Goal: Contribute content: Contribute content

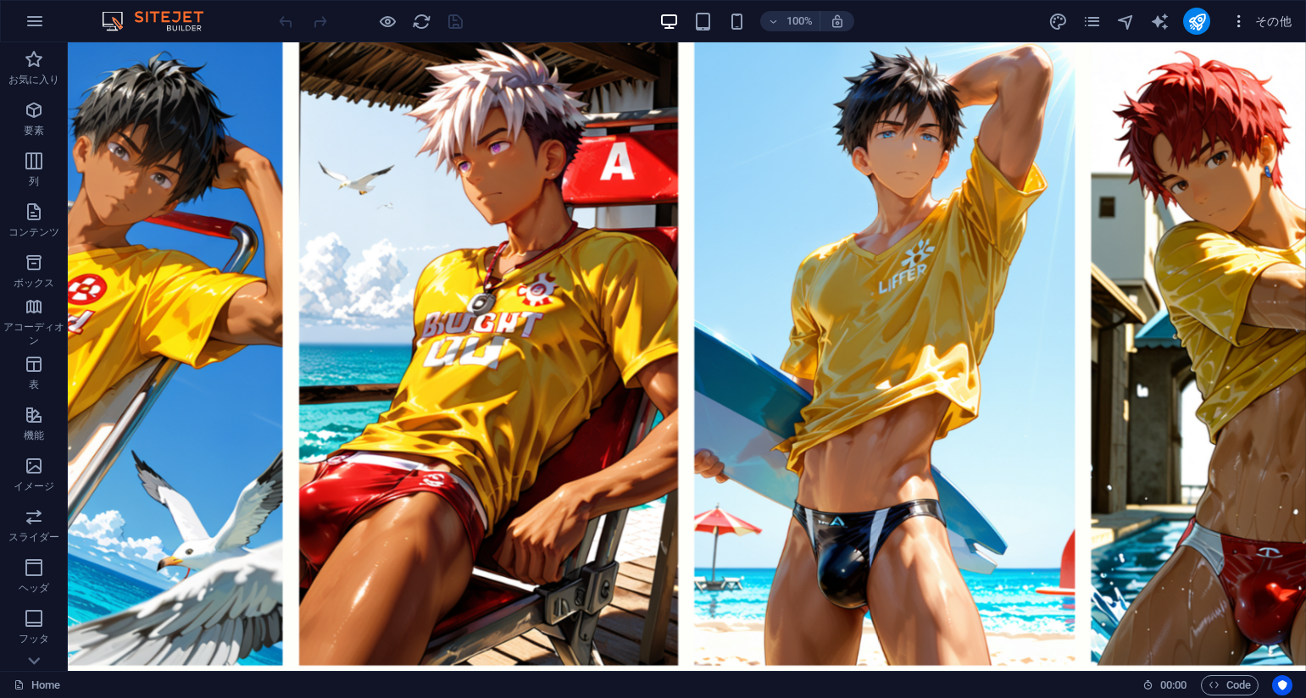
click at [1258, 20] on span "その他" at bounding box center [1261, 21] width 61 height 17
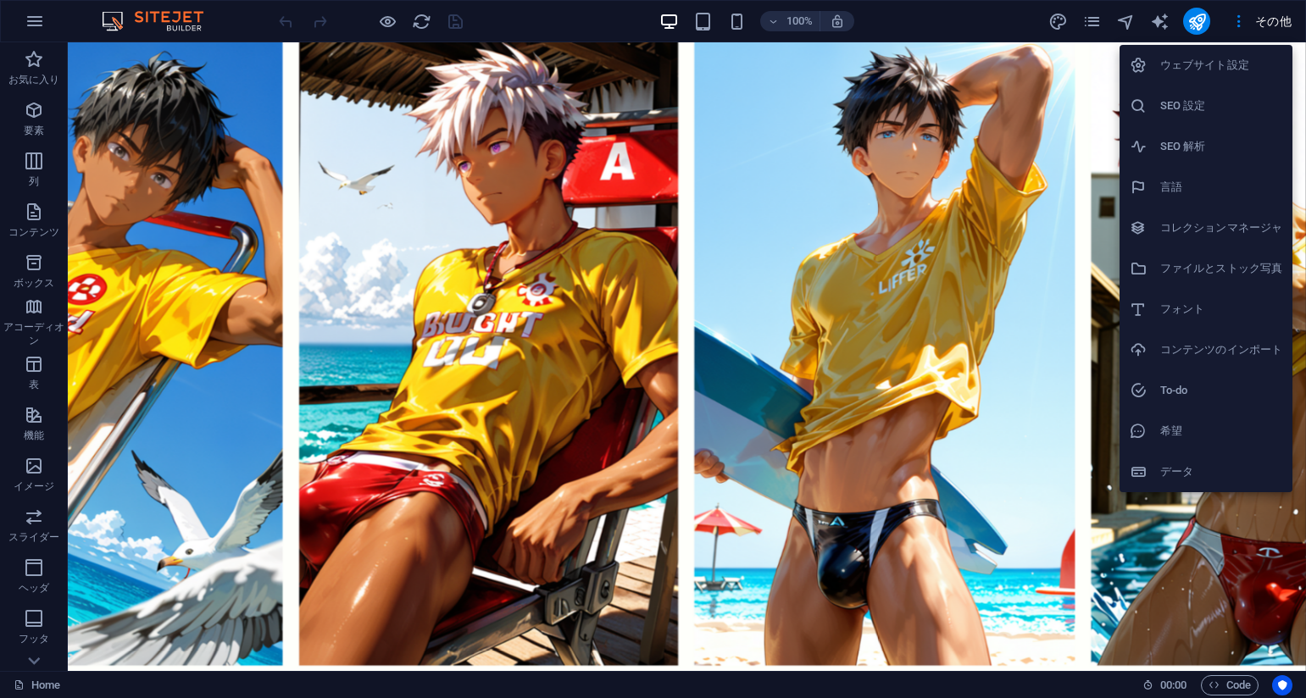
click at [1192, 236] on h6 "コレクションマネージャ" at bounding box center [1221, 228] width 122 height 20
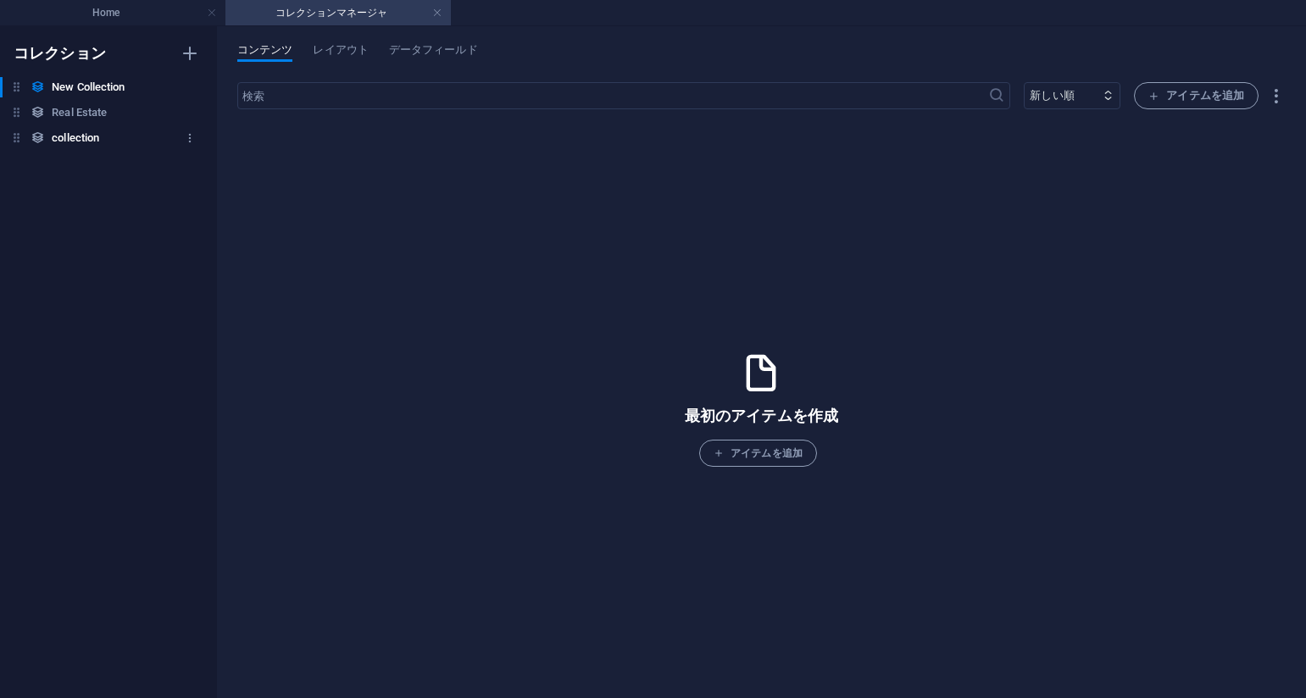
click at [66, 137] on h6 "collection" at bounding box center [75, 138] width 47 height 20
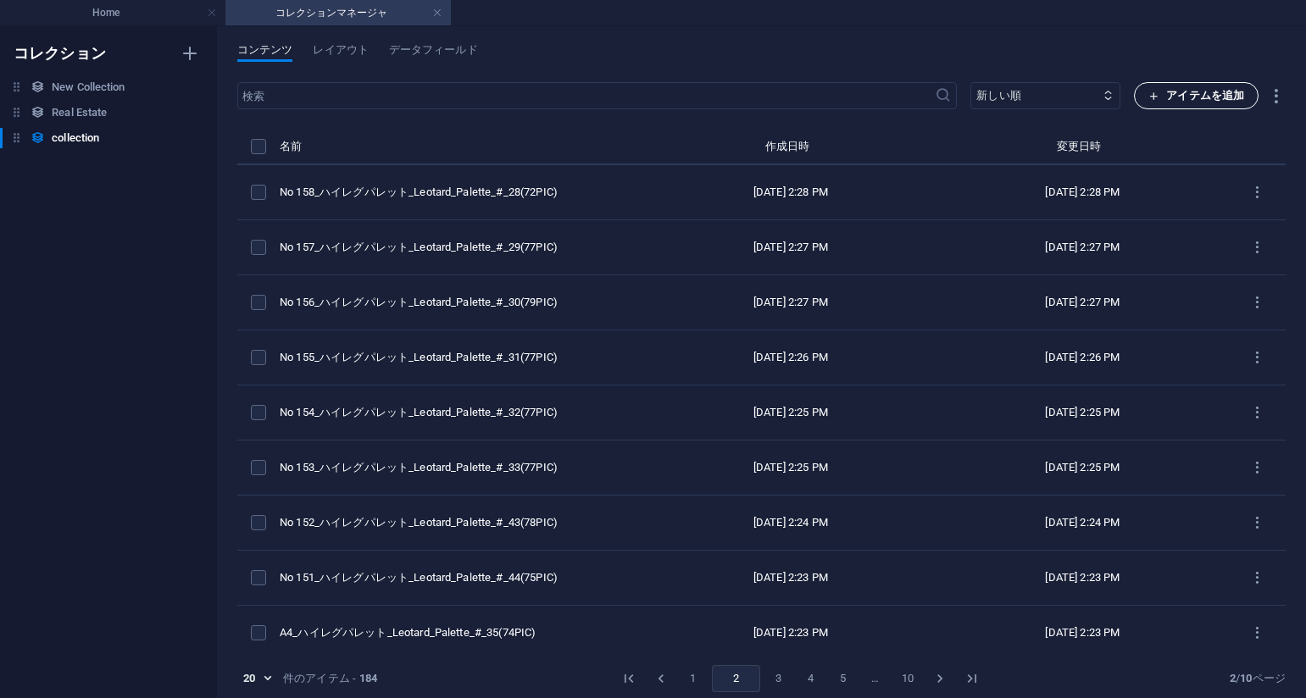
click at [1204, 100] on span "アイテムを追加" at bounding box center [1196, 96] width 96 height 20
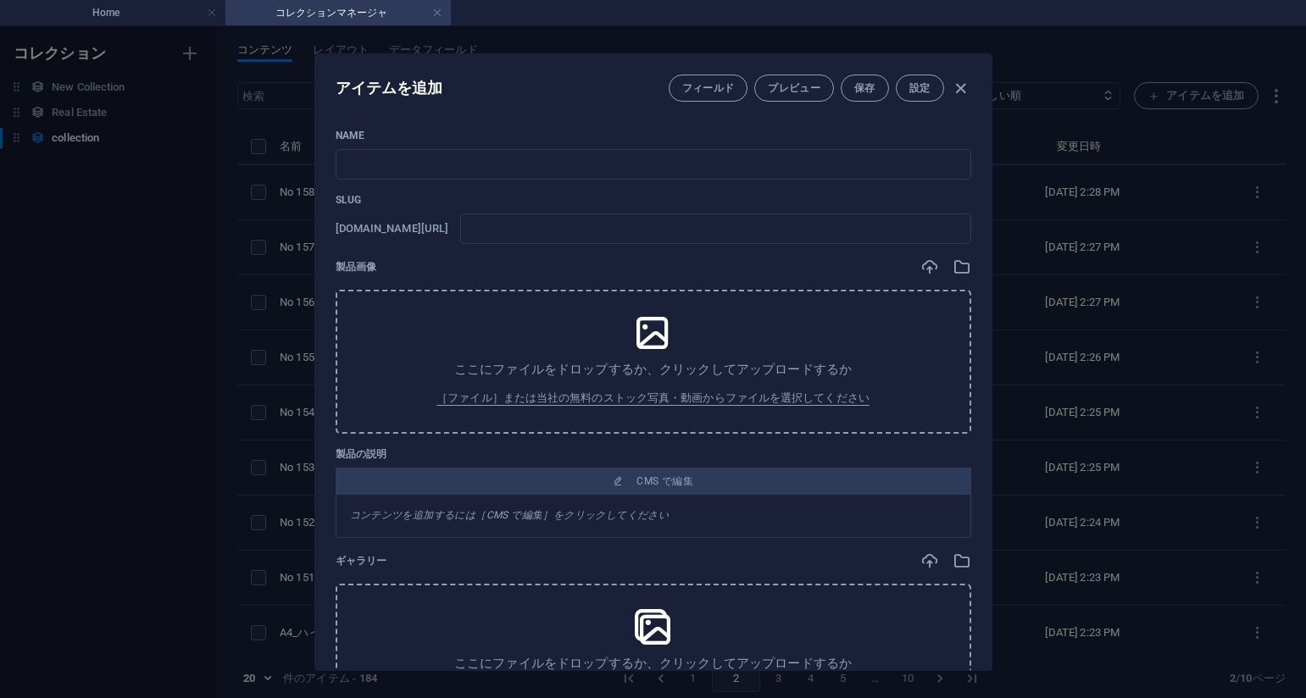
click at [1082, 225] on div "アイテムを追加 フィールド プレビュー 保存 設定 Name ​ Slug [DOMAIN_NAME][URL] ​ 製品画像 ここにファイルをドロップするか…" at bounding box center [653, 362] width 1306 height 672
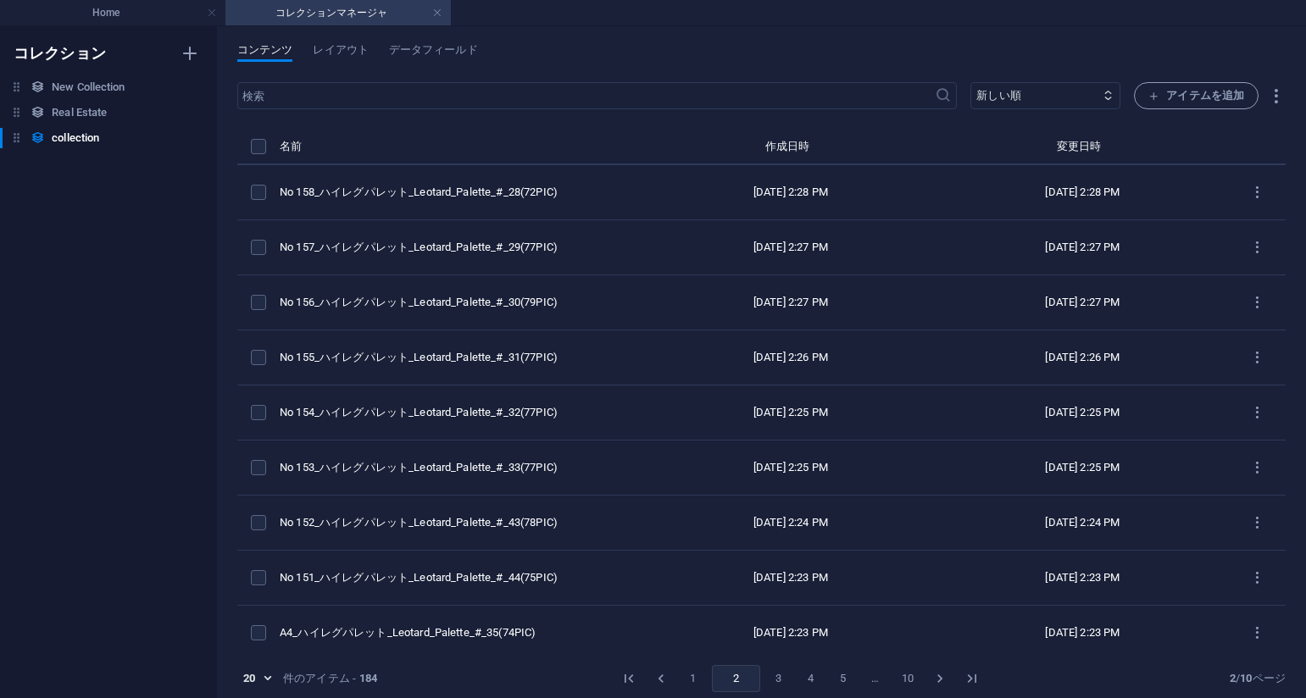
click at [915, 24] on ul "Home コレクションマネージャ" at bounding box center [653, 12] width 1306 height 25
click at [1193, 102] on span "アイテムを追加" at bounding box center [1196, 96] width 96 height 20
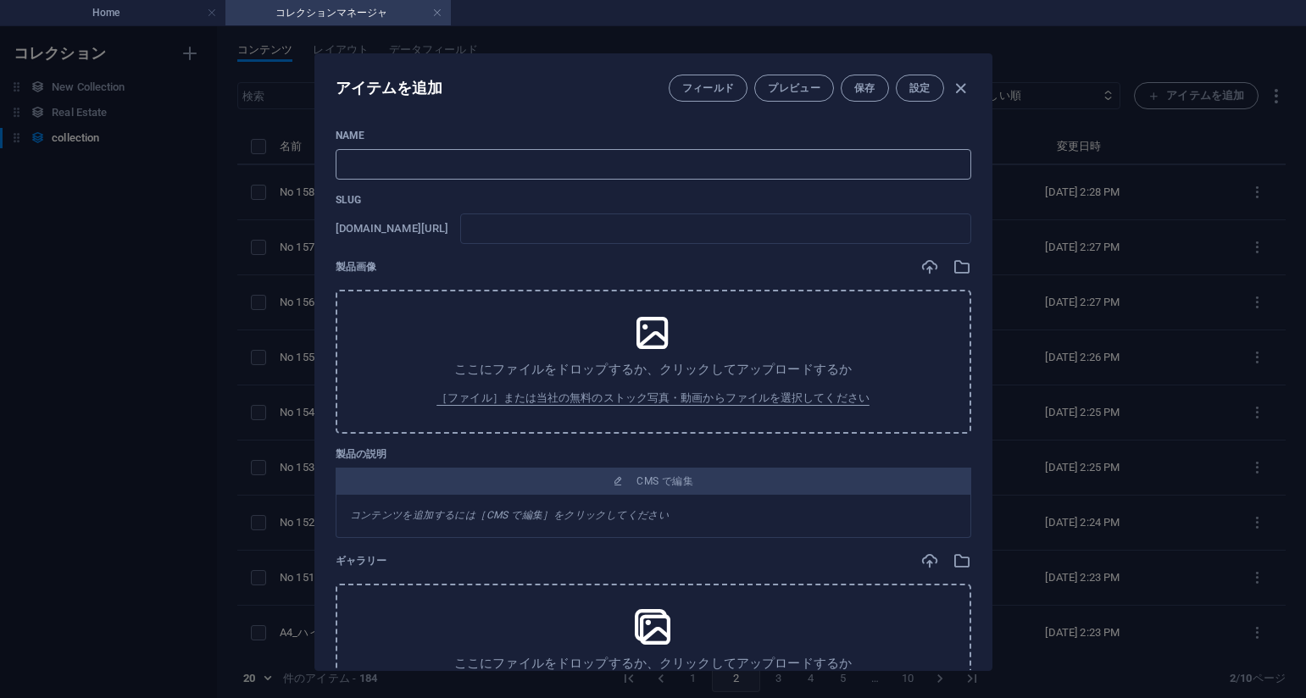
click at [779, 170] on input "text" at bounding box center [654, 164] width 636 height 31
paste input "No 178_深淵のささやき_Whispers_from_the_Deep_#_48(75PIC)"
type input "No 178_深淵のささやき_Whispers_from_the_Deep_#_48(75PIC)"
type input "no-178-whispers-from-the-deep-48-75pic"
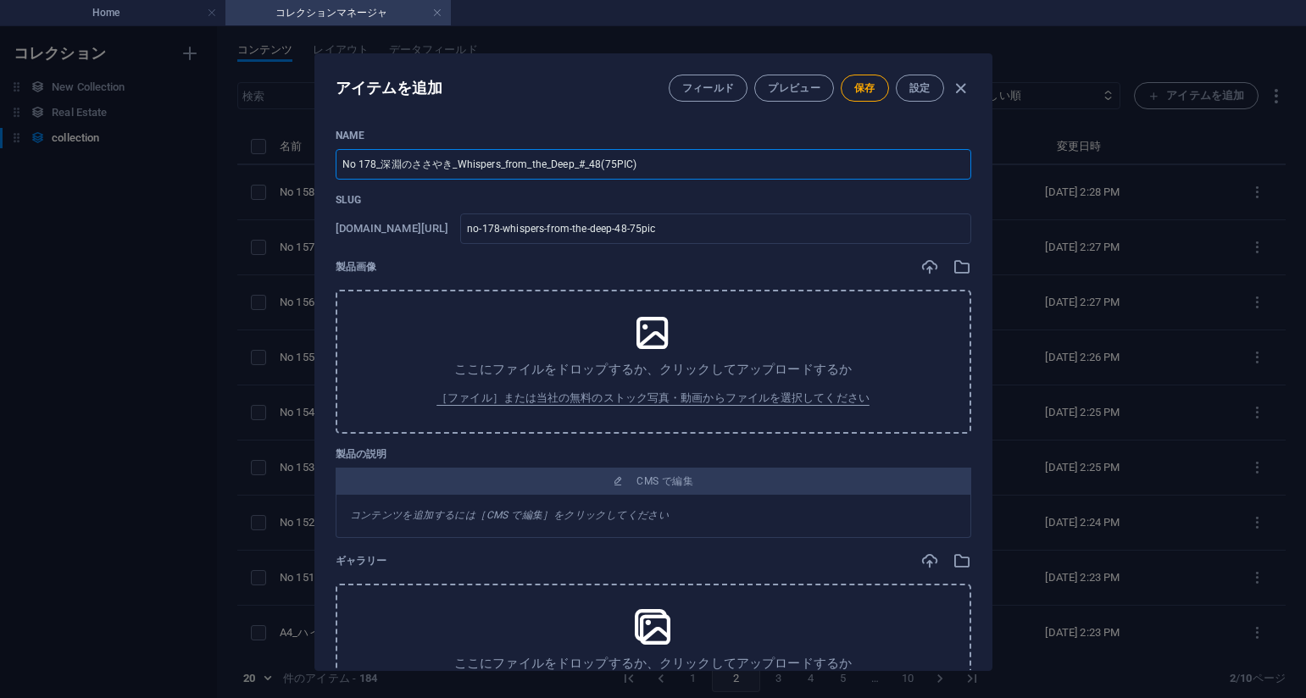
type input "No 178_深淵のささやき_Whispers_from_the_Deep_#_48(75PIC)"
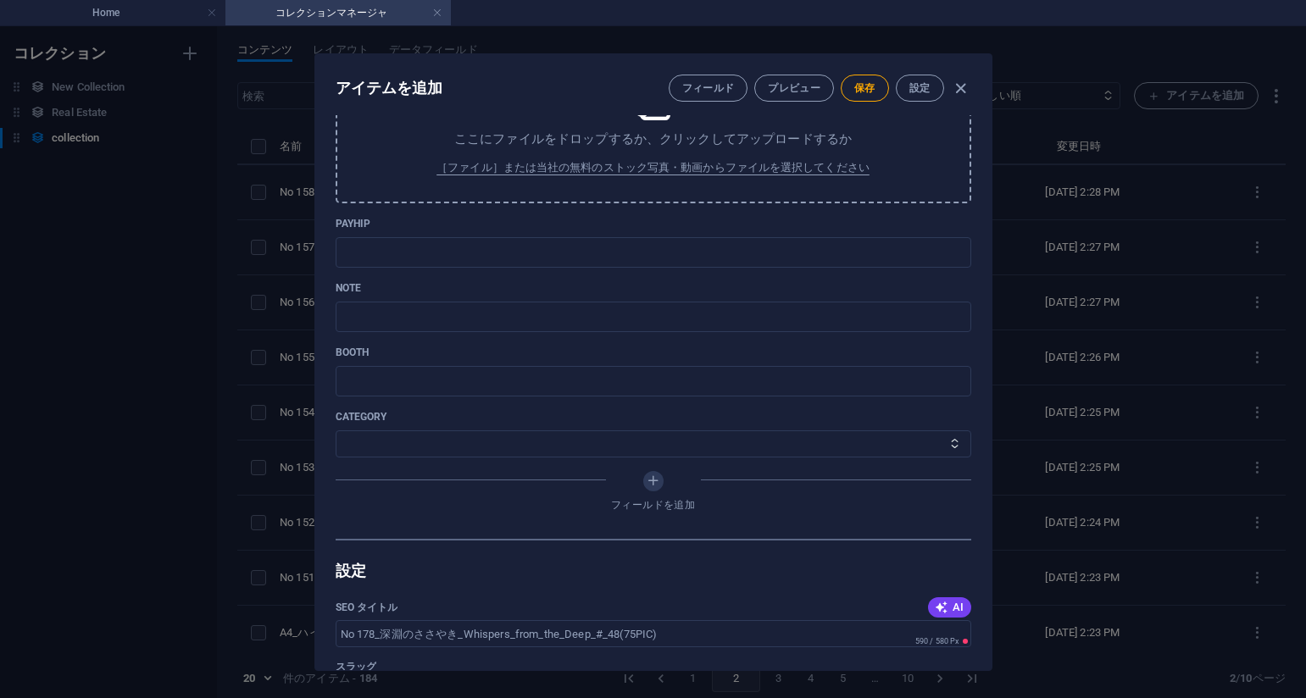
scroll to position [593, 0]
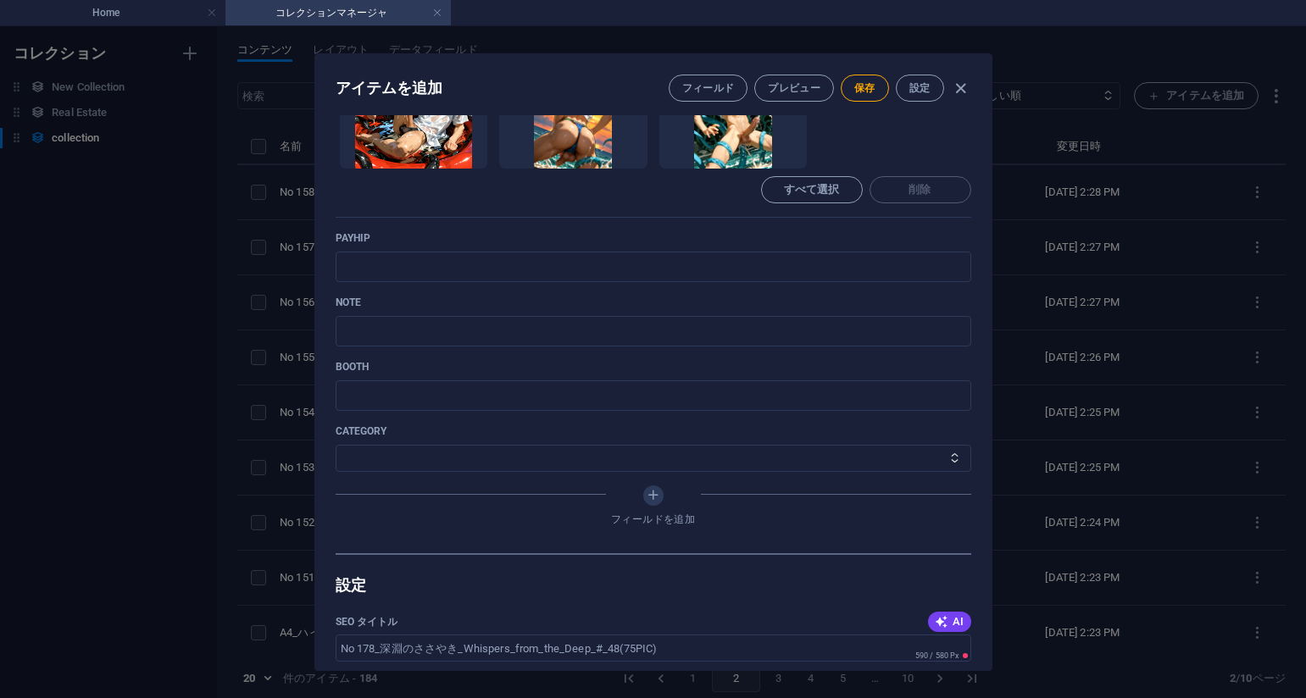
click at [820, 426] on p "category" at bounding box center [654, 432] width 636 height 14
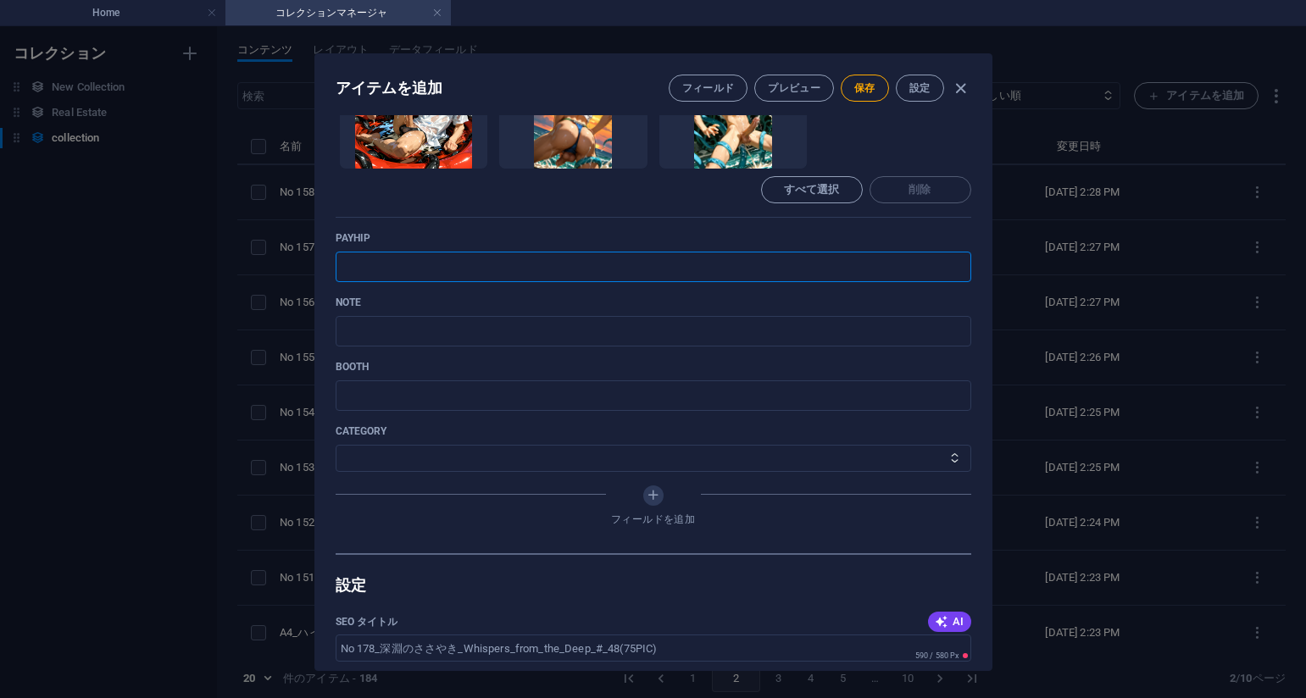
click at [564, 267] on input "text" at bounding box center [654, 267] width 636 height 31
paste input "https://payhip.com/b/2ATjv"
type input "https://payhip.com/b/2ATjv"
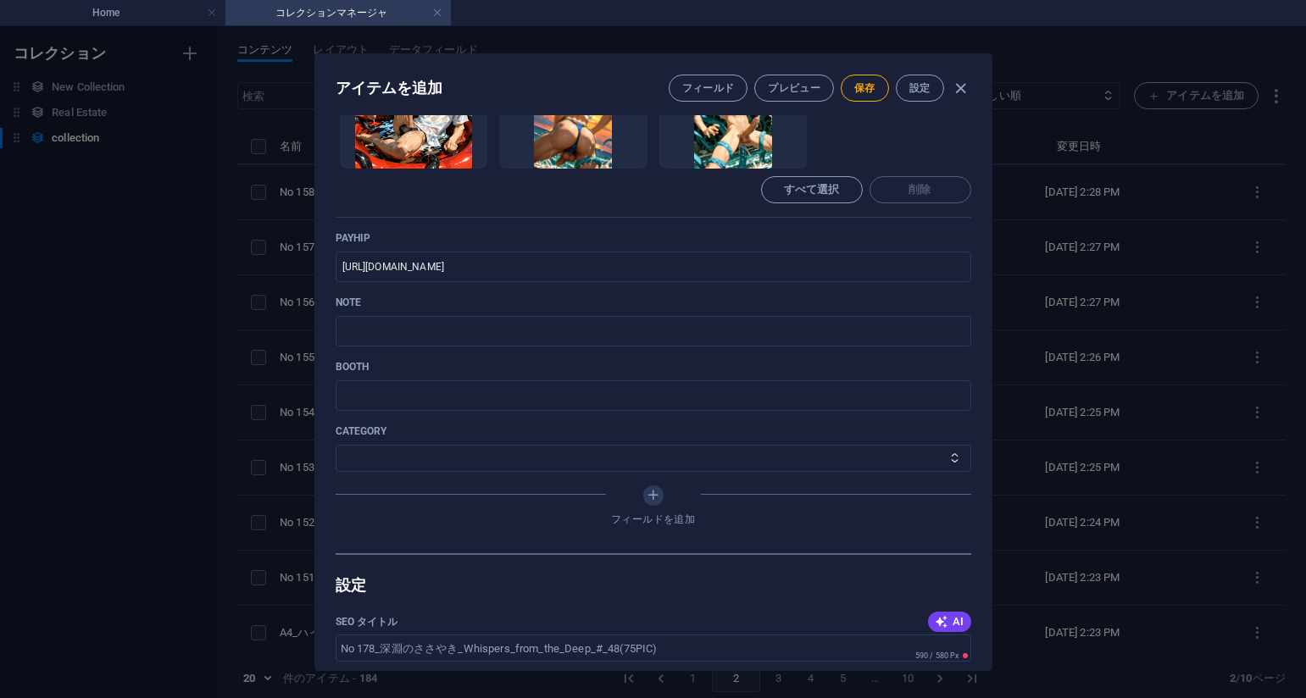
click at [810, 481] on div "Name No 178_深淵のささやき_Whispers_from_the_Deep_#_48(75PIC) ​ Slug www.example.com/c…" at bounding box center [654, 45] width 636 height 1018
click at [520, 336] on input "text" at bounding box center [654, 331] width 636 height 31
paste input "https://note.com/agile_hippo6599/n/n29563061660e?sub_rt=share_pb"
type input "https://note.com/agile_hippo6599/n/n29563061660e?sub_rt=share_pb"
click at [460, 462] on select "その他 ジャマー_jammer レインコート_rain_coat ミリタリービキニ_military_bikini 体操選手_gymnast ドアの向こうのひ…" at bounding box center [654, 458] width 636 height 27
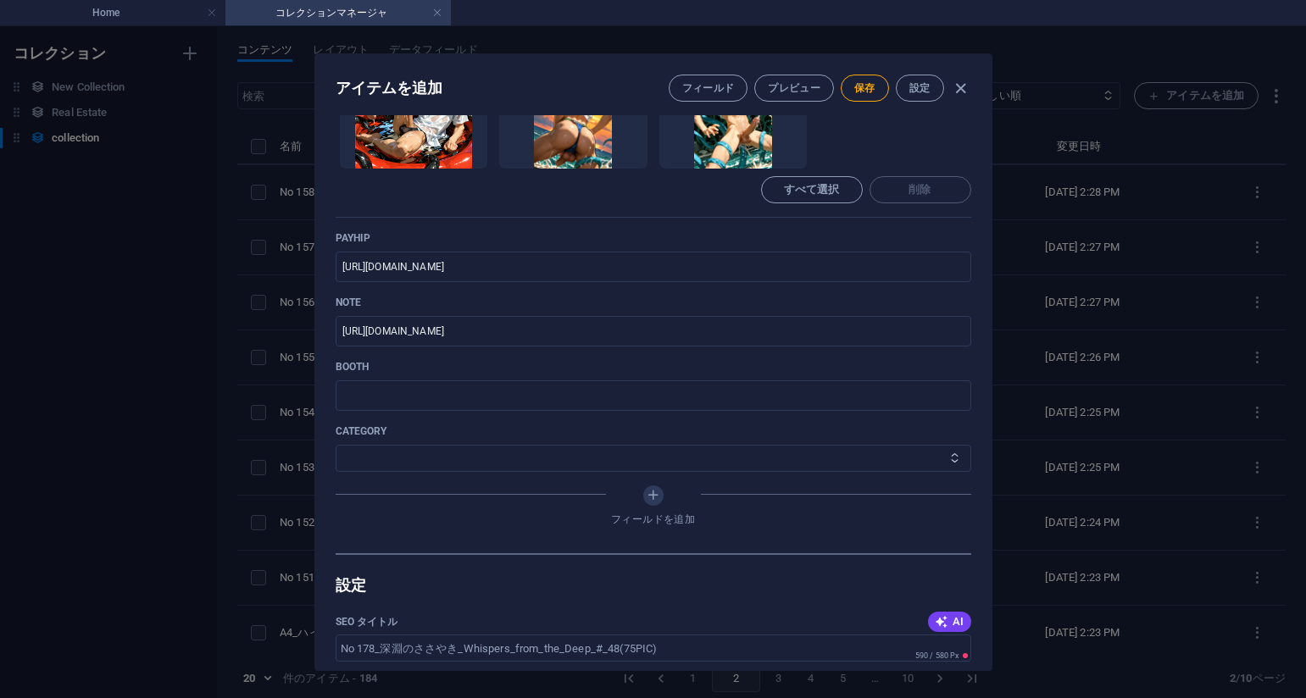
select select "深淵のささやき_Whispers_from_the_Deep"
click at [336, 445] on select "その他 ジャマー_jammer レインコート_rain_coat ミリタリービキニ_military_bikini 体操選手_gymnast ドアの向こうのひ…" at bounding box center [654, 458] width 636 height 27
click at [854, 88] on span "保存" at bounding box center [864, 88] width 21 height 14
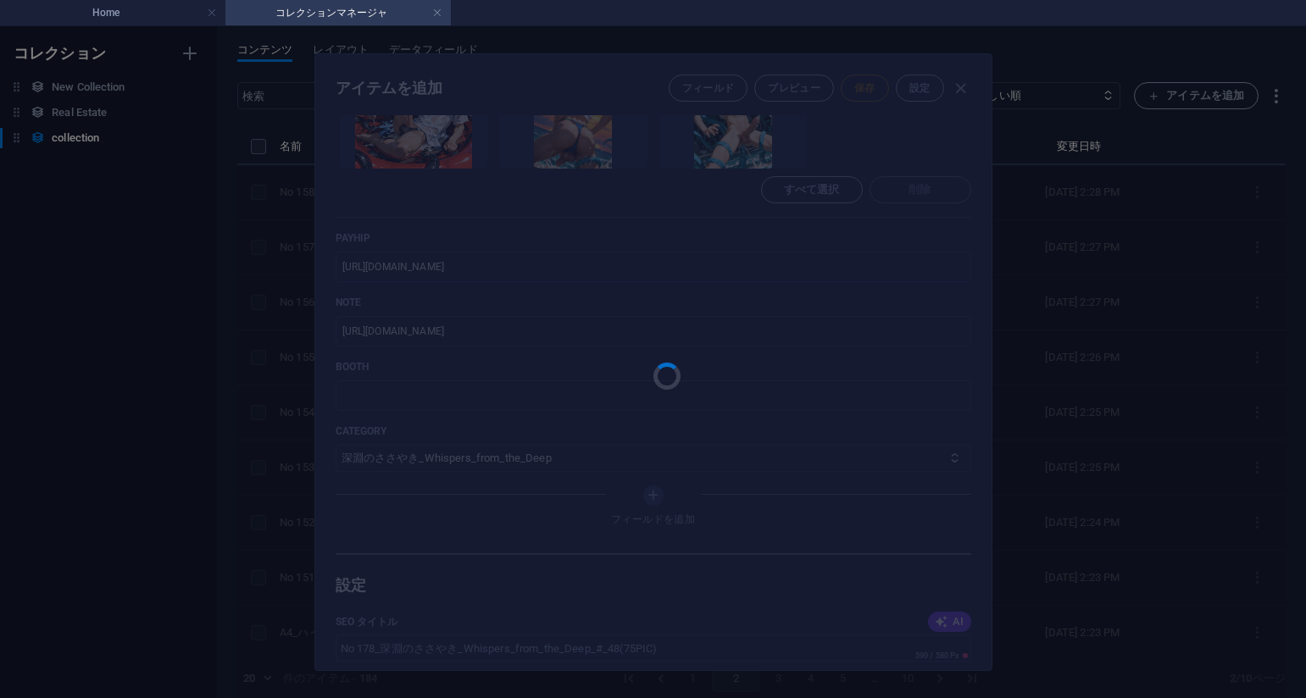
type input "no-178-whispers-from-the-deep-48-75pic"
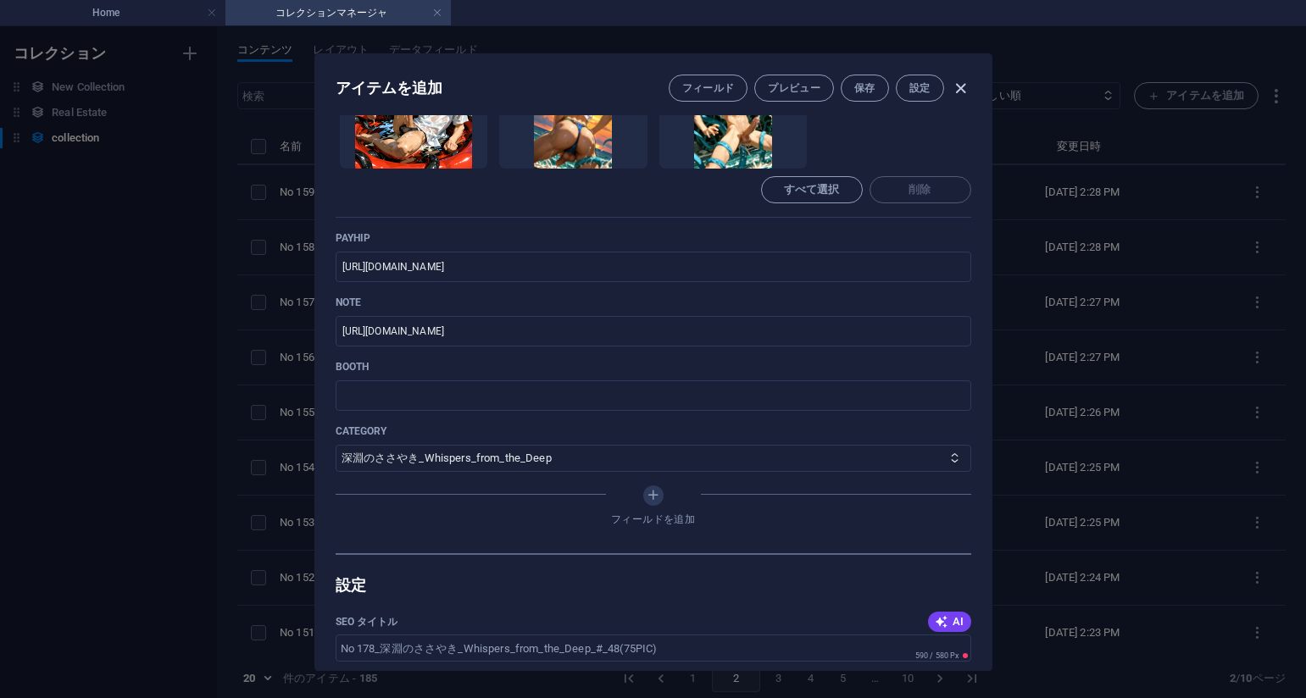
click at [959, 89] on icon "button" at bounding box center [960, 88] width 19 height 19
type input "no-178-whispers-from-the-deep-48-75pic"
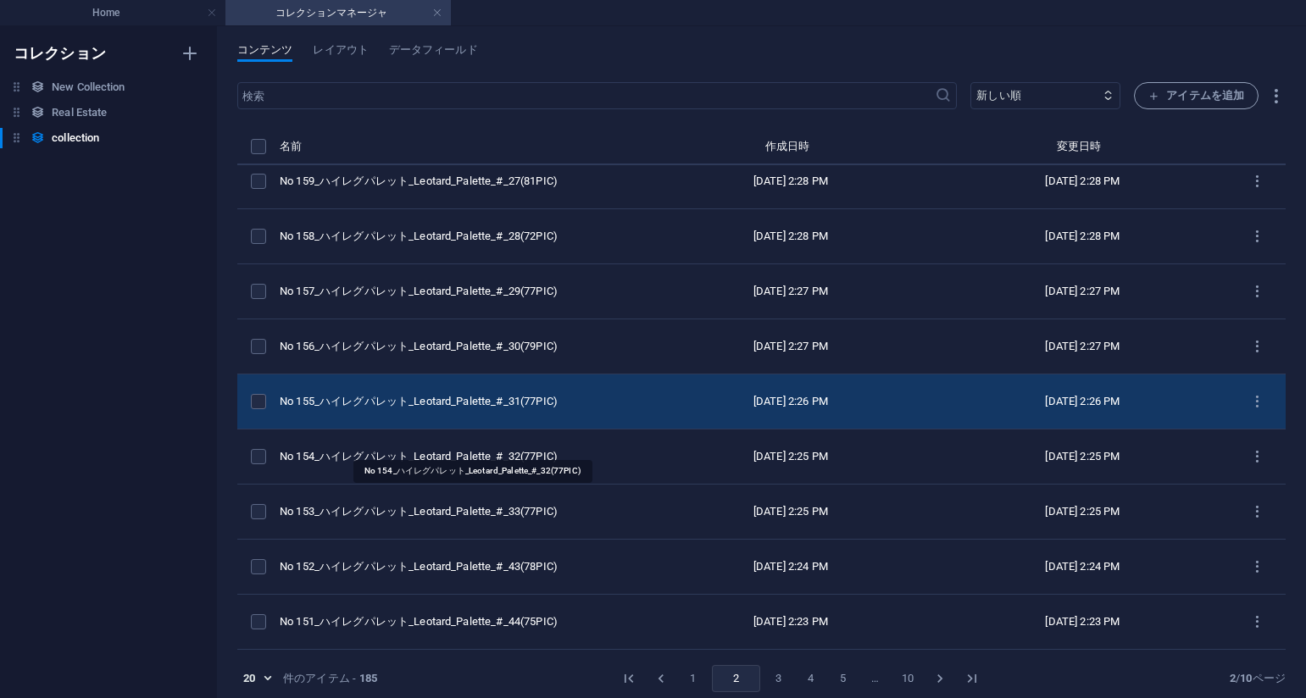
scroll to position [0, 0]
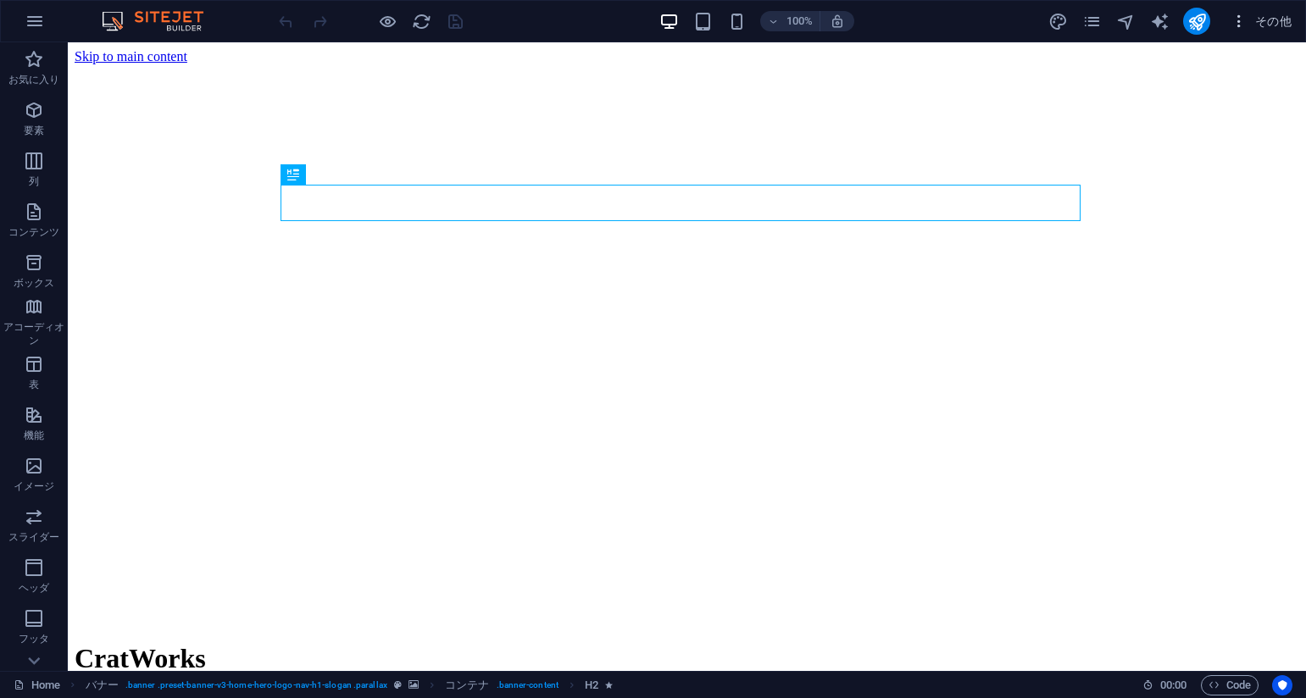
click at [1266, 17] on span "その他" at bounding box center [1261, 21] width 61 height 17
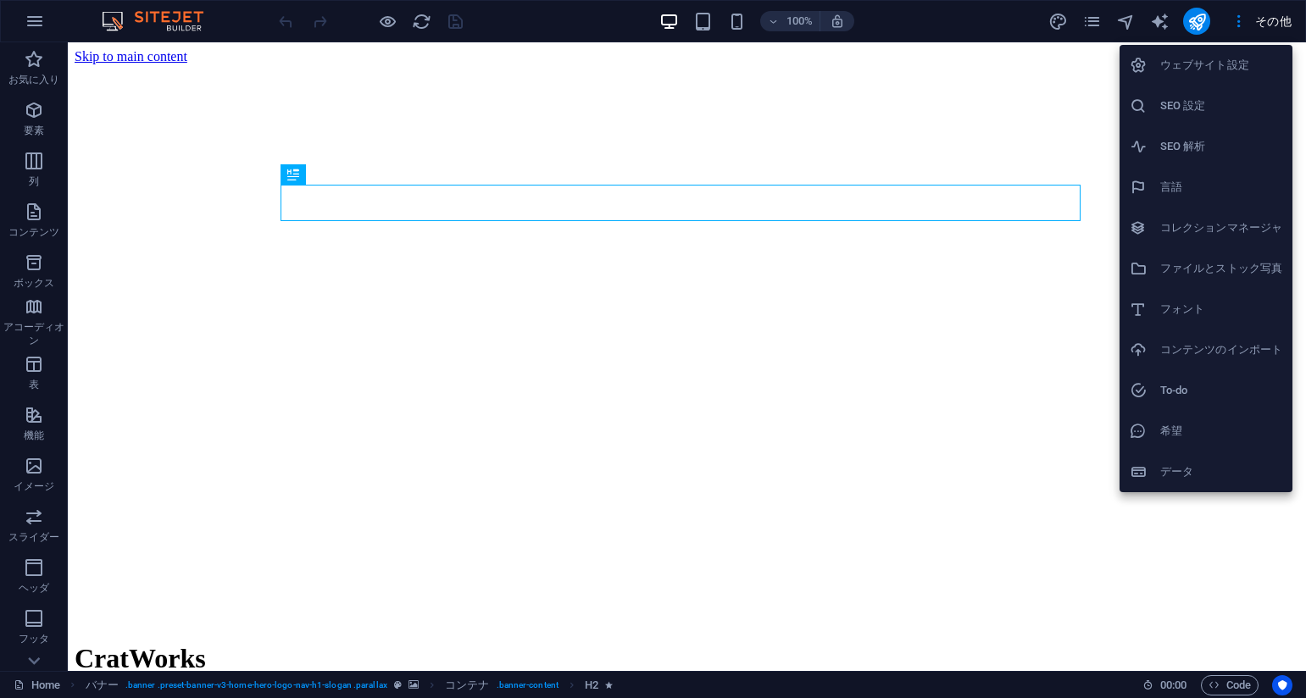
click at [1183, 225] on h6 "コレクションマネージャ" at bounding box center [1221, 228] width 122 height 20
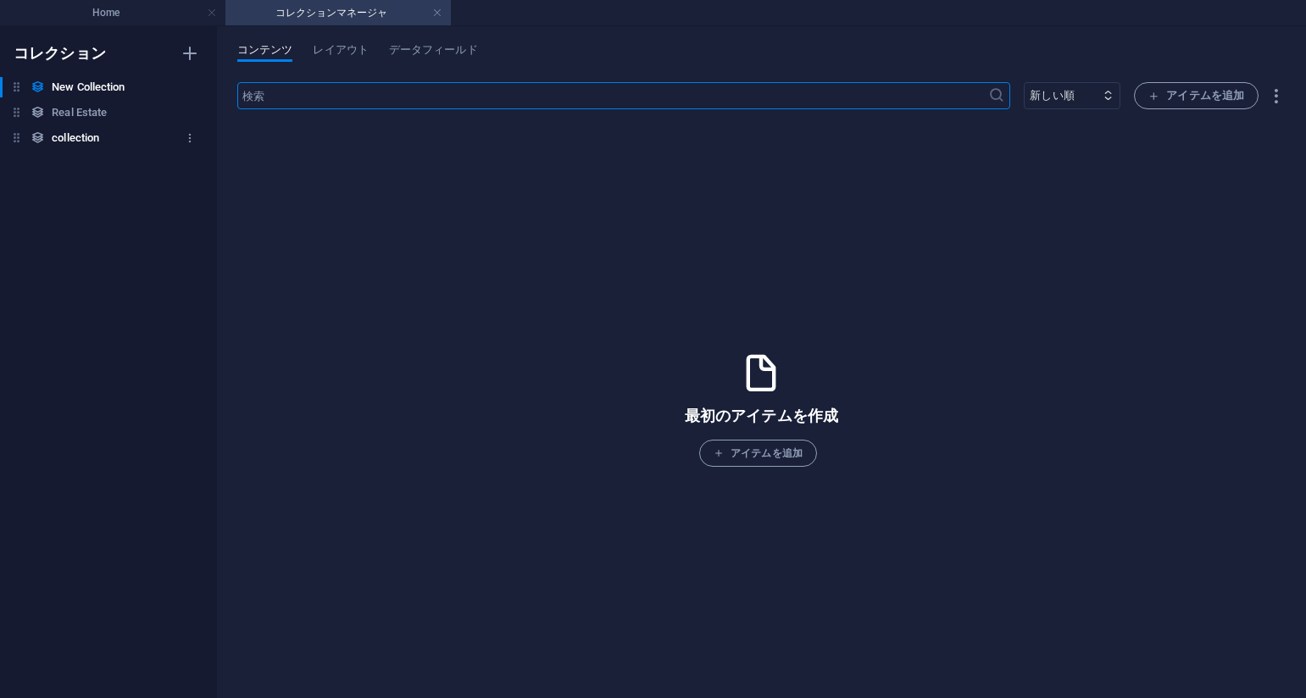
click at [114, 129] on div "collection collection" at bounding box center [100, 138] width 200 height 20
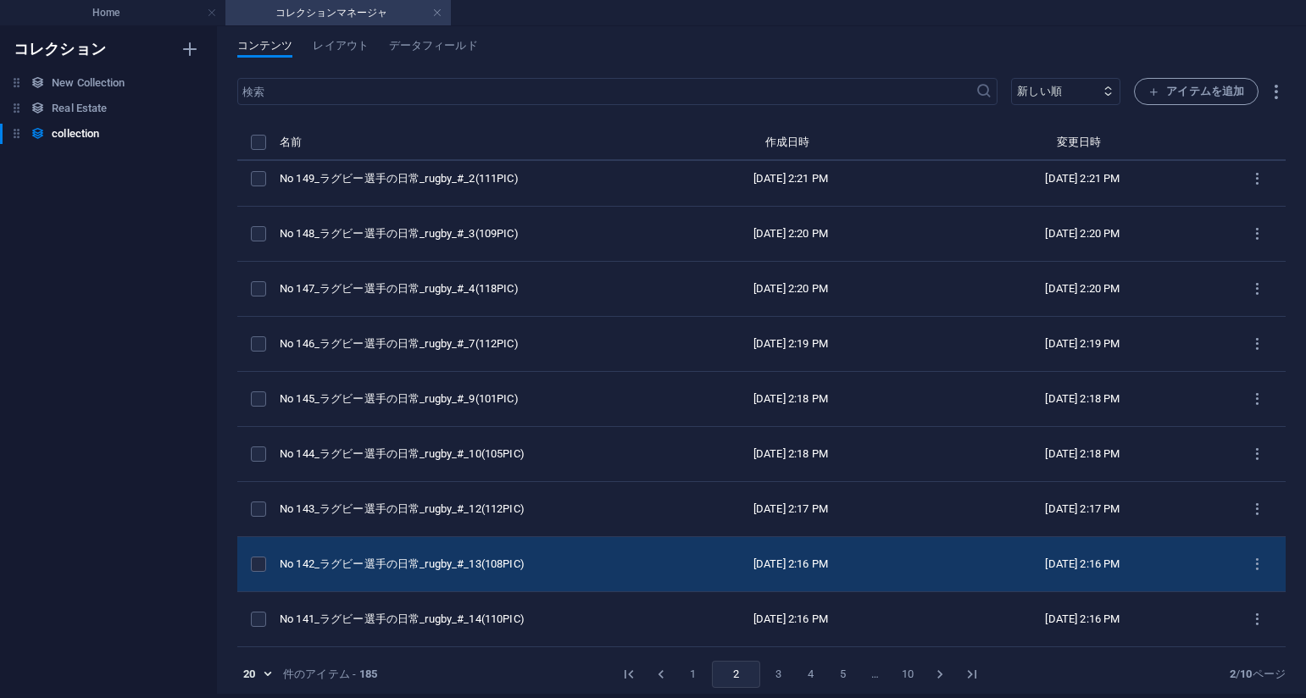
scroll to position [8, 0]
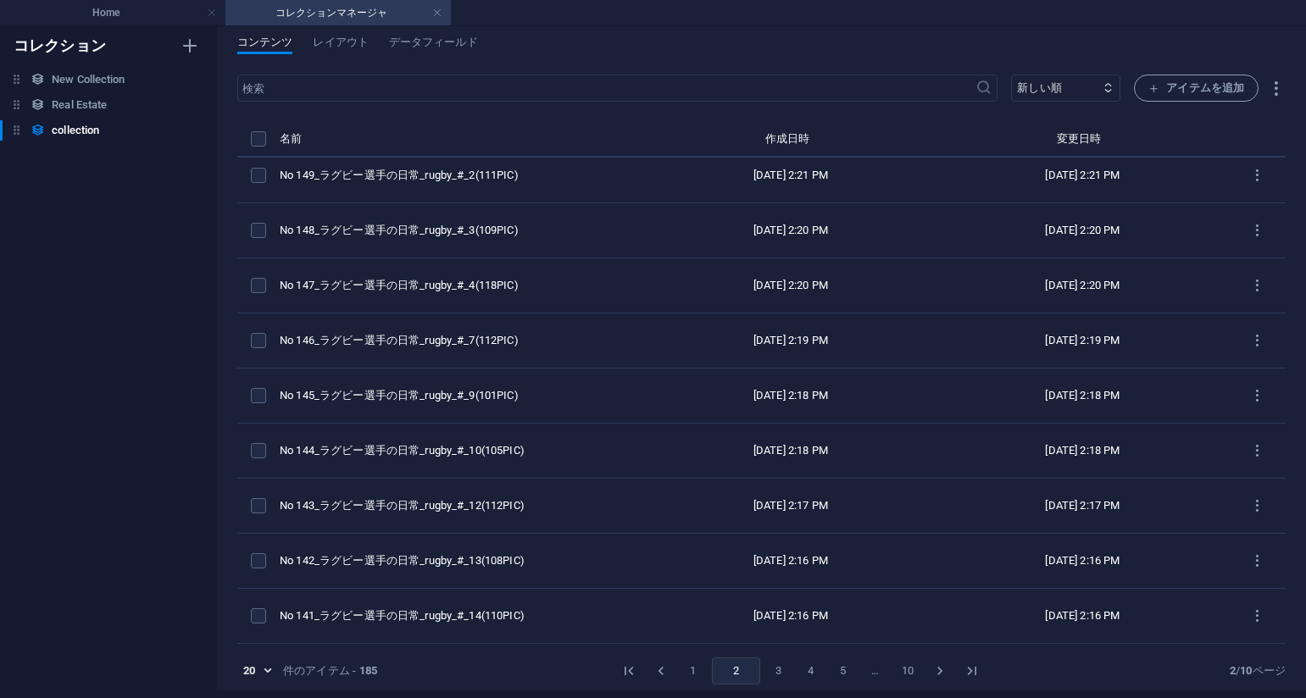
click at [692, 666] on button "1" at bounding box center [693, 671] width 27 height 27
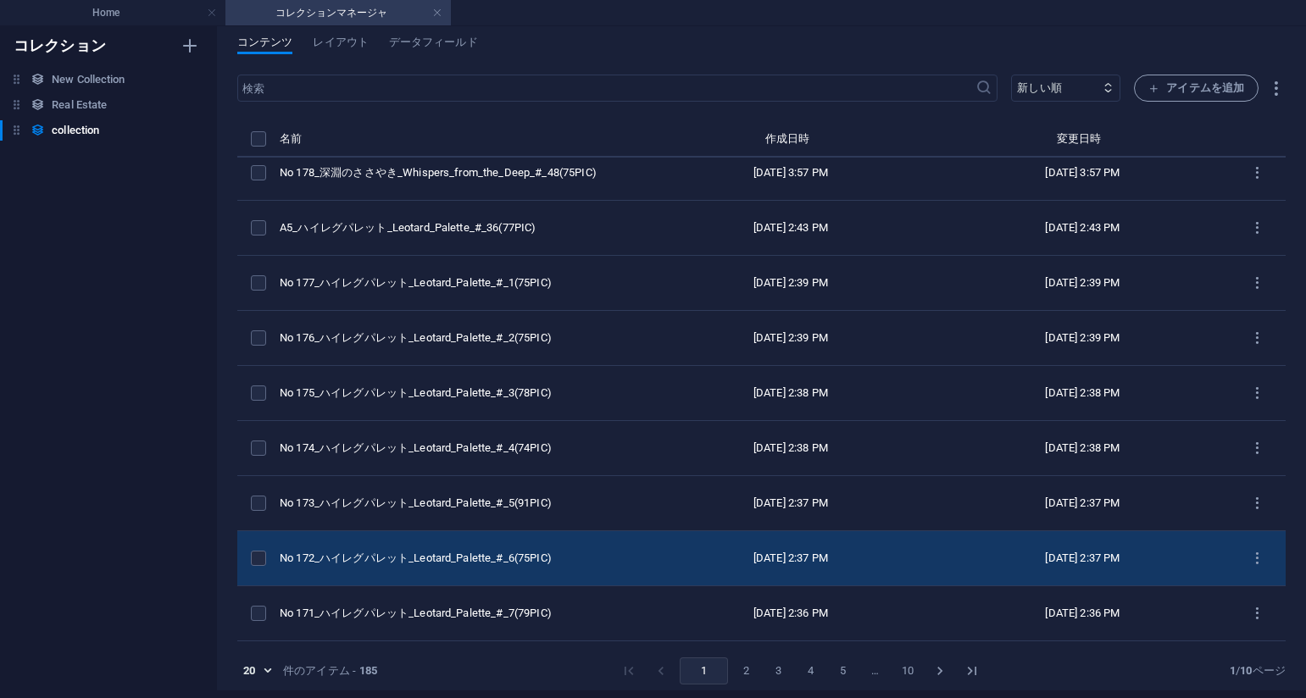
scroll to position [0, 0]
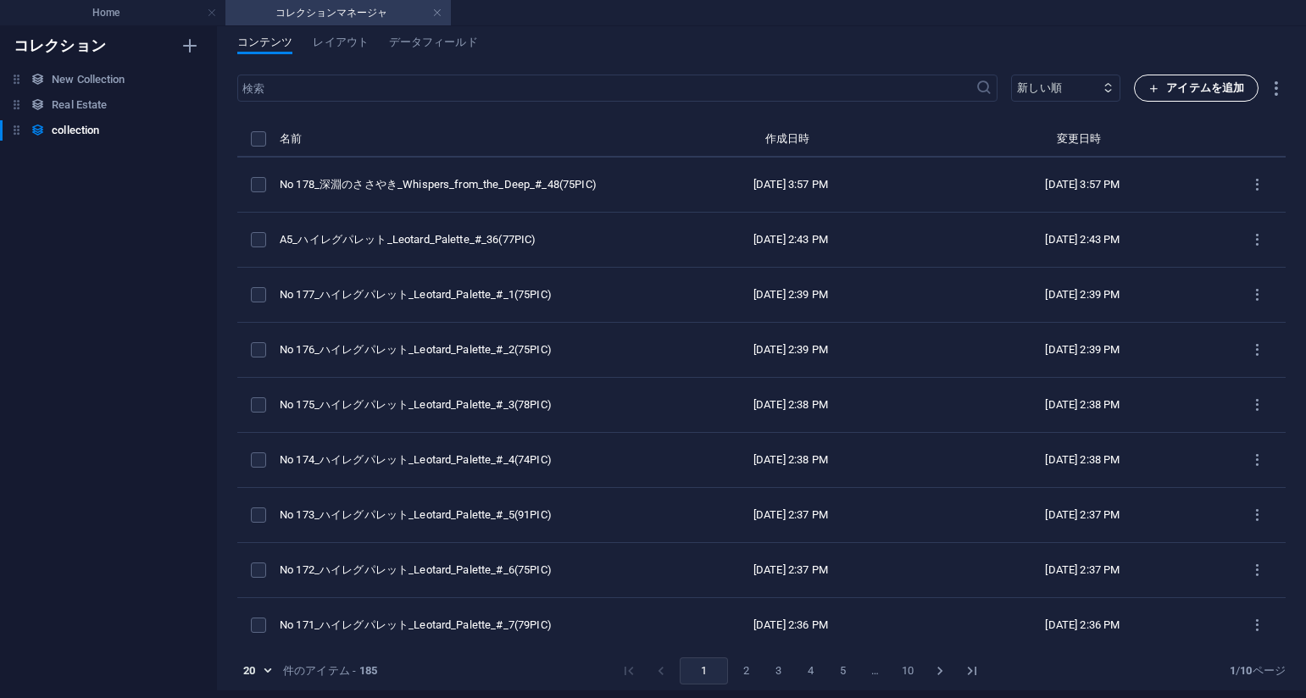
click at [1194, 81] on span "アイテムを追加" at bounding box center [1196, 88] width 96 height 20
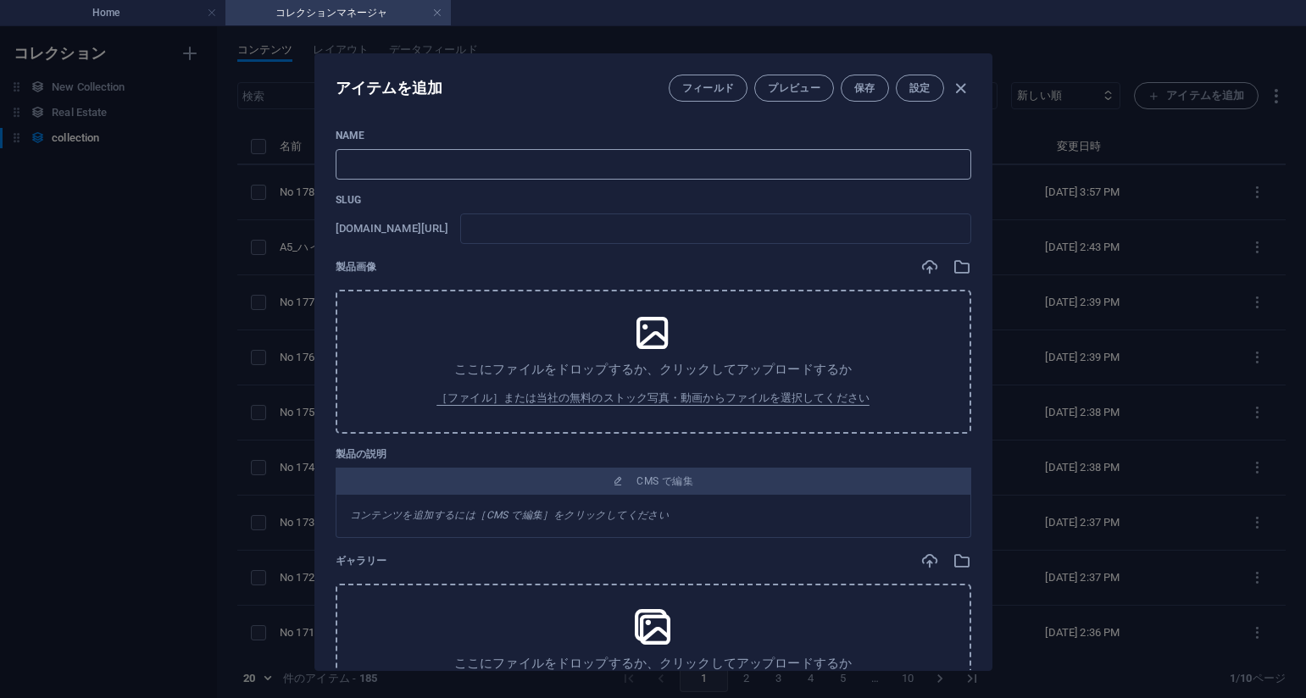
click at [720, 178] on input "text" at bounding box center [654, 164] width 636 height 31
paste input "No 179_深淵のささやき_Whispers_from_the_Deep_#_44(75PIC)"
type input "No 179_深淵のささやき_Whispers_from_the_Deep_#_44(75PIC)"
type input "no-179-whispers-from-the-deep-44-75pic"
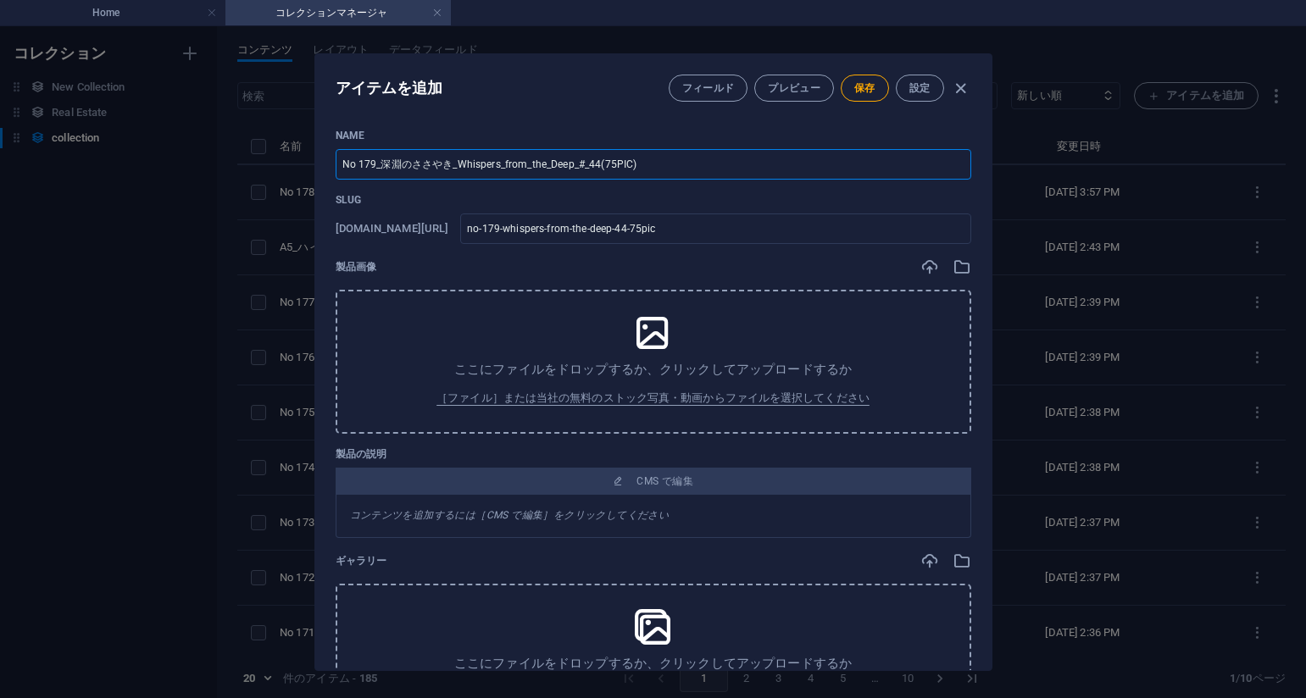
type input "No 179_深淵のささやき_Whispers_from_the_Deep_#_44(75PIC)"
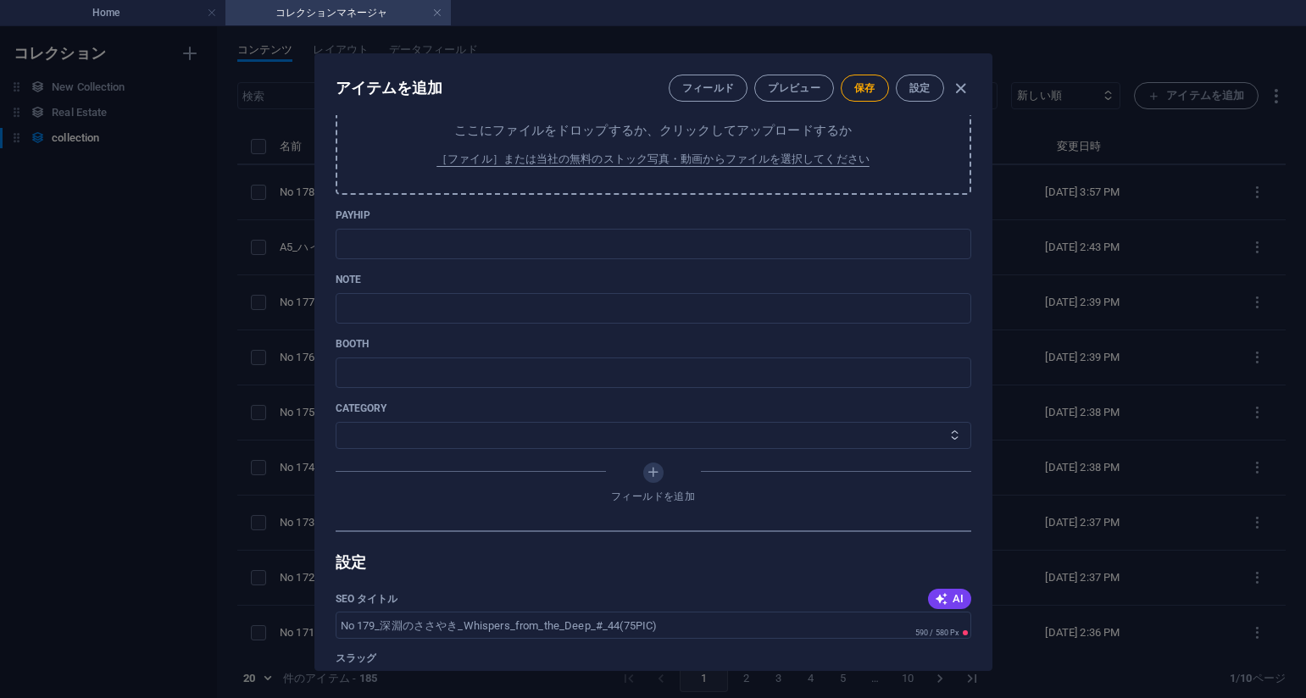
scroll to position [576, 0]
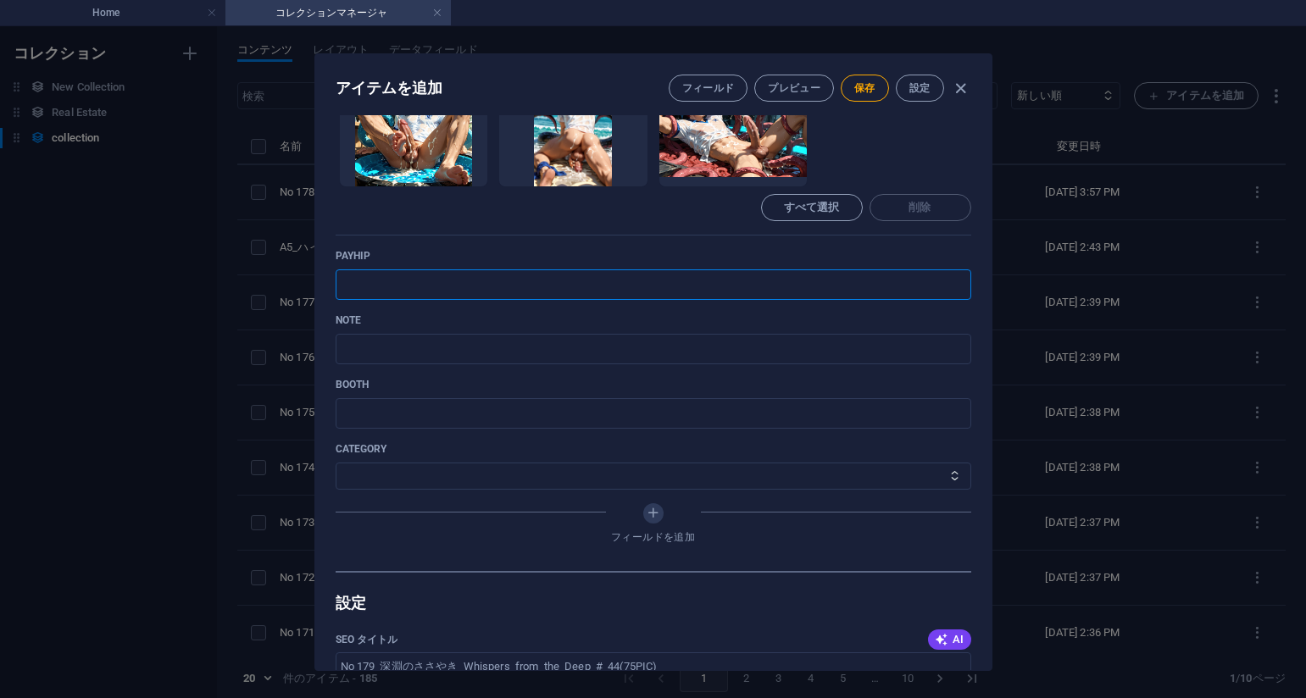
click at [794, 284] on input "text" at bounding box center [654, 285] width 636 height 31
paste input "[URL][DOMAIN_NAME]"
type input "[URL][DOMAIN_NAME]"
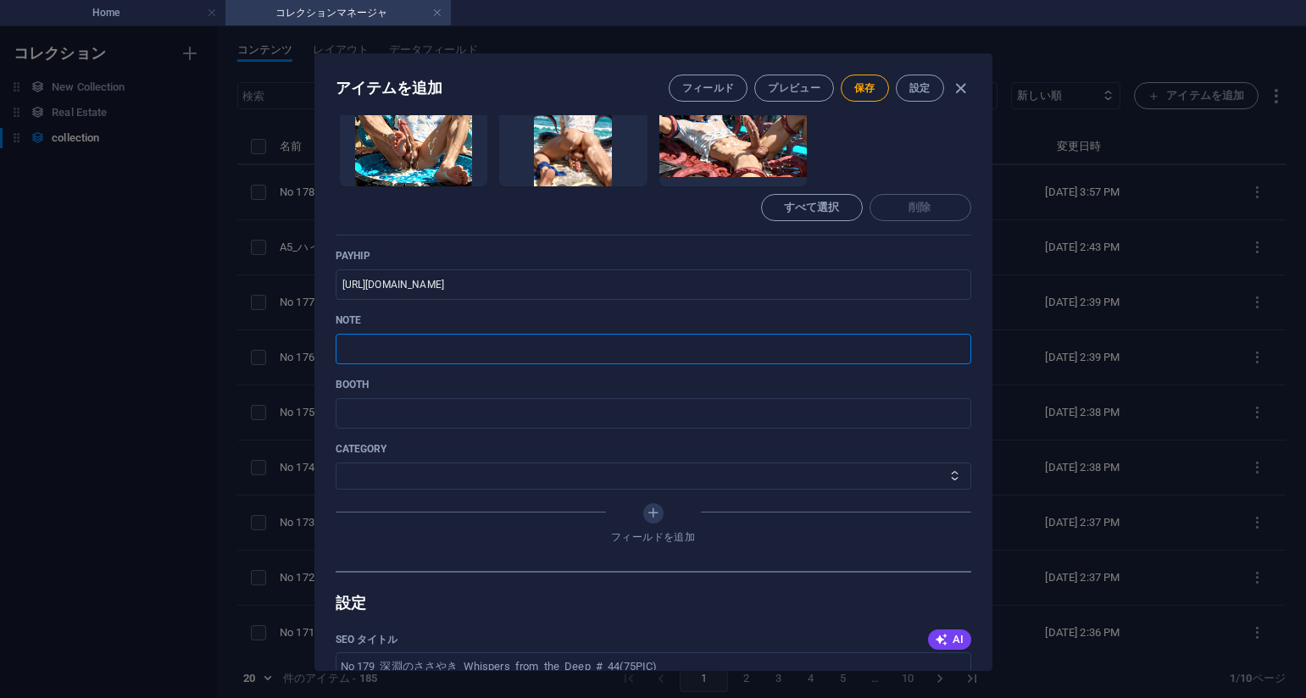
click at [776, 342] on input "text" at bounding box center [654, 349] width 636 height 31
paste input "[URL][DOMAIN_NAME]"
type input "[URL][DOMAIN_NAME]"
click at [447, 459] on div "category その他 ジャマー_jammer レインコート_rain_coat ミリタリービキニ_military_bikini 体操選手_gymnast…" at bounding box center [654, 465] width 636 height 47
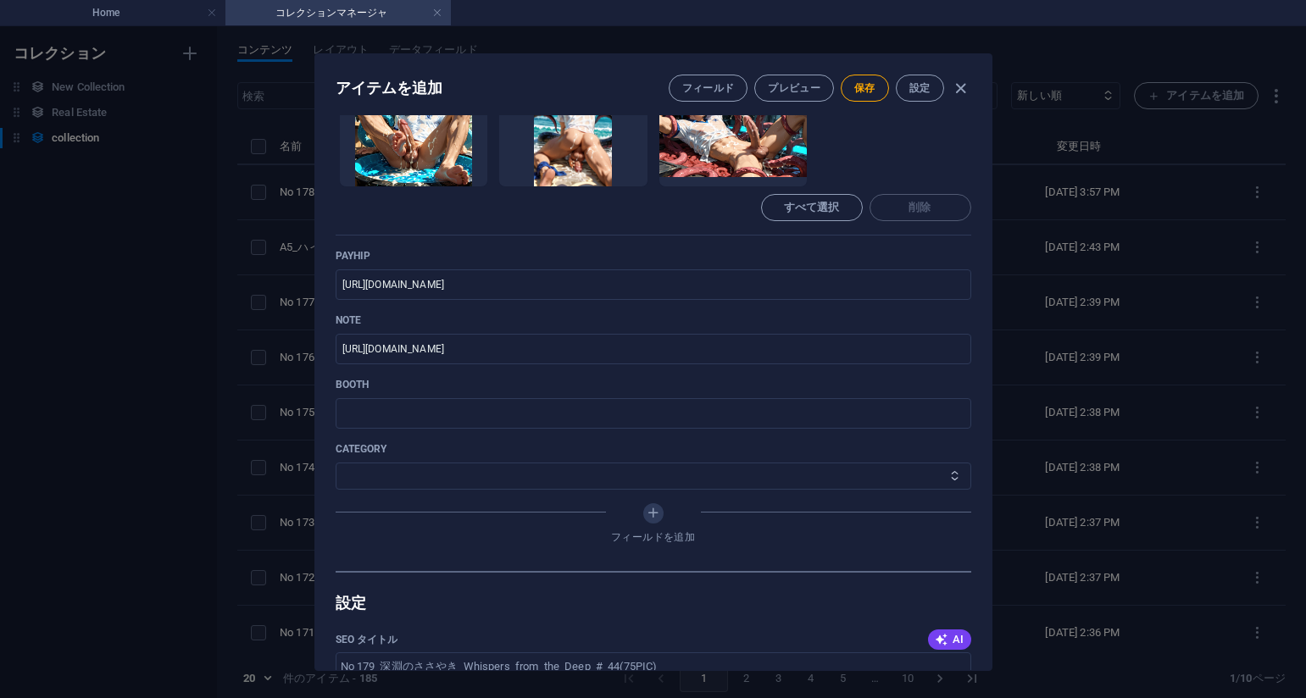
click at [457, 470] on select "その他 ジャマー_jammer レインコート_rain_coat ミリタリービキニ_military_bikini 体操選手_gymnast ドアの向こうのひ…" at bounding box center [654, 476] width 636 height 27
select select "深淵のささやき_Whispers_from_the_Deep"
click at [336, 463] on select "その他 ジャマー_jammer レインコート_rain_coat ミリタリービキニ_military_bikini 体操選手_gymnast ドアの向こうのひ…" at bounding box center [654, 476] width 636 height 27
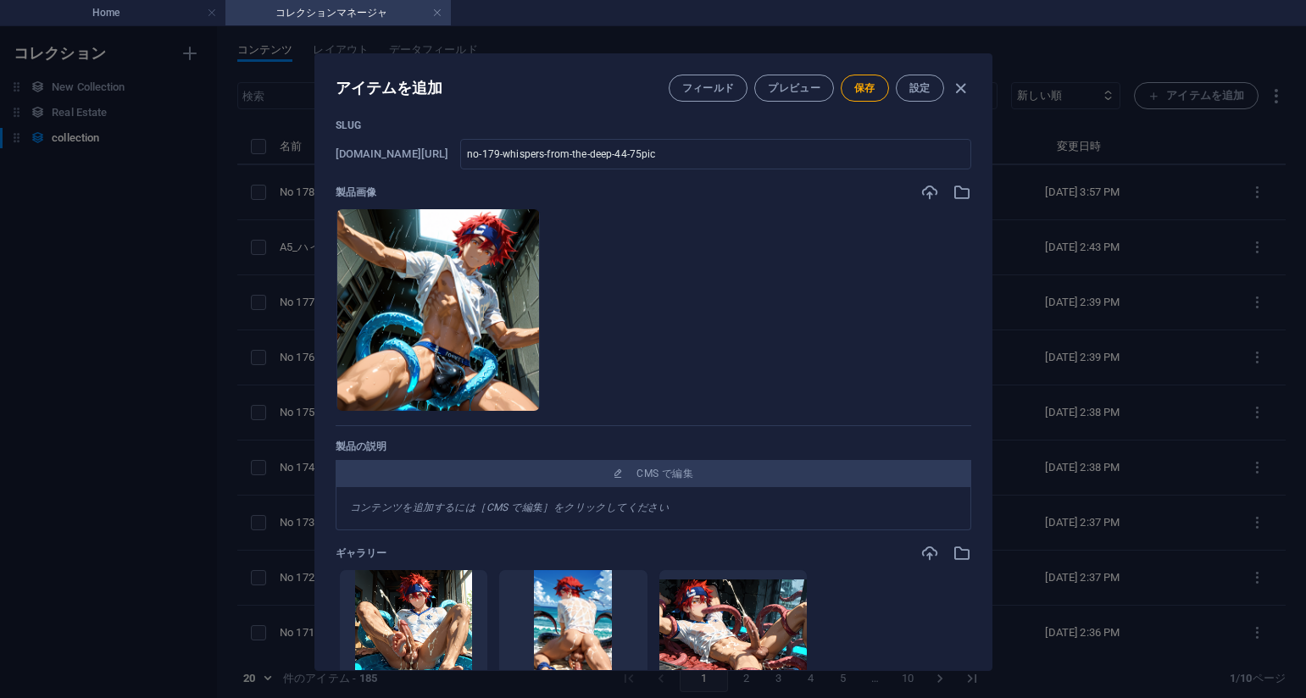
scroll to position [67, 0]
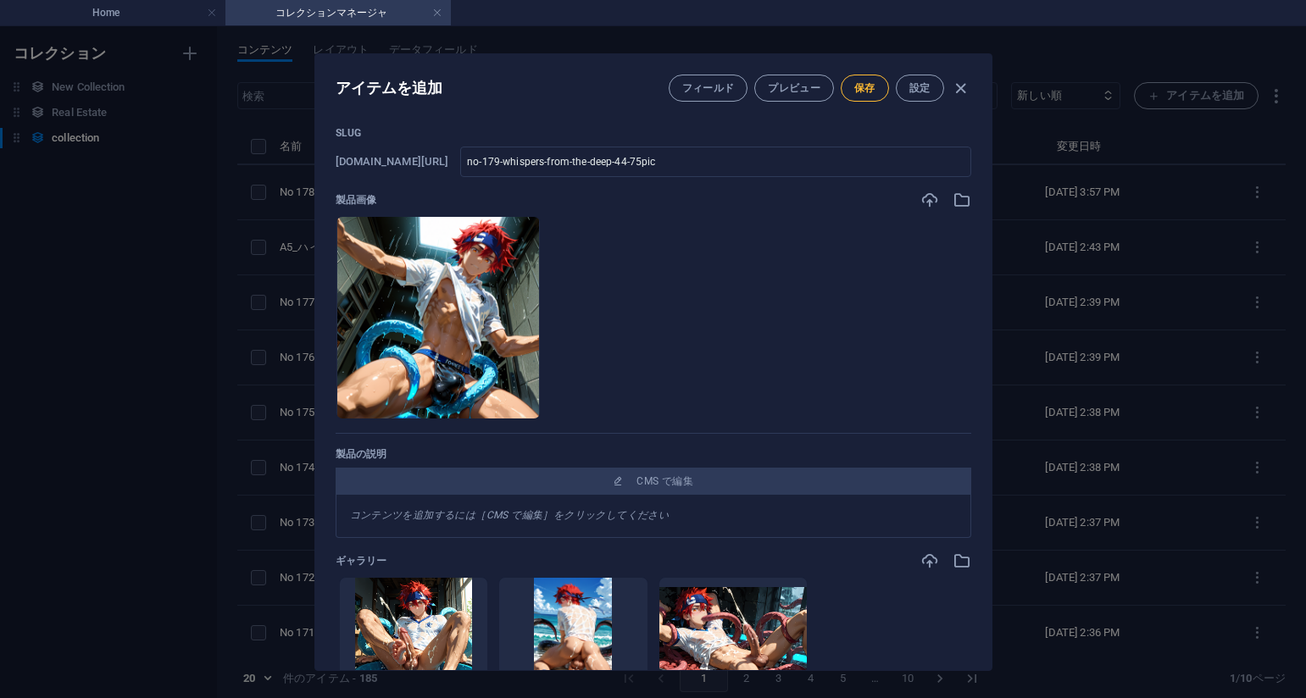
click at [863, 88] on span "保存" at bounding box center [864, 88] width 21 height 14
click at [931, 323] on ul "ここにファイルをドロップすると、すぐにアップロードされます" at bounding box center [654, 317] width 636 height 203
click at [954, 85] on icon "button" at bounding box center [960, 88] width 19 height 19
type input "no-179-whispers-from-the-deep-44-75pic"
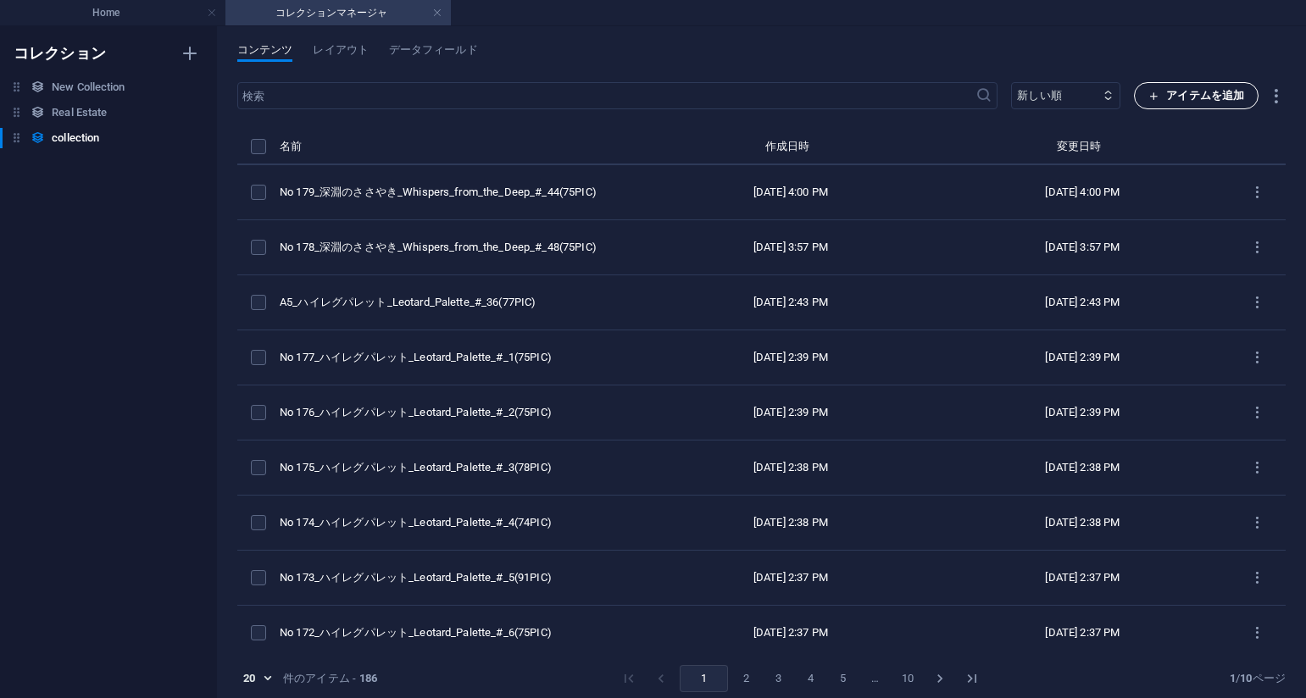
click at [1162, 89] on span "アイテムを追加" at bounding box center [1196, 96] width 96 height 20
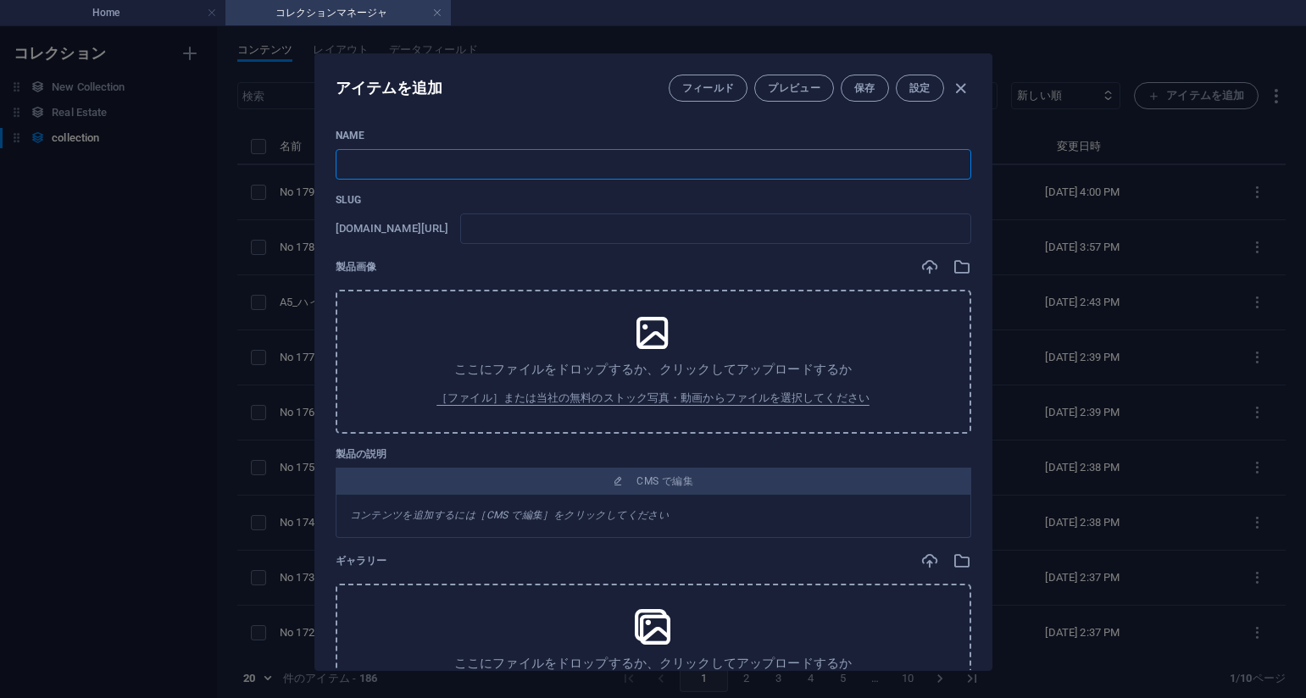
click at [800, 175] on input "text" at bounding box center [654, 164] width 636 height 31
paste input "No 180_深淵のささやき_Whispers_from_the_Deep_#_42(72PIC)"
type input "No 180_深淵のささやき_Whispers_from_the_Deep_#_42(72PIC)"
type input "no-180-whispers-from-the-deep-42-72pic"
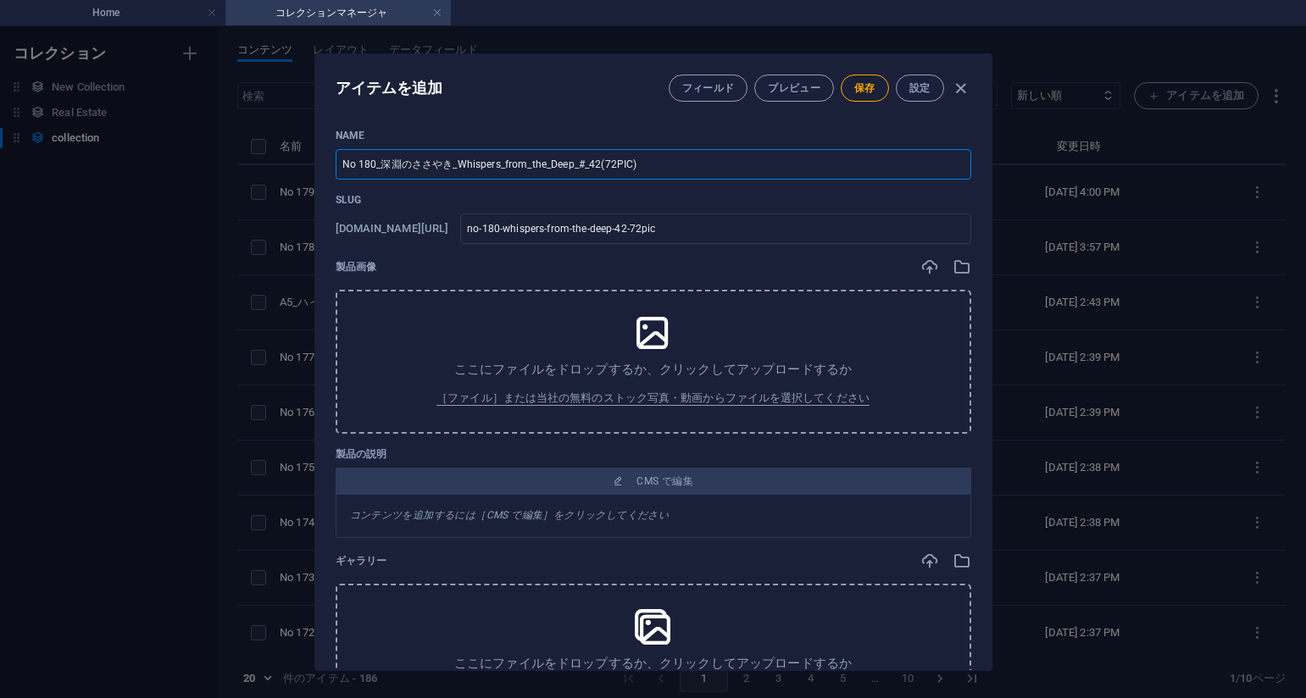
type input "No 180_深淵のささやき_Whispers_from_the_Deep_#_42(72PIC)"
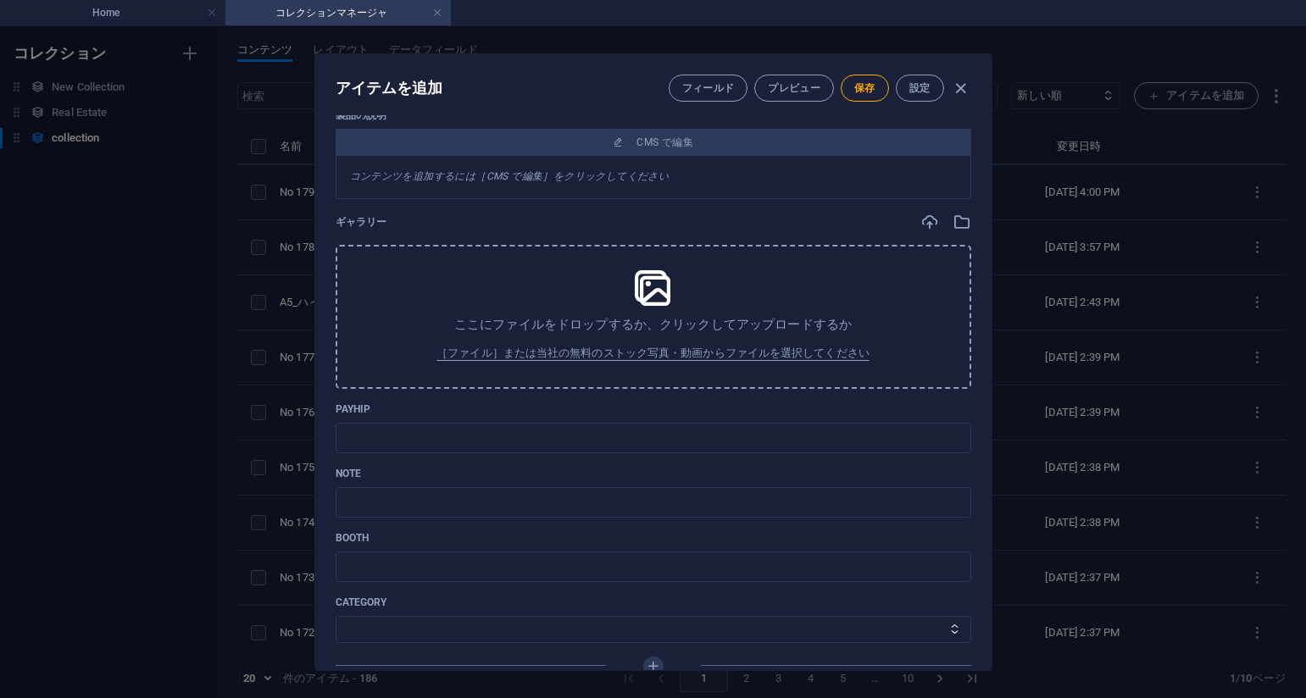
scroll to position [406, 0]
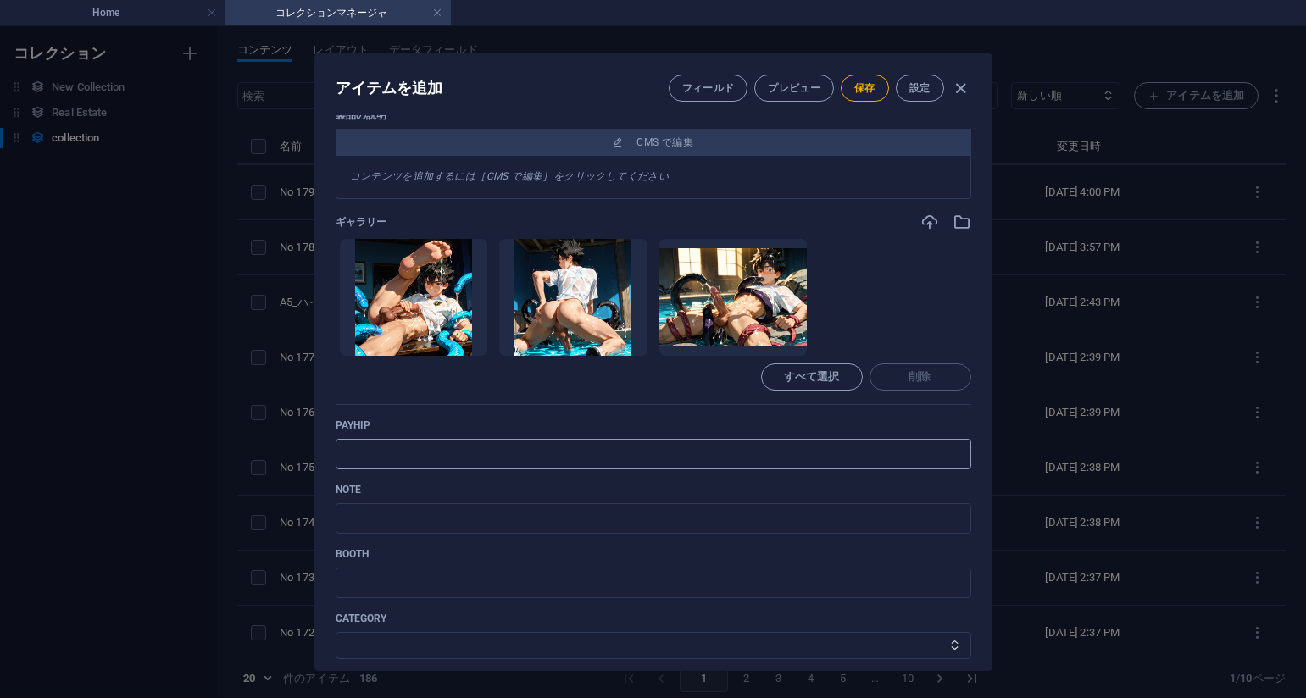
click at [781, 459] on input "text" at bounding box center [654, 454] width 636 height 31
paste input "[URL][DOMAIN_NAME]"
type input "[URL][DOMAIN_NAME]"
click at [759, 466] on input "[URL][DOMAIN_NAME]" at bounding box center [654, 454] width 636 height 31
click at [701, 523] on input "text" at bounding box center [654, 518] width 636 height 31
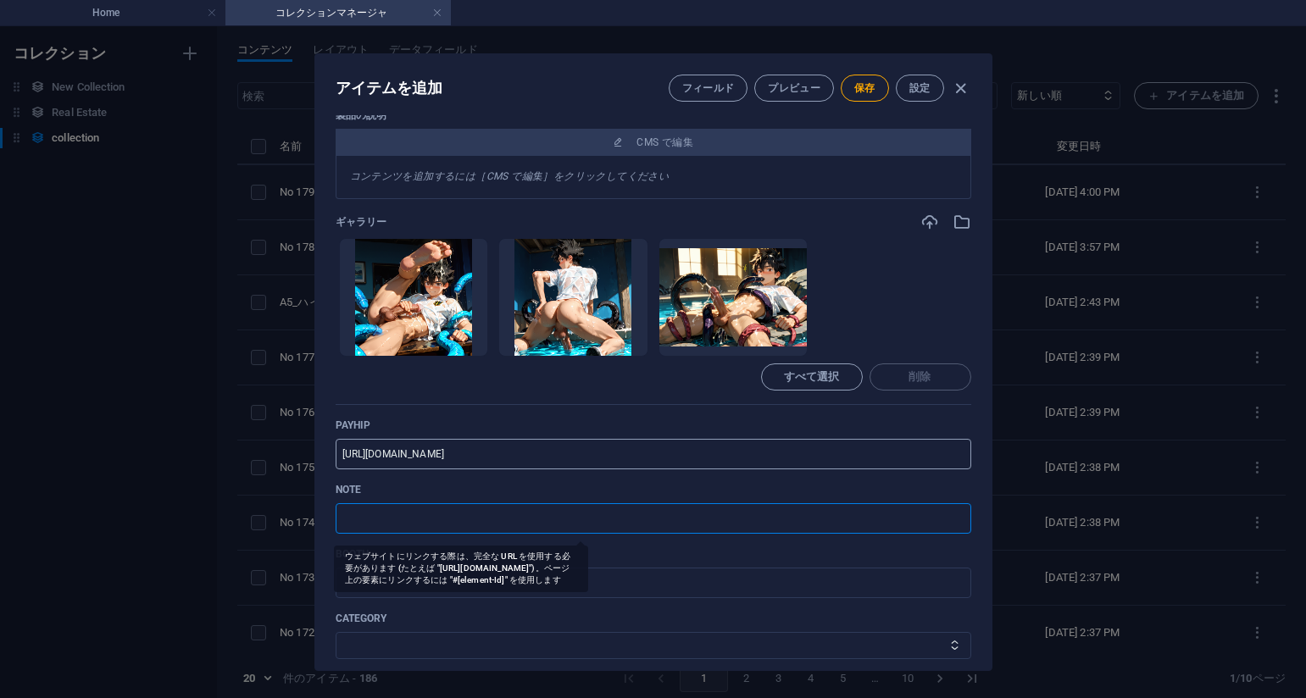
paste input "[URL][DOMAIN_NAME]"
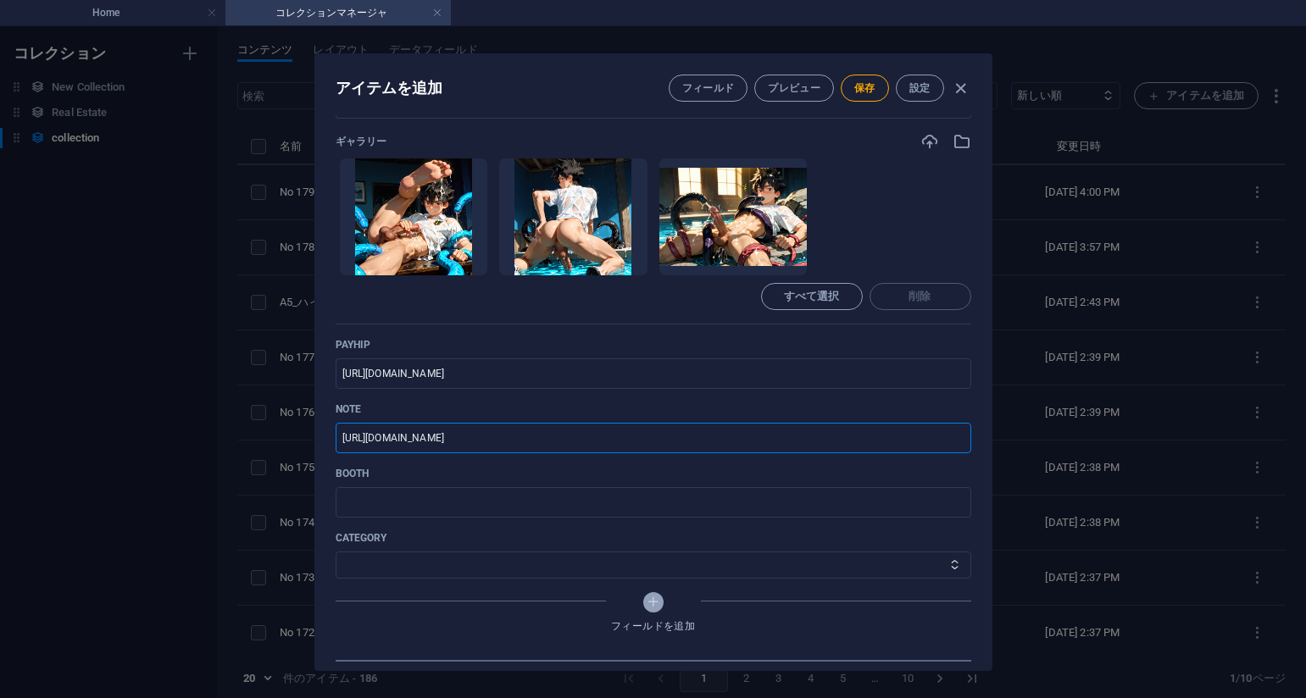
scroll to position [745, 0]
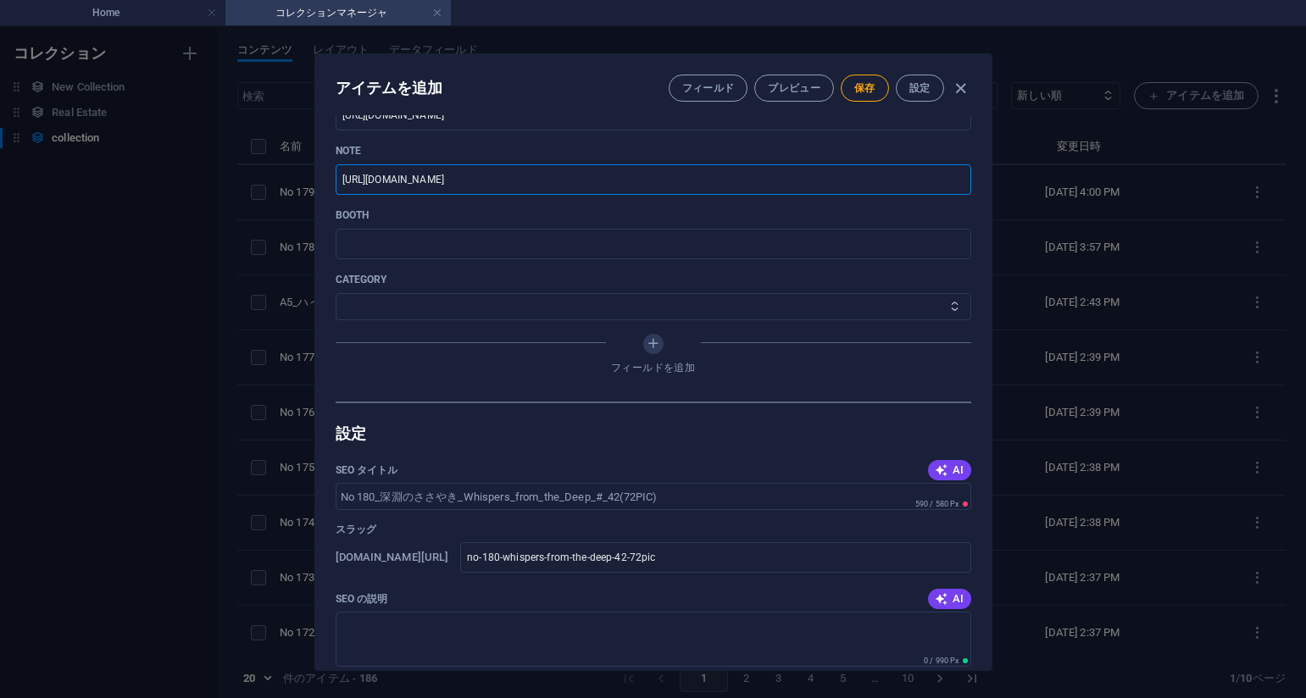
type input "[URL][DOMAIN_NAME]"
click at [518, 309] on select "その他 ジャマー_jammer レインコート_rain_coat ミリタリービキニ_military_bikini 体操選手_gymnast ドアの向こうのひ…" at bounding box center [654, 306] width 636 height 27
select select "深淵のささやき_Whispers_from_the_Deep"
click at [336, 293] on select "その他 ジャマー_jammer レインコート_rain_coat ミリタリービキニ_military_bikini 体操選手_gymnast ドアの向こうのひ…" at bounding box center [654, 306] width 636 height 27
click at [854, 92] on span "保存" at bounding box center [864, 88] width 21 height 14
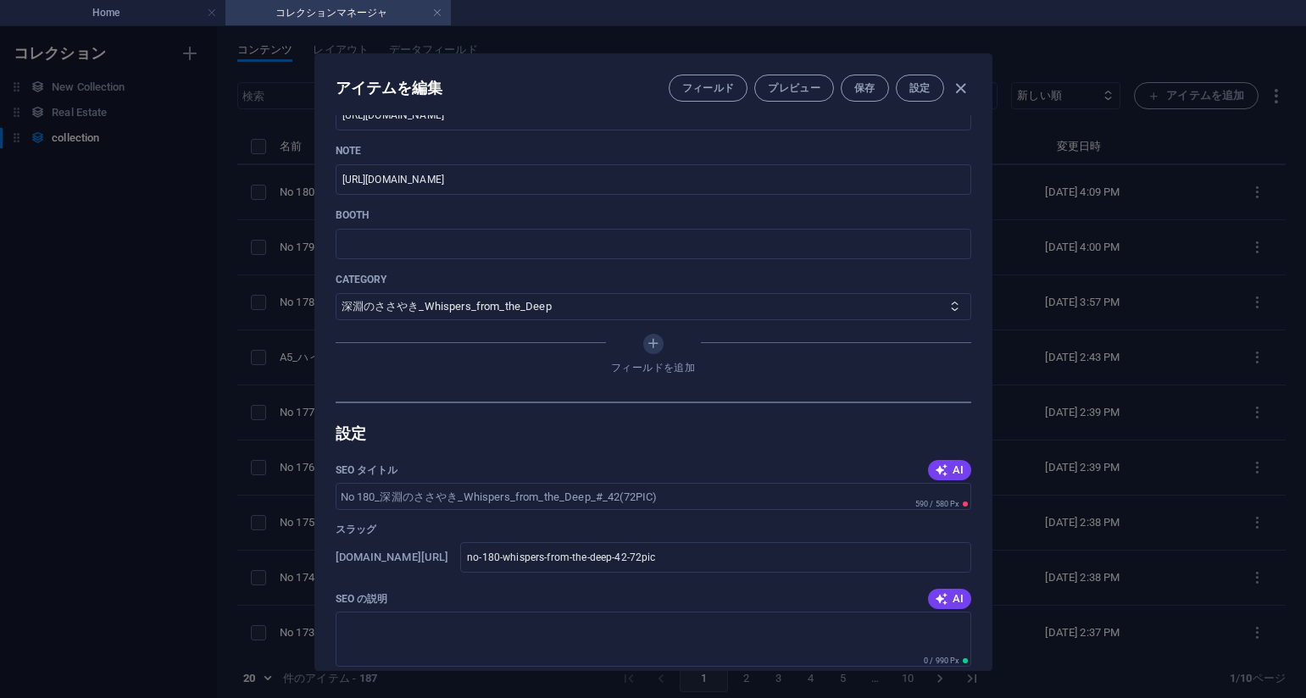
click at [148, 403] on div "アイテムを編集 フィールド プレビュー 保存 設定 Name No 180_深淵のささやき_Whispers_from_the_Deep_#_42(72PIC…" at bounding box center [653, 362] width 1306 height 672
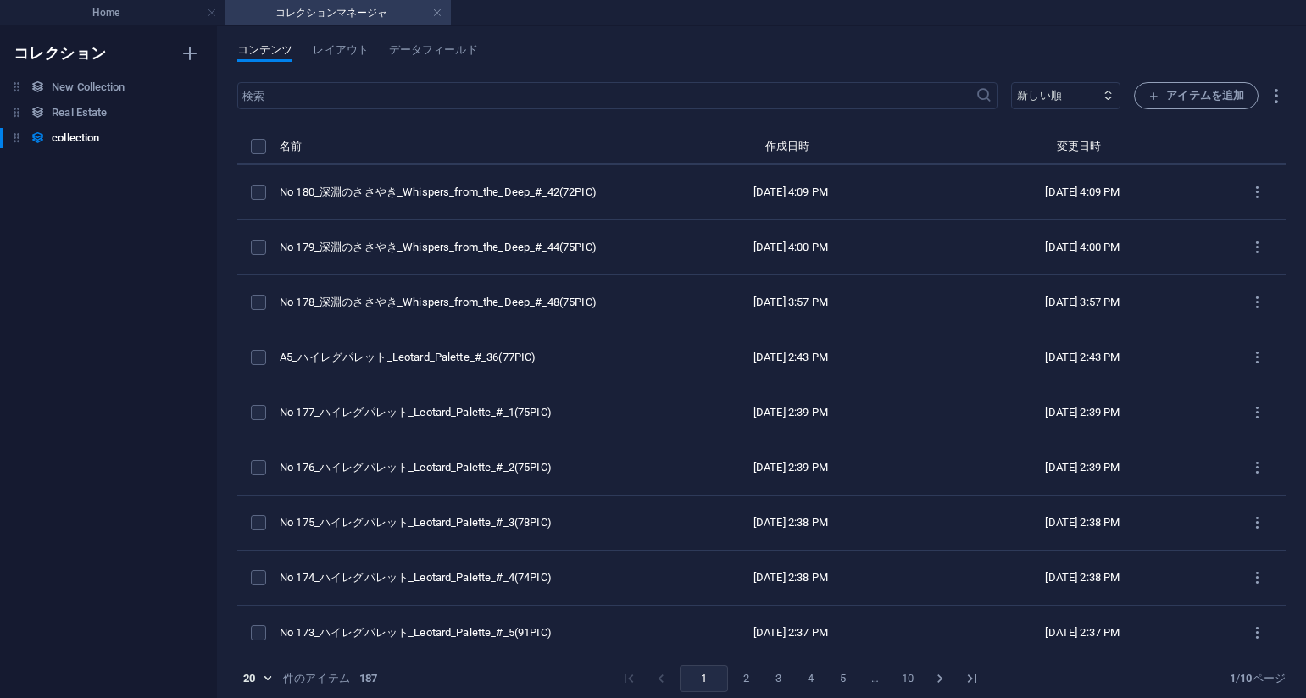
type input "no-180-whispers-from-the-deep-42-72pic"
drag, startPoint x: 803, startPoint y: 45, endPoint x: 813, endPoint y: 57, distance: 15.6
click at [803, 44] on div "コンテンツ レイアウト データフィールド" at bounding box center [761, 59] width 1048 height 32
click at [1149, 103] on span "アイテムを追加" at bounding box center [1196, 96] width 96 height 20
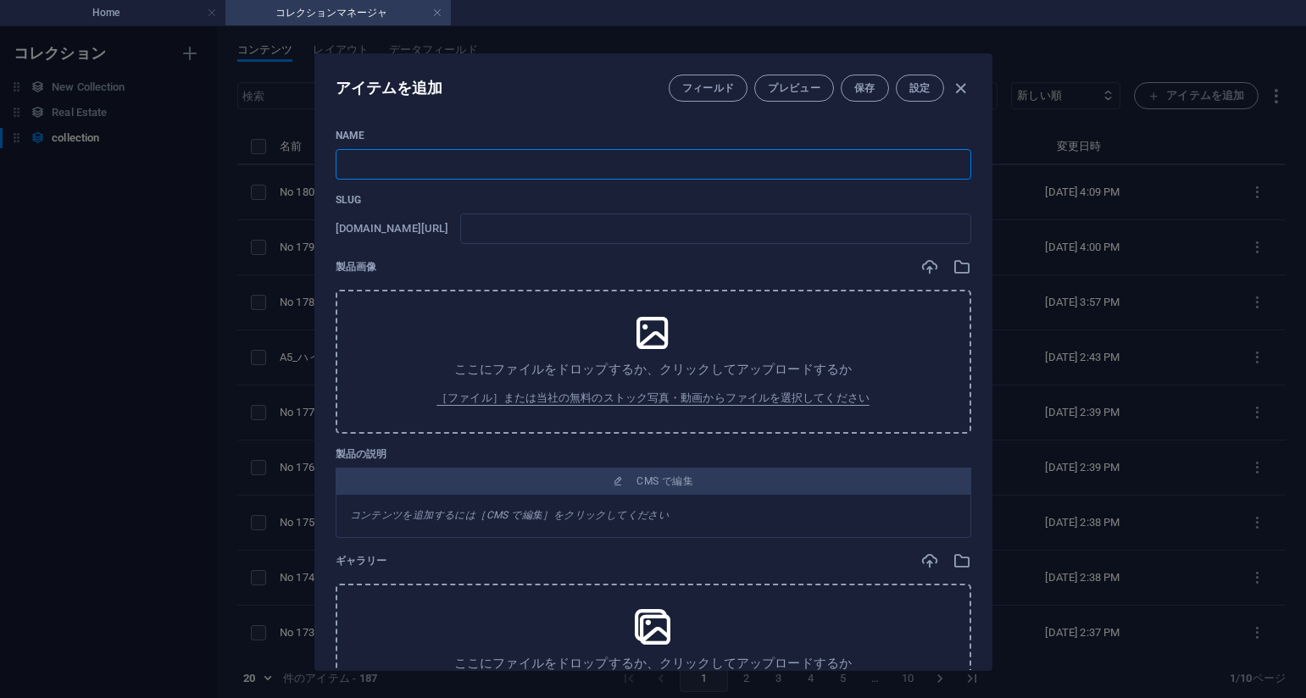
click at [525, 166] on input "text" at bounding box center [654, 164] width 636 height 31
paste input "No 181_深淵のささやき_Whispers_from_the_Deep_#_38(75PIC)"
type input "No 181_深淵のささやき_Whispers_from_the_Deep_#_38(75PIC)"
type input "no-181-whispers-from-the-deep-38-75pic"
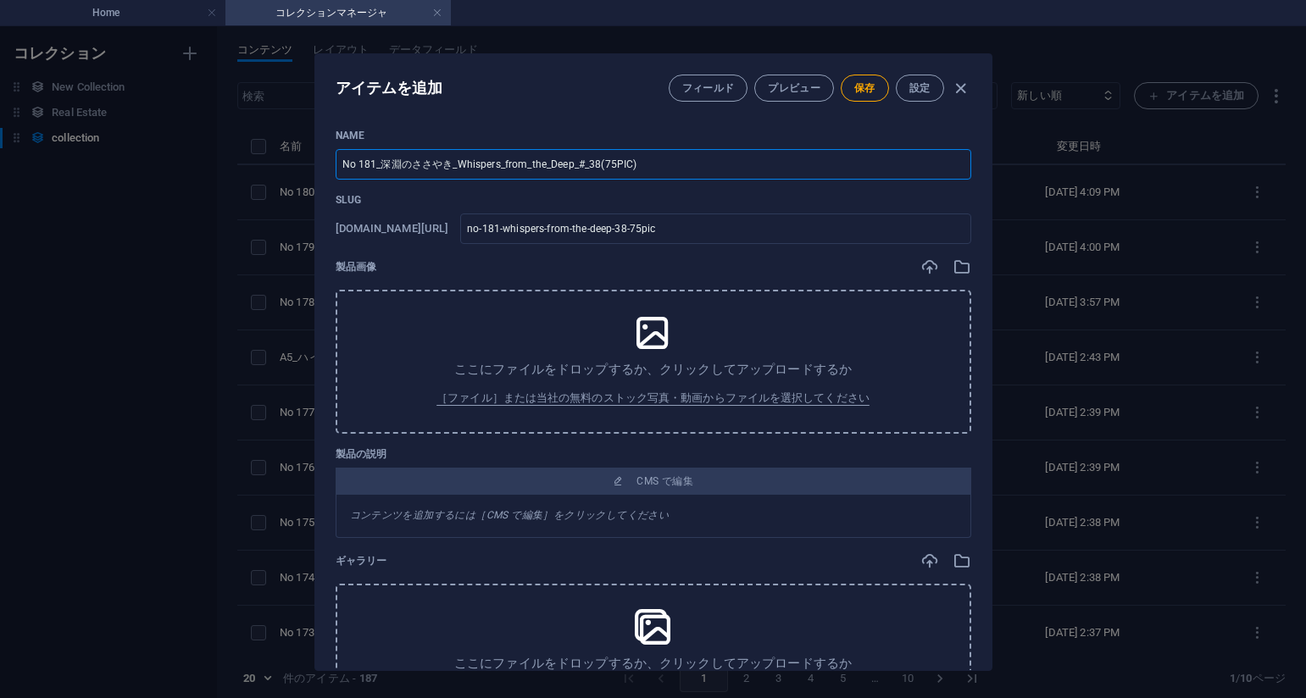
type input "No 181_深淵のささやき_Whispers_from_the_Deep_#_38(75PIC)"
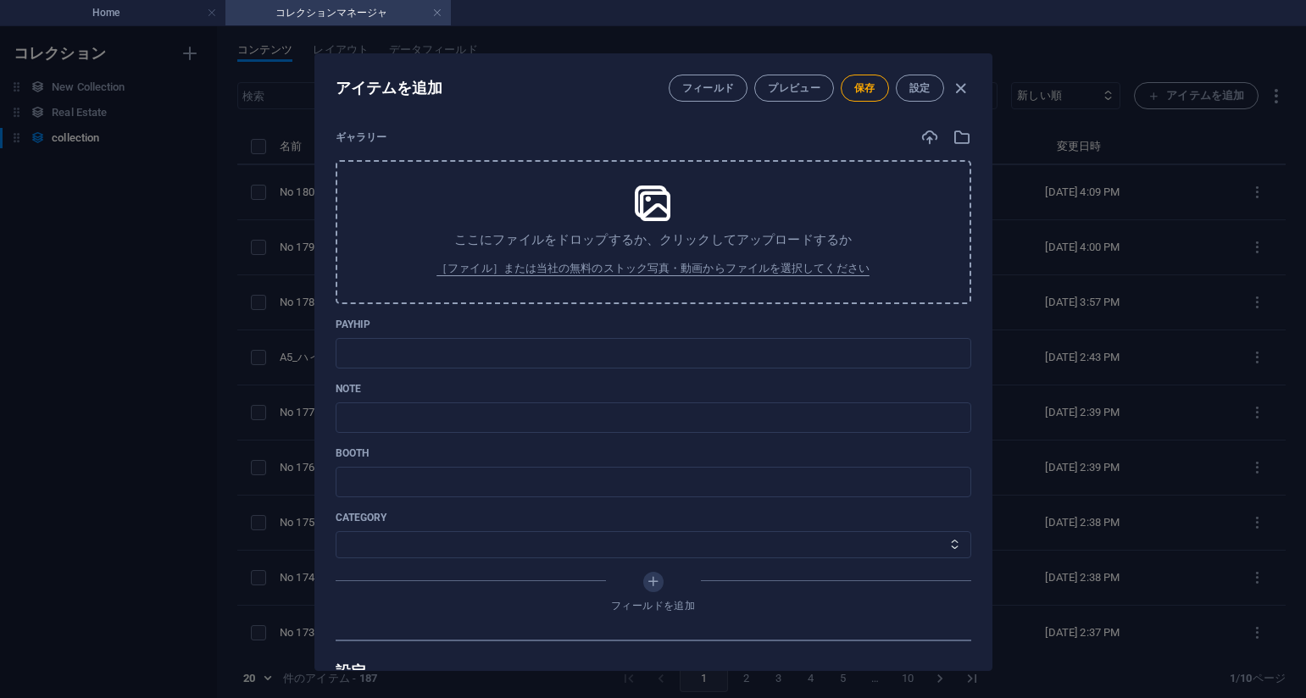
scroll to position [491, 0]
click at [810, 336] on div "payhip ​" at bounding box center [654, 343] width 636 height 51
click at [657, 360] on input "text" at bounding box center [654, 353] width 636 height 31
paste input "[URL][DOMAIN_NAME]"
type input "[URL][DOMAIN_NAME]"
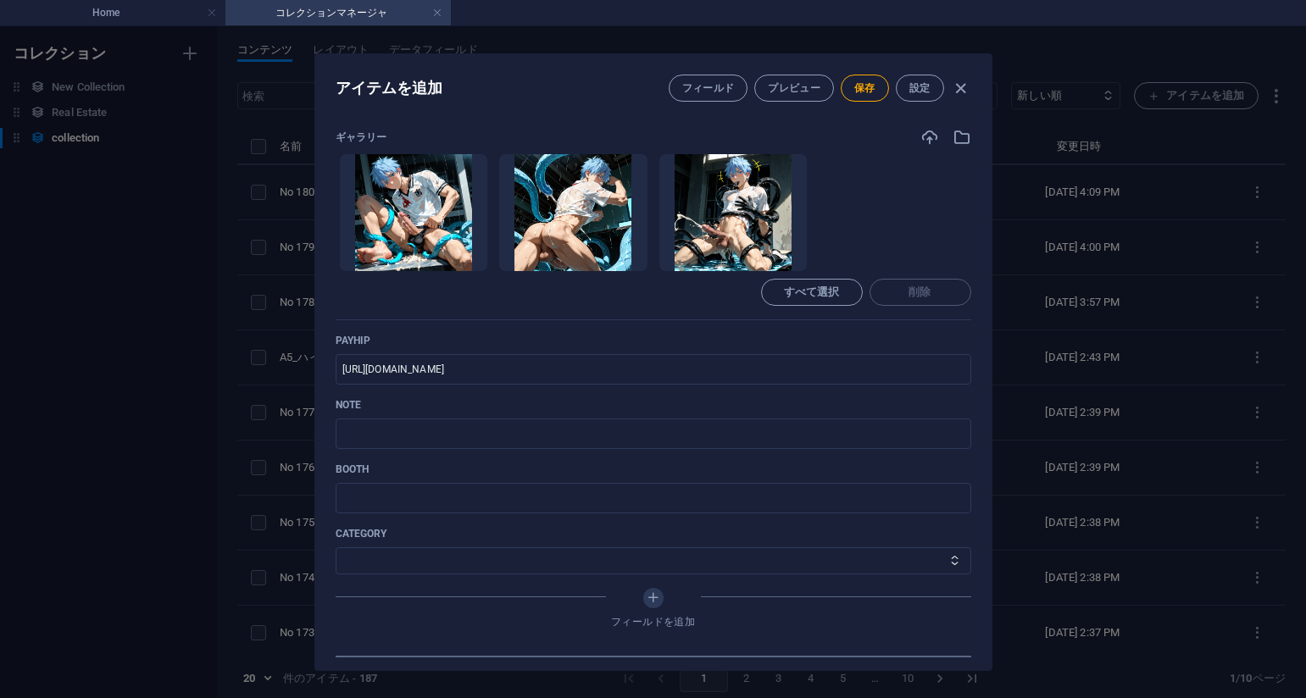
click at [793, 393] on div "Name No 181_深淵のささやき_Whispers_from_the_Deep_#_38(75PIC) ​ Slug [DOMAIN_NAME][URL…" at bounding box center [654, 147] width 636 height 1018
click at [695, 435] on input "text" at bounding box center [654, 434] width 636 height 31
paste input "[URL][DOMAIN_NAME]"
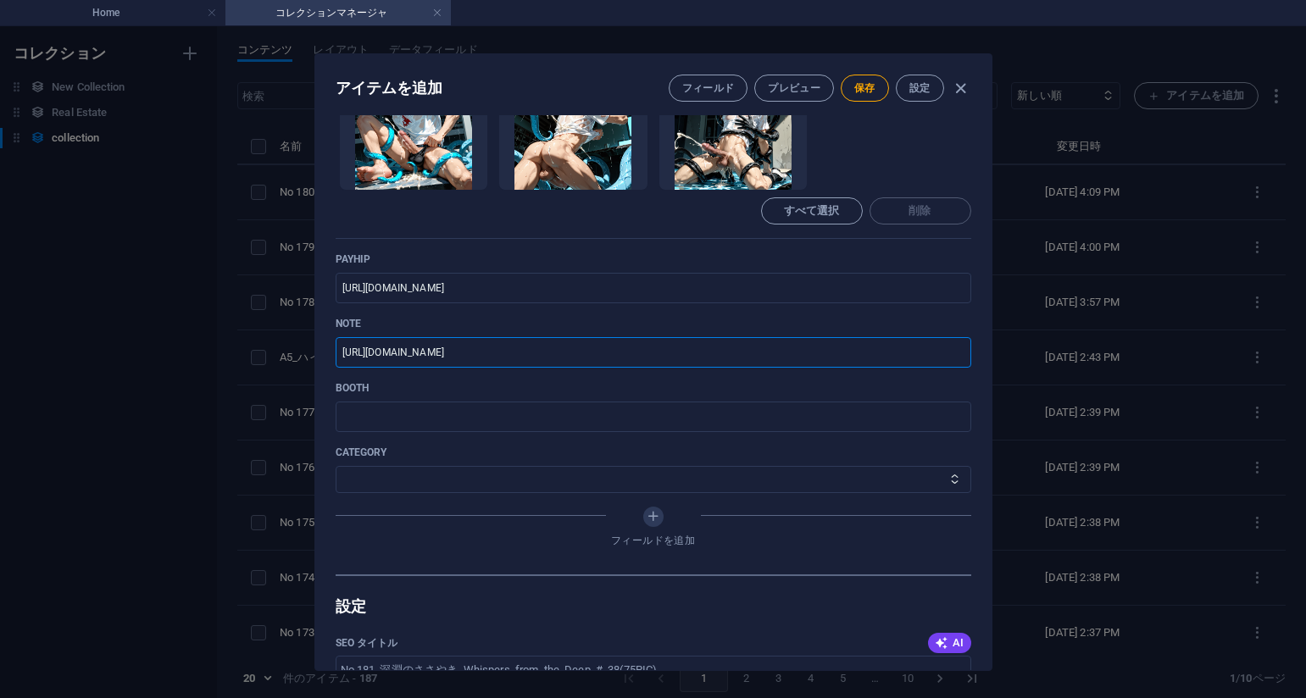
scroll to position [830, 0]
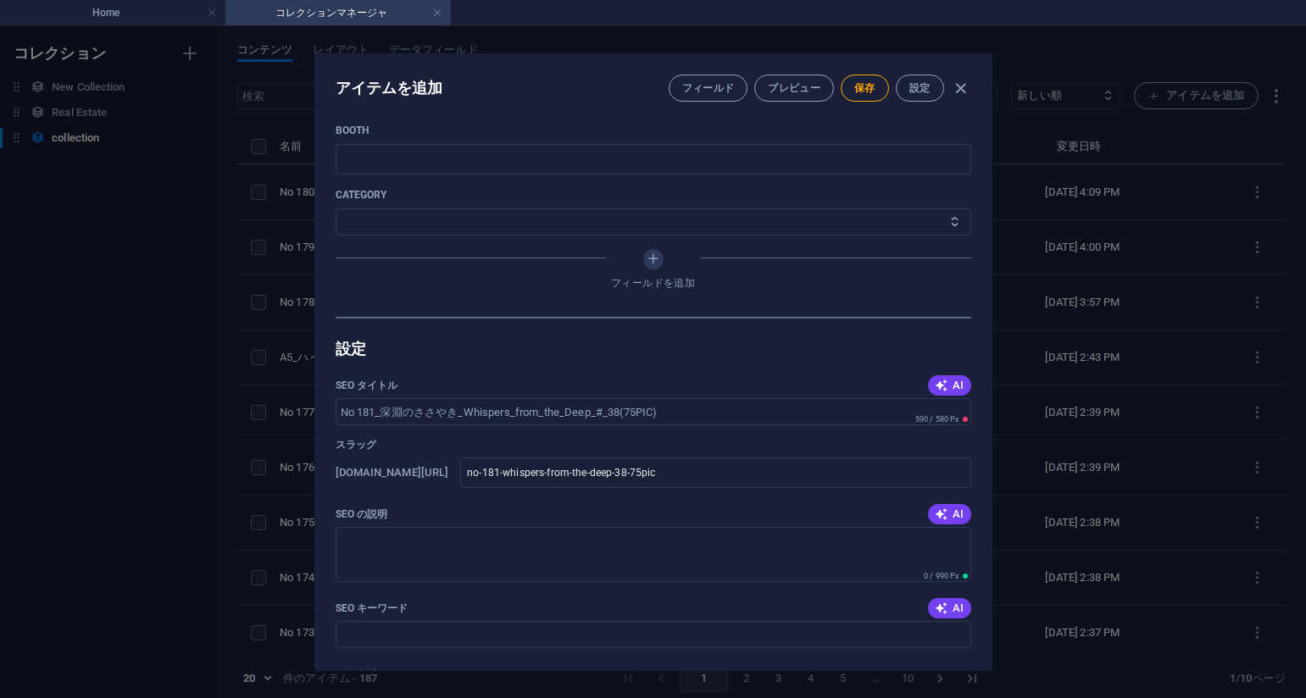
type input "[URL][DOMAIN_NAME]"
click at [415, 231] on select "その他 ジャマー_jammer レインコート_rain_coat ミリタリービキニ_military_bikini 体操選手_gymnast ドアの向こうのひ…" at bounding box center [654, 222] width 636 height 27
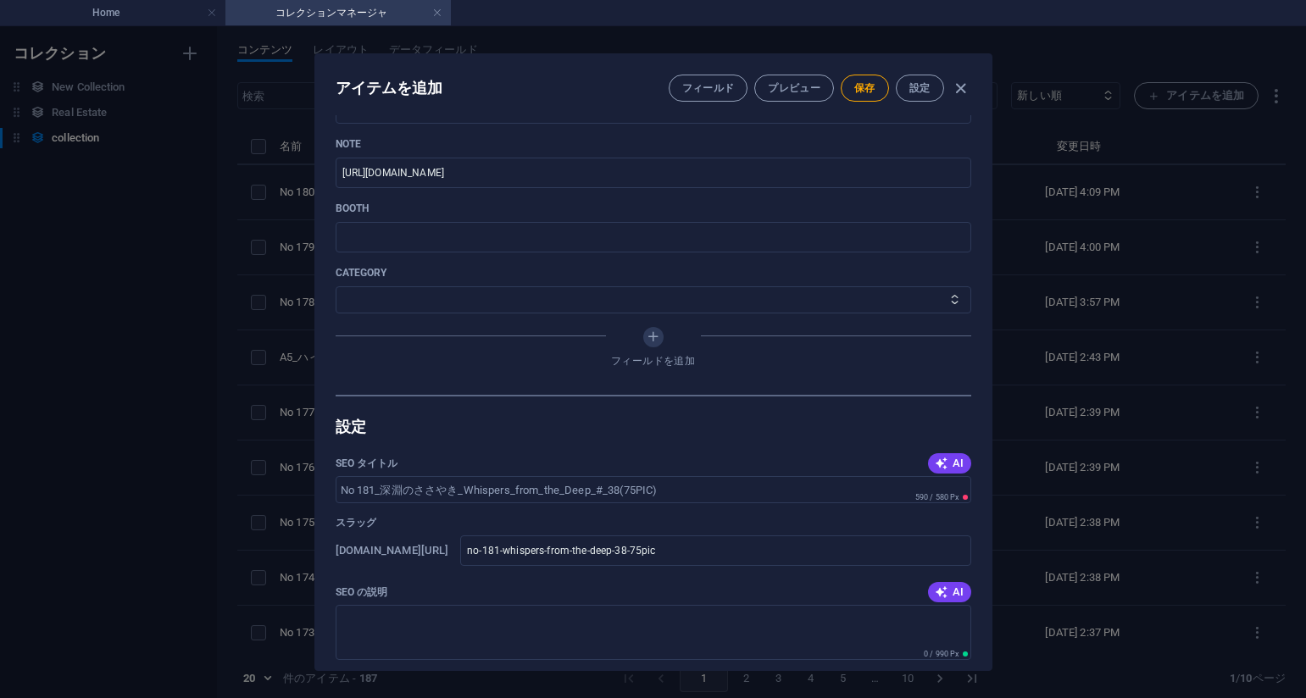
scroll to position [660, 0]
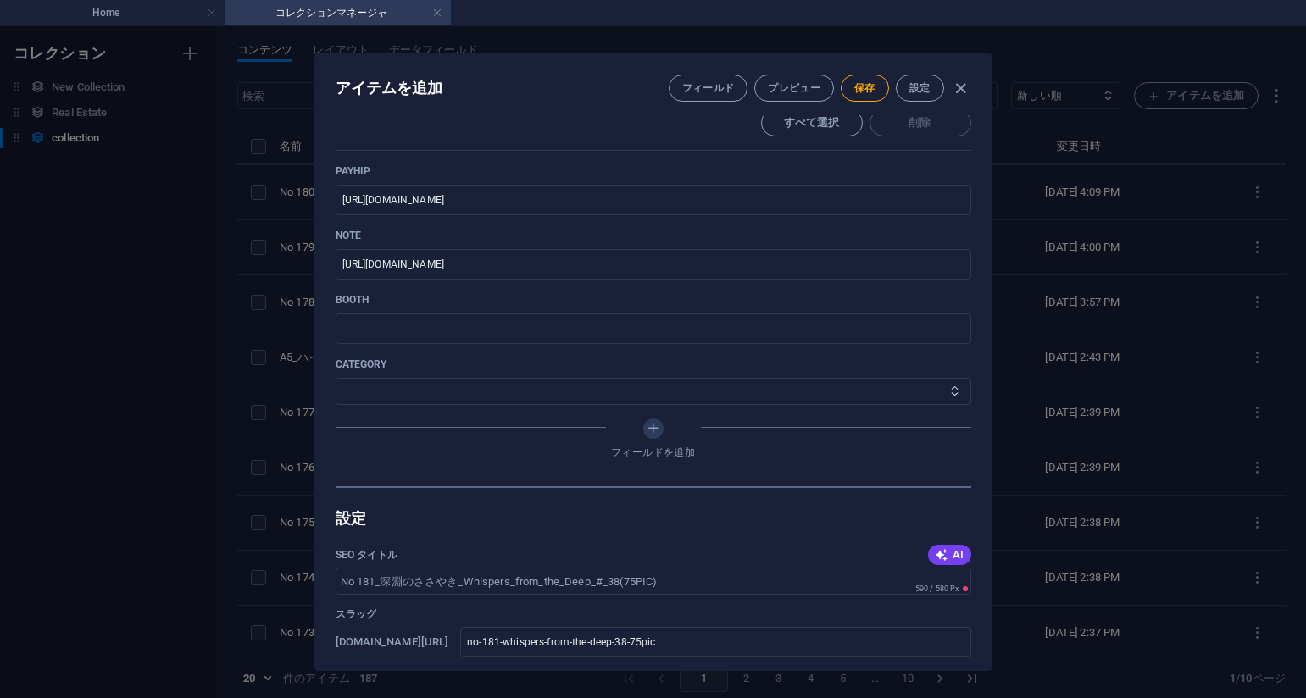
click at [428, 394] on select "その他 ジャマー_jammer レインコート_rain_coat ミリタリービキニ_military_bikini 体操選手_gymnast ドアの向こうのひ…" at bounding box center [654, 391] width 636 height 27
select select "深淵のささやき_Whispers_from_the_Deep"
click at [336, 378] on select "その他 ジャマー_jammer レインコート_rain_coat ミリタリービキニ_military_bikini 体操選手_gymnast ドアの向こうのひ…" at bounding box center [654, 391] width 636 height 27
click at [868, 90] on span "保存" at bounding box center [864, 88] width 21 height 14
click at [956, 89] on icon "button" at bounding box center [960, 88] width 19 height 19
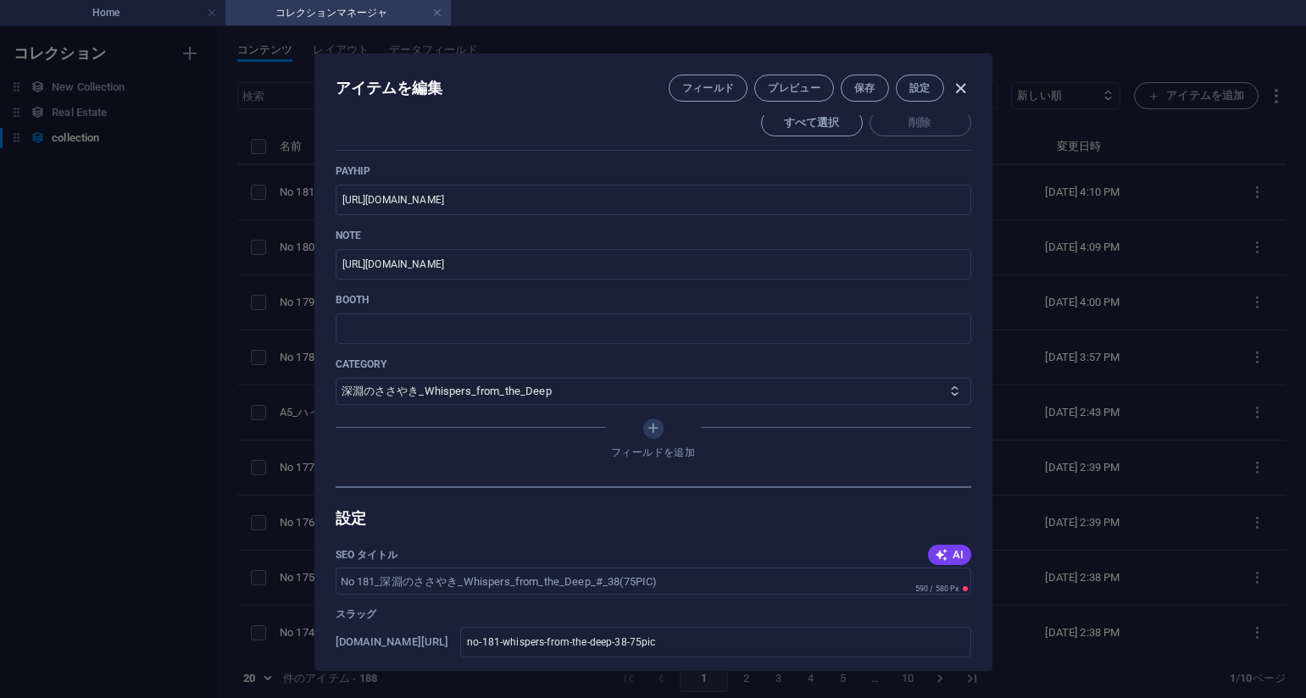
type input "no-181-whispers-from-the-deep-38-75pic"
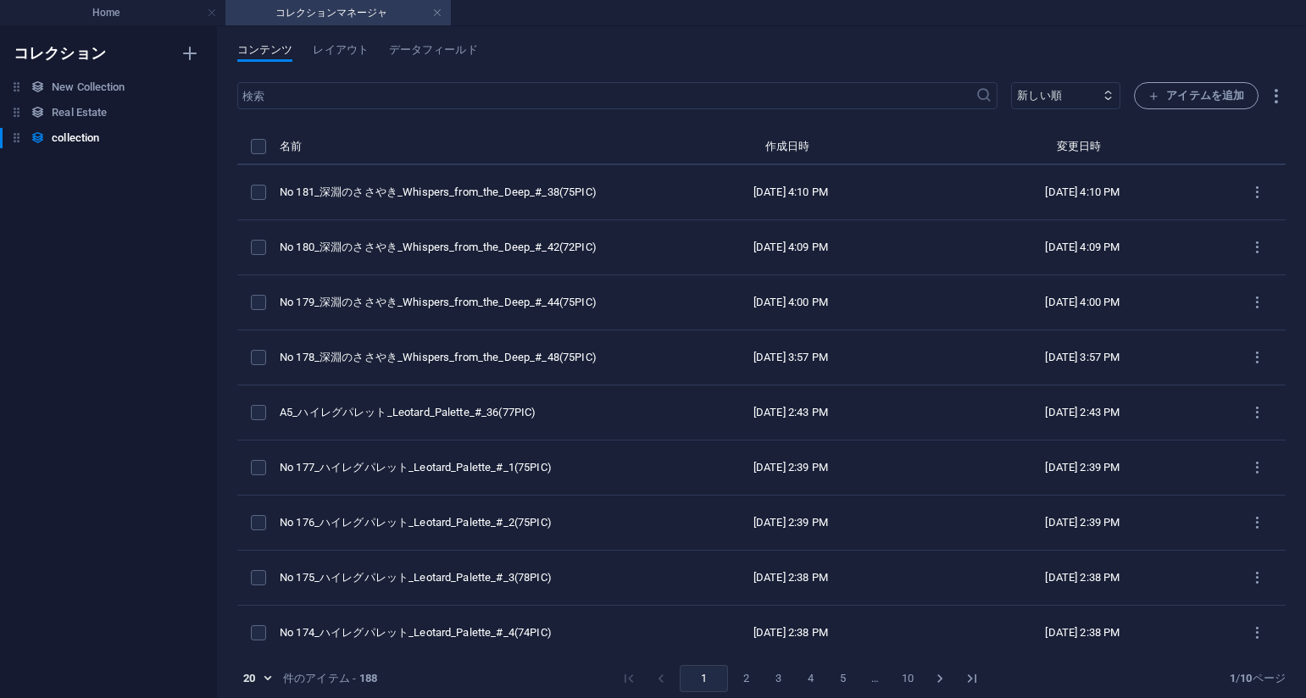
click at [851, 49] on div "コンテンツ レイアウト データフィールド" at bounding box center [761, 59] width 1048 height 32
click at [1182, 112] on div "​ 新しい順 古い順 最終変更 Name (昇順) Name (降順) Slug (昇順) Slug (降順) category (昇順) category …" at bounding box center [761, 394] width 1048 height 624
click at [1173, 85] on button "アイテムを追加" at bounding box center [1196, 95] width 125 height 27
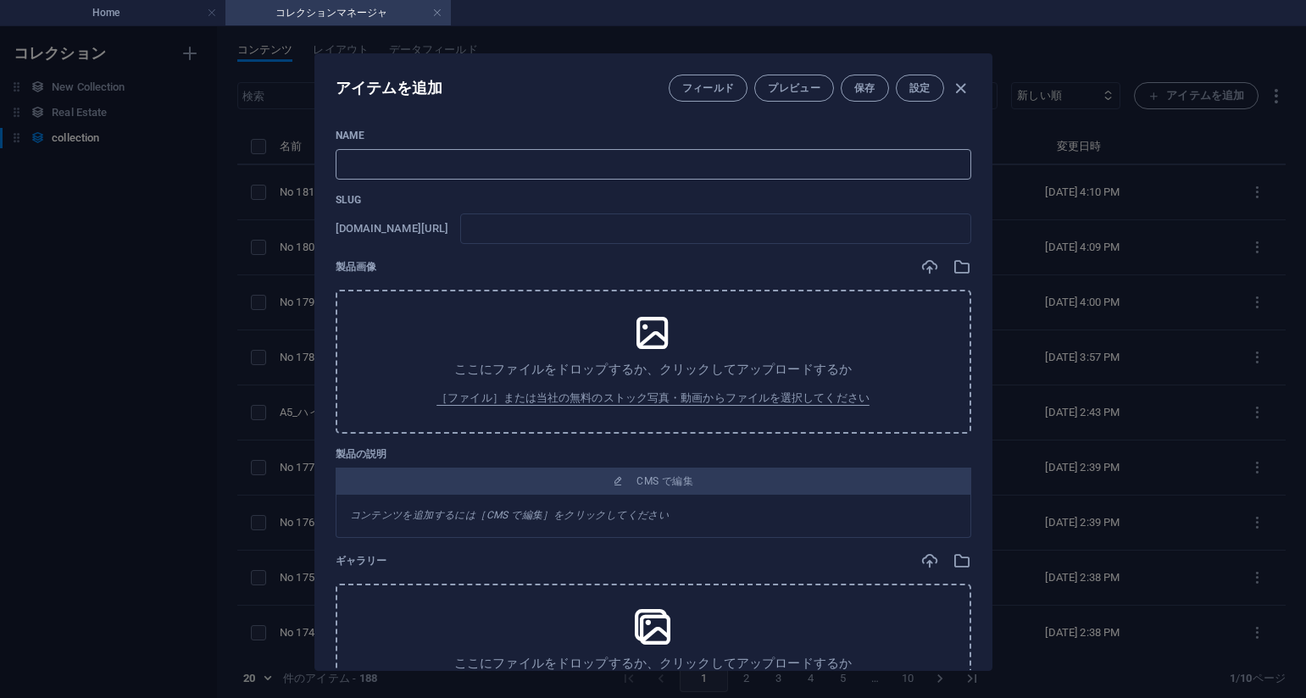
click at [531, 153] on input "text" at bounding box center [654, 164] width 636 height 31
paste input "No 182_深淵のささやき_Whispers_from_the_Deep_#_37(75PIC)"
type input "No 182_深淵のささやき_Whispers_from_the_Deep_#_37(75PIC)"
type input "no-182-whispers-from-the-deep-37-75pic"
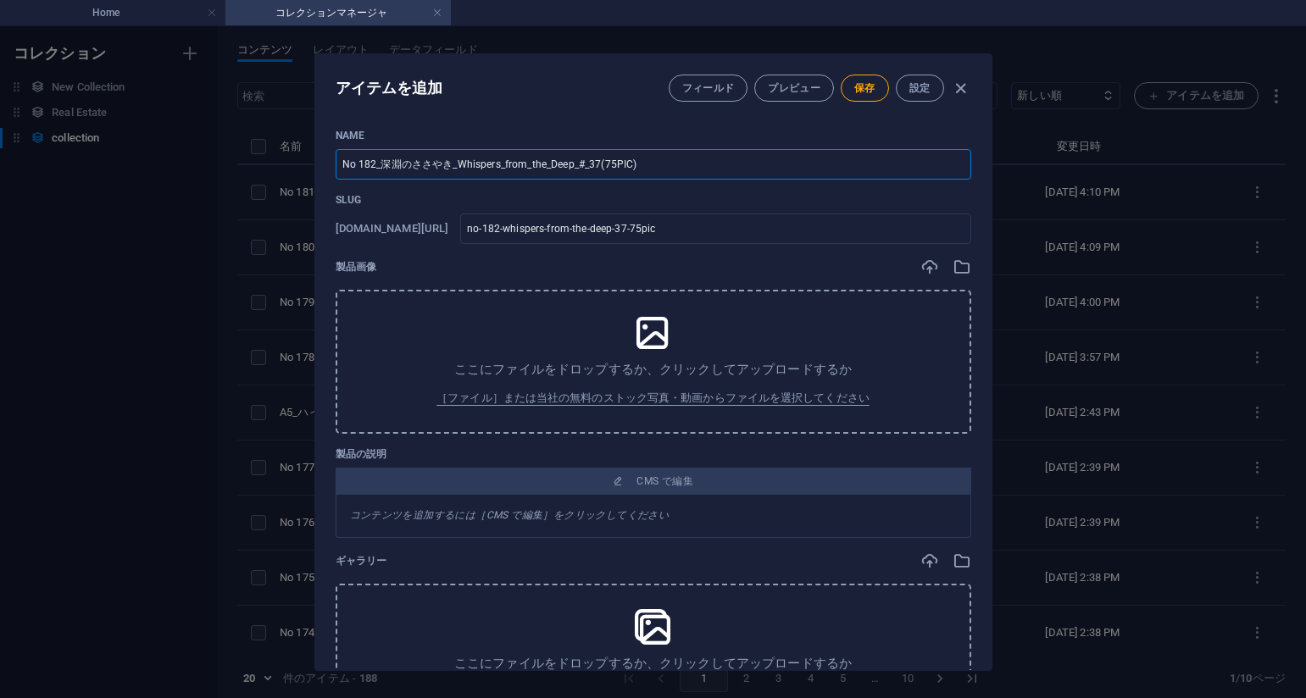
type input "No 182_深淵のささやき_Whispers_from_the_Deep_#_37(75PIC)"
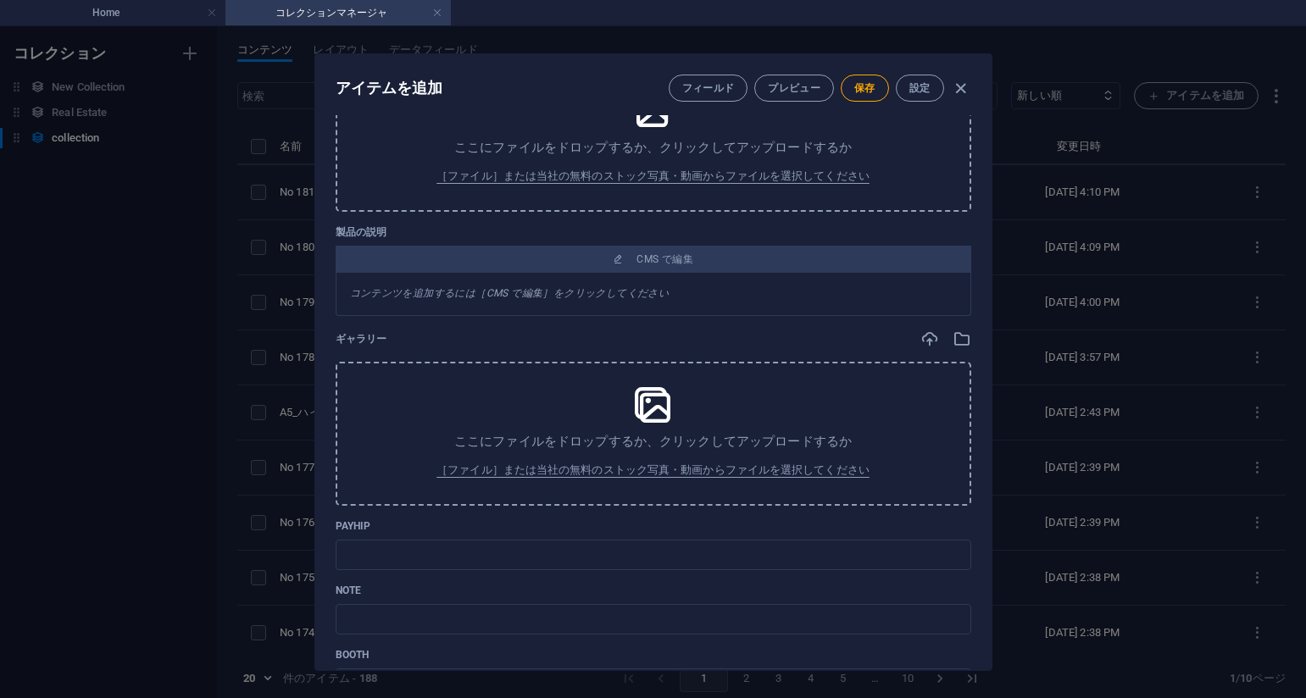
scroll to position [254, 0]
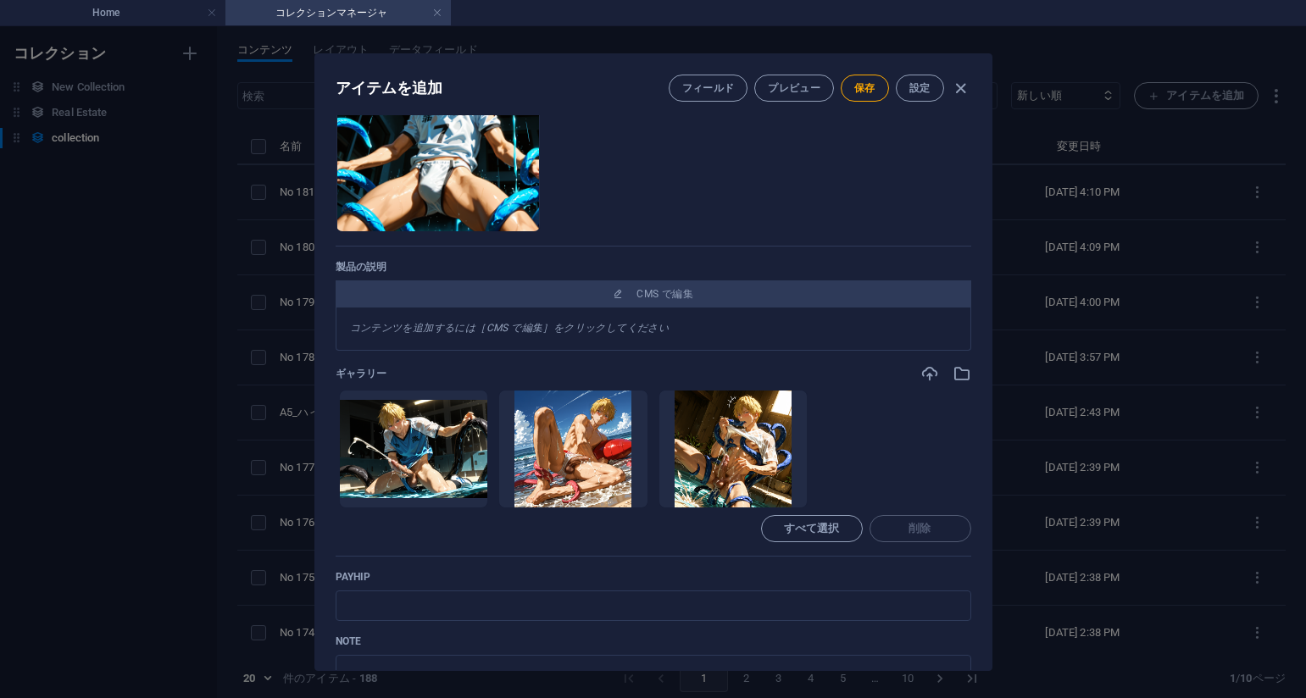
drag, startPoint x: 787, startPoint y: 338, endPoint x: 773, endPoint y: 349, distance: 18.1
click at [787, 337] on div "コンテンツを追加するには［CMS で編集］をクリックしてください" at bounding box center [654, 329] width 636 height 43
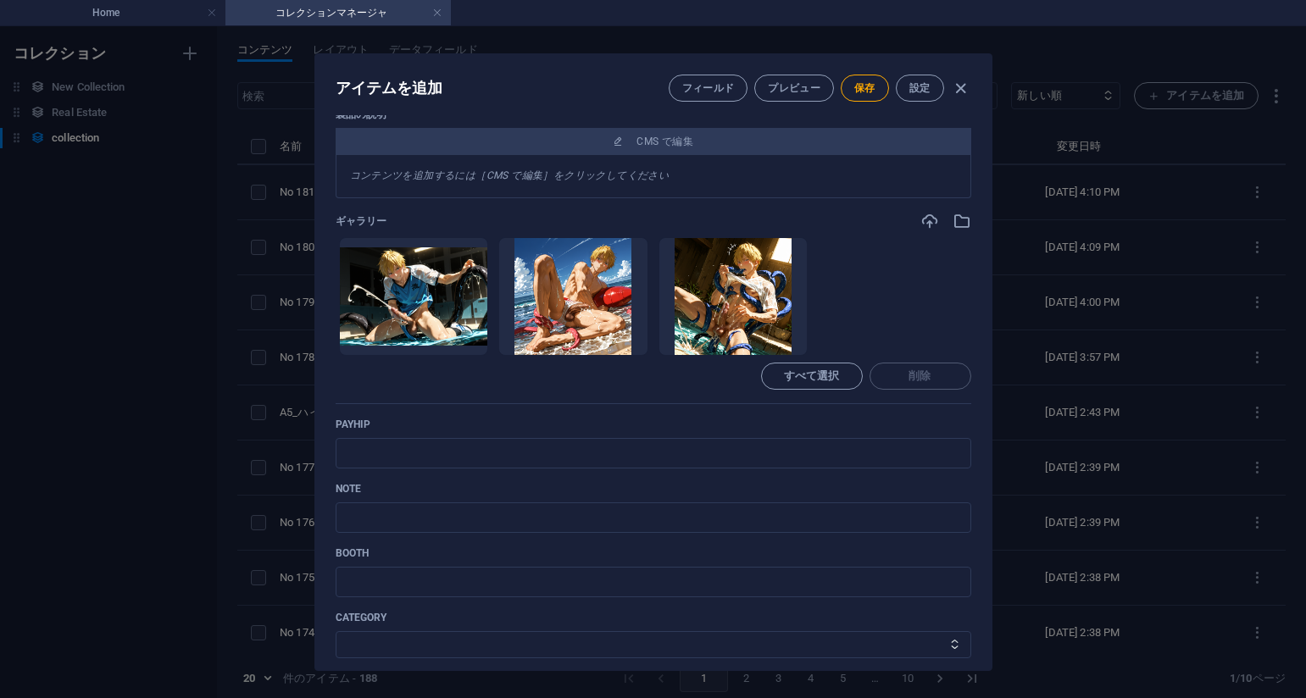
scroll to position [424, 0]
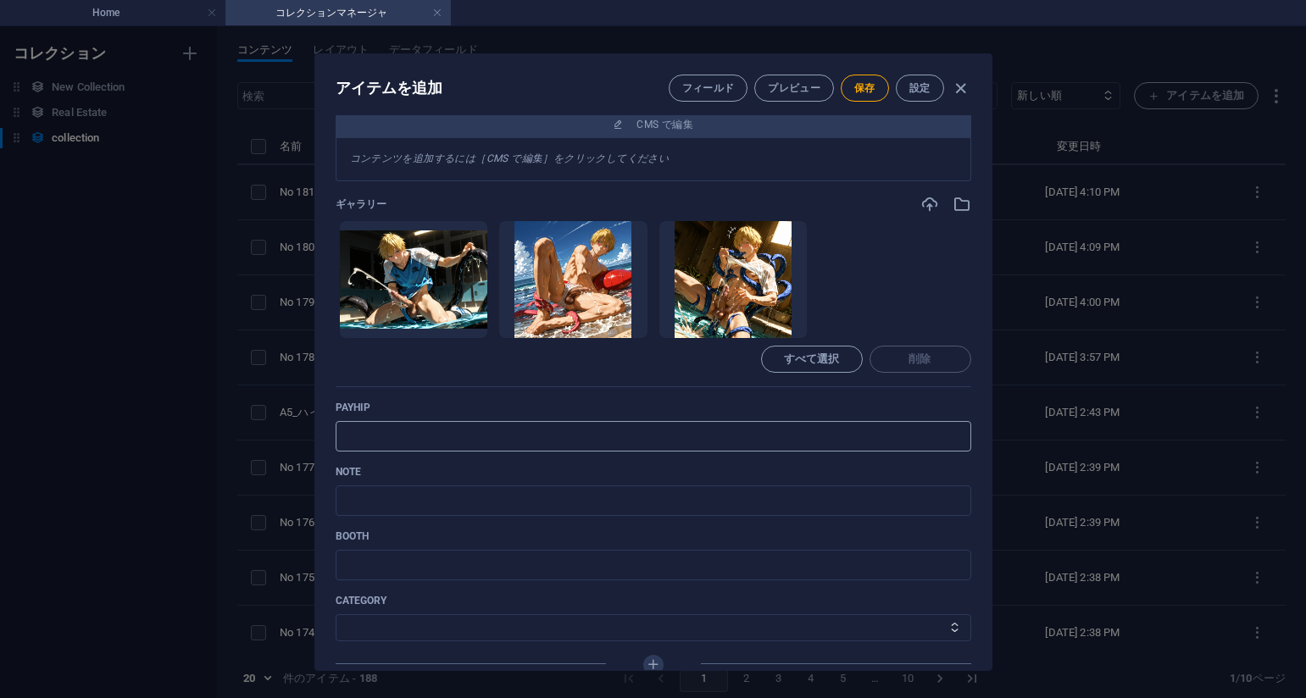
click at [464, 433] on input "text" at bounding box center [654, 436] width 636 height 31
paste input "[URL][DOMAIN_NAME]"
type input "[URL][DOMAIN_NAME]"
click at [784, 413] on p "payhip" at bounding box center [654, 408] width 636 height 14
click at [522, 516] on div "Name No 182_深淵のささやき_Whispers_from_the_Deep_#_37(75PIC) ​ Slug [DOMAIN_NAME][URL…" at bounding box center [654, 214] width 636 height 1018
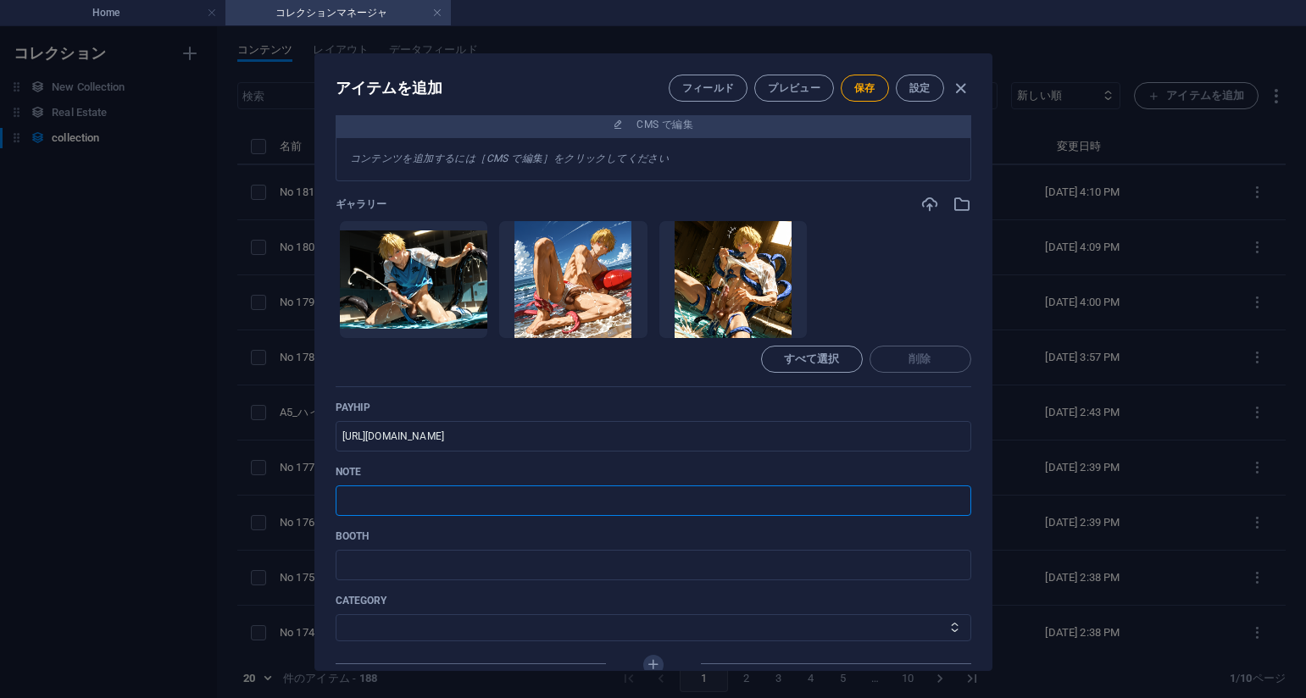
click at [505, 509] on input "text" at bounding box center [654, 501] width 636 height 31
paste input "[URL][DOMAIN_NAME]"
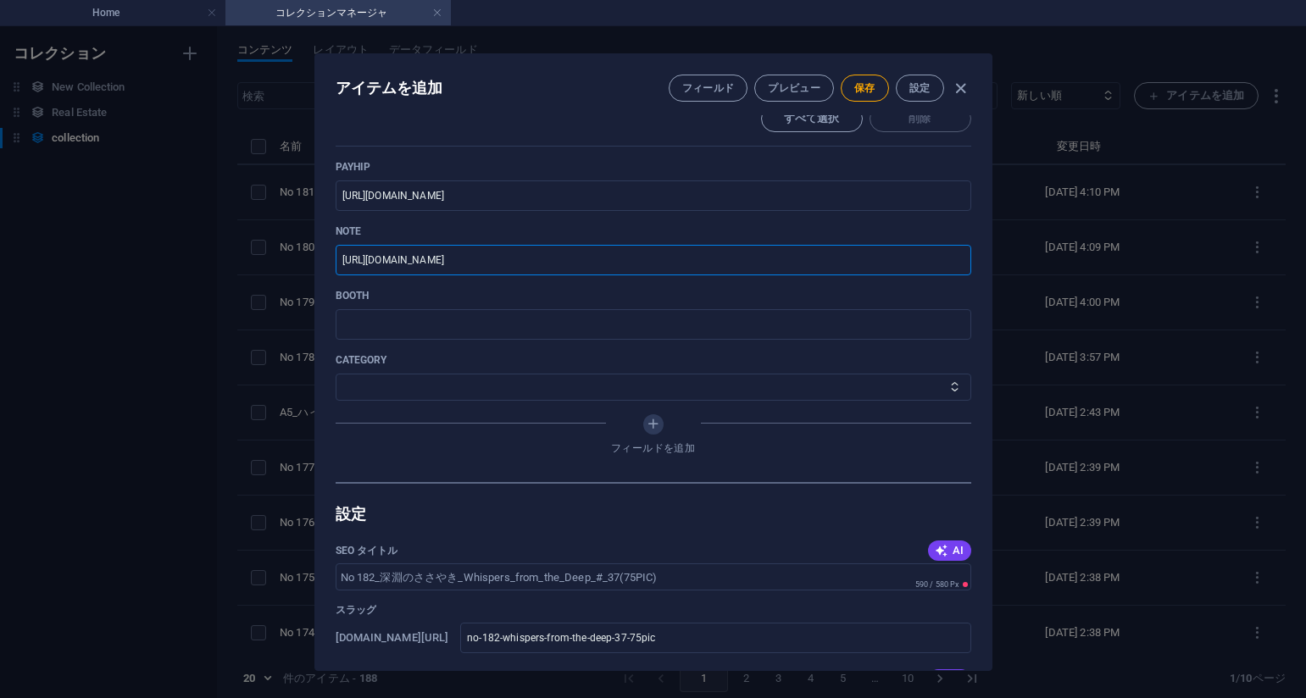
scroll to position [678, 0]
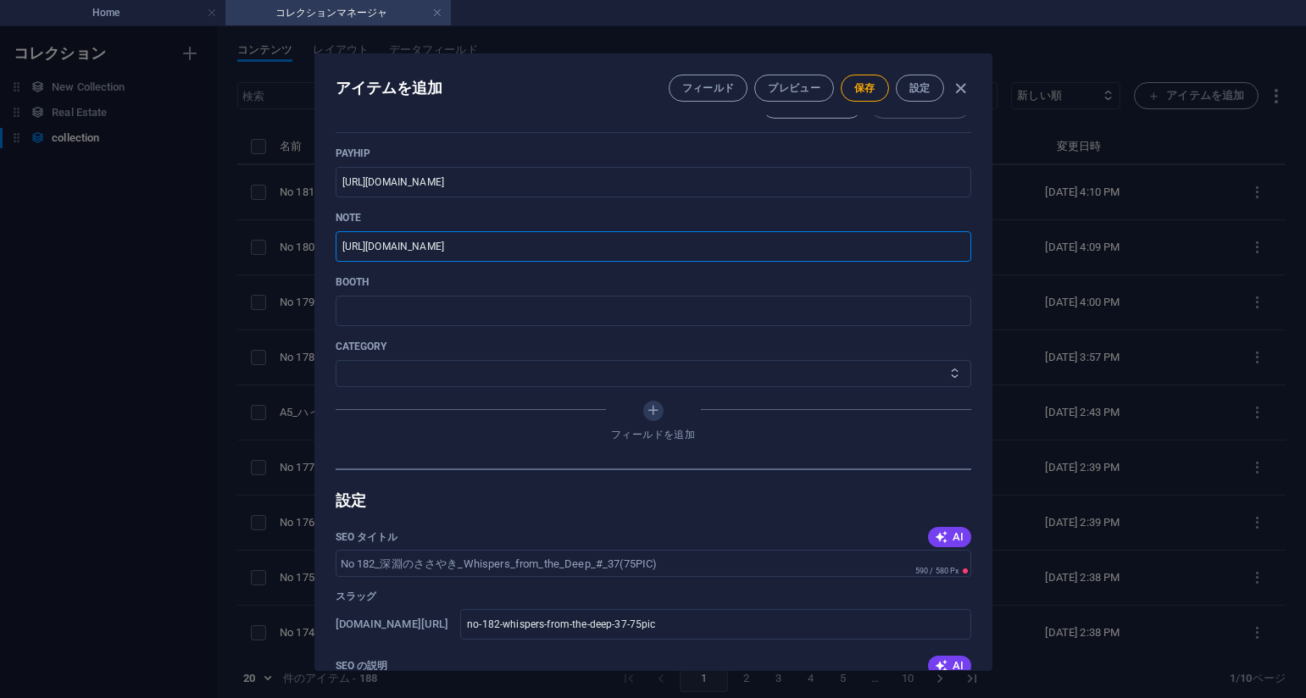
type input "[URL][DOMAIN_NAME]"
click at [506, 380] on select "その他 ジャマー_jammer レインコート_rain_coat ミリタリービキニ_military_bikini 体操選手_gymnast ドアの向こうのひ…" at bounding box center [654, 373] width 636 height 27
select select "深淵のささやき_Whispers_from_the_Deep"
click at [336, 360] on select "その他 ジャマー_jammer レインコート_rain_coat ミリタリービキニ_military_bikini 体操選手_gymnast ドアの向こうのひ…" at bounding box center [654, 373] width 636 height 27
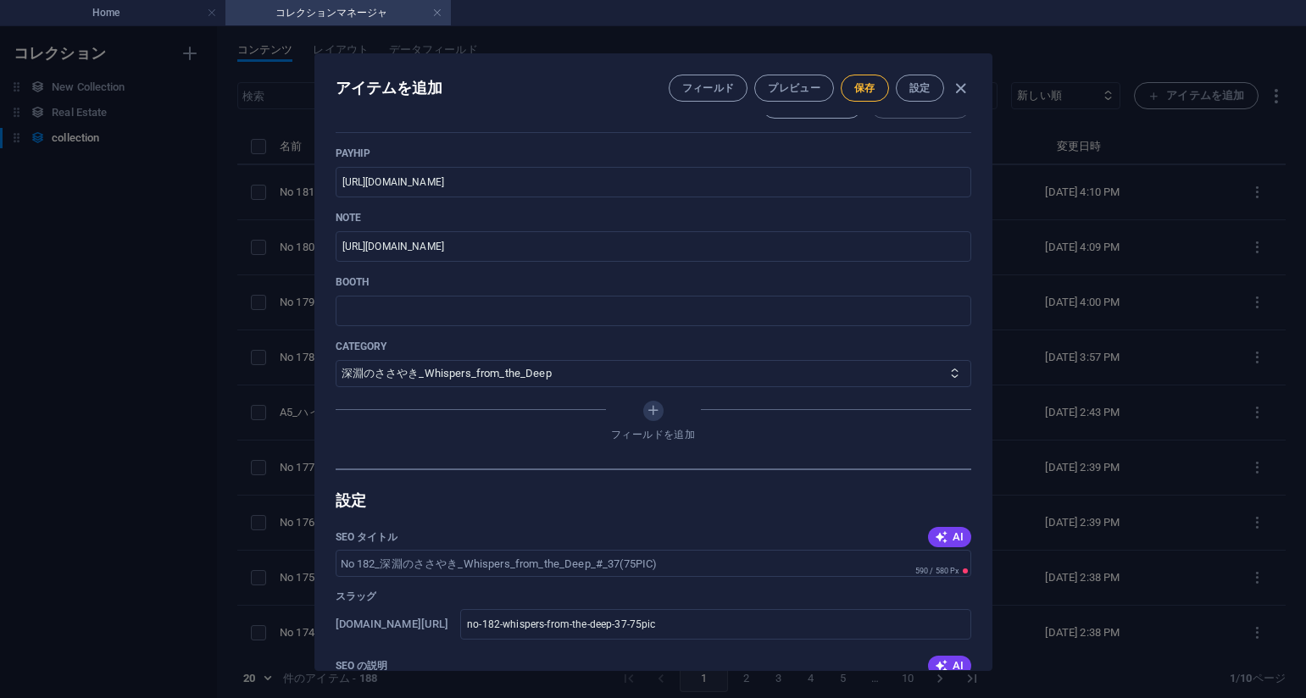
click at [863, 99] on button "保存" at bounding box center [865, 88] width 48 height 27
click at [1069, 696] on div "アイテムを編集 フィールド プレビュー 保存 設定 Name No 182_深淵のささやき_Whispers_from_the_Deep_#_37(75PIC…" at bounding box center [653, 362] width 1306 height 672
type input "no-182-whispers-from-the-deep-37-75pic"
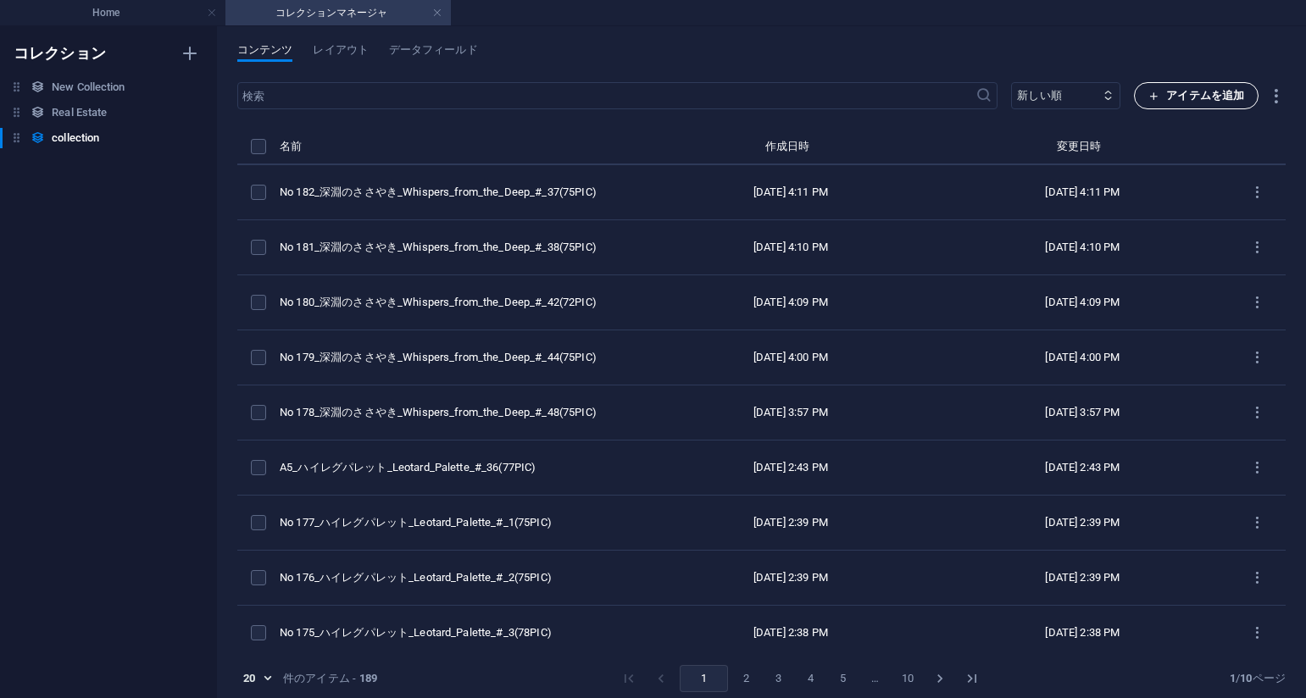
click at [1159, 103] on span "アイテムを追加" at bounding box center [1196, 96] width 96 height 20
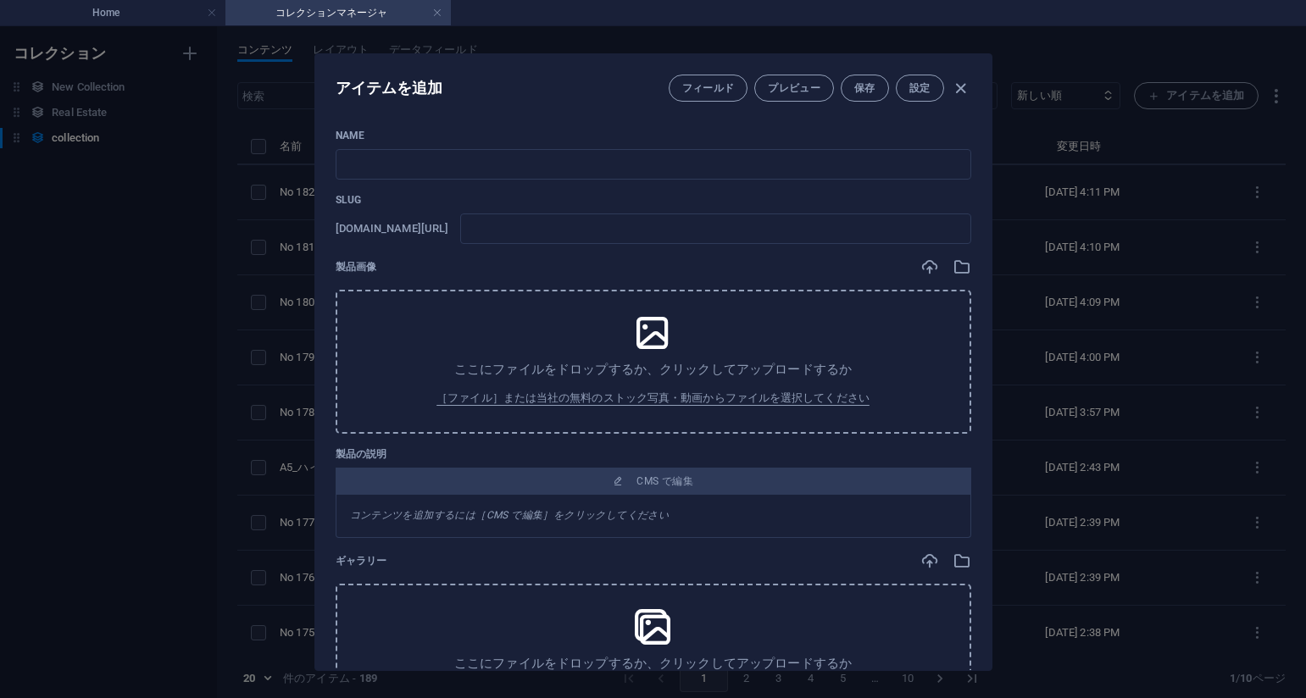
drag, startPoint x: 886, startPoint y: 136, endPoint x: 876, endPoint y: 143, distance: 12.2
click at [886, 136] on p "Name" at bounding box center [654, 136] width 636 height 14
click at [568, 182] on div "Name ​ Slug [DOMAIN_NAME][URL] ​ 製品画像 ここにファイルをドロップするか、クリックしてアップロードするか ［ファイル］または…" at bounding box center [654, 596] width 636 height 935
click at [566, 165] on input "text" at bounding box center [654, 164] width 636 height 31
paste input "No 183_深淵のささやき_Whispers_from_the_Deep_#_36(78PIC)"
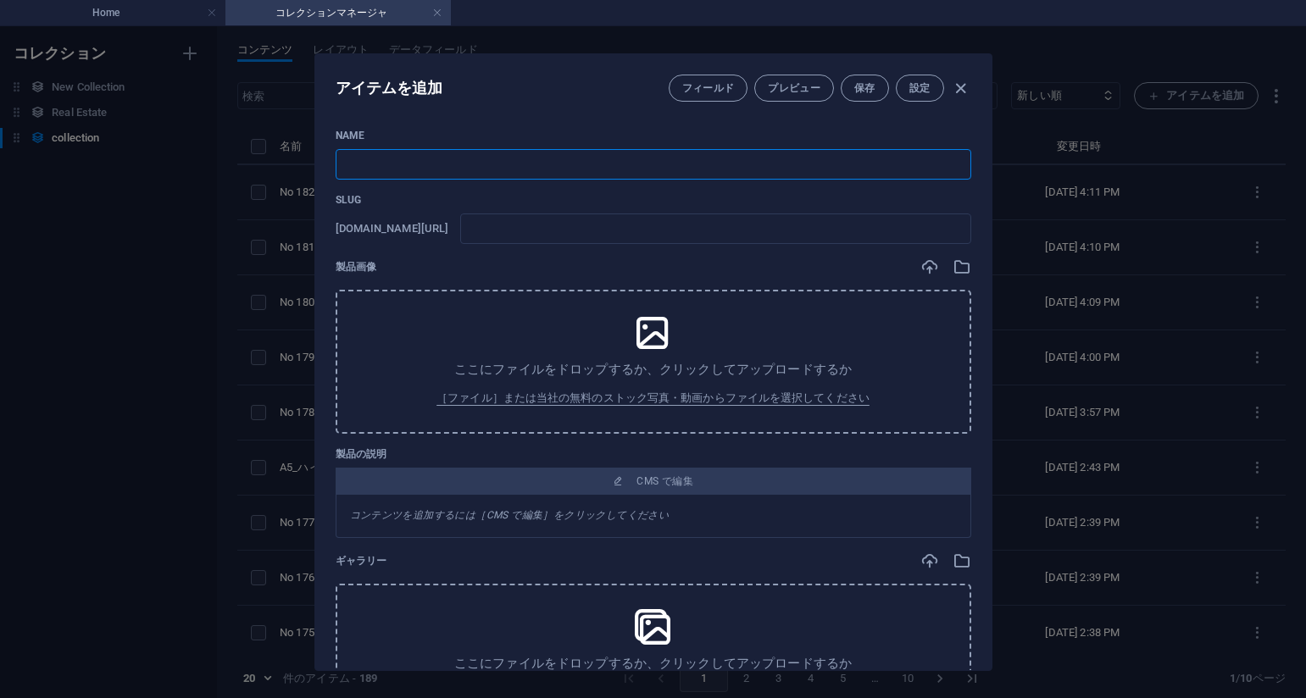
type input "No 183_深淵のささやき_Whispers_from_the_Deep_#_36(78PIC)"
type input "no-183-whispers-from-the-deep-36-78pic"
type input "No 183_深淵のささやき_Whispers_from_the_Deep_#_36(78PIC)"
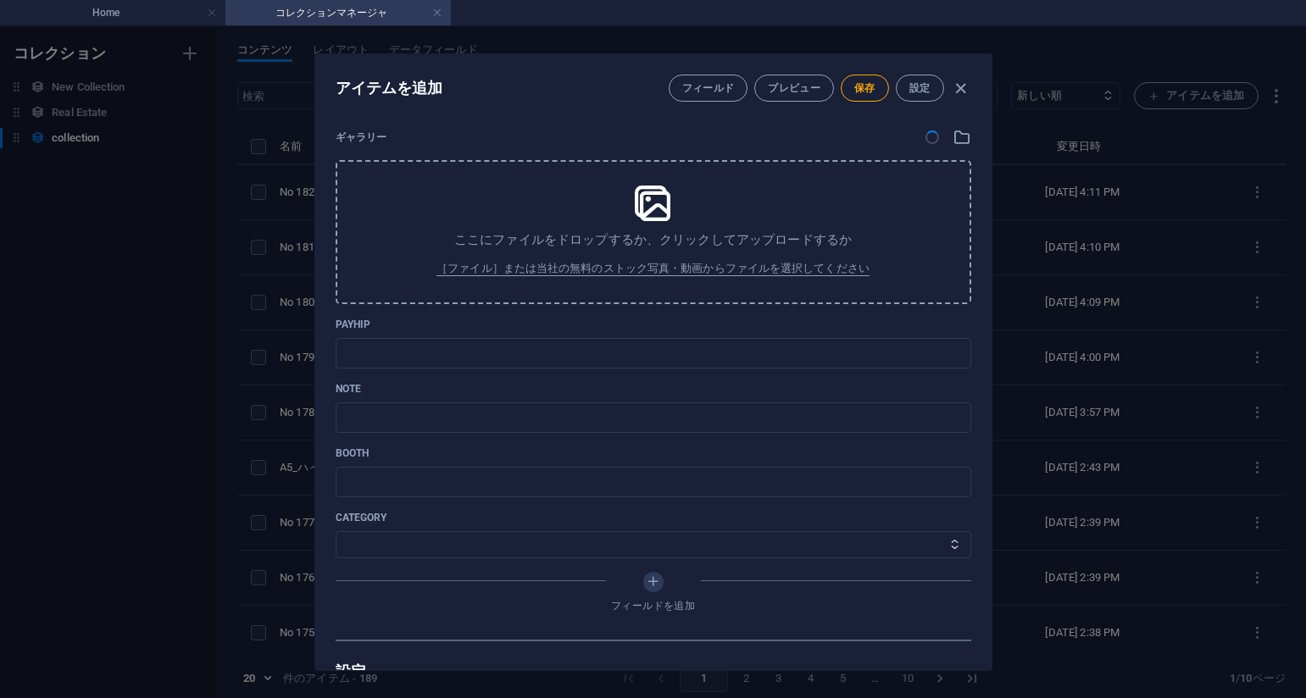
scroll to position [491, 0]
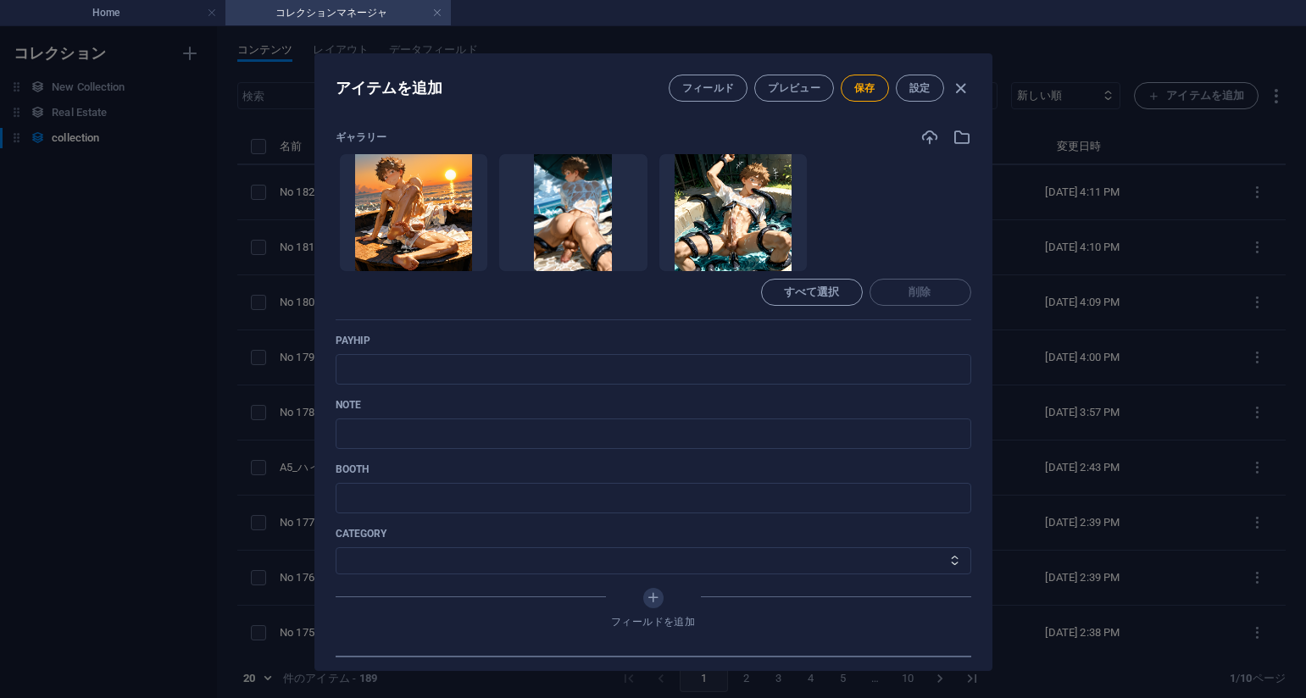
click at [803, 349] on div "payhip ​" at bounding box center [654, 359] width 636 height 51
click at [524, 368] on input "text" at bounding box center [654, 369] width 636 height 31
paste input "[URL][DOMAIN_NAME]"
type input "[URL][DOMAIN_NAME]"
click at [786, 333] on div "Name No 183_深淵のささやき_Whispers_from_the_Deep_#_36(78PIC) ​ Slug [DOMAIN_NAME][URL…" at bounding box center [654, 147] width 636 height 1018
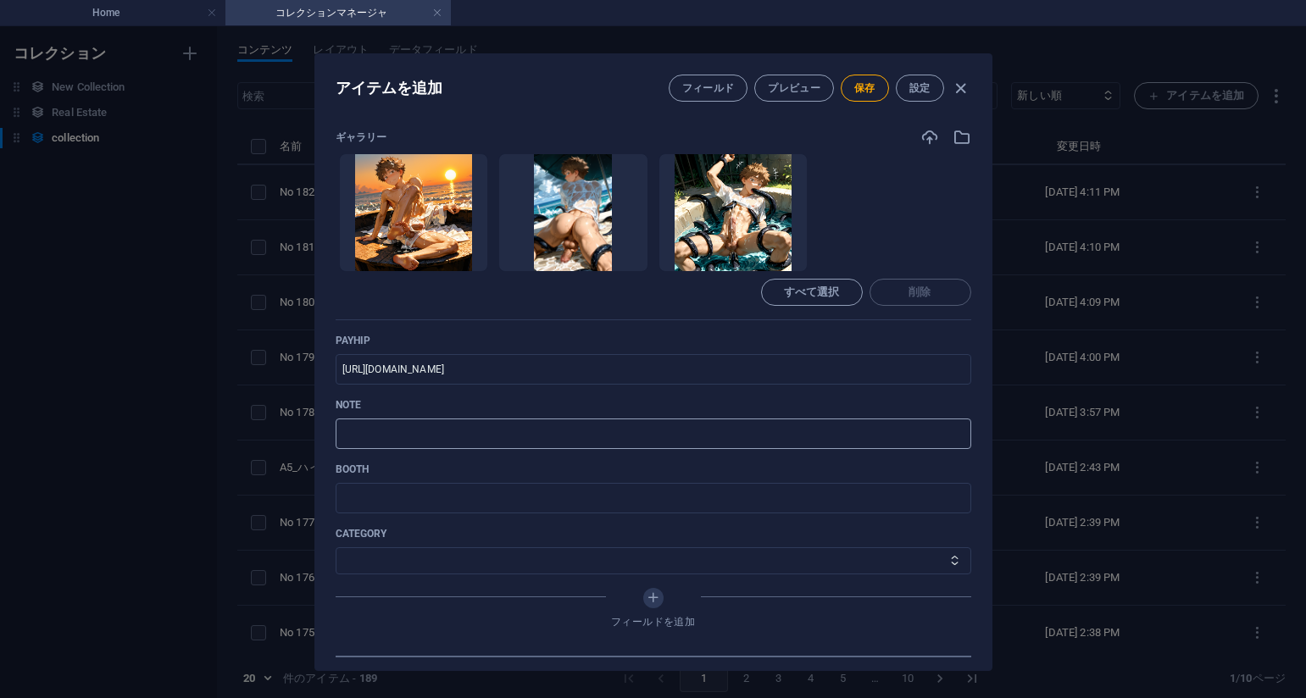
click at [609, 426] on input "text" at bounding box center [654, 434] width 636 height 31
paste input "[URL][DOMAIN_NAME]"
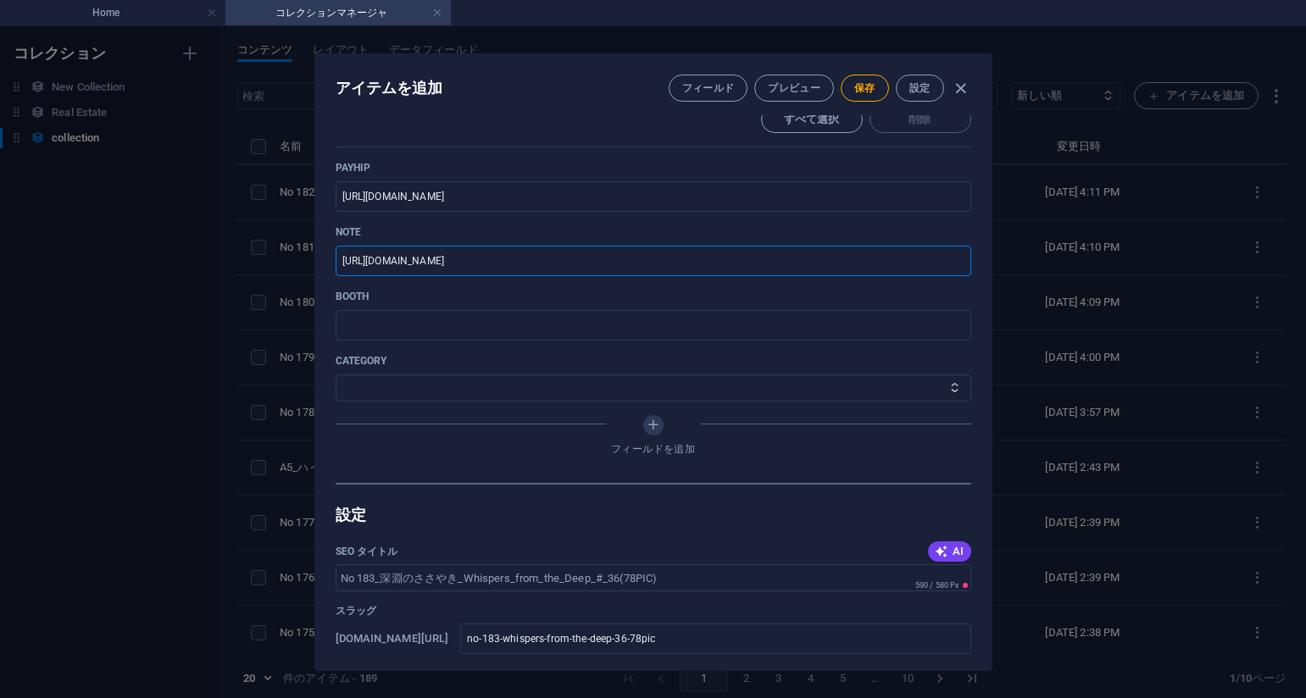
scroll to position [745, 0]
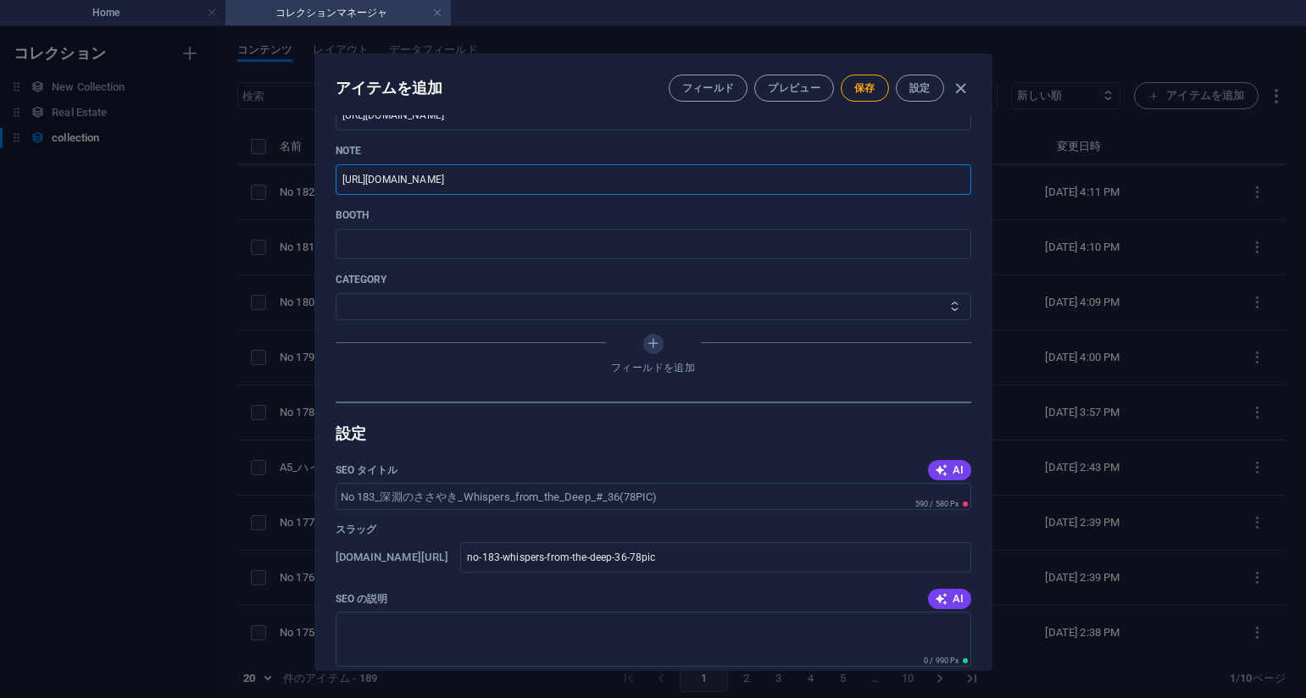
type input "[URL][DOMAIN_NAME]"
click at [454, 303] on select "その他 ジャマー_jammer レインコート_rain_coat ミリタリービキニ_military_bikini 体操選手_gymnast ドアの向こうのひ…" at bounding box center [654, 306] width 636 height 27
select select "深淵のささやき_Whispers_from_the_Deep"
click at [336, 293] on select "その他 ジャマー_jammer レインコート_rain_coat ミリタリービキニ_military_bikini 体操選手_gymnast ドアの向こうのひ…" at bounding box center [654, 306] width 636 height 27
click at [875, 92] on button "保存" at bounding box center [865, 88] width 48 height 27
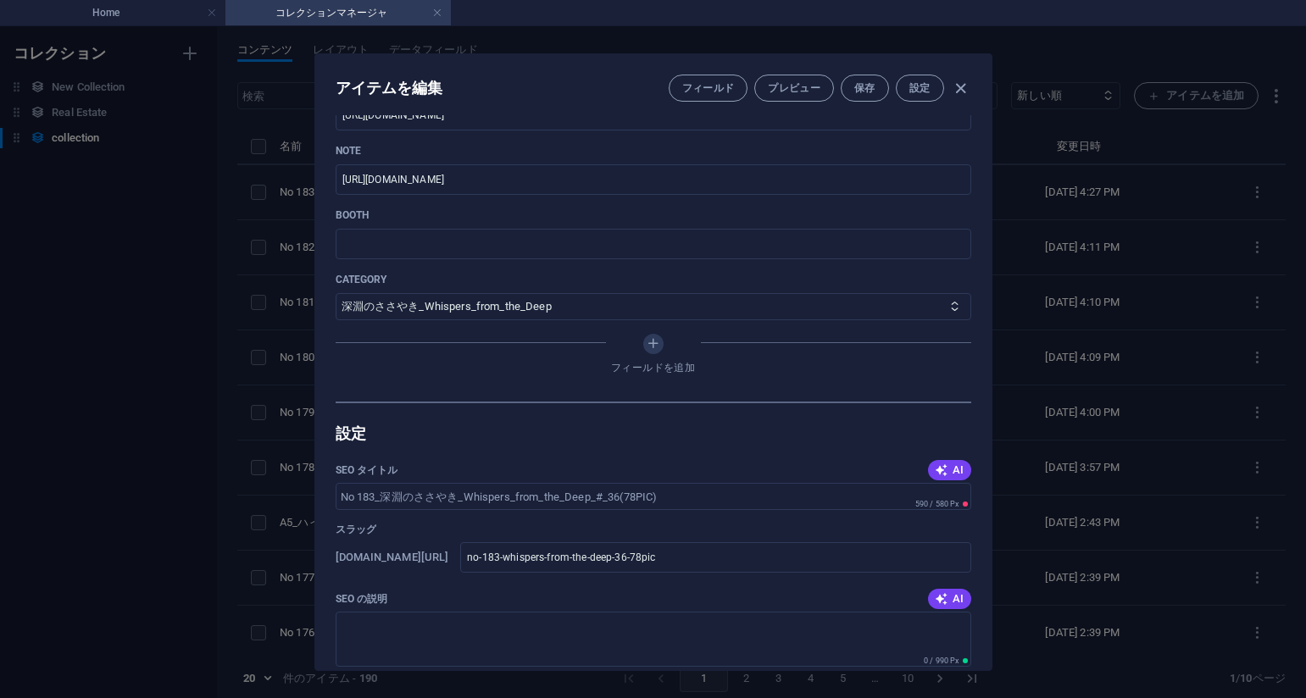
drag, startPoint x: 1052, startPoint y: 131, endPoint x: 1043, endPoint y: 137, distance: 11.1
click at [1053, 131] on div "アイテムを編集 フィールド プレビュー 保存 設定 Name No 183_深淵のささやき_Whispers_from_the_Deep_#_36(78PIC…" at bounding box center [653, 362] width 1306 height 672
type input "no-183-whispers-from-the-deep-36-78pic"
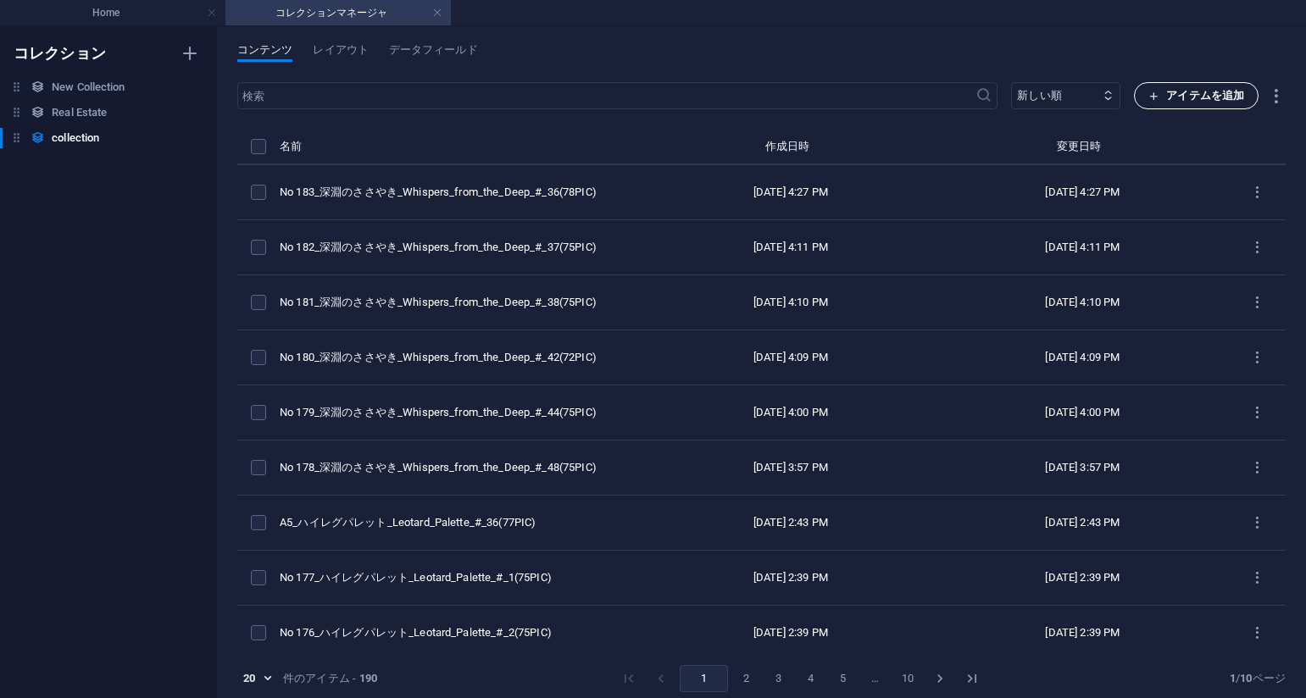
click at [1173, 108] on button "アイテムを追加" at bounding box center [1196, 95] width 125 height 27
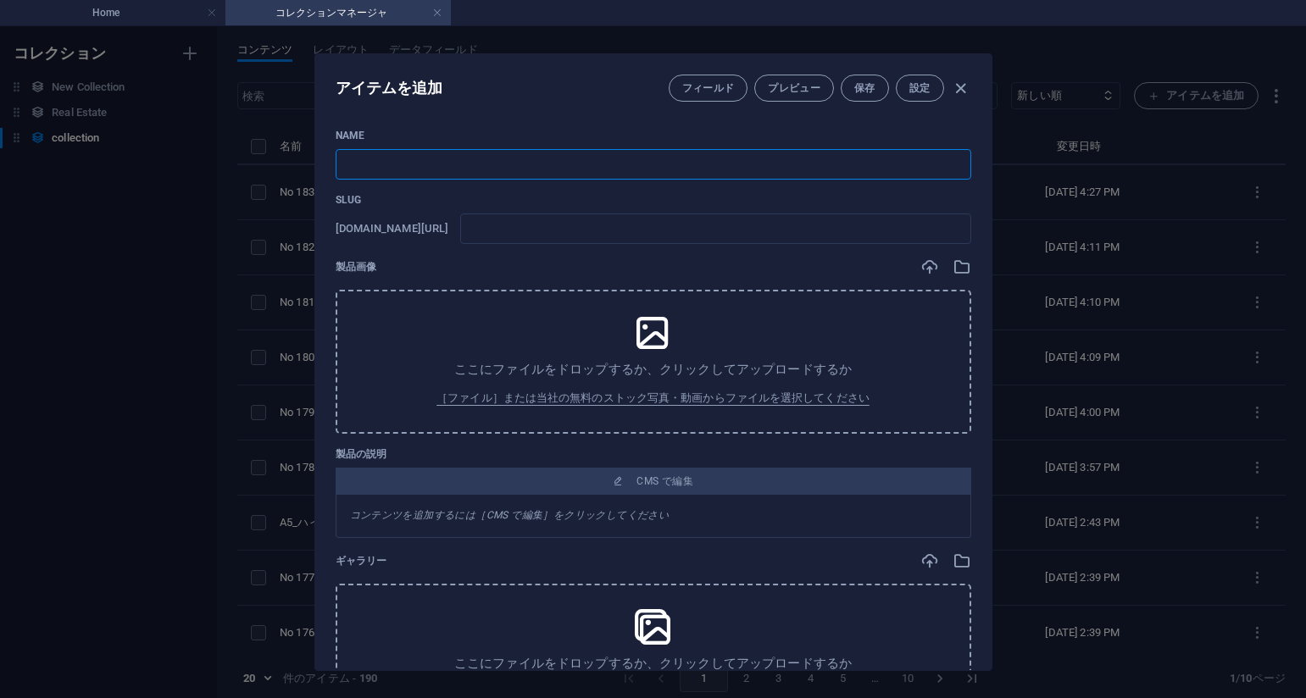
click at [487, 167] on input "text" at bounding box center [654, 164] width 636 height 31
paste input "No 184_深淵のささやき_Whispers_from_the_Deep_#_34(75PIC)"
type input "No 184_深淵のささやき_Whispers_from_the_Deep_#_34(75PIC)"
type input "no-184-whispers-from-the-deep-34-75pic"
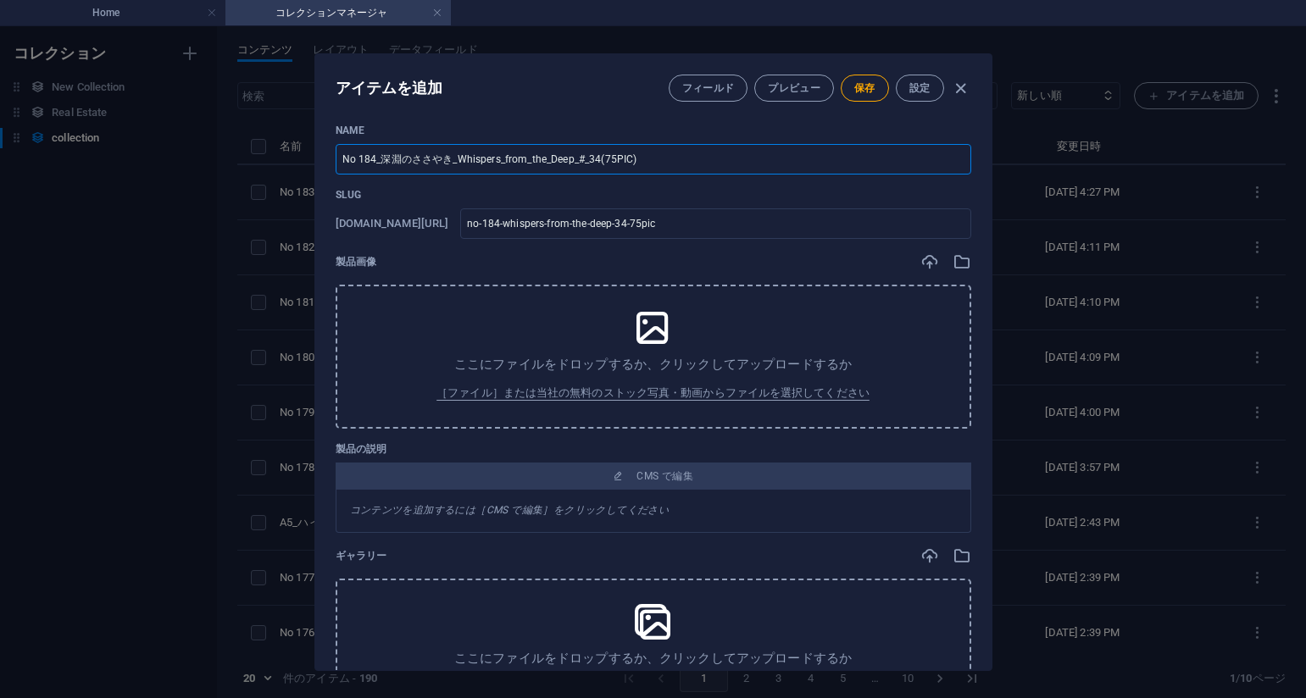
scroll to position [0, 0]
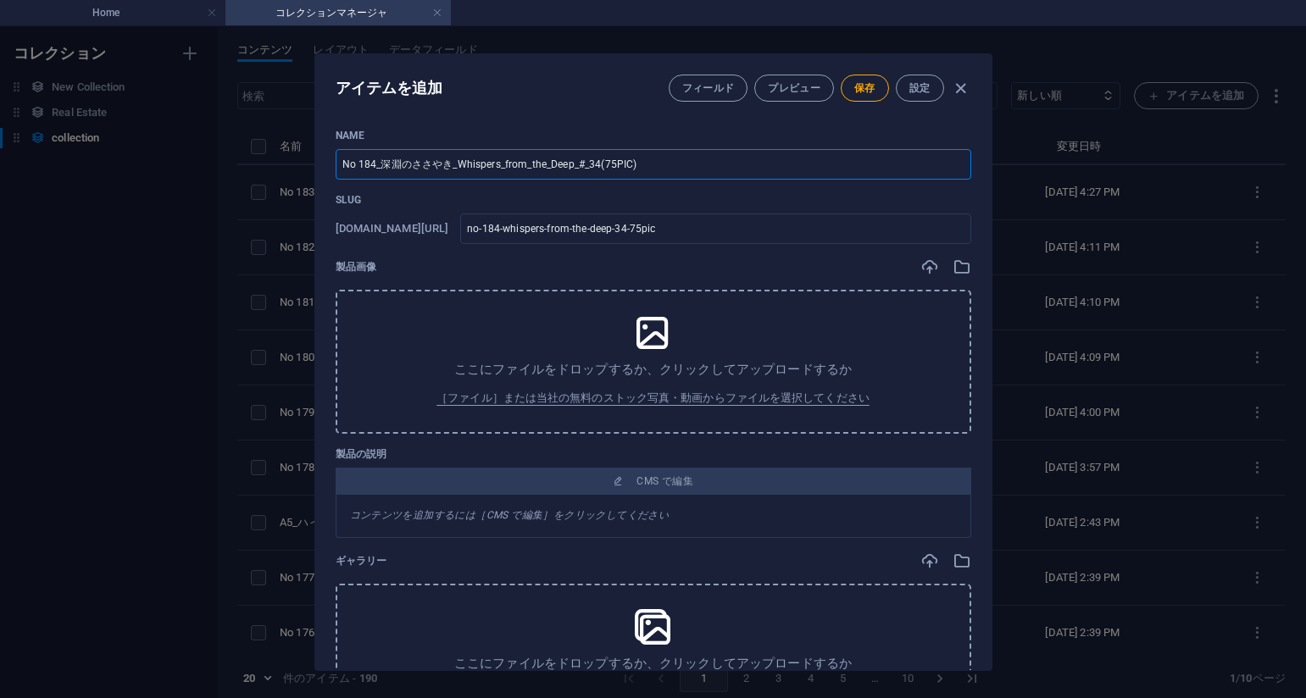
type input "No 184_深淵のささやき_Whispers_from_the_Deep_#_34(75PIC)"
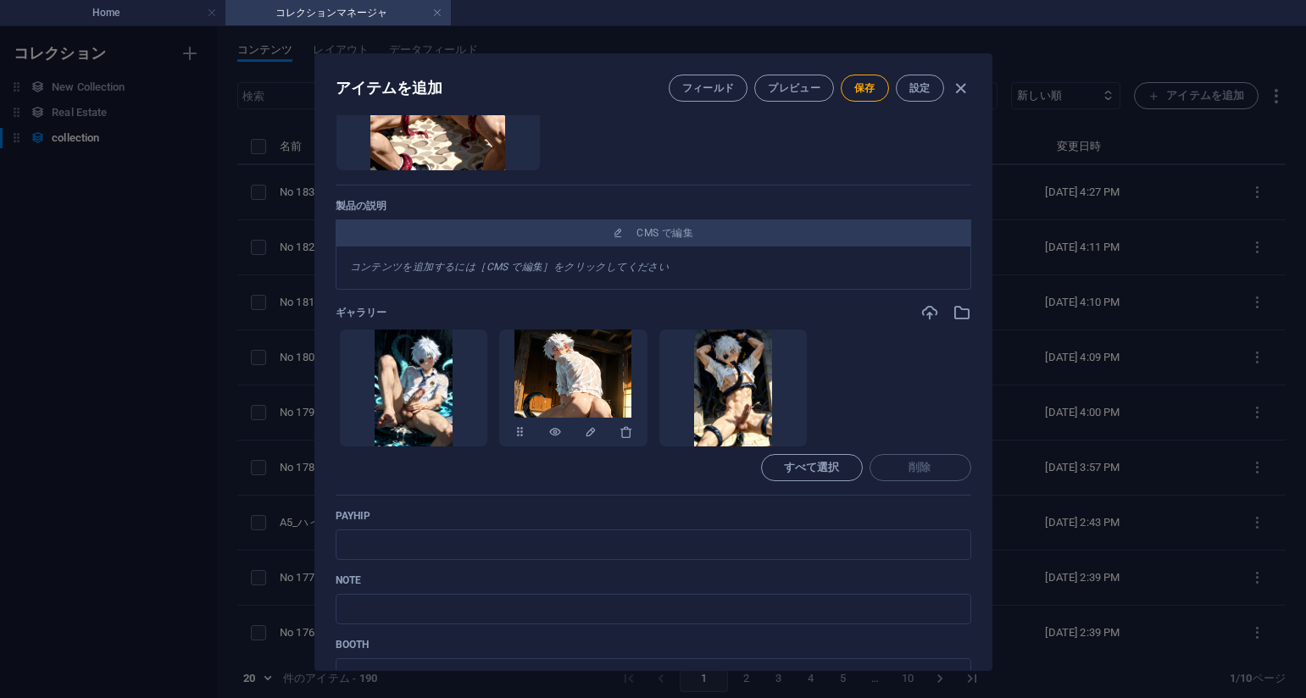
scroll to position [509, 0]
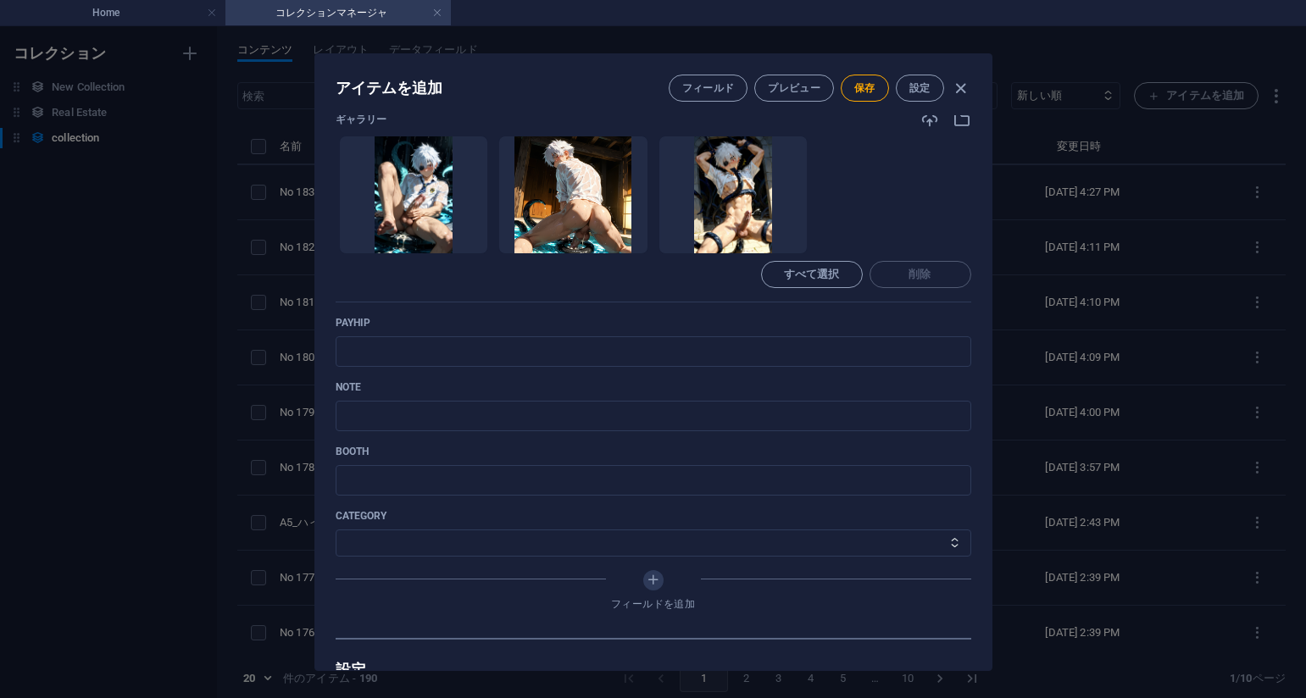
click at [803, 305] on div "Name No 184_深淵のささやき_Whispers_from_the_Deep_#_34(75PIC) ​ Slug [DOMAIN_NAME][URL…" at bounding box center [654, 129] width 636 height 1018
click at [747, 332] on div "payhip ​" at bounding box center [654, 341] width 636 height 51
click at [732, 344] on input "text" at bounding box center [654, 351] width 636 height 31
paste input "[URL][DOMAIN_NAME]"
type input "[URL][DOMAIN_NAME]"
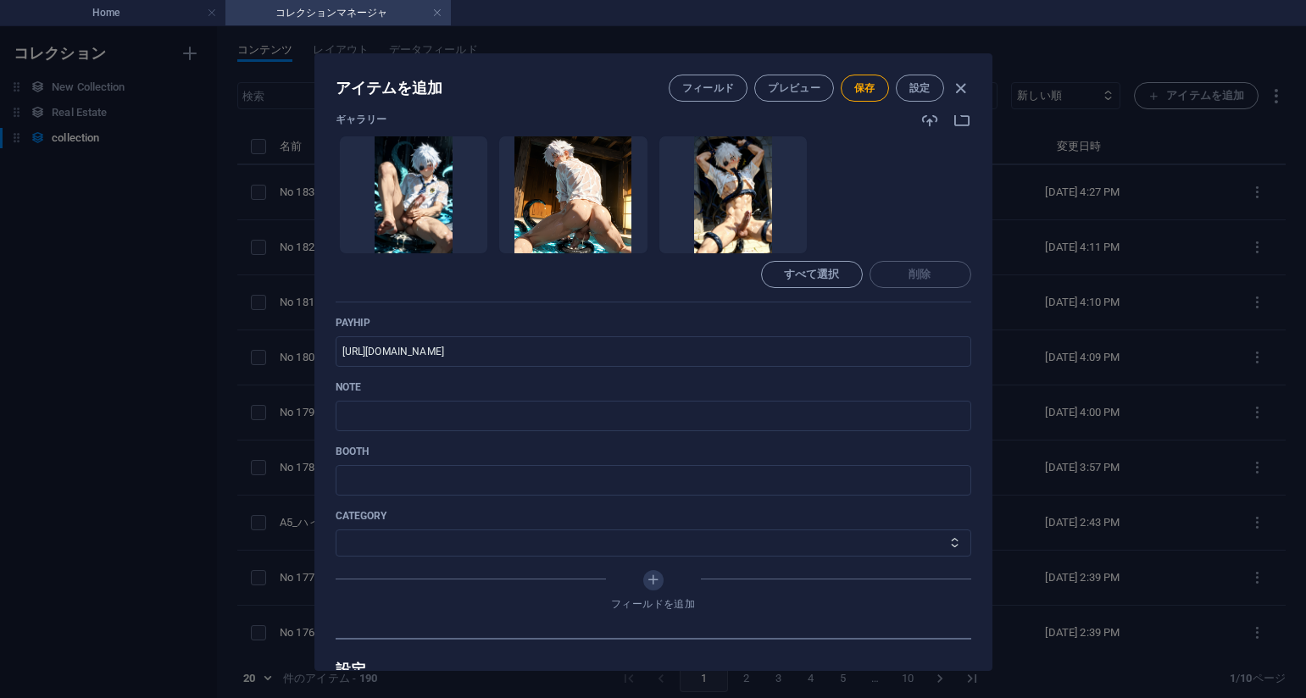
click at [804, 323] on p "payhip" at bounding box center [654, 323] width 636 height 14
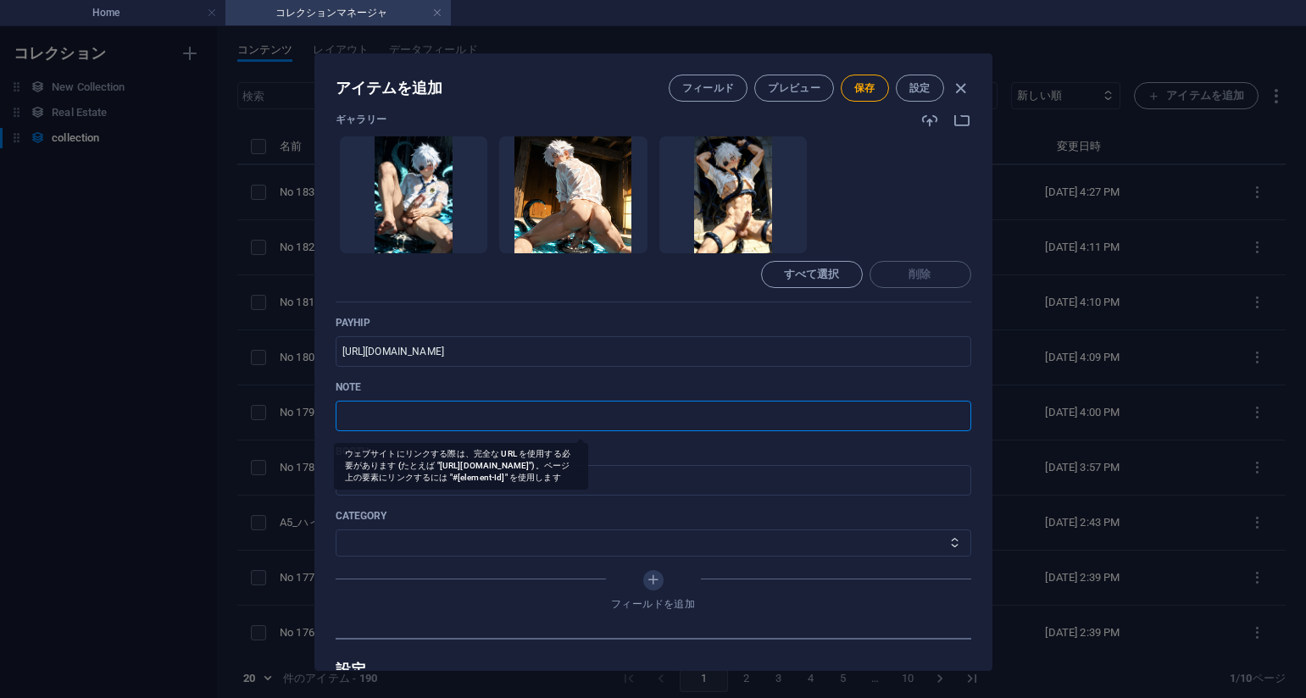
click at [497, 418] on input "text" at bounding box center [654, 416] width 636 height 31
paste input "[URL][DOMAIN_NAME]"
type input "[URL][DOMAIN_NAME]"
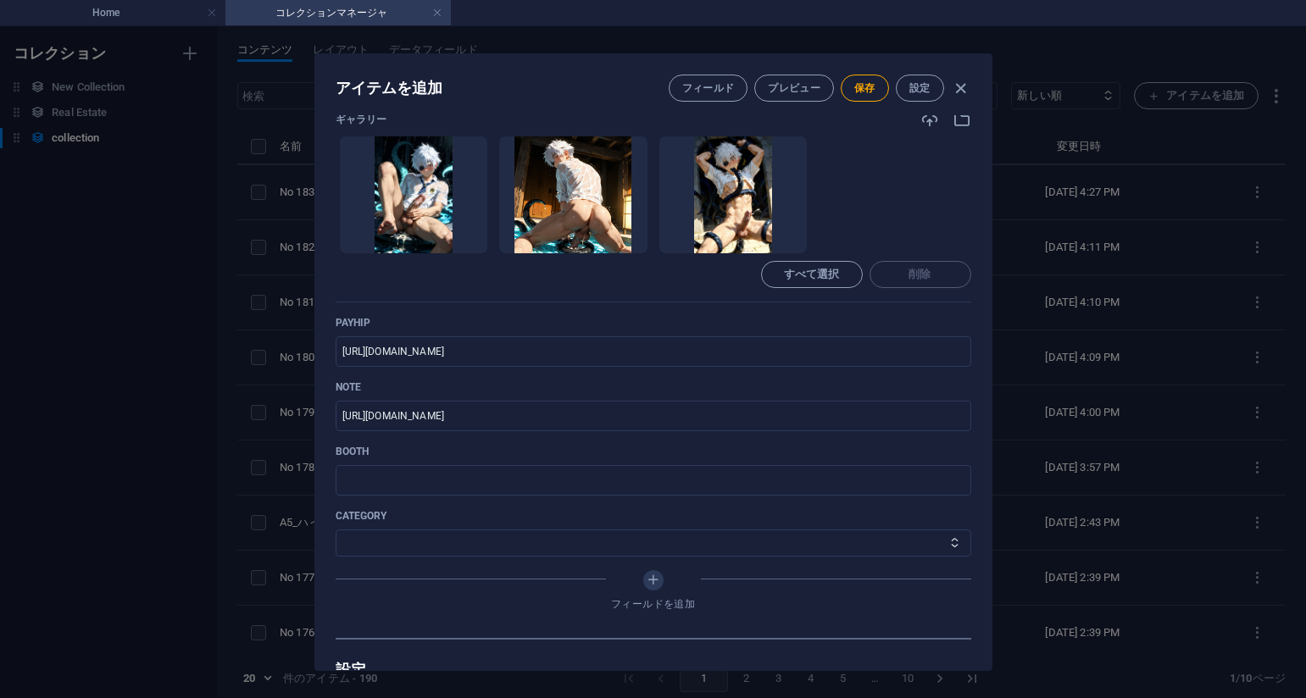
click at [576, 302] on div "ギャラリー ここにファイルをドロップすると、すぐにアップロードされます すべて選択 削除" at bounding box center [654, 206] width 636 height 192
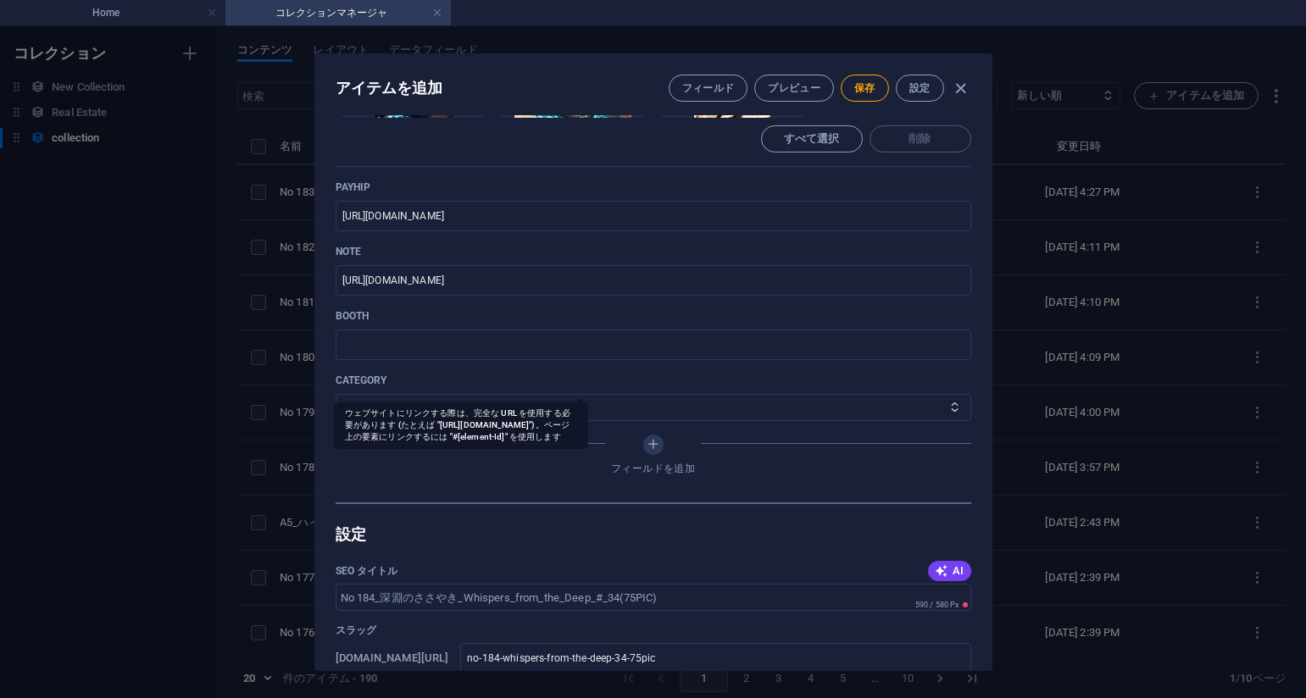
scroll to position [678, 0]
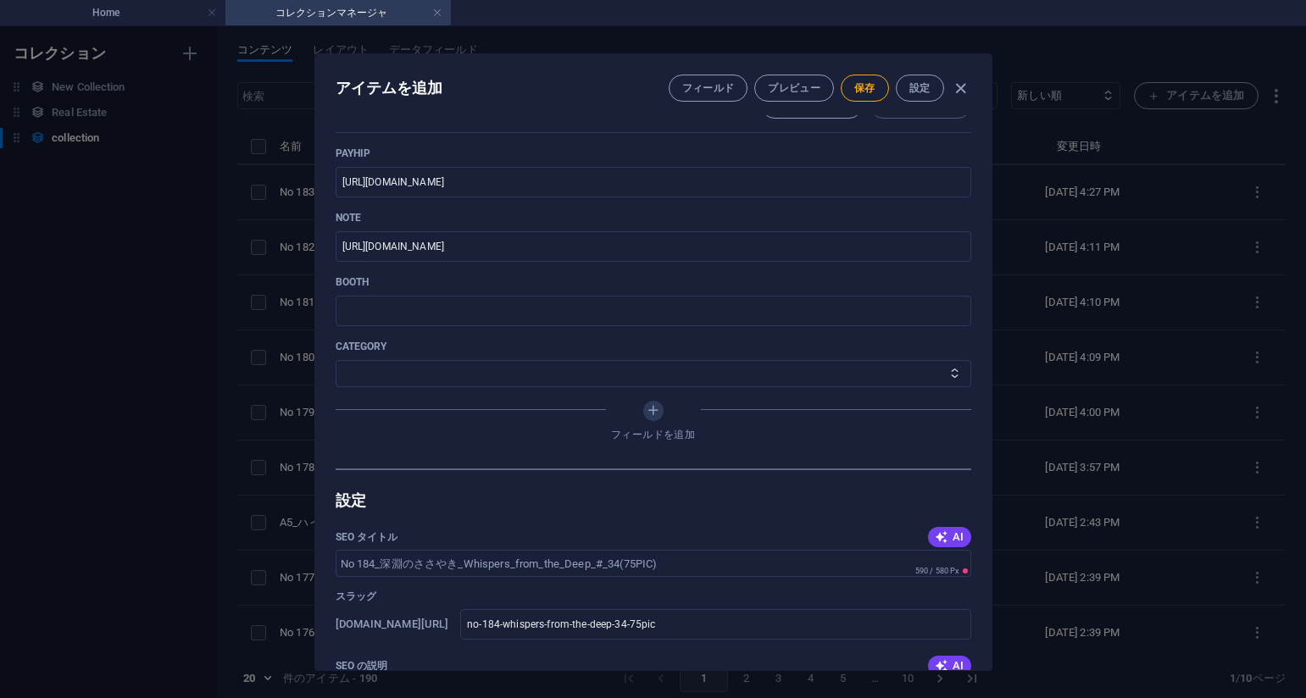
click at [778, 343] on p "category" at bounding box center [654, 347] width 636 height 14
click at [390, 379] on select "その他 ジャマー_jammer レインコート_rain_coat ミリタリービキニ_military_bikini 体操選手_gymnast ドアの向こうのひ…" at bounding box center [654, 373] width 636 height 27
select select "深淵のささやき_Whispers_from_the_Deep"
click at [336, 360] on select "その他 ジャマー_jammer レインコート_rain_coat ミリタリービキニ_military_bikini 体操選手_gymnast ドアの向こうのひ…" at bounding box center [654, 373] width 636 height 27
click at [862, 92] on span "保存" at bounding box center [864, 88] width 21 height 14
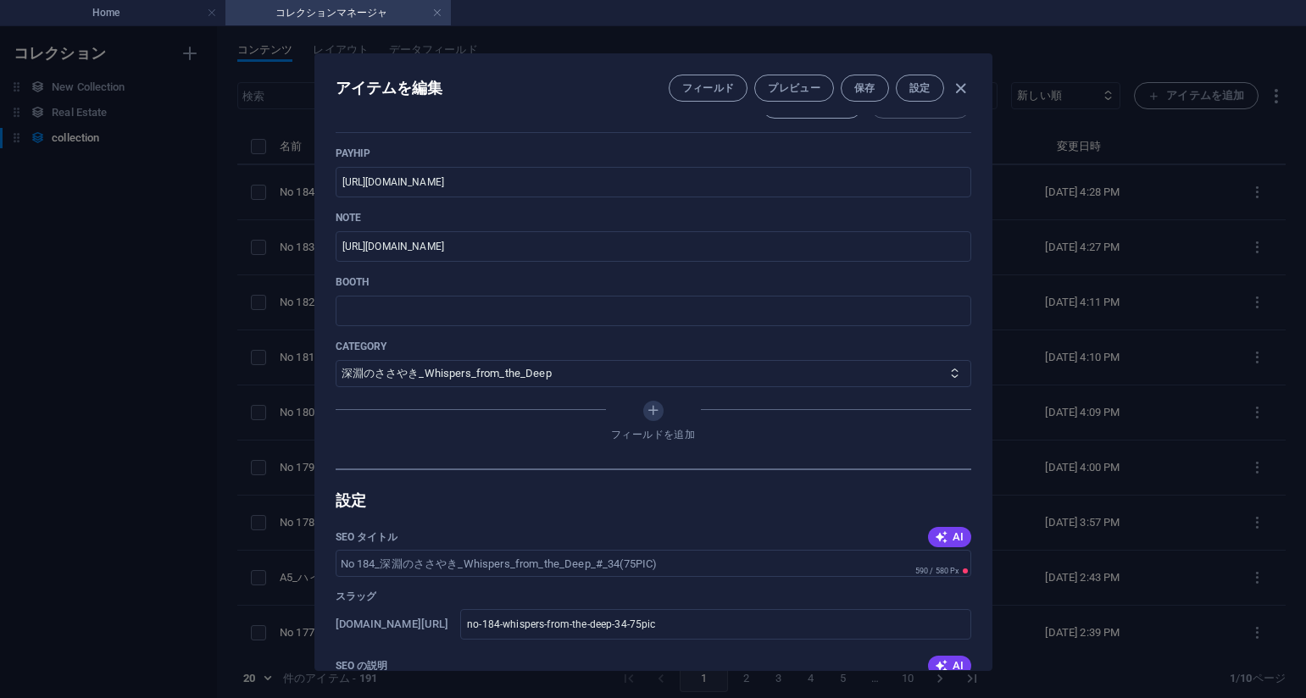
click at [798, 218] on p "note" at bounding box center [654, 218] width 636 height 14
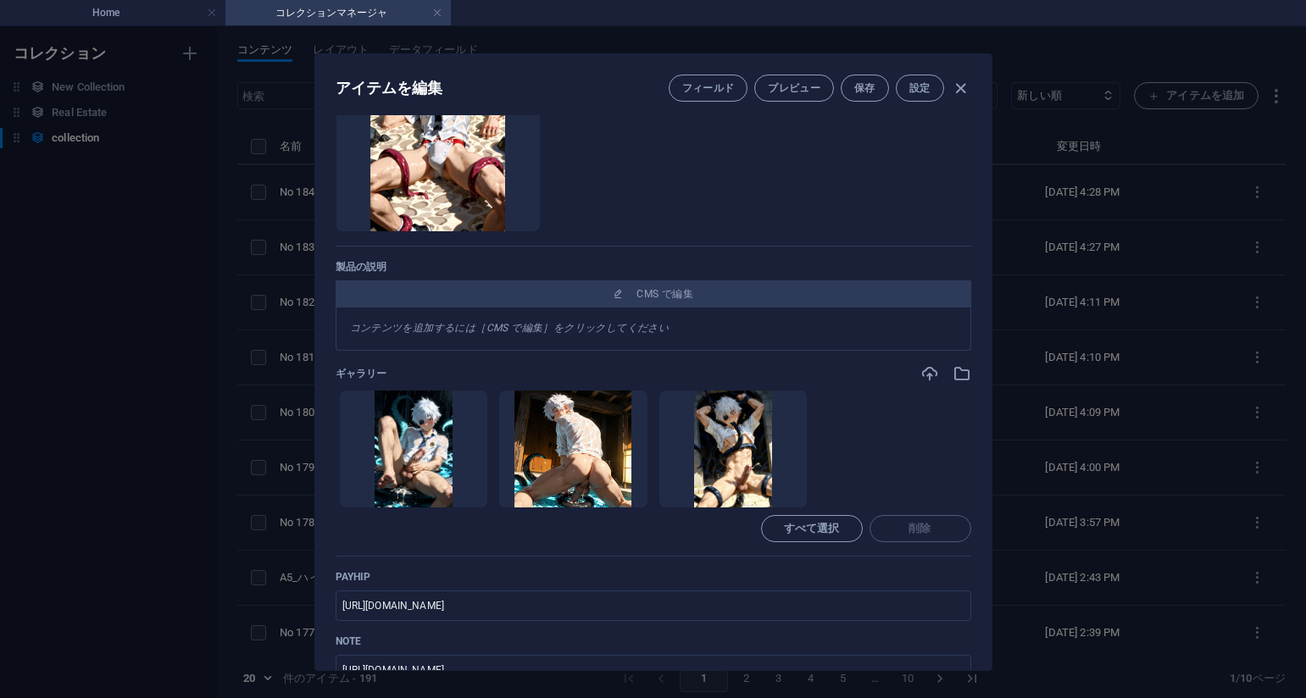
click at [1078, 345] on div "アイテムを編集 フィールド プレビュー 保存 設定 Name No 184_深淵のささやき_Whispers_from_the_Deep_#_34(75PIC…" at bounding box center [653, 362] width 1306 height 672
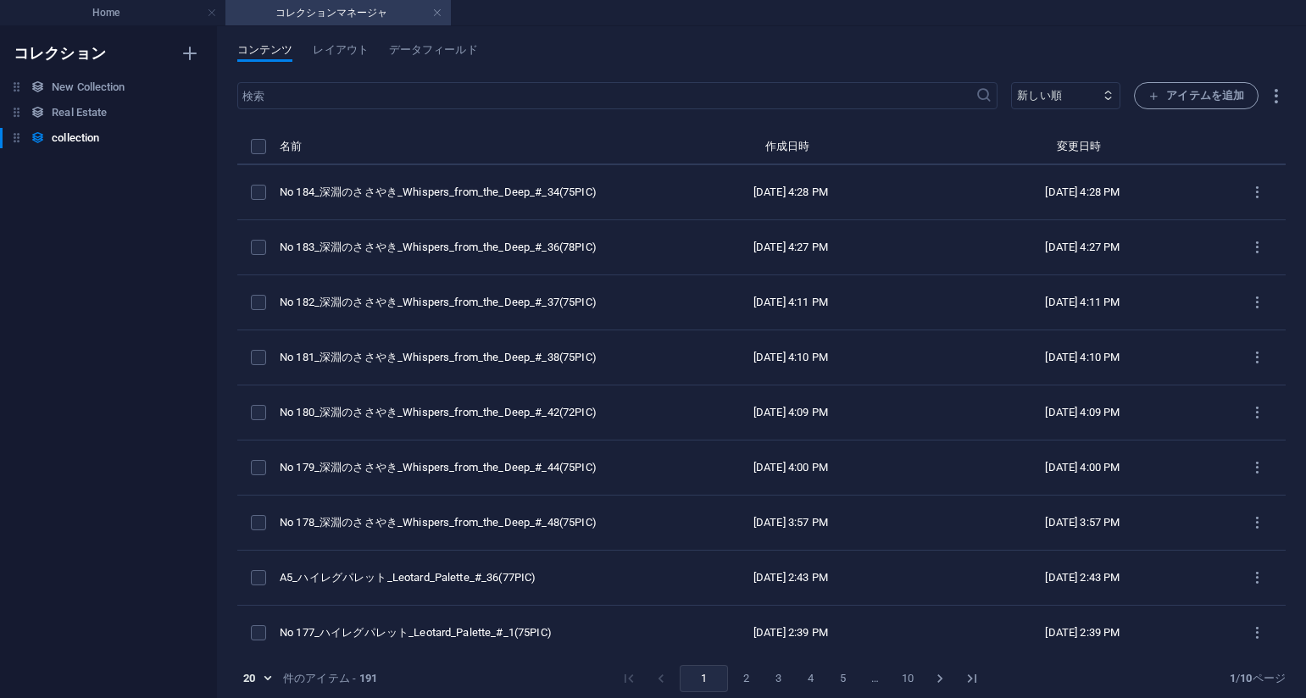
type input "no-184-whispers-from-the-deep-34-75pic"
click at [1170, 90] on span "アイテムを追加" at bounding box center [1196, 96] width 96 height 20
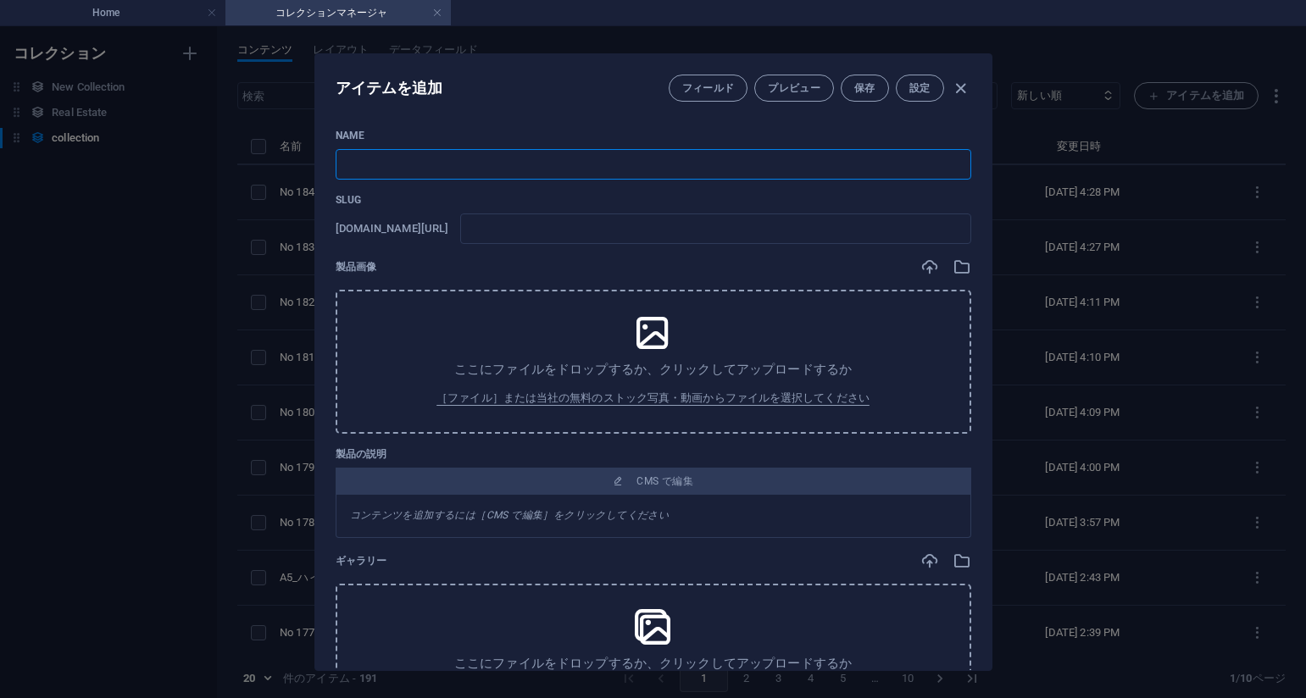
click at [503, 173] on input "text" at bounding box center [654, 164] width 636 height 31
paste input "No 185_深淵のささやき_Whispers_from_the_Deep_#_33(75PIC)"
type input "No 185_深淵のささやき_Whispers_from_the_Deep_#_33(75PIC)"
type input "no-185-whispers-from-the-deep-33-75pic"
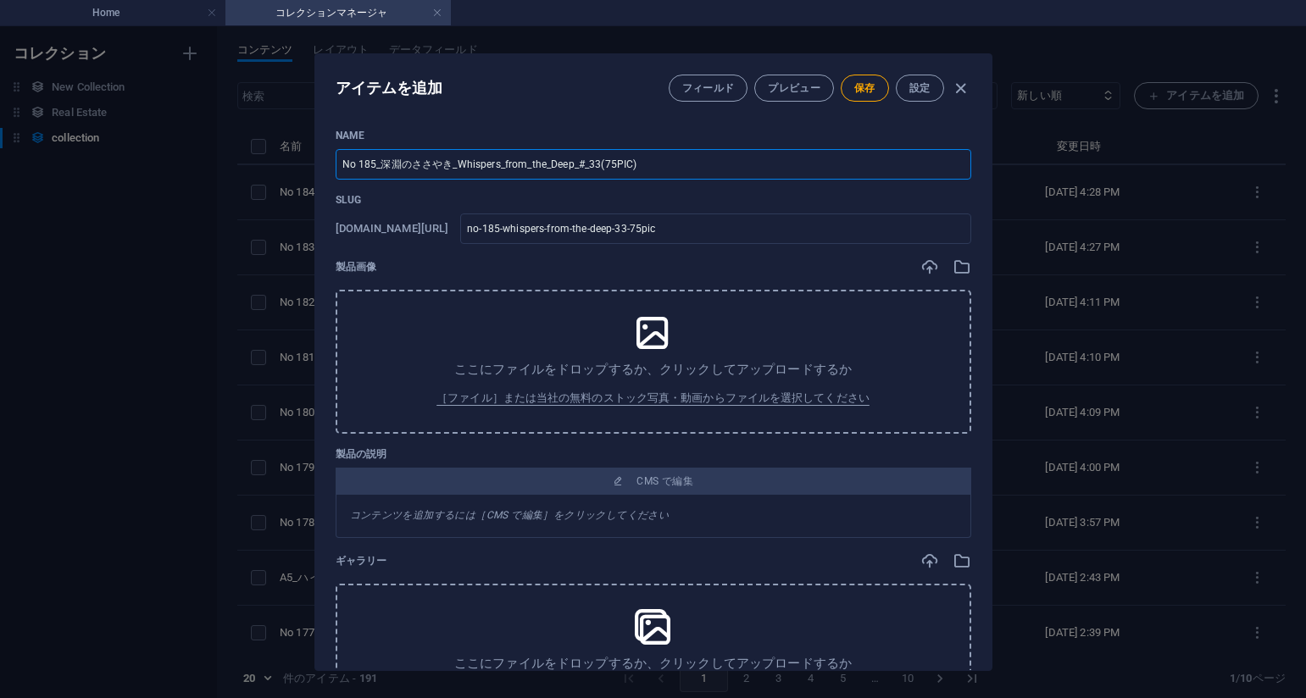
type input "No 185_深淵のささやき_Whispers_from_the_Deep_#_33(75PIC)"
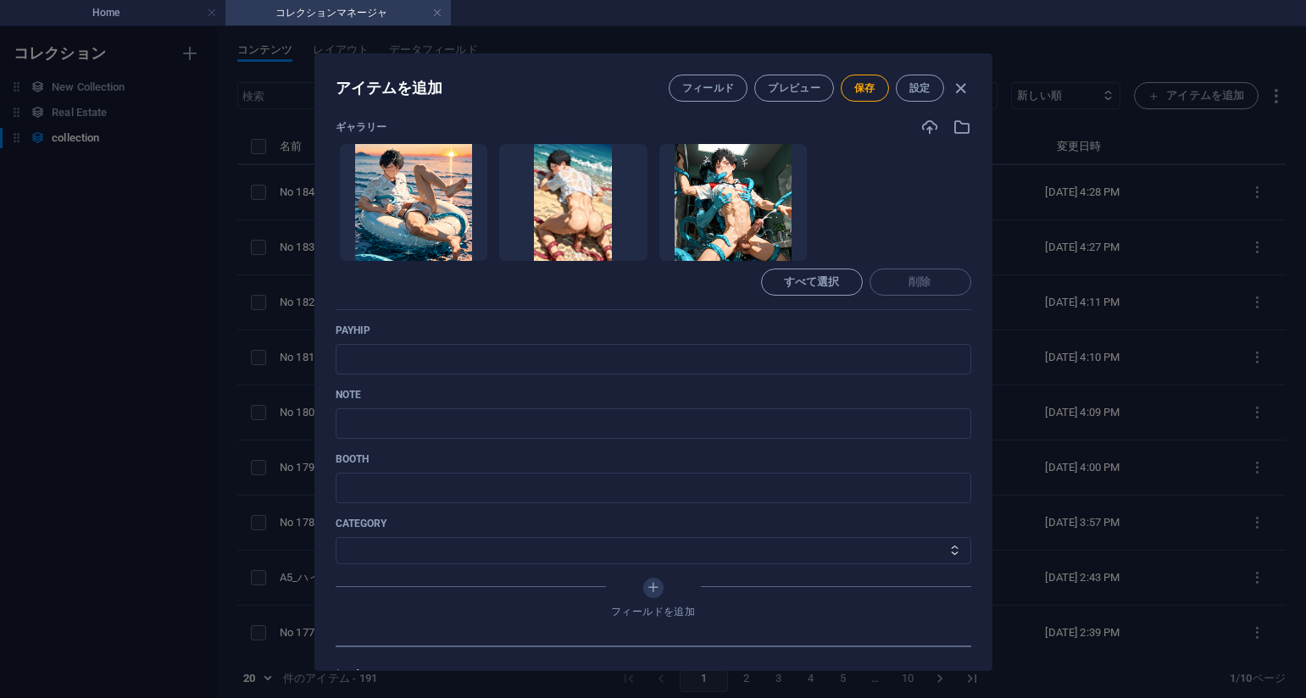
scroll to position [509, 0]
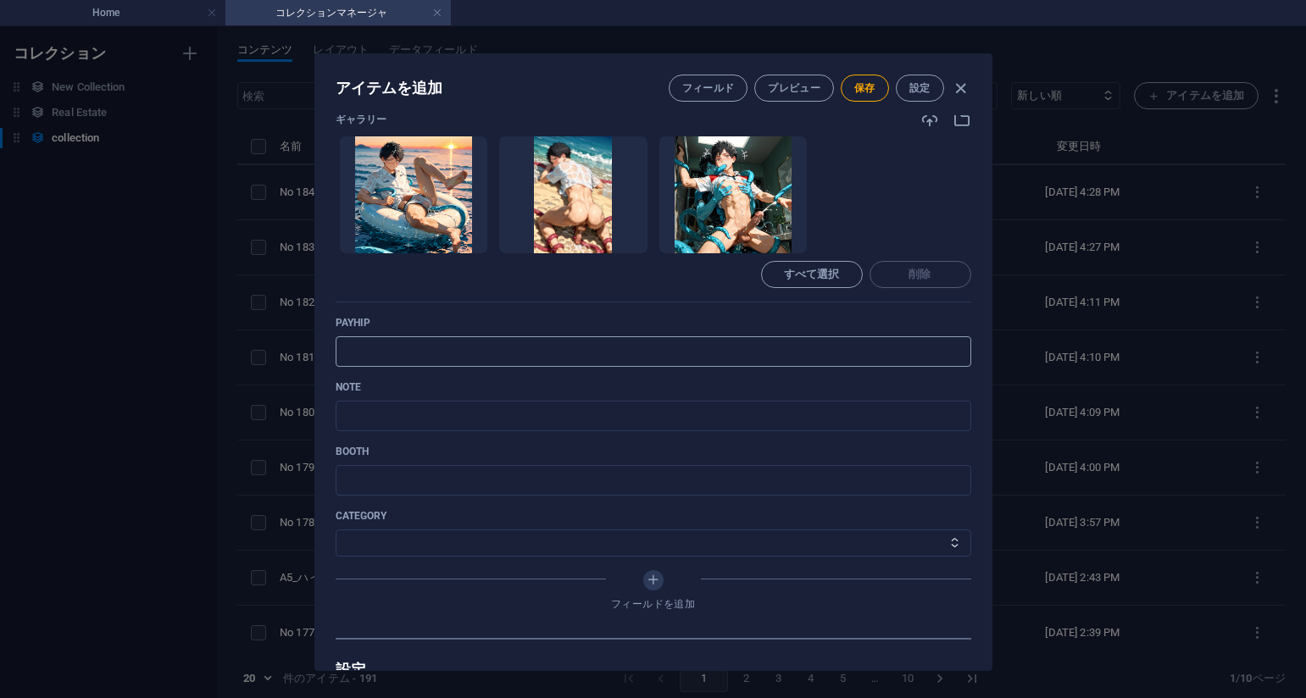
click at [785, 337] on input "text" at bounding box center [654, 351] width 636 height 31
paste input "[URL][DOMAIN_NAME]"
type input "[URL][DOMAIN_NAME]"
click at [806, 317] on p "payhip" at bounding box center [654, 323] width 636 height 14
click at [596, 416] on input "text" at bounding box center [654, 416] width 636 height 31
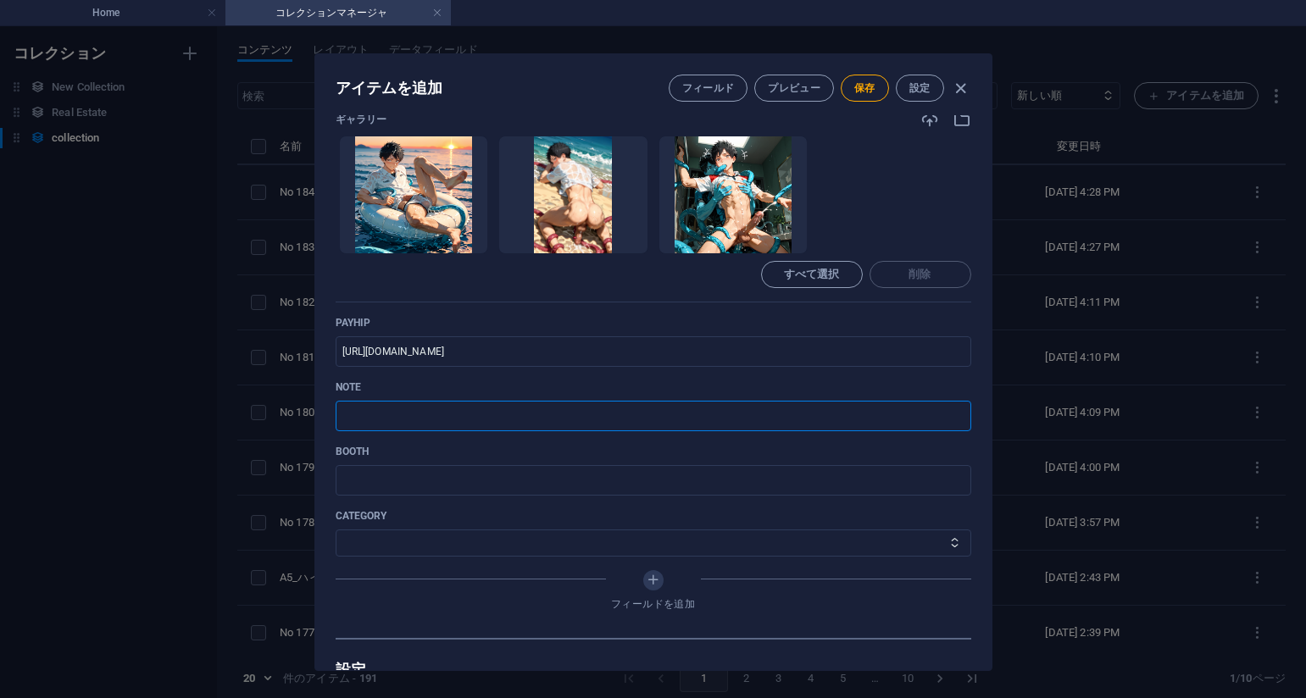
paste input "[URL][DOMAIN_NAME]"
type input "[URL][DOMAIN_NAME]"
click at [455, 541] on select "その他 ジャマー_jammer レインコート_rain_coat ミリタリービキニ_military_bikini 体操選手_gymnast ドアの向こうのひ…" at bounding box center [654, 543] width 636 height 27
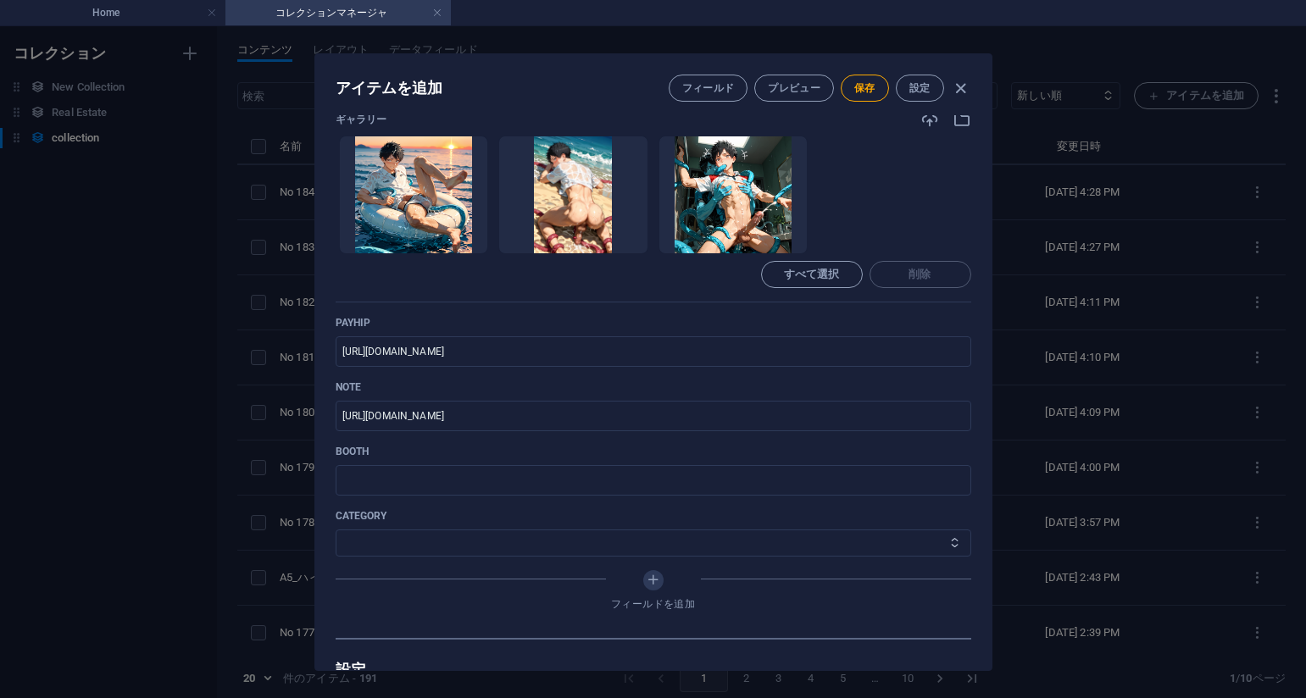
select select "深淵のささやき_Whispers_from_the_Deep"
click at [336, 530] on select "その他 ジャマー_jammer レインコート_rain_coat ミリタリービキニ_military_bikini 体操選手_gymnast ドアの向こうのひ…" at bounding box center [654, 543] width 636 height 27
click at [859, 96] on button "保存" at bounding box center [865, 88] width 48 height 27
click at [1271, 208] on div "アイテムを編集 フィールド プレビュー 保存 設定 Name No 185_深淵のささやき_Whispers_from_the_Deep_#_33(75PIC…" at bounding box center [653, 362] width 1306 height 672
type input "no-185-whispers-from-the-deep-33-75pic"
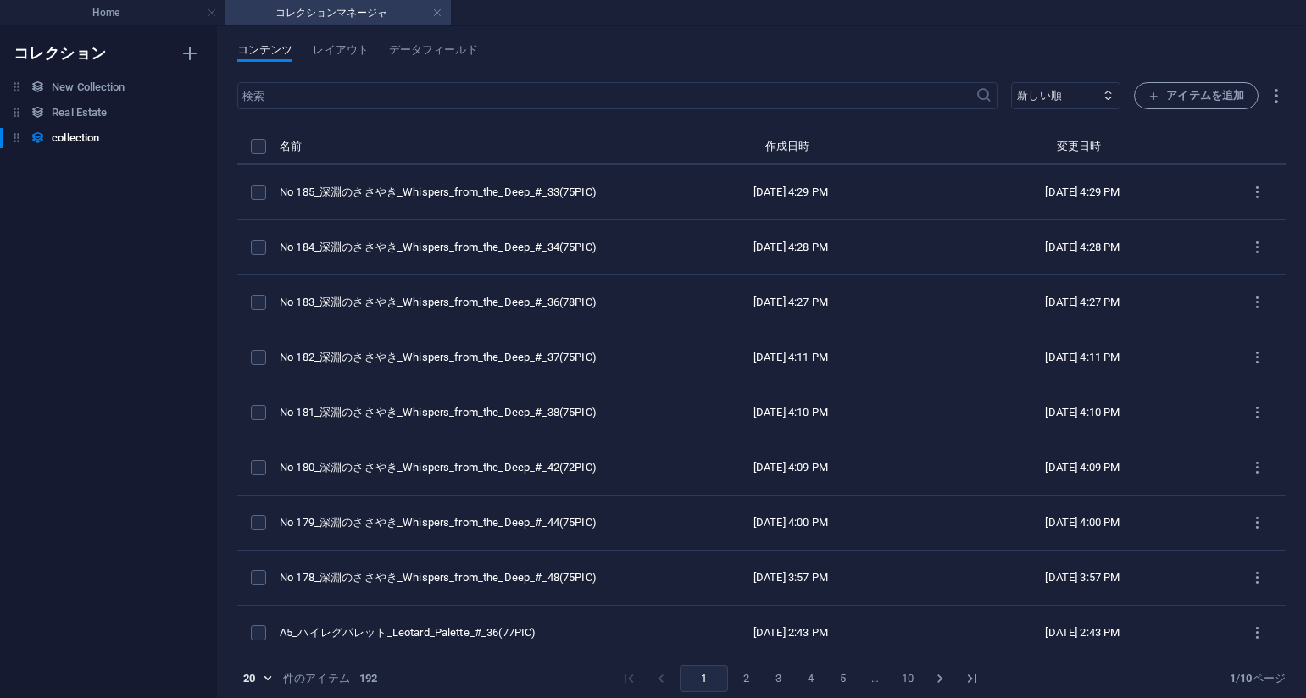
click at [987, 60] on div "コンテンツ レイアウト データフィールド" at bounding box center [761, 59] width 1048 height 32
click at [1209, 87] on span "アイテムを追加" at bounding box center [1196, 96] width 96 height 20
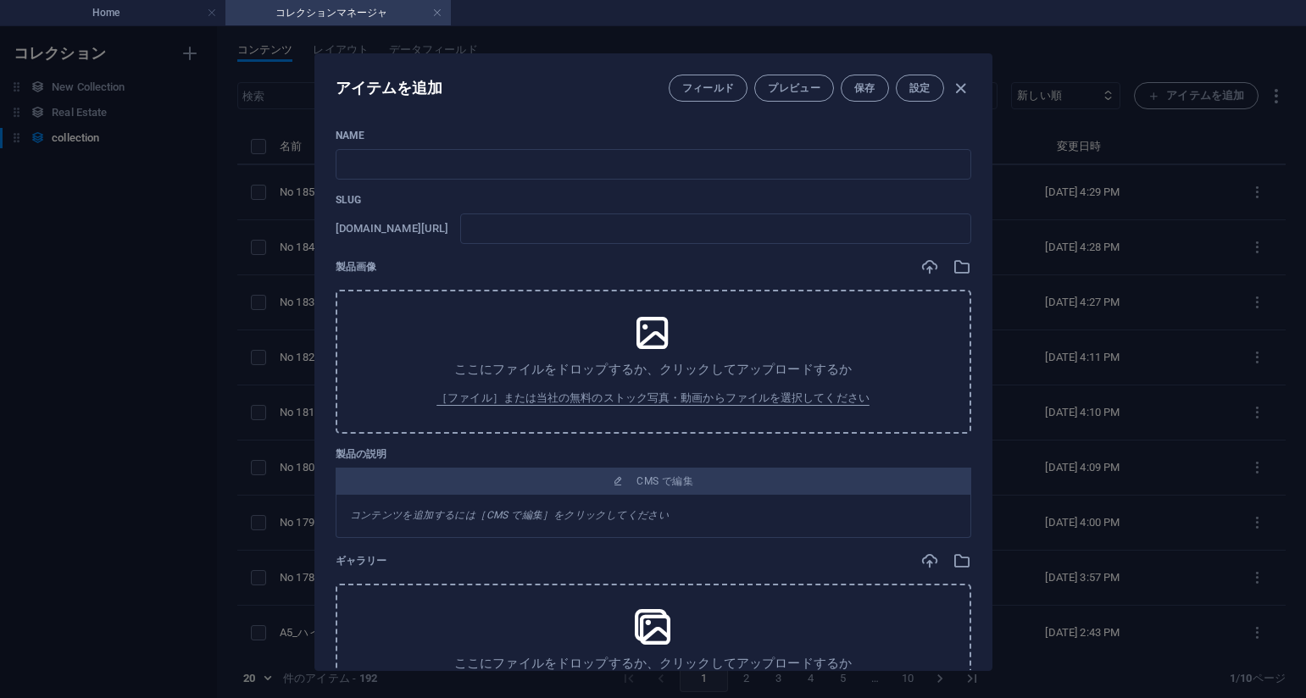
click at [763, 125] on div "Name ​ Slug [DOMAIN_NAME][URL] ​ 製品画像 ここにファイルをドロップするか、クリックしてアップロードするか ［ファイル］または…" at bounding box center [653, 392] width 676 height 555
click at [550, 157] on input "text" at bounding box center [654, 164] width 636 height 31
paste input "No 186_深淵のささやき_Whispers_from_the_Deep_#_32(75PIC)"
type input "No 186_深淵のささやき_Whispers_from_the_Deep_#_32(75PIC)"
type input "no-186-whispers-from-the-deep-32-75pic"
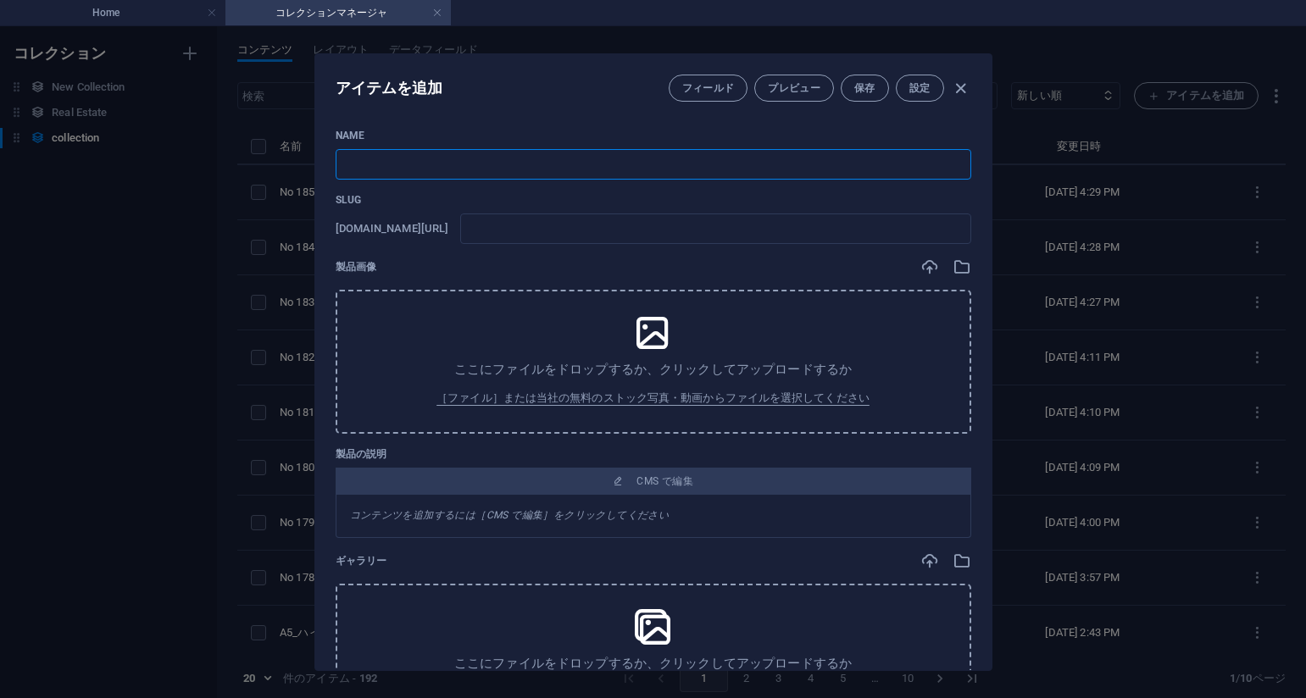
type input "no-186-whispers-from-the-deep-32-75pic"
type input "No 186_深淵のささやき_Whispers_from_the_Deep_#_32(75PIC)"
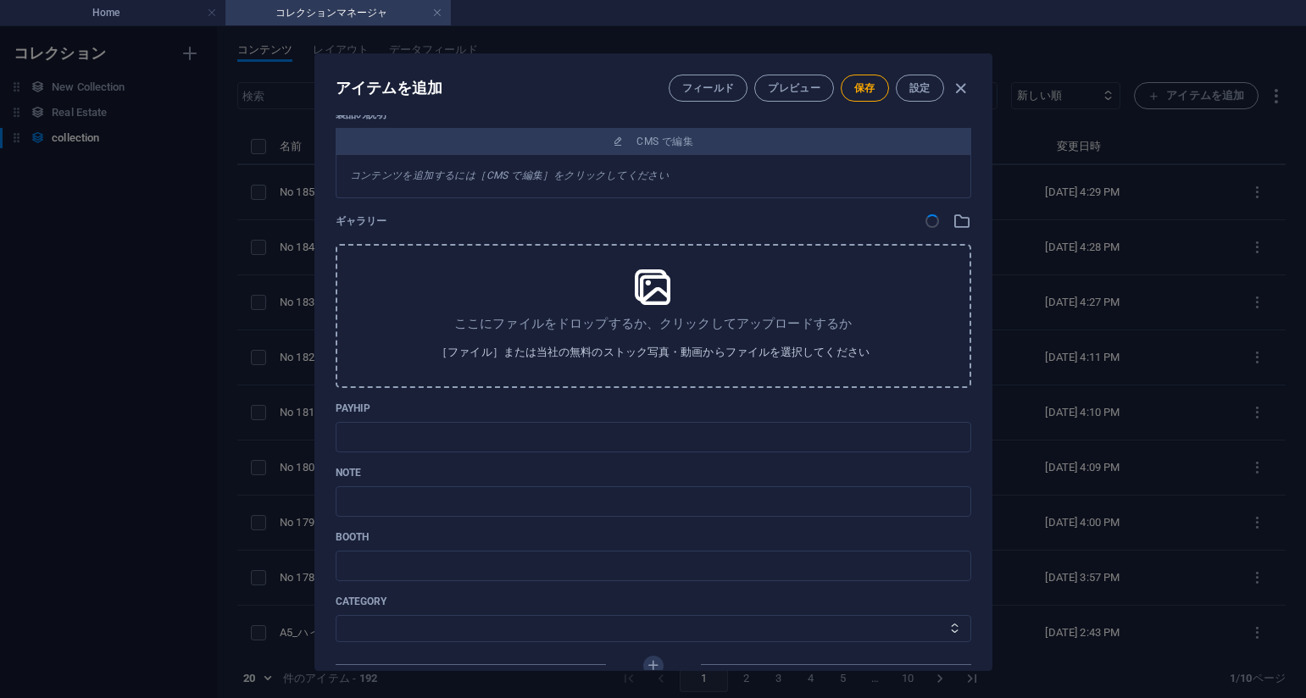
scroll to position [424, 0]
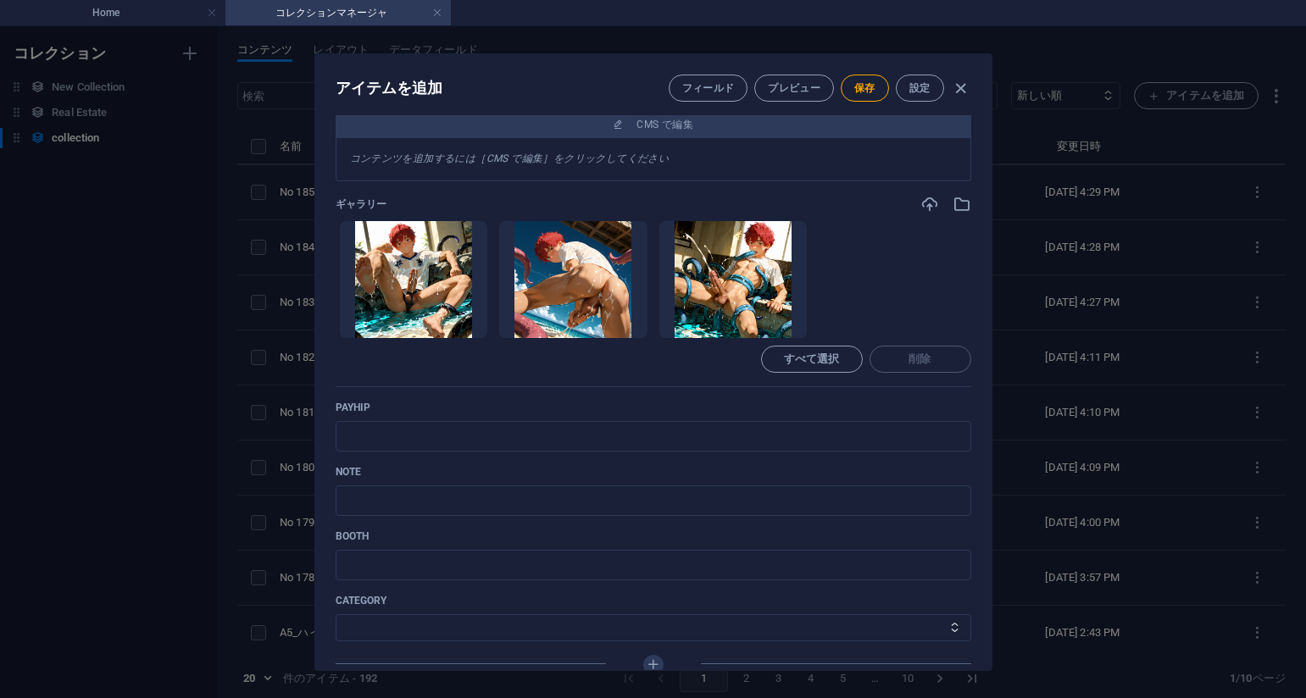
drag, startPoint x: 853, startPoint y: 240, endPoint x: 846, endPoint y: 249, distance: 11.5
click at [853, 240] on ul "ここにファイルをドロップすると、すぐにアップロードされます" at bounding box center [654, 279] width 636 height 119
click at [543, 438] on input "text" at bounding box center [654, 436] width 636 height 31
paste input "[URL][DOMAIN_NAME]"
type input "[URL][DOMAIN_NAME]"
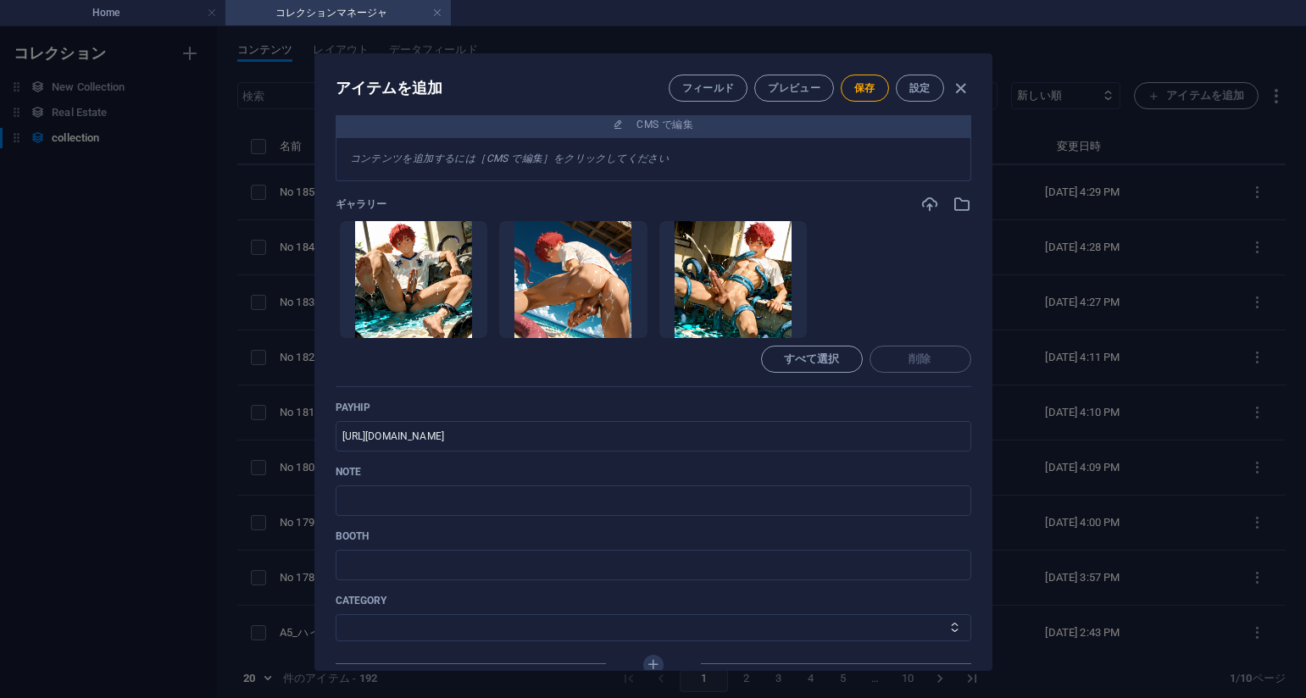
drag, startPoint x: 902, startPoint y: 252, endPoint x: 886, endPoint y: 264, distance: 20.5
click at [902, 253] on ul "ここにファイルをドロップすると、すぐにアップロードされます" at bounding box center [654, 279] width 636 height 119
click at [476, 495] on input "text" at bounding box center [654, 501] width 636 height 31
paste input "[URL][DOMAIN_NAME]"
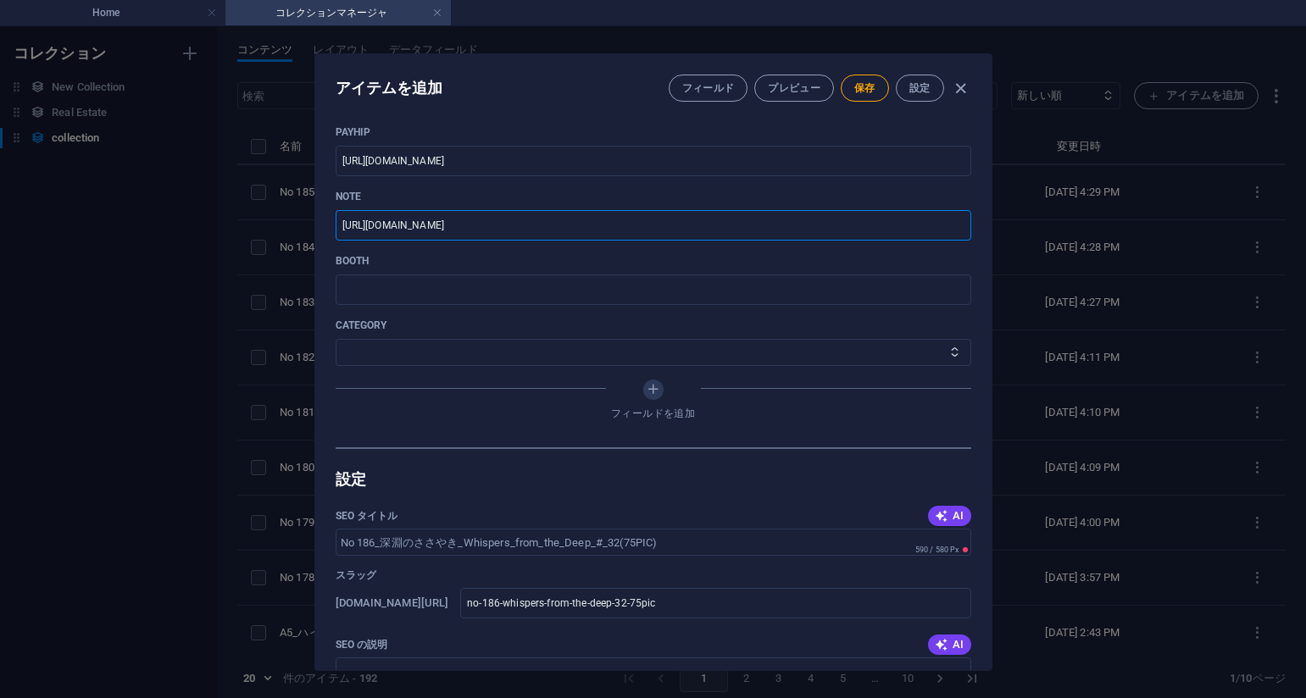
scroll to position [678, 0]
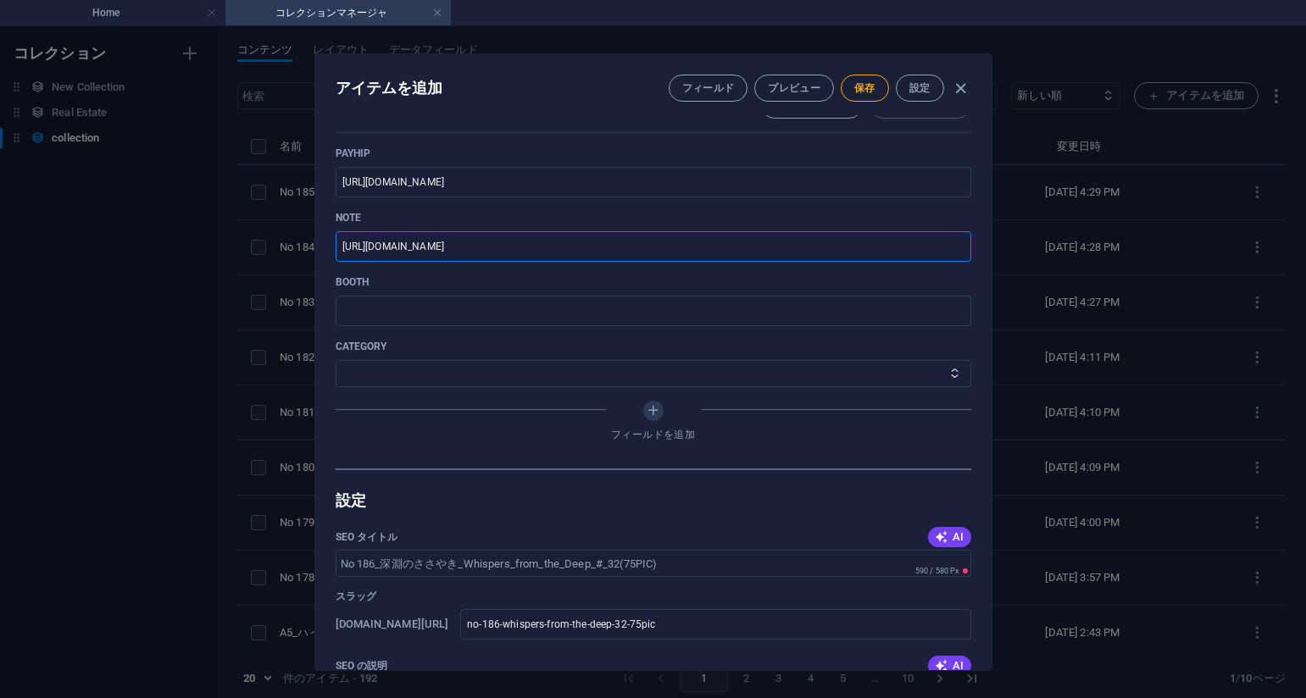
type input "[URL][DOMAIN_NAME]"
click at [474, 363] on select "その他 ジャマー_jammer レインコート_rain_coat ミリタリービキニ_military_bikini 体操選手_gymnast ドアの向こうのひ…" at bounding box center [654, 373] width 636 height 27
select select "深淵のささやき_Whispers_from_the_Deep"
click at [336, 360] on select "その他 ジャマー_jammer レインコート_rain_coat ミリタリービキニ_military_bikini 体操選手_gymnast ドアの向こうのひ…" at bounding box center [654, 373] width 636 height 27
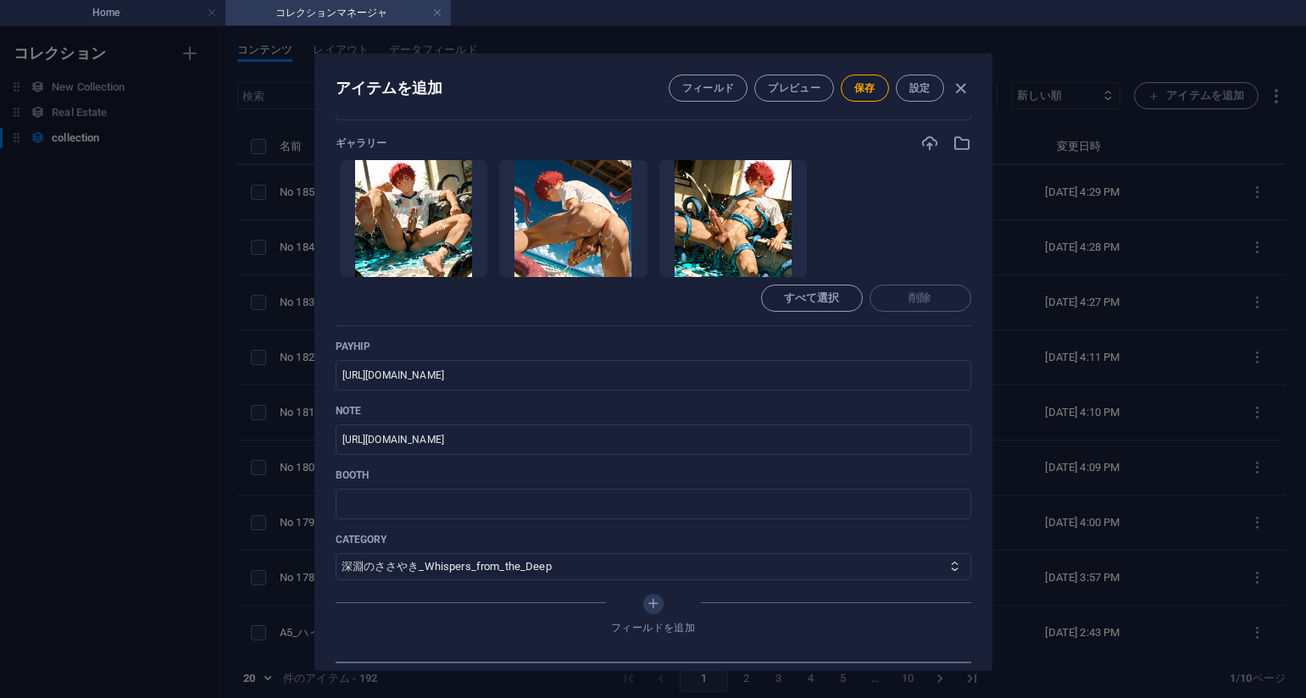
scroll to position [567, 0]
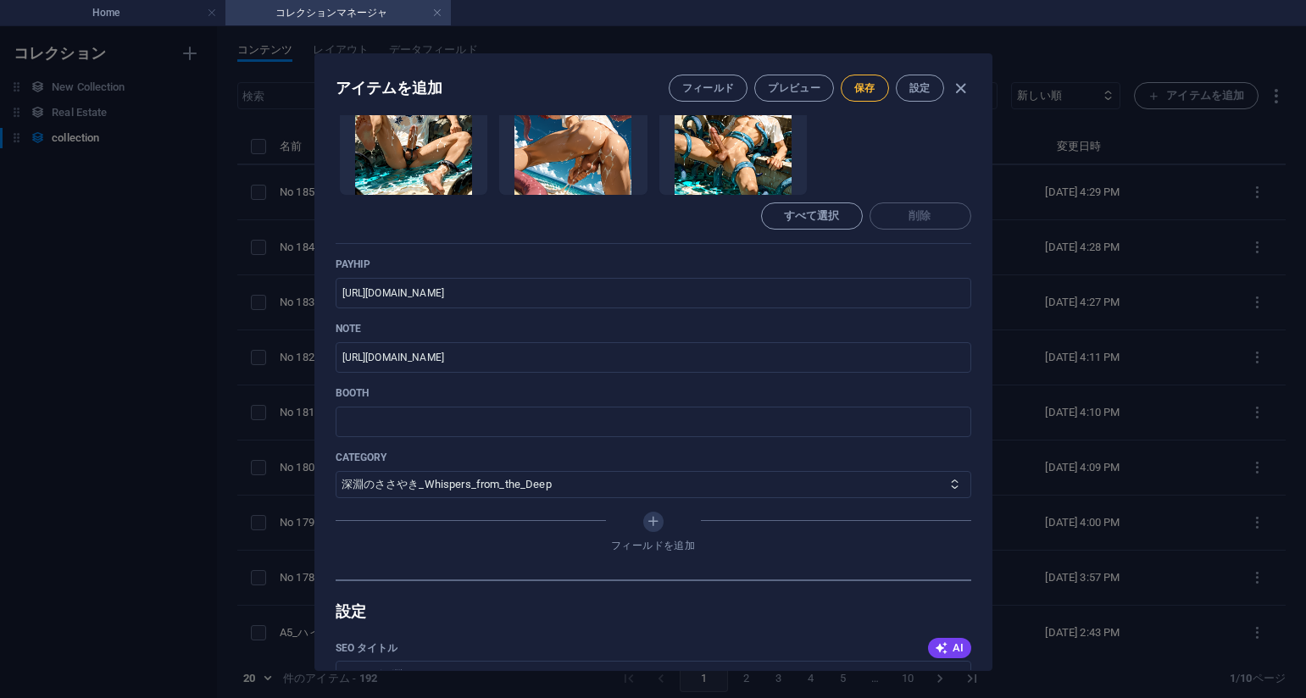
click at [869, 92] on span "保存" at bounding box center [864, 88] width 21 height 14
click at [1211, 292] on div "アイテムを編集 フィールド プレビュー 保存 設定 Name No 186_深淵のささやき_Whispers_from_the_Deep_#_32(75PIC…" at bounding box center [653, 362] width 1306 height 672
type input "no-186-whispers-from-the-deep-32-75pic"
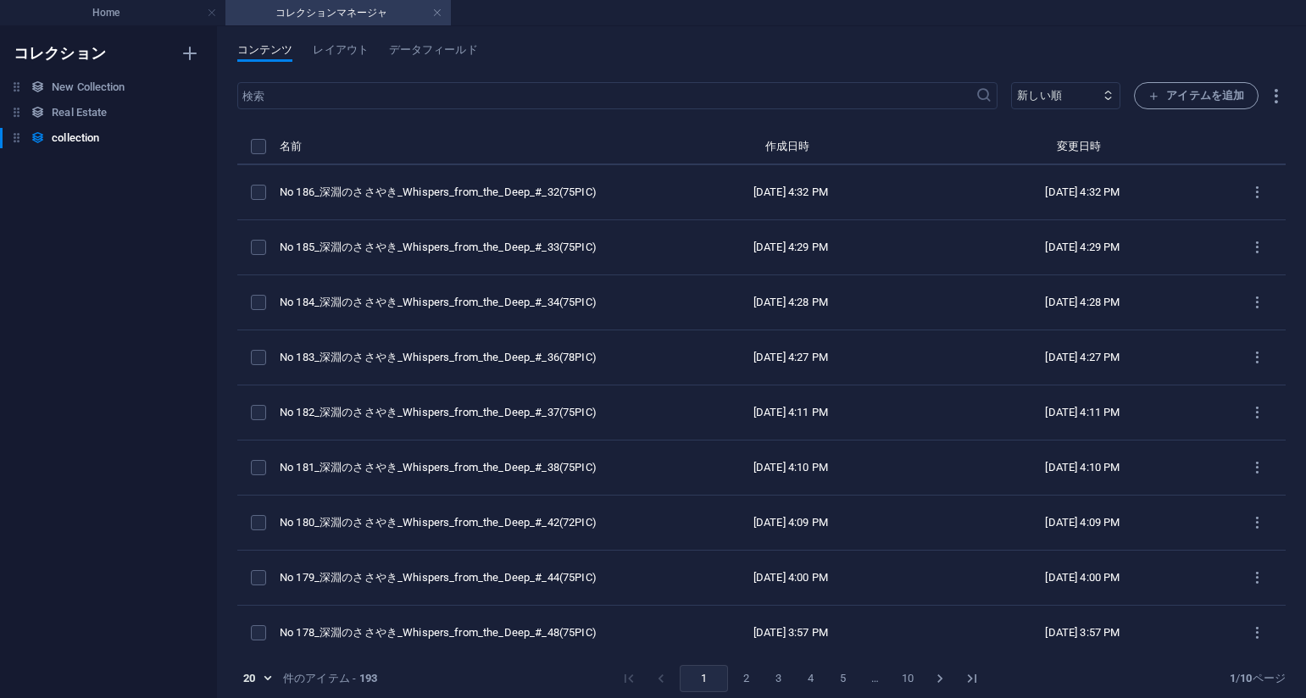
click at [769, 58] on div "コンテンツ レイアウト データフィールド" at bounding box center [761, 59] width 1048 height 32
click at [1221, 97] on span "アイテムを追加" at bounding box center [1196, 96] width 96 height 20
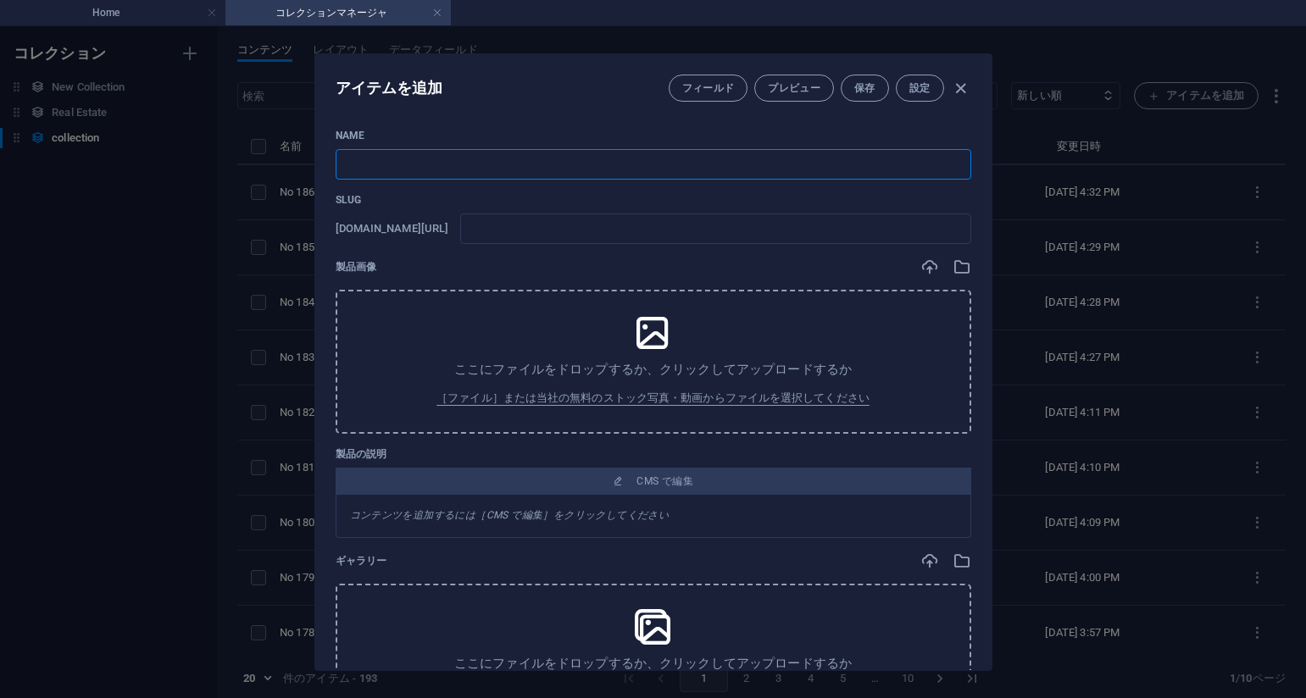
click at [533, 175] on input "text" at bounding box center [654, 164] width 636 height 31
paste input "No 187_深淵のささやき_Whispers_from_the_Deep_#_31(76PIC)"
type input "No 187_深淵のささやき_Whispers_from_the_Deep_#_31(76PIC)"
type input "no-187-whispers-from-the-deep-31-76pic"
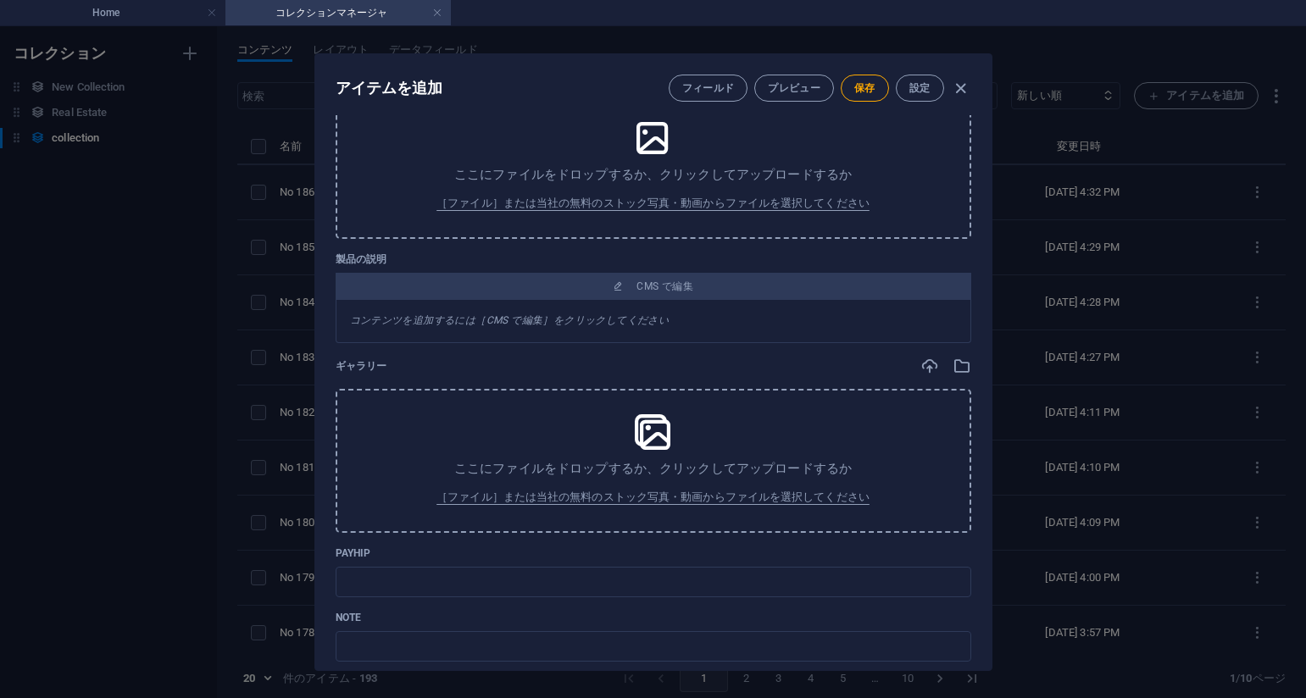
scroll to position [0, 0]
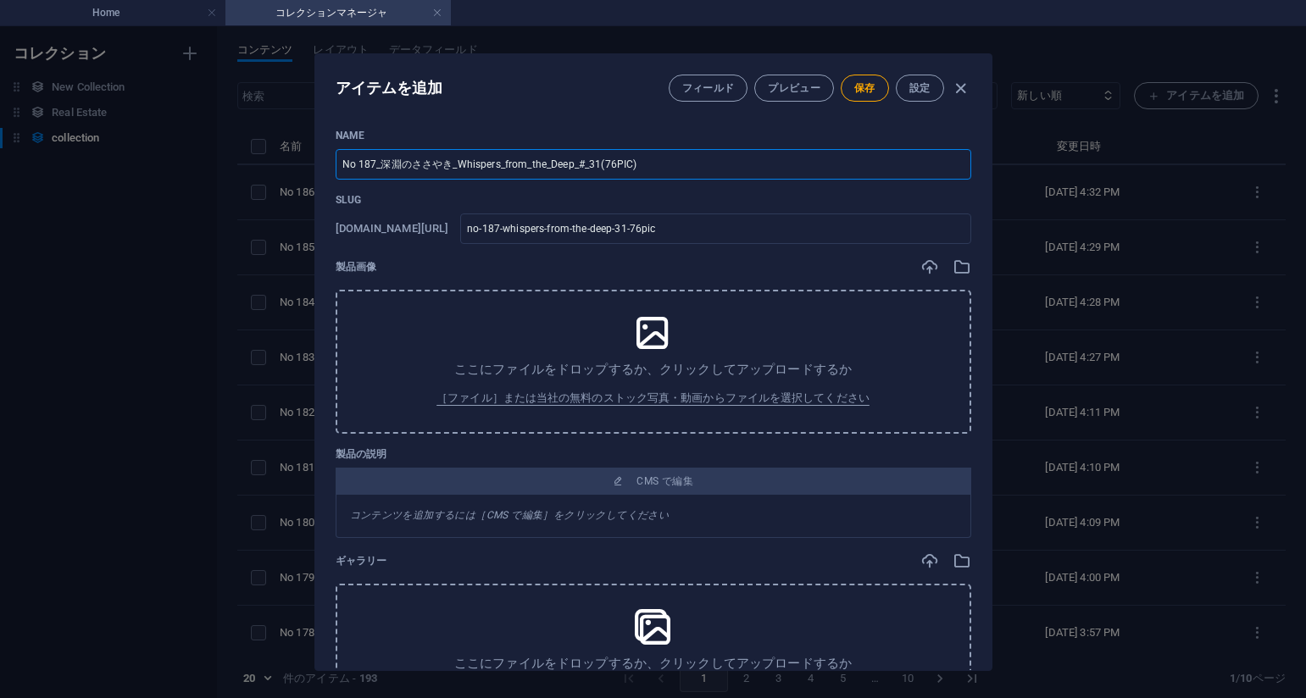
type input "No 187_深淵のささやき_Whispers_from_the_Deep_#_31(76PIC)"
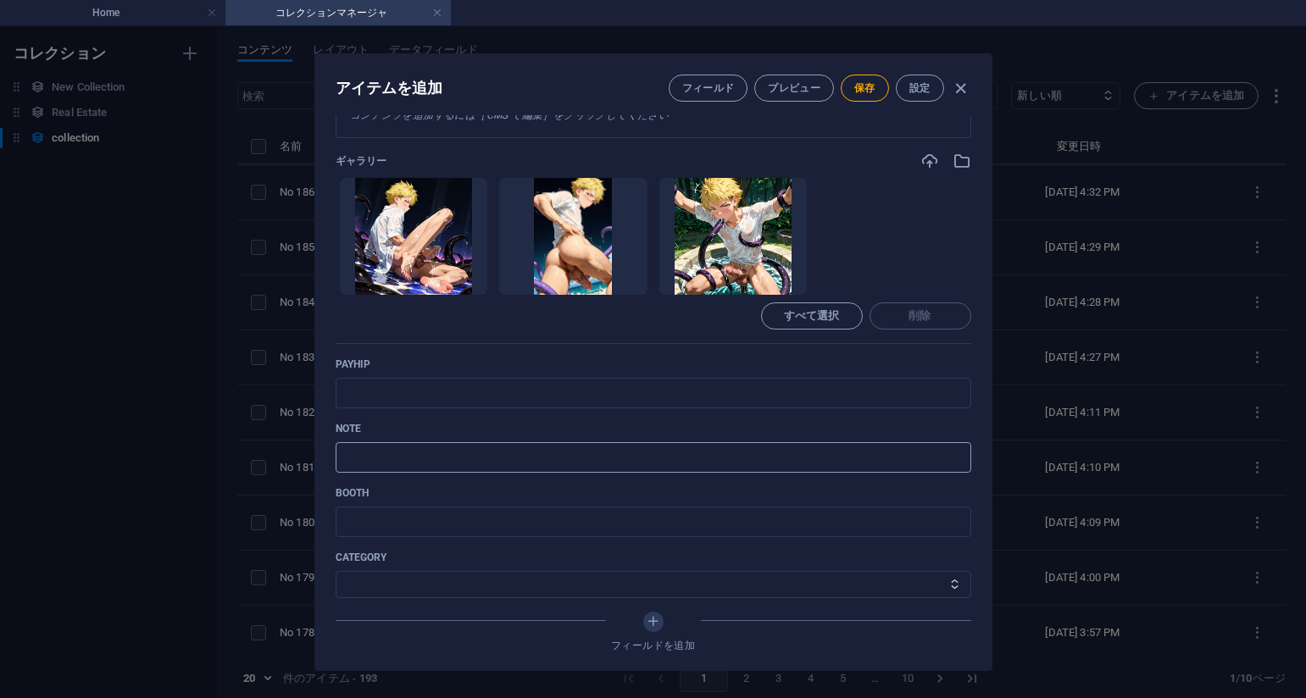
scroll to position [509, 0]
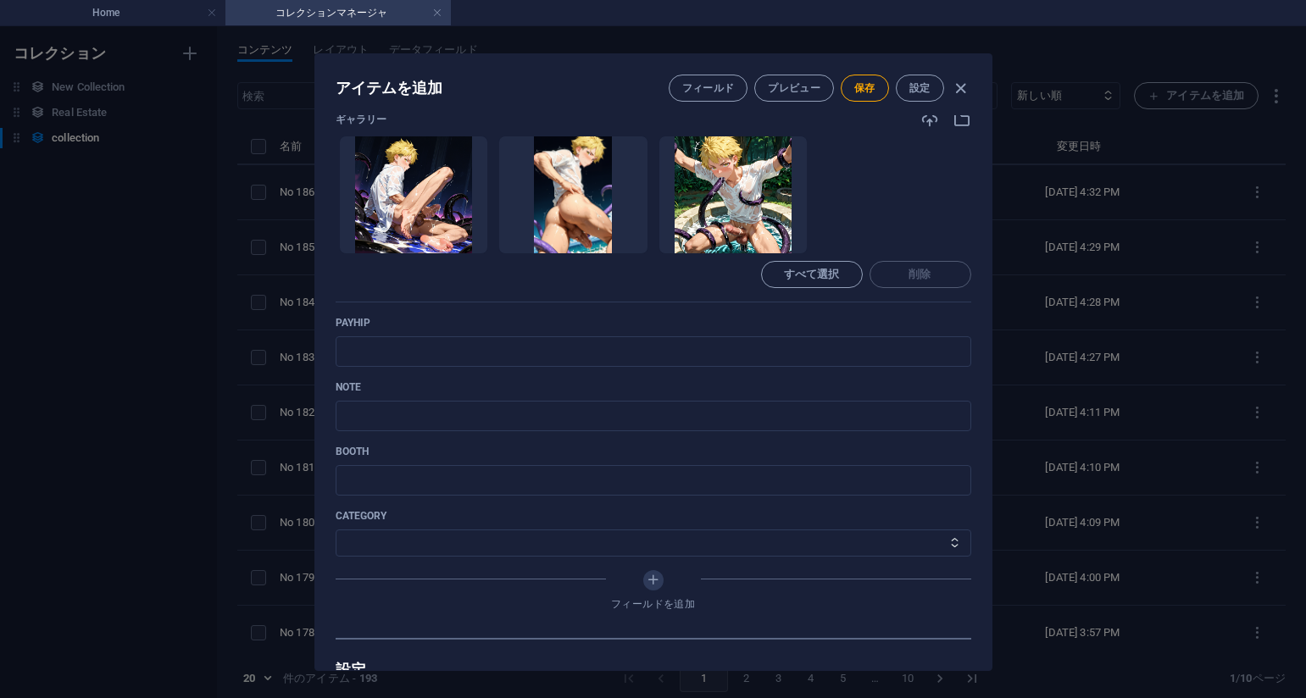
click at [798, 318] on p "payhip" at bounding box center [654, 323] width 636 height 14
click at [685, 343] on input "text" at bounding box center [654, 351] width 636 height 31
paste input "[URL][DOMAIN_NAME]"
type input "[URL][DOMAIN_NAME]"
click at [784, 324] on p "payhip" at bounding box center [654, 323] width 636 height 14
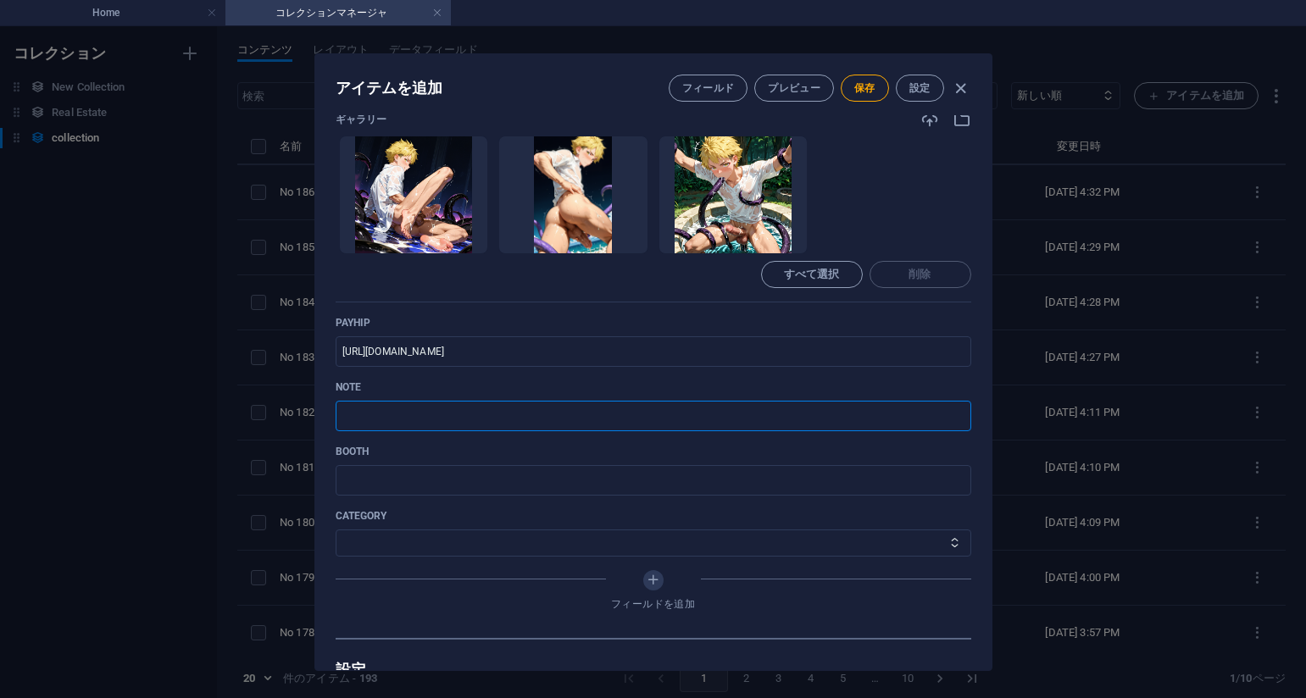
click at [655, 425] on input "text" at bounding box center [654, 416] width 636 height 31
paste input "[URL][DOMAIN_NAME]"
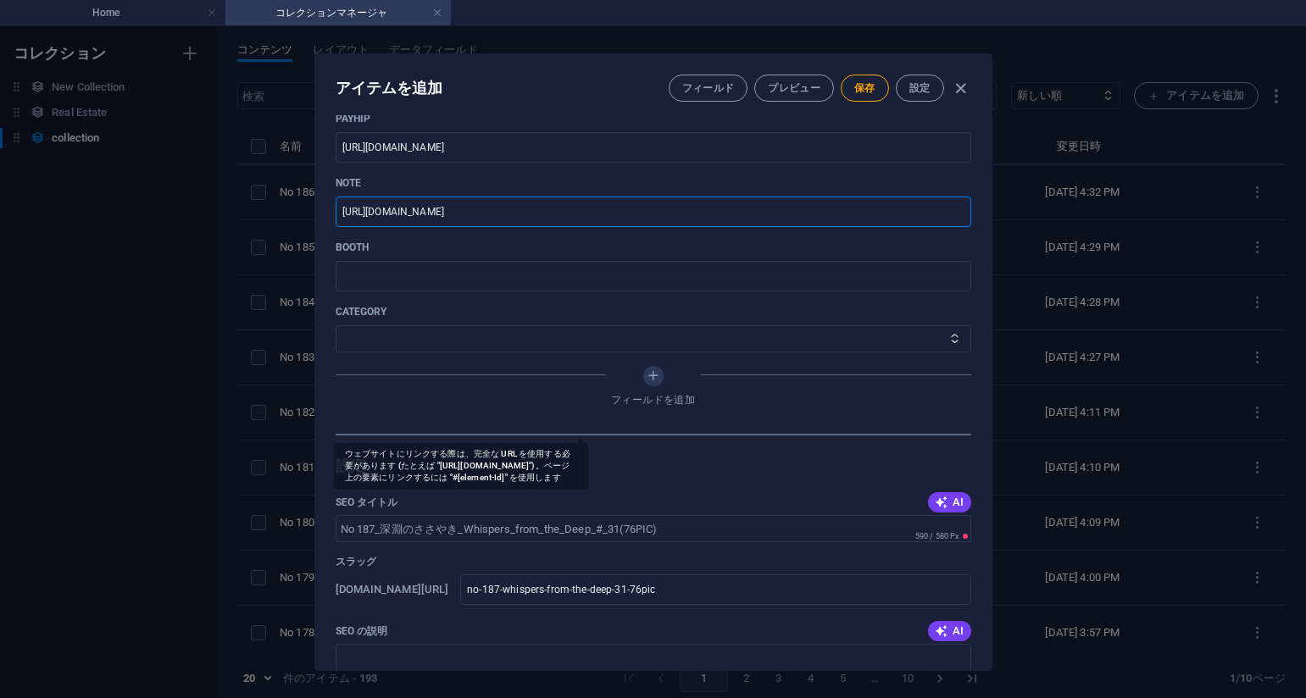
scroll to position [763, 0]
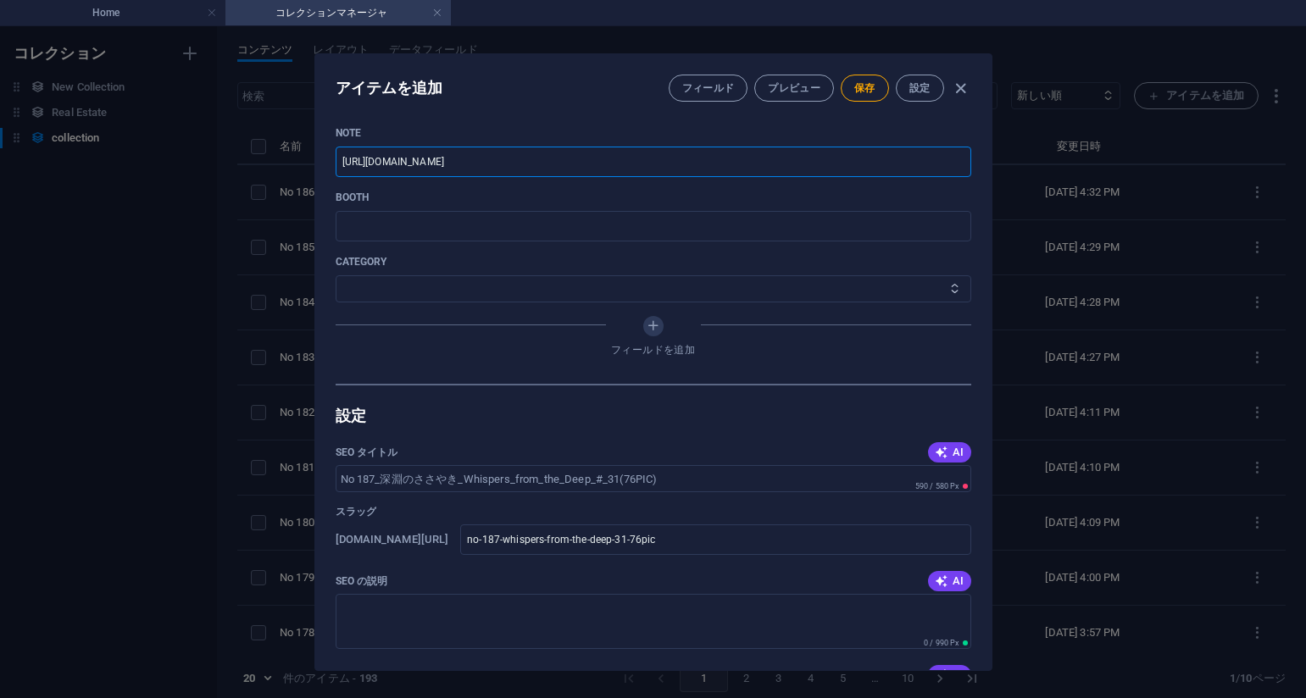
type input "[URL][DOMAIN_NAME]"
click at [496, 275] on select "その他 ジャマー_jammer レインコート_rain_coat ミリタリービキニ_military_bikini 体操選手_gymnast ドアの向こうのひ…" at bounding box center [654, 288] width 636 height 27
select select "深淵のささやき_Whispers_from_the_Deep"
click at [336, 275] on select "その他 ジャマー_jammer レインコート_rain_coat ミリタリービキニ_military_bikini 体操選手_gymnast ドアの向こうのひ…" at bounding box center [654, 288] width 636 height 27
click at [862, 95] on button "保存" at bounding box center [865, 88] width 48 height 27
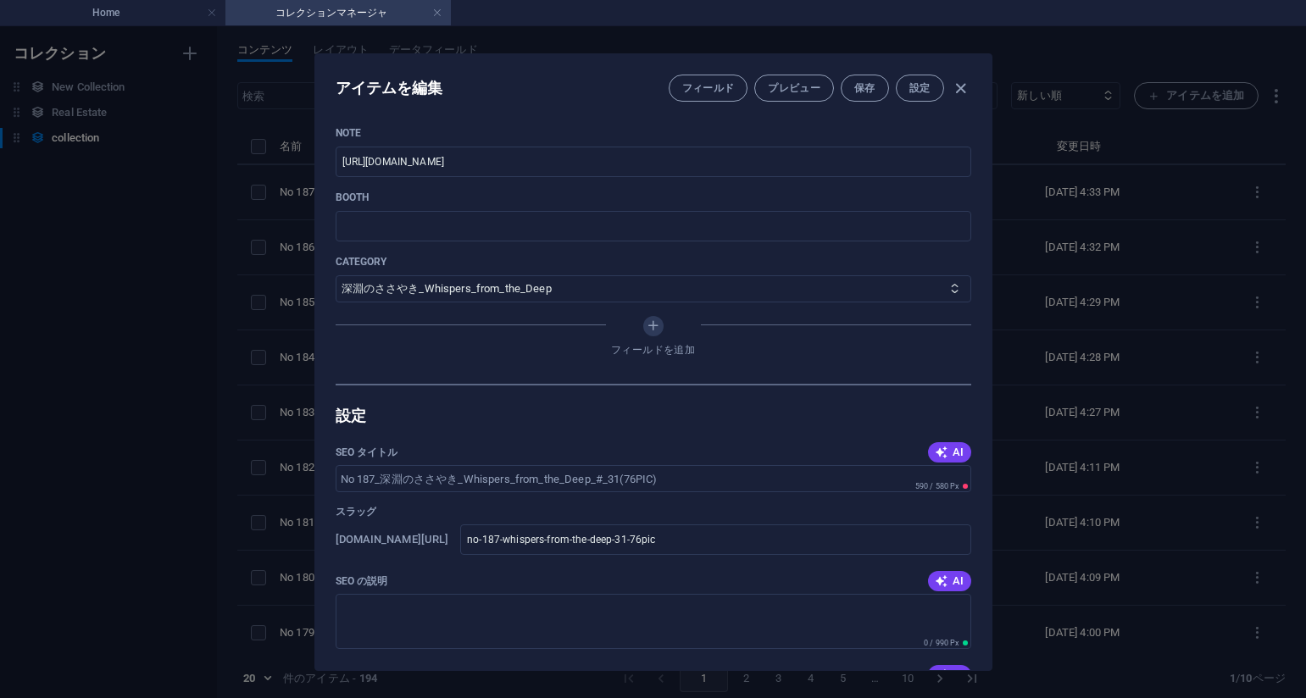
click at [1104, 176] on div "アイテムを編集 フィールド プレビュー 保存 設定 Name No 187_深淵のささやき_Whispers_from_the_Deep_#_31(76PIC…" at bounding box center [653, 362] width 1306 height 672
type input "no-187-whispers-from-the-deep-31-76pic"
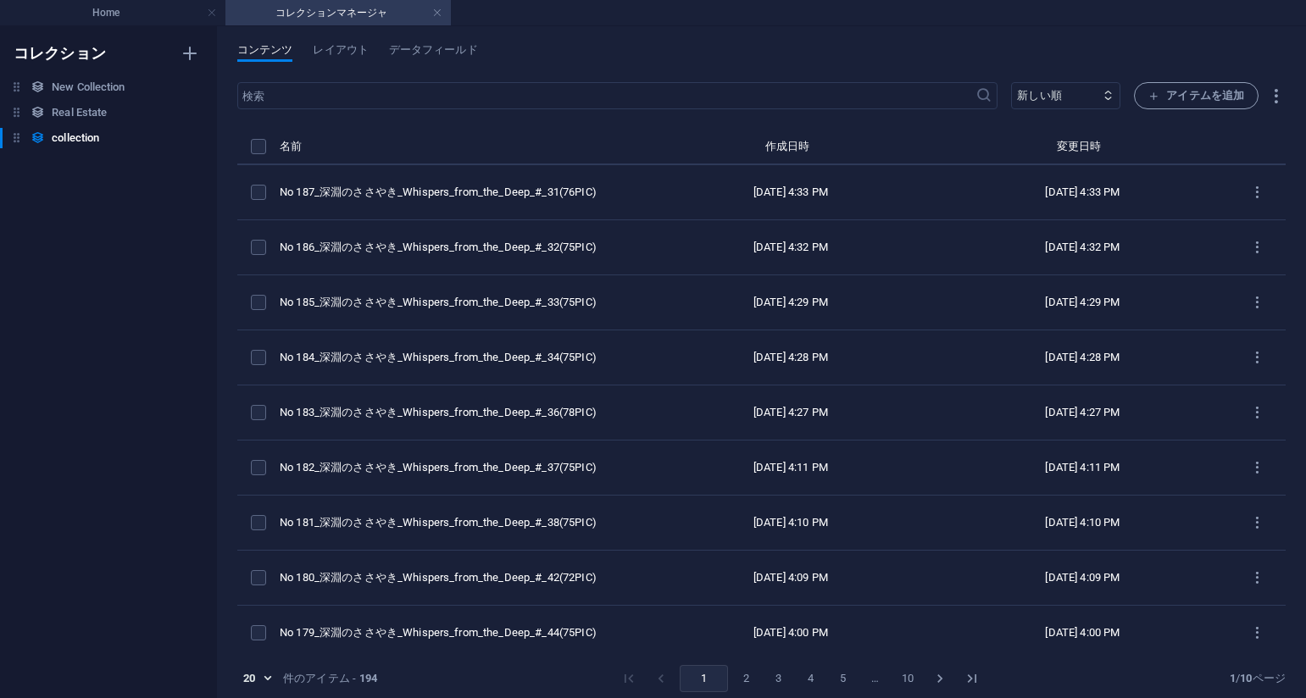
click at [858, 28] on div "コンテンツ レイアウト データフィールド ​ 新しい順 古い順 最終変更 Name (昇順) Name (降順) Slug (昇順) Slug (降順) ca…" at bounding box center [761, 362] width 1089 height 672
click at [1162, 87] on span "アイテムを追加" at bounding box center [1196, 96] width 96 height 20
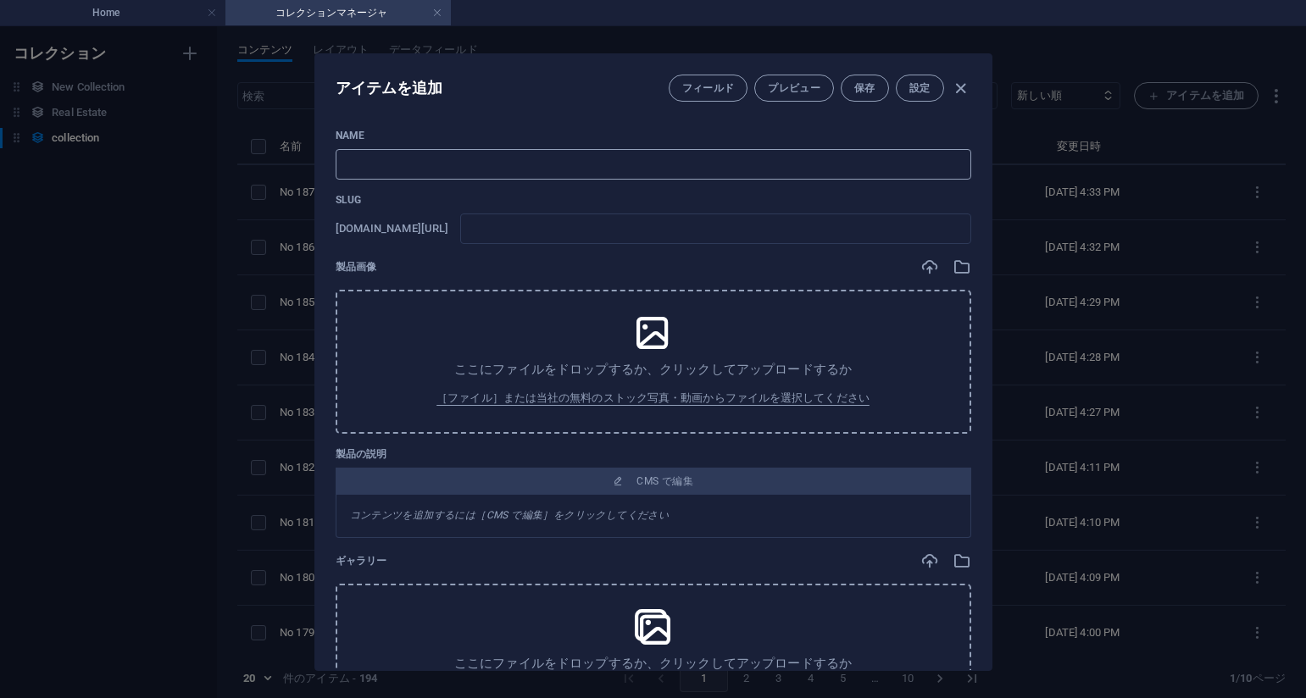
click at [466, 168] on input "text" at bounding box center [654, 164] width 636 height 31
paste input "No 188_深淵のささやき_Whispers_from_the_Deep_#_29(75PIC)"
type input "No 188_深淵のささやき_Whispers_from_the_Deep_#_29(75PIC)"
type input "no-188-whispers-from-the-deep-29-75pic"
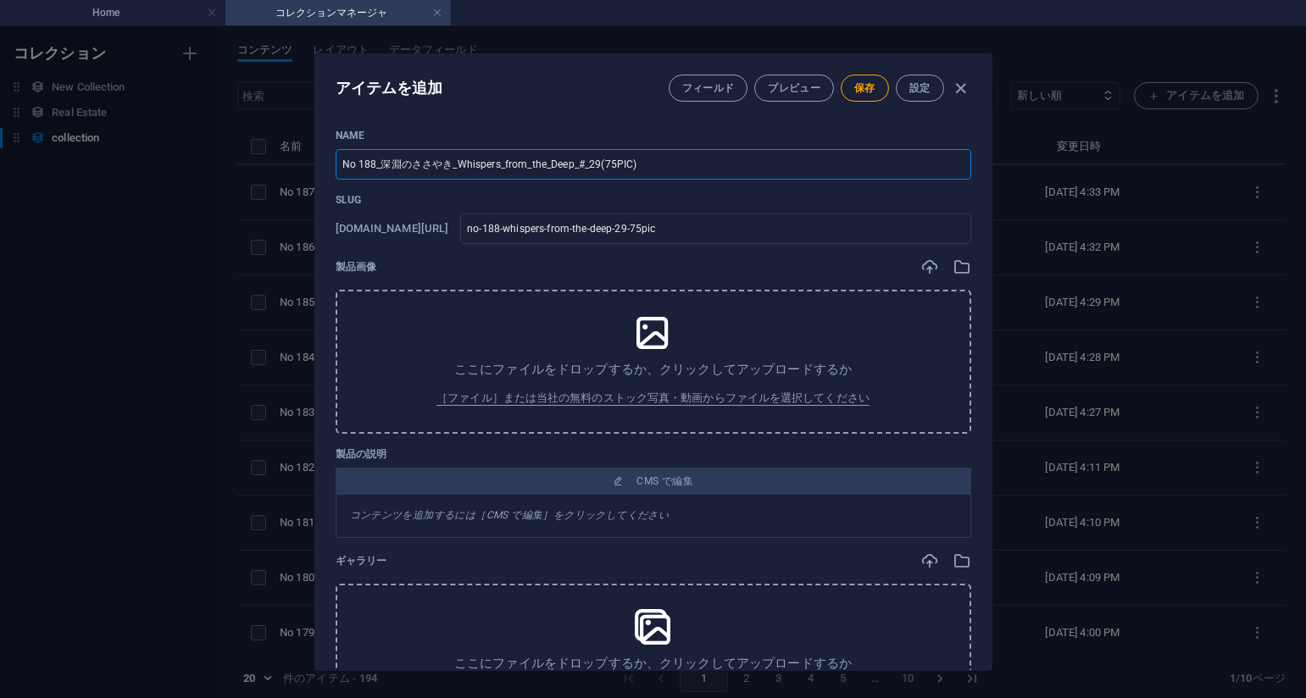
type input "No 188_深淵のささやき_Whispers_from_the_Deep_#_29(75PIC)"
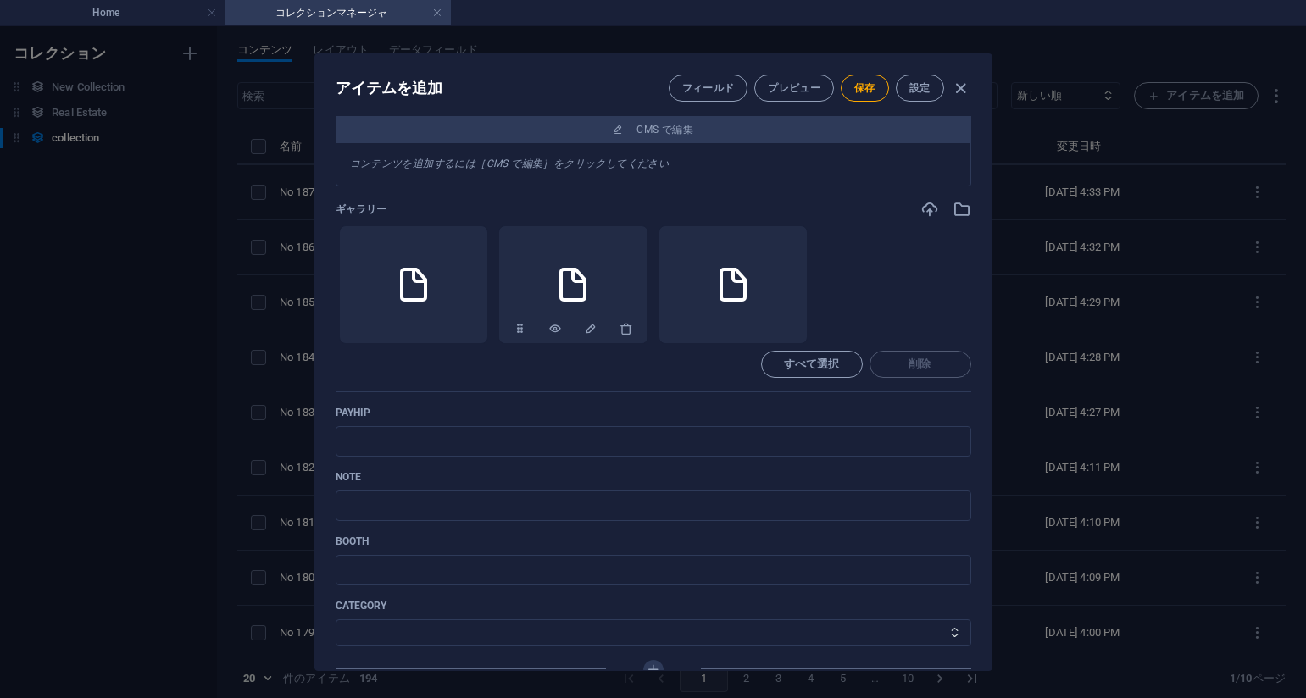
scroll to position [678, 0]
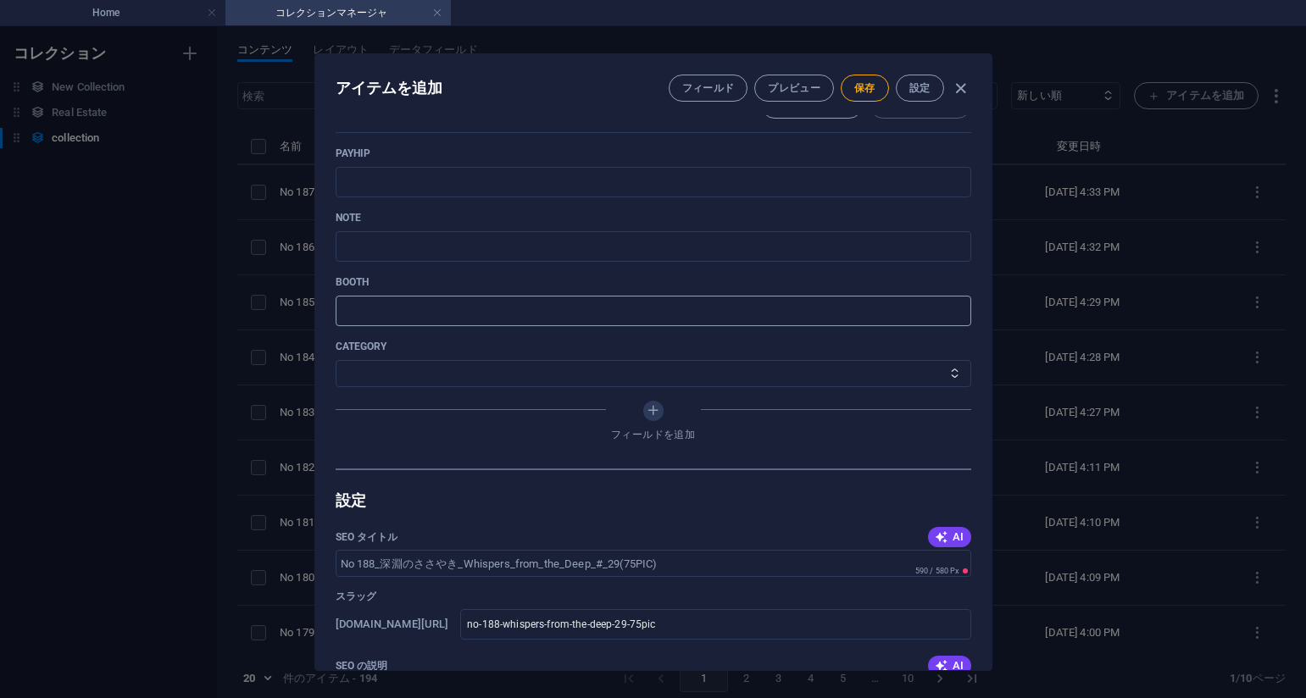
click at [764, 309] on input "text" at bounding box center [654, 311] width 636 height 31
click at [521, 244] on input "text" at bounding box center [654, 246] width 636 height 31
paste input "[URL][DOMAIN_NAME]"
type input "[URL][DOMAIN_NAME]"
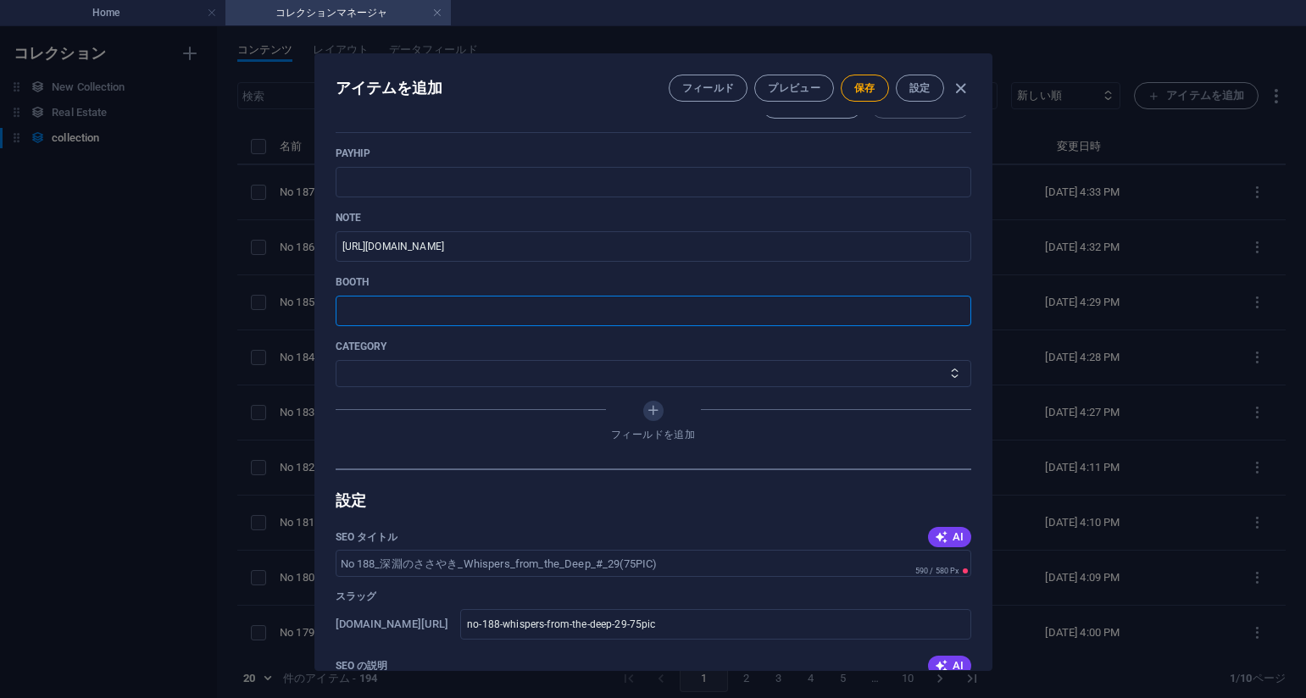
click at [627, 305] on input "text" at bounding box center [654, 311] width 636 height 31
paste input "[URL][DOMAIN_NAME]"
type input "[URL][DOMAIN_NAME]"
drag, startPoint x: 506, startPoint y: 249, endPoint x: 278, endPoint y: 253, distance: 228.0
click at [278, 253] on div "アイテムを追加 フィールド プレビュー 保存 設定 Name No 188_深淵のささやき_Whispers_from_the_Deep_#_29(75PIC…" at bounding box center [653, 362] width 1306 height 672
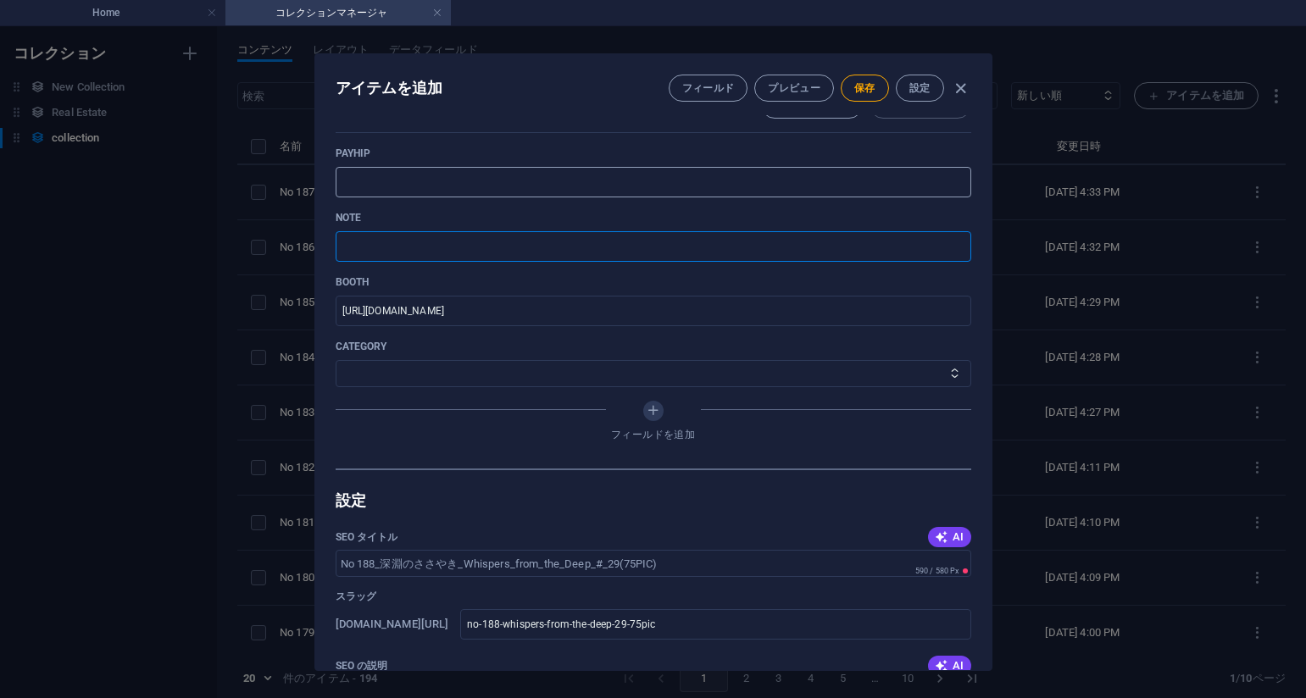
click at [364, 178] on input "text" at bounding box center [654, 182] width 636 height 31
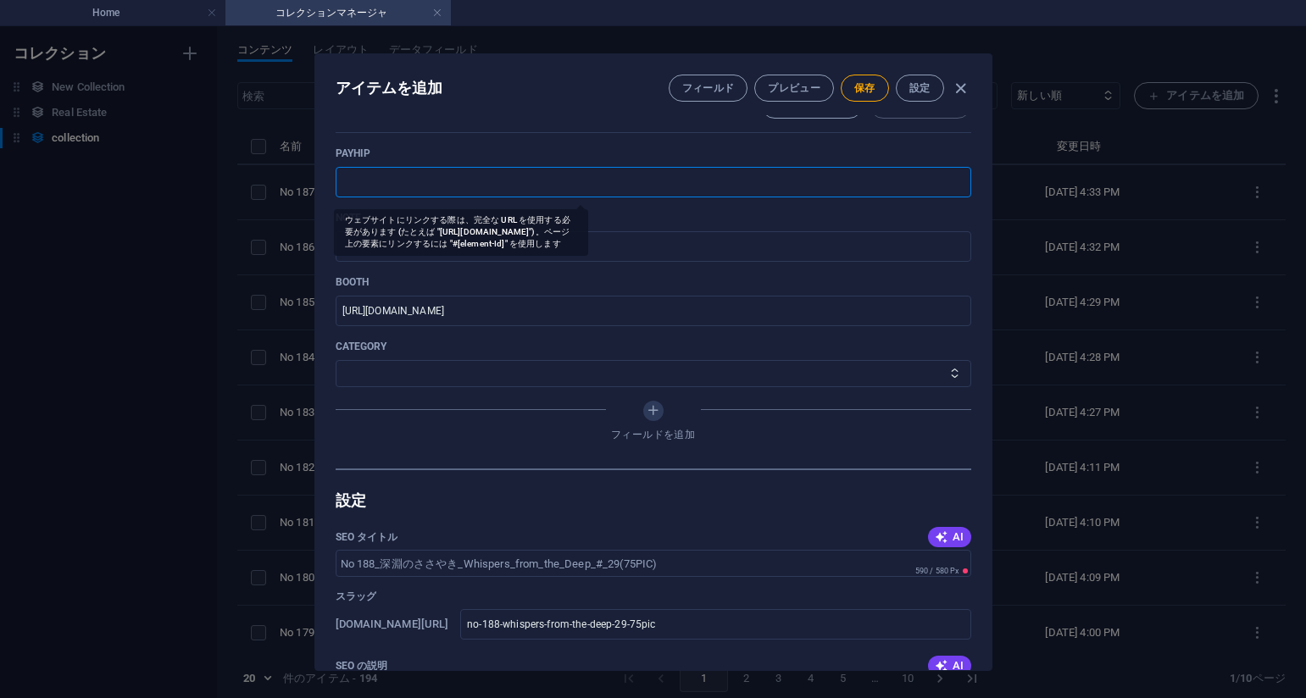
paste input "[URL][DOMAIN_NAME]"
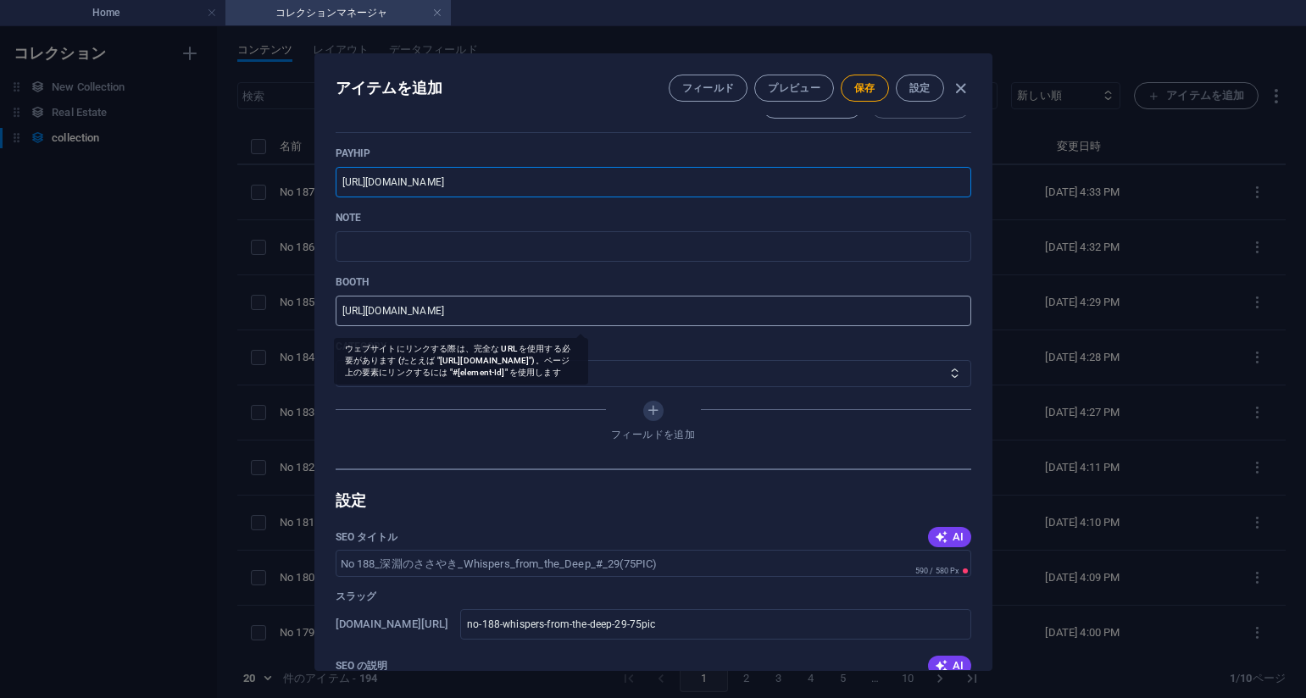
type input "[URL][DOMAIN_NAME]"
drag, startPoint x: 714, startPoint y: 310, endPoint x: 311, endPoint y: 330, distance: 403.1
click at [311, 330] on div "アイテムを追加 フィールド プレビュー 保存 設定 Name No 188_深淵のささやき_Whispers_from_the_Deep_#_29(75PIC…" at bounding box center [653, 362] width 1306 height 672
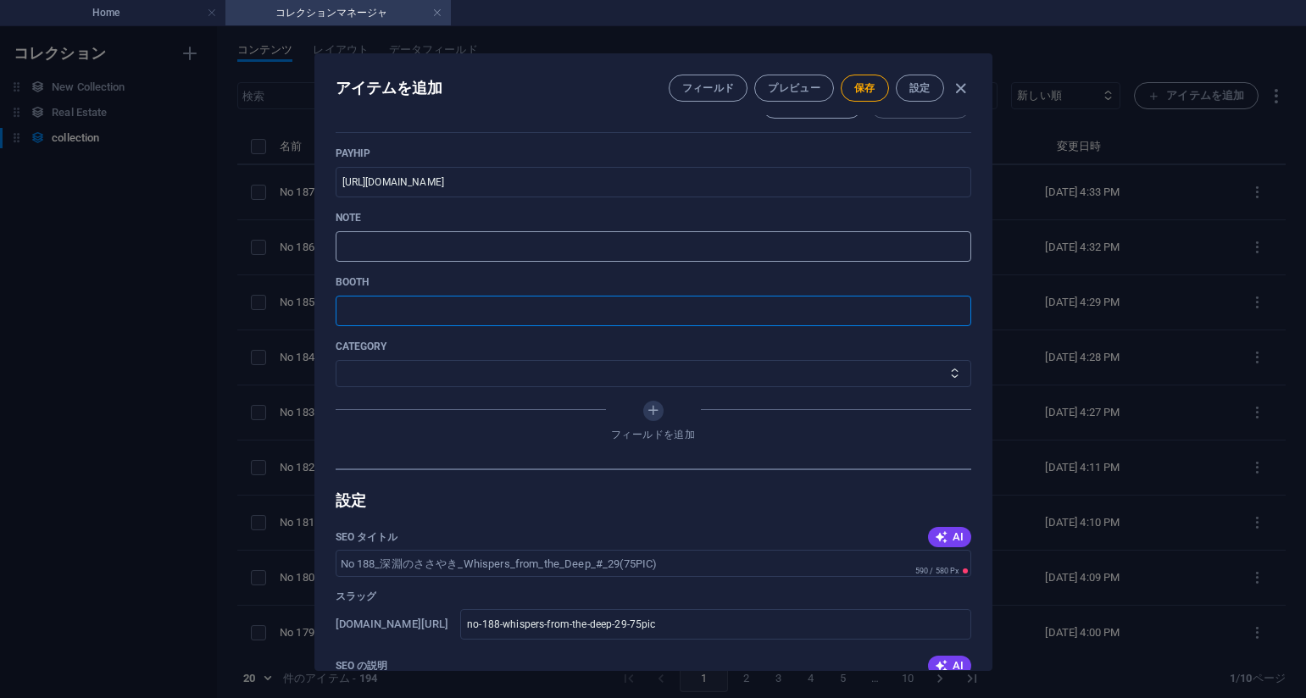
click at [416, 258] on input "text" at bounding box center [654, 246] width 636 height 31
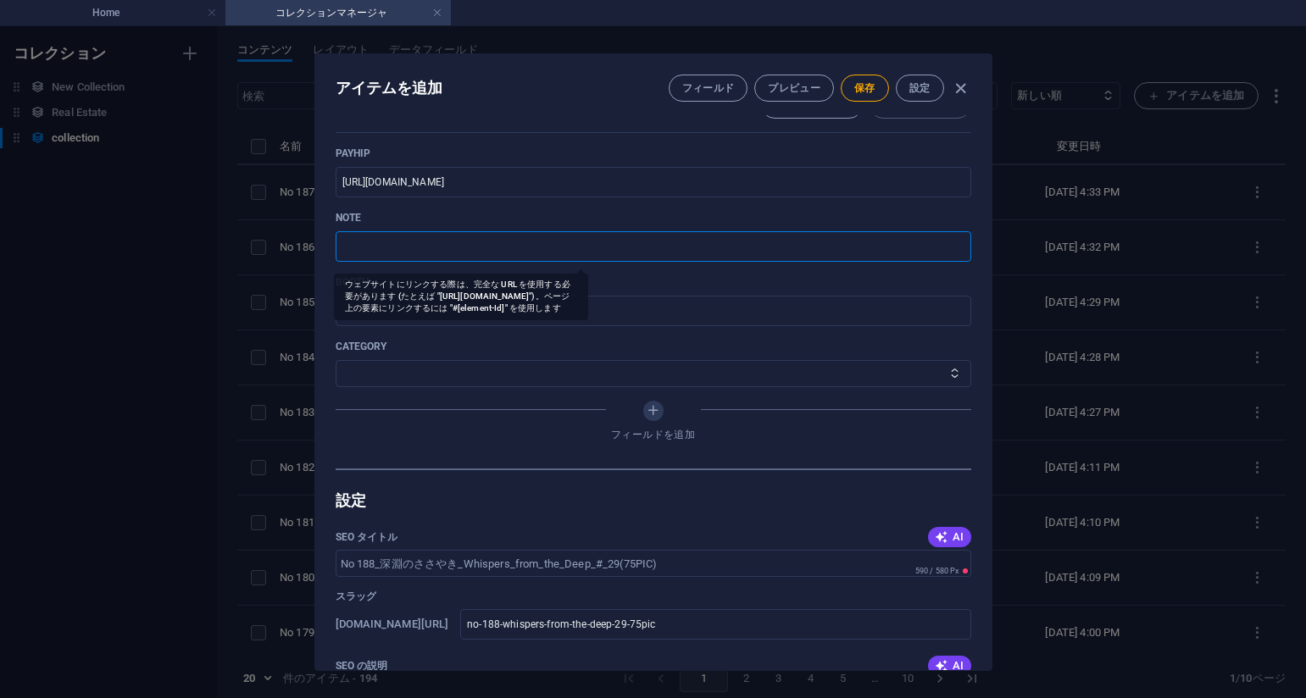
paste input "[URL][DOMAIN_NAME]"
type input "[URL][DOMAIN_NAME]"
click at [461, 368] on select "その他 ジャマー_jammer レインコート_rain_coat ミリタリービキニ_military_bikini 体操選手_gymnast ドアの向こうのひ…" at bounding box center [654, 373] width 636 height 27
click at [484, 373] on select "その他 ジャマー_jammer レインコート_rain_coat ミリタリービキニ_military_bikini 体操選手_gymnast ドアの向こうのひ…" at bounding box center [654, 373] width 636 height 27
select select "深淵のささやき_Whispers_from_the_Deep"
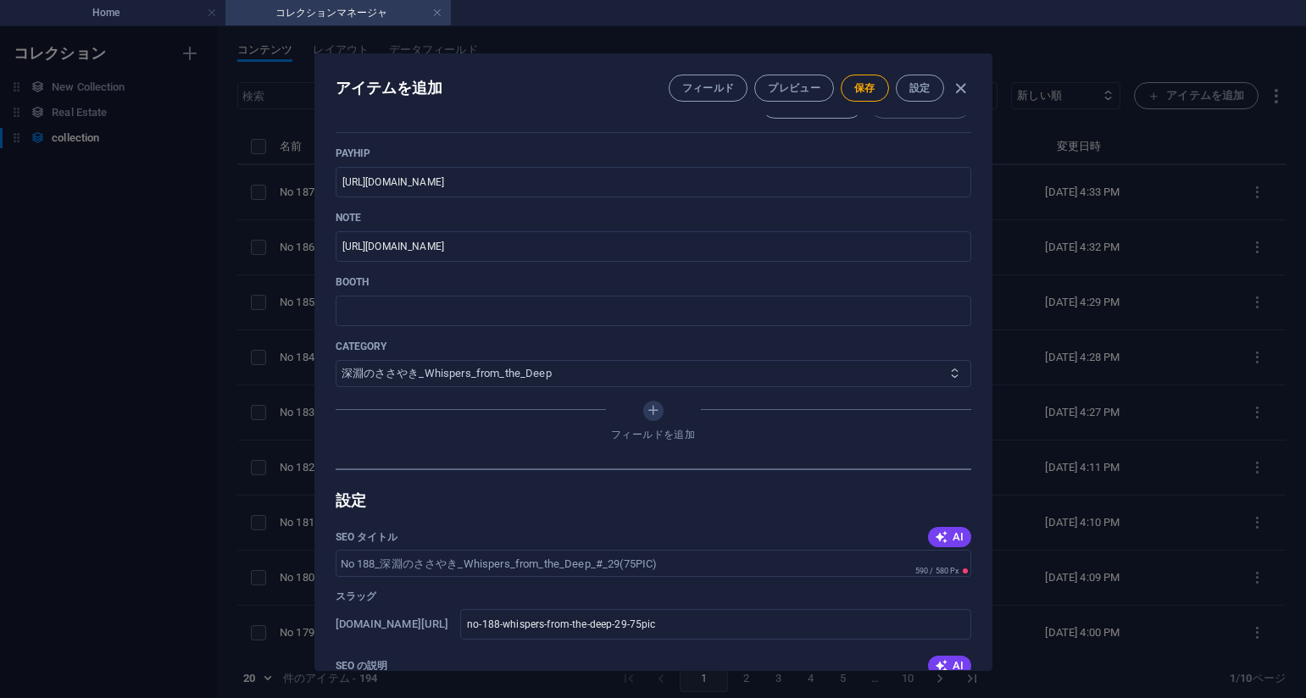
click at [336, 360] on select "その他 ジャマー_jammer レインコート_rain_coat ミリタリービキニ_military_bikini 体操選手_gymnast ドアの向こうのひ…" at bounding box center [654, 373] width 636 height 27
click at [861, 79] on button "保存" at bounding box center [865, 88] width 48 height 27
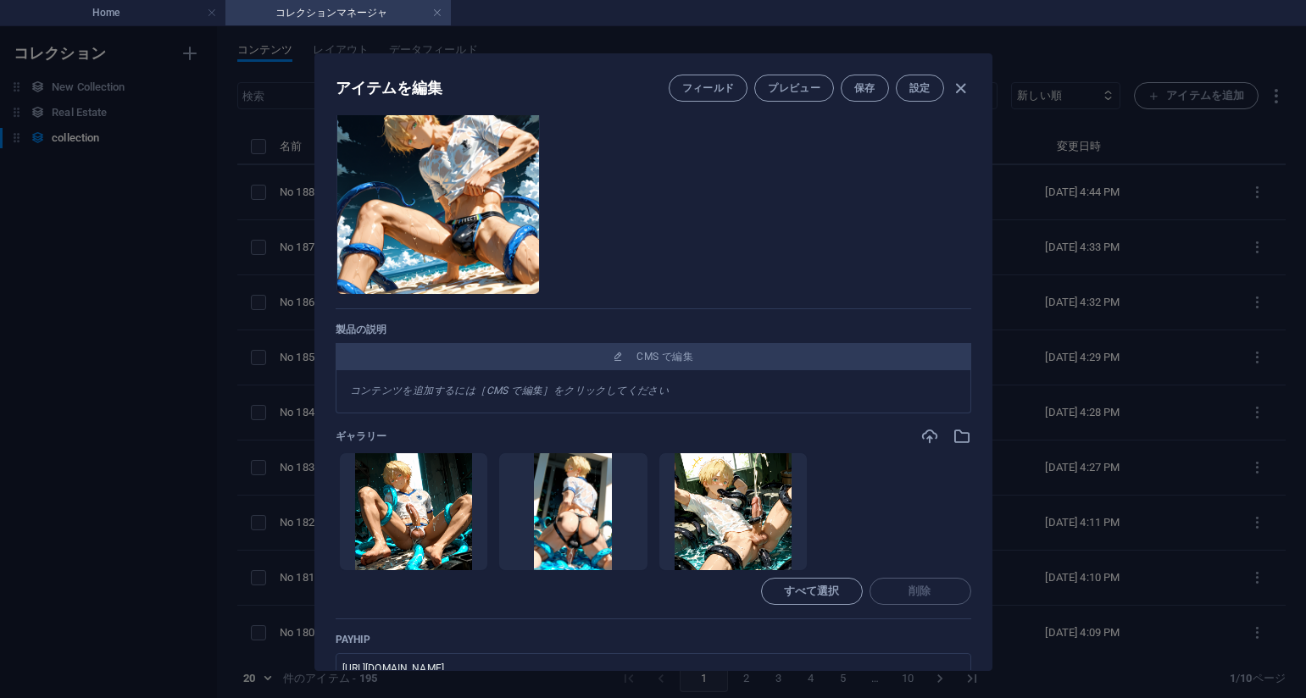
scroll to position [0, 0]
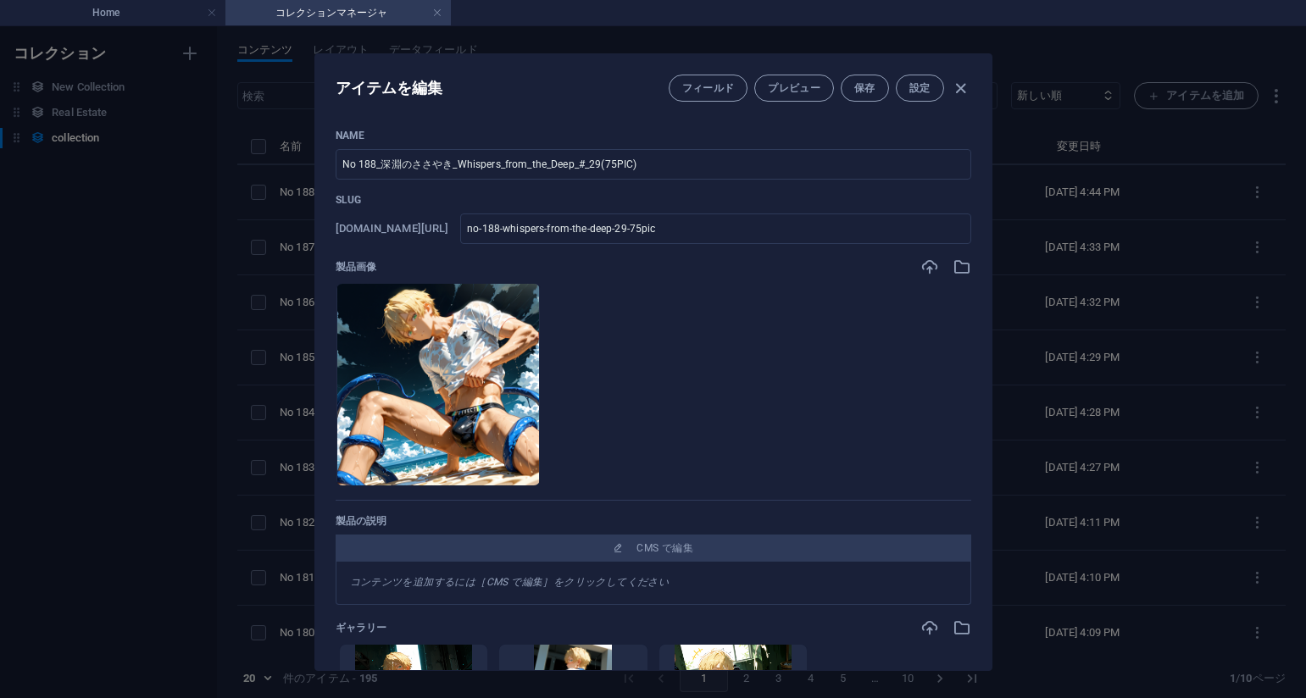
drag, startPoint x: 131, startPoint y: 350, endPoint x: 103, endPoint y: 357, distance: 28.8
click at [131, 349] on div "アイテムを編集 フィールド プレビュー 保存 設定 Name No 188_深淵のささやき_Whispers_from_the_Deep_#_29(75PIC…" at bounding box center [653, 362] width 1306 height 672
type input "no-188-whispers-from-the-deep-29-75pic"
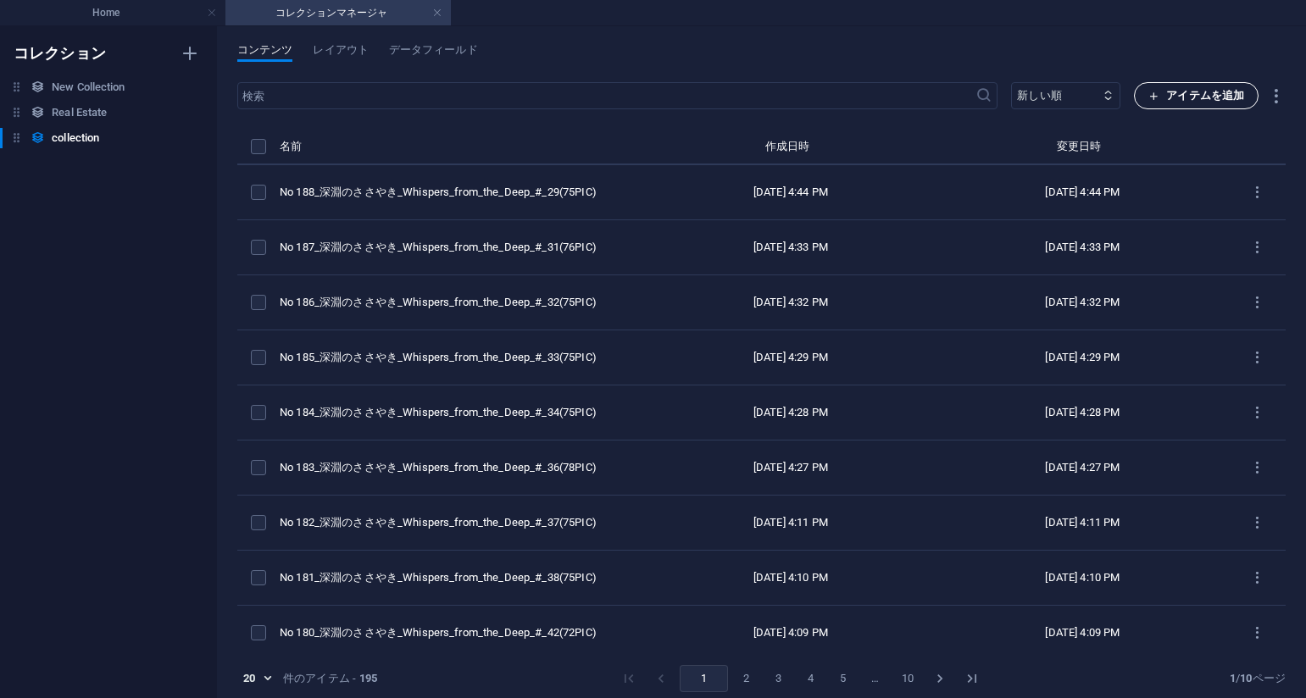
click at [1154, 97] on icon "button" at bounding box center [1153, 96] width 11 height 11
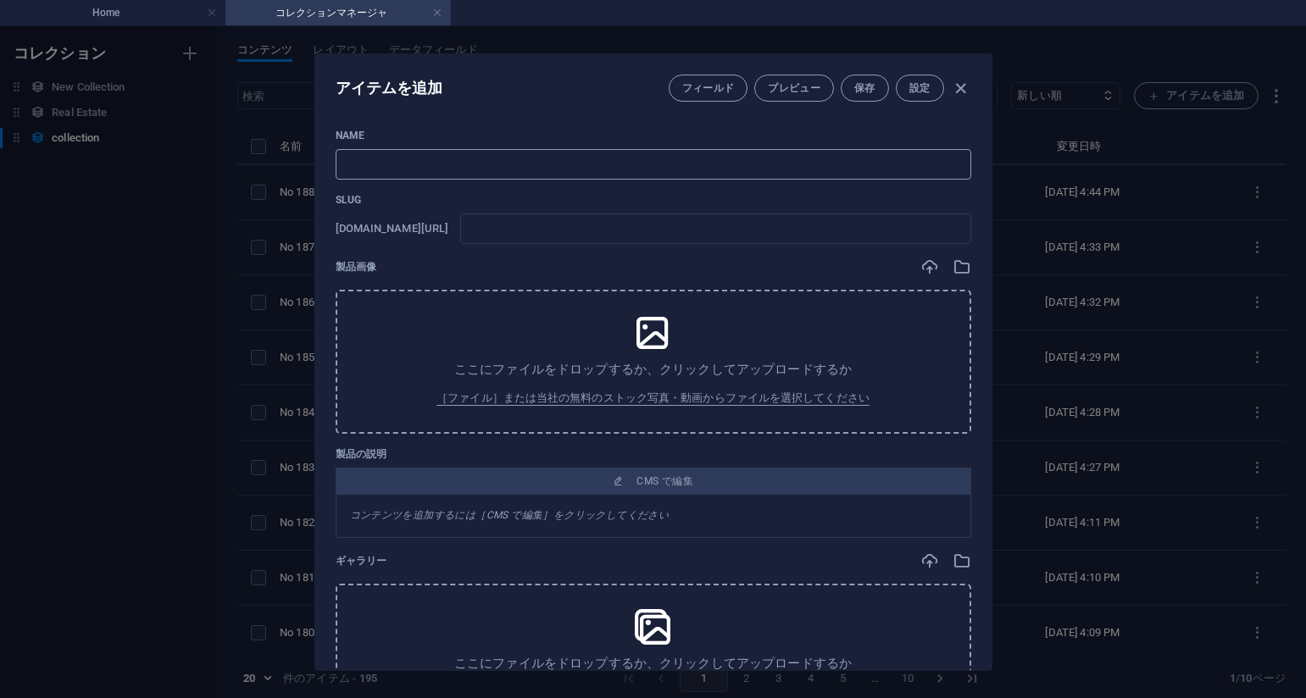
click at [815, 170] on input "text" at bounding box center [654, 164] width 636 height 31
paste input "No 189_[PERSON_NAME]_Whispers_from_the_Deep_#_27(75PIC)"
type input "No 189_[PERSON_NAME]_Whispers_from_the_Deep_#_27(75PIC)"
type input "no-189-whispers-from-the-deep-27-75pic"
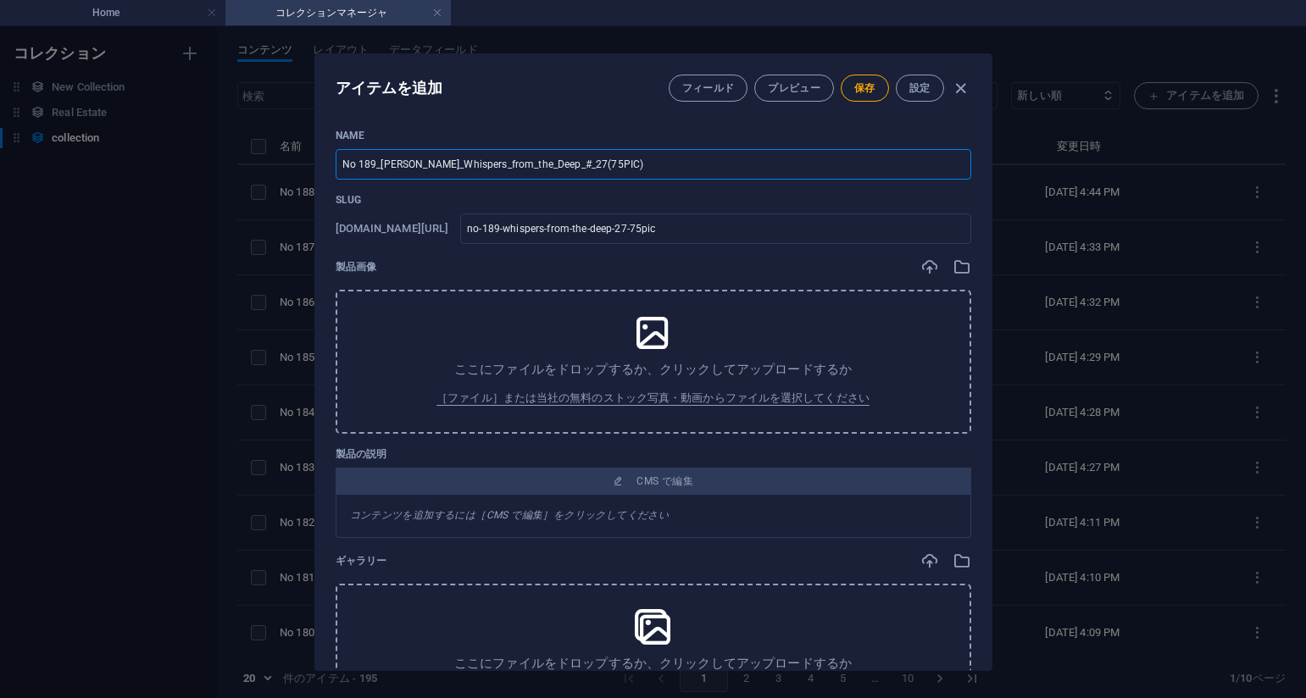
type input "No 189_[PERSON_NAME]_Whispers_from_the_Deep_#_27(75PIC)"
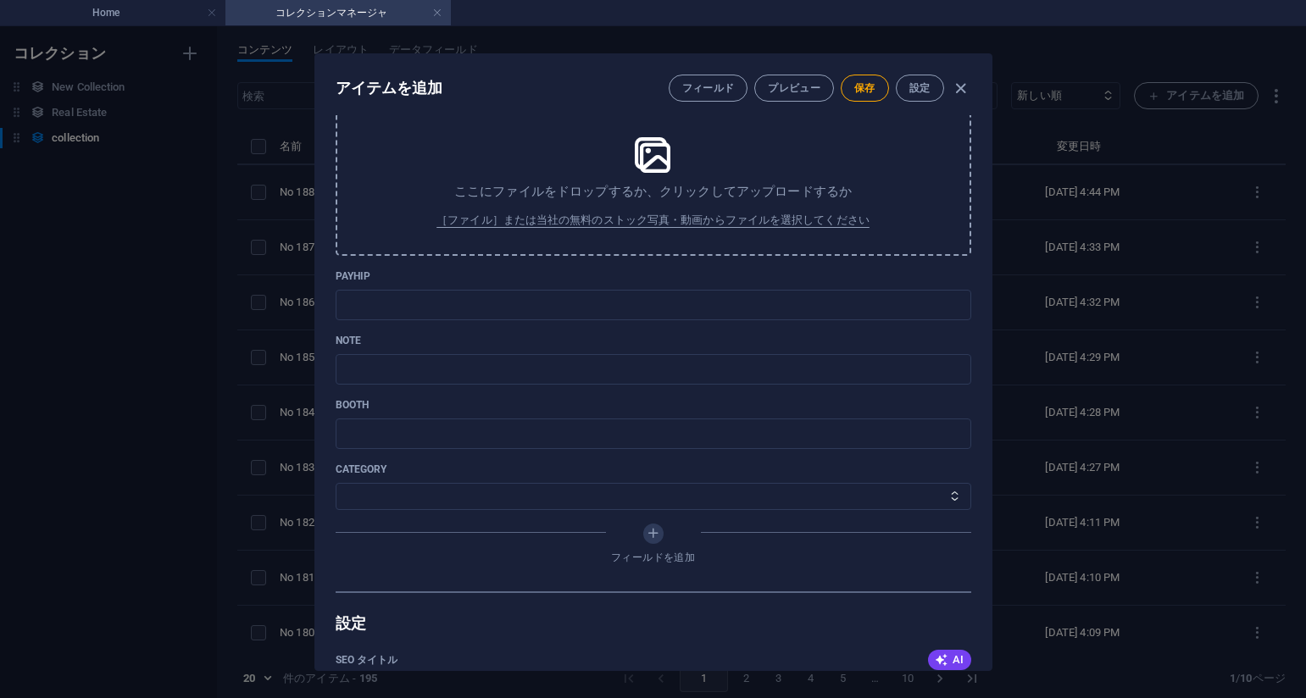
scroll to position [593, 0]
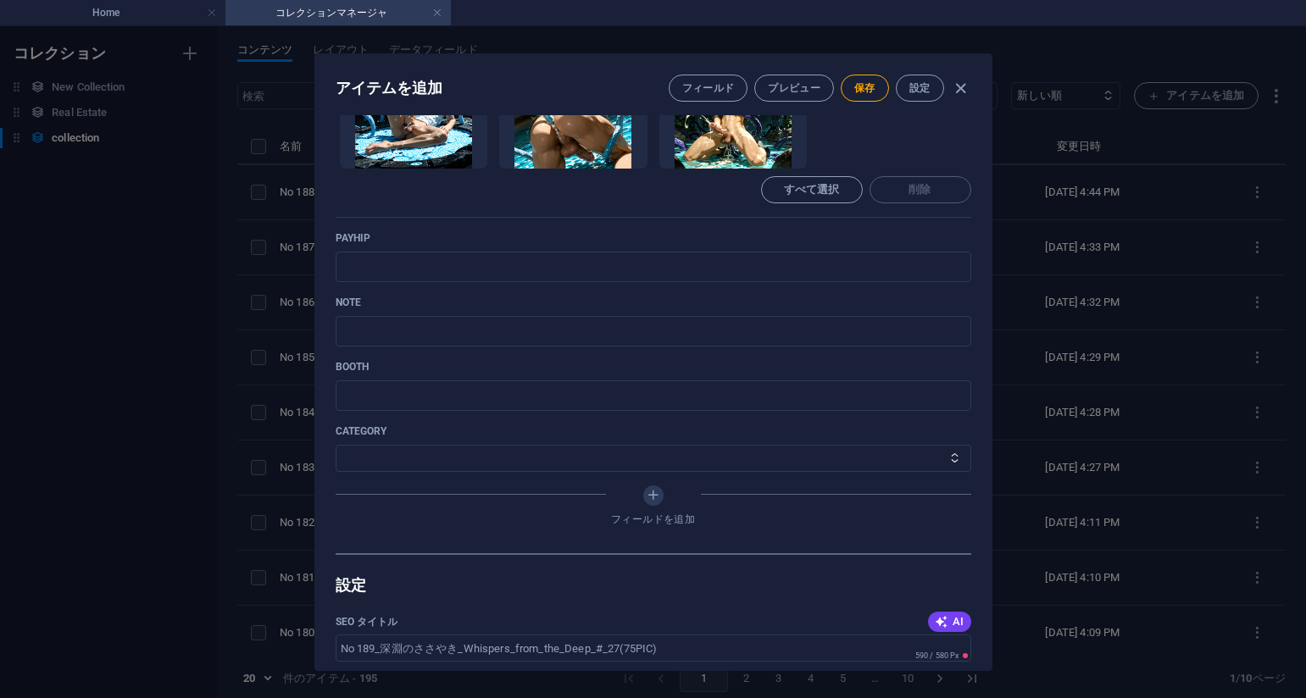
click at [798, 228] on div "Name No 189_深淵のささやき_Whispers_from_the_Deep_#_27(75PIC) ​ Slug [DOMAIN_NAME][URL…" at bounding box center [654, 45] width 636 height 1018
click at [687, 262] on input "text" at bounding box center [654, 267] width 636 height 31
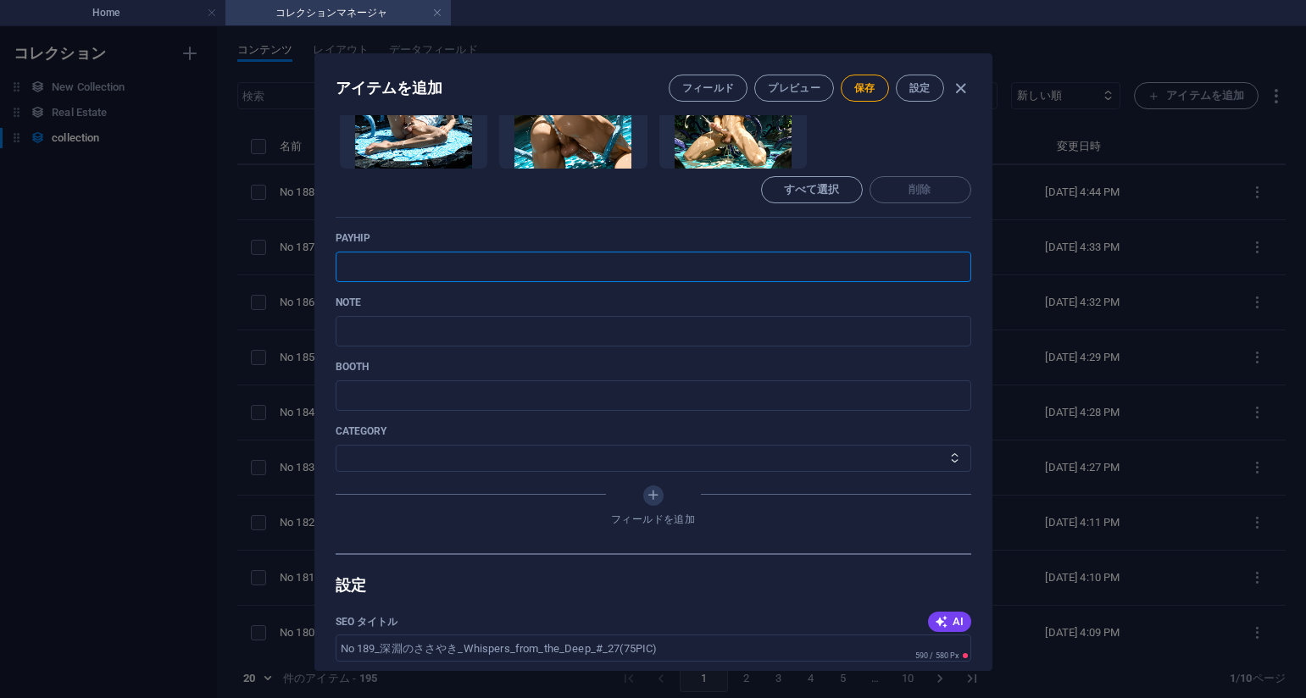
paste input "[URL][DOMAIN_NAME]"
type input "[URL][DOMAIN_NAME]"
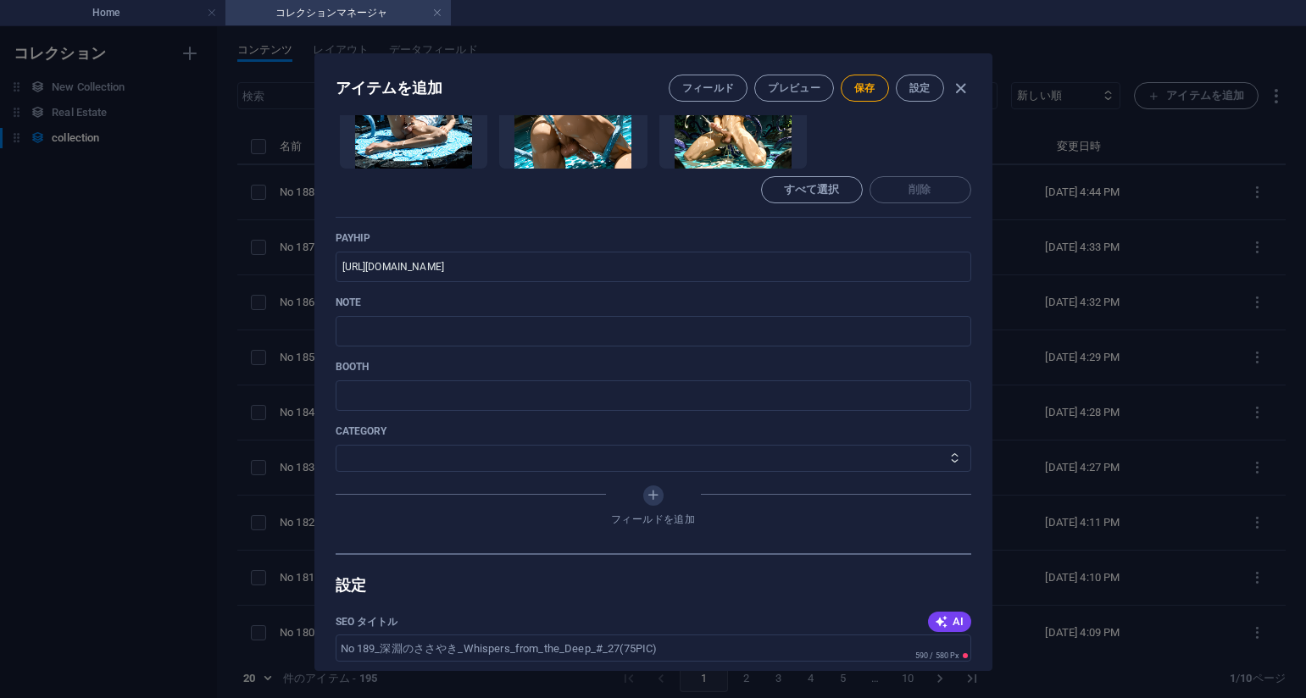
click at [805, 237] on p "payhip" at bounding box center [654, 238] width 636 height 14
drag, startPoint x: 464, startPoint y: 336, endPoint x: 487, endPoint y: 336, distance: 22.9
click at [464, 336] on input "text" at bounding box center [654, 331] width 636 height 31
paste input "[URL][DOMAIN_NAME]"
type input "[URL][DOMAIN_NAME]"
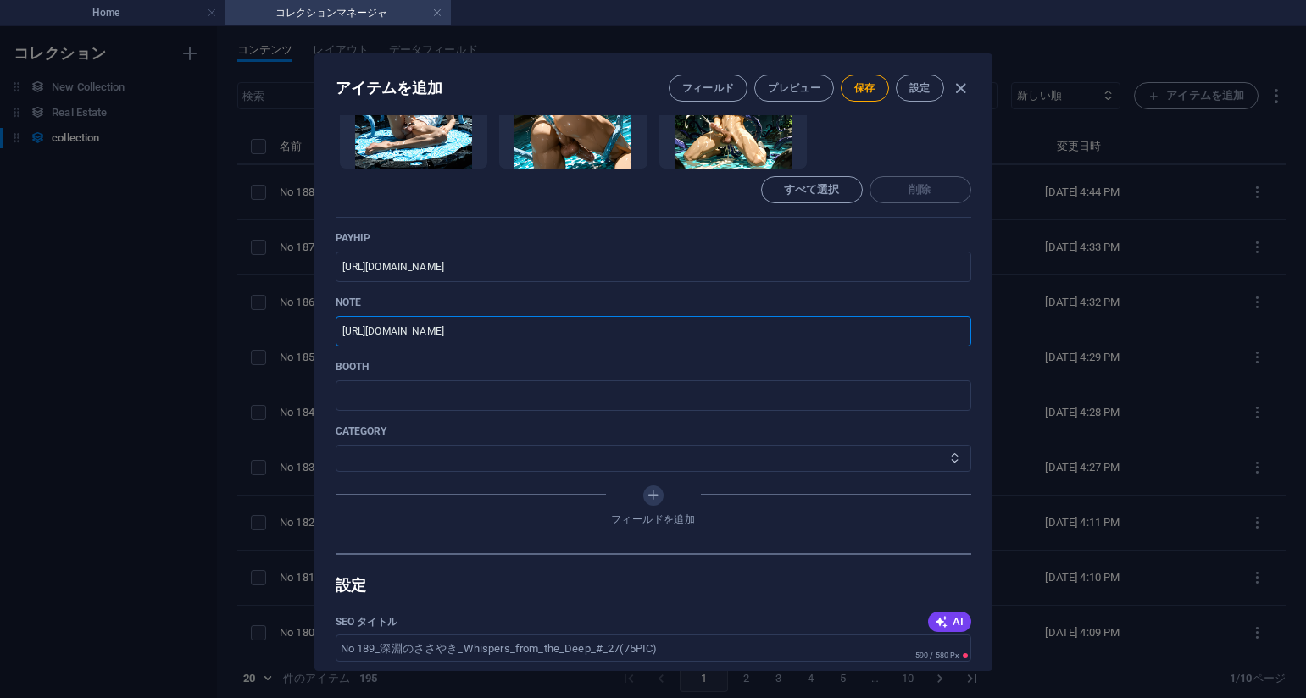
click at [408, 452] on select "その他 ジャマー_jammer レインコート_rain_coat ミリタリービキニ_military_bikini 体操選手_gymnast ドアの向こうのひ…" at bounding box center [654, 458] width 636 height 27
select select "深淵のささやき_Whispers_from_the_Deep"
click at [336, 445] on select "その他 ジャマー_jammer レインコート_rain_coat ミリタリービキニ_military_bikini 体操選手_gymnast ドアの向こうのひ…" at bounding box center [654, 458] width 636 height 27
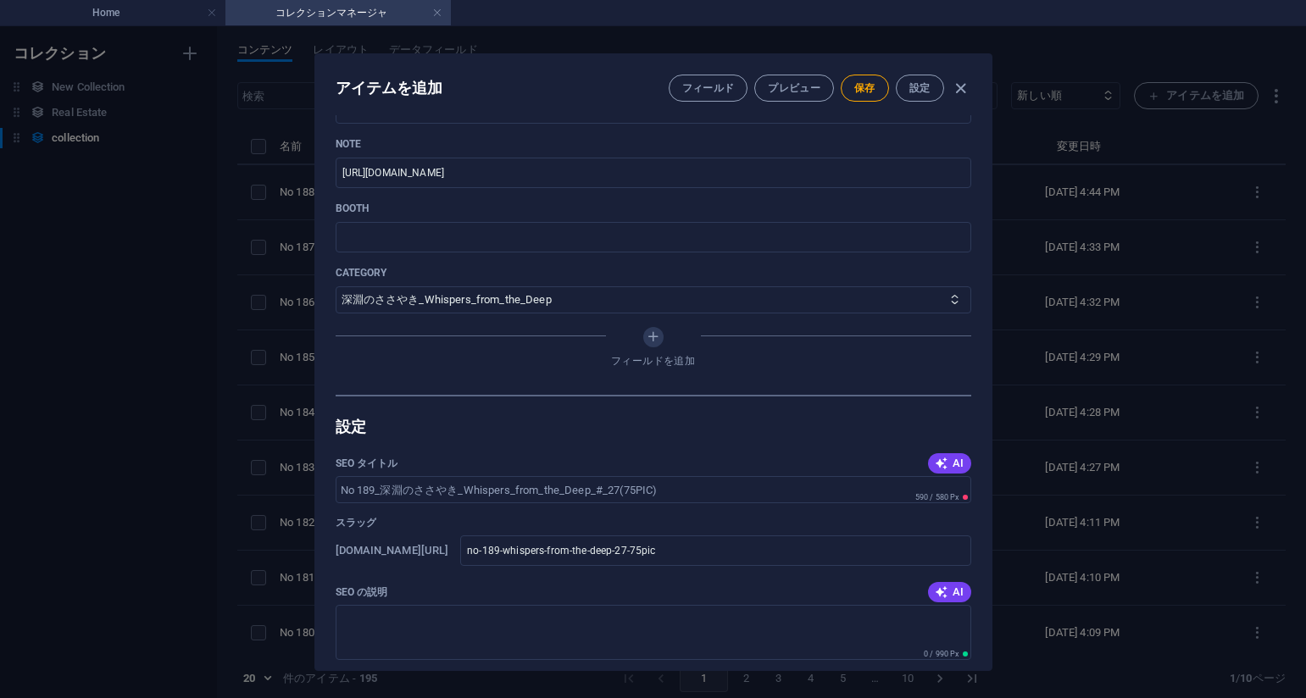
scroll to position [763, 0]
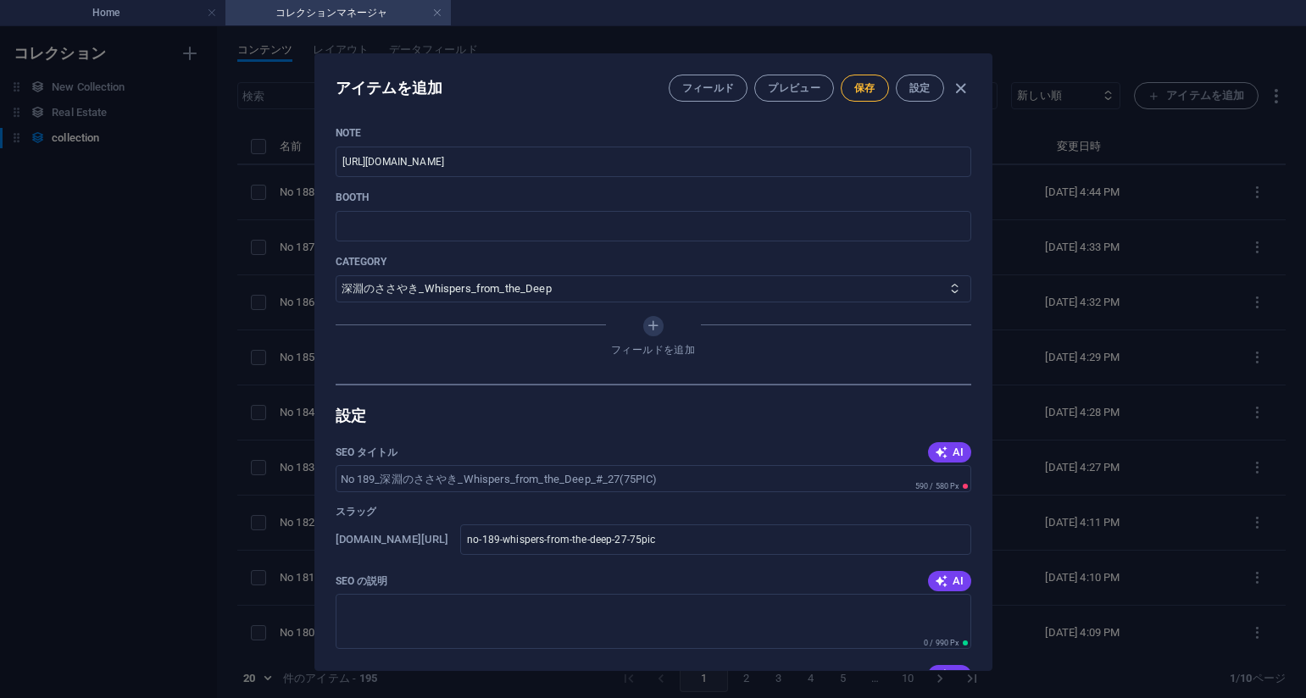
click at [854, 90] on span "保存" at bounding box center [864, 88] width 21 height 14
click at [1111, 128] on div "アイテムを編集 フィールド プレビュー 保存 設定 Name No 189_深淵のささやき_Whispers_from_the_Deep_#_27(75PIC…" at bounding box center [653, 362] width 1306 height 672
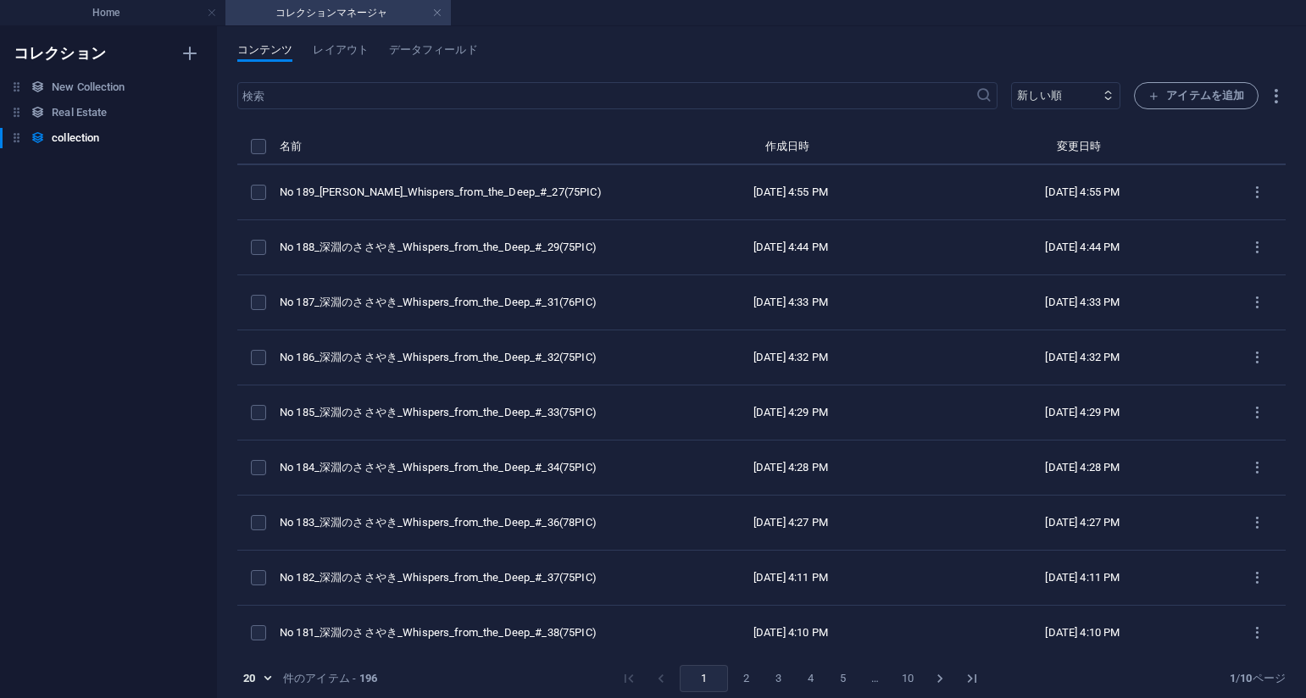
type input "no-189-whispers-from-the-deep-27-75pic"
click at [1189, 90] on span "アイテムを追加" at bounding box center [1196, 96] width 96 height 20
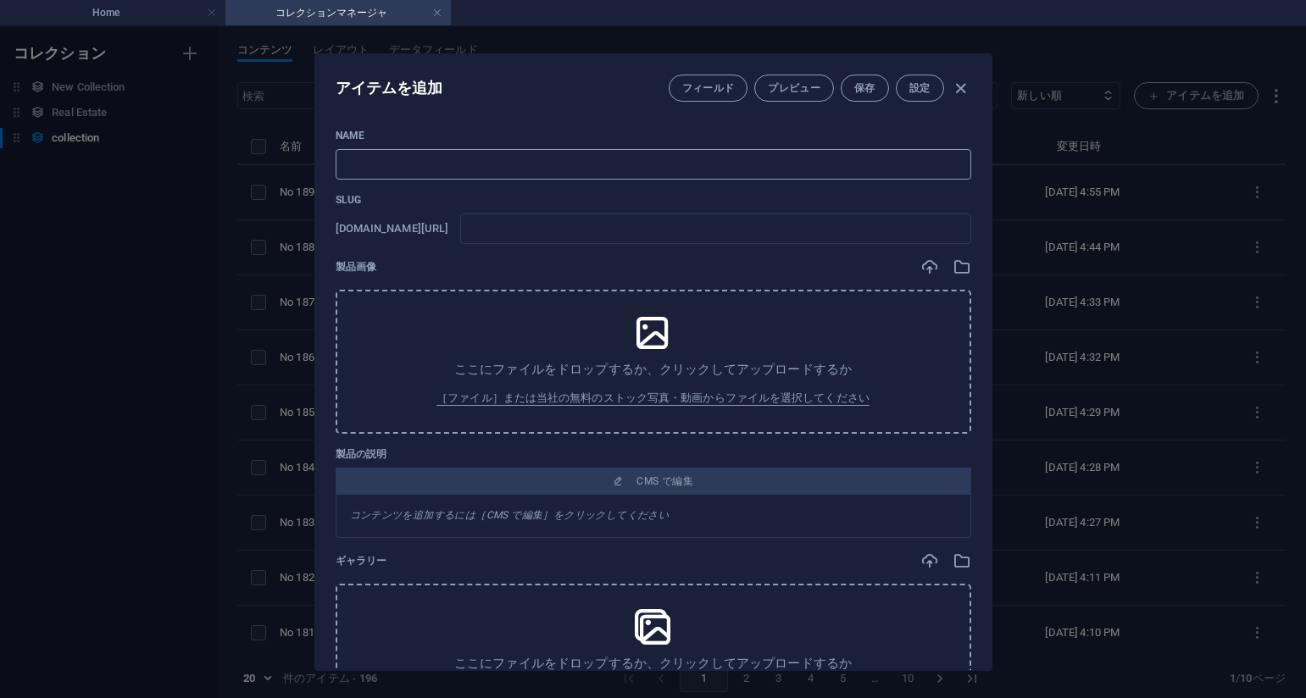
click at [501, 152] on input "text" at bounding box center [654, 164] width 636 height 31
paste input "No 190_深淵のささやき_Whispers_from_the_Deep_#_26(77PIC)"
type input "No 190_深淵のささやき_Whispers_from_the_Deep_#_26(77PIC)"
type input "no-190-whispers-from-the-deep-26-77pic"
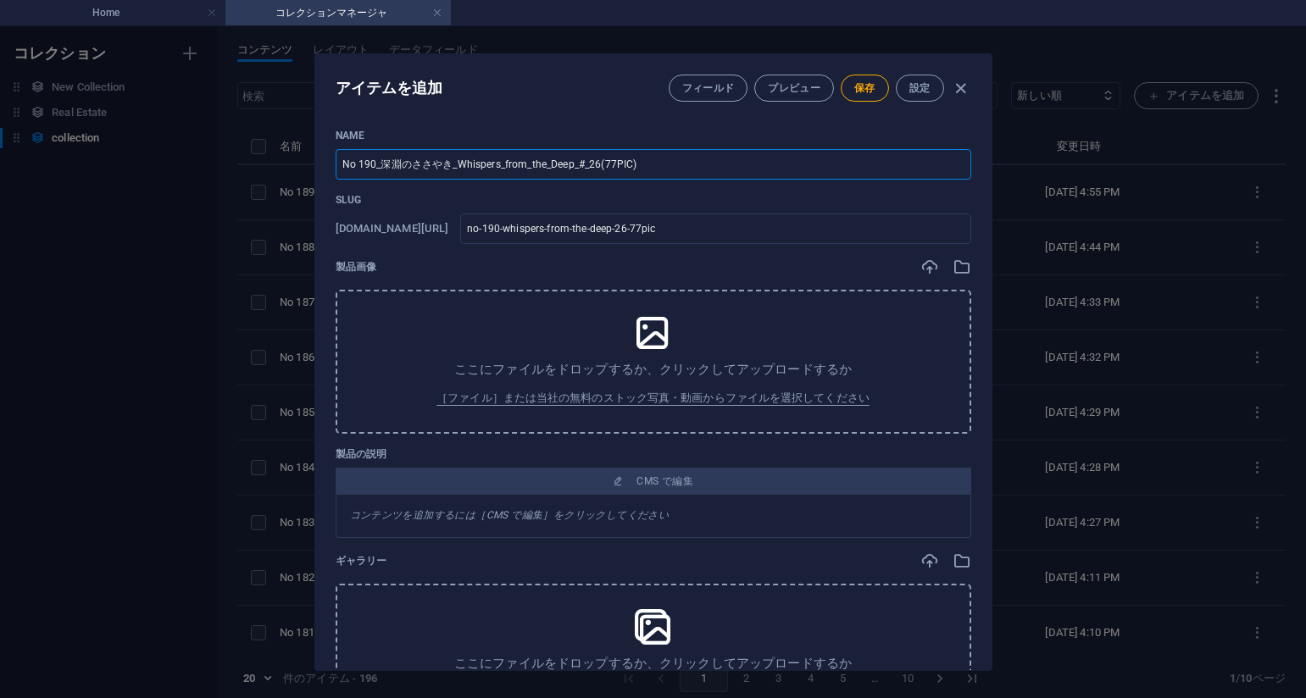
type input "No 190_深淵のささやき_Whispers_from_the_Deep_#_26(77PIC)"
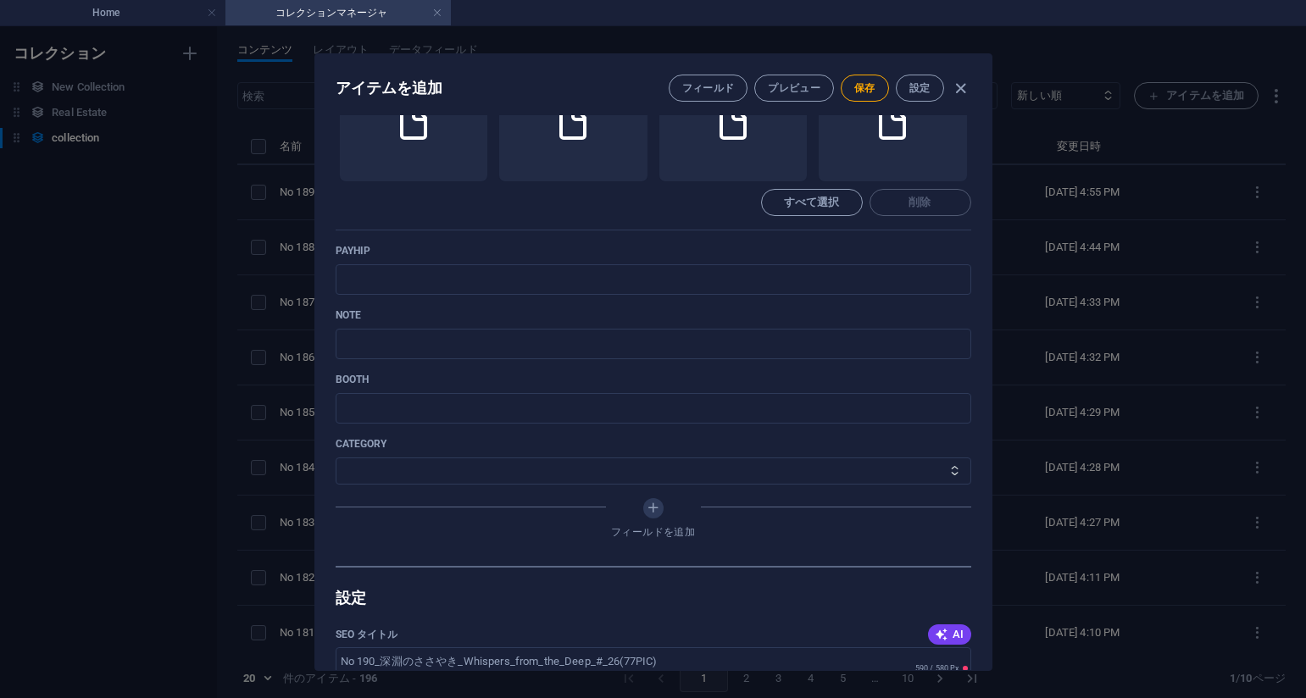
scroll to position [593, 0]
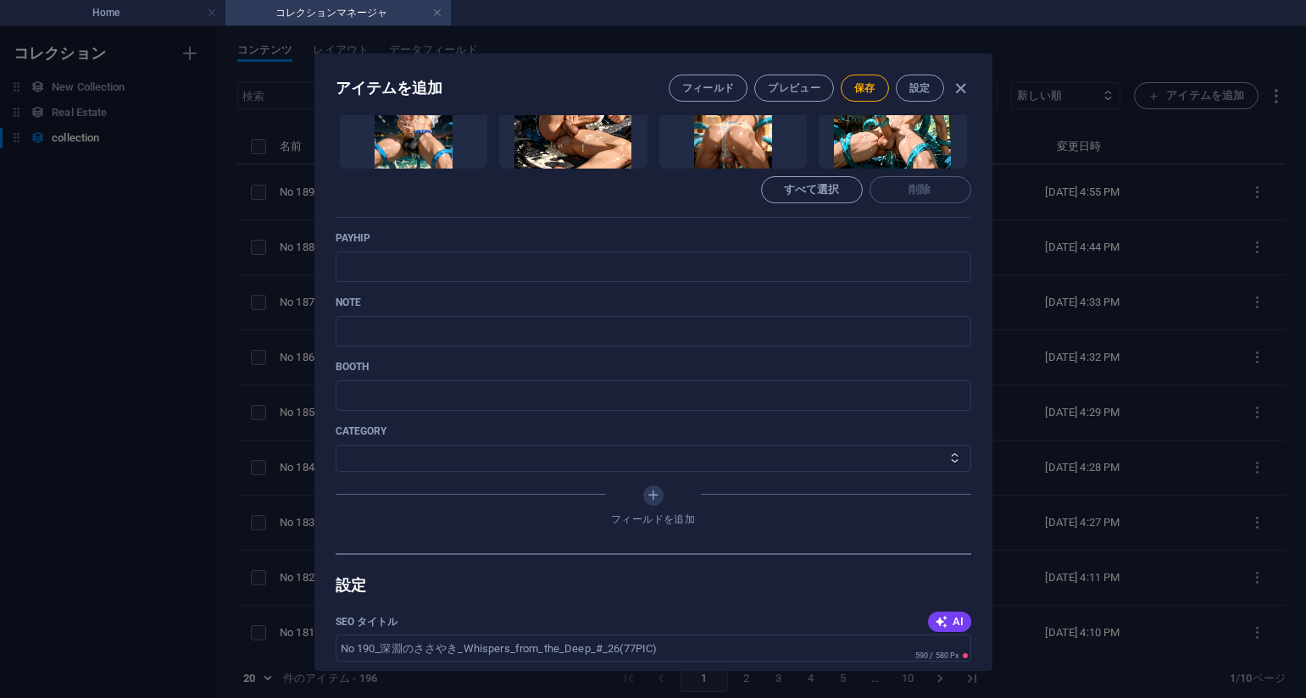
click at [813, 229] on div "Name No 190_深淵のささやき_Whispers_from_the_Deep_#_26(77PIC) ​ Slug [DOMAIN_NAME][URL…" at bounding box center [654, 45] width 636 height 1018
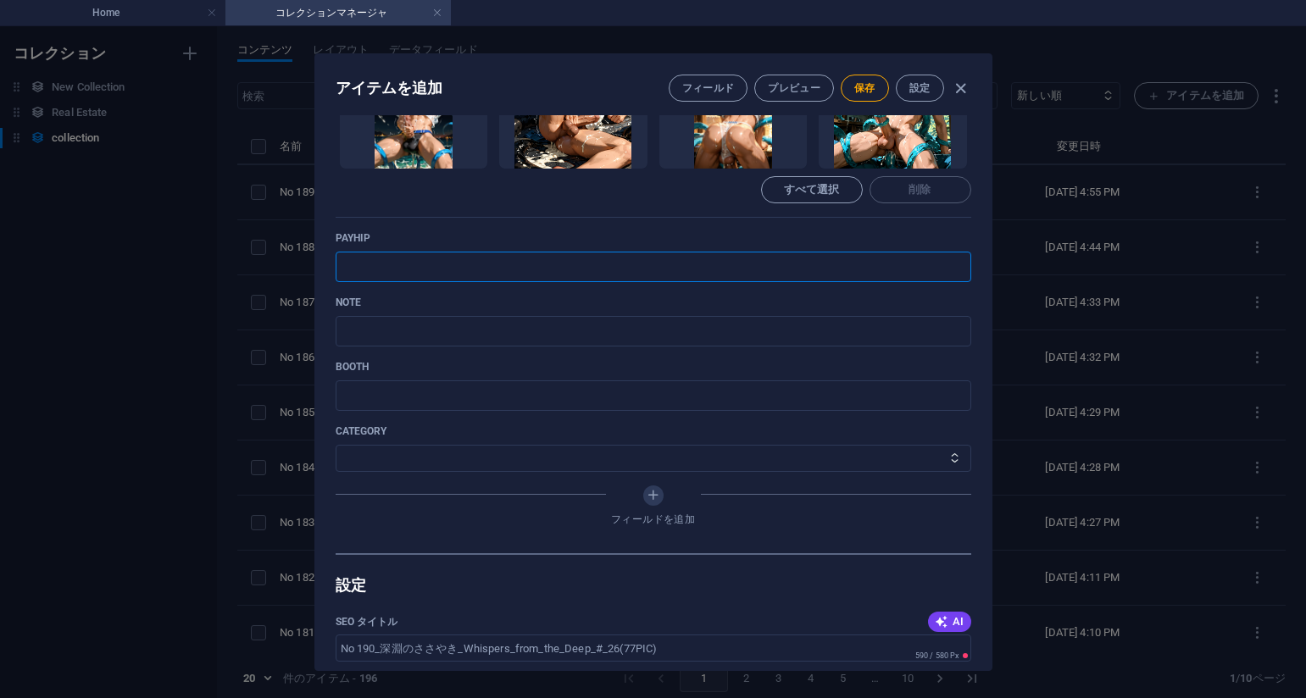
click at [548, 279] on input "text" at bounding box center [654, 267] width 636 height 31
paste input "[URL][DOMAIN_NAME]"
type input "[URL][DOMAIN_NAME]"
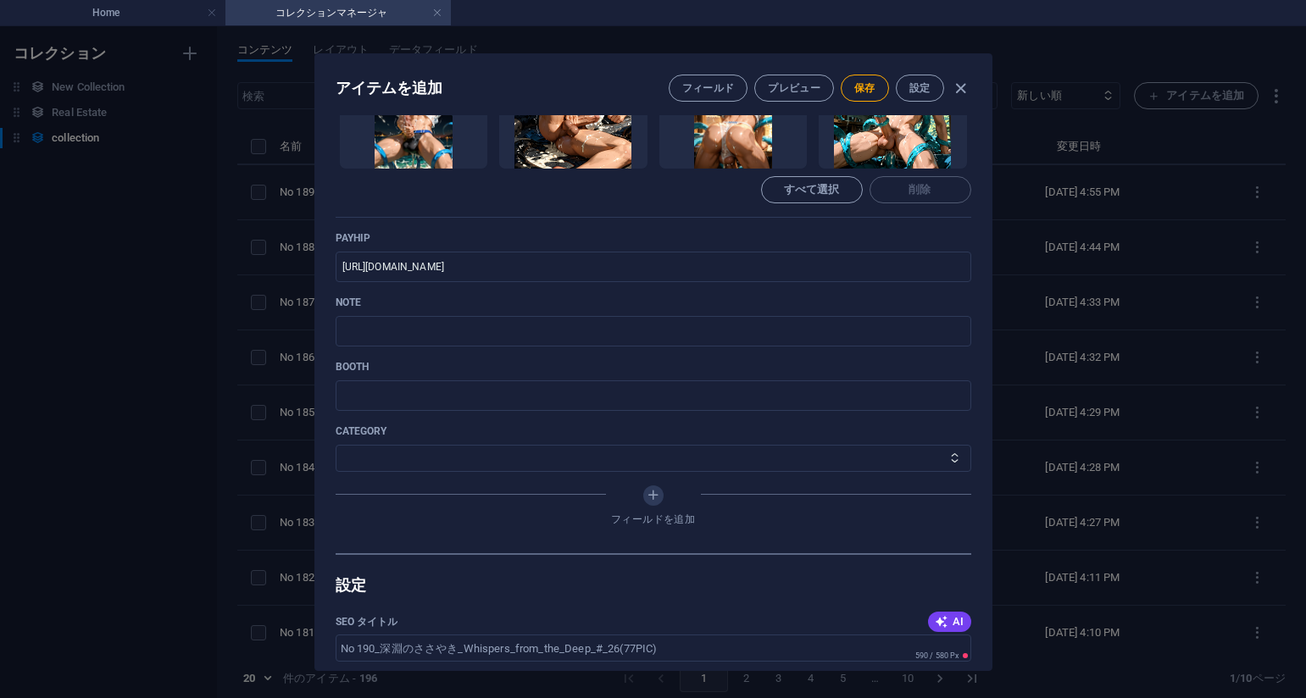
drag, startPoint x: 804, startPoint y: 229, endPoint x: 654, endPoint y: 304, distance: 167.9
click at [798, 231] on div "Name No 190_深淵のささやき_Whispers_from_the_Deep_#_26(77PIC) ​ Slug [DOMAIN_NAME][URL…" at bounding box center [654, 45] width 636 height 1018
click at [555, 327] on input "text" at bounding box center [654, 331] width 636 height 31
paste input "[URL][DOMAIN_NAME]"
type input "[URL][DOMAIN_NAME]"
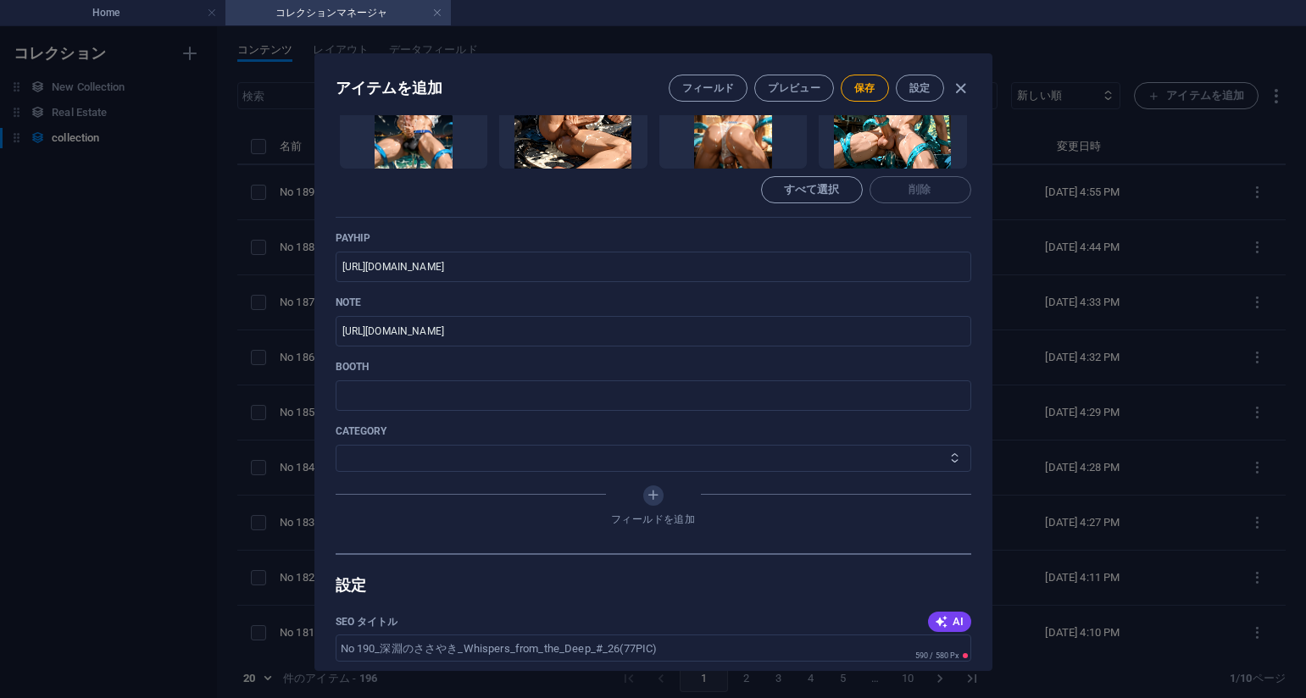
click at [404, 459] on select "その他 ジャマー_jammer レインコート_rain_coat ミリタリービキニ_military_bikini 体操選手_gymnast ドアの向こうのひ…" at bounding box center [654, 458] width 636 height 27
select select "深淵のささやき_Whispers_from_the_Deep"
click at [336, 445] on select "その他 ジャマー_jammer レインコート_rain_coat ミリタリービキニ_military_bikini 体操選手_gymnast ドアの向こうのひ…" at bounding box center [654, 458] width 636 height 27
click at [858, 83] on span "保存" at bounding box center [864, 88] width 21 height 14
click at [972, 236] on div "Name No 190_深淵のささやき_Whispers_from_the_Deep_#_26(77PIC) ​ Slug [DOMAIN_NAME][URL…" at bounding box center [653, 392] width 676 height 555
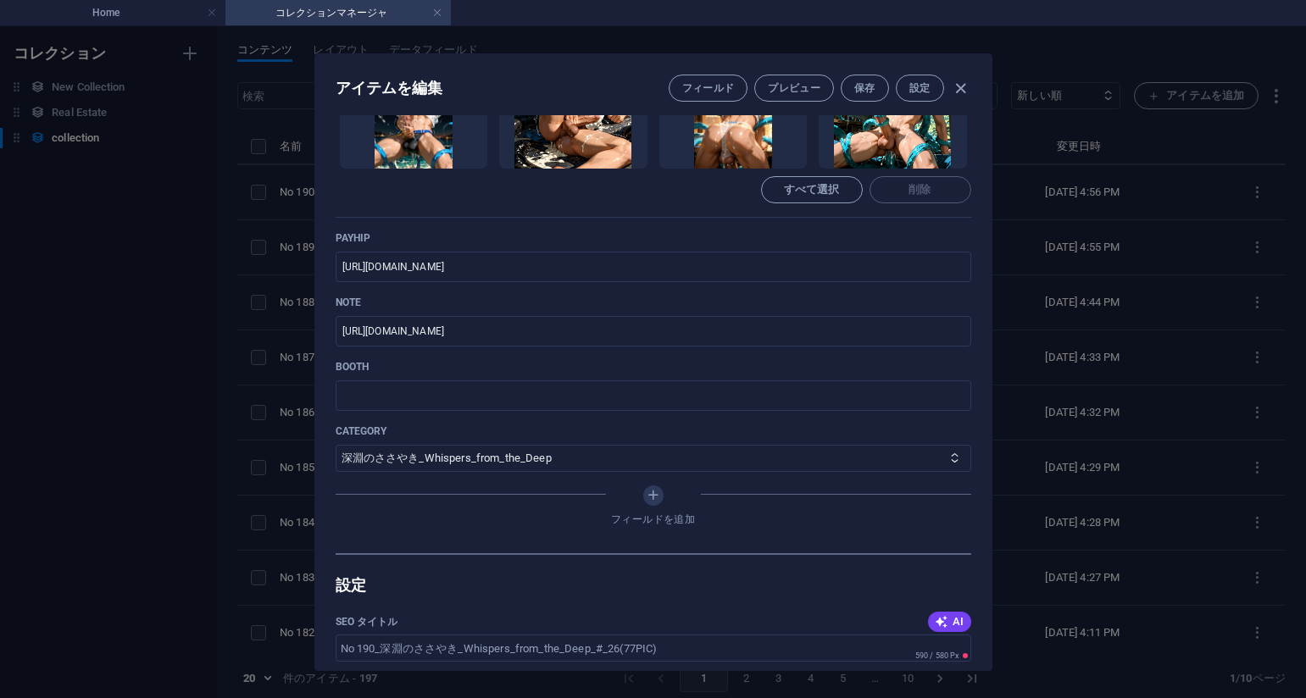
click at [1142, 335] on div "アイテムを編集 フィールド プレビュー 保存 設定 Name No 190_深淵のささやき_Whispers_from_the_Deep_#_26(77PIC…" at bounding box center [653, 362] width 1306 height 672
type input "no-190-whispers-from-the-deep-26-77pic"
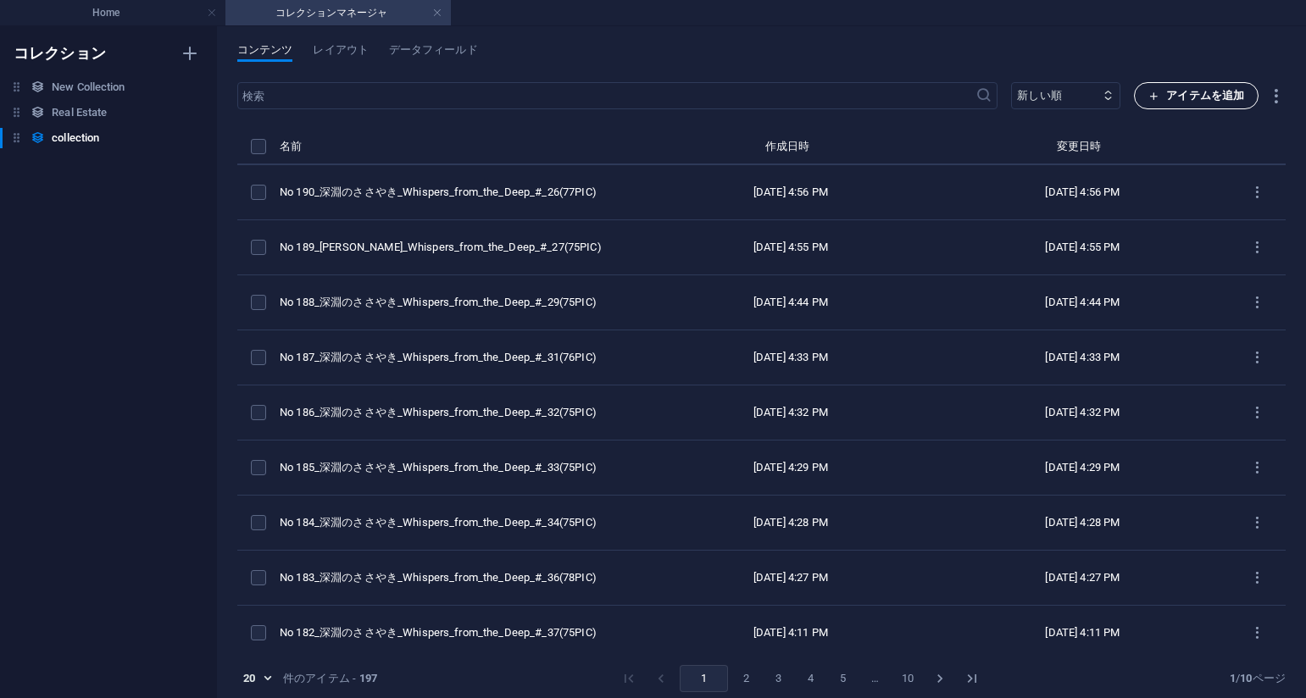
click at [1151, 100] on icon "button" at bounding box center [1153, 96] width 11 height 11
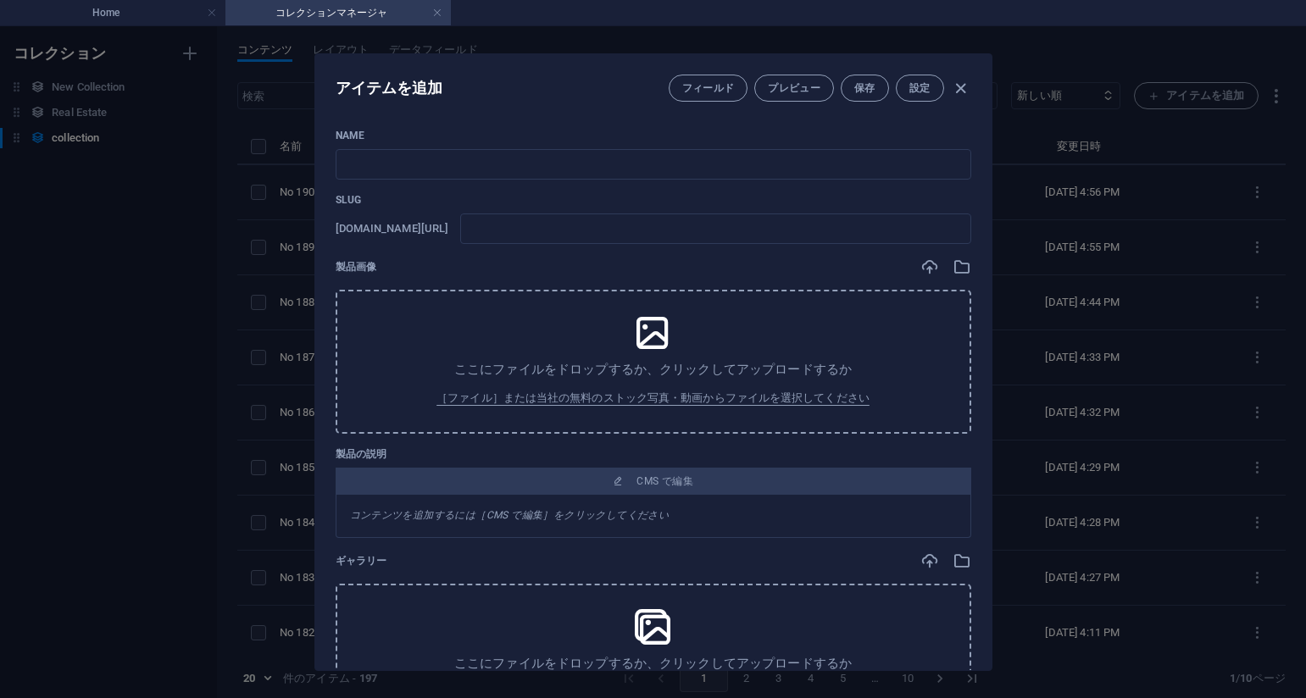
click at [725, 208] on div "Slug [DOMAIN_NAME][URL] ​" at bounding box center [654, 218] width 636 height 51
click at [635, 162] on input "text" at bounding box center [654, 164] width 636 height 31
paste input "No 191_深淵のささやき_Whispers_from_the_Deep_#_25(75PIC)"
type input "No 191_深淵のささやき_Whispers_from_the_Deep_#_25(75PIC)"
type input "no-191-whispers-from-the-deep-25-75pic"
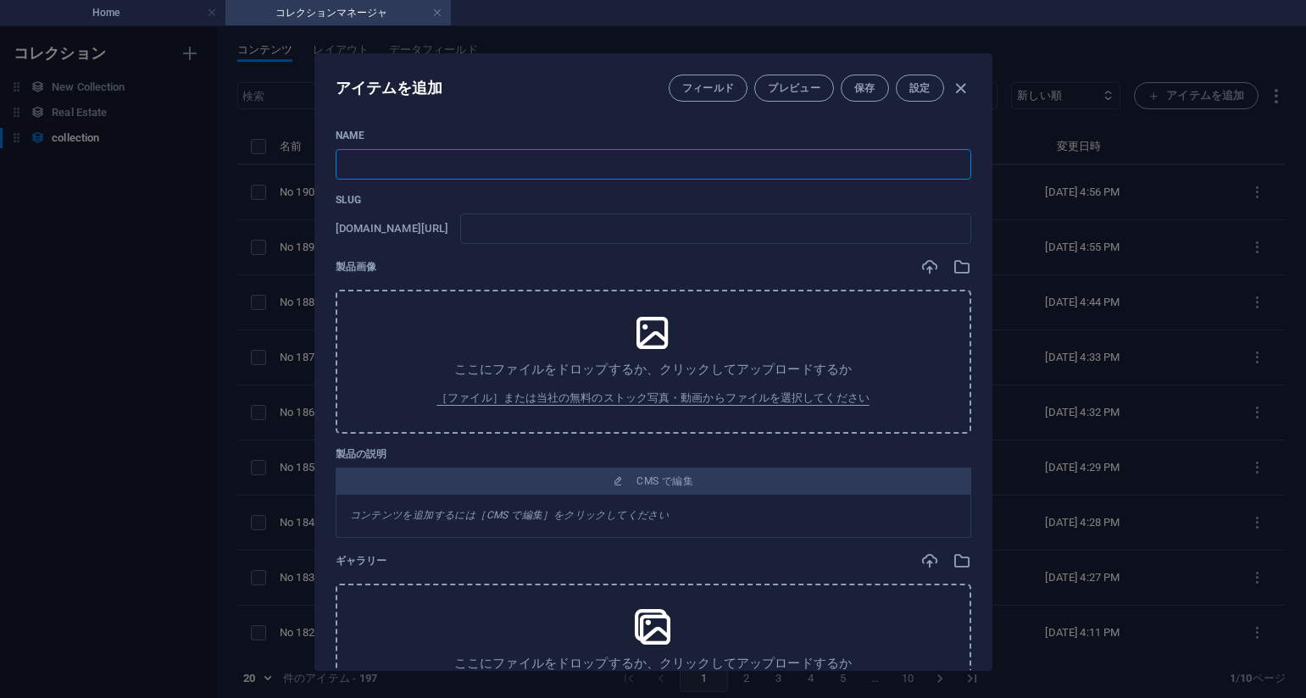
type input "no-191-whispers-from-the-deep-25-75pic"
type input "No 191_深淵のささやき_Whispers_from_the_Deep_#_25(75PIC)"
click at [791, 265] on div "製品画像" at bounding box center [654, 267] width 636 height 19
click at [759, 270] on div "製品画像" at bounding box center [654, 267] width 636 height 19
click at [738, 269] on div "製品画像" at bounding box center [654, 267] width 636 height 19
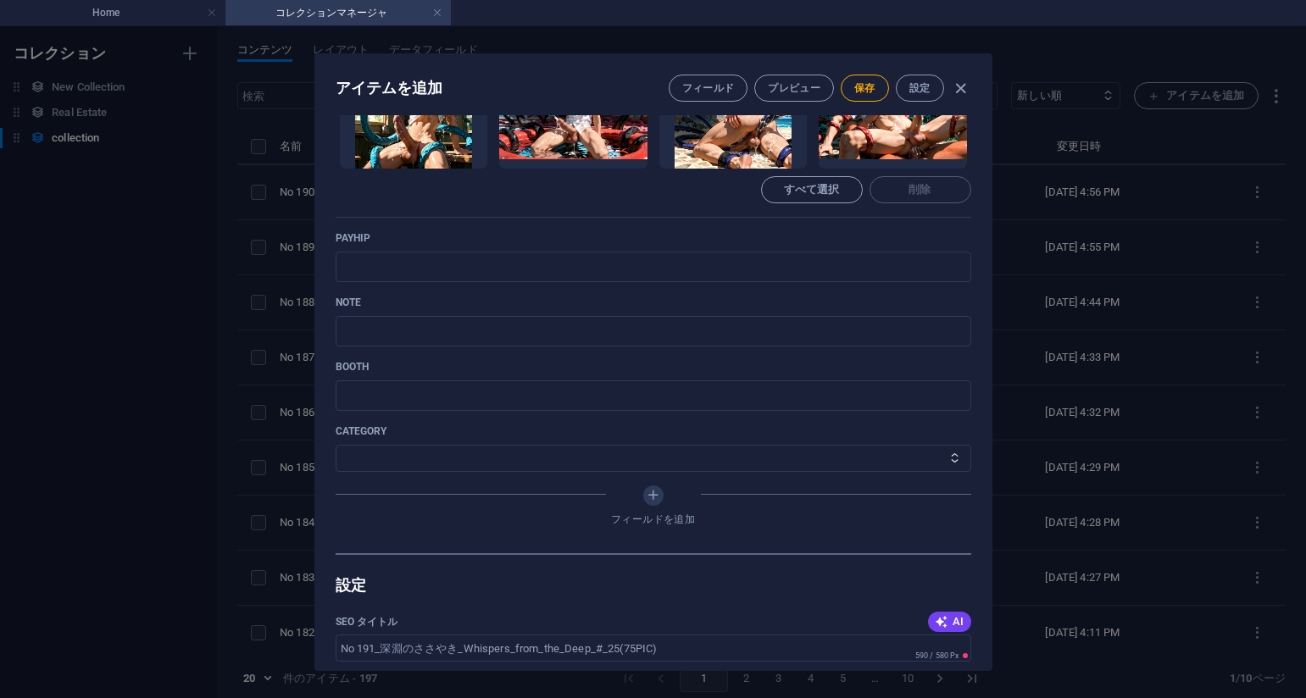
drag, startPoint x: 760, startPoint y: 229, endPoint x: 726, endPoint y: 239, distance: 36.2
click at [760, 229] on div "Name No 191_深淵のささやき_Whispers_from_the_Deep_#_25(75PIC) ​ Slug [DOMAIN_NAME][URL…" at bounding box center [654, 45] width 636 height 1018
click at [514, 260] on input "text" at bounding box center [654, 267] width 636 height 31
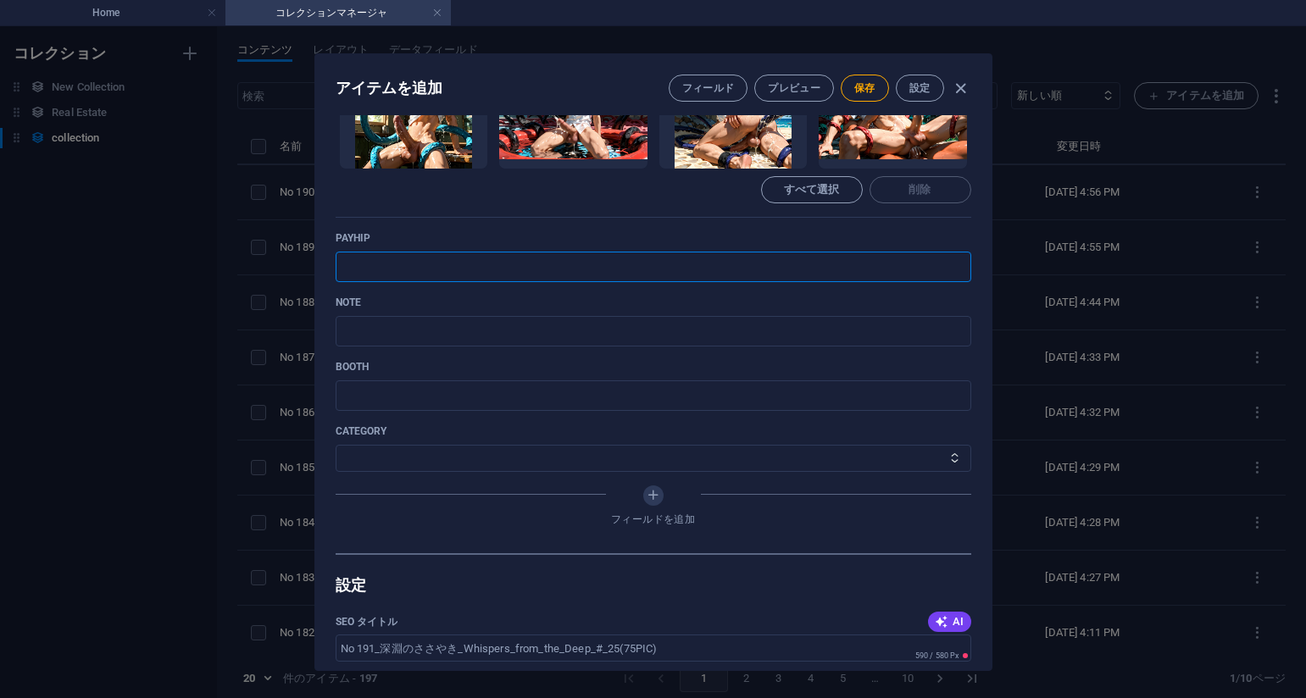
paste input "[URL][DOMAIN_NAME]"
type input "[URL][DOMAIN_NAME]"
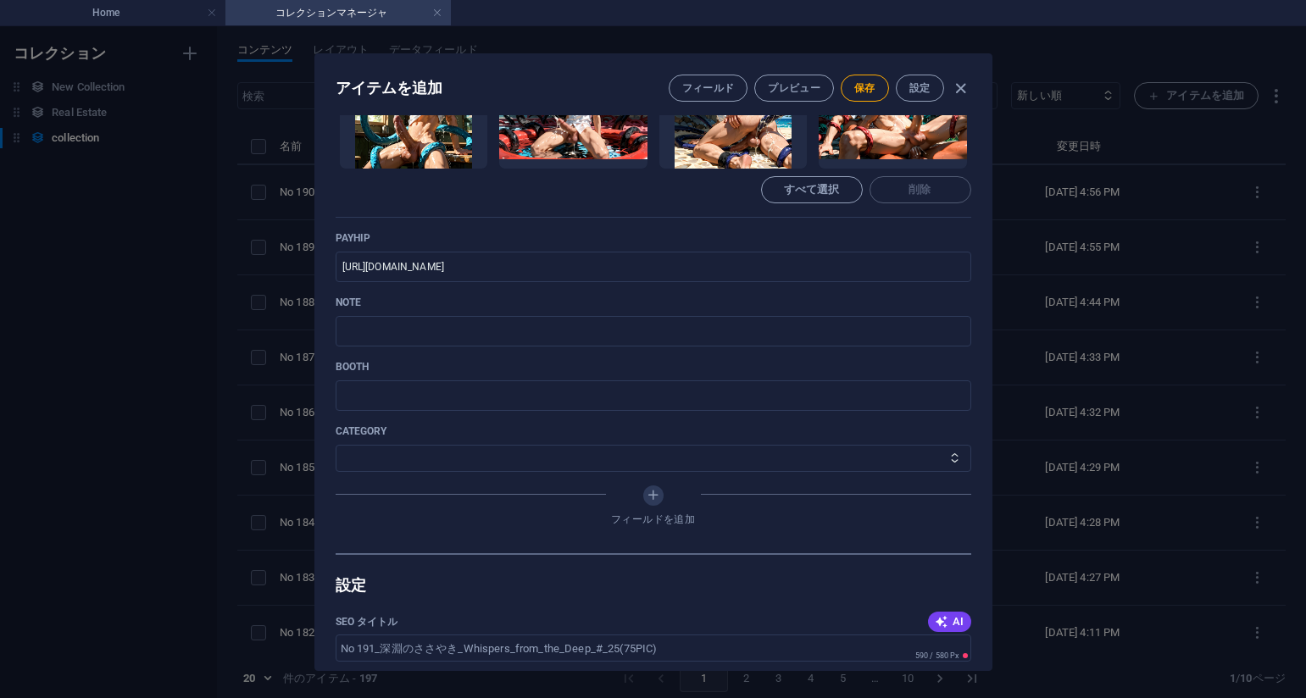
click at [811, 228] on div "Name No 191_深淵のささやき_Whispers_from_the_Deep_#_25(75PIC) ​ Slug [DOMAIN_NAME][URL…" at bounding box center [654, 45] width 636 height 1018
drag, startPoint x: 509, startPoint y: 340, endPoint x: 540, endPoint y: 329, distance: 32.4
click at [509, 340] on input "text" at bounding box center [654, 331] width 636 height 31
paste input "[URL][DOMAIN_NAME]"
type input "[URL][DOMAIN_NAME]"
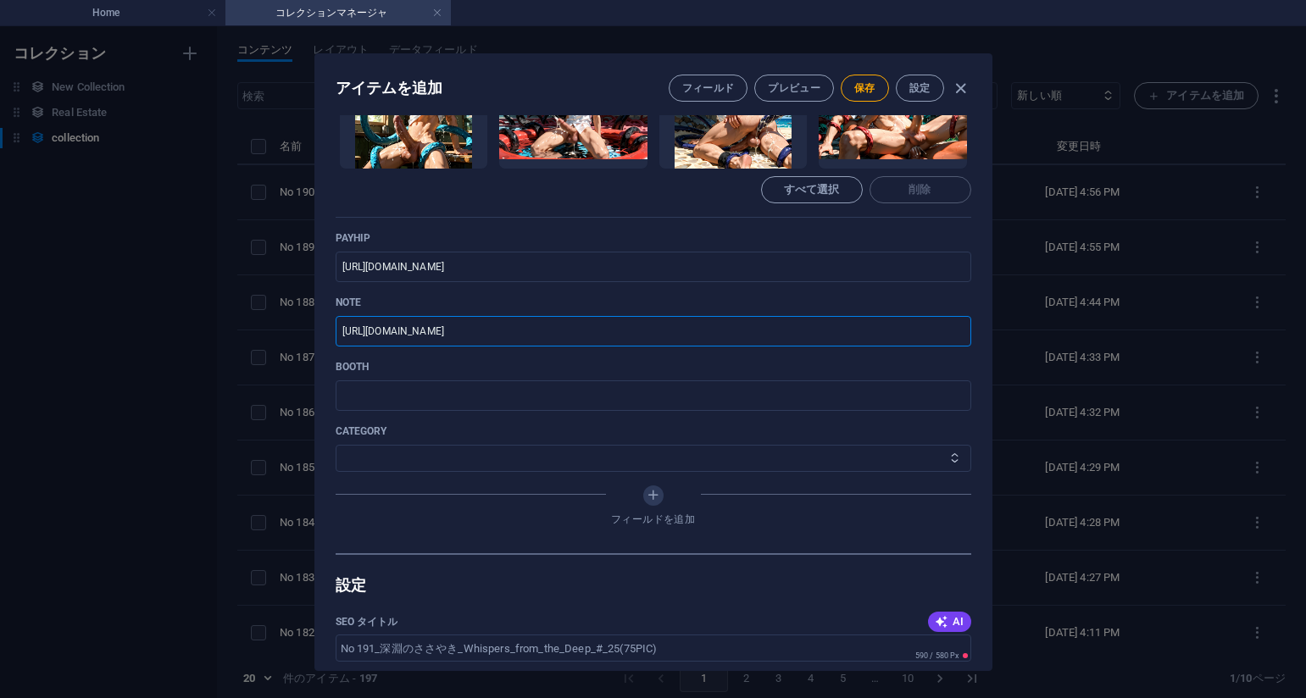
click at [435, 454] on select "その他 ジャマー_jammer レインコート_rain_coat ミリタリービキニ_military_bikini 体操選手_gymnast ドアの向こうのひ…" at bounding box center [654, 458] width 636 height 27
select select "深淵のささやき_Whispers_from_the_Deep"
click at [336, 445] on select "その他 ジャマー_jammer レインコート_rain_coat ミリタリービキニ_military_bikini 体操選手_gymnast ドアの向こうのひ…" at bounding box center [654, 458] width 636 height 27
click at [506, 516] on div "フィールドを追加" at bounding box center [654, 509] width 636 height 47
click at [852, 94] on button "保存" at bounding box center [865, 88] width 48 height 27
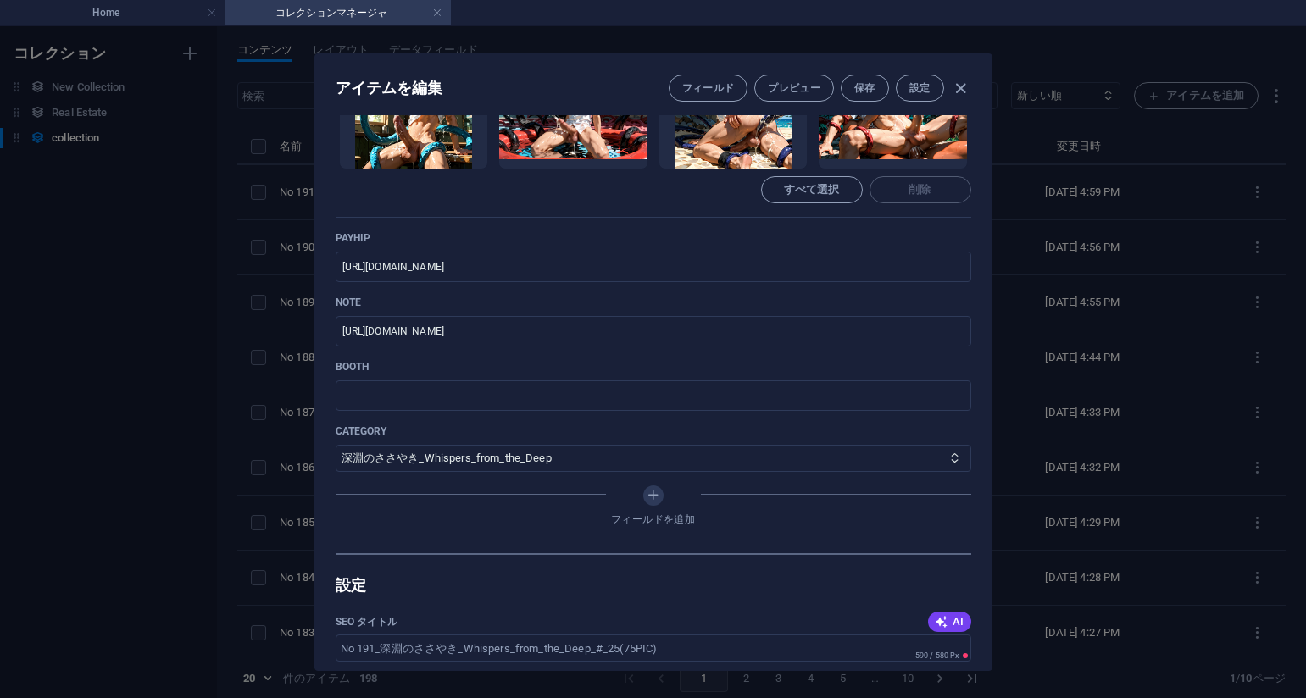
click at [1181, 292] on div "アイテムを編集 フィールド プレビュー 保存 設定 Name No 191_深淵のささやき_Whispers_from_the_Deep_#_25(75PIC…" at bounding box center [653, 362] width 1306 height 672
type input "no-191-whispers-from-the-deep-25-75pic"
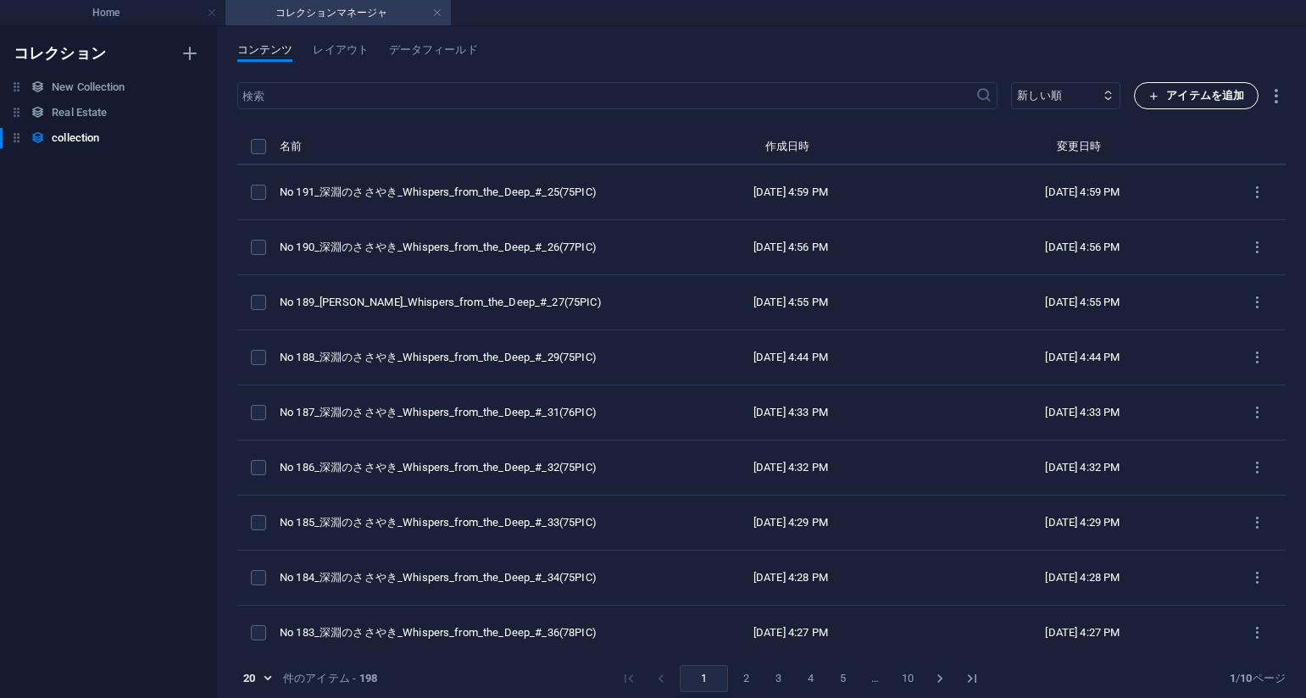
click at [1167, 97] on span "アイテムを追加" at bounding box center [1196, 96] width 96 height 20
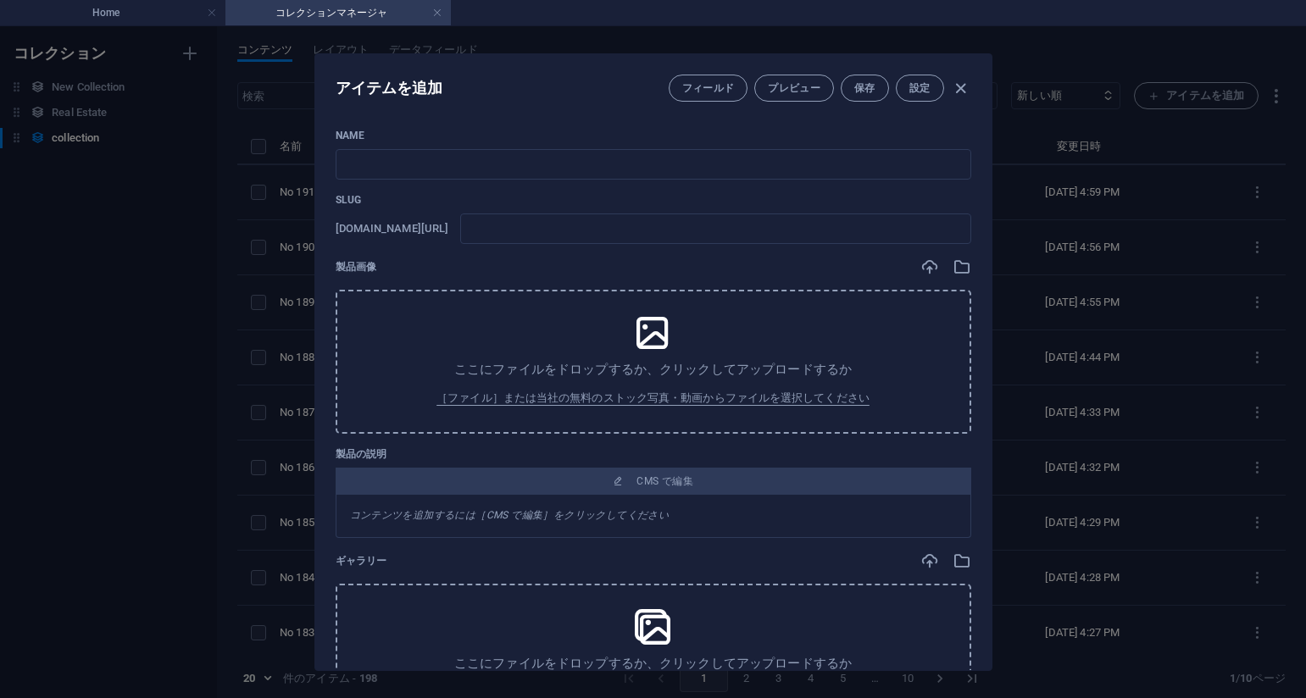
drag, startPoint x: 764, startPoint y: 125, endPoint x: 751, endPoint y: 125, distance: 12.7
click at [764, 125] on div "Name ​ Slug [DOMAIN_NAME][URL] ​ 製品画像 ここにファイルをドロップするか、クリックしてアップロードするか ［ファイル］または…" at bounding box center [653, 392] width 676 height 555
click at [632, 154] on input "text" at bounding box center [654, 164] width 636 height 31
paste input "No 192_深淵のささやき_Whispers_from_the_Deep_#_24(75PIC)"
type input "No 192_深淵のささやき_Whispers_from_the_Deep_#_24(75PIC)"
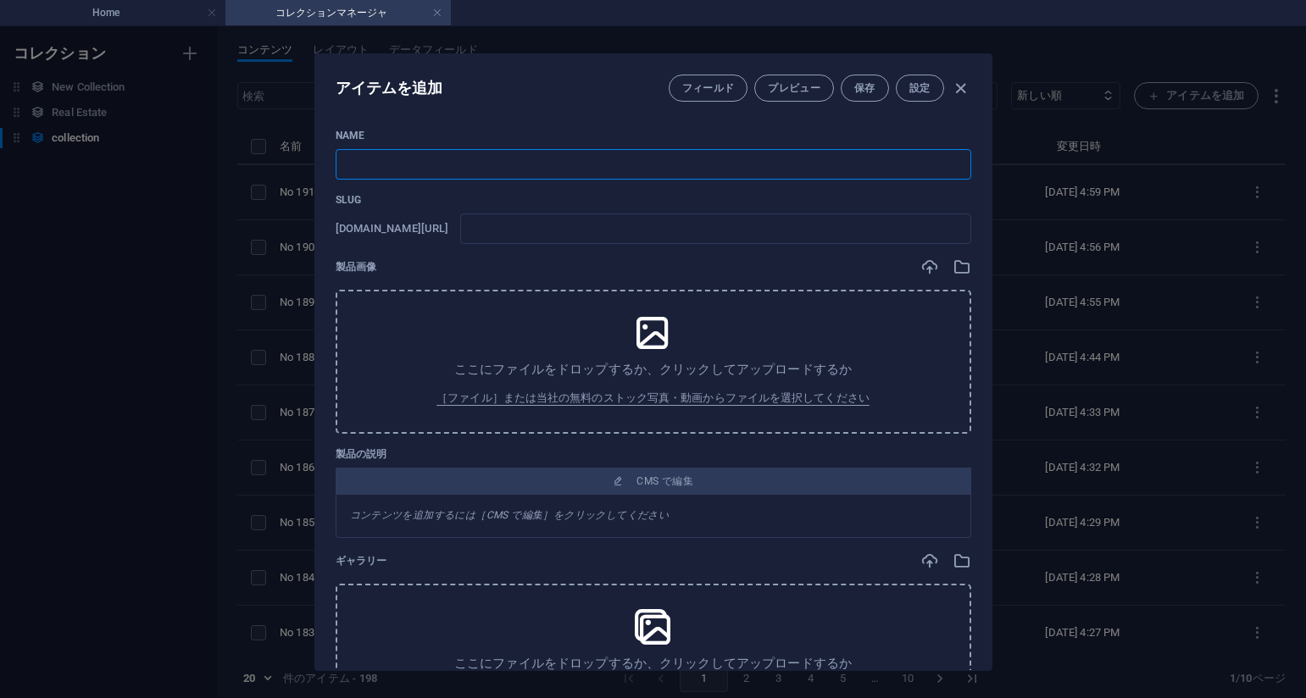
type input "no-192-whispers-from-the-deep-24-75pic"
type input "No 192_深淵のささやき_Whispers_from_the_Deep_#_24(75PIC)"
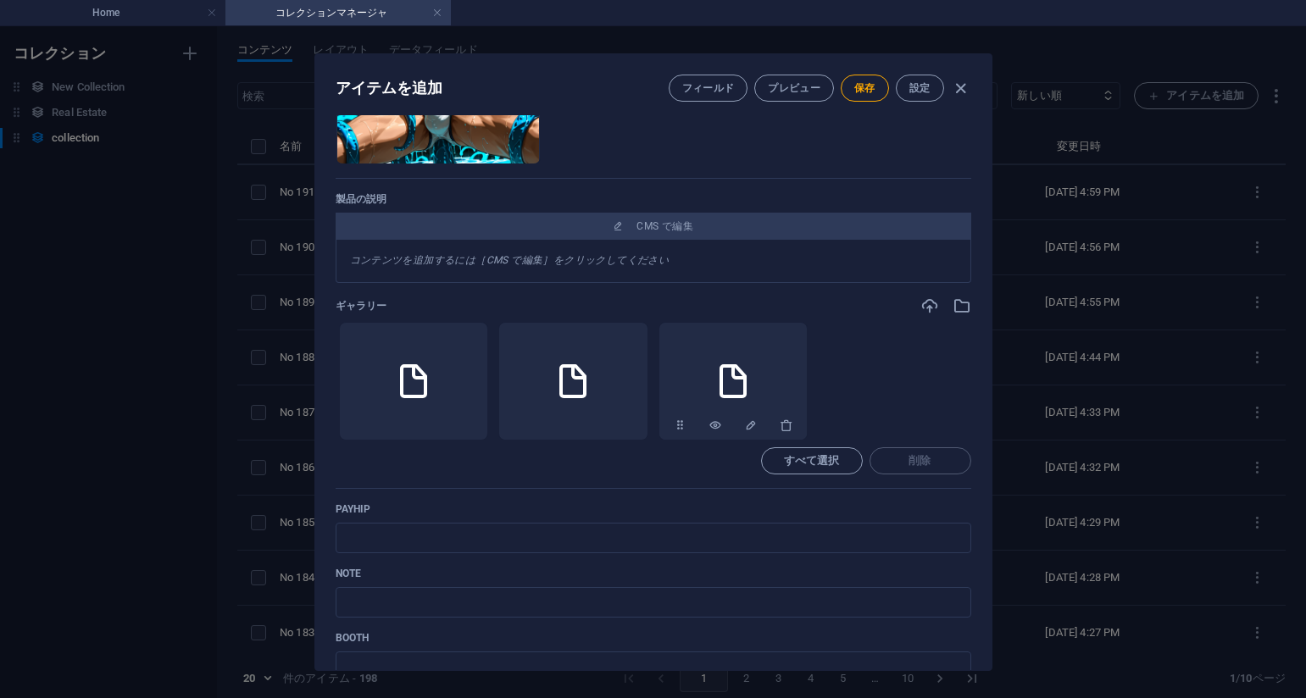
scroll to position [509, 0]
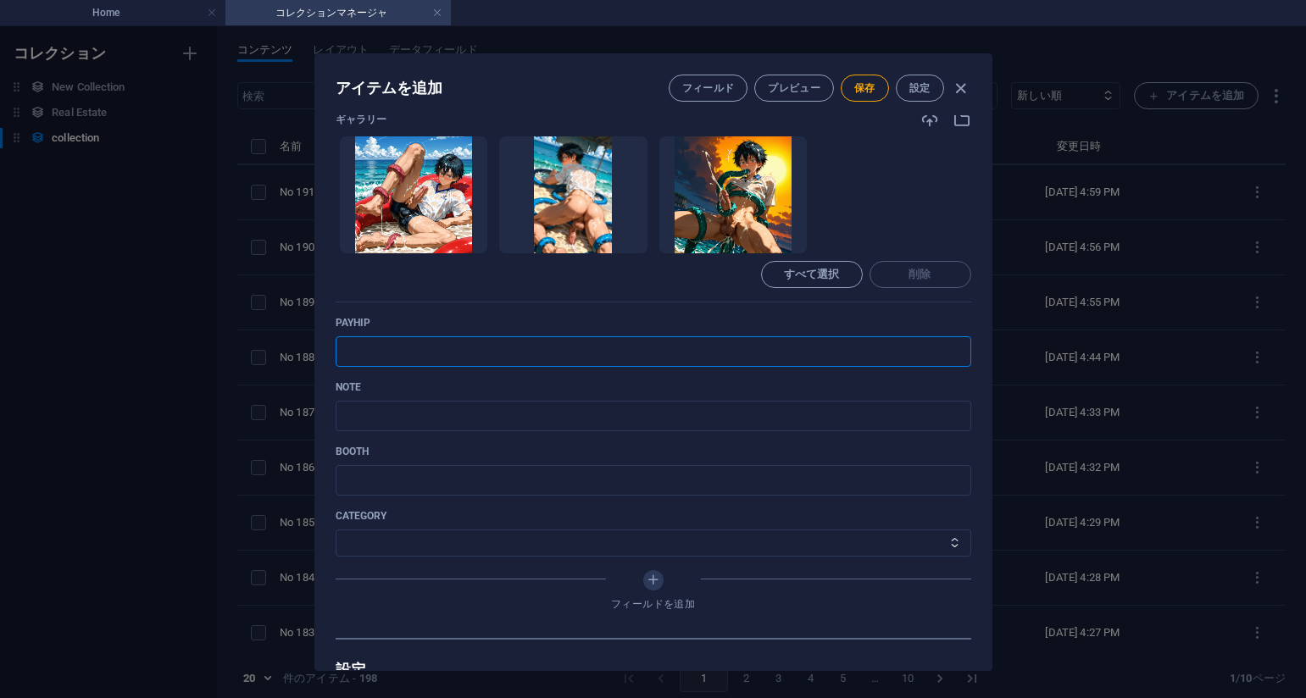
click at [803, 348] on input "text" at bounding box center [654, 351] width 636 height 31
paste input "[URL][DOMAIN_NAME]"
type input "[URL][DOMAIN_NAME]"
click at [757, 317] on p "payhip" at bounding box center [654, 323] width 636 height 14
click at [597, 420] on input "text" at bounding box center [654, 416] width 636 height 31
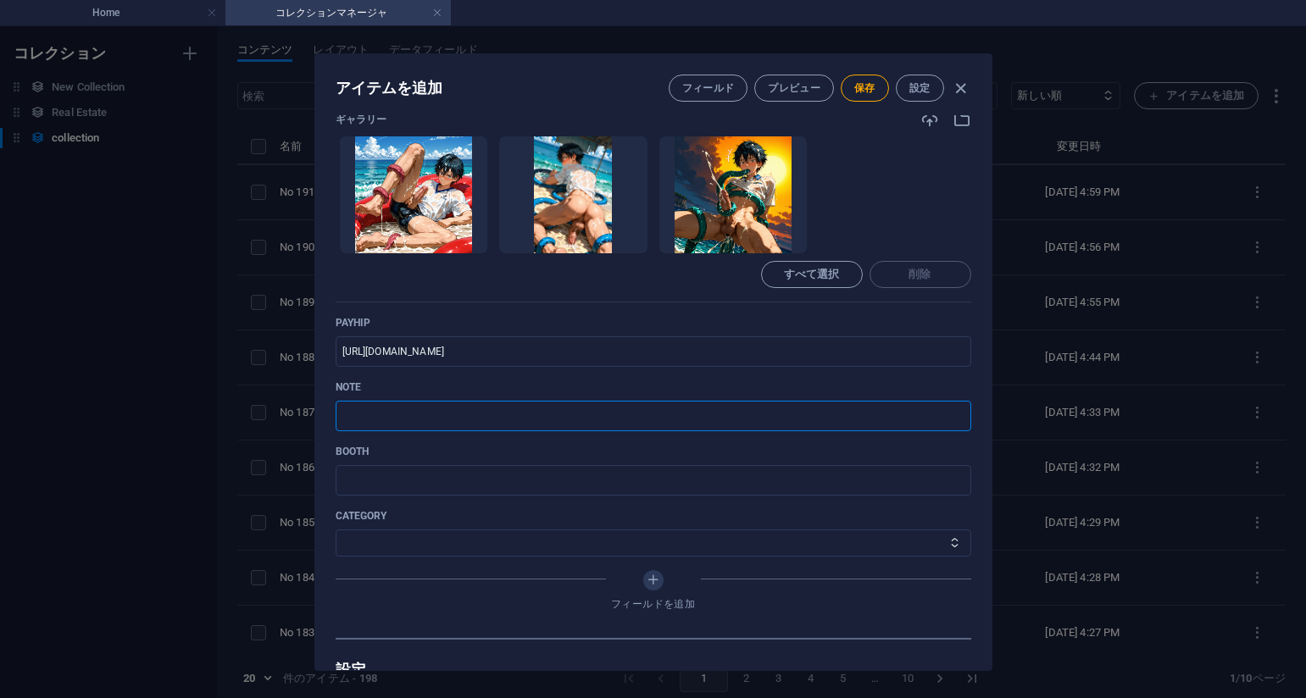
paste input "[URL][DOMAIN_NAME]"
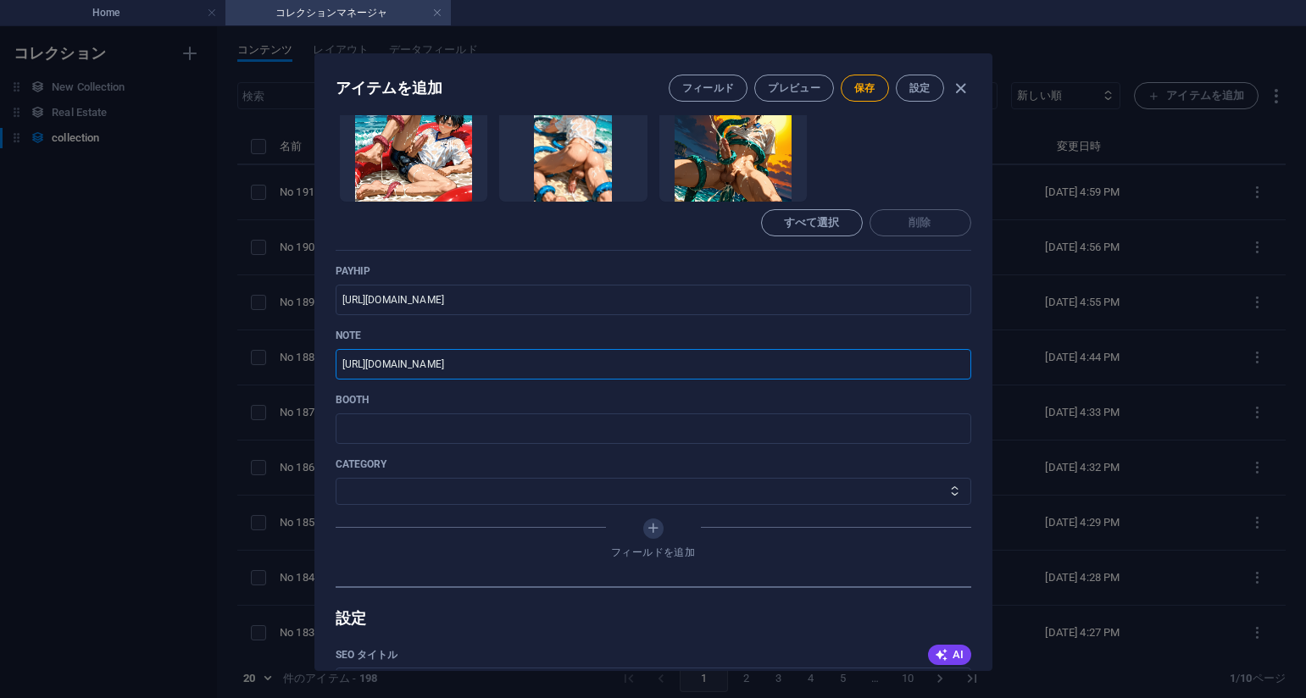
scroll to position [763, 0]
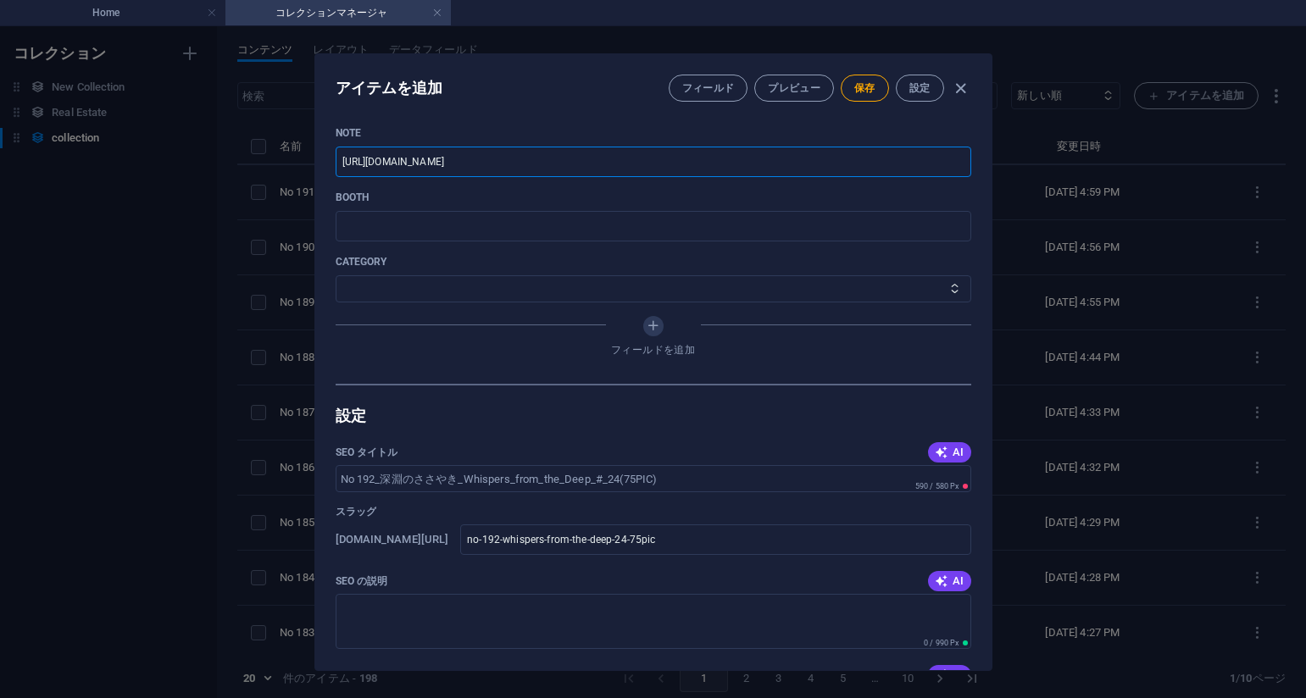
type input "[URL][DOMAIN_NAME]"
click at [419, 291] on select "その他 ジャマー_jammer レインコート_rain_coat ミリタリービキニ_military_bikini 体操選手_gymnast ドアの向こうのひ…" at bounding box center [654, 288] width 636 height 27
select select "深淵のささやき_Whispers_from_the_Deep"
click at [336, 275] on select "その他 ジャマー_jammer レインコート_rain_coat ミリタリービキニ_military_bikini 体操選手_gymnast ドアの向こうのひ…" at bounding box center [654, 288] width 636 height 27
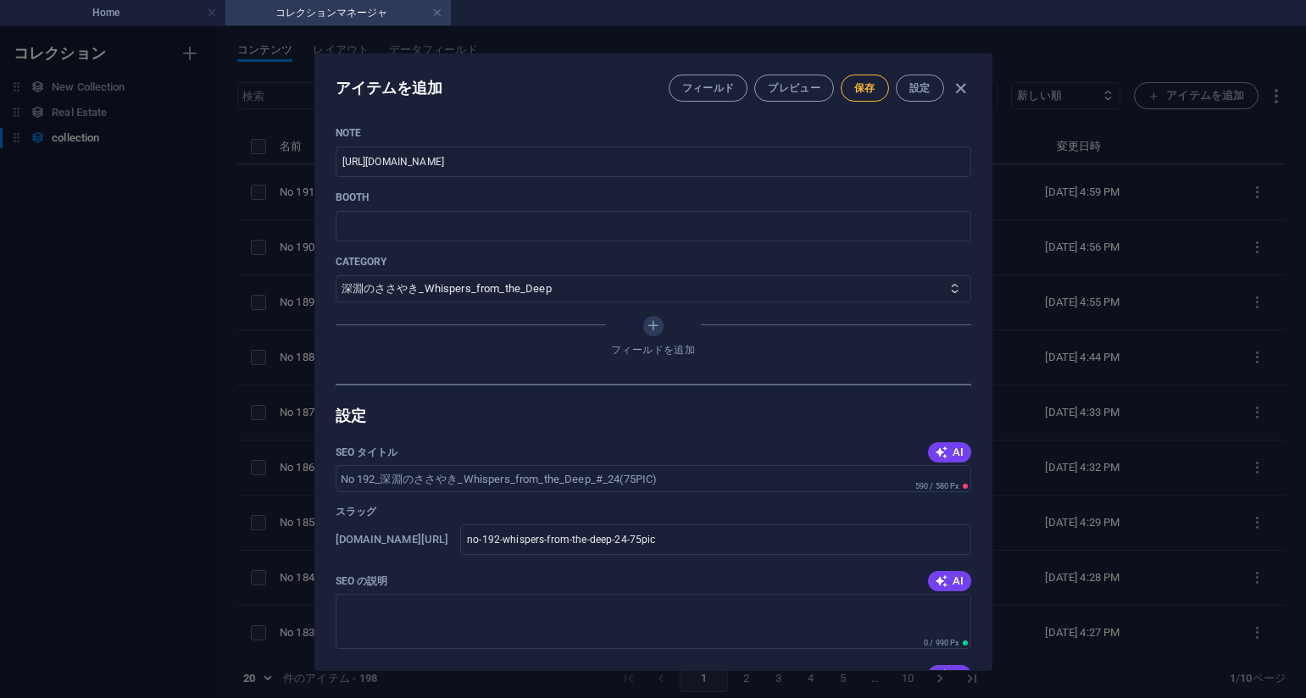
click at [867, 98] on button "保存" at bounding box center [865, 88] width 48 height 27
click at [829, 198] on p "BOOTH" at bounding box center [654, 198] width 636 height 14
click at [1205, 215] on div "アイテムを編集 フィールド プレビュー 保存 設定 Name No 192_深淵のささやき_Whispers_from_the_Deep_#_24(75PIC…" at bounding box center [653, 362] width 1306 height 672
type input "no-192-whispers-from-the-deep-24-75pic"
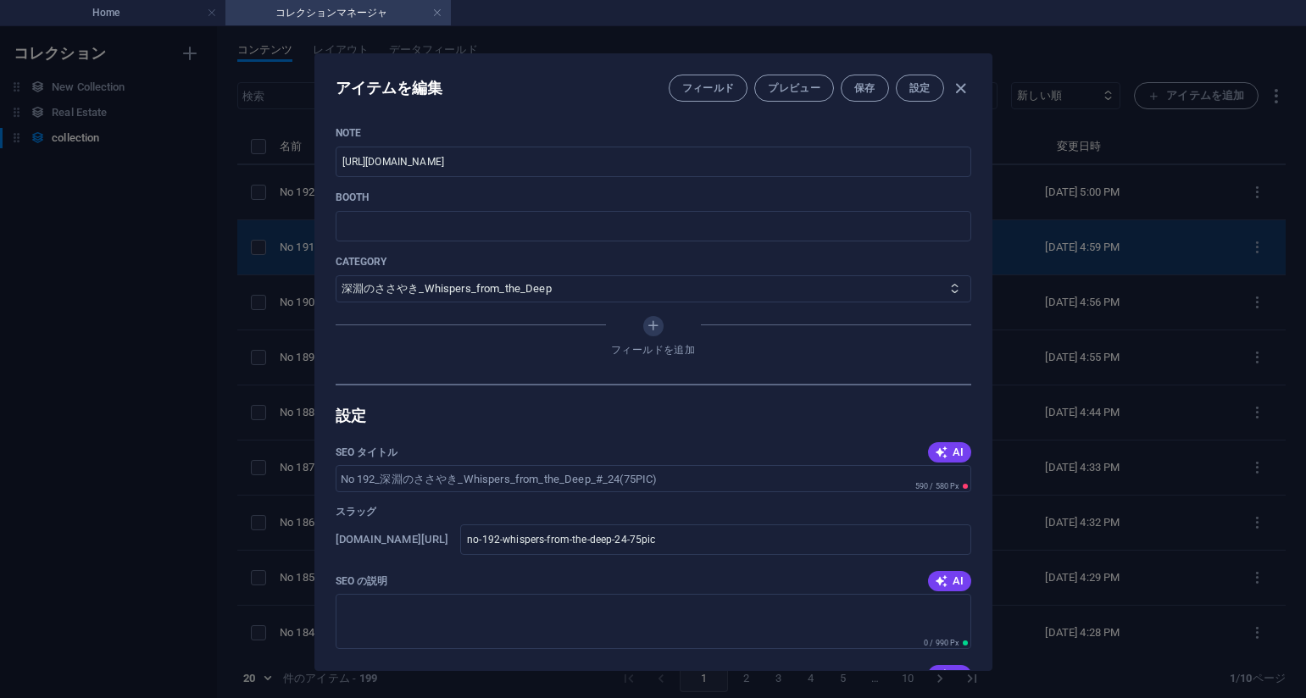
scroll to position [680, 0]
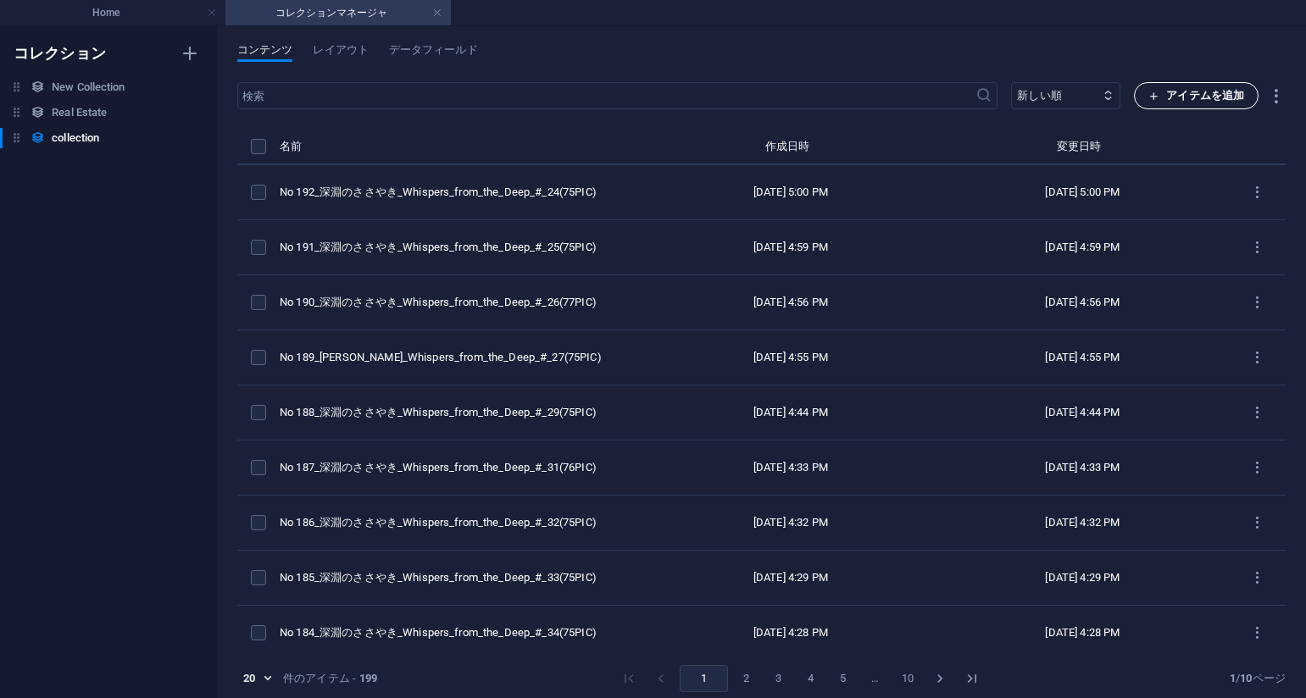
click at [1182, 93] on span "アイテムを追加" at bounding box center [1196, 96] width 96 height 20
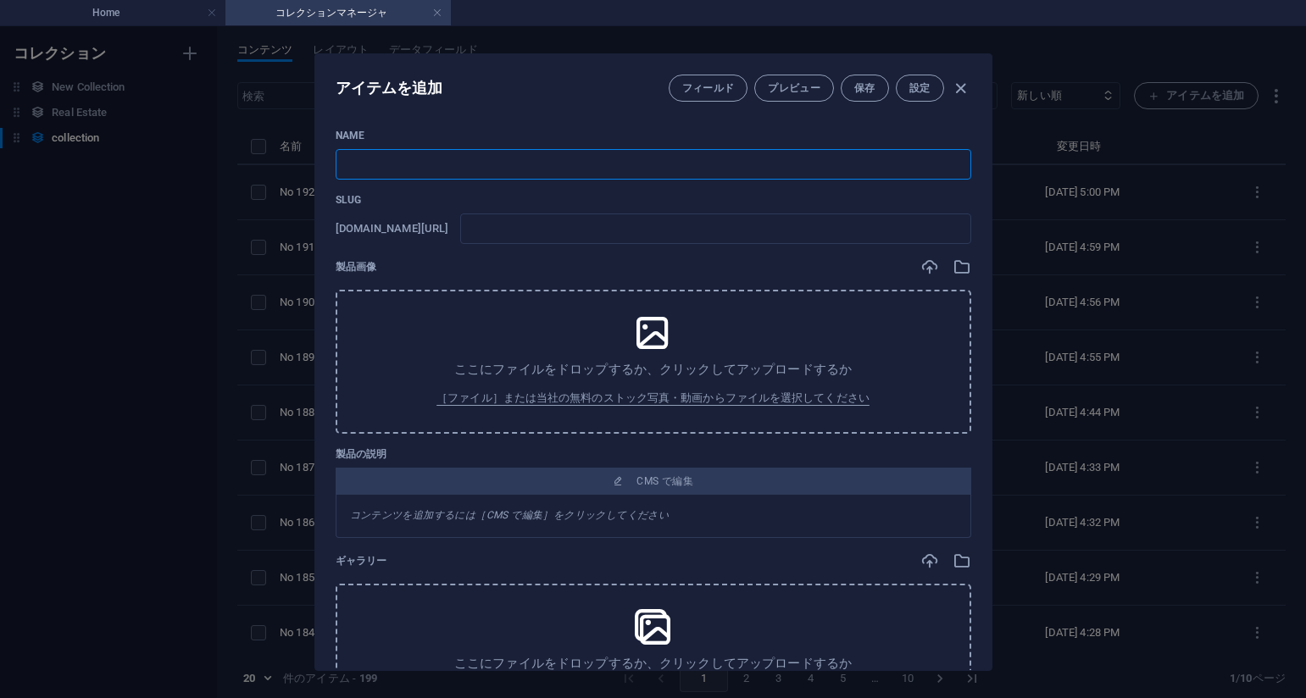
click at [620, 162] on input "text" at bounding box center [654, 164] width 636 height 31
paste input "No 194_深淵のささやき_Whispers_from_the_Deep_#_21(78PIC)"
type input "No 194_深淵のささやき_Whispers_from_the_Deep_#_21(78PIC)"
type input "no-194-whispers-from-the-deep-21-78pic"
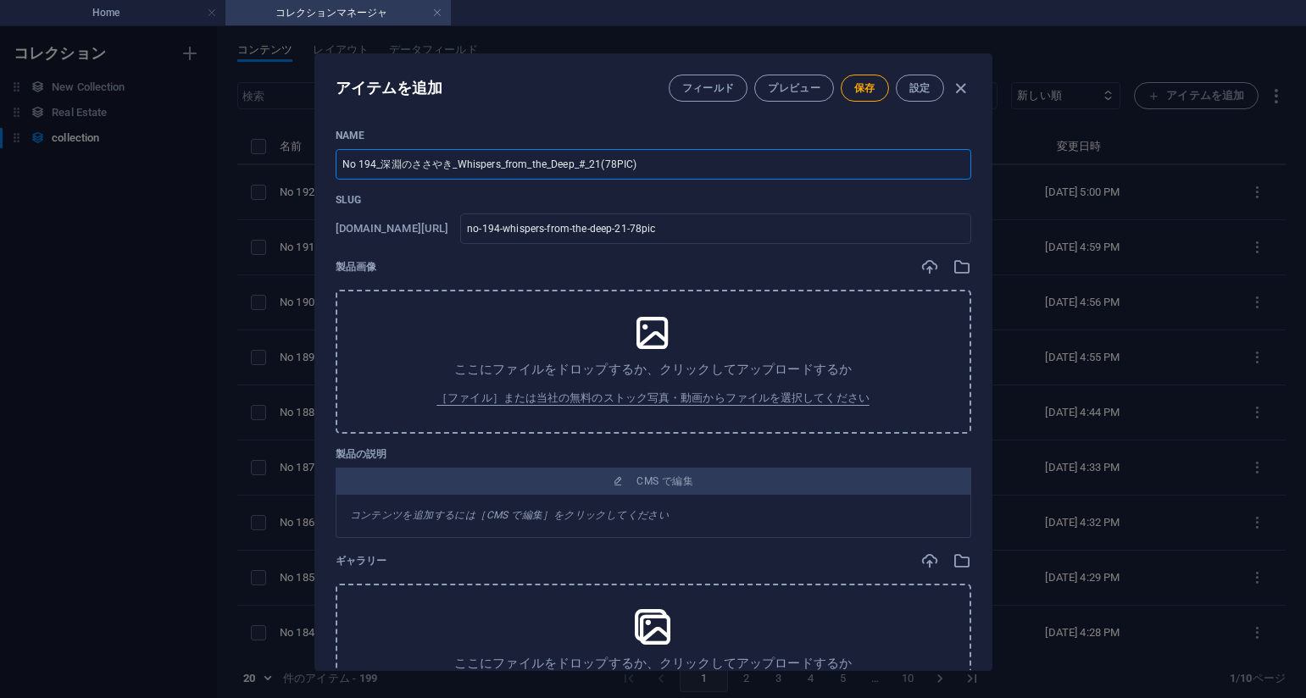
type input "No 194_深淵のささやき_Whispers_from_the_Deep_#_21(78PIC)"
click at [771, 270] on div "製品画像" at bounding box center [654, 267] width 636 height 19
click at [792, 272] on div "製品画像" at bounding box center [654, 267] width 636 height 19
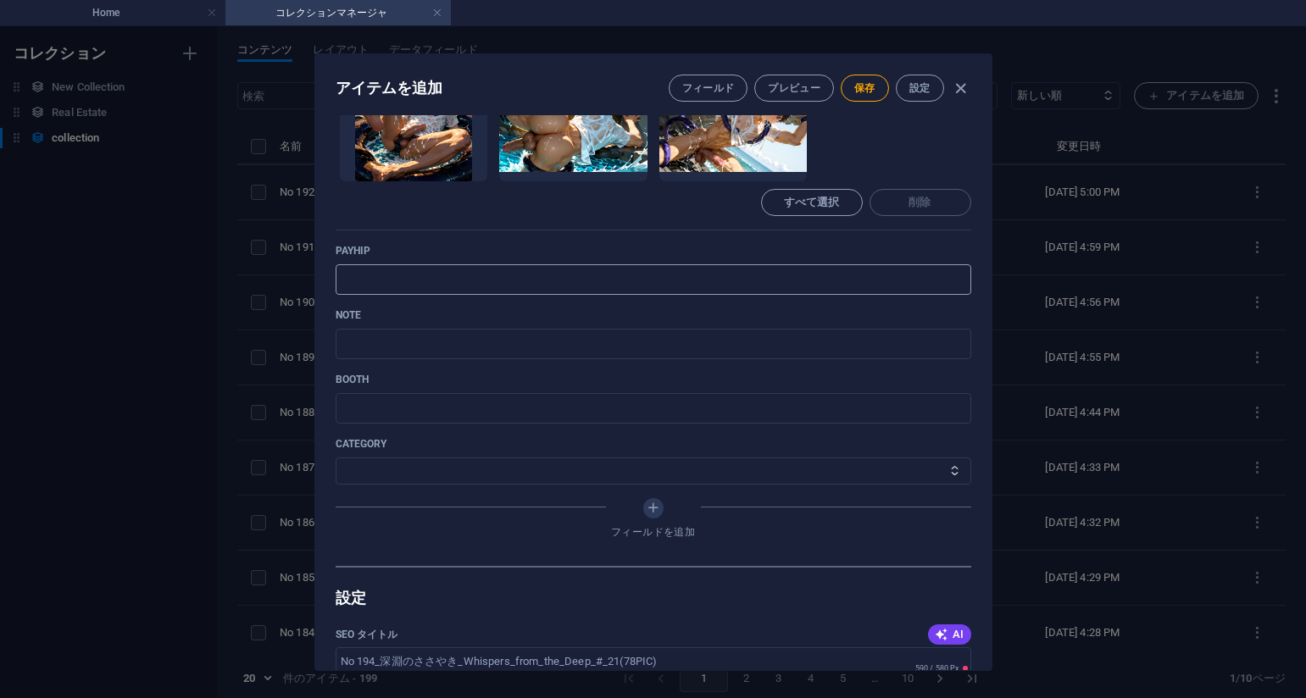
scroll to position [593, 0]
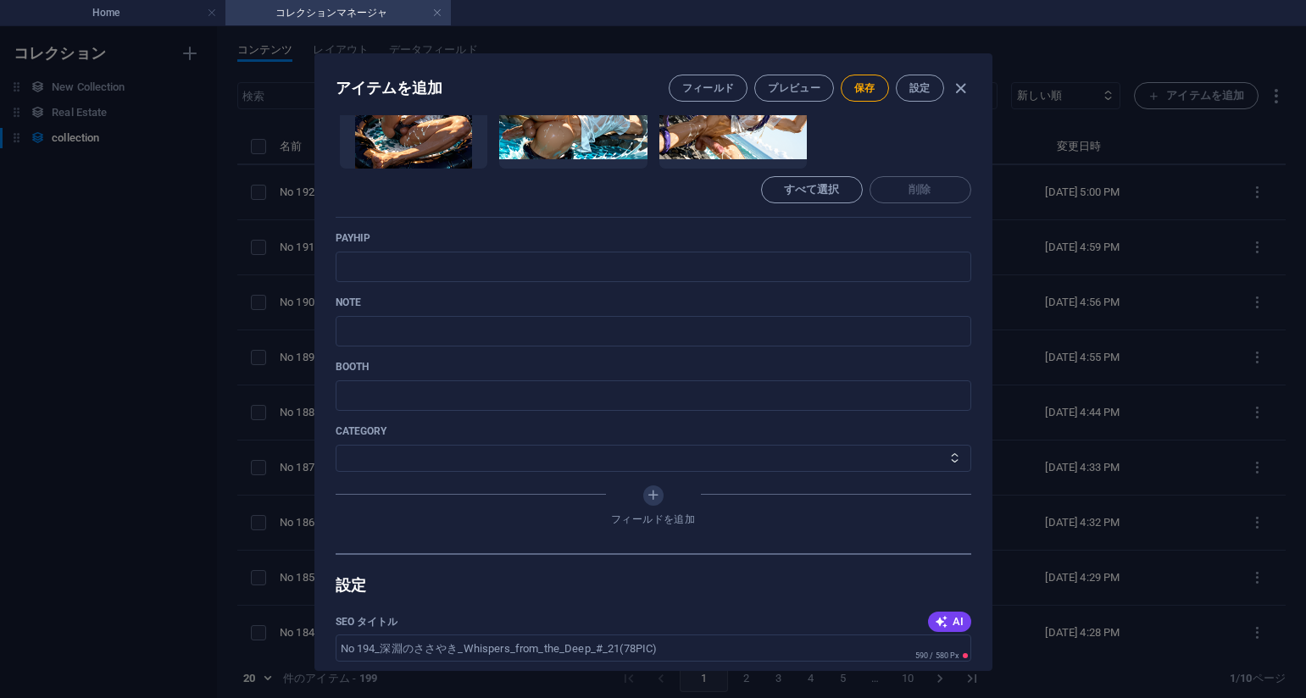
click at [761, 213] on div "ギャラリー ここにファイルをドロップすると、すぐにアップロードされます すべて選択 削除" at bounding box center [654, 121] width 636 height 192
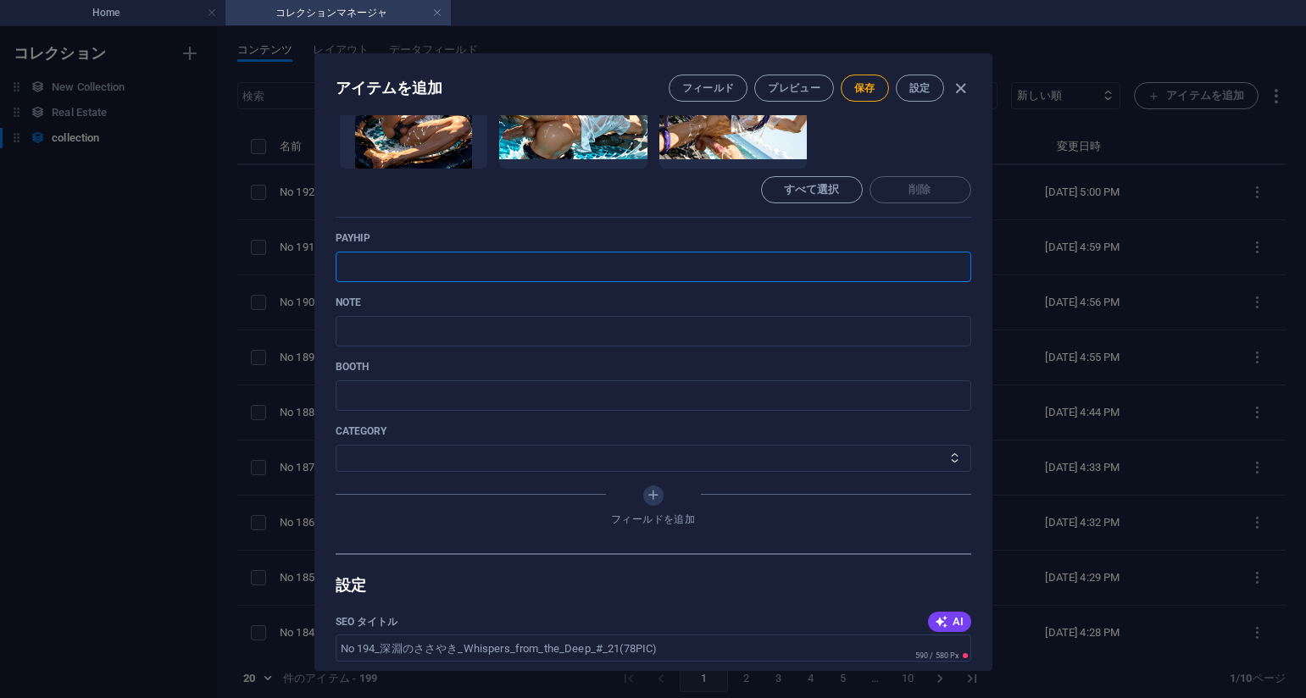
click at [677, 261] on input "text" at bounding box center [654, 267] width 636 height 31
paste input "[URL][DOMAIN_NAME]"
type input "[URL][DOMAIN_NAME]"
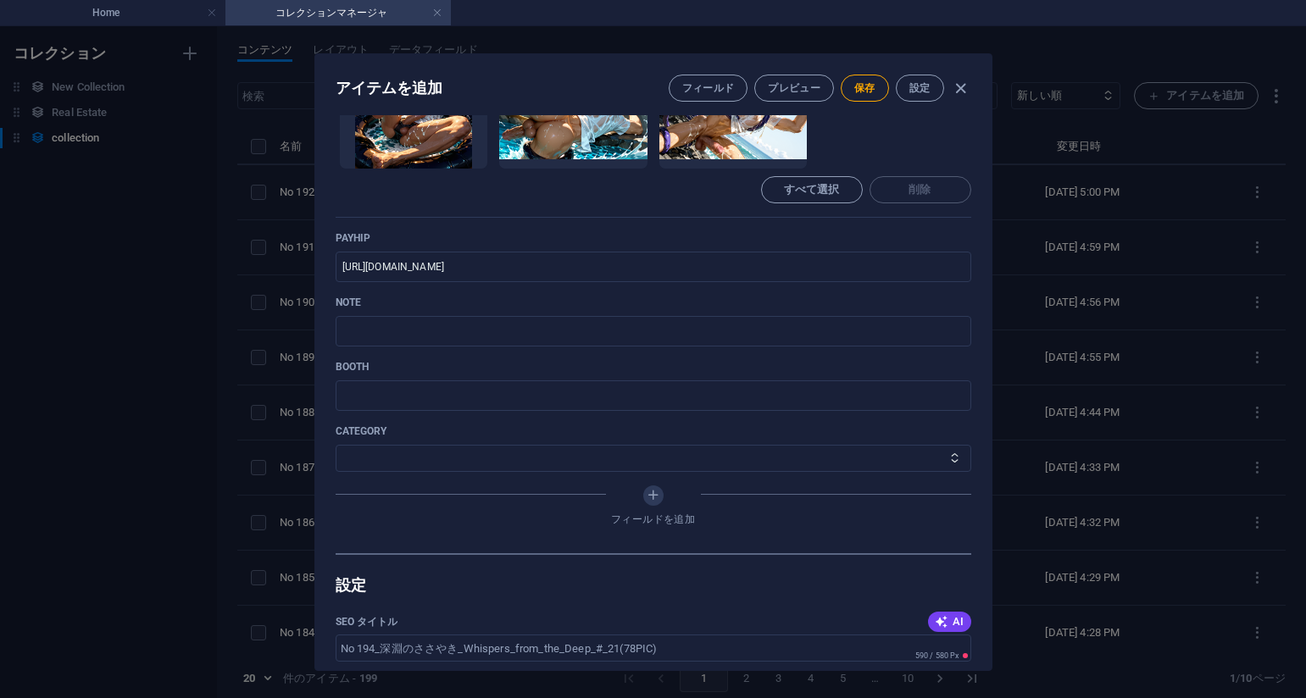
click at [775, 245] on div "payhip [URL][DOMAIN_NAME] ​" at bounding box center [654, 256] width 636 height 51
click at [652, 332] on input "text" at bounding box center [654, 331] width 636 height 31
paste input "[URL][DOMAIN_NAME]"
type input "[URL][DOMAIN_NAME]"
click at [436, 452] on select "その他 ジャマー_jammer レインコート_rain_coat ミリタリービキニ_military_bikini 体操選手_gymnast ドアの向こうのひ…" at bounding box center [654, 458] width 636 height 27
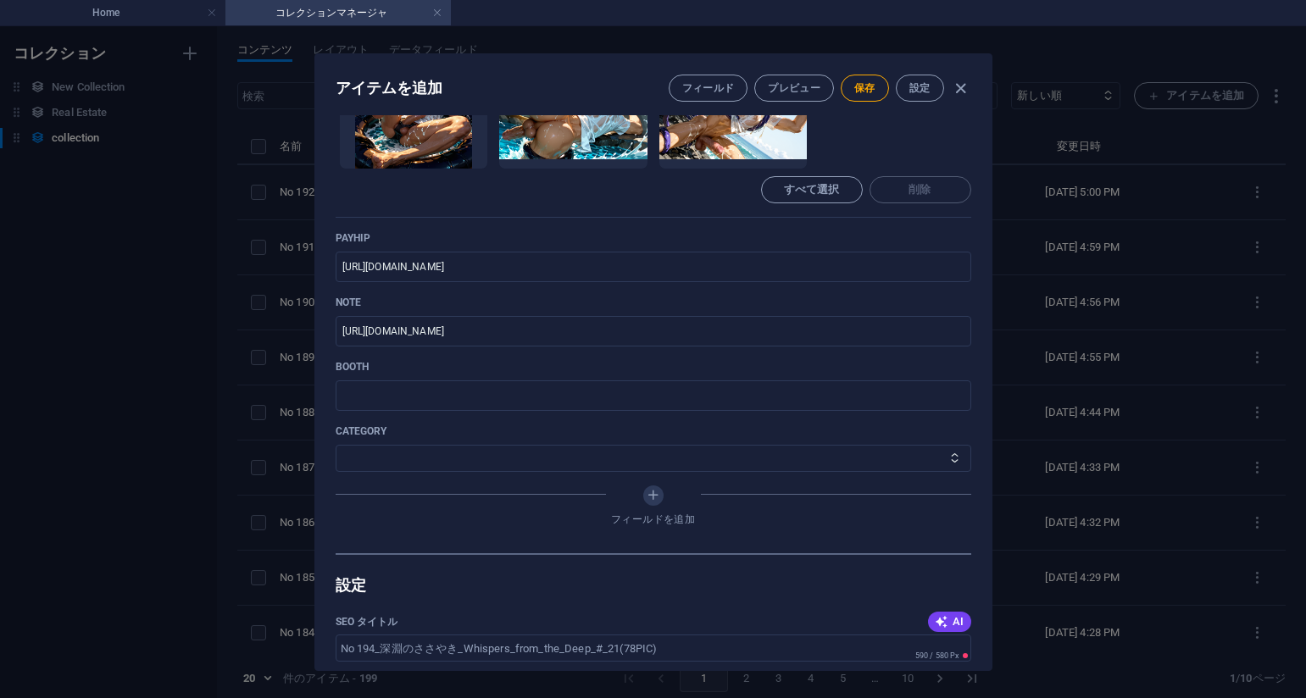
select select "深淵のささやき_Whispers_from_the_Deep"
click at [336, 445] on select "その他 ジャマー_jammer レインコート_rain_coat ミリタリービキニ_military_bikini 体操選手_gymnast ドアの向こうのひ…" at bounding box center [654, 458] width 636 height 27
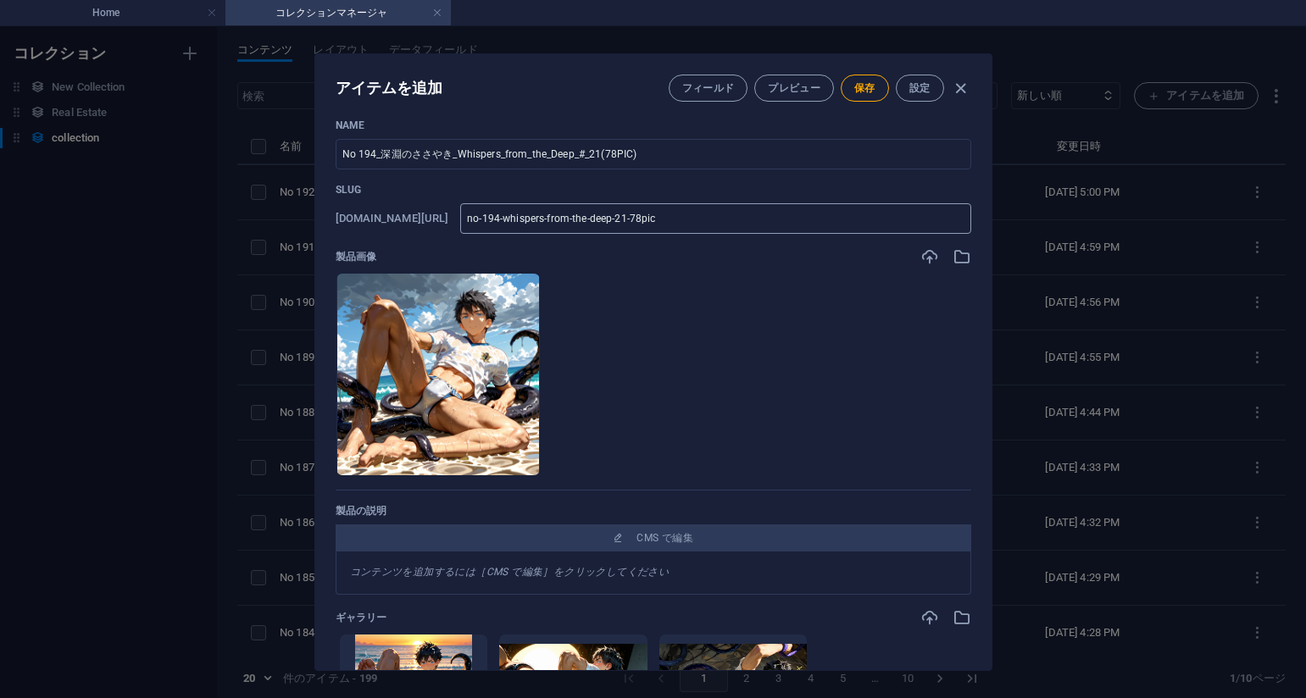
scroll to position [0, 0]
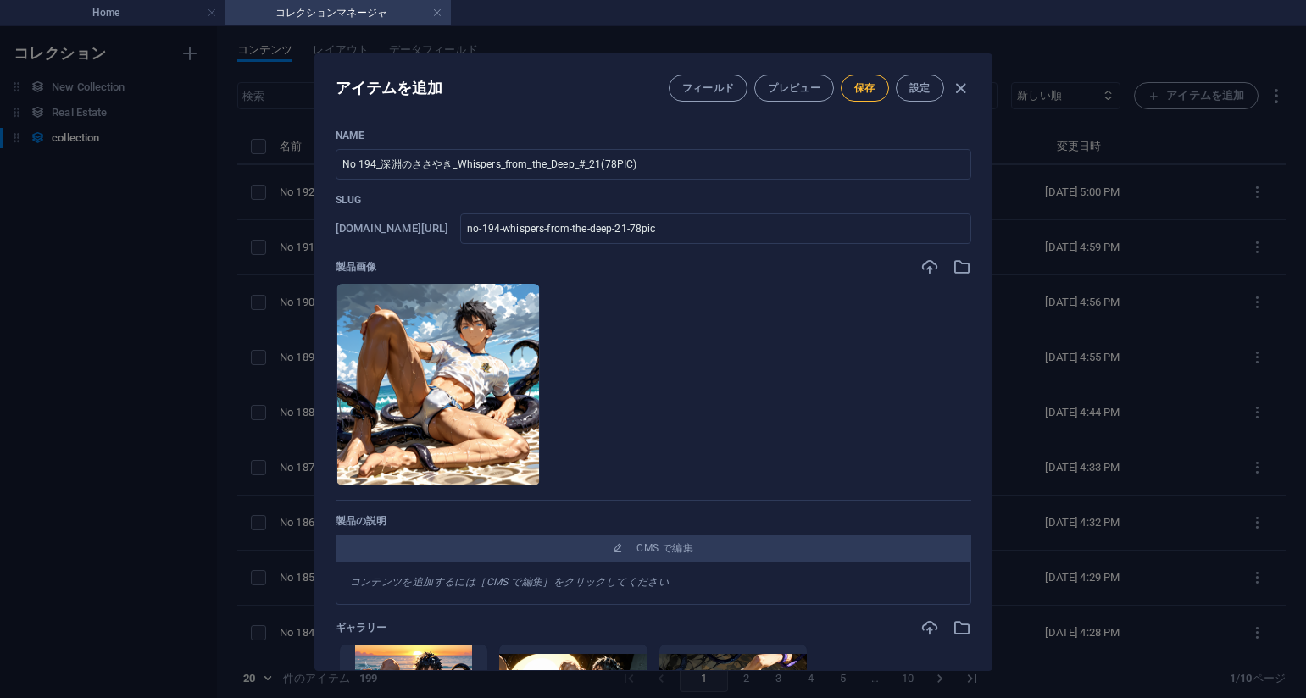
click at [861, 93] on span "保存" at bounding box center [864, 88] width 21 height 14
click at [815, 420] on ul "ここにファイルをドロップすると、すぐにアップロードされます" at bounding box center [654, 384] width 636 height 203
click at [1237, 353] on div "アイテムを編集 フィールド プレビュー 保存 設定 Name No 194_深淵のささやき_Whispers_from_the_Deep_#_21(78PIC…" at bounding box center [653, 362] width 1306 height 672
type input "no-194-whispers-from-the-deep-21-78pic"
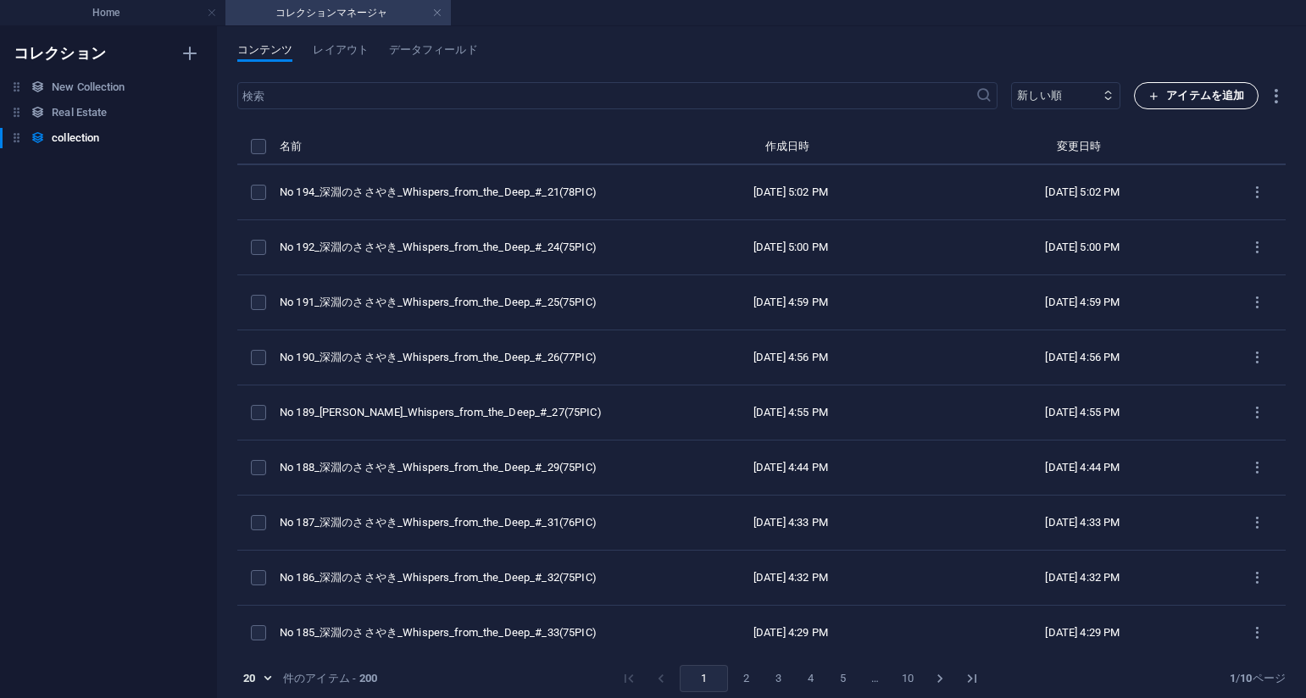
click at [1189, 105] on span "アイテムを追加" at bounding box center [1196, 96] width 96 height 20
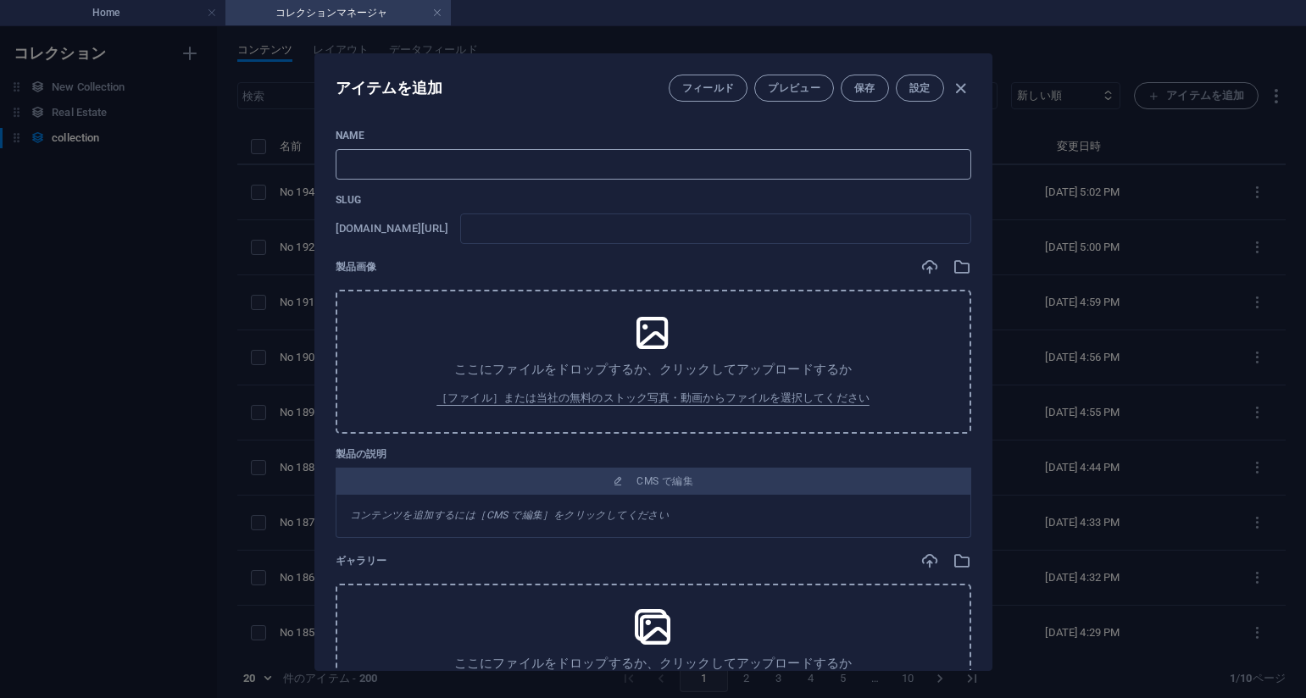
click at [479, 158] on input "text" at bounding box center [654, 164] width 636 height 31
paste input "No 195_深淵のささやき_Whispers_from_the_Deep_#_20(75PIC)"
type input "No 195_深淵のささやき_Whispers_from_the_Deep_#_20(75PIC)"
type input "no-195-whispers-from-the-deep-20-75pic"
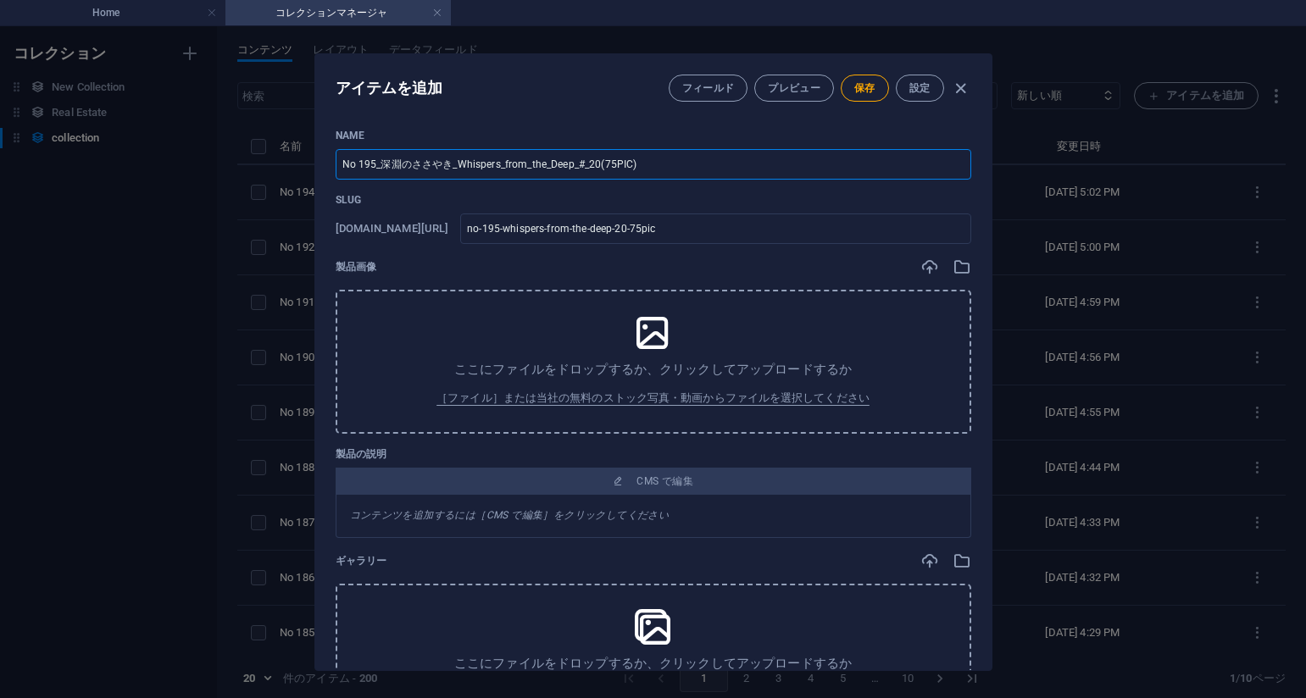
type input "No 195_深淵のささやき_Whispers_from_the_Deep_#_20(75PIC)"
click at [794, 258] on div "製品画像" at bounding box center [654, 267] width 636 height 19
click at [837, 253] on div "Name No 195_深淵のささやき_Whispers_from_the_Deep_#_20(75PIC) ​ Slug [DOMAIN_NAME][URL…" at bounding box center [654, 596] width 636 height 935
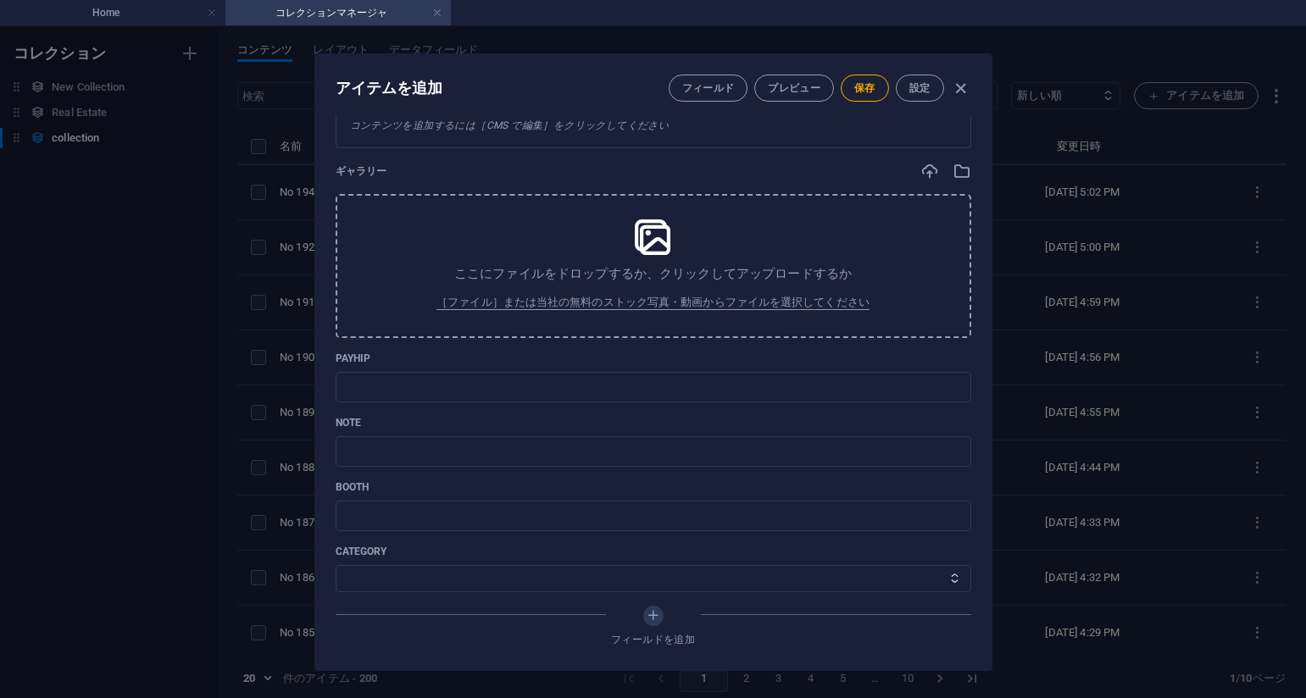
scroll to position [509, 0]
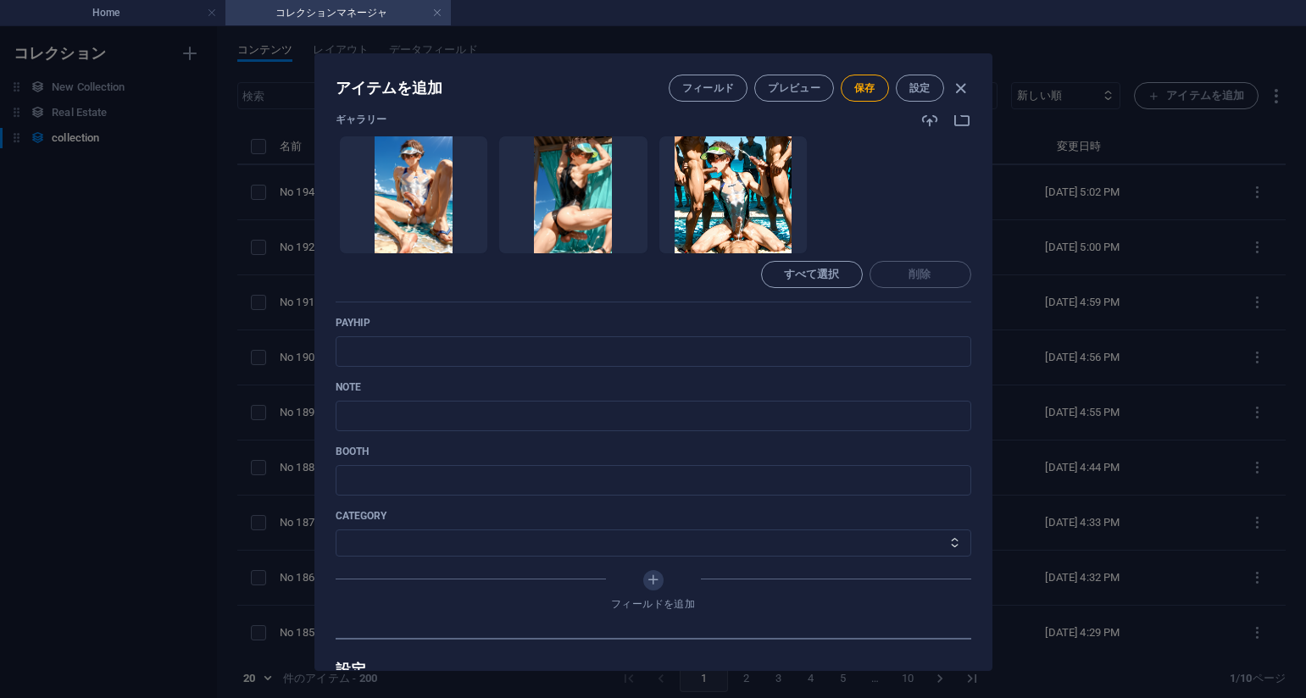
click at [852, 156] on ul "ここにファイルをドロップすると、すぐにアップロードされます" at bounding box center [654, 195] width 636 height 119
click at [472, 359] on input "text" at bounding box center [654, 351] width 636 height 31
paste input "[URL][DOMAIN_NAME]"
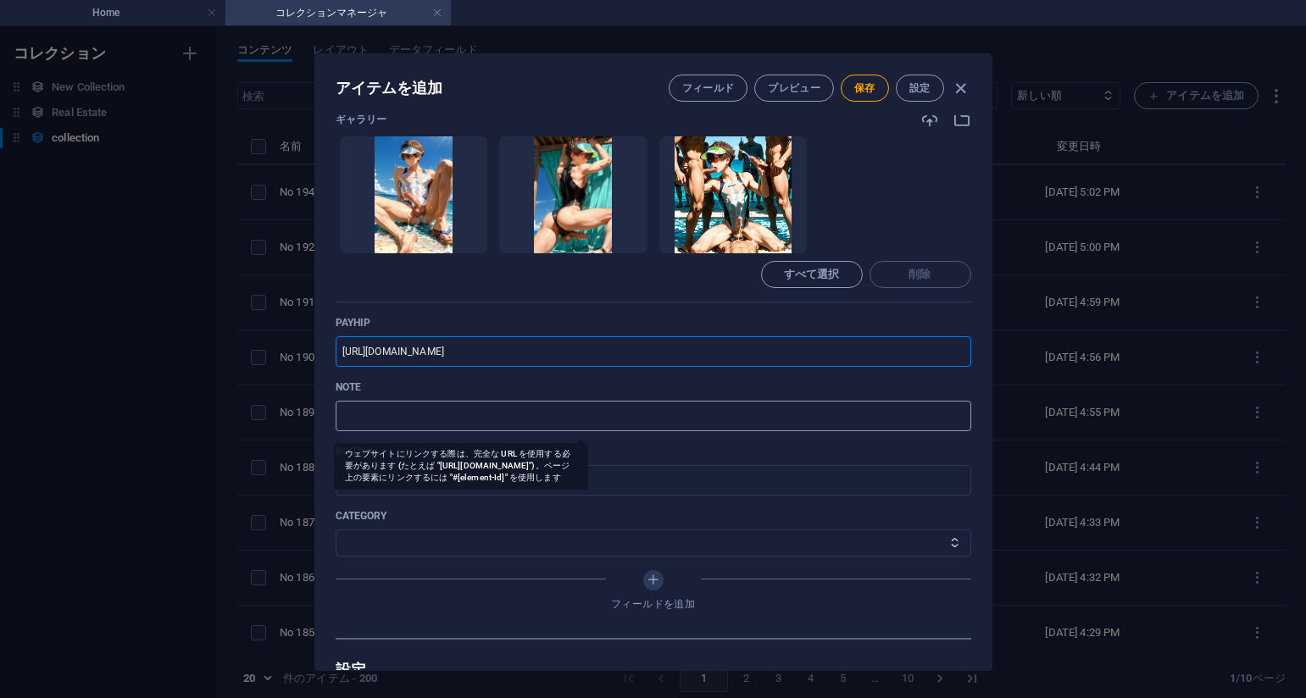
type input "[URL][DOMAIN_NAME]"
click at [363, 414] on input "text" at bounding box center [654, 416] width 636 height 31
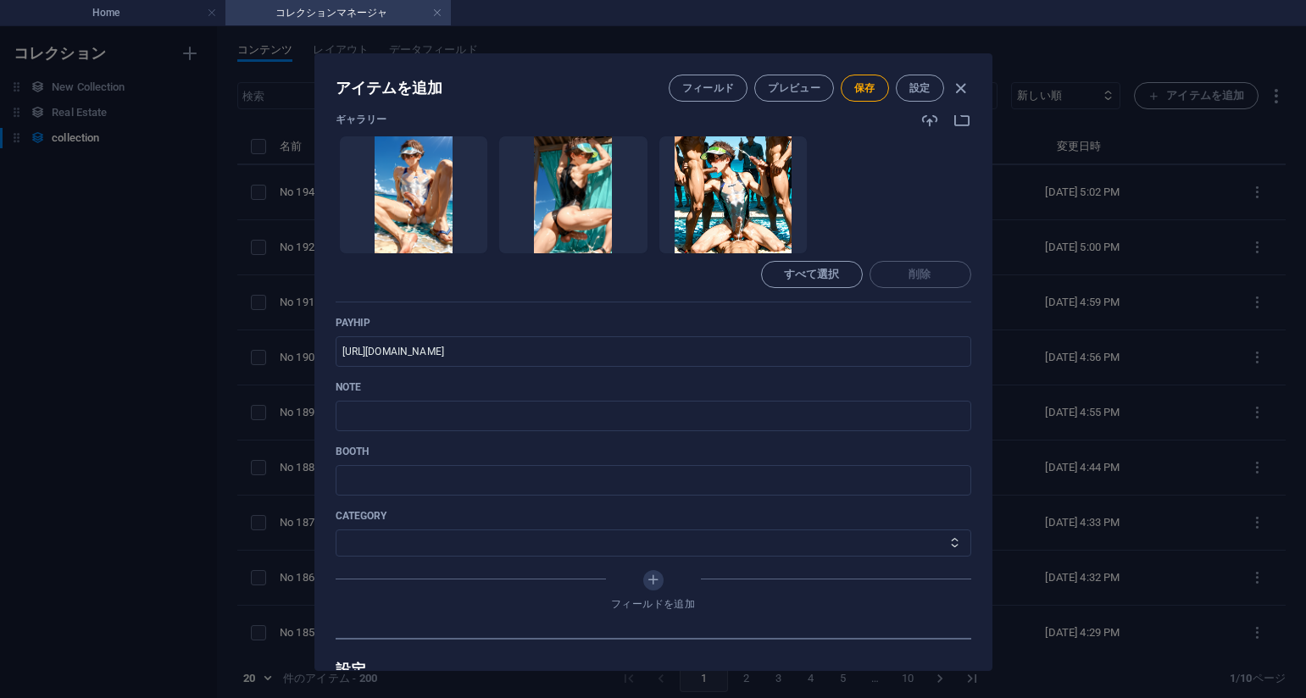
click at [720, 281] on div "すべて選択 削除" at bounding box center [654, 274] width 636 height 27
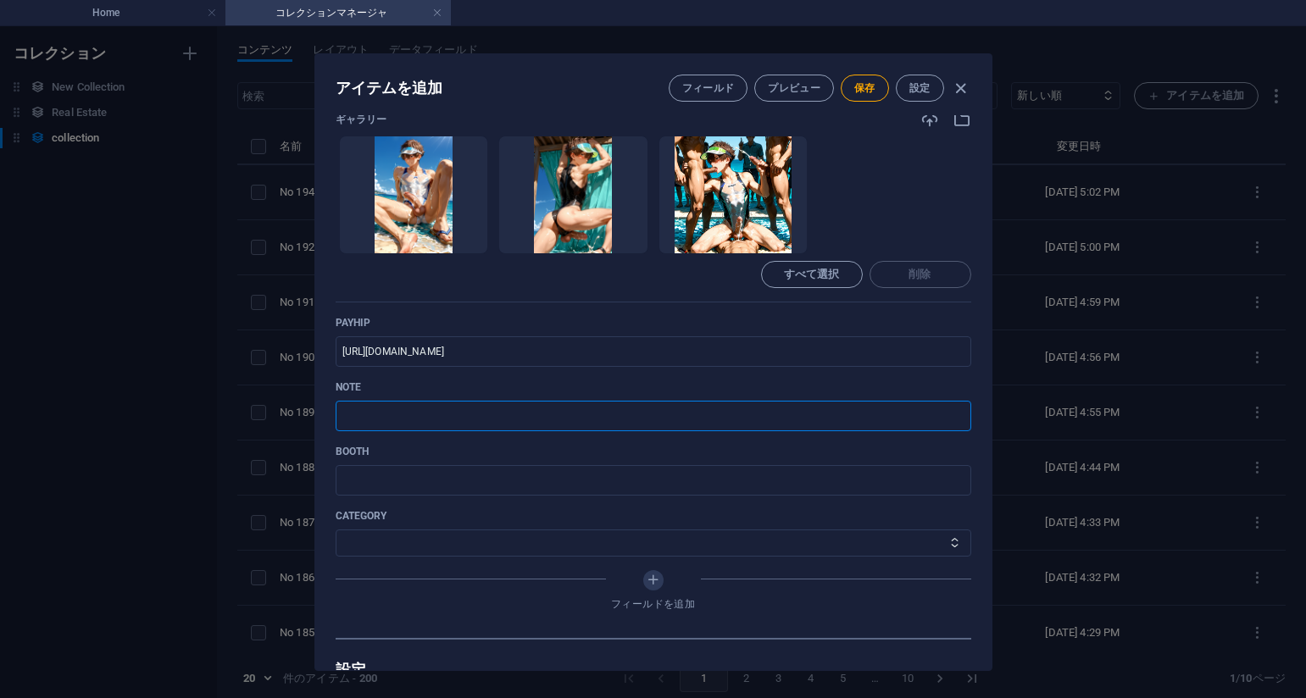
click at [534, 417] on input "text" at bounding box center [654, 416] width 636 height 31
paste input "[URL][DOMAIN_NAME]"
type input "[URL][DOMAIN_NAME]"
click at [476, 538] on select "その他 ジャマー_jammer レインコート_rain_coat ミリタリービキニ_military_bikini 体操選手_gymnast ドアの向こうのひ…" at bounding box center [654, 543] width 636 height 27
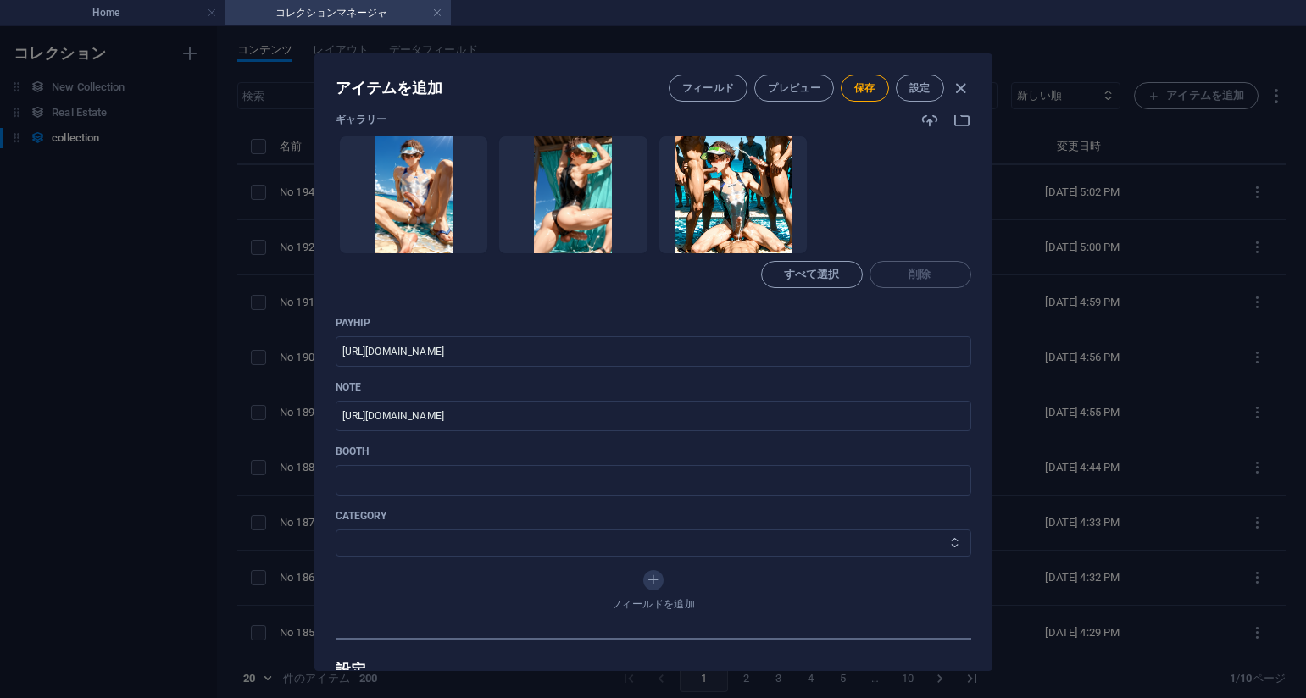
select select "深淵のささやき_Whispers_from_the_Deep"
click at [336, 530] on select "その他 ジャマー_jammer レインコート_rain_coat ミリタリービキニ_military_bikini 体操選手_gymnast ドアの向こうのひ…" at bounding box center [654, 543] width 636 height 27
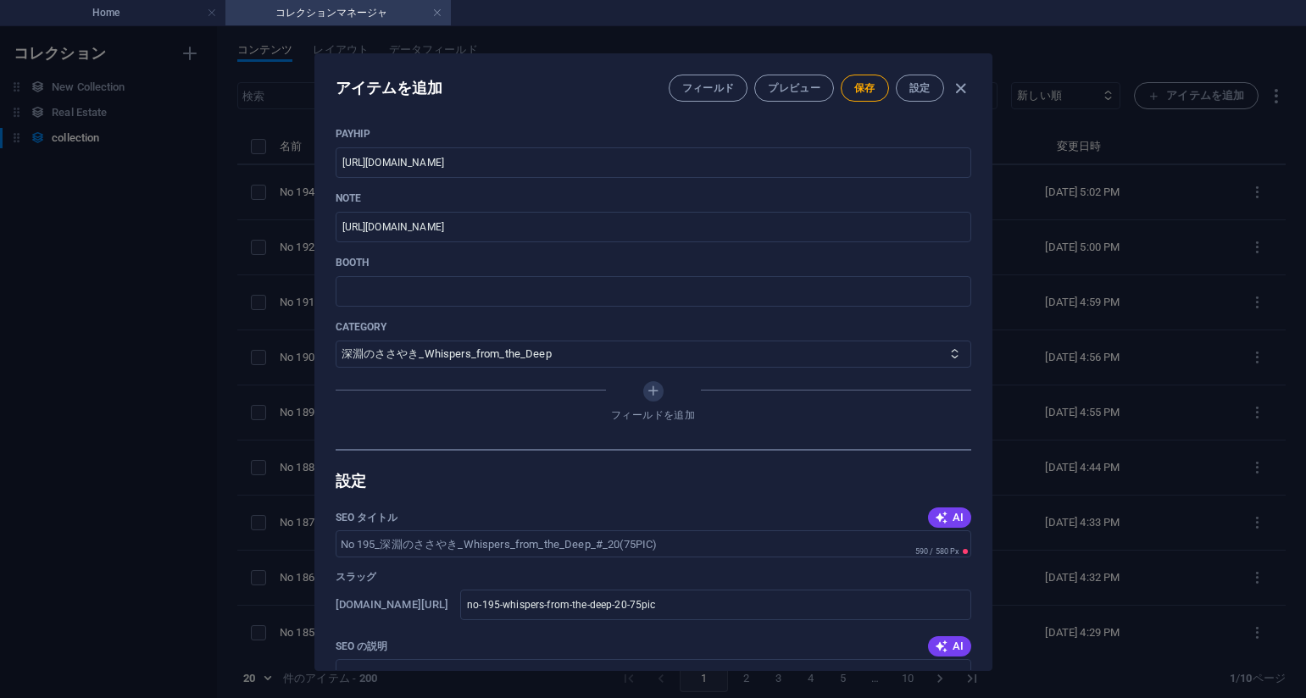
scroll to position [678, 0]
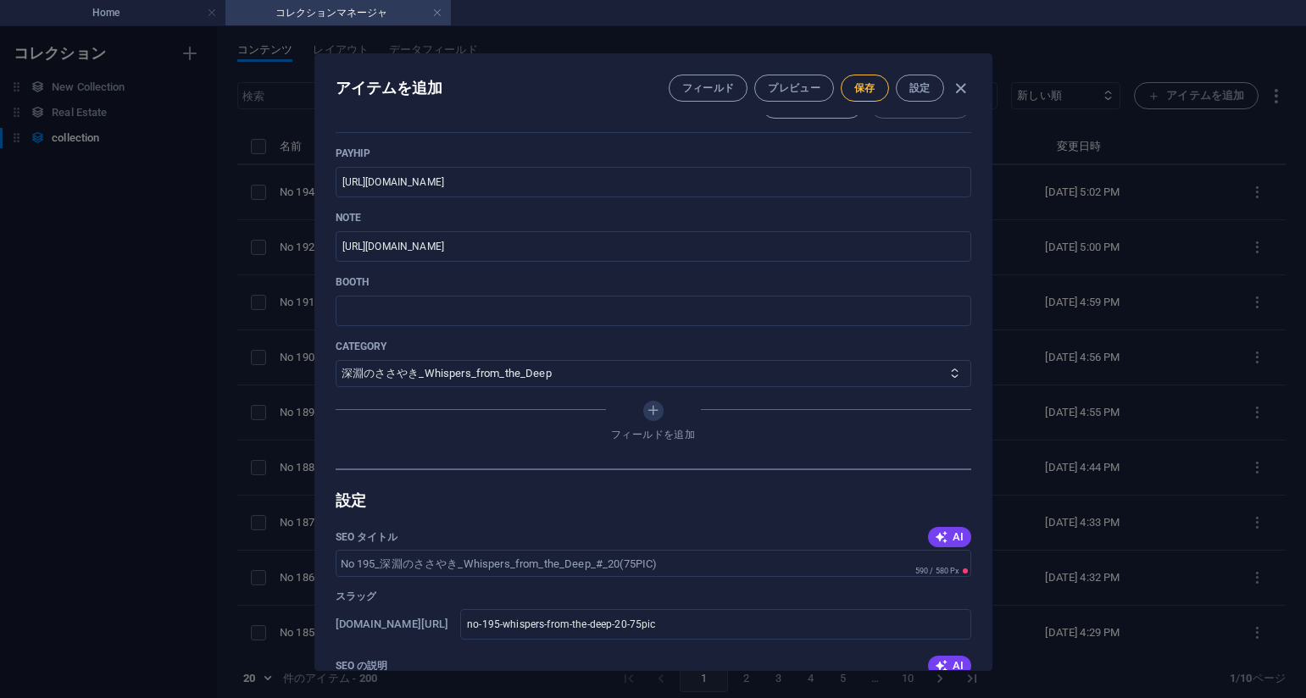
click at [862, 90] on span "保存" at bounding box center [864, 88] width 21 height 14
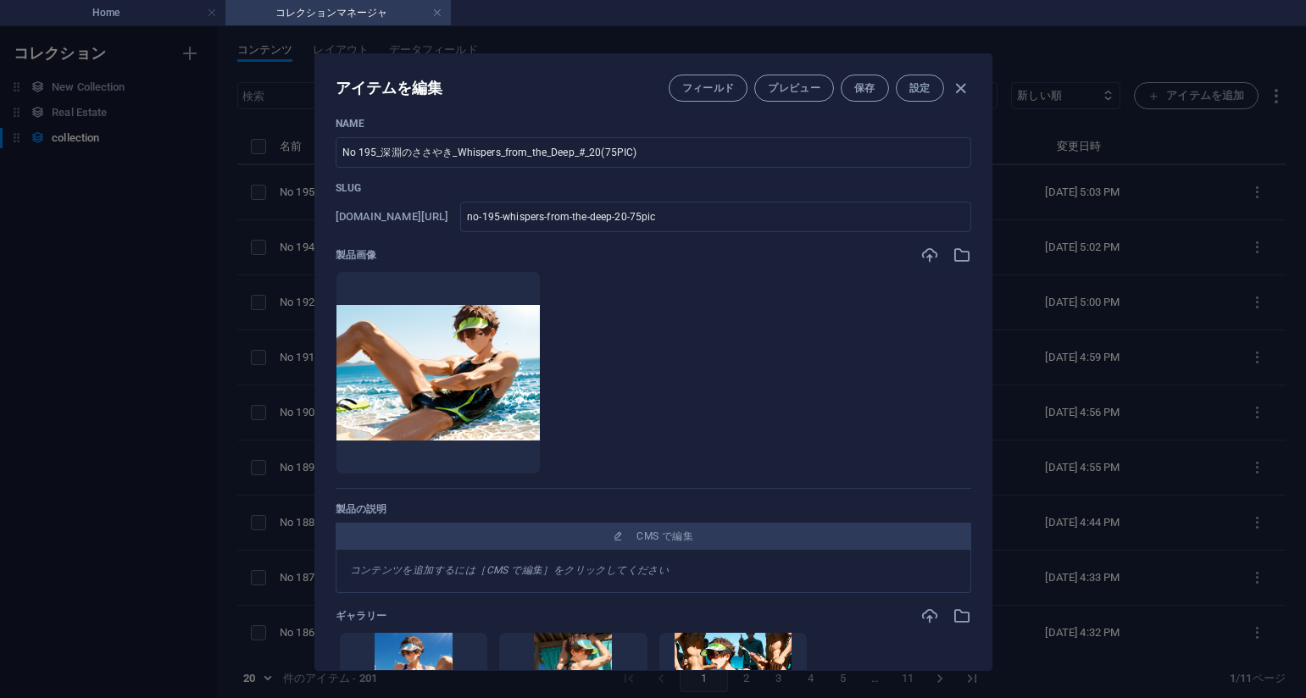
scroll to position [0, 0]
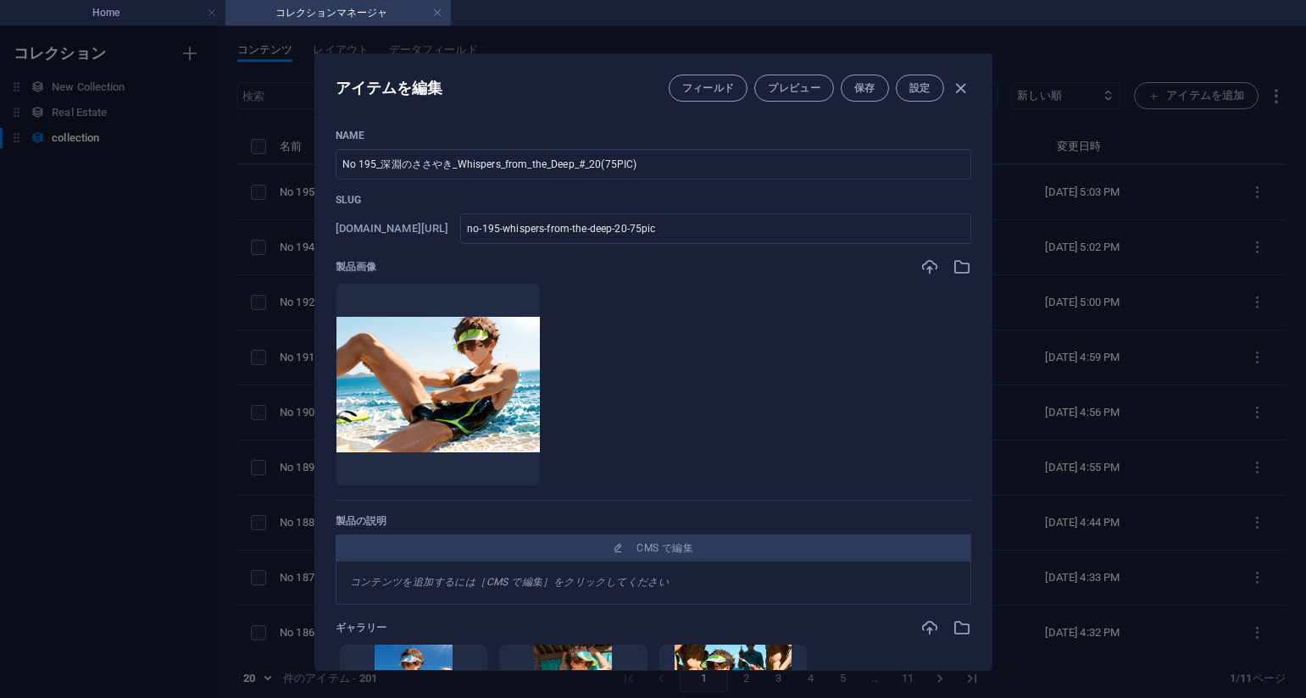
drag, startPoint x: 1172, startPoint y: 241, endPoint x: 1158, endPoint y: 251, distance: 17.6
click at [1172, 240] on div "アイテムを編集 フィールド プレビュー 保存 設定 Name No 195_深淵のささやき_Whispers_from_the_Deep_#_20(75PIC…" at bounding box center [653, 362] width 1306 height 672
type input "no-195-whispers-from-the-deep-20-75pic"
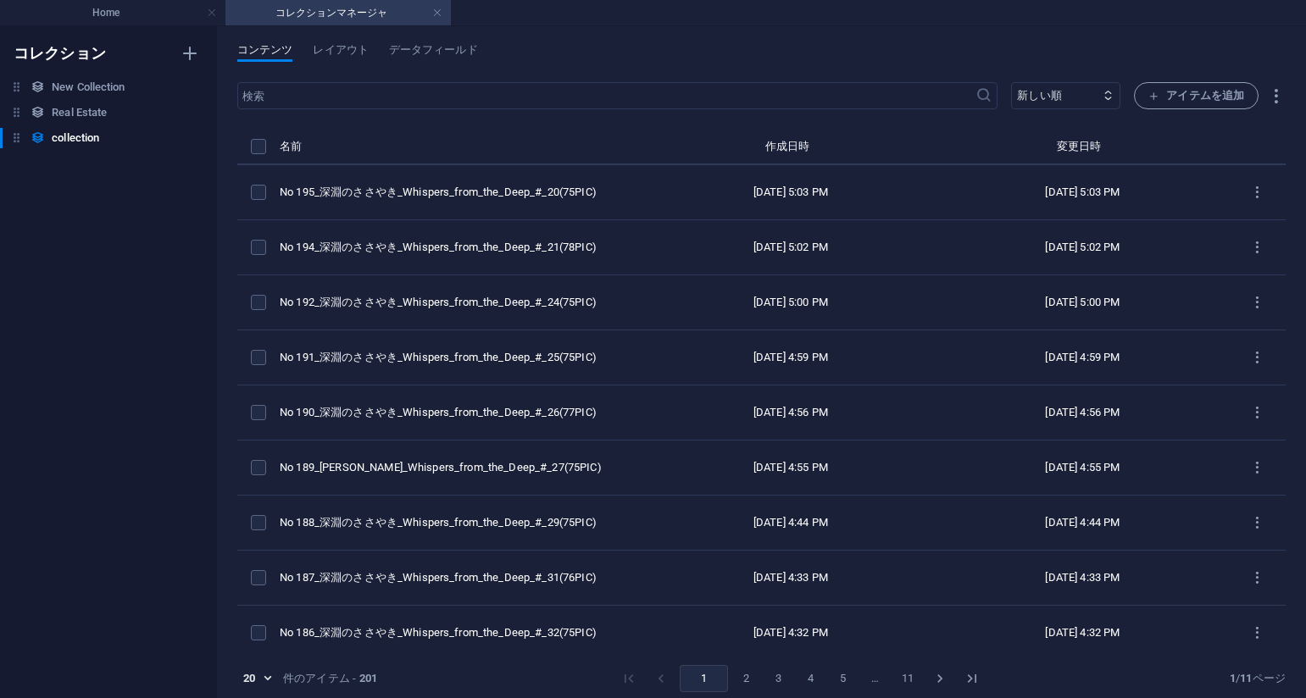
click at [813, 10] on ul "Home コレクションマネージャ" at bounding box center [653, 12] width 1306 height 25
click at [807, 46] on div "コンテンツ レイアウト データフィールド" at bounding box center [761, 59] width 1048 height 32
click at [1170, 100] on span "アイテムを追加" at bounding box center [1196, 96] width 96 height 20
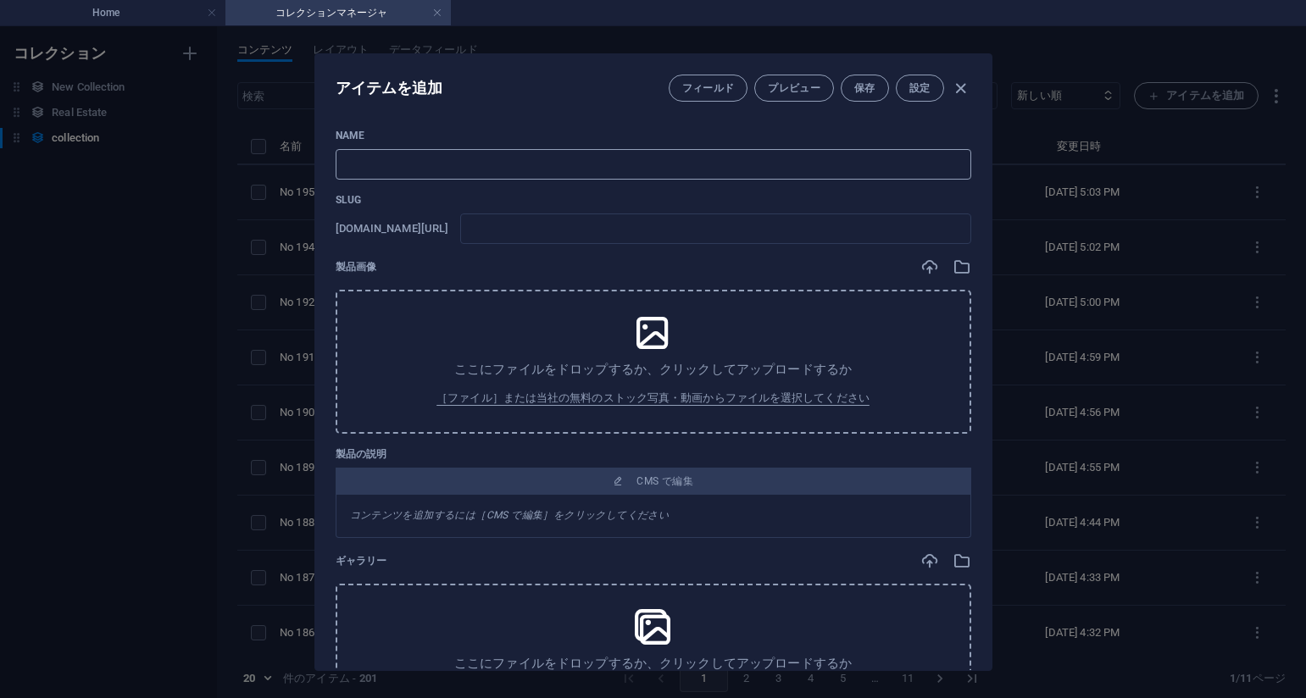
click at [605, 168] on input "text" at bounding box center [654, 164] width 636 height 31
paste input "No 196_深淵のささやき_Whispers_from_the_Deep_#_19(75PIC)"
type input "No 196_深淵のささやき_Whispers_from_the_Deep_#_19(75PIC)"
type input "no-196-whispers-from-the-deep-19-75pic"
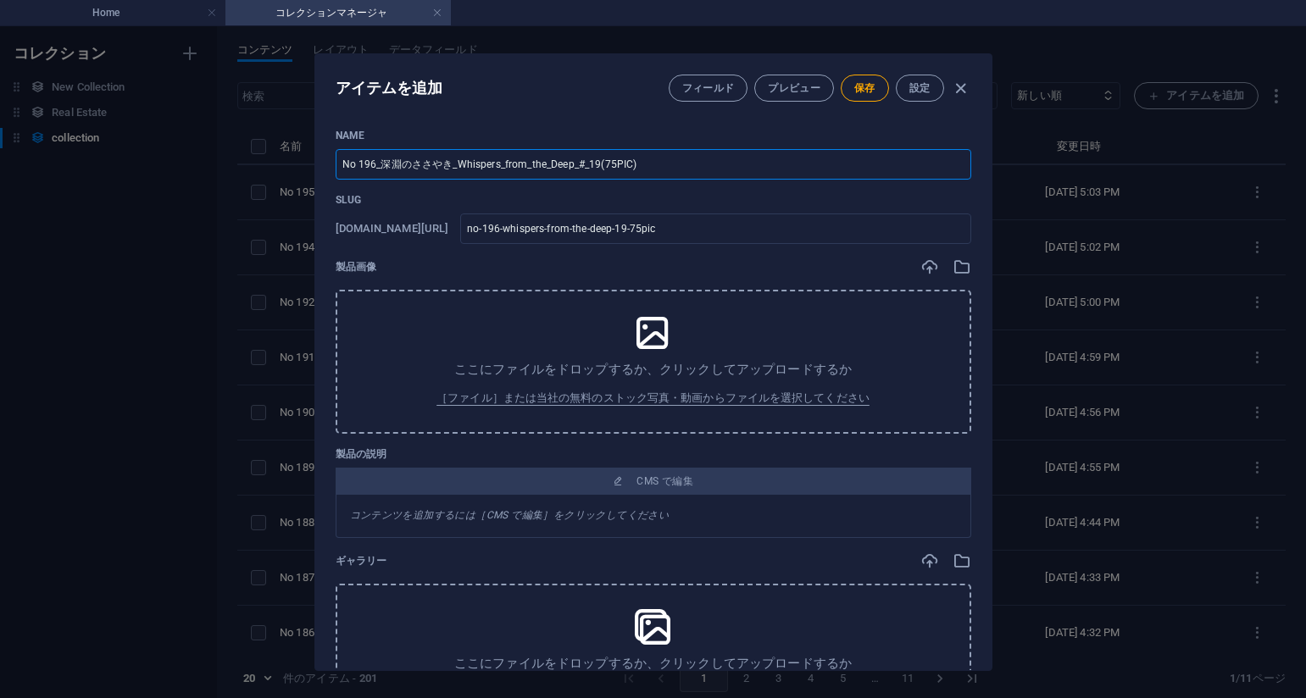
type input "No 196_深淵のささやき_Whispers_from_the_Deep_#_19(75PIC)"
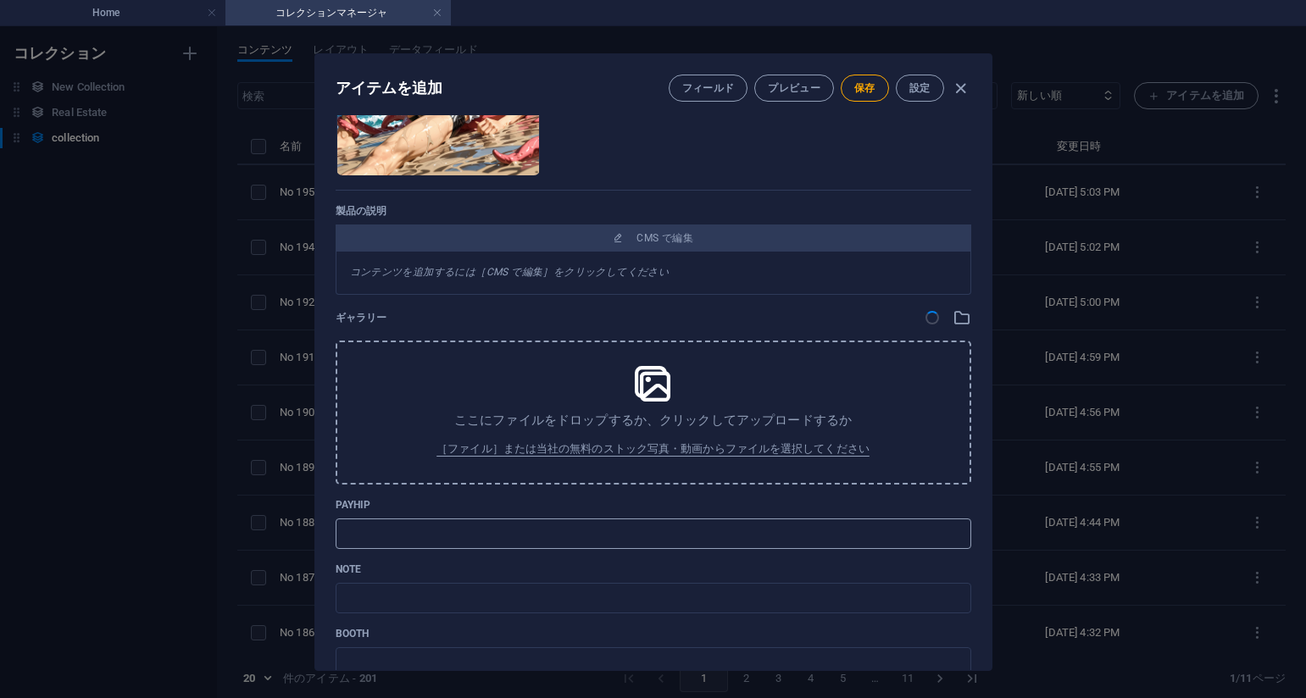
scroll to position [593, 0]
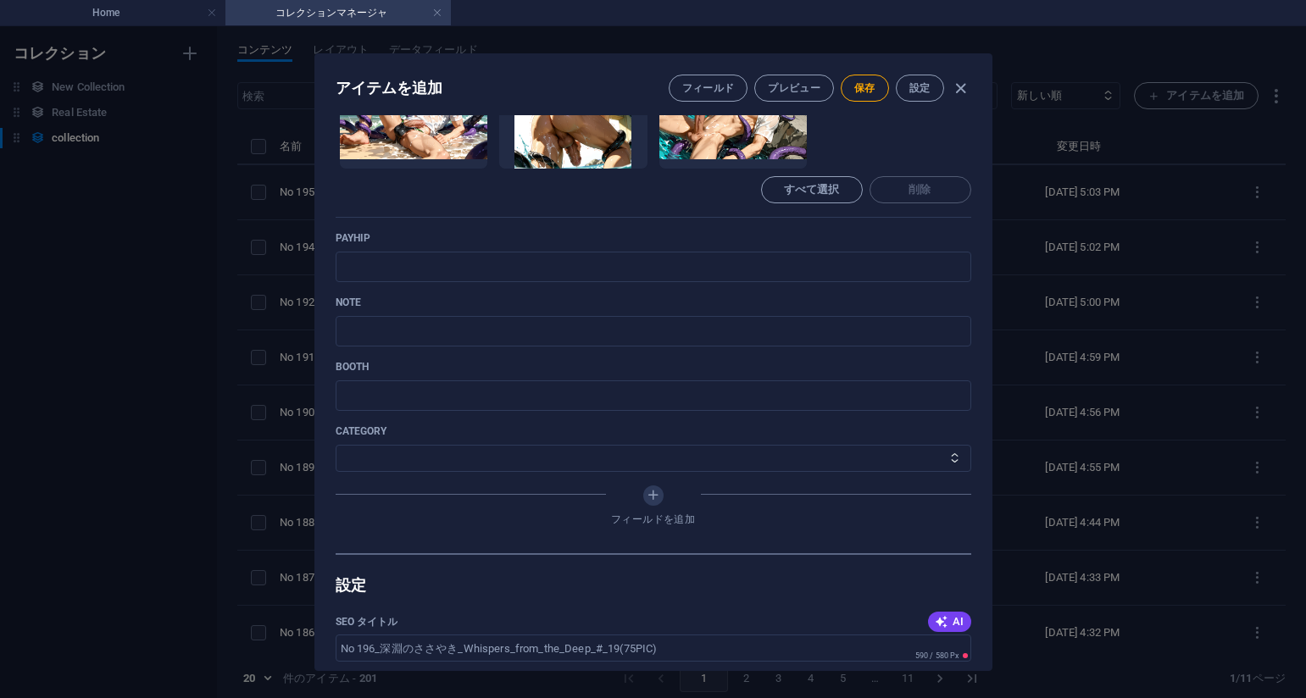
click at [751, 219] on div "Name No 196_深淵のささやき_Whispers_from_the_Deep_#_19(75PIC) ​ Slug [DOMAIN_NAME][URL…" at bounding box center [654, 45] width 636 height 1018
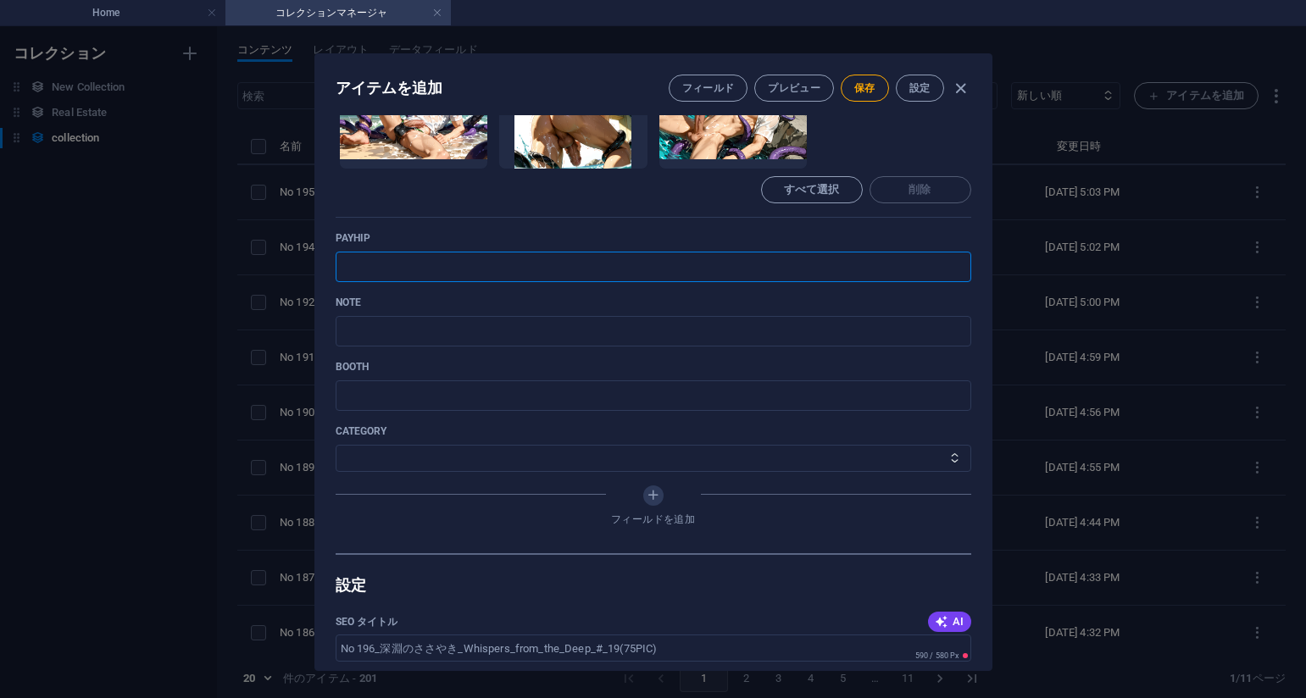
click at [660, 270] on input "text" at bounding box center [654, 267] width 636 height 31
paste input "[URL][DOMAIN_NAME]"
type input "[URL][DOMAIN_NAME]"
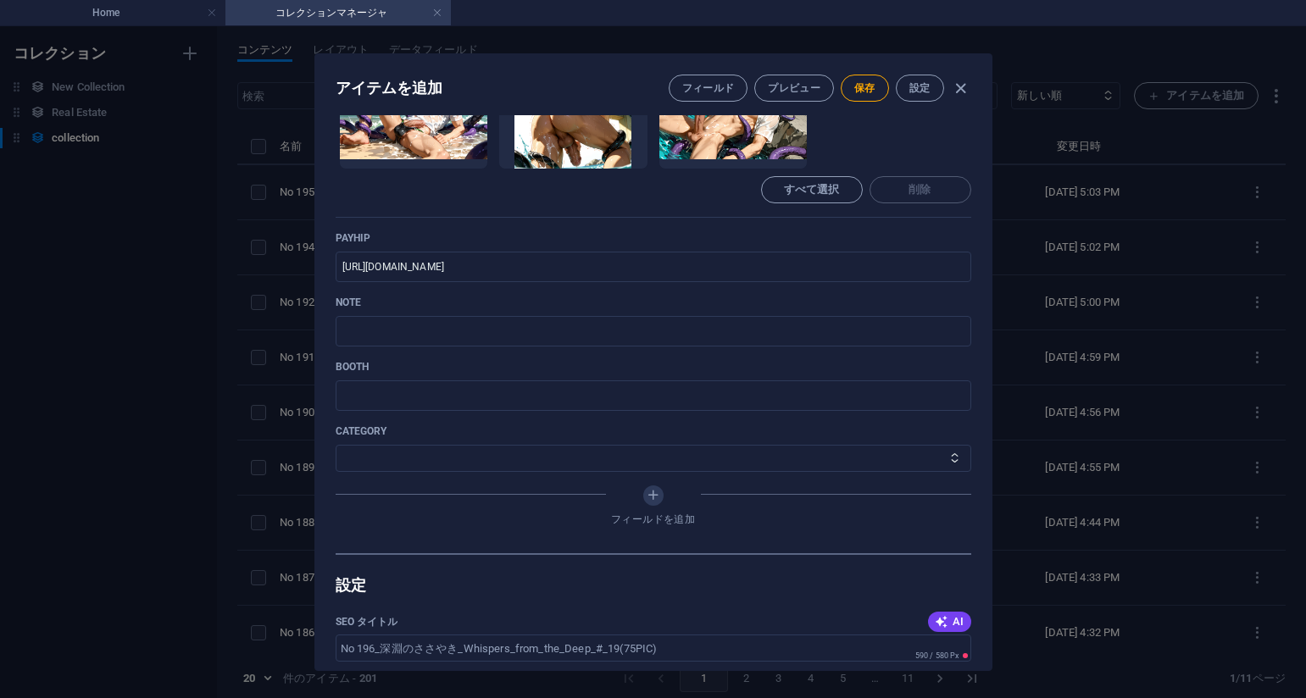
click at [769, 241] on p "payhip" at bounding box center [654, 238] width 636 height 14
click at [613, 328] on input "text" at bounding box center [654, 331] width 636 height 31
paste input "[URL][DOMAIN_NAME]"
type input "[URL][DOMAIN_NAME]"
click at [423, 454] on select "その他 ジャマー_jammer レインコート_rain_coat ミリタリービキニ_military_bikini 体操選手_gymnast ドアの向こうのひ…" at bounding box center [654, 458] width 636 height 27
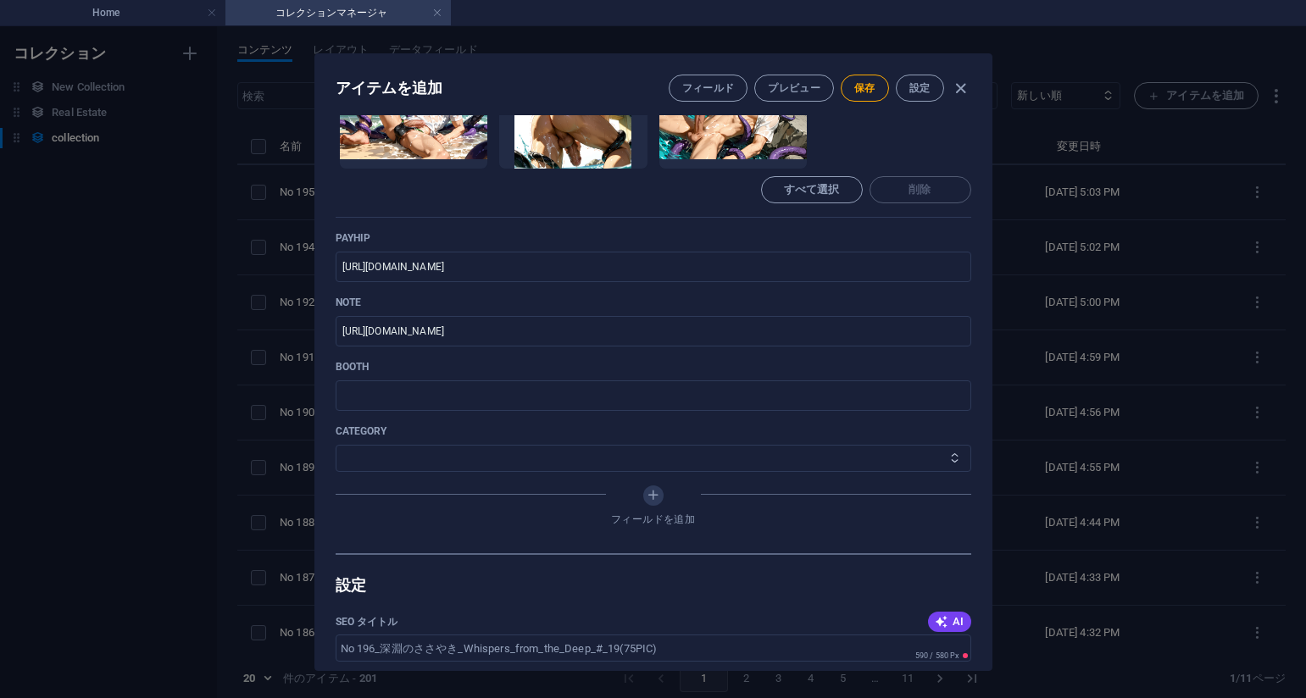
select select "深淵のささやき_Whispers_from_the_Deep"
click at [336, 445] on select "その他 ジャマー_jammer レインコート_rain_coat ミリタリービキニ_military_bikini 体操選手_gymnast ドアの向こうのひ…" at bounding box center [654, 458] width 636 height 27
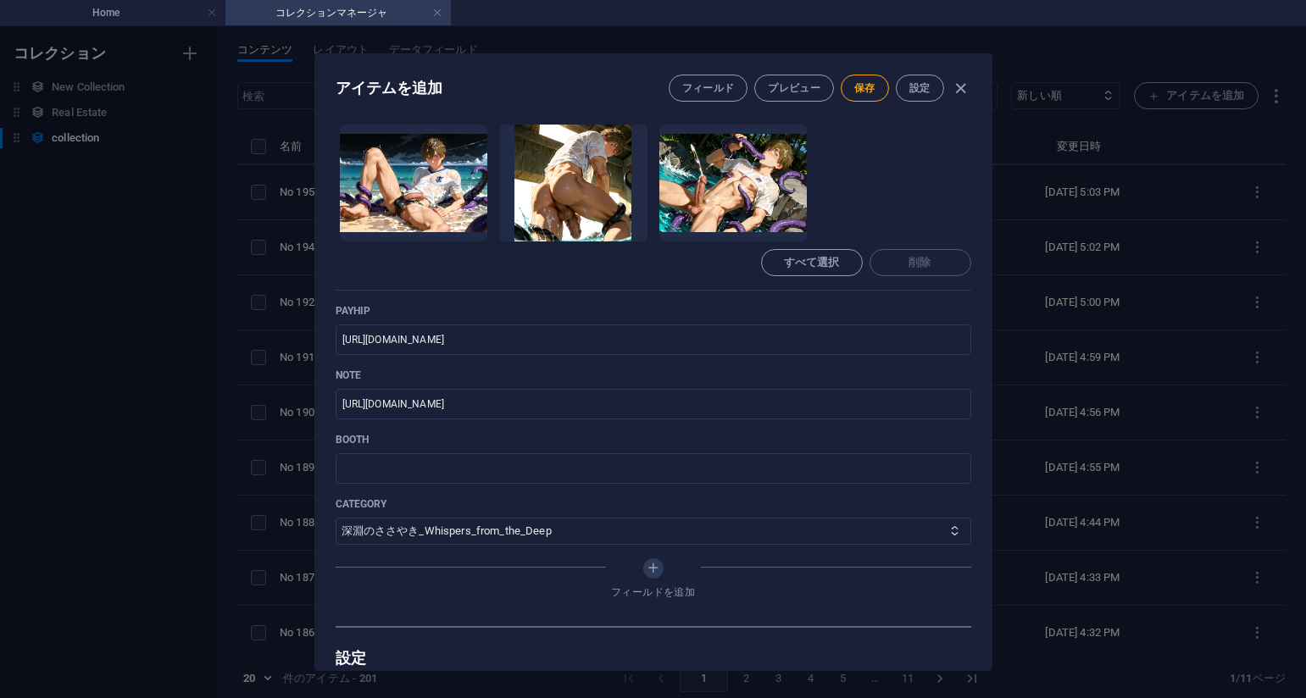
scroll to position [254, 0]
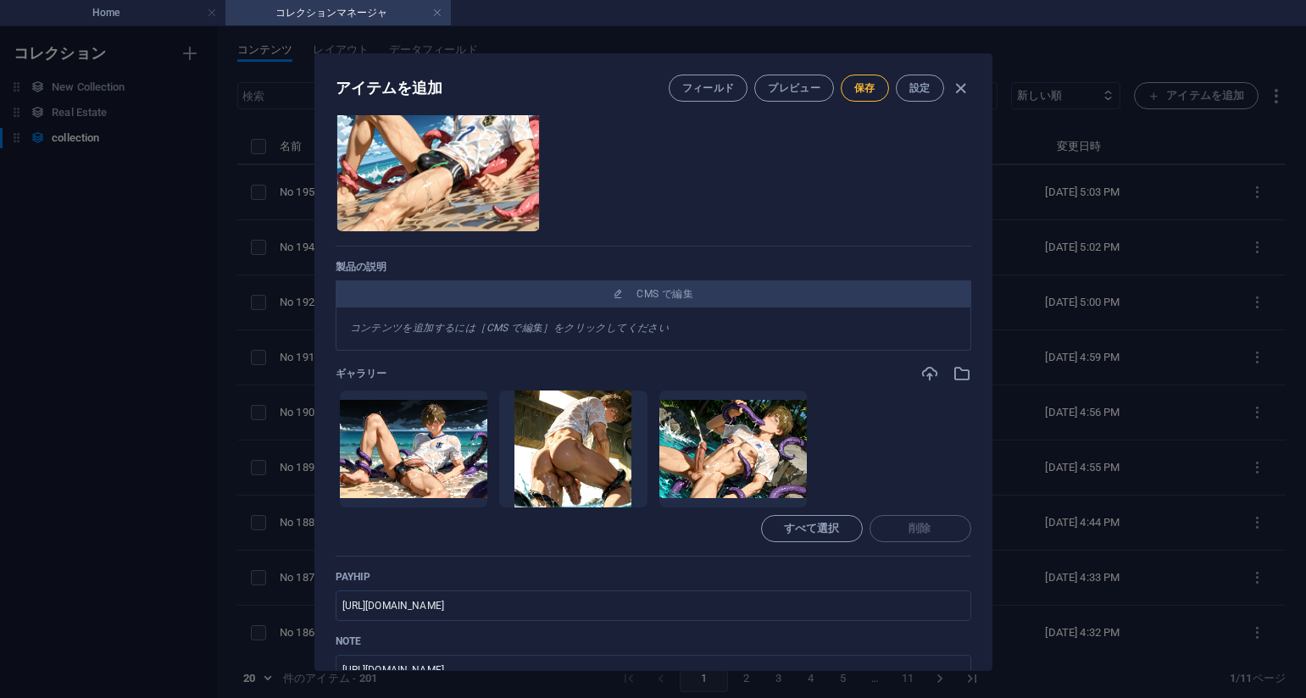
click at [852, 83] on button "保存" at bounding box center [865, 88] width 48 height 27
click at [804, 198] on ul "ここにファイルをドロップすると、すぐにアップロードされます" at bounding box center [654, 130] width 636 height 203
click at [1196, 237] on div "アイテムを編集 フィールド プレビュー 保存 設定 Name No 196_深淵のささやき_Whispers_from_the_Deep_#_19(75PIC…" at bounding box center [653, 362] width 1306 height 672
type input "no-196-whispers-from-the-deep-19-75pic"
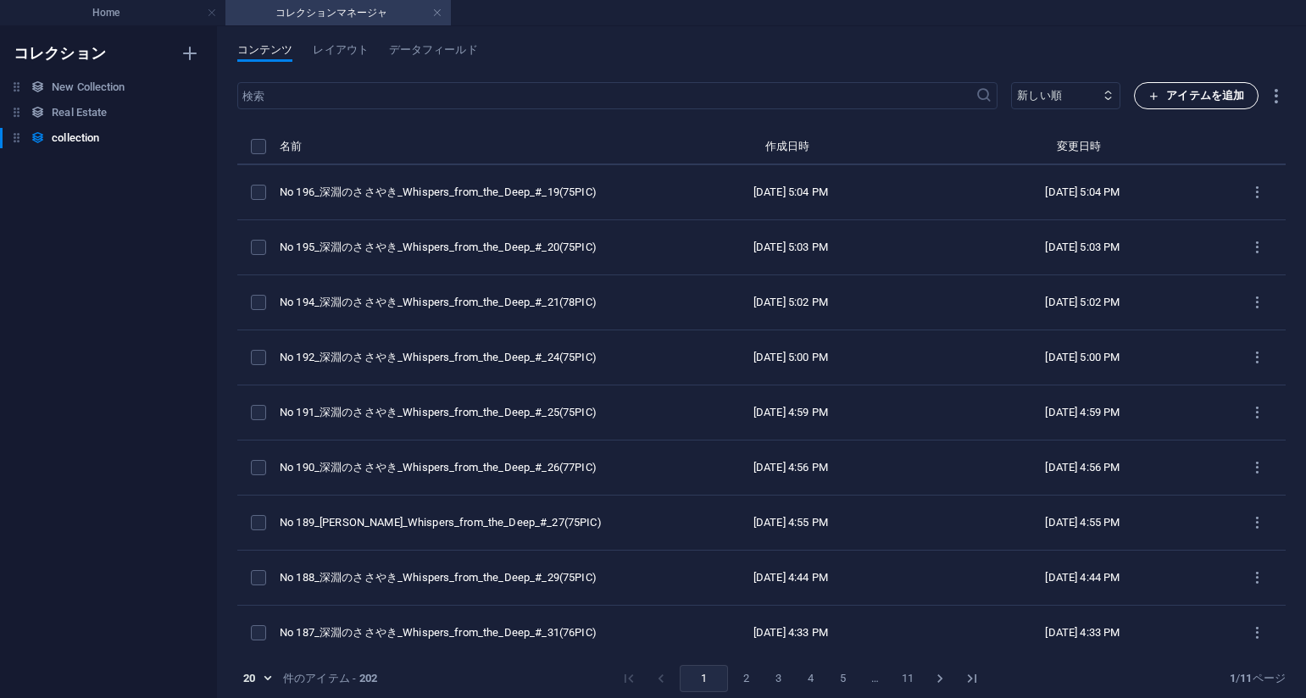
click at [1168, 99] on span "アイテムを追加" at bounding box center [1196, 96] width 96 height 20
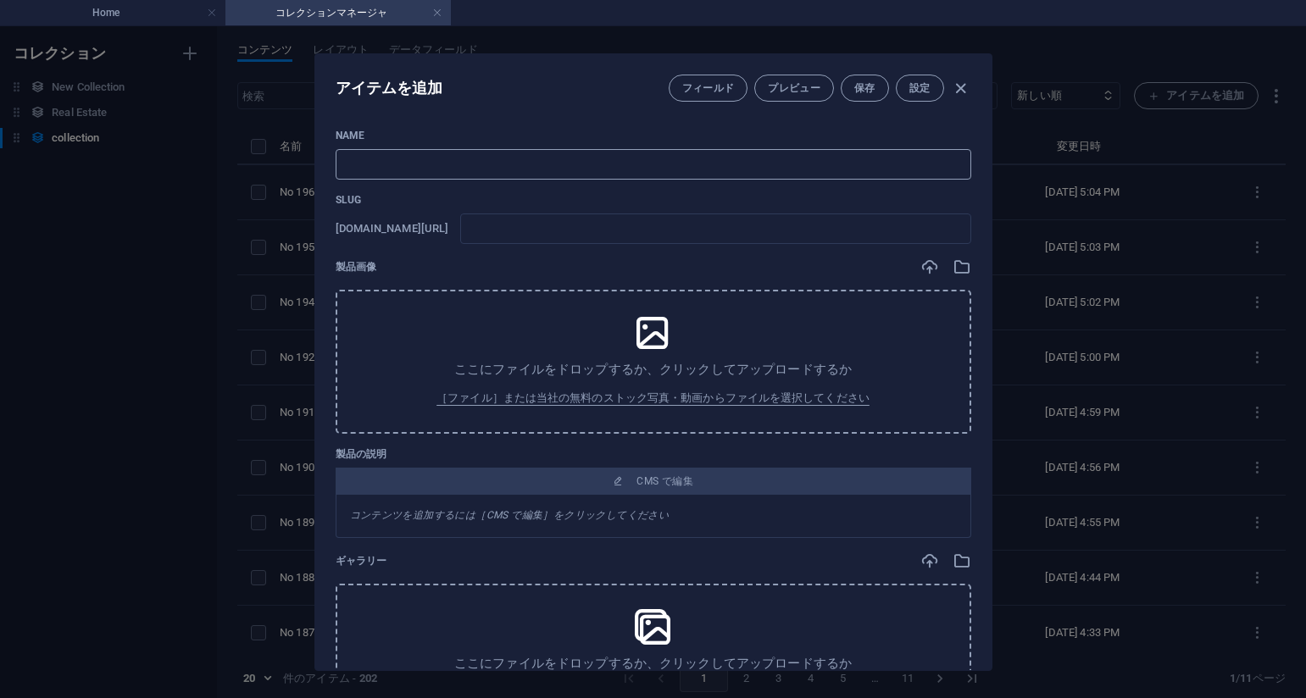
click at [576, 176] on input "text" at bounding box center [654, 164] width 636 height 31
paste input "No 197_[PERSON_NAME]_Whispers_from_the_Deep_#_18(76PIC)"
type input "No 197_[PERSON_NAME]_Whispers_from_the_Deep_#_18(76PIC)"
type input "no-197-whispers-from-the-deep-18-76pic"
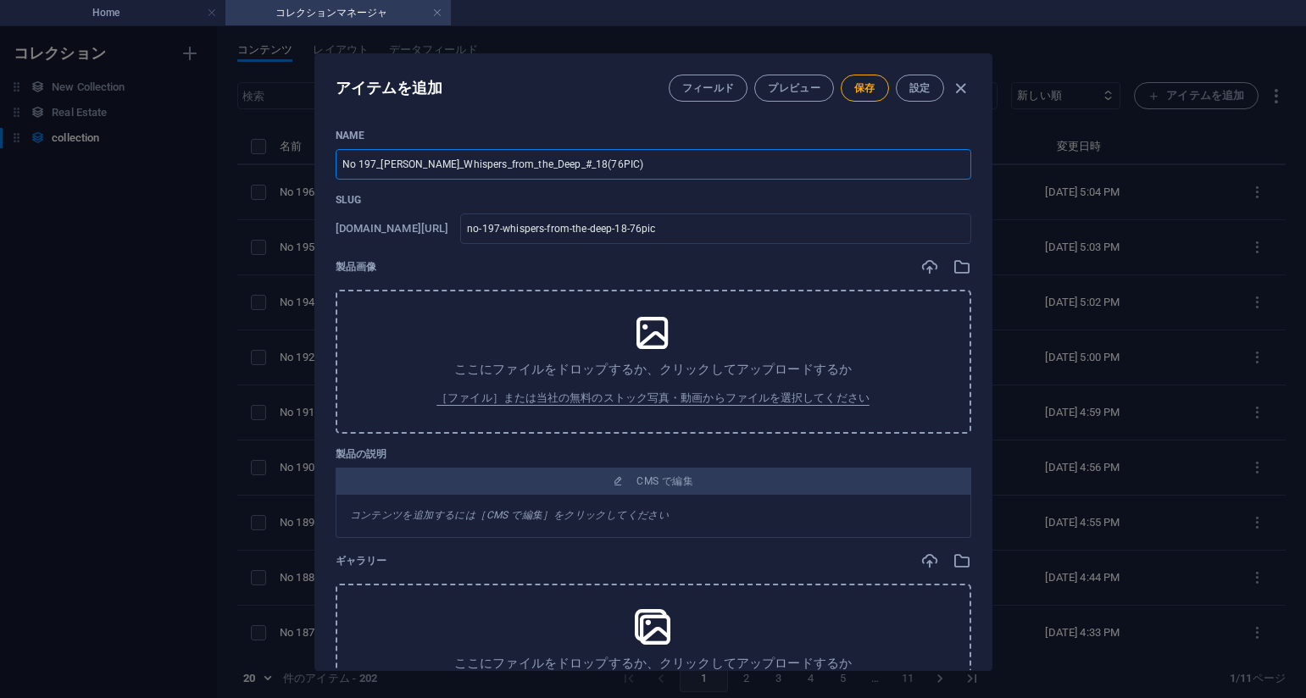
type input "No 197_[PERSON_NAME]_Whispers_from_the_Deep_#_18(76PIC)"
click at [830, 247] on div "Name No 197_深淵のささやき_Whispers_from_the_Deep_#_18(76PIC) ​ Slug [DOMAIN_NAME][URL…" at bounding box center [654, 596] width 636 height 935
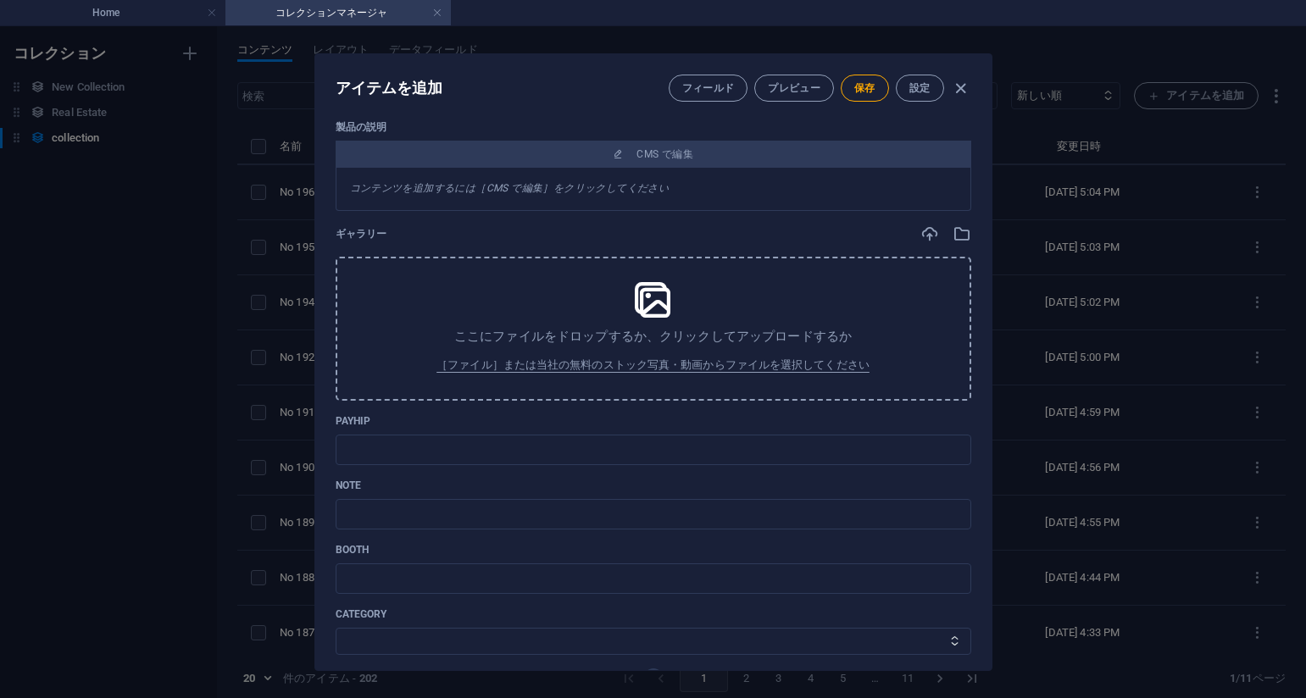
scroll to position [509, 0]
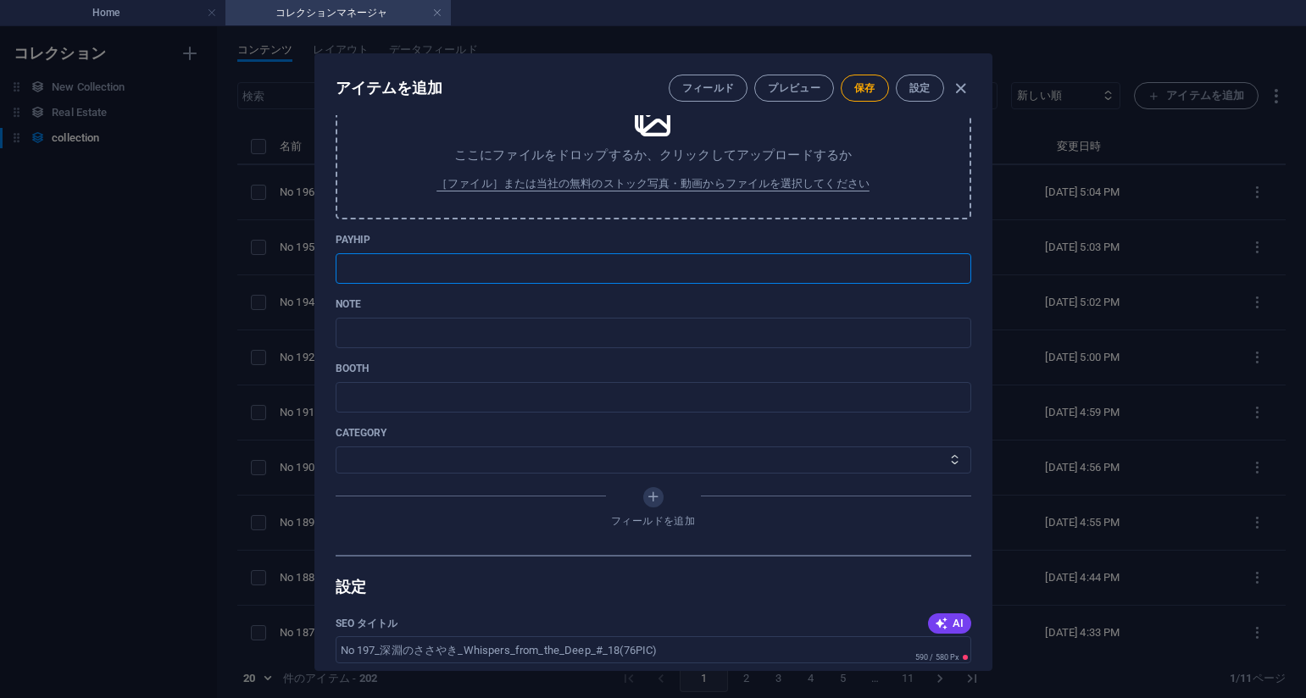
click at [482, 263] on input "text" at bounding box center [654, 268] width 636 height 31
paste input "[URL][DOMAIN_NAME]"
type input "[URL][DOMAIN_NAME]"
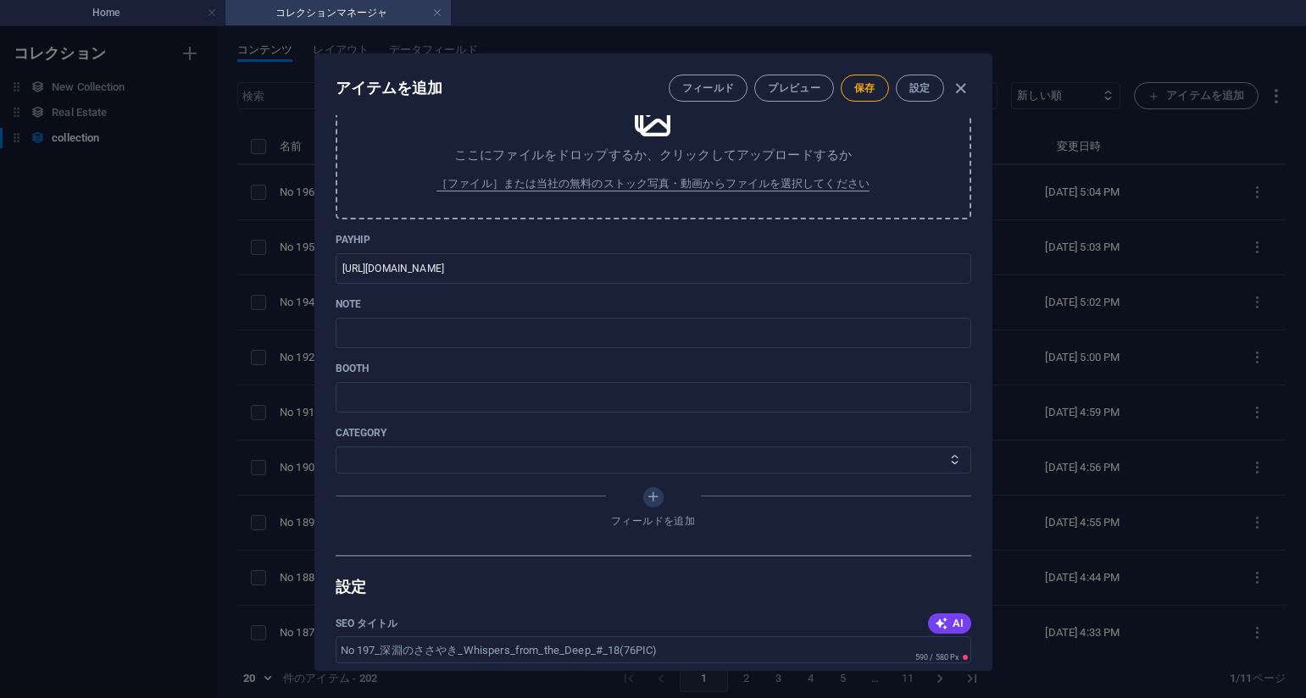
click at [807, 231] on div "Name No 197_深淵のささやき_Whispers_from_the_Deep_#_18(76PIC) ​ Slug [DOMAIN_NAME][URL…" at bounding box center [654, 87] width 636 height 935
click at [537, 347] on input "text" at bounding box center [654, 333] width 636 height 31
paste input "[URL][DOMAIN_NAME]"
type input "[URL][DOMAIN_NAME]"
click at [460, 462] on select "その他 ジャマー_jammer レインコート_rain_coat ミリタリービキニ_military_bikini 体操選手_gymnast ドアの向こうのひ…" at bounding box center [654, 460] width 636 height 27
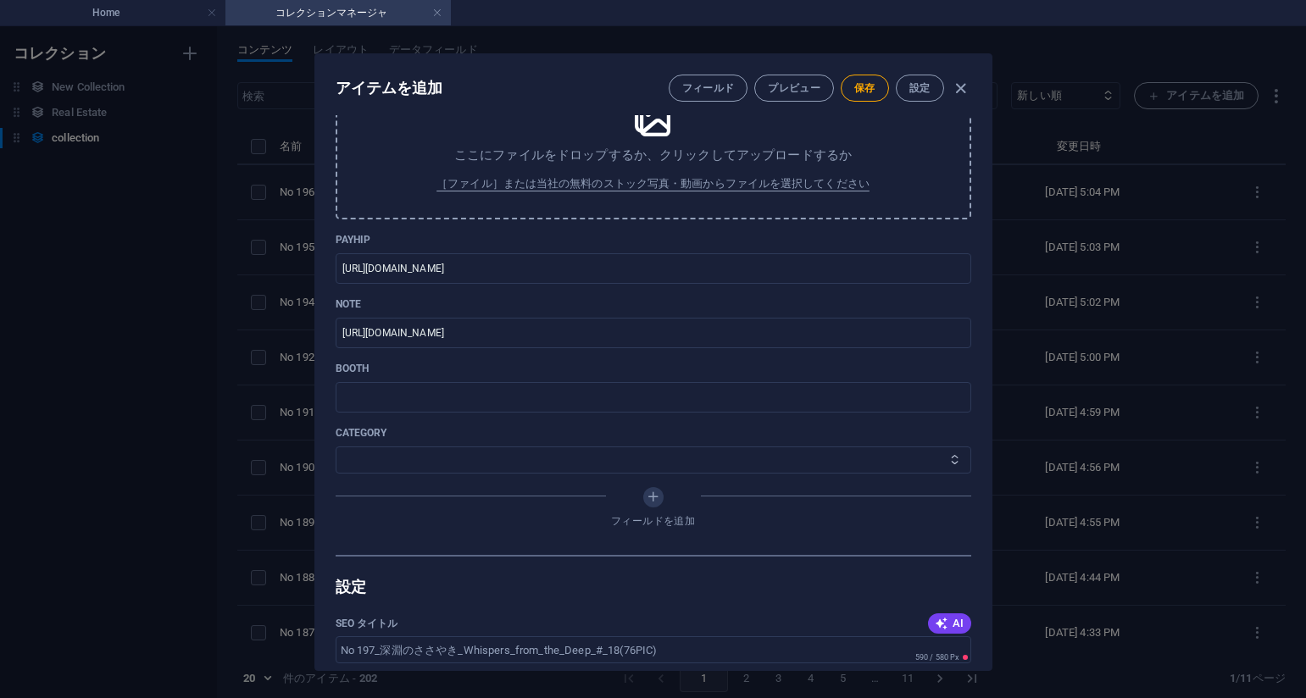
select select "深淵のささやき_Whispers_from_the_Deep"
click at [336, 447] on select "その他 ジャマー_jammer レインコート_rain_coat ミリタリービキニ_military_bikini 体操選手_gymnast ドアの向こうのひ…" at bounding box center [654, 460] width 636 height 27
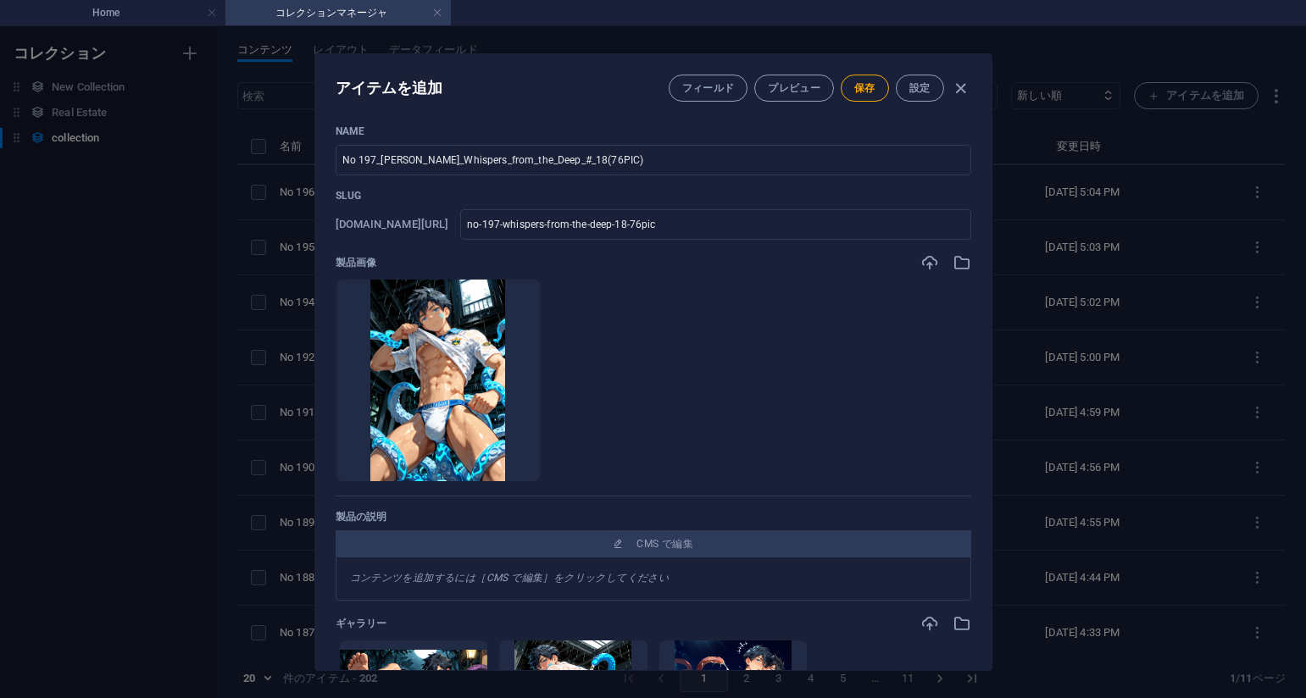
scroll to position [0, 0]
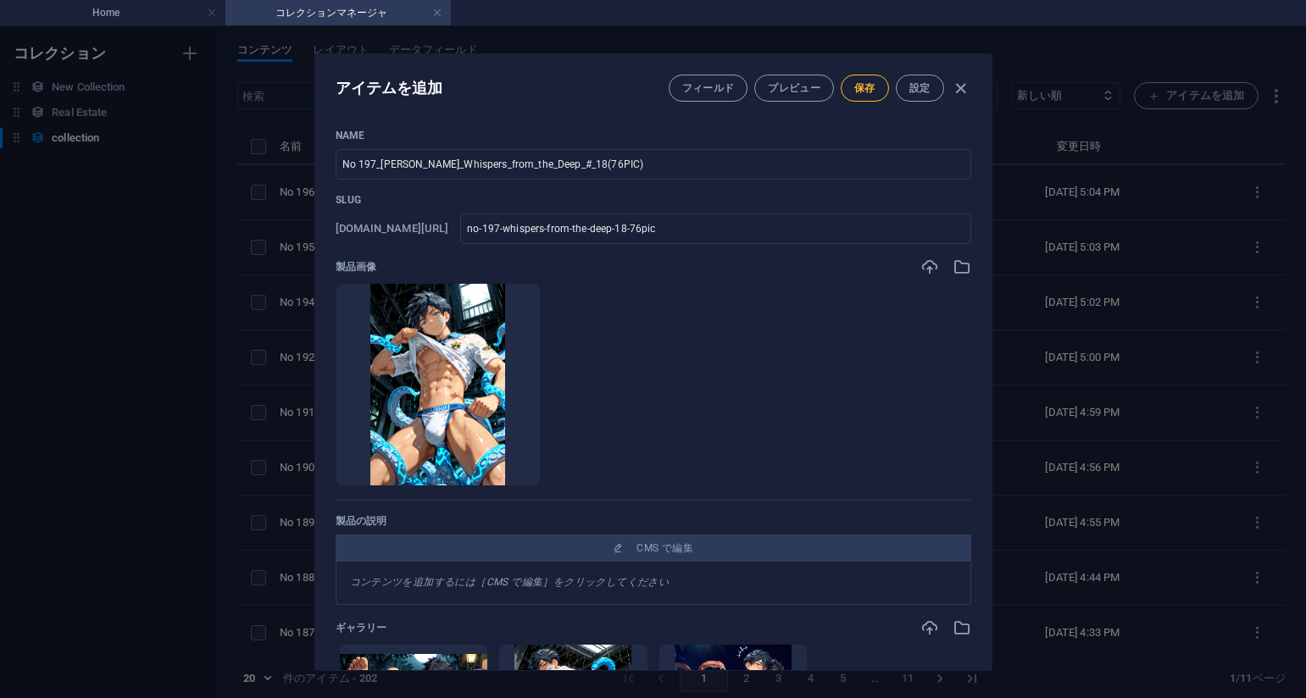
click at [858, 85] on span "保存" at bounding box center [864, 88] width 21 height 14
click at [177, 293] on div "アイテムを編集 フィールド プレビュー 保存 設定 Name No 197_深淵のささやき_Whispers_from_the_Deep_#_18(76PIC…" at bounding box center [653, 362] width 1306 height 672
type input "no-197-whispers-from-the-deep-18-76pic"
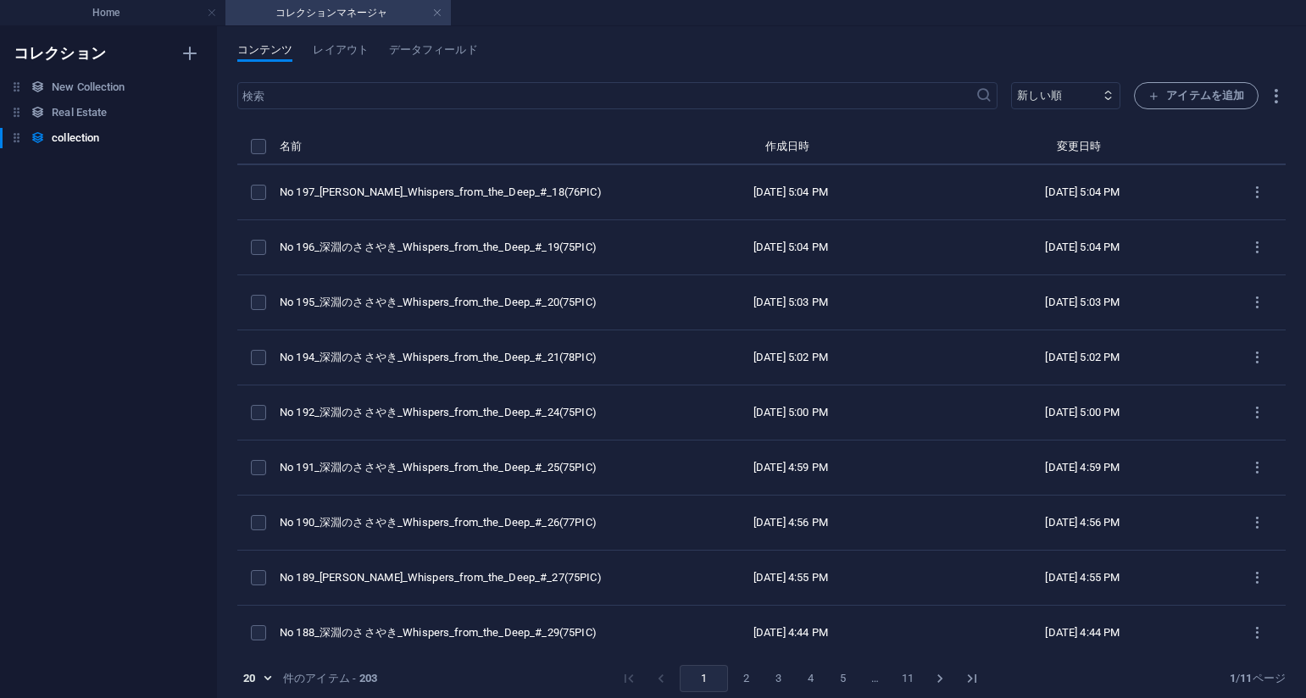
click at [753, 16] on ul "Home コレクションマネージャ" at bounding box center [653, 12] width 1306 height 25
click at [1164, 99] on span "アイテムを追加" at bounding box center [1196, 96] width 96 height 20
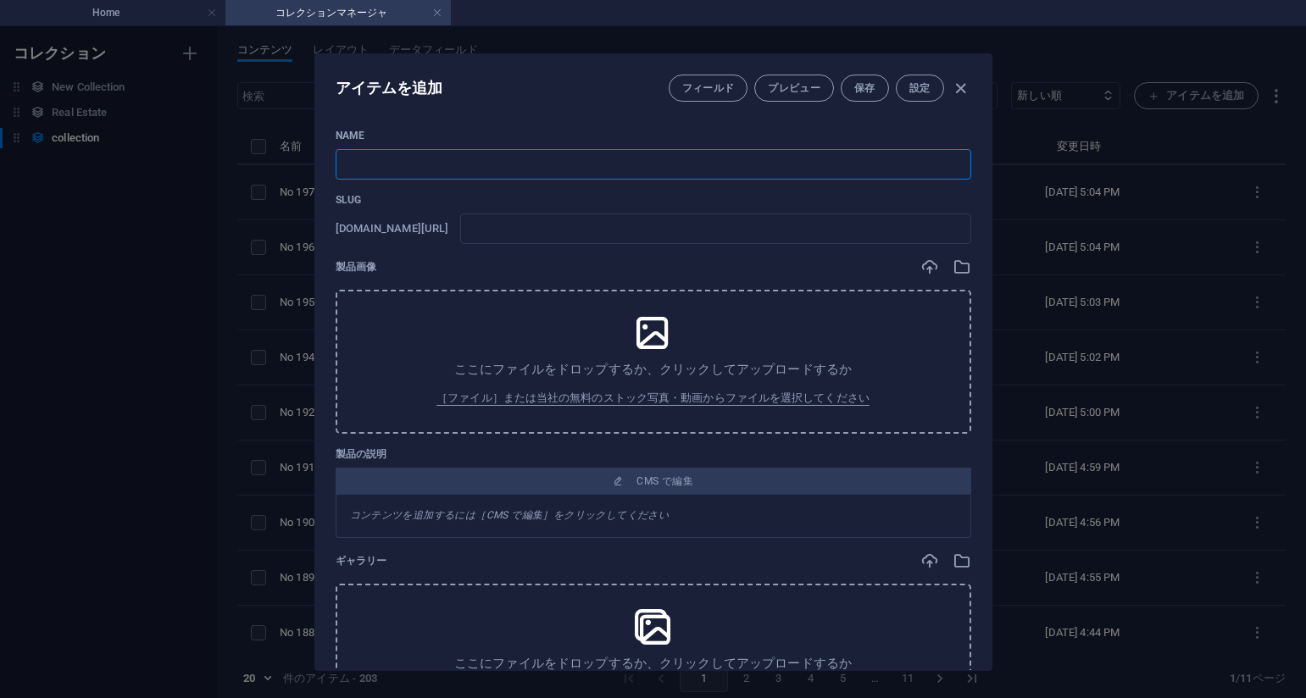
click at [732, 161] on input "text" at bounding box center [654, 164] width 636 height 31
paste input "No 198_深淵のささやき_Whispers_from_the_Deep_#_17(75PIC)"
type input "No 198_深淵のささやき_Whispers_from_the_Deep_#_17(75PIC)"
type input "no-198-whispers-from-the-deep-17-75pic"
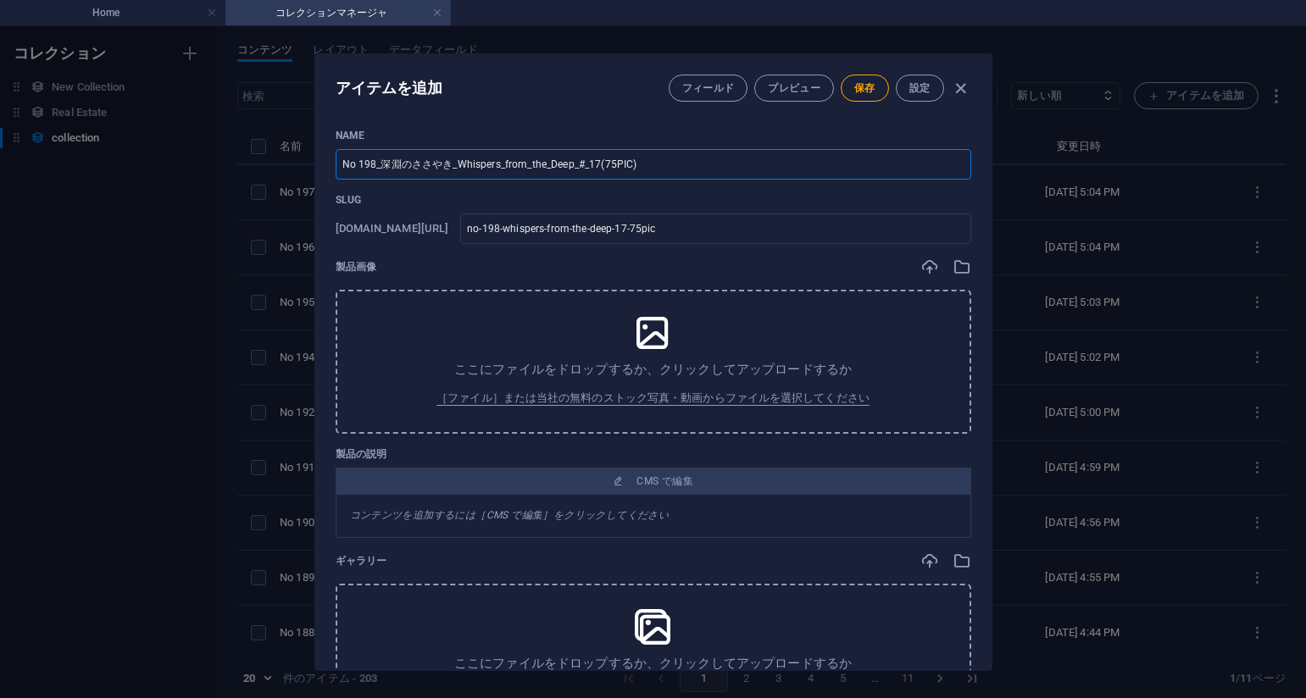
type input "No 198_深淵のささやき_Whispers_from_the_Deep_#_17(75PIC)"
click at [1122, 186] on div "アイテムを追加 フィールド プレビュー 保存 設定 Name No 198_深淵のささやき_Whispers_from_the_Deep_#_17(75PIC…" at bounding box center [653, 362] width 1306 height 672
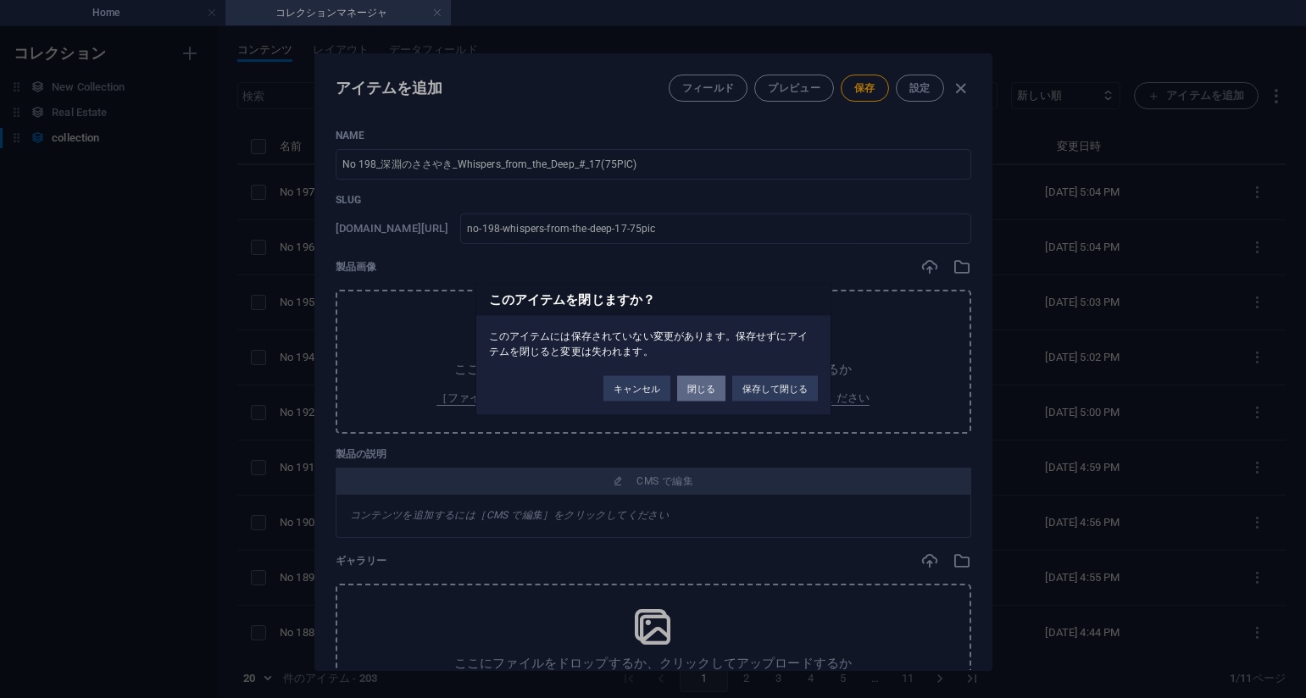
drag, startPoint x: 711, startPoint y: 392, endPoint x: 748, endPoint y: 360, distance: 49.3
click at [711, 392] on button "閉じる" at bounding box center [701, 388] width 48 height 25
type input "no-198-whispers-from-the-deep-17-75pic"
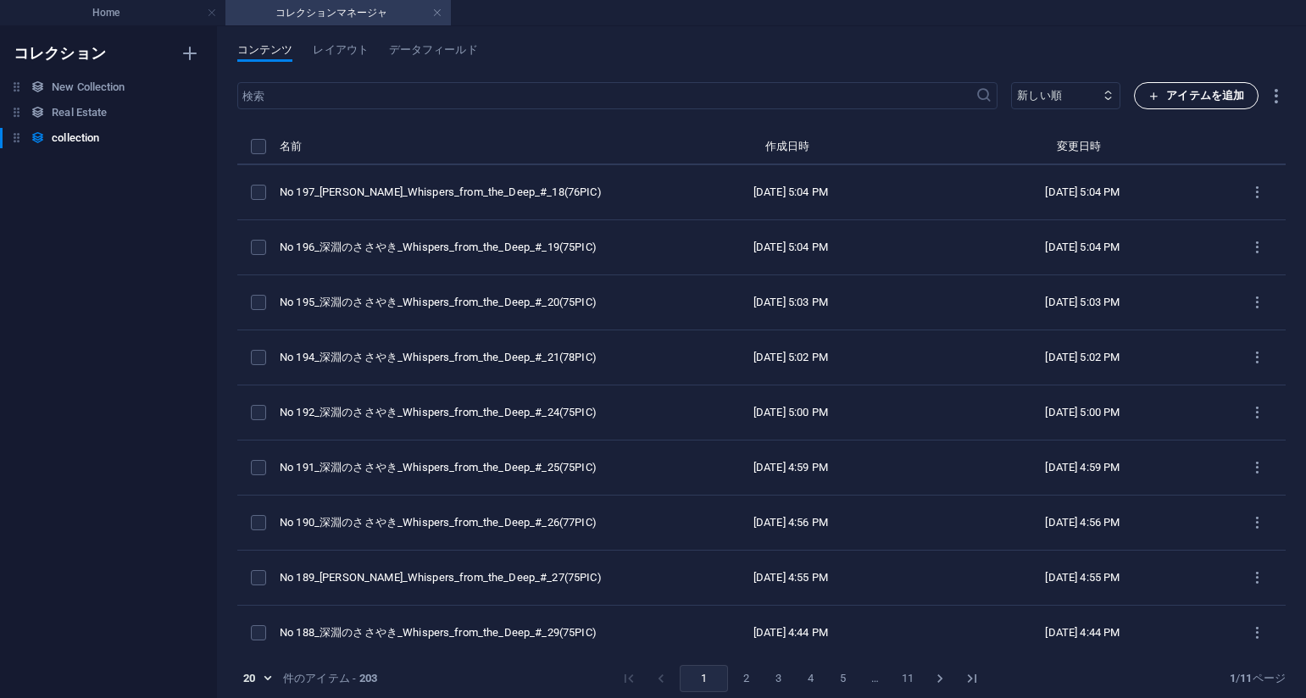
click at [1159, 92] on span "アイテムを追加" at bounding box center [1196, 96] width 96 height 20
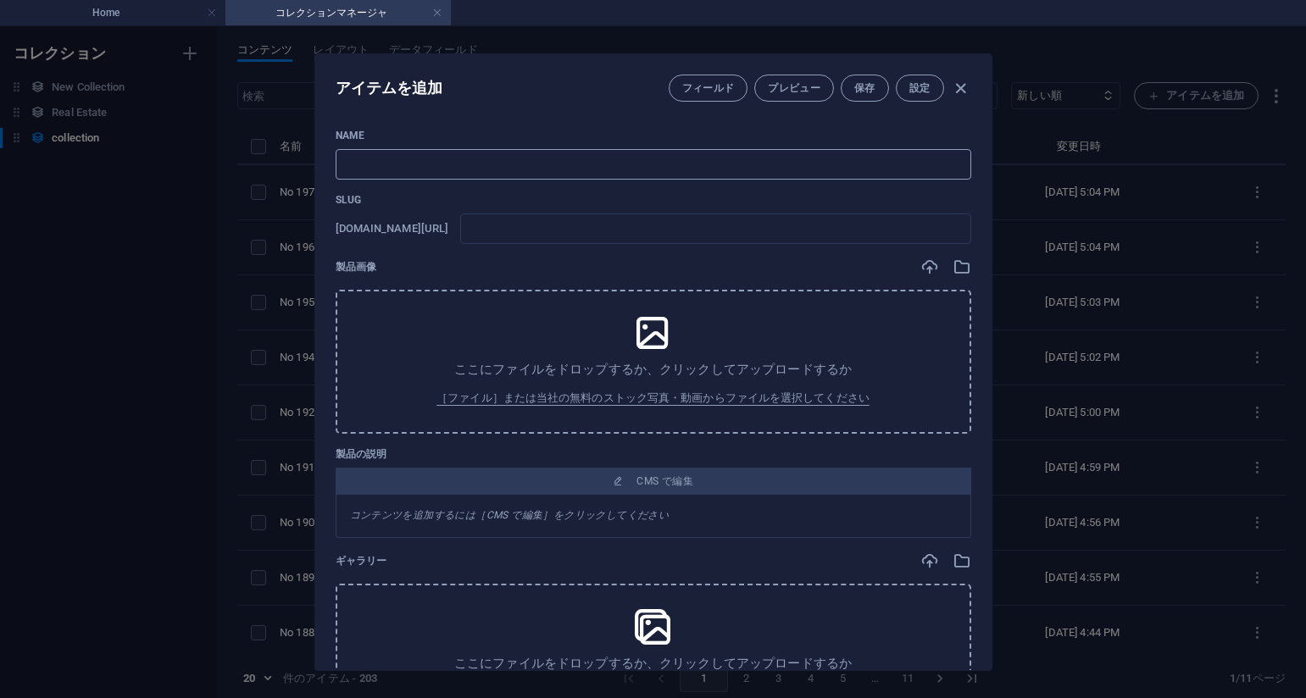
click at [480, 153] on input "text" at bounding box center [654, 164] width 636 height 31
paste input "No 198_深淵のささやき_Whispers_from_the_Deep_#_17(75PIC)"
type input "No 198_深淵のささやき_Whispers_from_the_Deep_#_17(75PIC)"
type input "no-198-whispers-from-the-deep-17-75pic"
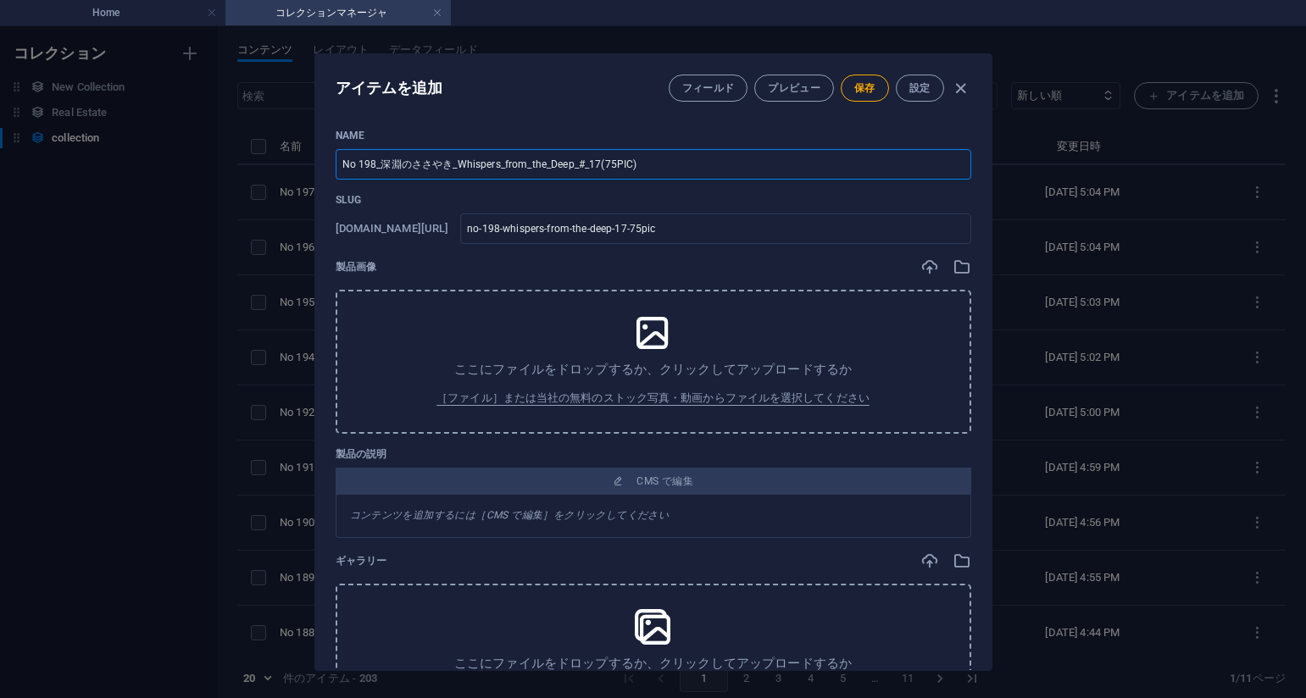
type input "No 198_深淵のささやき_Whispers_from_the_Deep_#_17(75PIC)"
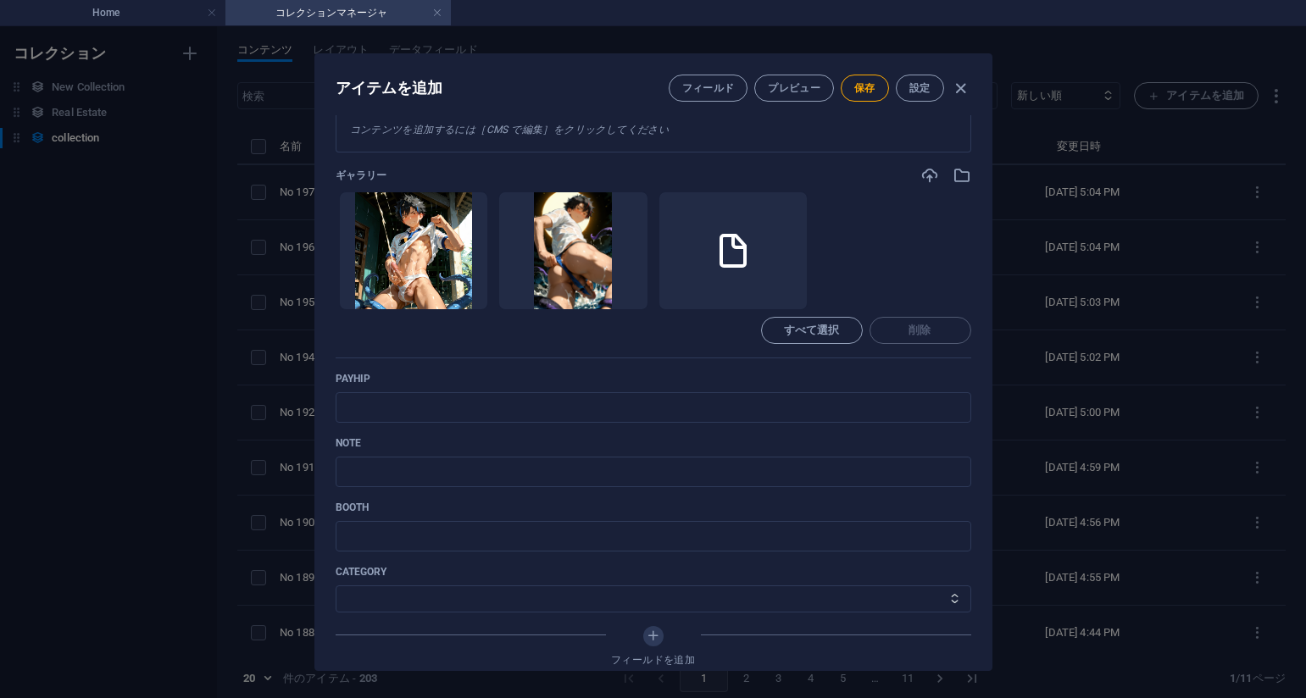
scroll to position [509, 0]
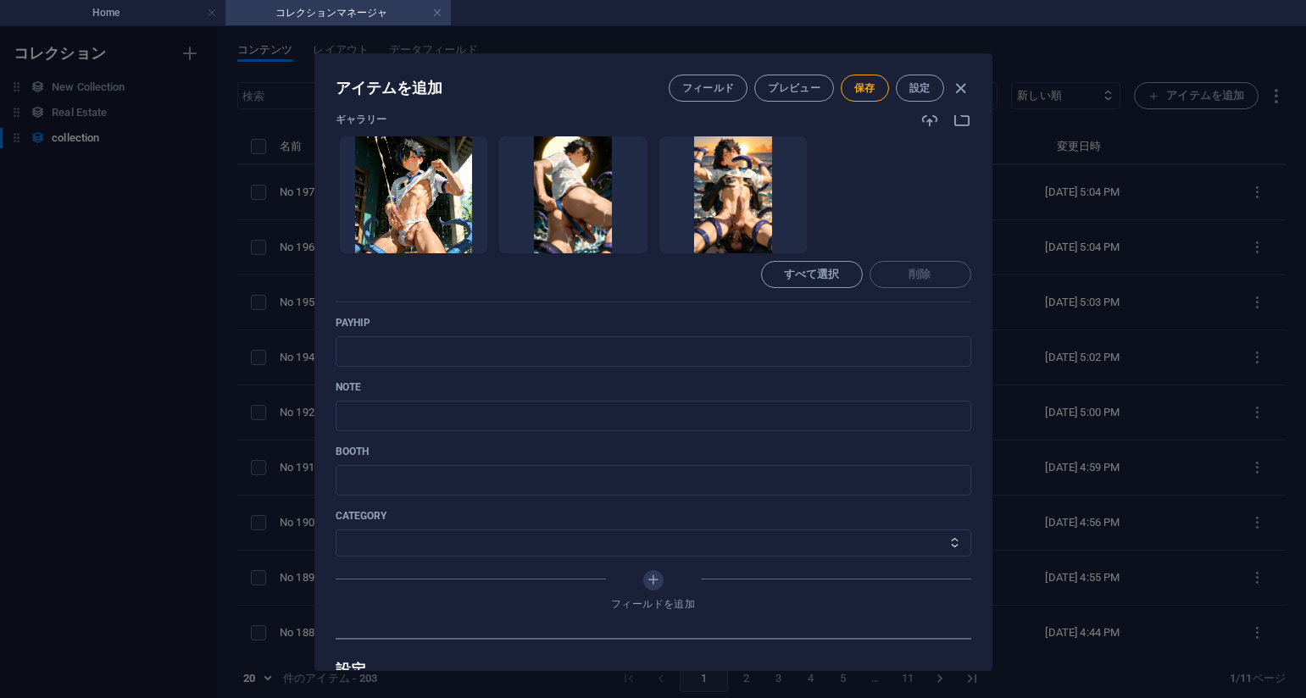
click at [761, 306] on div "Name No 198_深淵のささやき_Whispers_from_the_Deep_#_17(75PIC) ​ Slug [DOMAIN_NAME][URL…" at bounding box center [654, 129] width 636 height 1018
click at [659, 348] on input "text" at bounding box center [654, 351] width 636 height 31
paste input "[URL][DOMAIN_NAME]"
type input "[URL][DOMAIN_NAME]"
click at [787, 331] on div "payhip [URL][DOMAIN_NAME] ​" at bounding box center [654, 341] width 636 height 51
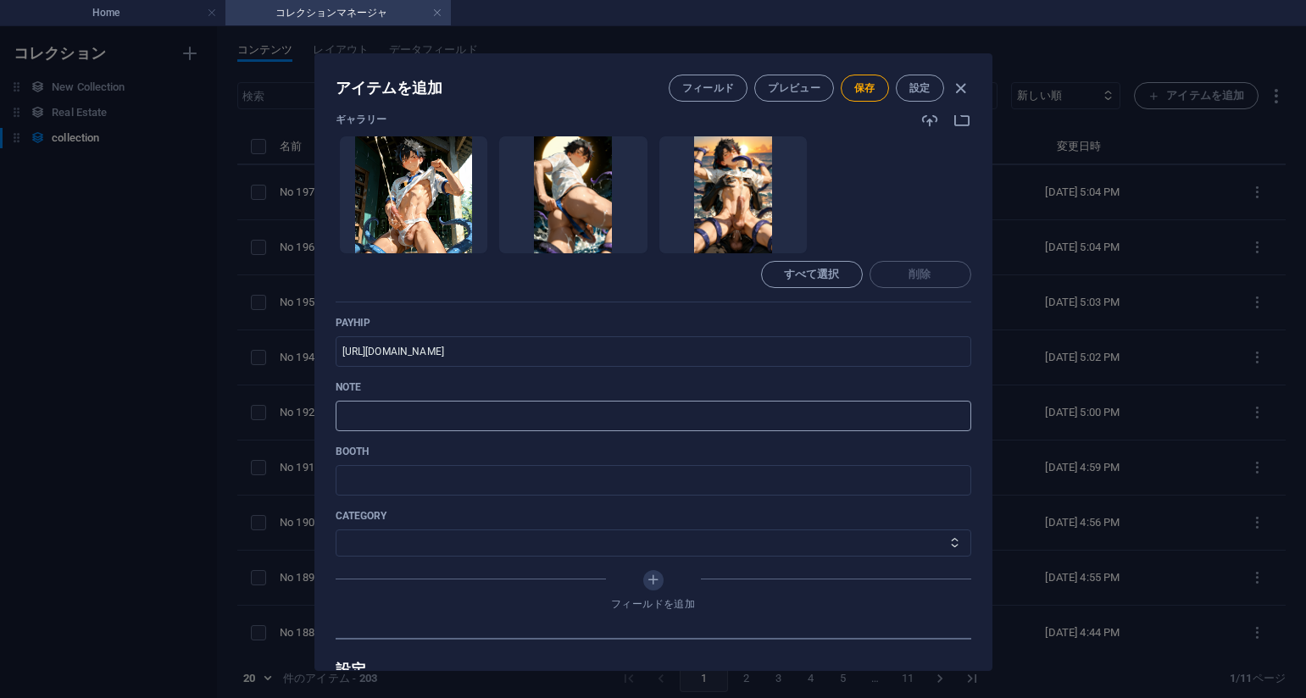
click at [525, 421] on input "text" at bounding box center [654, 416] width 636 height 31
paste input "[URL][DOMAIN_NAME]"
type input "[URL][DOMAIN_NAME]"
click at [467, 547] on select "その他 ジャマー_jammer レインコート_rain_coat ミリタリービキニ_military_bikini 体操選手_gymnast ドアの向こうのひ…" at bounding box center [654, 543] width 636 height 27
select select "深淵のささやき_Whispers_from_the_Deep"
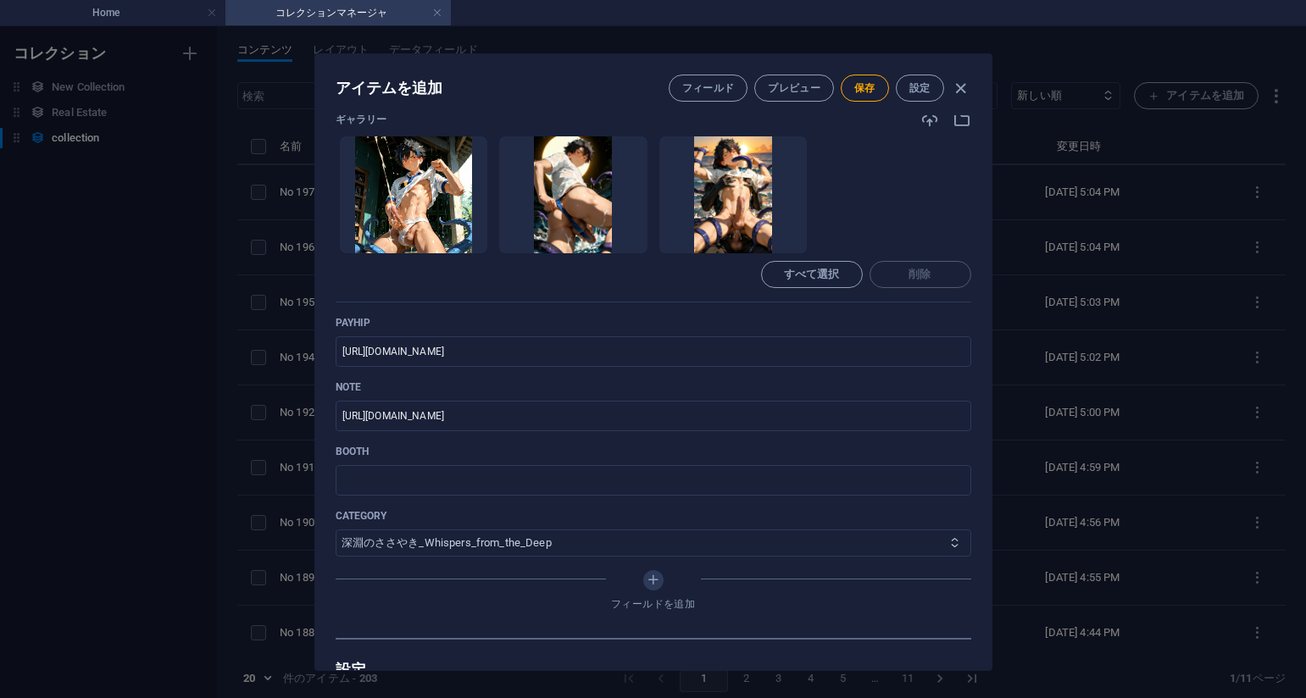
click at [336, 530] on select "その他 ジャマー_jammer レインコート_rain_coat ミリタリービキニ_military_bikini 体操選手_gymnast ドアの向こうのひ…" at bounding box center [654, 543] width 636 height 27
click at [863, 84] on span "保存" at bounding box center [864, 88] width 21 height 14
click at [1138, 359] on div "アイテムを編集 フィールド プレビュー 保存 設定 Name No 198_深淵のささやき_Whispers_from_the_Deep_#_17(75PIC…" at bounding box center [653, 362] width 1306 height 672
type input "no-198-whispers-from-the-deep-17-75pic"
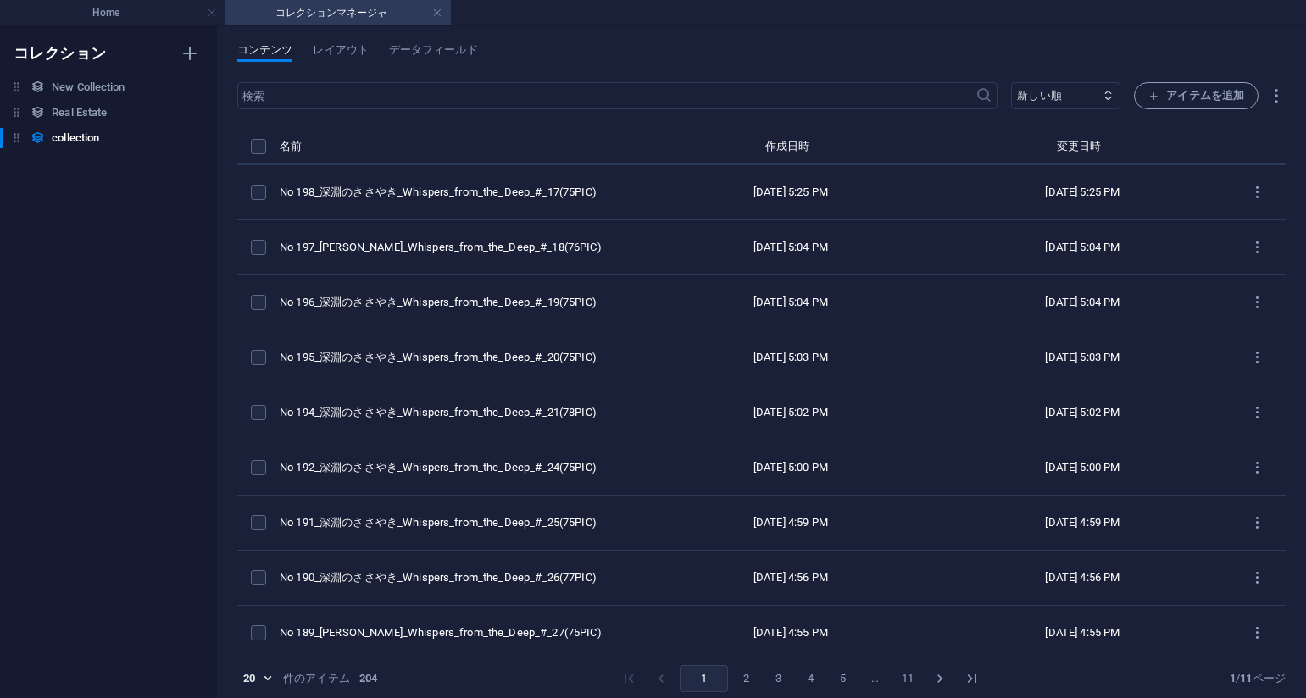
click at [759, 51] on div "コンテンツ レイアウト データフィールド" at bounding box center [761, 59] width 1048 height 32
click at [1170, 90] on span "アイテムを追加" at bounding box center [1196, 96] width 96 height 20
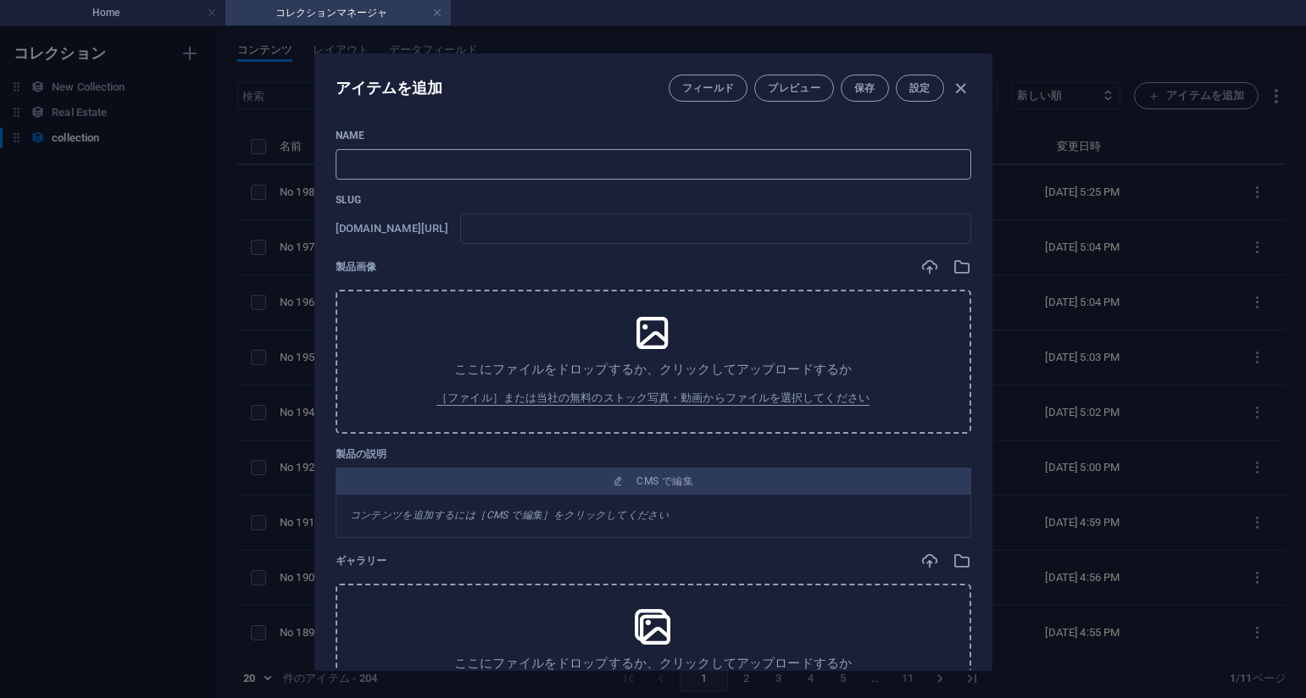
click at [504, 151] on input "text" at bounding box center [654, 164] width 636 height 31
paste input "No 199_深淵のささやき_Whispers_from_the_Deep_#_16(75PIC)"
type input "No 199_深淵のささやき_Whispers_from_the_Deep_#_16(75PIC)"
type input "no-199-whispers-from-the-deep-16-75pic"
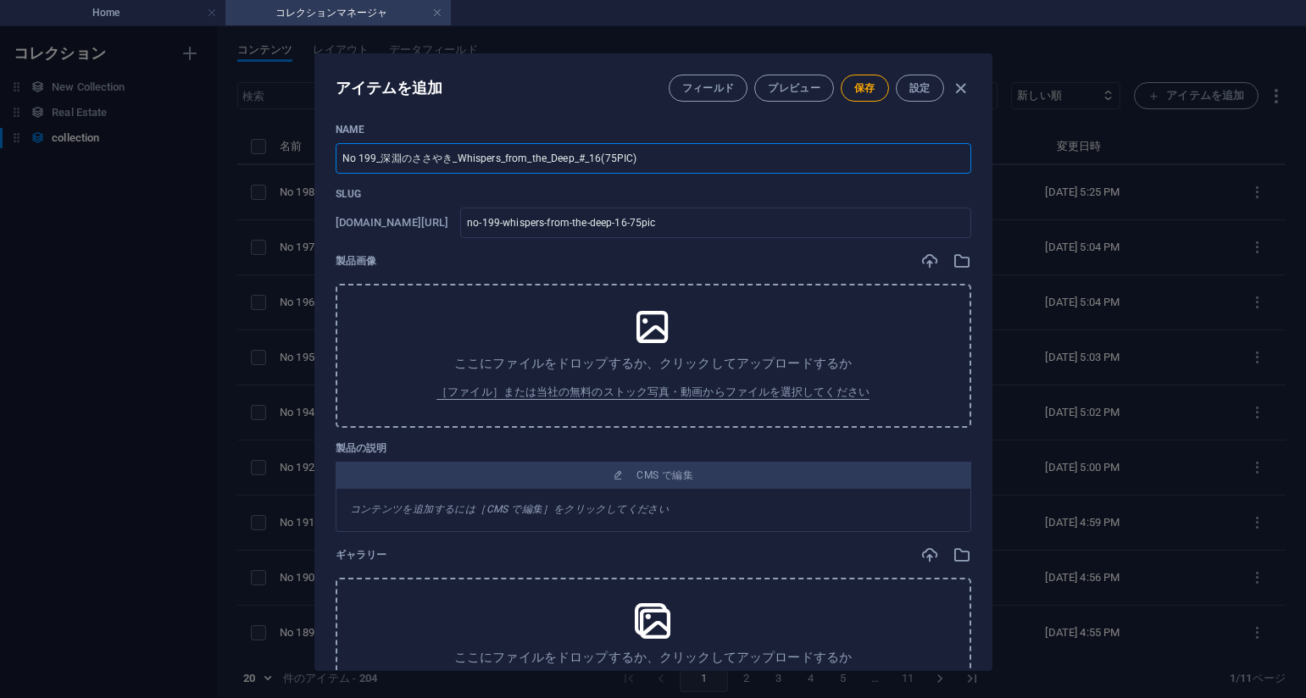
scroll to position [0, 0]
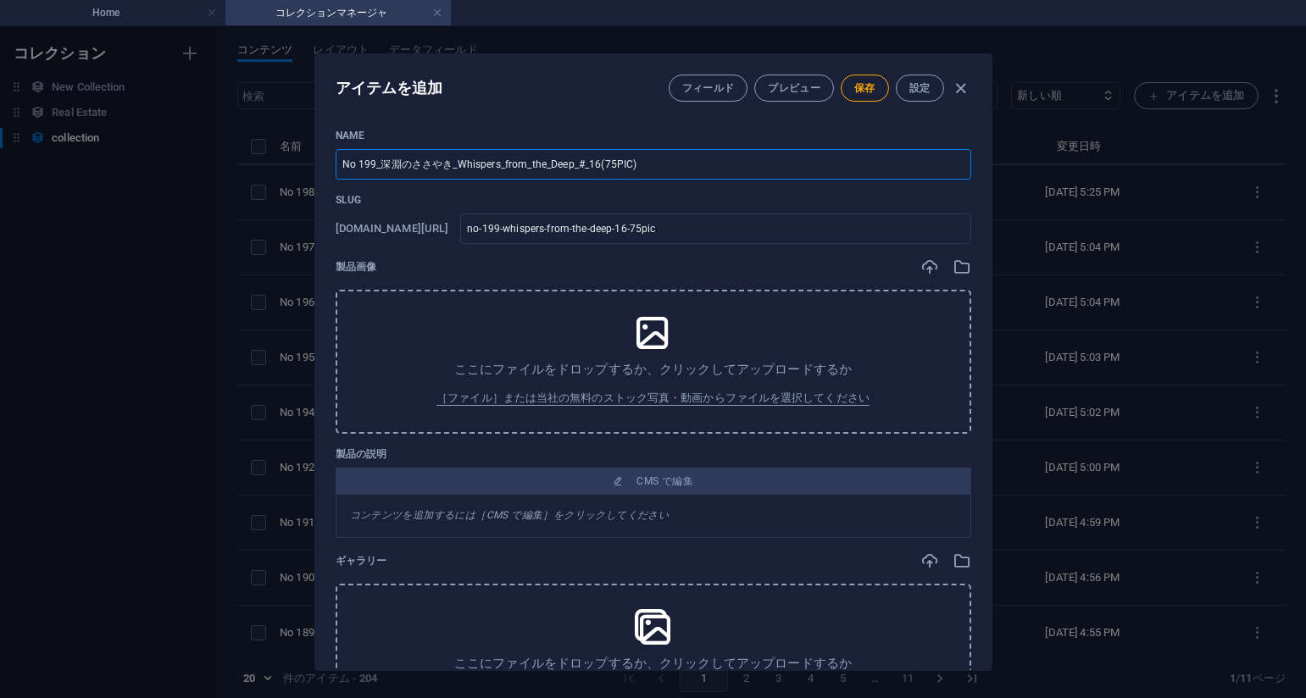
type input "No 199_深淵のささやき_Whispers_from_the_Deep_#_16(75PIC)"
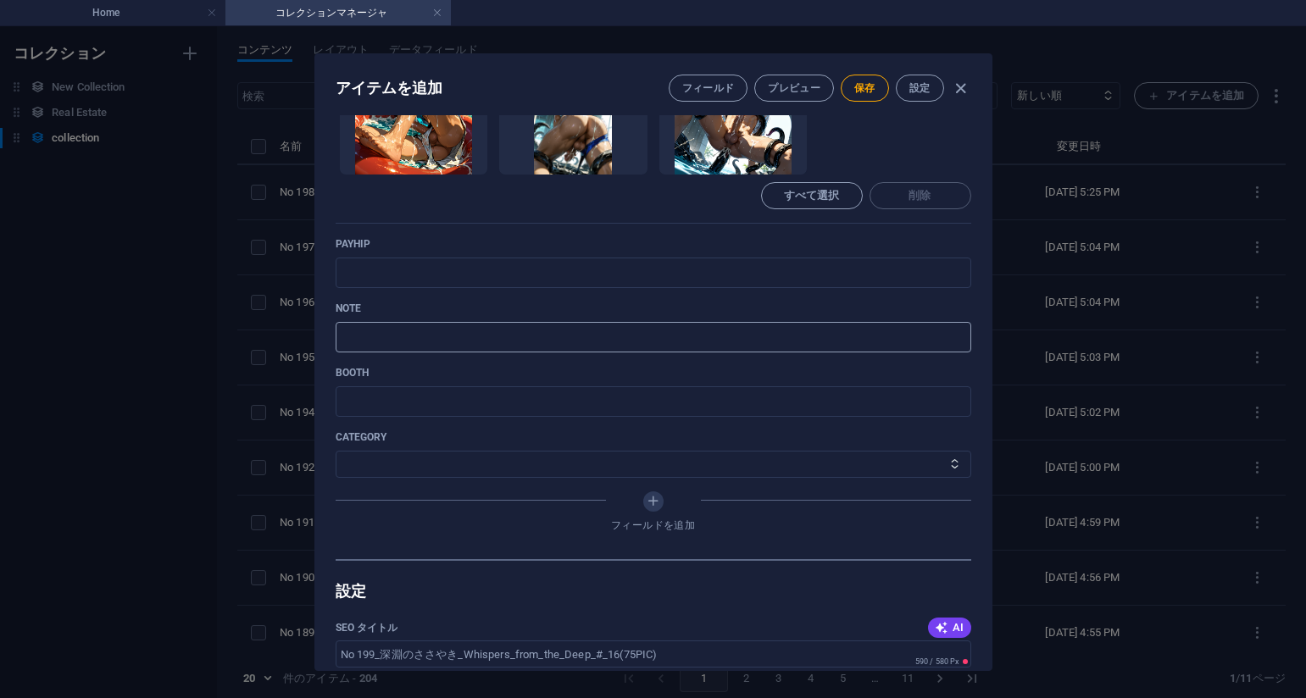
scroll to position [593, 0]
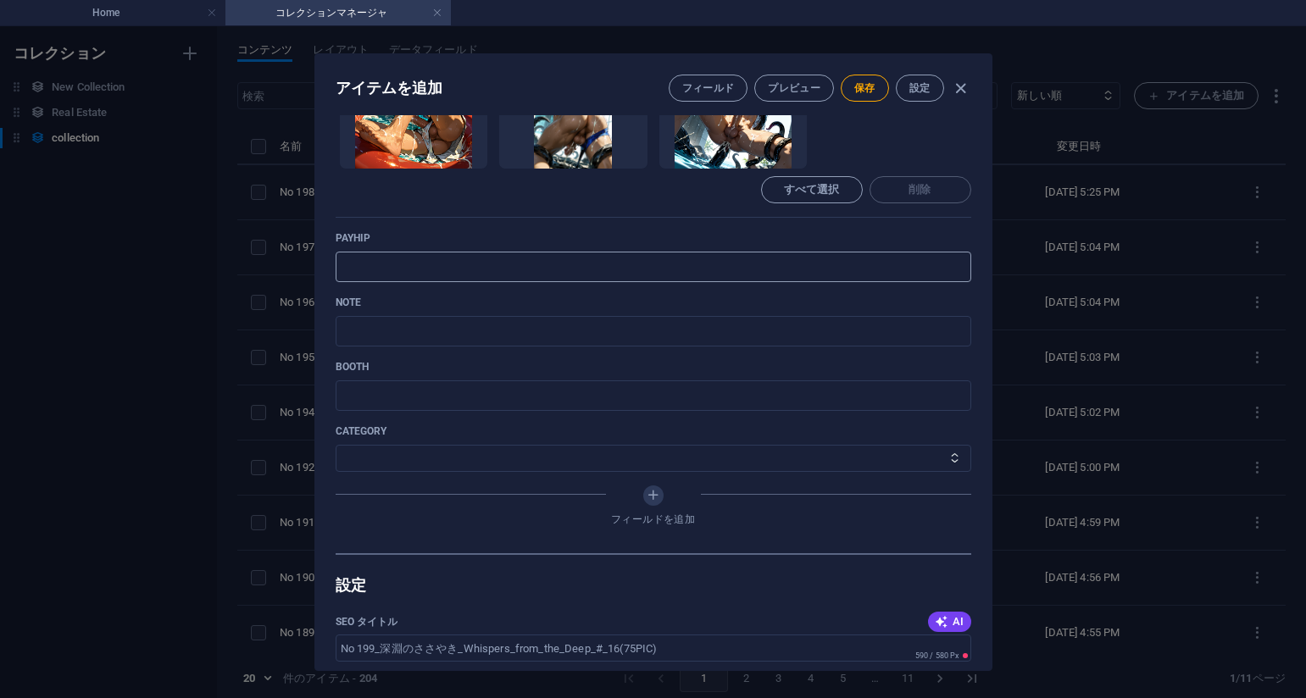
click at [739, 256] on input "text" at bounding box center [654, 267] width 636 height 31
paste input "[URL][DOMAIN_NAME]"
type input "[URL][DOMAIN_NAME]"
click at [759, 223] on div "Name No 199_深淵のささやき_Whispers_from_the_Deep_#_16(75PIC) ​ Slug [DOMAIN_NAME][URL…" at bounding box center [654, 45] width 636 height 1018
click at [544, 339] on input "text" at bounding box center [654, 331] width 636 height 31
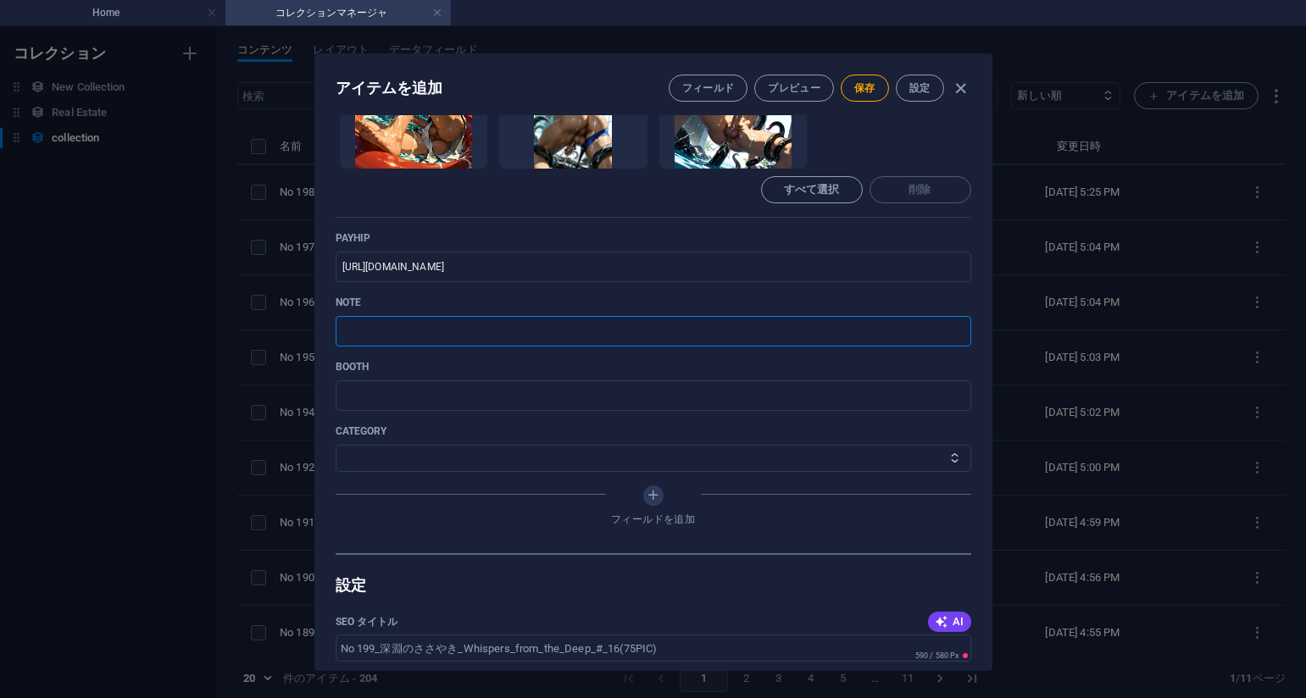
paste input "[URL][DOMAIN_NAME]"
type input "[URL][DOMAIN_NAME]"
click at [476, 450] on select "その他 ジャマー_jammer レインコート_rain_coat ミリタリービキニ_military_bikini 体操選手_gymnast ドアの向こうのひ…" at bounding box center [654, 458] width 636 height 27
select select "深淵のささやき_Whispers_from_the_Deep"
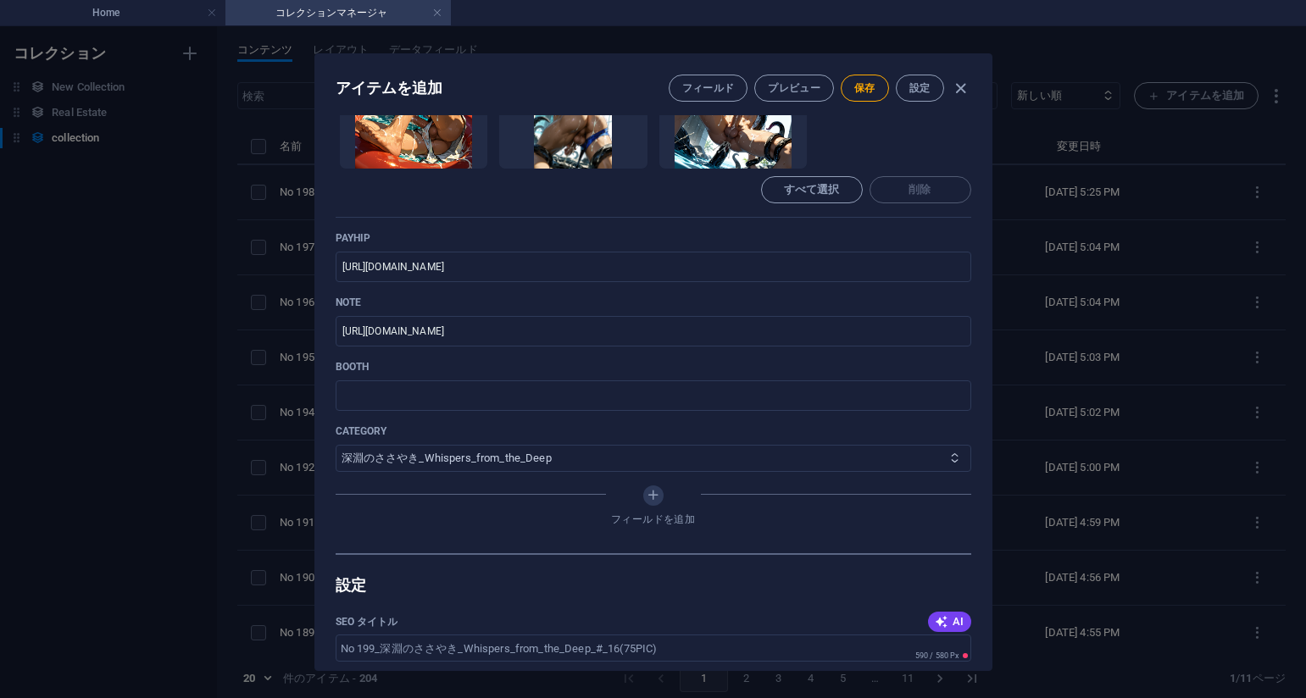
click at [336, 445] on select "その他 ジャマー_jammer レインコート_rain_coat ミリタリービキニ_military_bikini 体操選手_gymnast ドアの向こうのひ…" at bounding box center [654, 458] width 636 height 27
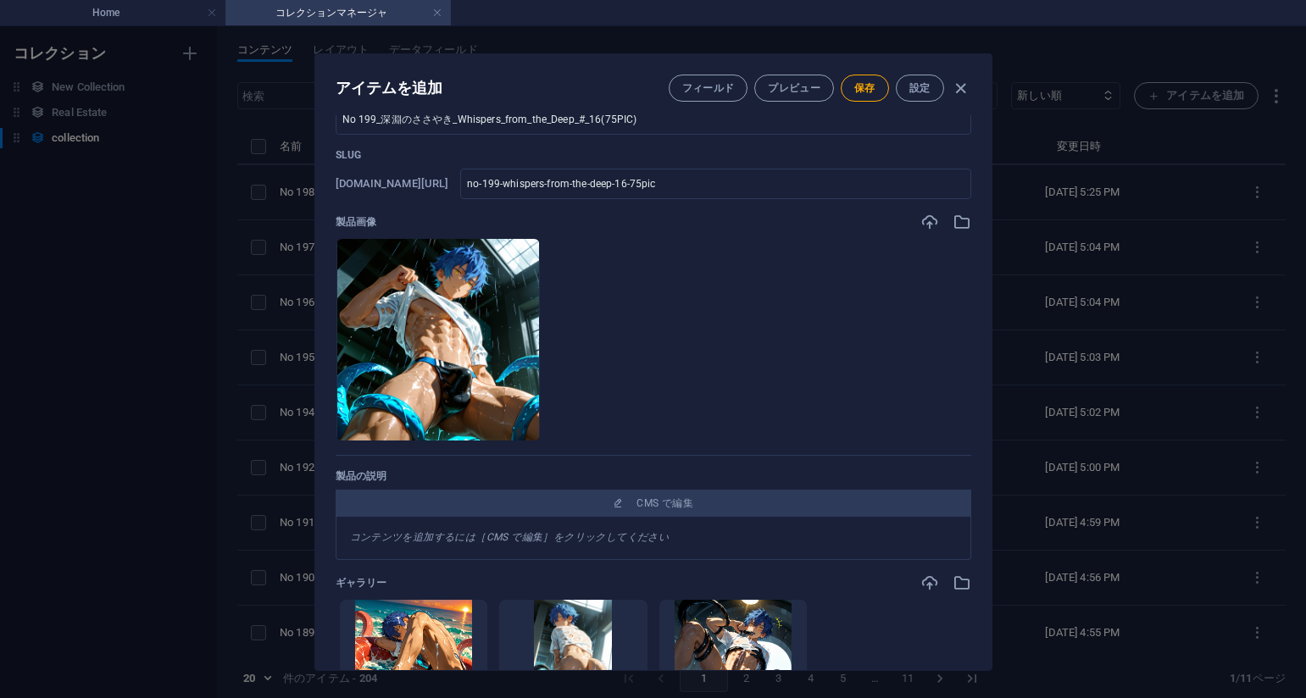
scroll to position [0, 0]
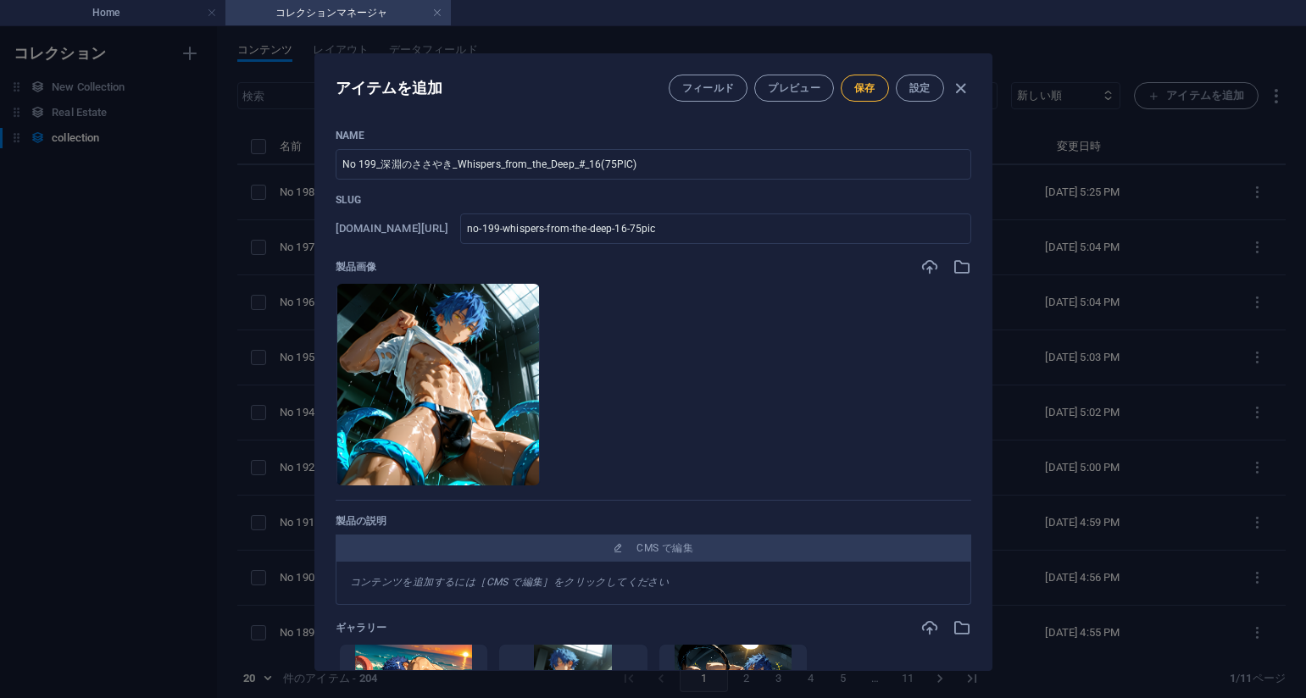
click at [861, 92] on span "保存" at bounding box center [864, 88] width 21 height 14
click at [1079, 214] on div "アイテムを編集 フィールド プレビュー 保存 設定 Name No 199_深淵のささやき_Whispers_from_the_Deep_#_16(75PIC…" at bounding box center [653, 362] width 1306 height 672
type input "no-199-whispers-from-the-deep-16-75pic"
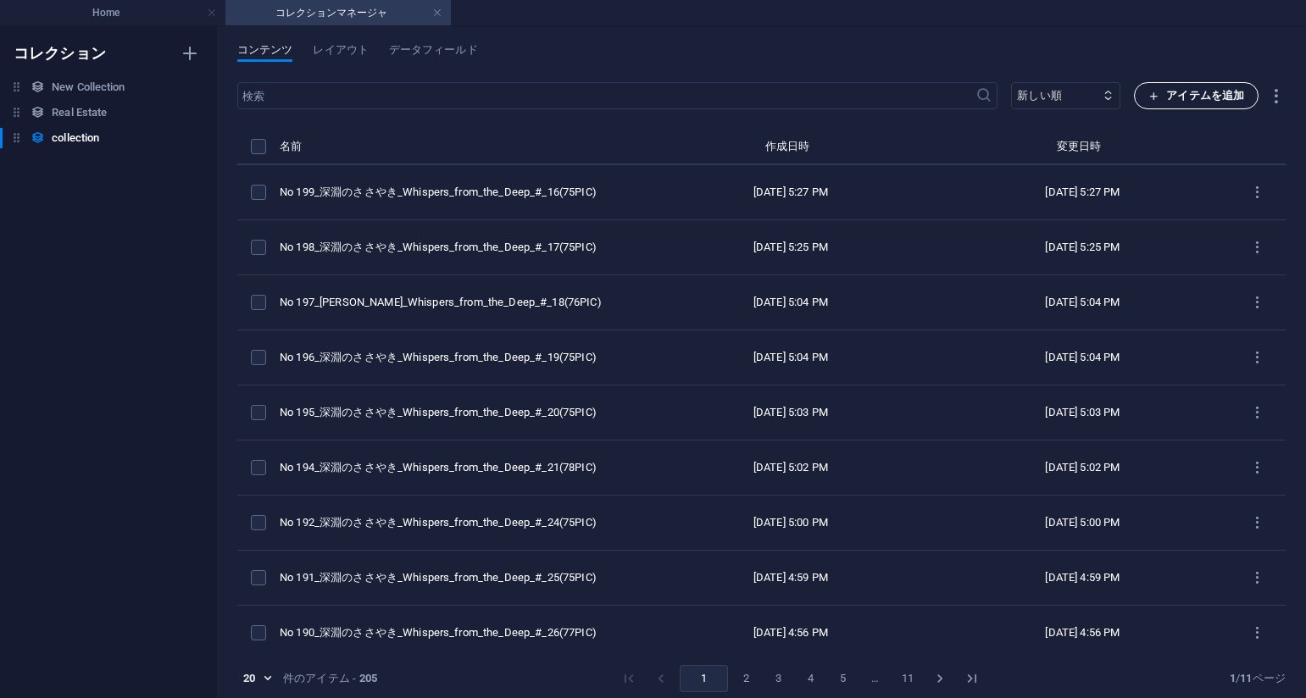
click at [1173, 96] on span "アイテムを追加" at bounding box center [1196, 96] width 96 height 20
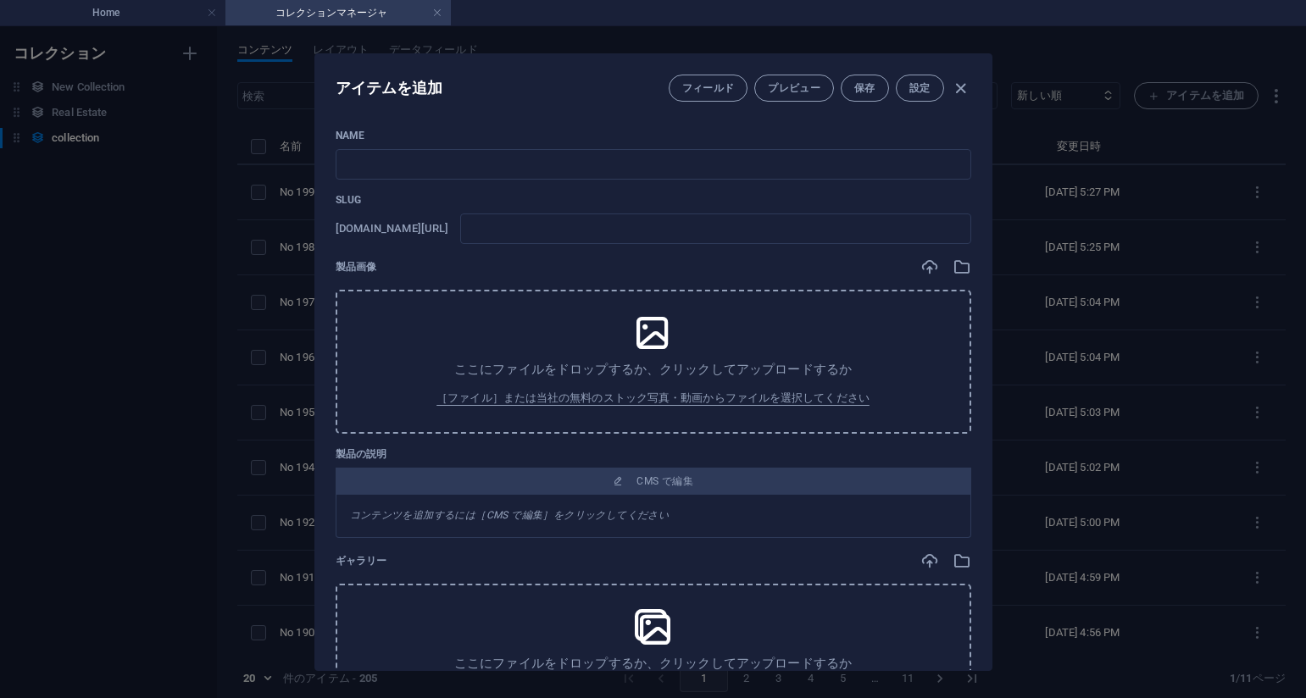
drag, startPoint x: 805, startPoint y: 123, endPoint x: 763, endPoint y: 131, distance: 43.2
click at [804, 123] on div "Name ​ Slug [DOMAIN_NAME][URL] ​ 製品画像 ここにファイルをドロップするか、クリックしてアップロードするか ［ファイル］または…" at bounding box center [653, 392] width 676 height 555
click at [579, 158] on input "text" at bounding box center [654, 164] width 636 height 31
paste input "No 200_深淵のささやき_Whispers_from_the_Deep_#_15(75PIC)"
type input "No 200_深淵のささやき_Whispers_from_the_Deep_#_15(75PIC)"
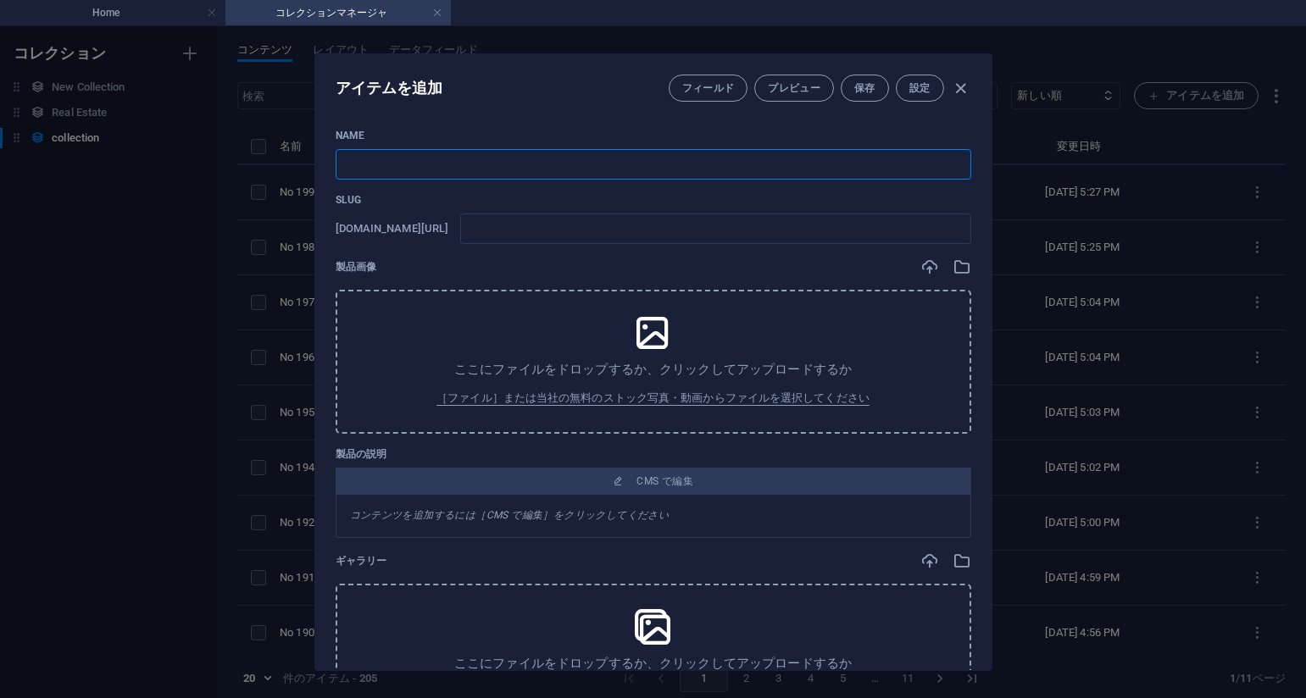
type input "no-200-whispers-from-the-deep-15-75pic"
type input "No 200_深淵のささやき_Whispers_from_the_Deep_#_15(75PIC)"
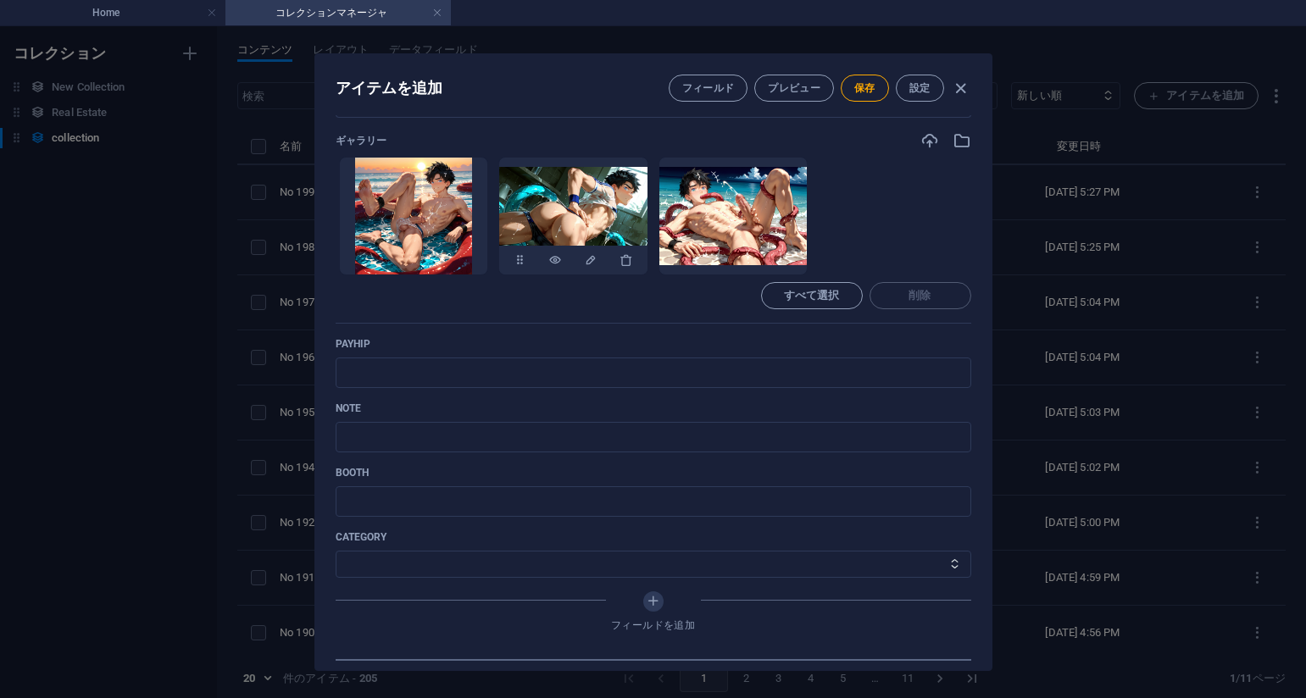
scroll to position [509, 0]
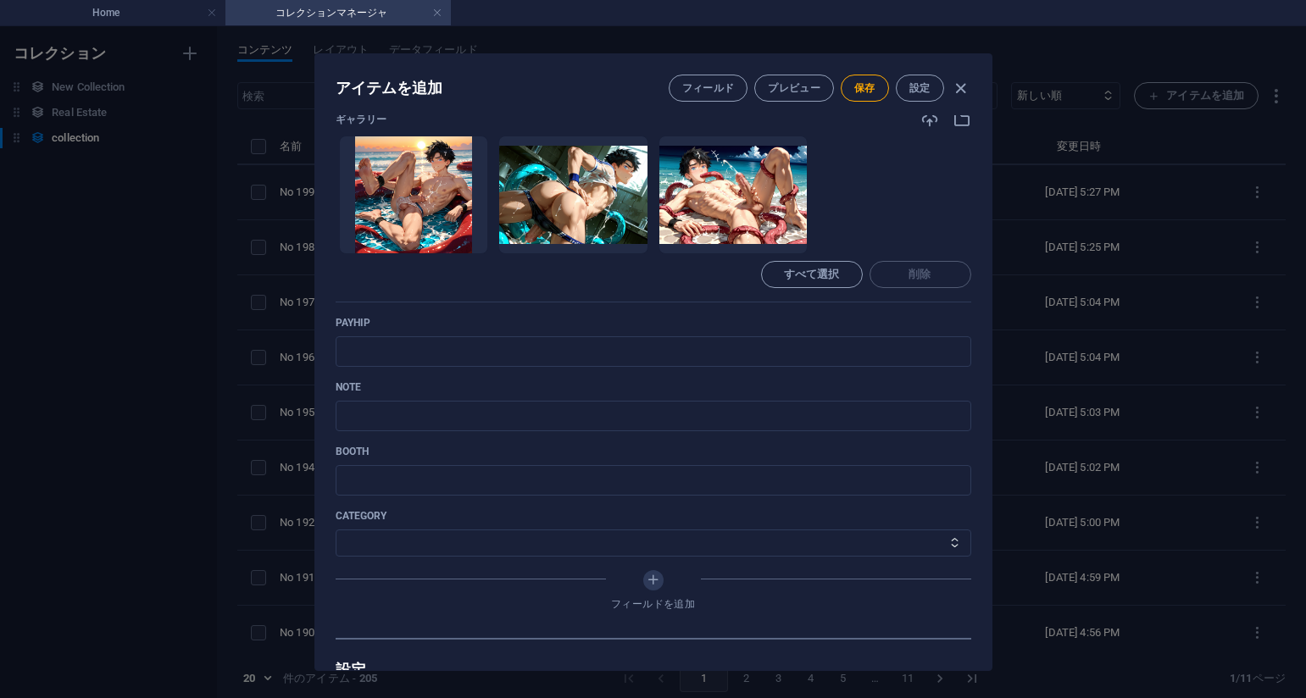
click at [879, 188] on ul "ここにファイルをドロップすると、すぐにアップロードされます" at bounding box center [654, 195] width 636 height 119
drag, startPoint x: 475, startPoint y: 360, endPoint x: 488, endPoint y: 355, distance: 13.7
click at [475, 360] on input "text" at bounding box center [654, 351] width 636 height 31
paste input "[URL][DOMAIN_NAME]"
type input "[URL][DOMAIN_NAME]"
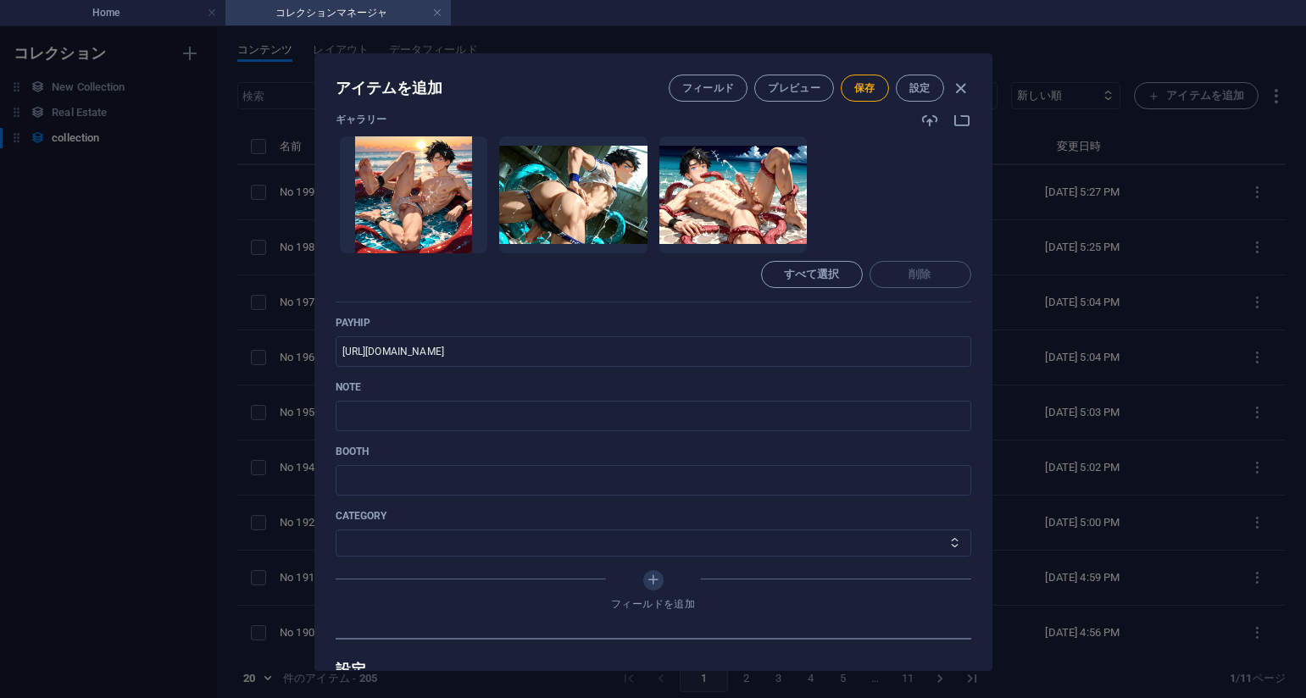
click at [854, 214] on ul "ここにファイルをドロップすると、すぐにアップロードされます" at bounding box center [654, 195] width 636 height 119
click at [472, 410] on input "text" at bounding box center [654, 416] width 636 height 31
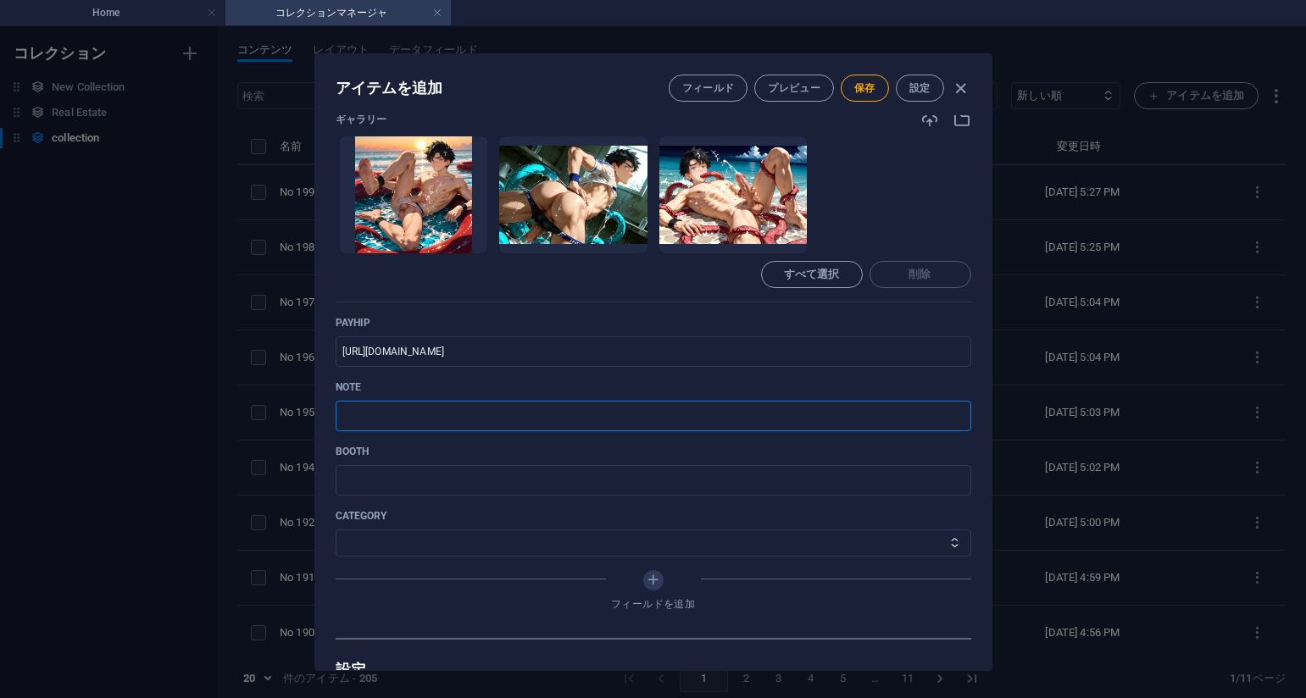
paste input "[URL][DOMAIN_NAME]"
type input "[URL][DOMAIN_NAME]"
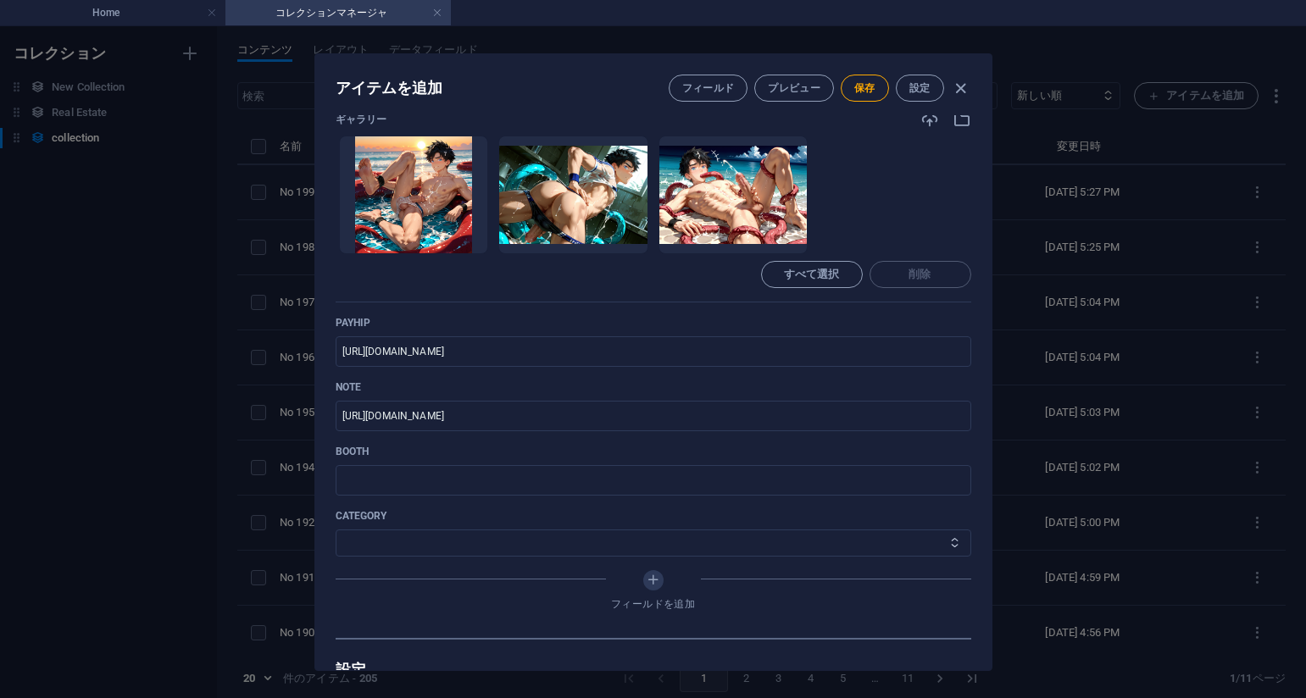
click at [475, 546] on select "その他 ジャマー_jammer レインコート_rain_coat ミリタリービキニ_military_bikini 体操選手_gymnast ドアの向こうのひ…" at bounding box center [654, 543] width 636 height 27
select select "深淵のささやき_Whispers_from_the_Deep"
click at [336, 530] on select "その他 ジャマー_jammer レインコート_rain_coat ミリタリービキニ_military_bikini 体操選手_gymnast ドアの向こうのひ…" at bounding box center [654, 543] width 636 height 27
click at [868, 81] on button "保存" at bounding box center [865, 88] width 48 height 27
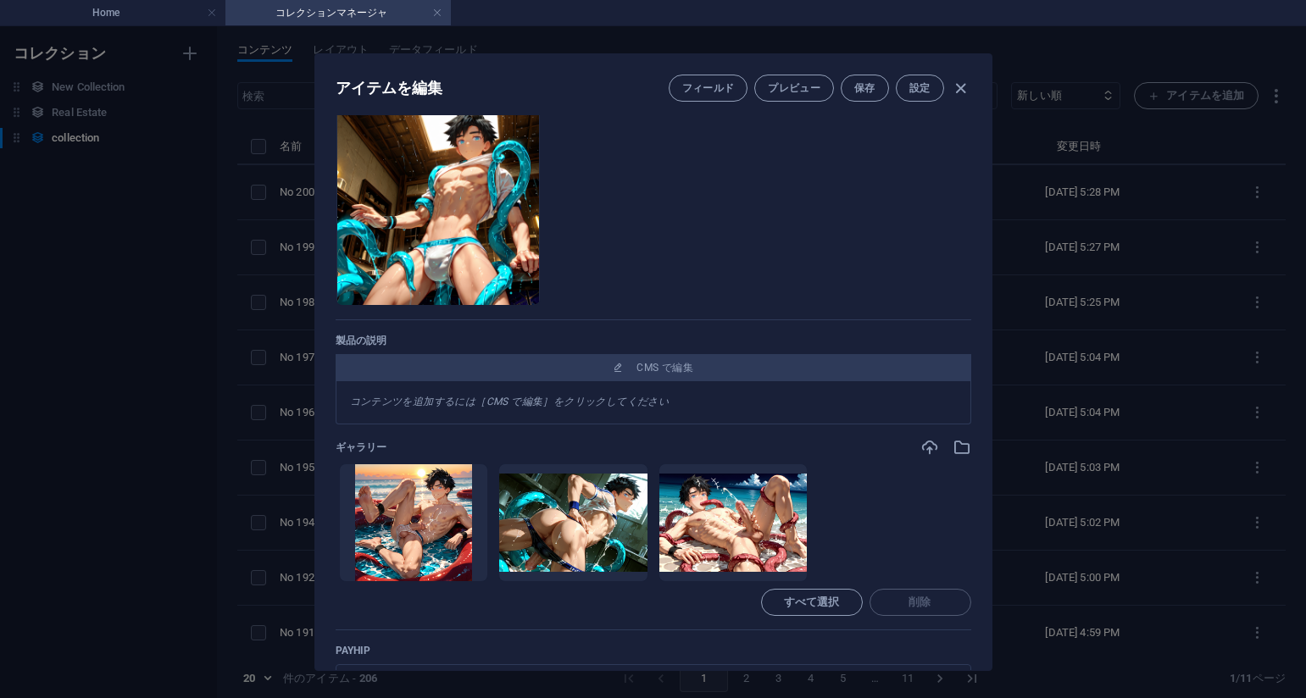
scroll to position [170, 0]
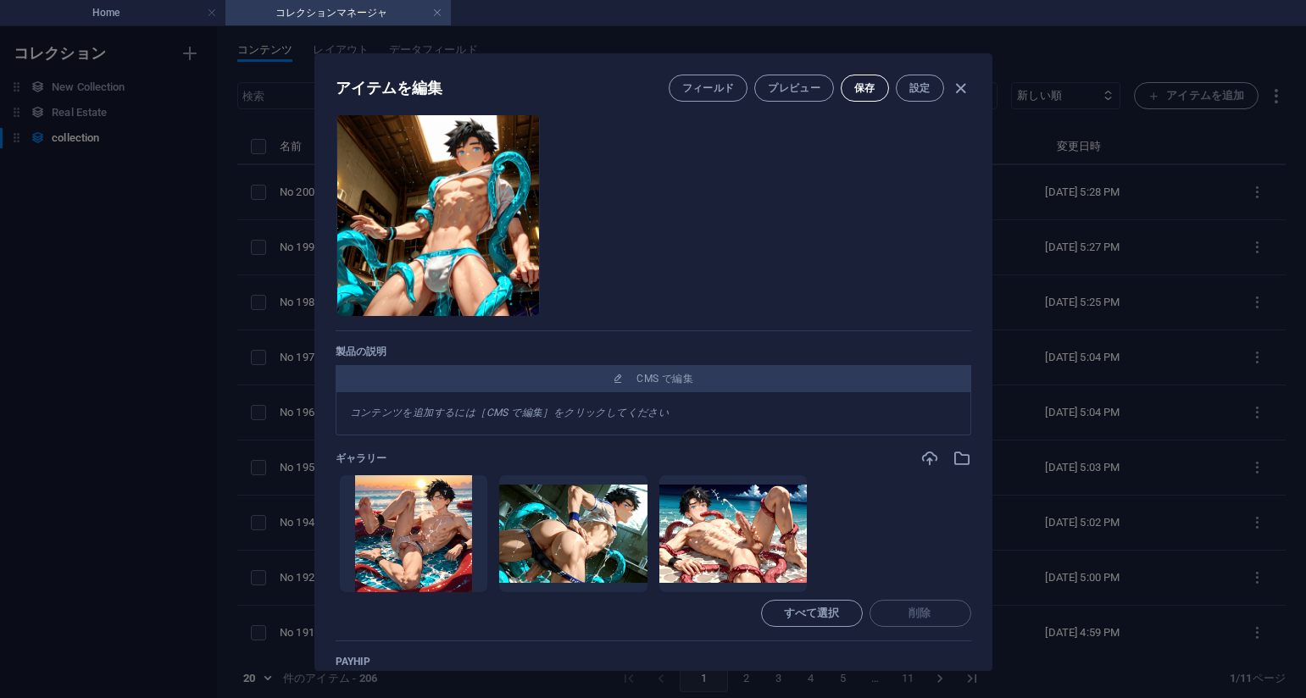
click at [868, 77] on button "保存" at bounding box center [865, 88] width 48 height 27
click at [1094, 264] on div "アイテムを編集 フィールド プレビュー 保存 設定 Name No 200_深淵のささやき_Whispers_from_the_Deep_#_15(75PIC…" at bounding box center [653, 362] width 1306 height 672
type input "no-200-whispers-from-the-deep-15-75pic"
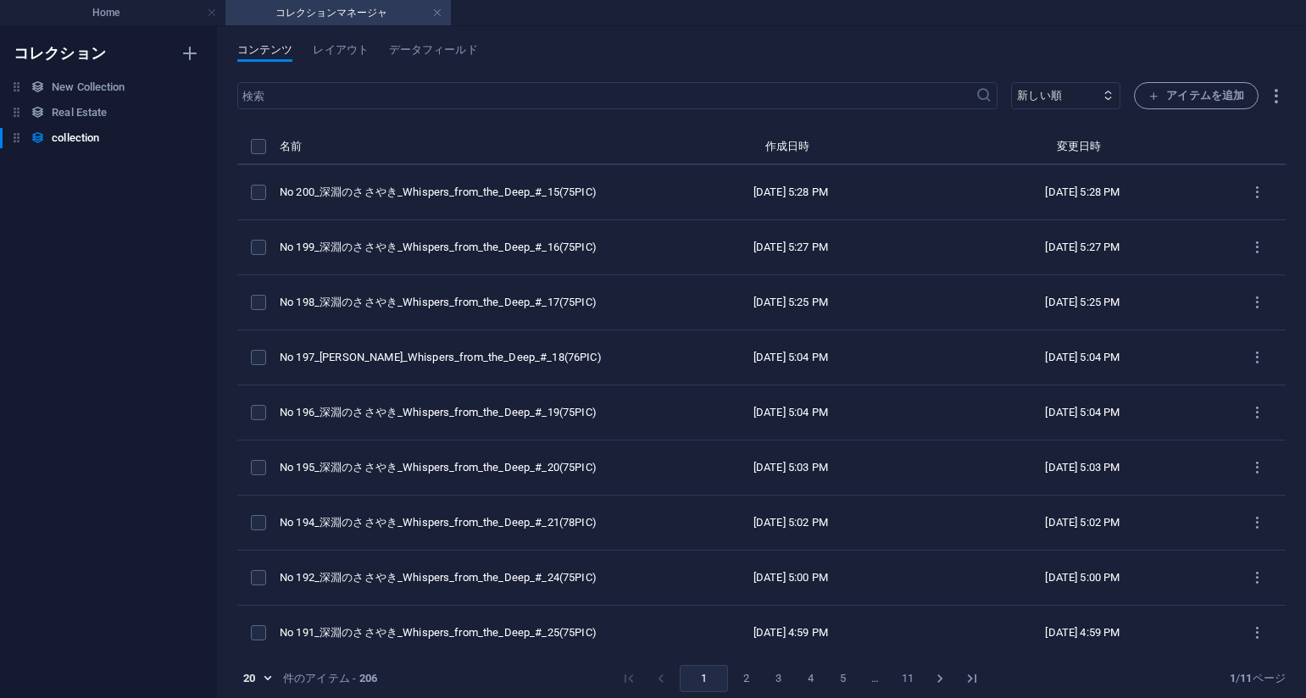
click at [819, 26] on div "コンテンツ レイアウト データフィールド ​ 新しい順 古い順 最終変更 Name (昇順) Name (降順) Slug (昇順) Slug (降順) ca…" at bounding box center [761, 362] width 1089 height 672
click at [803, 49] on div "コンテンツ レイアウト データフィールド" at bounding box center [761, 59] width 1048 height 32
click at [1204, 89] on span "アイテムを追加" at bounding box center [1196, 96] width 96 height 20
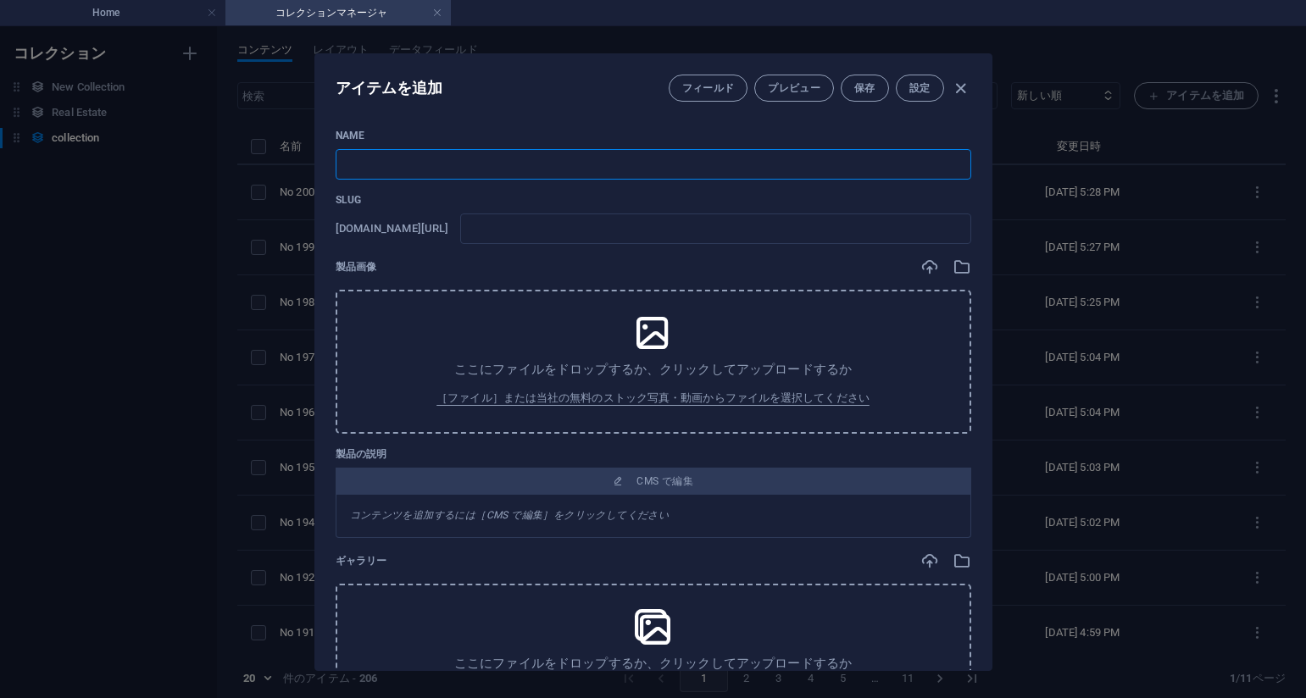
click at [436, 153] on input "text" at bounding box center [654, 164] width 636 height 31
paste input "No 201_深淵のささやき_Whispers_from_the_Deep_#_14(75PIC)"
type input "No 201_深淵のささやき_Whispers_from_the_Deep_#_14(75PIC)"
type input "no-201-whispers-from-the-deep-14-75pic"
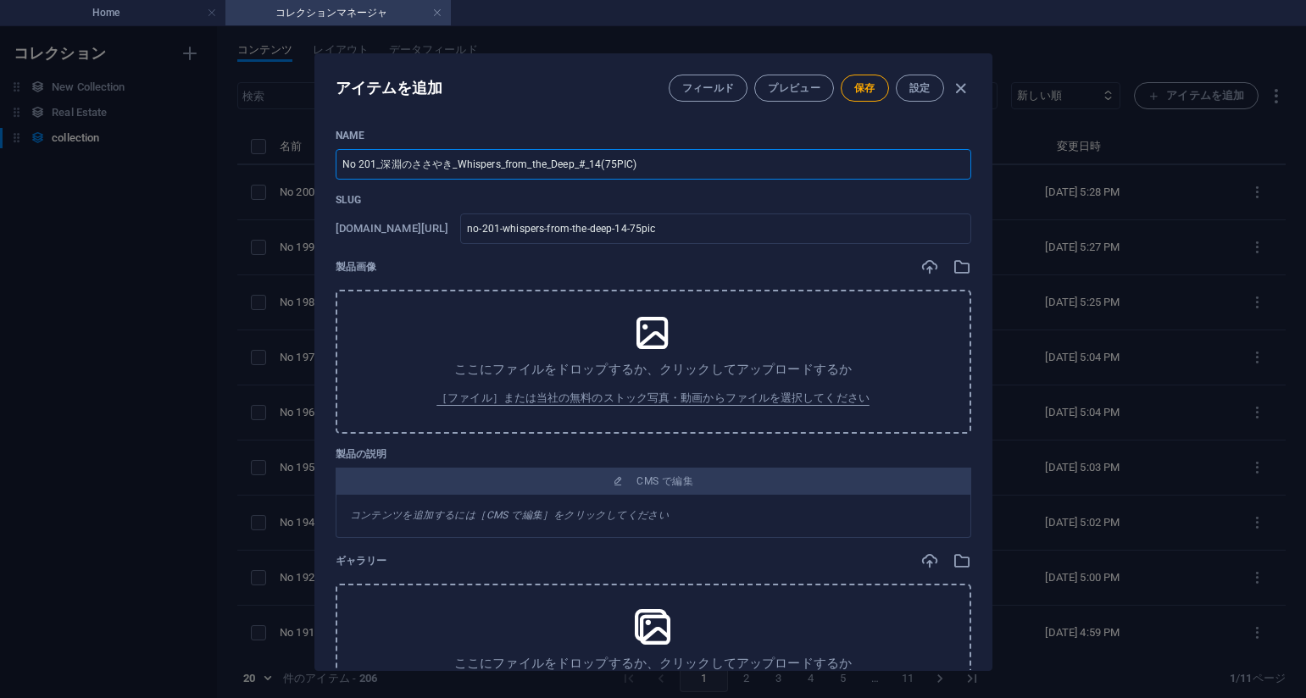
type input "No 201_深淵のささやき_Whispers_from_the_Deep_#_14(75PIC)"
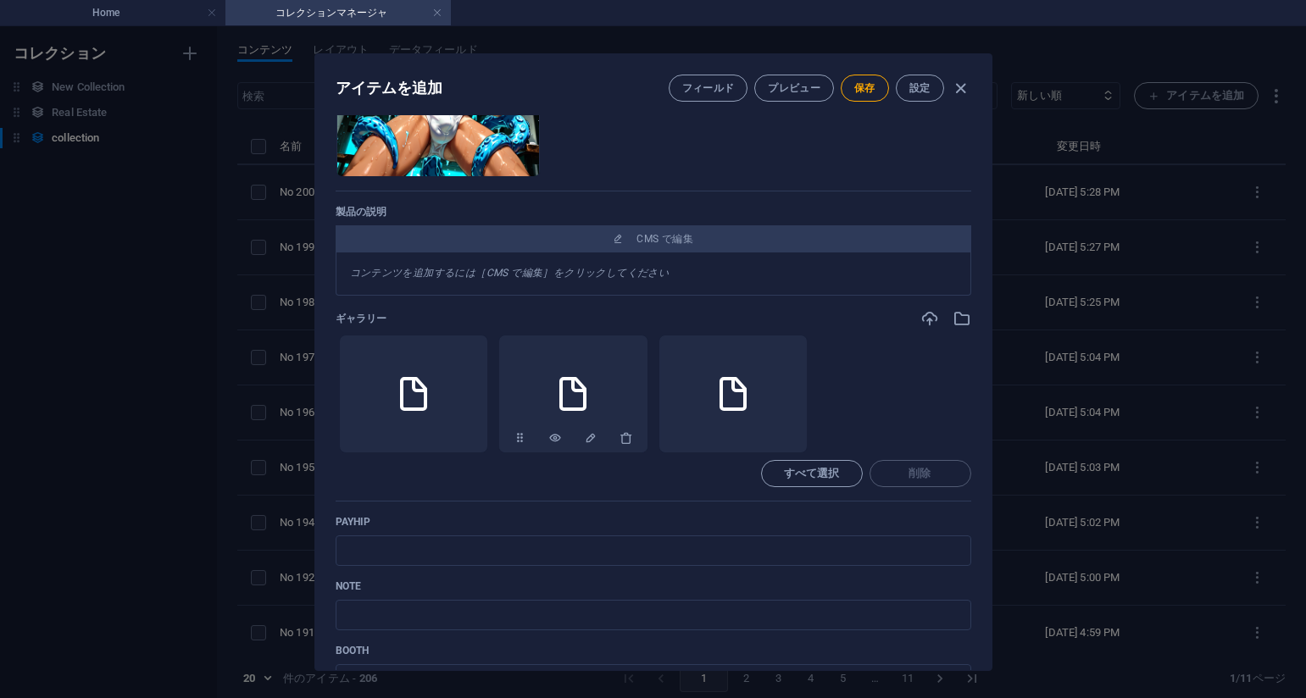
scroll to position [509, 0]
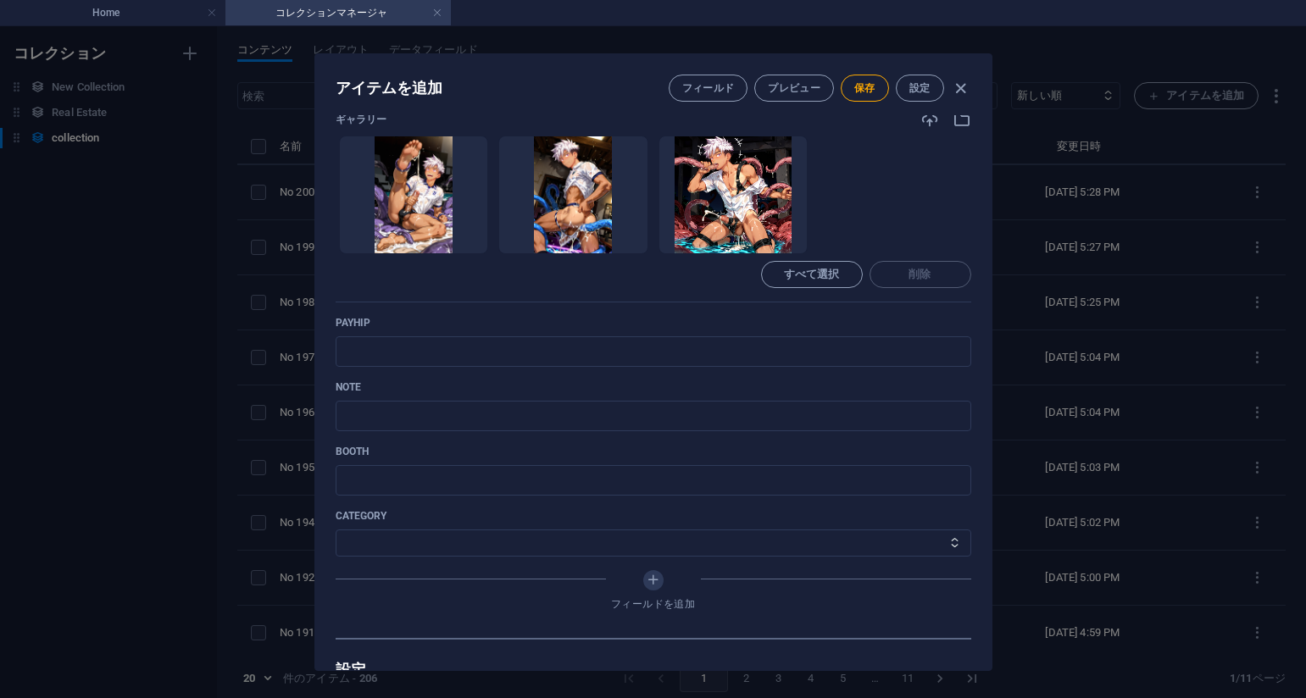
click at [886, 200] on ul "ここにファイルをドロップすると、すぐにアップロードされます" at bounding box center [654, 195] width 636 height 119
click at [515, 348] on input "text" at bounding box center [654, 351] width 636 height 31
paste input "[URL][DOMAIN_NAME]"
type input "[URL][DOMAIN_NAME]"
click at [897, 195] on ul "ここにファイルをドロップすると、すぐにアップロードされます" at bounding box center [654, 195] width 636 height 119
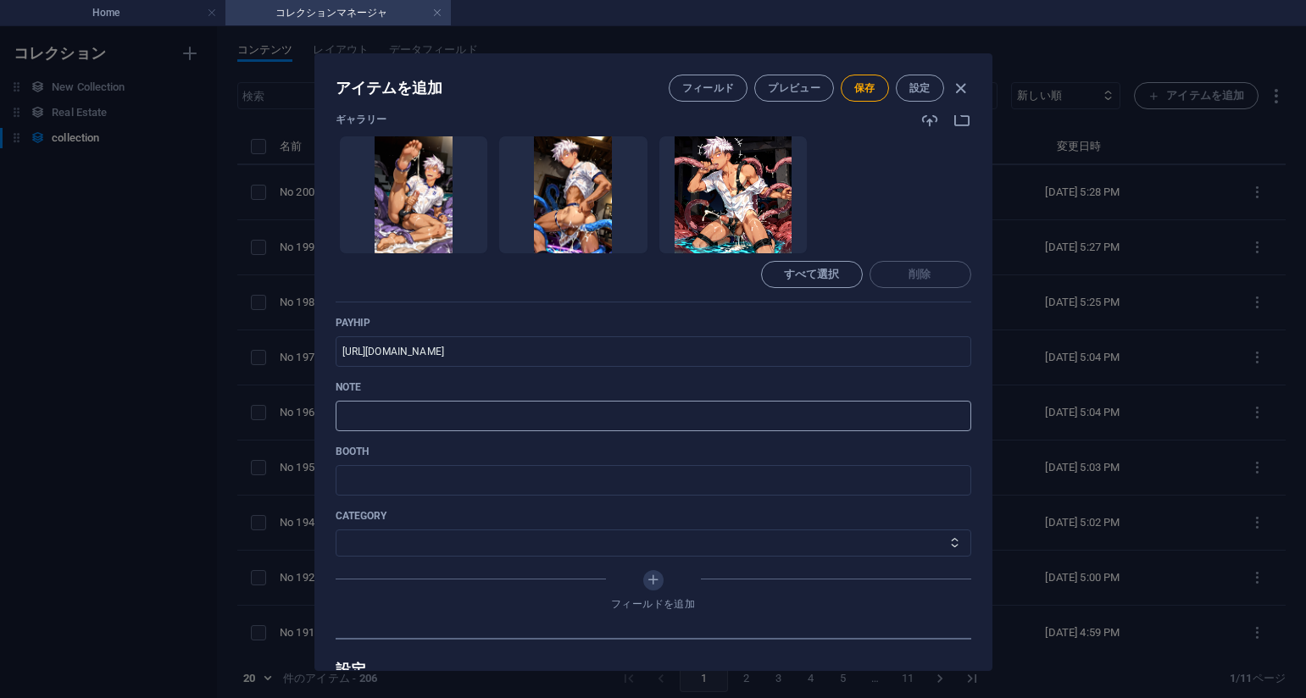
click at [470, 426] on input "text" at bounding box center [654, 416] width 636 height 31
paste input "[URL][DOMAIN_NAME]"
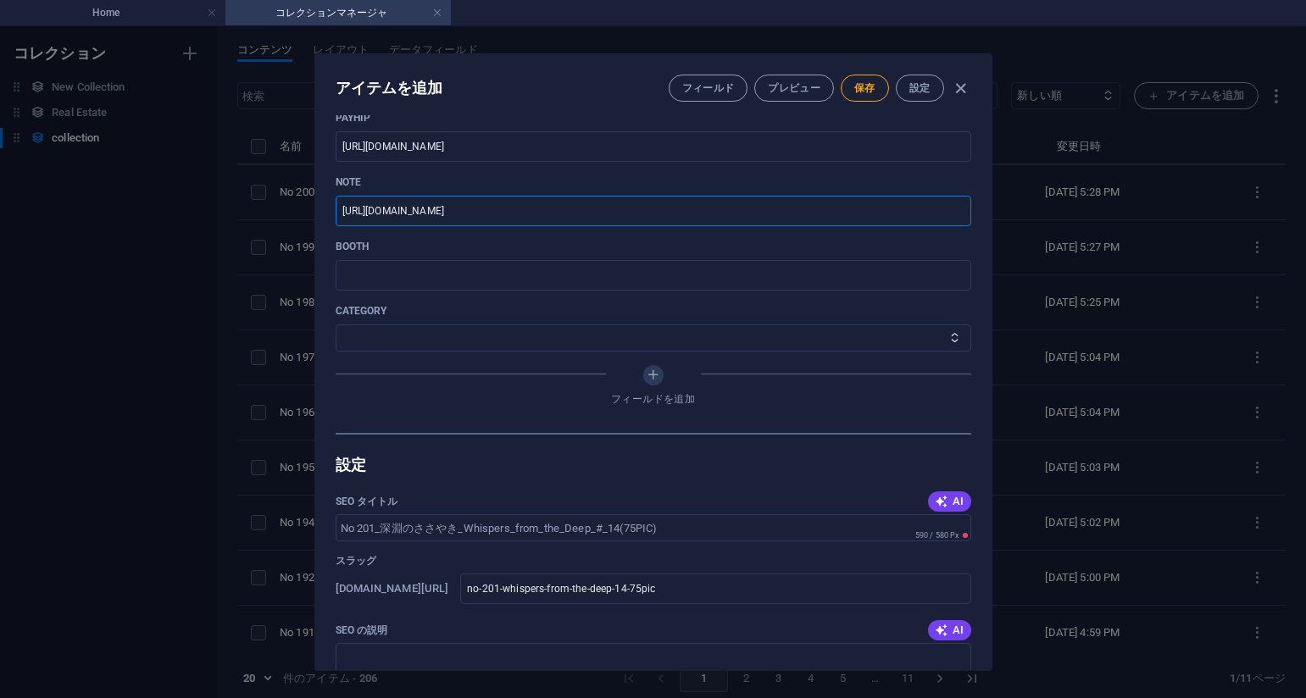
scroll to position [763, 0]
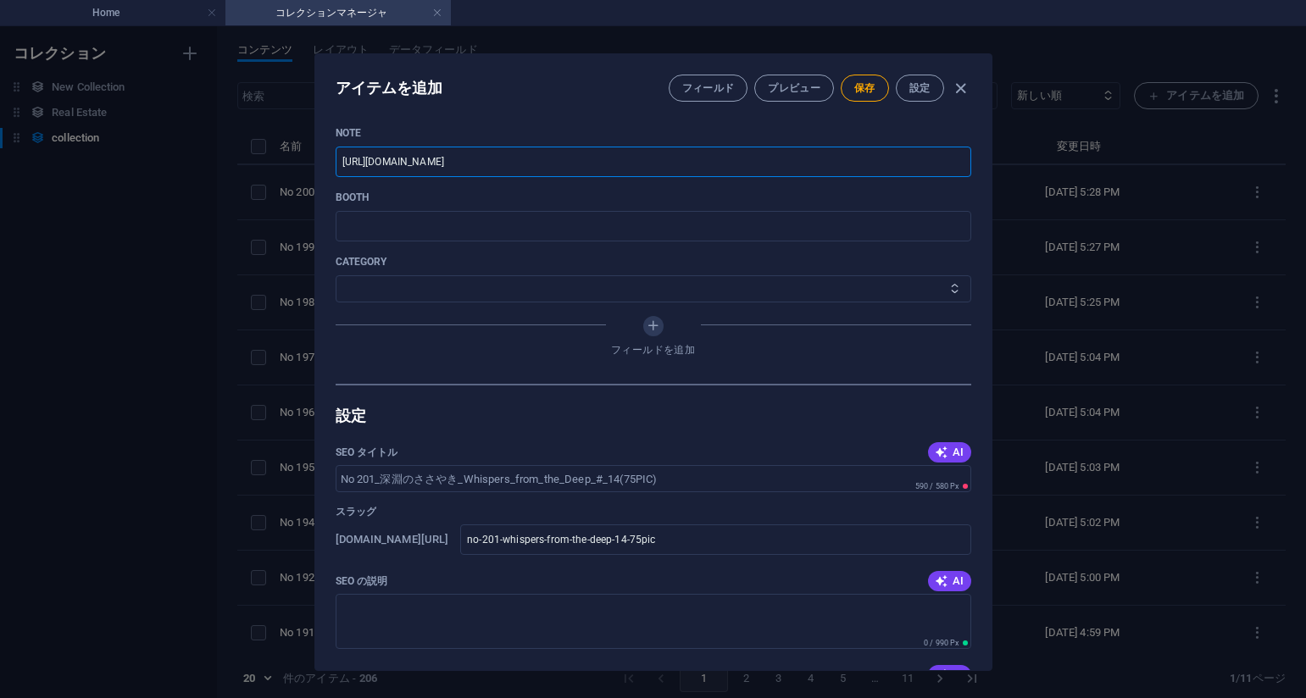
type input "[URL][DOMAIN_NAME]"
click at [473, 298] on select "その他 ジャマー_jammer レインコート_rain_coat ミリタリービキニ_military_bikini 体操選手_gymnast ドアの向こうのひ…" at bounding box center [654, 288] width 636 height 27
select select "深淵のささやき_Whispers_from_the_Deep"
click at [336, 275] on select "その他 ジャマー_jammer レインコート_rain_coat ミリタリービキニ_military_bikini 体操選手_gymnast ドアの向こうのひ…" at bounding box center [654, 288] width 636 height 27
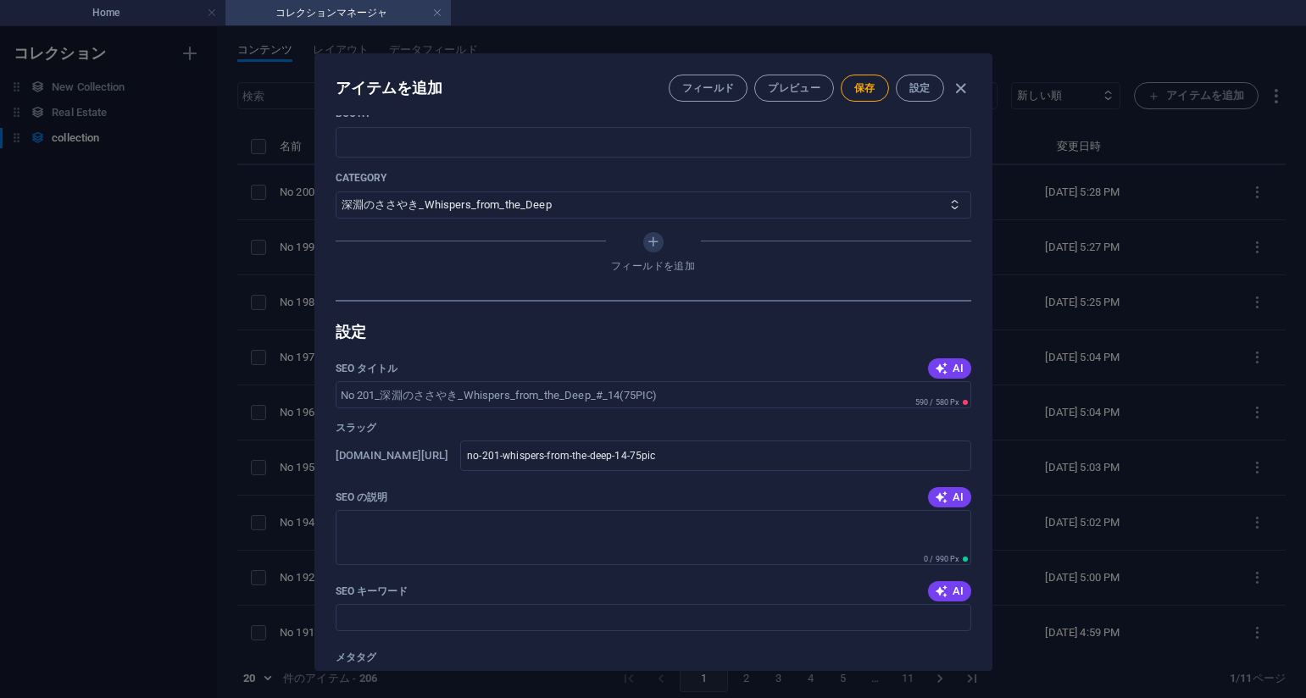
scroll to position [593, 0]
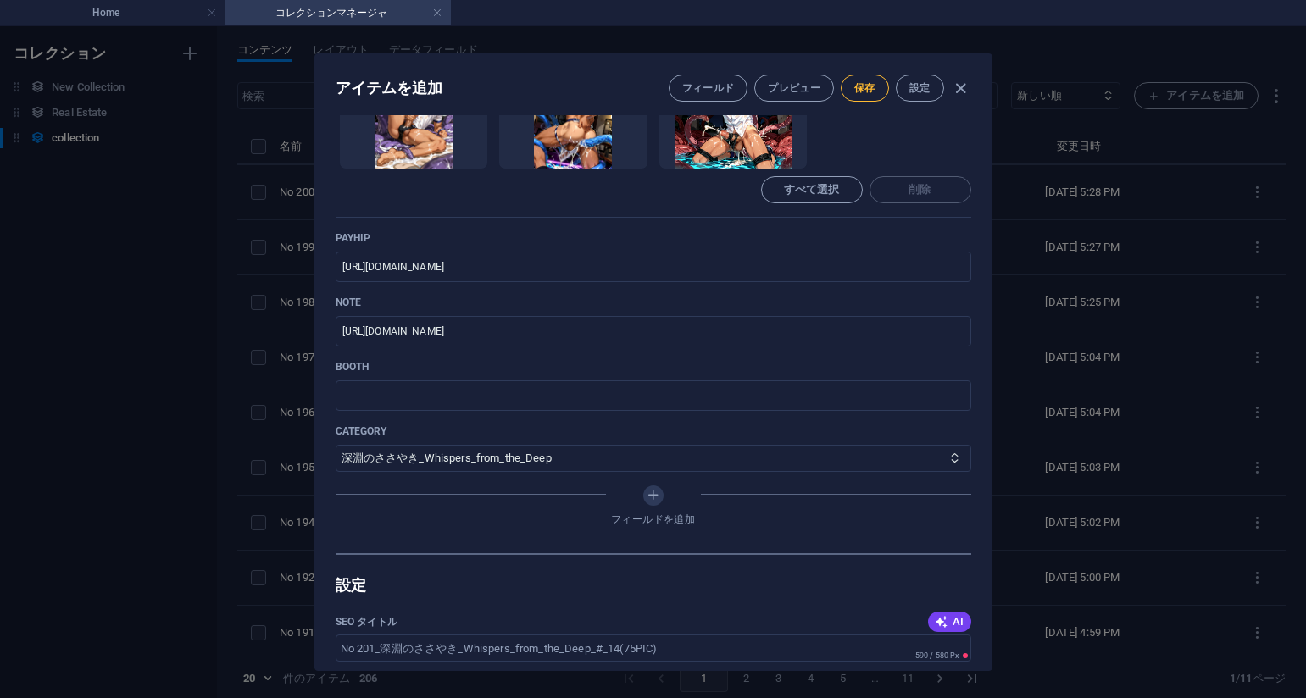
click at [856, 92] on span "保存" at bounding box center [864, 88] width 21 height 14
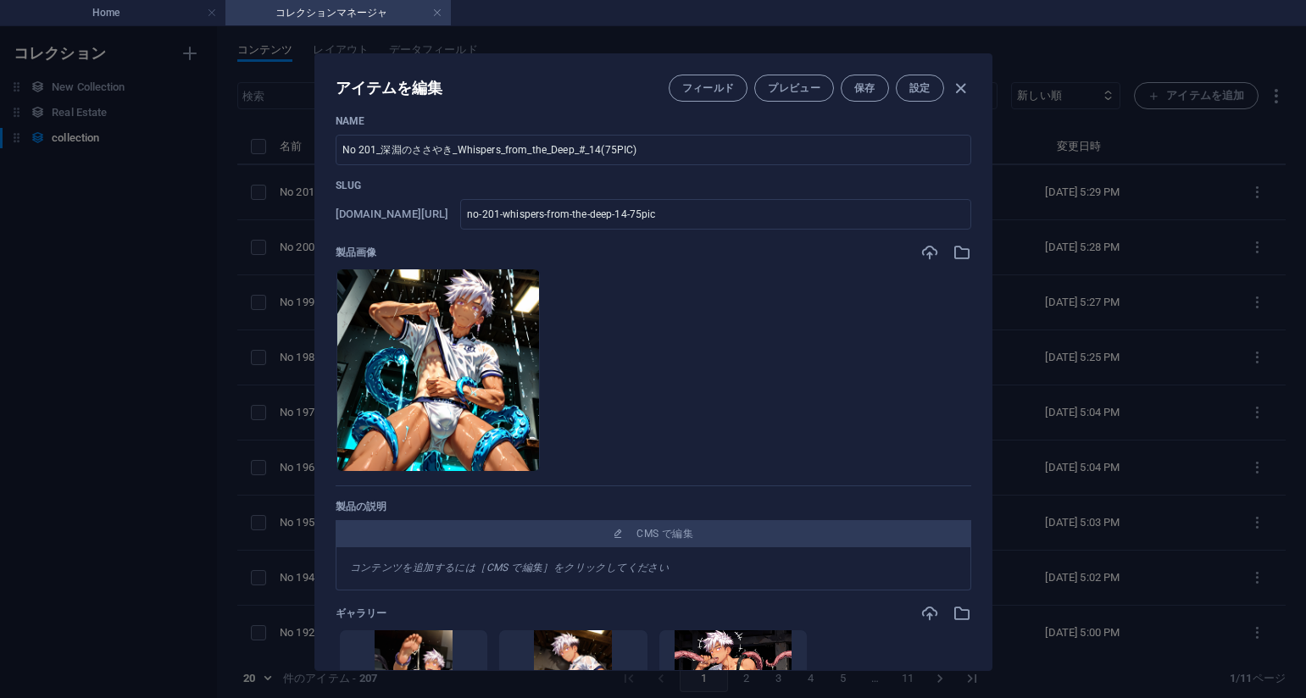
scroll to position [0, 0]
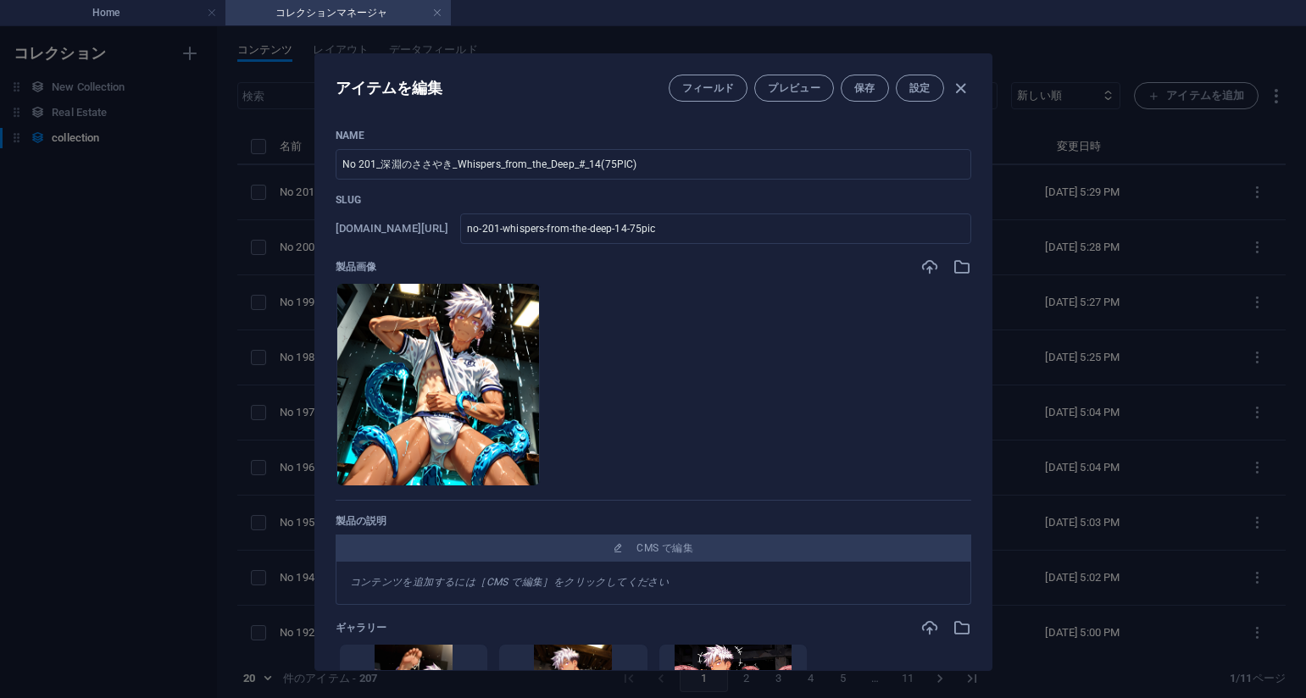
click at [1087, 236] on div "アイテムを編集 フィールド プレビュー 保存 設定 Name No 201_深淵のささやき_Whispers_from_the_Deep_#_14(75PIC…" at bounding box center [653, 362] width 1306 height 672
type input "no-201-whispers-from-the-deep-14-75pic"
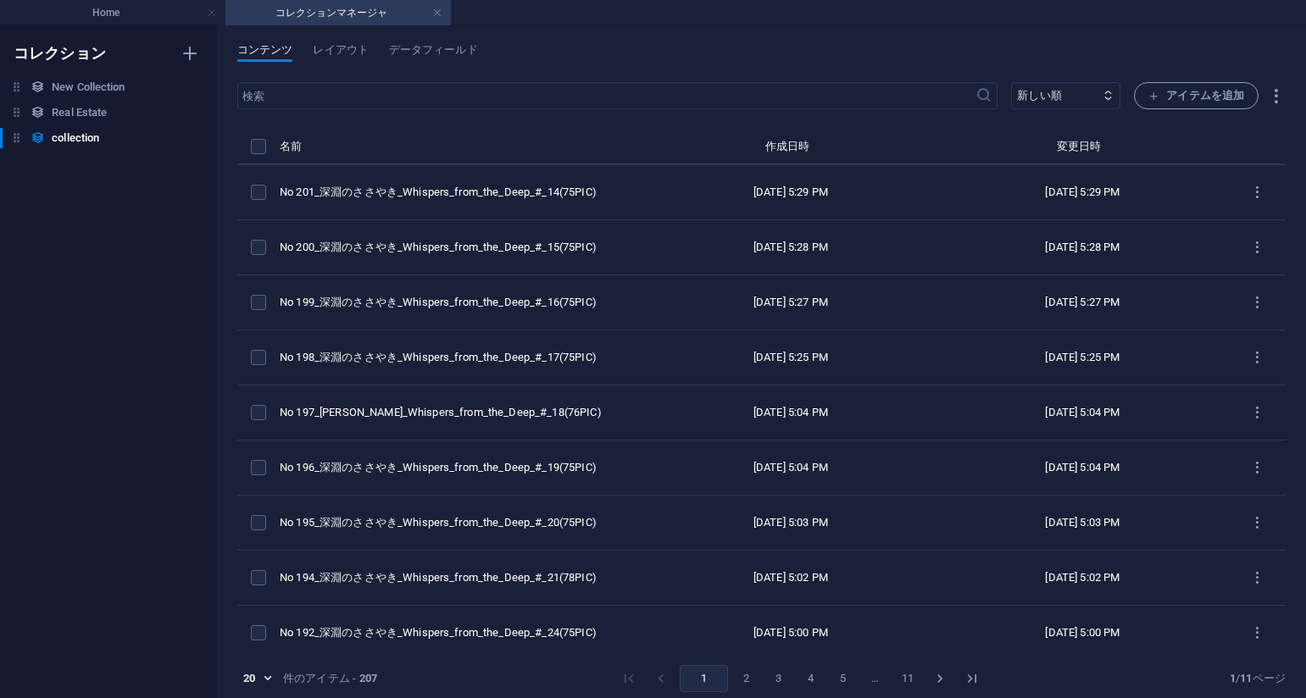
click at [797, 39] on div "コンテンツ レイアウト データフィールド ​ 新しい順 古い順 最終変更 Name (昇順) Name (降順) Slug (昇順) Slug (降順) ca…" at bounding box center [761, 362] width 1089 height 672
click at [1170, 96] on span "アイテムを追加" at bounding box center [1196, 96] width 96 height 20
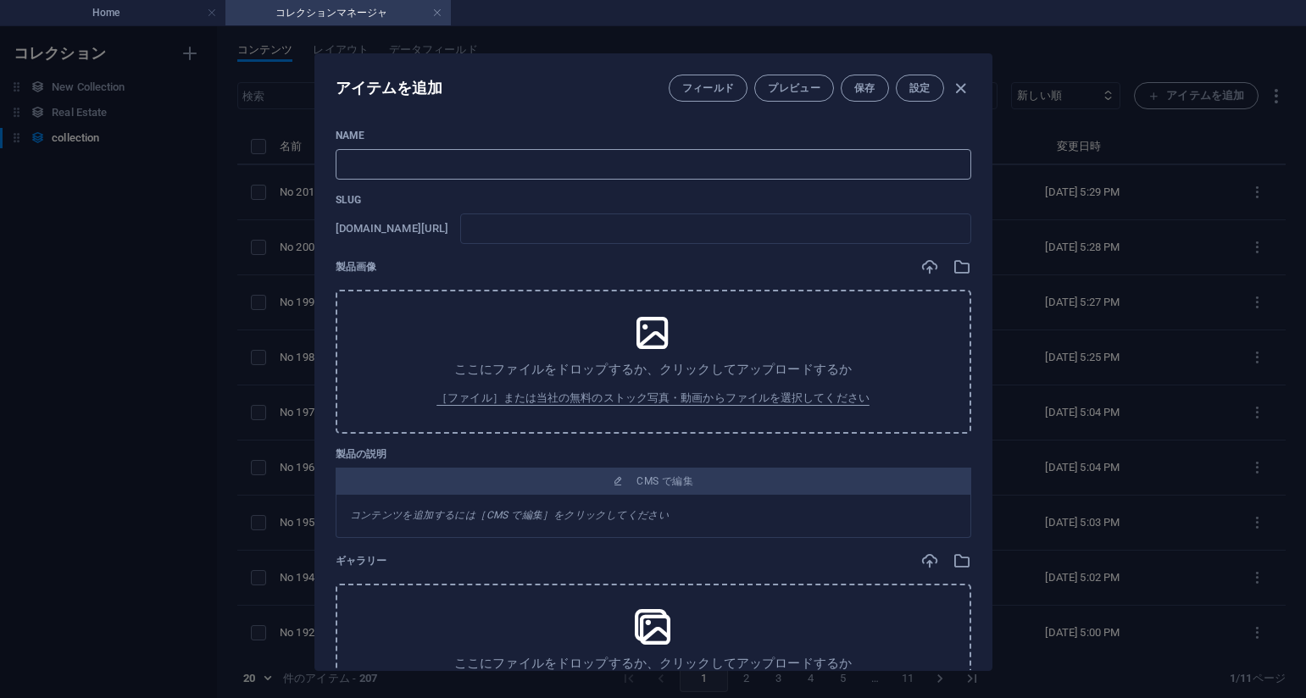
click at [503, 169] on input "text" at bounding box center [654, 164] width 636 height 31
paste input "No 202_深淵のささやき_Whispers_from_the_Deep_#_13(91PIC)"
type input "No 202_深淵のささやき_Whispers_from_the_Deep_#_13(91PIC)"
type input "no-202-whispers-from-the-deep-13-91pic"
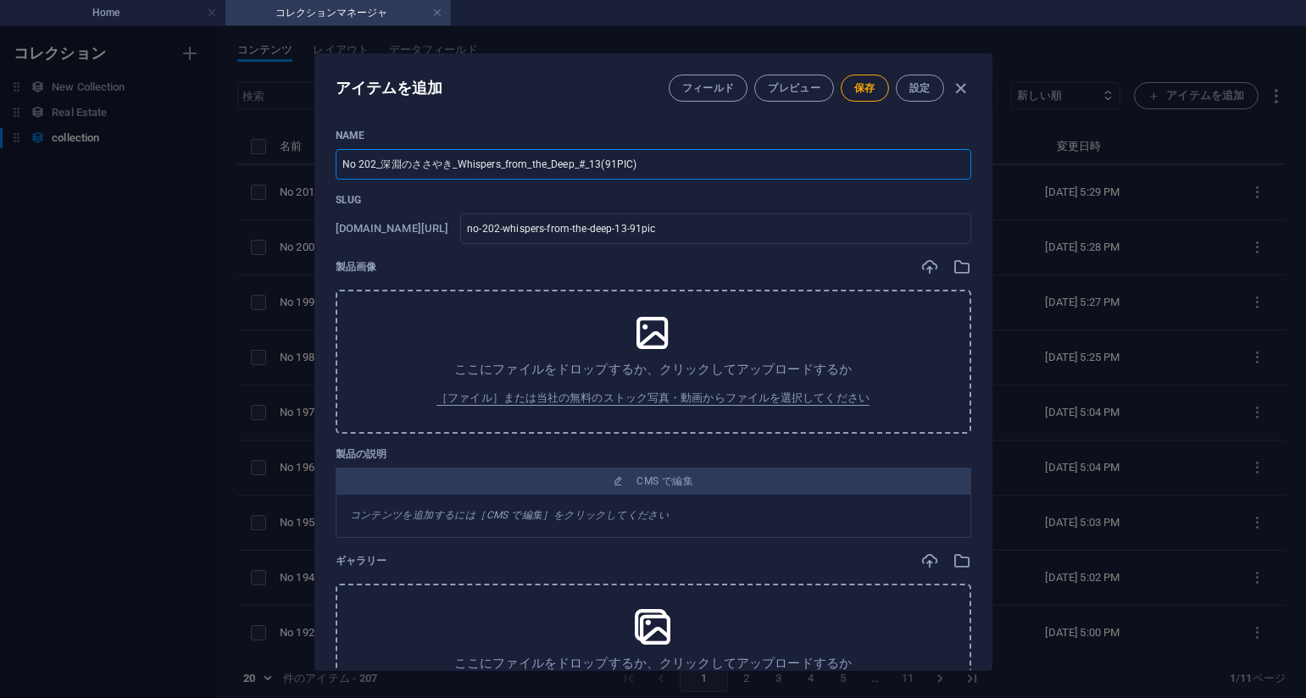
type input "No 202_深淵のささやき_Whispers_from_the_Deep_#_13(91PIC)"
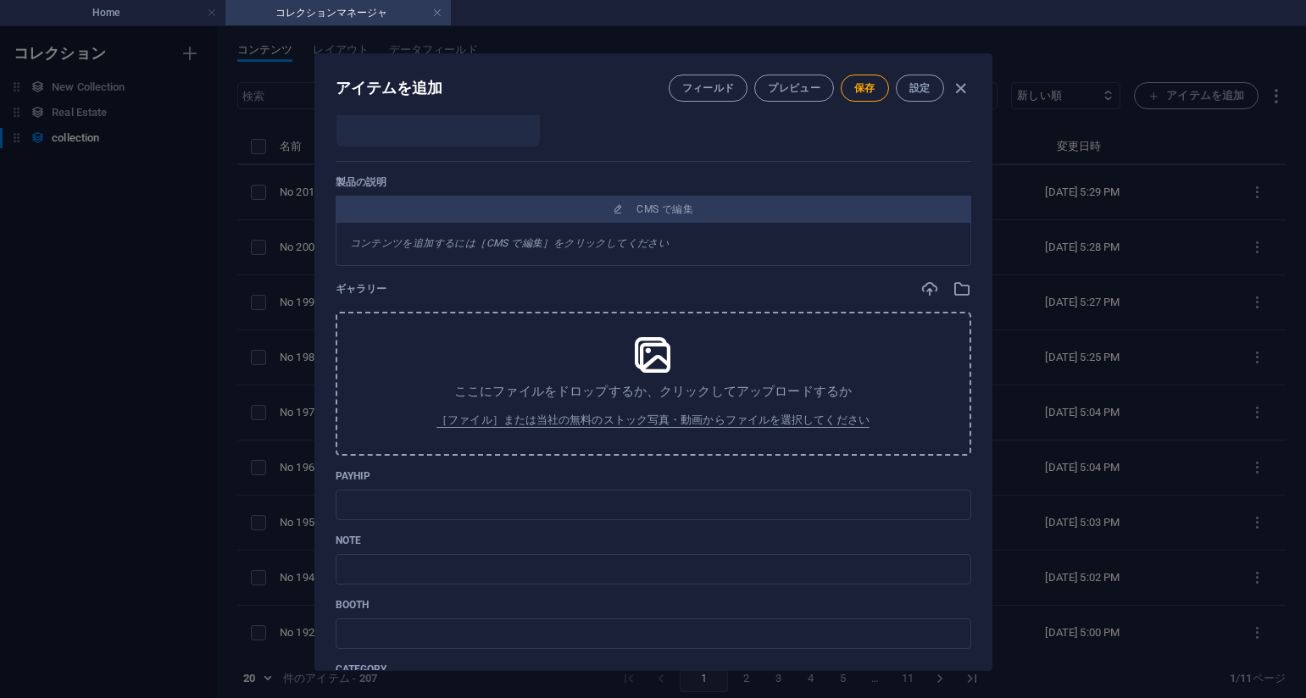
scroll to position [406, 0]
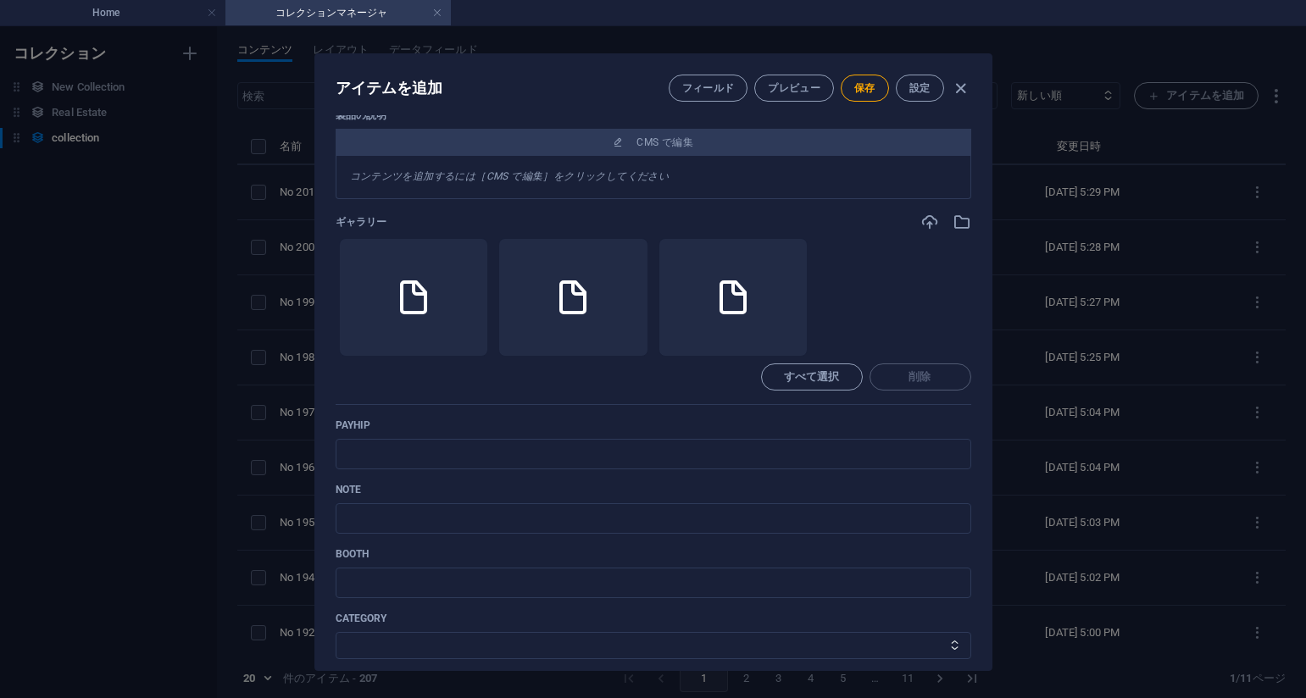
click at [775, 192] on div "コンテンツを追加するには［CMS で編集］をクリックしてください" at bounding box center [654, 177] width 636 height 43
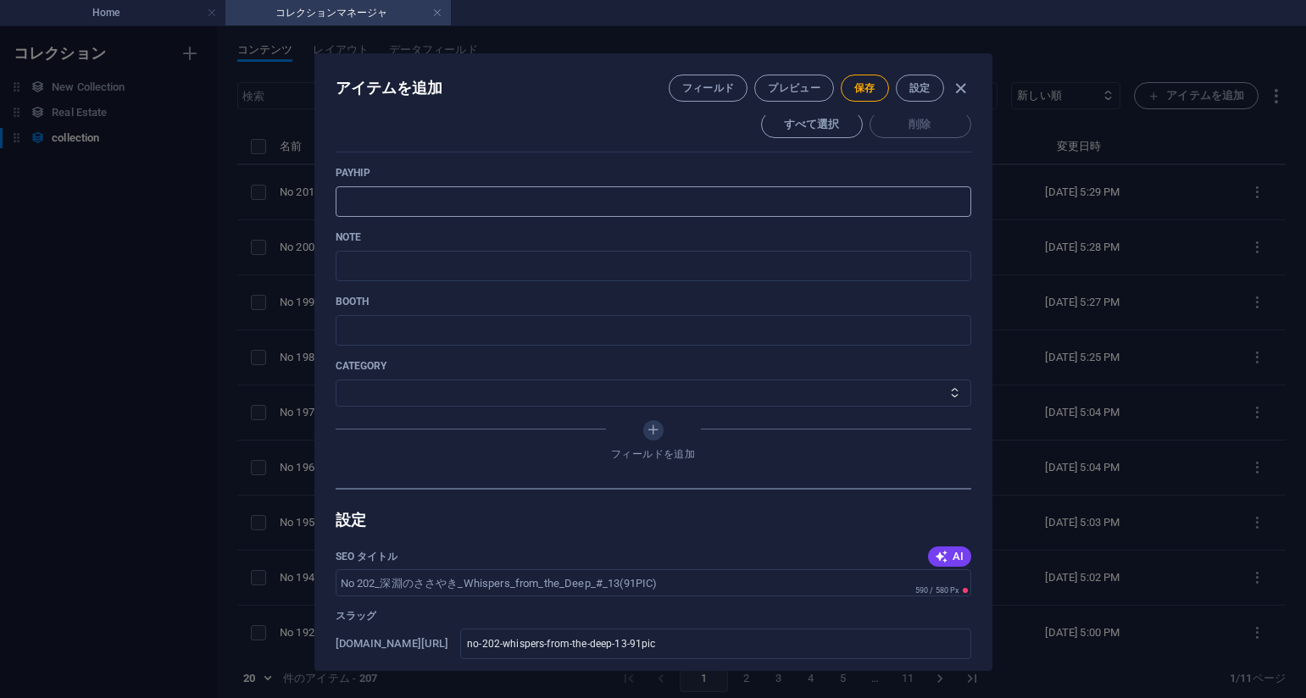
scroll to position [660, 0]
click at [389, 199] on input "text" at bounding box center [654, 200] width 636 height 31
paste input "[URL][DOMAIN_NAME]"
type input "[URL][DOMAIN_NAME]"
click at [812, 177] on p "payhip" at bounding box center [654, 171] width 636 height 14
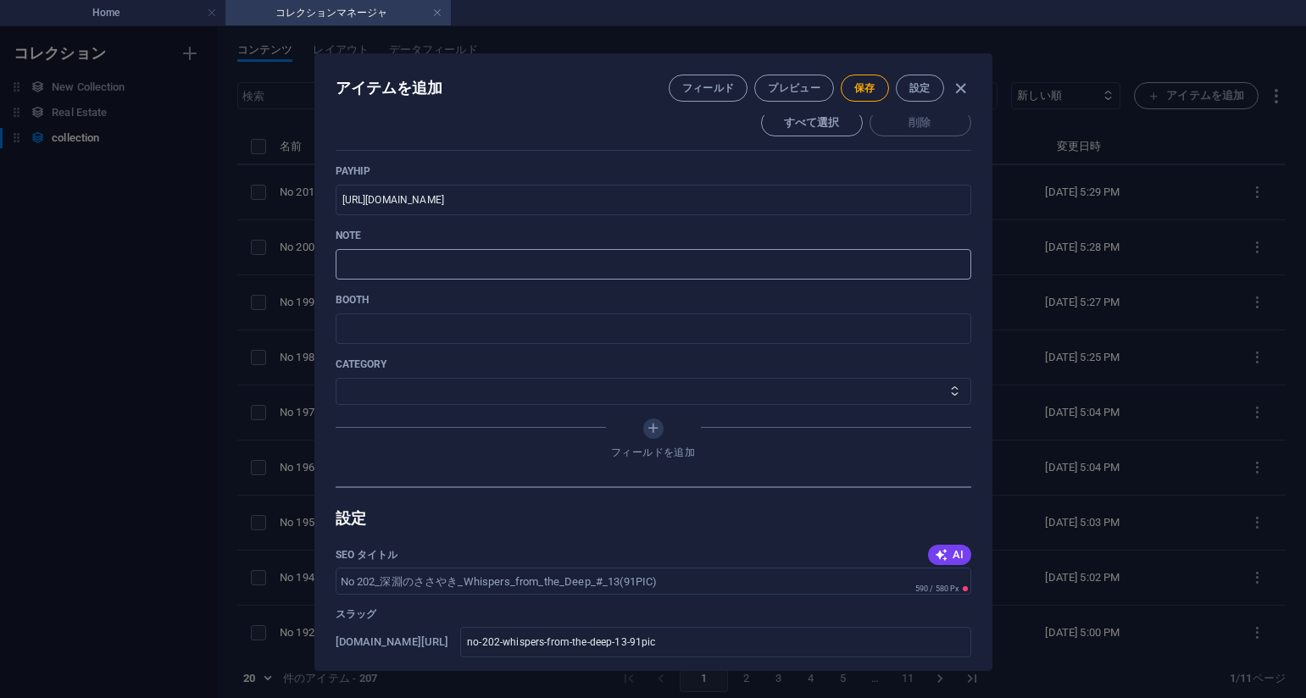
click at [394, 251] on input "text" at bounding box center [654, 264] width 636 height 31
paste input "[URL][DOMAIN_NAME]"
type input "[URL][DOMAIN_NAME]"
click at [450, 385] on select "その他 ジャマー_jammer レインコート_rain_coat ミリタリービキニ_military_bikini 体操選手_gymnast ドアの向こうのひ…" at bounding box center [654, 391] width 636 height 27
select select "深淵のささやき_Whispers_from_the_Deep"
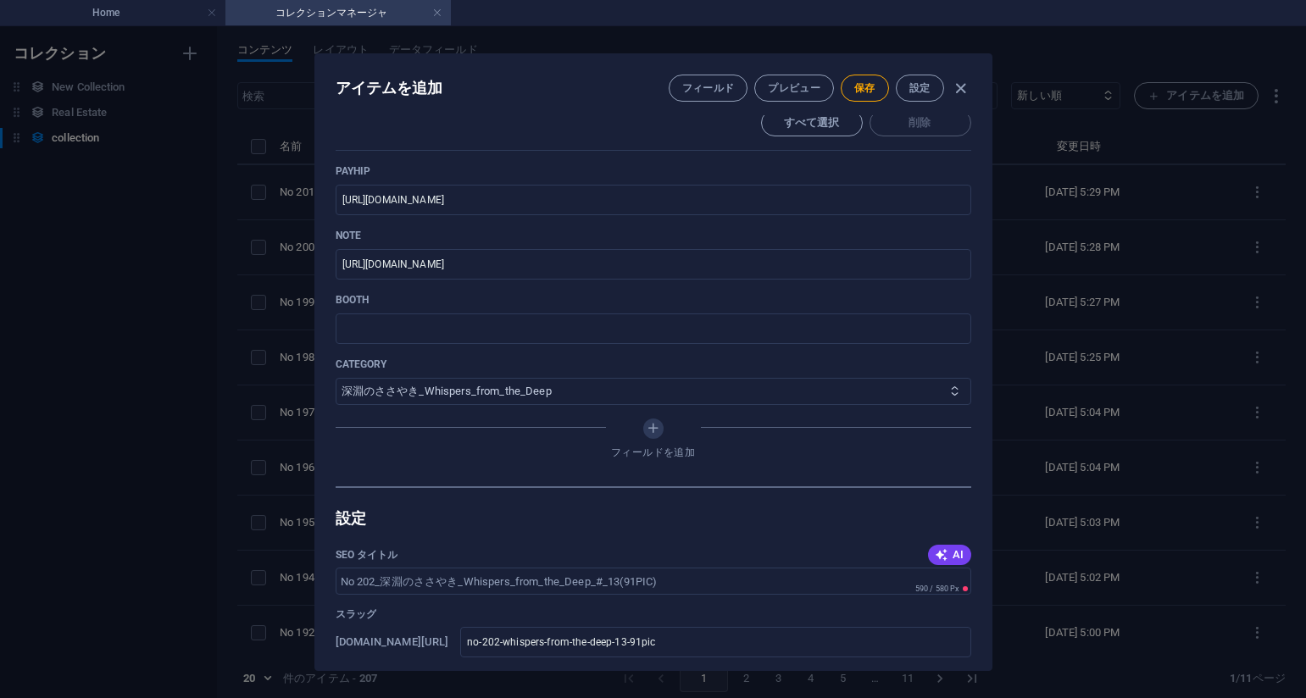
click at [336, 378] on select "その他 ジャマー_jammer レインコート_rain_coat ミリタリービキニ_military_bikini 体操選手_gymnast ドアの向こうのひ…" at bounding box center [654, 391] width 636 height 27
click at [864, 92] on span "保存" at bounding box center [864, 88] width 21 height 14
click at [1086, 186] on div "アイテムを編集 フィールド プレビュー 保存 設定 Name No 202_深淵のささやき_Whispers_from_the_Deep_#_13(91PIC…" at bounding box center [653, 362] width 1306 height 672
type input "no-202-whispers-from-the-deep-13-91pic"
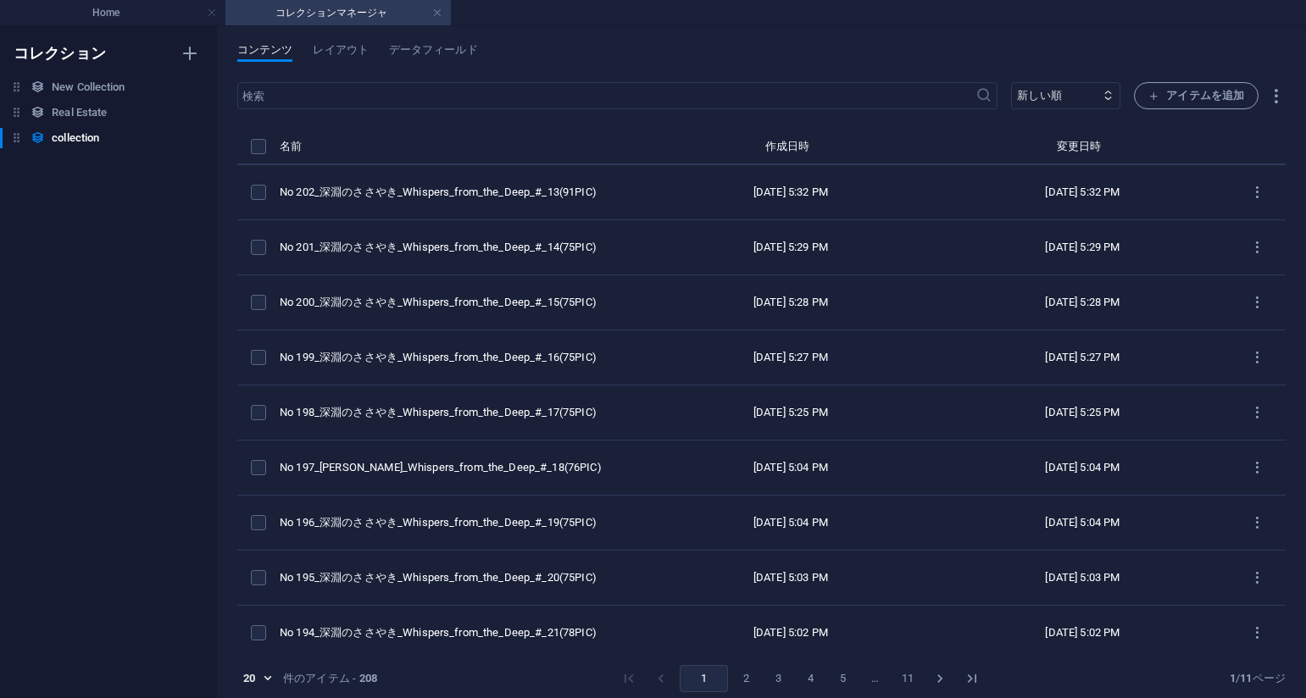
click at [1041, 687] on div "20 20 件のアイテム - 208 1 2 3 4 5 … 11 1 / 11 ページ" at bounding box center [761, 678] width 1048 height 27
click at [1155, 107] on button "アイテムを追加" at bounding box center [1196, 95] width 125 height 27
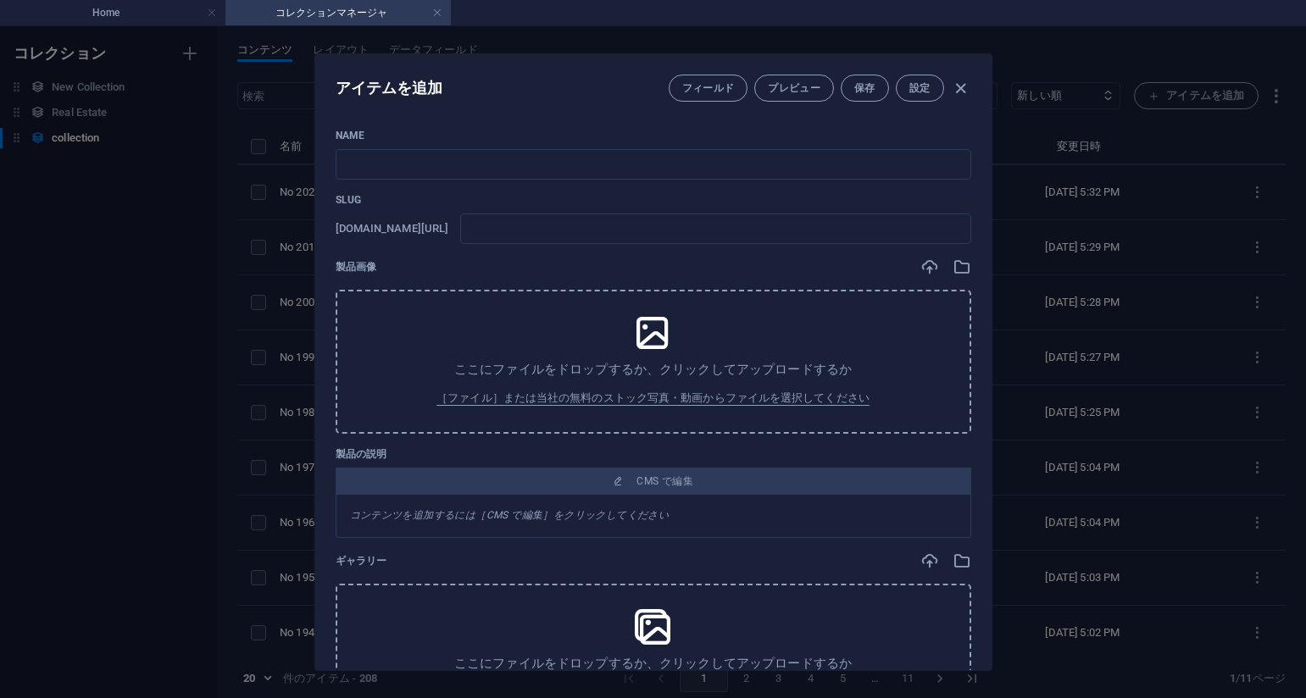
click at [809, 121] on div "Name ​ Slug [DOMAIN_NAME][URL] ​ 製品画像 ここにファイルをドロップするか、クリックしてアップロードするか ［ファイル］または…" at bounding box center [653, 392] width 676 height 555
click at [516, 172] on input "text" at bounding box center [654, 164] width 636 height 31
paste input "No 203_深淵のささやき_Whispers_from_the_Deep_#_12(74PIC)"
type input "No 203_深淵のささやき_Whispers_from_the_Deep_#_12(74PIC)"
type input "no-203-whispers-from-the-deep-12-74pic"
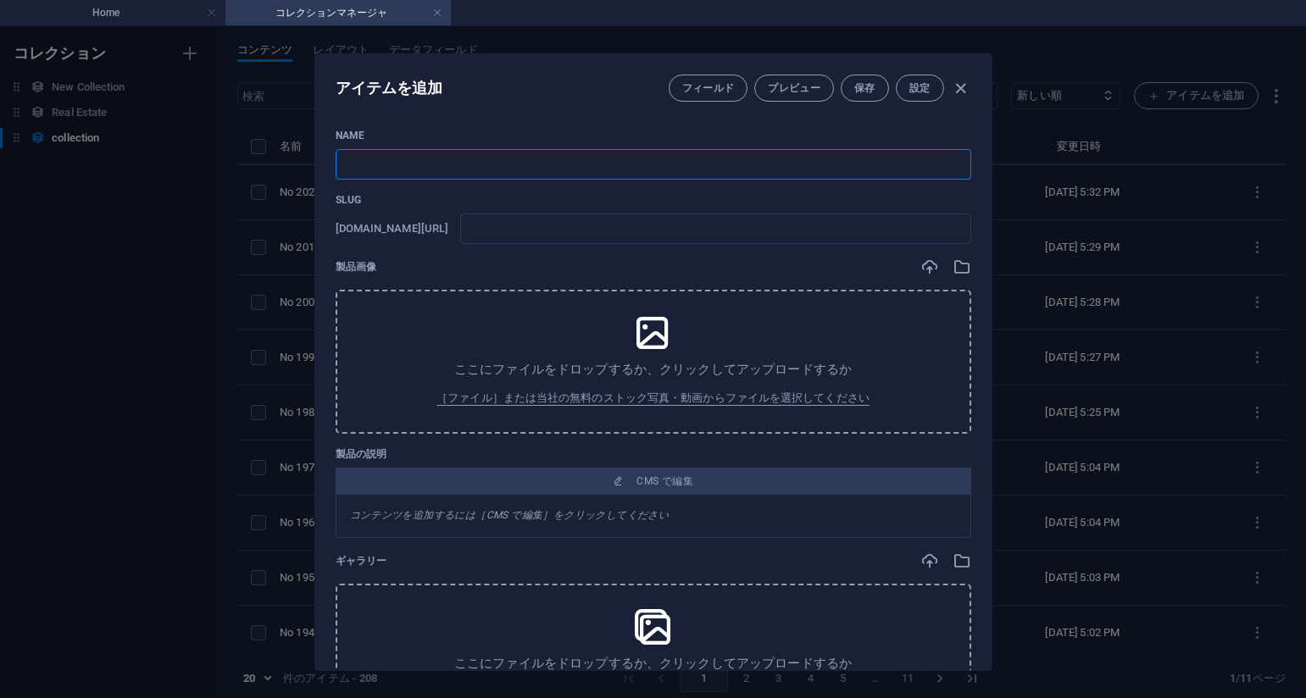
type input "no-203-whispers-from-the-deep-12-74pic"
type input "No 203_深淵のささやき_Whispers_from_the_Deep_#_12(74PIC)"
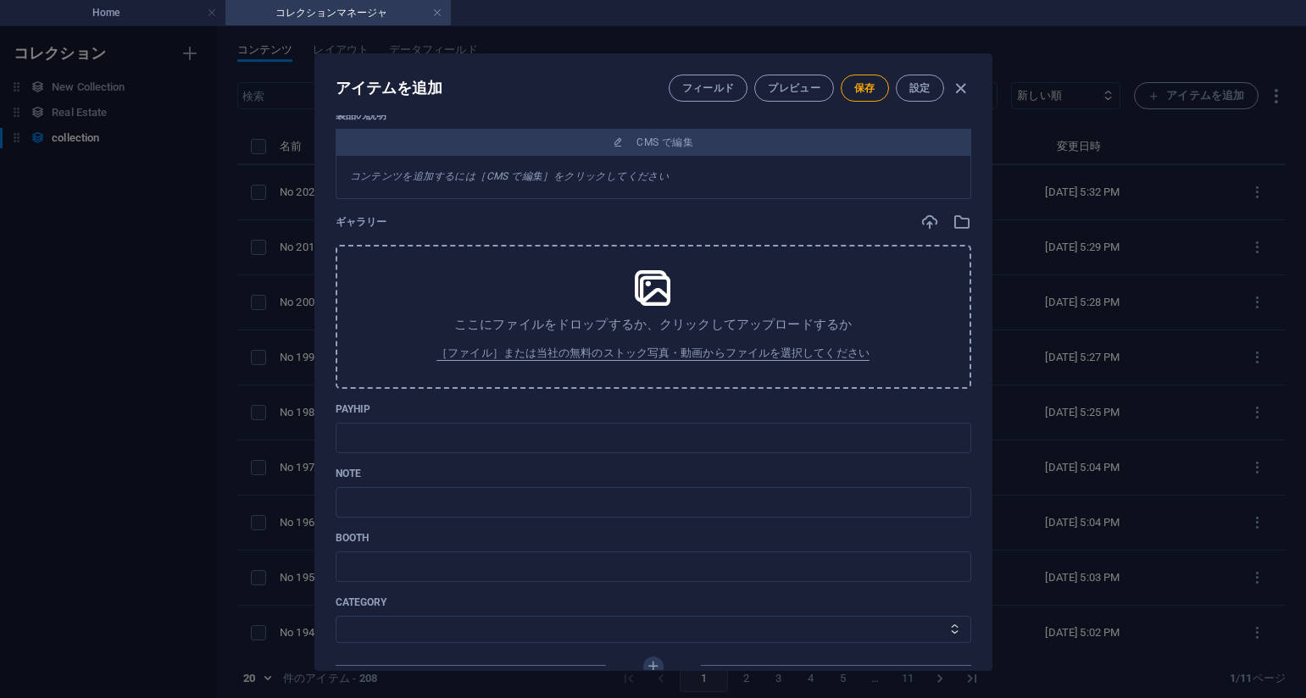
scroll to position [406, 0]
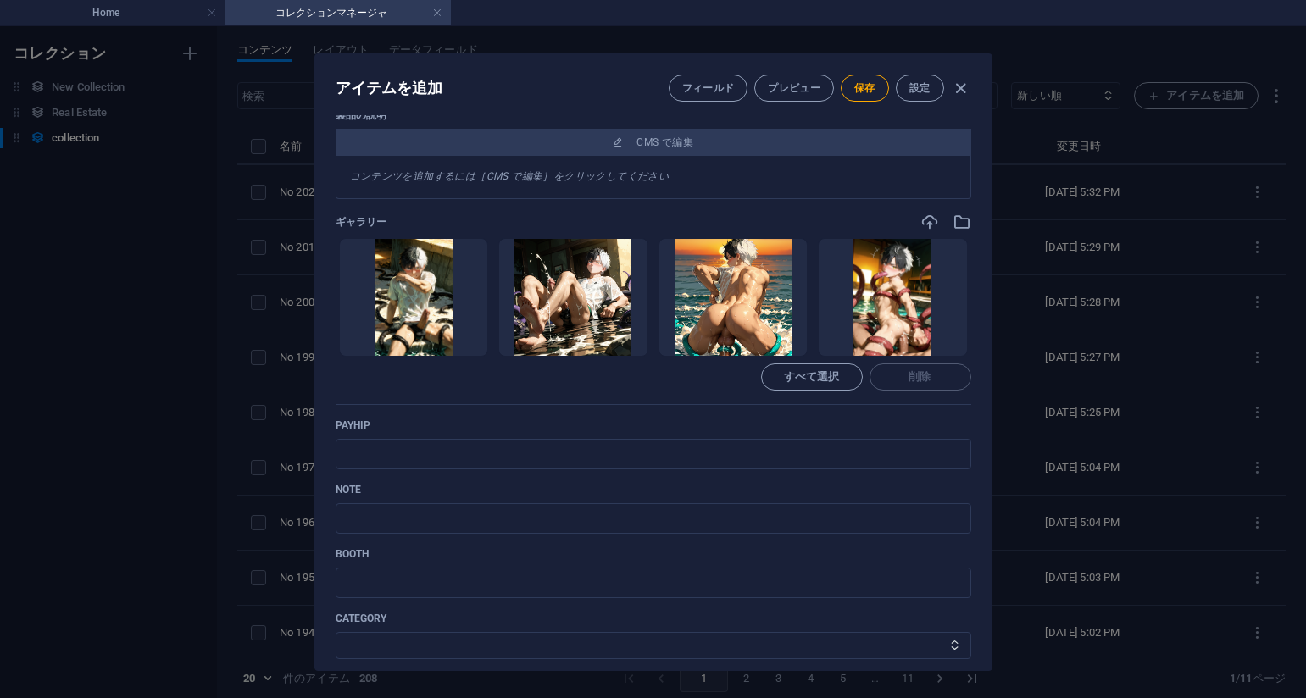
click at [818, 205] on div "Name No 203_深淵のささやき_Whispers_from_the_Deep_#_12(74PIC) ​ Slug [DOMAIN_NAME][URL…" at bounding box center [654, 232] width 636 height 1018
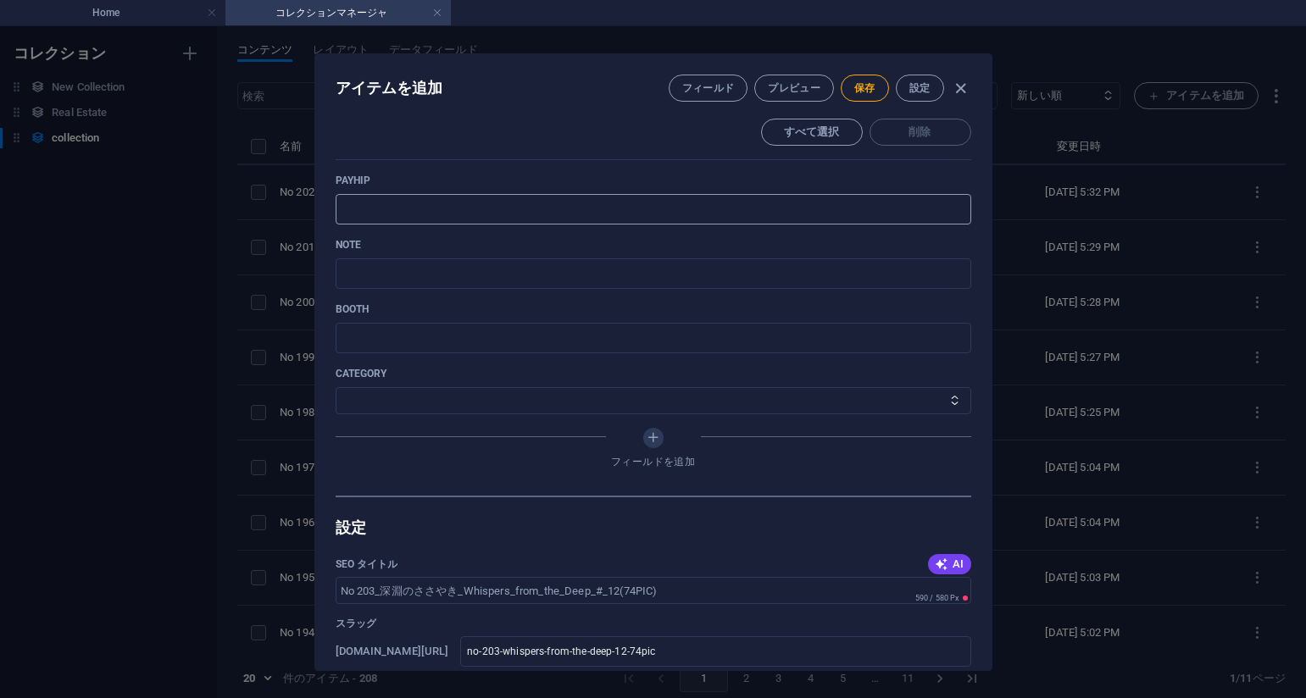
scroll to position [660, 0]
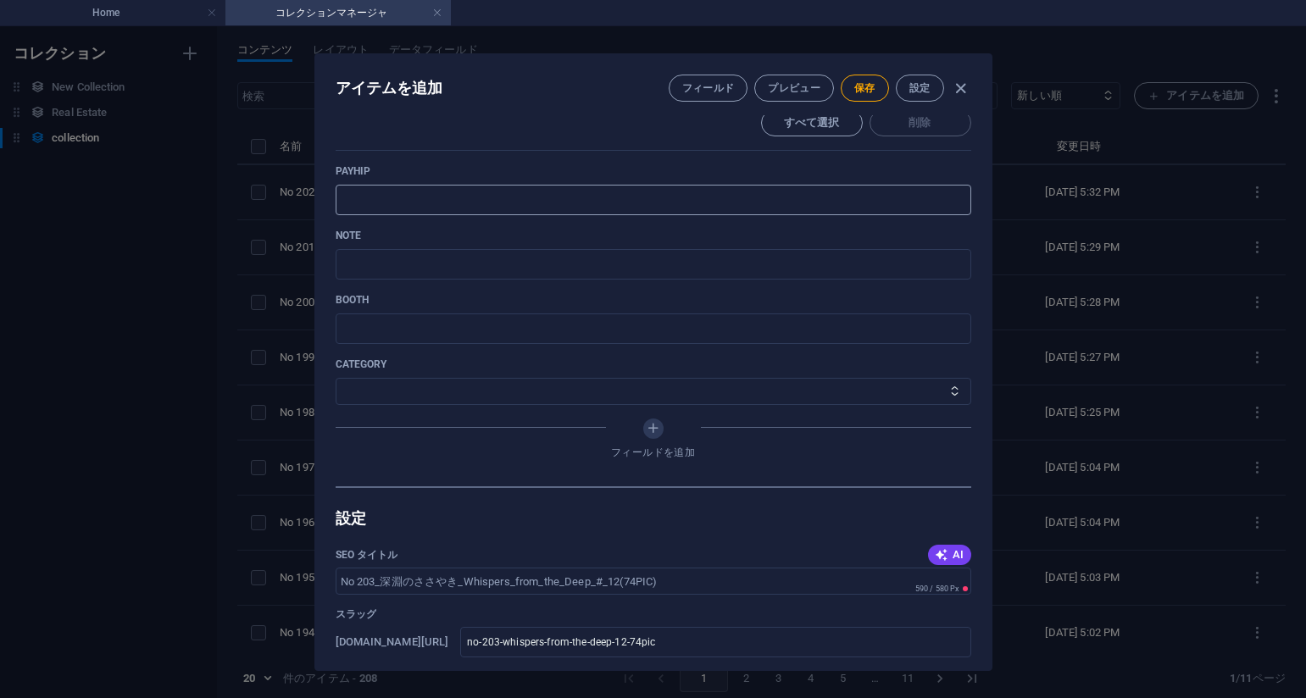
click at [494, 194] on input "text" at bounding box center [654, 200] width 636 height 31
paste input "[URL][DOMAIN_NAME]"
type input "[URL][DOMAIN_NAME]"
click at [668, 271] on input "text" at bounding box center [654, 264] width 636 height 31
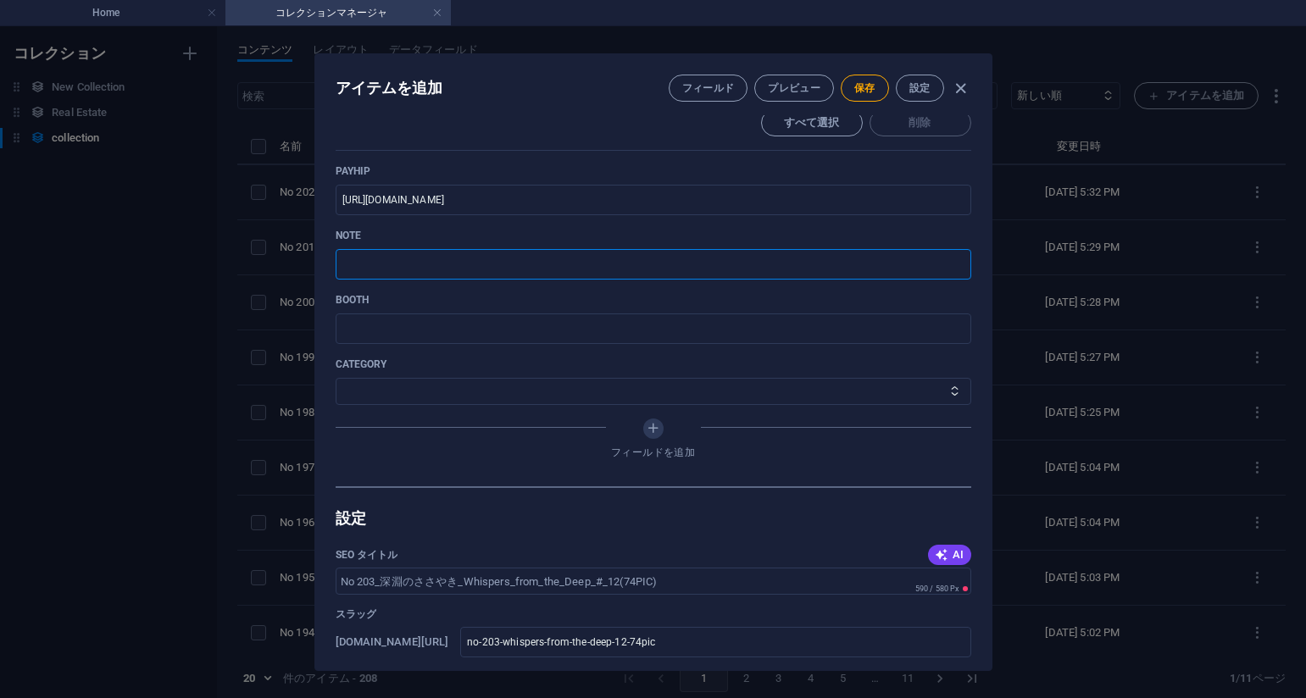
paste input "[URL][DOMAIN_NAME]"
type input "[URL][DOMAIN_NAME]"
click at [381, 372] on div "category その他 ジャマー_jammer レインコート_rain_coat ミリタリービキニ_military_bikini 体操選手_gymnast…" at bounding box center [654, 381] width 636 height 47
click at [395, 379] on select "その他 ジャマー_jammer レインコート_rain_coat ミリタリービキニ_military_bikini 体操選手_gymnast ドアの向こうのひ…" at bounding box center [654, 391] width 636 height 27
select select "深淵のささやき_Whispers_from_the_Deep"
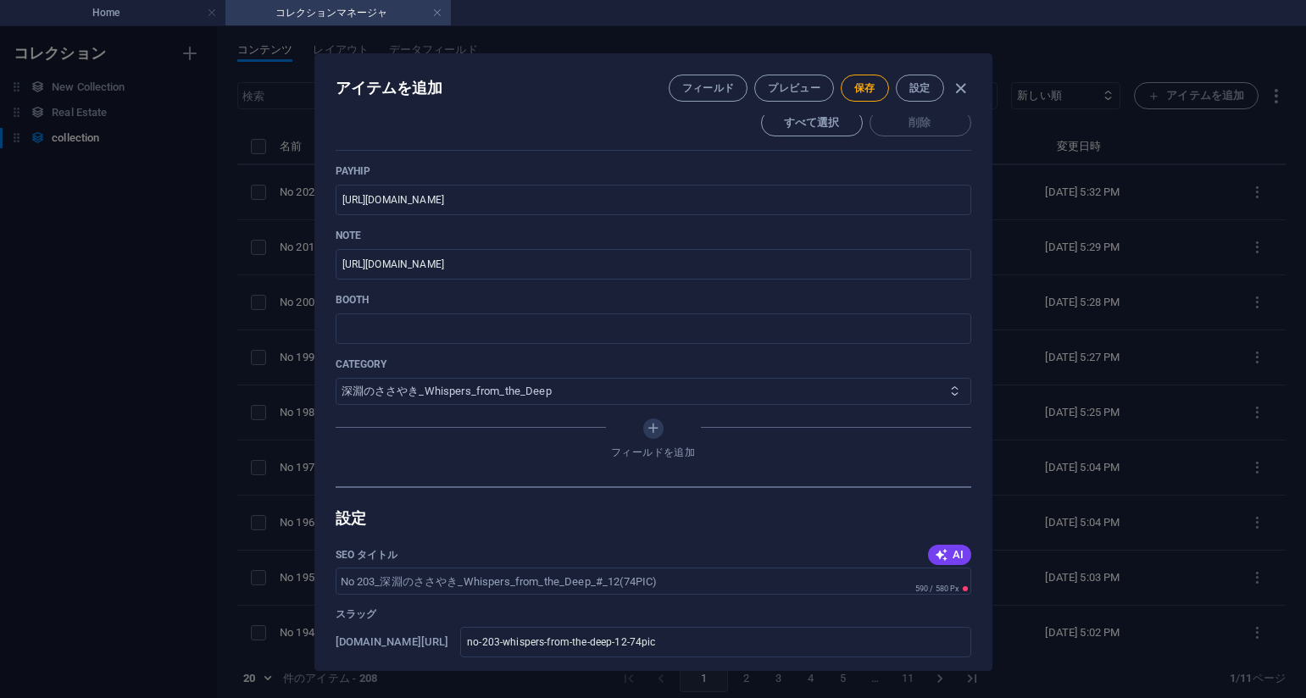
click at [336, 378] on select "その他 ジャマー_jammer レインコート_rain_coat ミリタリービキニ_military_bikini 体操選手_gymnast ドアの向こうのひ…" at bounding box center [654, 391] width 636 height 27
click at [859, 89] on span "保存" at bounding box center [864, 88] width 21 height 14
click at [1048, 202] on div "アイテムを編集 フィールド プレビュー 保存 設定 Name No 203_深淵のささやき_Whispers_from_the_Deep_#_12(74PIC…" at bounding box center [653, 362] width 1306 height 672
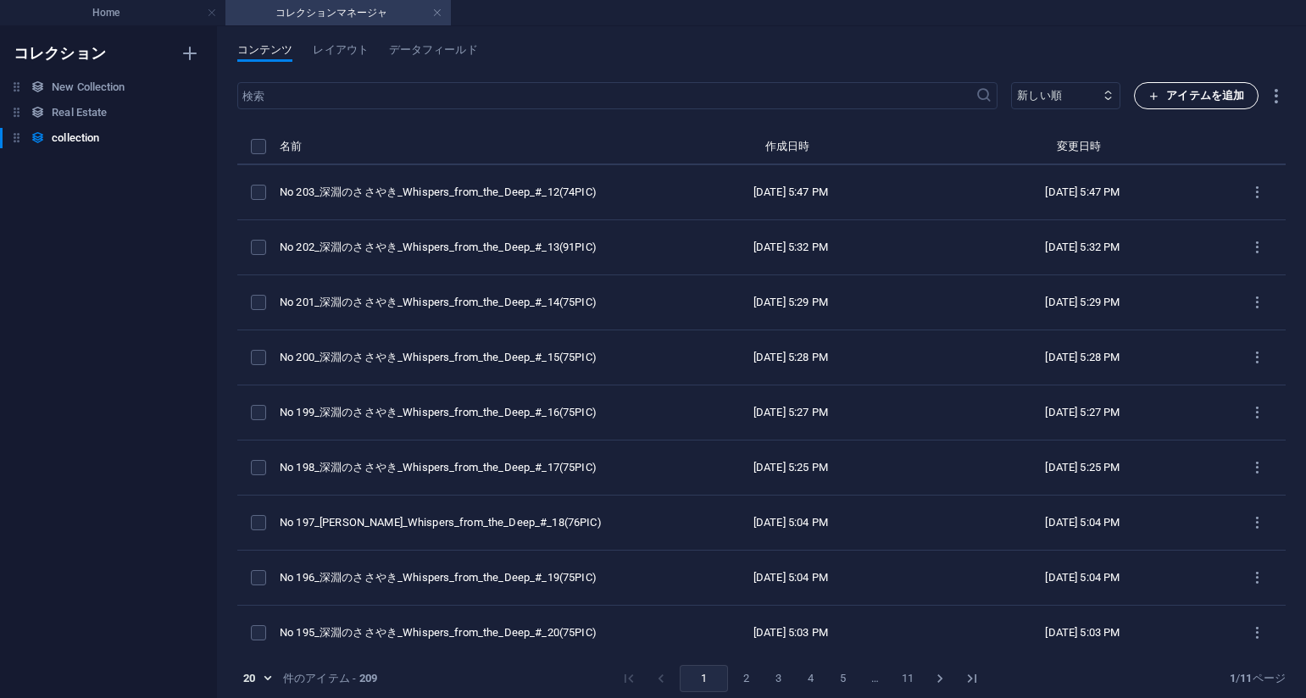
click at [1183, 95] on span "アイテムを追加" at bounding box center [1196, 96] width 96 height 20
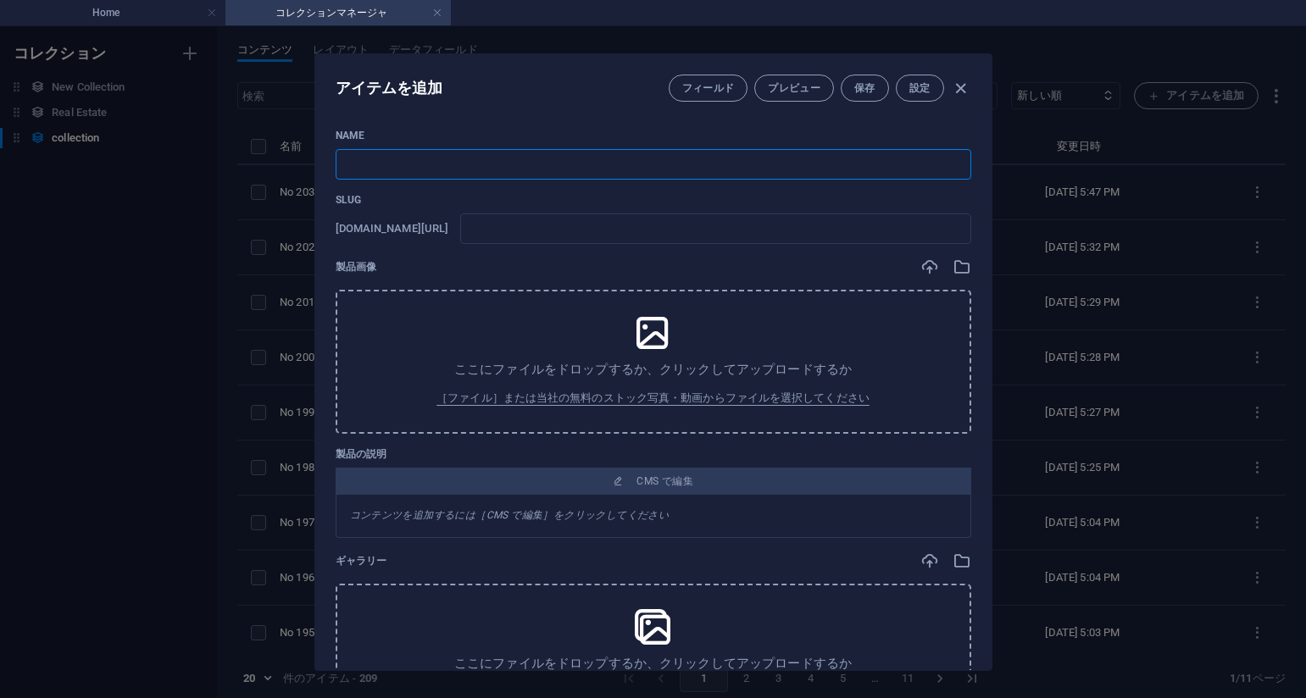
click at [459, 162] on input "text" at bounding box center [654, 164] width 636 height 31
paste input "No 204_深淵のささやき_Whispers_from_the_Deep_#_9(75PIC)"
click at [784, 269] on div "製品画像" at bounding box center [654, 267] width 636 height 19
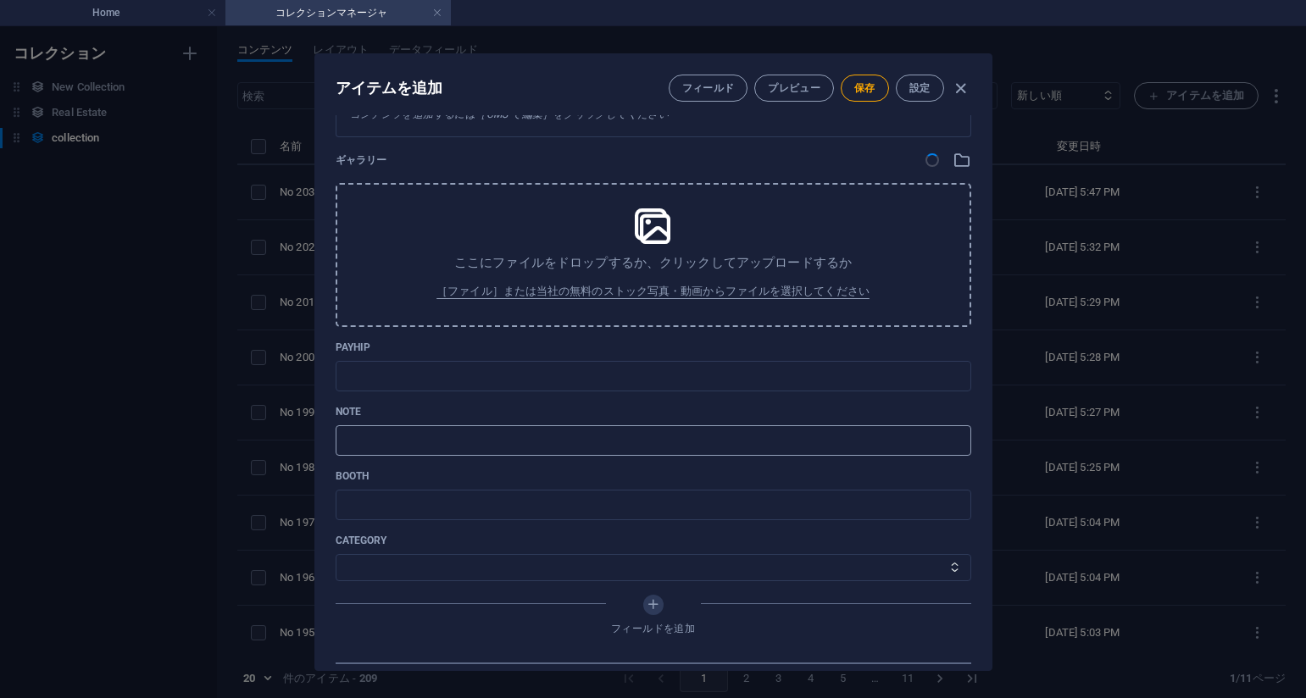
scroll to position [593, 0]
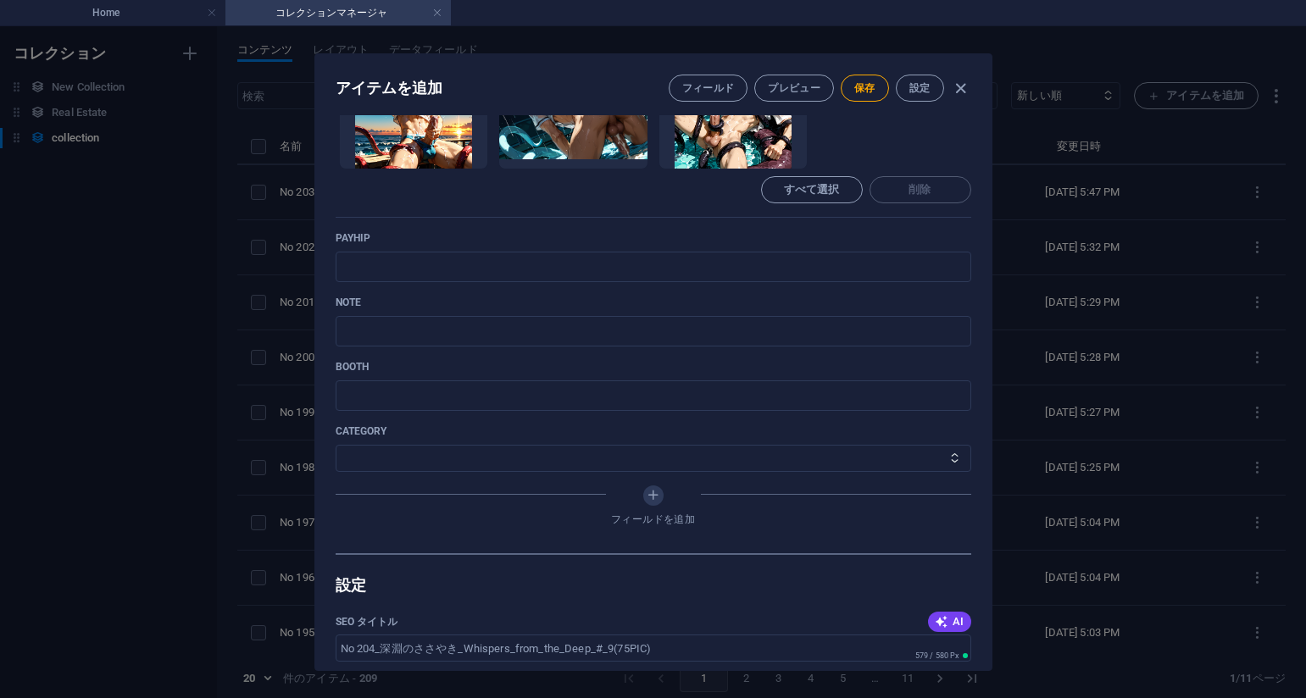
drag, startPoint x: 726, startPoint y: 197, endPoint x: 712, endPoint y: 223, distance: 28.8
click at [726, 197] on div "すべて選択 削除" at bounding box center [654, 189] width 636 height 27
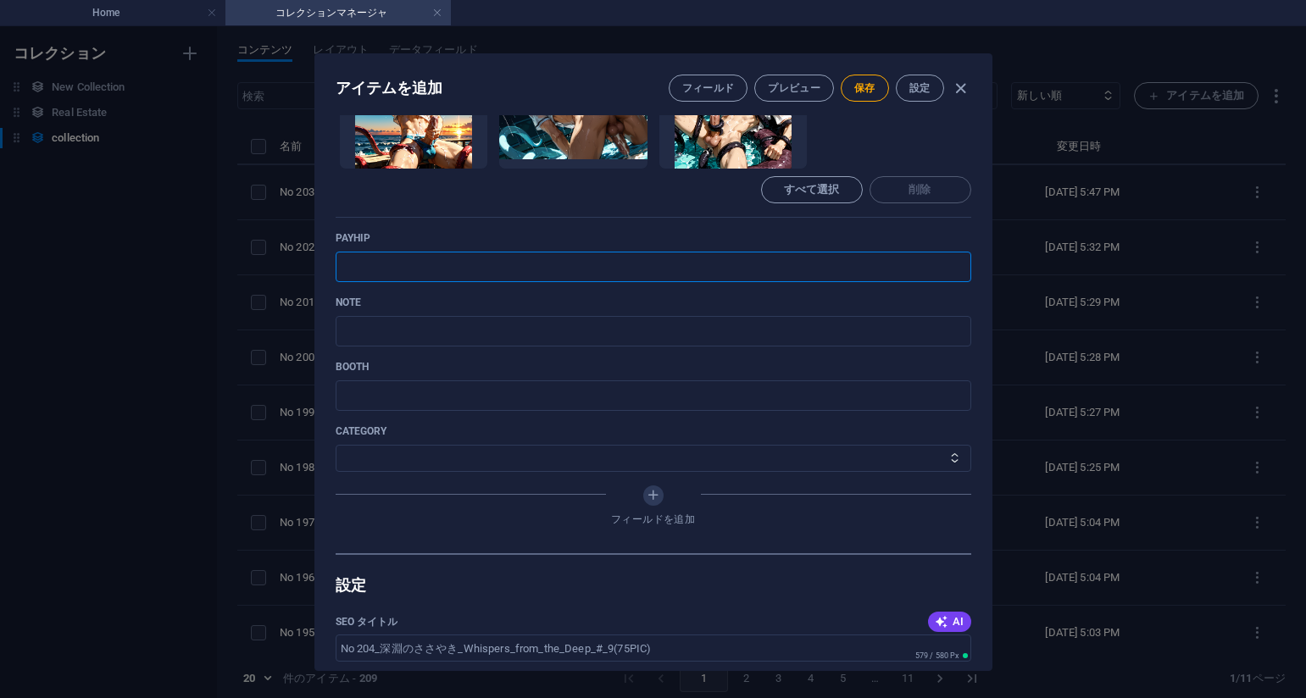
click at [538, 281] on input "text" at bounding box center [654, 267] width 636 height 31
paste input "[URL][DOMAIN_NAME]"
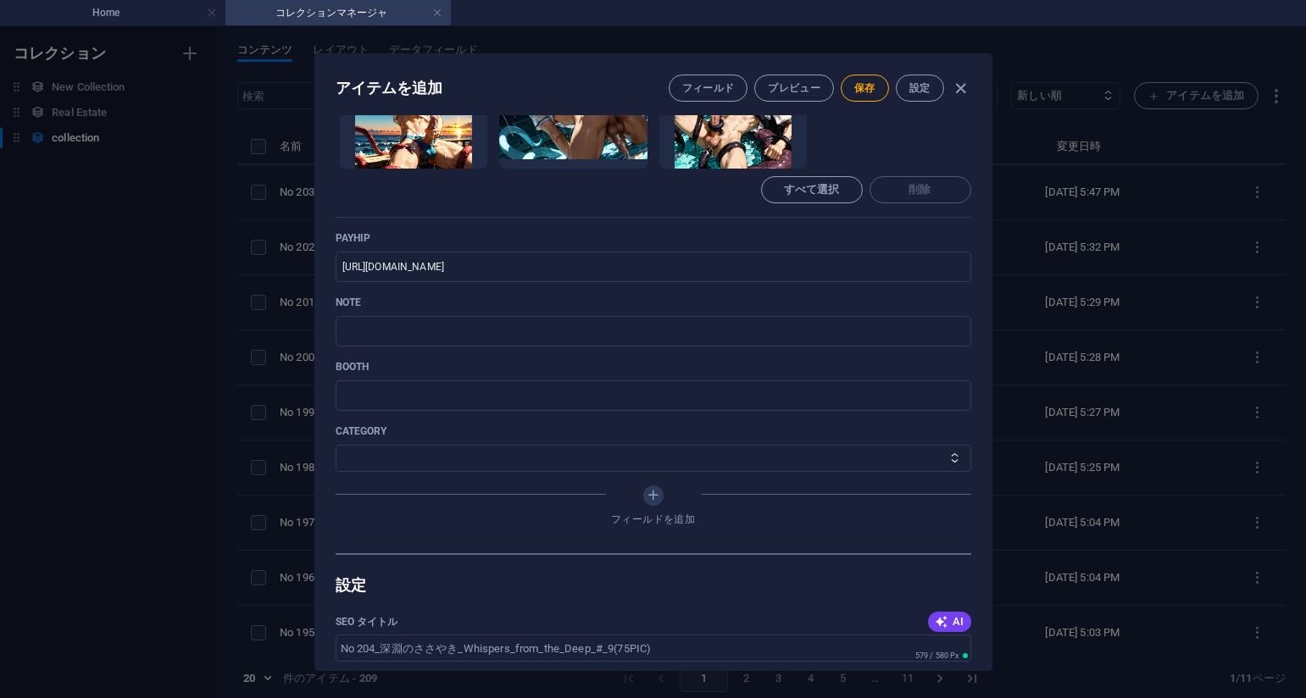
click at [717, 198] on div "すべて選択 削除" at bounding box center [654, 189] width 636 height 27
click at [574, 337] on input "text" at bounding box center [654, 331] width 636 height 31
paste input "[URL][DOMAIN_NAME]"
click at [425, 453] on select "その他 ジャマー_jammer レインコート_rain_coat ミリタリービキニ_military_bikini 体操選手_gymnast ドアの向こうのひ…" at bounding box center [654, 458] width 636 height 27
click at [336, 445] on select "その他 ジャマー_jammer レインコート_rain_coat ミリタリービキニ_military_bikini 体操選手_gymnast ドアの向こうのひ…" at bounding box center [654, 458] width 636 height 27
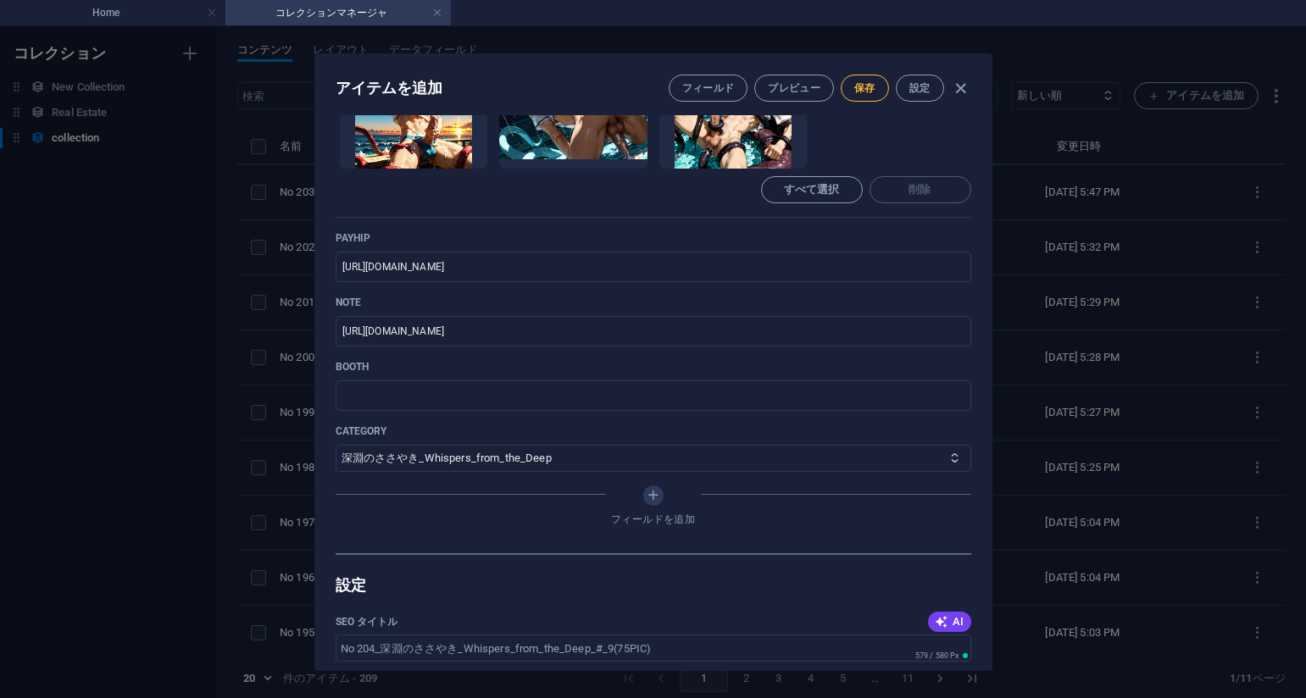
click at [869, 89] on span "保存" at bounding box center [864, 88] width 21 height 14
click at [181, 305] on div "アイテムを編集 フィールド プレビュー 保存 設定 Name No 204_深淵のささやき_Whispers_from_the_Deep_#_9(75PIC)…" at bounding box center [653, 362] width 1306 height 672
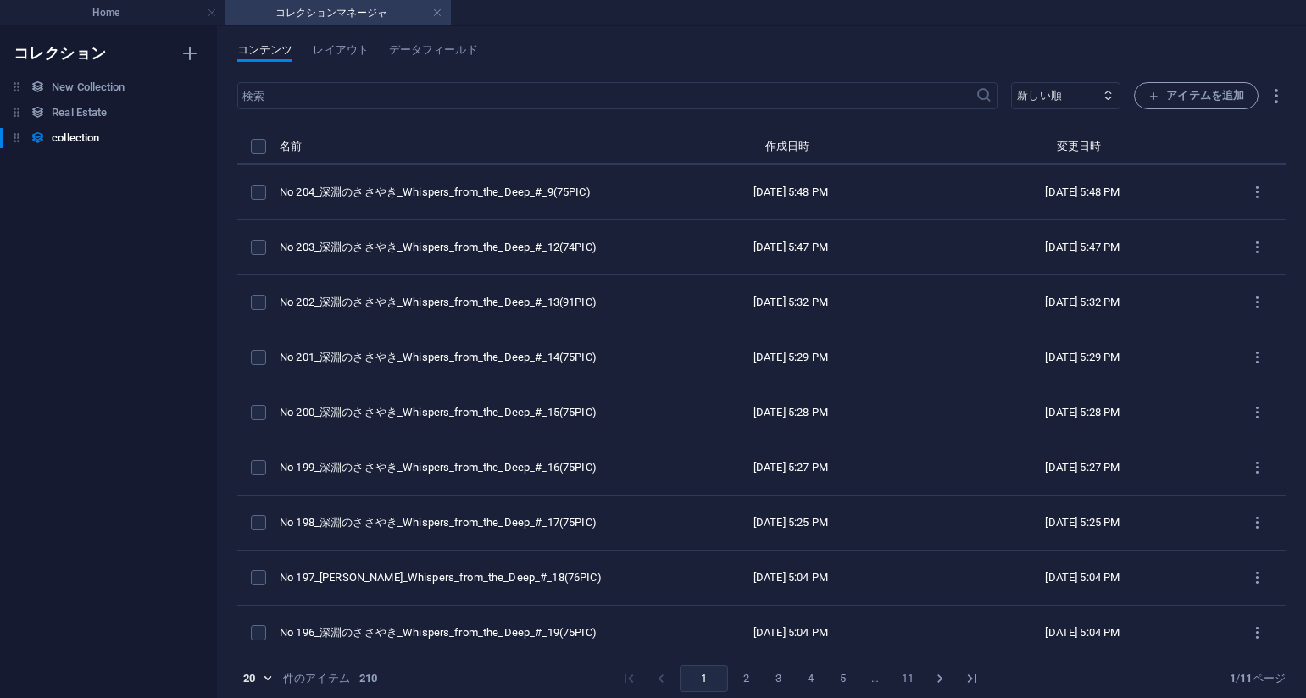
click at [771, 36] on div "コンテンツ レイアウト データフィールド ​ 新しい順 古い順 最終変更 Name (昇順) Name (降順) Slug (昇順) Slug (降順) ca…" at bounding box center [761, 362] width 1089 height 672
click at [1159, 86] on span "アイテムを追加" at bounding box center [1196, 96] width 96 height 20
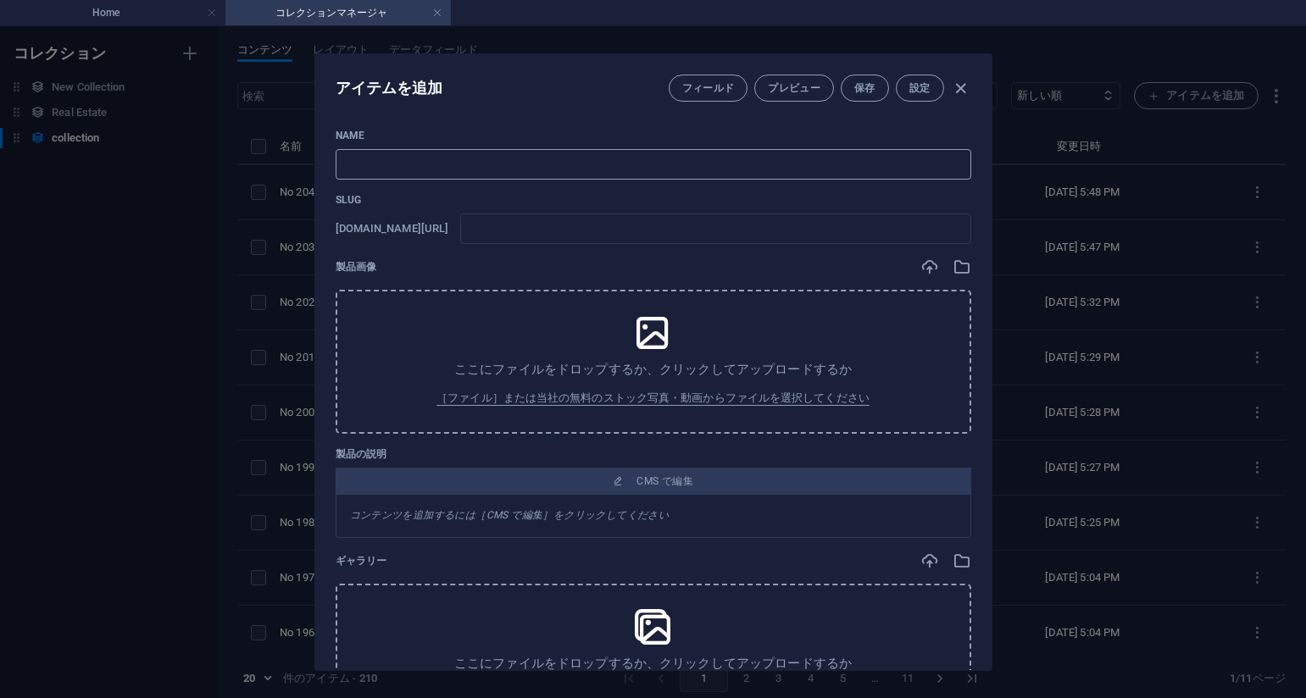
click at [594, 160] on input "text" at bounding box center [654, 164] width 636 height 31
paste input "No 205_深淵のささやき_Whispers_from_the_Deep_#_7(75PIC)"
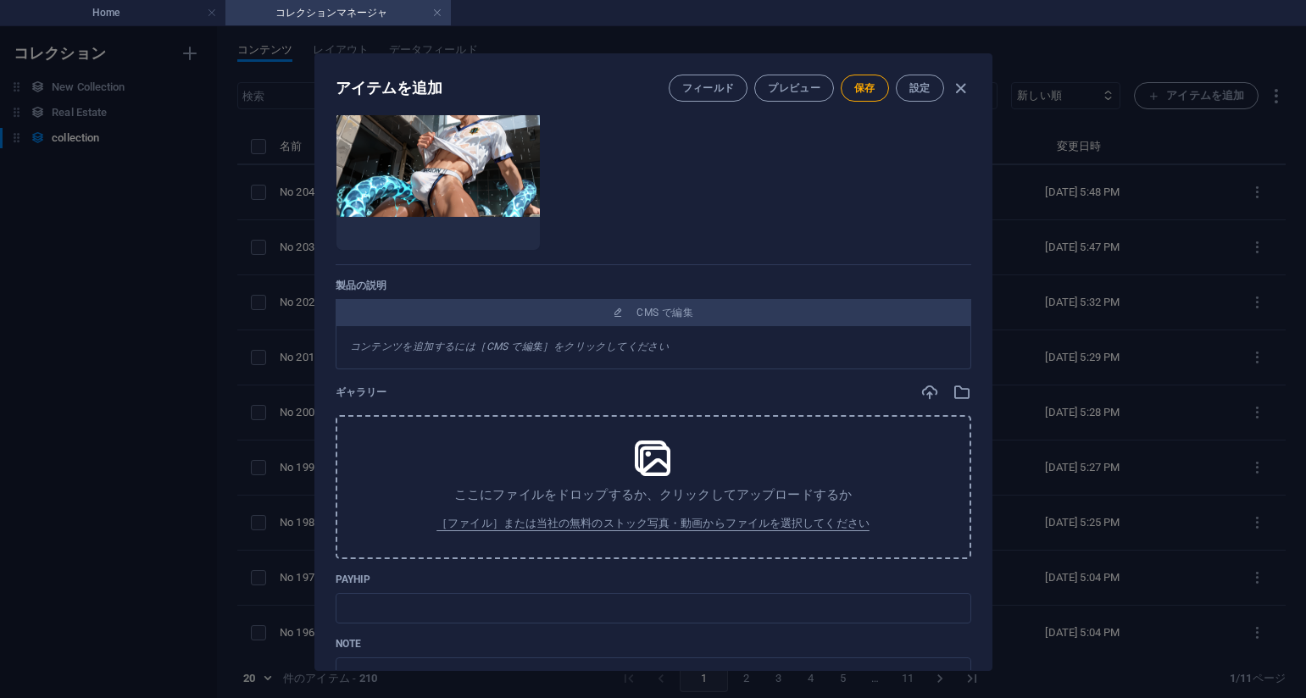
scroll to position [509, 0]
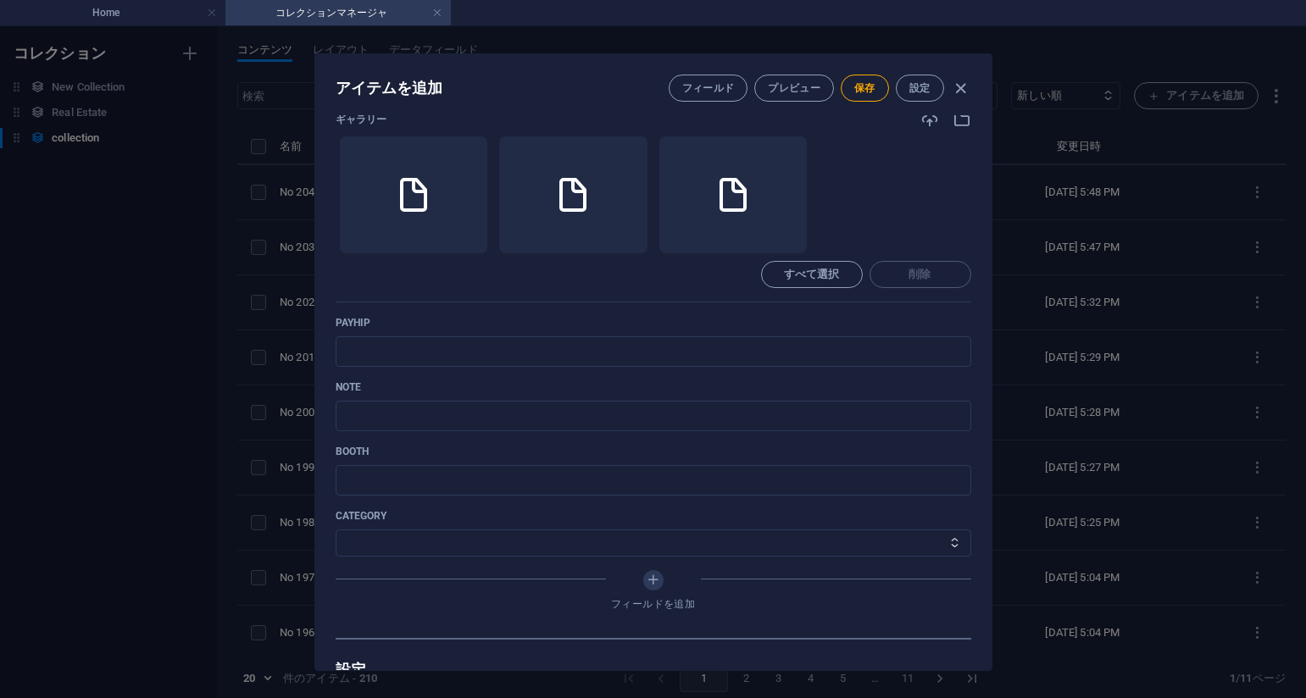
click at [769, 312] on div "Name No 205_深淵のささやき_Whispers_from_the_Deep_#_7(75PIC) ​ Slug [DOMAIN_NAME][URL]…" at bounding box center [654, 129] width 636 height 1018
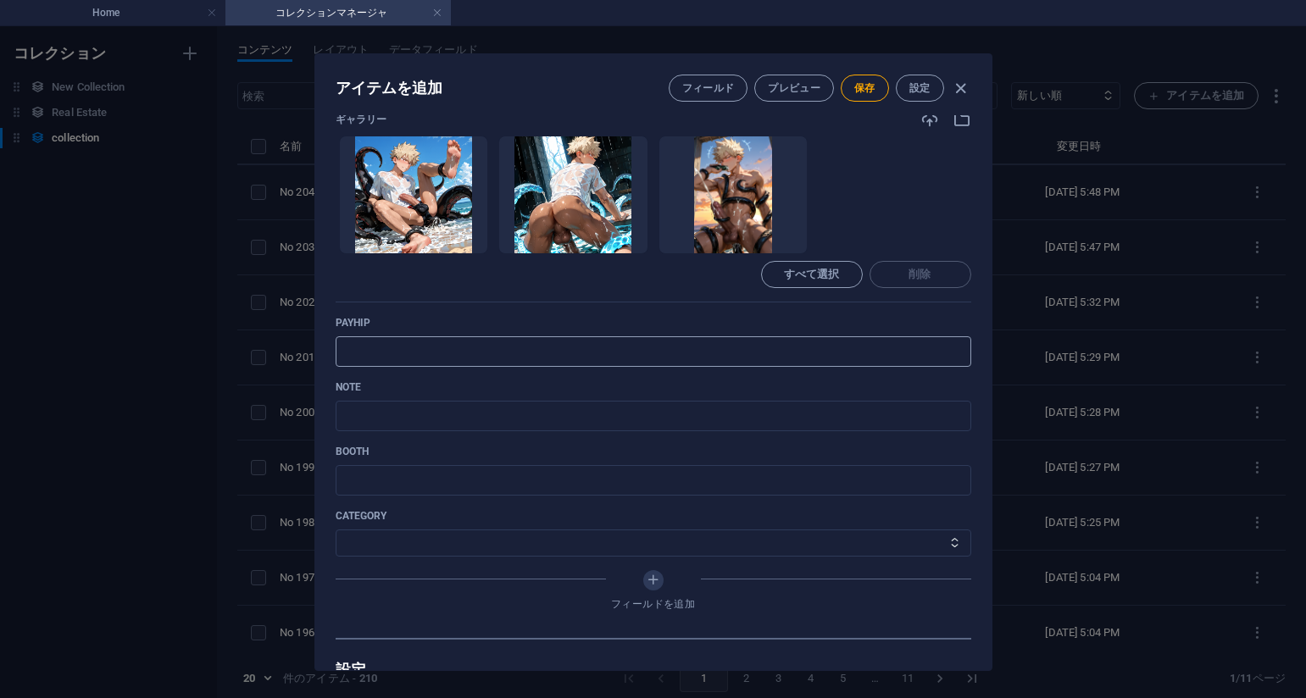
click at [451, 342] on input "text" at bounding box center [654, 351] width 636 height 31
paste input "[URL][DOMAIN_NAME]"
click at [889, 196] on ul "ここにファイルをドロップすると、すぐにアップロードされます" at bounding box center [654, 195] width 636 height 119
click at [470, 418] on input "text" at bounding box center [654, 416] width 636 height 31
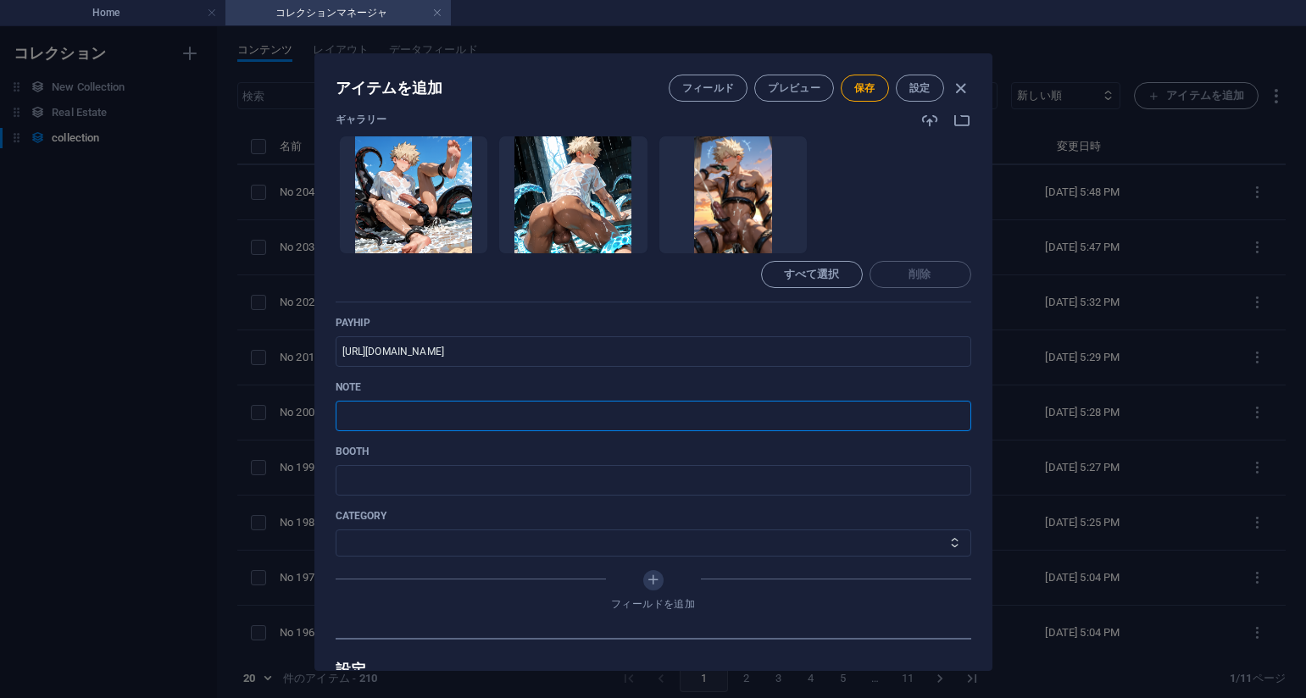
paste input "[URL][DOMAIN_NAME]"
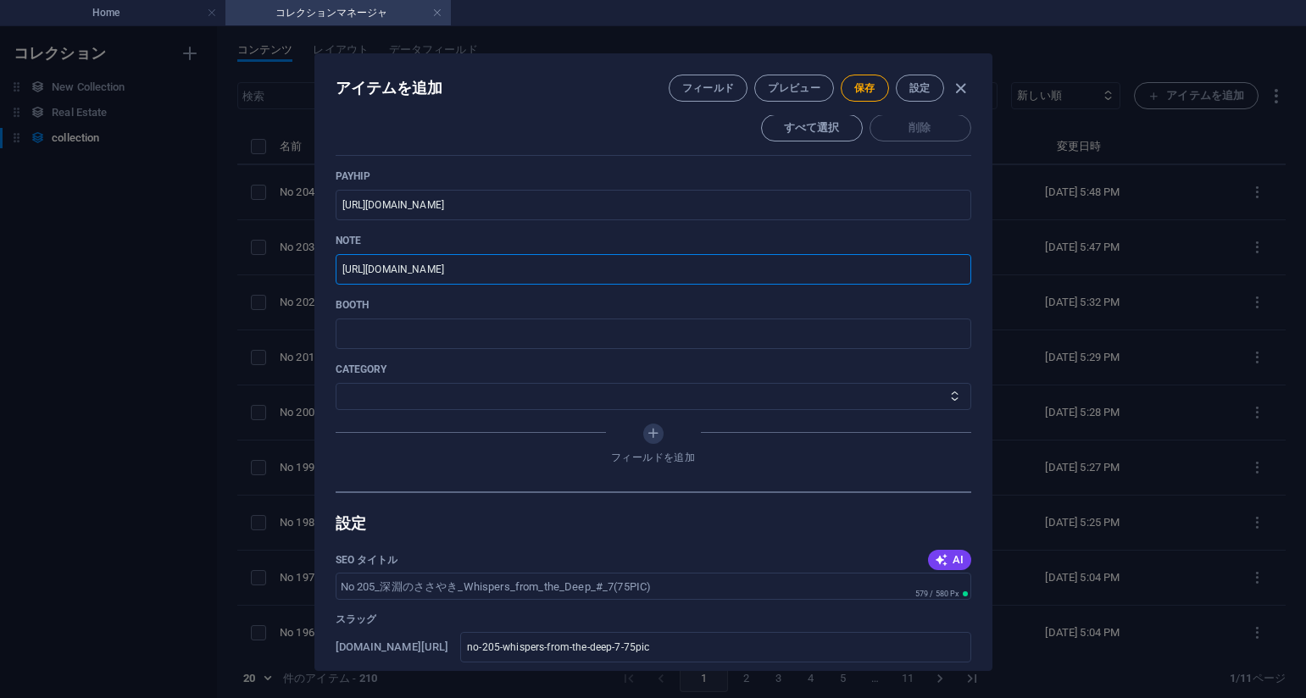
scroll to position [678, 0]
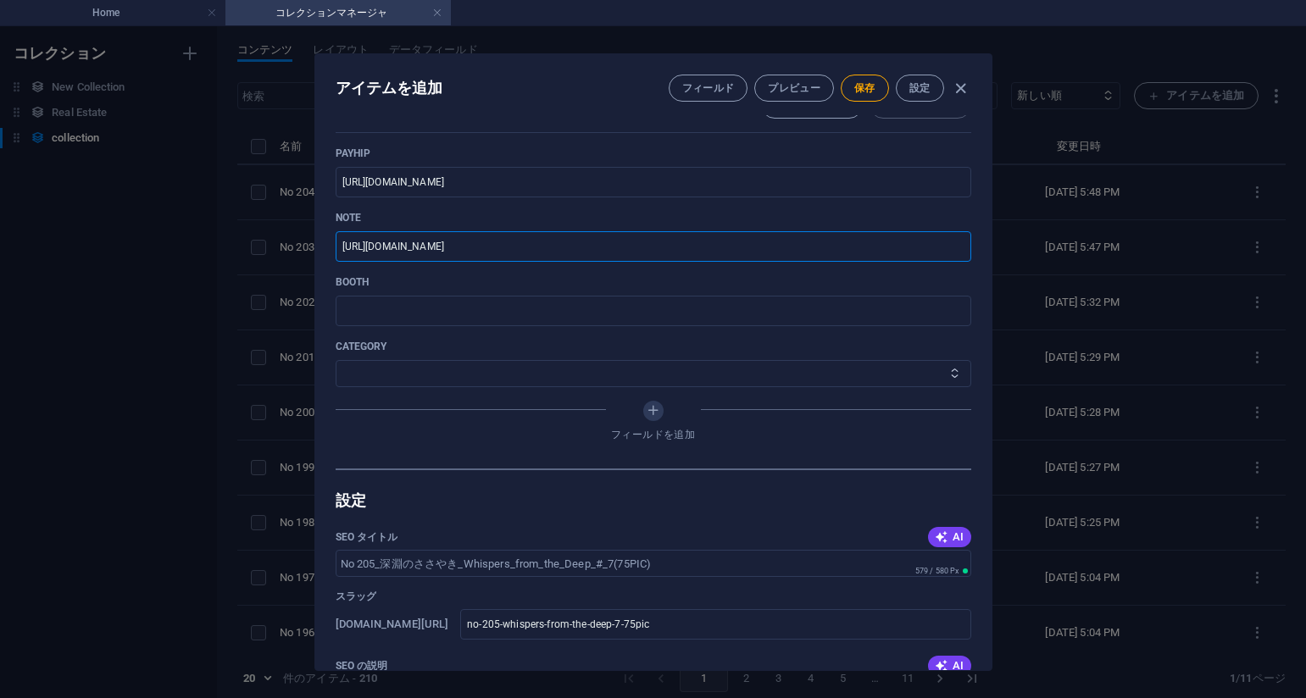
click at [420, 381] on select "その他 ジャマー_jammer レインコート_rain_coat ミリタリービキニ_military_bikini 体操選手_gymnast ドアの向こうのひ…" at bounding box center [654, 373] width 636 height 27
click at [336, 360] on select "その他 ジャマー_jammer レインコート_rain_coat ミリタリービキニ_military_bikini 体操選手_gymnast ドアの向こうのひ…" at bounding box center [654, 373] width 636 height 27
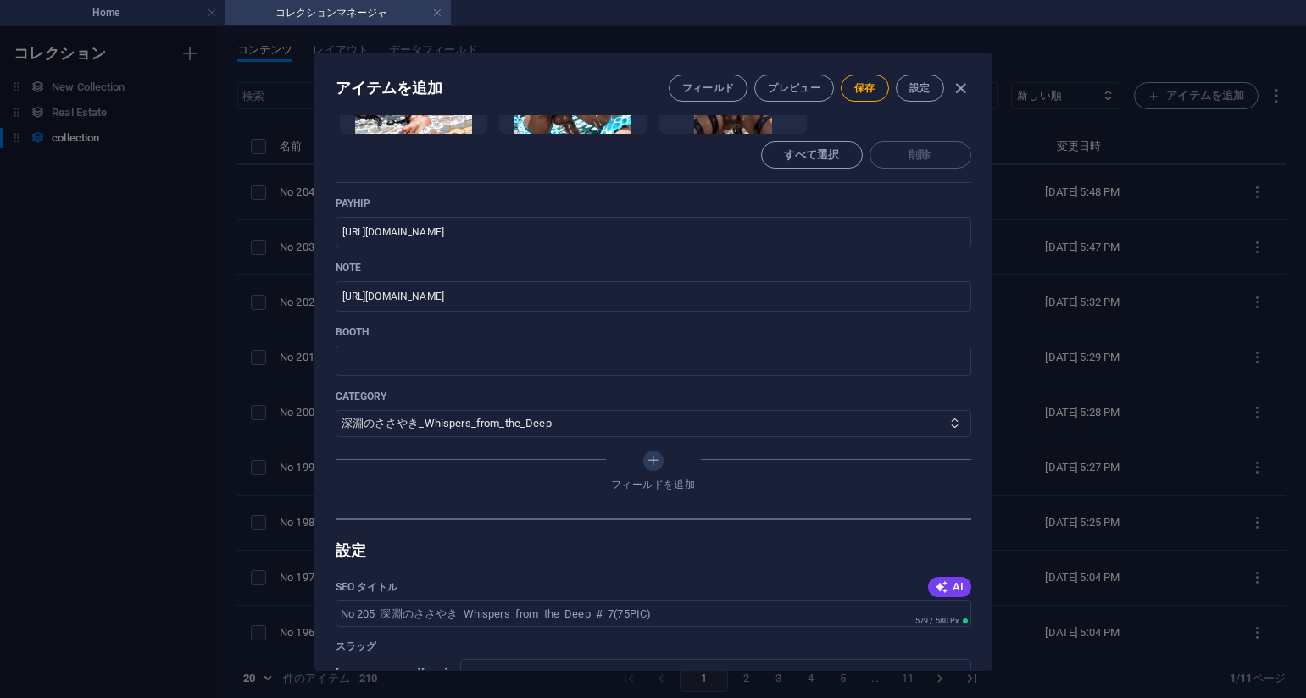
scroll to position [593, 0]
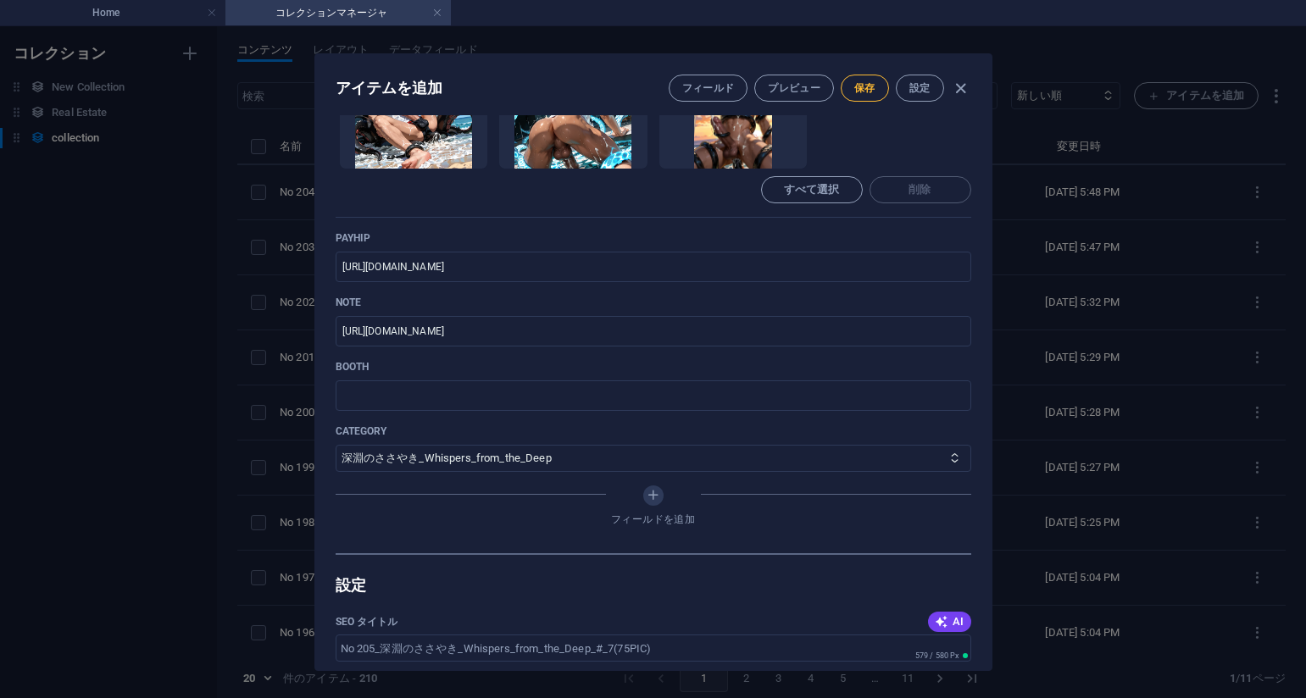
click at [866, 81] on span "保存" at bounding box center [864, 88] width 21 height 14
click at [177, 324] on div "アイテムを編集 フィールド プレビュー 保存 設定 Name No 205_深淵のささやき_Whispers_from_the_Deep_#_7(75PIC)…" at bounding box center [653, 362] width 1306 height 672
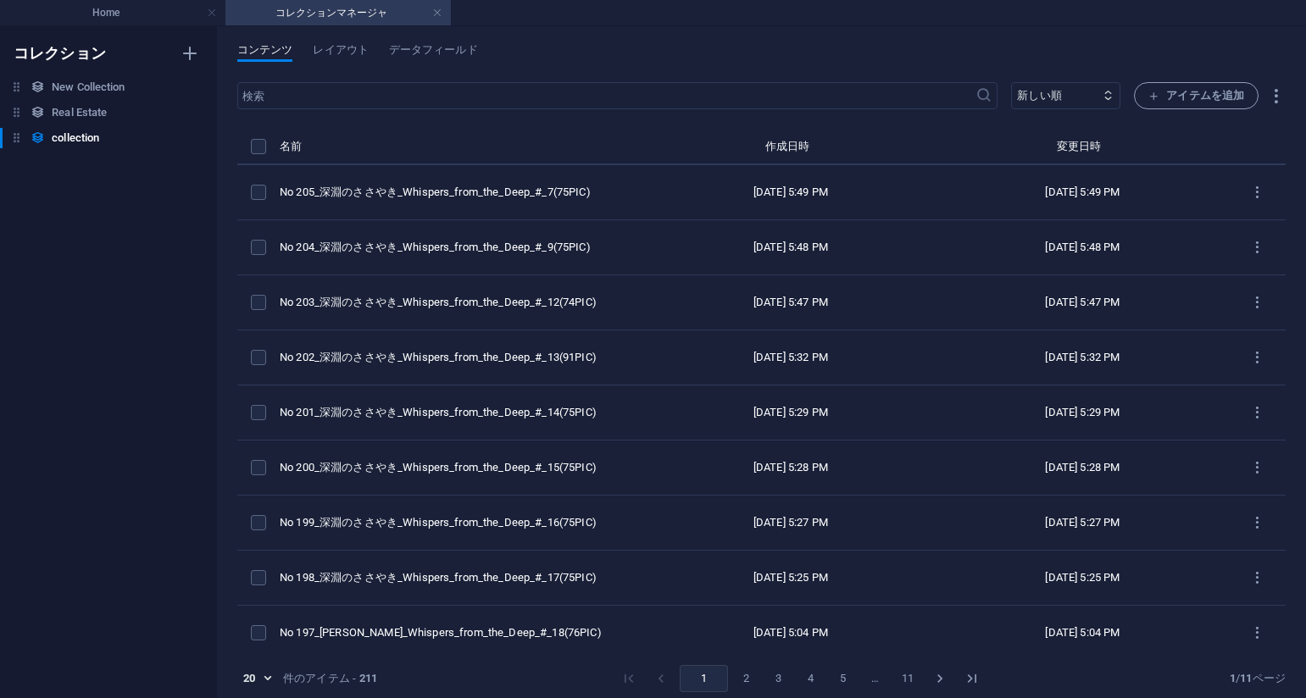
click at [787, 37] on div "コンテンツ レイアウト データフィールド ​ 新しい順 古い順 最終変更 Name (昇順) Name (降順) Slug (昇順) Slug (降順) ca…" at bounding box center [761, 362] width 1089 height 672
click at [795, 8] on ul "Home コレクションマネージャ" at bounding box center [653, 12] width 1306 height 25
click at [1204, 92] on span "アイテムを追加" at bounding box center [1196, 96] width 96 height 20
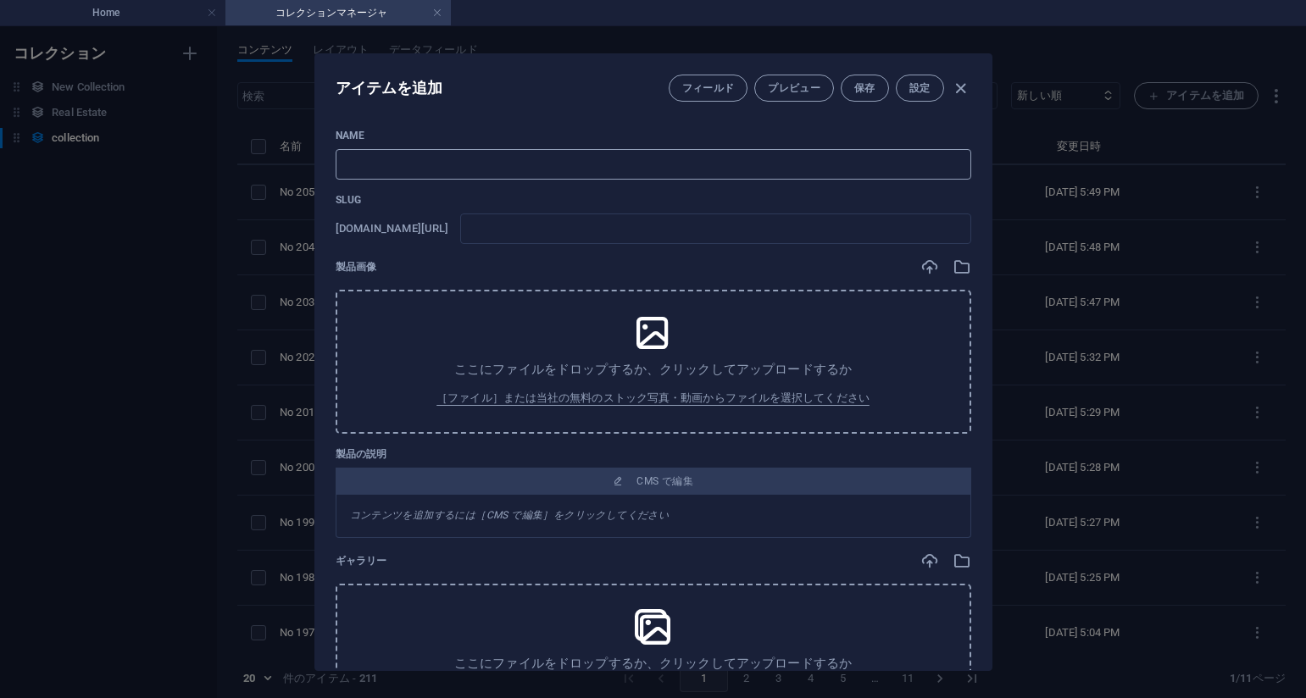
click at [543, 168] on input "text" at bounding box center [654, 164] width 636 height 31
paste input "No 206_深淵のささやき_Whispers_from_the_Deep_#_5(75PIC)"
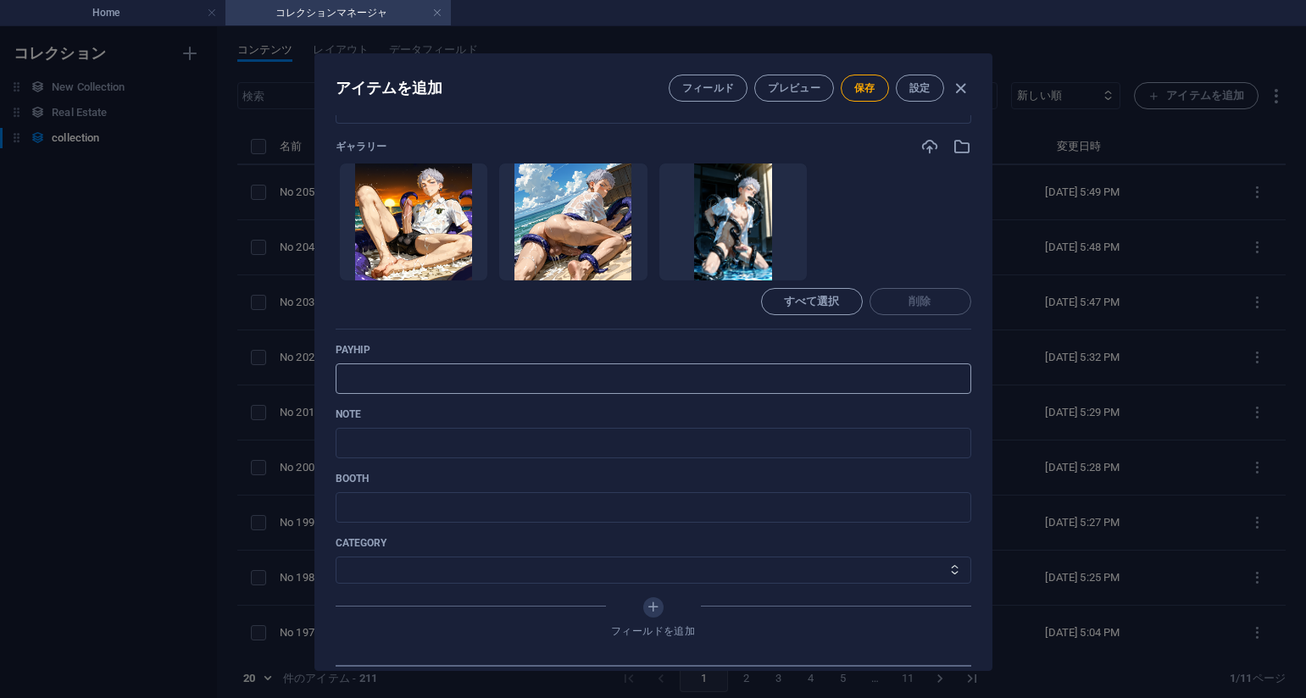
scroll to position [491, 0]
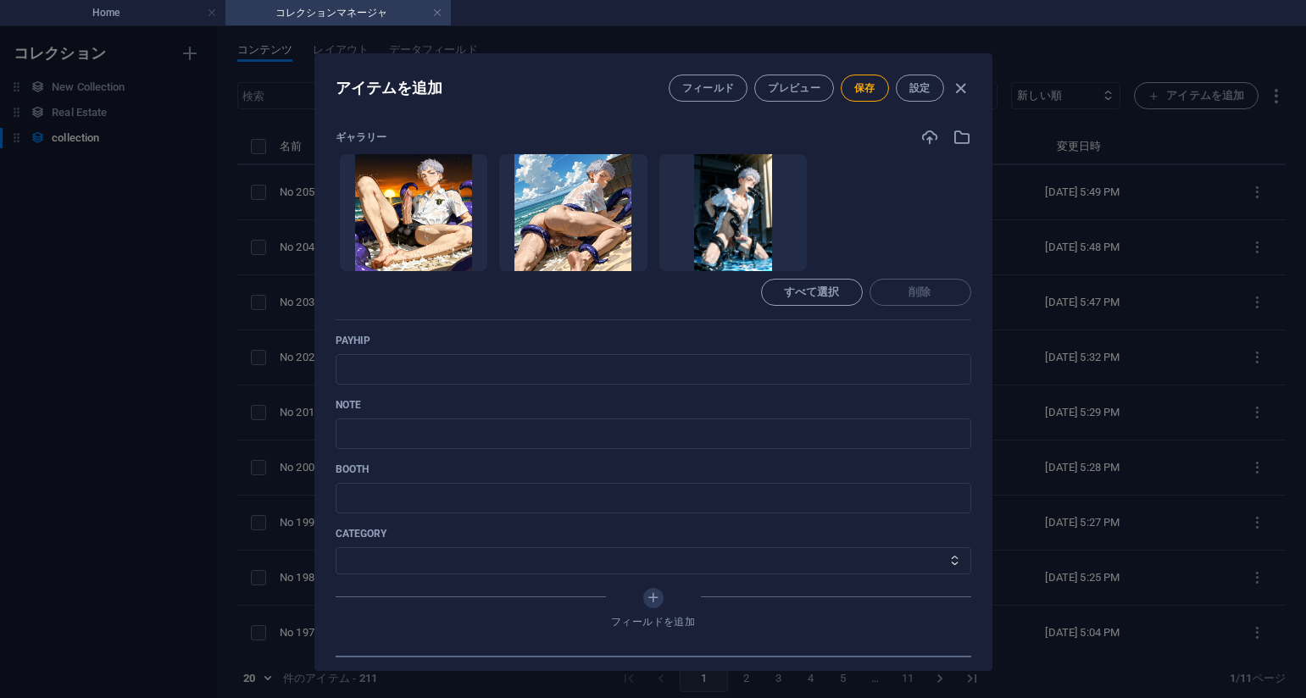
click at [851, 200] on ul "ここにファイルをドロップすると、すぐにアップロードされます" at bounding box center [654, 212] width 636 height 119
click at [489, 376] on input "text" at bounding box center [654, 369] width 636 height 31
paste input "[URL][DOMAIN_NAME]"
click at [826, 181] on ul "ここにファイルをドロップすると、すぐにアップロードされます" at bounding box center [654, 212] width 636 height 119
click at [514, 438] on input "text" at bounding box center [654, 434] width 636 height 31
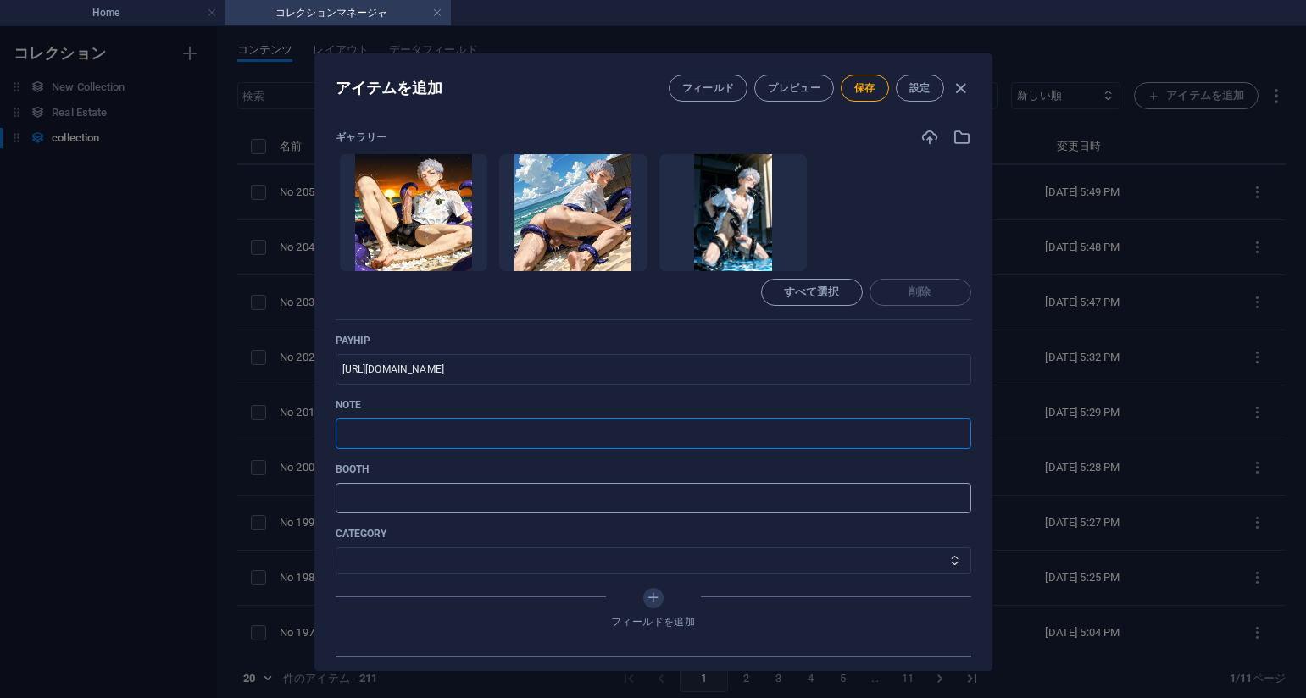
paste input "[URL][DOMAIN_NAME]"
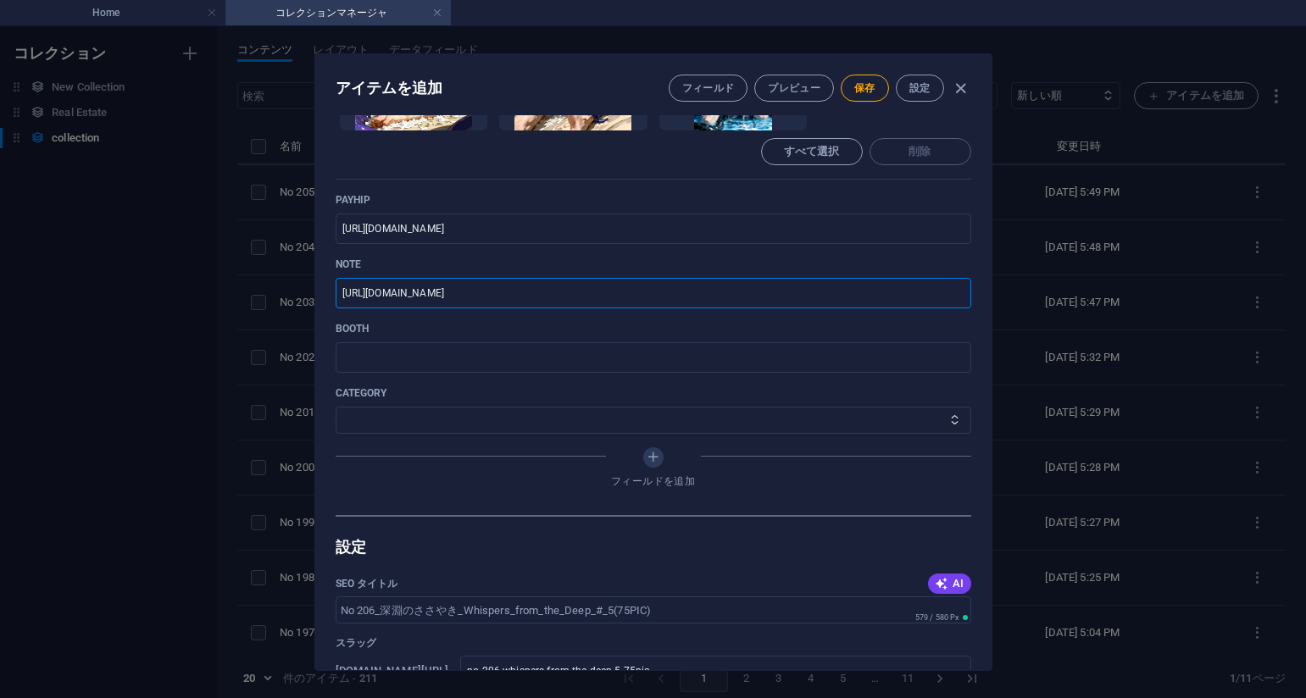
scroll to position [660, 0]
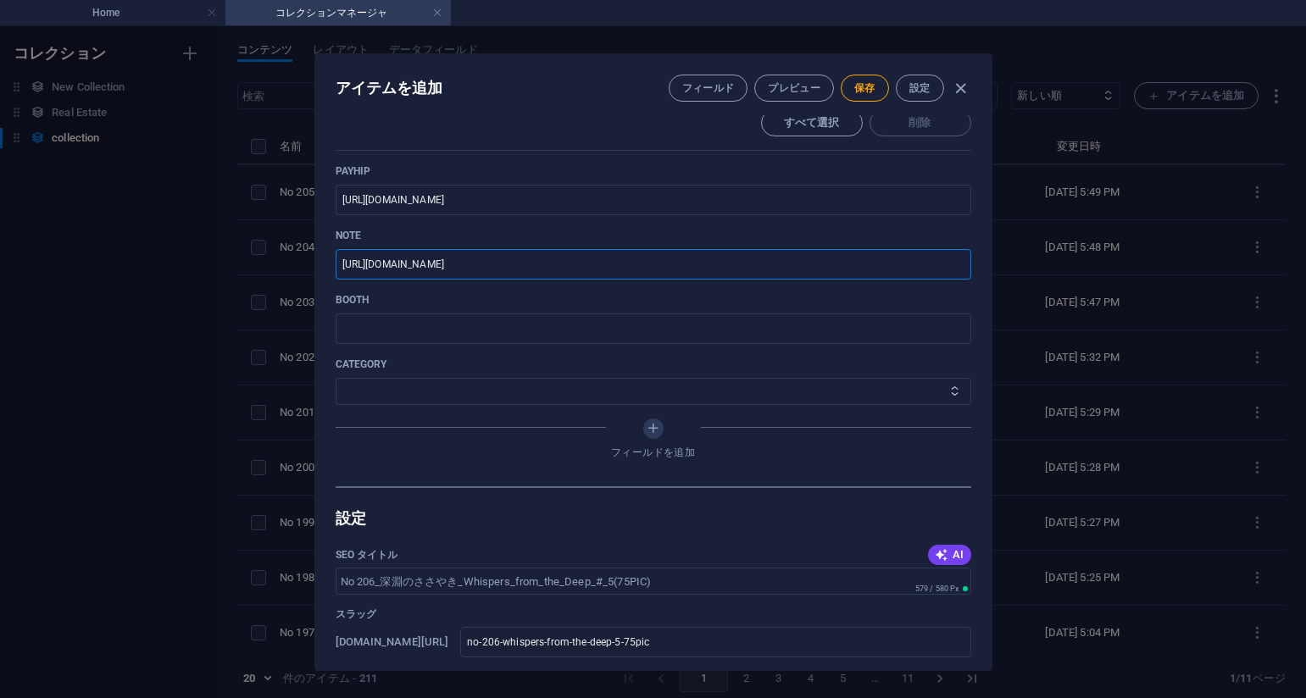
click at [450, 398] on select "その他 ジャマー_jammer レインコート_rain_coat ミリタリービキニ_military_bikini 体操選手_gymnast ドアの向こうのひ…" at bounding box center [654, 391] width 636 height 27
click at [336, 378] on select "その他 ジャマー_jammer レインコート_rain_coat ミリタリービキニ_military_bikini 体操選手_gymnast ドアの向こうのひ…" at bounding box center [654, 391] width 636 height 27
click at [854, 89] on span "保存" at bounding box center [864, 88] width 21 height 14
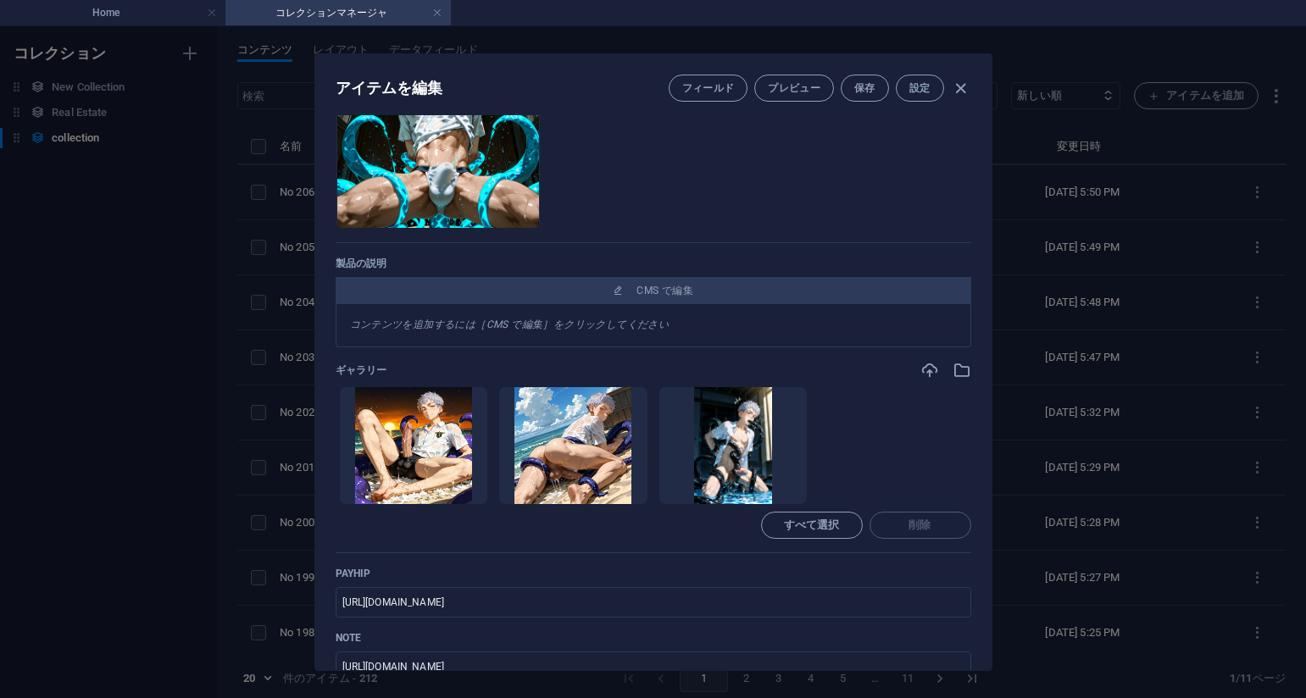
scroll to position [0, 0]
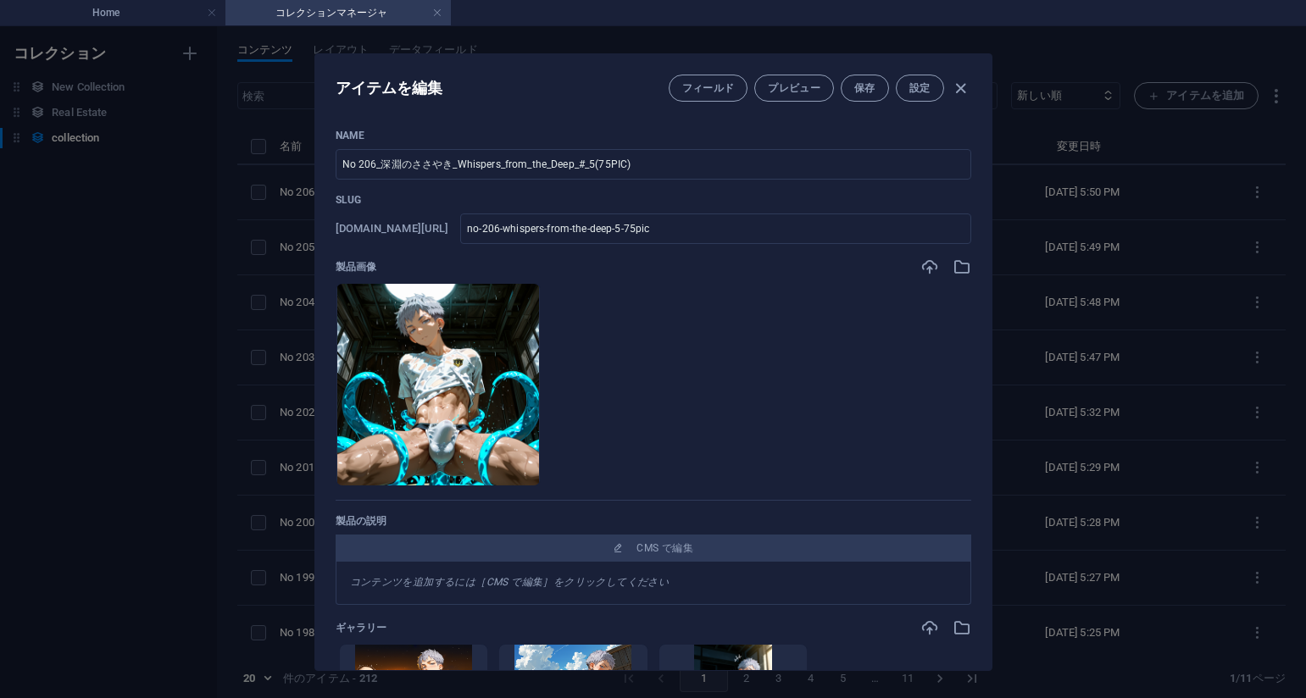
click at [171, 259] on div "アイテムを編集 フィールド プレビュー 保存 設定 Name No 206_深淵のささやき_Whispers_from_the_Deep_#_5(75PIC)…" at bounding box center [653, 362] width 1306 height 672
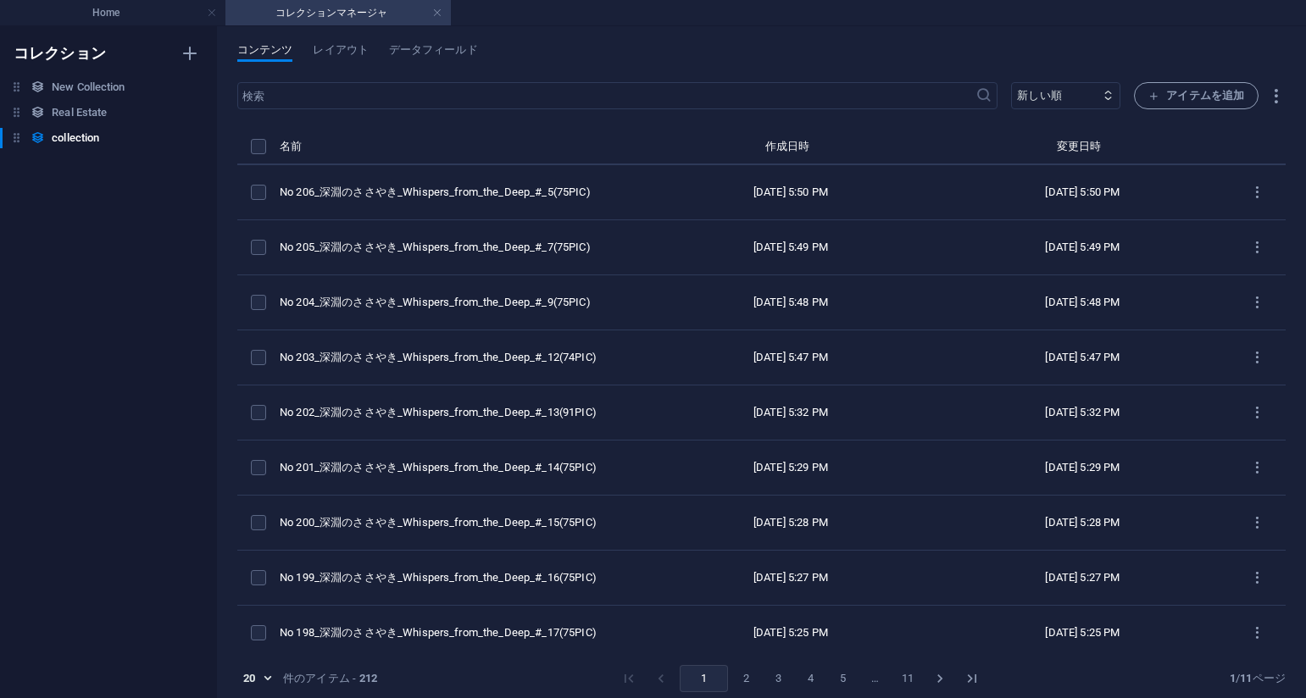
click at [951, 52] on div "コンテンツ レイアウト データフィールド" at bounding box center [761, 59] width 1048 height 32
click at [840, 38] on div "コンテンツ レイアウト データフィールド ​ 新しい順 古い順 最終変更 Name (昇順) Name (降順) Slug (昇順) Slug (降順) ca…" at bounding box center [761, 362] width 1089 height 672
click at [1179, 89] on span "アイテムを追加" at bounding box center [1196, 96] width 96 height 20
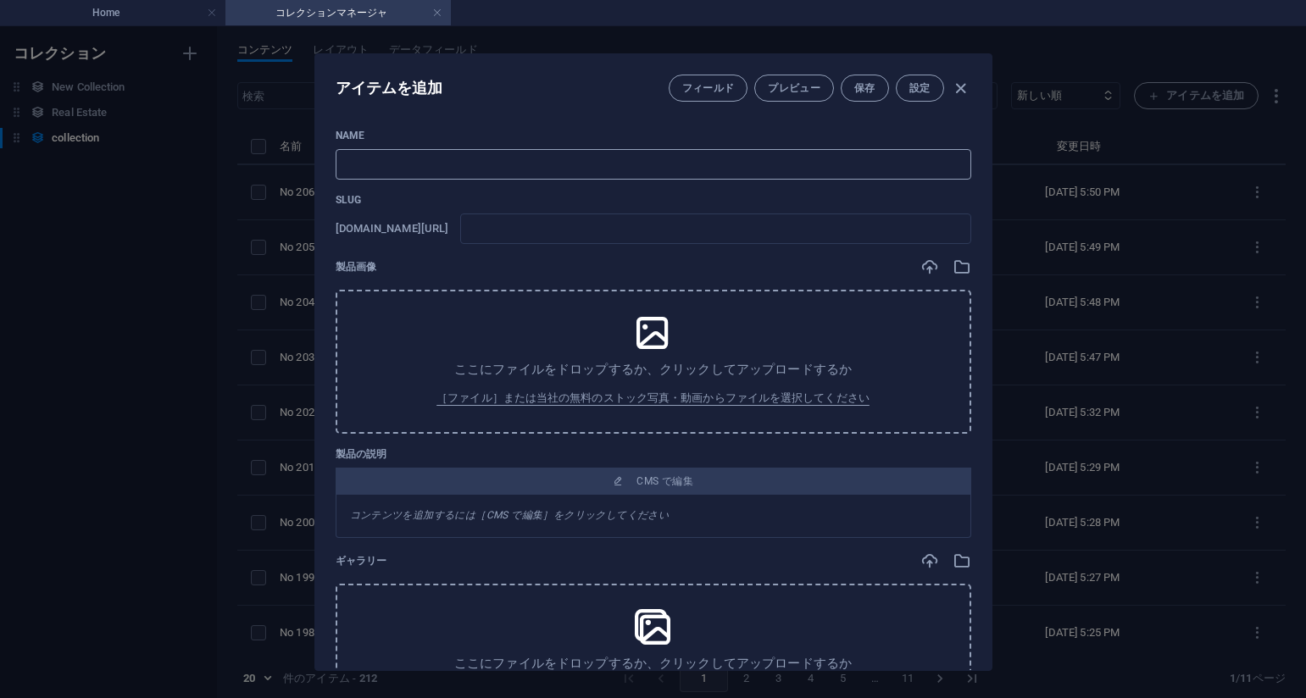
click at [746, 153] on input "text" at bounding box center [654, 164] width 636 height 31
paste input "No 207_深淵のささやき_Whispers_from_the_Deep_#_4(75PIC)"
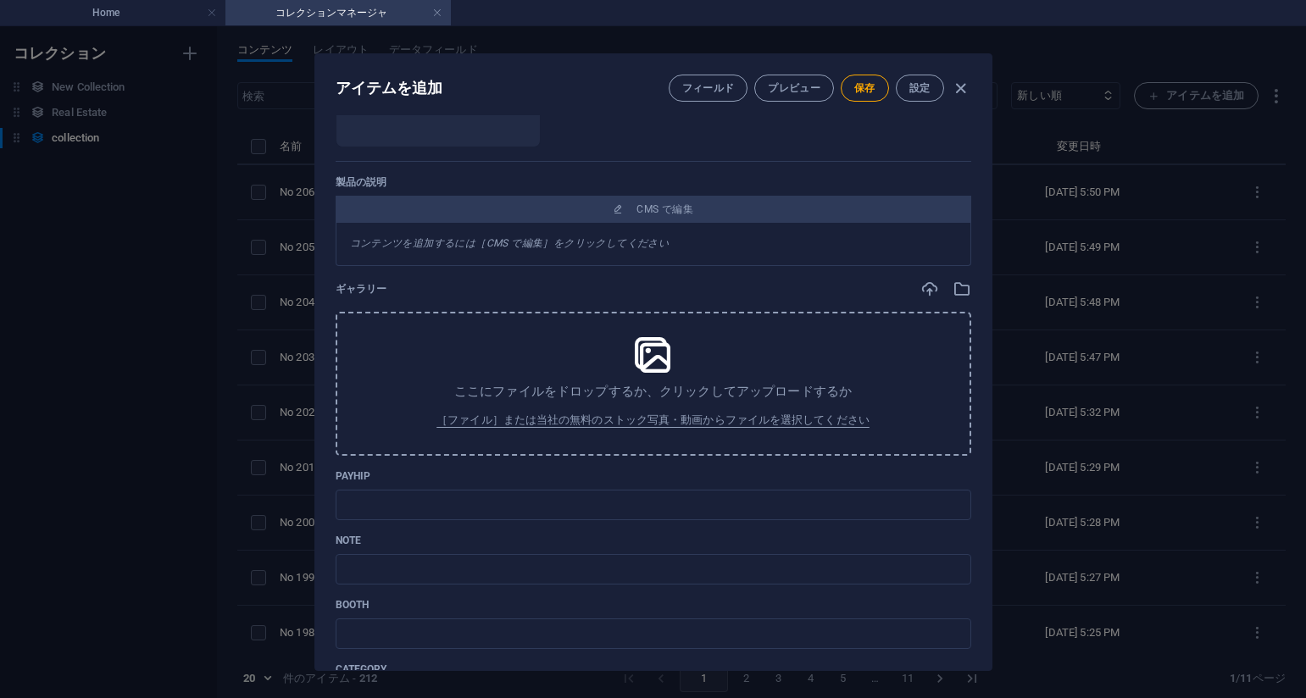
scroll to position [406, 0]
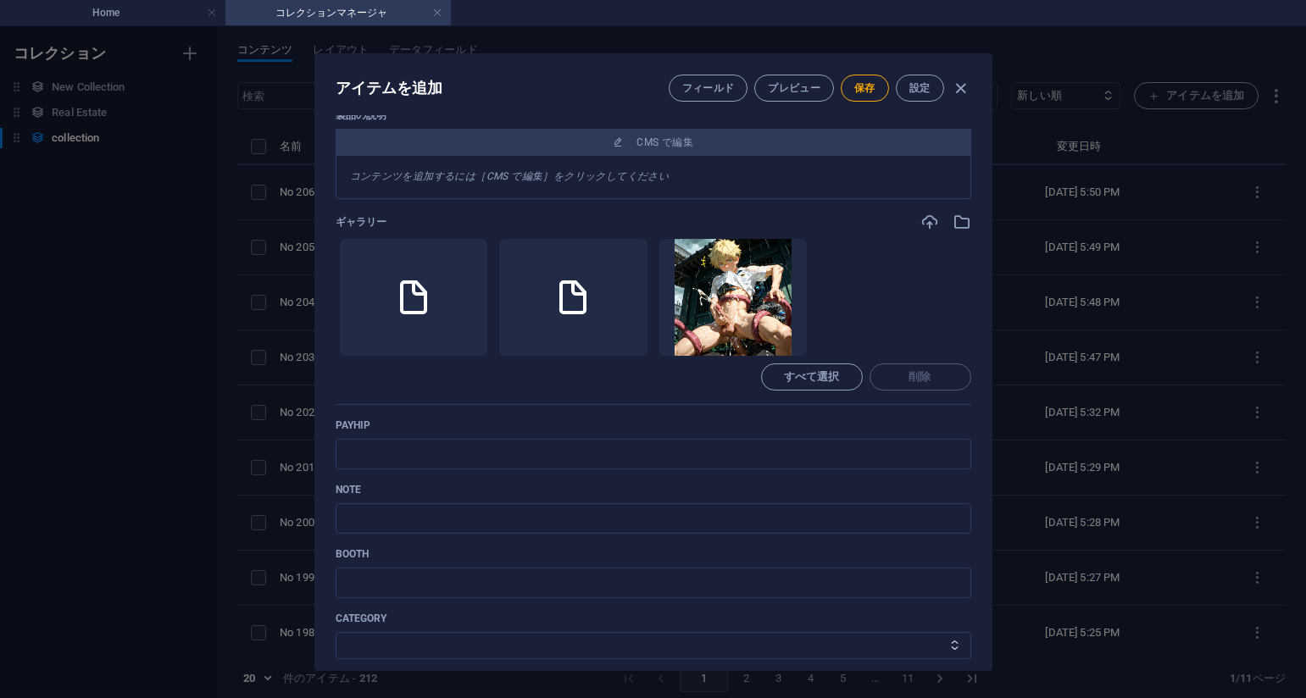
click at [785, 415] on div "Name No 207_深淵のささやき_Whispers_from_the_Deep_#_4(75PIC) ​ Slug [DOMAIN_NAME][URL]…" at bounding box center [654, 232] width 636 height 1018
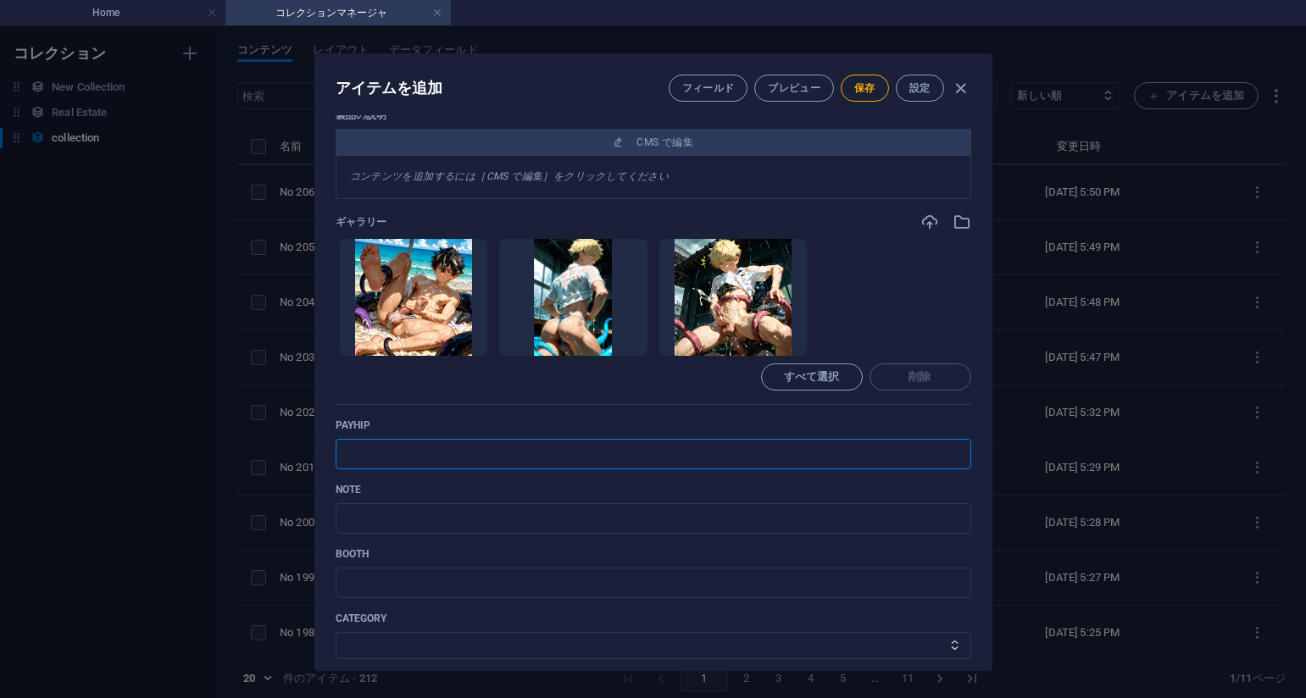
click at [586, 448] on input "text" at bounding box center [654, 454] width 636 height 31
paste input "[URL][DOMAIN_NAME]"
click at [800, 423] on p "payhip" at bounding box center [654, 426] width 636 height 14
click at [532, 521] on input "text" at bounding box center [654, 518] width 636 height 31
paste input "[URL][DOMAIN_NAME]"
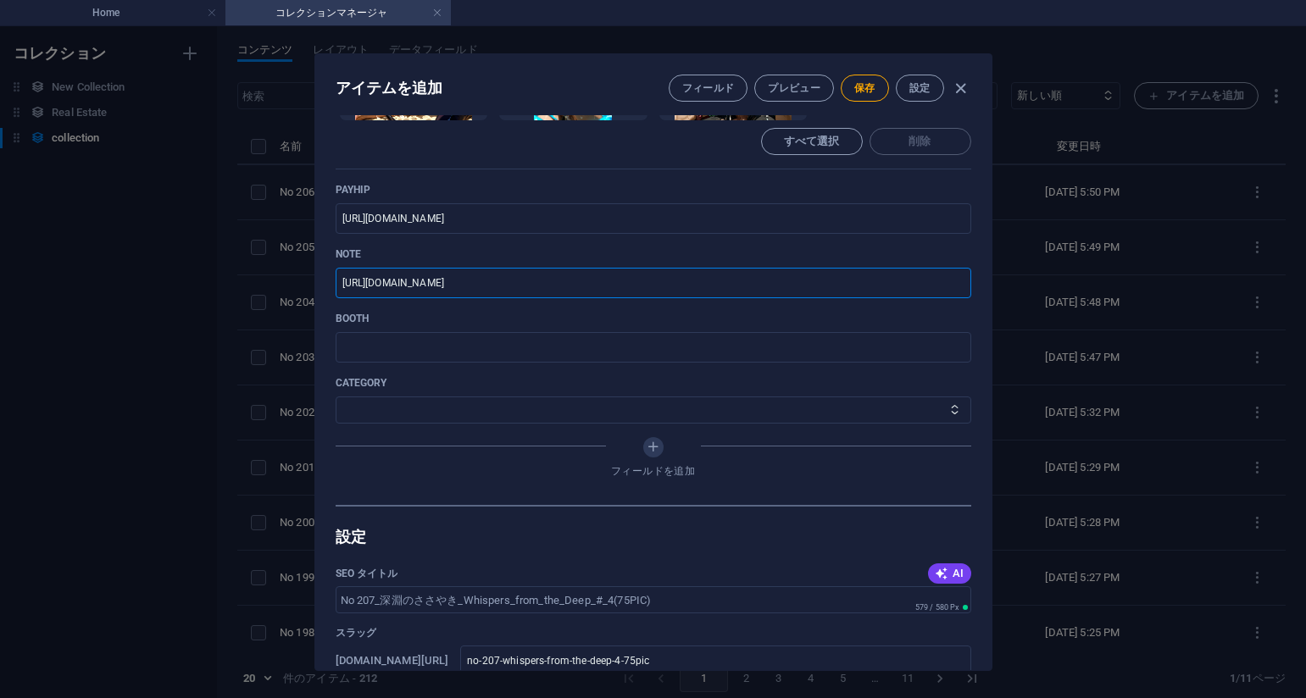
scroll to position [660, 0]
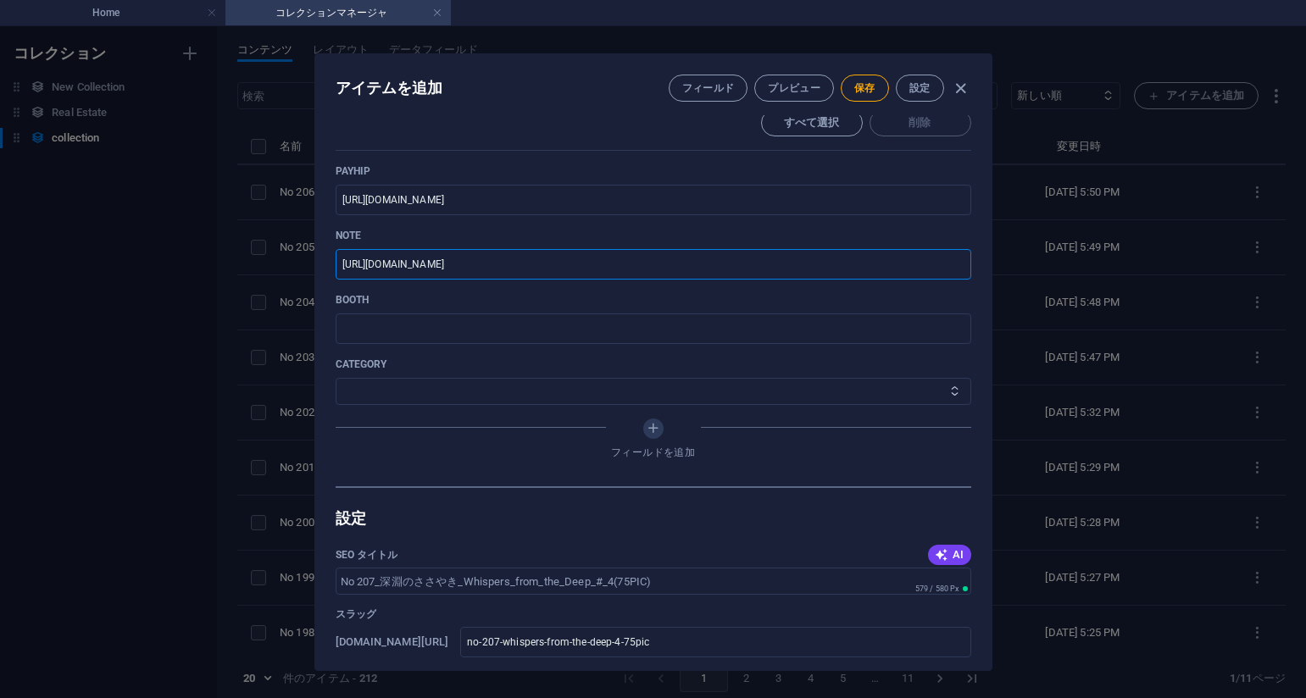
click at [396, 392] on select "その他 ジャマー_jammer レインコート_rain_coat ミリタリービキニ_military_bikini 体操選手_gymnast ドアの向こうのひ…" at bounding box center [654, 391] width 636 height 27
click at [336, 378] on select "その他 ジャマー_jammer レインコート_rain_coat ミリタリービキニ_military_bikini 体操選手_gymnast ドアの向こうのひ…" at bounding box center [654, 391] width 636 height 27
click at [860, 86] on span "保存" at bounding box center [864, 88] width 21 height 14
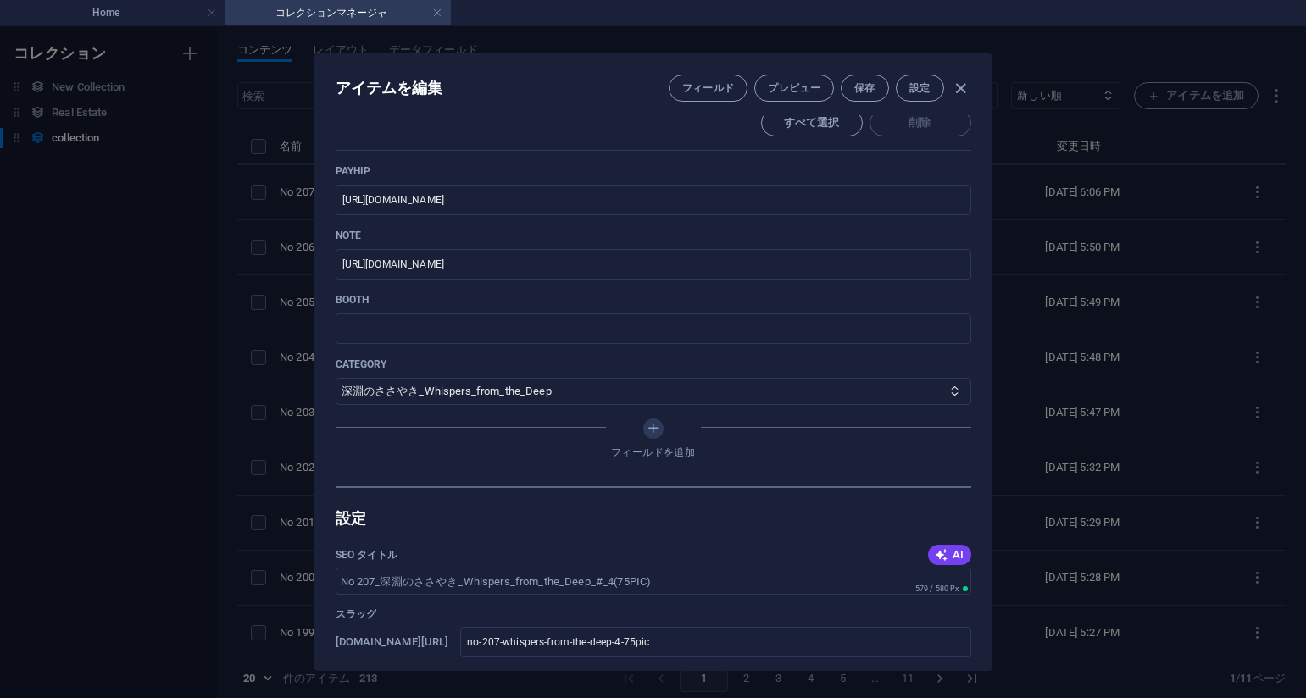
click at [755, 241] on p "note" at bounding box center [654, 236] width 636 height 14
drag, startPoint x: 1273, startPoint y: 191, endPoint x: 1189, endPoint y: 213, distance: 86.8
click at [1268, 192] on div "アイテムを編集 フィールド プレビュー 保存 設定 Name No 207_深淵のささやき_Whispers_from_the_Deep_#_4(75PIC)…" at bounding box center [653, 362] width 1306 height 672
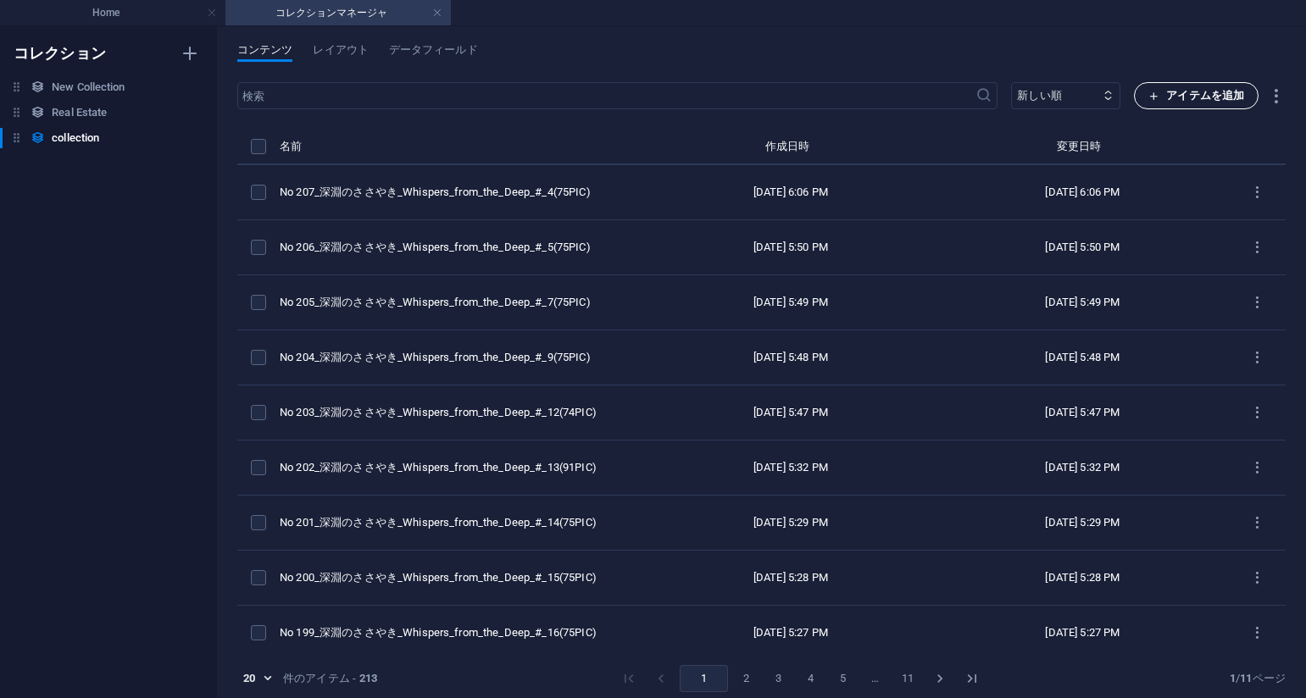
click at [1189, 98] on span "アイテムを追加" at bounding box center [1196, 96] width 96 height 20
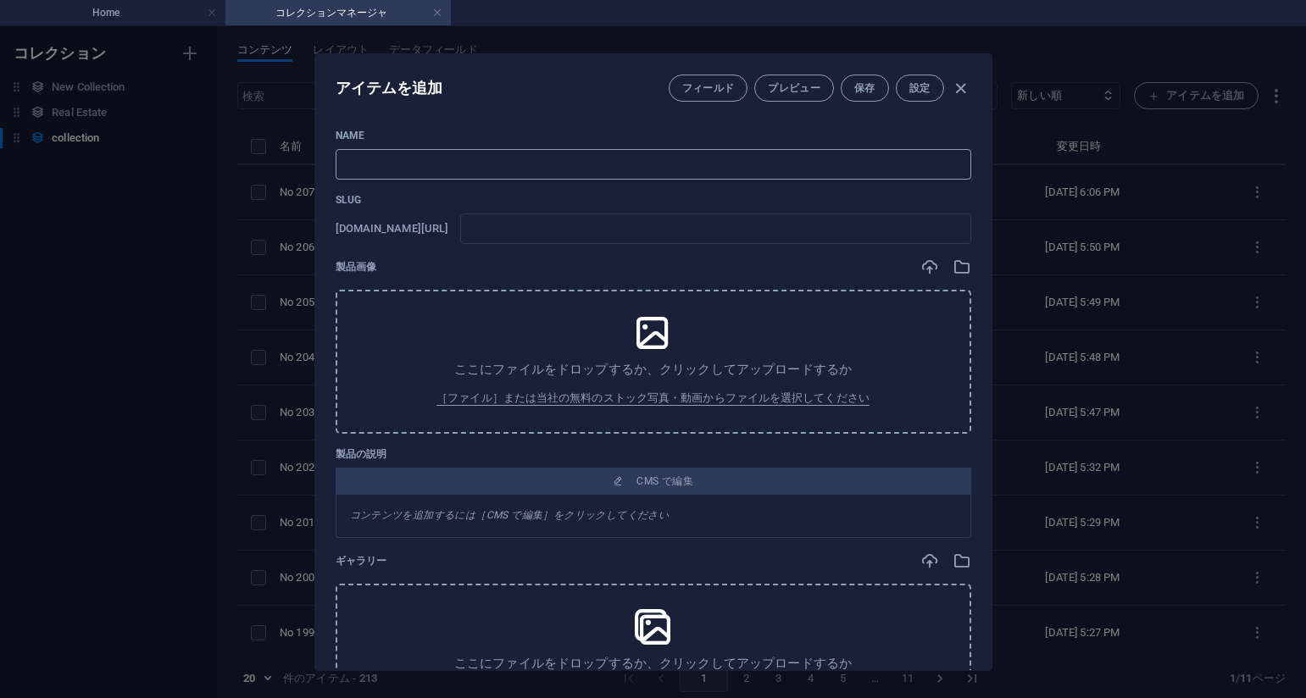
click at [498, 167] on input "text" at bounding box center [654, 164] width 636 height 31
paste input "No 208_深淵のささやき_Whispers_from_the_Deep_#_3(77PIC)"
click at [825, 274] on div "製品画像" at bounding box center [654, 267] width 636 height 19
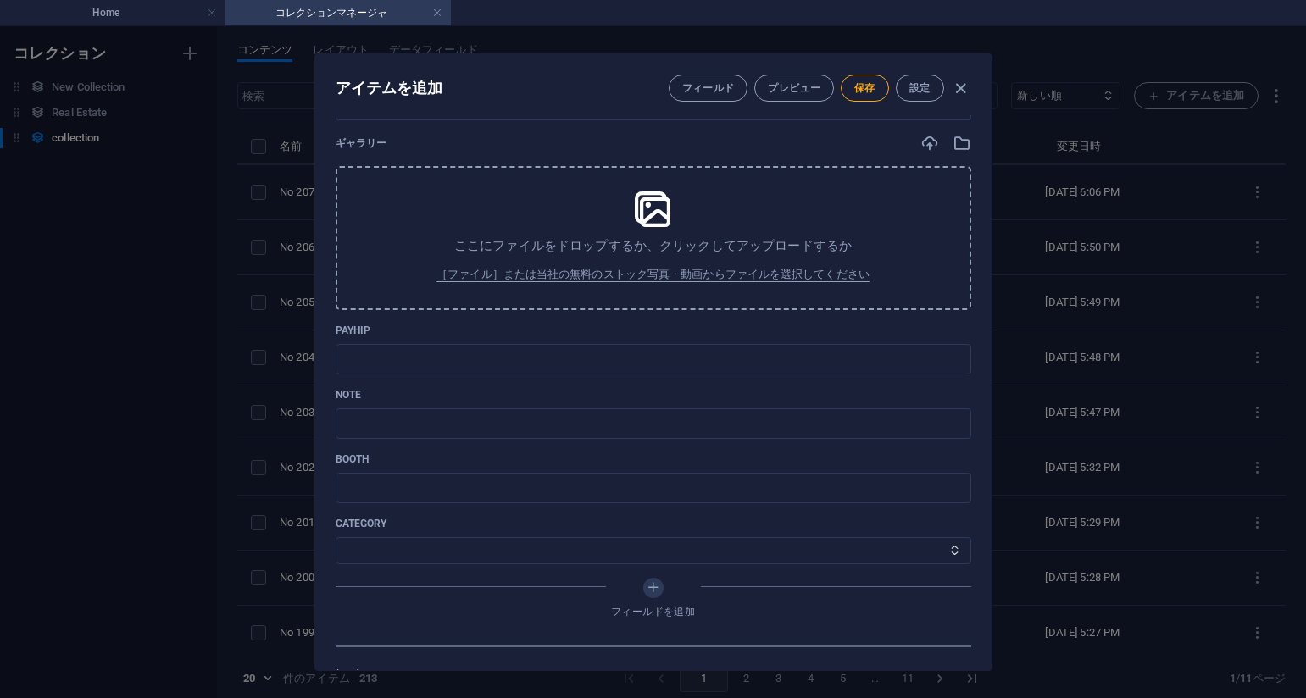
scroll to position [424, 0]
click at [466, 359] on input "text" at bounding box center [654, 353] width 636 height 31
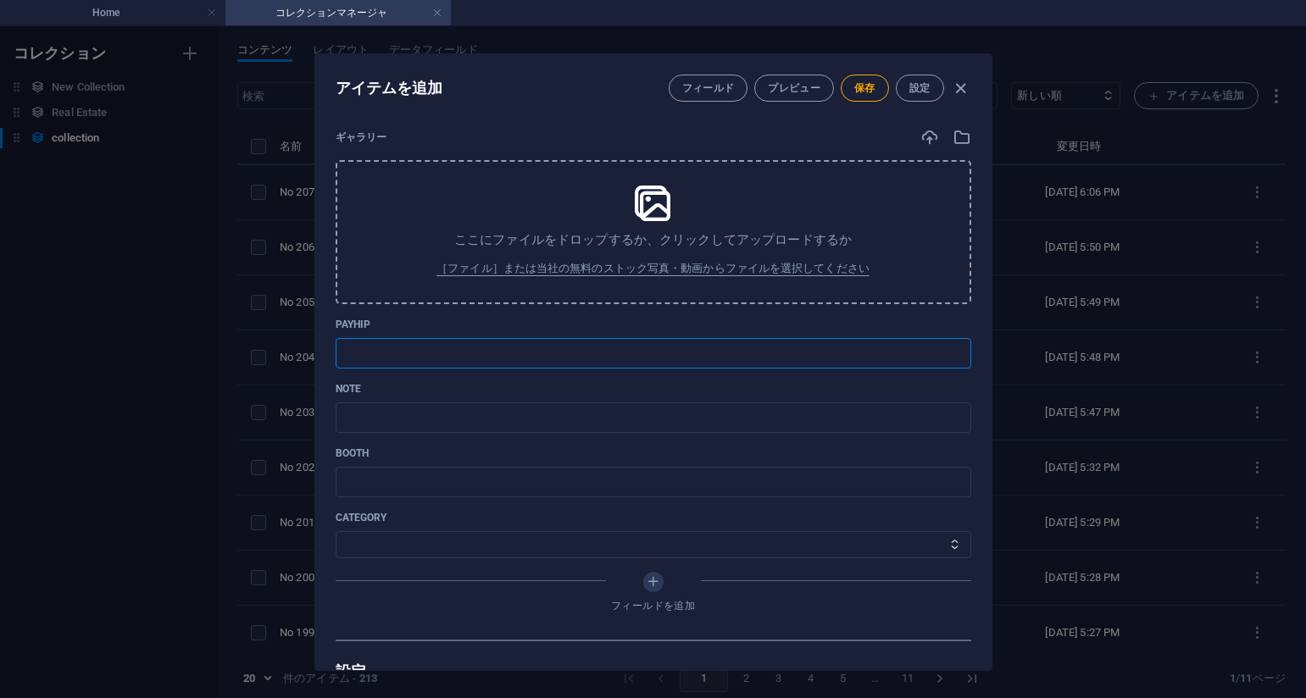
paste input "[URL][DOMAIN_NAME]"
click at [790, 321] on p "payhip" at bounding box center [654, 325] width 636 height 14
click at [581, 416] on input "text" at bounding box center [654, 418] width 636 height 31
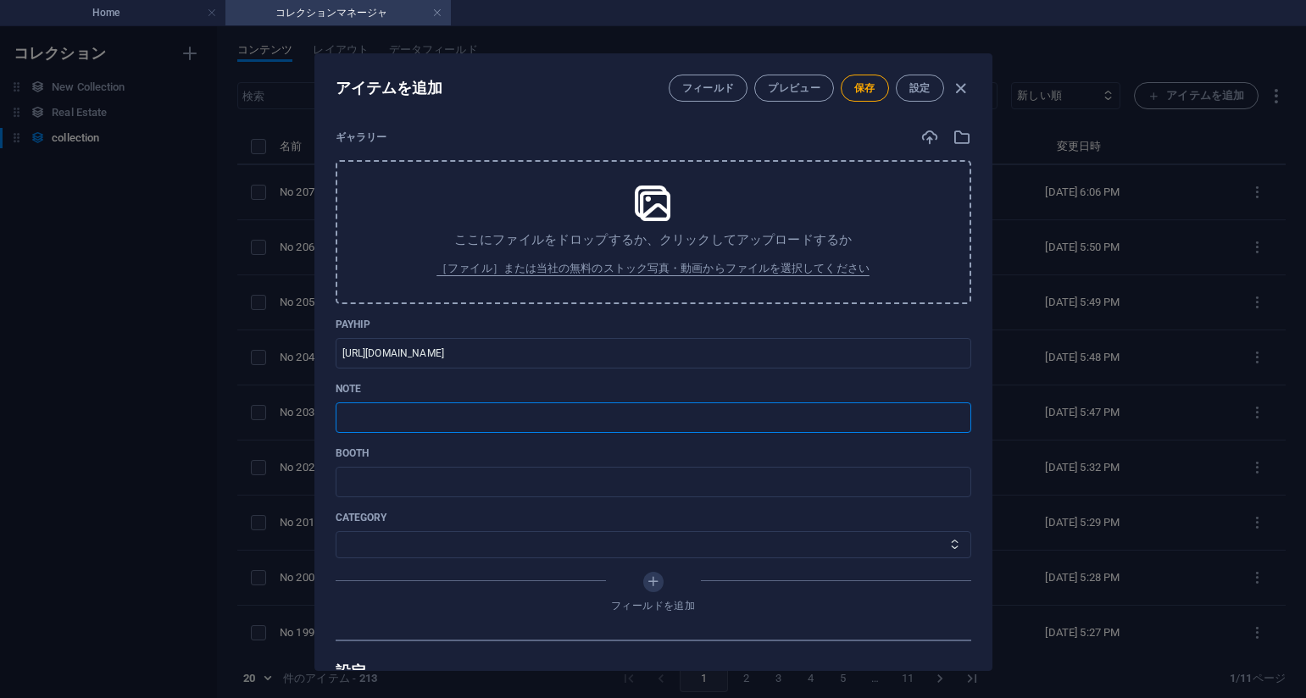
paste input "[URL][DOMAIN_NAME]"
click at [431, 536] on select "その他 ジャマー_jammer レインコート_rain_coat ミリタリービキニ_military_bikini 体操選手_gymnast ドアの向こうのひ…" at bounding box center [654, 544] width 636 height 27
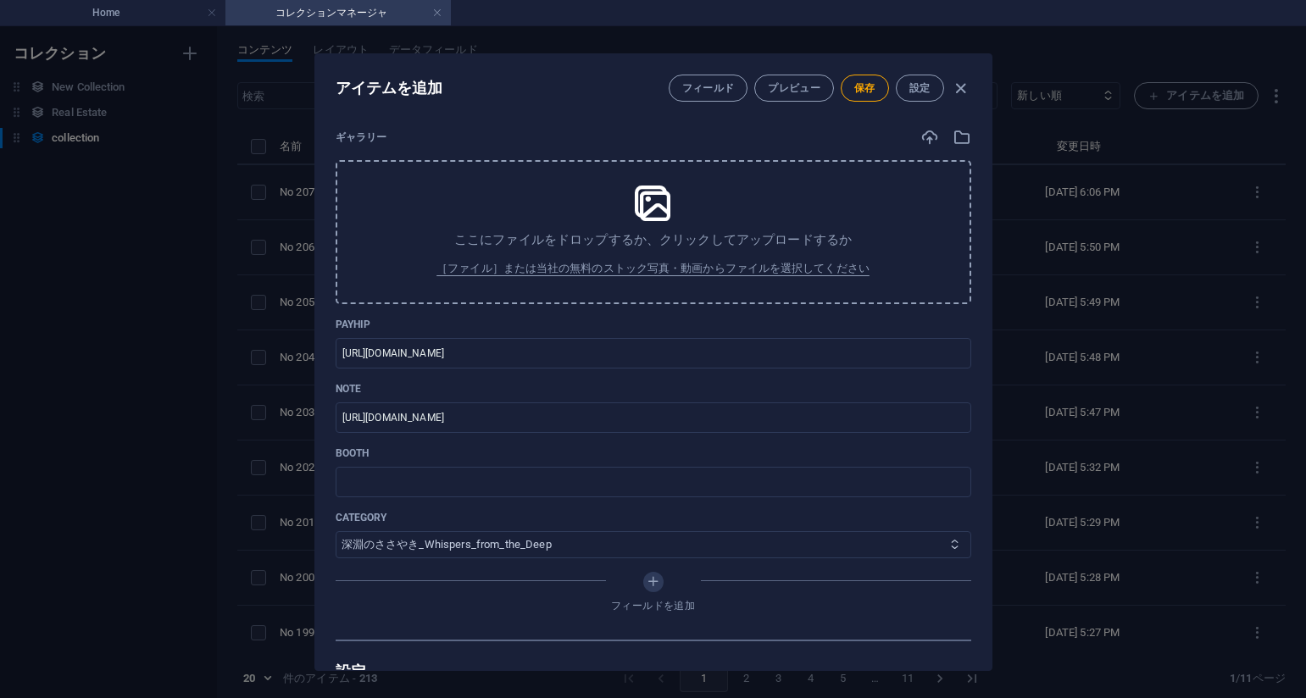
click at [336, 531] on select "その他 ジャマー_jammer レインコート_rain_coat ミリタリービキニ_military_bikini 体操選手_gymnast ドアの向こうのひ…" at bounding box center [654, 544] width 636 height 27
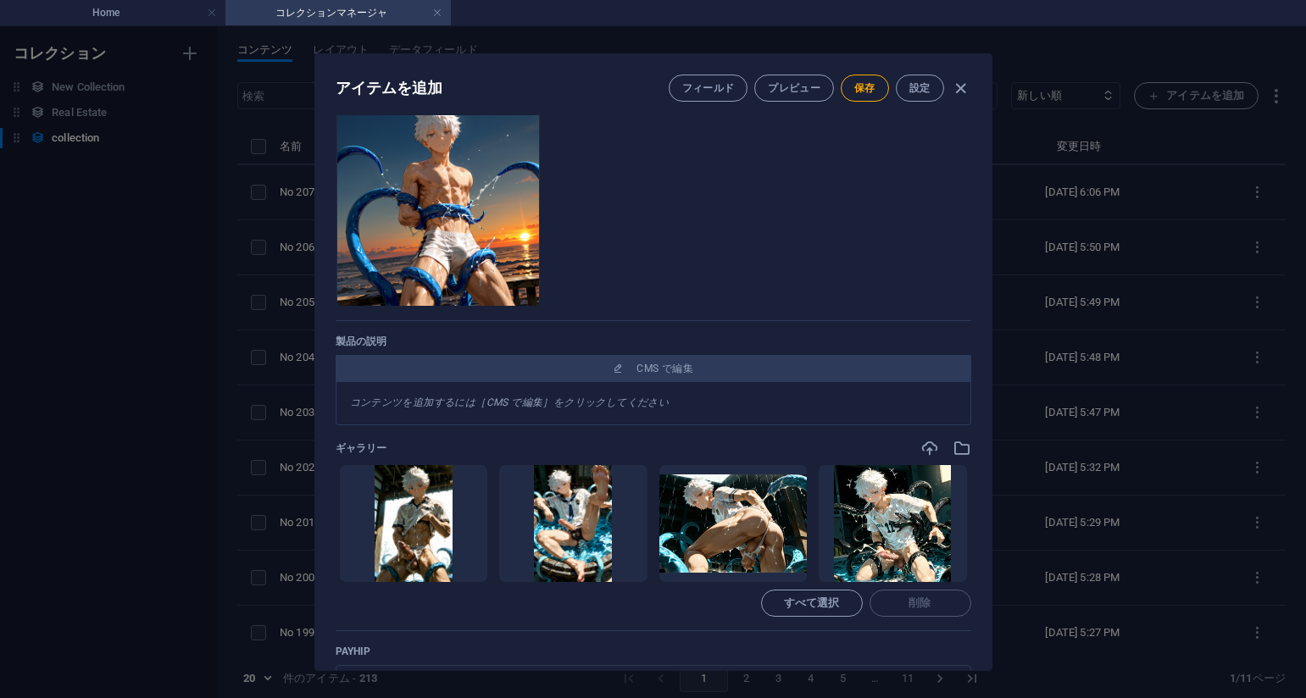
scroll to position [0, 0]
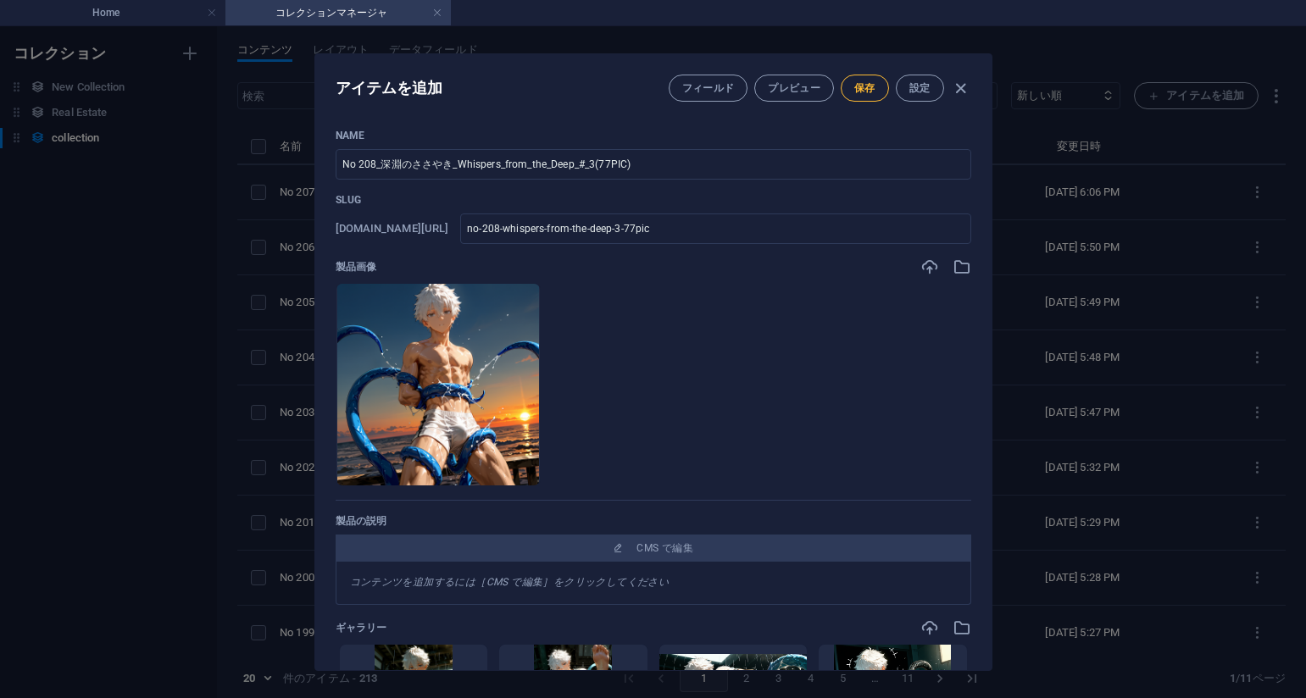
click at [859, 84] on span "保存" at bounding box center [864, 88] width 21 height 14
click at [164, 338] on div "アイテムを編集 フィールド プレビュー 保存 設定 Name No 208_深淵のささやき_Whispers_from_the_Deep_#_3(77PIC)…" at bounding box center [653, 362] width 1306 height 672
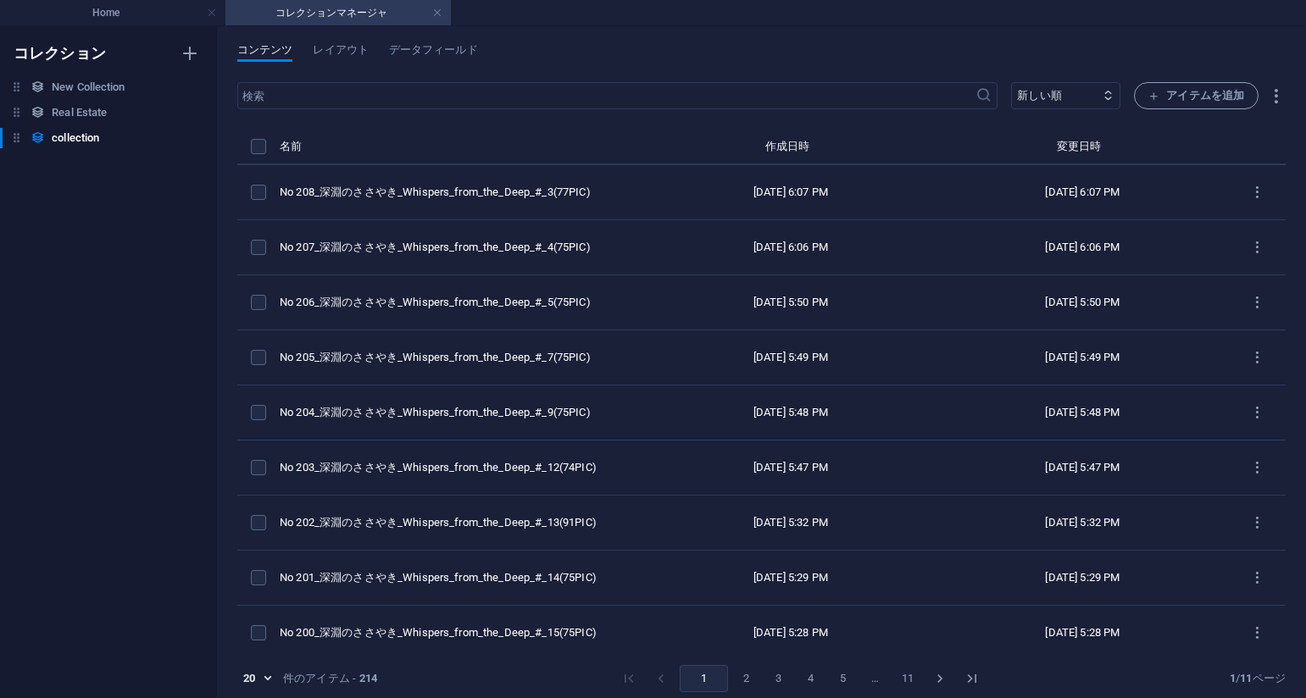
click at [831, 17] on ul "Home コレクションマネージャ" at bounding box center [653, 12] width 1306 height 25
click at [1182, 91] on span "アイテムを追加" at bounding box center [1196, 96] width 96 height 20
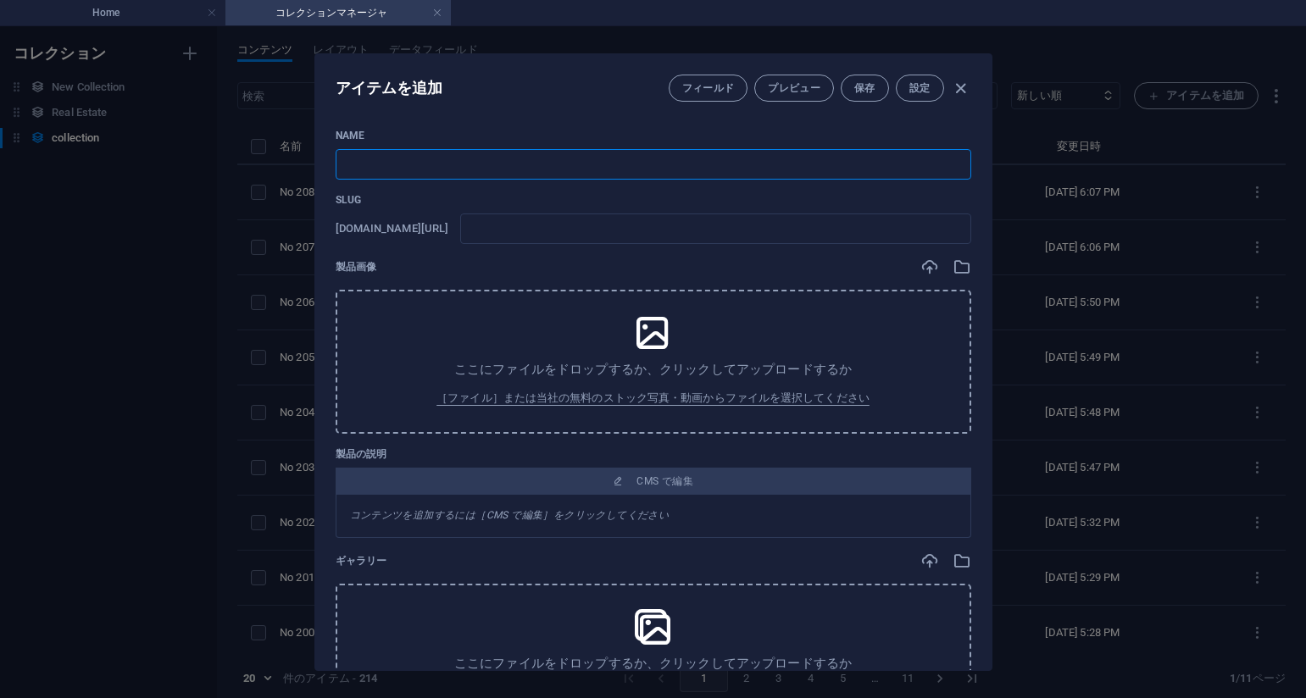
click at [500, 172] on input "text" at bounding box center [654, 164] width 636 height 31
paste input "No 209_深淵のささやき_Whispers_from_the_Deep_#_2(75PIC)"
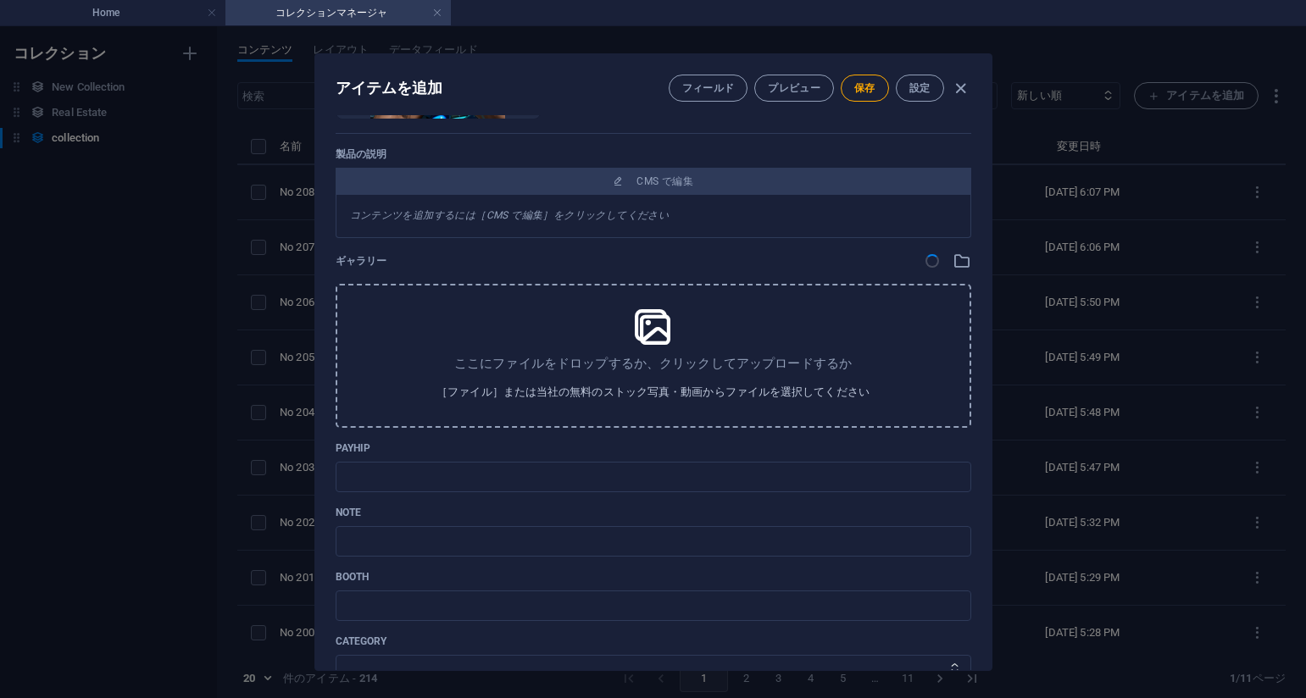
scroll to position [406, 0]
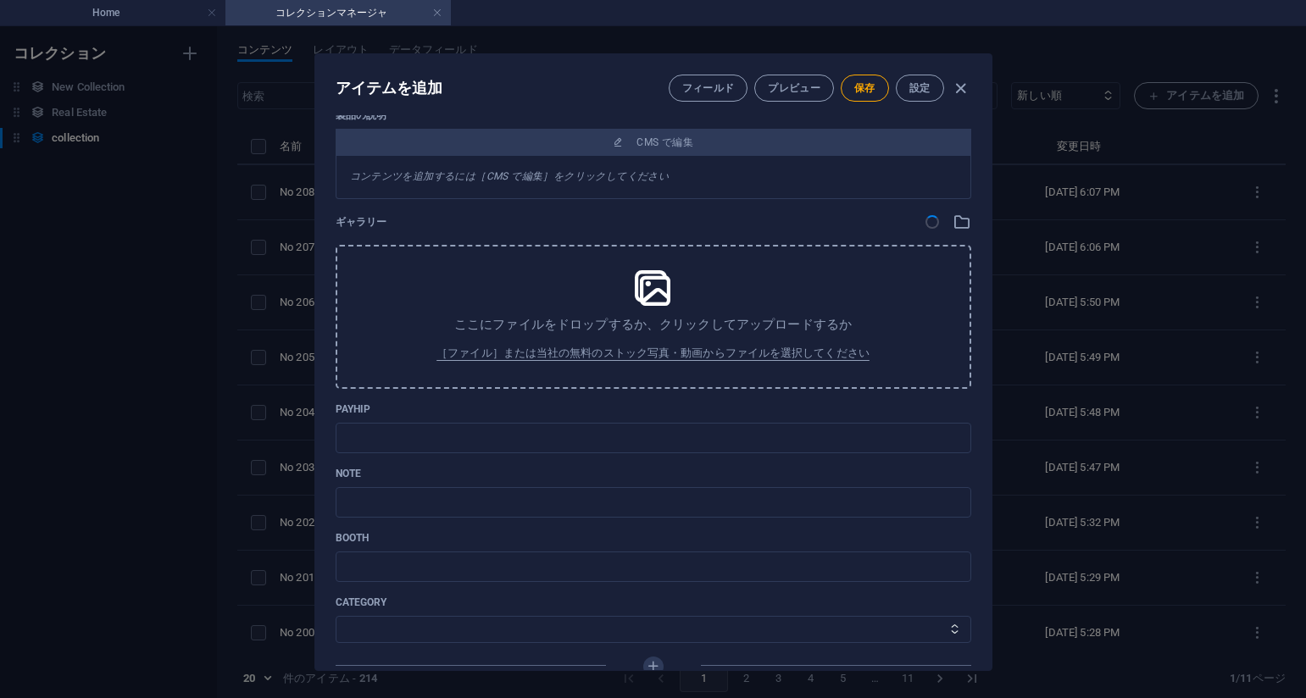
click at [796, 319] on p "ここにファイルをドロップするか、クリックしてアップロードするか" at bounding box center [653, 324] width 398 height 17
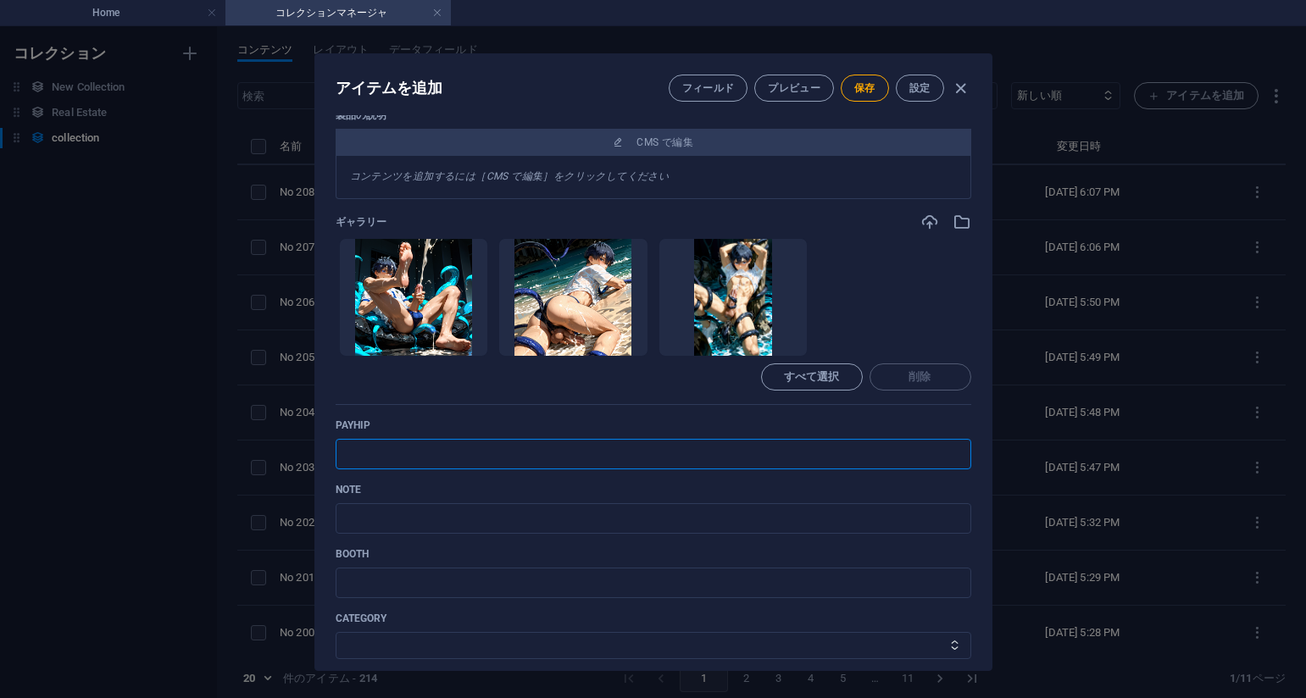
click at [535, 444] on input "text" at bounding box center [654, 454] width 636 height 31
paste input "[URL][DOMAIN_NAME]"
click at [788, 414] on div "Name No 209_深淵のささやき_Whispers_from_the_Deep_#_2(75PIC) ​ Slug [DOMAIN_NAME][URL]…" at bounding box center [654, 232] width 636 height 1018
click at [512, 524] on input "text" at bounding box center [654, 518] width 636 height 31
paste input "[URL][DOMAIN_NAME]"
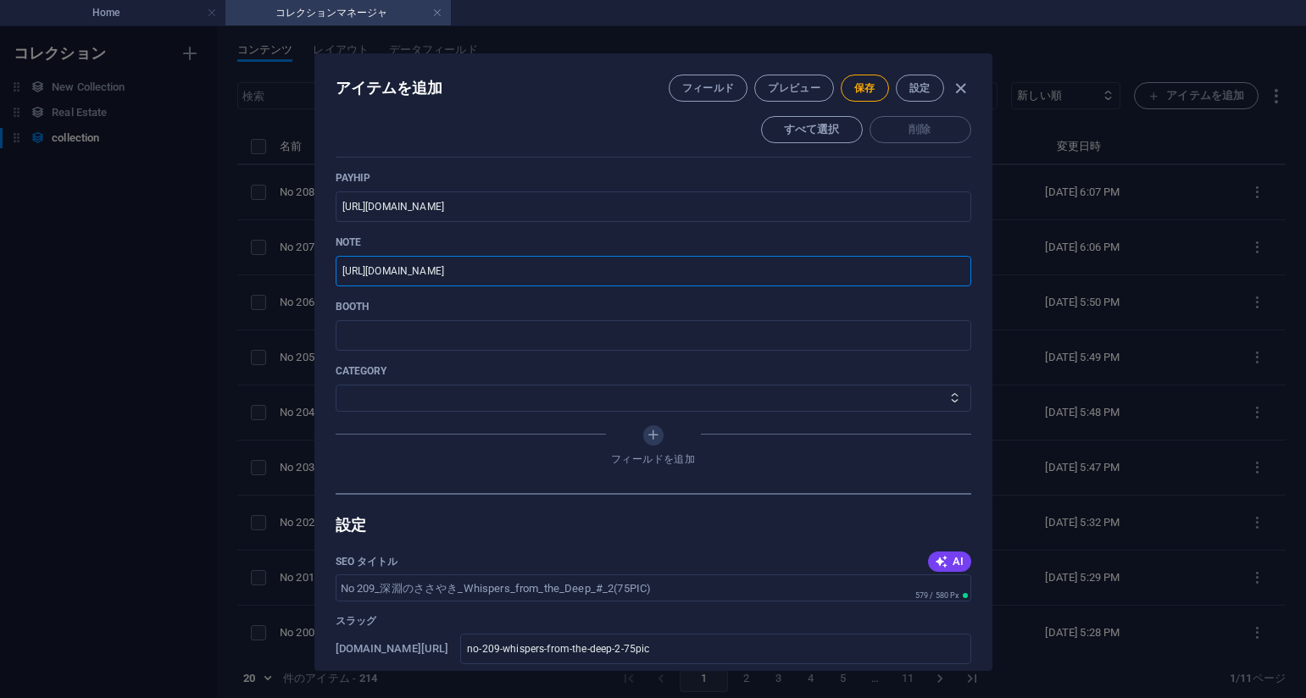
scroll to position [660, 0]
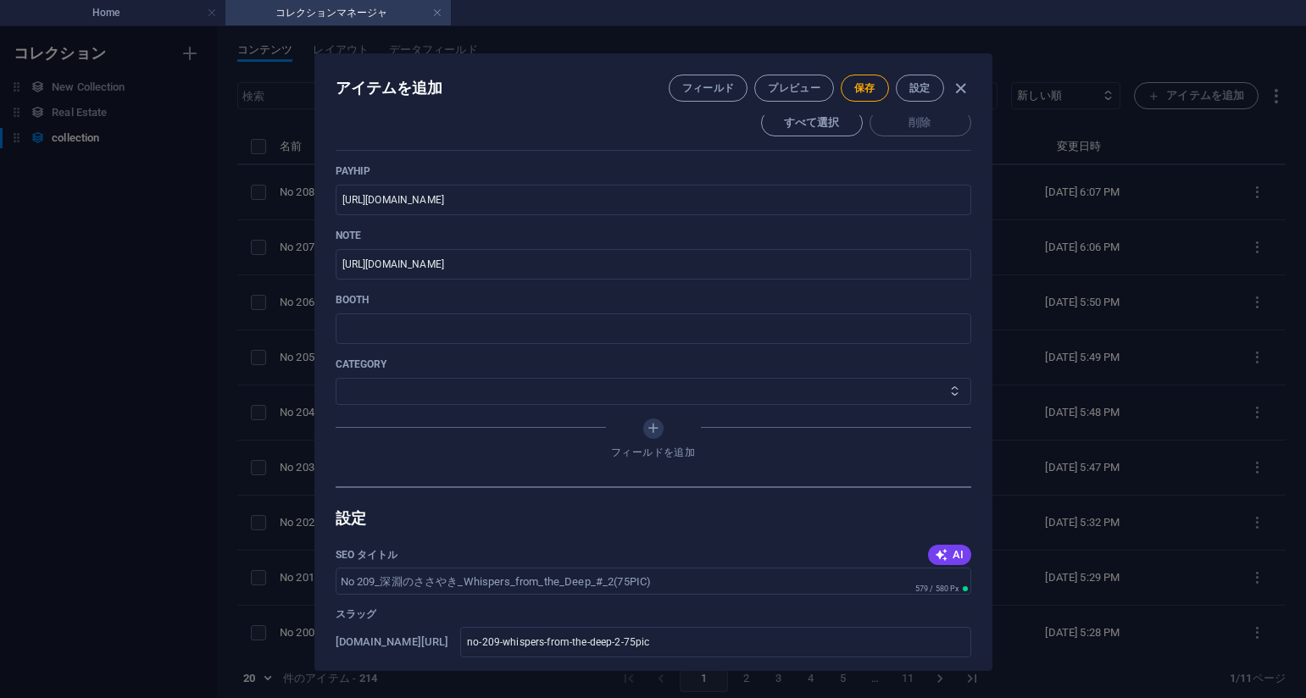
click at [394, 381] on select "その他 ジャマー_jammer レインコート_rain_coat ミリタリービキニ_military_bikini 体操選手_gymnast ドアの向こうのひ…" at bounding box center [654, 391] width 636 height 27
click at [336, 378] on select "その他 ジャマー_jammer レインコート_rain_coat ミリタリービキニ_military_bikini 体操選手_gymnast ドアの向こうのひ…" at bounding box center [654, 391] width 636 height 27
click at [860, 89] on span "保存" at bounding box center [864, 88] width 21 height 14
click at [1160, 147] on div "アイテムを編集 フィールド プレビュー 保存 設定 Name No 209_深淵のささやき_Whispers_from_the_Deep_#_2(75PIC)…" at bounding box center [653, 362] width 1306 height 672
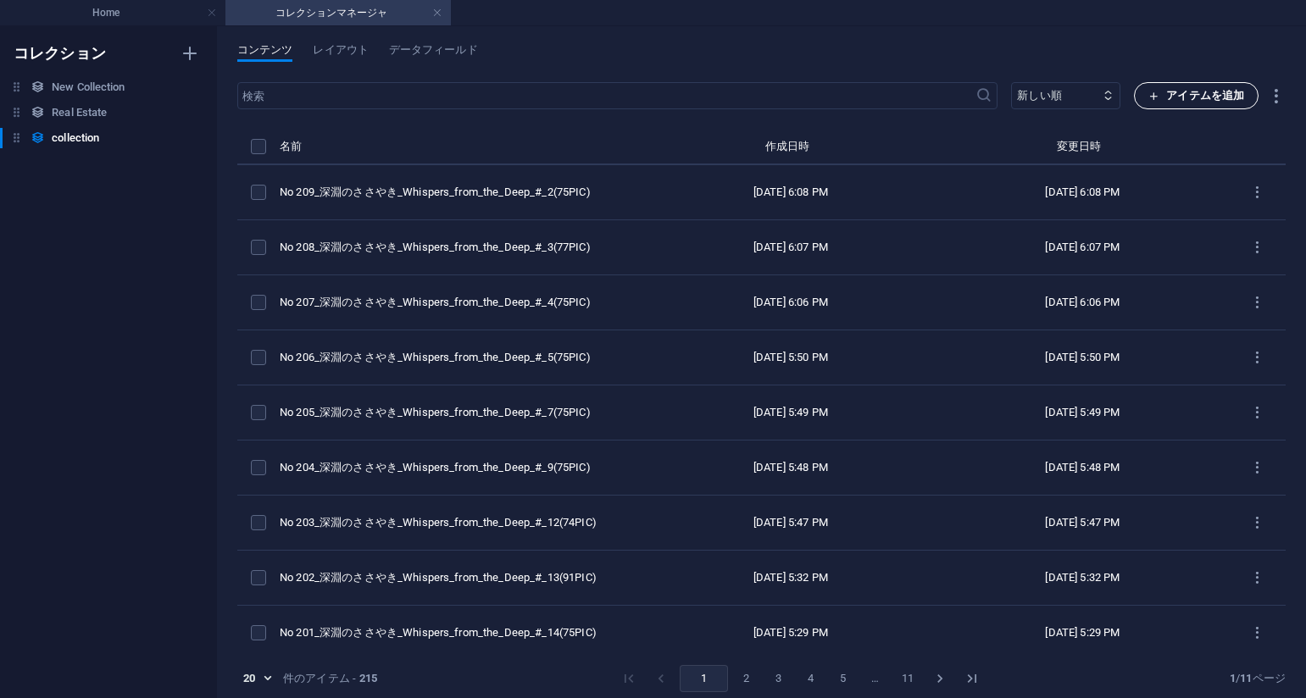
click at [1167, 101] on span "アイテムを追加" at bounding box center [1196, 96] width 96 height 20
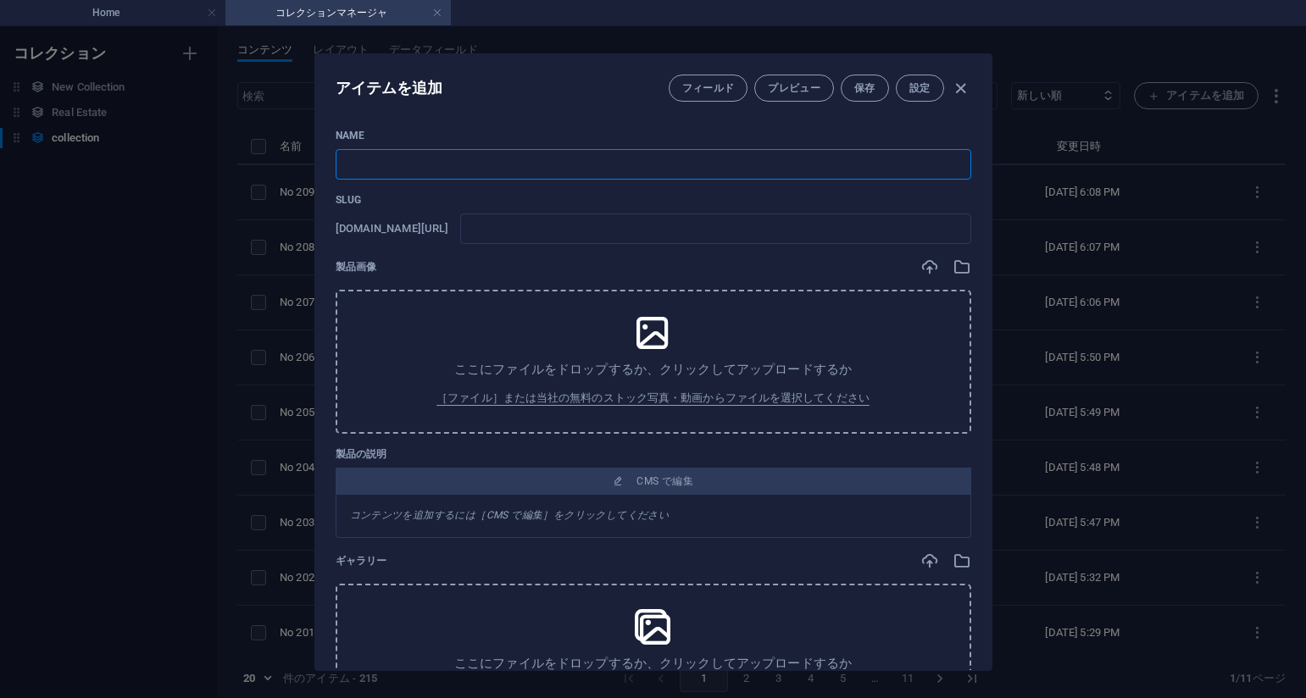
click at [479, 170] on input "text" at bounding box center [654, 164] width 636 height 31
paste input "No 210_深淵のささやき_Whispers_from_the_Deep_#_1(82PIC)"
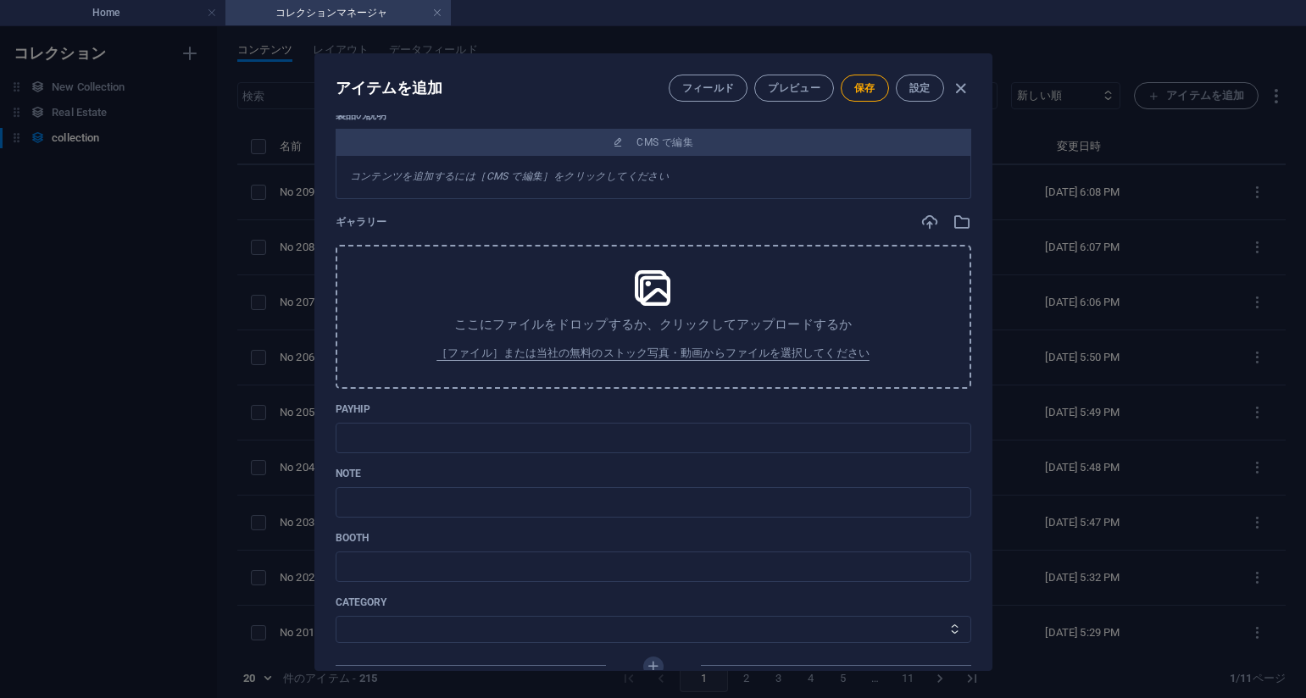
scroll to position [406, 0]
click at [800, 410] on p "payhip" at bounding box center [654, 410] width 636 height 14
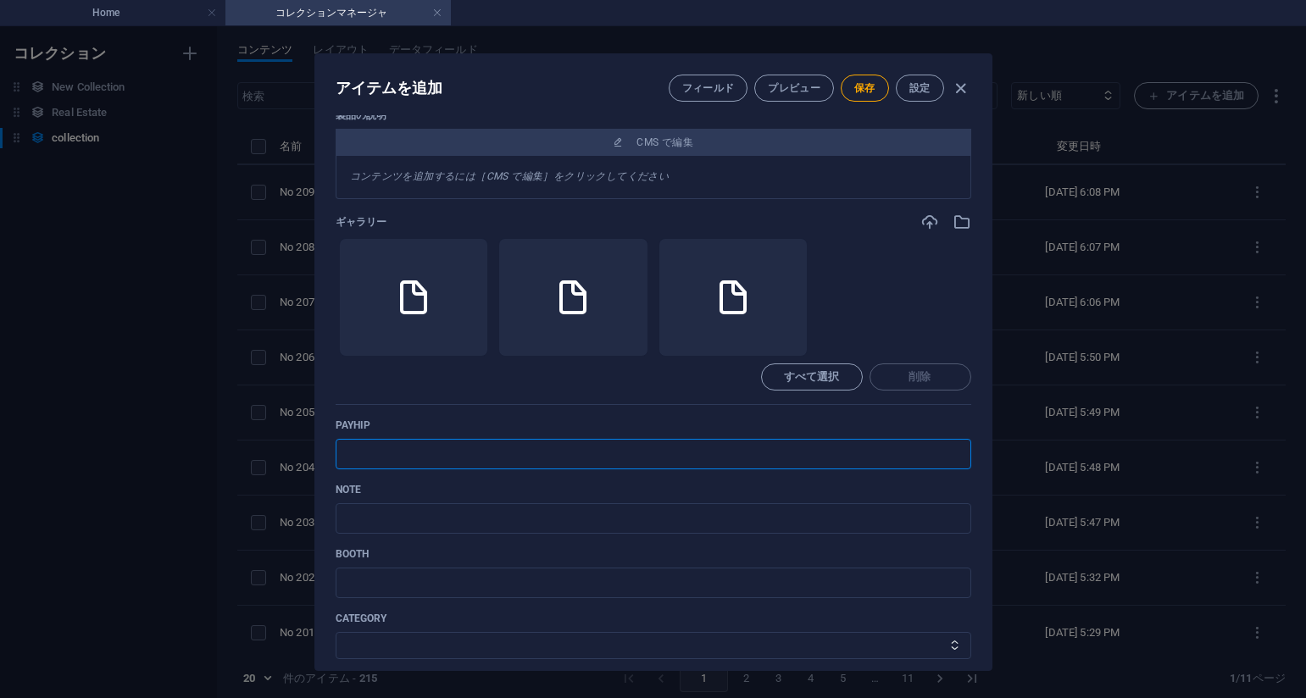
click at [520, 449] on input "text" at bounding box center [654, 454] width 636 height 31
paste input "[URL][DOMAIN_NAME]"
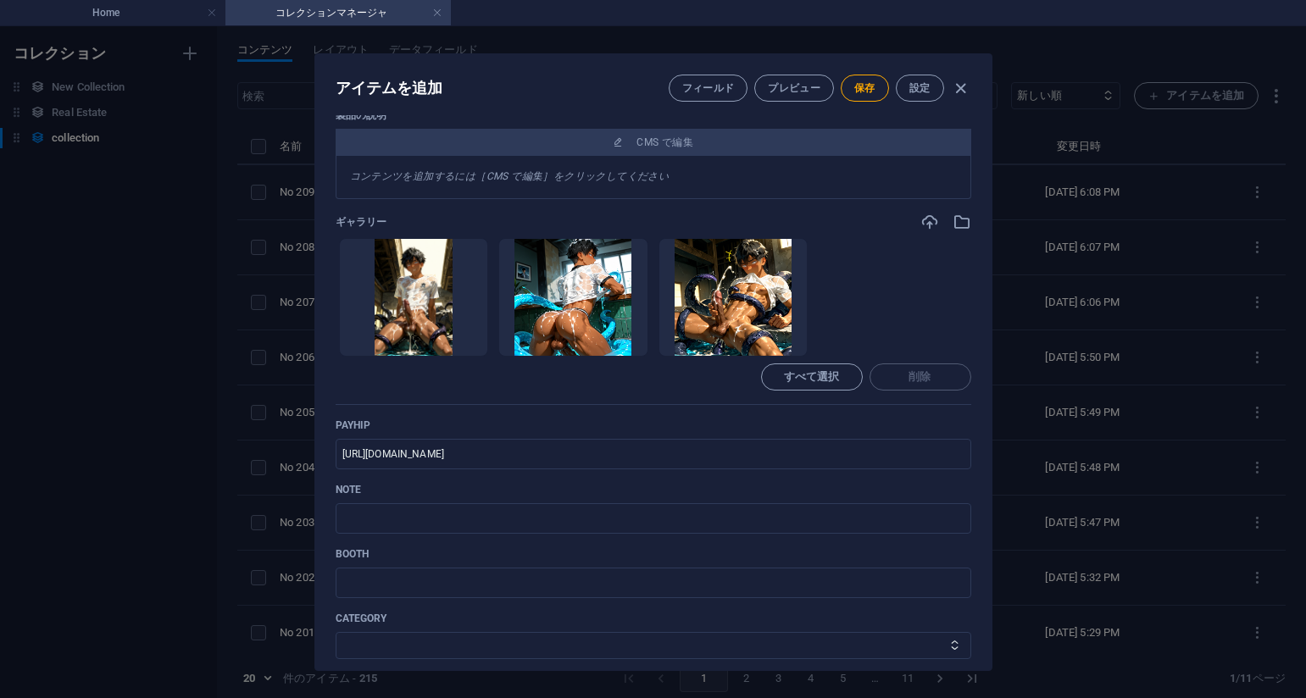
click at [762, 410] on div "Name No 210_深淵のささやき_Whispers_from_the_Deep_#_1(82PIC) ​ Slug [DOMAIN_NAME][URL]…" at bounding box center [654, 232] width 636 height 1018
click at [519, 509] on input "text" at bounding box center [654, 518] width 636 height 31
paste input "[URL][DOMAIN_NAME]"
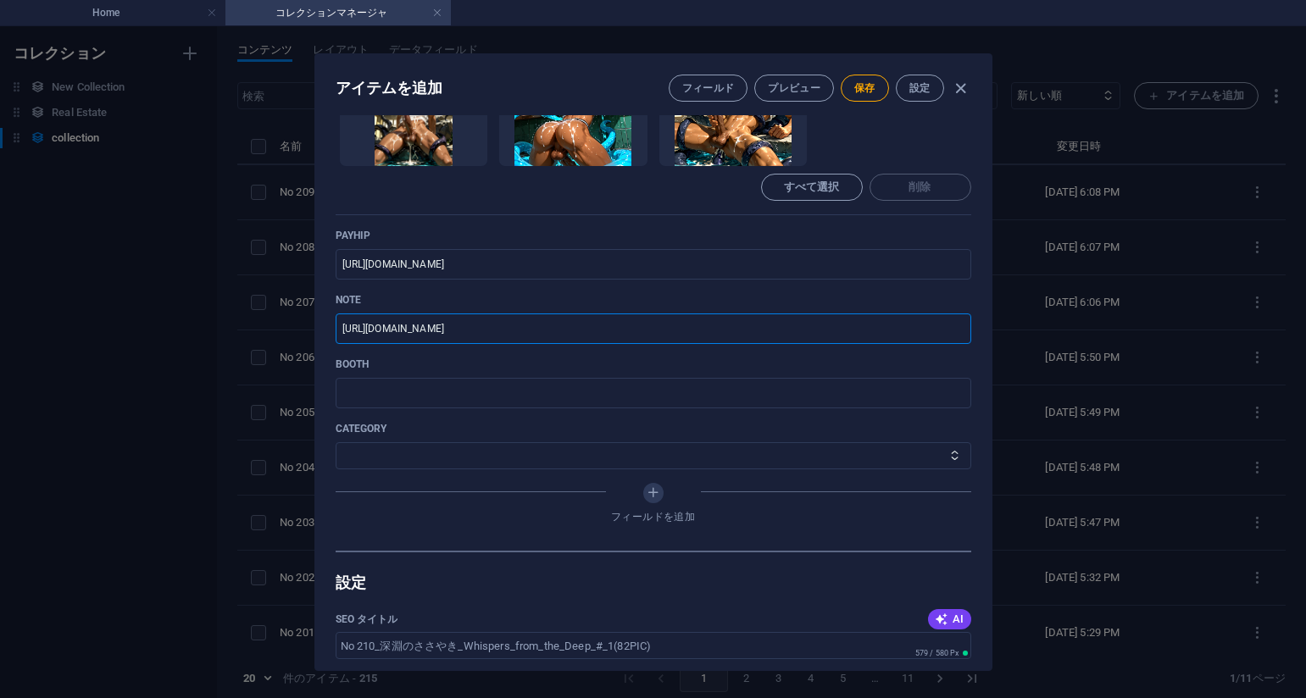
scroll to position [660, 0]
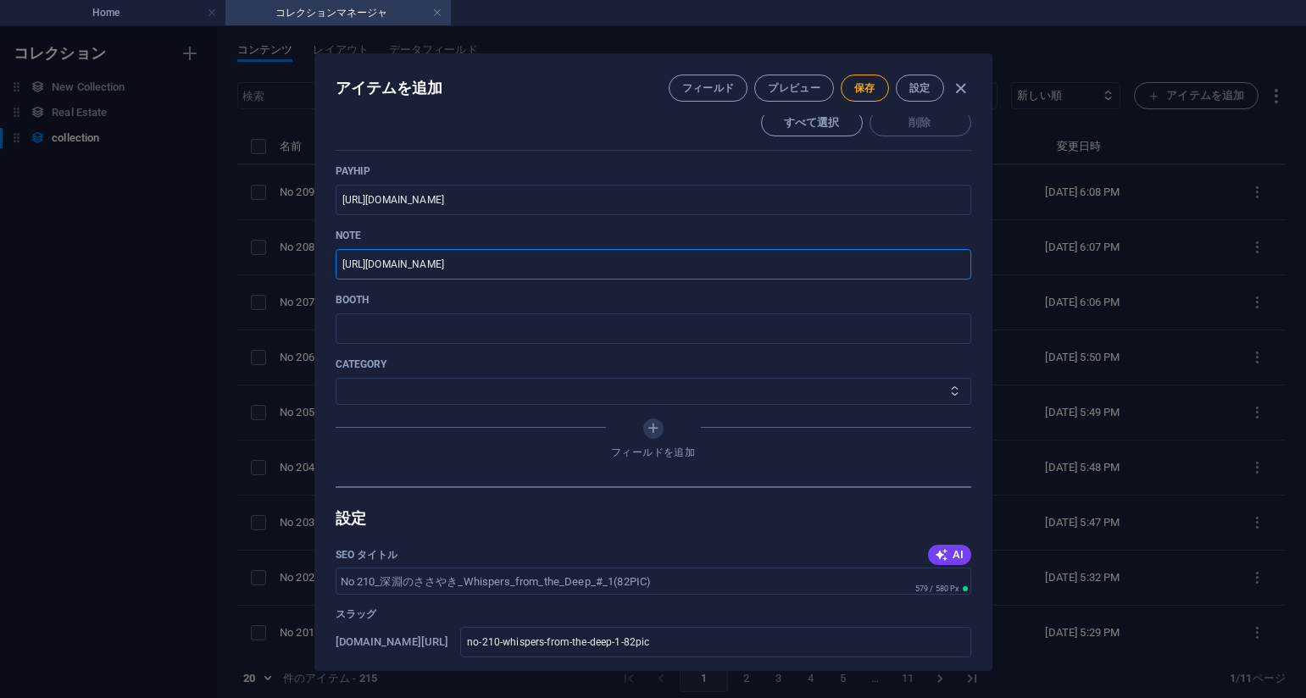
click at [482, 384] on select "その他 ジャマー_jammer レインコート_rain_coat ミリタリービキニ_military_bikini 体操選手_gymnast ドアの向こうのひ…" at bounding box center [654, 391] width 636 height 27
click at [336, 378] on select "その他 ジャマー_jammer レインコート_rain_coat ミリタリービキニ_military_bikini 体操選手_gymnast ドアの向こうのひ…" at bounding box center [654, 391] width 636 height 27
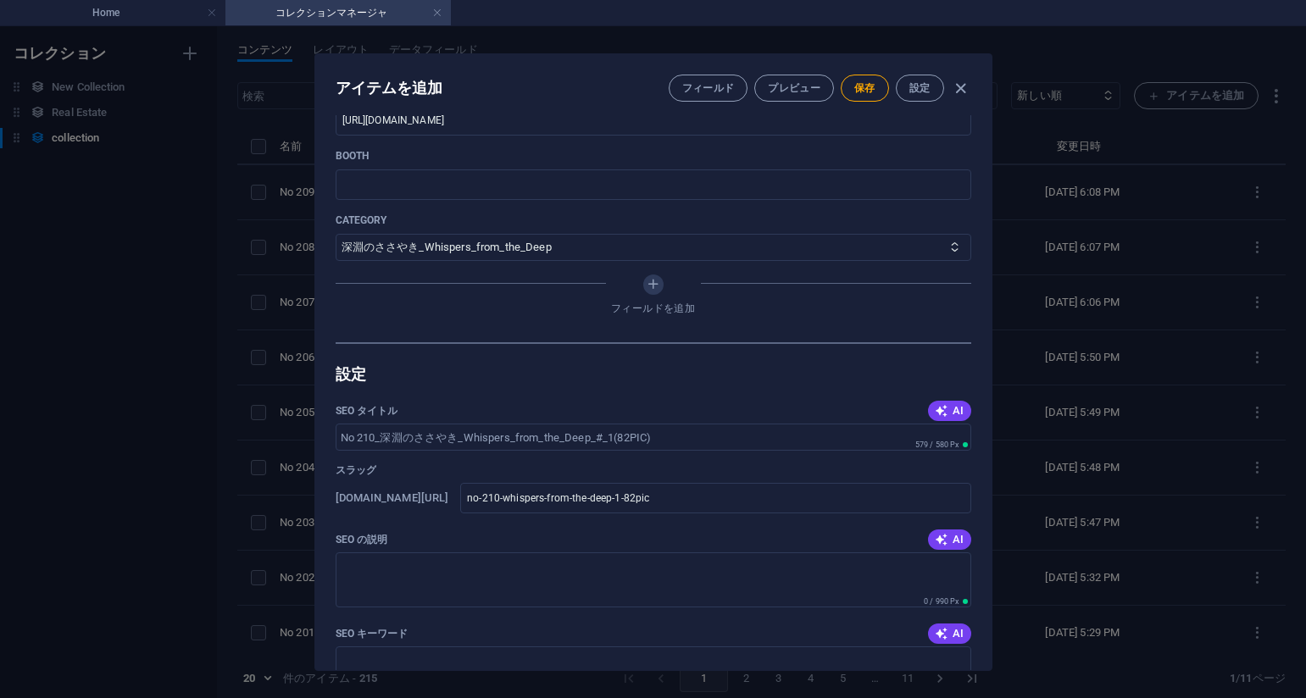
scroll to position [830, 0]
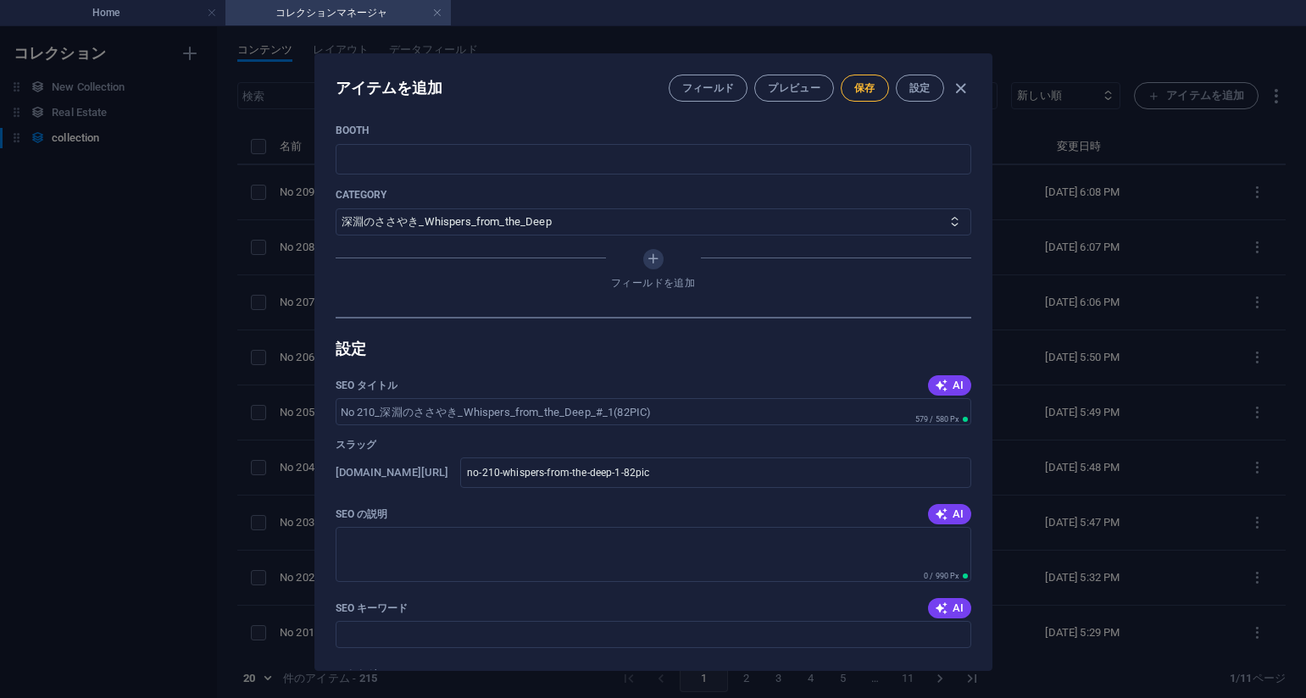
click at [858, 87] on span "保存" at bounding box center [864, 88] width 21 height 14
click at [138, 380] on div "アイテムを編集 フィールド プレビュー 保存 設定 Name No 210_深淵のささやき_Whispers_from_the_Deep_#_1(82PIC)…" at bounding box center [653, 362] width 1306 height 672
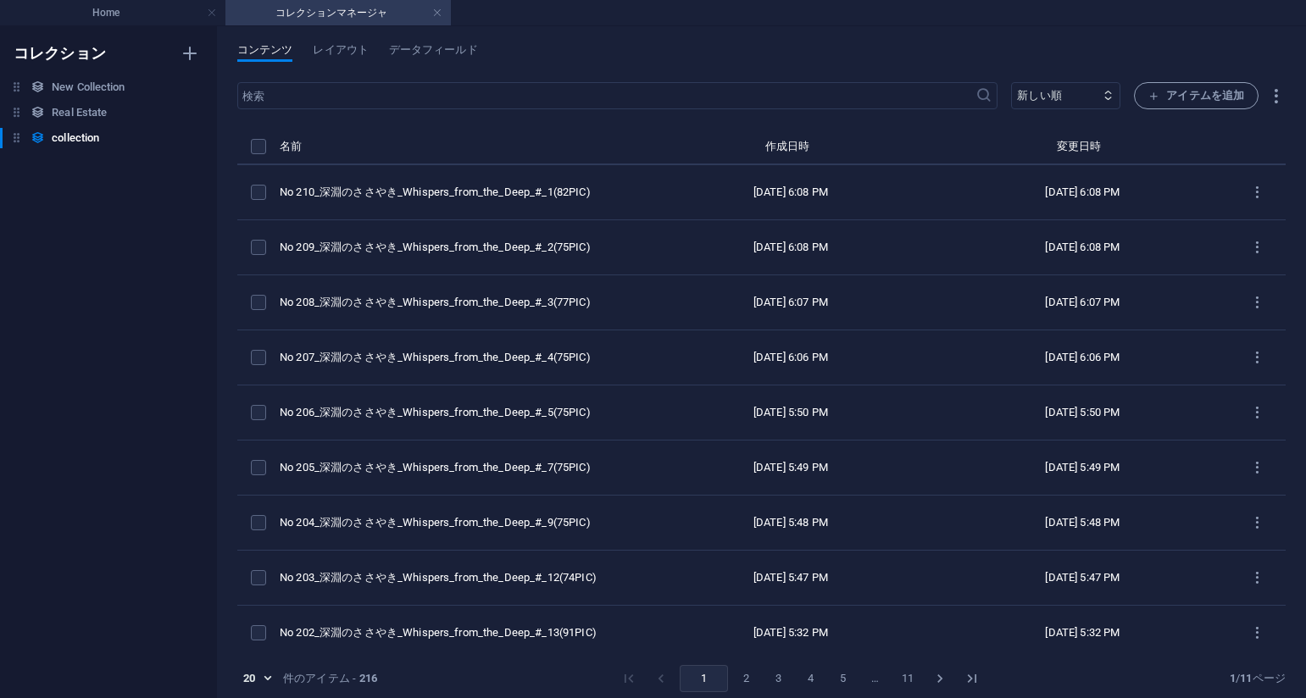
scroll to position [747, 0]
click at [763, 56] on div "コンテンツ レイアウト データフィールド" at bounding box center [761, 59] width 1048 height 32
click at [74, 324] on div "コレクション New Collection New Collection Real Estate Real Estate collection collect…" at bounding box center [108, 362] width 217 height 672
click at [97, 384] on div "コレクション New Collection New Collection Real Estate Real Estate collection collect…" at bounding box center [108, 362] width 217 height 672
click at [1182, 103] on span "アイテムを追加" at bounding box center [1196, 96] width 96 height 20
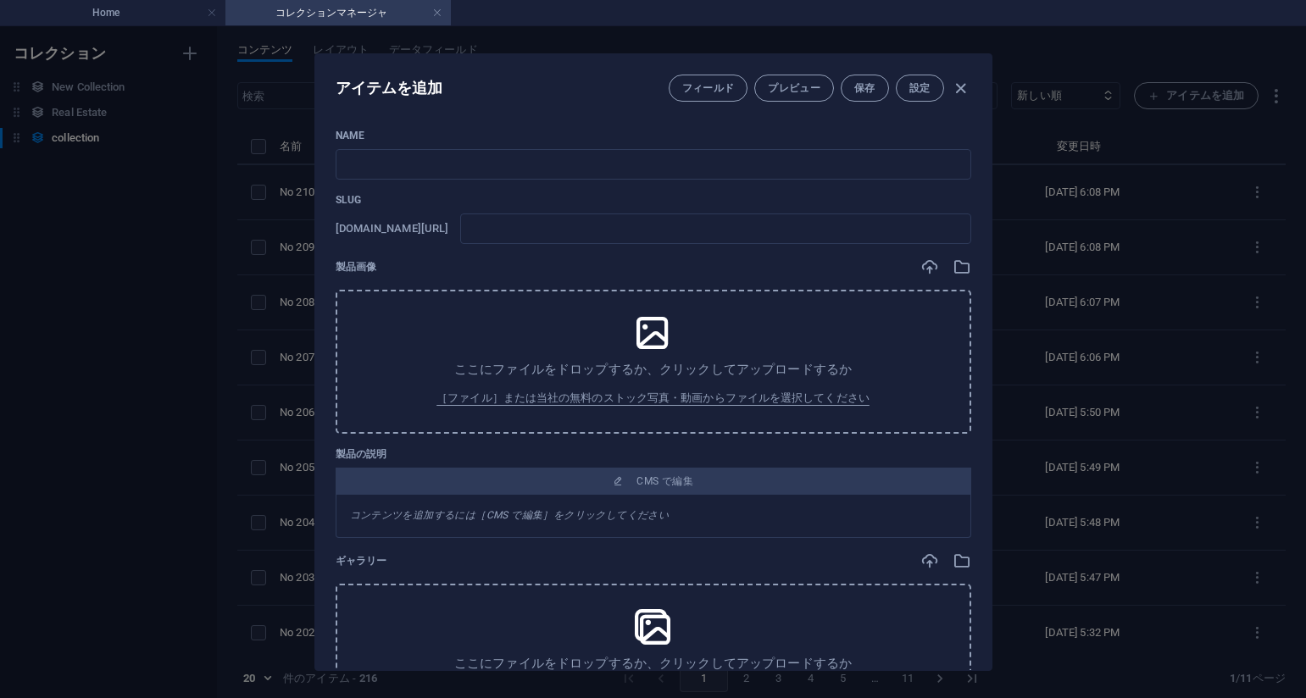
drag, startPoint x: 819, startPoint y: 123, endPoint x: 738, endPoint y: 145, distance: 83.5
click at [816, 123] on div "Name ​ Slug [DOMAIN_NAME][URL] ​ 製品画像 ここにファイルをドロップするか、クリックしてアップロードするか ［ファイル］または…" at bounding box center [653, 392] width 676 height 555
click at [736, 149] on div "Name ​" at bounding box center [654, 154] width 636 height 51
click at [690, 174] on input "text" at bounding box center [654, 164] width 636 height 31
paste input "No 247_警察官の巡回_Police patrol_#_50(75PIC)"
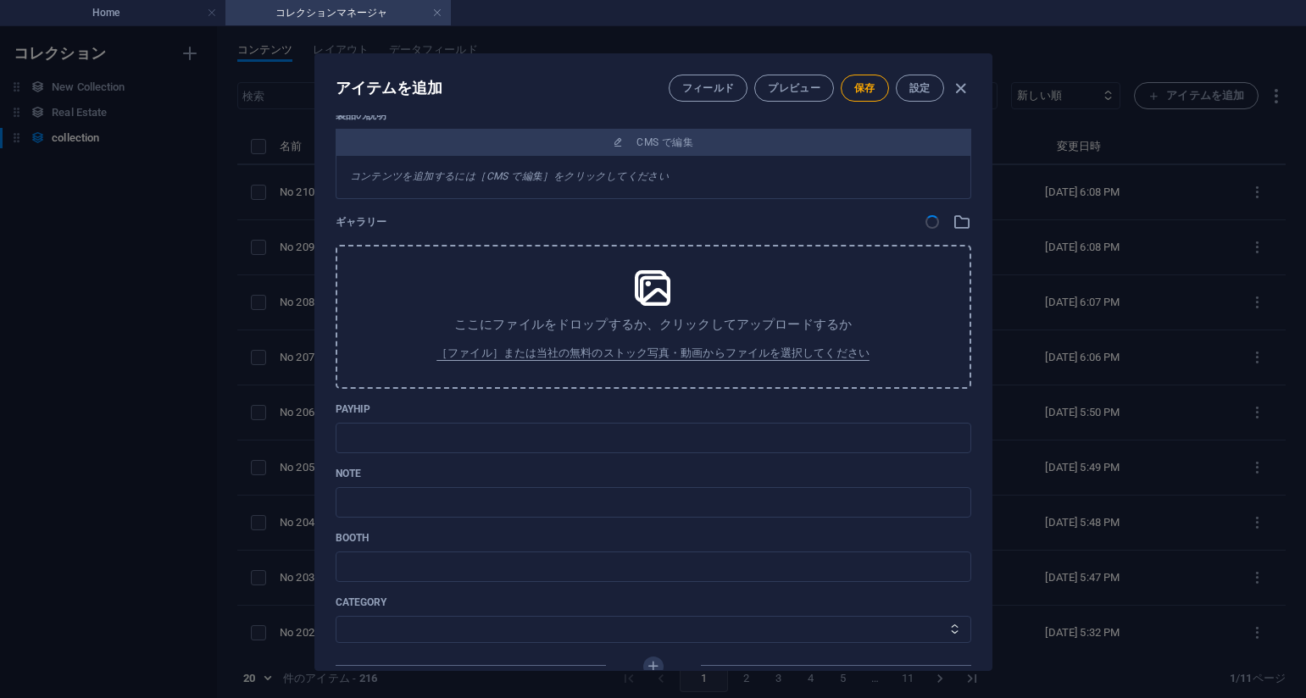
scroll to position [406, 0]
click at [747, 199] on div "Name No 247_警察官の巡回_Police patrol_#_50(75PIC) ​ Slug [DOMAIN_NAME][URL] no-247-p…" at bounding box center [654, 224] width 636 height 1002
click at [516, 448] on input "text" at bounding box center [654, 438] width 636 height 31
paste input "[URL][DOMAIN_NAME]"
click at [740, 405] on p "payhip" at bounding box center [654, 410] width 636 height 14
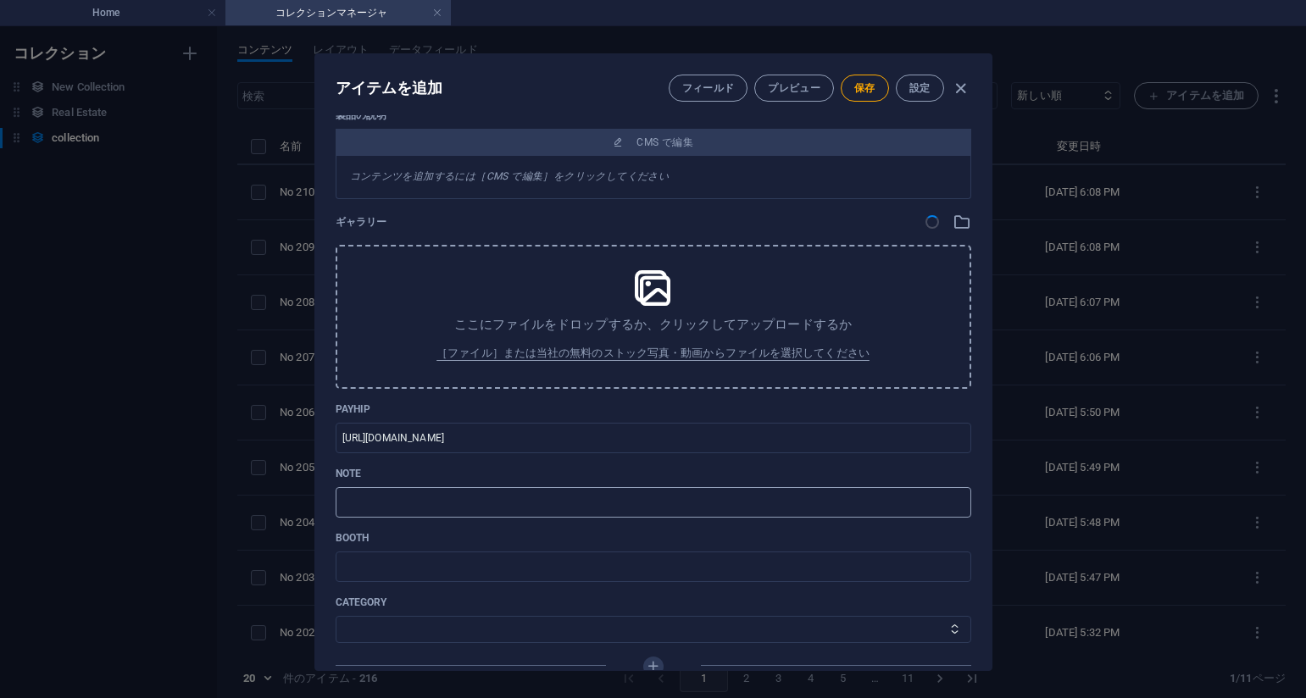
click at [590, 507] on input "text" at bounding box center [654, 502] width 636 height 31
paste input "[URL][DOMAIN_NAME]"
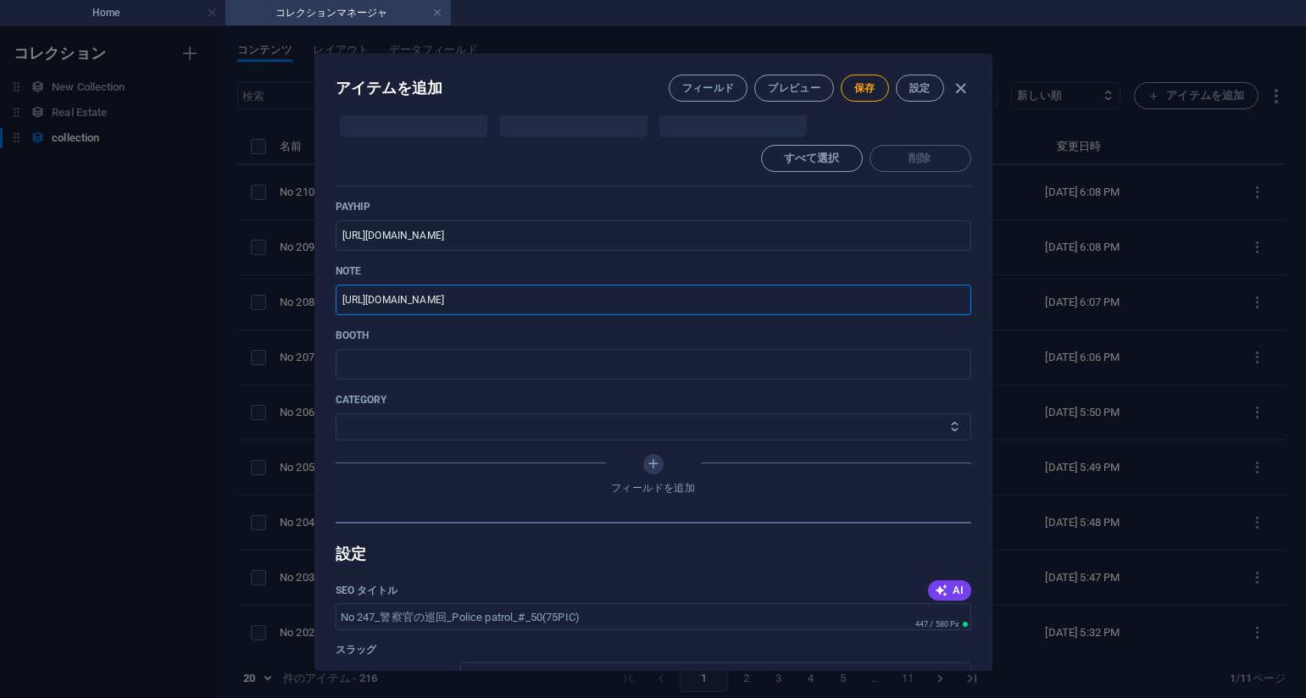
scroll to position [660, 0]
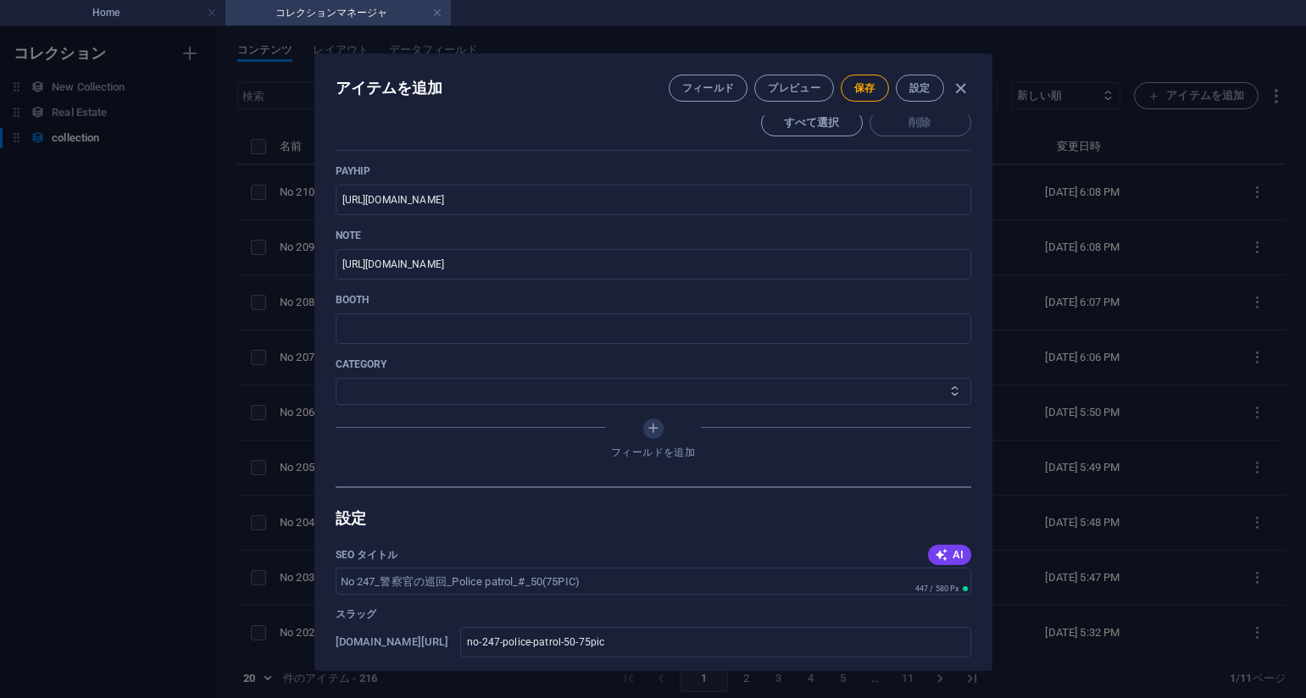
click at [468, 378] on select "その他 ジャマー_jammer レインコート_rain_coat ミリタリービキニ_military_bikini 体操選手_gymnast ドアの向こうのひ…" at bounding box center [654, 391] width 636 height 27
click at [336, 378] on select "その他 ジャマー_jammer レインコート_rain_coat ミリタリービキニ_military_bikini 体操選手_gymnast ドアの向こうのひ…" at bounding box center [654, 391] width 636 height 27
click at [870, 95] on button "保存" at bounding box center [865, 88] width 48 height 27
click at [1076, 212] on div "アイテムを編集 フィールド プレビュー 保存 設定 Name No 247_警察官の巡回_Police patrol_#_50(75PIC) ​ Slug […" at bounding box center [653, 362] width 1306 height 672
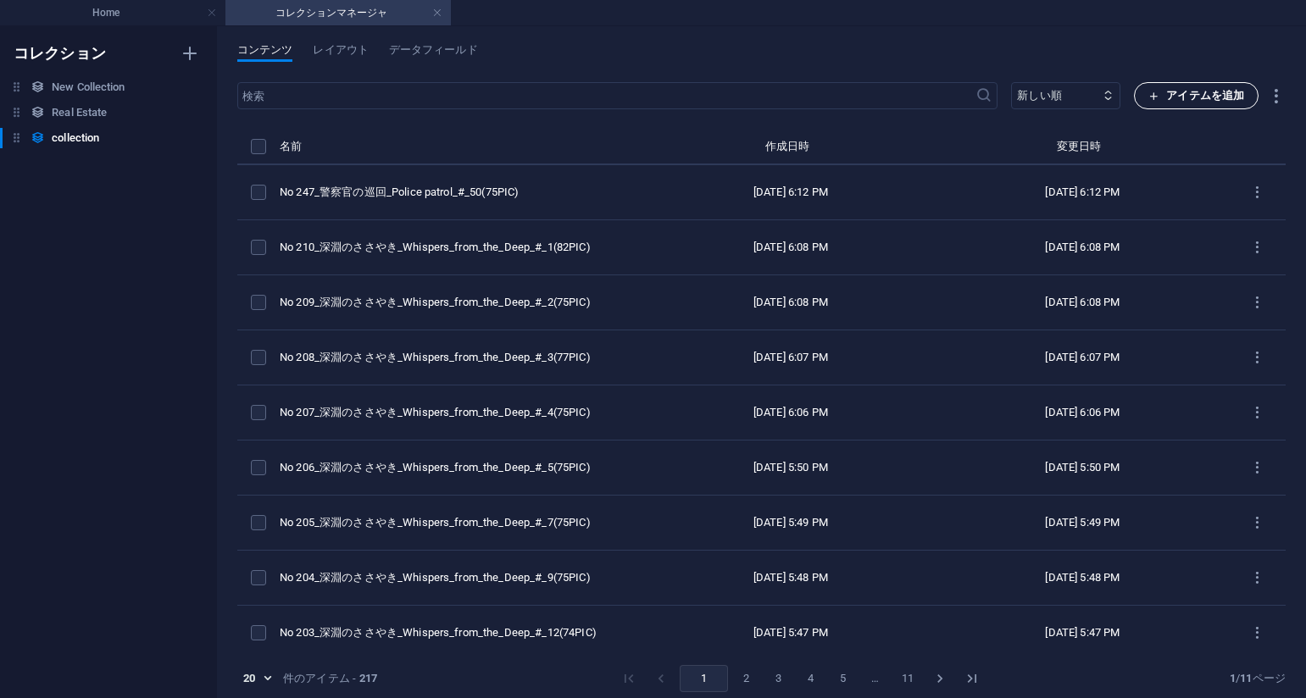
click at [1215, 95] on span "アイテムを追加" at bounding box center [1196, 96] width 96 height 20
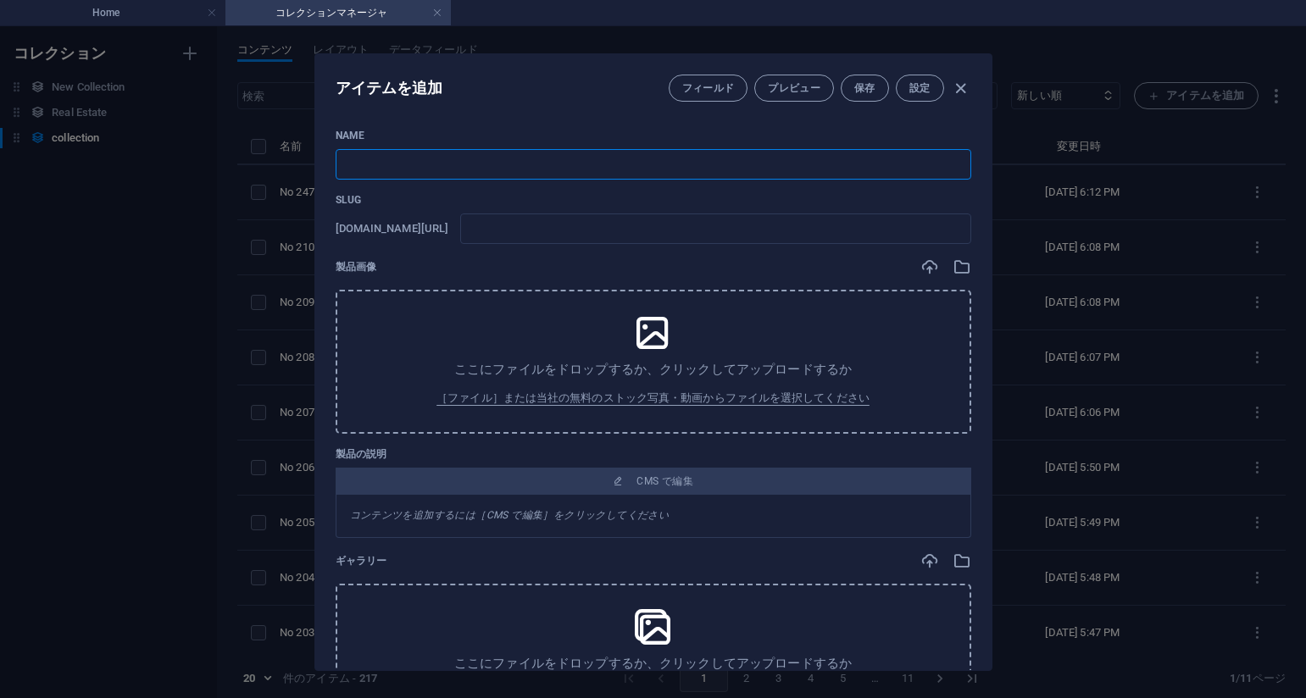
click at [704, 161] on input "text" at bounding box center [654, 164] width 636 height 31
paste input "No 246_警察官の巡回_Police patrol_#_49(75PIC)"
click at [821, 255] on div "Name No 246_警察官の巡回_Police patrol_#_49(75PIC) ​ Slug [DOMAIN_NAME][URL] no-246-p…" at bounding box center [654, 596] width 636 height 935
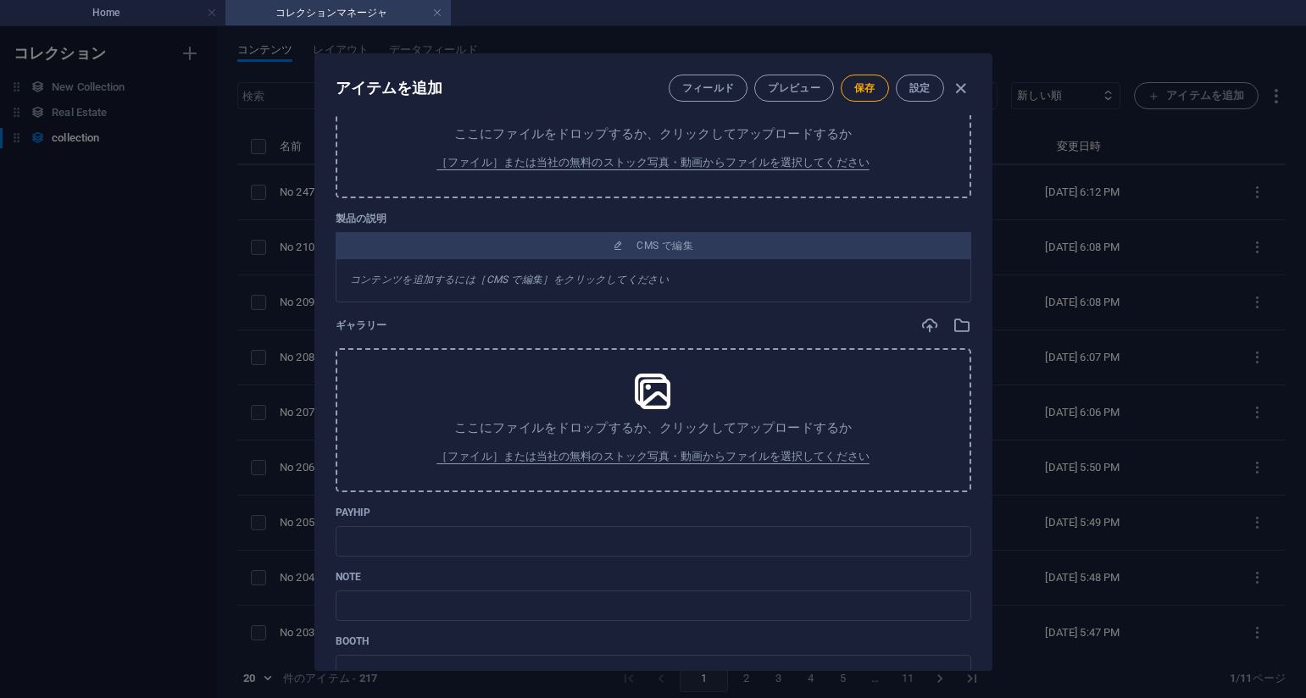
scroll to position [424, 0]
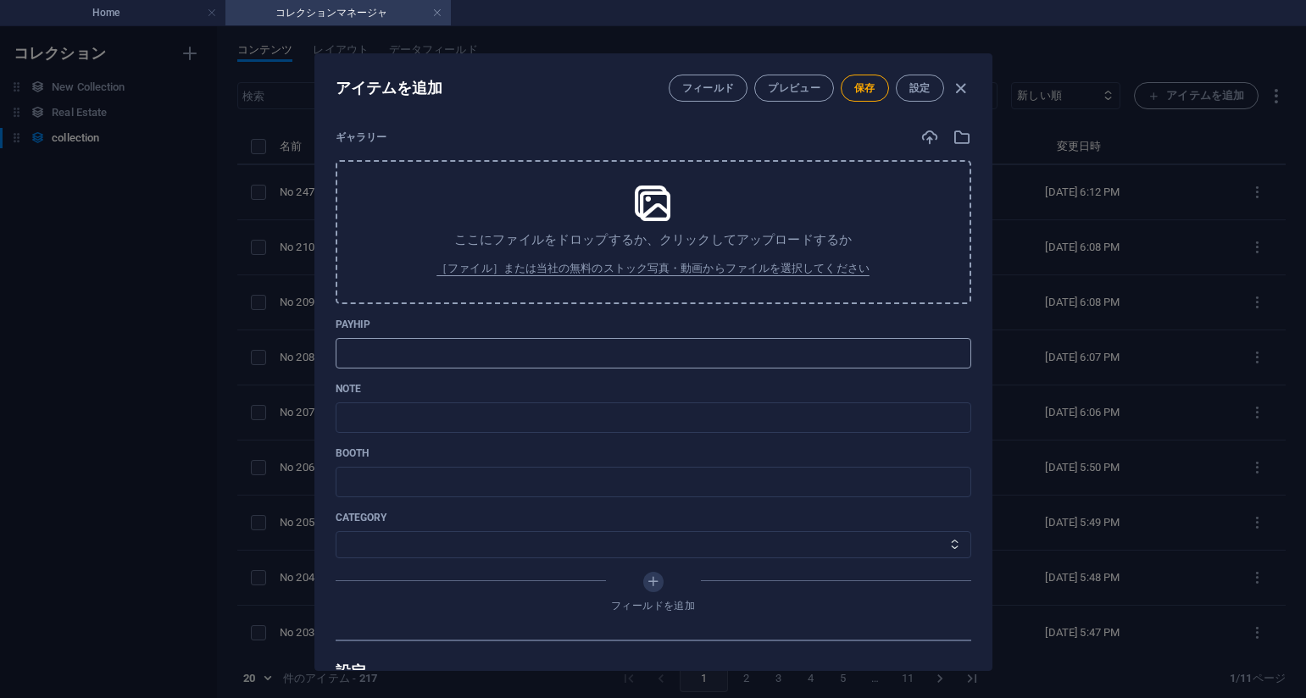
click at [460, 350] on input "text" at bounding box center [654, 353] width 636 height 31
paste
click at [797, 314] on div "Name No 246_警察官の巡回_Police patrol_#_49(75PIC) ​ Slug [DOMAIN_NAME][URL] no-246-p…" at bounding box center [654, 172] width 636 height 935
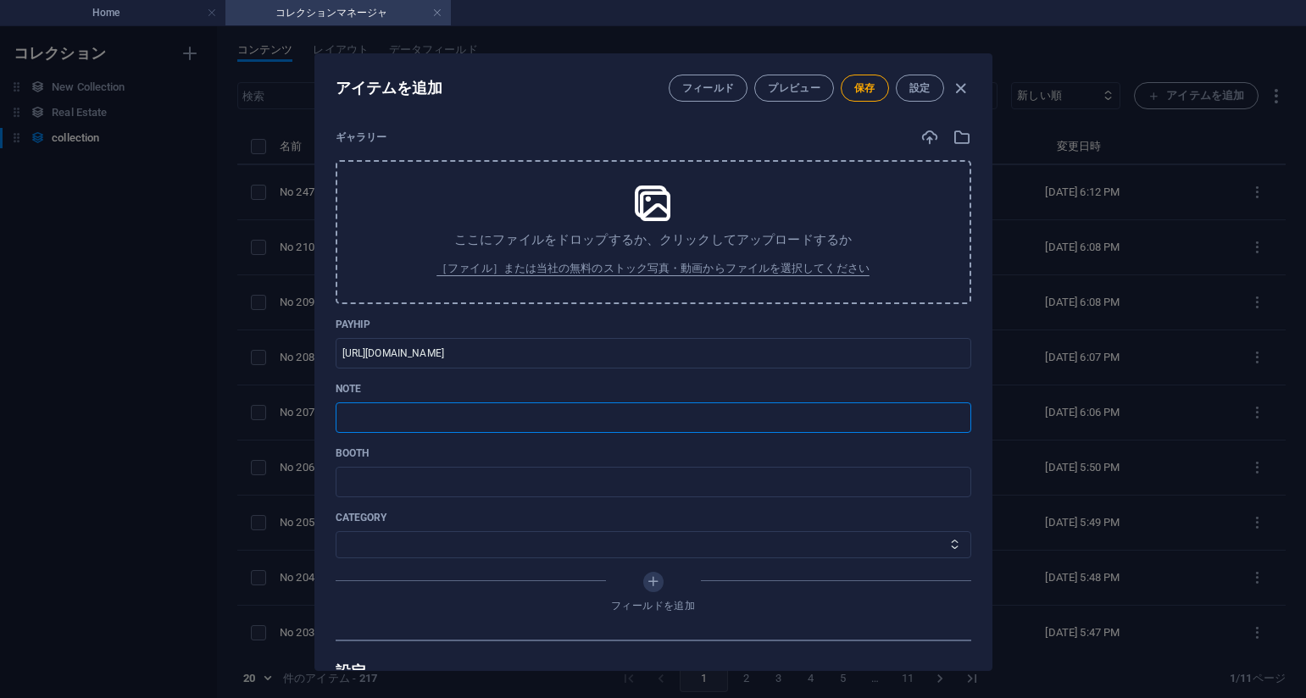
drag, startPoint x: 544, startPoint y: 420, endPoint x: 558, endPoint y: 415, distance: 14.5
click at [544, 421] on input "text" at bounding box center [654, 418] width 636 height 31
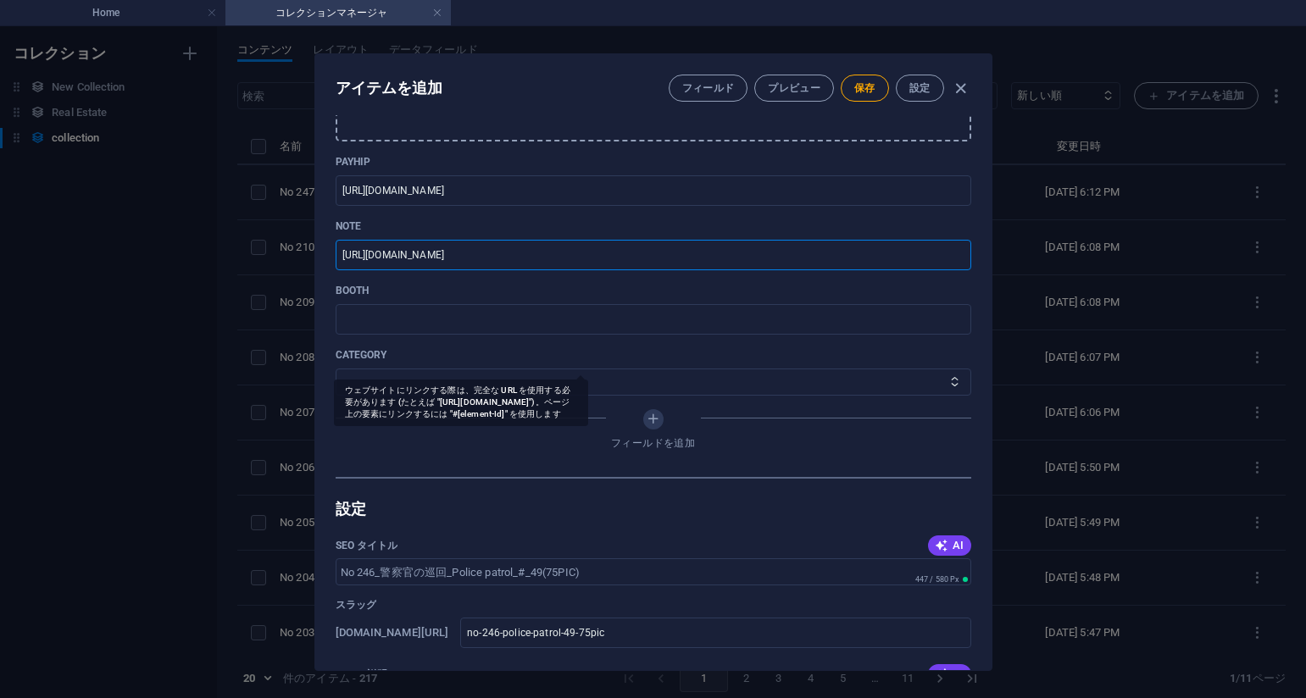
scroll to position [678, 0]
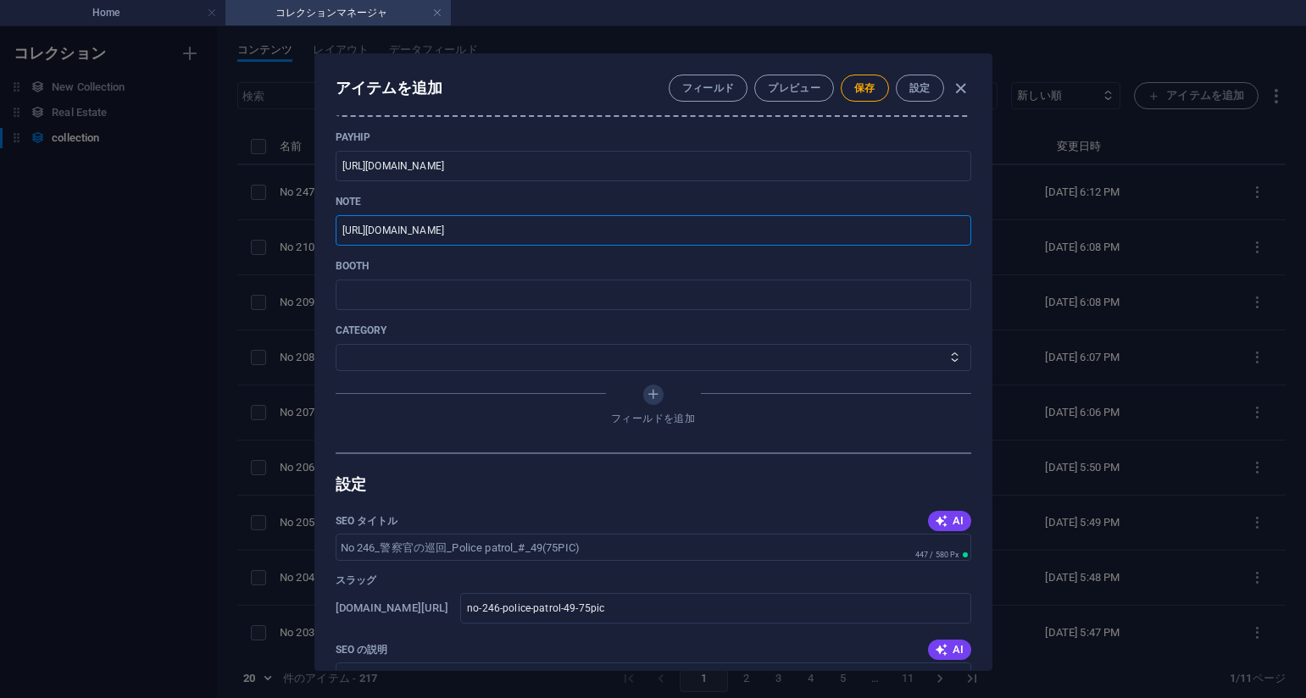
click at [514, 359] on div "category その他 ジャマー_jammer レインコート_rain_coat ミリタリービキニ_military_bikini 体操選手_gymnast…" at bounding box center [654, 347] width 636 height 47
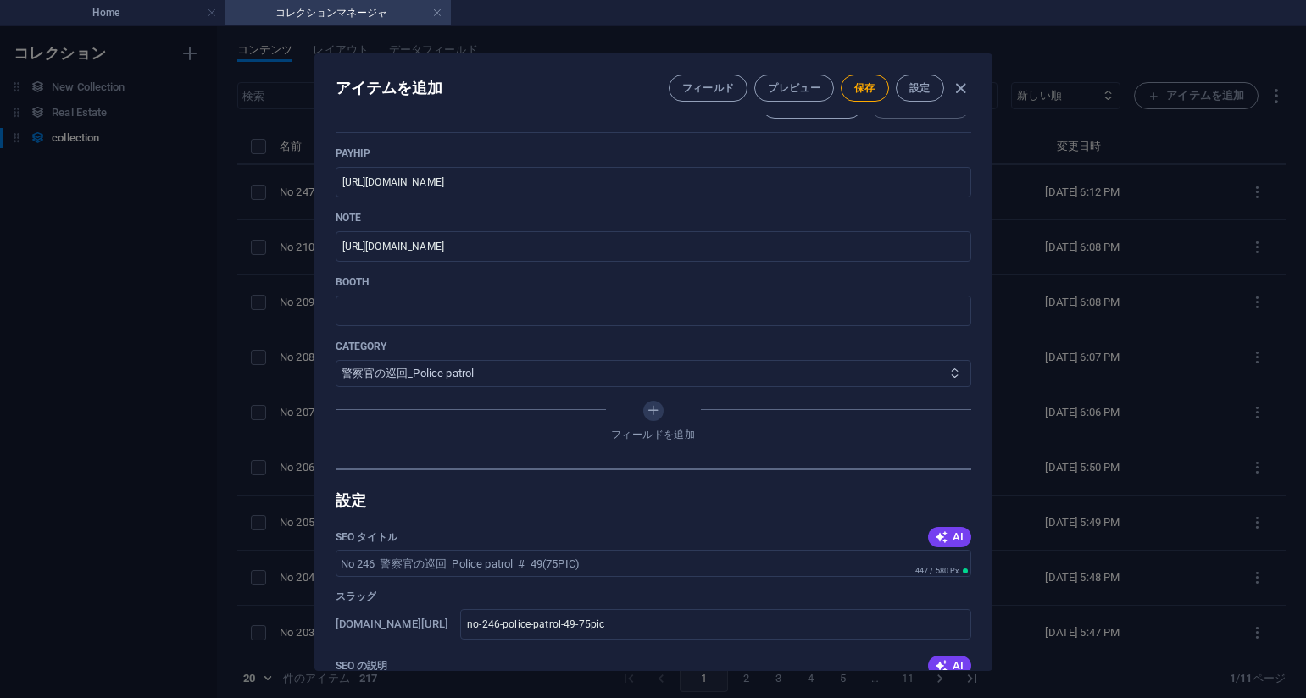
click at [336, 360] on select "その他 ジャマー_jammer レインコート_rain_coat ミリタリービキニ_military_bikini 体操選手_gymnast ドアの向こうのひ…" at bounding box center [654, 373] width 636 height 27
click at [863, 94] on span "保存" at bounding box center [864, 88] width 21 height 14
drag, startPoint x: 1159, startPoint y: 202, endPoint x: 1129, endPoint y: 219, distance: 34.2
click at [1159, 202] on div "アイテムを編集 フィールド プレビュー 保存 設定 Name No 246_警察官の巡回_Police patrol_#_49(75PIC) ​ Slug […" at bounding box center [653, 362] width 1306 height 672
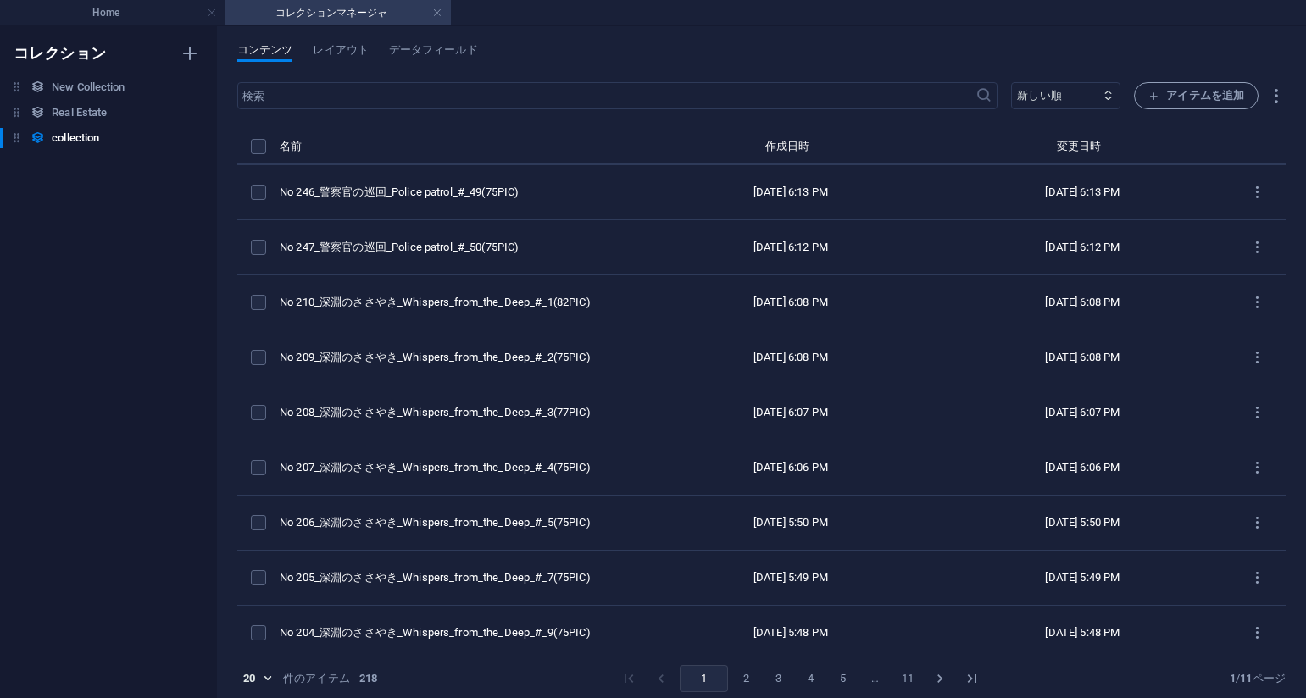
click at [831, 31] on div "コンテンツ レイアウト データフィールド ​ 新しい順 古い順 最終変更 Name (昇順) Name (降順) Slug (昇順) Slug (降順) ca…" at bounding box center [761, 362] width 1089 height 672
click at [1201, 98] on span "アイテムを追加" at bounding box center [1196, 96] width 96 height 20
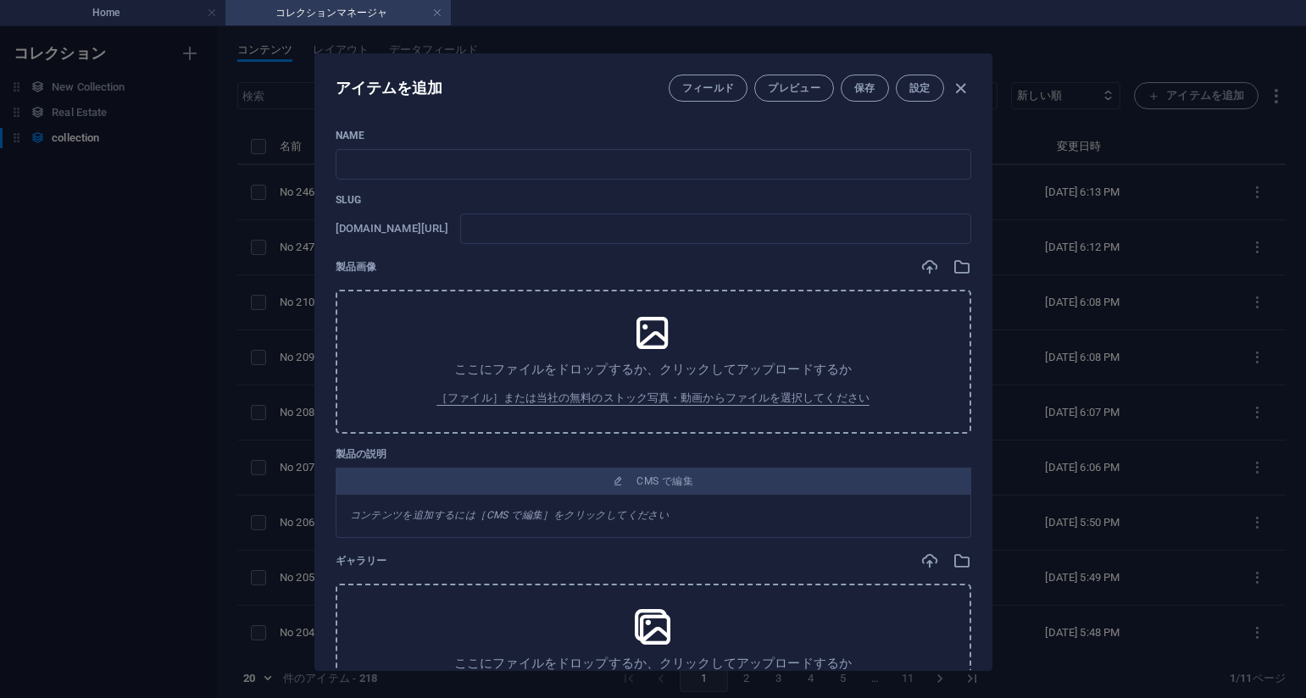
click at [587, 180] on div "Name ​ Slug [DOMAIN_NAME][URL] ​ 製品画像 ここにファイルをドロップするか、クリックしてアップロードするか ［ファイル］または…" at bounding box center [654, 596] width 636 height 935
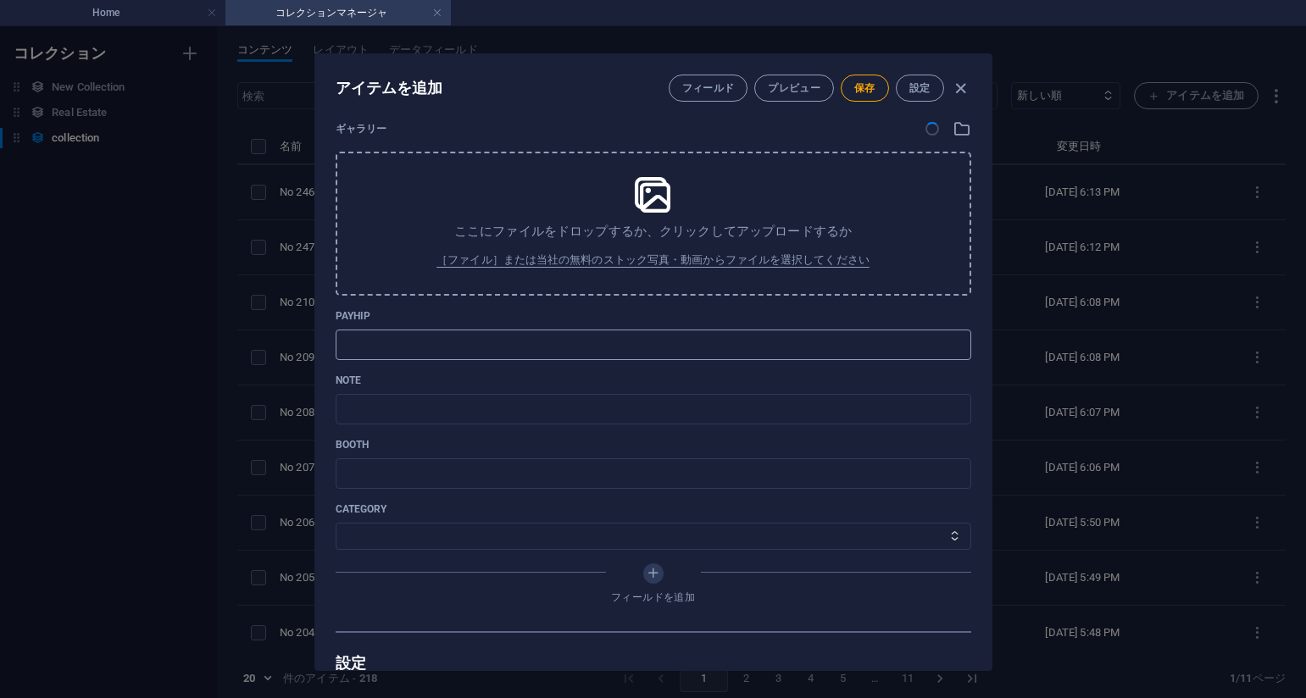
scroll to position [509, 0]
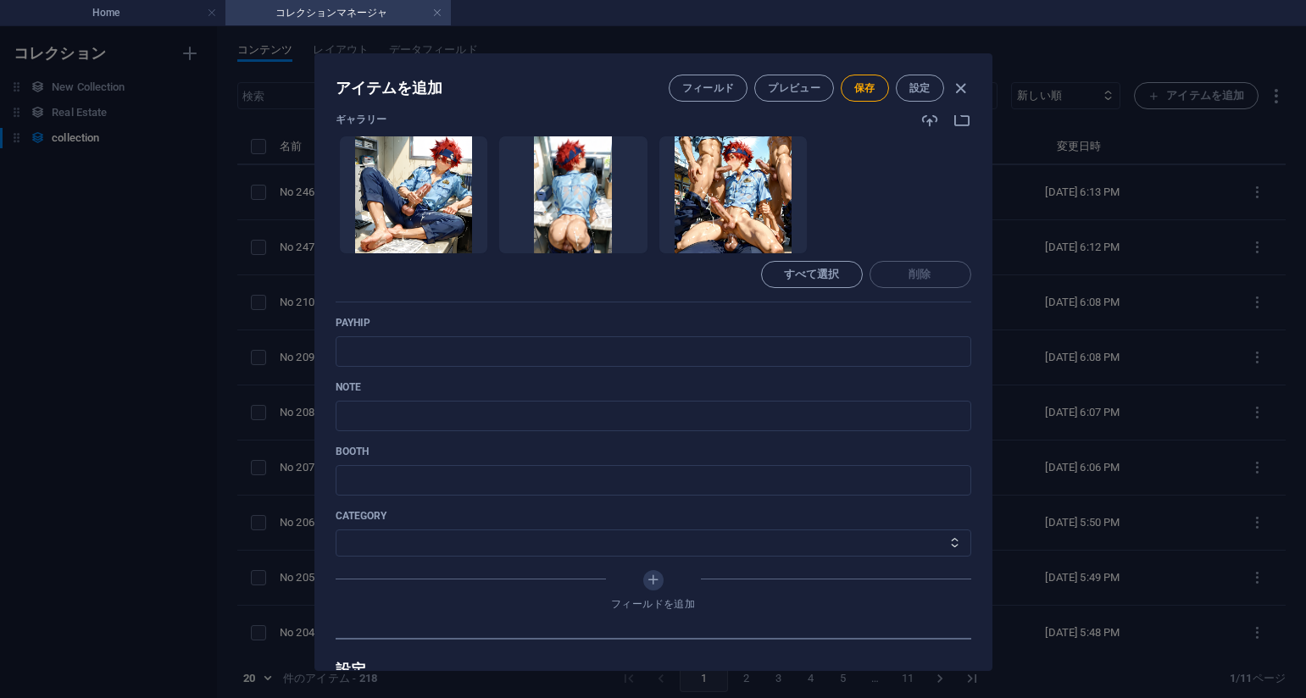
click at [761, 311] on div "Name No 245_警察官の巡回_Police patrol_#_44(75PIC) ​ Slug [DOMAIN_NAME][URL] no-245-p…" at bounding box center [654, 129] width 636 height 1018
click at [563, 345] on input "text" at bounding box center [654, 351] width 636 height 31
click at [752, 317] on p "payhip" at bounding box center [654, 323] width 636 height 14
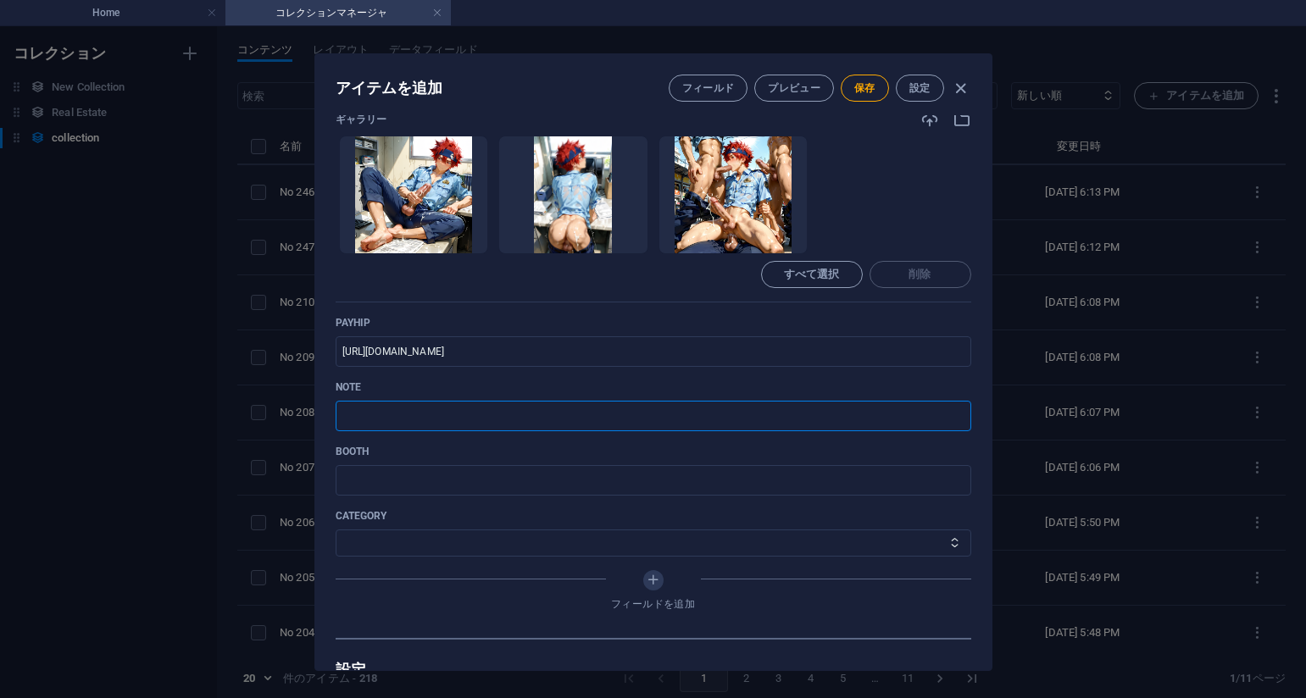
click at [524, 420] on input "text" at bounding box center [654, 416] width 636 height 31
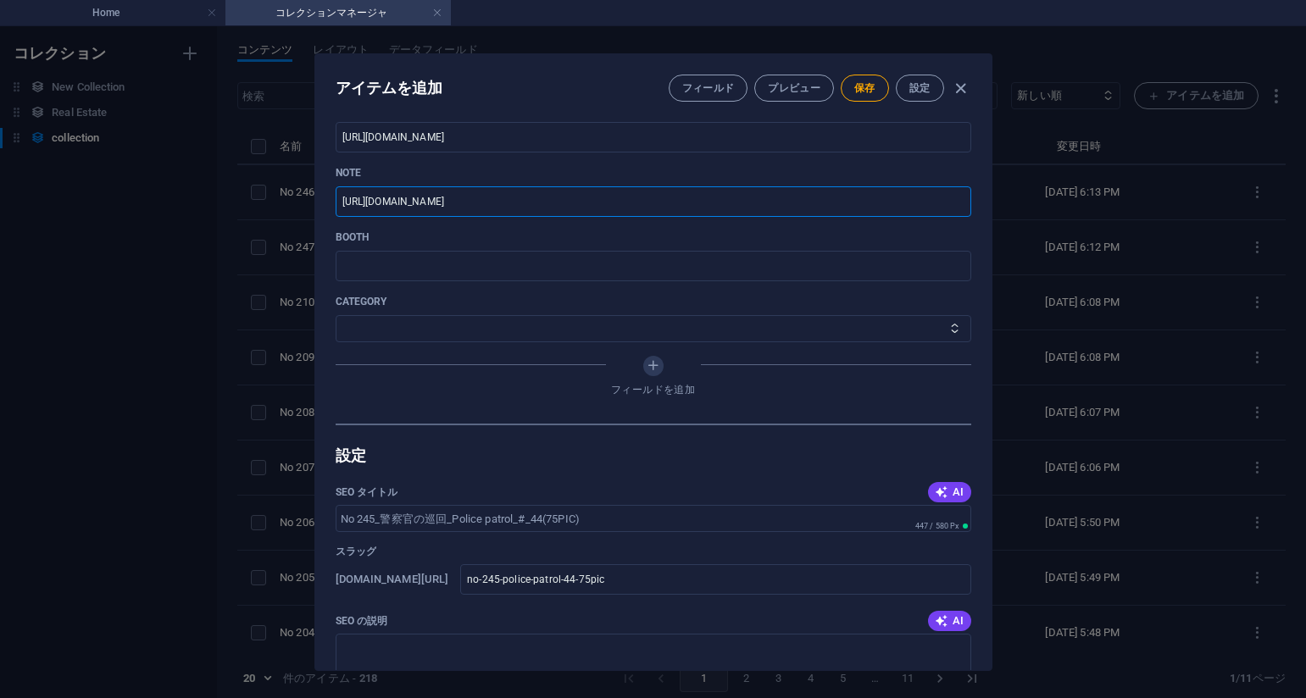
scroll to position [763, 0]
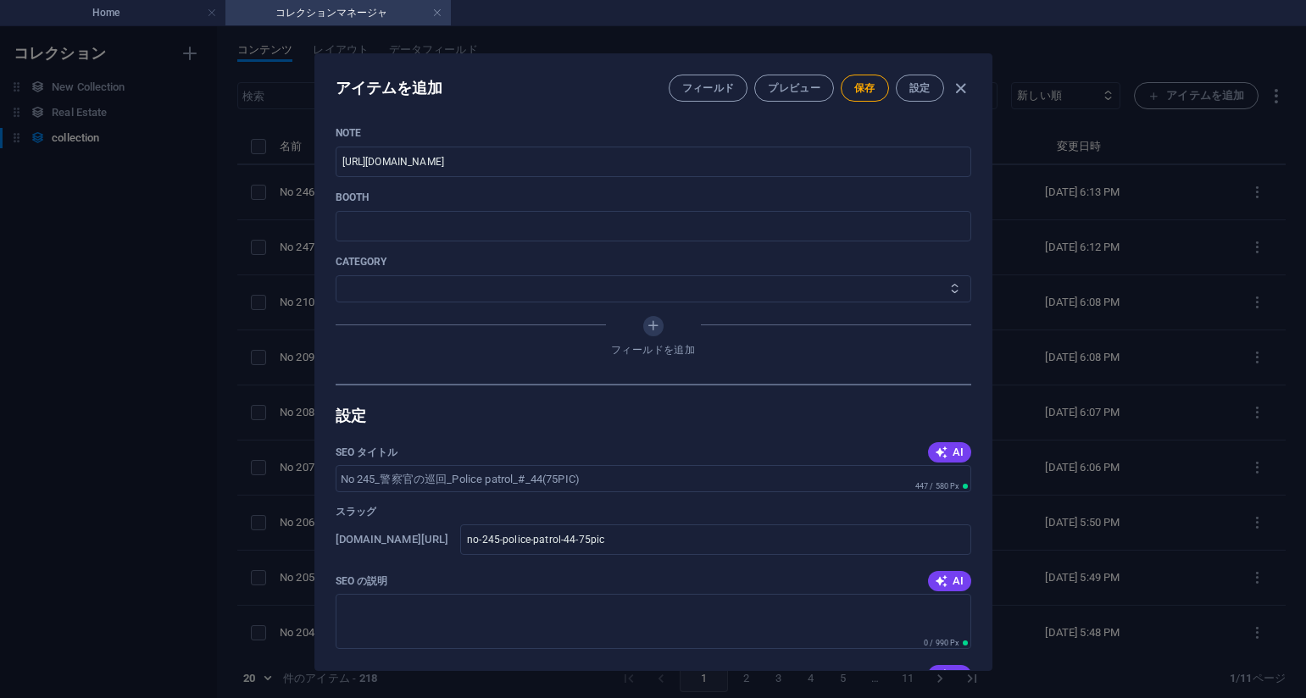
click at [423, 291] on select "その他 ジャマー_jammer レインコート_rain_coat ミリタリービキニ_military_bikini 体操選手_gymnast ドアの向こうのひ…" at bounding box center [654, 288] width 636 height 27
click at [336, 275] on select "その他 ジャマー_jammer レインコート_rain_coat ミリタリービキニ_military_bikini 体操選手_gymnast ドアの向こうのひ…" at bounding box center [654, 288] width 636 height 27
click at [857, 95] on button "保存" at bounding box center [865, 88] width 48 height 27
click at [1082, 217] on div "アイテムを編集 フィールド プレビュー 保存 設定 Name No 245_警察官の巡回_Police patrol_#_44(75PIC) ​ Slug […" at bounding box center [653, 362] width 1306 height 672
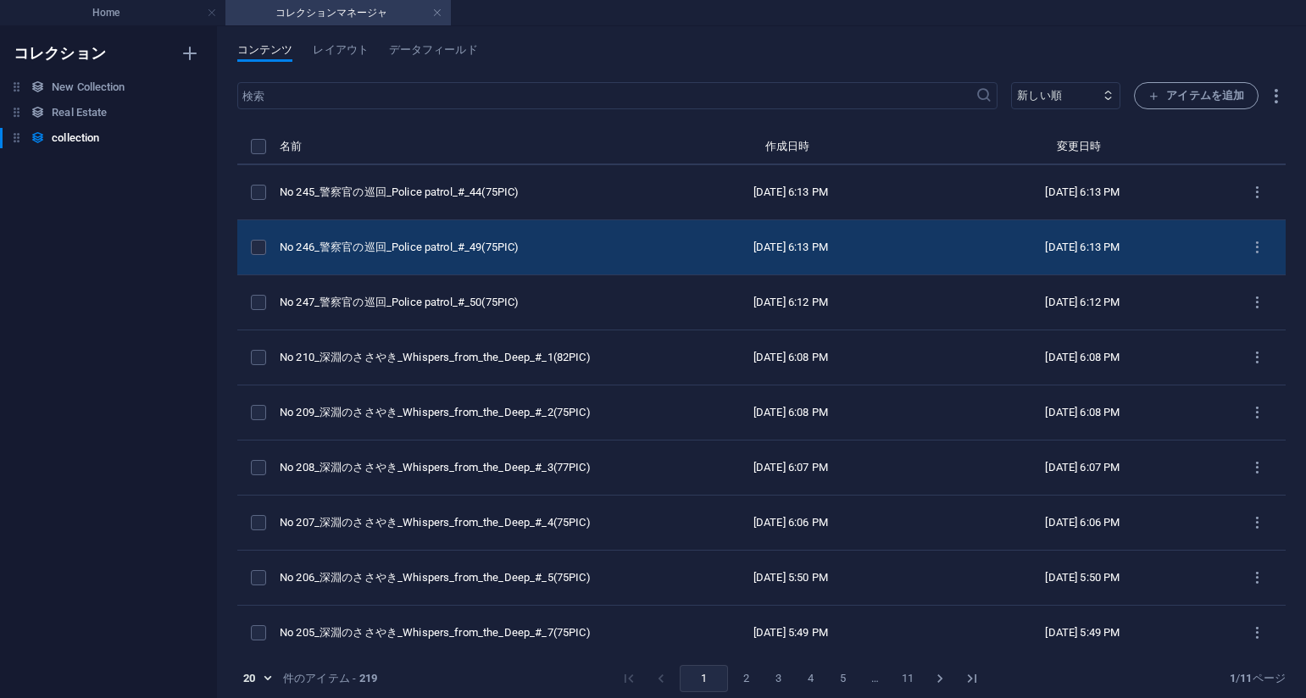
scroll to position [680, 0]
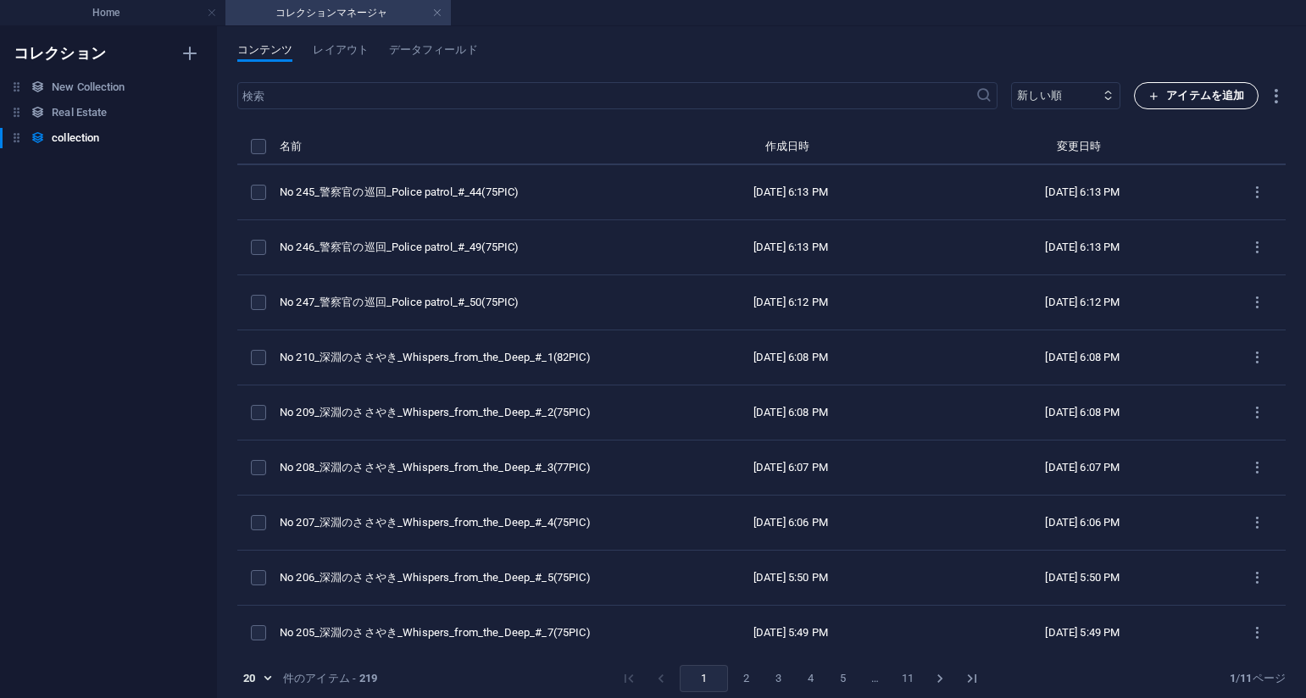
click at [1146, 108] on button "アイテムを追加" at bounding box center [1196, 95] width 125 height 27
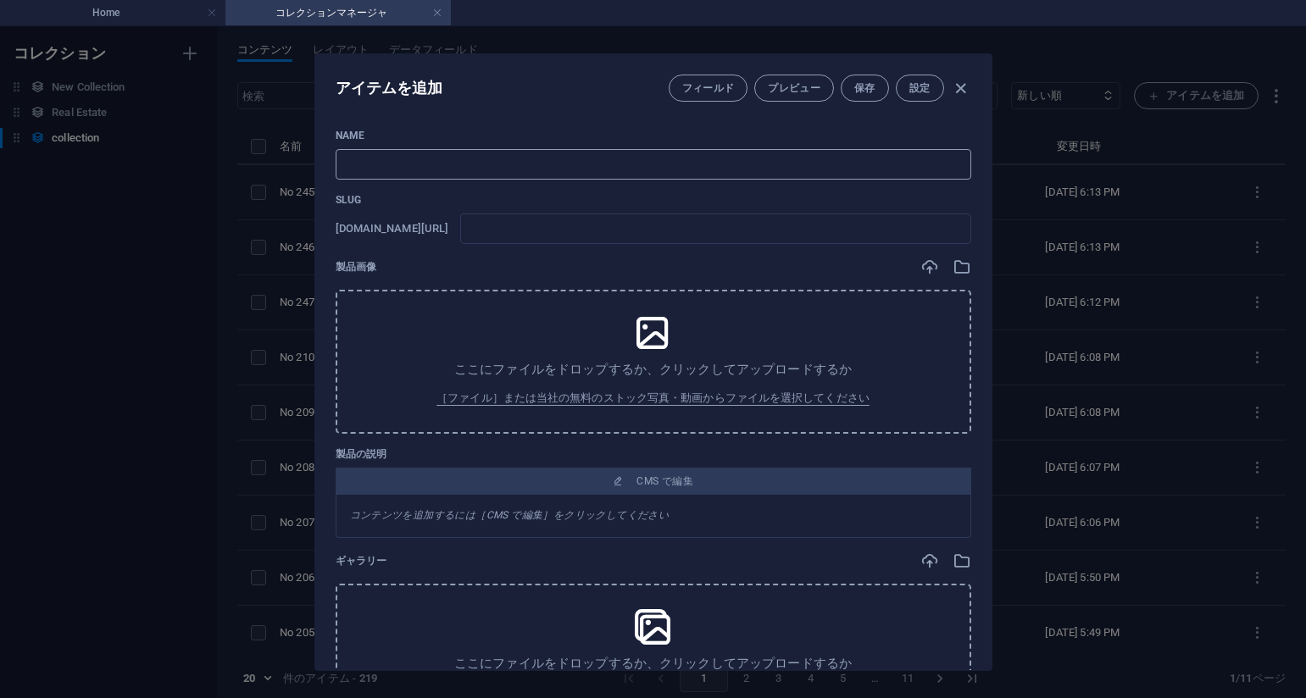
click at [583, 173] on input "text" at bounding box center [654, 164] width 636 height 31
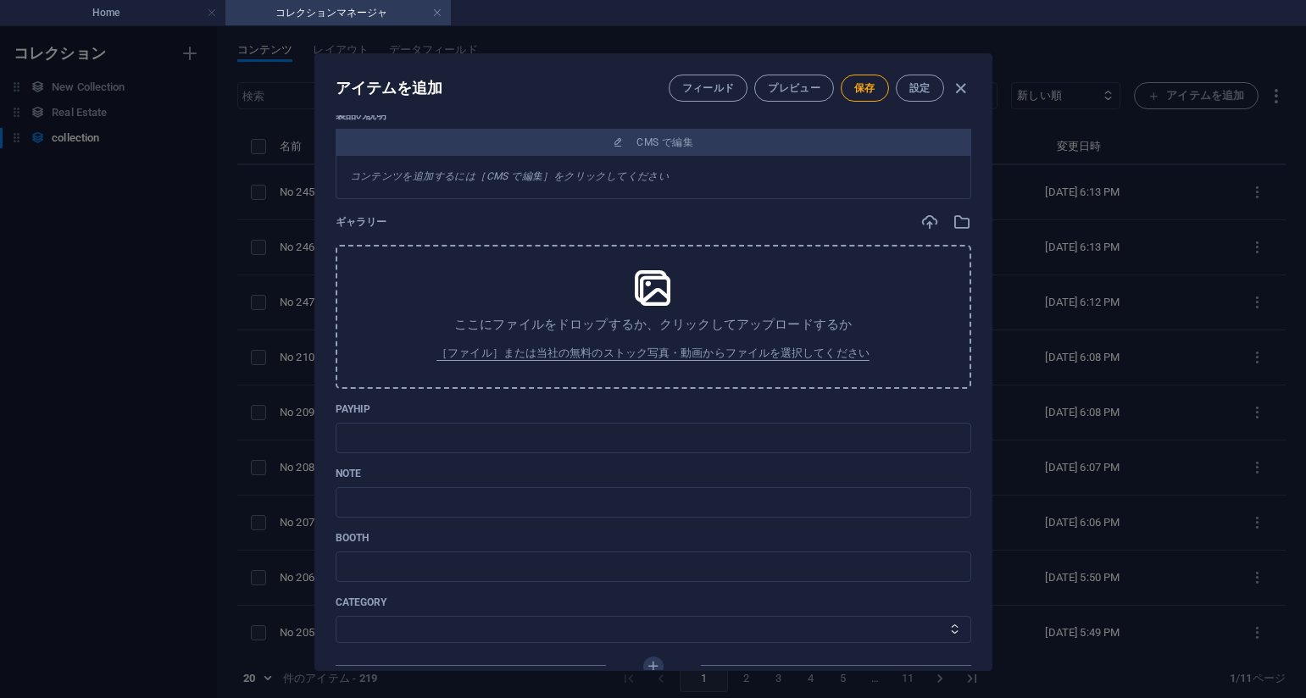
scroll to position [406, 0]
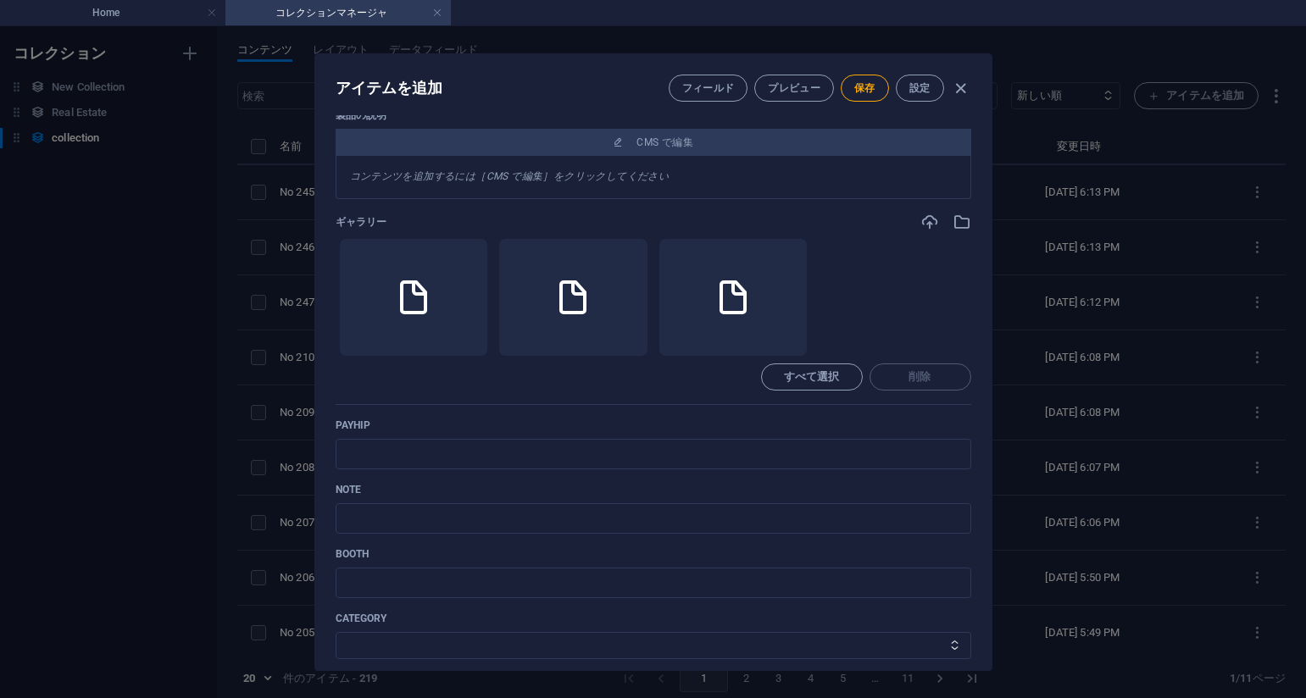
click at [803, 201] on div "Name No 244_警察官の巡回_Police patrol_#_42(75PIC) ​ Slug [DOMAIN_NAME][URL] no-244-p…" at bounding box center [654, 232] width 636 height 1018
click at [499, 436] on div "payhip ​" at bounding box center [654, 444] width 636 height 51
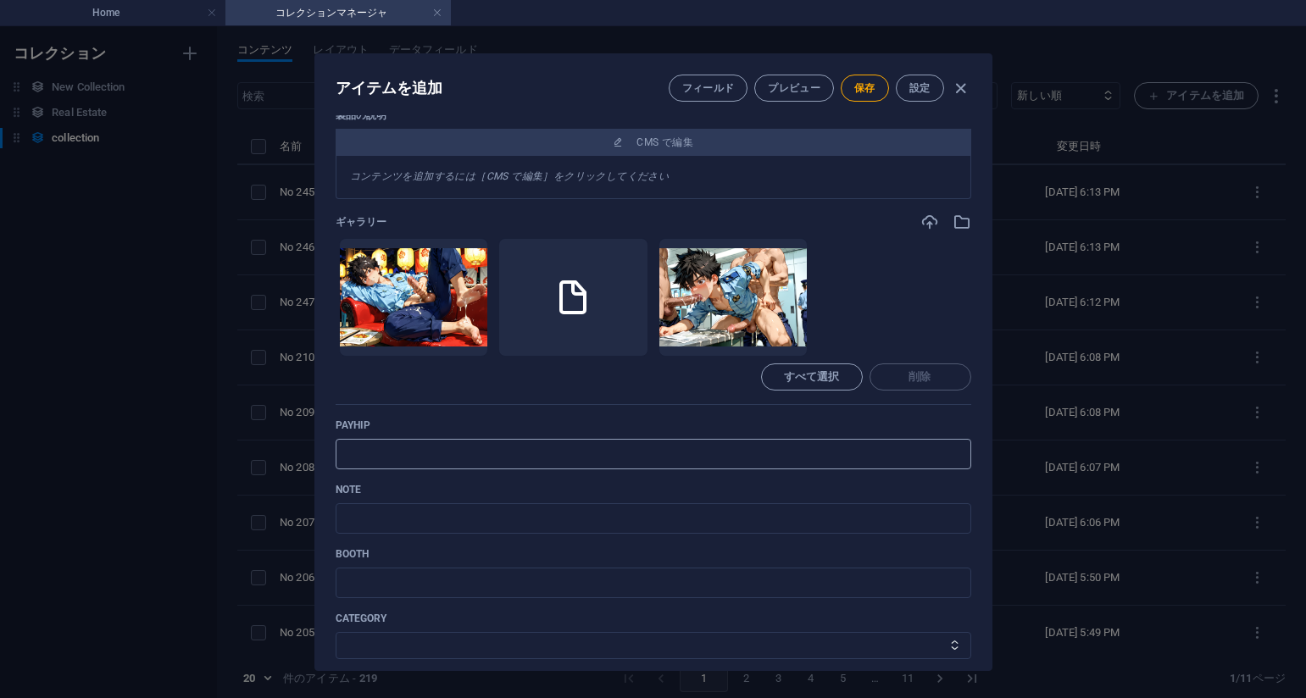
click at [496, 446] on input "text" at bounding box center [654, 454] width 636 height 31
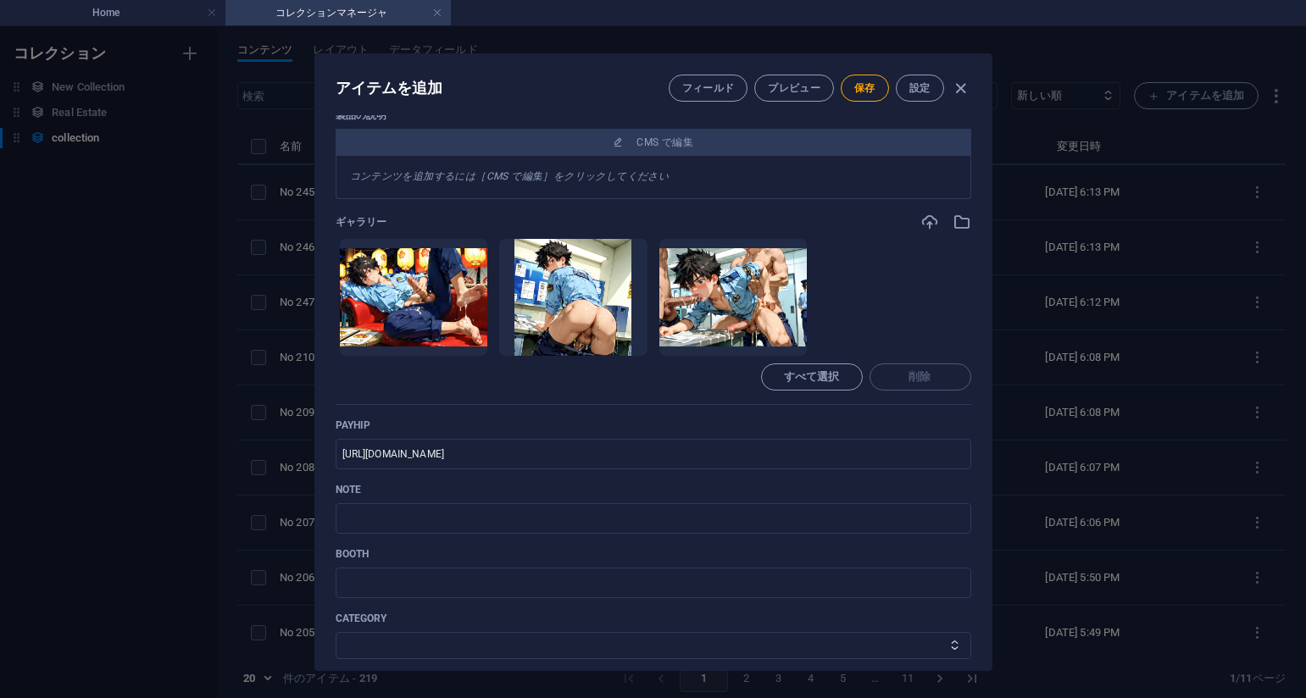
click at [848, 224] on div "ギャラリー" at bounding box center [654, 222] width 636 height 19
click at [502, 505] on input "text" at bounding box center [654, 518] width 636 height 31
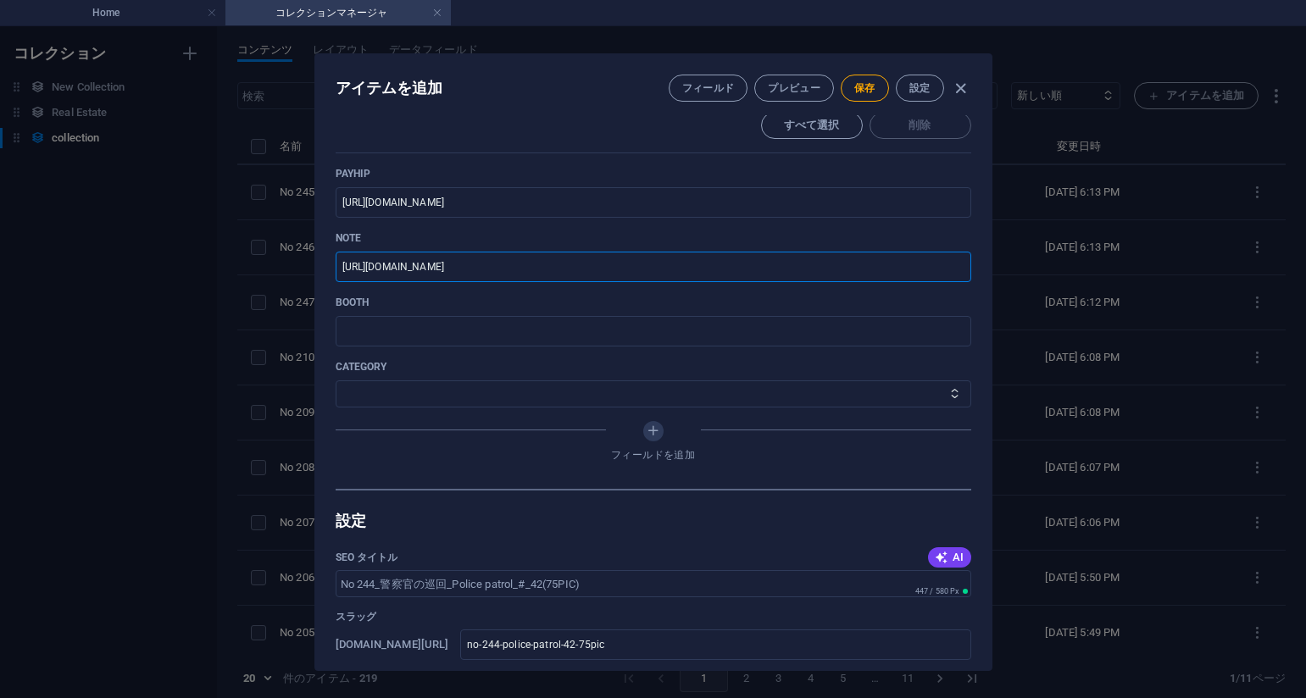
scroll to position [660, 0]
click at [453, 390] on select "その他 ジャマー_jammer レインコート_rain_coat ミリタリービキニ_military_bikini 体操選手_gymnast ドアの向こうのひ…" at bounding box center [654, 391] width 636 height 27
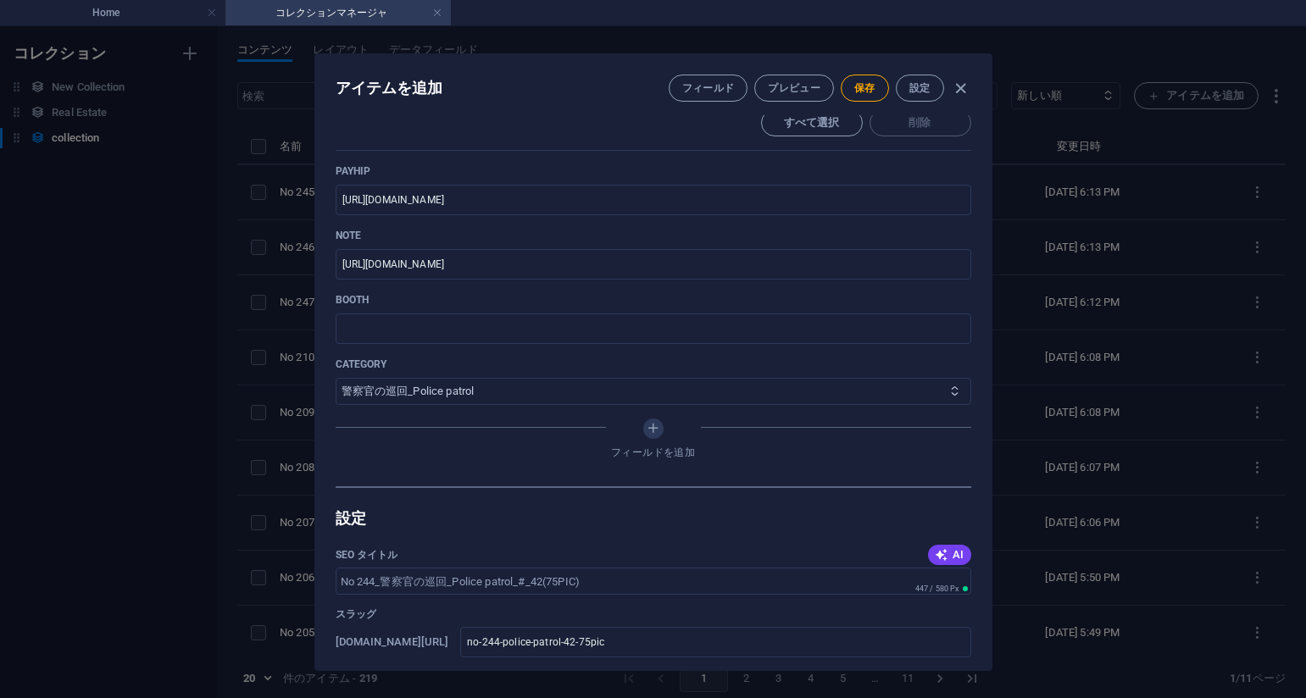
click at [336, 378] on select "その他 ジャマー_jammer レインコート_rain_coat ミリタリービキニ_military_bikini 体操選手_gymnast ドアの向こうのひ…" at bounding box center [654, 391] width 636 height 27
click at [859, 89] on span "保存" at bounding box center [864, 88] width 21 height 14
click at [833, 301] on p "BOOTH" at bounding box center [654, 300] width 636 height 14
click at [1069, 392] on div "アイテムを編集 フィールド プレビュー 保存 設定 Name No 244_警察官の巡回_Police patrol_#_42(75PIC) ​ Slug […" at bounding box center [653, 362] width 1306 height 672
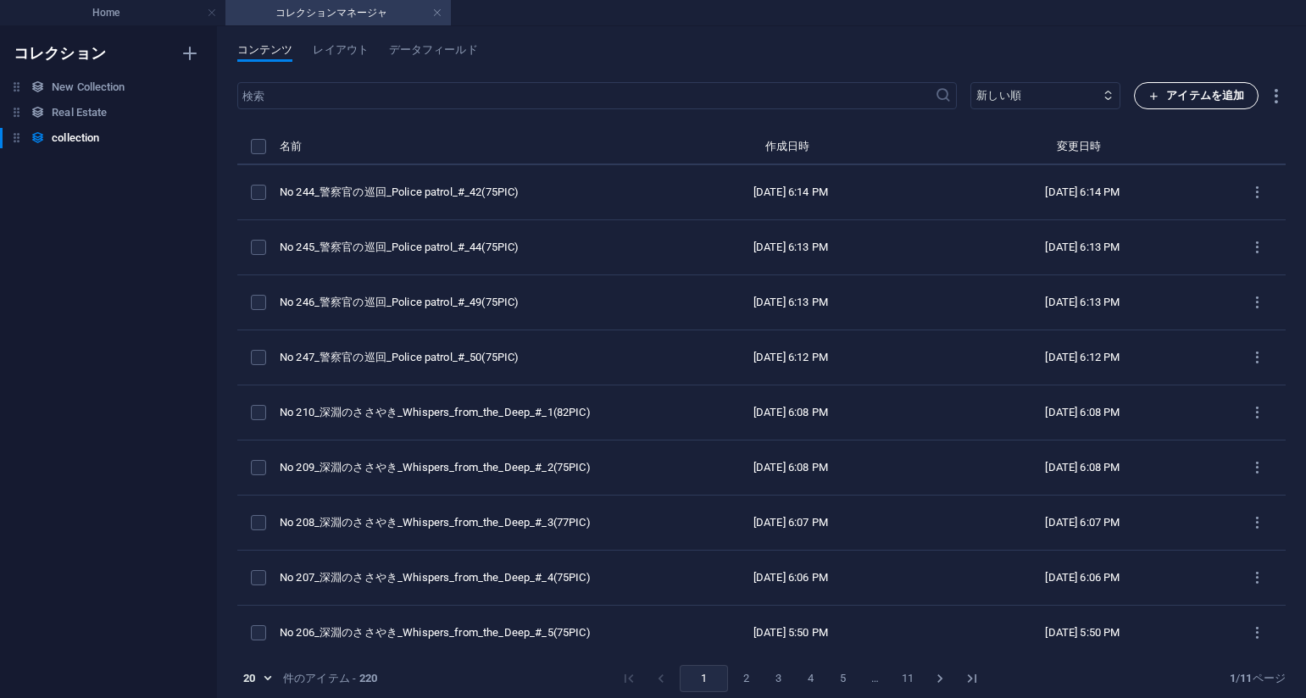
click at [1184, 94] on span "アイテムを追加" at bounding box center [1196, 96] width 96 height 20
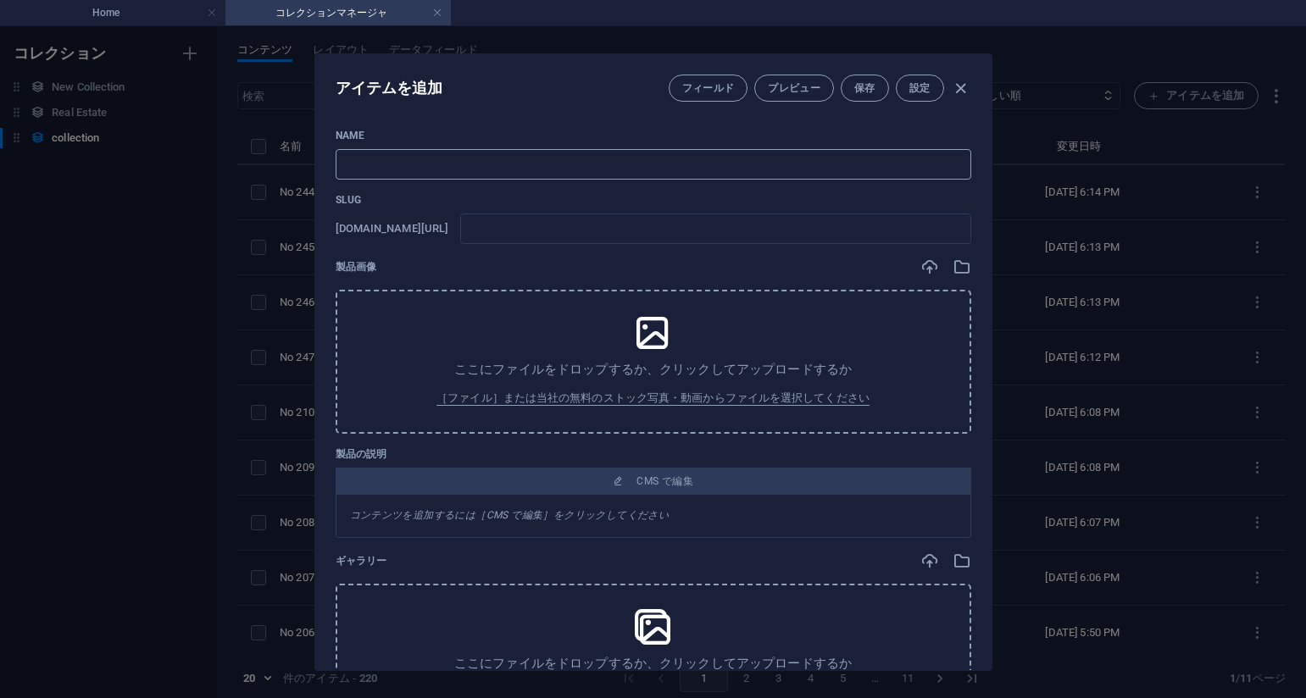
click at [805, 157] on input "text" at bounding box center [654, 164] width 636 height 31
paste input "No 243_警察官の巡回_Police patrol_#_40(75PIC)"
type input "No 243_警察官の巡回_Police patrol_#_40(75PIC)"
type input "no-243-police-patrol-40-75pic"
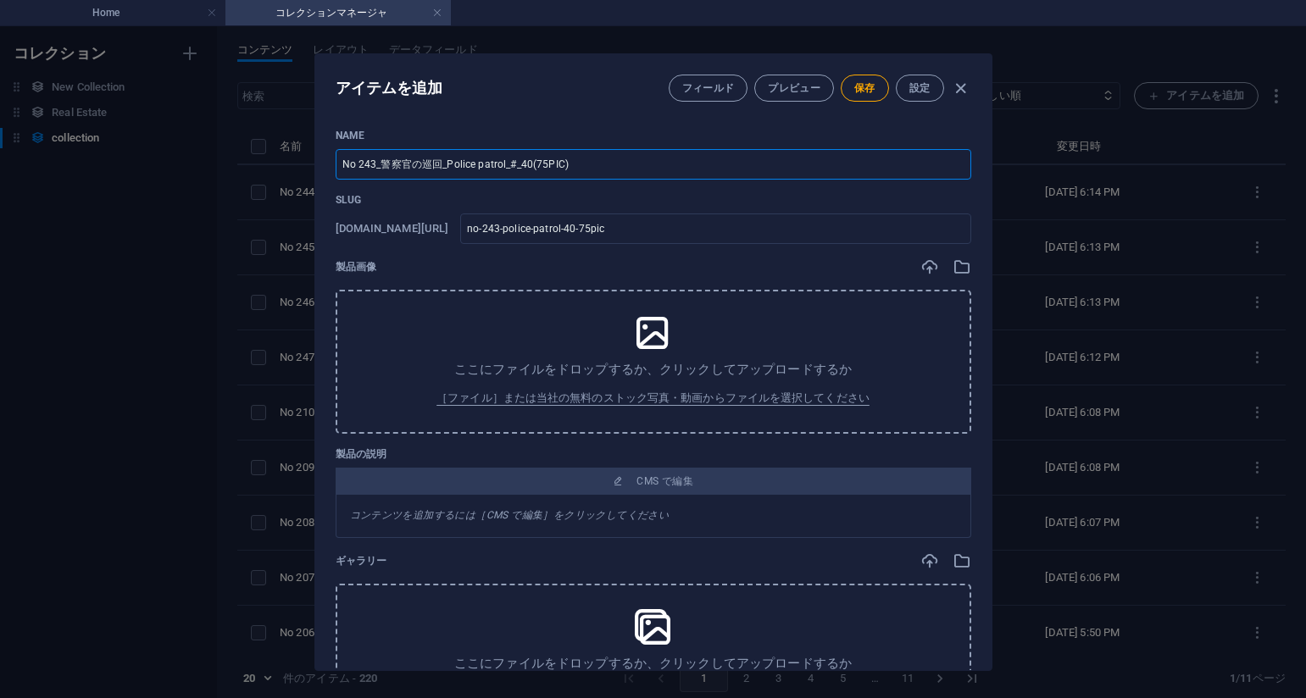
type input "No 243_警察官の巡回_Police patrol_#_40(75PIC)"
click at [801, 199] on p "Slug" at bounding box center [654, 200] width 636 height 14
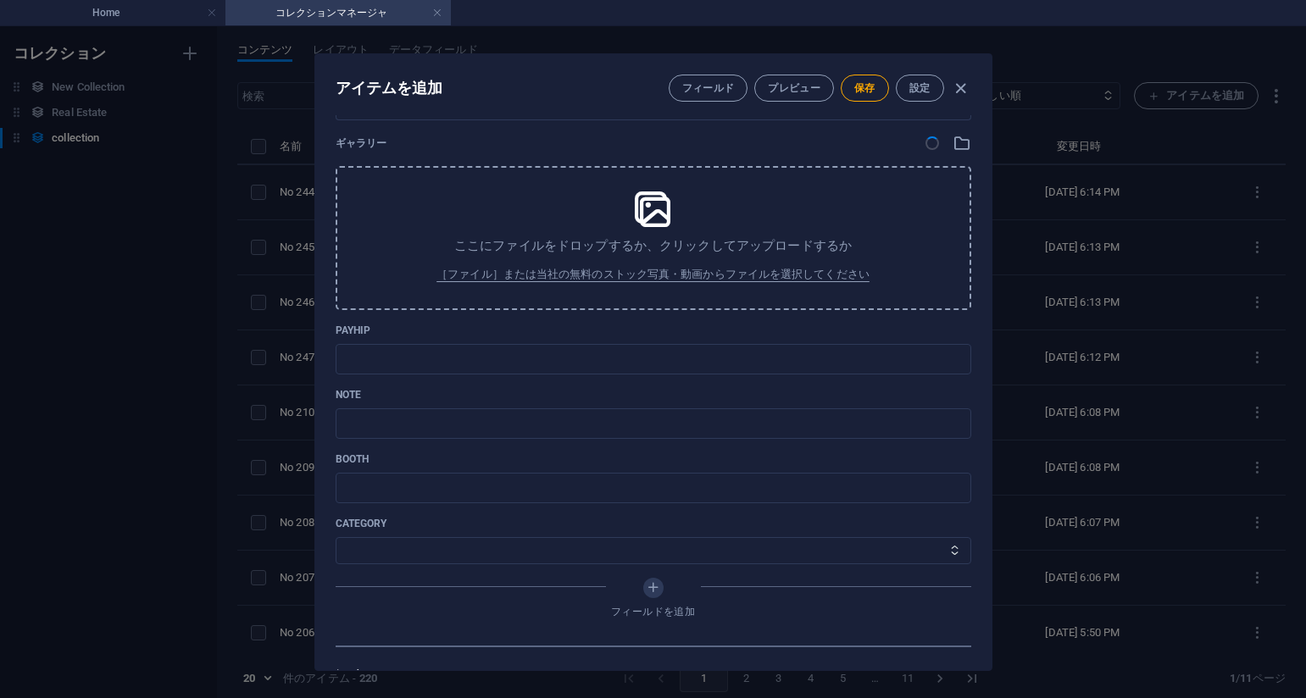
scroll to position [509, 0]
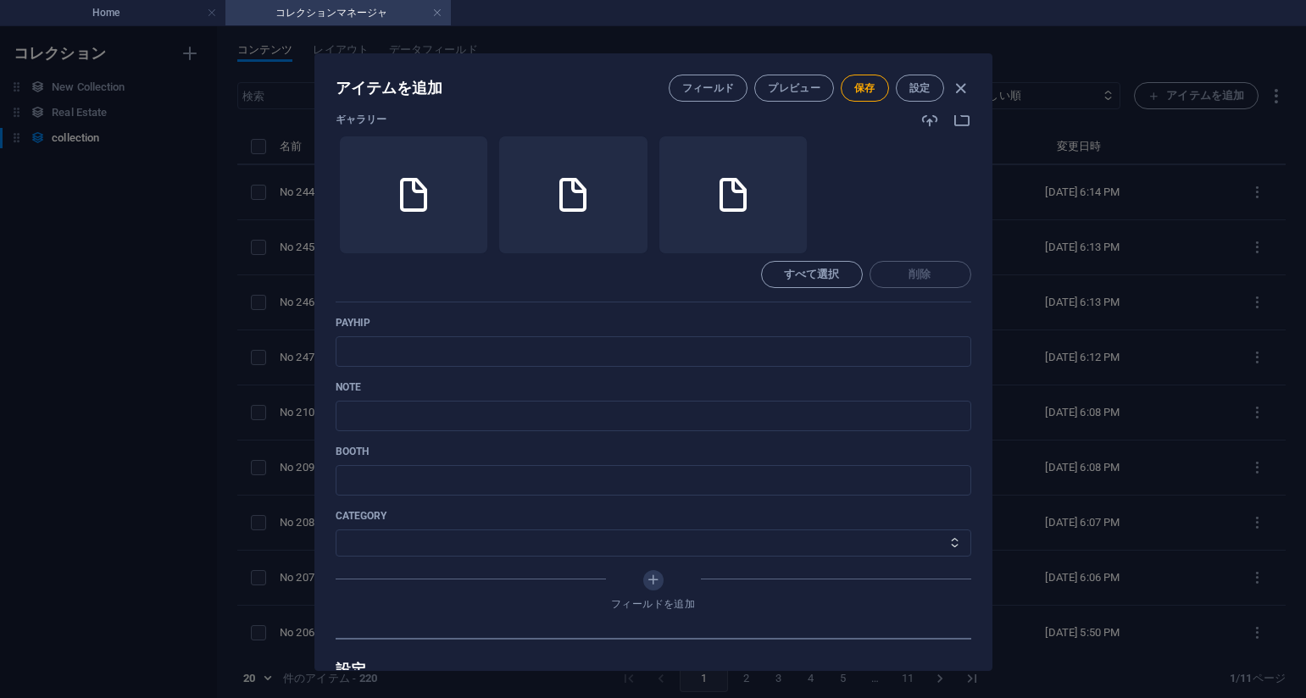
click at [776, 301] on div "ギャラリー ここにファイルをドロップすると、すぐにアップロードされます すべて選択 削除" at bounding box center [654, 206] width 636 height 192
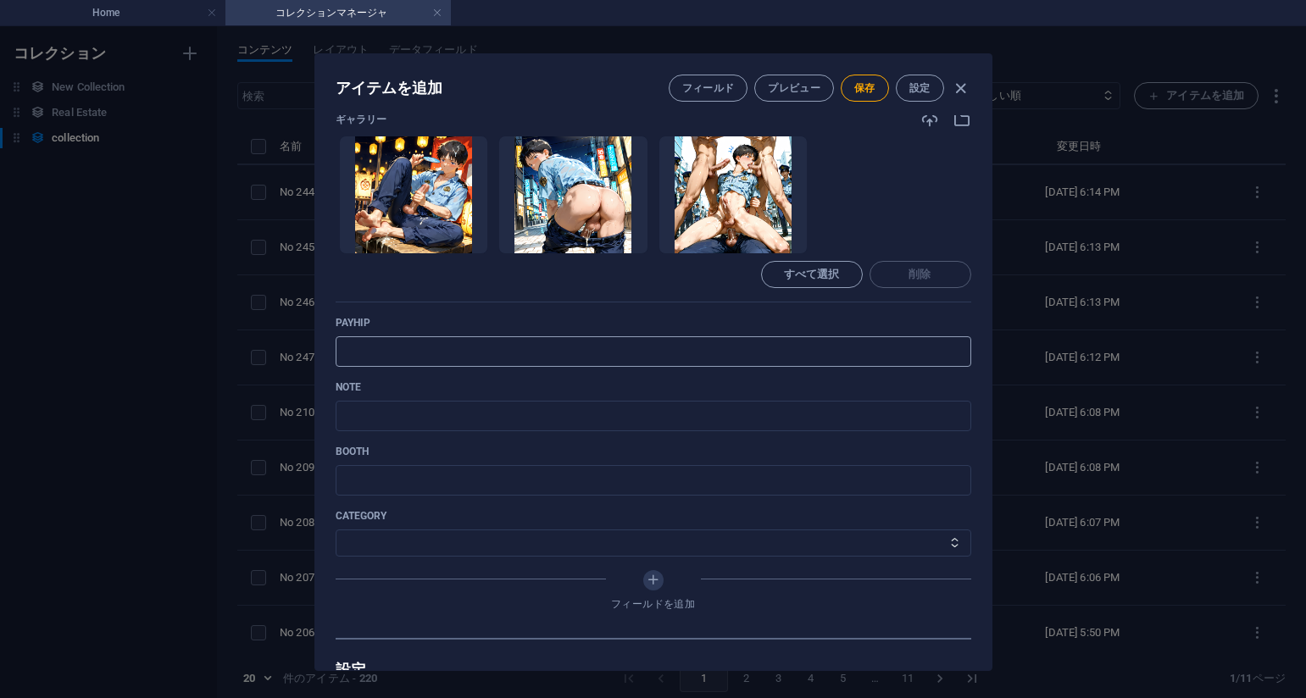
click at [682, 363] on input "text" at bounding box center [654, 351] width 636 height 31
paste input "https://payhip.com/b/nxwIK"
type input "https://payhip.com/b/nxwIK"
click at [802, 331] on div "payhip https://payhip.com/b/nxwIK ​" at bounding box center [654, 341] width 636 height 51
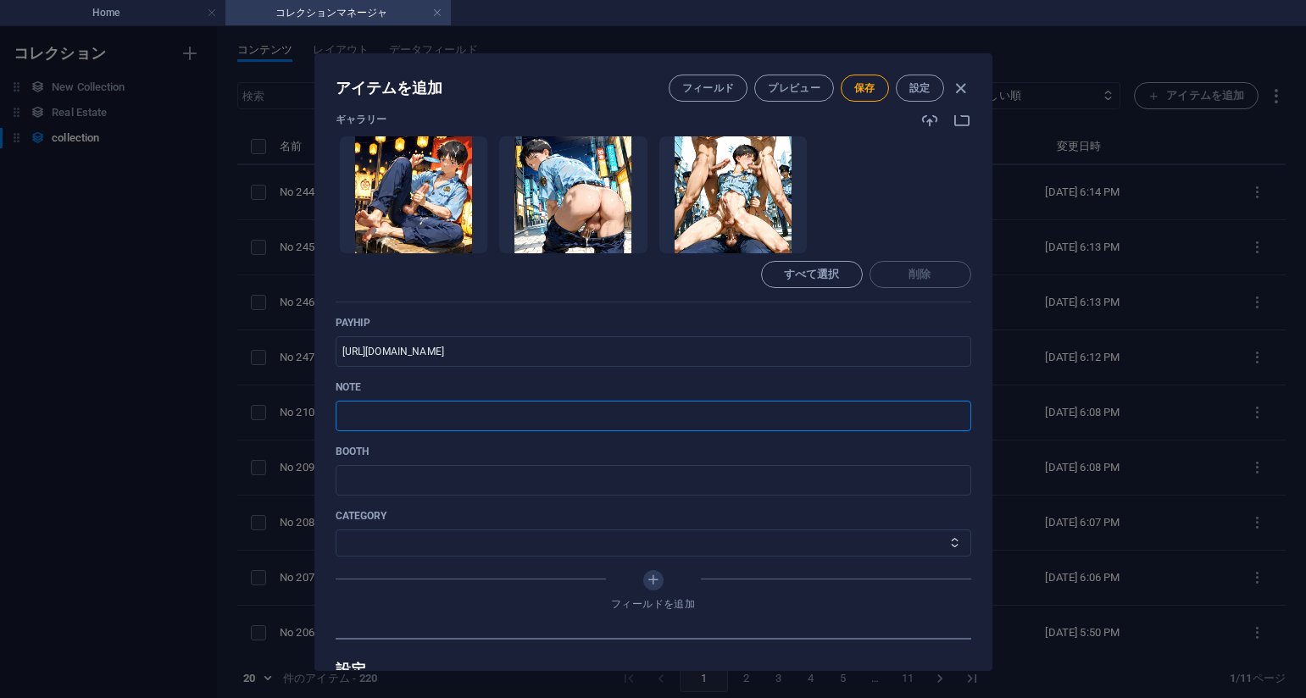
click at [636, 408] on input "text" at bounding box center [654, 416] width 636 height 31
paste input "https://note.com/agile_hippo6599/n/n81d7d3da2dda?sub_rt=share_pb"
type input "https://note.com/agile_hippo6599/n/n81d7d3da2dda?sub_rt=share_pb"
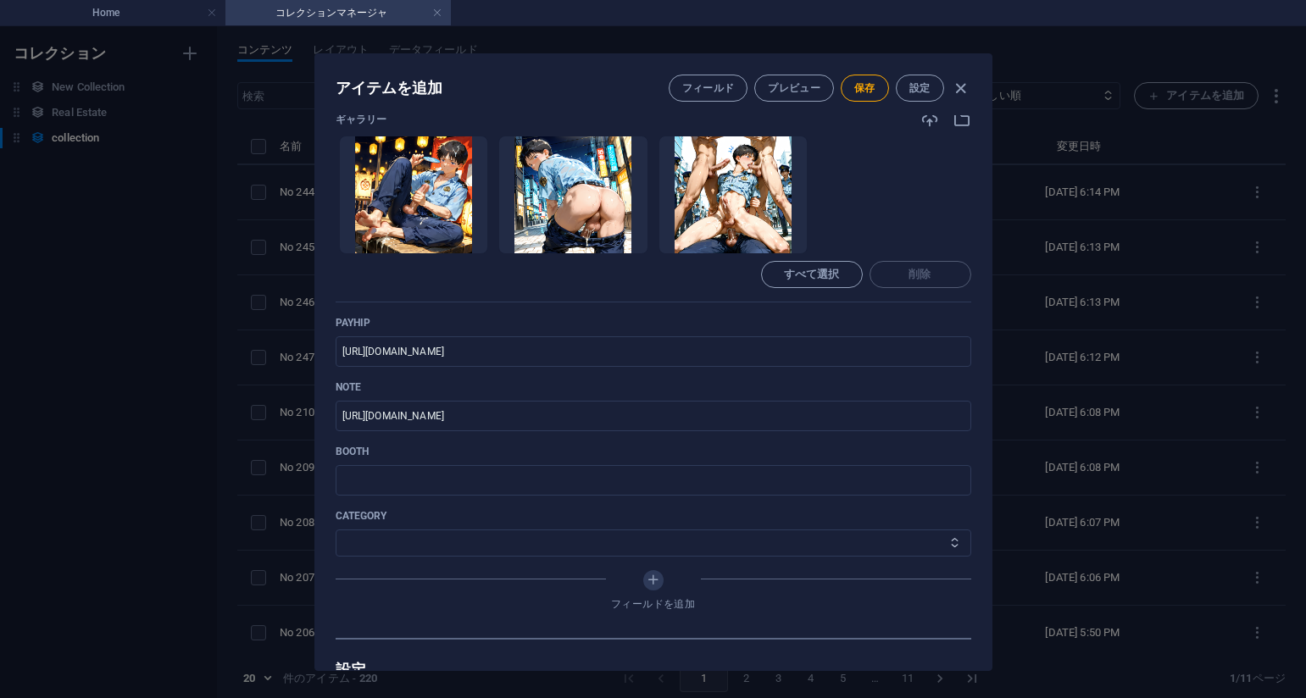
click at [397, 539] on select "その他 ジャマー_jammer レインコート_rain_coat ミリタリービキニ_military_bikini 体操選手_gymnast ドアの向こうのひ…" at bounding box center [654, 543] width 636 height 27
select select "警察官の巡回_Police patrol"
click at [336, 530] on select "その他 ジャマー_jammer レインコート_rain_coat ミリタリービキニ_military_bikini 体操選手_gymnast ドアの向こうのひ…" at bounding box center [654, 543] width 636 height 27
click at [862, 91] on span "保存" at bounding box center [864, 88] width 21 height 14
drag, startPoint x: 1154, startPoint y: 182, endPoint x: 1140, endPoint y: 181, distance: 13.7
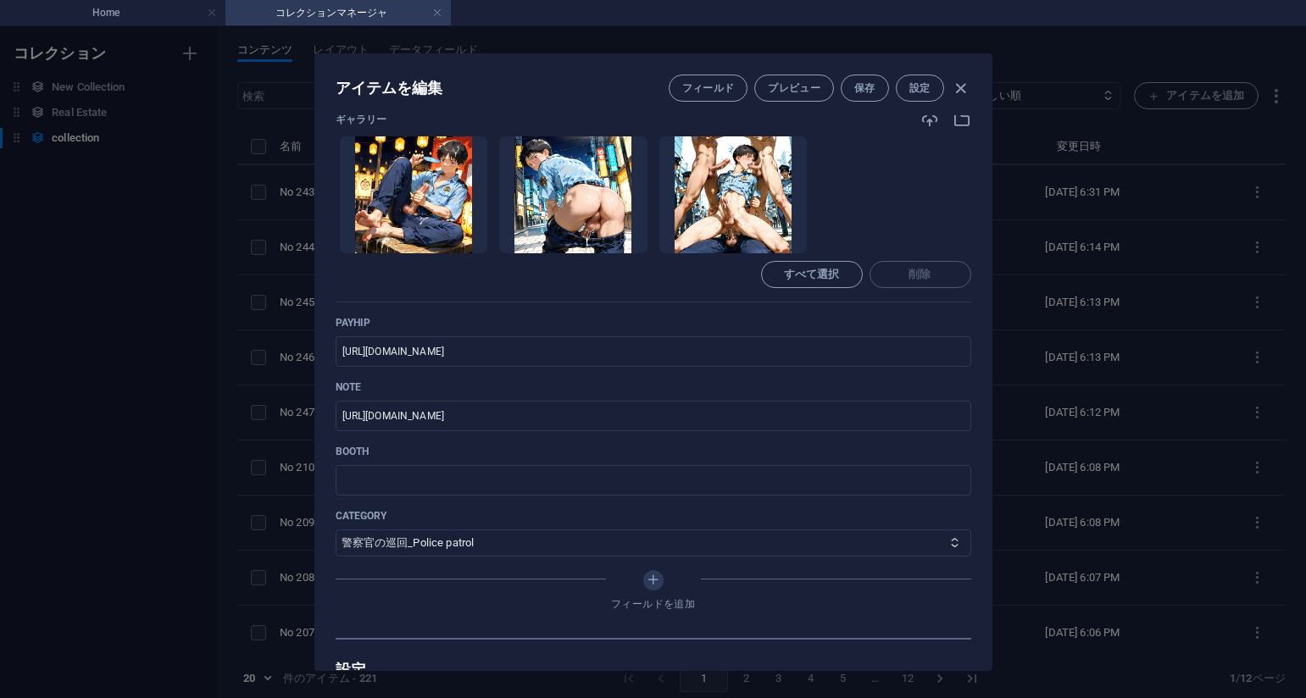
click at [1154, 182] on div "アイテムを編集 フィールド プレビュー 保存 設定 Name No 243_警察官の巡回_Police patrol_#_40(75PIC) ​ Slug w…" at bounding box center [653, 362] width 1306 height 672
type input "no-243-police-patrol-40-75pic"
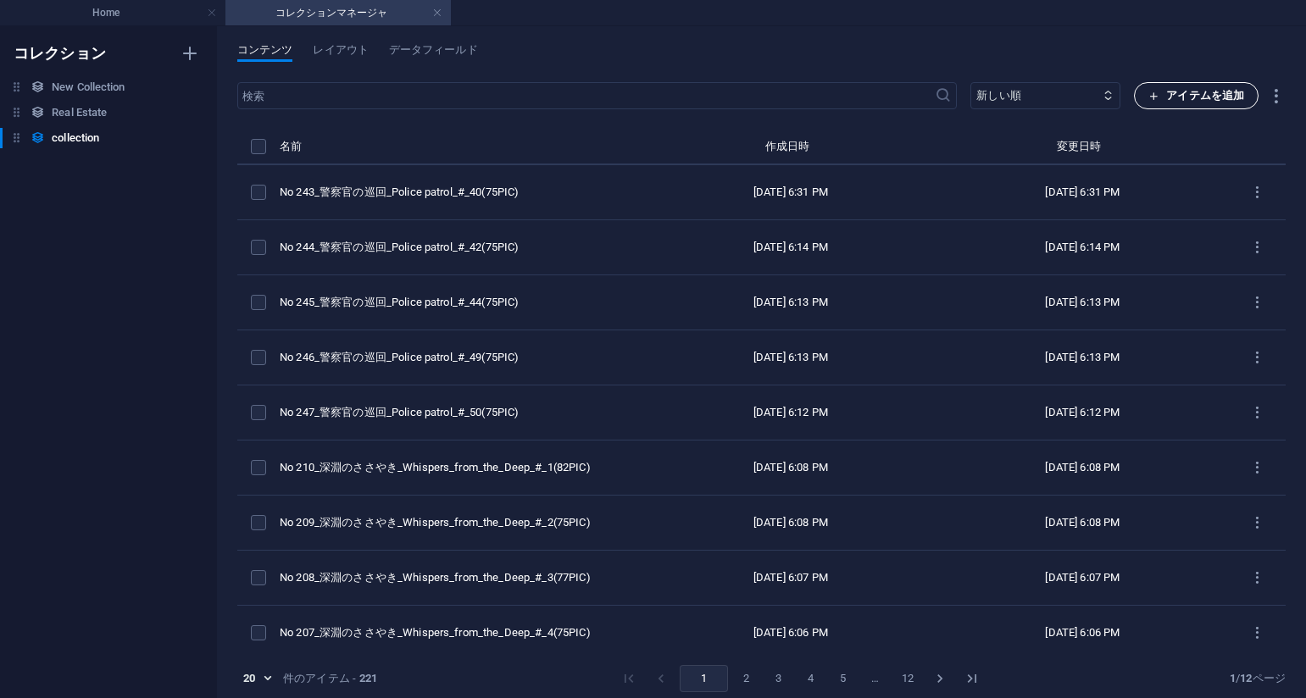
click at [1170, 103] on span "アイテムを追加" at bounding box center [1196, 96] width 96 height 20
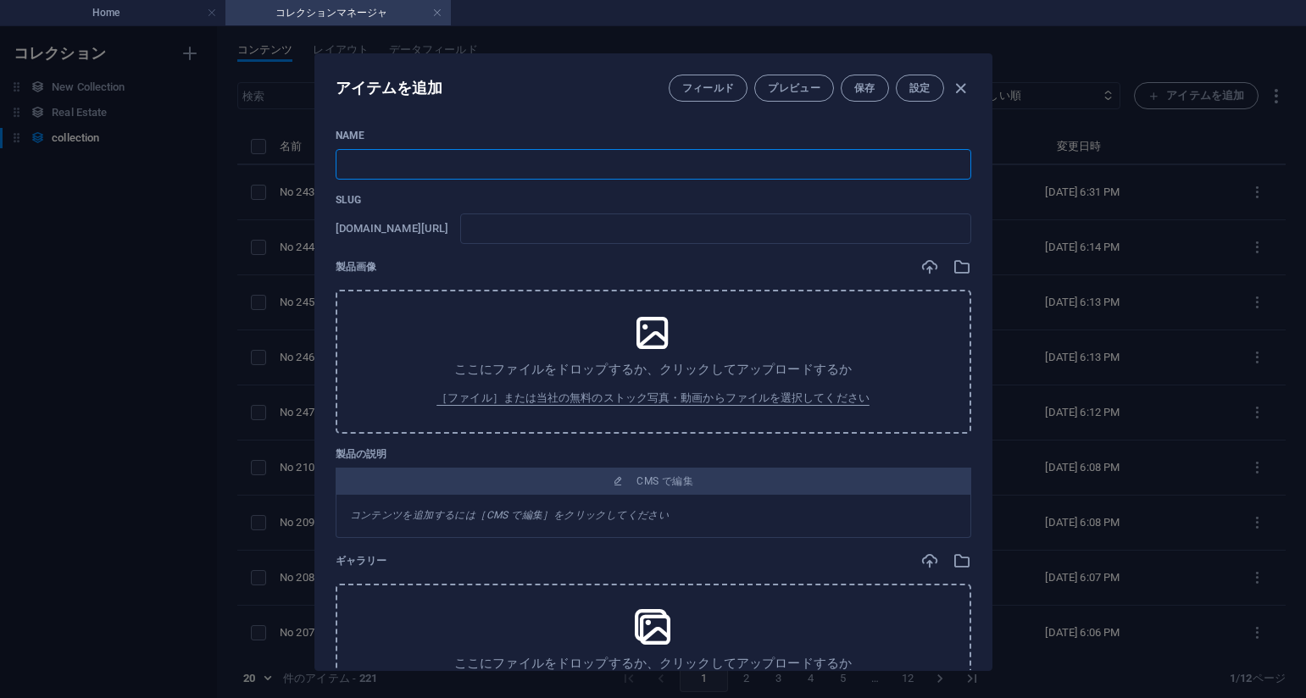
click at [598, 171] on input "text" at bounding box center [654, 164] width 636 height 31
paste input "No 242_警察官の巡回_Police patrol_#_38(75PIC)"
type input "No 242_警察官の巡回_Police patrol_#_38(75PIC)"
type input "no-242-police-patrol-38-75pic"
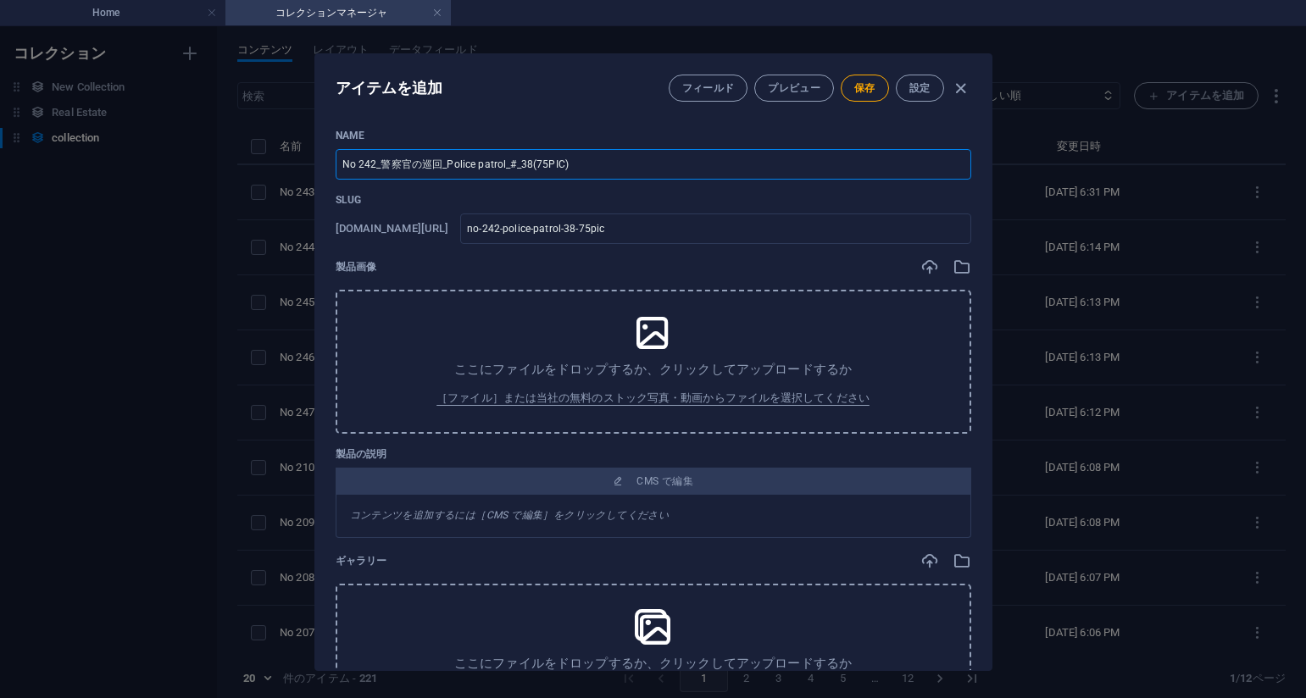
type input "No 242_警察官の巡回_Police patrol_#_38(75PIC)"
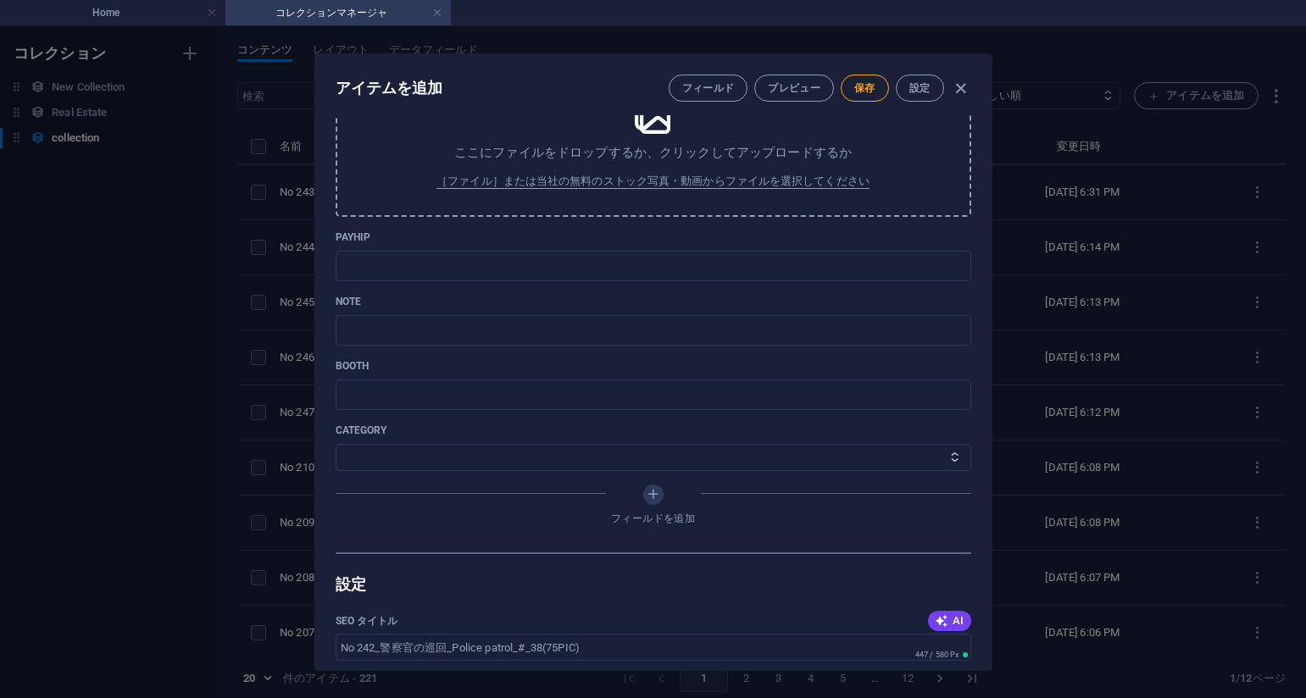
scroll to position [593, 0]
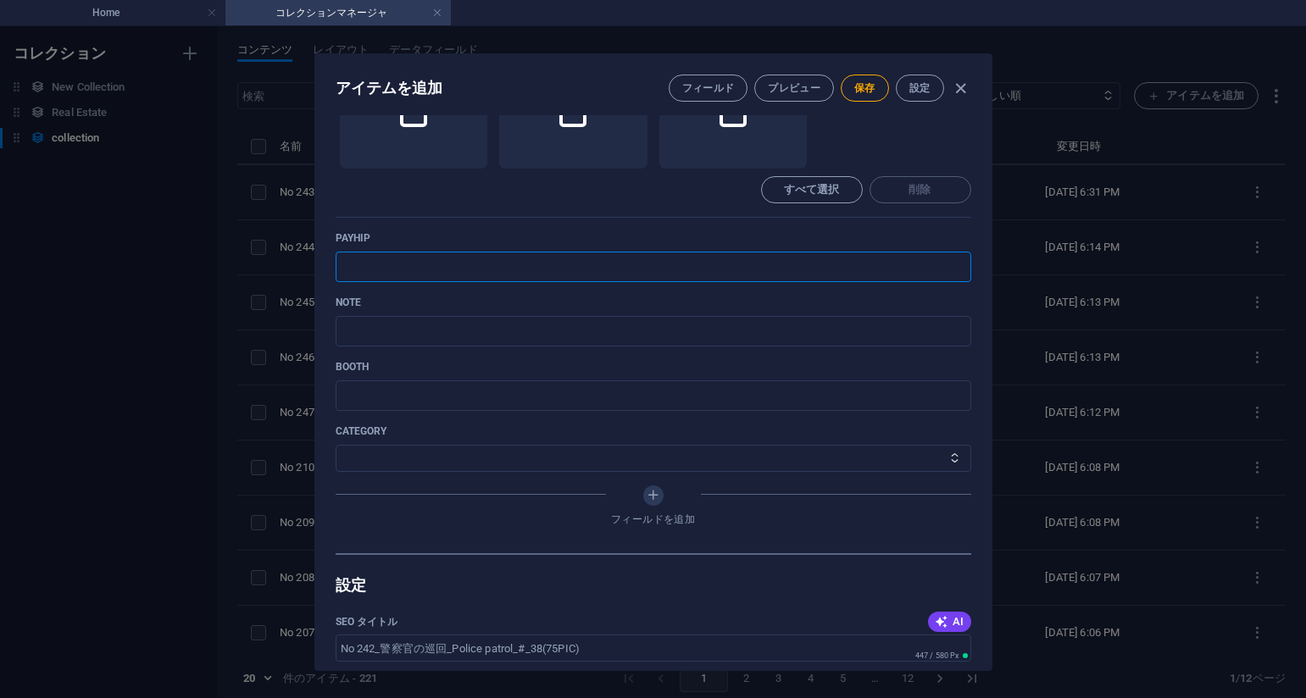
click at [394, 253] on input "text" at bounding box center [654, 267] width 636 height 31
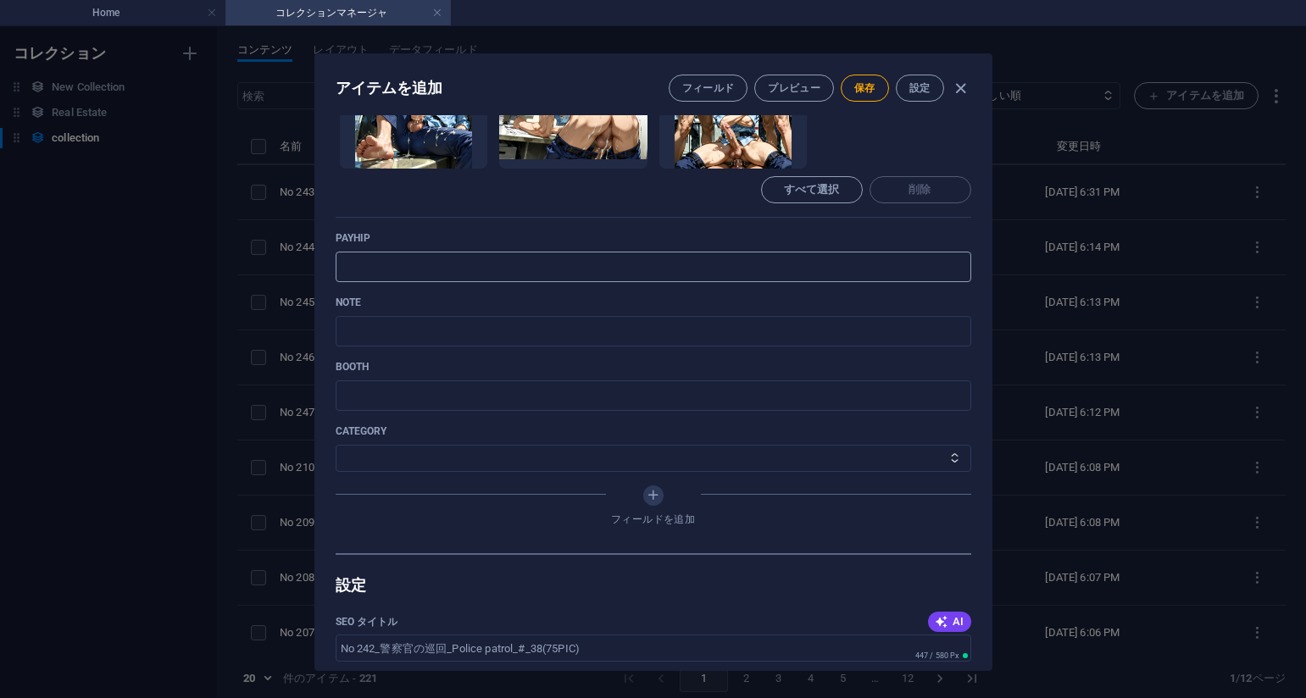
click at [767, 253] on input "text" at bounding box center [654, 267] width 636 height 31
paste input "https://payhip.com/b/C6iXG"
type input "https://payhip.com/b/C6iXG"
click at [760, 300] on p "note" at bounding box center [654, 303] width 636 height 14
click at [656, 338] on input "text" at bounding box center [654, 331] width 636 height 31
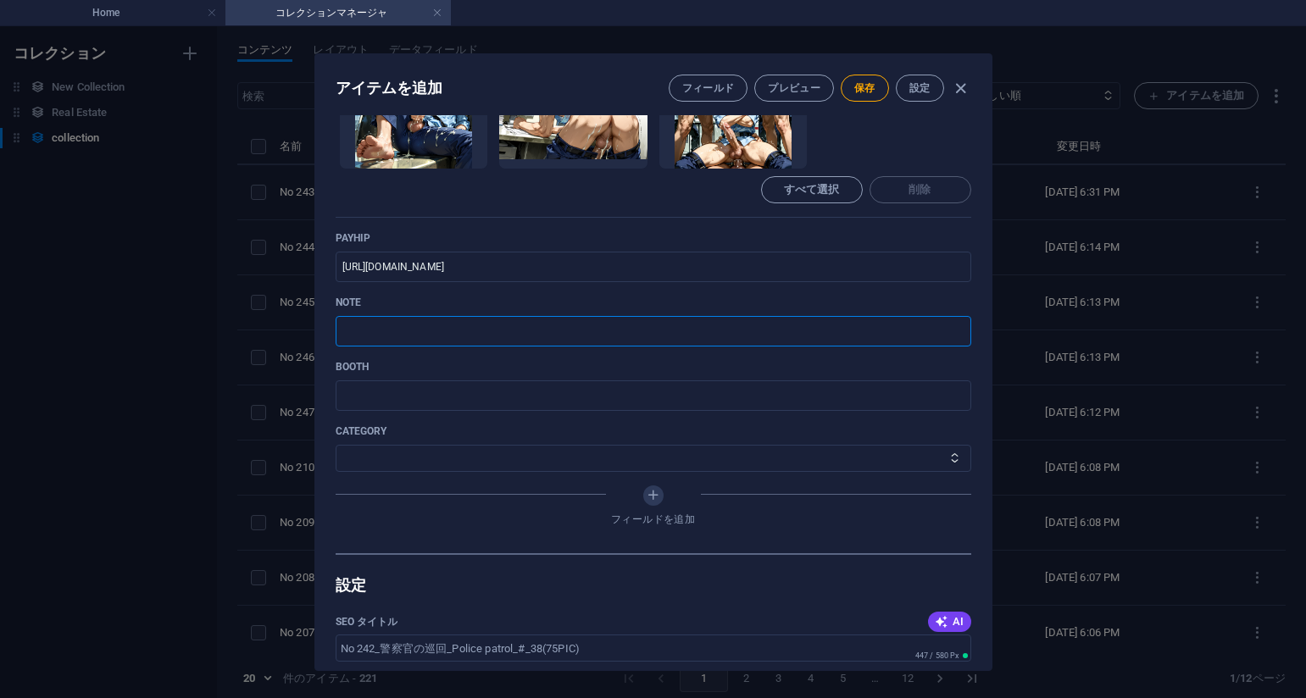
paste input "https://note.com/agile_hippo6599/n/n9fe8ebf33616?sub_rt=share_pb"
type input "https://note.com/agile_hippo6599/n/n9fe8ebf33616?sub_rt=share_pb"
click at [429, 448] on select "その他 ジャマー_jammer レインコート_rain_coat ミリタリービキニ_military_bikini 体操選手_gymnast ドアの向こうのひ…" at bounding box center [654, 458] width 636 height 27
select select "警察官の巡回_Police patrol"
click at [336, 445] on select "その他 ジャマー_jammer レインコート_rain_coat ミリタリービキニ_military_bikini 体操選手_gymnast ドアの向こうのひ…" at bounding box center [654, 458] width 636 height 27
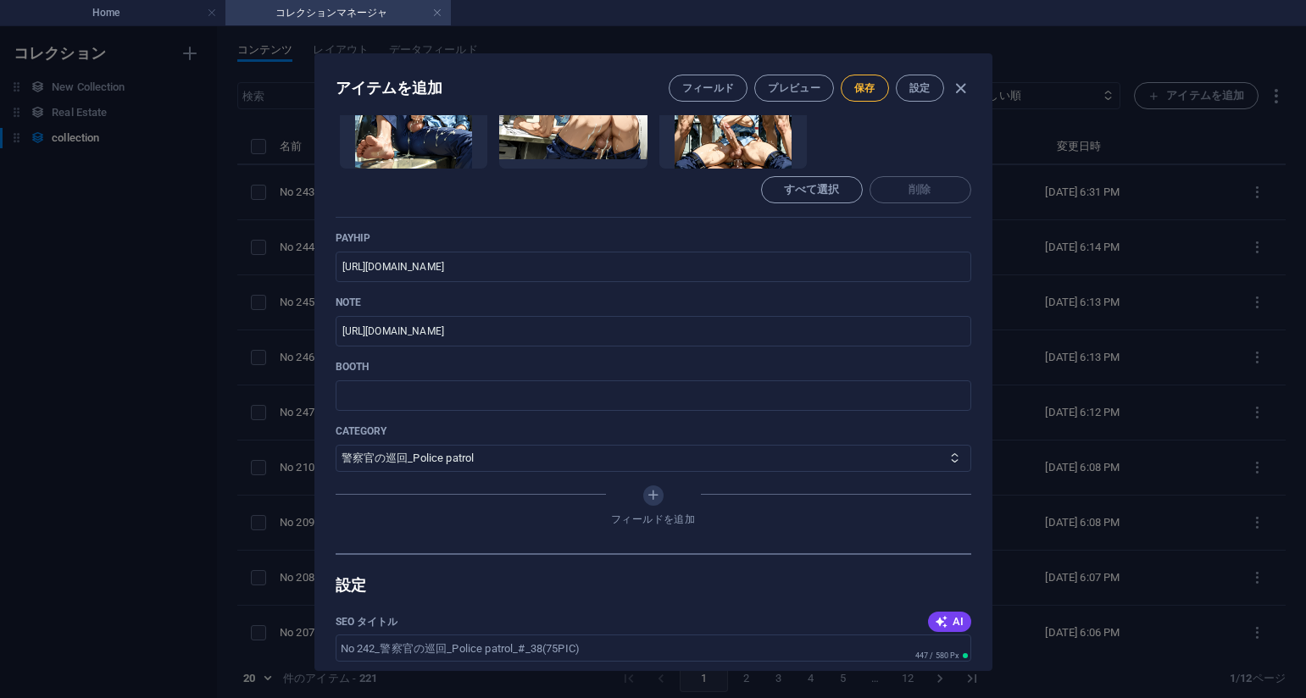
click at [856, 95] on button "保存" at bounding box center [865, 88] width 48 height 27
click at [888, 134] on ul "ここにファイルをドロップすると、すぐにアップロードされます" at bounding box center [654, 110] width 636 height 119
click at [1061, 160] on div "アイテムを編集 フィールド プレビュー 保存 設定 Name No 242_警察官の巡回_Police patrol_#_38(75PIC) ​ Slug w…" at bounding box center [653, 362] width 1306 height 672
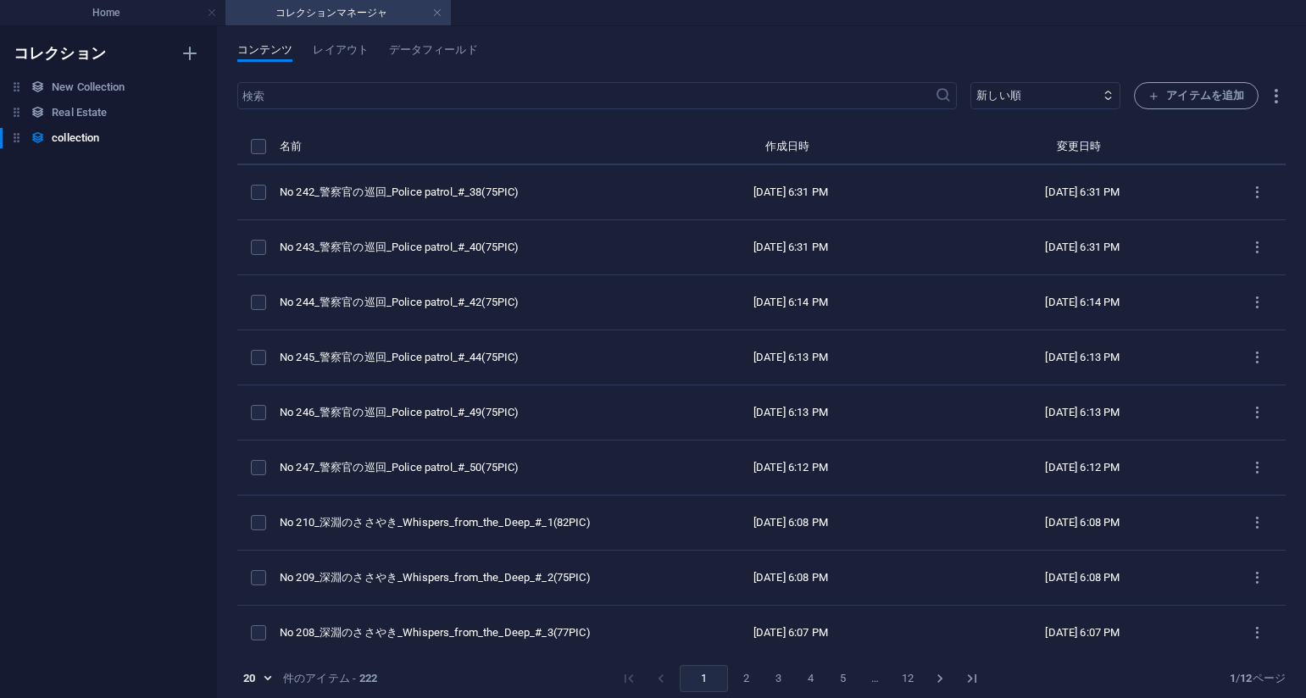
type input "no-242-police-patrol-38-75pic"
click at [1172, 97] on span "アイテムを追加" at bounding box center [1196, 96] width 96 height 20
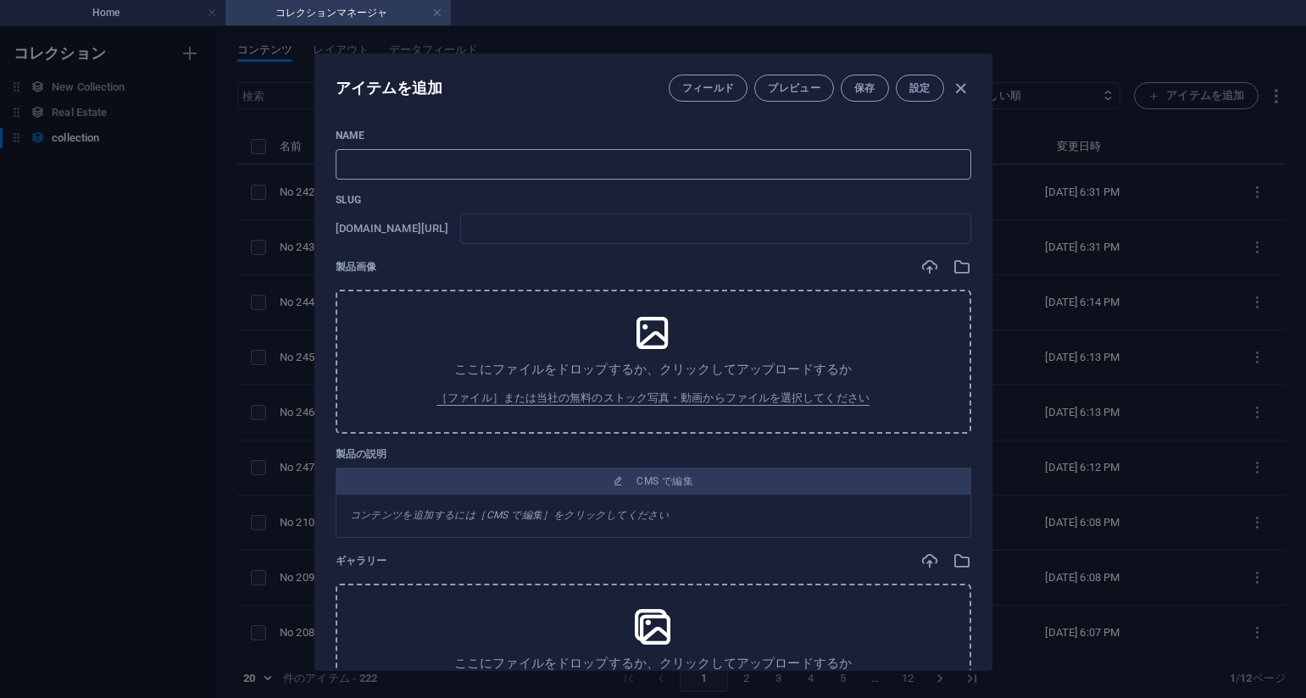
click at [603, 160] on input "text" at bounding box center [654, 164] width 636 height 31
paste input "No 241_警察官の巡回_Police patrol_#_37(76PIC)"
type input "No 241_警察官の巡回_Police patrol_#_37(76PIC)"
type input "no-241-police-patrol-37-76pic"
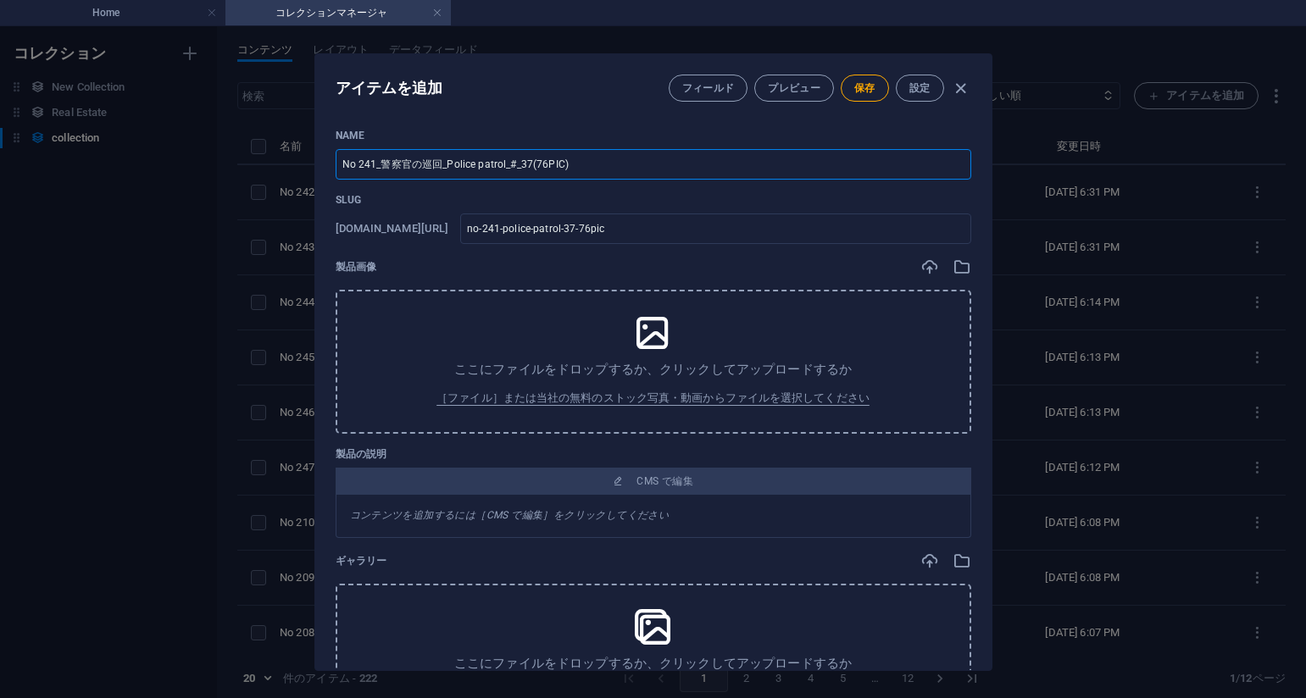
type input "No 241_警察官の巡回_Police patrol_#_37(76PIC)"
click at [741, 270] on div "製品画像" at bounding box center [654, 267] width 636 height 19
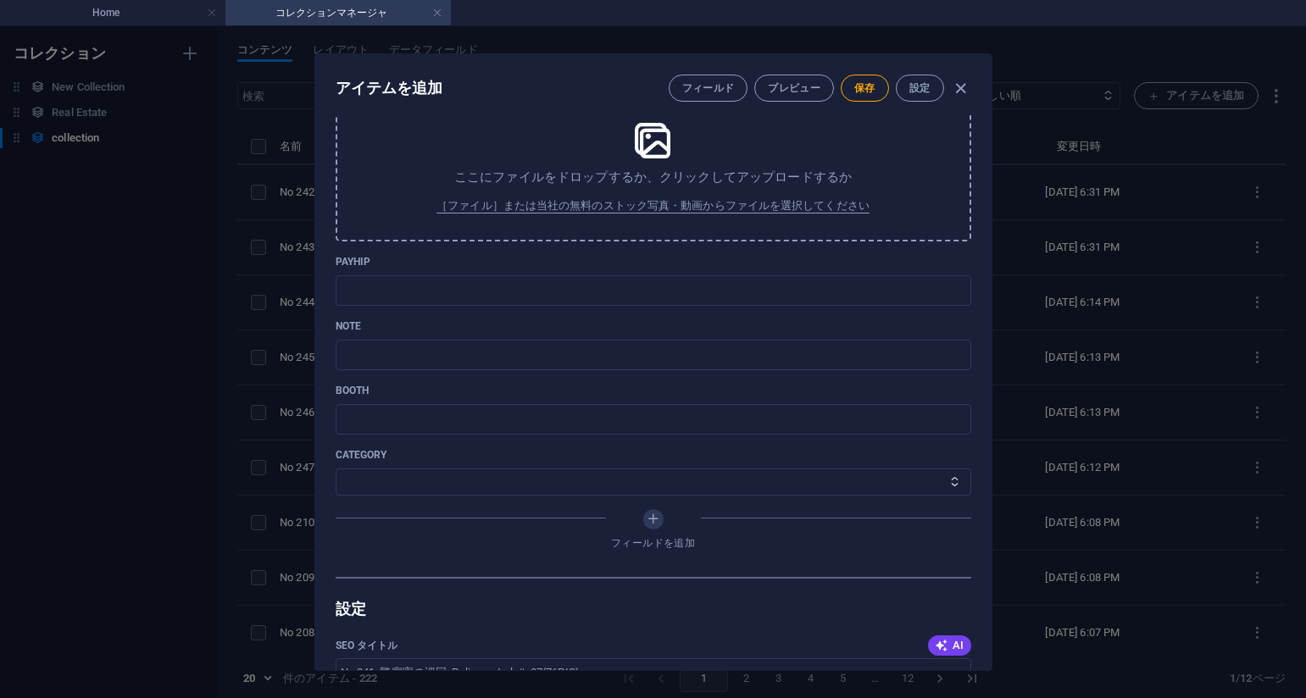
scroll to position [509, 0]
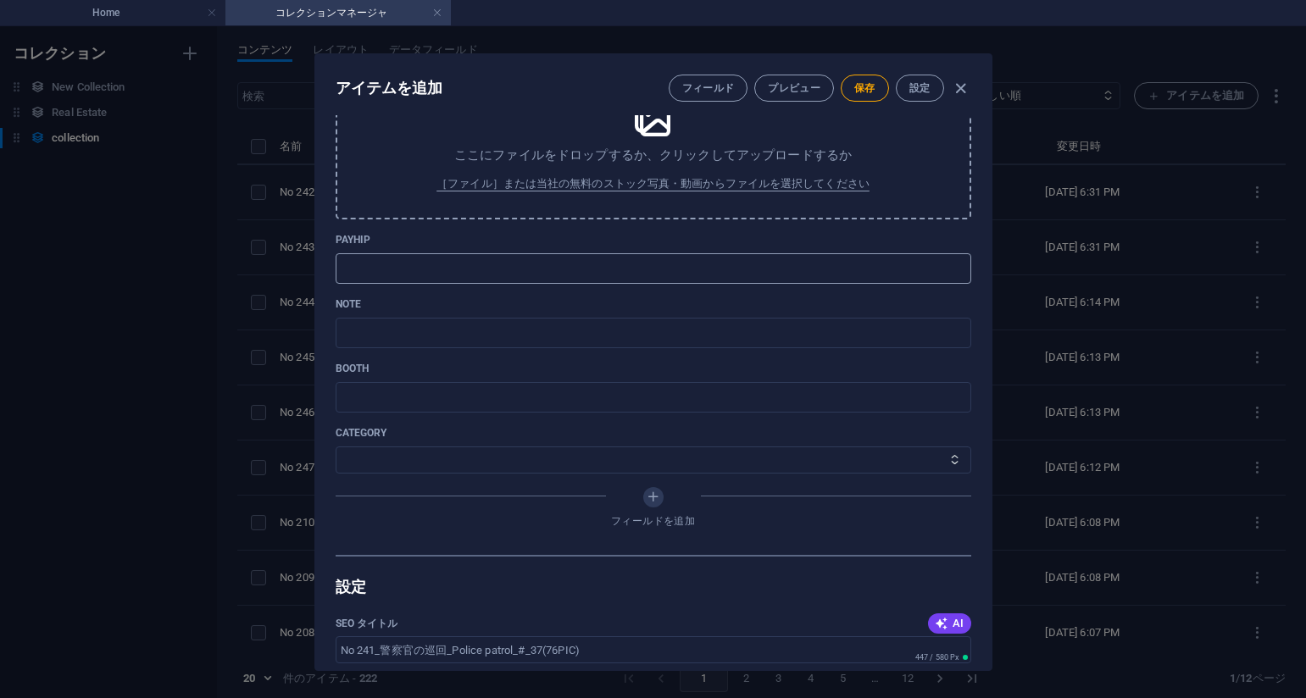
click at [470, 280] on input "text" at bounding box center [654, 268] width 636 height 31
paste input "https://payhip.com/b/d30CW"
type input "https://payhip.com/b/d30CW"
click at [786, 247] on div "payhip https://payhip.com/b/d30CW ​" at bounding box center [654, 258] width 636 height 51
click at [449, 348] on input "text" at bounding box center [654, 333] width 636 height 31
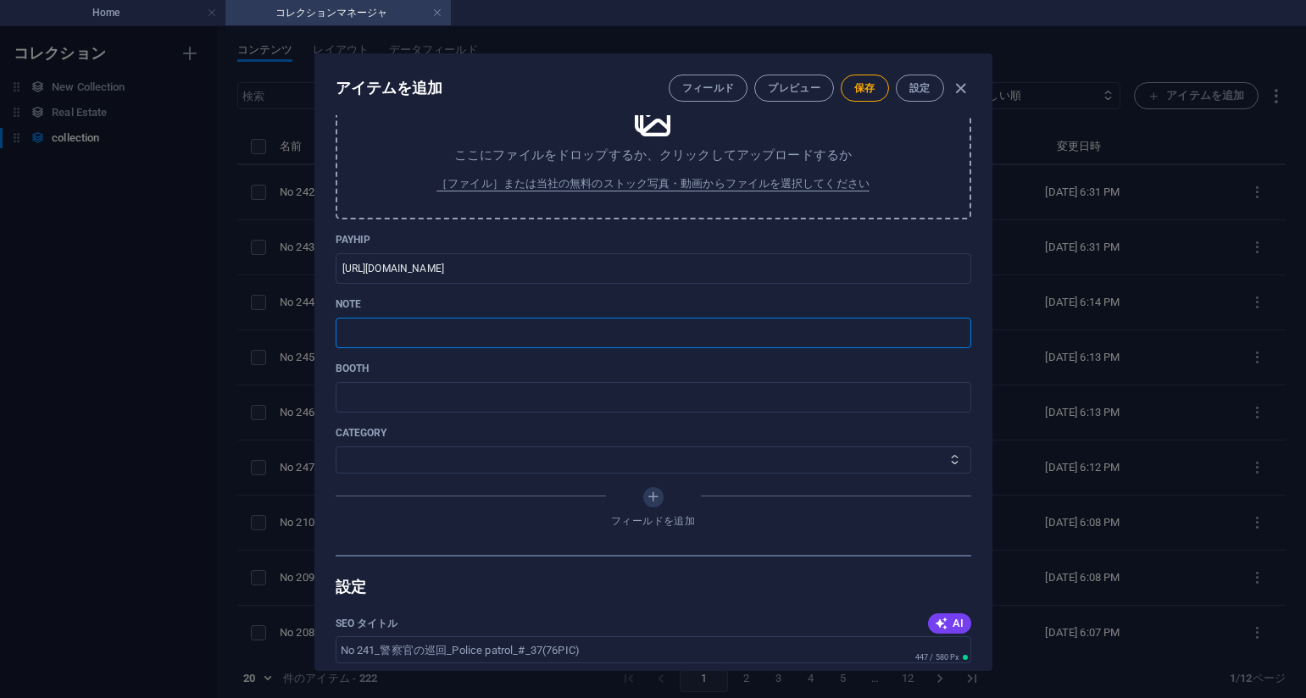
paste input "https://note.com/agile_hippo6599/n/n55373a1f5e26?sub_rt=share_pb"
type input "https://note.com/agile_hippo6599/n/n55373a1f5e26?sub_rt=share_pb"
click at [398, 466] on select "その他 ジャマー_jammer レインコート_rain_coat ミリタリービキニ_military_bikini 体操選手_gymnast ドアの向こうのひ…" at bounding box center [654, 460] width 636 height 27
select select "警察官の巡回_Police patrol"
click at [336, 447] on select "その他 ジャマー_jammer レインコート_rain_coat ミリタリービキニ_military_bikini 体操選手_gymnast ドアの向こうのひ…" at bounding box center [654, 460] width 636 height 27
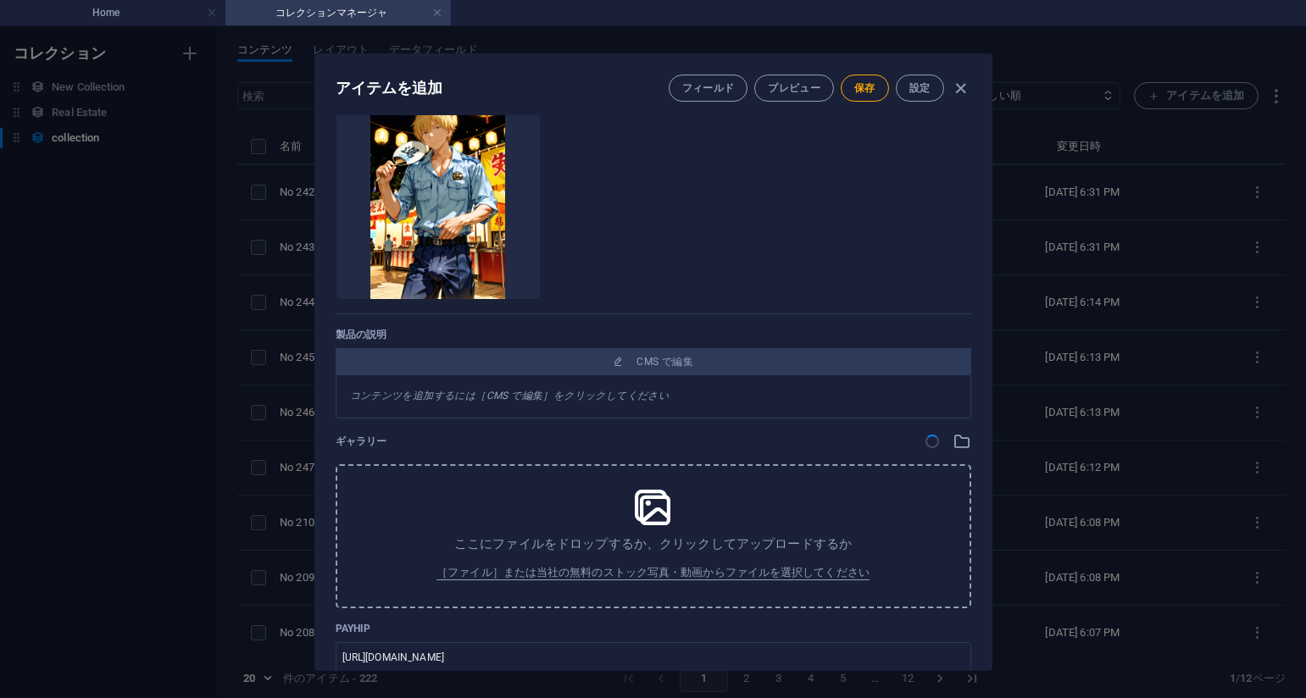
scroll to position [170, 0]
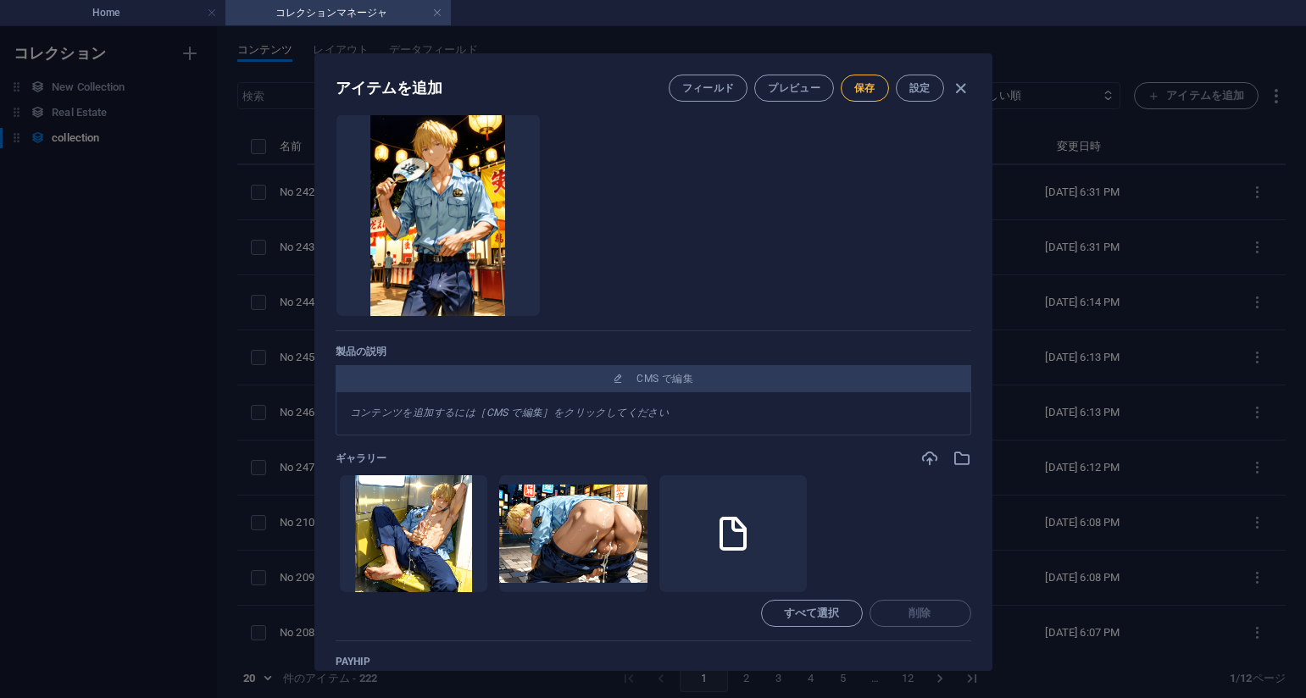
click at [865, 86] on span "保存" at bounding box center [864, 88] width 21 height 14
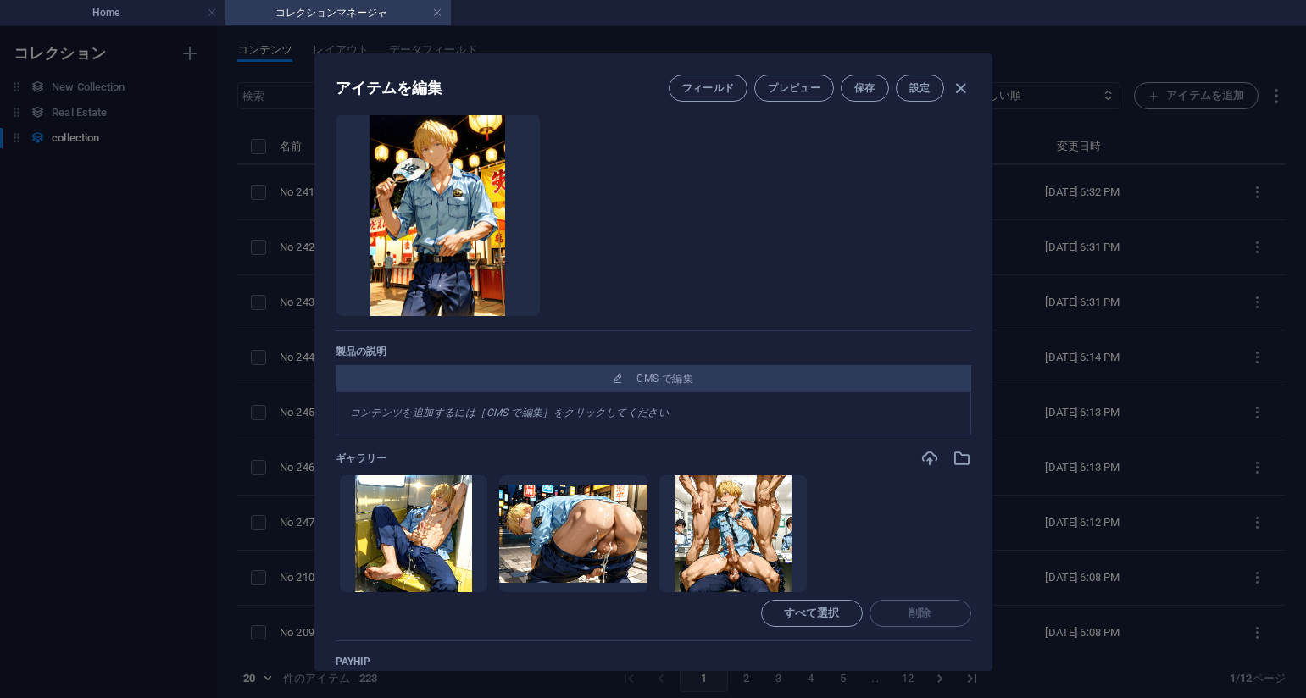
click at [1086, 247] on div "アイテムを編集 フィールド プレビュー 保存 設定 Name No 241_警察官の巡回_Police patrol_#_37(76PIC) ​ Slug w…" at bounding box center [653, 362] width 1306 height 672
type input "no-241-police-patrol-37-76pic"
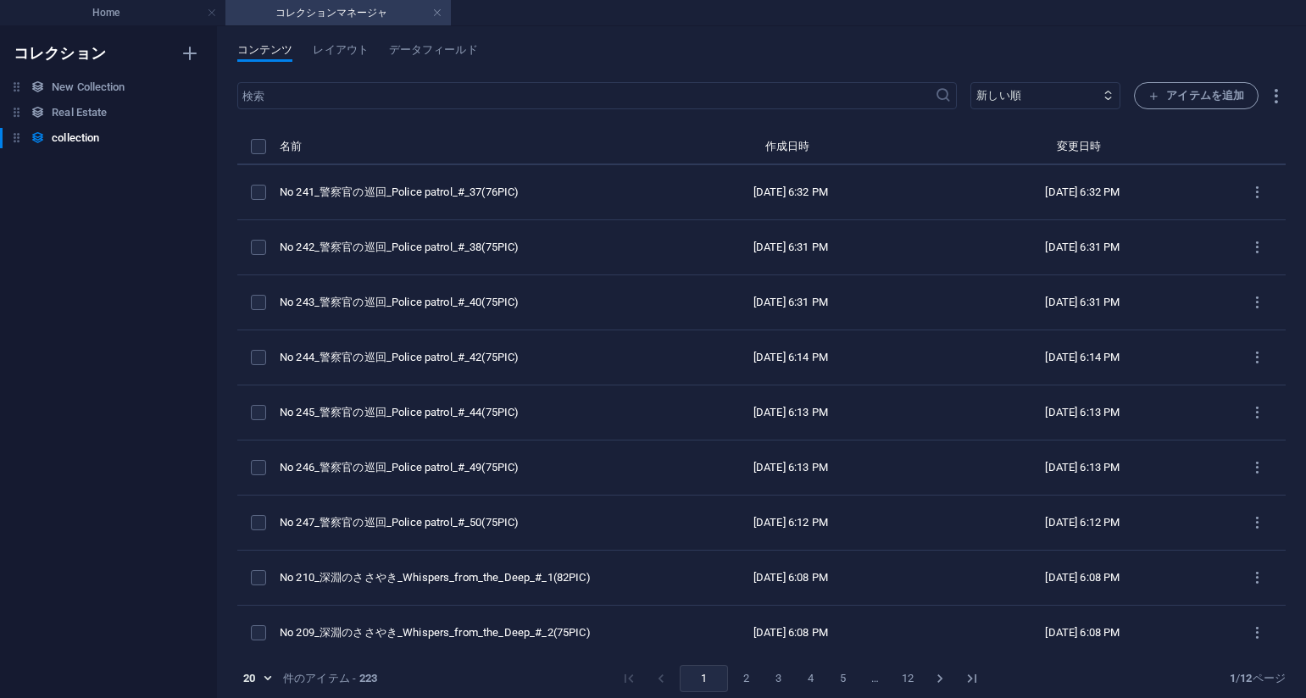
click at [1045, 671] on div "20 20 件のアイテム - 223 1 2 3 4 5 … 12 1 / 12 ページ" at bounding box center [761, 678] width 1048 height 27
click at [1180, 91] on span "アイテムを追加" at bounding box center [1196, 96] width 96 height 20
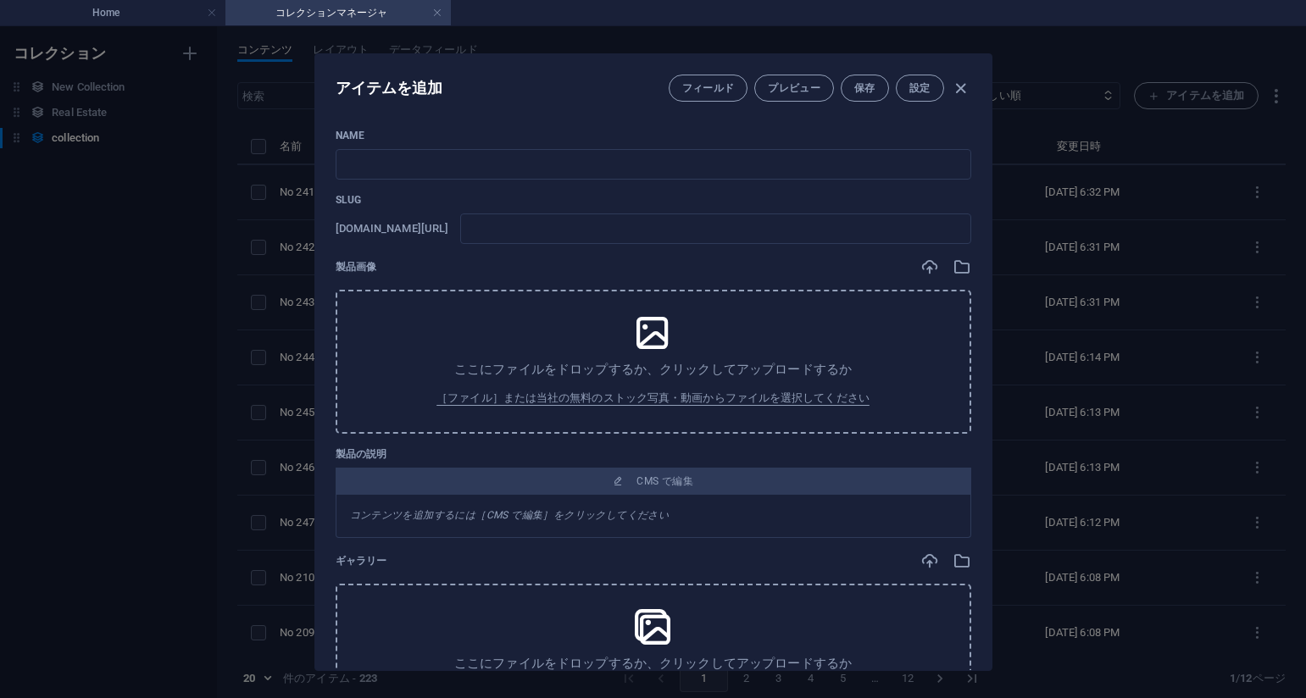
click at [752, 129] on p "Name" at bounding box center [654, 136] width 636 height 14
click at [688, 151] on input "text" at bounding box center [654, 164] width 636 height 31
paste input "No 240_警察官の巡回_Police patrol_#_36(75PIC)"
type input "No 240_警察官の巡回_Police patrol_#_36(75PIC)"
type input "no-240-police-patrol-36-75pic"
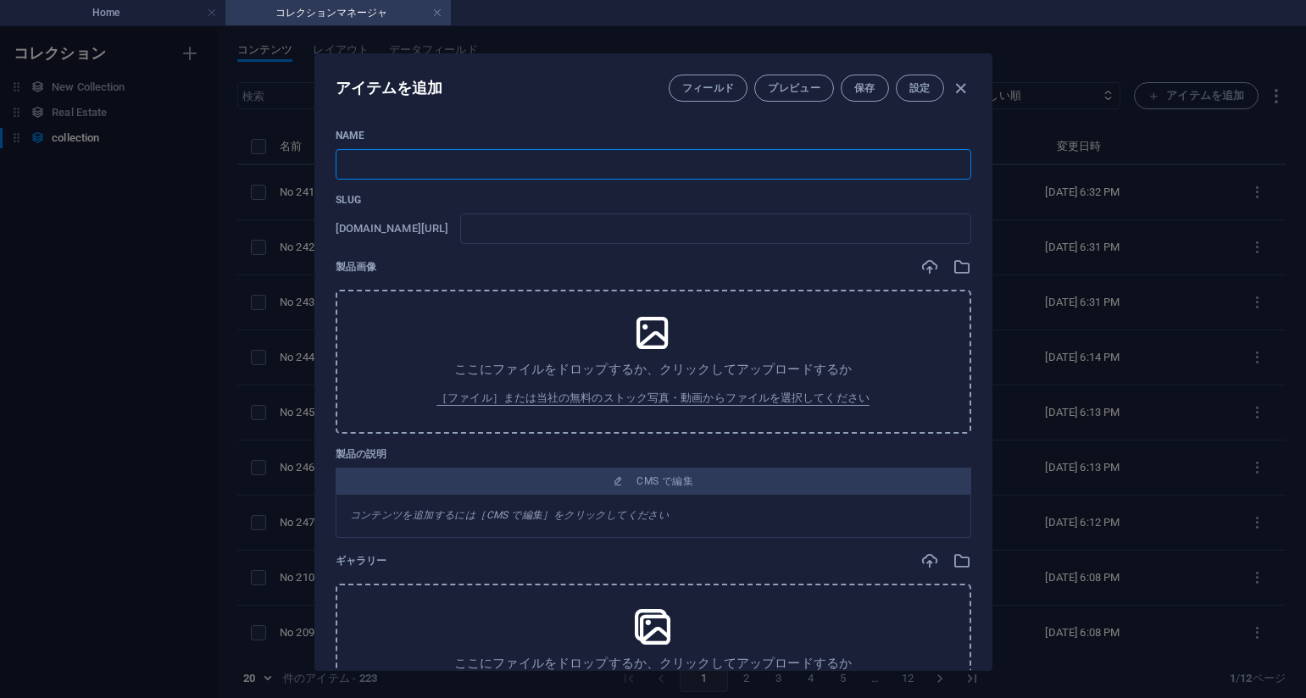
type input "no-240-police-patrol-36-75pic"
type input "No 240_警察官の巡回_Police patrol_#_36(75PIC)"
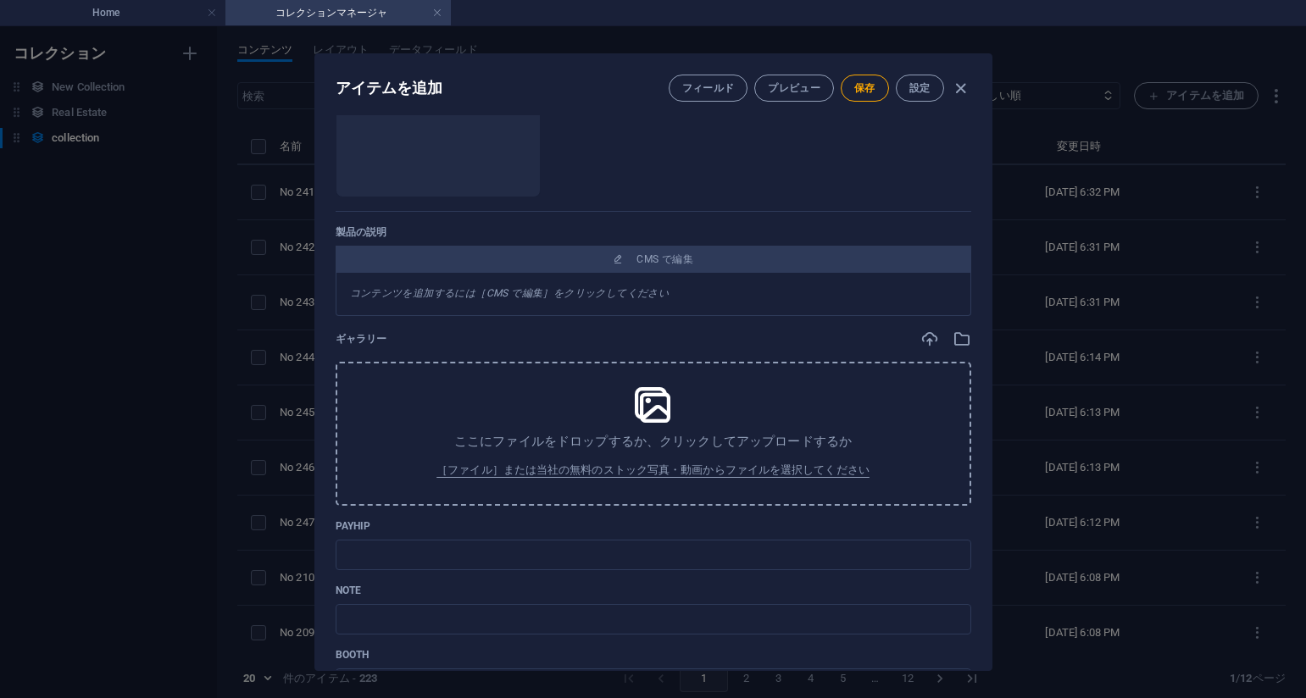
scroll to position [339, 0]
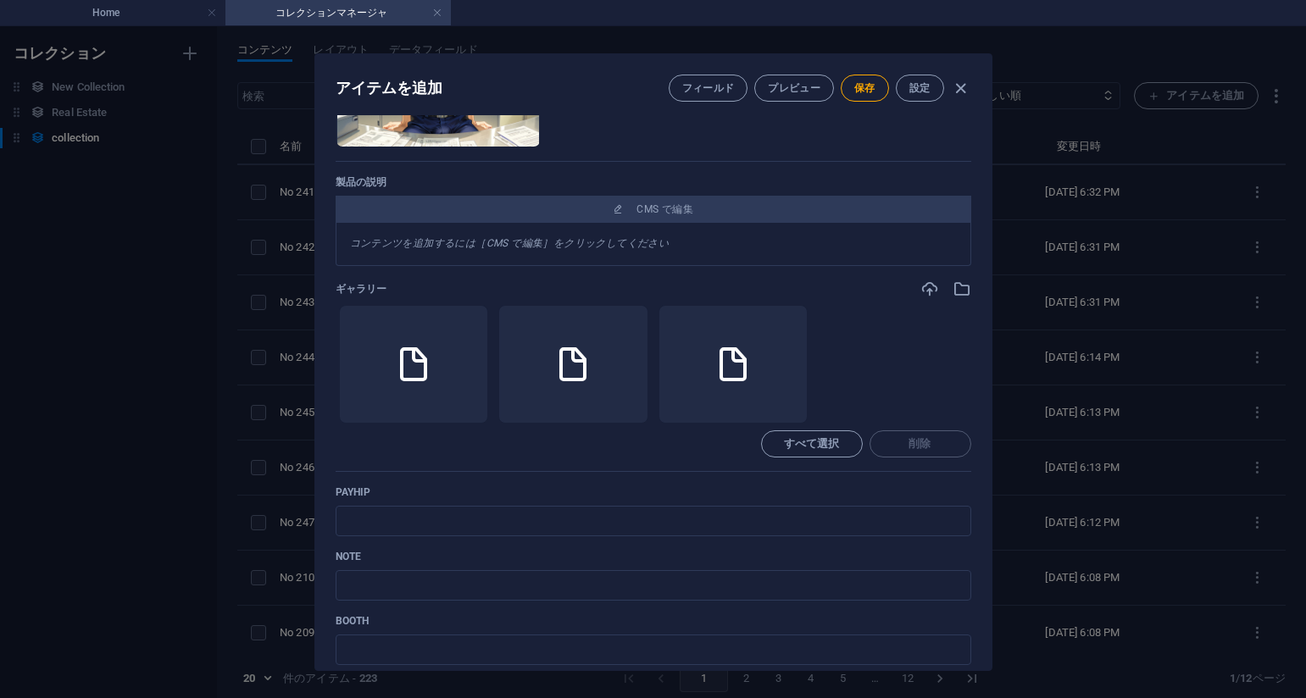
click at [760, 281] on div "ギャラリー" at bounding box center [654, 289] width 636 height 19
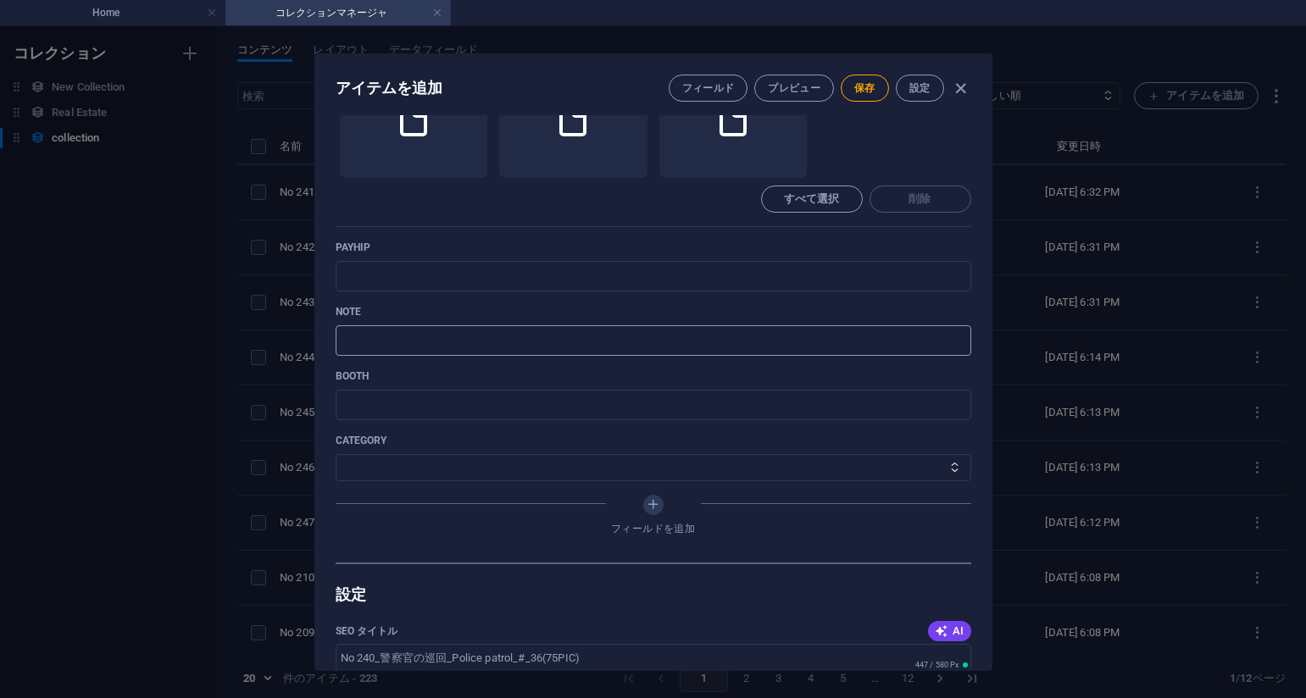
scroll to position [593, 0]
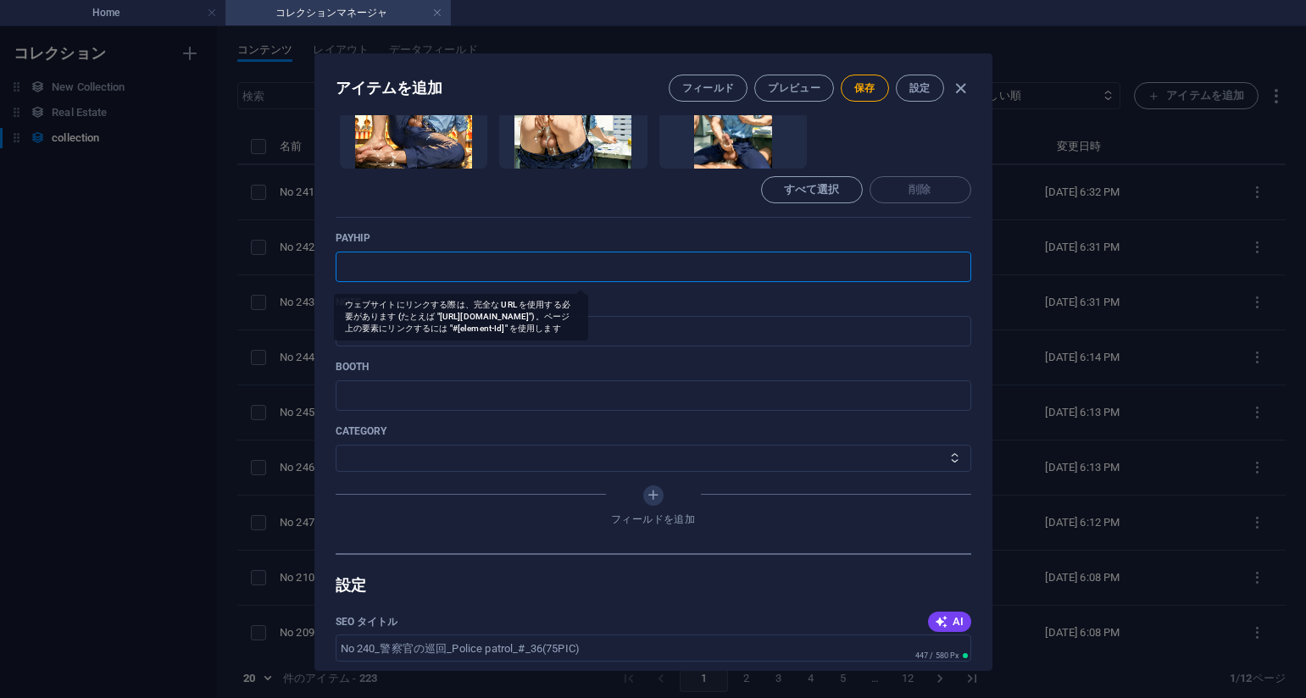
click at [420, 268] on input "text" at bounding box center [654, 267] width 636 height 31
paste input "https://payhip.com/b/rG69Y"
type input "https://payhip.com/b/rG69Y"
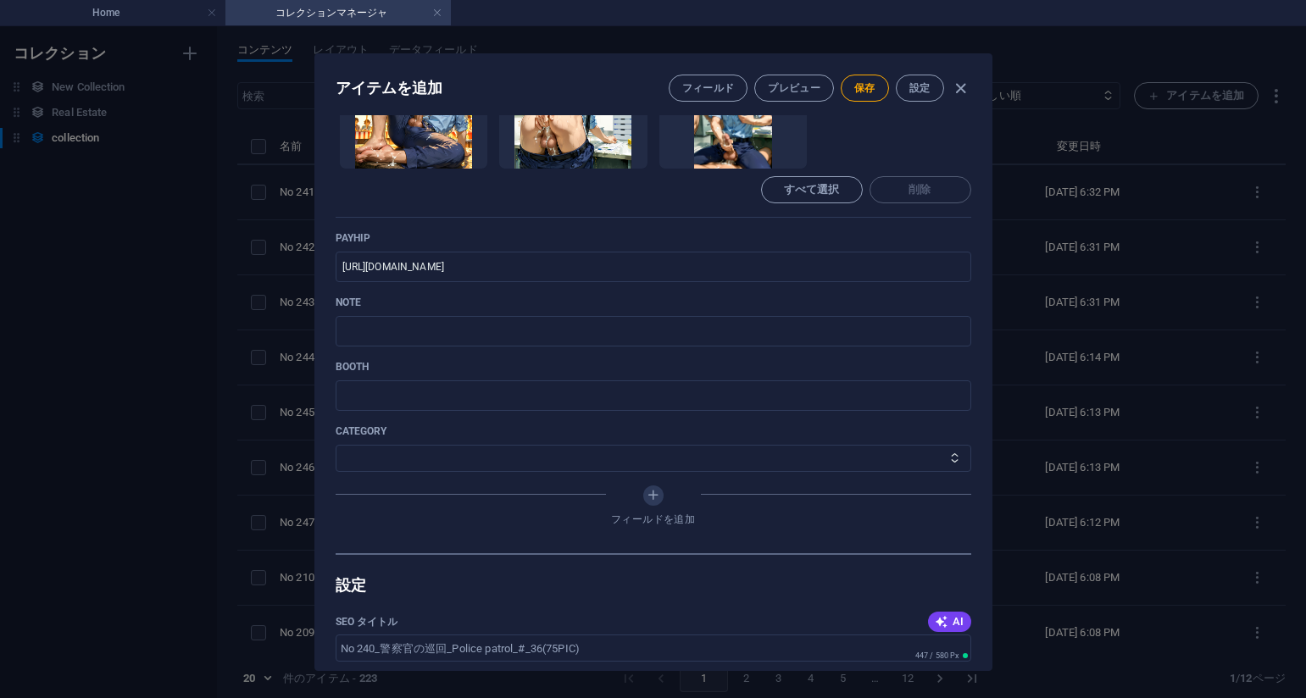
drag, startPoint x: 784, startPoint y: 234, endPoint x: 774, endPoint y: 236, distance: 10.5
click at [783, 234] on p "payhip" at bounding box center [654, 238] width 636 height 14
click at [671, 330] on input "text" at bounding box center [654, 331] width 636 height 31
paste input "https://note.com/agile_hippo6599/n/nb4b7ff070cbb?sub_rt=share_pb"
type input "https://note.com/agile_hippo6599/n/nb4b7ff070cbb?sub_rt=share_pb"
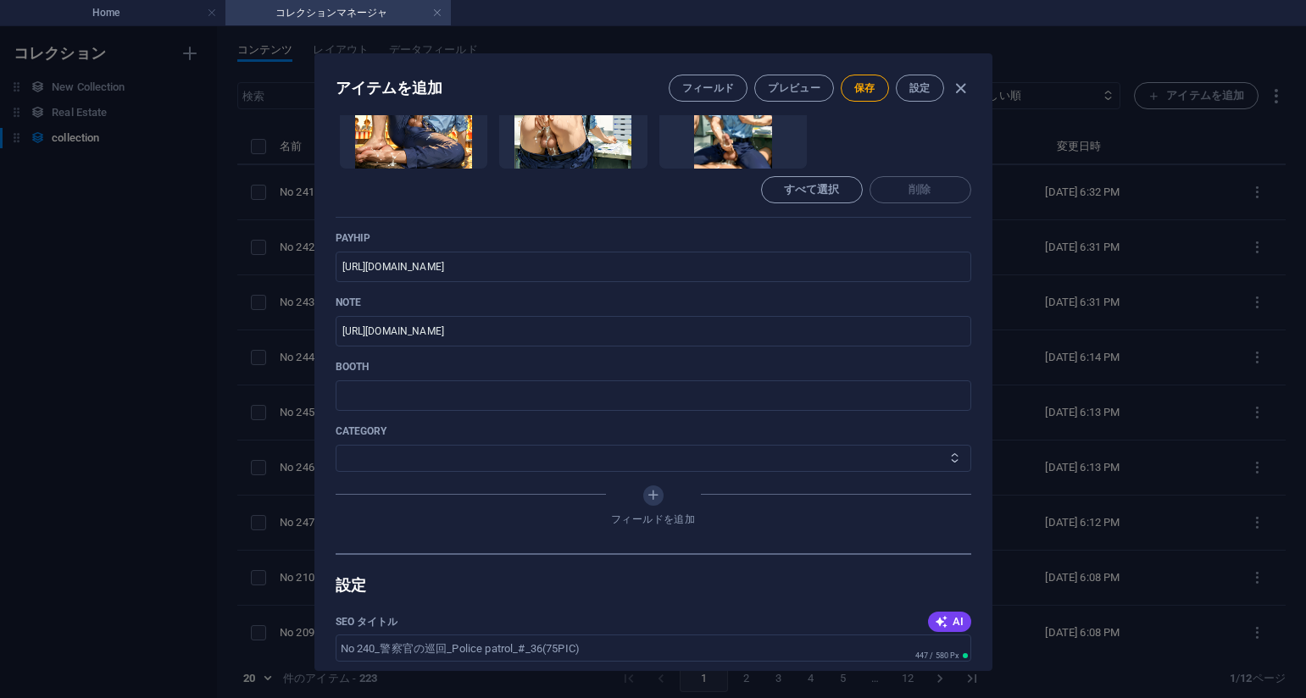
click at [422, 453] on select "その他 ジャマー_jammer レインコート_rain_coat ミリタリービキニ_military_bikini 体操選手_gymnast ドアの向こうのひ…" at bounding box center [654, 458] width 636 height 27
select select "警察官の巡回_Police patrol"
click at [336, 445] on select "その他 ジャマー_jammer レインコート_rain_coat ミリタリービキニ_military_bikini 体操選手_gymnast ドアの向こうのひ…" at bounding box center [654, 458] width 636 height 27
click at [854, 92] on span "保存" at bounding box center [864, 88] width 21 height 14
click at [222, 265] on div "アイテムを編集 フィールド プレビュー 保存 設定 Name No 240_警察官の巡回_Police patrol_#_36(75PIC) ​ Slug w…" at bounding box center [653, 362] width 1306 height 672
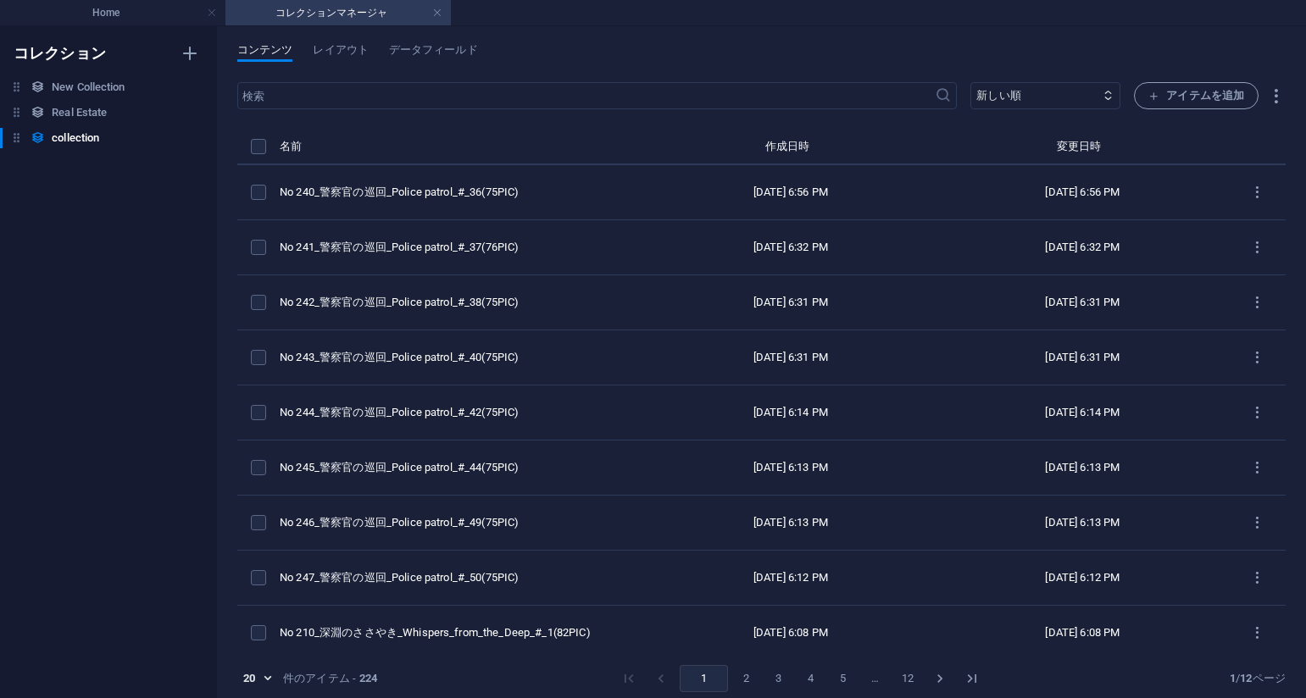
type input "no-240-police-patrol-36-75pic"
click at [856, 34] on div "コンテンツ レイアウト データフィールド ​ 新しい順 古い順 最終変更 Name (昇順) Name (降順) Slug (昇順) Slug (降順) ca…" at bounding box center [761, 362] width 1089 height 672
click at [1172, 84] on button "アイテムを追加" at bounding box center [1196, 95] width 125 height 27
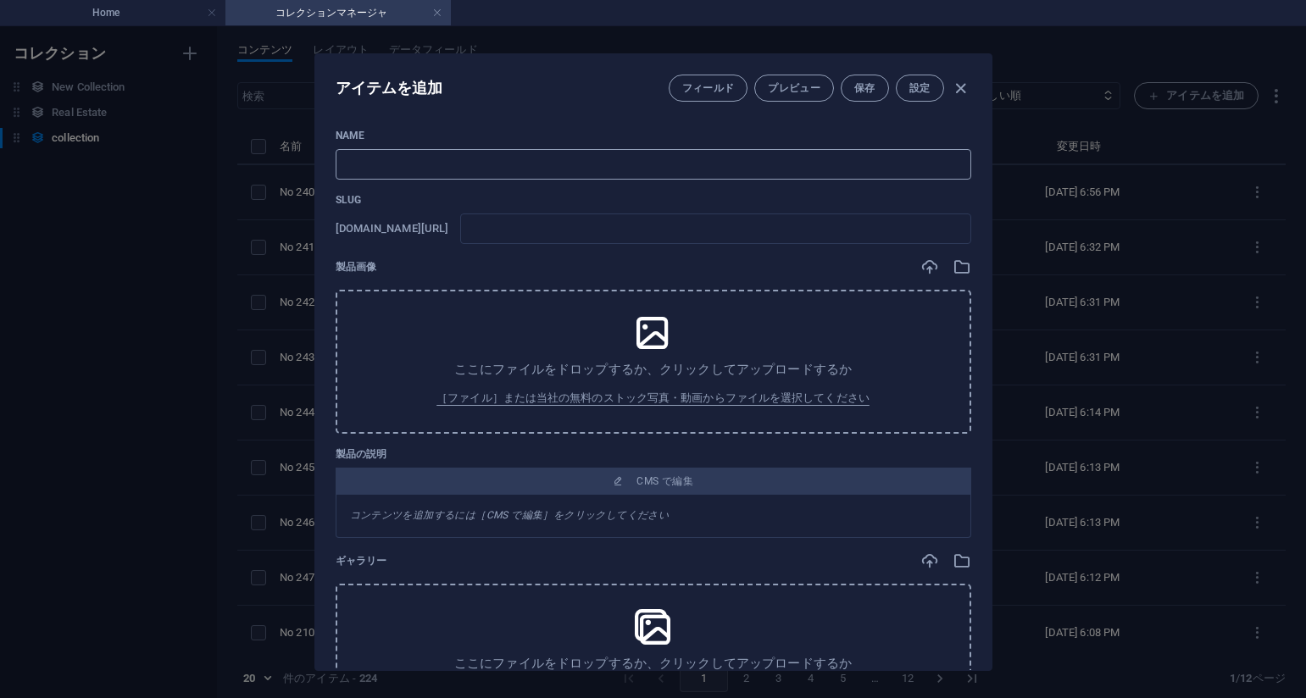
click at [551, 171] on input "text" at bounding box center [654, 164] width 636 height 31
paste input "No 239_警察官の巡回_Police patrol_#_34(75PIC)"
type input "No 239_警察官の巡回_Police patrol_#_34(75PIC)"
type input "no-239-police-patrol-34-75pic"
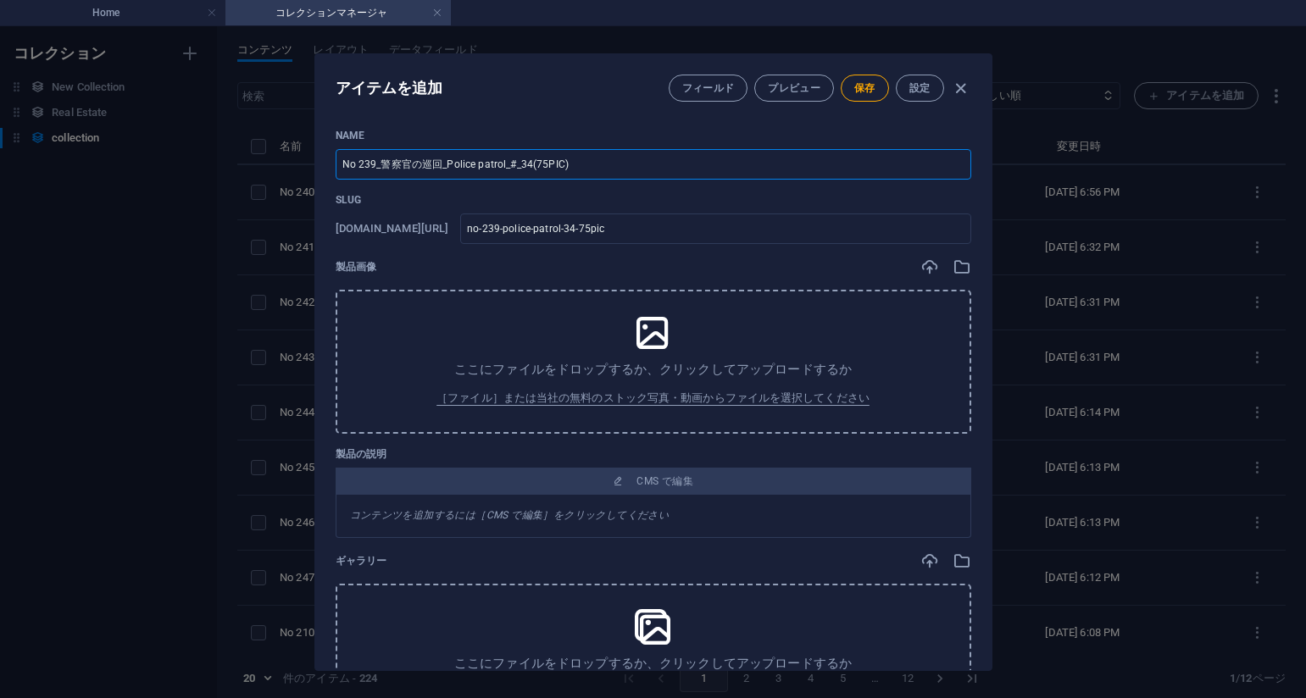
type input "No 239_警察官の巡回_Police patrol_#_34(75PIC)"
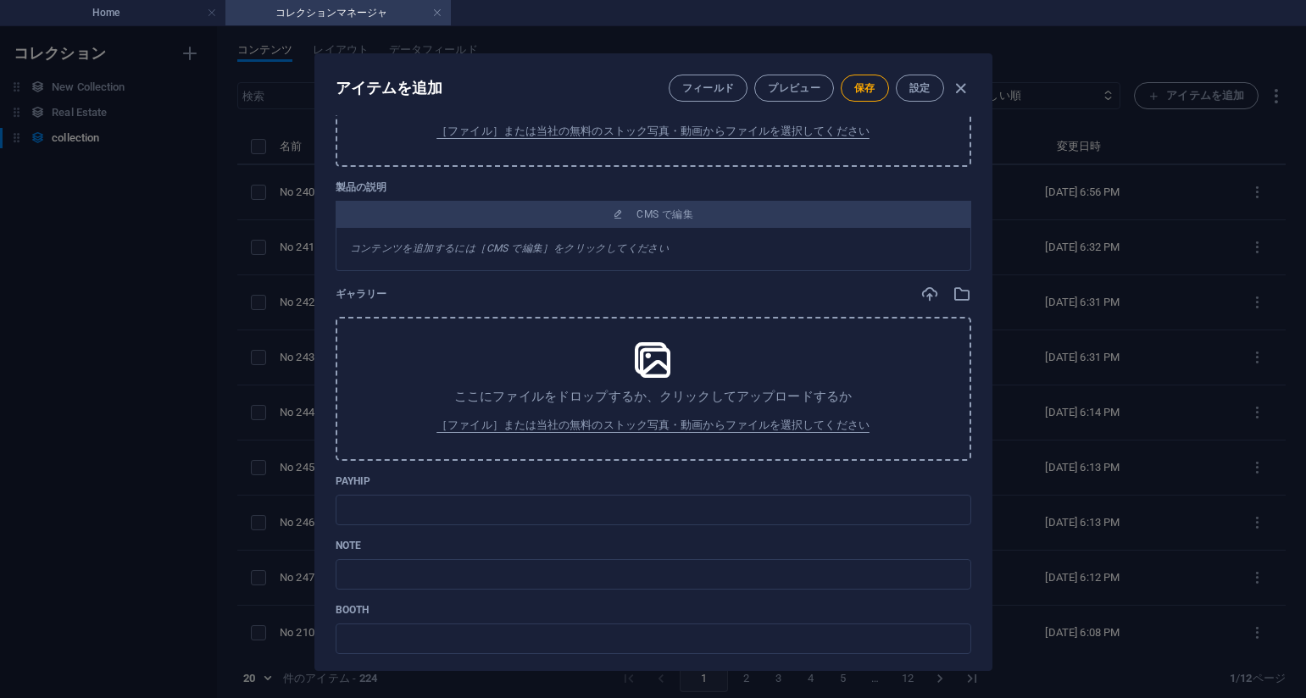
scroll to position [406, 0]
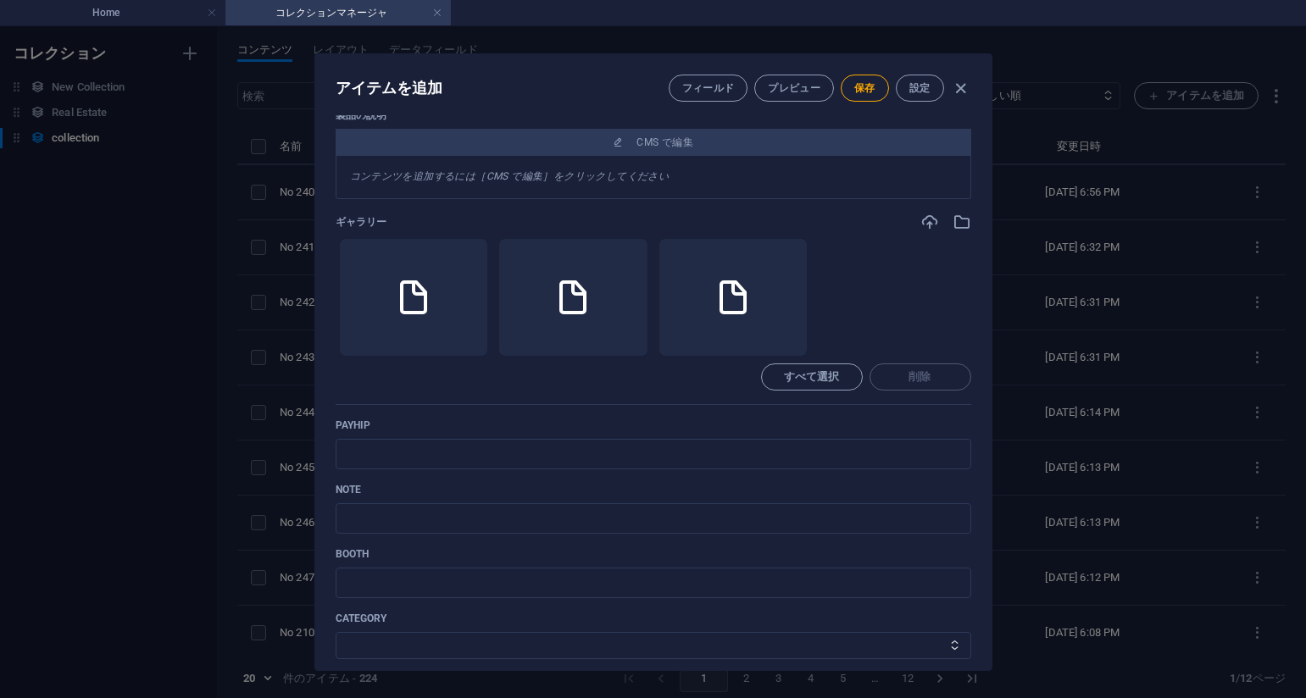
click at [808, 183] on div "コンテンツを追加するには［CMS で編集］をクリックしてください" at bounding box center [654, 177] width 636 height 43
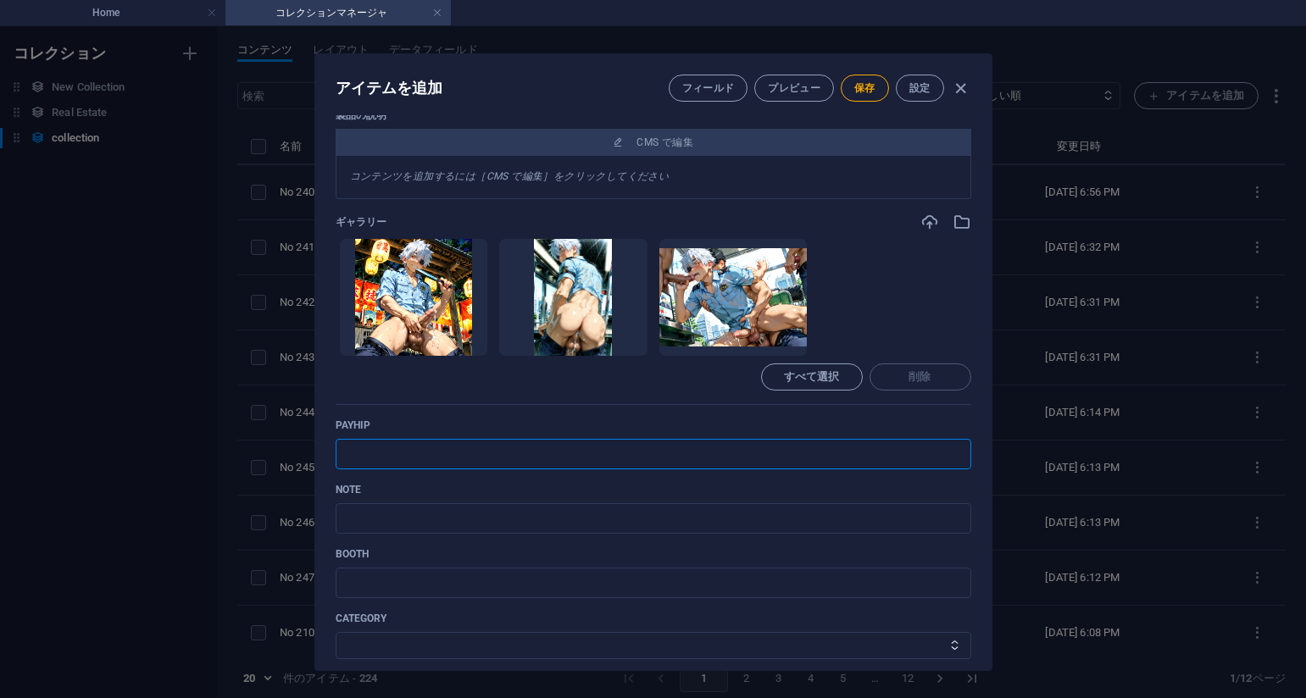
click at [483, 460] on input "text" at bounding box center [654, 454] width 636 height 31
paste input "https://payhip.com/b/9iBDj"
type input "https://payhip.com/b/9iBDj"
click at [864, 233] on div "ギャラリー ここにファイルをドロップすると、すぐにアップロードされます すべて選択 削除" at bounding box center [654, 309] width 636 height 192
click at [489, 514] on input "text" at bounding box center [654, 518] width 636 height 31
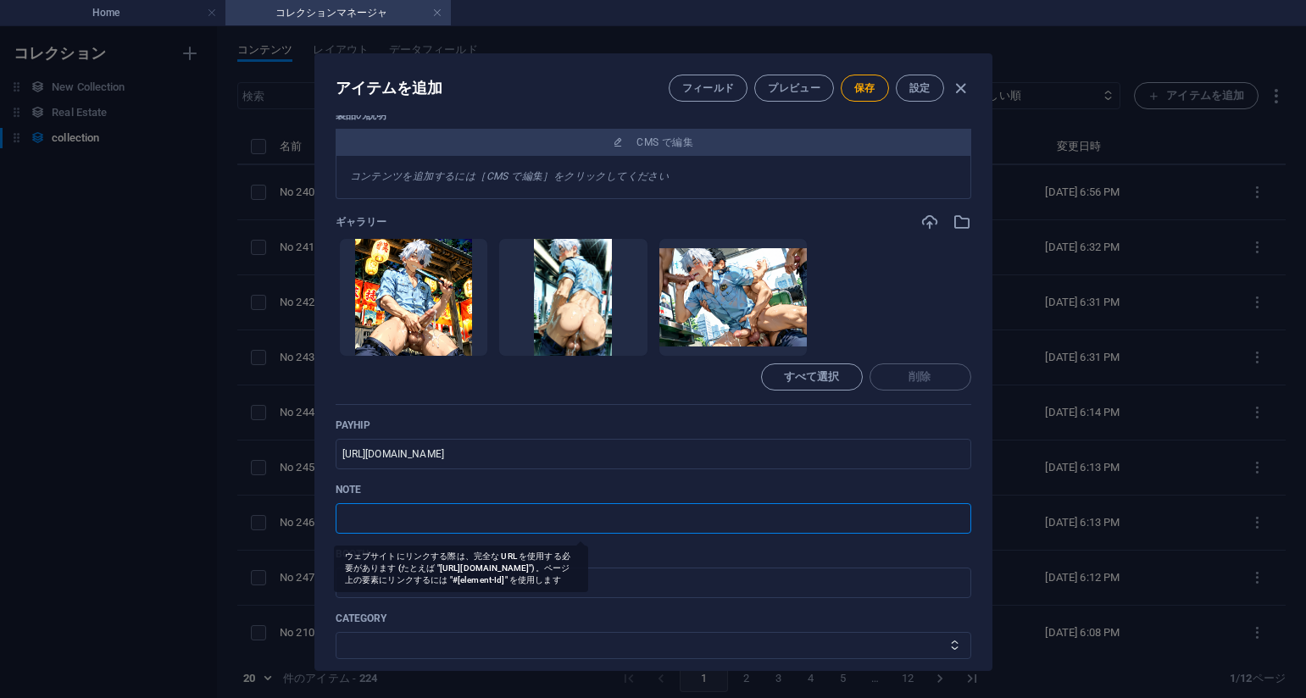
paste input "https://note.com/agile_hippo6599/n/nd31656f99c10?sub_rt=share_pb"
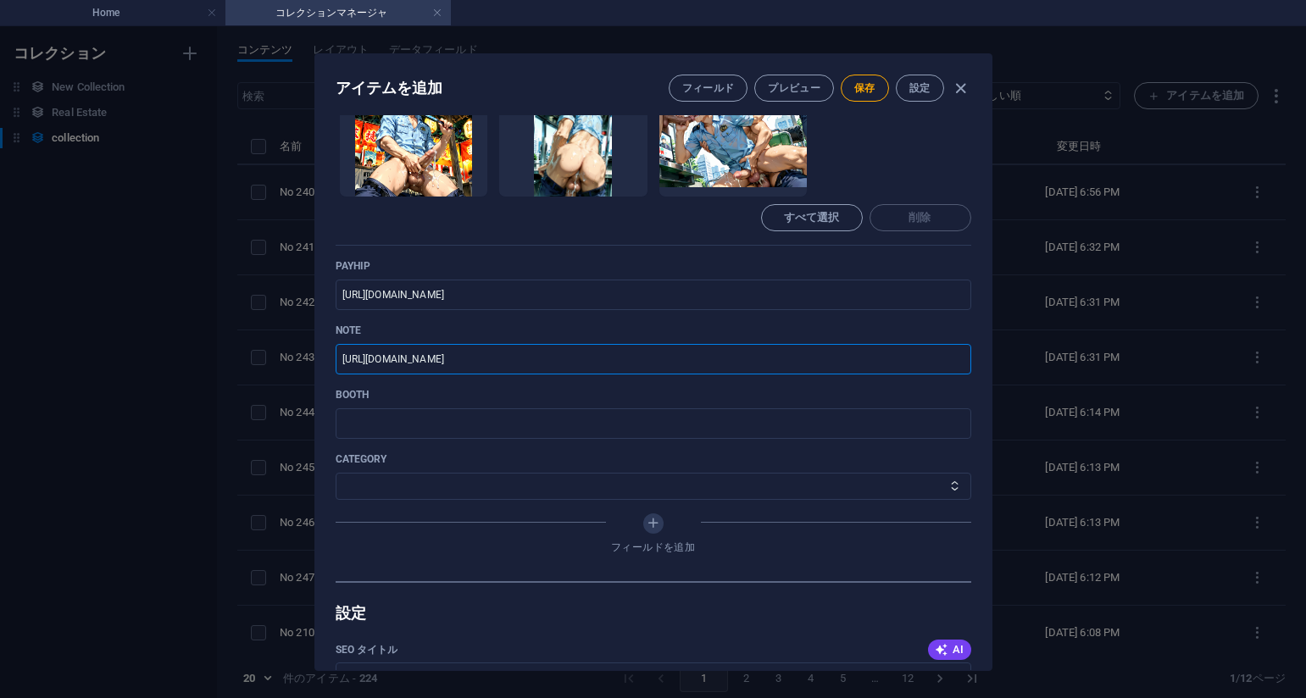
scroll to position [576, 0]
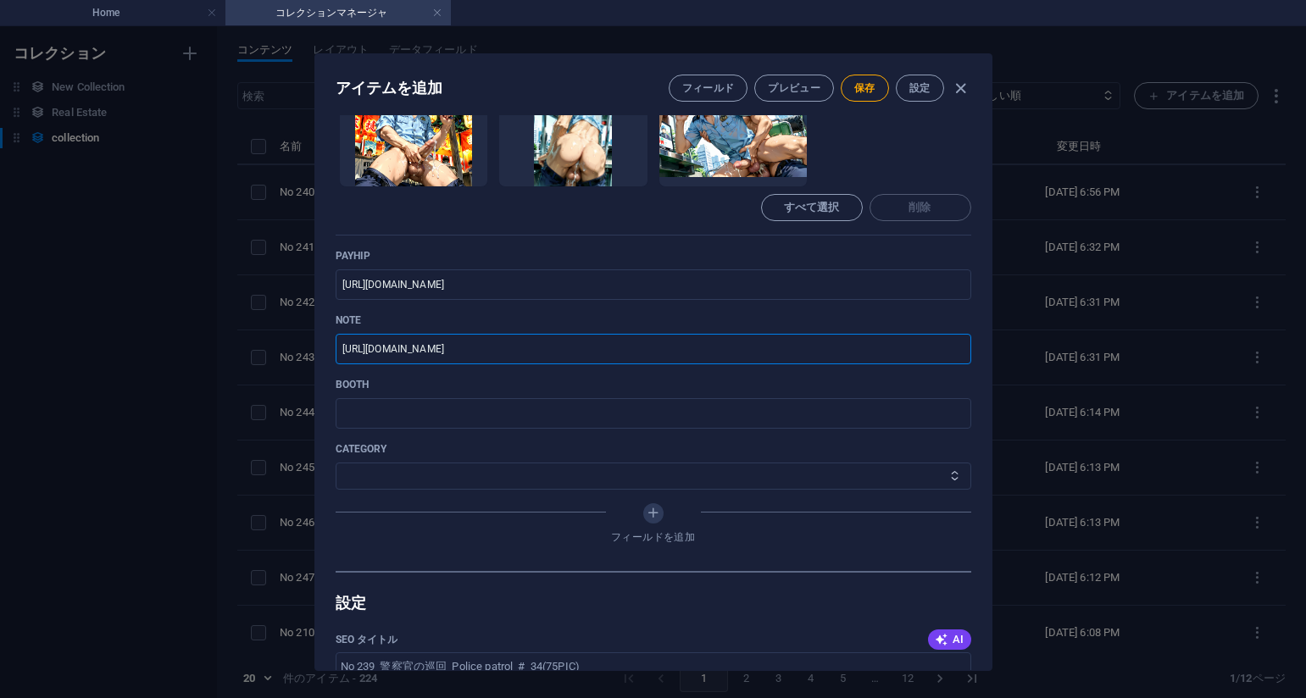
type input "https://note.com/agile_hippo6599/n/nd31656f99c10?sub_rt=share_pb"
click at [436, 481] on select "その他 ジャマー_jammer レインコート_rain_coat ミリタリービキニ_military_bikini 体操選手_gymnast ドアの向こうのひ…" at bounding box center [654, 476] width 636 height 27
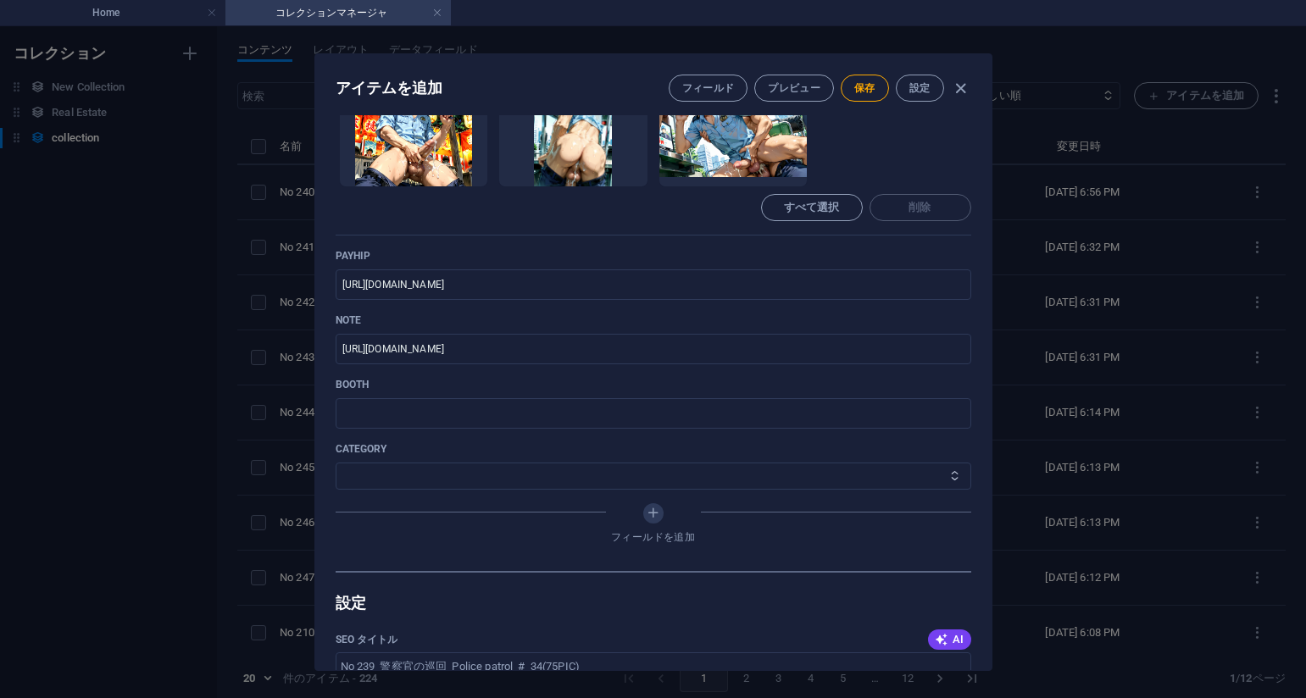
select select "警察官の巡回_Police patrol"
click at [336, 463] on select "その他 ジャマー_jammer レインコート_rain_coat ミリタリービキニ_military_bikini 体操選手_gymnast ドアの向こうのひ…" at bounding box center [654, 476] width 636 height 27
click at [854, 86] on span "保存" at bounding box center [864, 88] width 21 height 14
click at [199, 362] on div "アイテムを編集 フィールド プレビュー 保存 設定 Name No 239_警察官の巡回_Police patrol_#_34(75PIC) ​ Slug w…" at bounding box center [653, 362] width 1306 height 672
type input "no-239-police-patrol-34-75pic"
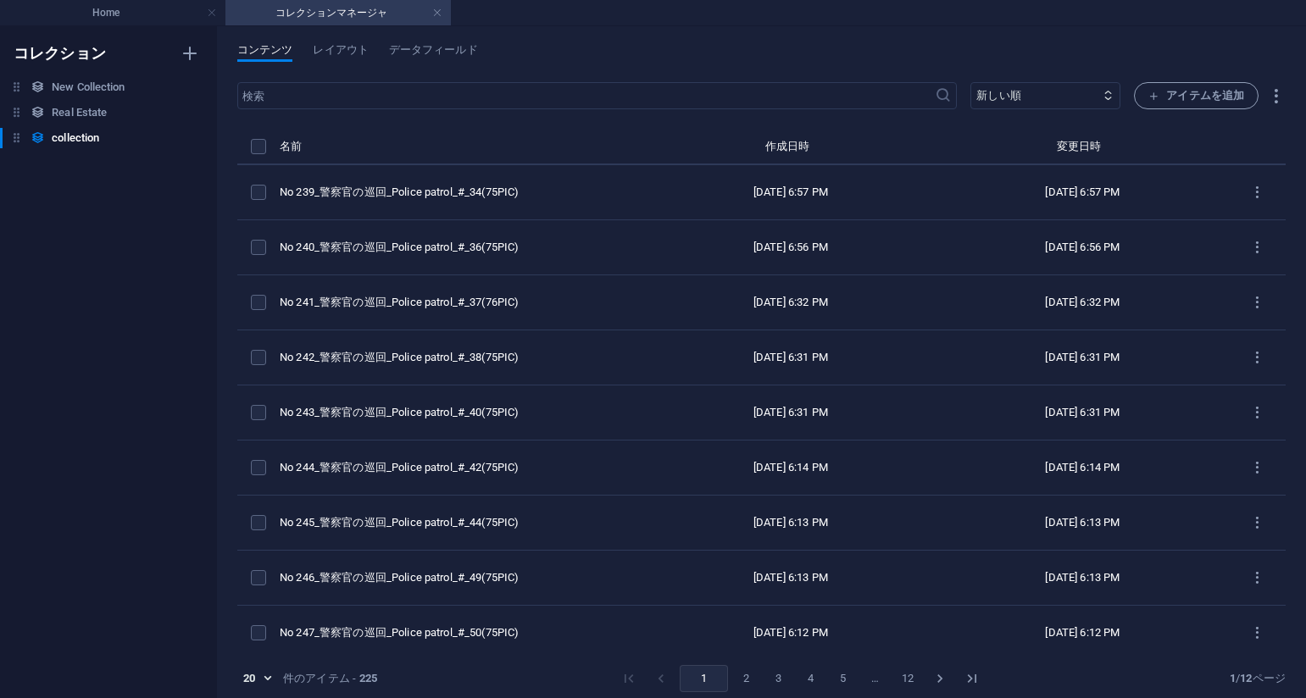
drag, startPoint x: 809, startPoint y: 36, endPoint x: 831, endPoint y: 43, distance: 22.2
click at [809, 36] on div "コンテンツ レイアウト データフィールド ​ 新しい順 古い順 最終変更 Name (昇順) Name (降順) Slug (昇順) Slug (降順) ca…" at bounding box center [761, 362] width 1089 height 672
click at [1197, 89] on span "アイテムを追加" at bounding box center [1196, 96] width 96 height 20
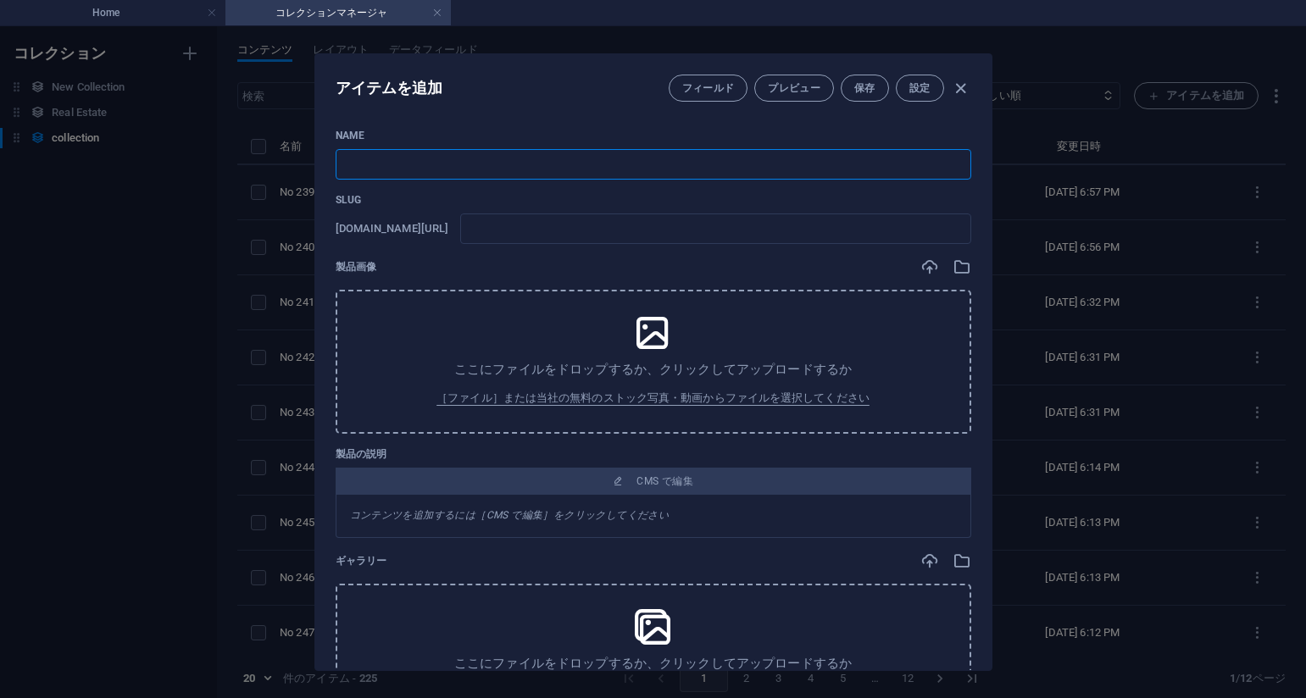
click at [519, 165] on input "text" at bounding box center [654, 164] width 636 height 31
paste input "No 238_警察官の巡回_Police patrol_#_33(77PIC)"
type input "No 238_警察官の巡回_Police patrol_#_33(77PIC)"
type input "no-238-police-patrol-33-77pic"
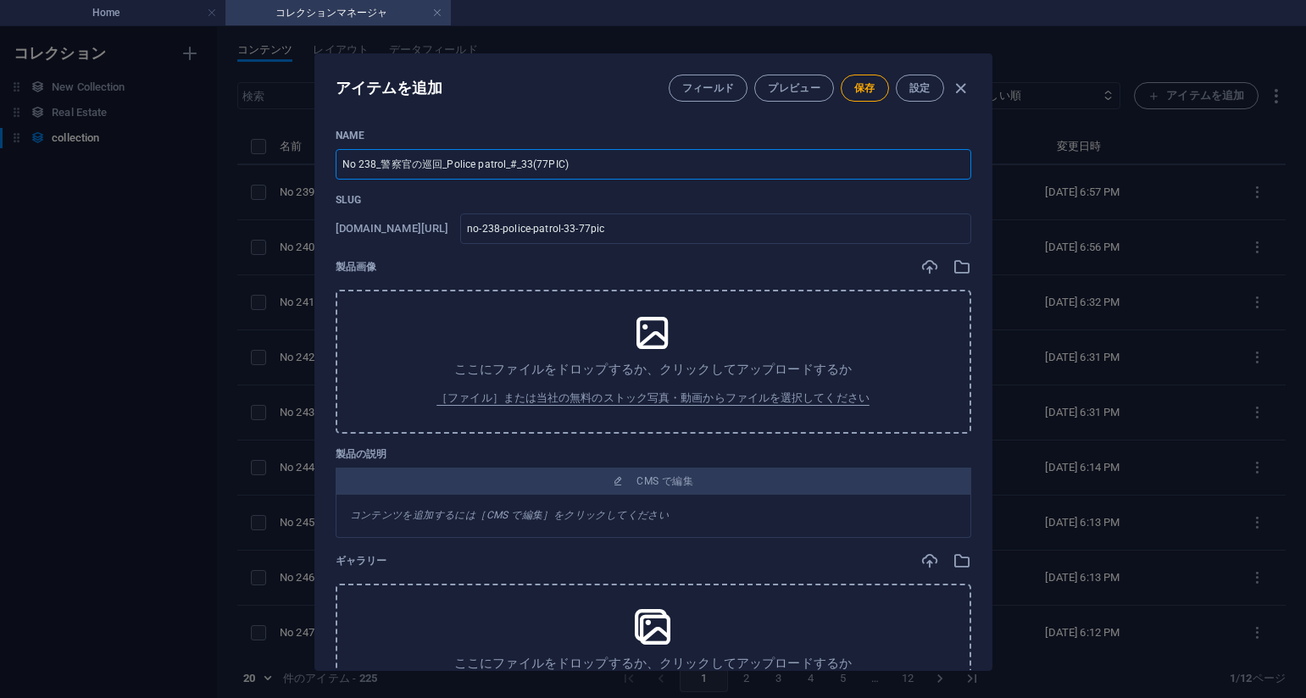
type input "No 238_警察官の巡回_Police patrol_#_33(77PIC)"
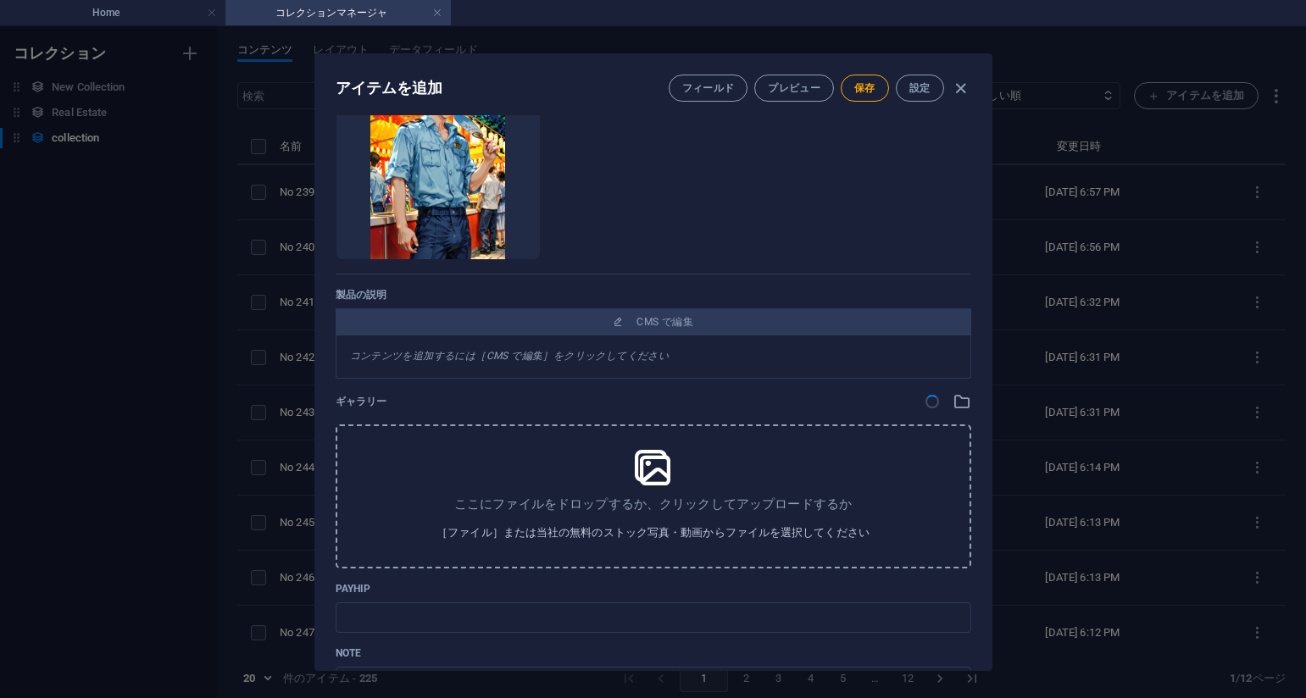
scroll to position [424, 0]
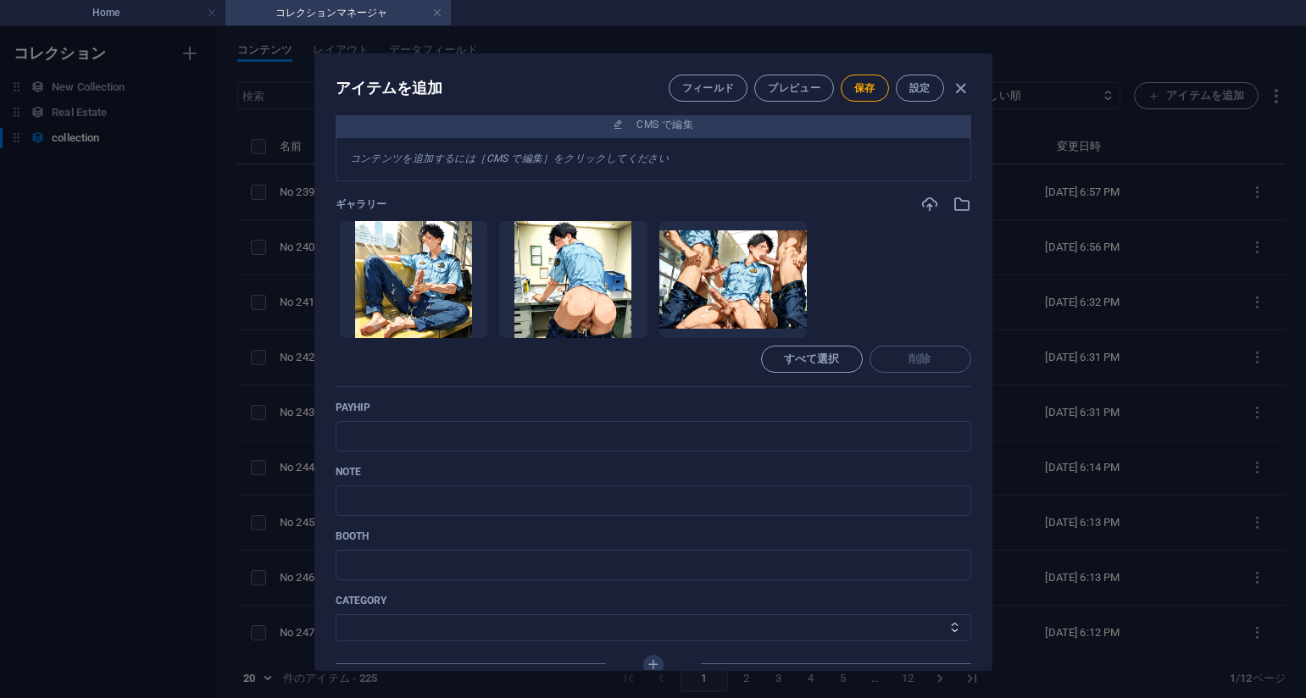
click at [907, 292] on ul "ここにファイルをドロップすると、すぐにアップロードされます" at bounding box center [654, 279] width 636 height 119
drag, startPoint x: 478, startPoint y: 450, endPoint x: 490, endPoint y: 435, distance: 19.3
click at [478, 450] on input "text" at bounding box center [654, 436] width 636 height 31
paste input "https://payhip.com/b/OWYB7"
type input "https://payhip.com/b/OWYB7"
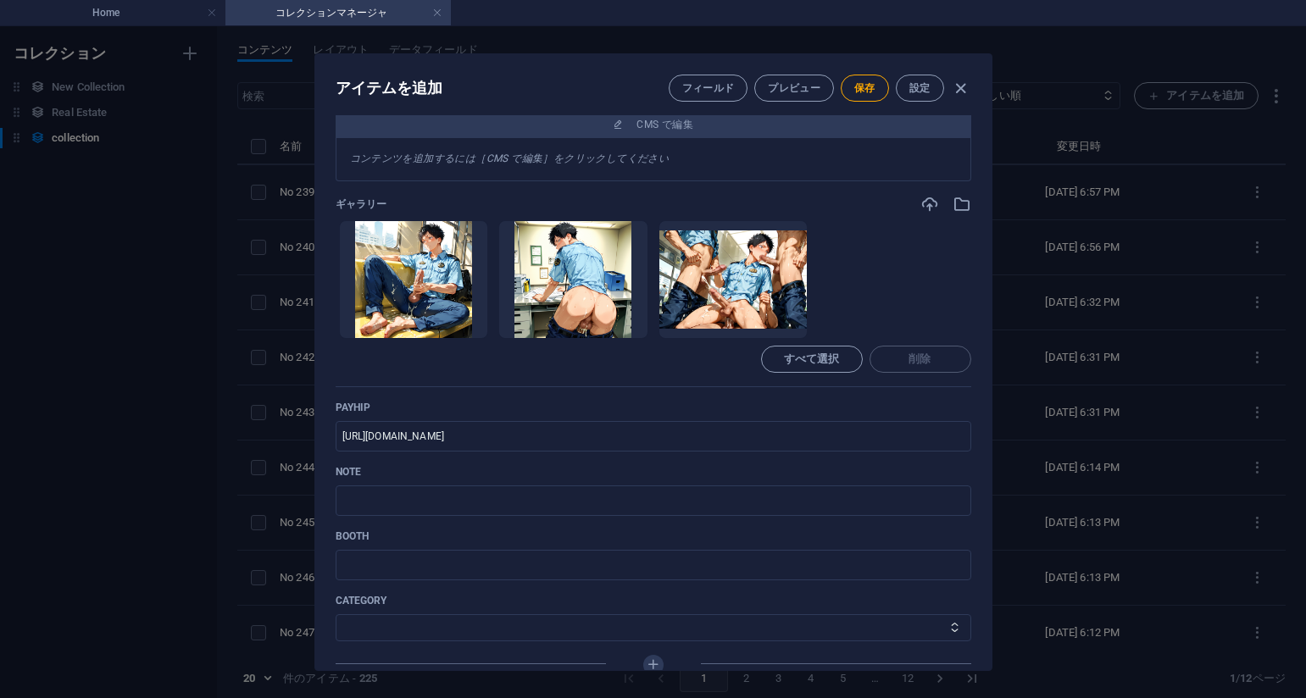
click at [887, 302] on ul "ここにファイルをドロップすると、すぐにアップロードされます" at bounding box center [654, 279] width 636 height 119
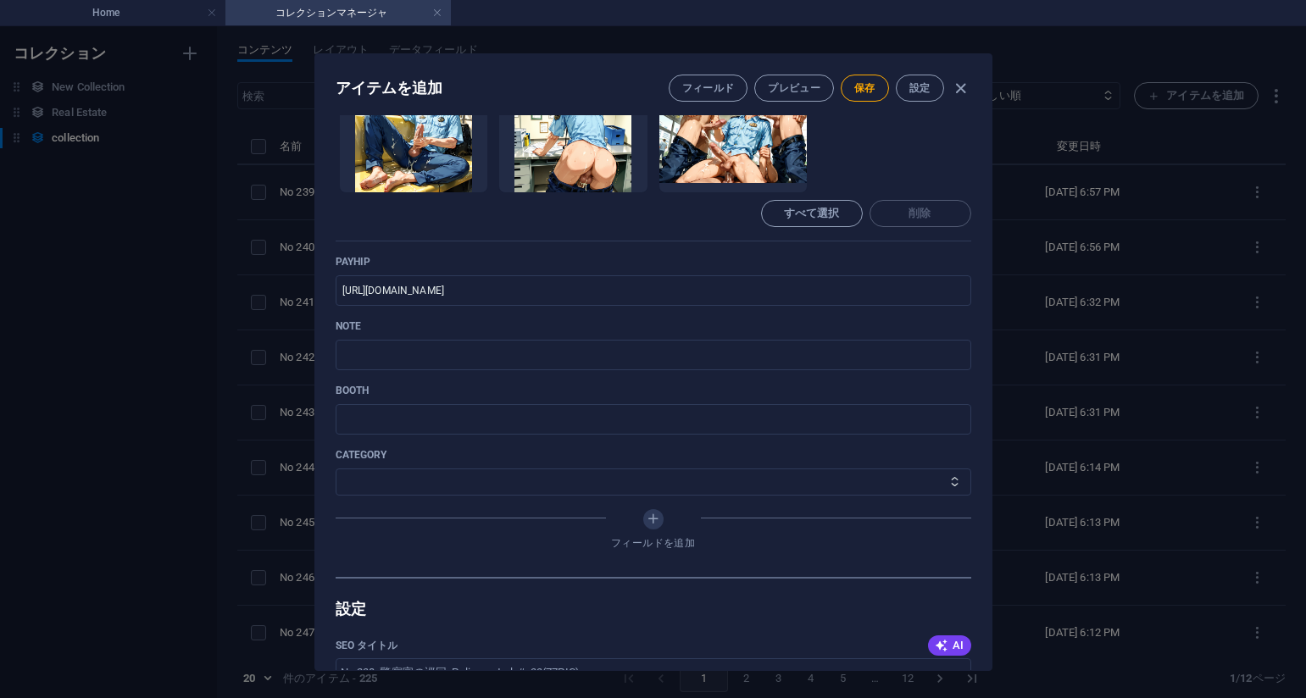
scroll to position [593, 0]
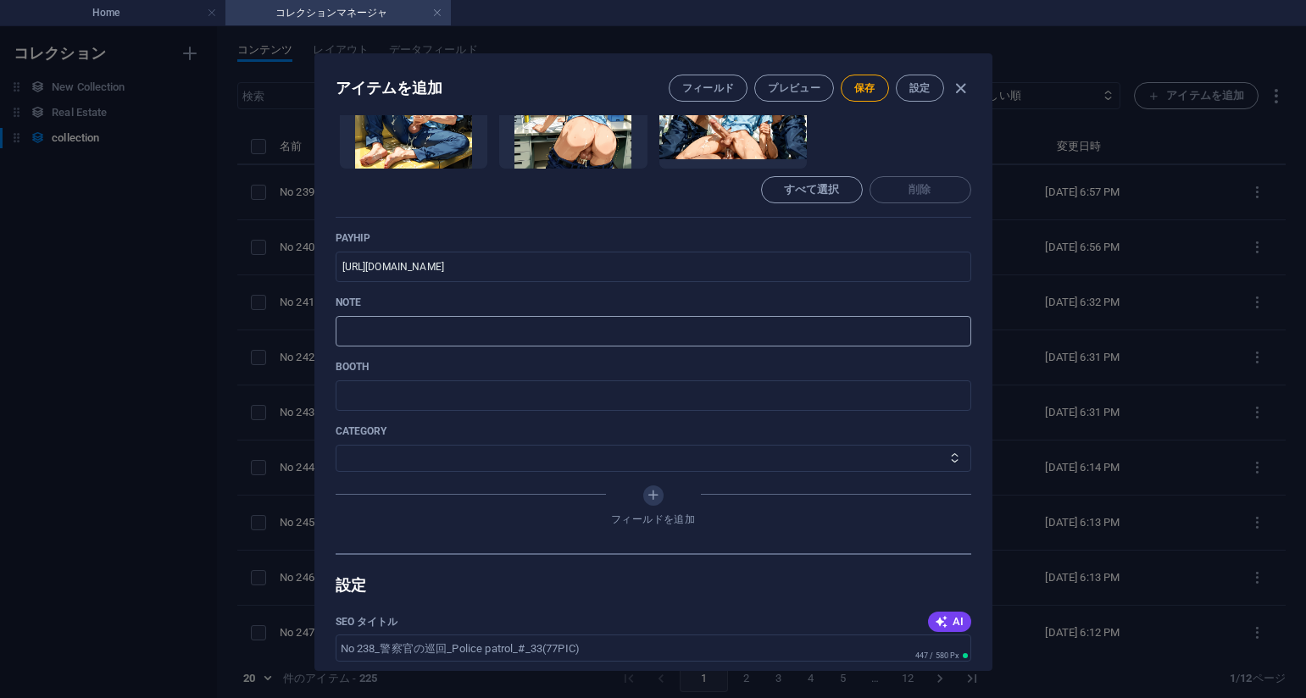
click at [448, 342] on input "text" at bounding box center [654, 331] width 636 height 31
paste input "https://note.com/agile_hippo6599/n/nafa2e5d01244?sub_rt=share_pb"
type input "https://note.com/agile_hippo6599/n/nafa2e5d01244?sub_rt=share_pb"
click at [403, 460] on select "その他 ジャマー_jammer レインコート_rain_coat ミリタリービキニ_military_bikini 体操選手_gymnast ドアの向こうのひ…" at bounding box center [654, 458] width 636 height 27
select select "警察官の巡回_Police patrol"
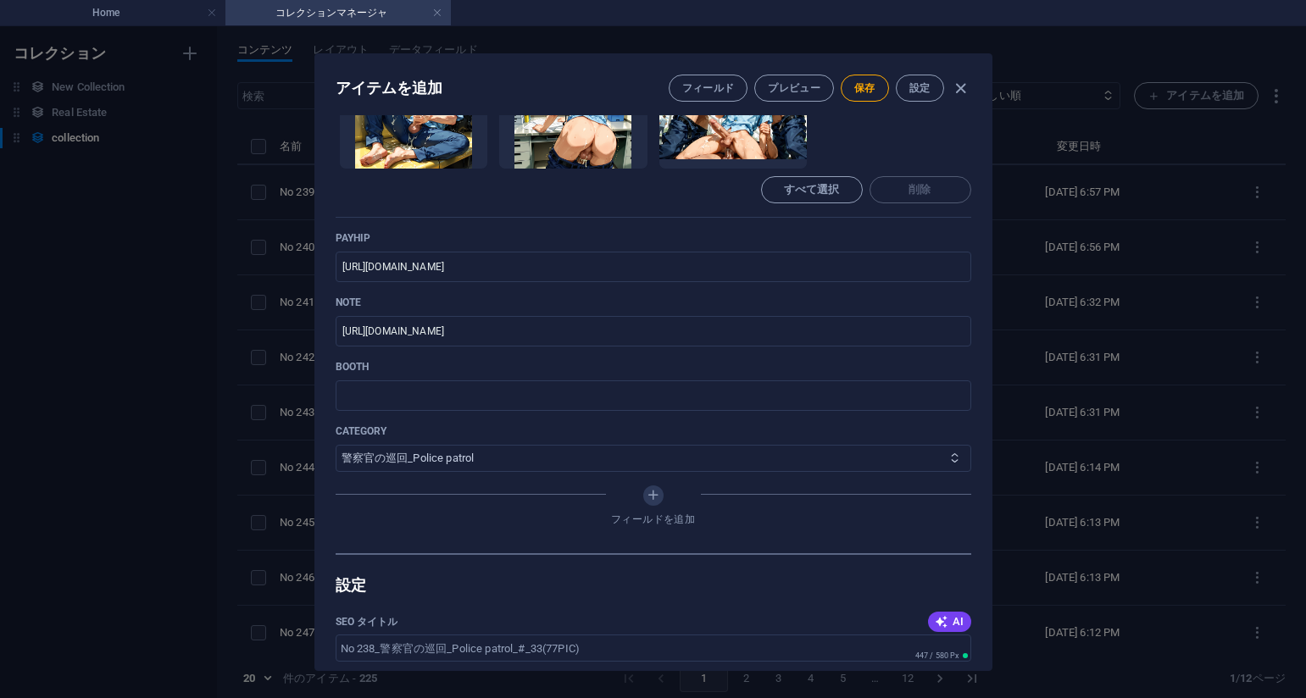
click at [336, 445] on select "その他 ジャマー_jammer レインコート_rain_coat ミリタリービキニ_military_bikini 体操選手_gymnast ドアの向こうのひ…" at bounding box center [654, 458] width 636 height 27
click at [854, 99] on button "保存" at bounding box center [865, 88] width 48 height 27
click at [834, 236] on p "payhip" at bounding box center [654, 238] width 636 height 14
click at [1103, 220] on div "アイテムを編集 フィールド プレビュー 保存 設定 Name No 238_警察官の巡回_Police patrol_#_33(77PIC) ​ Slug w…" at bounding box center [653, 362] width 1306 height 672
type input "no-238-police-patrol-33-77pic"
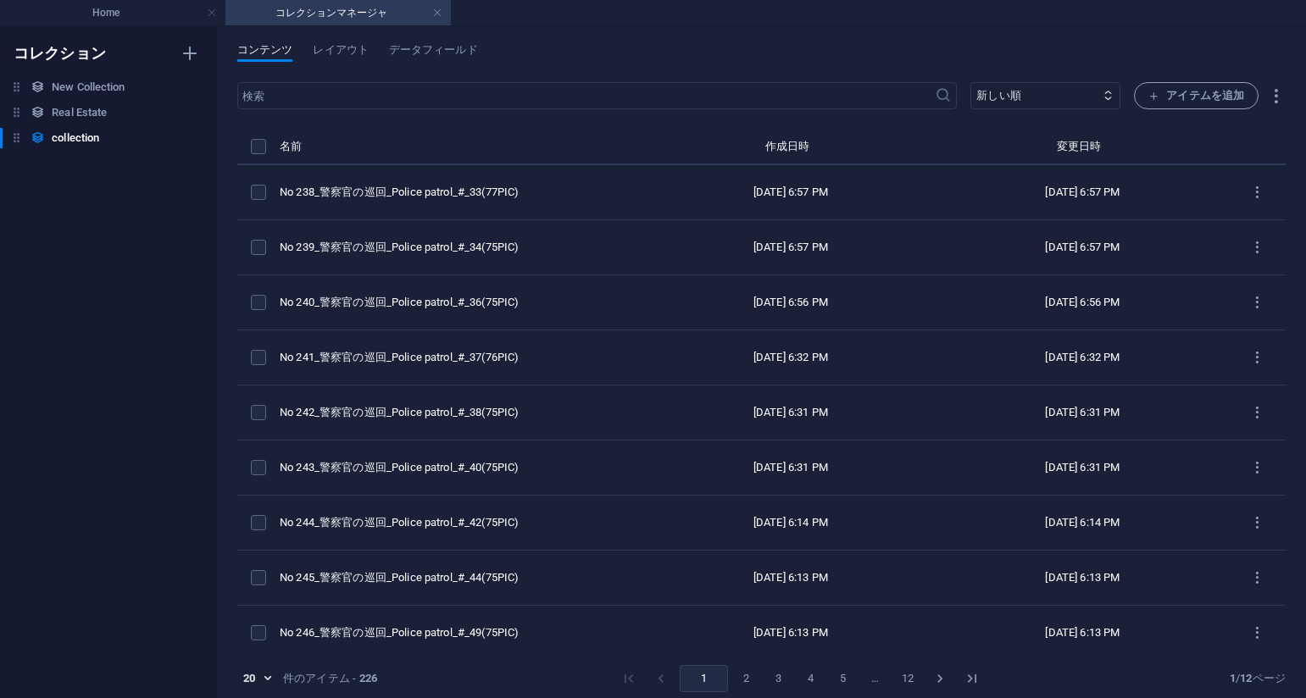
click at [74, 514] on div "コレクション New Collection New Collection Real Estate Real Estate collection collect…" at bounding box center [108, 362] width 217 height 672
click at [96, 342] on div "コレクション New Collection New Collection Real Estate Real Estate collection collect…" at bounding box center [108, 362] width 217 height 672
click at [84, 365] on div "コレクション New Collection New Collection Real Estate Real Estate collection collect…" at bounding box center [108, 362] width 217 height 672
click at [790, 41] on div "コンテンツ レイアウト データフィールド ​ 新しい順 古い順 最終変更 Name (昇順) Name (降順) Slug (昇順) Slug (降順) ca…" at bounding box center [761, 362] width 1089 height 672
click at [1213, 93] on span "アイテムを追加" at bounding box center [1196, 96] width 96 height 20
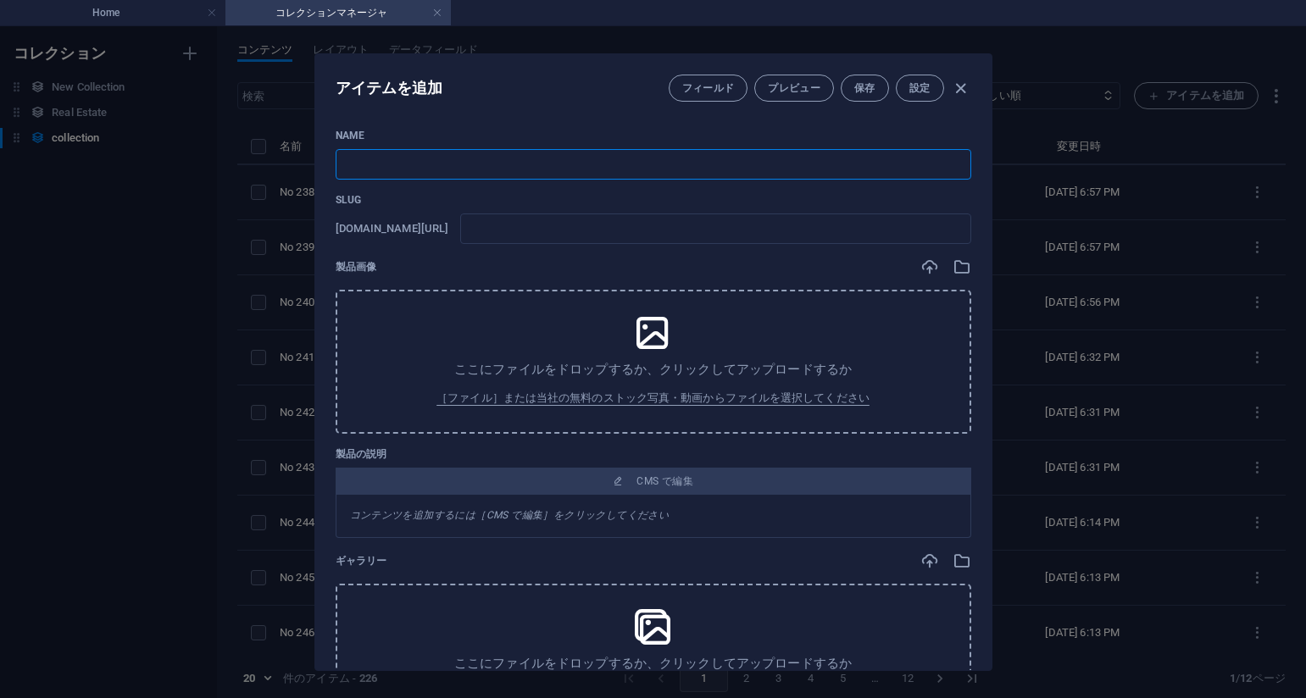
click at [527, 162] on input "text" at bounding box center [654, 164] width 636 height 31
paste input "No 237_警察官の巡回_Police patrol_#_32(75PIC)"
type input "No 237_警察官の巡回_Police patrol_#_32(75PIC)"
type input "no-237-police-patrol-32-75pic"
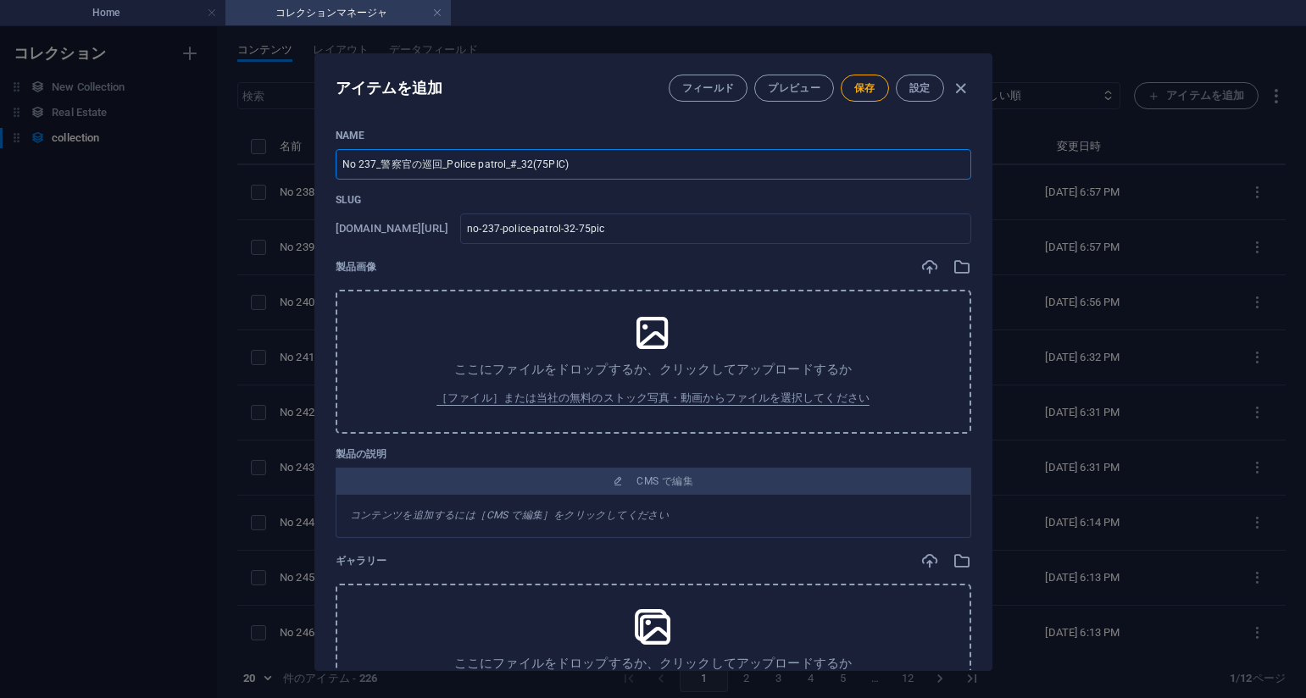
type input "No 237_警察官の巡回_Police patrol_#_32(75PIC)"
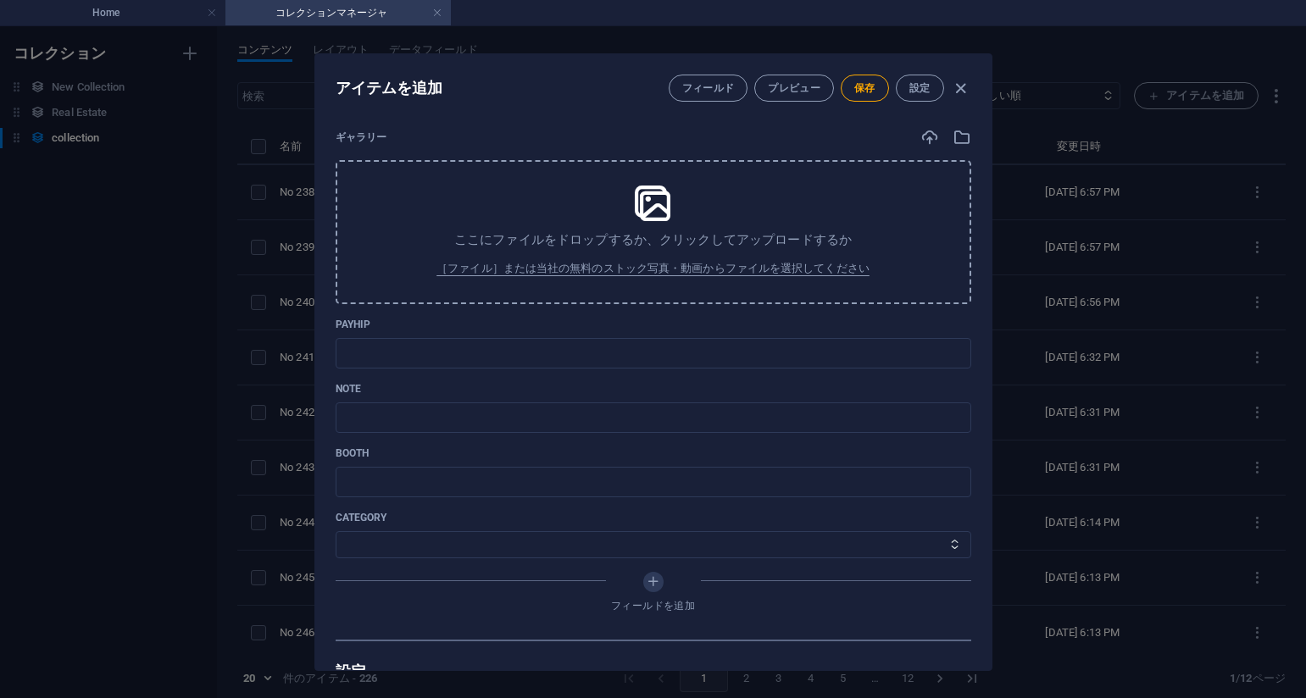
scroll to position [491, 0]
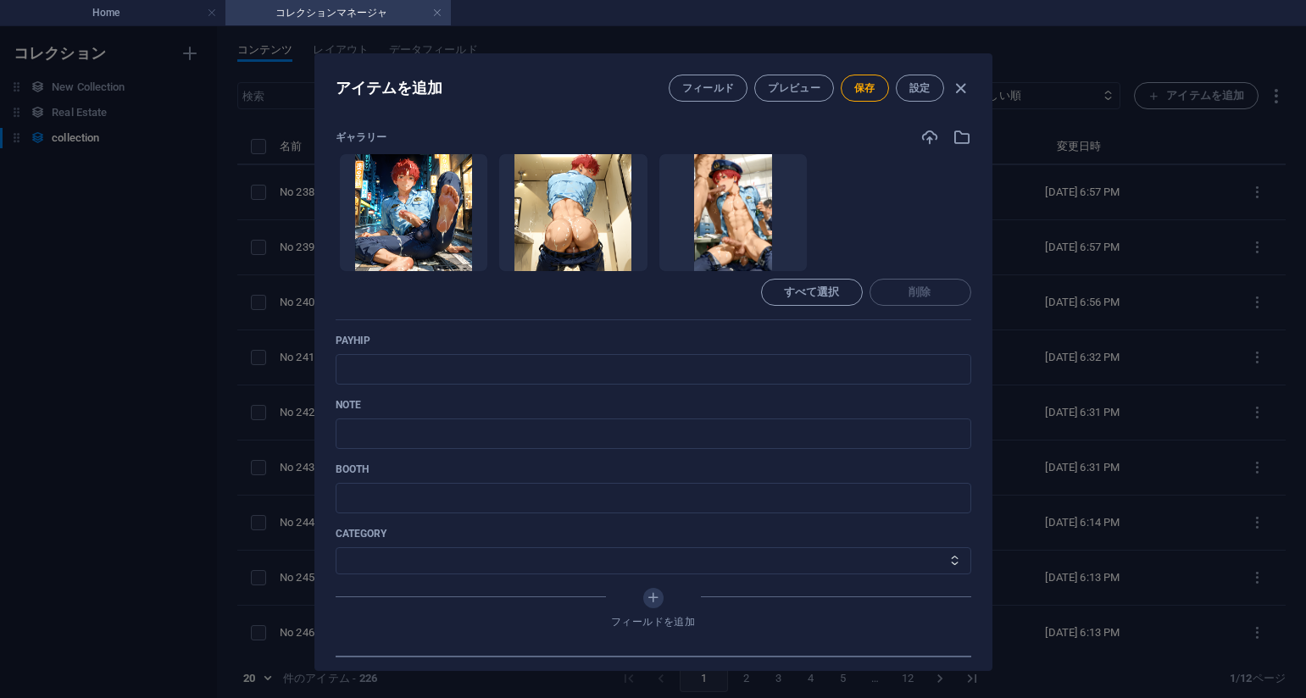
click at [888, 228] on ul "ここにファイルをドロップすると、すぐにアップロードされます" at bounding box center [654, 212] width 636 height 119
click at [528, 368] on input "text" at bounding box center [654, 369] width 636 height 31
paste input "https://payhip.com/b/x6bMf"
type input "https://payhip.com/b/x6bMf"
click at [871, 206] on ul "ここにファイルをドロップすると、すぐにアップロードされます" at bounding box center [654, 212] width 636 height 119
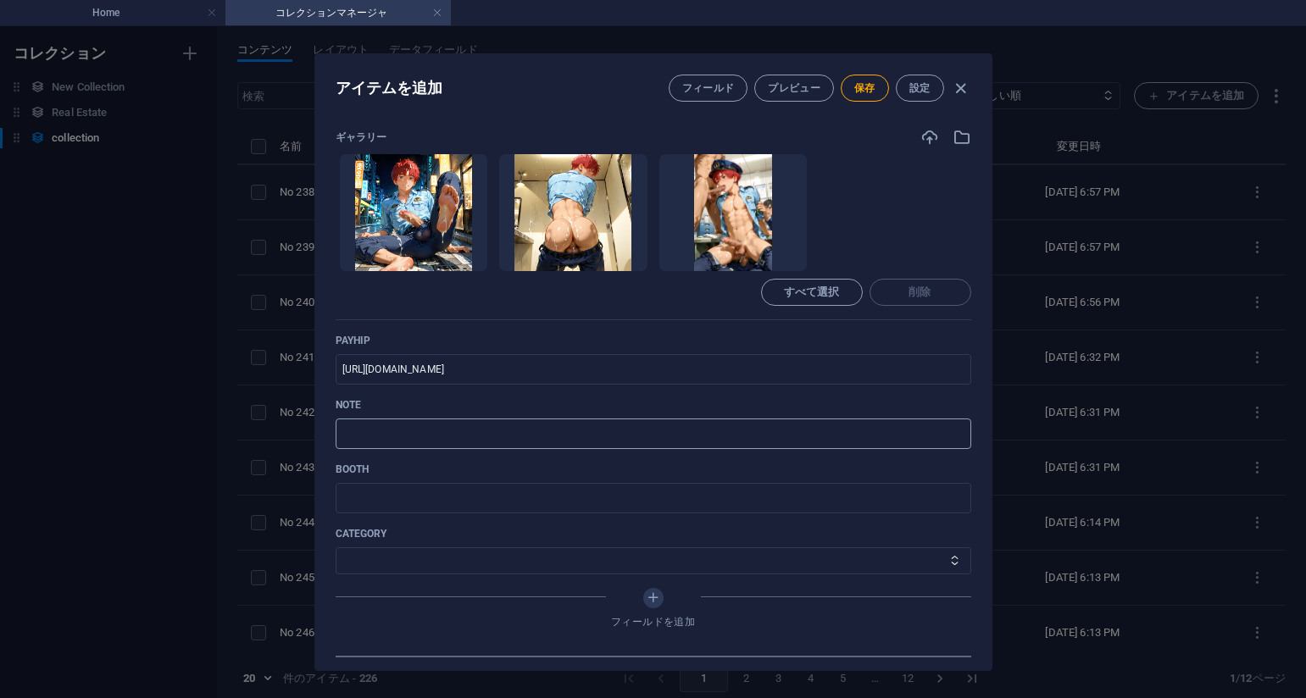
click at [508, 419] on div "note ​" at bounding box center [654, 423] width 636 height 51
click at [422, 444] on input "text" at bounding box center [654, 434] width 636 height 31
paste input "https://note.com/agile_hippo6599/n/ne8a71c855b4e?sub_rt=share_pb"
type input "https://note.com/agile_hippo6599/n/ne8a71c855b4e?sub_rt=share_pb"
click at [437, 556] on select "その他 ジャマー_jammer レインコート_rain_coat ミリタリービキニ_military_bikini 体操選手_gymnast ドアの向こうのひ…" at bounding box center [654, 561] width 636 height 27
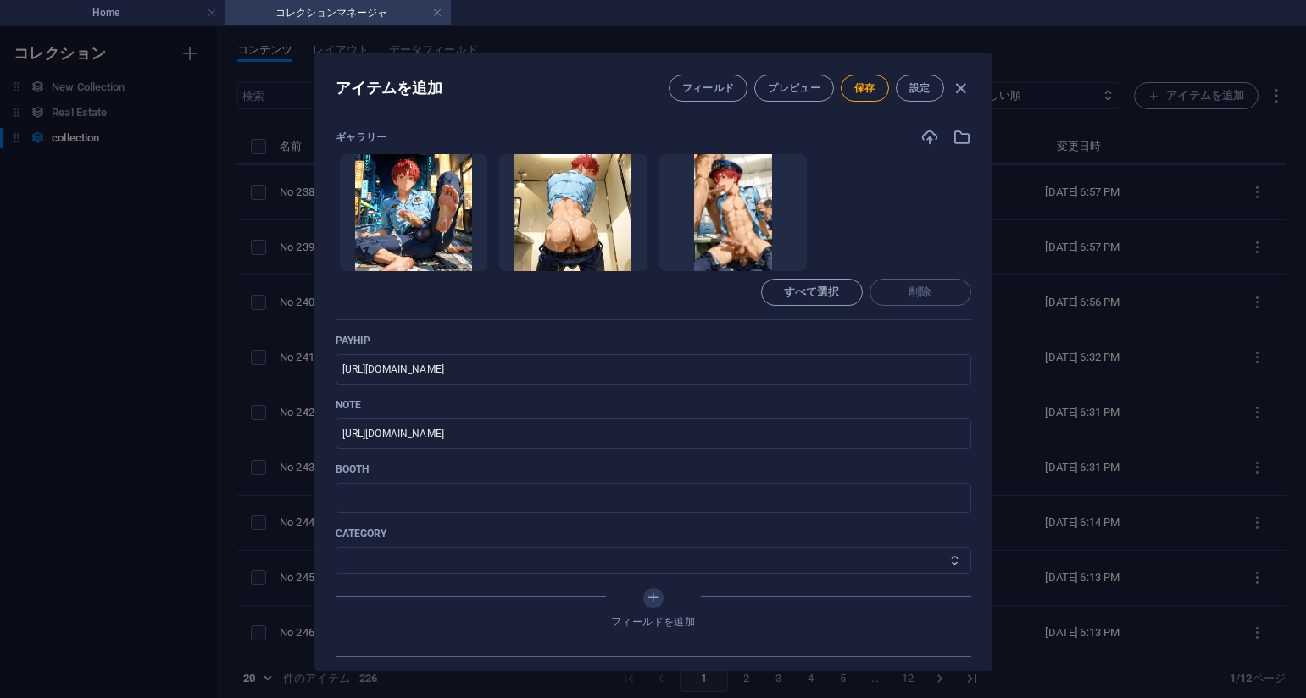
select select "警察官の巡回_Police patrol"
click at [336, 548] on select "その他 ジャマー_jammer レインコート_rain_coat ミリタリービキニ_military_bikini 体操選手_gymnast ドアの向こうのひ…" at bounding box center [654, 561] width 636 height 27
click at [862, 88] on span "保存" at bounding box center [864, 88] width 21 height 14
click at [1118, 242] on div "アイテムを編集 フィールド プレビュー 保存 設定 Name No 237_警察官の巡回_Police patrol_#_32(75PIC) ​ Slug w…" at bounding box center [653, 362] width 1306 height 672
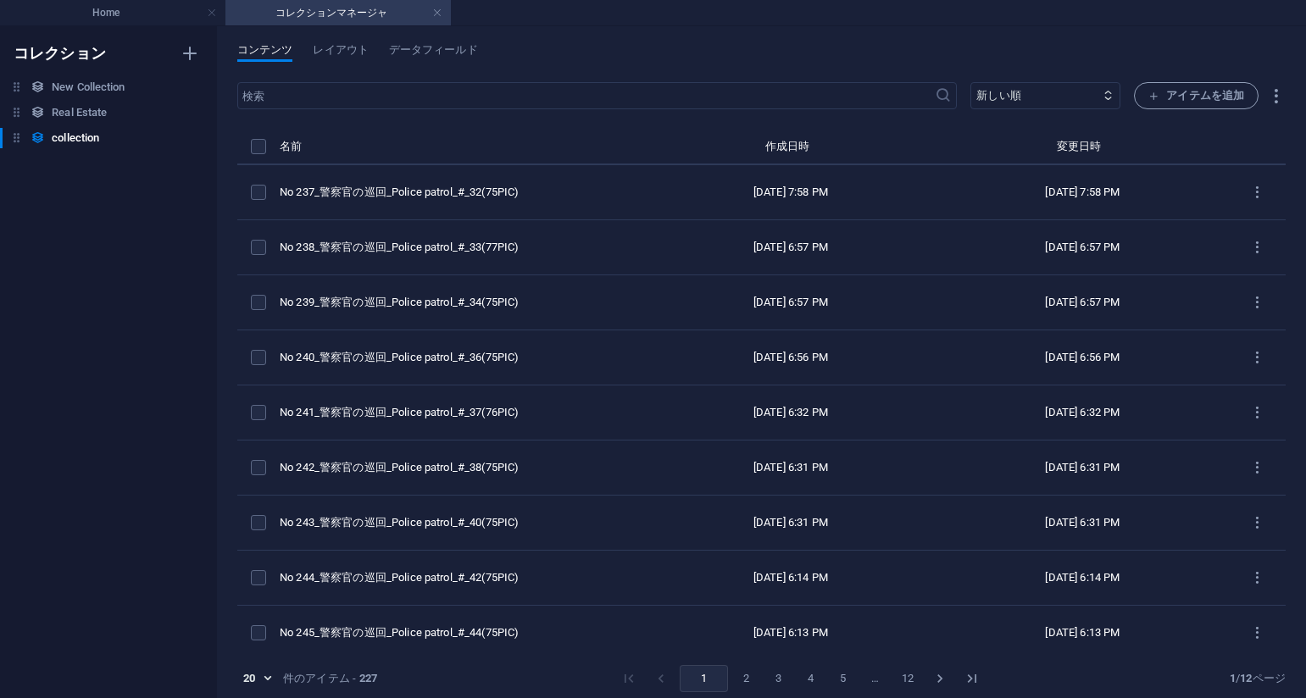
type input "no-237-police-patrol-32-75pic"
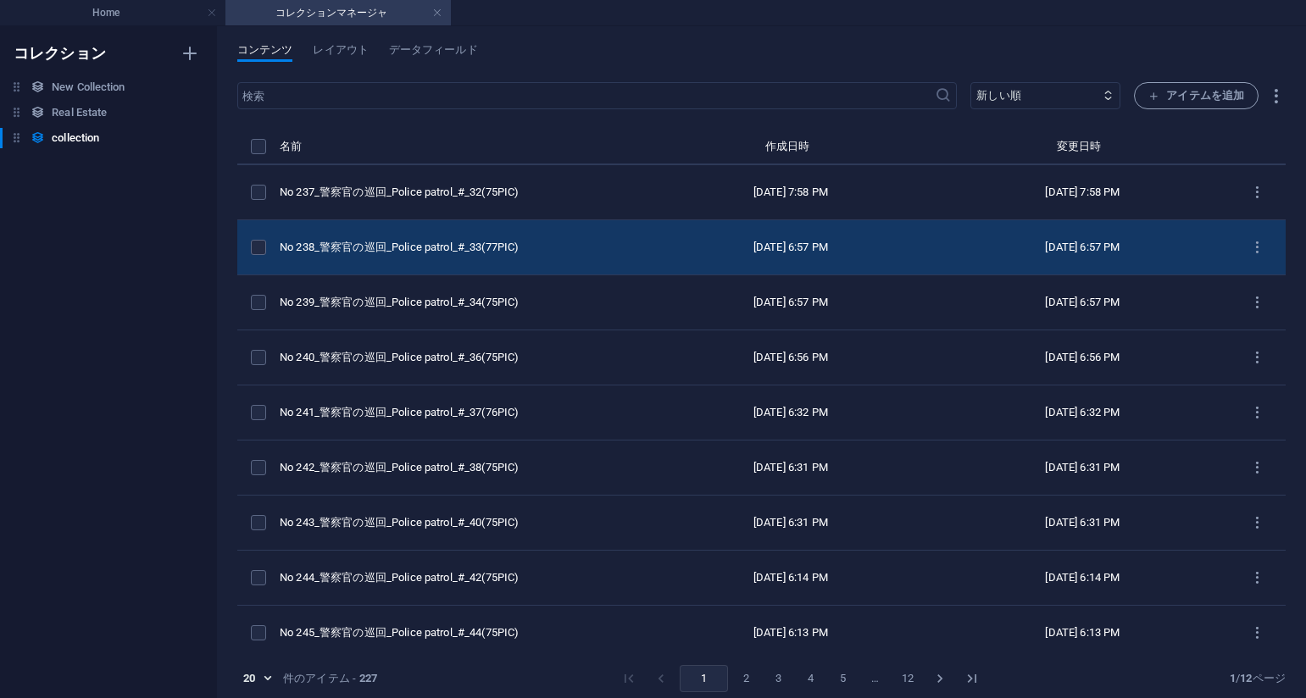
scroll to position [424, 0]
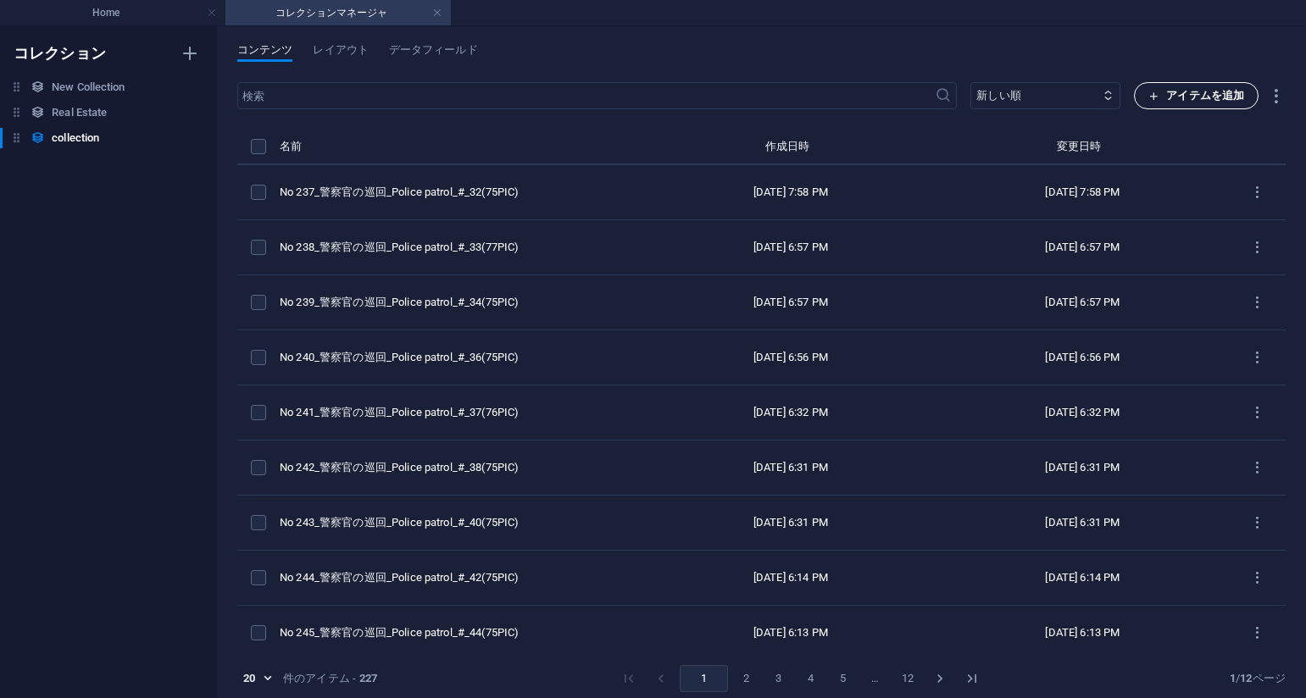
click at [1160, 107] on button "アイテムを追加" at bounding box center [1196, 95] width 125 height 27
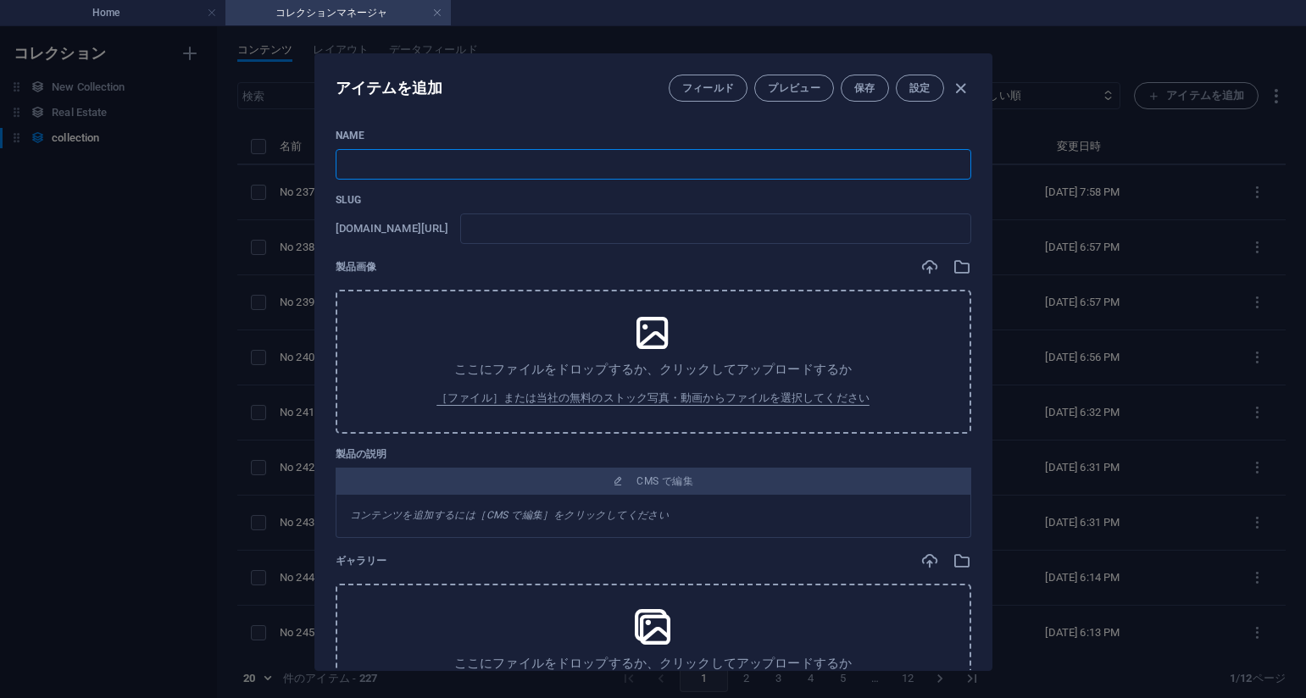
click at [588, 170] on input "text" at bounding box center [654, 164] width 636 height 31
paste input "No 236_警察官の巡回_Police patrol_#_31(75PIC)"
type input "No 236_警察官の巡回_Police patrol_#_31(75PIC)"
type input "no-236-police-patrol-31-75pic"
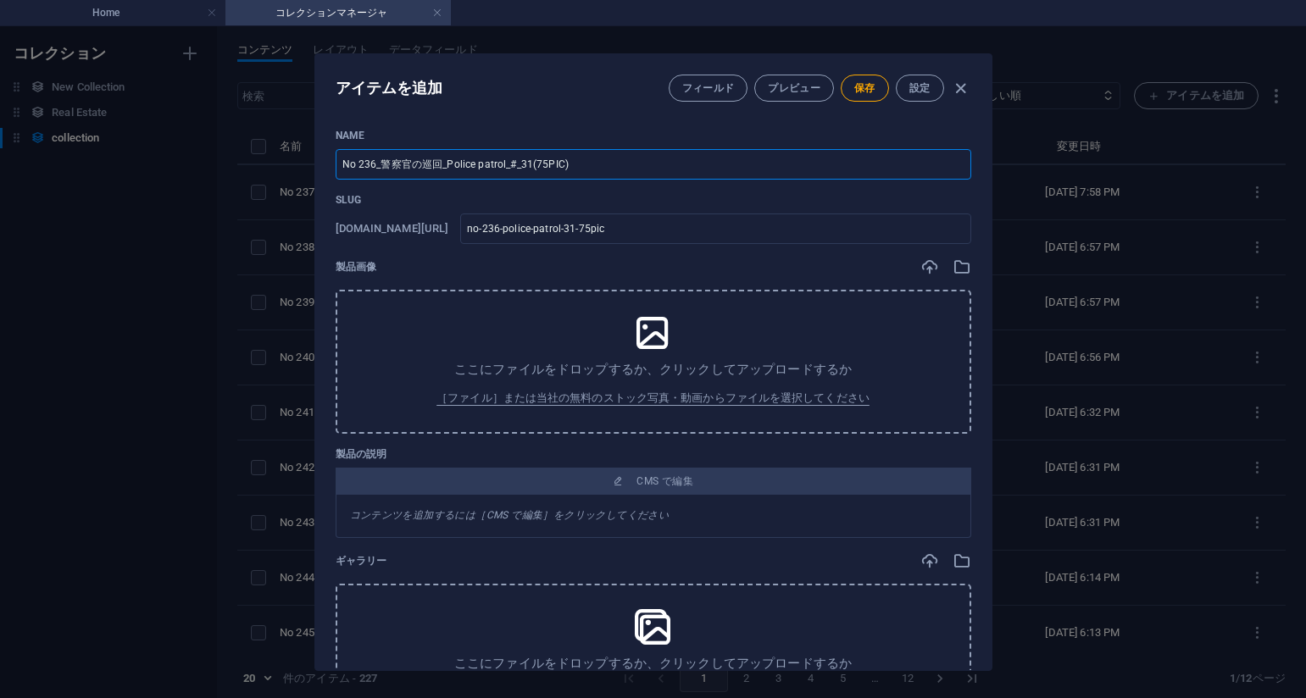
type input "No 236_警察官の巡回_Police patrol_#_31(75PIC)"
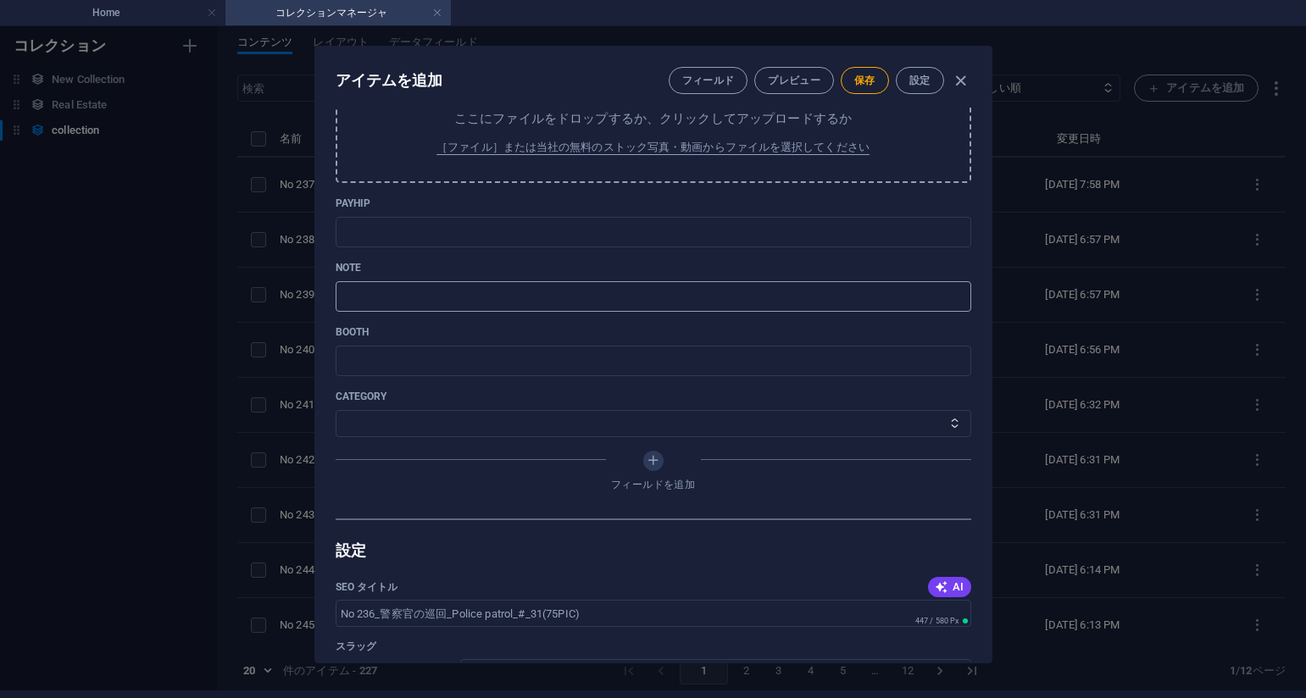
scroll to position [593, 0]
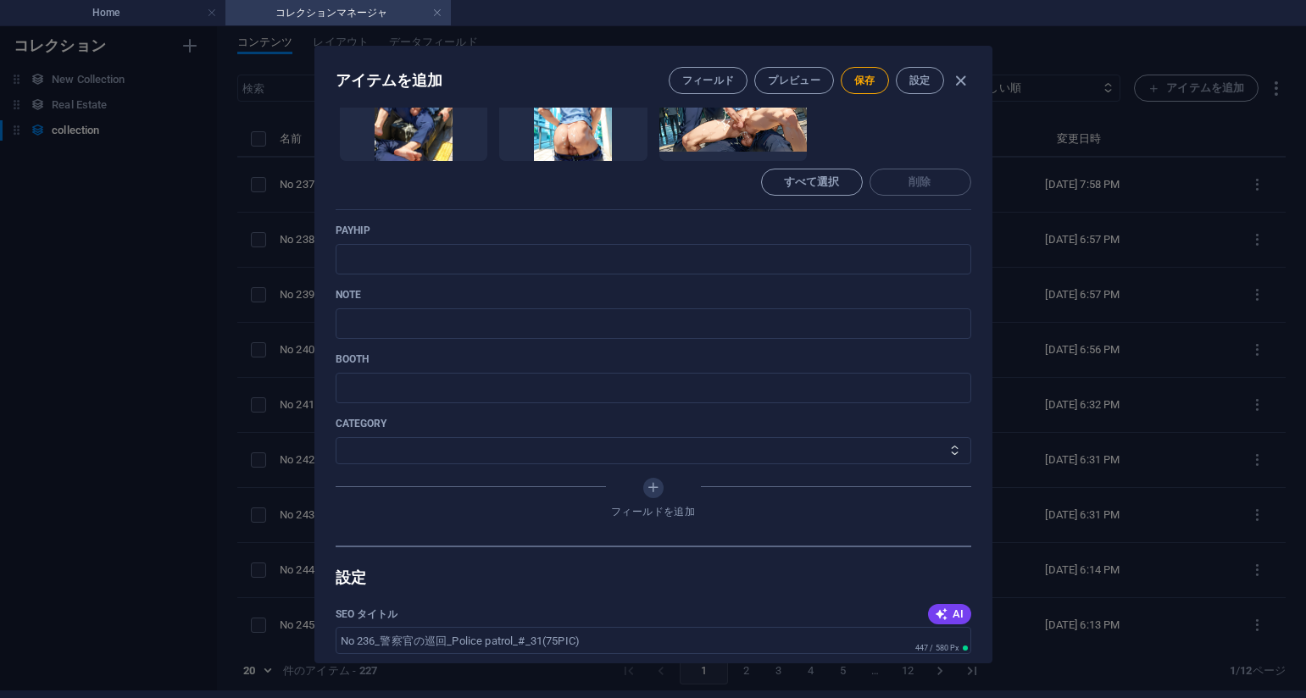
click at [721, 179] on div "すべて選択 削除" at bounding box center [654, 182] width 636 height 27
click at [547, 264] on input "text" at bounding box center [654, 259] width 636 height 31
paste input "https://payhip.com/b/y0ZHz"
type input "https://payhip.com/b/y0ZHz"
click at [729, 192] on div "すべて選択 削除" at bounding box center [654, 182] width 636 height 27
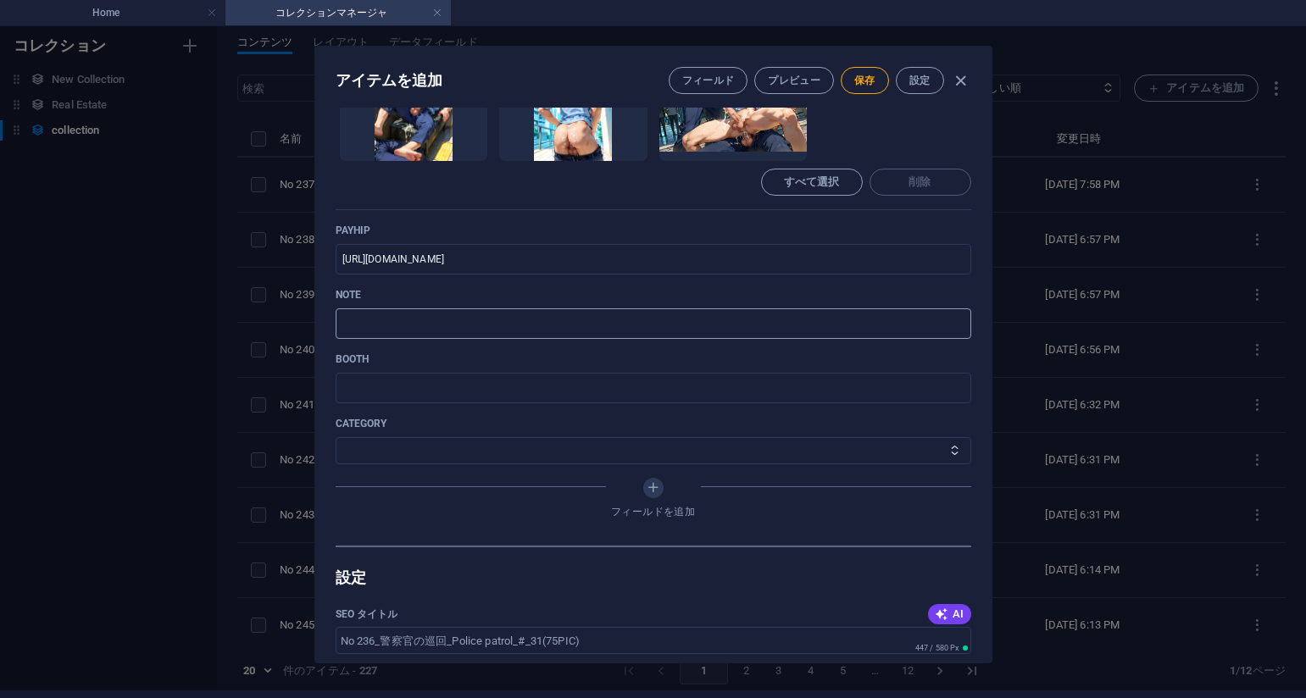
click at [606, 315] on input "text" at bounding box center [654, 324] width 636 height 31
paste input "https://note.com/agile_hippo6599/n/n4b3ebe6c1961?sub_rt=share_pb"
type input "https://note.com/agile_hippo6599/n/n4b3ebe6c1961?sub_rt=share_pb"
click at [436, 459] on select "その他 ジャマー_jammer レインコート_rain_coat ミリタリービキニ_military_bikini 体操選手_gymnast ドアの向こうのひ…" at bounding box center [654, 450] width 636 height 27
select select "警察官の巡回_Police patrol"
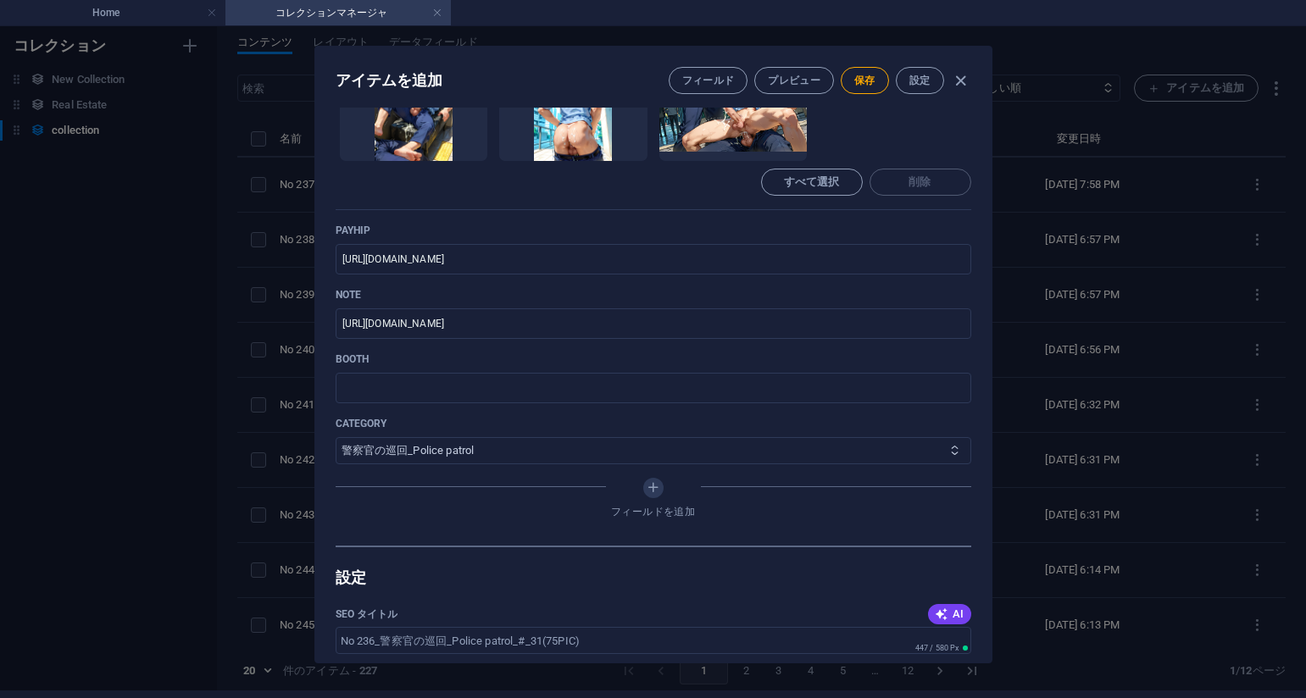
click at [336, 437] on select "その他 ジャマー_jammer レインコート_rain_coat ミリタリービキニ_military_bikini 体操選手_gymnast ドアの向こうのひ…" at bounding box center [654, 450] width 636 height 27
click at [871, 80] on span "保存" at bounding box center [864, 81] width 21 height 14
click at [1037, 239] on div "アイテムを編集 フィールド プレビュー 保存 設定 Name No 236_警察官の巡回_Police patrol_#_31(75PIC) ​ Slug w…" at bounding box center [653, 355] width 1306 height 672
type input "no-236-police-patrol-31-75pic"
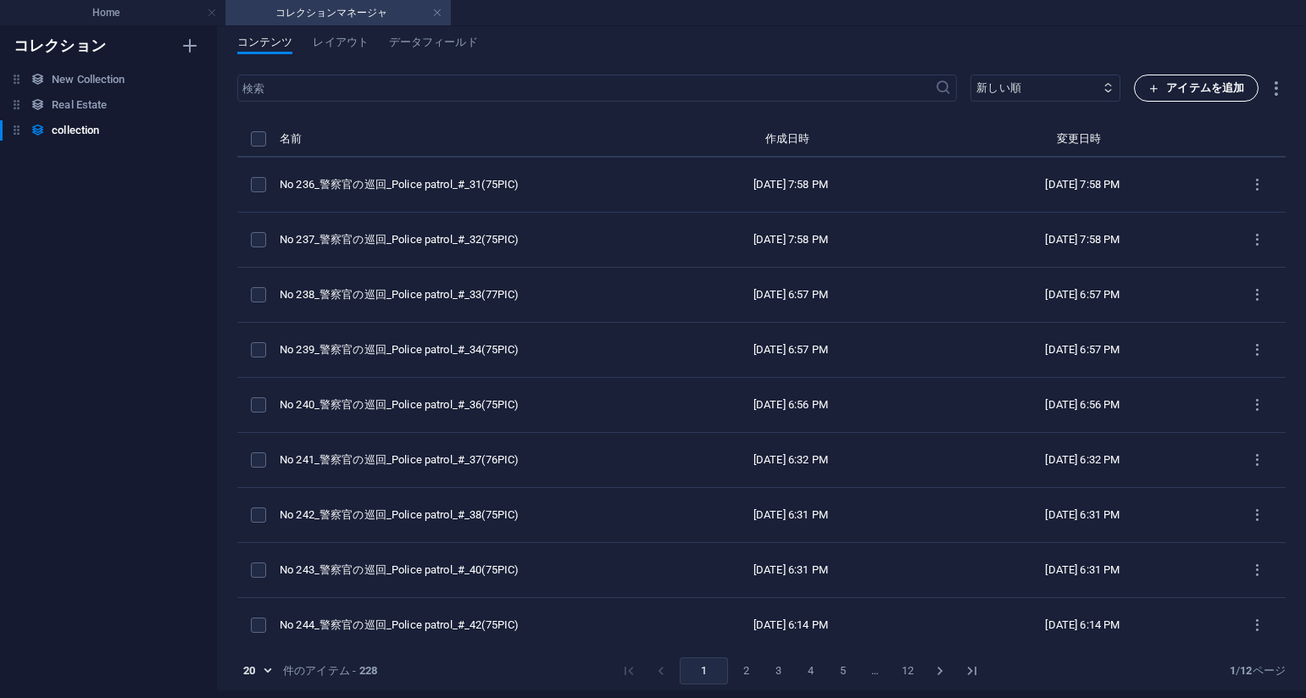
click at [1150, 90] on icon "button" at bounding box center [1153, 88] width 11 height 11
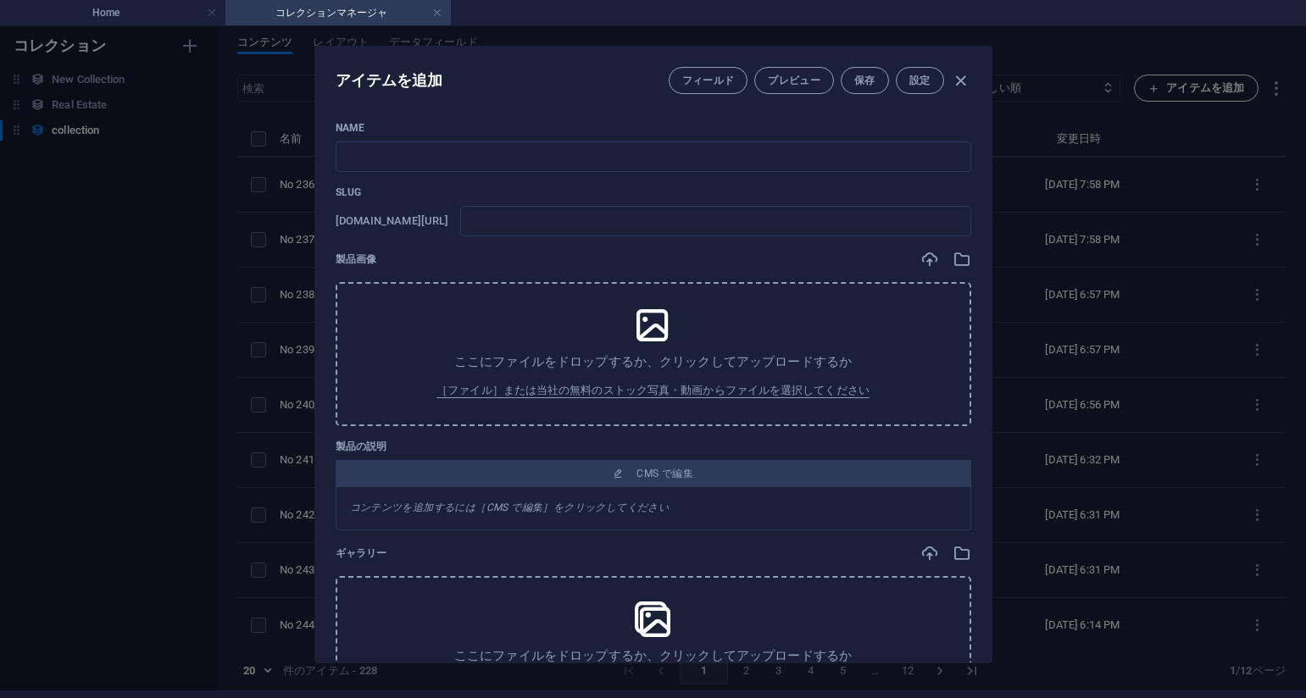
scroll to position [0, 0]
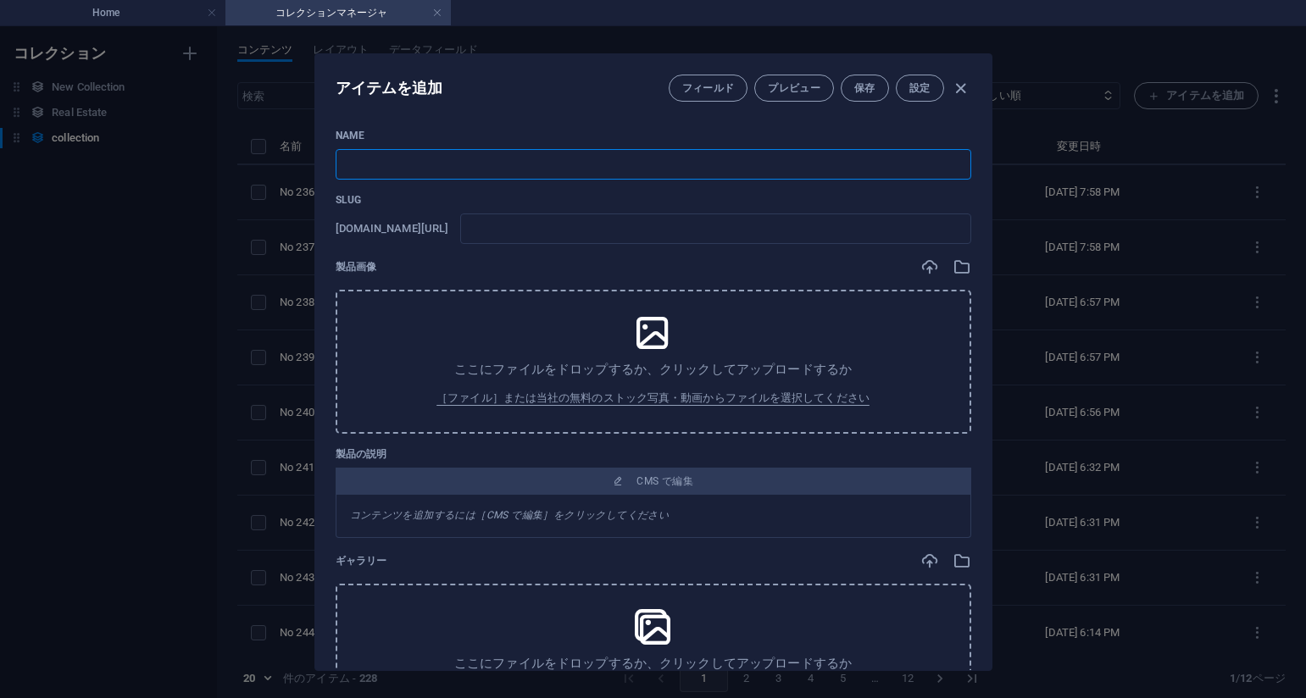
click at [588, 168] on input "text" at bounding box center [654, 164] width 636 height 31
paste input "No 235_警察官の巡回_Police patrol_#_29(75PIC)"
type input "No 235_警察官の巡回_Police patrol_#_29(75PIC)"
type input "no-235-police-patrol-29-75pic"
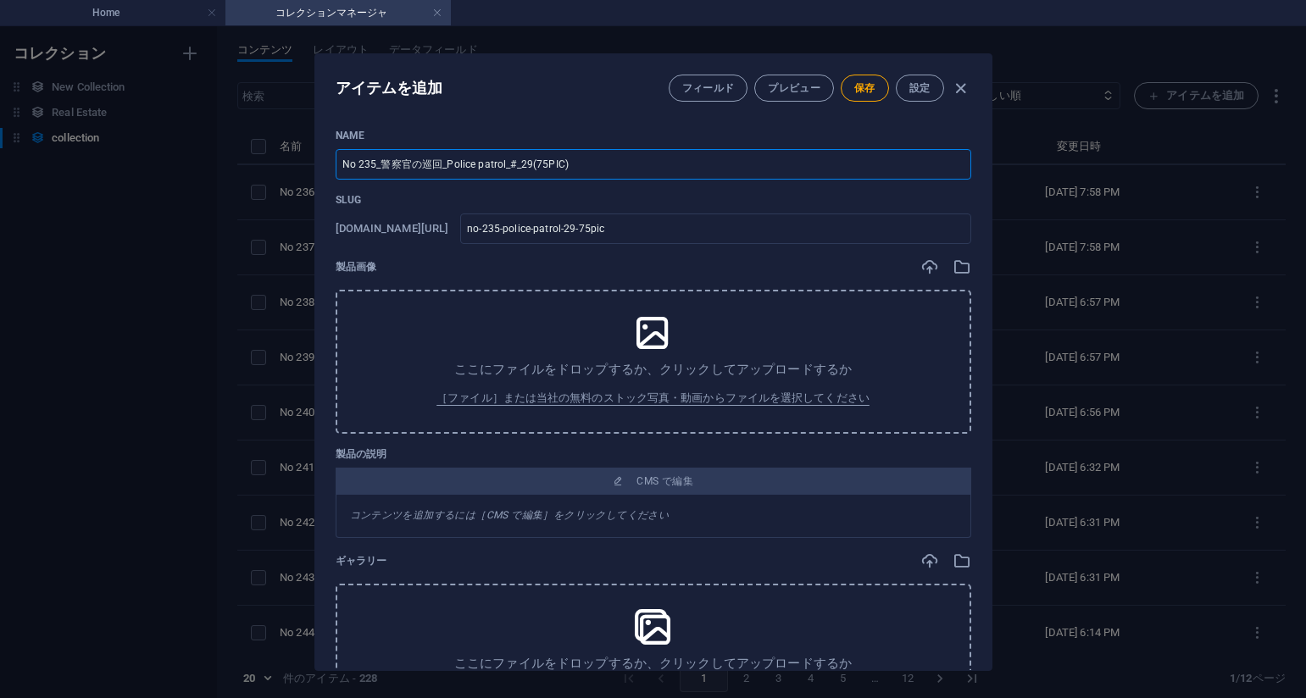
type input "No 235_警察官の巡回_Police patrol_#_29(75PIC)"
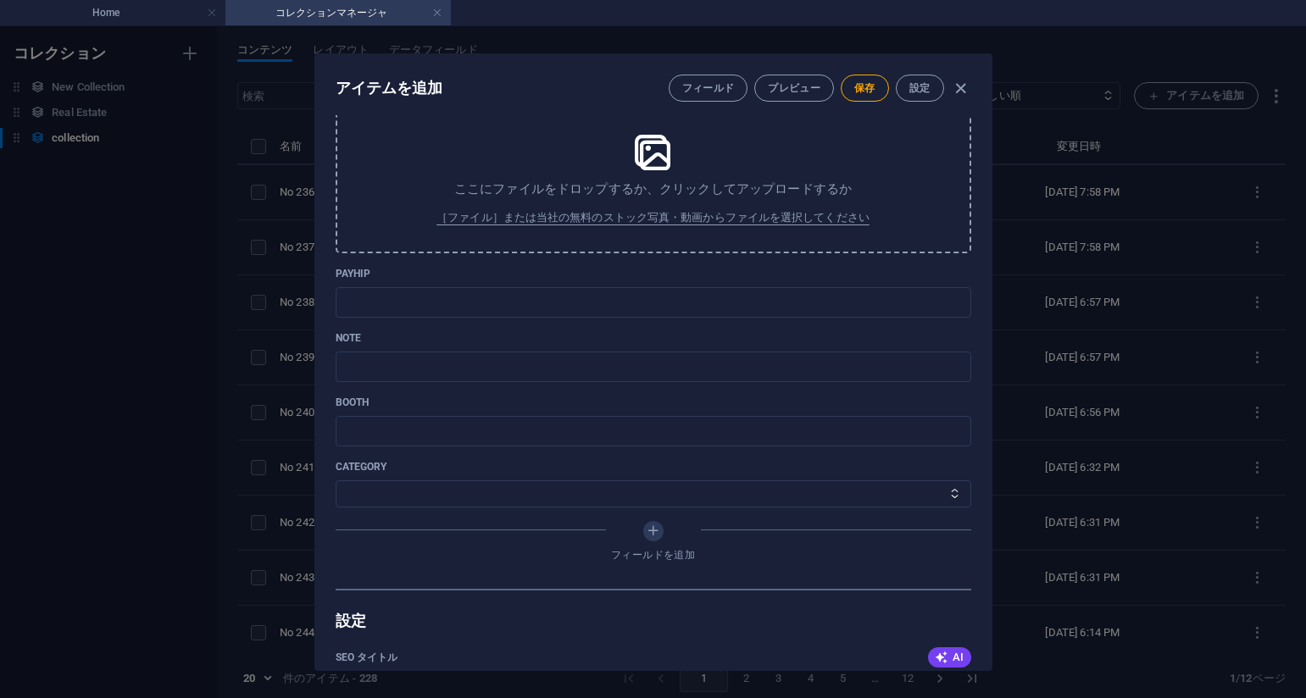
scroll to position [593, 0]
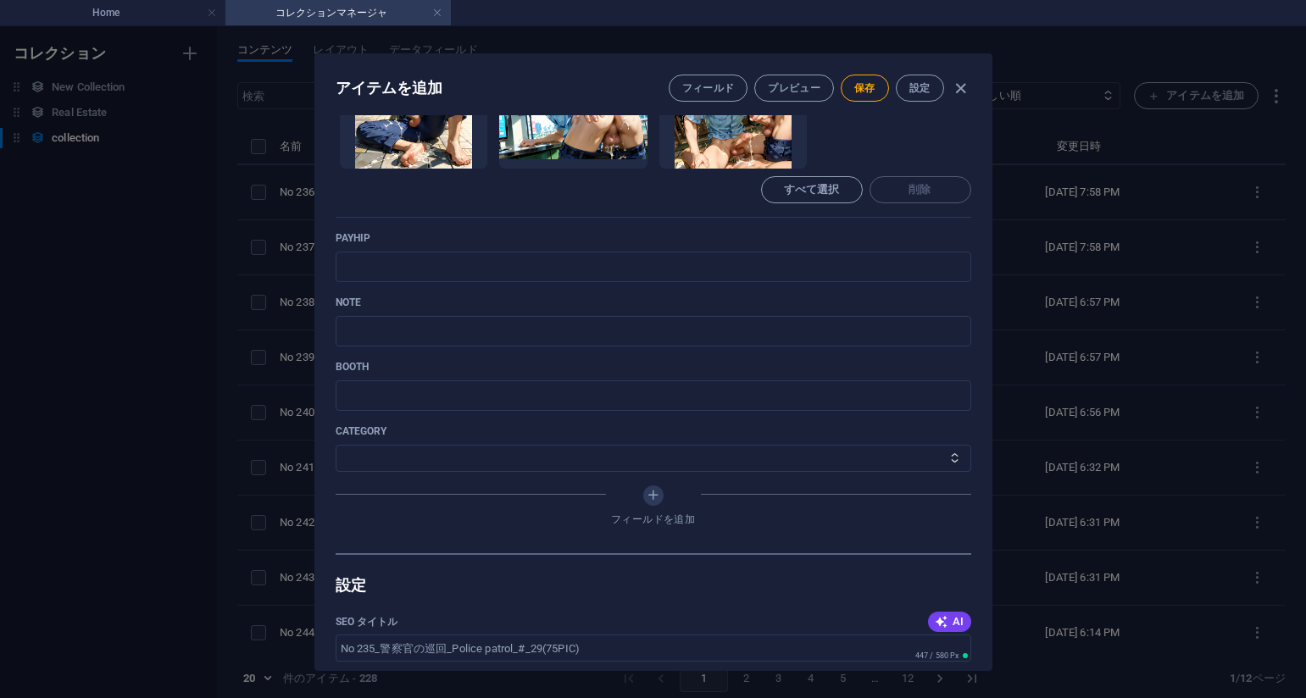
click at [875, 130] on ul "ここにファイルをドロップすると、すぐにアップロードされます" at bounding box center [654, 110] width 636 height 119
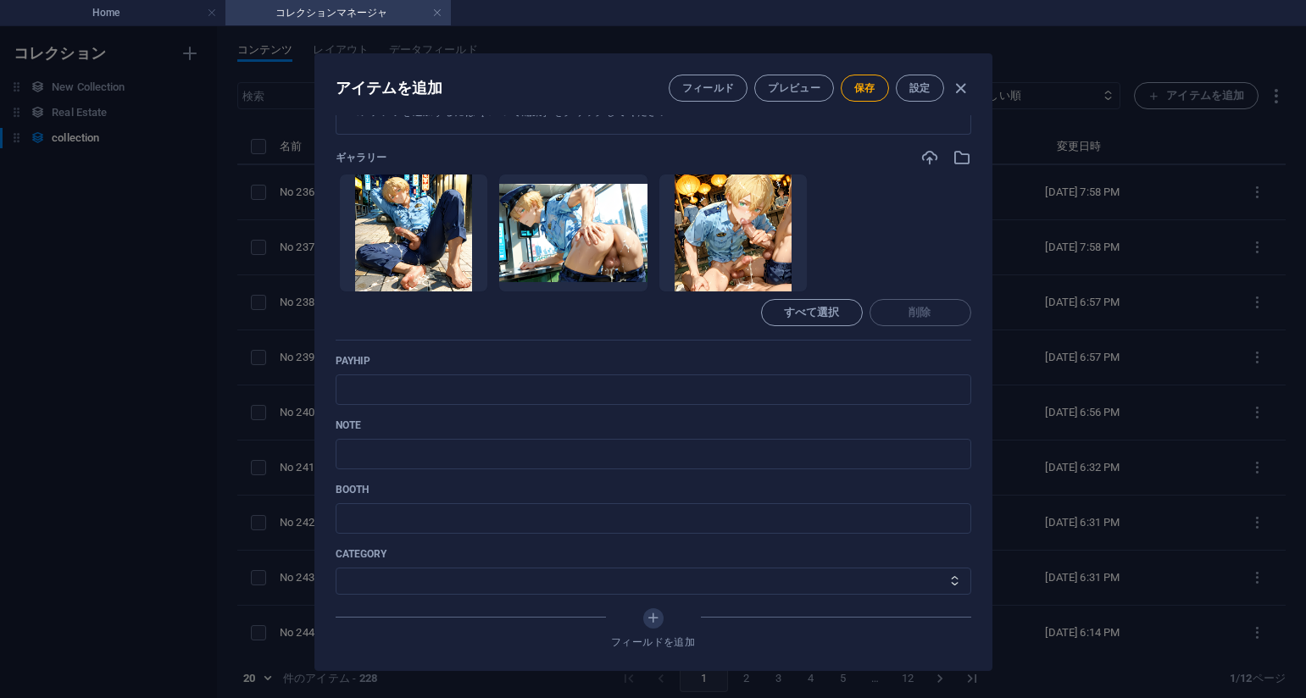
scroll to position [509, 0]
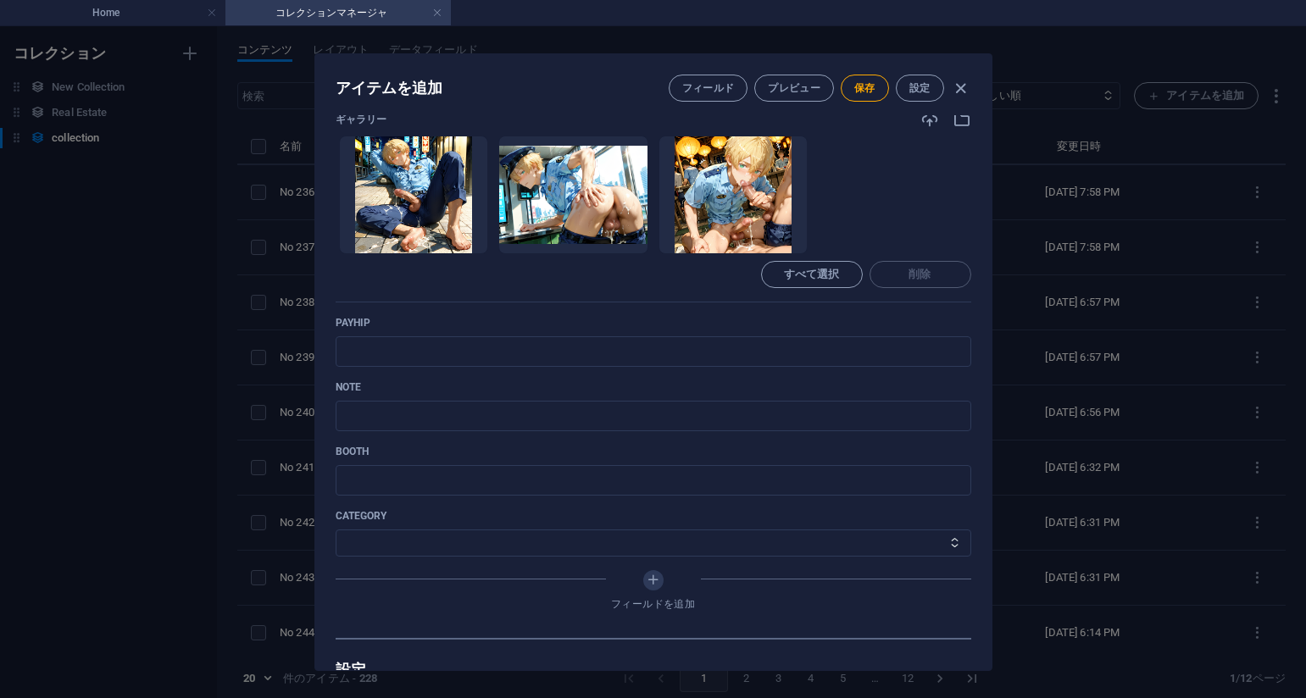
click at [864, 199] on ul "ここにファイルをドロップすると、すぐにアップロードされます" at bounding box center [654, 195] width 636 height 119
click at [443, 360] on input "text" at bounding box center [654, 351] width 636 height 31
paste input "https://payhip.com/b/YBoZP"
type input "https://payhip.com/b/YBoZP"
click at [753, 312] on div "Name No 235_警察官の巡回_Police patrol_#_29(75PIC) ​ Slug www.example.com/collection-…" at bounding box center [654, 129] width 636 height 1018
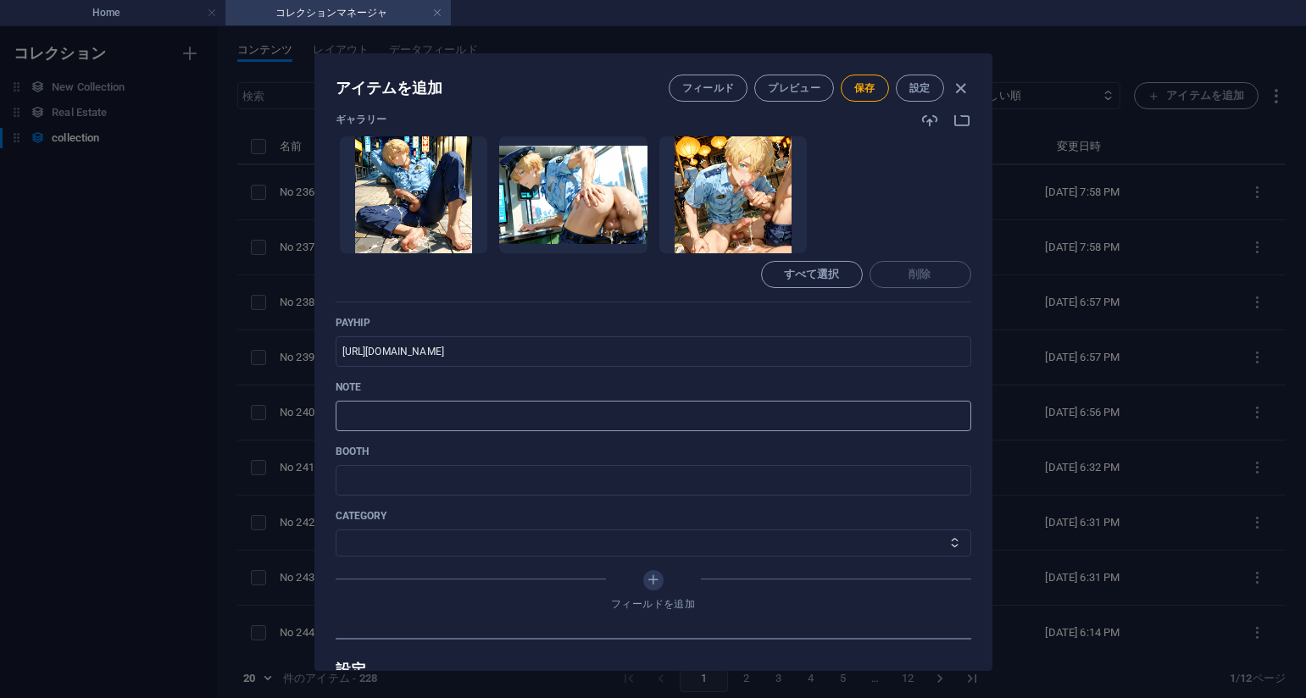
click at [577, 409] on input "text" at bounding box center [654, 416] width 636 height 31
paste input "https://note.com/agile_hippo6599/n/n6b129a845a75?sub_rt=share_pb"
type input "https://note.com/agile_hippo6599/n/n6b129a845a75?sub_rt=share_pb"
click at [409, 528] on div "category その他 ジャマー_jammer レインコート_rain_coat ミリタリービキニ_military_bikini 体操選手_gymnast…" at bounding box center [654, 532] width 636 height 47
click at [412, 539] on select "その他 ジャマー_jammer レインコート_rain_coat ミリタリービキニ_military_bikini 体操選手_gymnast ドアの向こうのひ…" at bounding box center [654, 543] width 636 height 27
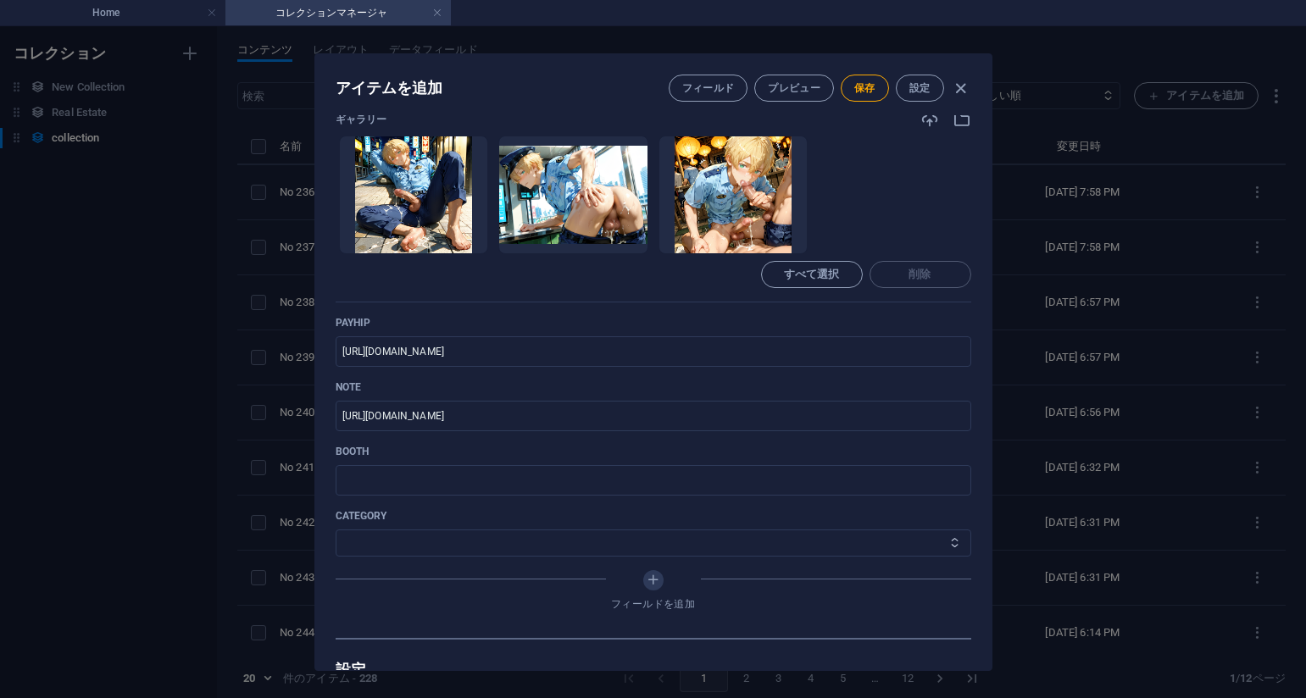
select select "警察官の巡回_Police patrol"
click at [336, 530] on select "その他 ジャマー_jammer レインコート_rain_coat ミリタリービキニ_military_bikini 体操選手_gymnast ドアの向こうのひ…" at bounding box center [654, 543] width 636 height 27
click at [864, 81] on button "保存" at bounding box center [865, 88] width 48 height 27
click at [1126, 342] on div "アイテムを編集 フィールド プレビュー 保存 設定 Name No 235_警察官の巡回_Police patrol_#_29(75PIC) ​ Slug w…" at bounding box center [653, 362] width 1306 height 672
type input "no-235-police-patrol-29-75pic"
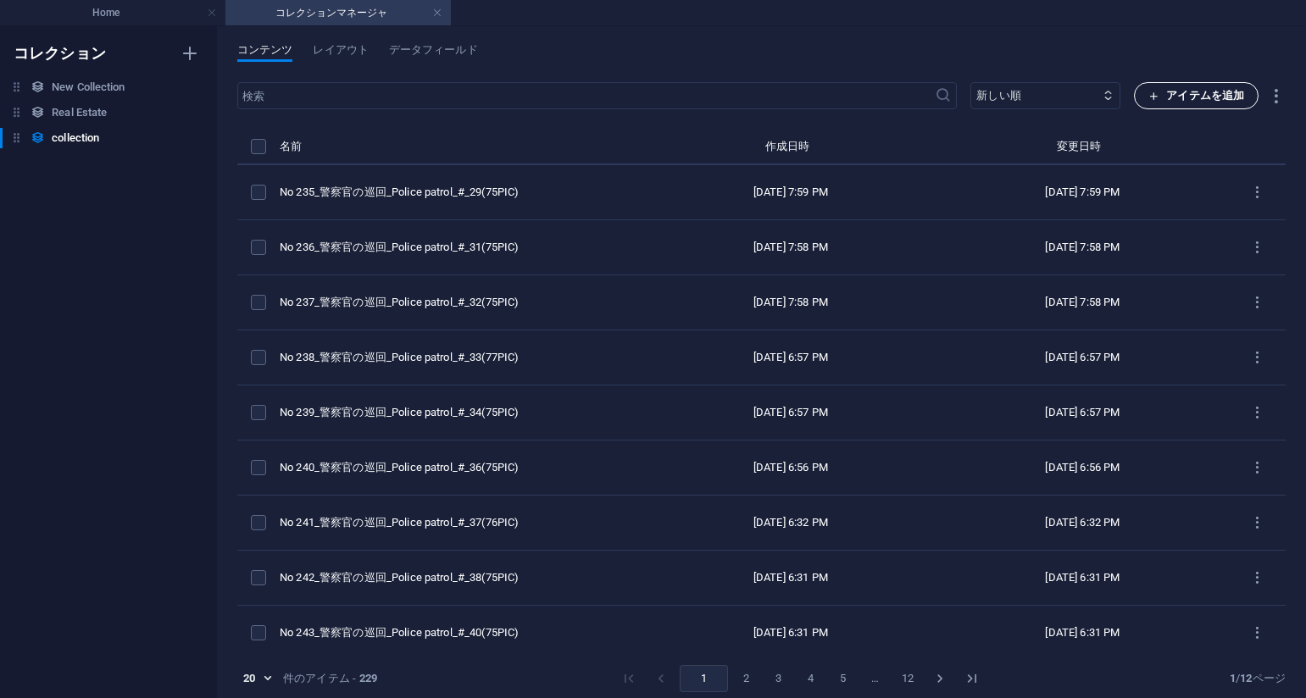
click at [1159, 84] on button "アイテムを追加" at bounding box center [1196, 95] width 125 height 27
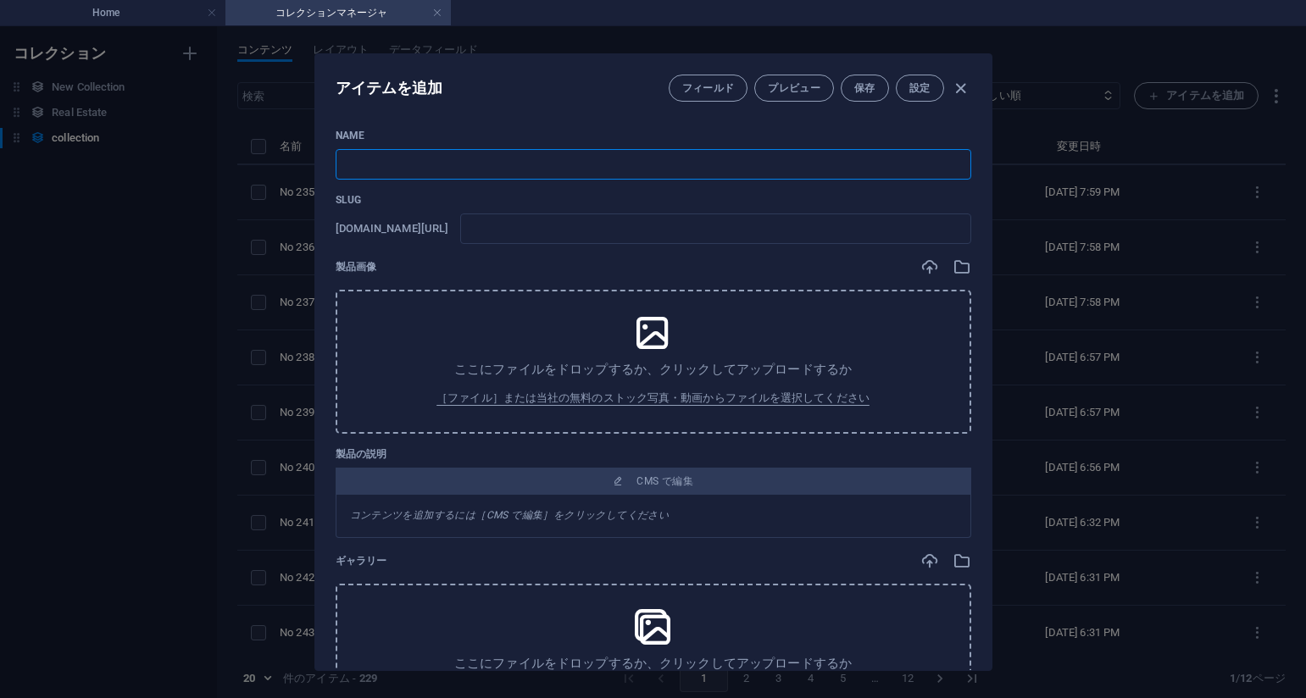
click at [650, 168] on input "text" at bounding box center [654, 164] width 636 height 31
paste input "No 234_警察官の巡回_Police patrol_#_27(75PIC)"
type input "No 234_警察官の巡回_Police patrol_#_27(75PIC)"
type input "no-234-police-patrol-27-75pic"
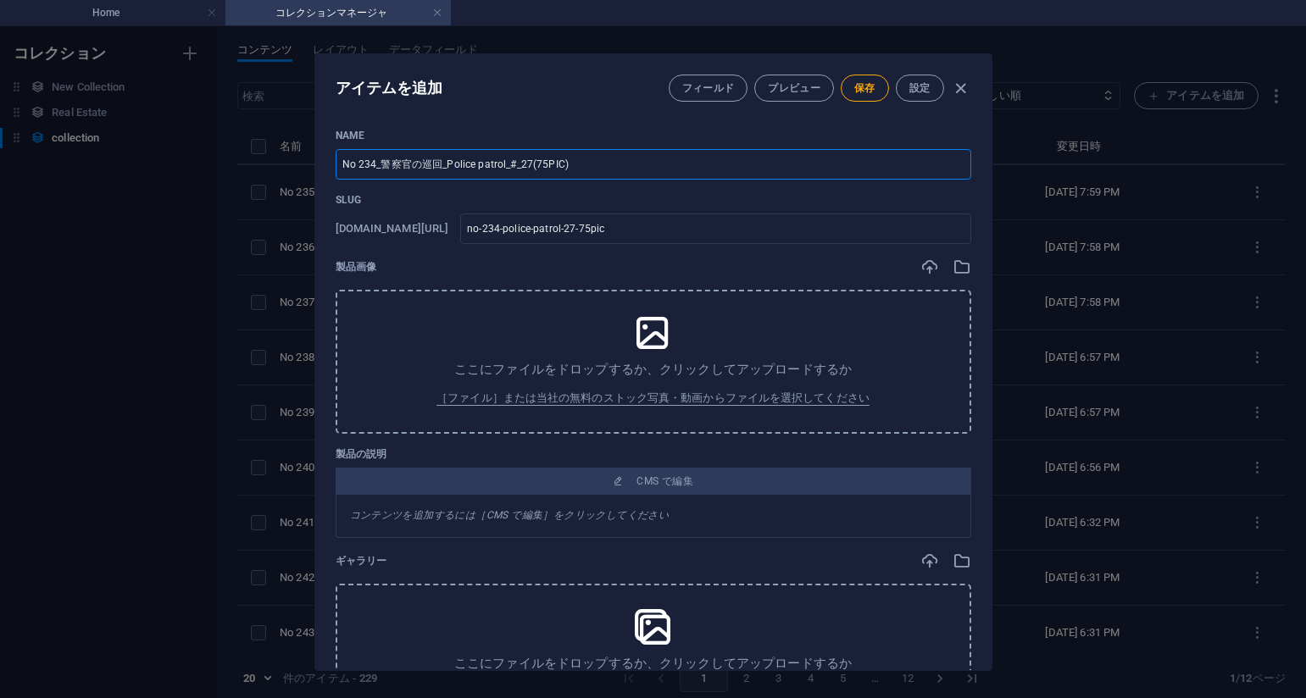
type input "No 234_警察官の巡回_Police patrol_#_27(75PIC)"
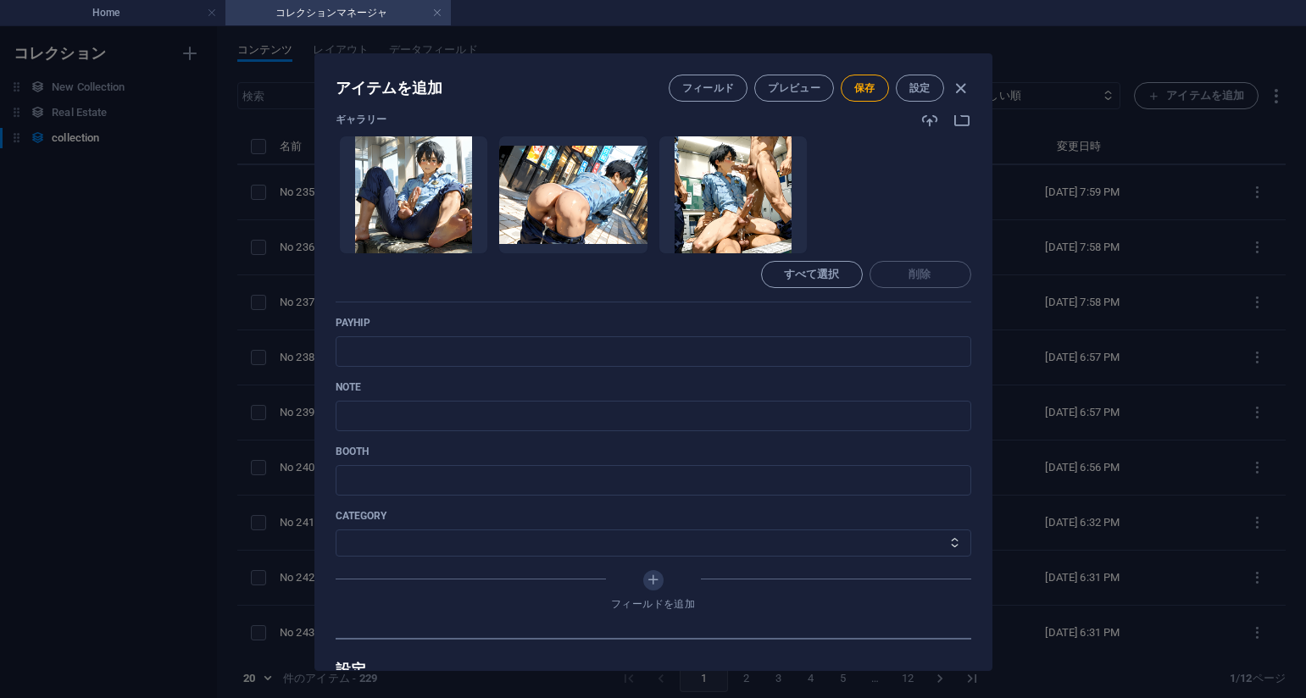
click at [864, 197] on ul "ここにファイルをドロップすると、すぐにアップロードされます" at bounding box center [654, 195] width 636 height 119
click at [603, 334] on div "payhip ​" at bounding box center [654, 341] width 636 height 51
click at [587, 346] on input "text" at bounding box center [654, 351] width 636 height 31
paste input "https://payhip.com/b/MOWn6"
type input "https://payhip.com/b/MOWn6"
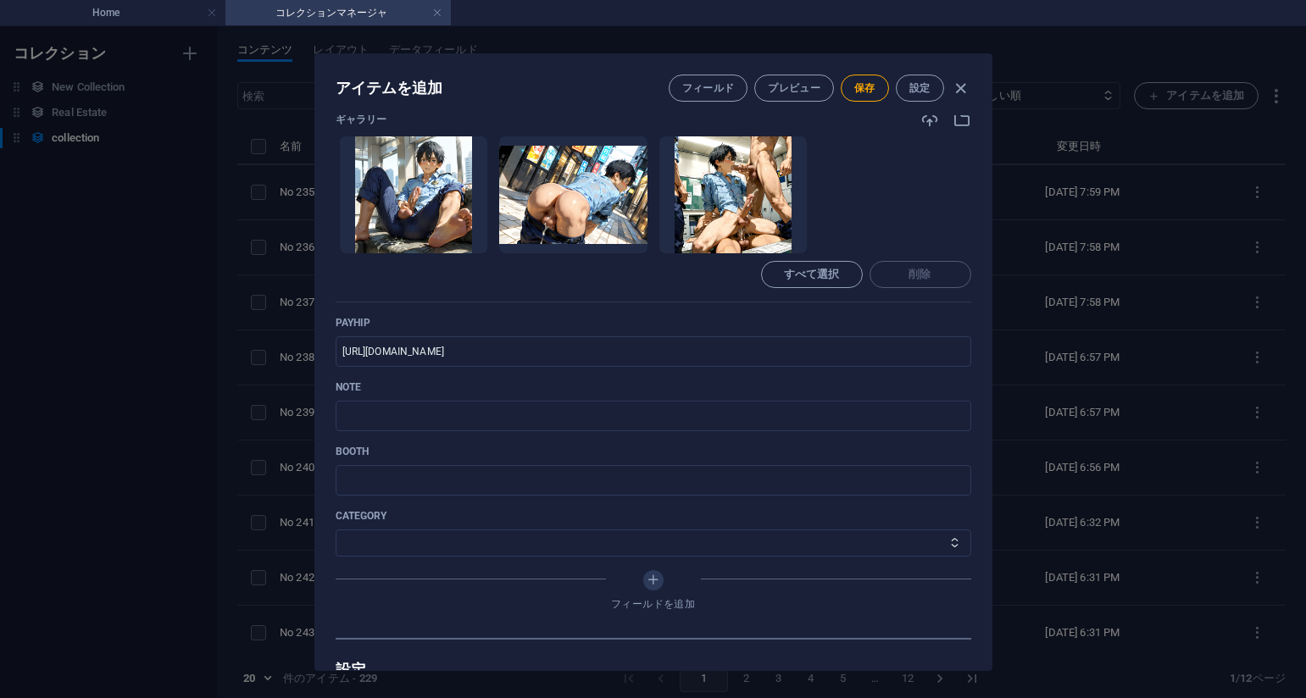
click at [787, 319] on p "payhip" at bounding box center [654, 323] width 636 height 14
click at [497, 426] on input "text" at bounding box center [654, 416] width 636 height 31
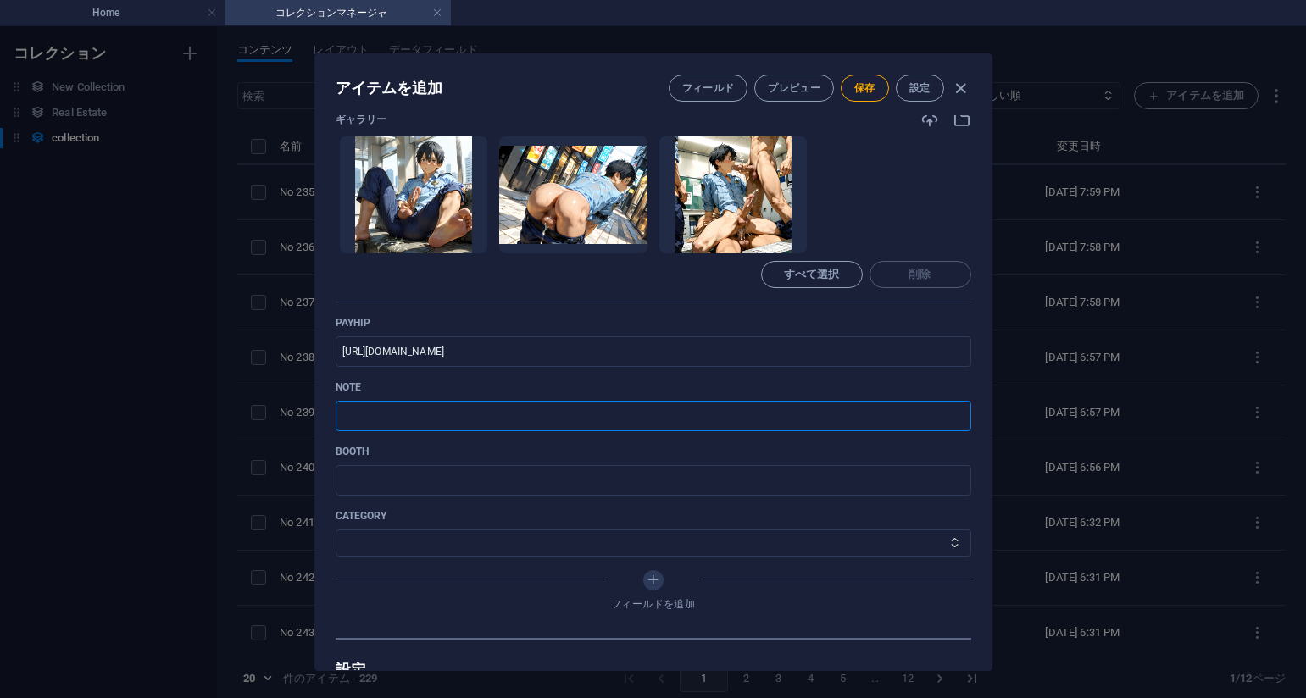
paste input "https://note.com/agile_hippo6599/n/n18b320e5259d?sub_rt=share_pb"
type input "https://note.com/agile_hippo6599/n/n18b320e5259d?sub_rt=share_pb"
click at [382, 549] on select "その他 ジャマー_jammer レインコート_rain_coat ミリタリービキニ_military_bikini 体操選手_gymnast ドアの向こうのひ…" at bounding box center [654, 543] width 636 height 27
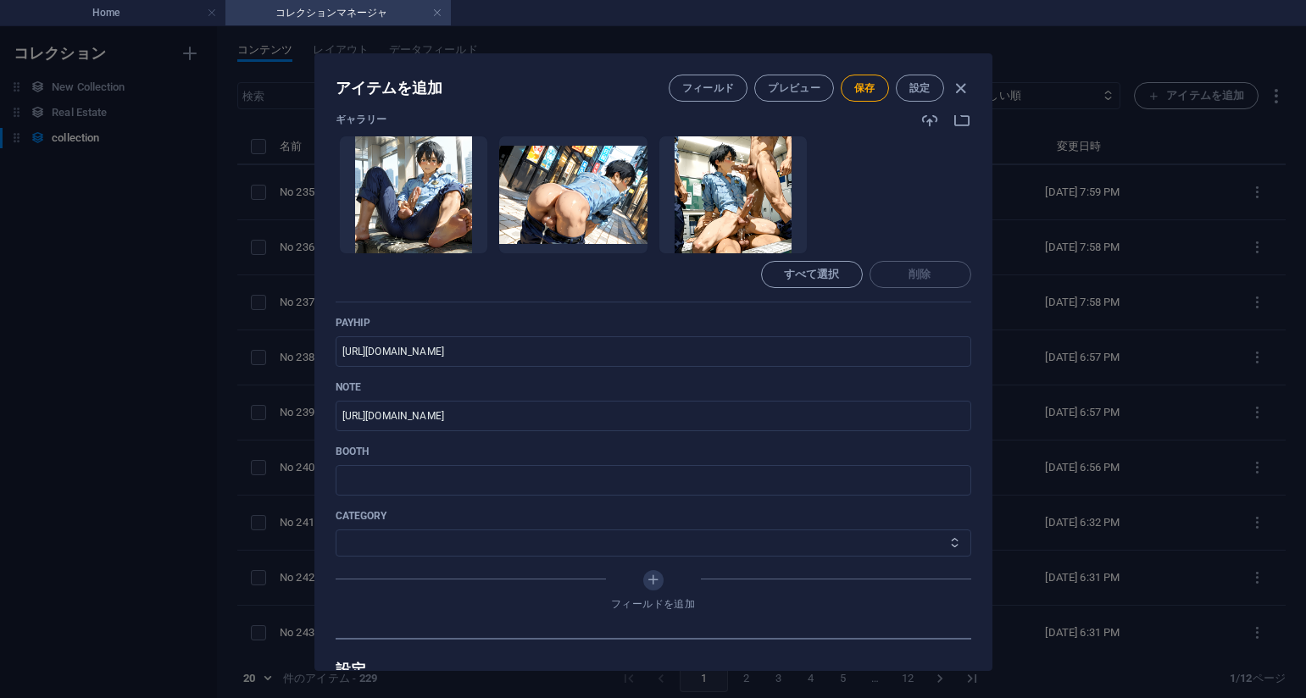
select select "警察官の巡回_Police patrol"
click at [336, 530] on select "その他 ジャマー_jammer レインコート_rain_coat ミリタリービキニ_military_bikini 体操選手_gymnast ドアの向こうのひ…" at bounding box center [654, 543] width 636 height 27
click at [872, 81] on span "保存" at bounding box center [864, 88] width 21 height 14
click at [837, 197] on ul "ここにファイルをドロップすると、すぐにアップロードされます" at bounding box center [654, 195] width 636 height 119
click at [1091, 209] on div "アイテムを編集 フィールド プレビュー 保存 設定 Name No 234_警察官の巡回_Police patrol_#_27(75PIC) ​ Slug w…" at bounding box center [653, 362] width 1306 height 672
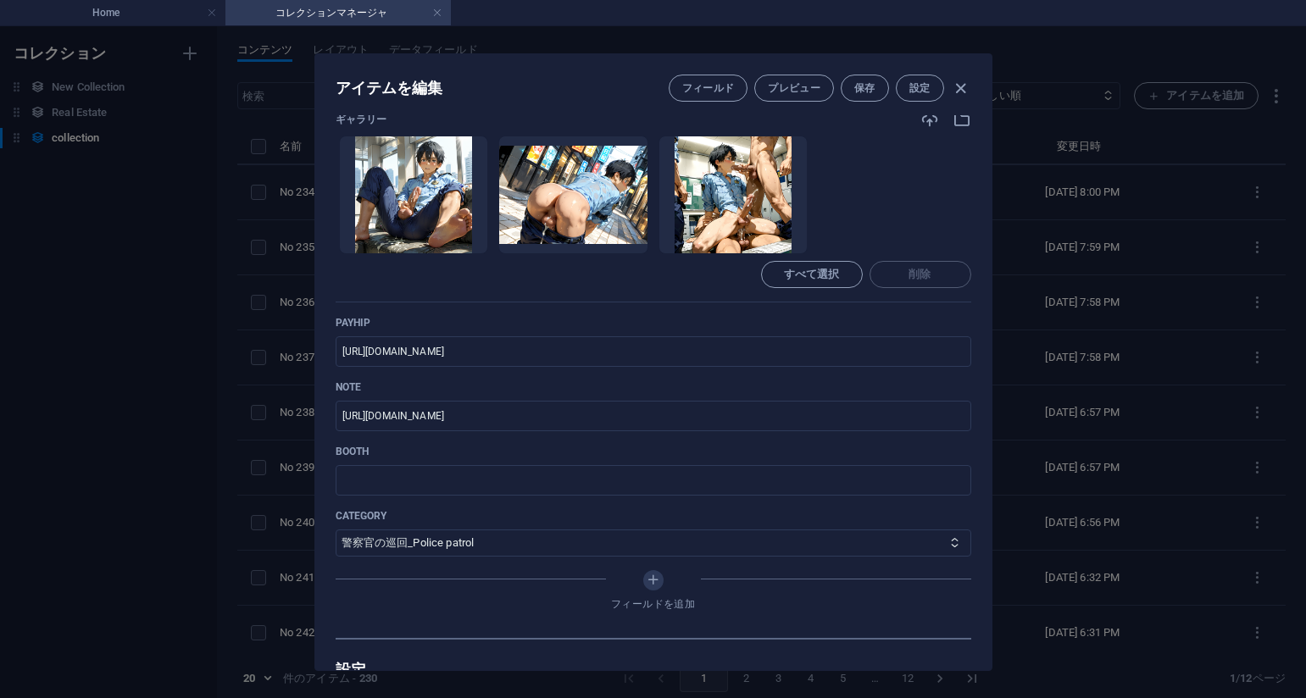
type input "no-234-police-patrol-27-75pic"
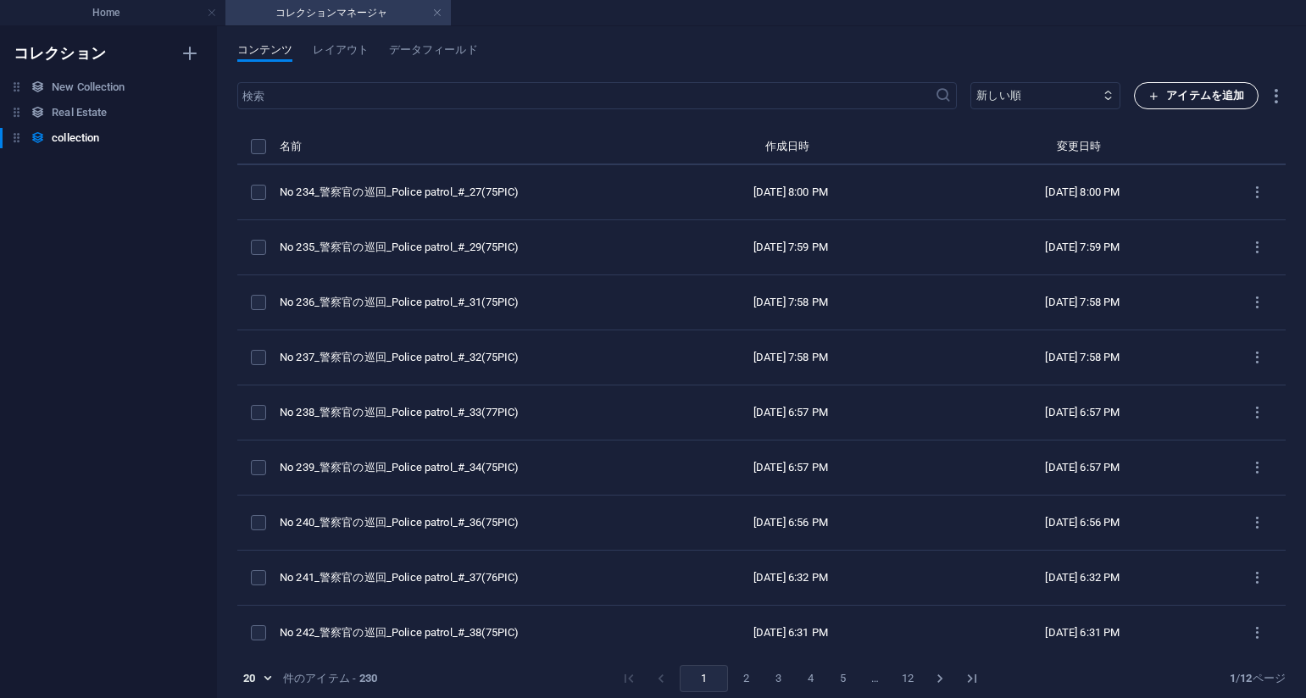
click at [1156, 95] on icon "button" at bounding box center [1153, 96] width 11 height 11
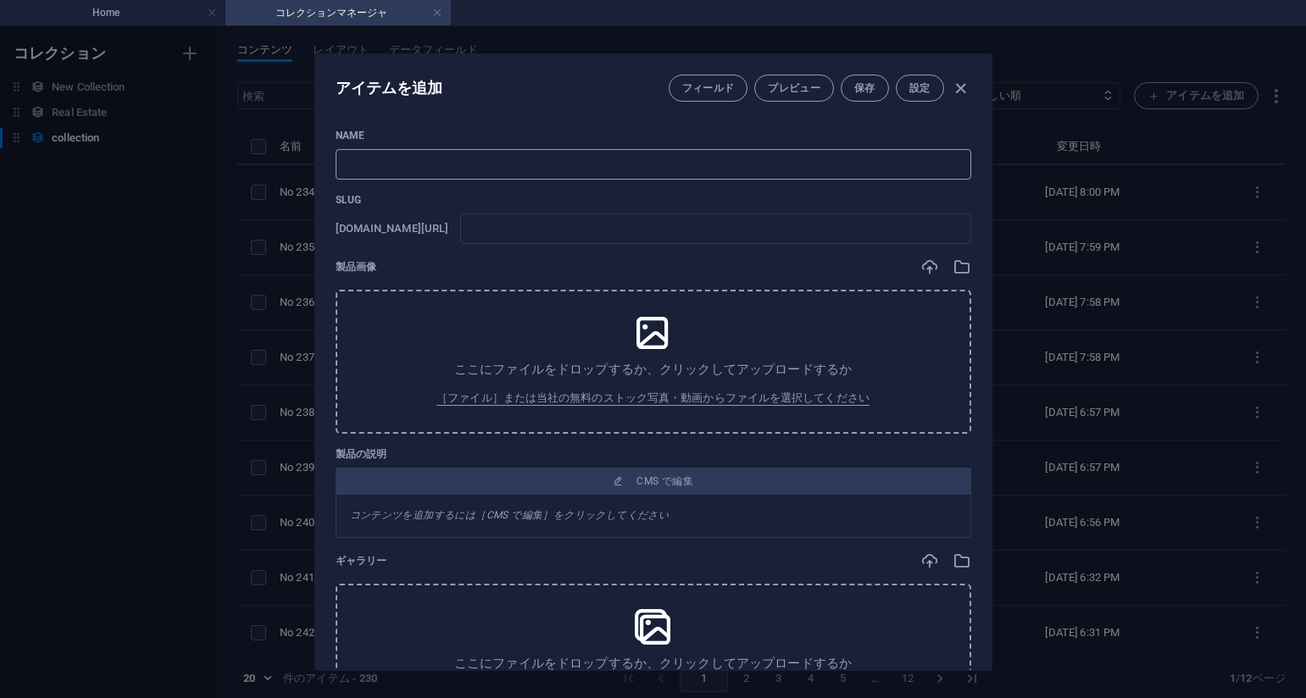
click at [652, 165] on input "text" at bounding box center [654, 164] width 636 height 31
paste input "No 233_警察官の巡回_Police patrol_#_26(75PIC)"
type input "No 233_警察官の巡回_Police patrol_#_26(75PIC)"
type input "no-233-police-patrol-26-75pic"
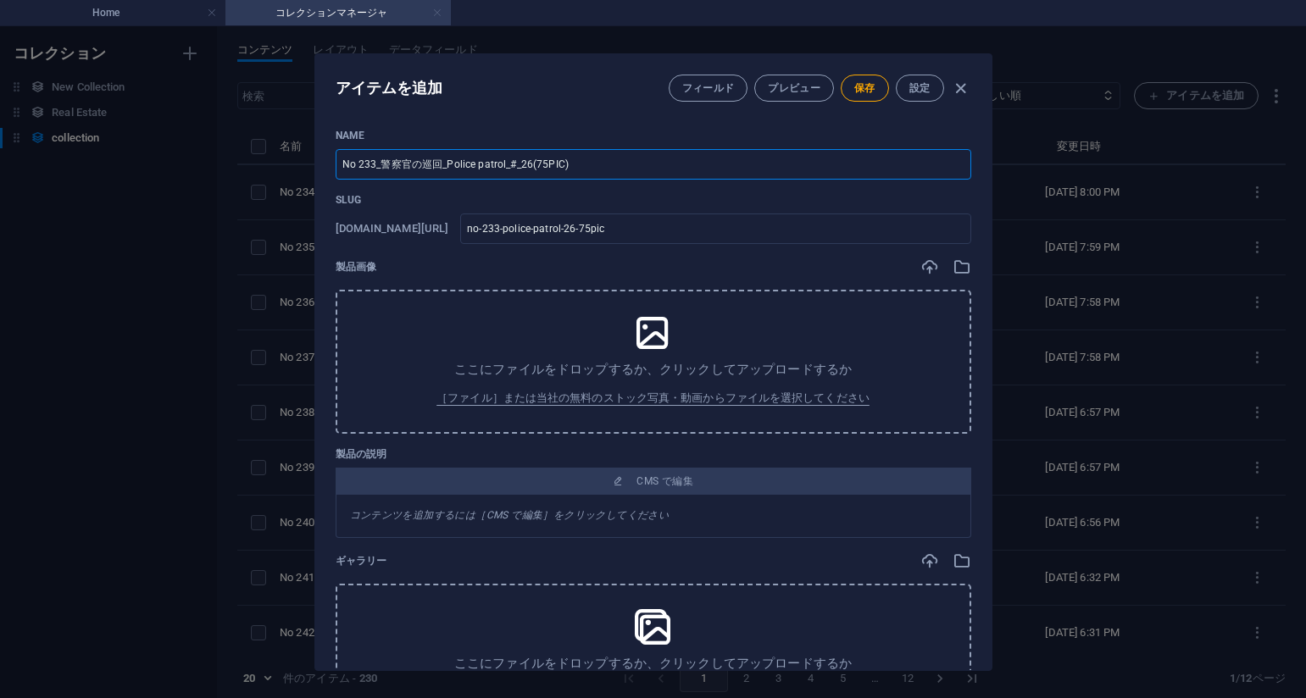
type input "No 233_警察官の巡回_Police patrol_#_26(75PIC)"
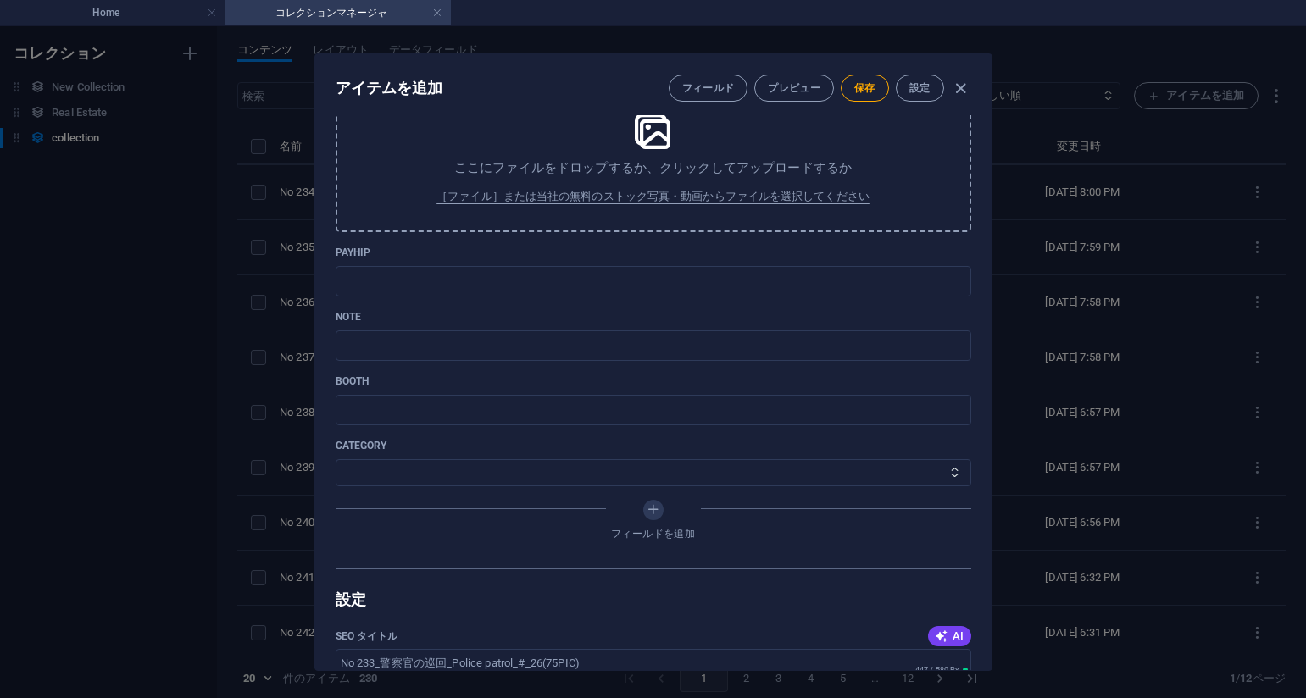
scroll to position [593, 0]
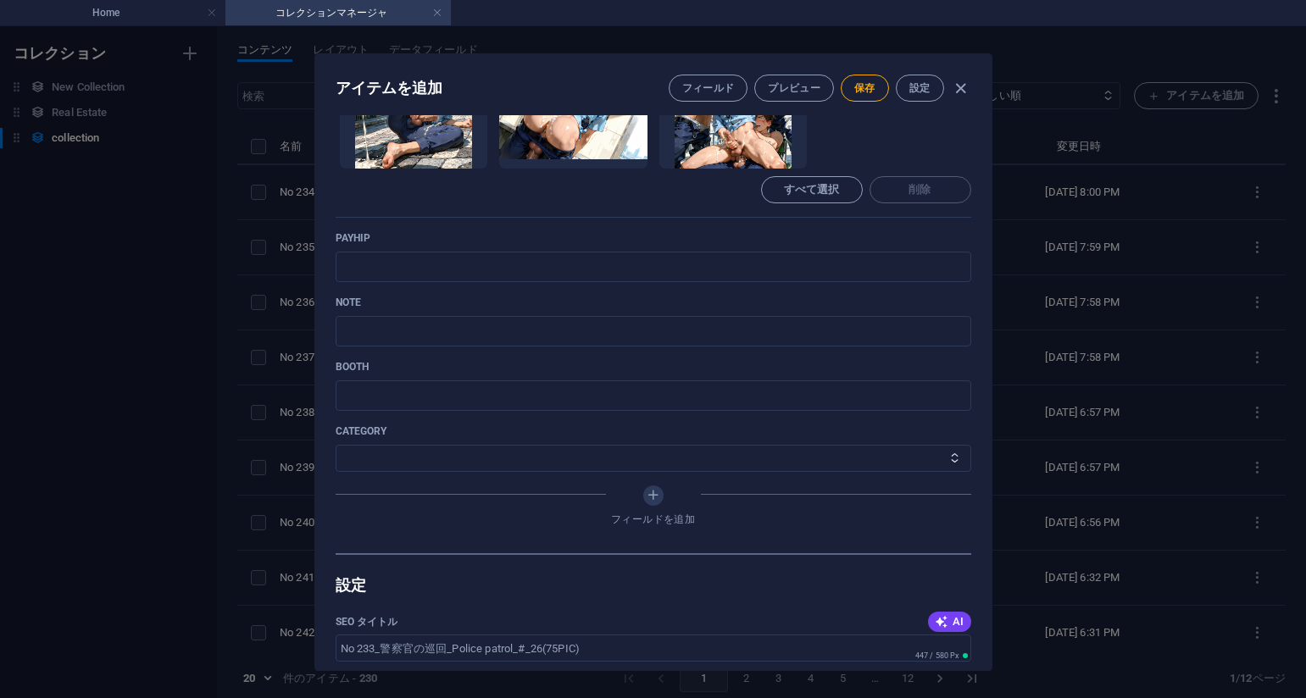
click at [755, 301] on p "note" at bounding box center [654, 303] width 636 height 14
click at [554, 270] on input "text" at bounding box center [654, 267] width 636 height 31
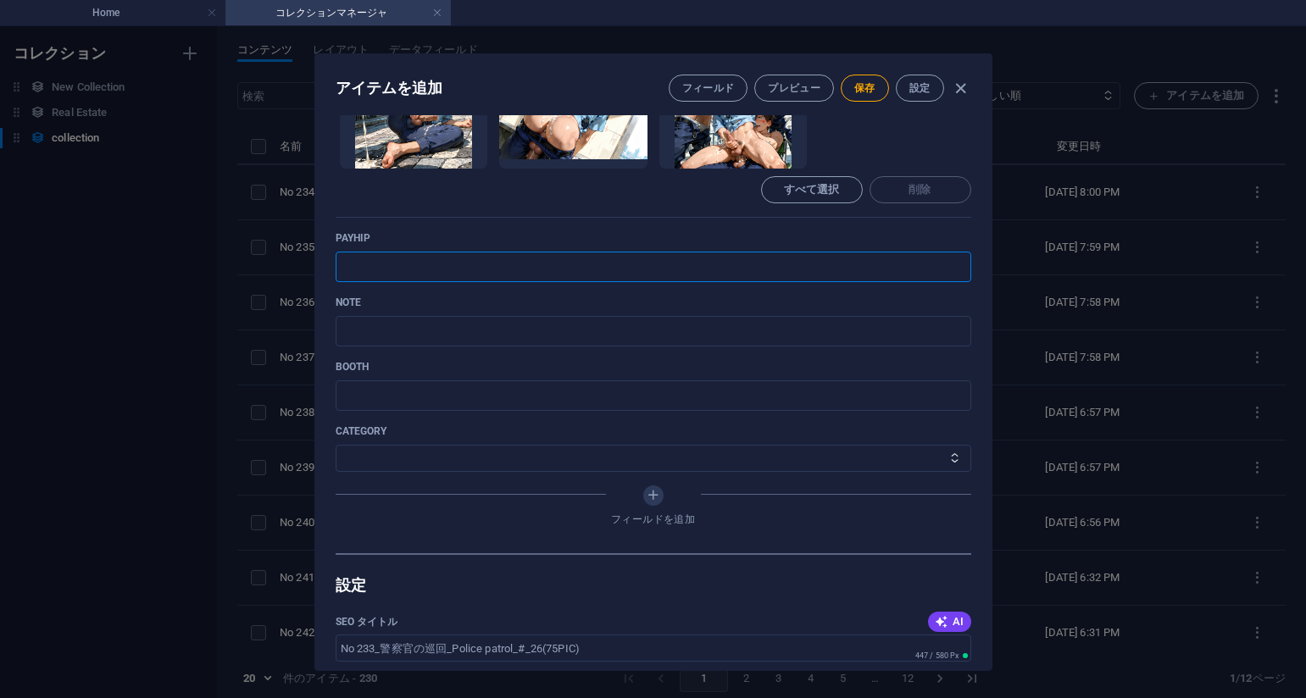
paste input "https://payhip.com/b/0Lkqr"
type input "https://payhip.com/b/0Lkqr"
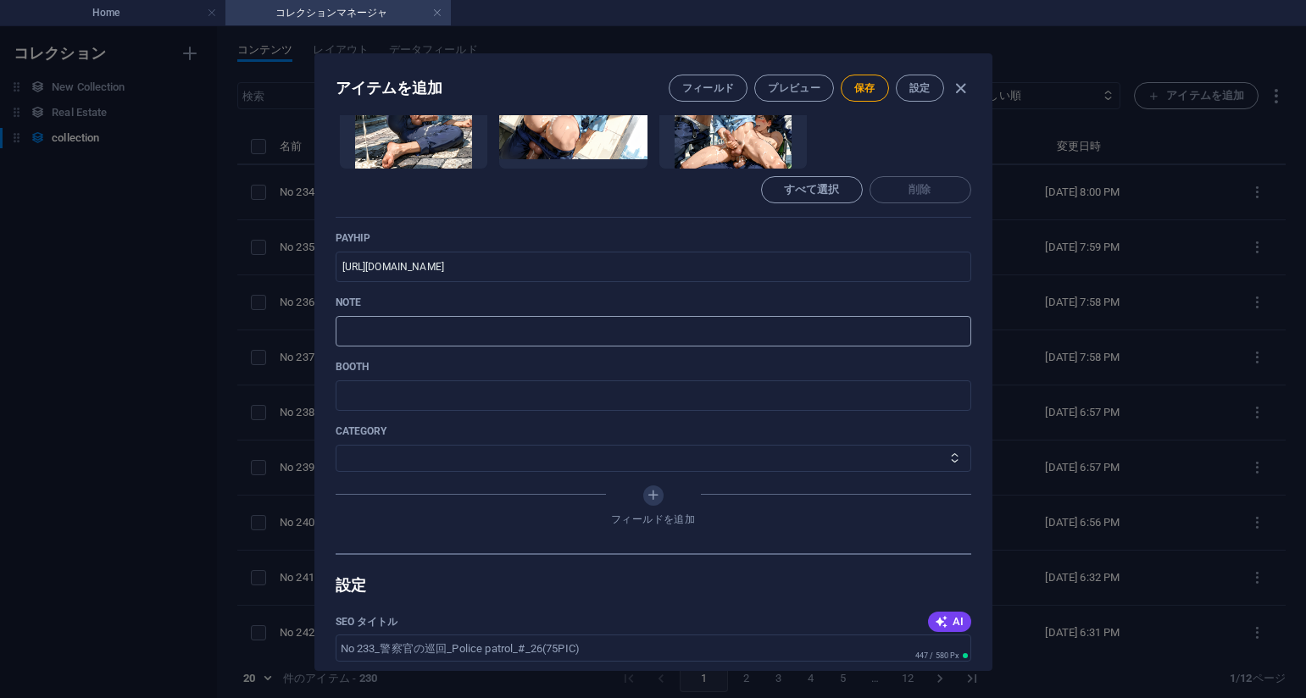
click at [775, 325] on input "text" at bounding box center [654, 331] width 636 height 31
paste input "https://note.com/agile_hippo6599/n/n80d9ea9e9761?sub_rt=share_pb"
type input "https://note.com/agile_hippo6599/n/n80d9ea9e9761?sub_rt=share_pb"
click at [525, 459] on select "その他 ジャマー_jammer レインコート_rain_coat ミリタリービキニ_military_bikini 体操選手_gymnast ドアの向こうのひ…" at bounding box center [654, 458] width 636 height 27
select select "警察官の巡回_Police patrol"
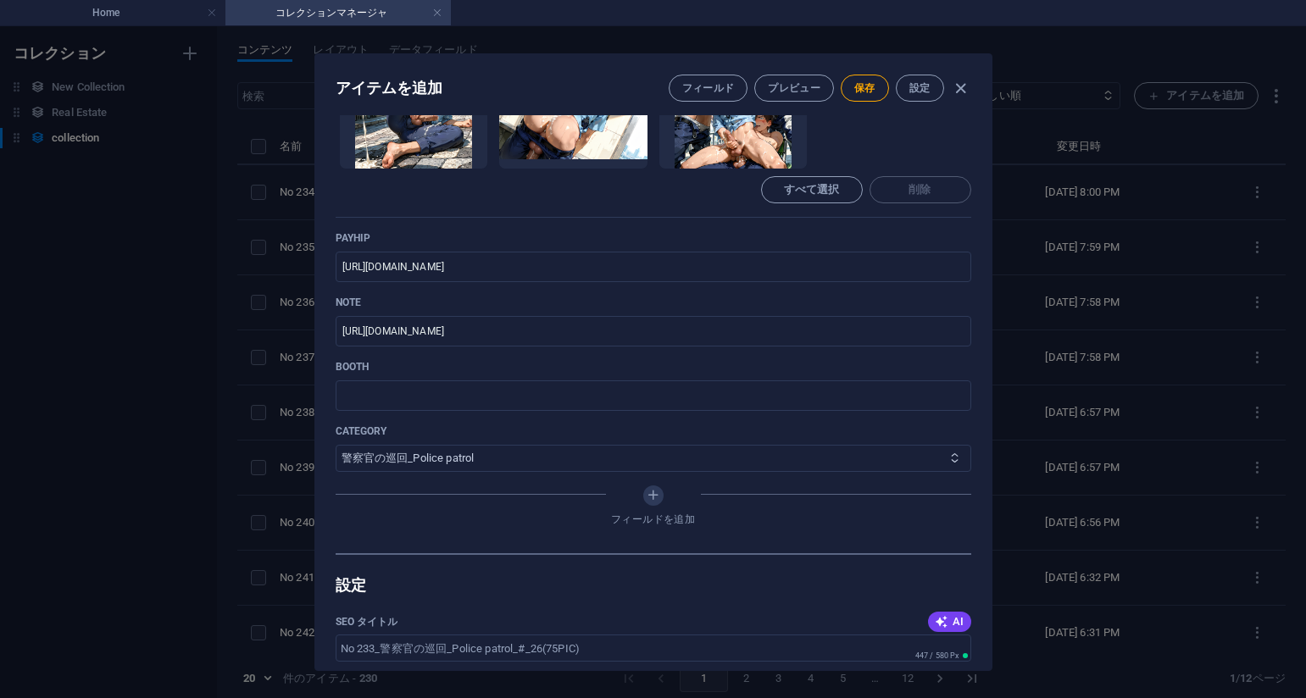
click at [336, 445] on select "その他 ジャマー_jammer レインコート_rain_coat ミリタリービキニ_military_bikini 体操選手_gymnast ドアの向こうのひ…" at bounding box center [654, 458] width 636 height 27
click at [855, 90] on span "保存" at bounding box center [864, 88] width 21 height 14
click at [1125, 326] on div "アイテムを編集 フィールド プレビュー 保存 設定 Name No 233_警察官の巡回_Police patrol_#_26(75PIC) ​ Slug w…" at bounding box center [653, 362] width 1306 height 672
type input "no-233-police-patrol-26-75pic"
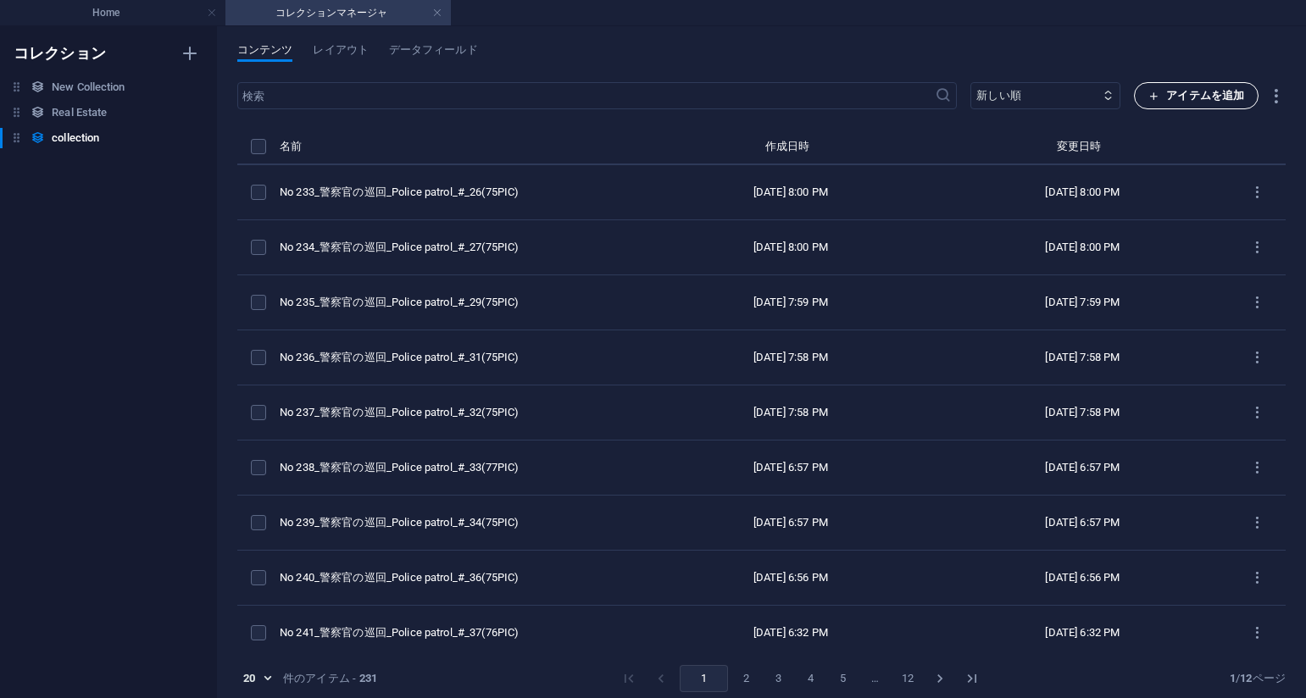
click at [1170, 88] on span "アイテムを追加" at bounding box center [1196, 96] width 96 height 20
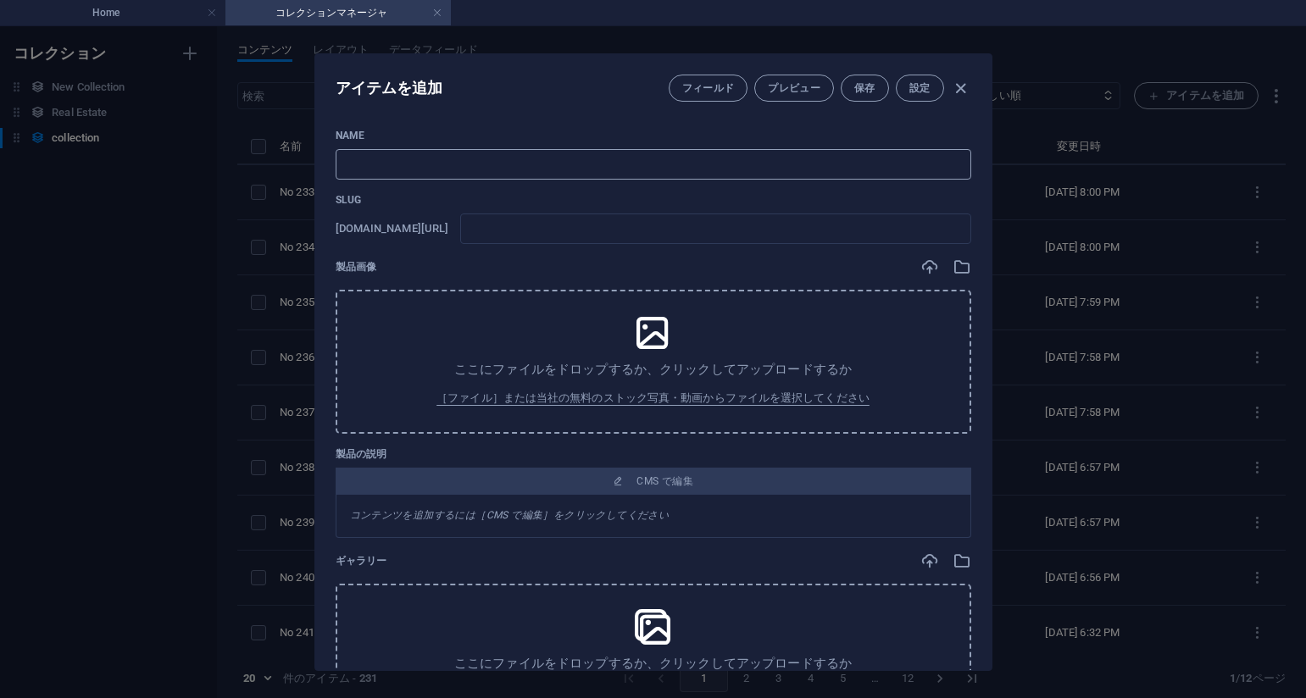
click at [584, 174] on input "text" at bounding box center [654, 164] width 636 height 31
paste input "No 232_警察官の巡回_Police patrol_#_25(74PIC)"
type input "No 232_警察官の巡回_Police patrol_#_25(74PIC)"
type input "no-232-police-patrol-25-74pic"
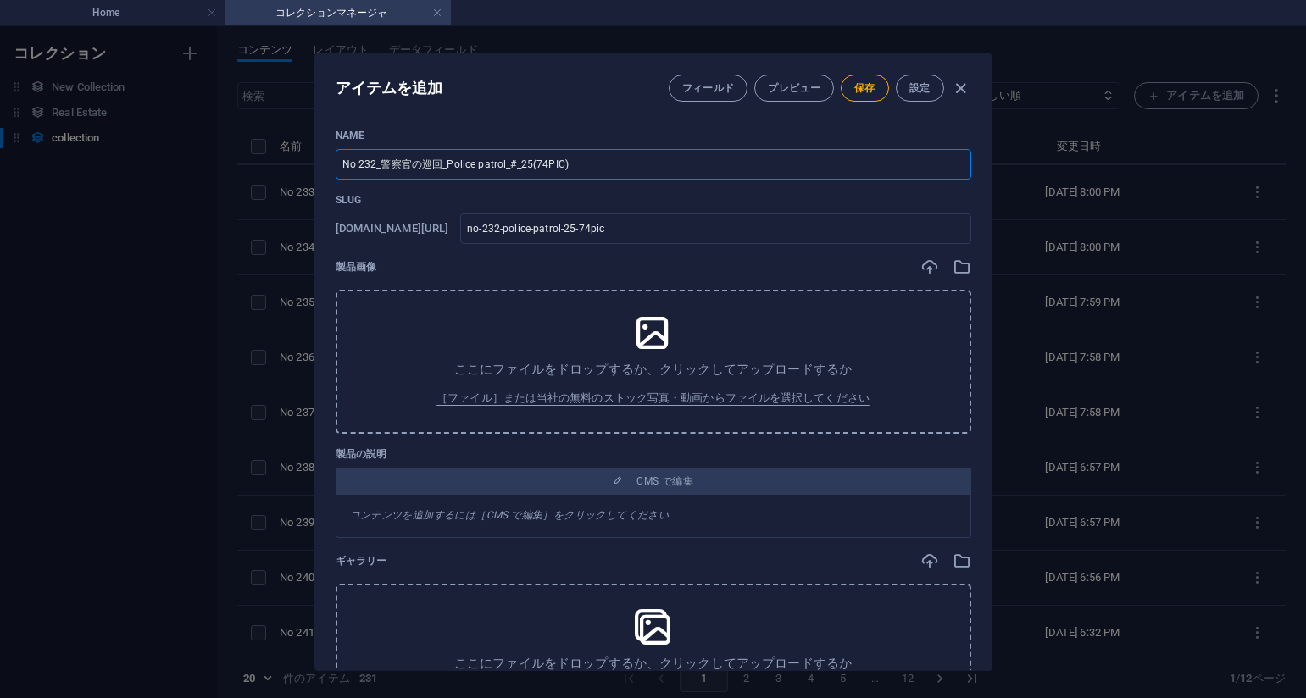
type input "No 232_警察官の巡回_Police patrol_#_25(74PIC)"
click at [854, 183] on div "Name No 232_警察官の巡回_Police patrol_#_25(74PIC) ​ Slug www.example.com/collection-…" at bounding box center [654, 596] width 636 height 935
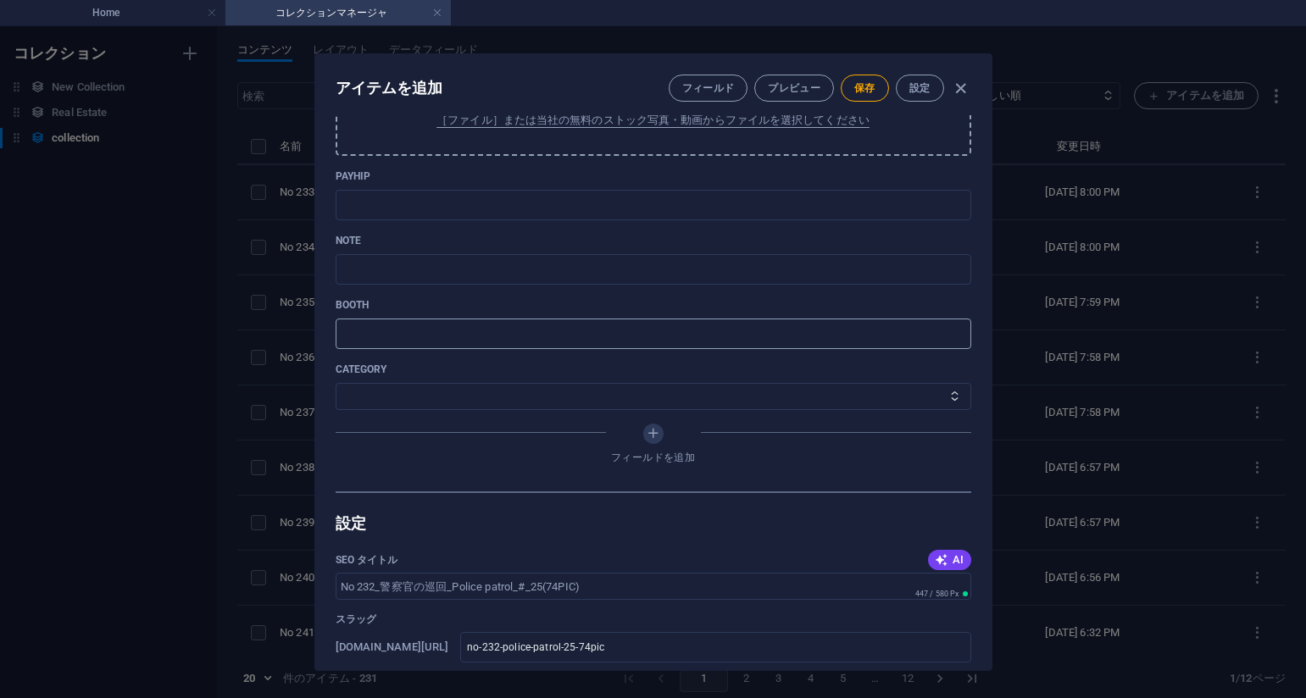
scroll to position [660, 0]
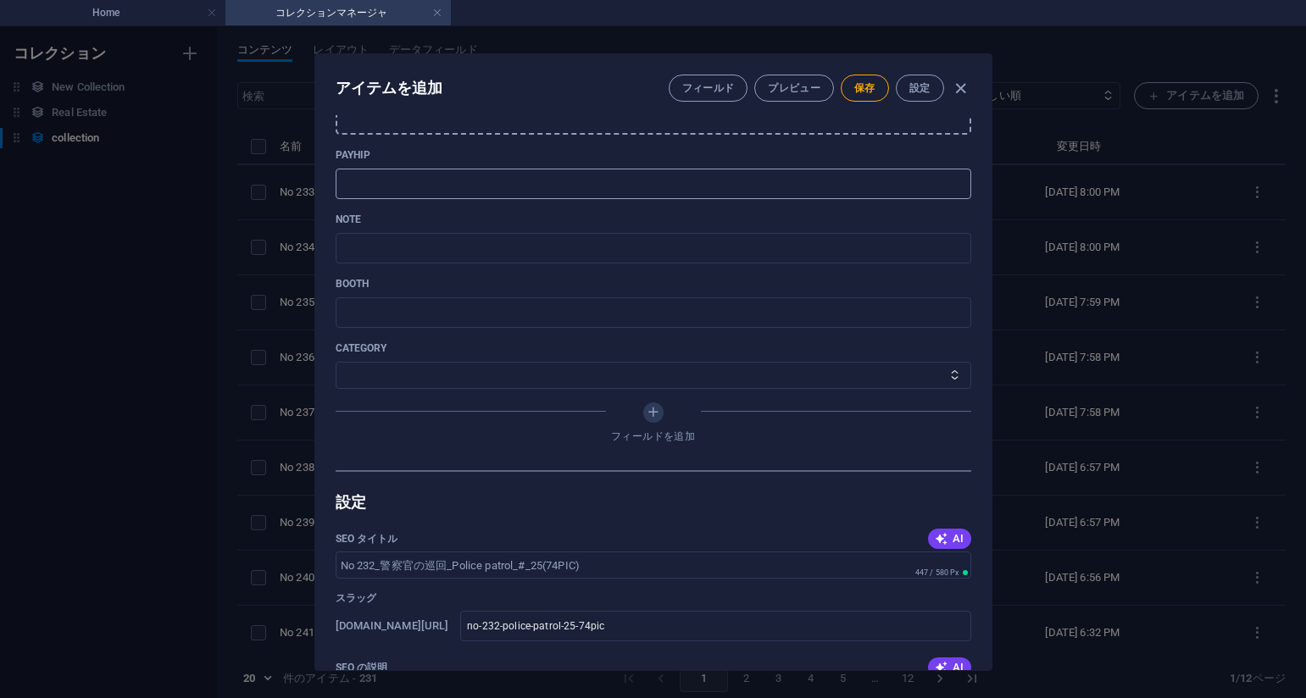
click at [393, 189] on input "text" at bounding box center [654, 184] width 636 height 31
paste input "https://payhip.com/b/zAkUS"
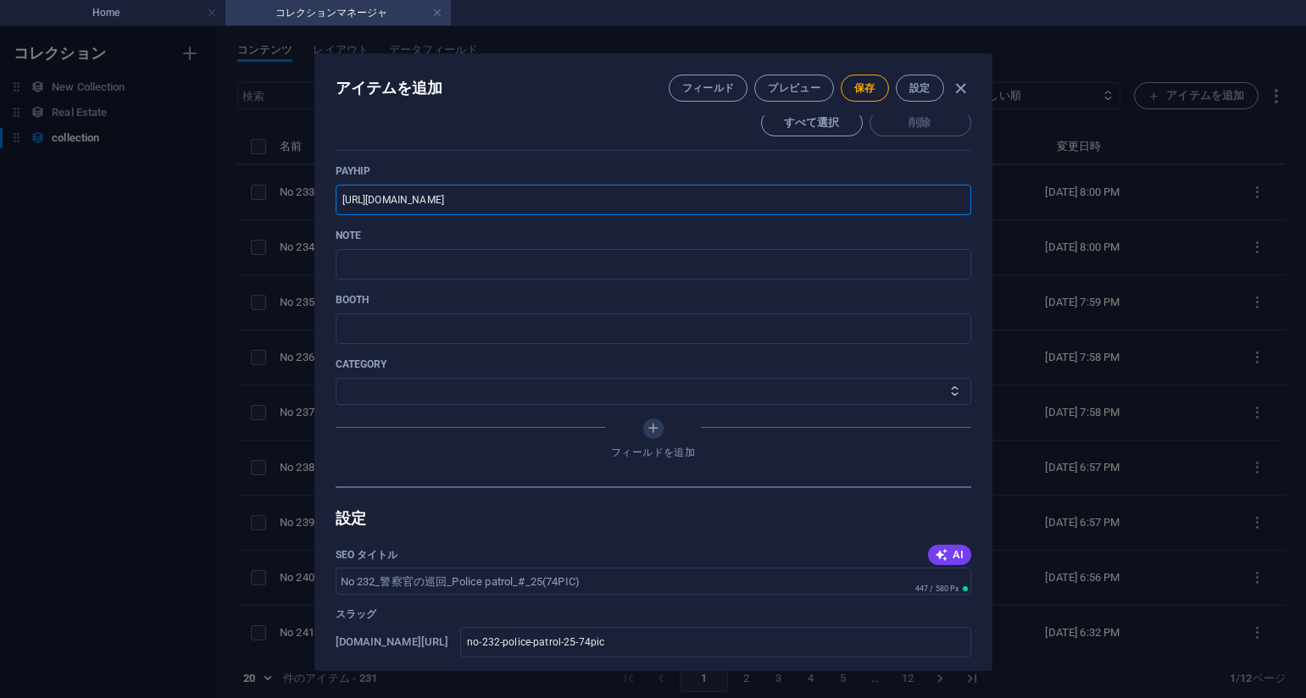
type input "https://payhip.com/b/zAkUS"
click at [778, 297] on p "BOOTH" at bounding box center [654, 300] width 636 height 14
click at [470, 253] on input "text" at bounding box center [654, 264] width 636 height 31
paste input "https://note.com/agile_hippo6599/n/n04a16606a3f7?sub_rt=share_pb"
type input "https://note.com/agile_hippo6599/n/n04a16606a3f7?sub_rt=share_pb"
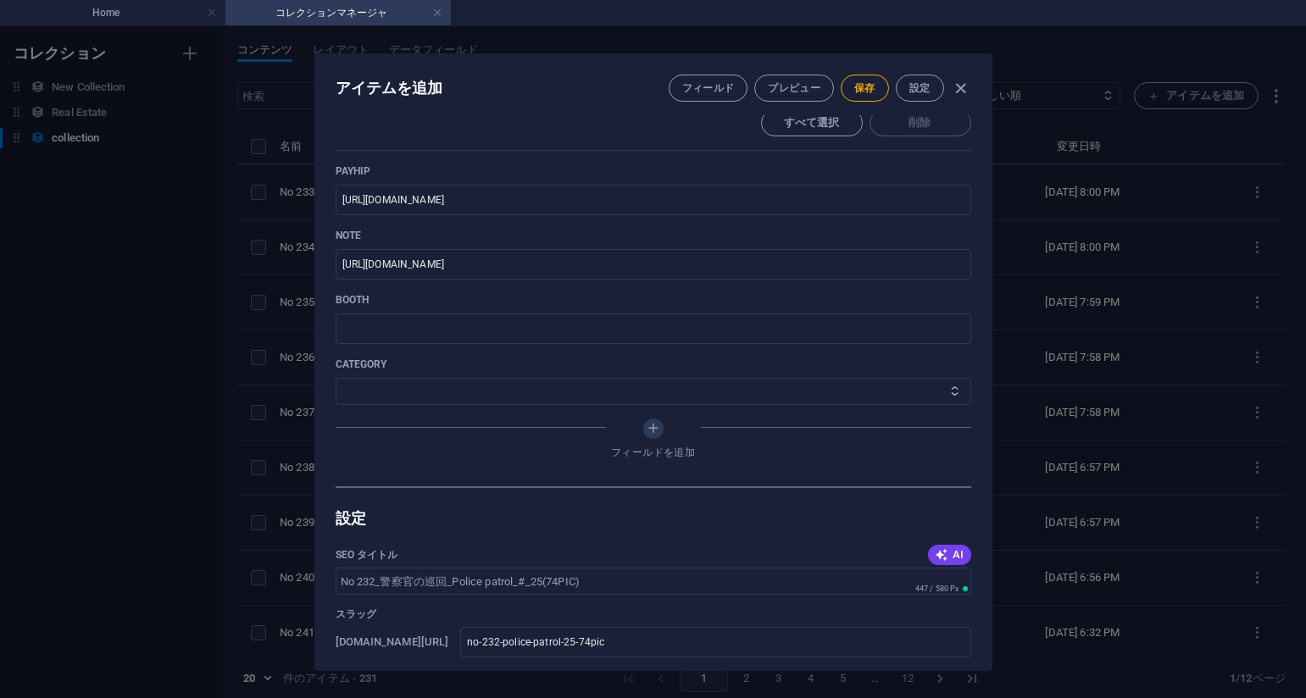
click at [445, 386] on select "その他 ジャマー_jammer レインコート_rain_coat ミリタリービキニ_military_bikini 体操選手_gymnast ドアの向こうのひ…" at bounding box center [654, 391] width 636 height 27
select select "警察官の巡回_Police patrol"
click at [336, 378] on select "その他 ジャマー_jammer レインコート_rain_coat ミリタリービキニ_military_bikini 体操選手_gymnast ドアの向こうのひ…" at bounding box center [654, 391] width 636 height 27
click at [864, 87] on span "保存" at bounding box center [864, 88] width 21 height 14
click at [976, 224] on div "Name No 232_警察官の巡回_Police patrol_#_25(74PIC) ​ Slug www.example.com/collection-…" at bounding box center [653, 392] width 676 height 555
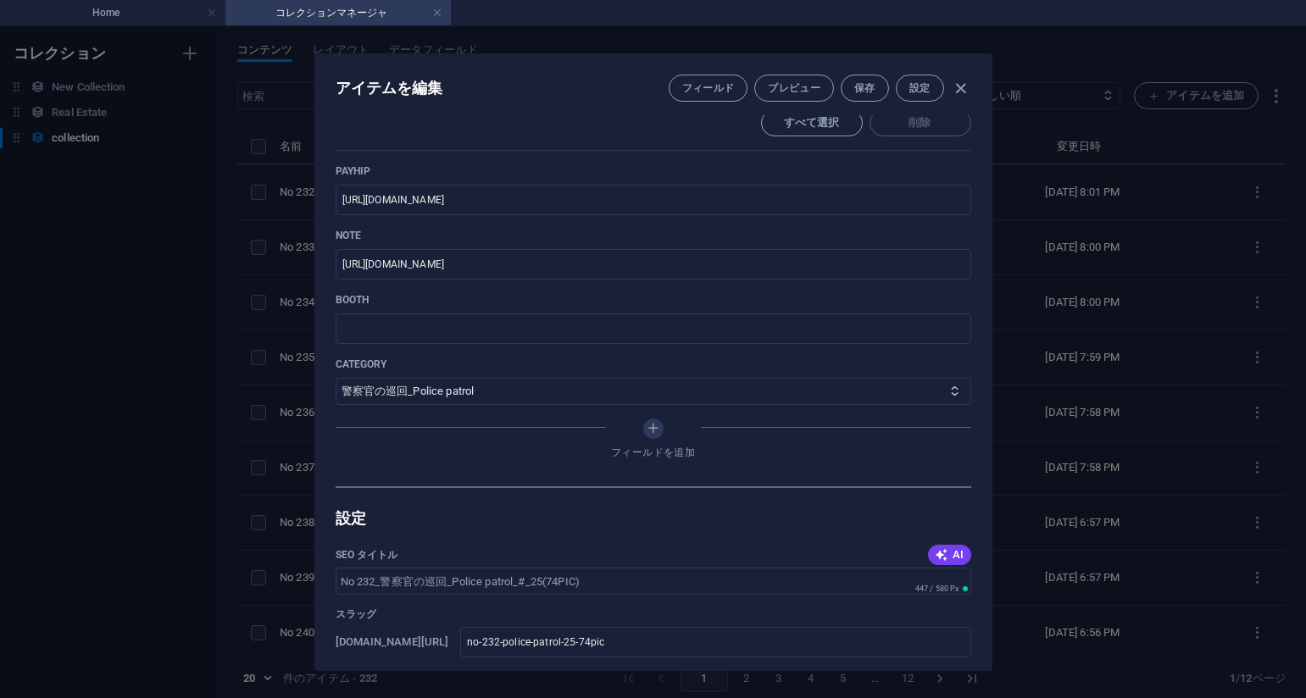
click at [1087, 246] on div "アイテムを編集 フィールド プレビュー 保存 設定 Name No 232_警察官の巡回_Police patrol_#_25(74PIC) ​ Slug w…" at bounding box center [653, 362] width 1306 height 672
type input "no-232-police-patrol-25-74pic"
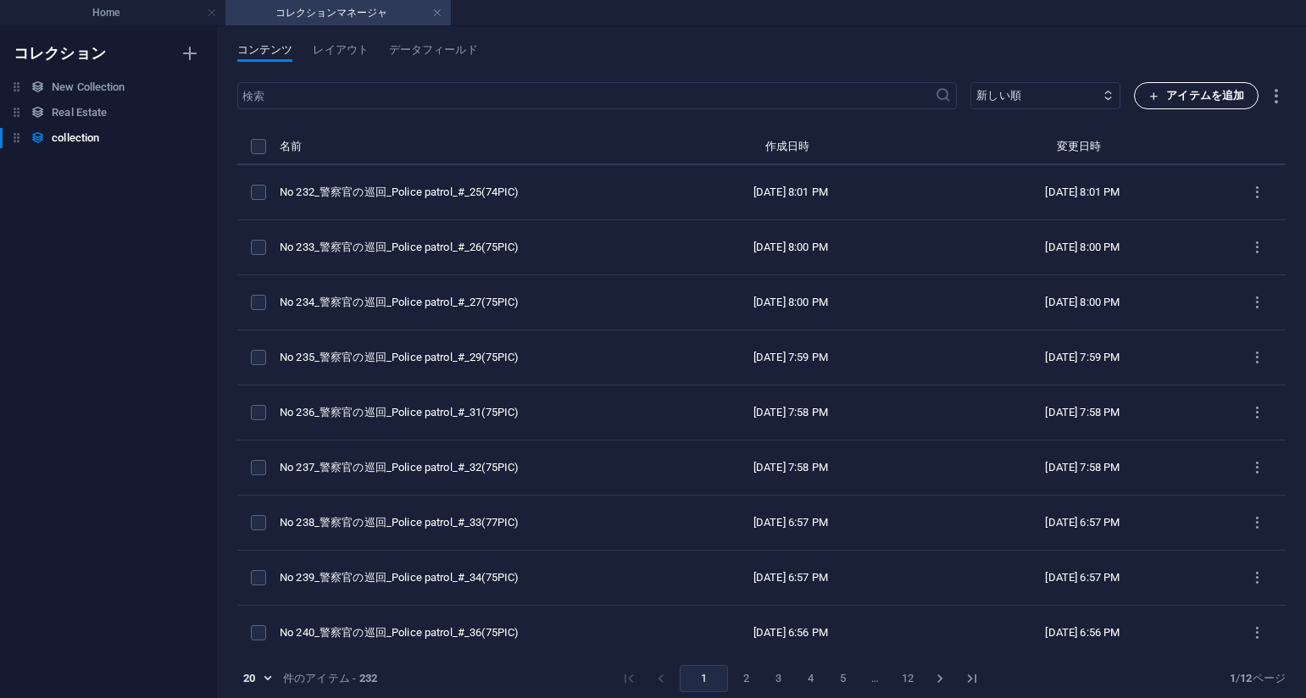
click at [1170, 104] on span "アイテムを追加" at bounding box center [1196, 96] width 96 height 20
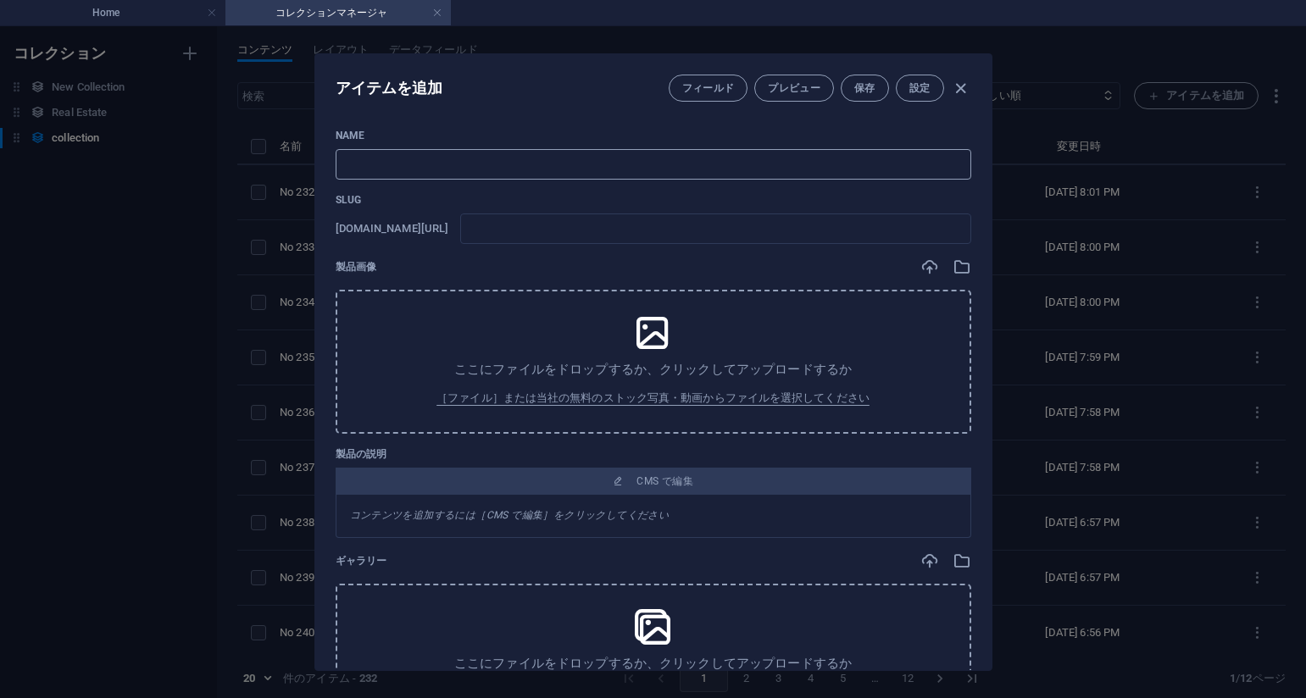
click at [446, 179] on input "text" at bounding box center [654, 164] width 636 height 31
paste input "No 231_警察官の巡回_Police patrol_#_24(75PIC)"
type input "No 231_警察官の巡回_Police patrol_#_24(75PIC)"
type input "no-231-police-patrol-24-75pic"
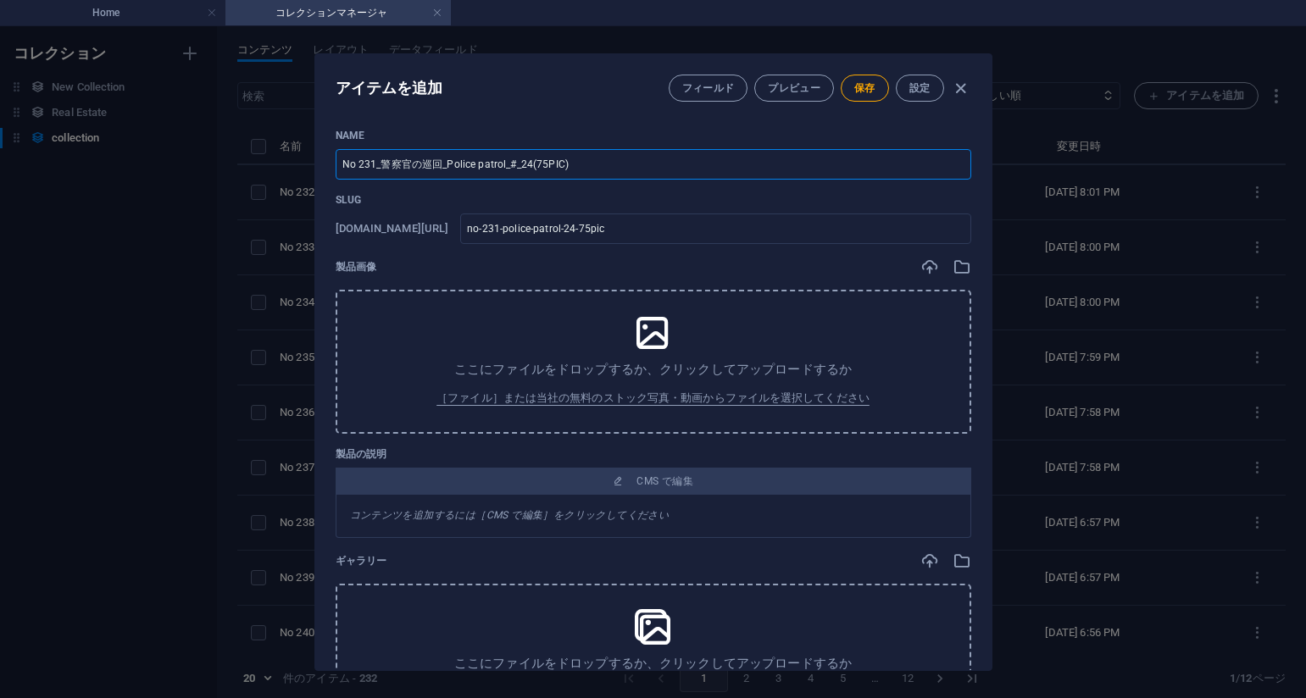
type input "No 231_警察官の巡回_Police patrol_#_24(75PIC)"
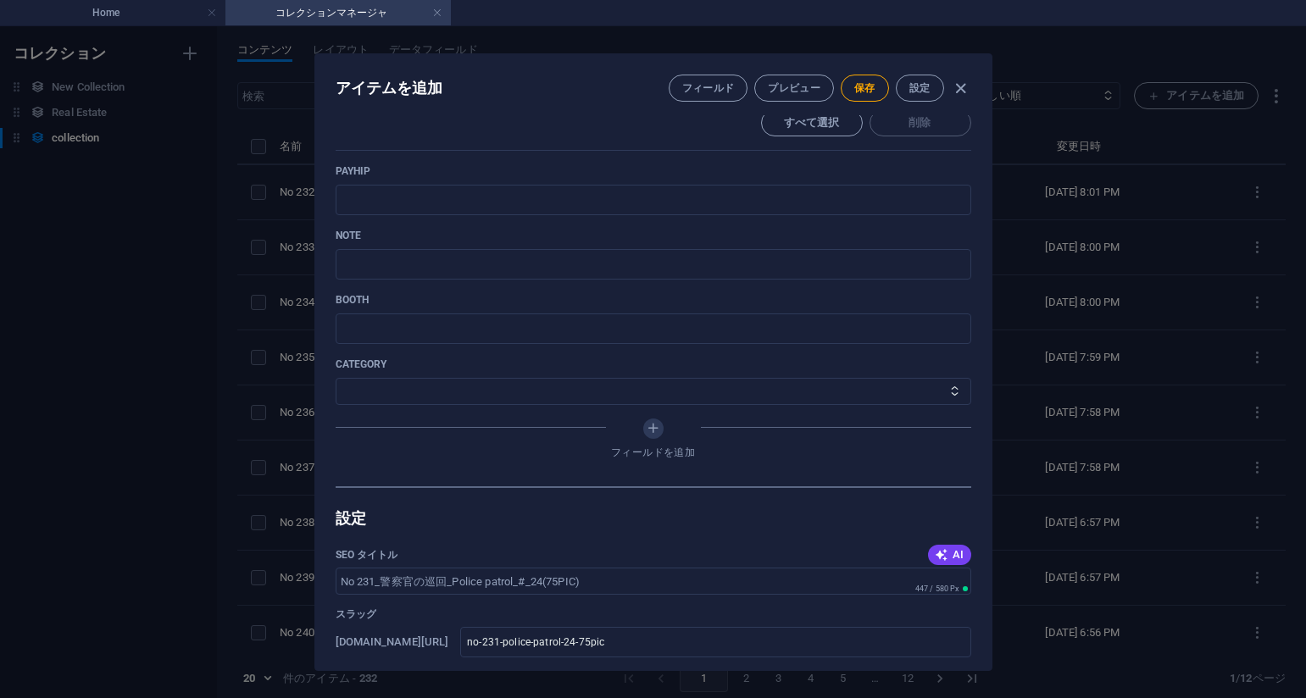
click at [756, 236] on p "note" at bounding box center [654, 236] width 636 height 14
click at [621, 184] on div "payhip ​" at bounding box center [654, 189] width 636 height 51
click at [624, 190] on input "text" at bounding box center [654, 200] width 636 height 31
paste input "https://payhip.com/b/PaE1N"
type input "https://payhip.com/b/PaE1N"
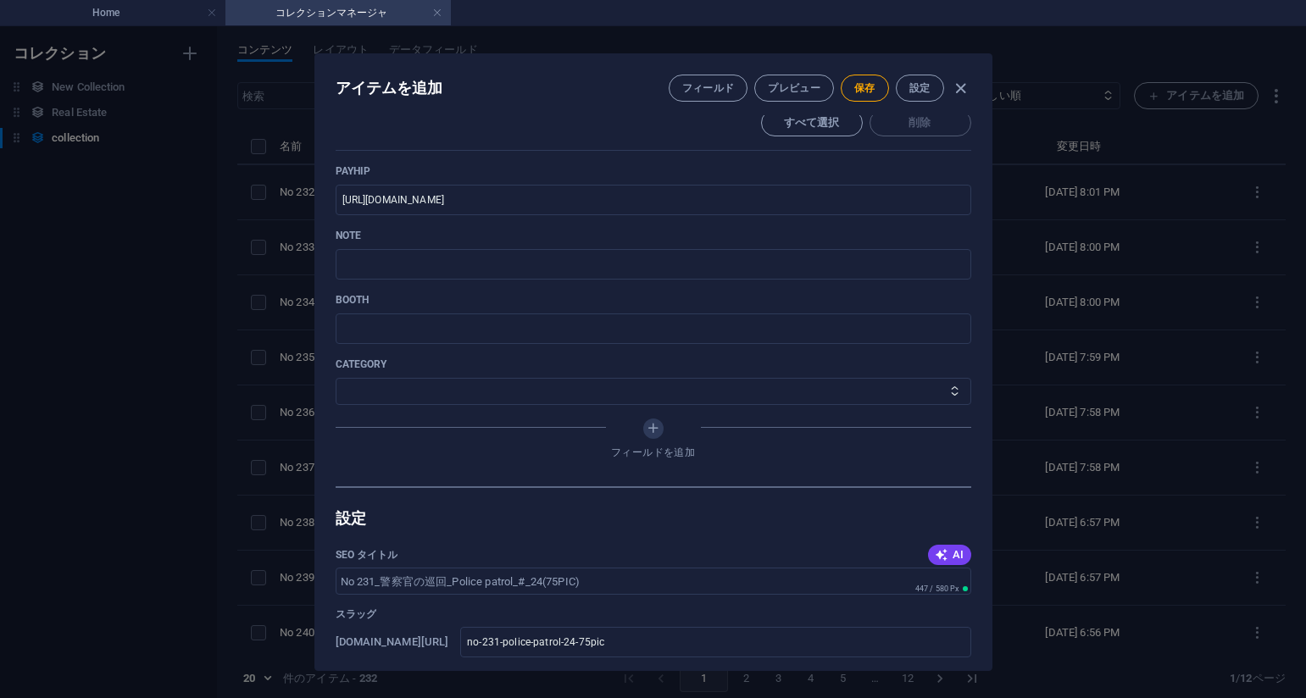
click at [761, 236] on p "note" at bounding box center [654, 236] width 636 height 14
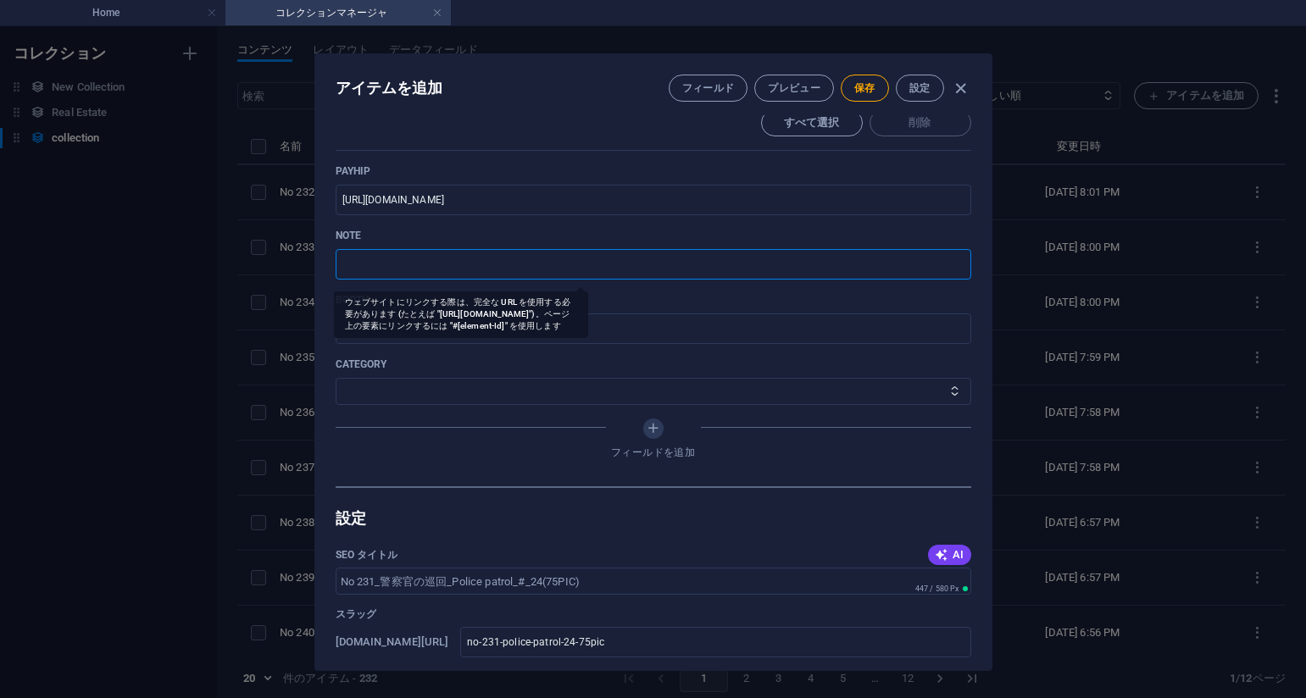
click at [754, 249] on input "text" at bounding box center [654, 264] width 636 height 31
paste input "https://note.com/agile_hippo6599/n/nea078e44a934?sub_rt=share_pb"
type input "https://note.com/agile_hippo6599/n/nea078e44a934?sub_rt=share_pb"
click at [526, 385] on select "その他 ジャマー_jammer レインコート_rain_coat ミリタリービキニ_military_bikini 体操選手_gymnast ドアの向こうのひ…" at bounding box center [654, 391] width 636 height 27
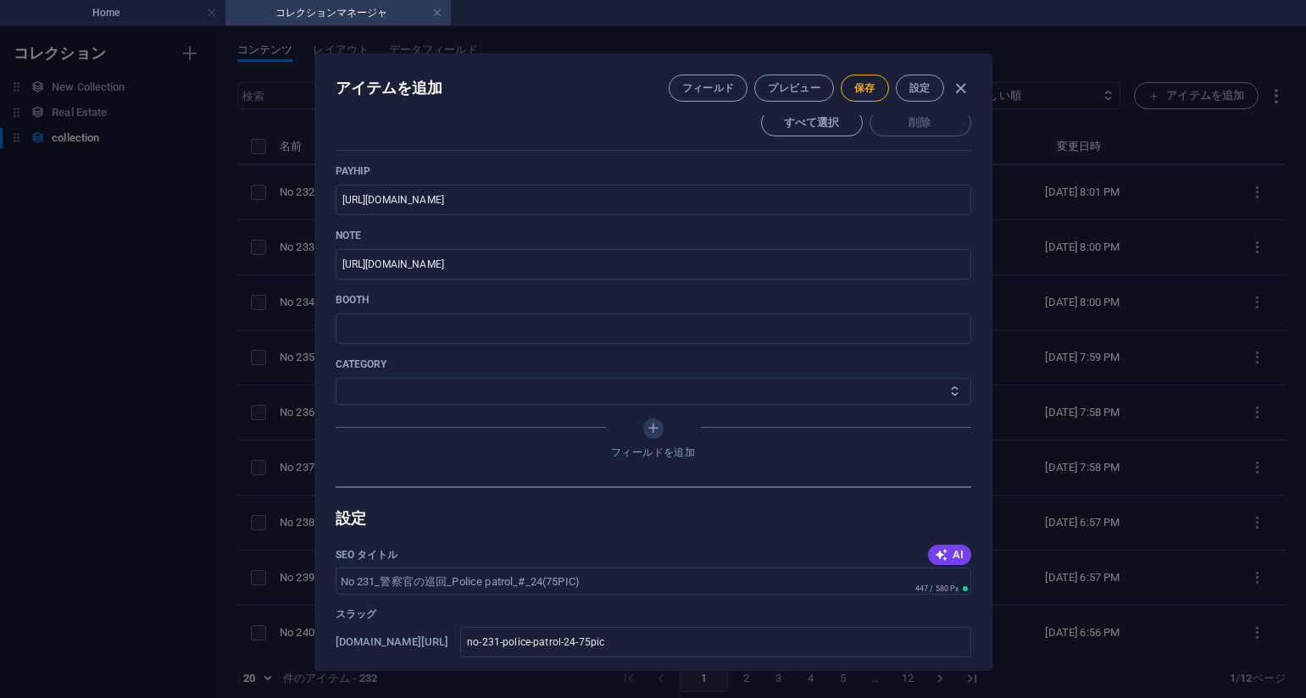
select select "警察官の巡回_Police patrol"
click at [336, 378] on select "その他 ジャマー_jammer レインコート_rain_coat ミリタリービキニ_military_bikini 体操選手_gymnast ドアの向こうのひ…" at bounding box center [654, 391] width 636 height 27
click at [864, 93] on span "保存" at bounding box center [864, 88] width 21 height 14
click at [774, 174] on p "payhip" at bounding box center [654, 171] width 636 height 14
click at [1209, 189] on div "アイテムを編集 フィールド プレビュー 保存 設定 Name No 231_警察官の巡回_Police patrol_#_24(75PIC) ​ Slug w…" at bounding box center [653, 362] width 1306 height 672
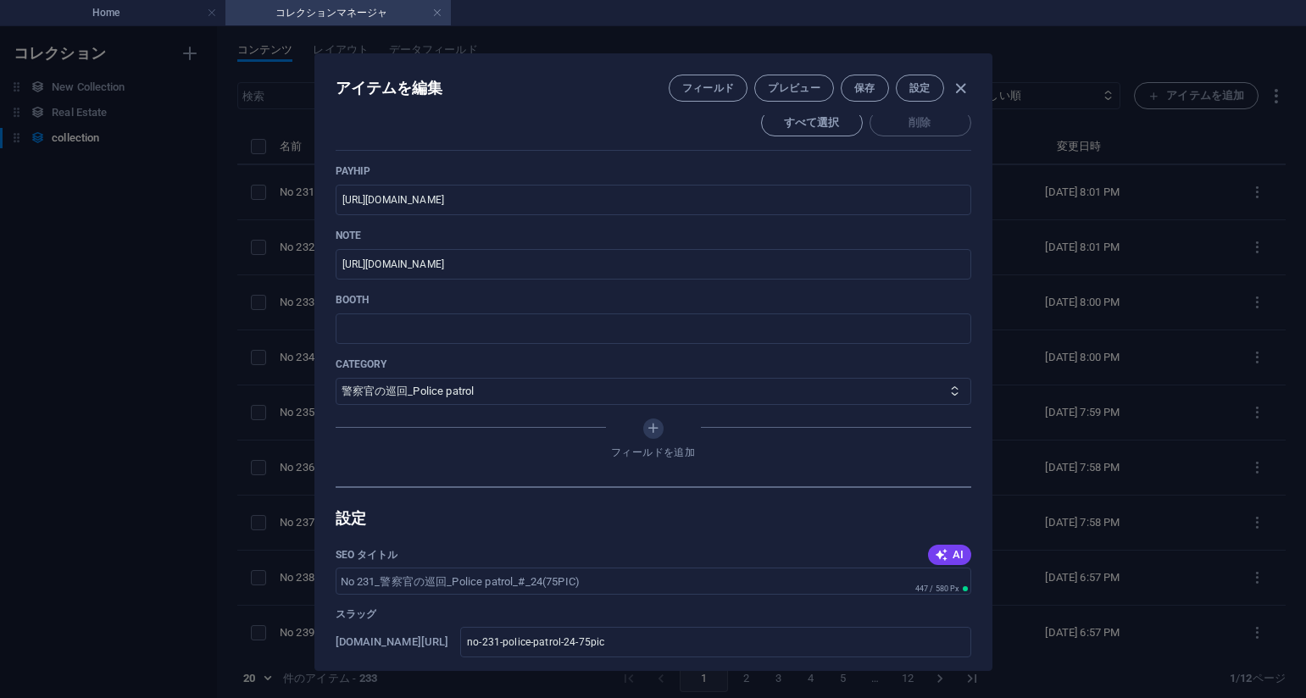
type input "no-231-police-patrol-24-75pic"
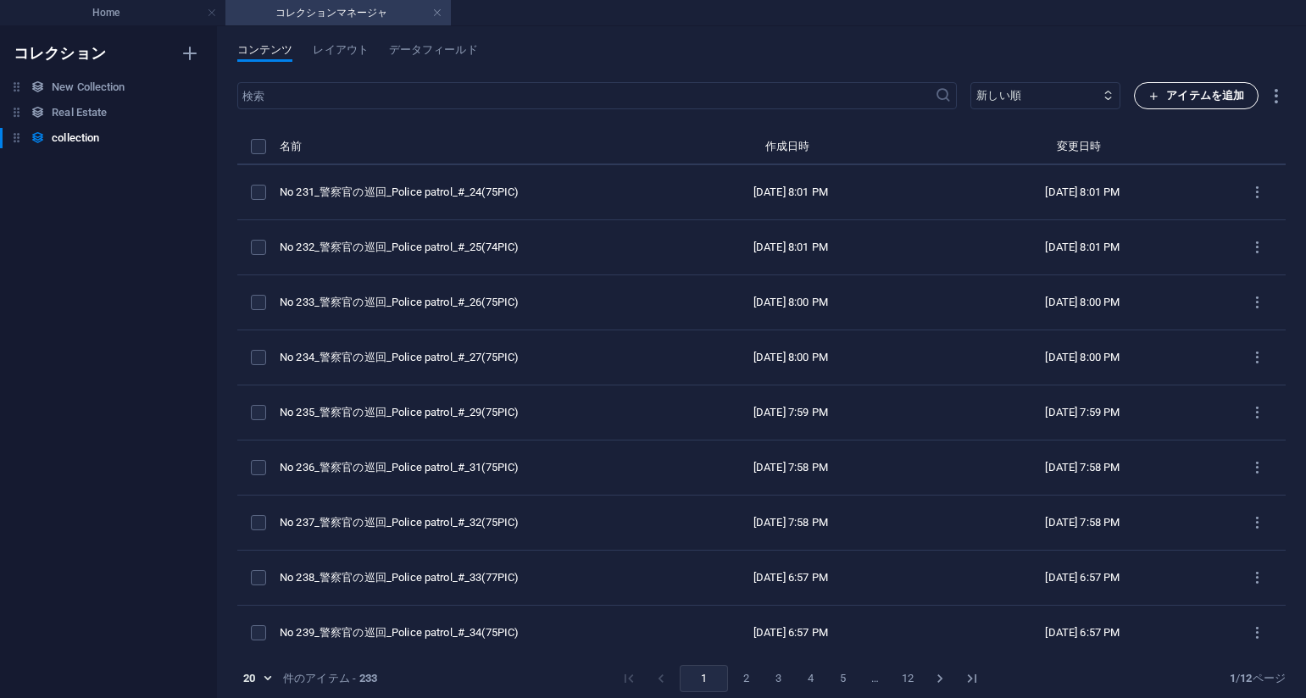
click at [1154, 92] on icon "button" at bounding box center [1153, 96] width 11 height 11
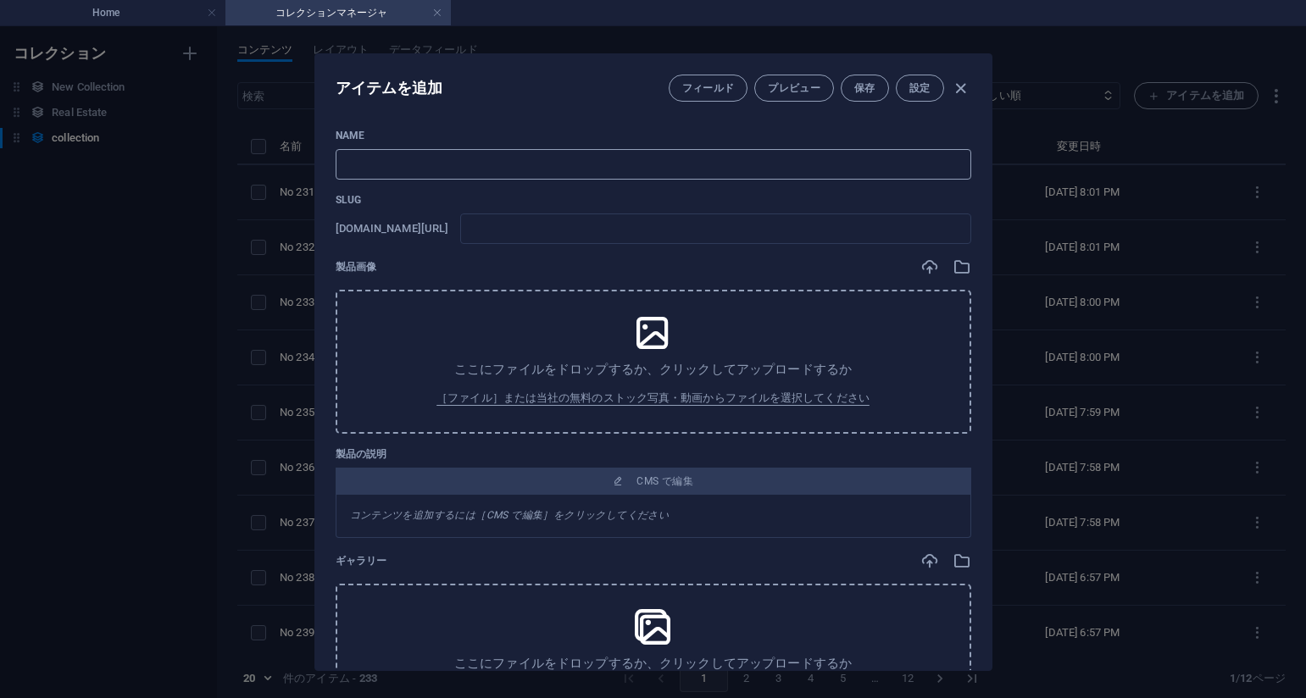
click at [618, 174] on input "text" at bounding box center [654, 164] width 636 height 31
paste input "No 230_警察官の巡回_Police patrol_#_23(75PIC)"
type input "No 230_警察官の巡回_Police patrol_#_23(75PIC)"
type input "no-230-police-patrol-23-75pic"
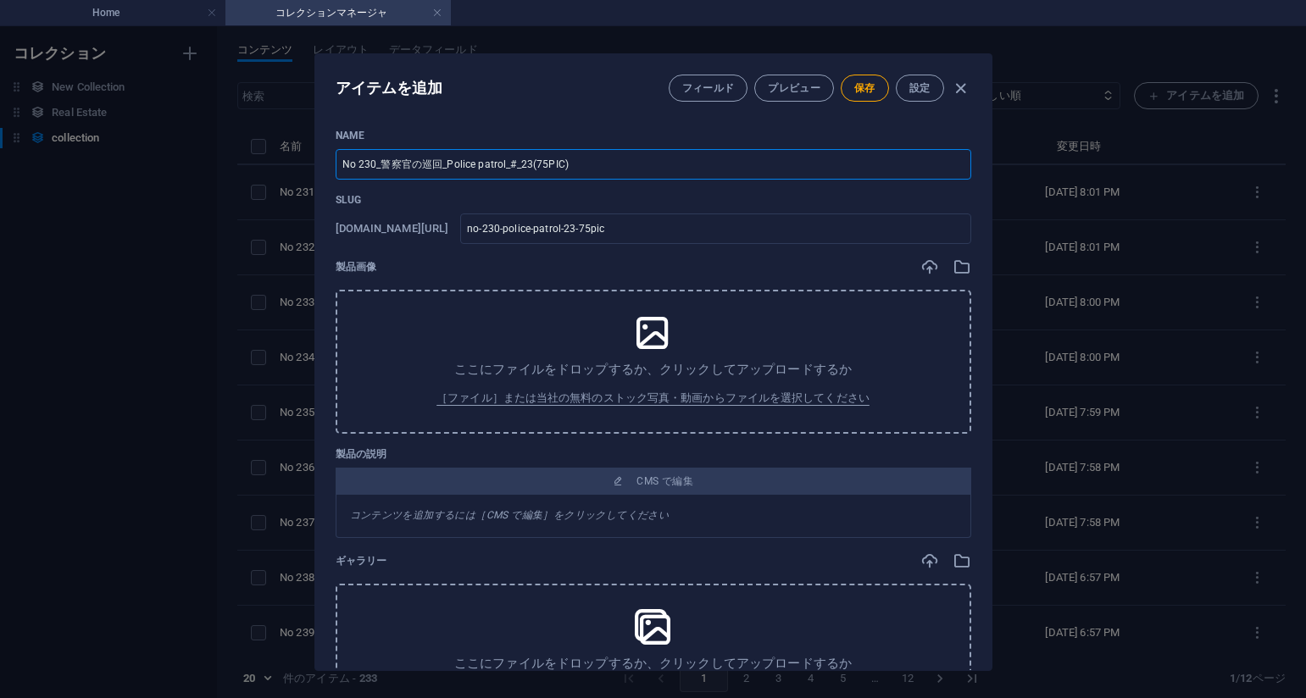
type input "No 230_警察官の巡回_Police patrol_#_23(75PIC)"
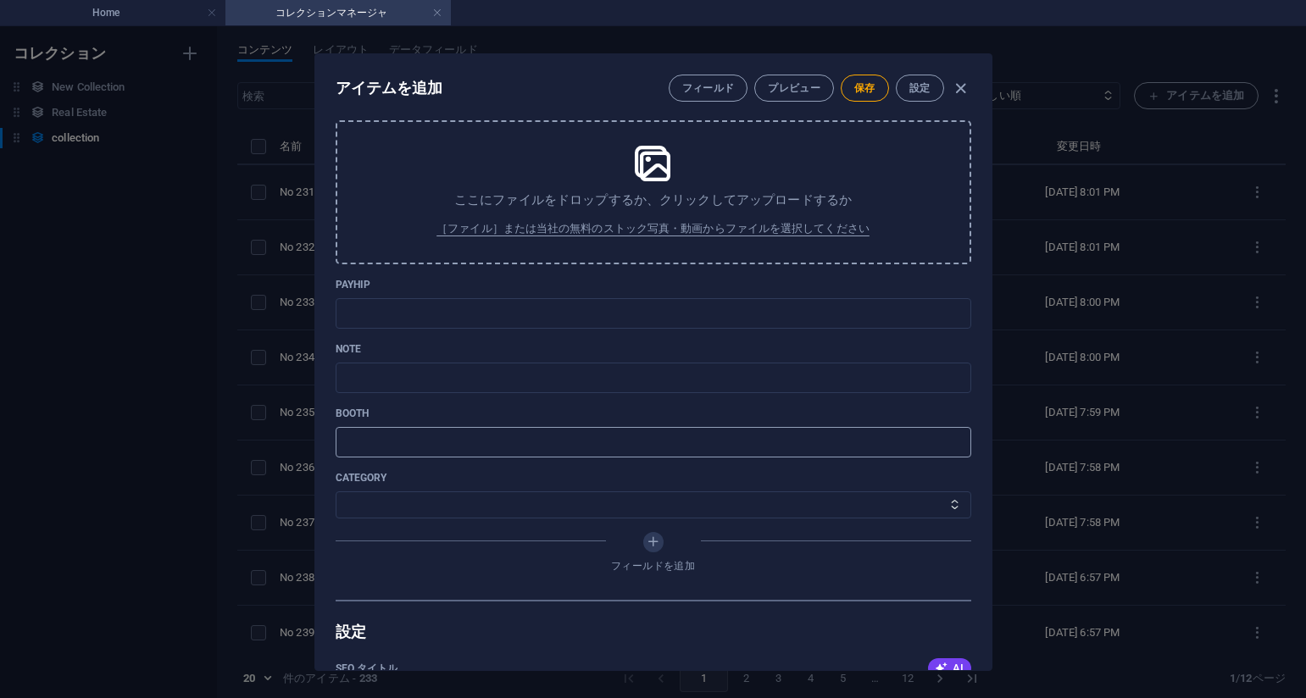
scroll to position [576, 0]
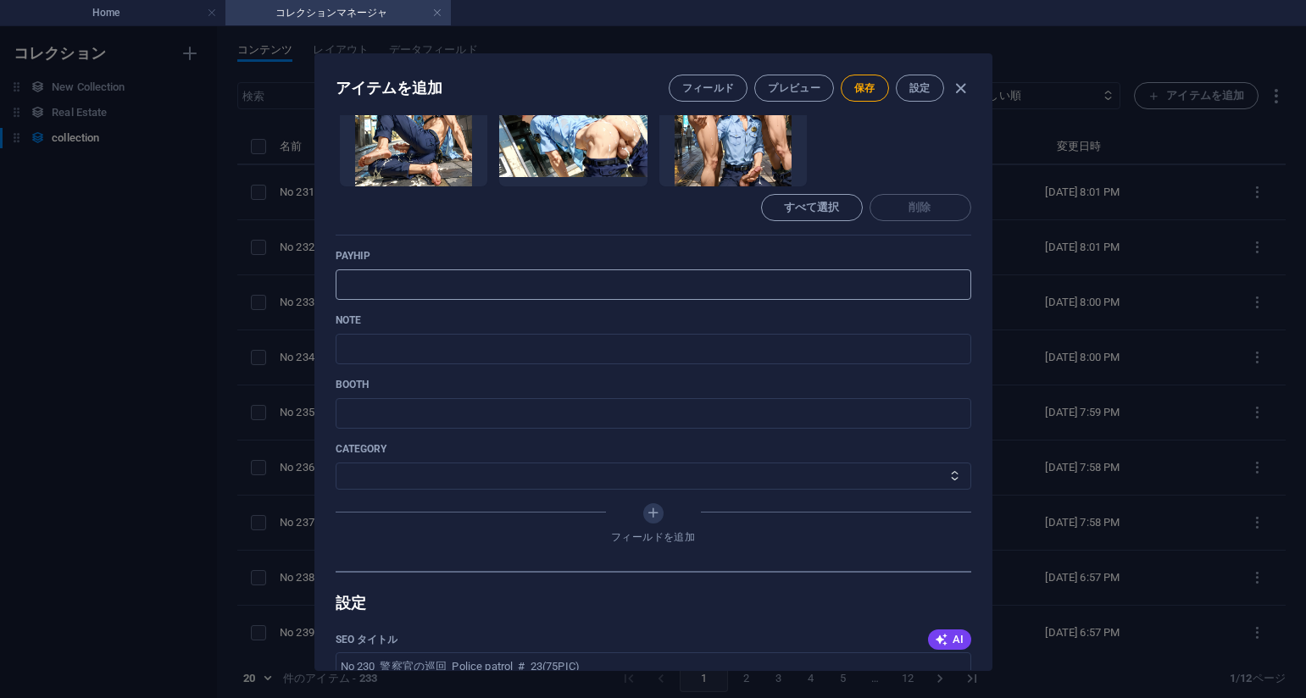
click at [781, 288] on input "text" at bounding box center [654, 285] width 636 height 31
paste input "https://payhip.com/b/pP9kF"
type input "https://payhip.com/b/pP9kF"
drag, startPoint x: 796, startPoint y: 253, endPoint x: 625, endPoint y: 360, distance: 201.8
click at [795, 253] on p "payhip" at bounding box center [654, 256] width 636 height 14
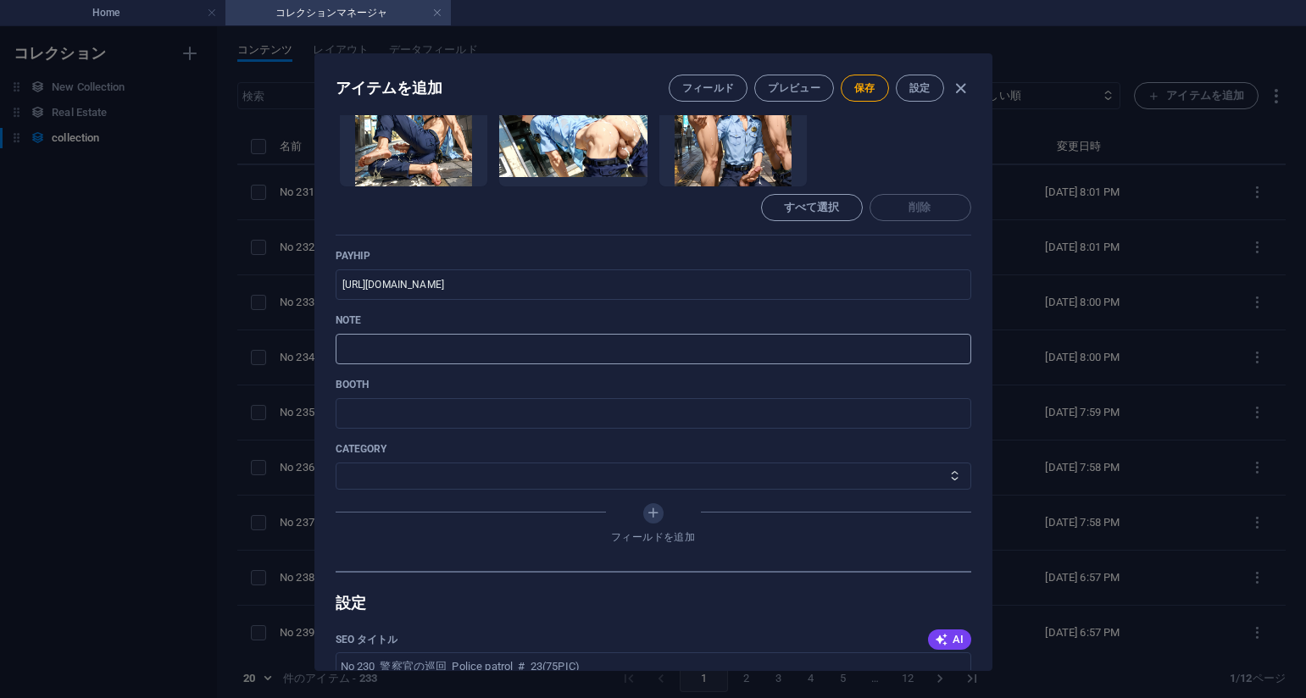
click at [568, 357] on input "text" at bounding box center [654, 349] width 636 height 31
paste input "https://note.com/agile_hippo6599/n/naa6363e5153a?sub_rt=share_pb"
type input "https://note.com/agile_hippo6599/n/naa6363e5153a?sub_rt=share_pb"
click at [440, 477] on select "その他 ジャマー_jammer レインコート_rain_coat ミリタリービキニ_military_bikini 体操選手_gymnast ドアの向こうのひ…" at bounding box center [654, 476] width 636 height 27
select select "警察官の巡回_Police patrol"
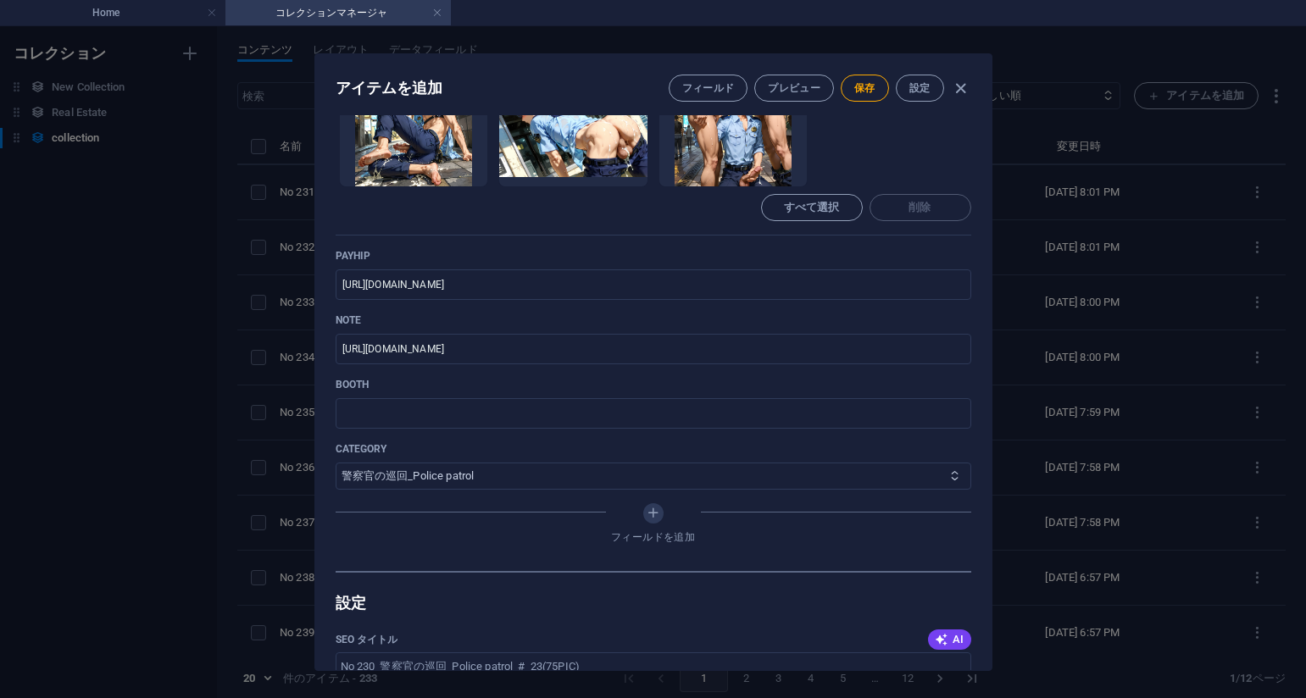
click at [336, 463] on select "その他 ジャマー_jammer レインコート_rain_coat ミリタリービキニ_military_bikini 体操選手_gymnast ドアの向こうのひ…" at bounding box center [654, 476] width 636 height 27
click at [859, 87] on span "保存" at bounding box center [864, 88] width 21 height 14
click at [935, 247] on div "Name No 230_警察官の巡回_Police patrol_#_23(75PIC) ​ Slug www.example.com/collection-…" at bounding box center [654, 62] width 636 height 1018
click at [1103, 225] on div "アイテムを編集 フィールド プレビュー 保存 設定 Name No 230_警察官の巡回_Police patrol_#_23(75PIC) ​ Slug w…" at bounding box center [653, 362] width 1306 height 672
type input "no-230-police-patrol-23-75pic"
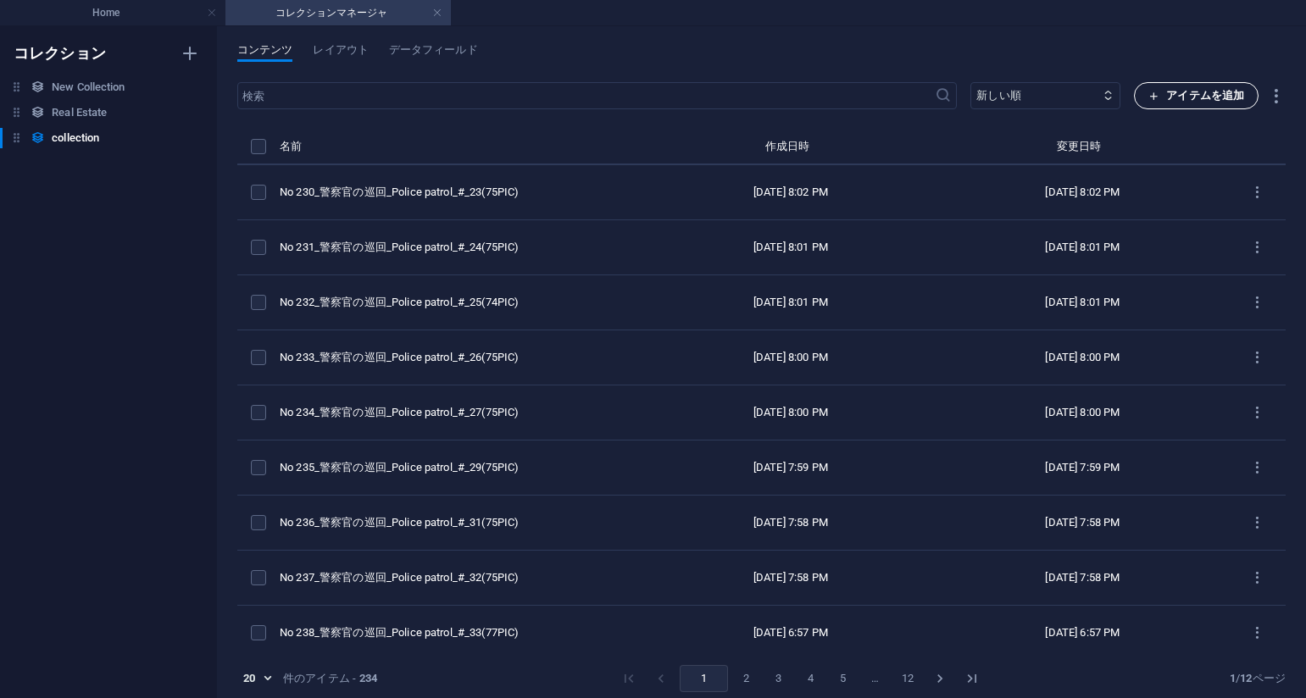
click at [1184, 90] on span "アイテムを追加" at bounding box center [1196, 96] width 96 height 20
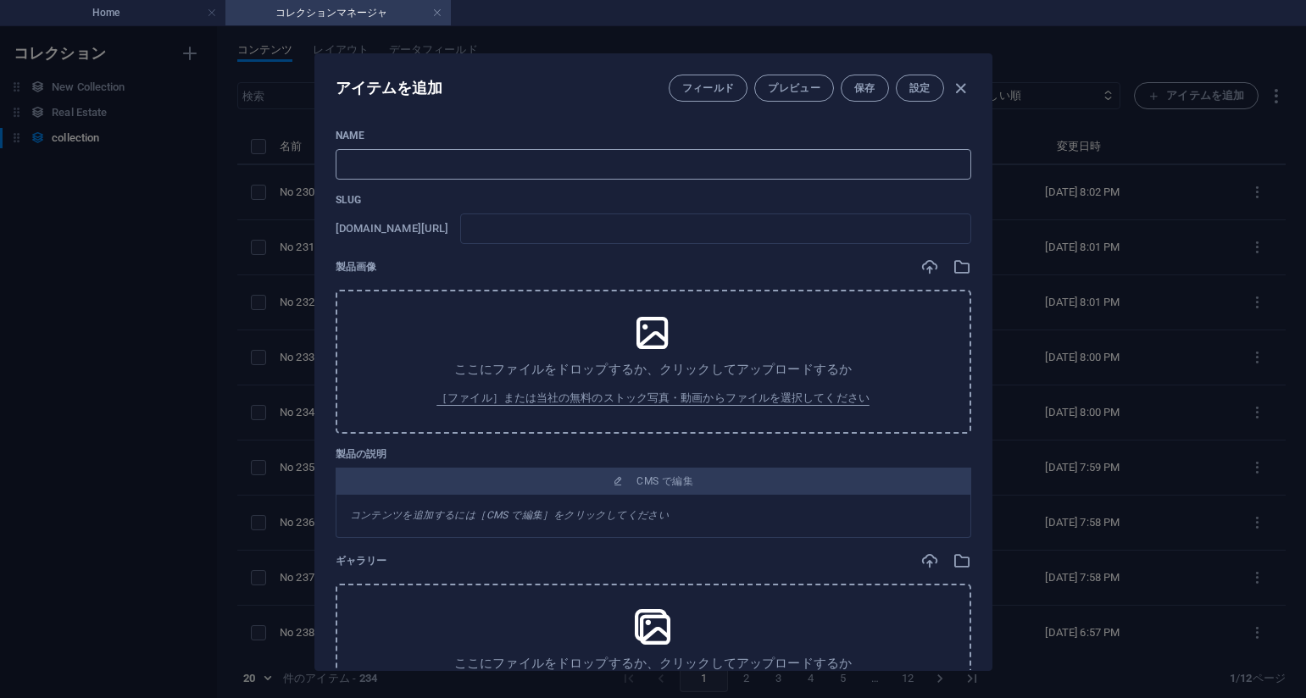
drag, startPoint x: 409, startPoint y: 176, endPoint x: 458, endPoint y: 166, distance: 49.4
click at [409, 177] on input "text" at bounding box center [654, 164] width 636 height 31
paste input "No 229_警察官の巡回_Police patrol_#_22(75PIC)"
type input "No 229_警察官の巡回_Police patrol_#_22(75PIC)"
type input "no-229-police-patrol-22-75pic"
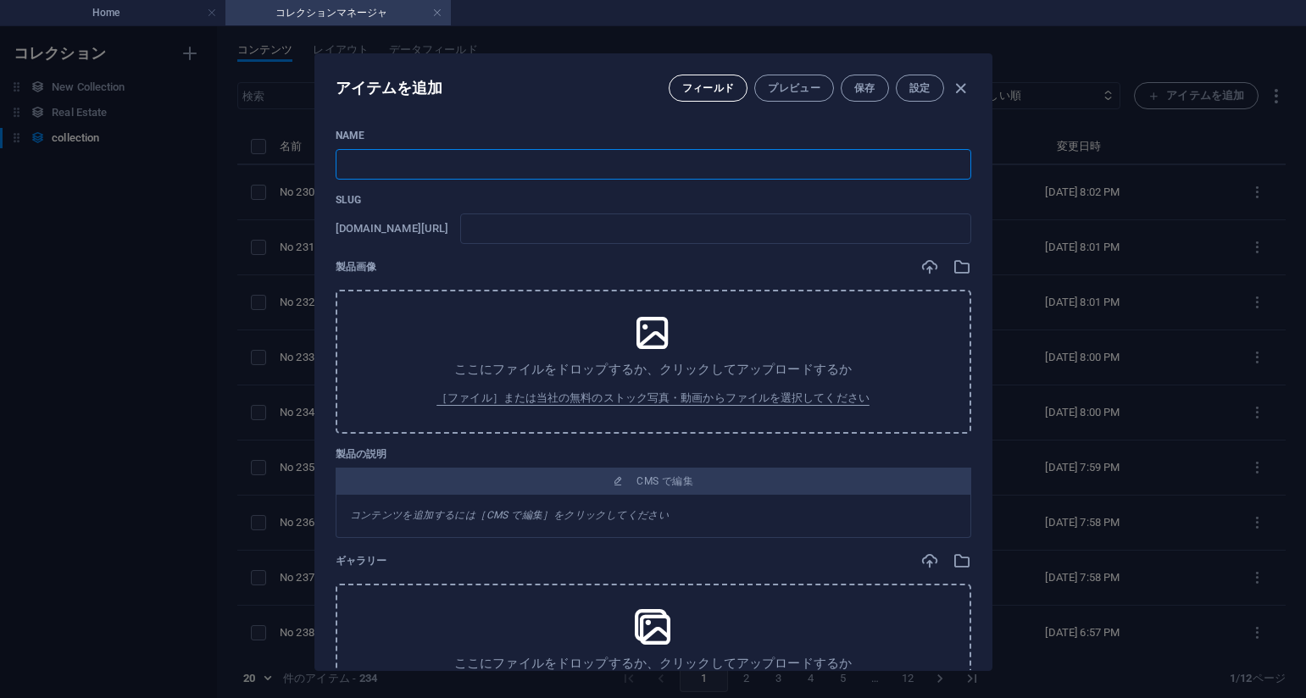
type input "no-229-police-patrol-22-75pic"
type input "No 229_警察官の巡回_Police patrol_#_22(75PIC)"
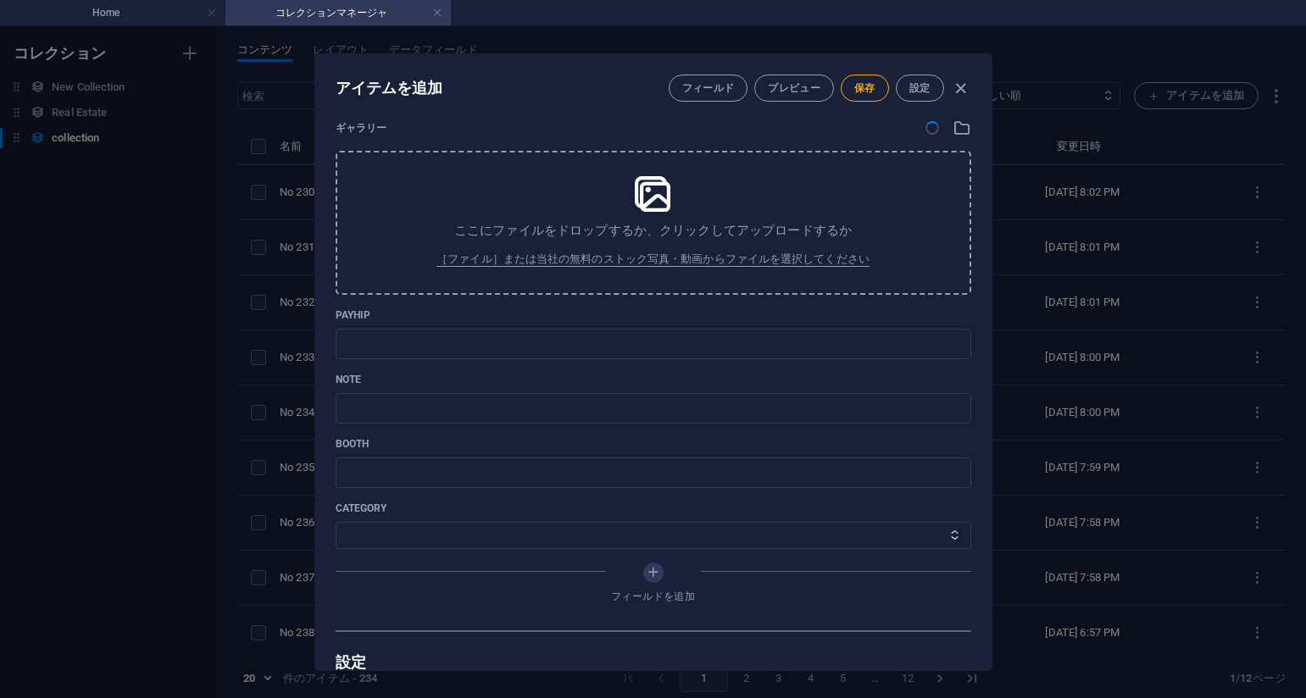
scroll to position [509, 0]
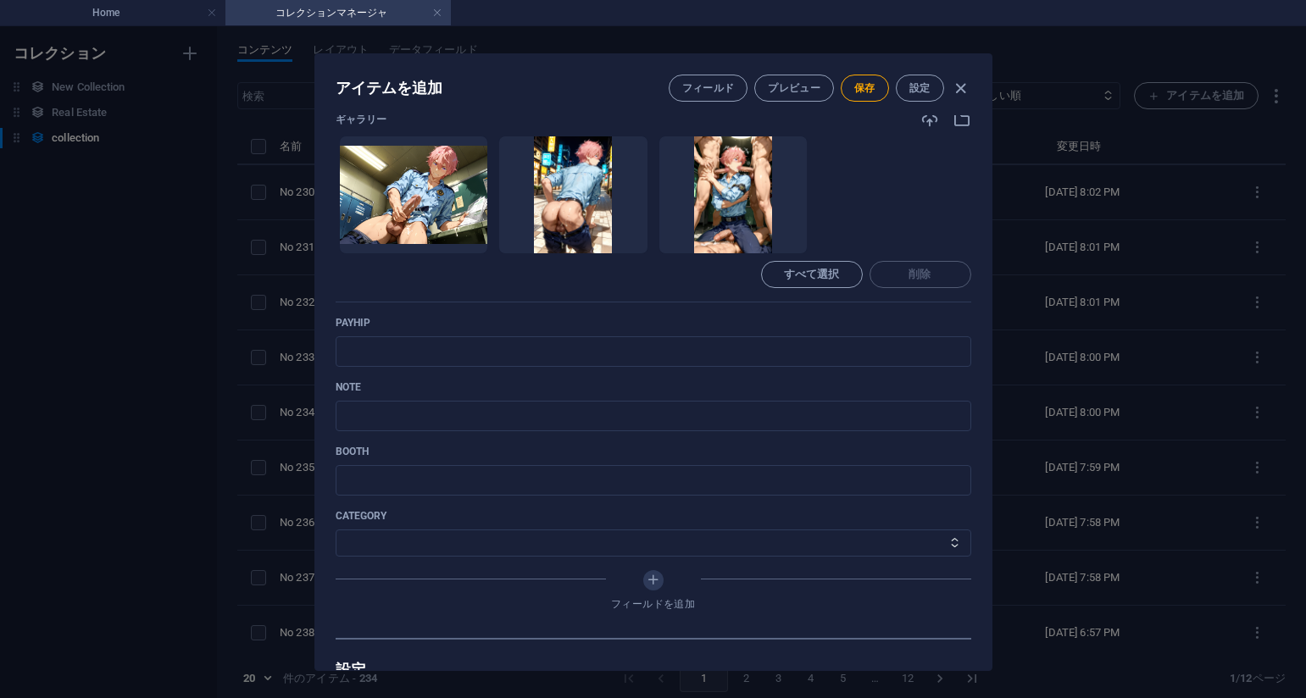
click at [835, 182] on ul "ここにファイルをドロップすると、すぐにアップロードされます" at bounding box center [654, 195] width 636 height 119
click at [471, 359] on input "text" at bounding box center [654, 351] width 636 height 31
paste input "https://payhip.com/b/Ea3gk"
type input "https://payhip.com/b/Ea3gk"
click at [748, 315] on div "Name No 229_警察官の巡回_Police patrol_#_22(75PIC) ​ Slug www.example.com/collection-…" at bounding box center [654, 129] width 636 height 1018
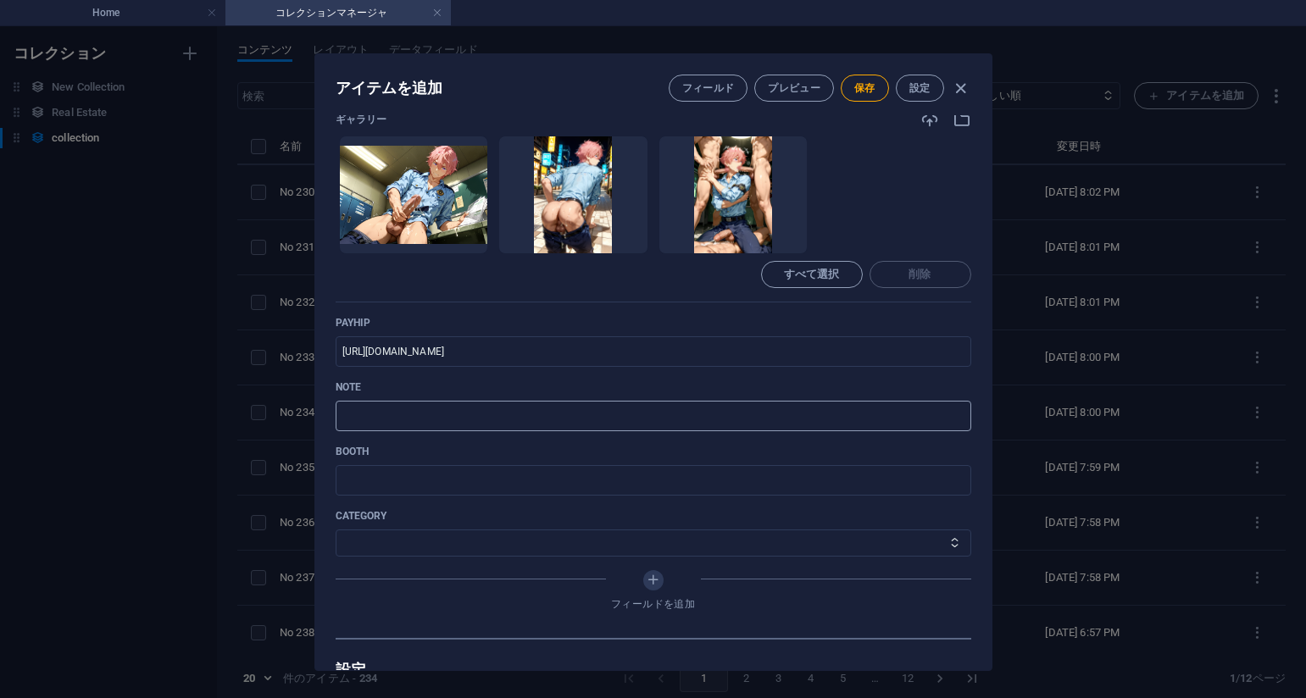
click at [572, 427] on input "text" at bounding box center [654, 416] width 636 height 31
paste input "https://note.com/agile_hippo6599/n/n7060c3627729?sub_rt=share_pb"
type input "https://note.com/agile_hippo6599/n/n7060c3627729?sub_rt=share_pb"
click at [457, 546] on select "その他 ジャマー_jammer レインコート_rain_coat ミリタリービキニ_military_bikini 体操選手_gymnast ドアの向こうのひ…" at bounding box center [654, 543] width 636 height 27
select select "警察官の巡回_Police patrol"
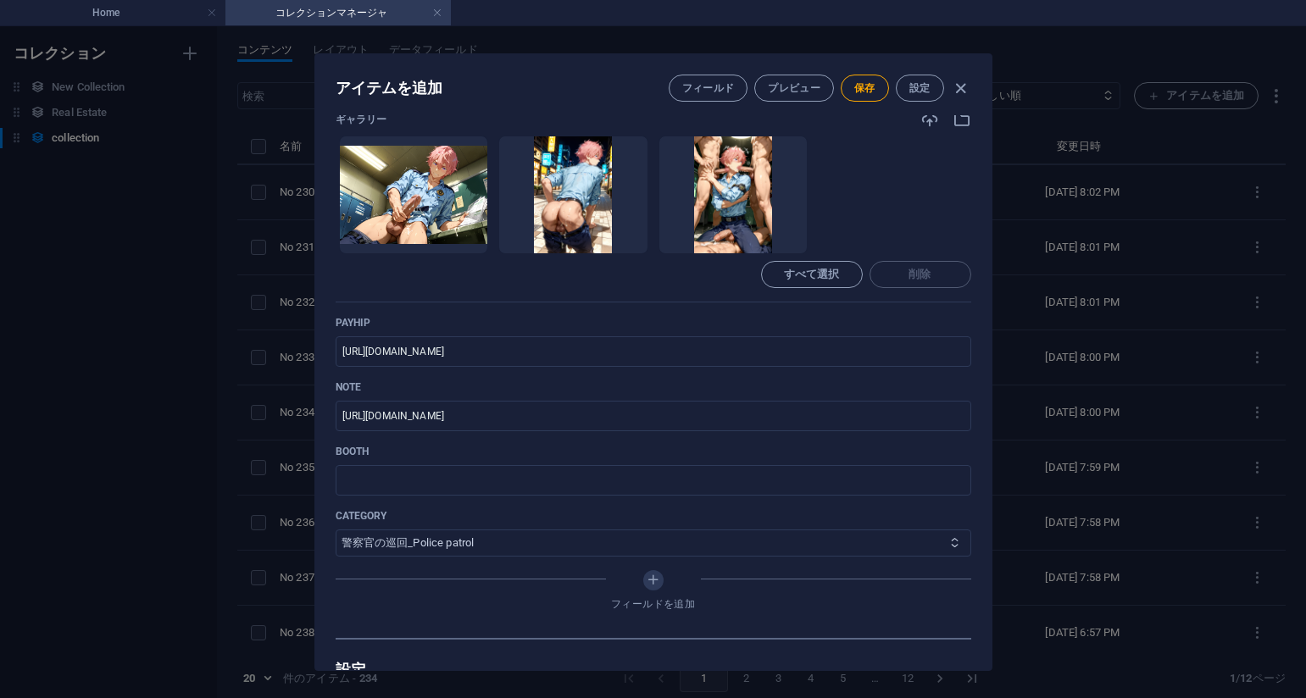
click at [336, 530] on select "その他 ジャマー_jammer レインコート_rain_coat ミリタリービキニ_military_bikini 体操選手_gymnast ドアの向こうのひ…" at bounding box center [654, 543] width 636 height 27
click at [869, 88] on span "保存" at bounding box center [864, 88] width 21 height 14
click at [885, 175] on ul "ここにファイルをドロップすると、すぐにアップロードされます" at bounding box center [654, 195] width 636 height 119
click at [1135, 256] on div "アイテムを編集 フィールド プレビュー 保存 設定 Name No 229_警察官の巡回_Police patrol_#_22(75PIC) ​ Slug w…" at bounding box center [653, 362] width 1306 height 672
type input "no-229-police-patrol-22-75pic"
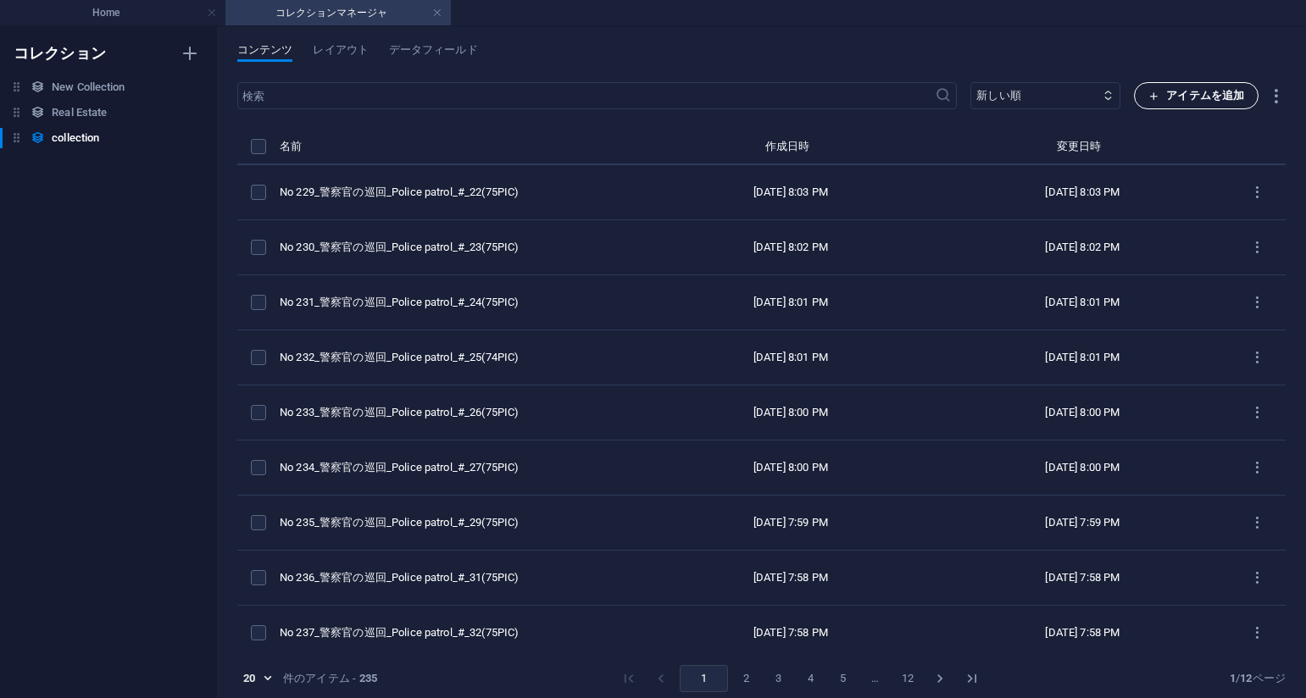
click at [1170, 100] on span "アイテムを追加" at bounding box center [1196, 96] width 96 height 20
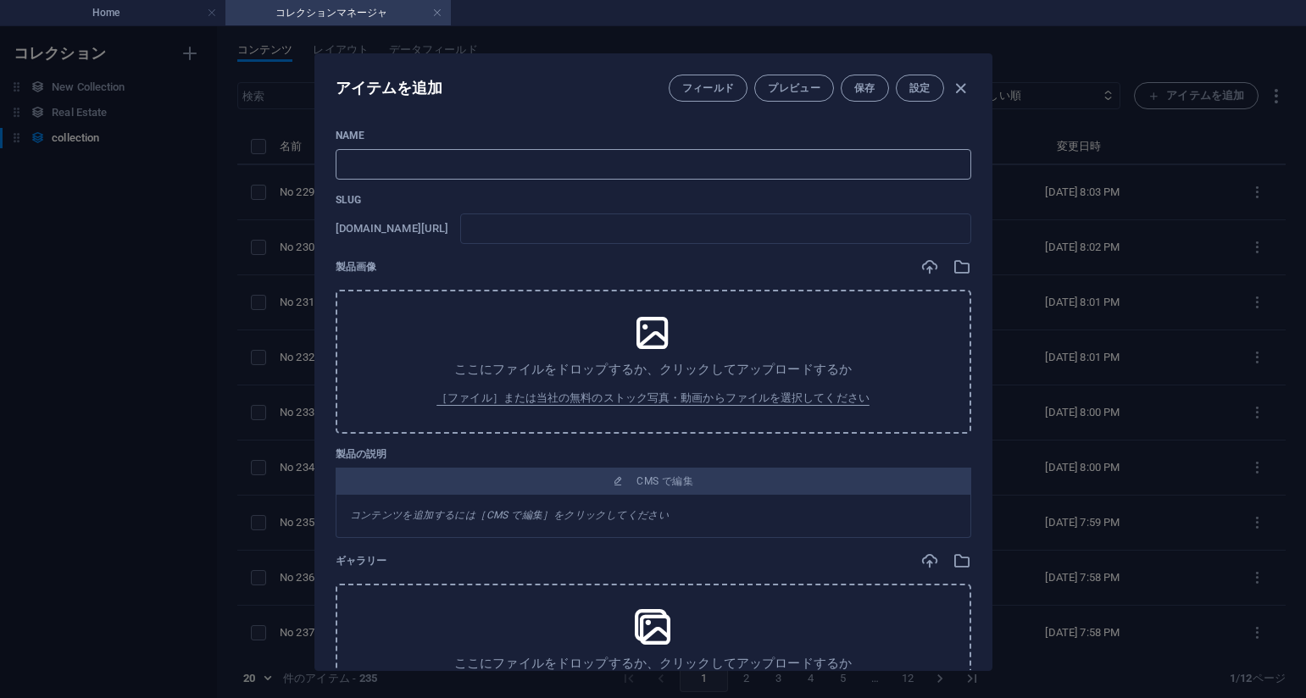
click at [511, 173] on input "text" at bounding box center [654, 164] width 636 height 31
paste input "No 228_警察官の巡回_Police patrol_#_21(75PIC)"
type input "No 228_警察官の巡回_Police patrol_#_21(75PIC)"
type input "no-228-police-patrol-21-75pic"
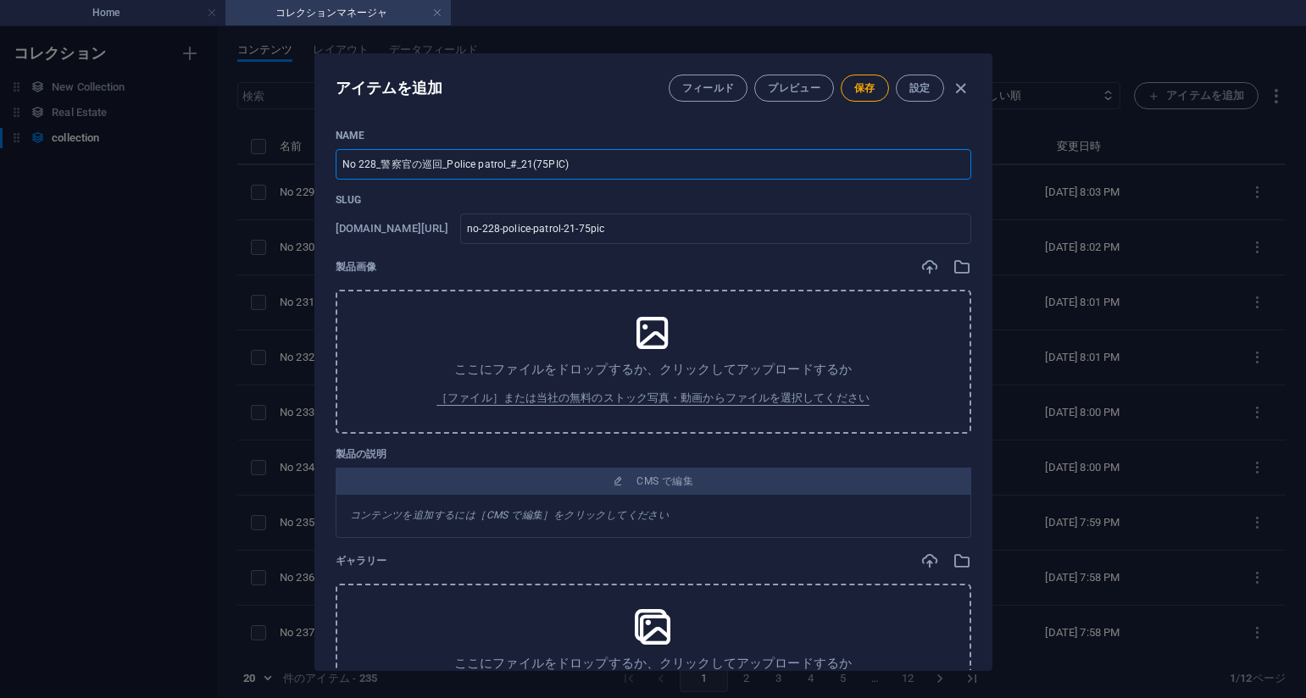
type input "No 228_警察官の巡回_Police patrol_#_21(75PIC)"
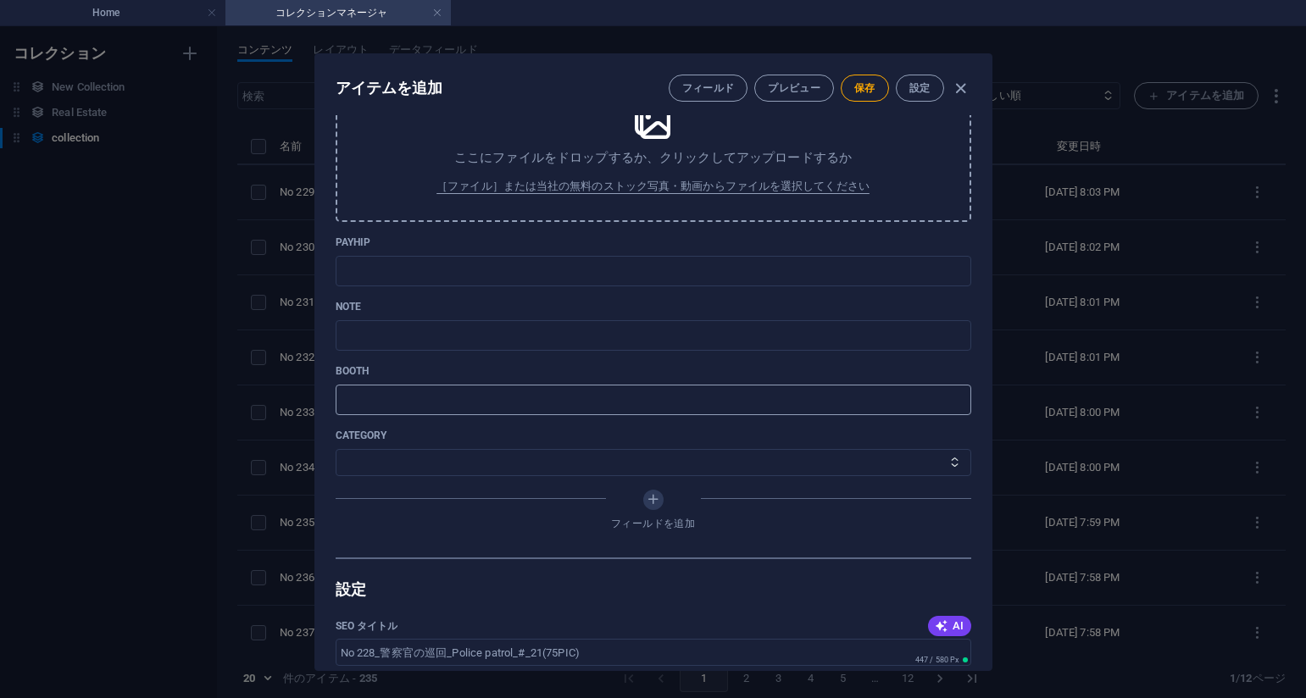
scroll to position [593, 0]
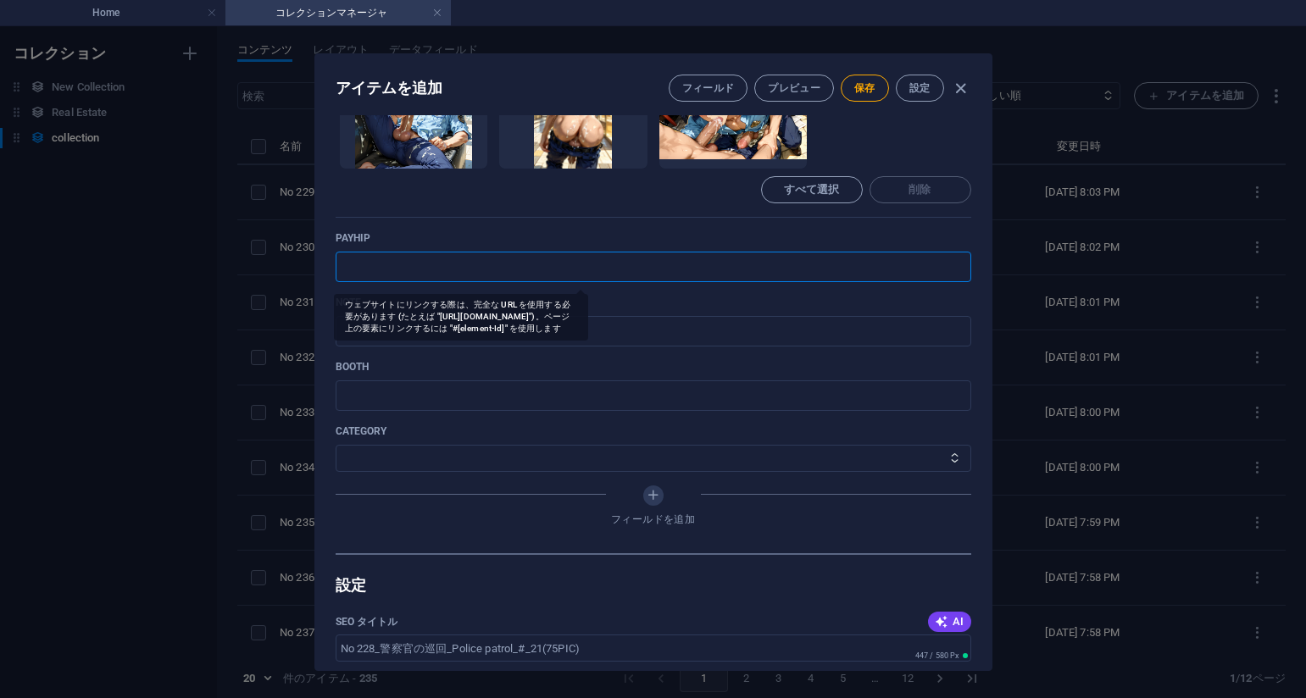
click at [799, 254] on input "text" at bounding box center [654, 267] width 636 height 31
paste input "https://payhip.com/b/eyc0l"
type input "https://payhip.com/b/eyc0l"
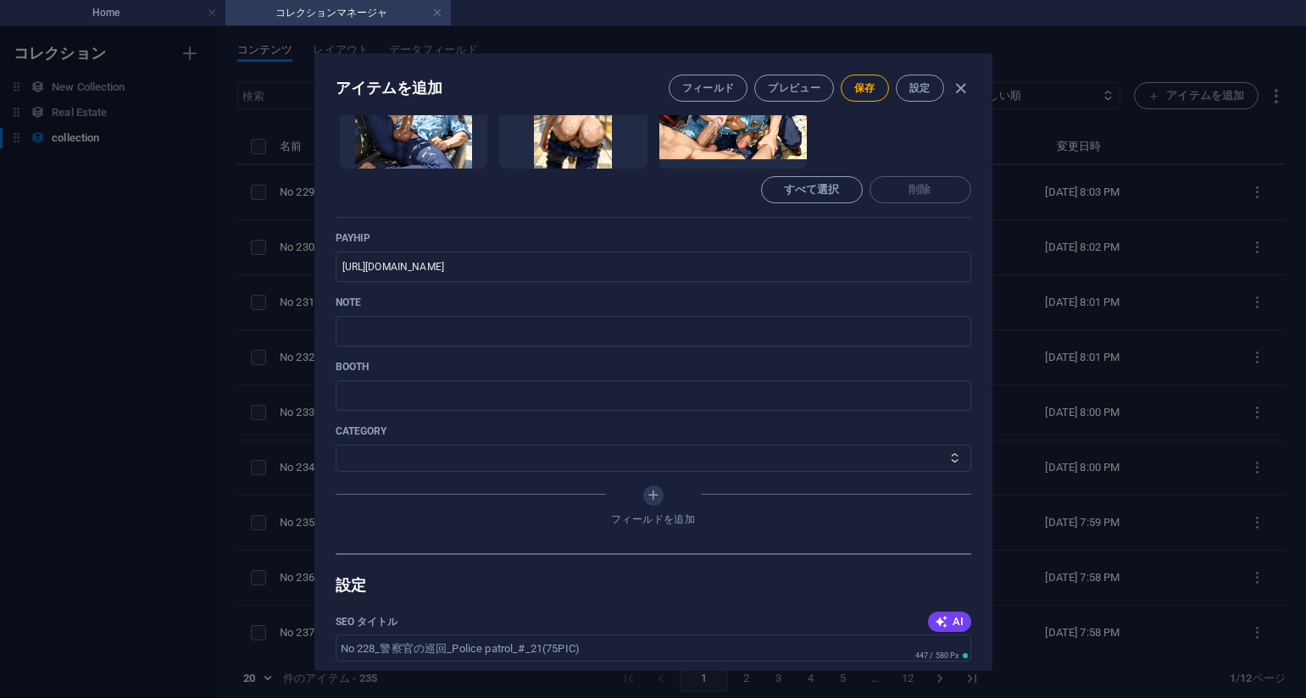
click at [779, 293] on div "Name No 228_警察官の巡回_Police patrol_#_21(75PIC) ​ Slug www.example.com/collection-…" at bounding box center [654, 45] width 636 height 1018
click at [685, 328] on input "text" at bounding box center [654, 331] width 636 height 31
paste input "https://note.com/agile_hippo6599/n/n42ad07136b5e?sub_rt=share_pb"
type input "https://note.com/agile_hippo6599/n/n42ad07136b5e?sub_rt=share_pb"
click at [422, 453] on select "その他 ジャマー_jammer レインコート_rain_coat ミリタリービキニ_military_bikini 体操選手_gymnast ドアの向こうのひ…" at bounding box center [654, 458] width 636 height 27
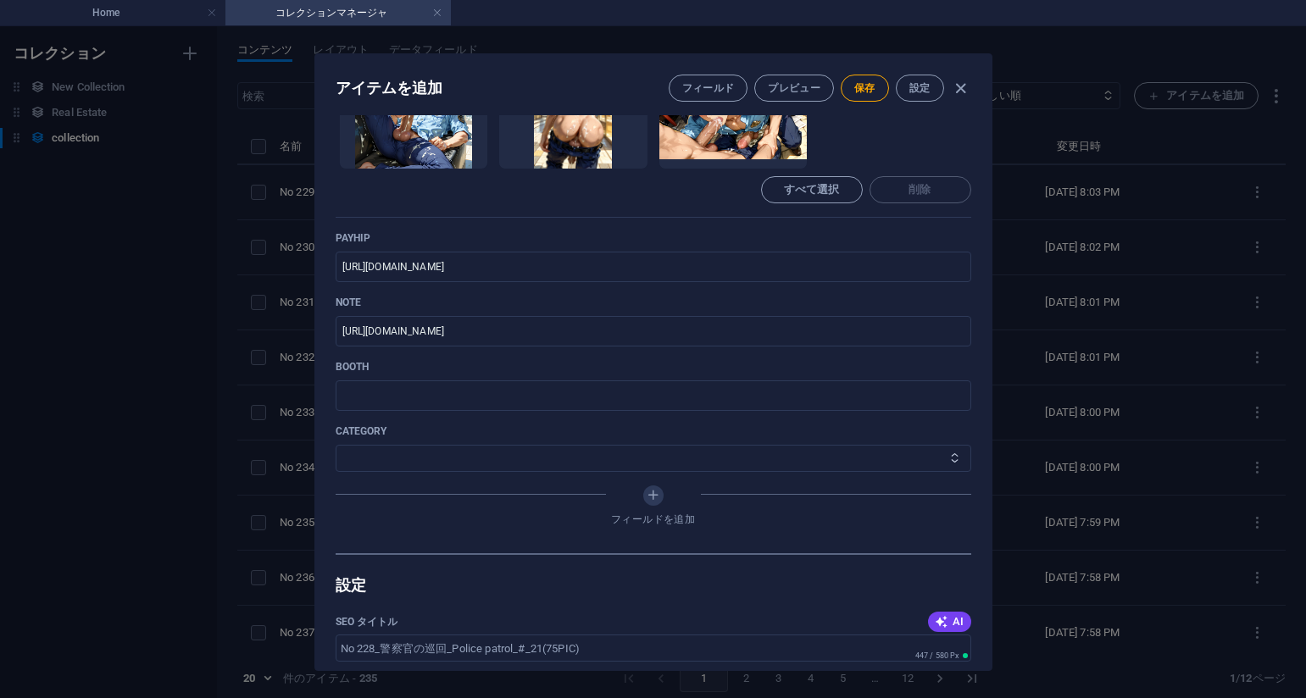
select select "警察官の巡回_Police patrol"
click at [336, 445] on select "その他 ジャマー_jammer レインコート_rain_coat ミリタリービキニ_military_bikini 体操選手_gymnast ドアの向こうのひ…" at bounding box center [654, 458] width 636 height 27
click at [864, 97] on button "保存" at bounding box center [865, 88] width 48 height 27
click at [1137, 245] on div "アイテムを編集 フィールド プレビュー 保存 設定 Name No 228_警察官の巡回_Police patrol_#_21(75PIC) ​ Slug w…" at bounding box center [653, 362] width 1306 height 672
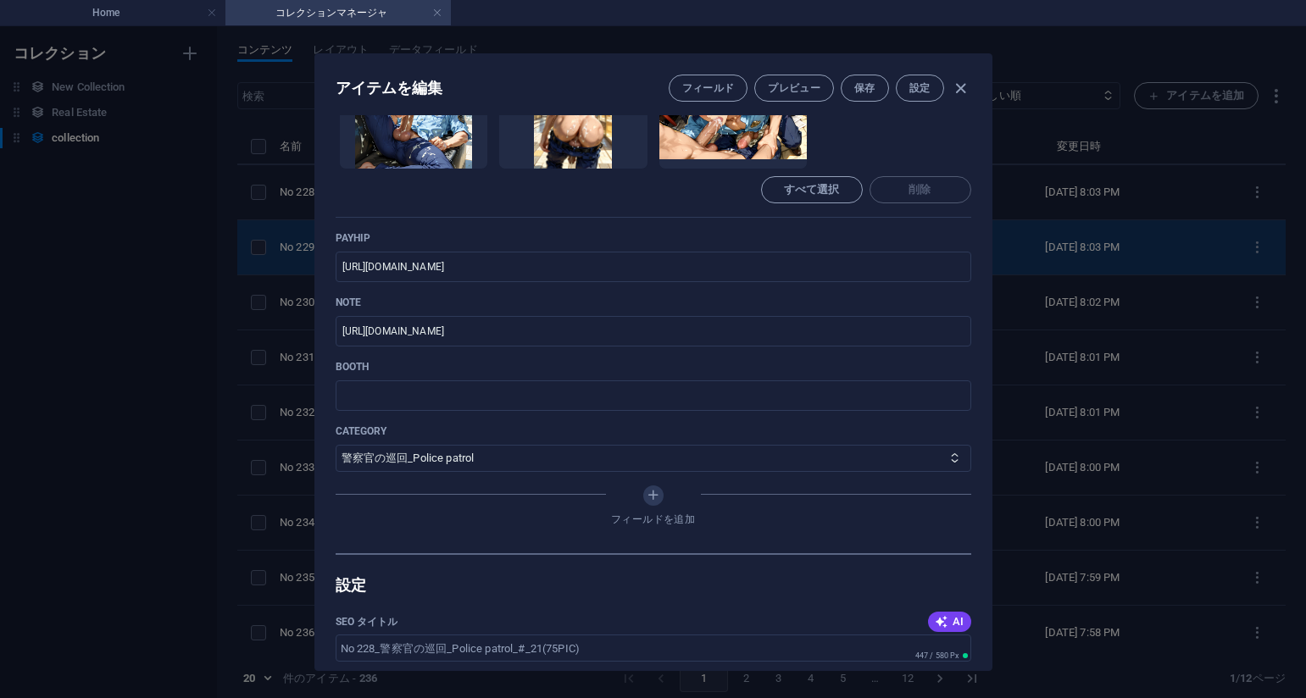
type input "no-228-police-patrol-21-75pic"
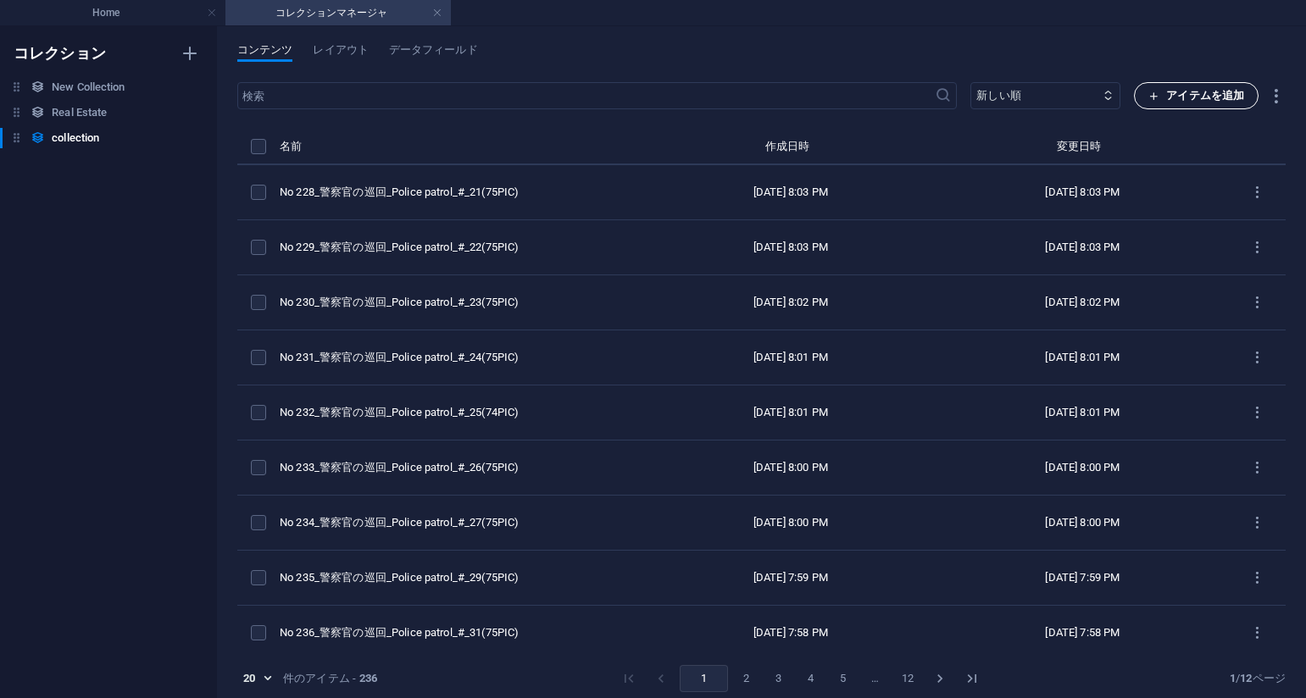
click at [1167, 91] on span "アイテムを追加" at bounding box center [1196, 96] width 96 height 20
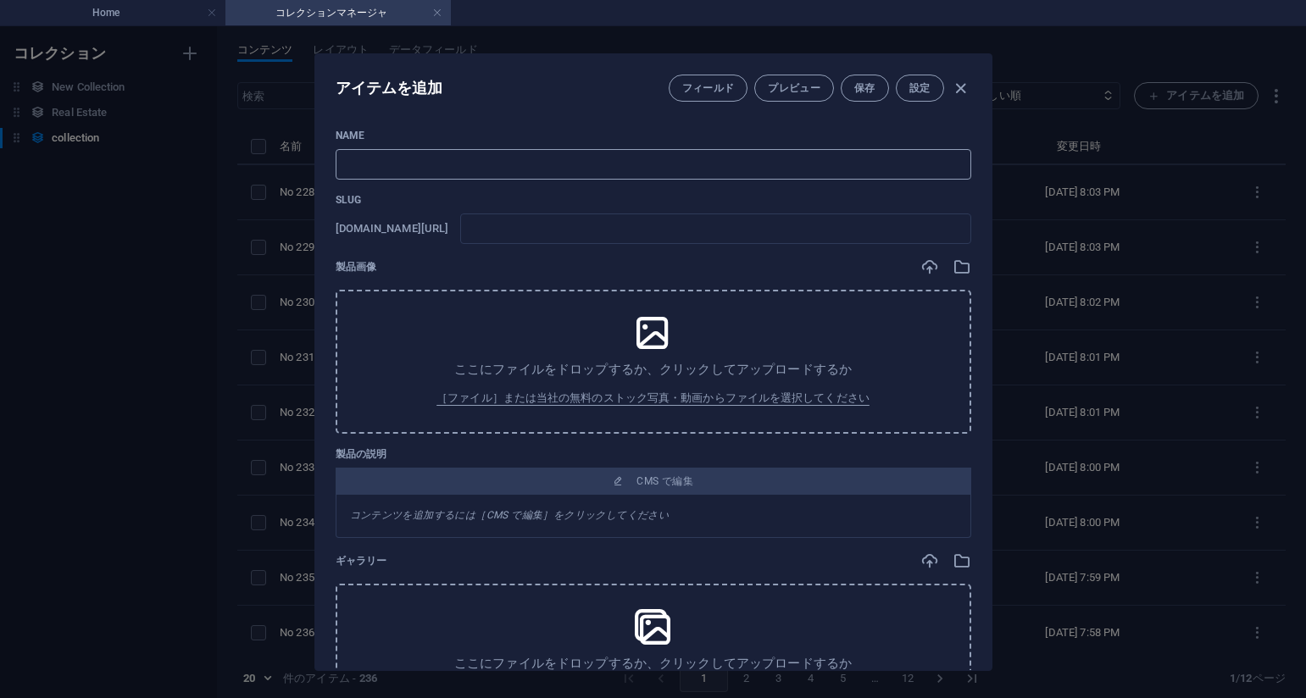
click at [518, 159] on input "text" at bounding box center [654, 164] width 636 height 31
paste input "No 227_警察官の巡回_Police patrol_#_20(75PIC)"
type input "No 227_警察官の巡回_Police patrol_#_20(75PIC)"
type input "no-227-police-patrol-20-75pic"
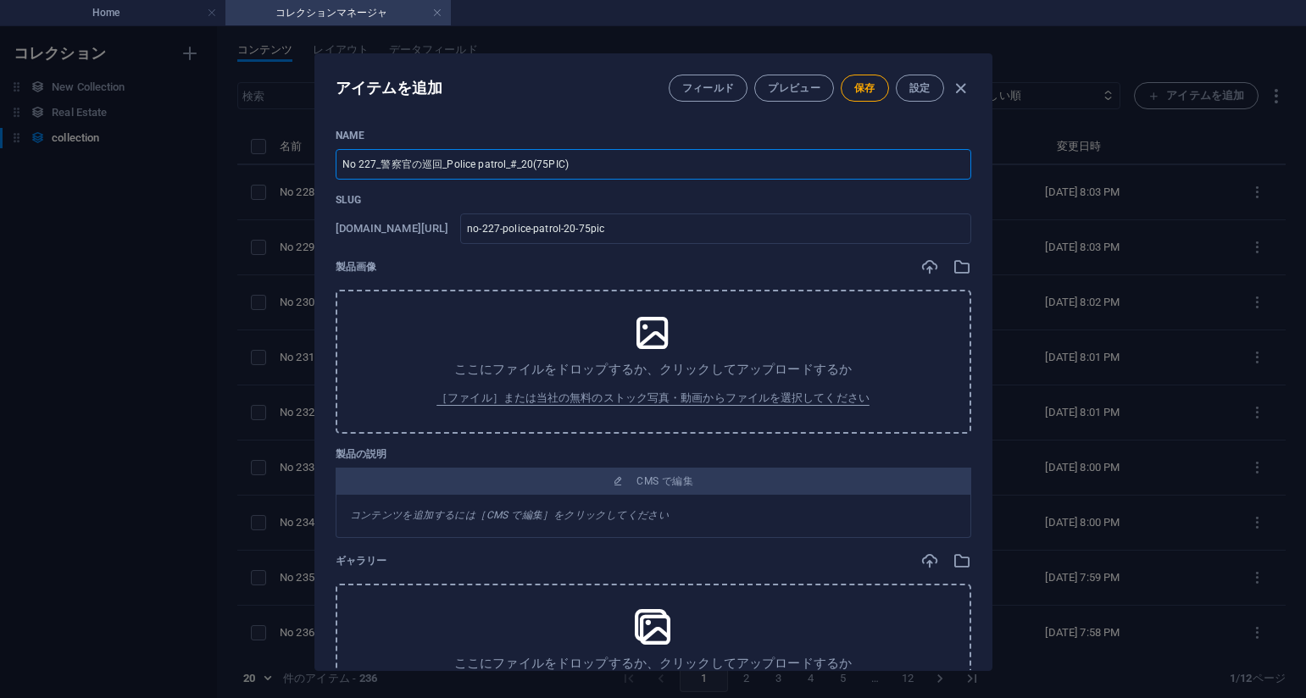
type input "No 227_警察官の巡回_Police patrol_#_20(75PIC)"
click at [806, 192] on div "Name No 227_警察官の巡回_Police patrol_#_20(75PIC) ​ Slug www.example.com/collection-…" at bounding box center [654, 596] width 636 height 935
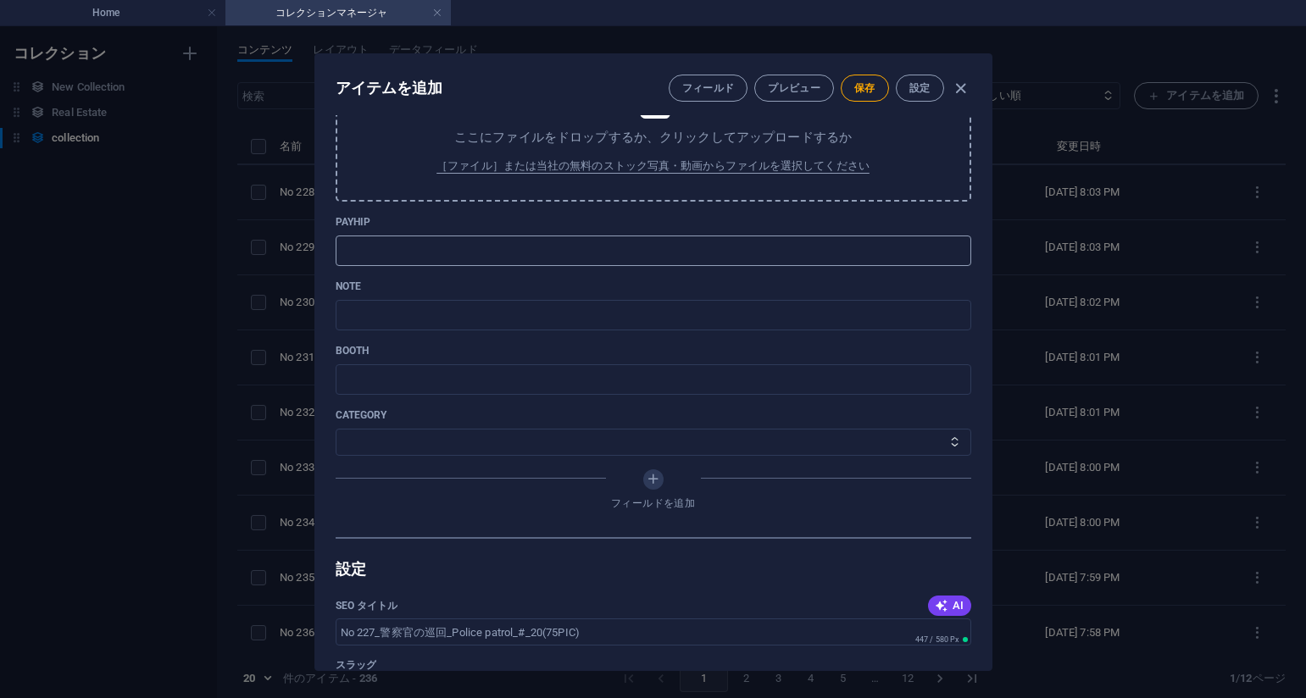
click at [474, 250] on input "text" at bounding box center [654, 251] width 636 height 31
paste input "https://payhip.com/b/JuQXO"
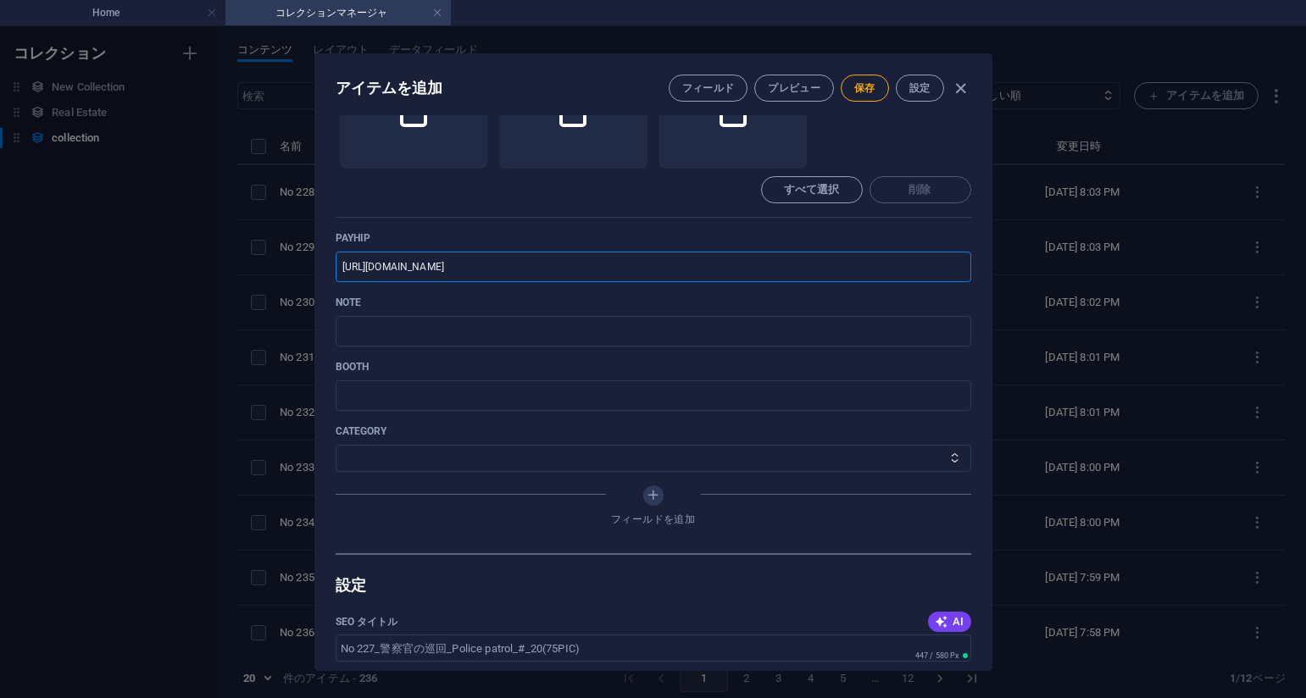
type input "https://payhip.com/b/JuQXO"
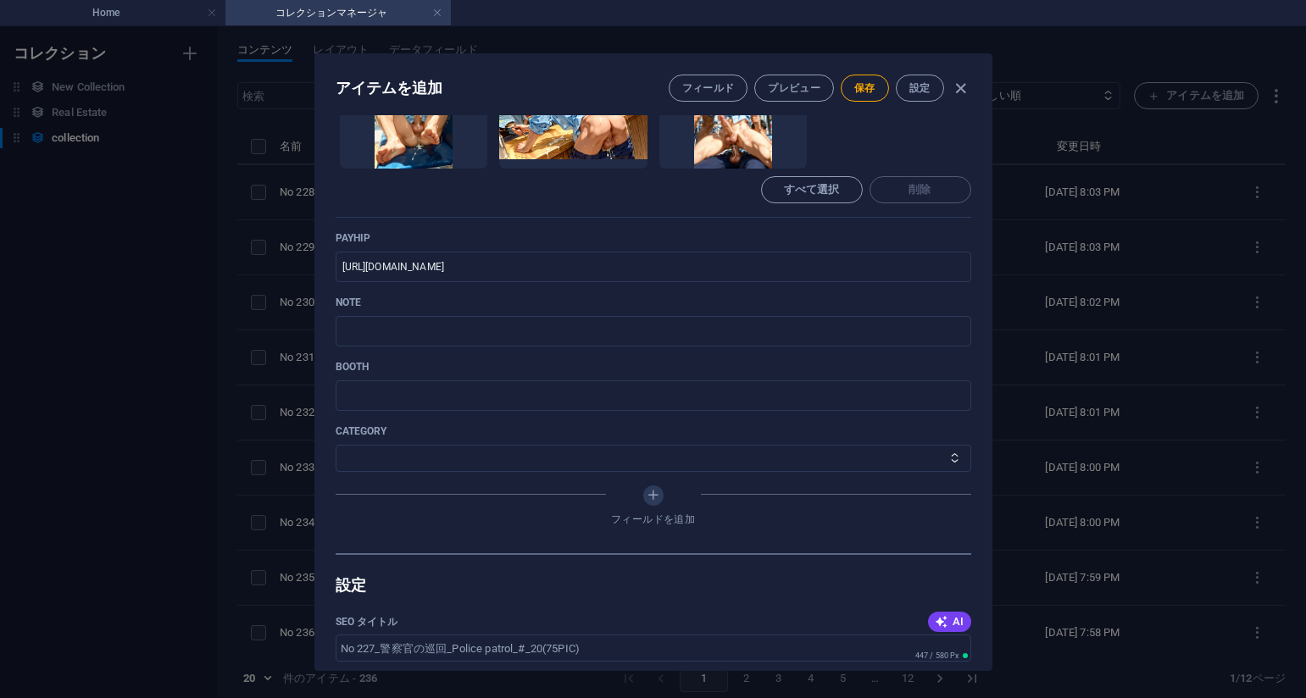
click at [805, 305] on p "note" at bounding box center [654, 303] width 636 height 14
click at [742, 336] on input "text" at bounding box center [654, 331] width 636 height 31
paste input "https://note.com/agile_hippo6599/n/n990fb5cfa457?sub_rt=share_pb"
type input "https://note.com/agile_hippo6599/n/n990fb5cfa457?sub_rt=share_pb"
click at [449, 452] on select "その他 ジャマー_jammer レインコート_rain_coat ミリタリービキニ_military_bikini 体操選手_gymnast ドアの向こうのひ…" at bounding box center [654, 458] width 636 height 27
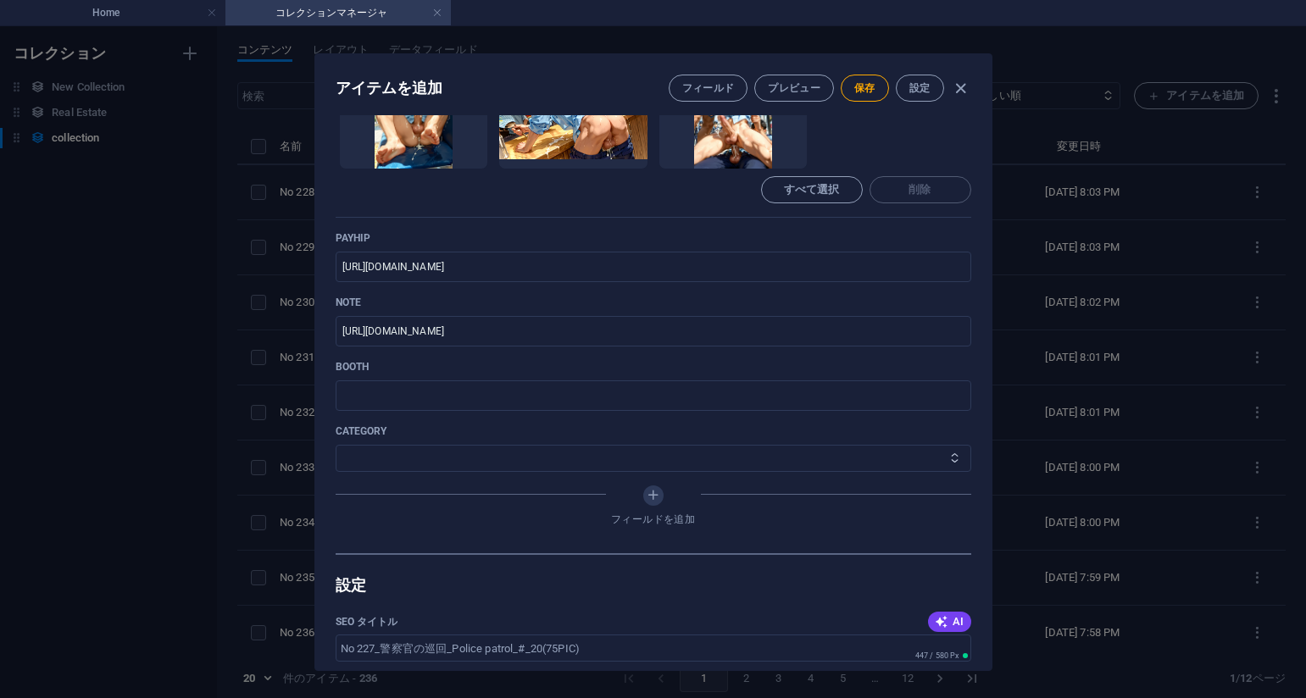
select select "警察官の巡回_Police patrol"
click at [336, 445] on select "その他 ジャマー_jammer レインコート_rain_coat ミリタリービキニ_military_bikini 体操選手_gymnast ドアの向こうのひ…" at bounding box center [654, 458] width 636 height 27
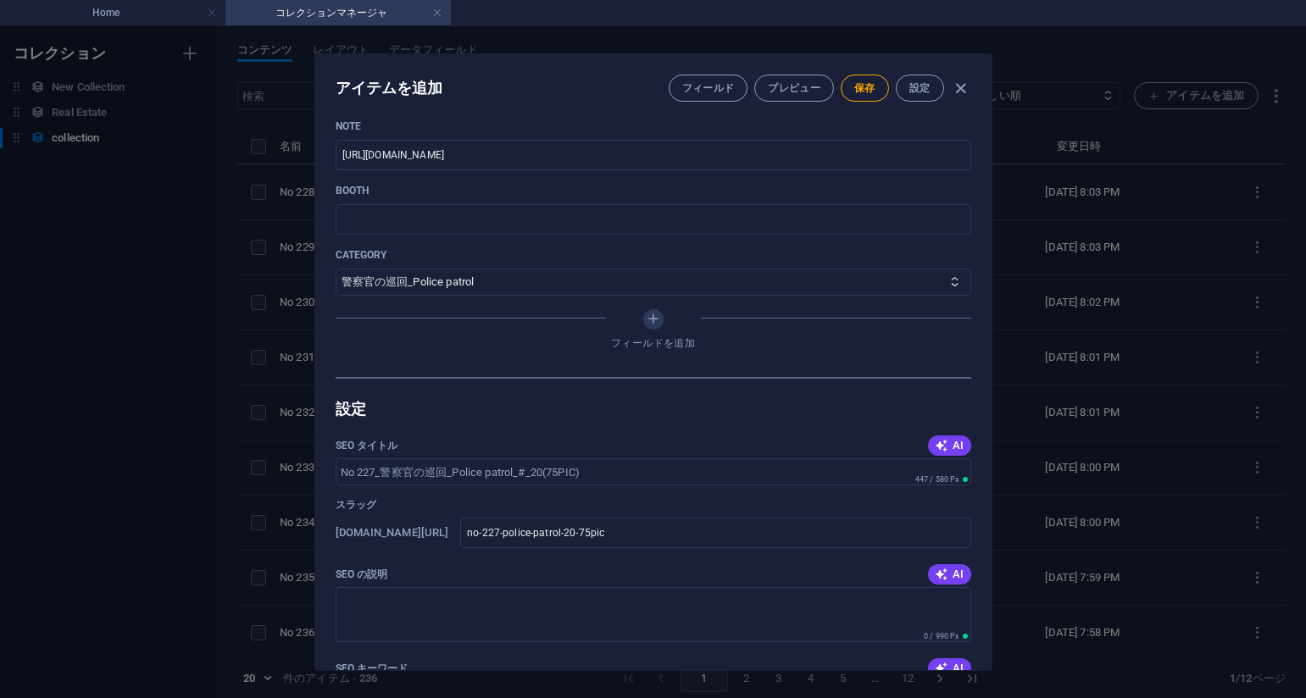
scroll to position [763, 0]
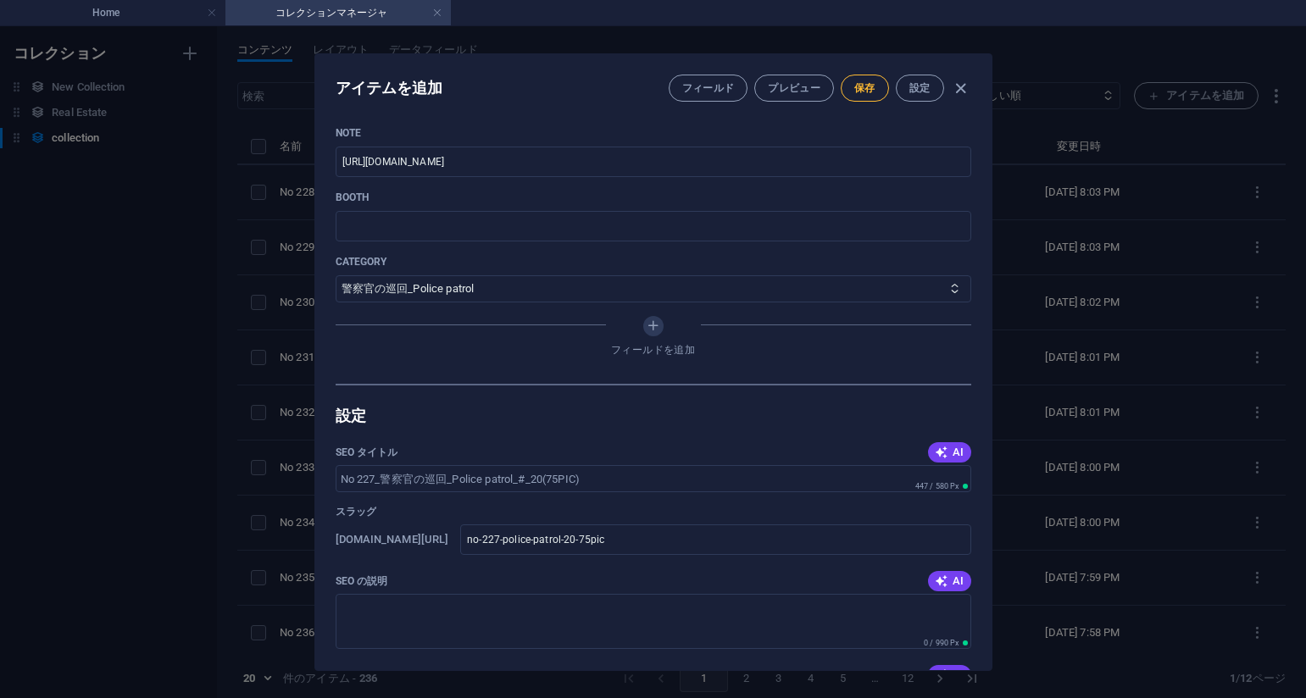
click at [862, 97] on button "保存" at bounding box center [865, 88] width 48 height 27
drag, startPoint x: 945, startPoint y: 186, endPoint x: 970, endPoint y: 186, distance: 24.6
click at [1131, 189] on div "アイテムを編集 フィールド プレビュー 保存 設定 Name No 227_警察官の巡回_Police patrol_#_20(75PIC) ​ Slug w…" at bounding box center [653, 362] width 1306 height 672
type input "no-227-police-patrol-20-75pic"
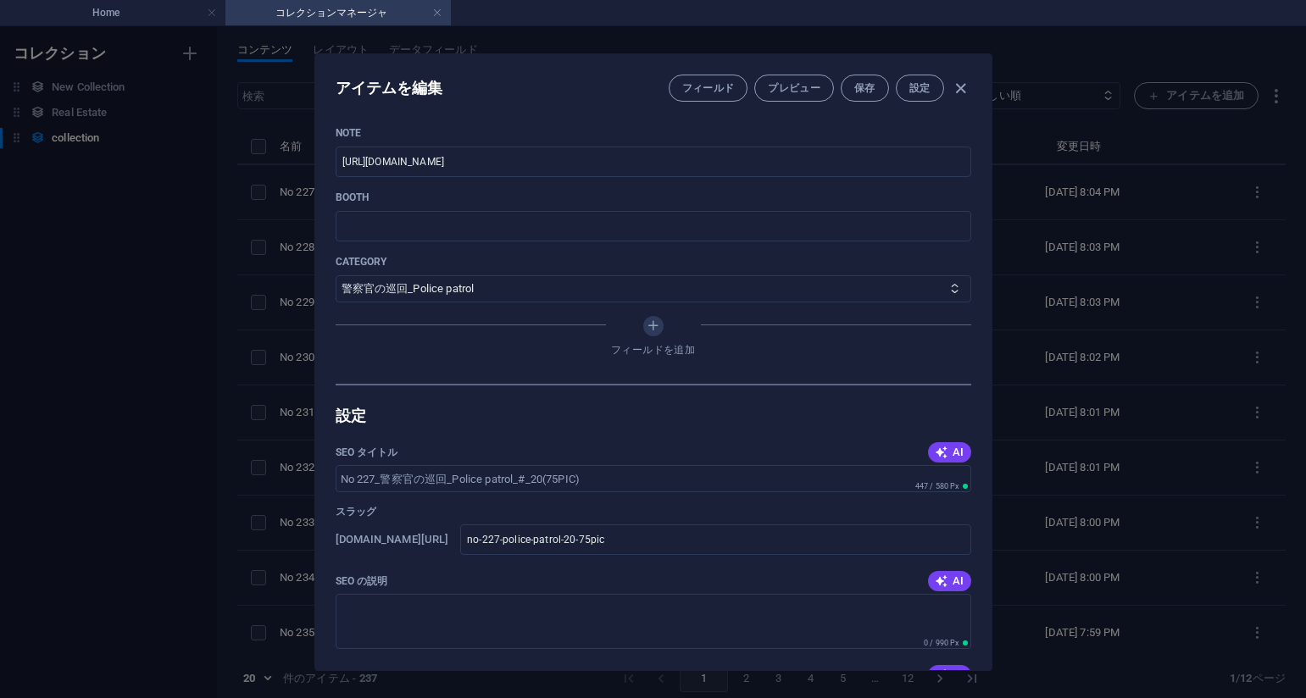
scroll to position [680, 0]
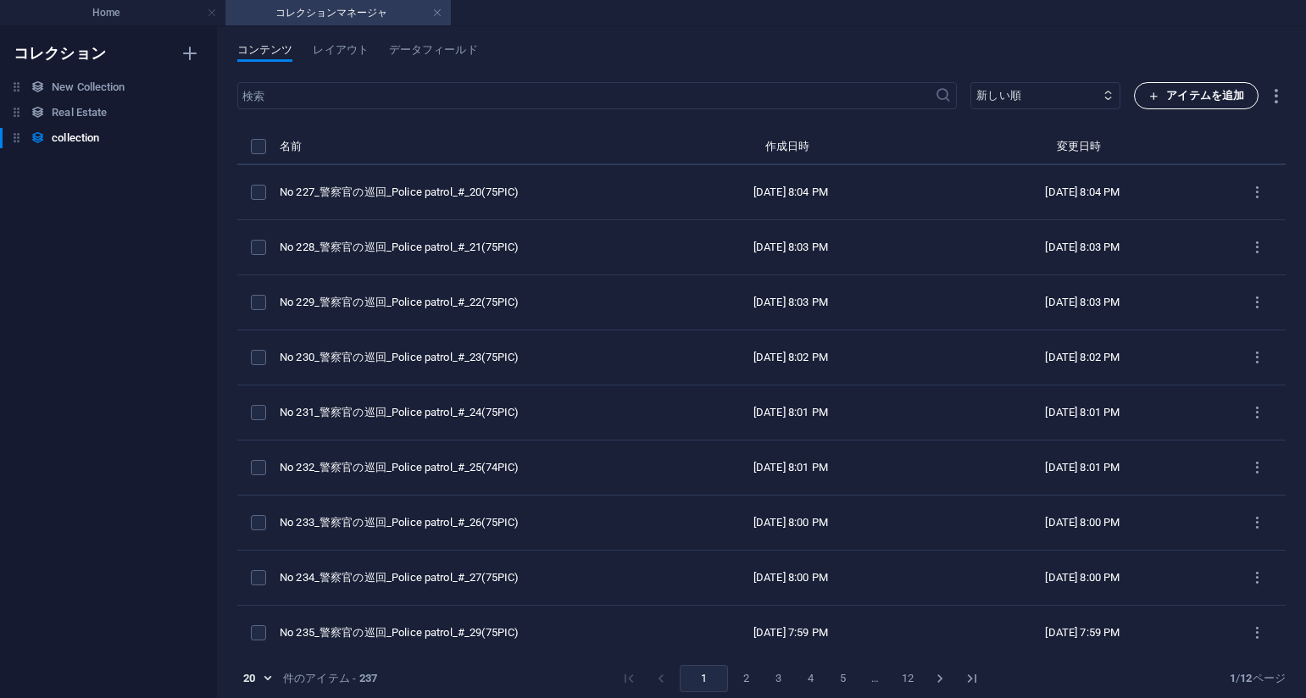
click at [1192, 90] on span "アイテムを追加" at bounding box center [1196, 96] width 96 height 20
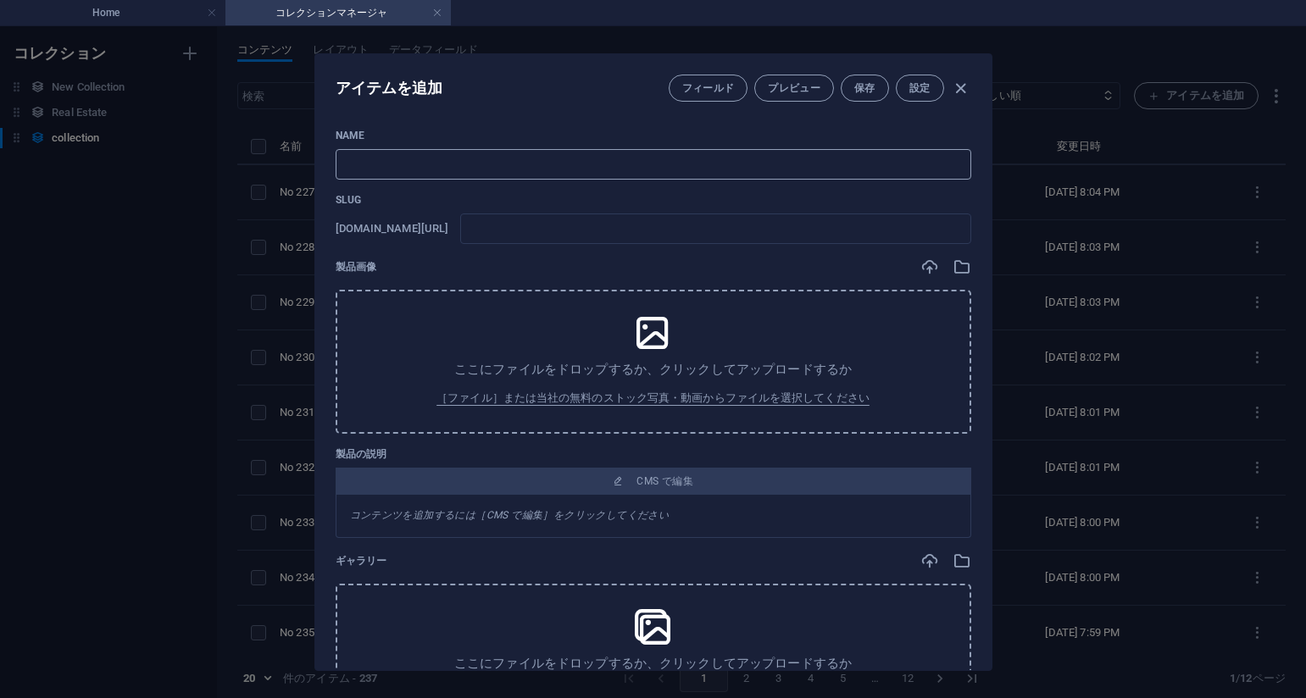
click at [568, 163] on input "text" at bounding box center [654, 164] width 636 height 31
paste input "No 226_警察官の巡回_Police patrol_#_19(76PIC)"
type input "No 226_警察官の巡回_Police patrol_#_19(76PIC)"
type input "no-226-police-patrol-19-76pic"
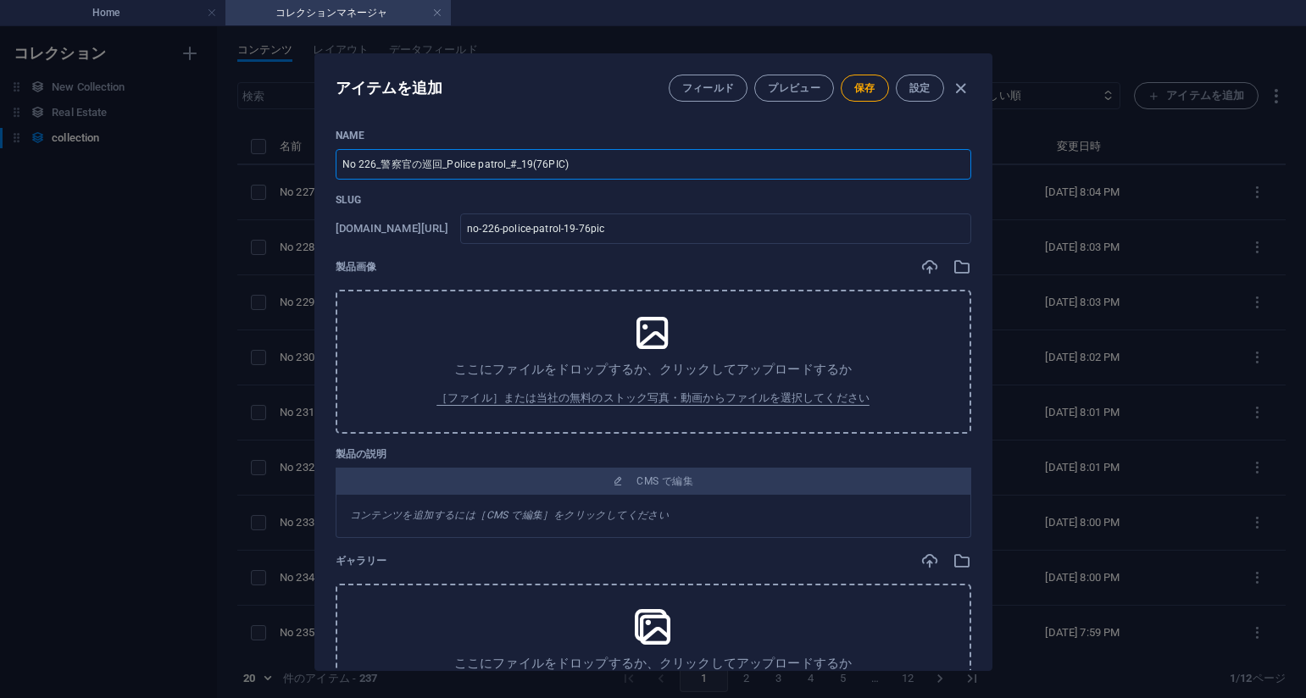
type input "No 226_警察官の巡回_Police patrol_#_19(76PIC)"
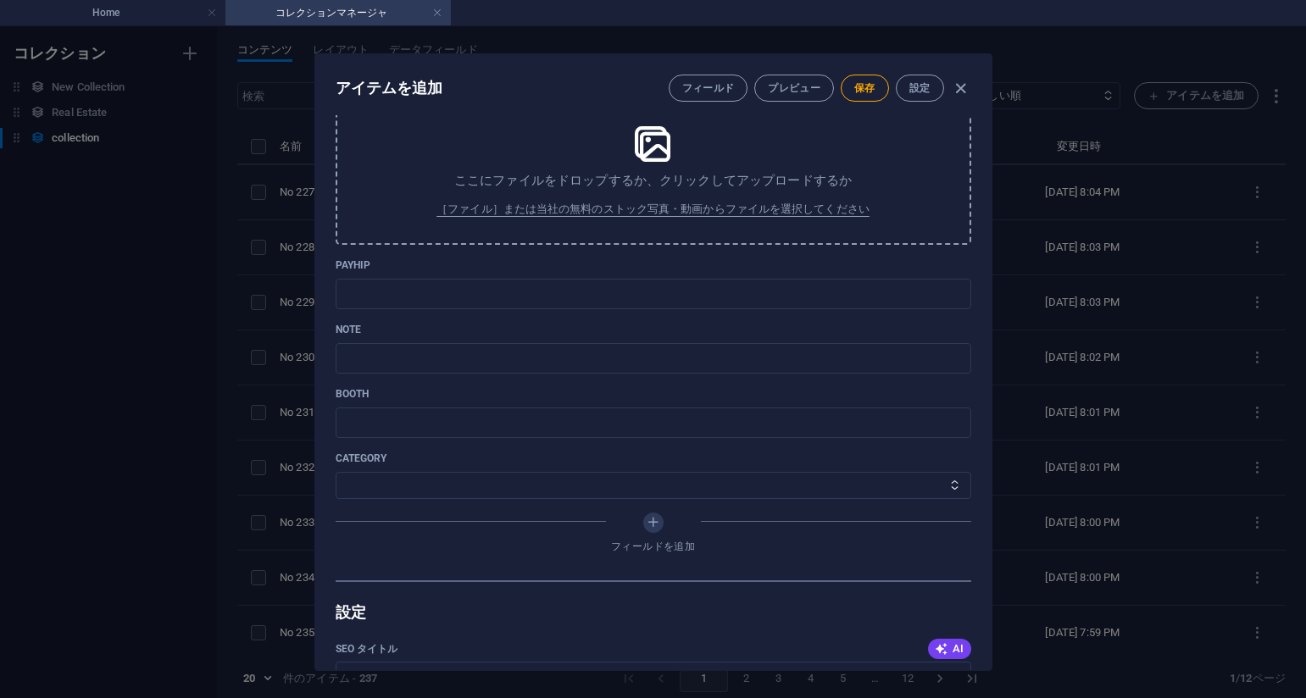
scroll to position [593, 0]
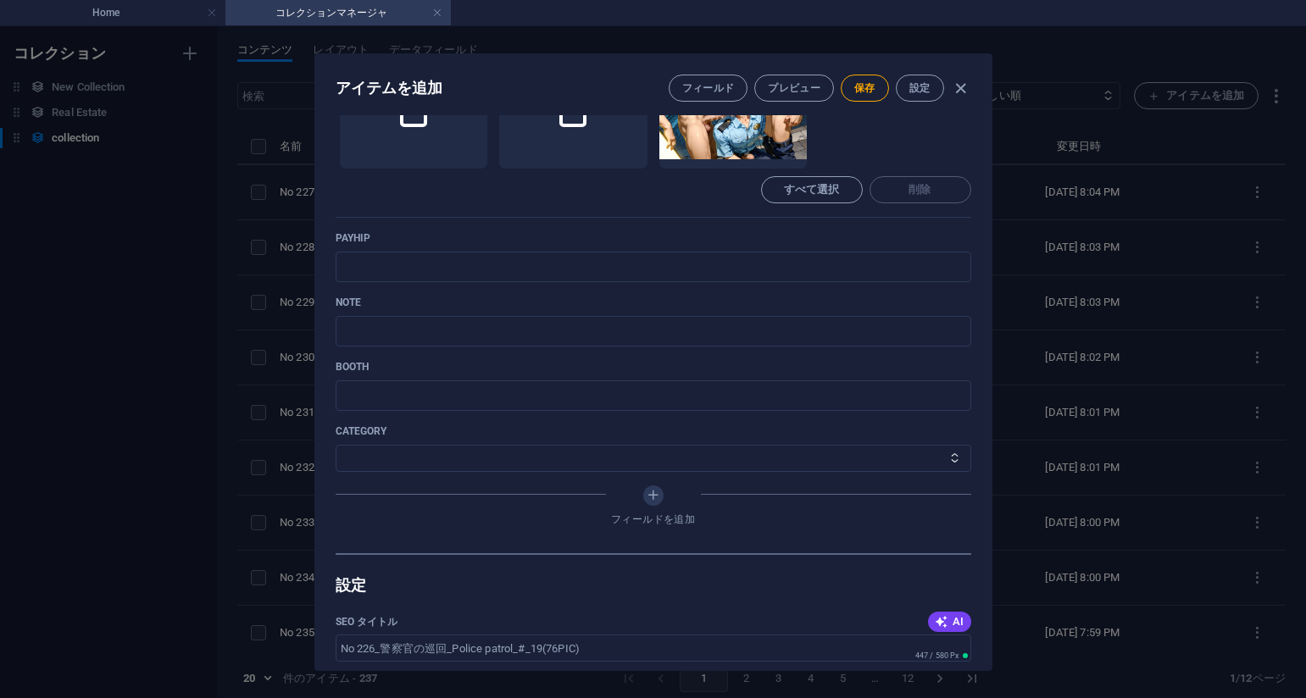
click at [793, 241] on p "payhip" at bounding box center [654, 238] width 636 height 14
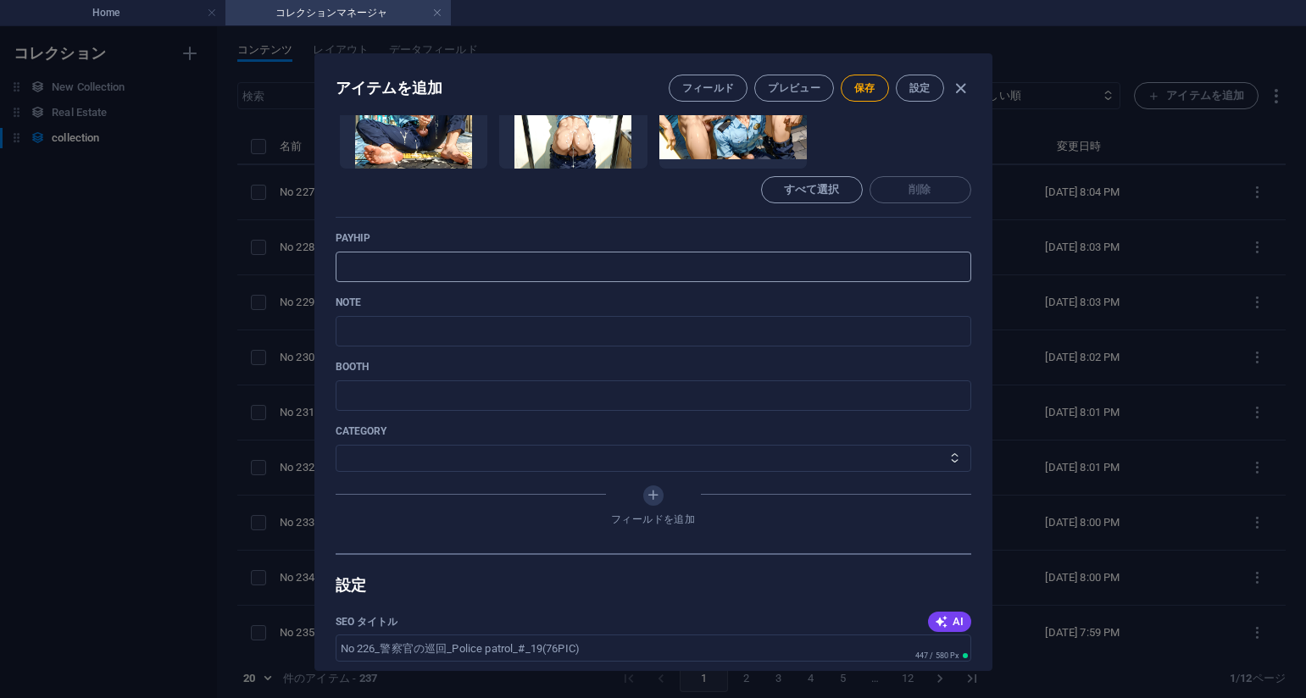
click at [736, 262] on input "text" at bounding box center [654, 267] width 636 height 31
paste input "https://payhip.com/b/X1BQJ"
type input "https://payhip.com/b/X1BQJ"
drag, startPoint x: 783, startPoint y: 225, endPoint x: 770, endPoint y: 234, distance: 16.5
click at [783, 225] on div "Name No 226_警察官の巡回_Police patrol_#_19(76PIC) ​ Slug www.example.com/collection-…" at bounding box center [654, 45] width 636 height 1018
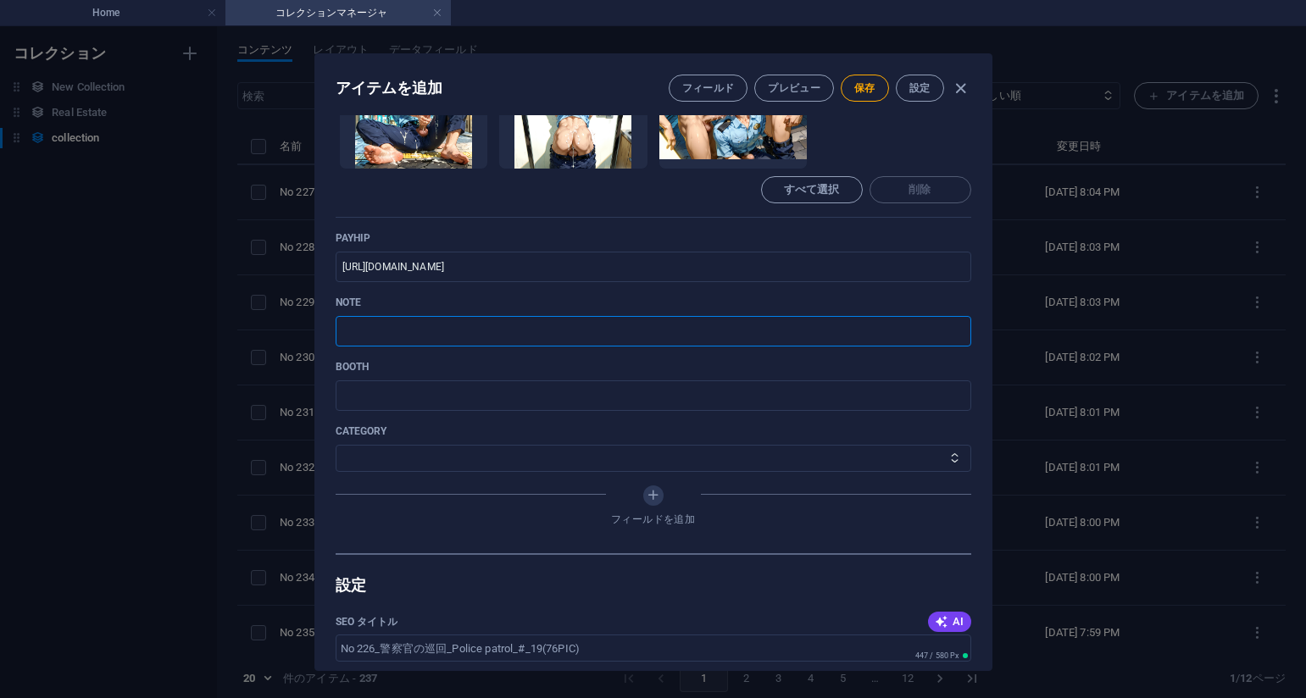
click at [549, 326] on input "text" at bounding box center [654, 331] width 636 height 31
paste input "https://note.com/agile_hippo6599/n/nf766bf676989?sub_rt=share_pb"
type input "https://note.com/agile_hippo6599/n/nf766bf676989?sub_rt=share_pb"
click at [396, 448] on select "その他 ジャマー_jammer レインコート_rain_coat ミリタリービキニ_military_bikini 体操選手_gymnast ドアの向こうのひ…" at bounding box center [654, 458] width 636 height 27
select select "警察官の巡回_Police patrol"
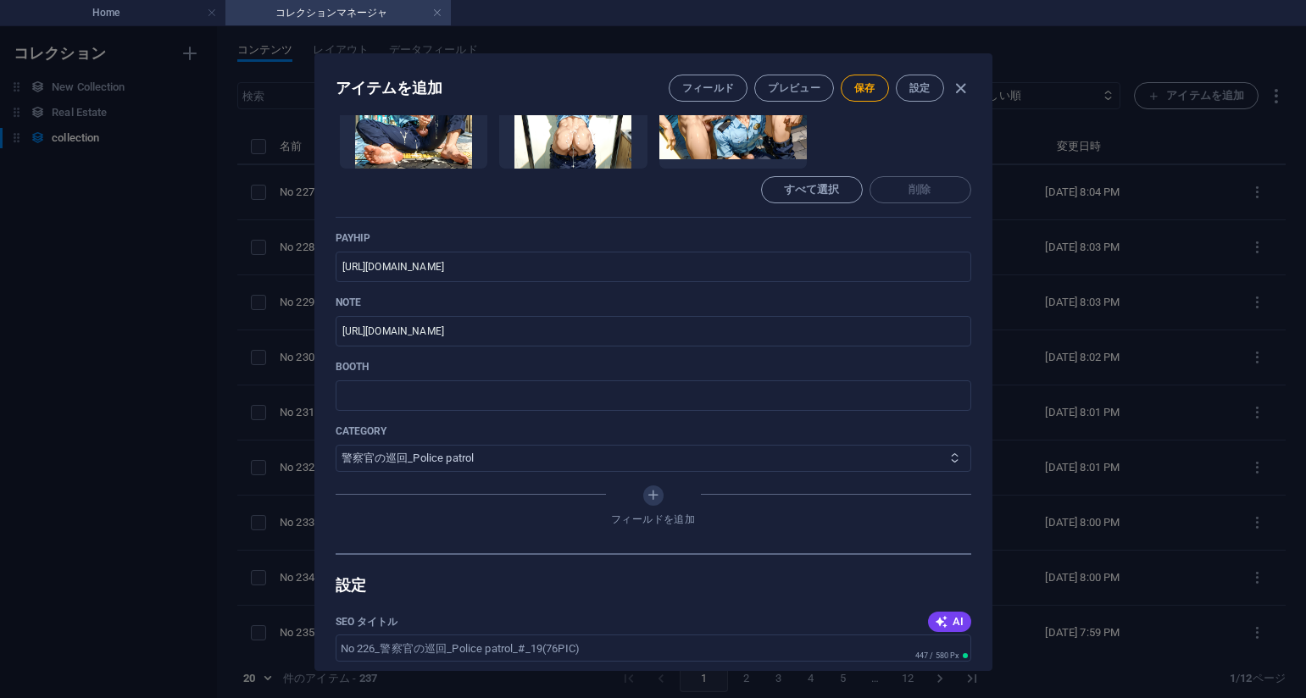
click at [336, 445] on select "その他 ジャマー_jammer レインコート_rain_coat ミリタリービキニ_military_bikini 体操選手_gymnast ドアの向こうのひ…" at bounding box center [654, 458] width 636 height 27
click at [850, 94] on button "保存" at bounding box center [865, 88] width 48 height 27
click at [876, 234] on p "payhip" at bounding box center [654, 238] width 636 height 14
click at [1071, 249] on div "アイテムを編集 フィールド プレビュー 保存 設定 Name No 226_警察官の巡回_Police patrol_#_19(76PIC) ​ Slug w…" at bounding box center [653, 362] width 1306 height 672
type input "no-226-police-patrol-19-76pic"
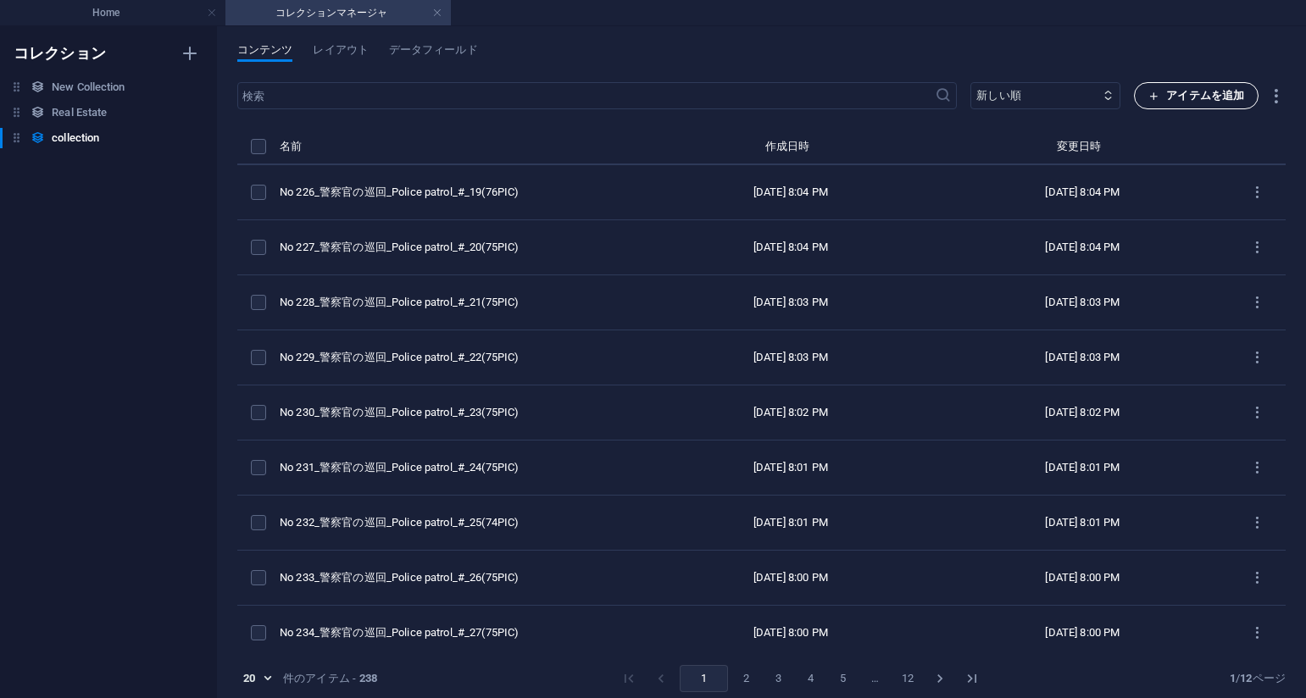
click at [1161, 102] on span "アイテムを追加" at bounding box center [1196, 96] width 96 height 20
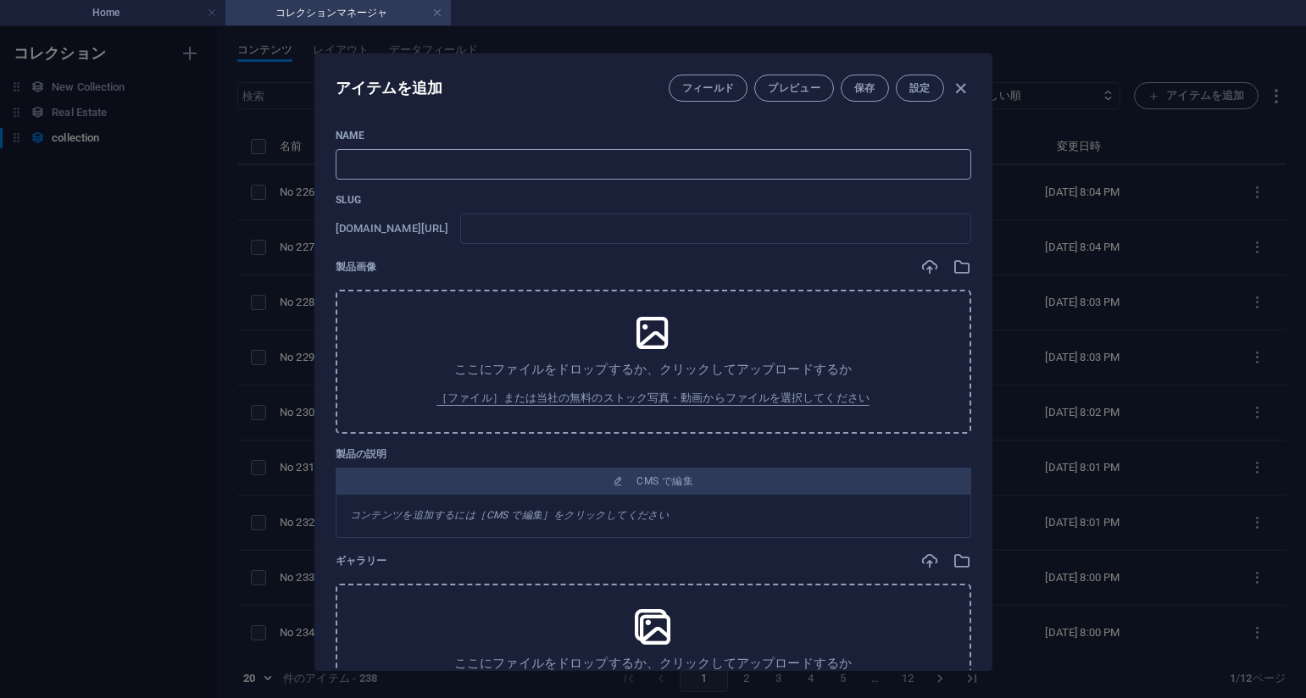
click at [551, 171] on input "text" at bounding box center [654, 164] width 636 height 31
paste input "No 225_警察官の巡回_Police patrol_#_18(75PIC)"
type input "No 225_警察官の巡回_Police patrol_#_18(75PIC)"
type input "no-225-police-patrol-18-75pic"
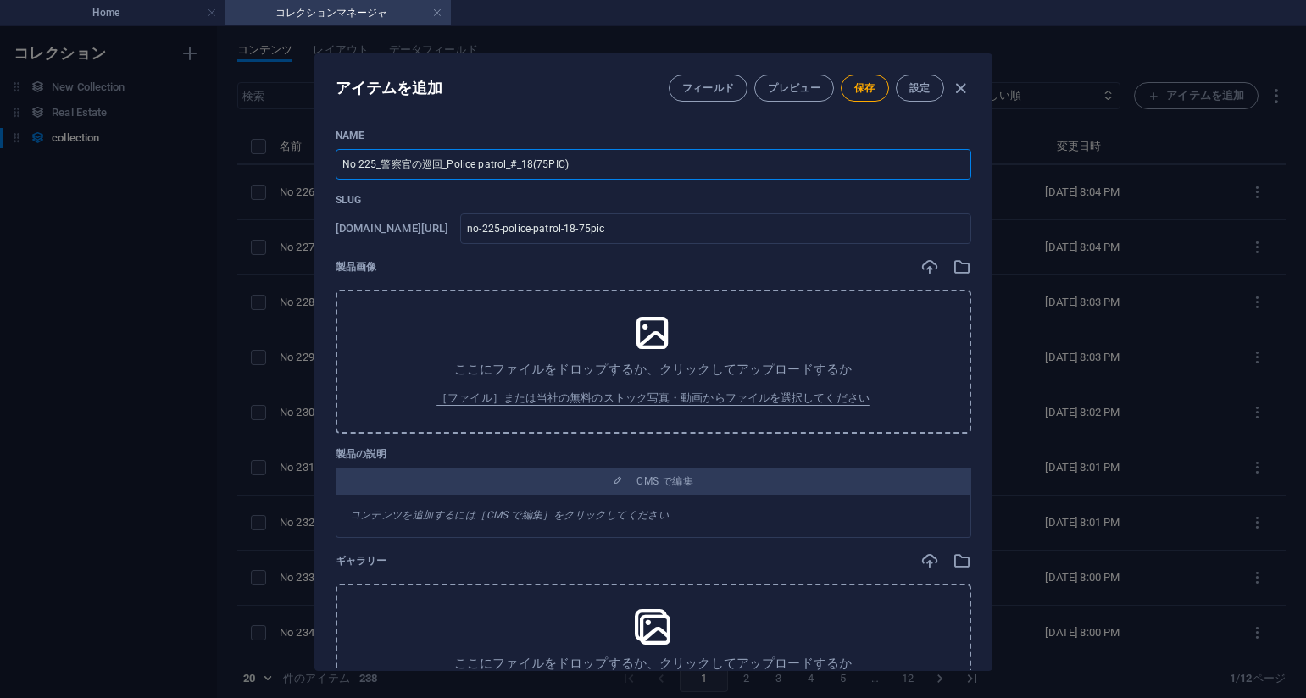
type input "No 225_警察官の巡回_Police patrol_#_18(75PIC)"
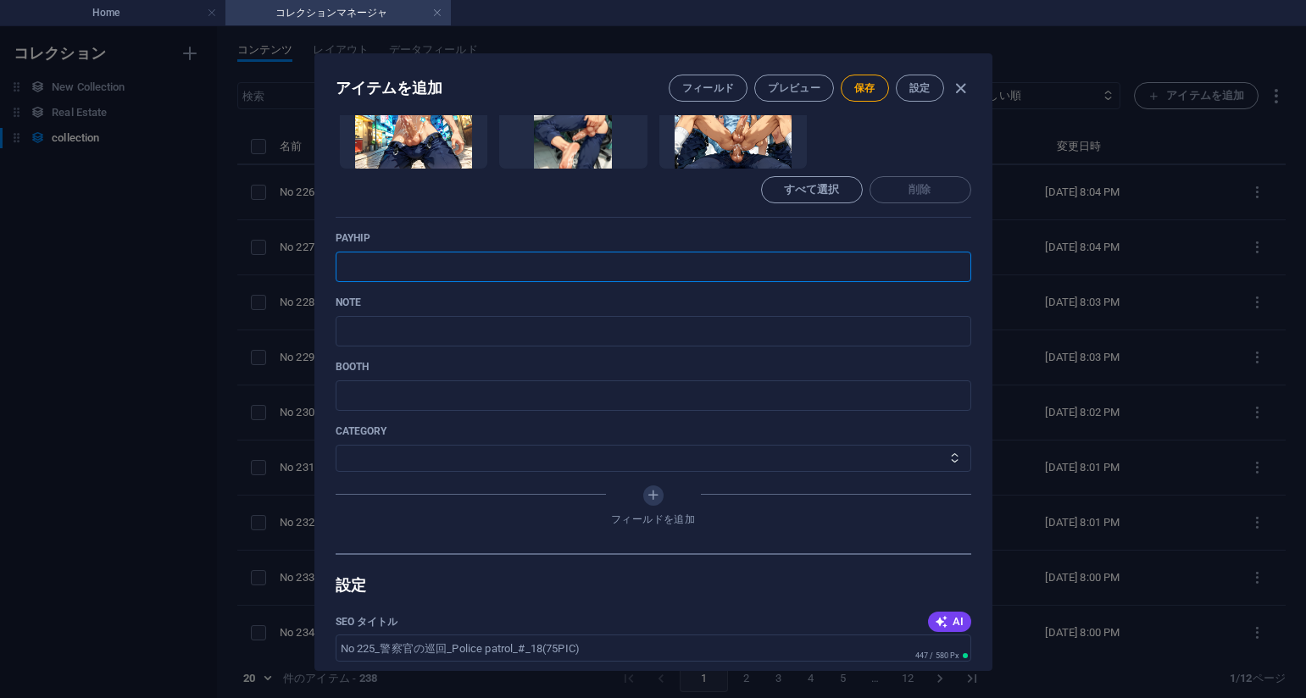
click at [755, 275] on input "text" at bounding box center [654, 267] width 636 height 31
paste input "https://payhip.com/b/wkdtS"
type input "https://payhip.com/b/wkdtS"
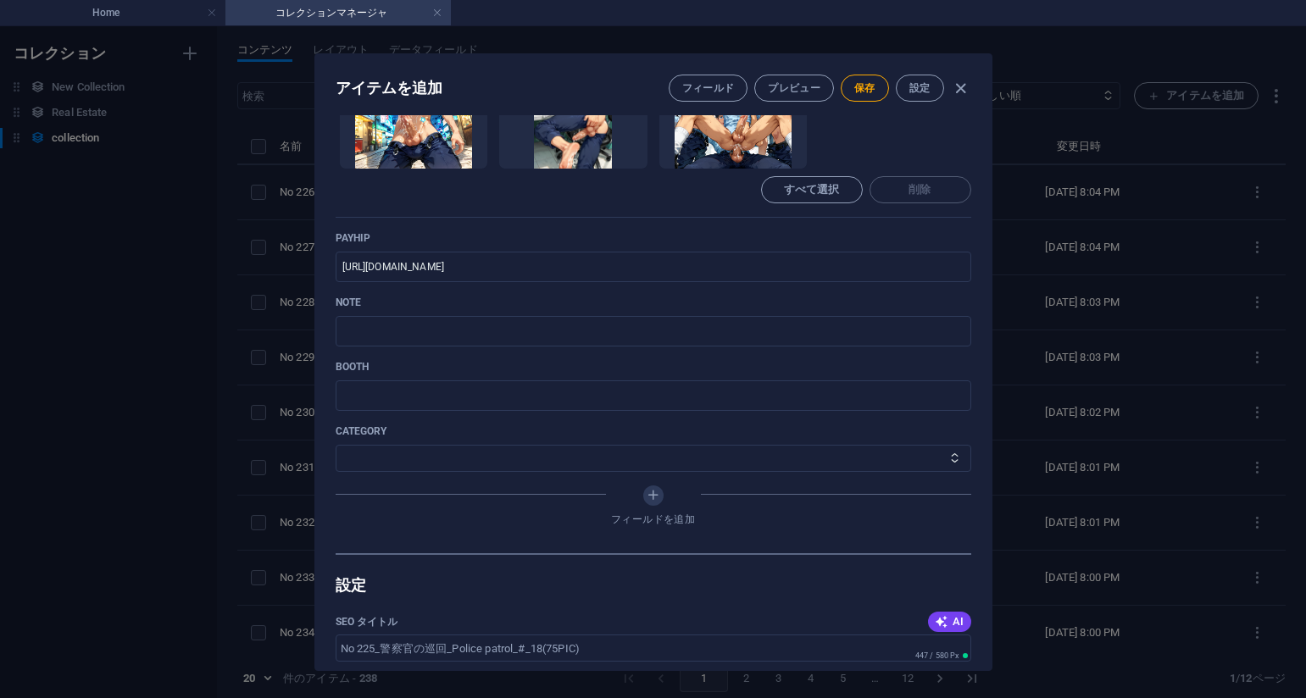
click at [777, 309] on p "note" at bounding box center [654, 303] width 636 height 14
click at [664, 331] on input "text" at bounding box center [654, 331] width 636 height 31
paste input "https://note.com/agile_hippo6599/n/n9bd44fe0f57d?sub_rt=share_pb"
type input "https://note.com/agile_hippo6599/n/n9bd44fe0f57d?sub_rt=share_pb"
click at [402, 465] on select "その他 ジャマー_jammer レインコート_rain_coat ミリタリービキニ_military_bikini 体操選手_gymnast ドアの向こうのひ…" at bounding box center [654, 458] width 636 height 27
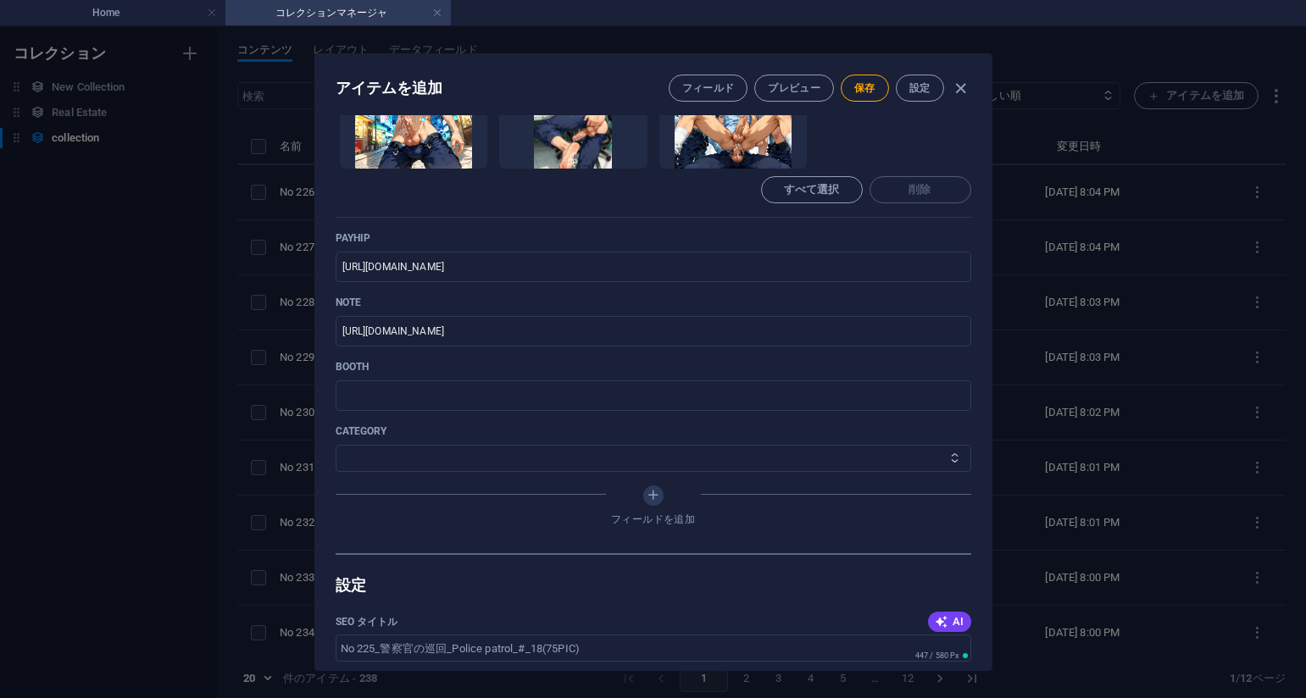
select select "警察官の巡回_Police patrol"
click at [336, 445] on select "その他 ジャマー_jammer レインコート_rain_coat ミリタリービキニ_military_bikini 体操選手_gymnast ドアの向こうのひ…" at bounding box center [654, 458] width 636 height 27
click at [864, 80] on button "保存" at bounding box center [865, 88] width 48 height 27
click at [830, 224] on div "Name No 225_警察官の巡回_Police patrol_#_18(75PIC) ​ Slug www.example.com/collection-…" at bounding box center [654, 45] width 636 height 1018
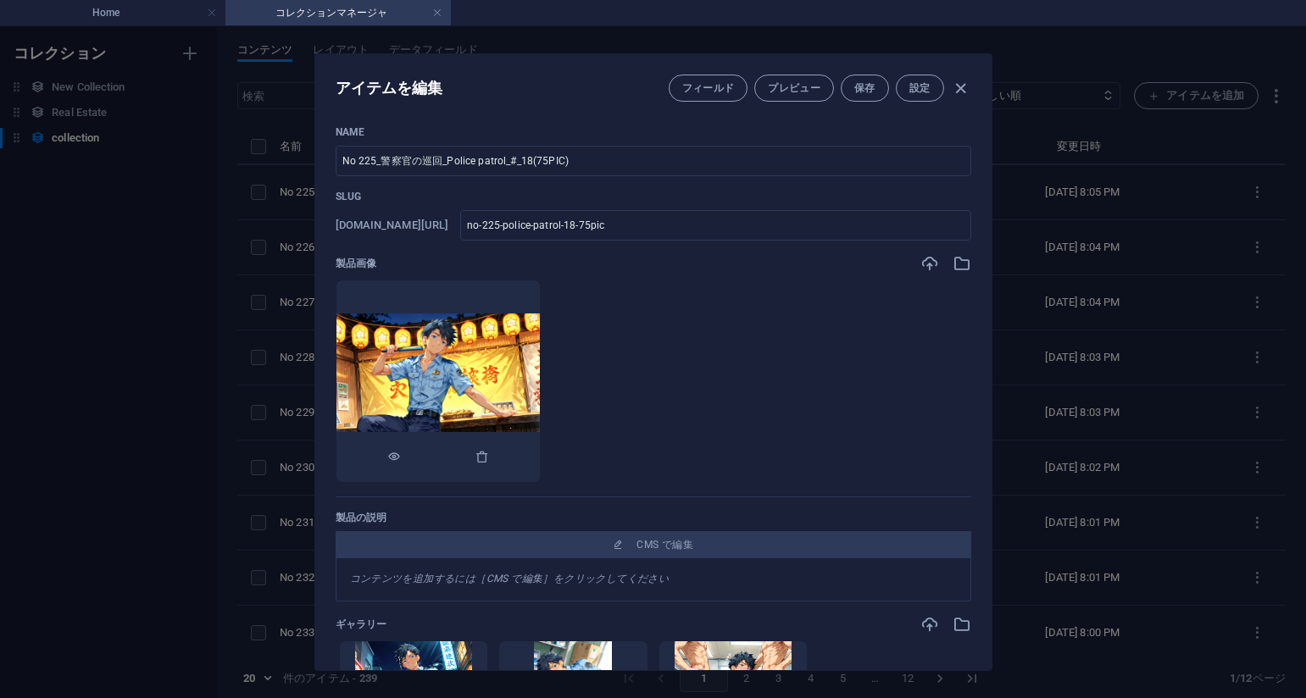
scroll to position [0, 0]
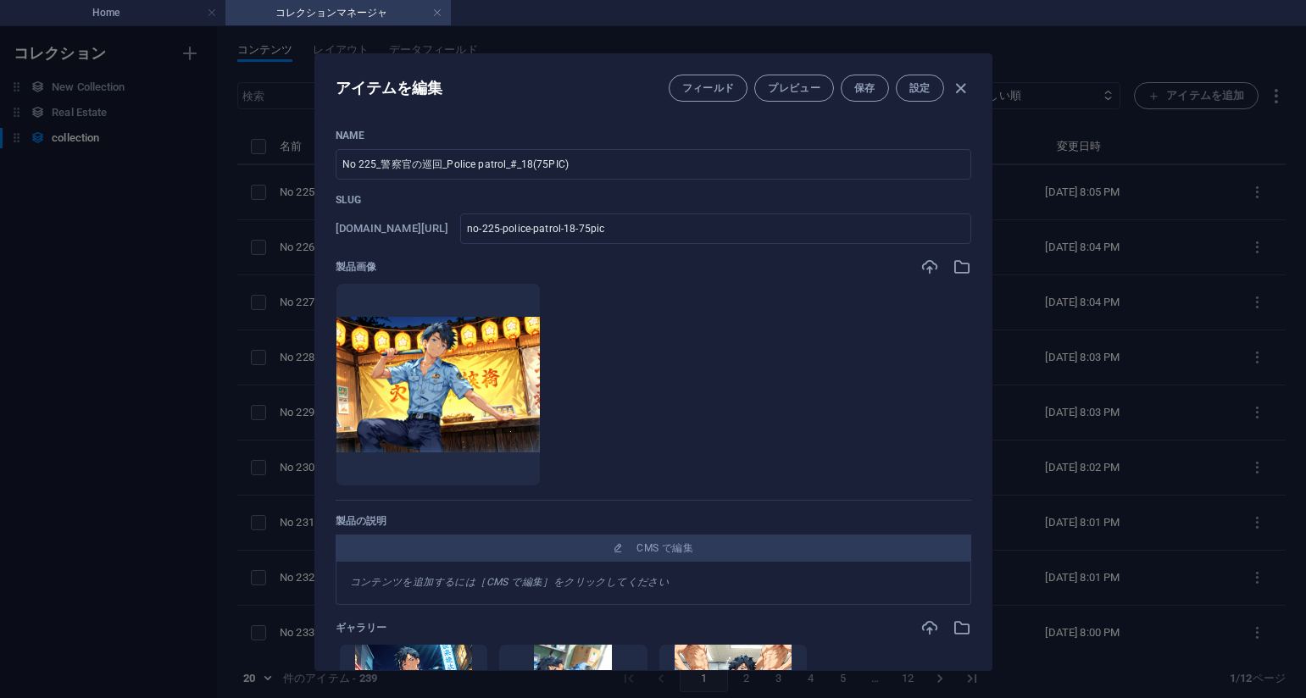
click at [1106, 295] on div "アイテムを編集 フィールド プレビュー 保存 設定 Name No 225_警察官の巡回_Police patrol_#_18(75PIC) ​ Slug w…" at bounding box center [653, 362] width 1306 height 672
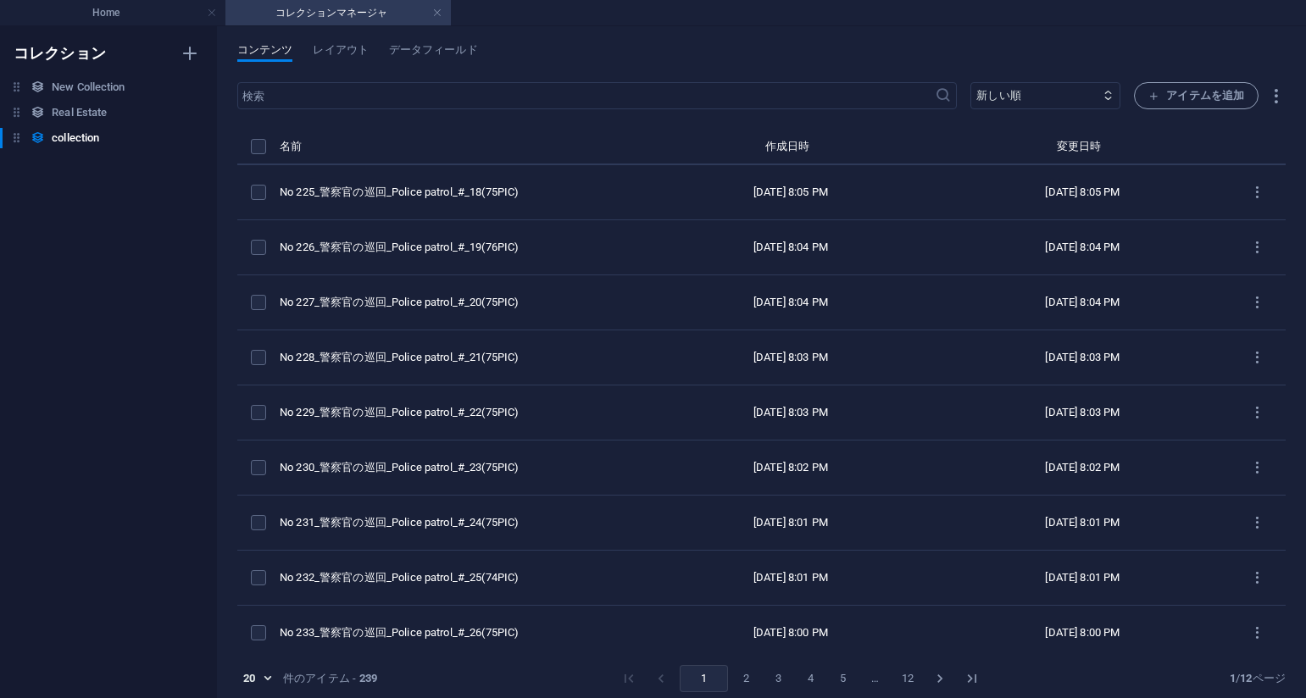
type input "no-225-police-patrol-18-75pic"
click at [1148, 92] on icon "button" at bounding box center [1153, 96] width 11 height 11
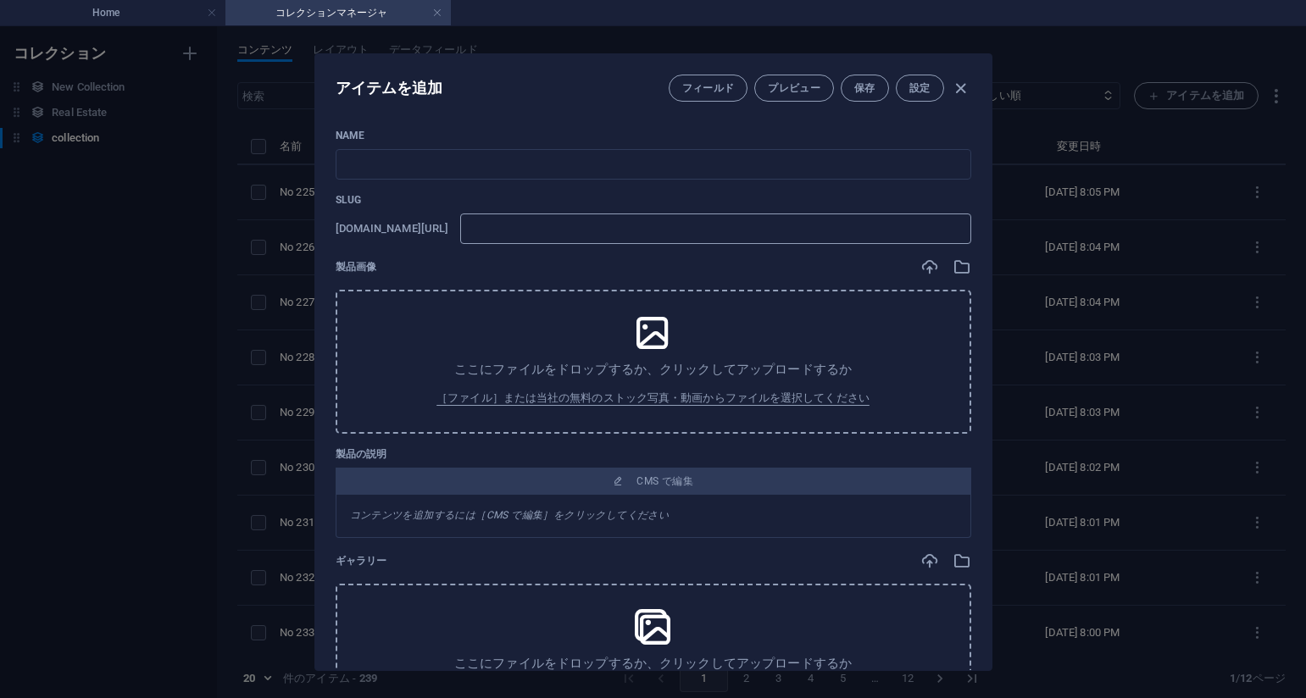
click at [586, 225] on input "text" at bounding box center [715, 229] width 510 height 31
click at [551, 158] on input "text" at bounding box center [654, 164] width 636 height 31
paste input "No 224_警察官の巡回_Police patrol_#_17(75PIC)"
type input "No 224_警察官の巡回_Police patrol_#_17(75PIC)"
type input "no-224-police-patrol-17-75pic"
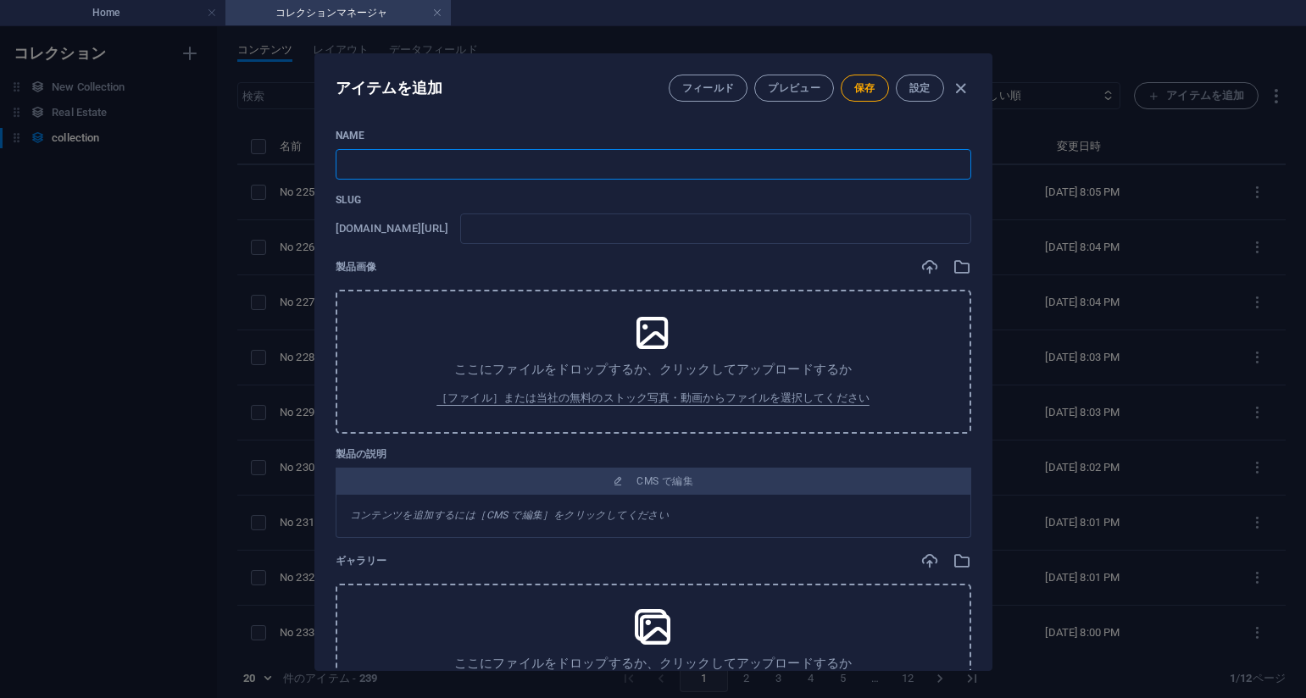
type input "no-224-police-patrol-17-75pic"
type input "No 224_警察官の巡回_Police patrol_#_17(75PIC)"
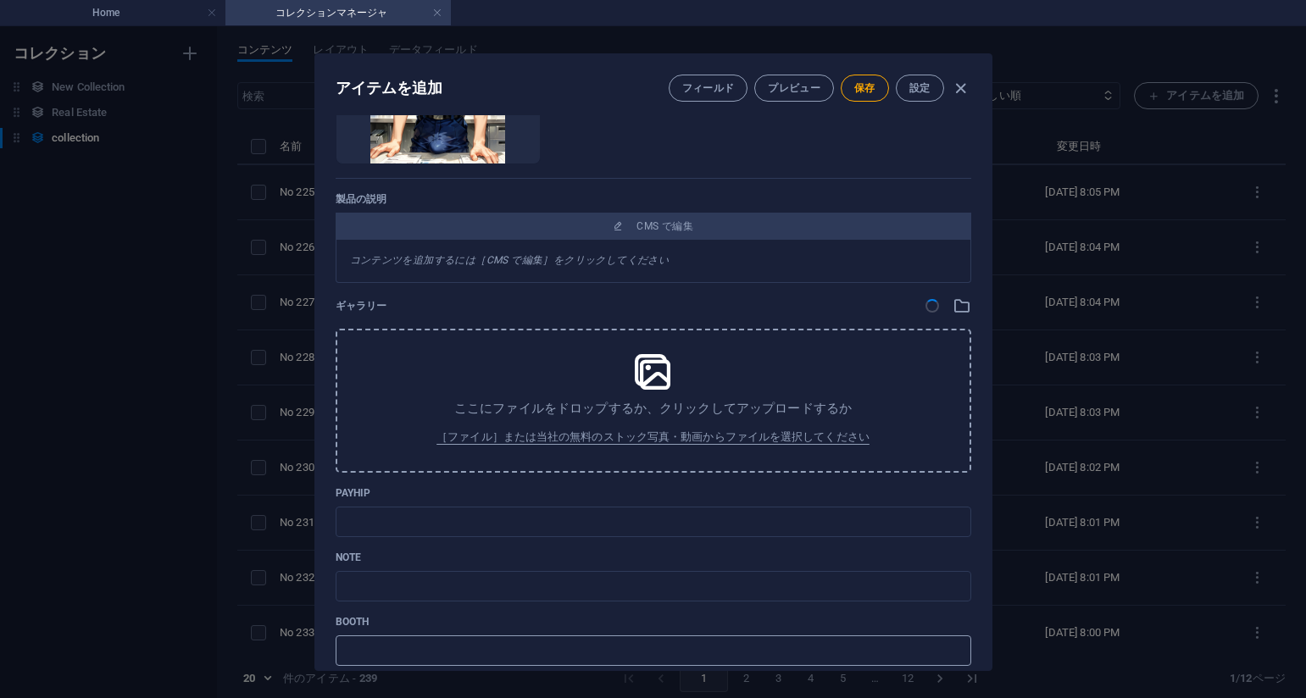
scroll to position [593, 0]
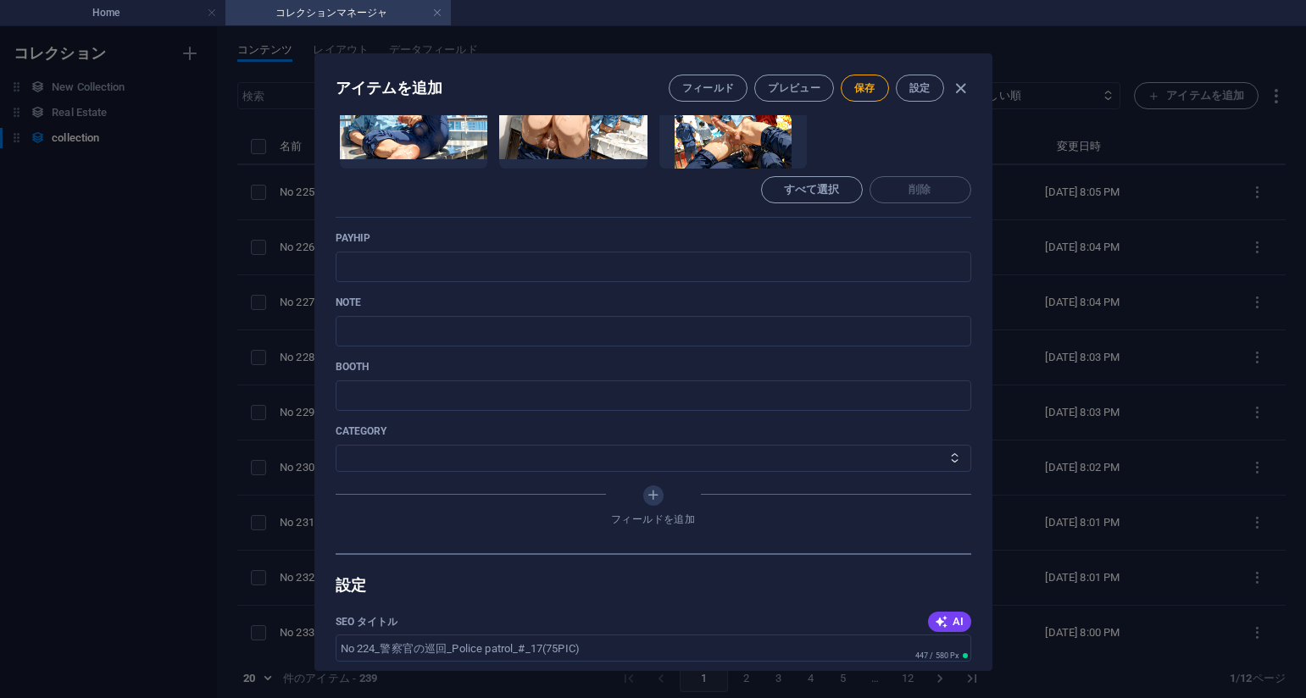
click at [756, 251] on div "payhip ​" at bounding box center [654, 256] width 636 height 51
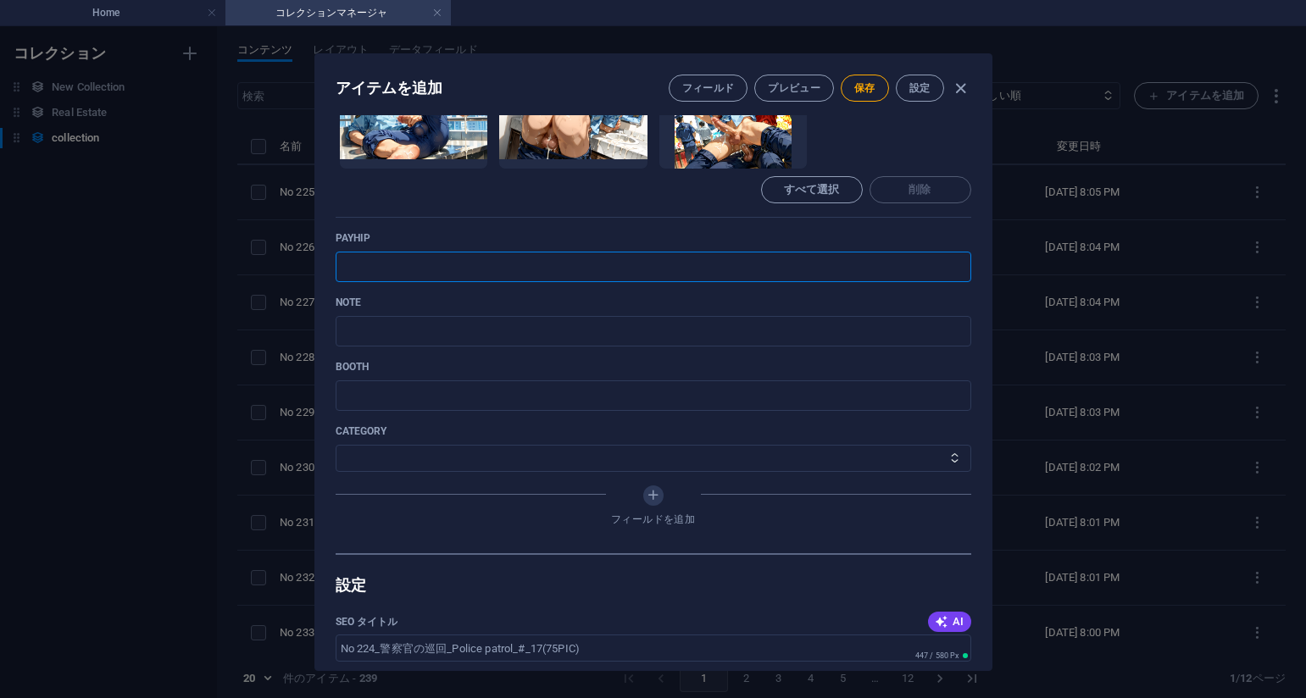
click at [751, 270] on input "text" at bounding box center [654, 267] width 636 height 31
paste input "https://payhip.com/b/Vxugb"
type input "https://payhip.com/b/Vxugb"
click at [767, 269] on input "https://payhip.com/b/Vxugb" at bounding box center [654, 267] width 636 height 31
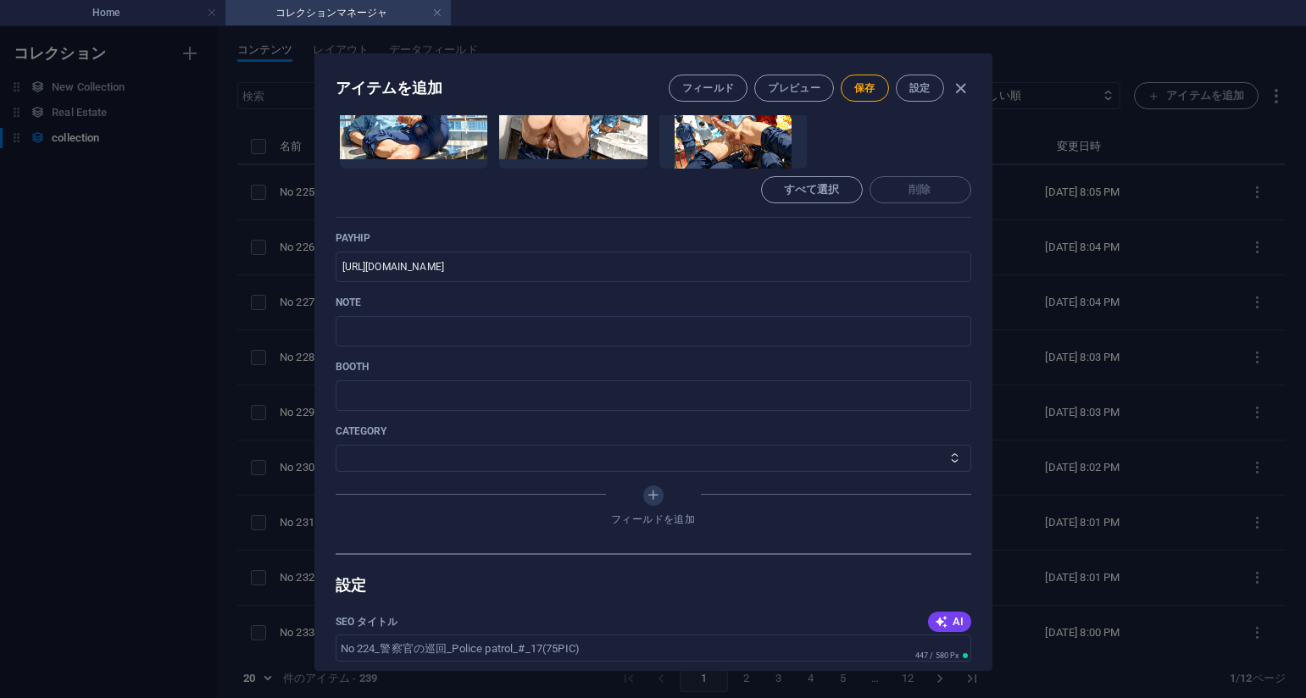
click at [742, 301] on p "note" at bounding box center [654, 303] width 636 height 14
click at [731, 316] on input "text" at bounding box center [654, 331] width 636 height 31
paste input "https://note.com/agile_hippo6599/n/na5e396b04938?sub_rt=share_pb"
type input "https://note.com/agile_hippo6599/n/na5e396b04938?sub_rt=share_pb"
click at [787, 298] on p "note" at bounding box center [654, 303] width 636 height 14
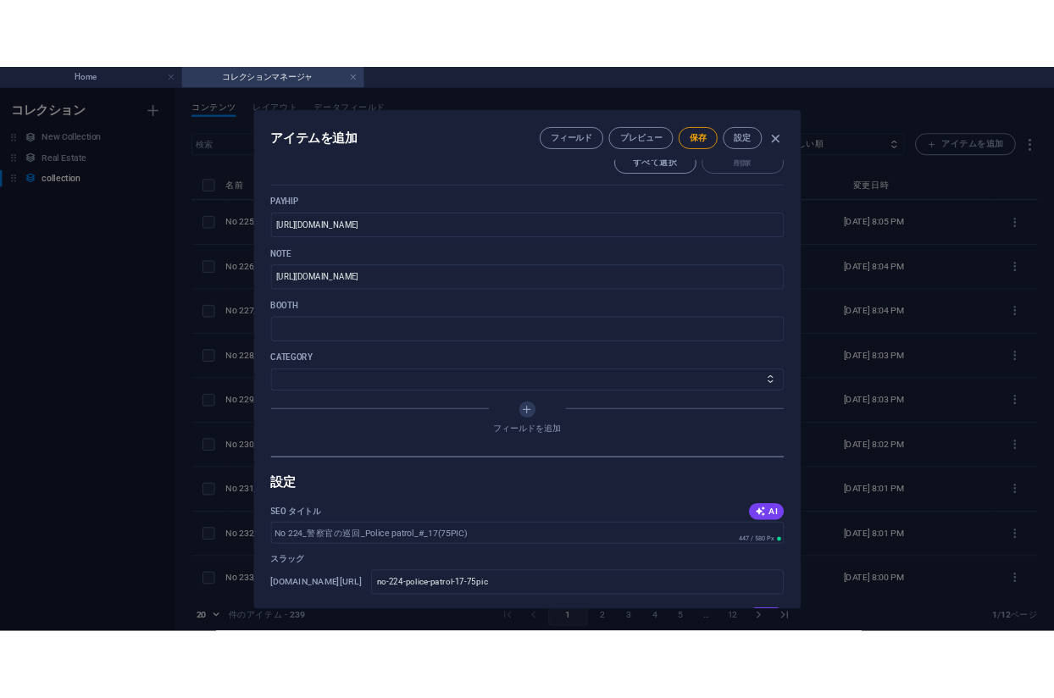
scroll to position [848, 0]
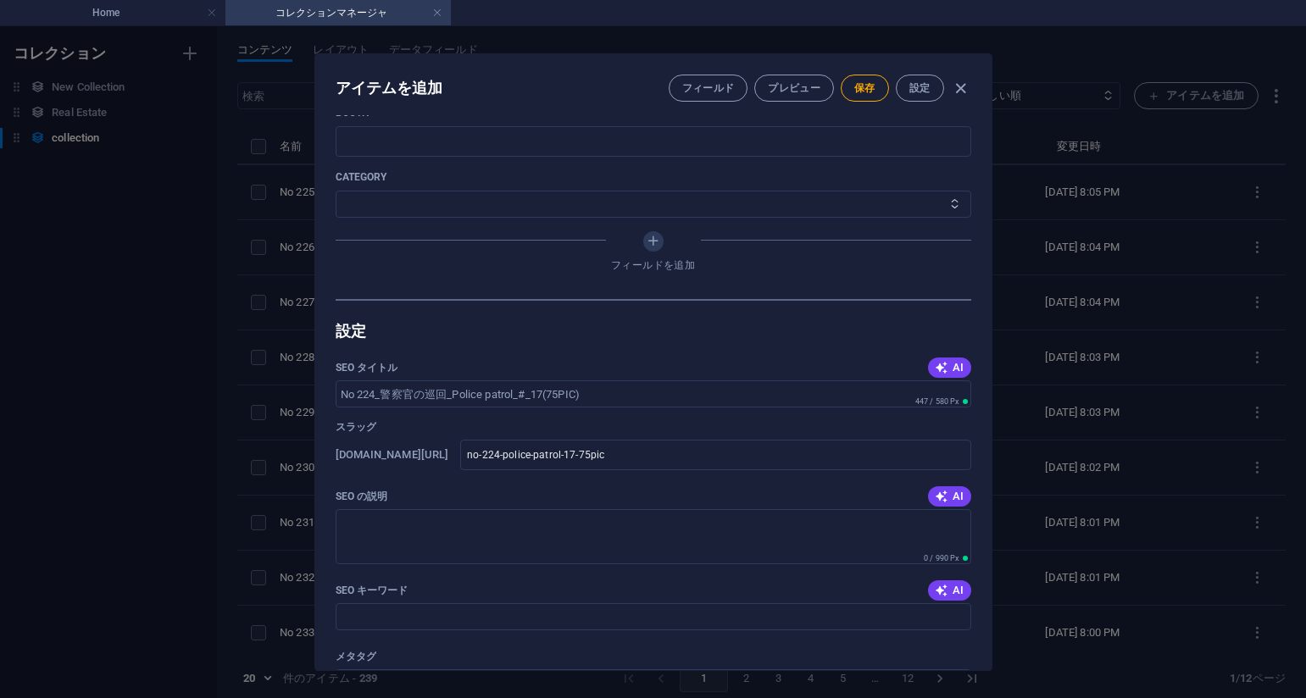
click at [406, 201] on select "その他 ジャマー_jammer レインコート_rain_coat ミリタリービキニ_military_bikini 体操選手_gymnast ドアの向こうのひ…" at bounding box center [654, 204] width 636 height 27
select select "警察官の巡回_Police patrol"
click at [336, 191] on select "その他 ジャマー_jammer レインコート_rain_coat ミリタリービキニ_military_bikini 体操選手_gymnast ドアの向こうのひ…" at bounding box center [654, 204] width 636 height 27
click at [856, 95] on button "保存" at bounding box center [865, 88] width 48 height 27
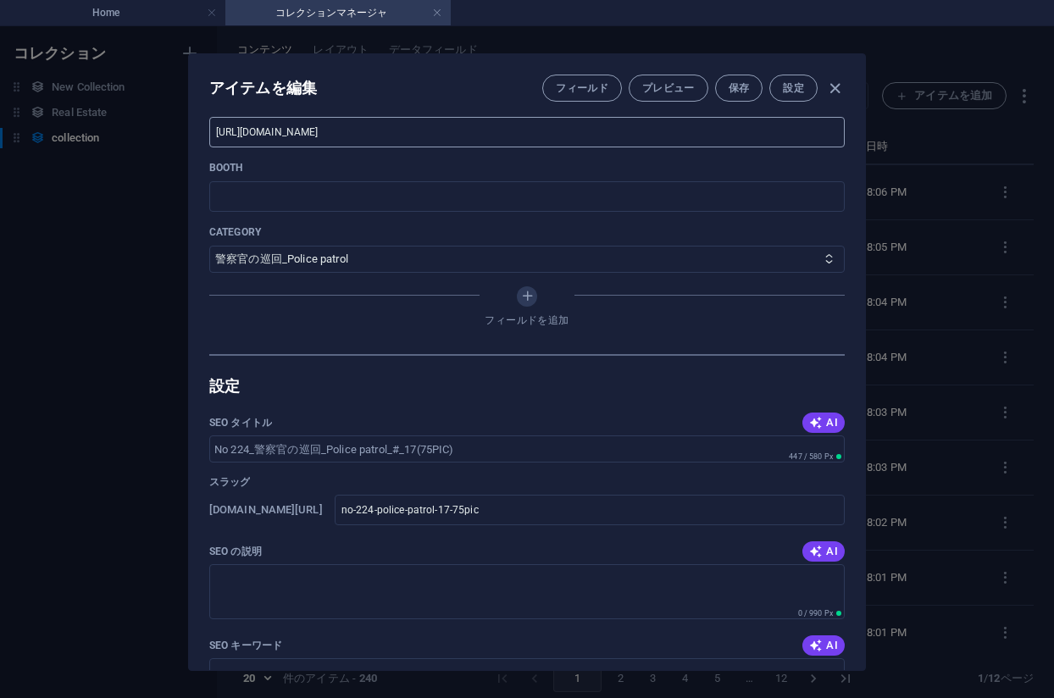
scroll to position [593, 0]
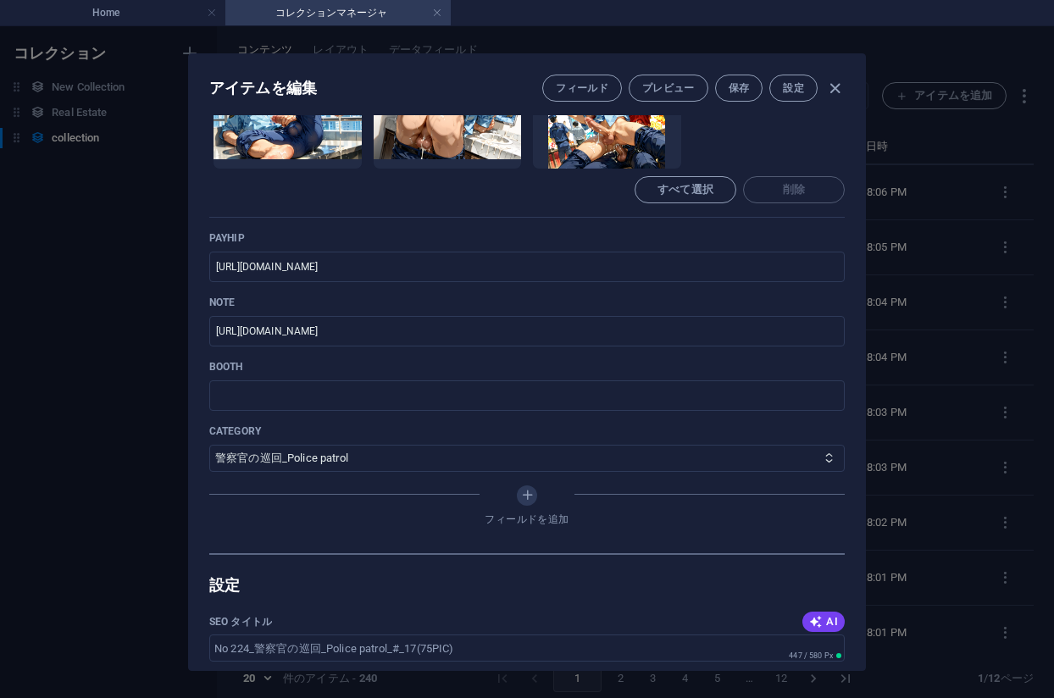
click at [986, 221] on div "アイテムを編集 フィールド プレビュー 保存 設定 Name No 224_警察官の巡回_Police patrol_#_17(75PIC) ​ Slug w…" at bounding box center [527, 362] width 1054 height 672
type input "no-224-police-patrol-17-75pic"
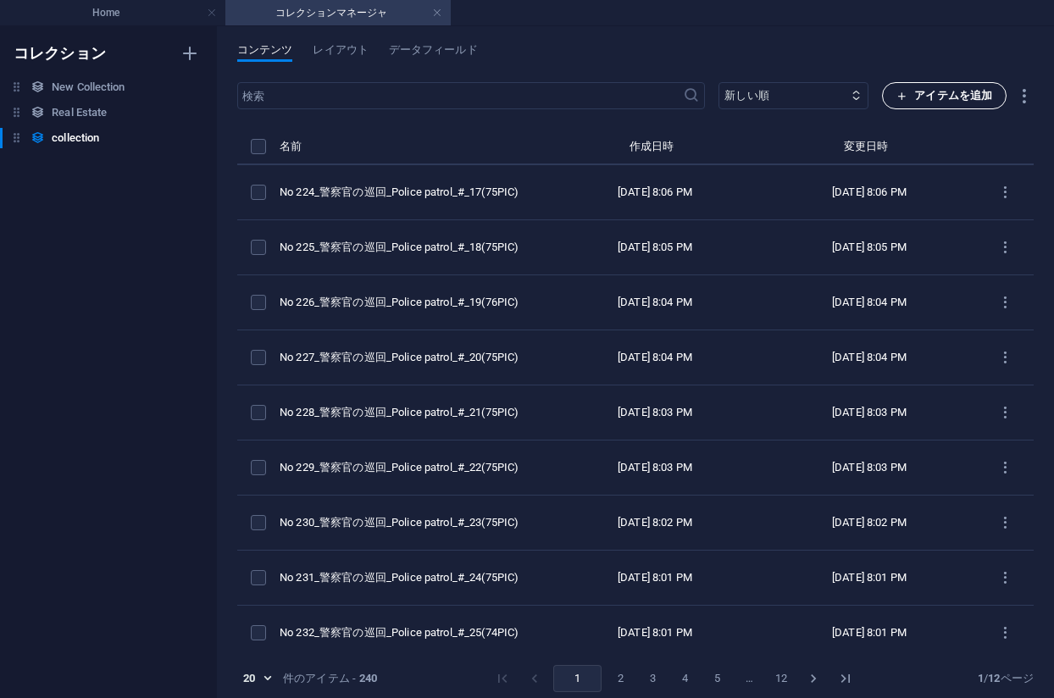
click at [930, 102] on span "アイテムを追加" at bounding box center [945, 96] width 96 height 20
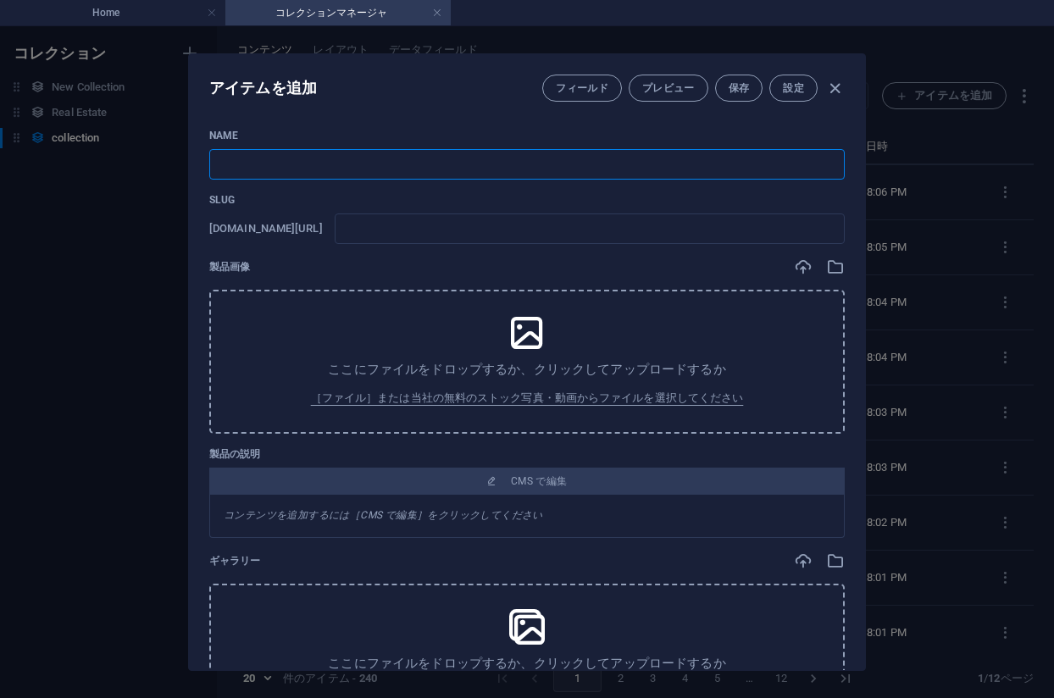
drag, startPoint x: 415, startPoint y: 168, endPoint x: 438, endPoint y: 168, distance: 22.9
click at [414, 169] on input "text" at bounding box center [527, 164] width 636 height 31
paste input "No 223_警察官の巡回_Police patrol_#_16(76PIC)"
type input "No 223_警察官の巡回_Police patrol_#_16(76PIC)"
type input "no-223-police-patrol-16-76pic"
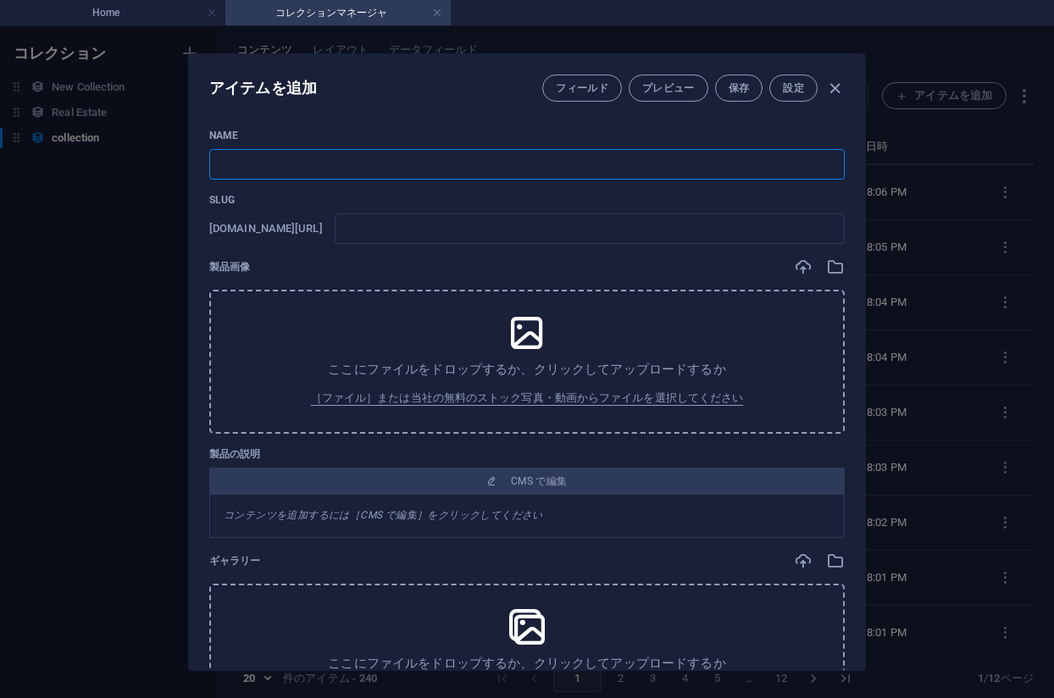
type input "no-223-police-patrol-16-76pic"
type input "No 223_警察官の巡回_Police patrol_#_16(76PIC)"
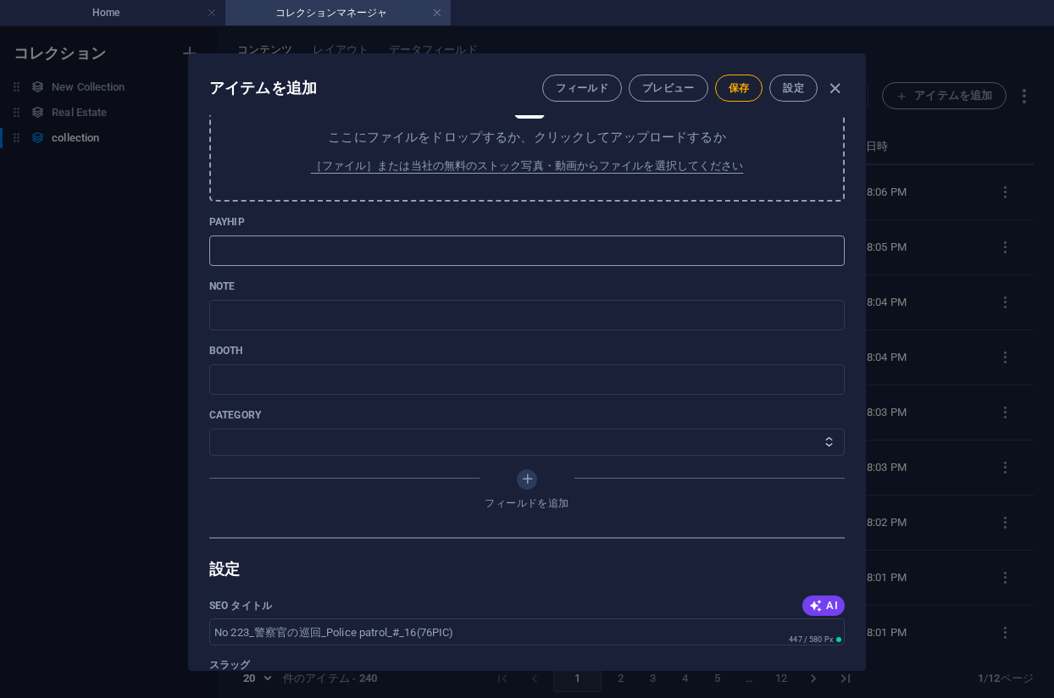
click at [309, 253] on input "text" at bounding box center [527, 251] width 636 height 31
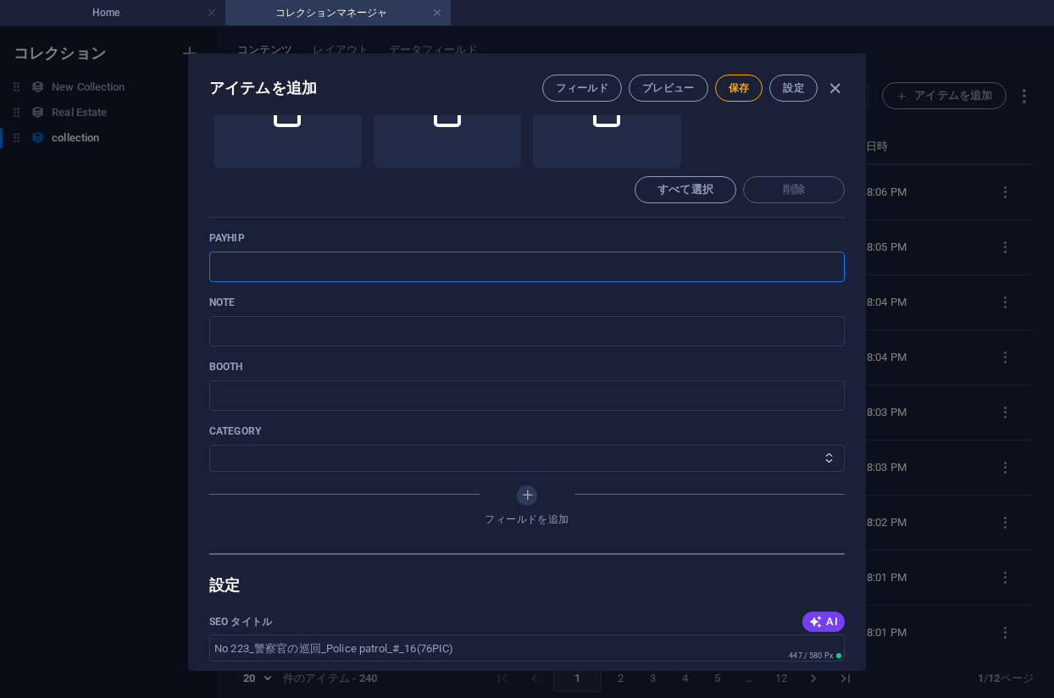
paste input "https://payhip.com/b/w8YMJ"
type input "https://payhip.com/b/w8YMJ"
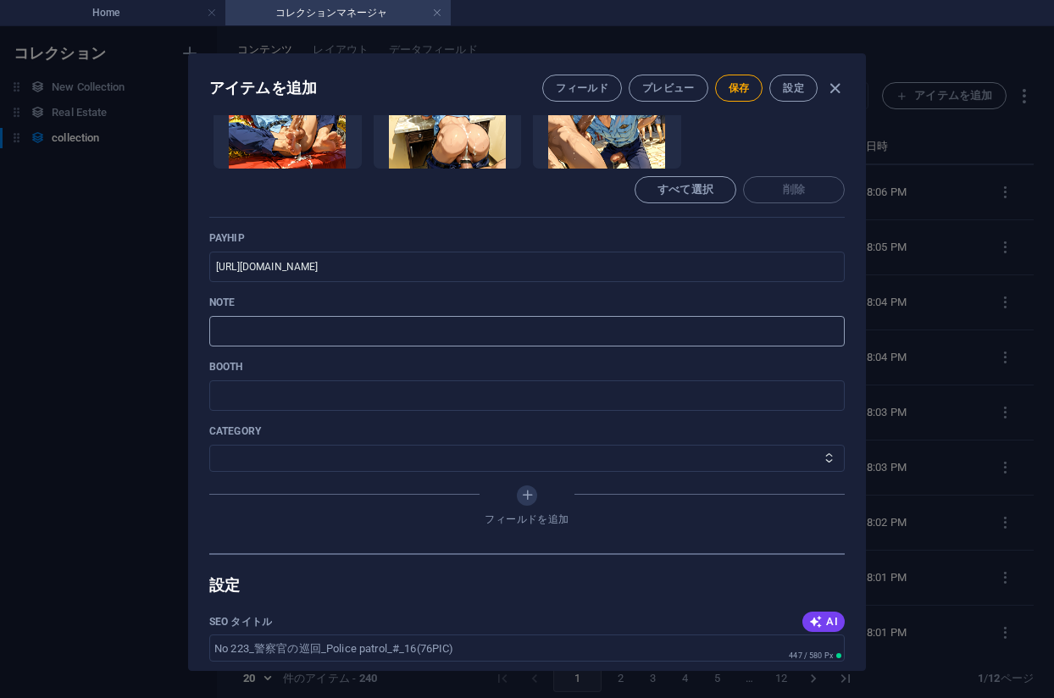
click at [285, 326] on input "text" at bounding box center [527, 331] width 636 height 31
paste input "https://note.com/agile_hippo6599/n/nba5964759889?sub_rt=share_pb"
type input "https://note.com/agile_hippo6599/n/nba5964759889?sub_rt=share_pb"
click at [278, 460] on select "その他 ジャマー_jammer レインコート_rain_coat ミリタリービキニ_military_bikini 体操選手_gymnast ドアの向こうのひ…" at bounding box center [527, 458] width 636 height 27
select select "警察官の巡回_Police patrol"
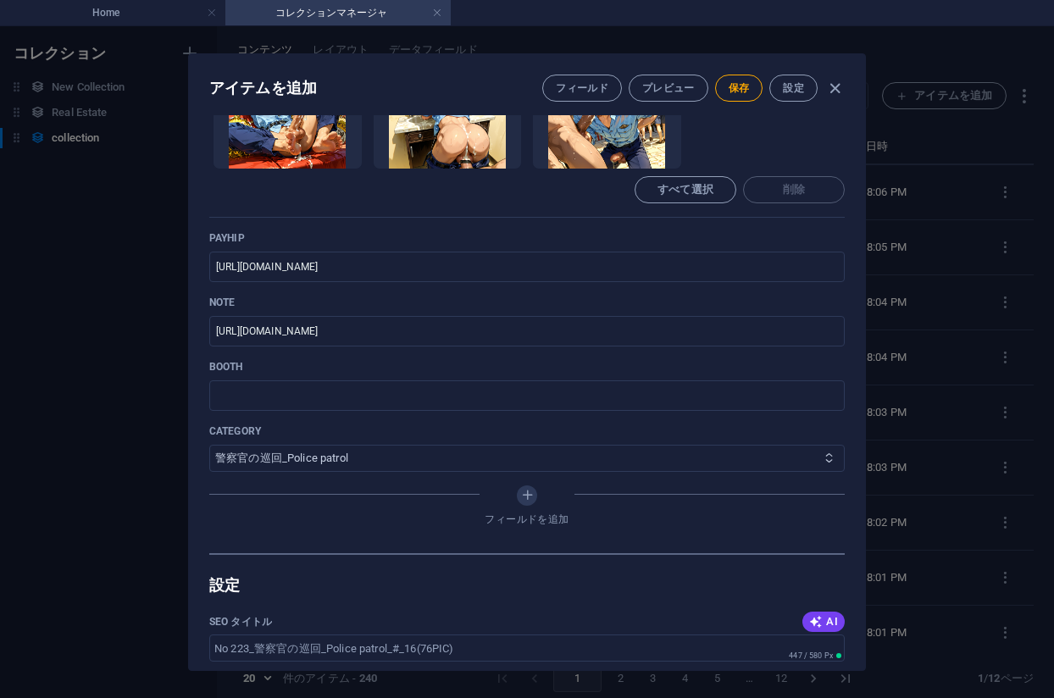
click at [209, 445] on select "その他 ジャマー_jammer レインコート_rain_coat ミリタリービキニ_military_bikini 体操選手_gymnast ドアの向こうのひ…" at bounding box center [527, 458] width 636 height 27
click at [737, 88] on span "保存" at bounding box center [739, 88] width 21 height 14
drag, startPoint x: 974, startPoint y: 183, endPoint x: 959, endPoint y: 179, distance: 15.0
click at [974, 184] on div "アイテムを編集 フィールド プレビュー 保存 設定 Name No 223_警察官の巡回_Police patrol_#_16(76PIC) ​ Slug w…" at bounding box center [527, 362] width 1054 height 672
type input "no-223-police-patrol-16-76pic"
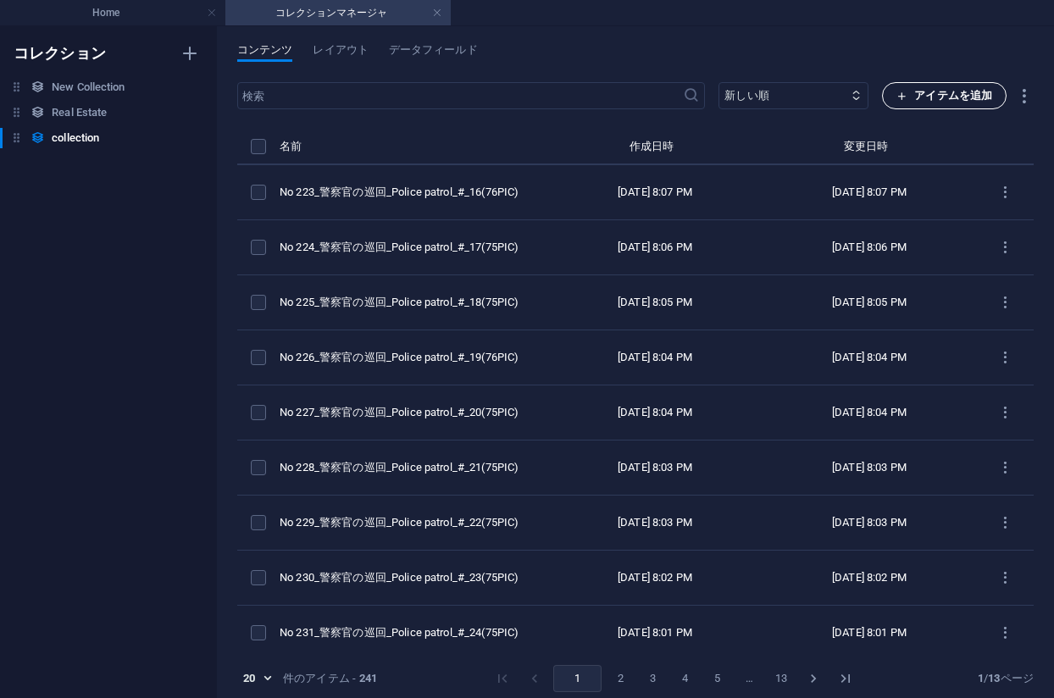
click at [915, 103] on span "アイテムを追加" at bounding box center [945, 96] width 96 height 20
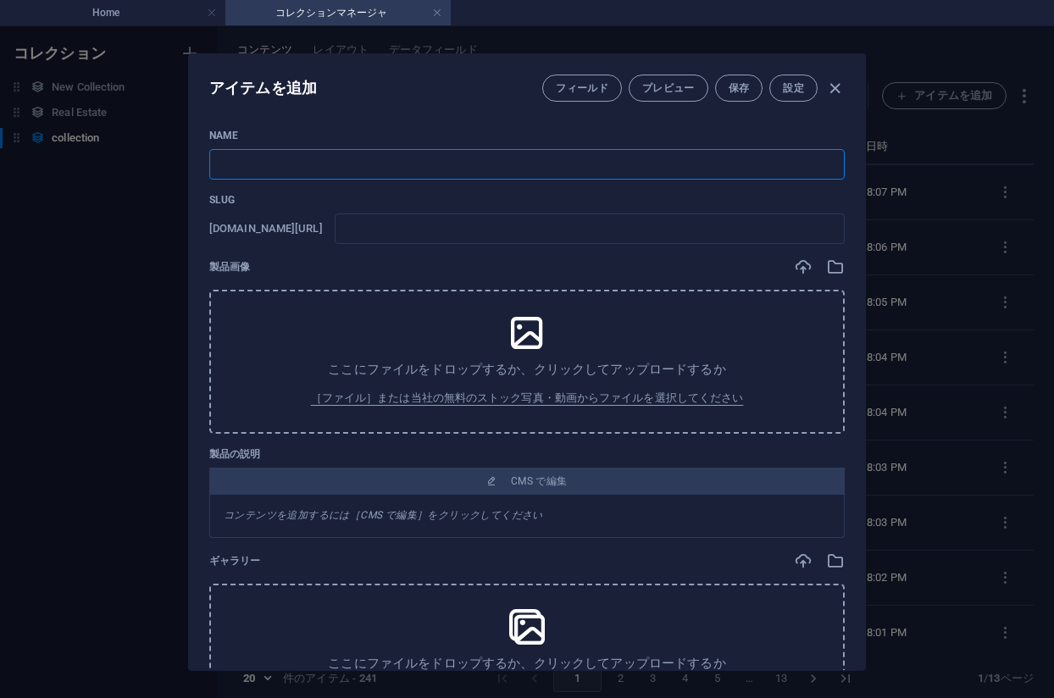
click at [470, 164] on input "text" at bounding box center [527, 164] width 636 height 31
paste input "No 222_警察官の巡回_Police patrol_#_15(74PIC)"
type input "No 222_警察官の巡回_Police patrol_#_15(74PIC)"
type input "no-222-police-patrol-15-74pic"
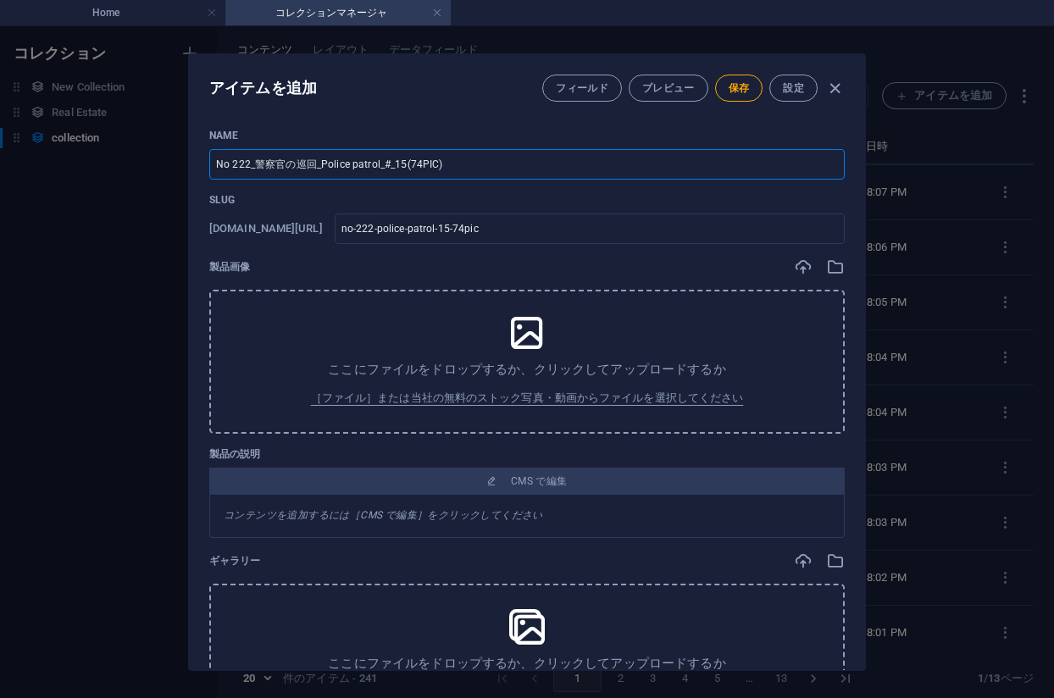
type input "No 222_警察官の巡回_Police patrol_#_15(74PIC)"
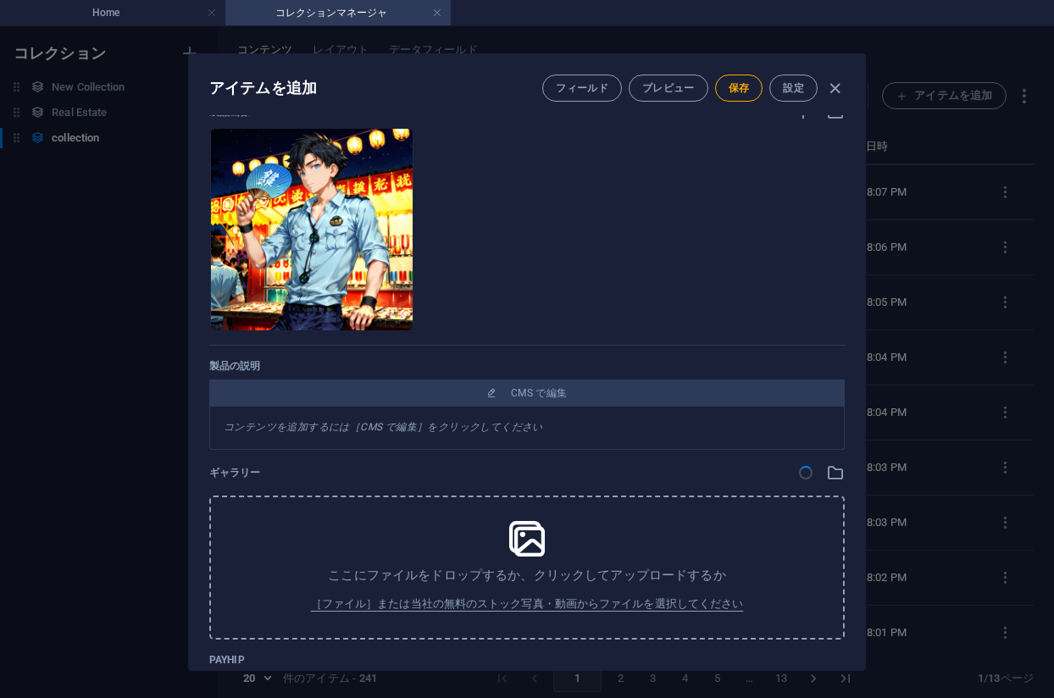
scroll to position [339, 0]
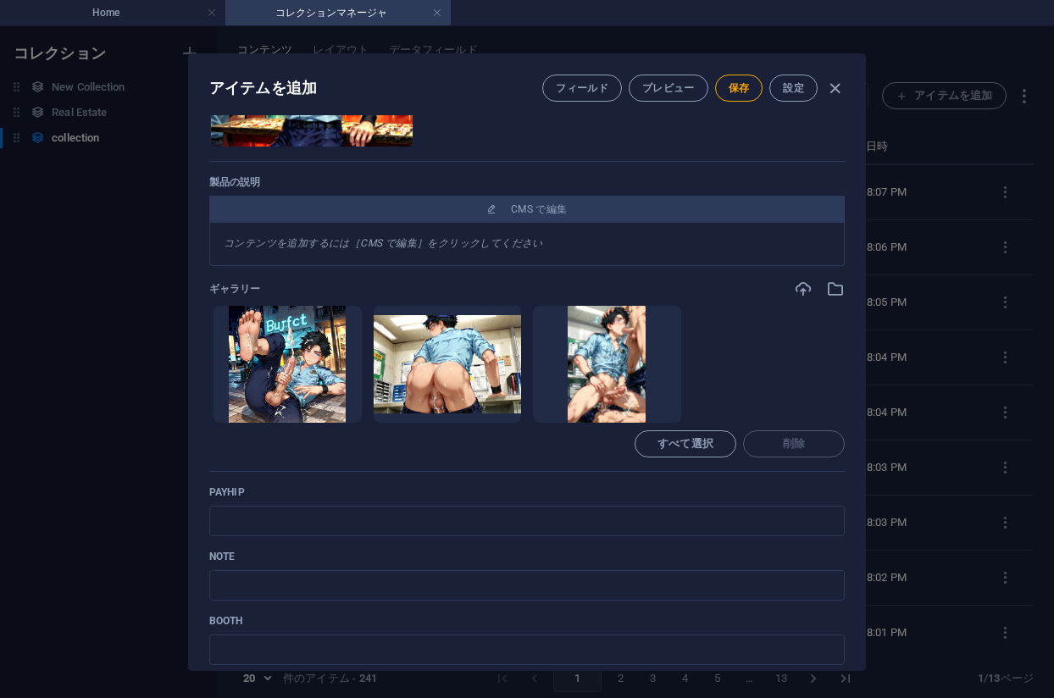
click at [430, 457] on div "すべて選択 削除" at bounding box center [527, 444] width 636 height 27
click at [352, 515] on input "text" at bounding box center [527, 521] width 636 height 31
paste input "https://payhip.com/b/WRVHX"
type input "https://payhip.com/b/WRVHX"
click at [317, 577] on input "text" at bounding box center [527, 585] width 636 height 31
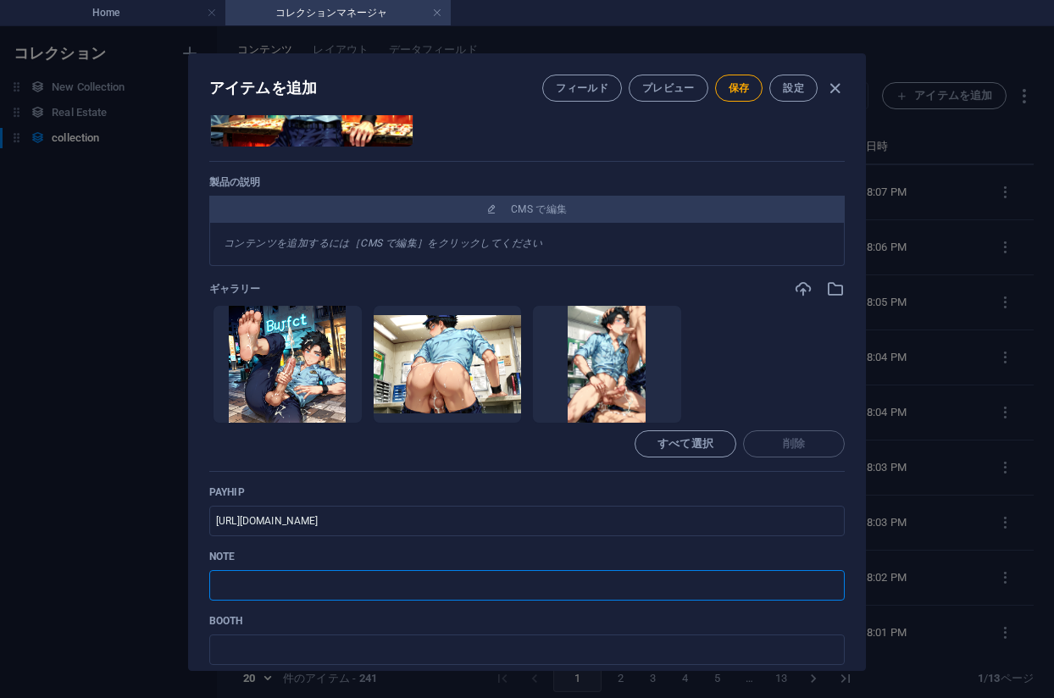
paste input "https://note.com/agile_hippo6599/n/ne130eb725f42?sub_rt=share_pb"
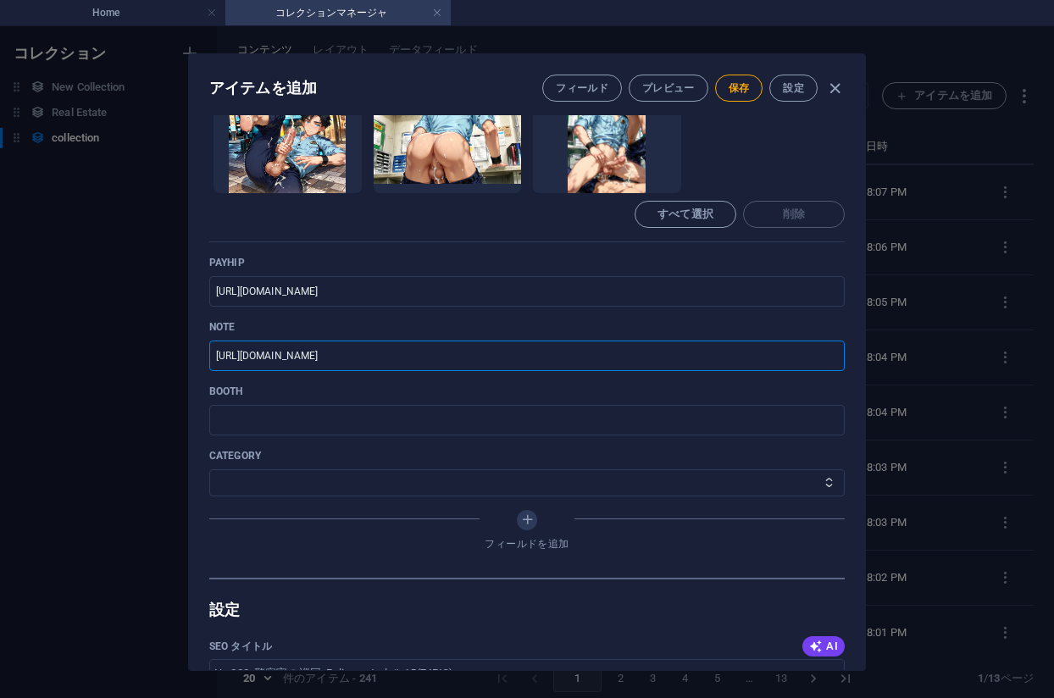
scroll to position [593, 0]
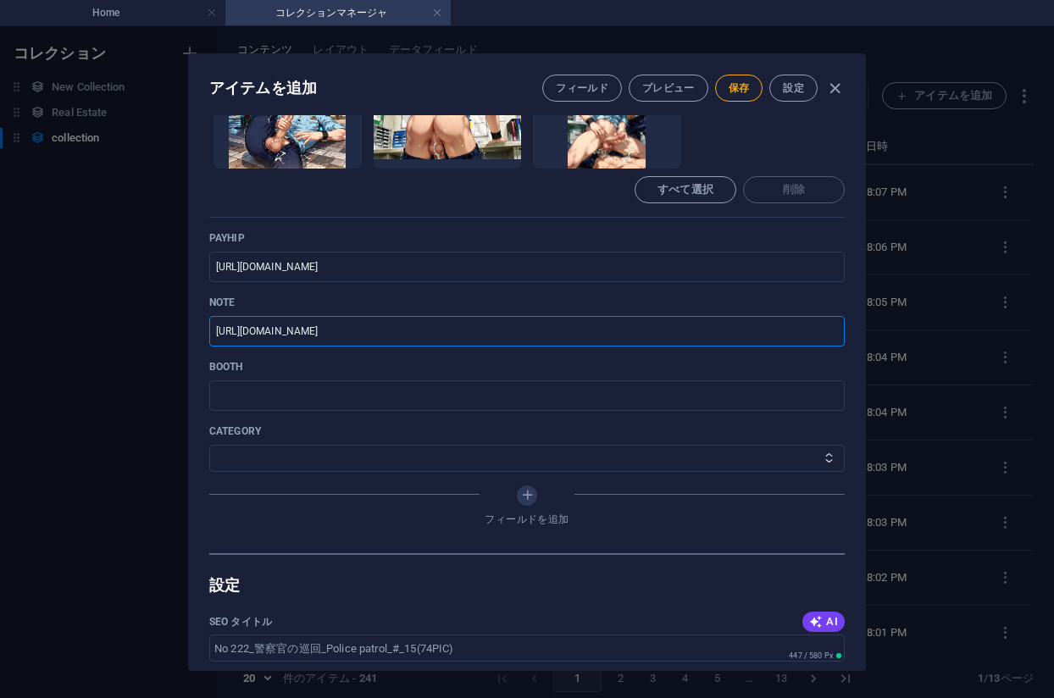
type input "https://note.com/agile_hippo6599/n/ne130eb725f42?sub_rt=share_pb"
click at [306, 444] on div "category その他 ジャマー_jammer レインコート_rain_coat ミリタリービキニ_military_bikini 体操選手_gymnast…" at bounding box center [527, 448] width 636 height 47
click at [321, 463] on select "その他 ジャマー_jammer レインコート_rain_coat ミリタリービキニ_military_bikini 体操選手_gymnast ドアの向こうのひ…" at bounding box center [527, 458] width 636 height 27
select select "警察官の巡回_Police patrol"
click at [209, 445] on select "その他 ジャマー_jammer レインコート_rain_coat ミリタリービキニ_military_bikini 体操選手_gymnast ドアの向こうのひ…" at bounding box center [527, 458] width 636 height 27
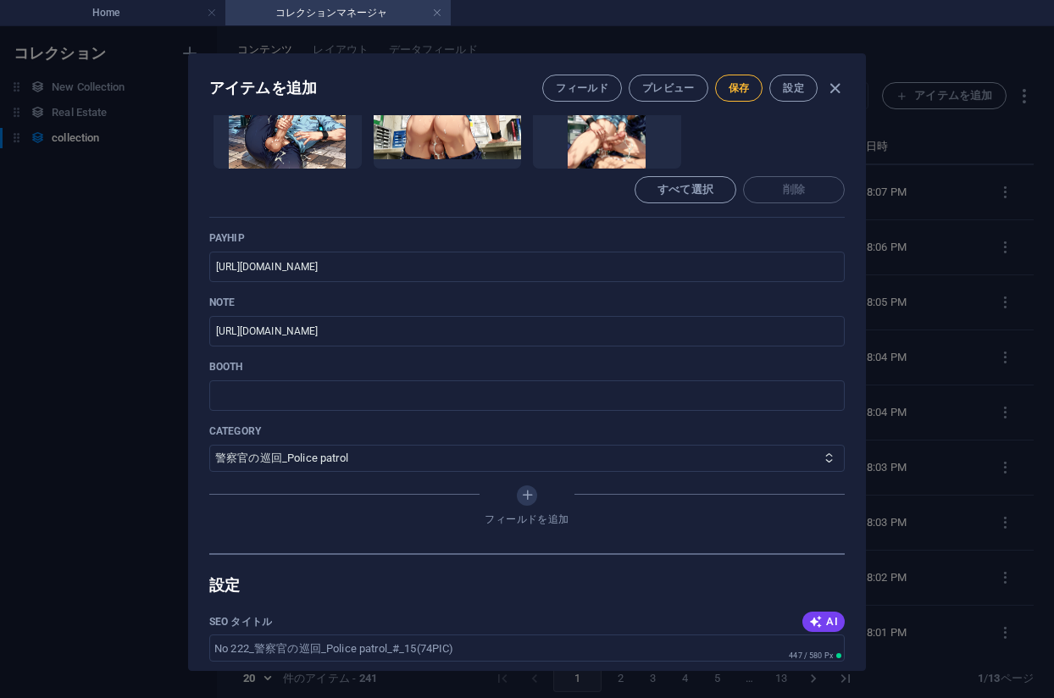
click at [740, 87] on span "保存" at bounding box center [739, 88] width 21 height 14
click at [948, 270] on div "アイテムを編集 フィールド プレビュー 保存 設定 Name No 222_警察官の巡回_Police patrol_#_15(74PIC) ​ Slug w…" at bounding box center [527, 362] width 1054 height 672
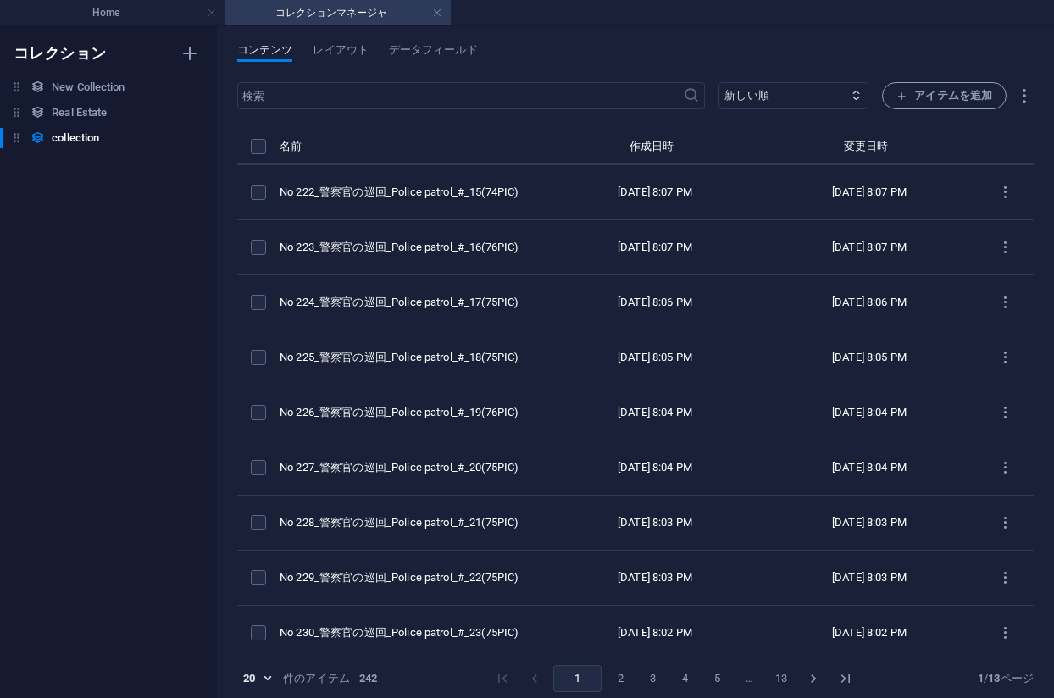
type input "no-222-police-patrol-15-74pic"
click at [929, 92] on span "アイテムを追加" at bounding box center [945, 96] width 96 height 20
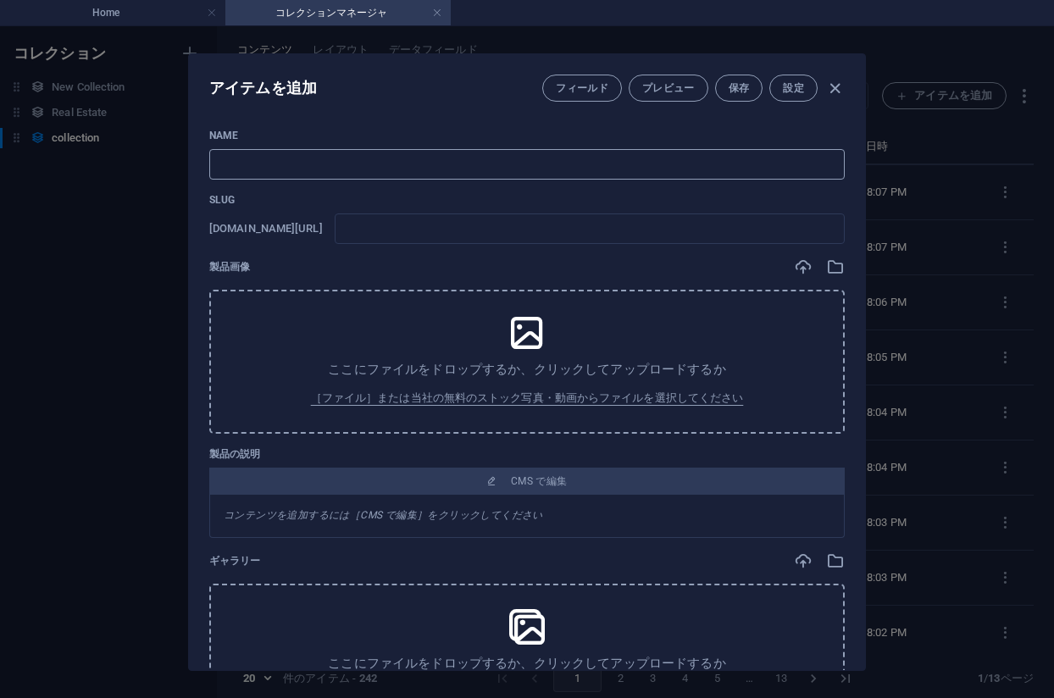
click at [431, 170] on input "text" at bounding box center [527, 164] width 636 height 31
paste input "No 221_警察官の巡回_Police patrol_#_14(76PIC)"
type input "No 221_警察官の巡回_Police patrol_#_14(76PIC)"
type input "no-221-police-patrol-14-76pic"
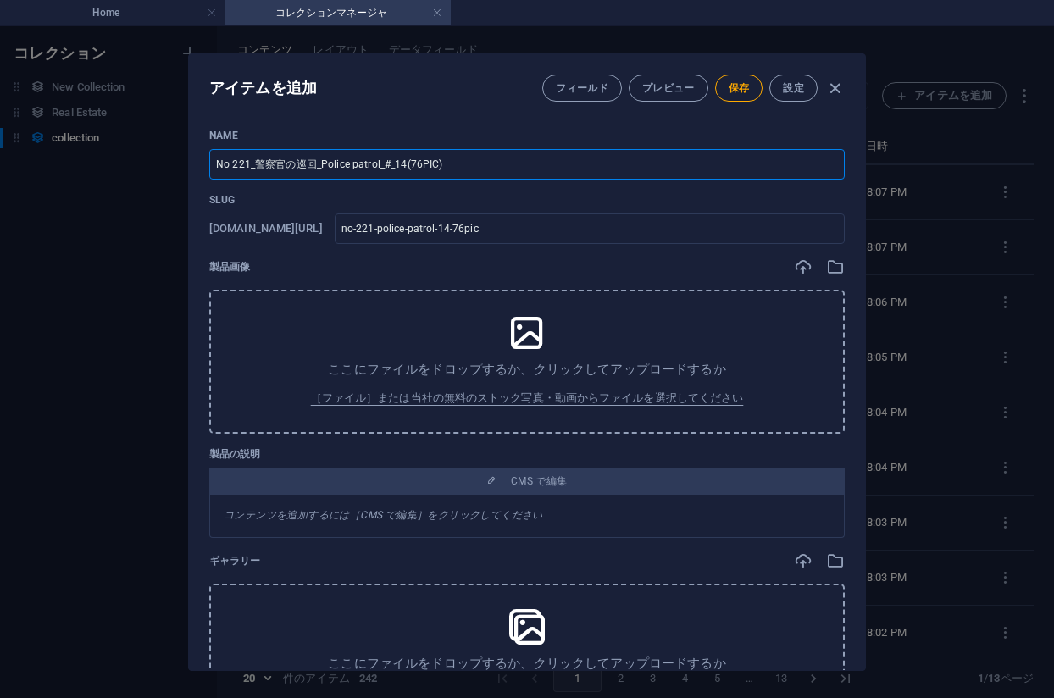
type input "No 221_警察官の巡回_Police patrol_#_14(76PIC)"
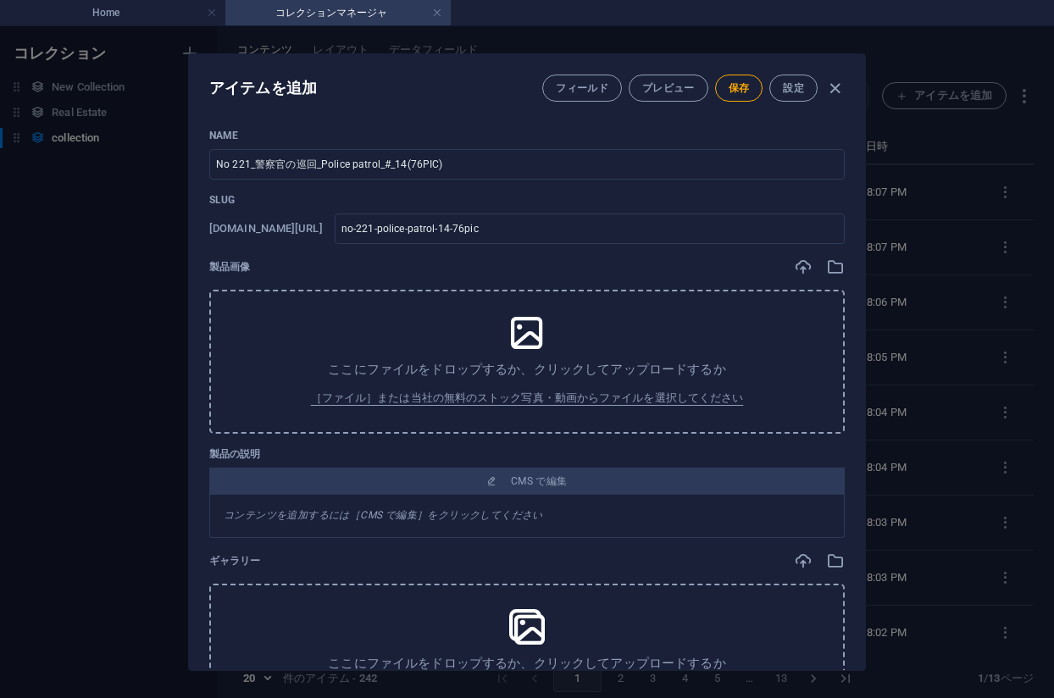
click at [430, 258] on div "製品画像" at bounding box center [527, 267] width 636 height 19
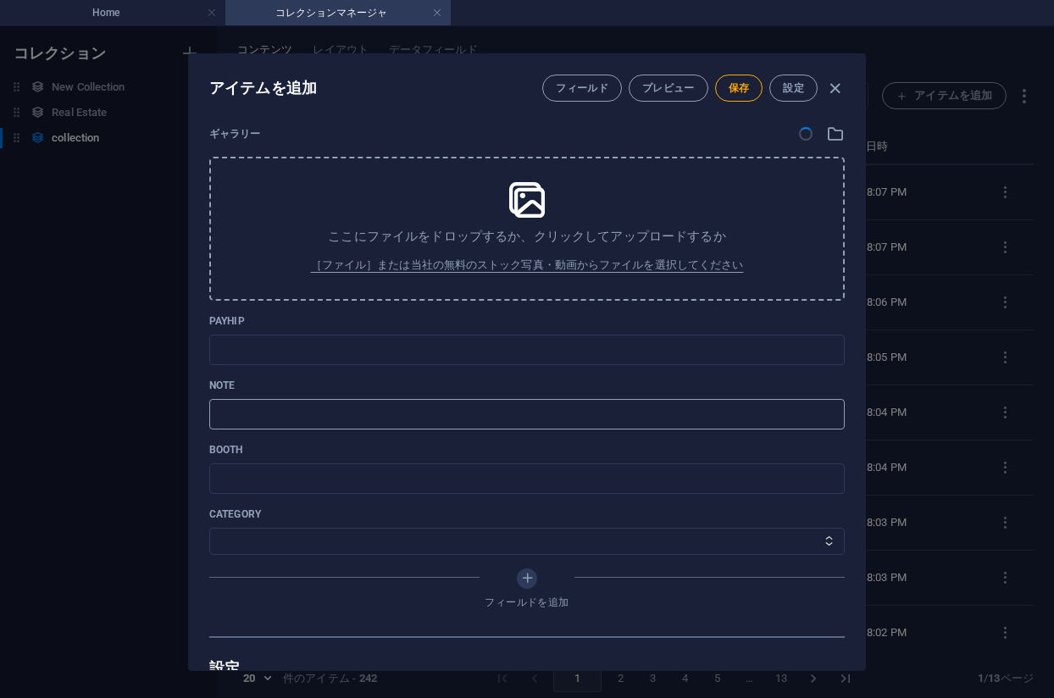
scroll to position [509, 0]
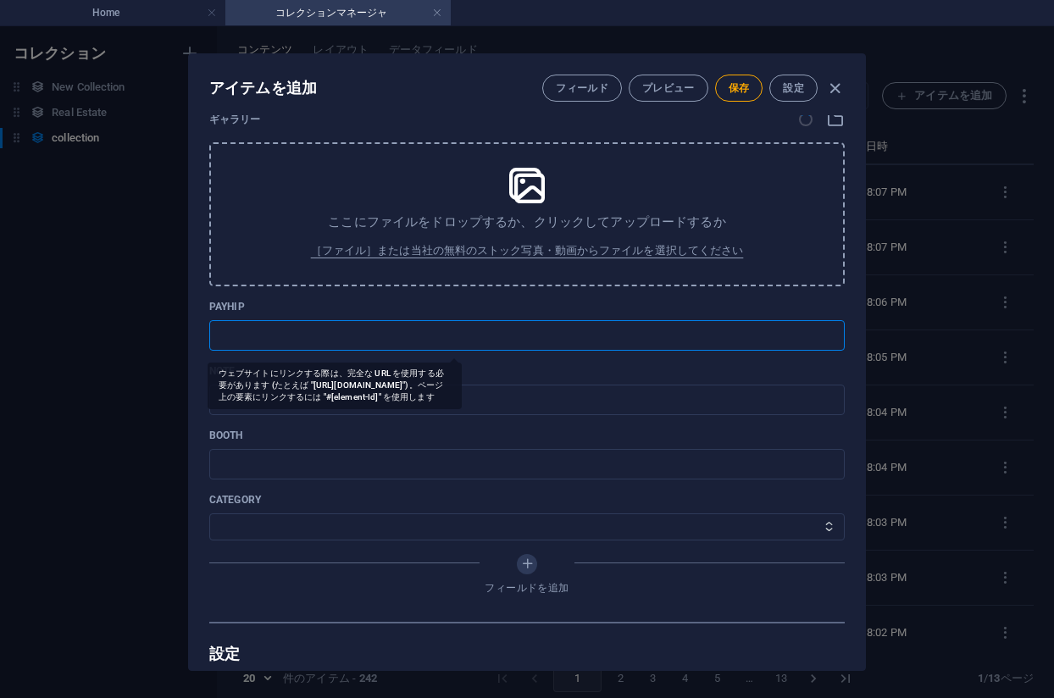
click at [315, 345] on input "text" at bounding box center [527, 335] width 636 height 31
paste input "https://payhip.com/b/jum3M"
type input "https://payhip.com/b/jum3M"
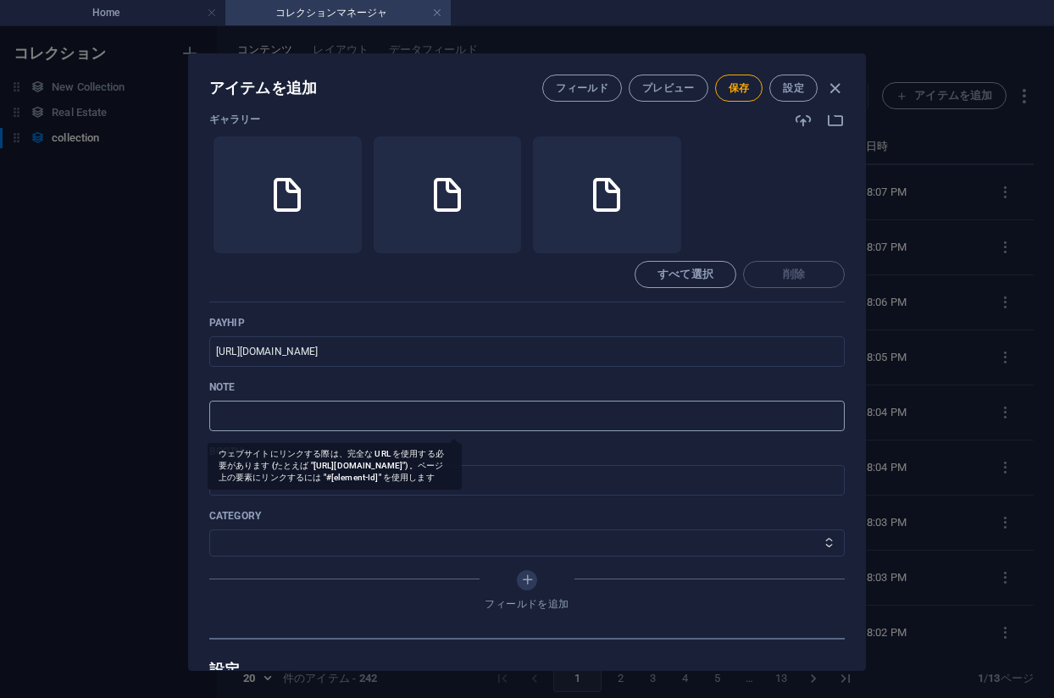
click at [289, 407] on input "text" at bounding box center [527, 416] width 636 height 31
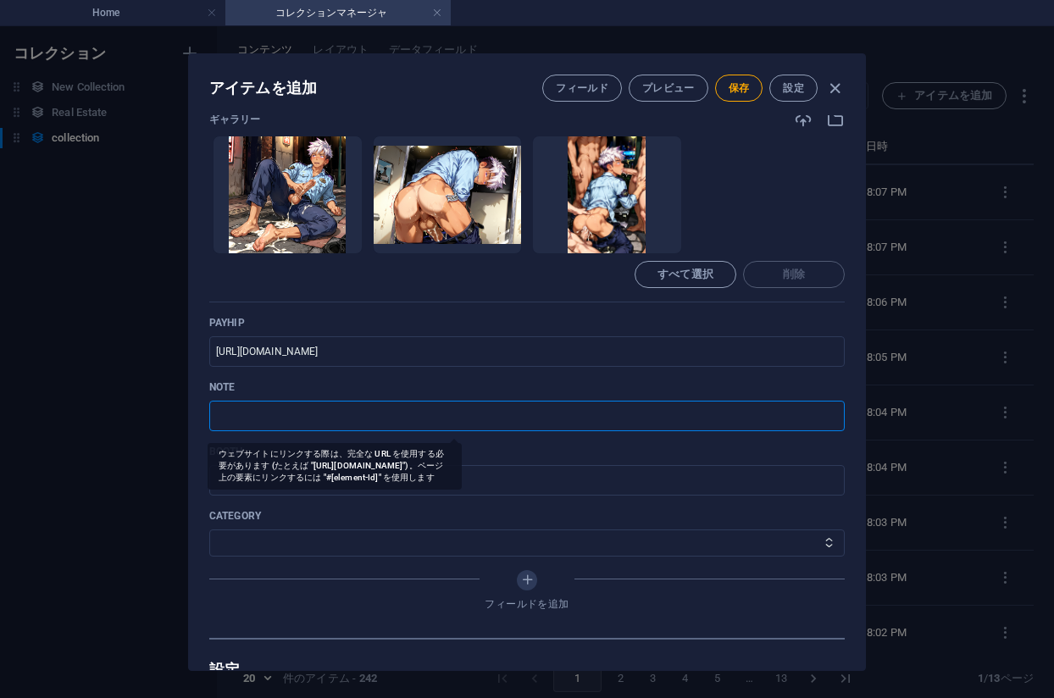
paste input "https://note.com/agile_hippo6599/n/nc65389d28596?sub_rt=share_pb"
type input "https://note.com/agile_hippo6599/n/nc65389d28596?sub_rt=share_pb"
click at [284, 549] on select "その他 ジャマー_jammer レインコート_rain_coat ミリタリービキニ_military_bikini 体操選手_gymnast ドアの向こうのひ…" at bounding box center [527, 543] width 636 height 27
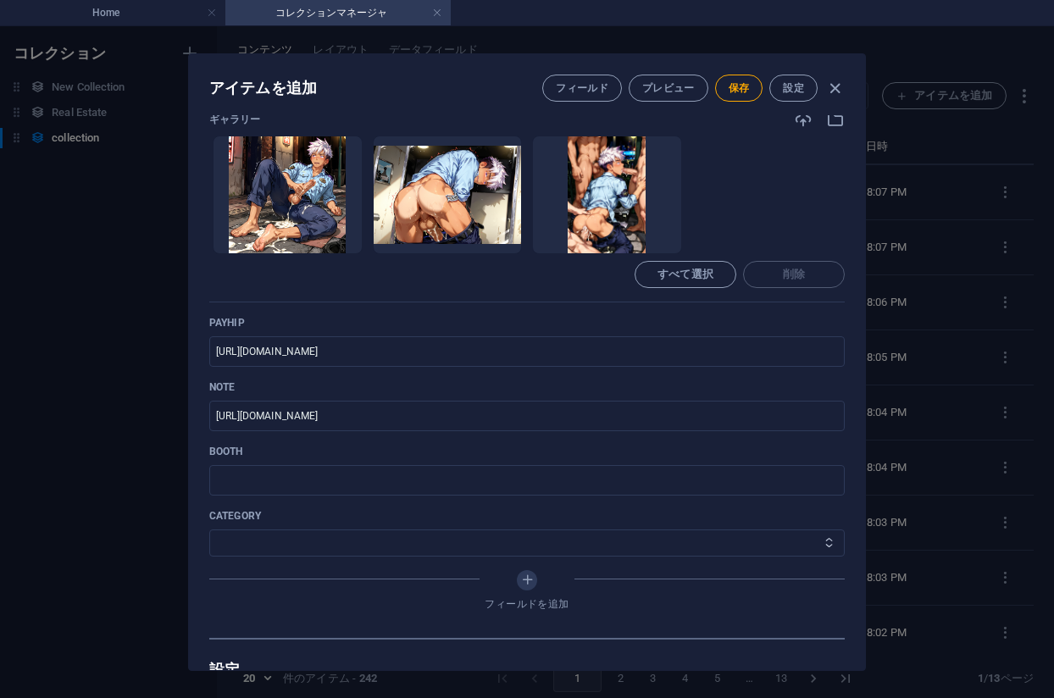
select select "警察官の巡回_Police patrol"
click at [209, 530] on select "その他 ジャマー_jammer レインコート_rain_coat ミリタリービキニ_military_bikini 体操選手_gymnast ドアの向こうのひ…" at bounding box center [527, 543] width 636 height 27
click at [741, 87] on span "保存" at bounding box center [739, 88] width 21 height 14
click at [972, 161] on div "アイテムを編集 フィールド プレビュー 保存 設定 Name No 221_警察官の巡回_Police patrol_#_14(76PIC) ​ Slug w…" at bounding box center [527, 362] width 1054 height 672
type input "no-221-police-patrol-14-76pic"
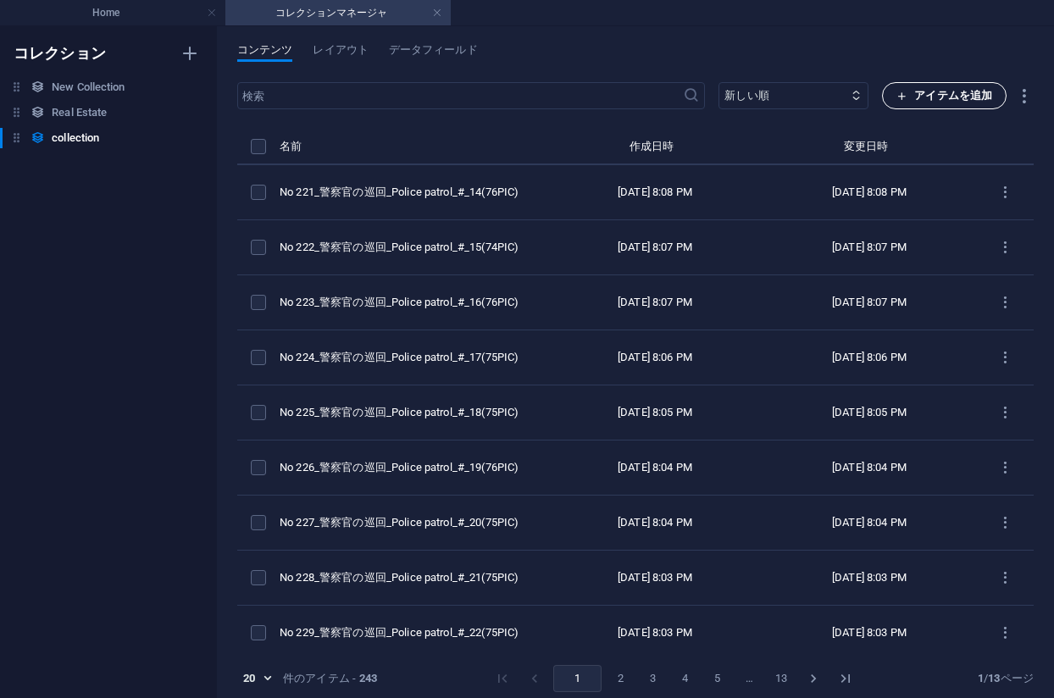
click at [904, 87] on span "アイテムを追加" at bounding box center [945, 96] width 96 height 20
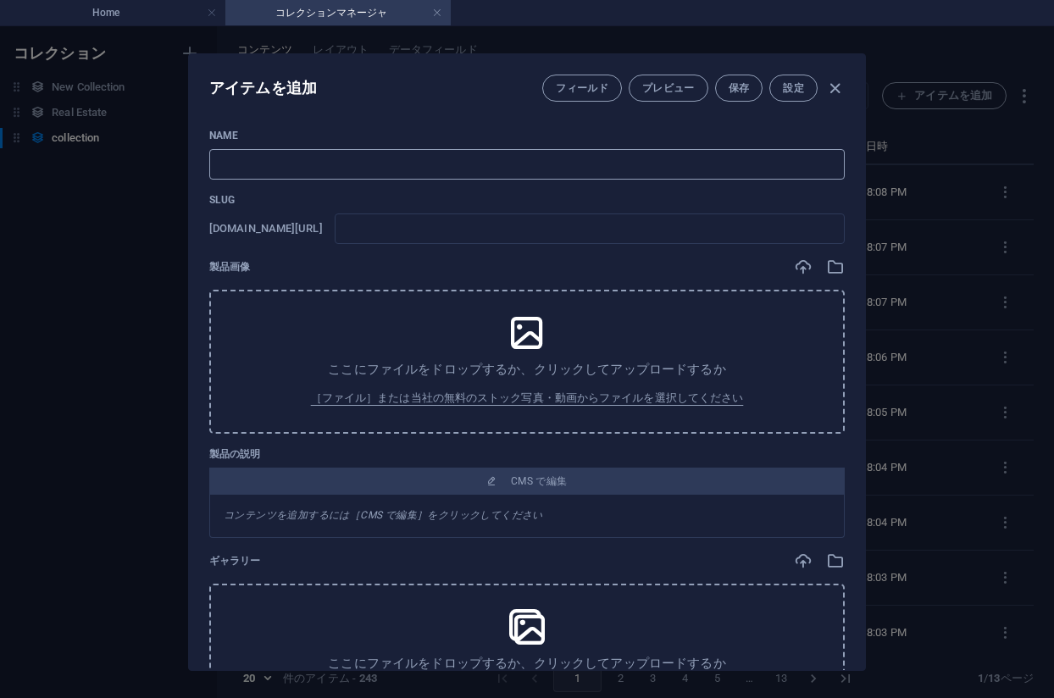
click at [419, 166] on input "text" at bounding box center [527, 164] width 636 height 31
paste input "No 220_警察官の巡回_Police patrol_#_13(75PIC)"
type input "No 220_警察官の巡回_Police patrol_#_13(75PIC)"
type input "no-220-police-patrol-13-75pic"
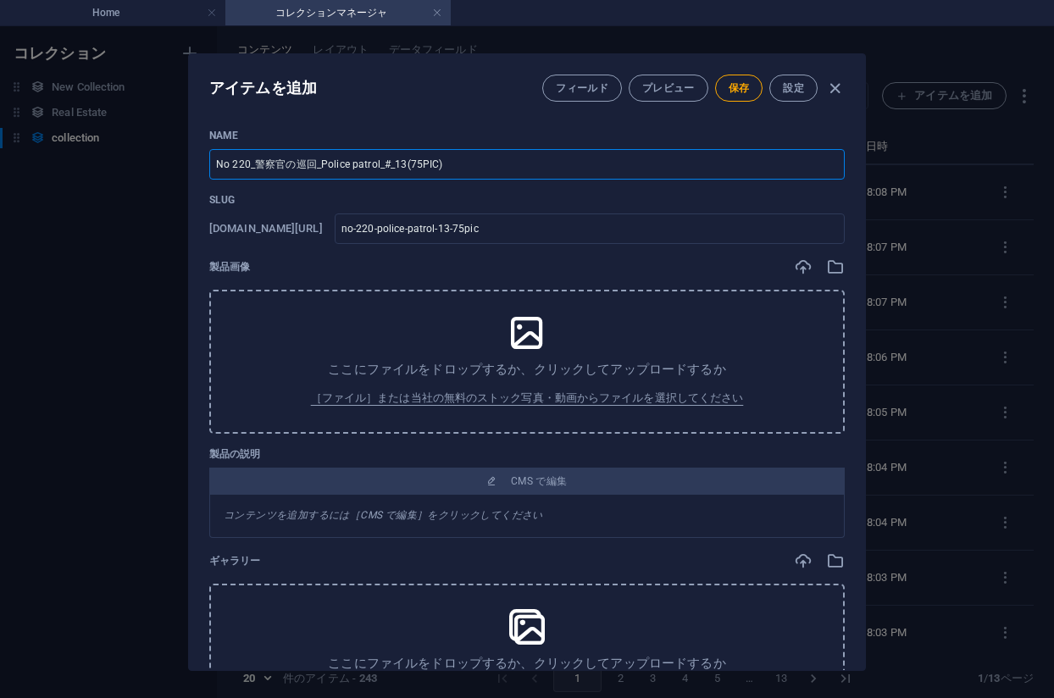
type input "No 220_警察官の巡回_Police patrol_#_13(75PIC)"
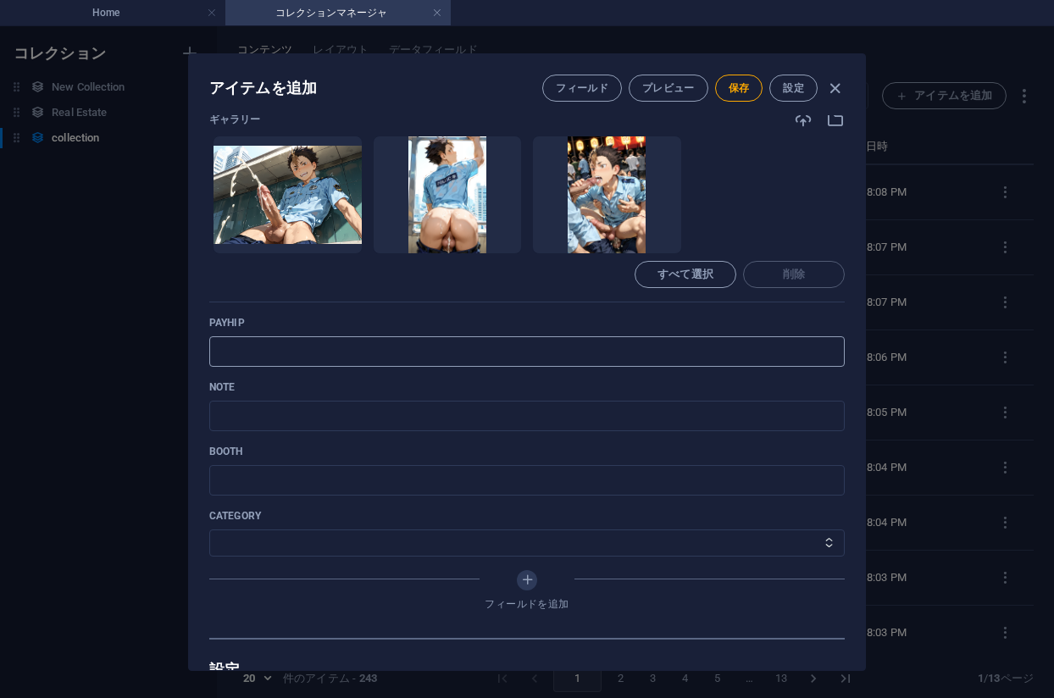
click at [341, 342] on input "text" at bounding box center [527, 351] width 636 height 31
paste input "https://payhip.com/b/6oAvK"
type input "https://payhip.com/b/6oAvK"
click at [346, 426] on input "text" at bounding box center [527, 416] width 636 height 31
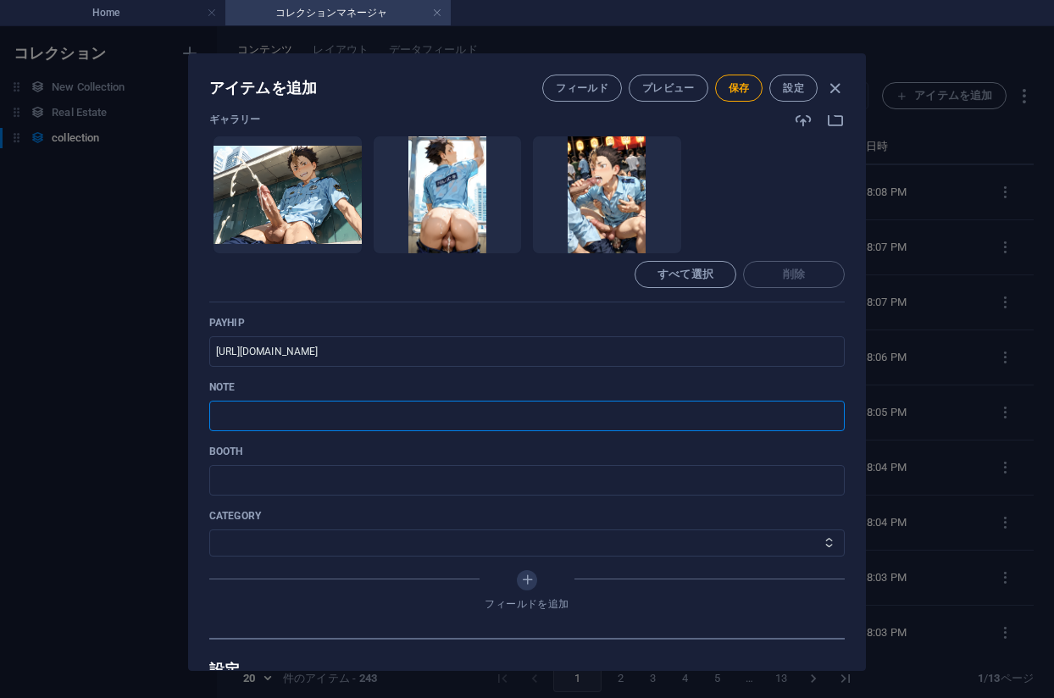
paste input "https://note.com/agile_hippo6599/n/nebe48332e53b?sub_rt=share_pb"
type input "https://note.com/agile_hippo6599/n/nebe48332e53b?sub_rt=share_pb"
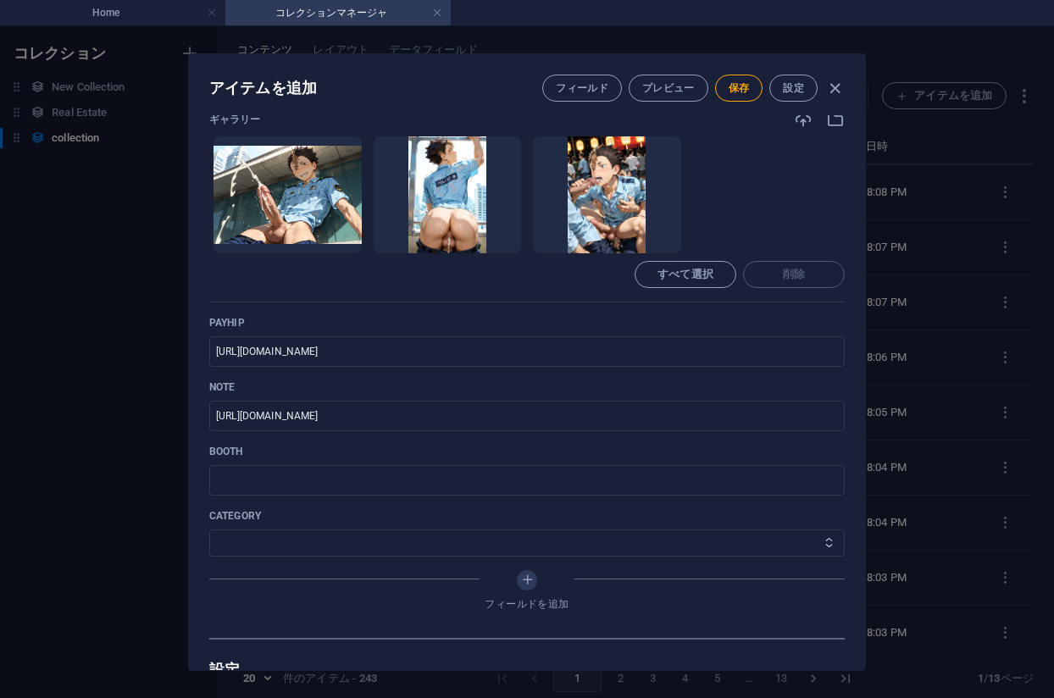
click at [313, 538] on select "その他 ジャマー_jammer レインコート_rain_coat ミリタリービキニ_military_bikini 体操選手_gymnast ドアの向こうのひ…" at bounding box center [527, 543] width 636 height 27
select select "警察官の巡回_Police patrol"
click at [209, 530] on select "その他 ジャマー_jammer レインコート_rain_coat ミリタリービキニ_military_bikini 体操選手_gymnast ドアの向こうのひ…" at bounding box center [527, 543] width 636 height 27
click at [744, 88] on span "保存" at bounding box center [739, 88] width 21 height 14
drag, startPoint x: 716, startPoint y: 196, endPoint x: 790, endPoint y: 211, distance: 75.3
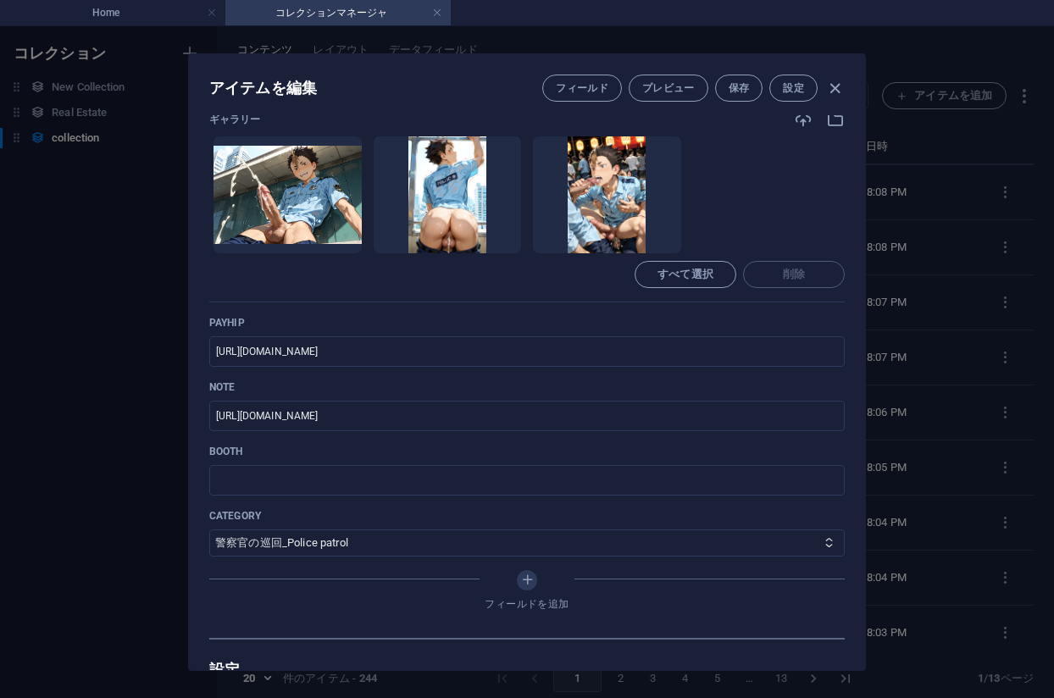
click at [716, 195] on ul "ここにファイルをドロップすると、すぐにアップロードされます" at bounding box center [527, 195] width 636 height 119
click at [935, 225] on div "アイテムを編集 フィールド プレビュー 保存 設定 Name No 220_警察官の巡回_Police patrol_#_13(75PIC) ​ Slug w…" at bounding box center [527, 362] width 1054 height 672
type input "no-220-police-patrol-13-75pic"
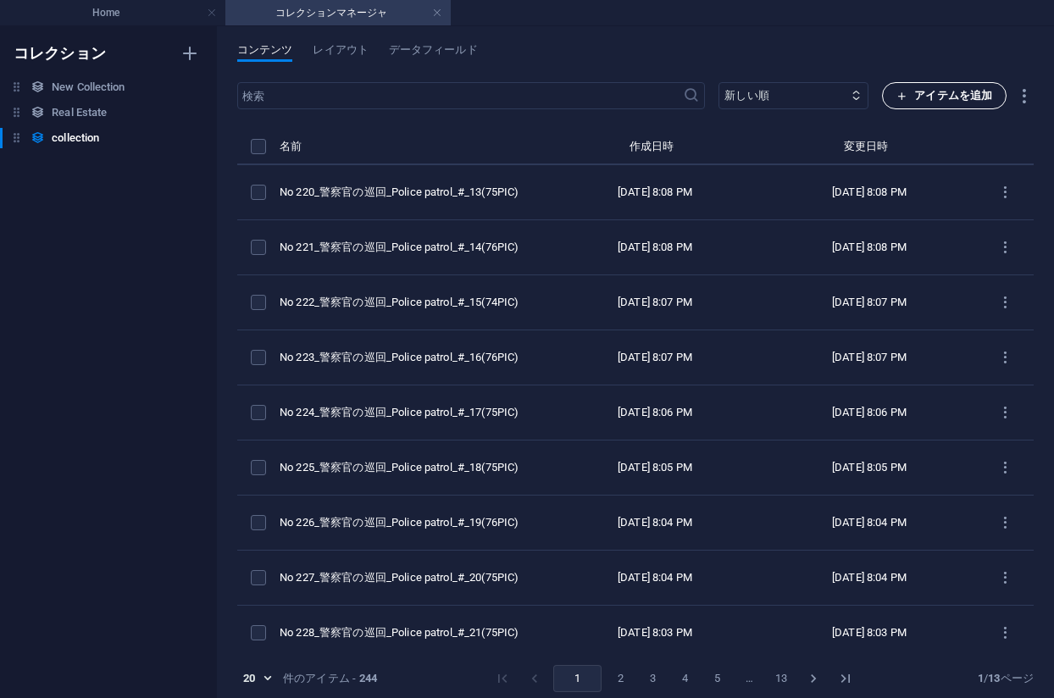
click at [892, 103] on button "アイテムを追加" at bounding box center [944, 95] width 125 height 27
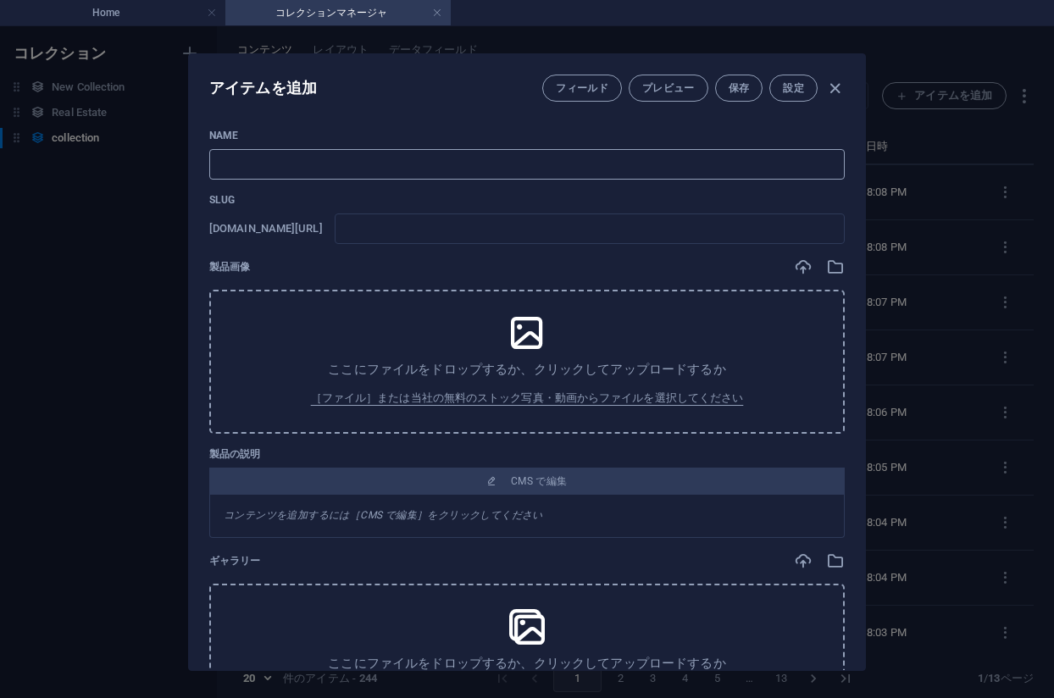
click at [334, 170] on input "text" at bounding box center [527, 164] width 636 height 31
paste input "No 219_警察官の巡回_Police patrol_#_12(75PIC)"
type input "No 219_警察官の巡回_Police patrol_#_12(75PIC)"
type input "no-219-police-patrol-12-75pic"
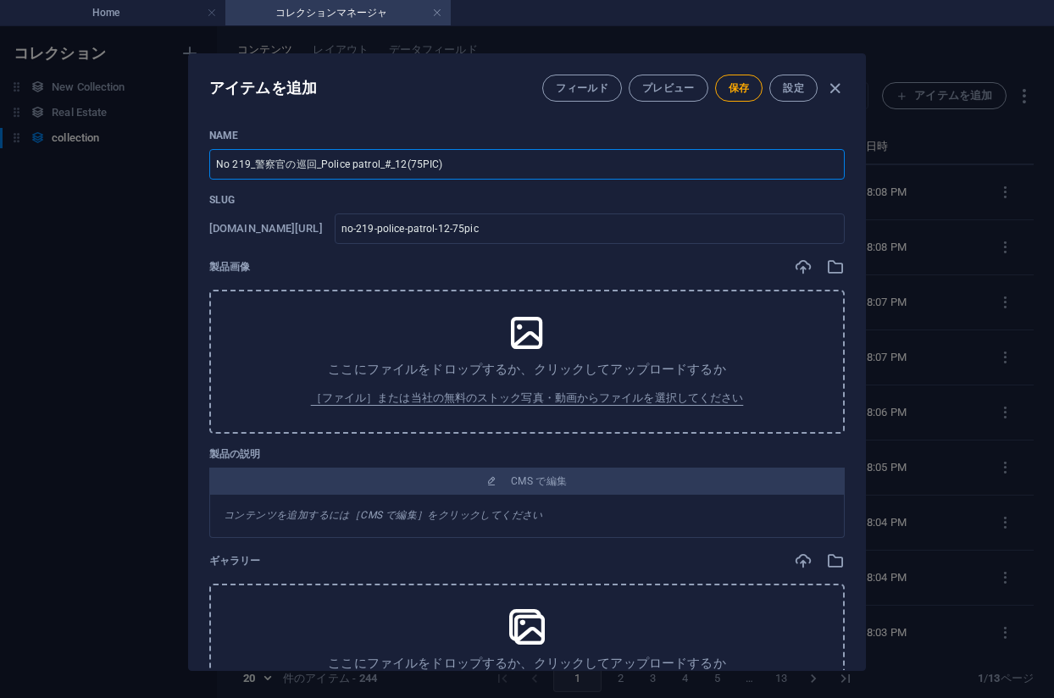
type input "No 219_警察官の巡回_Police patrol_#_12(75PIC)"
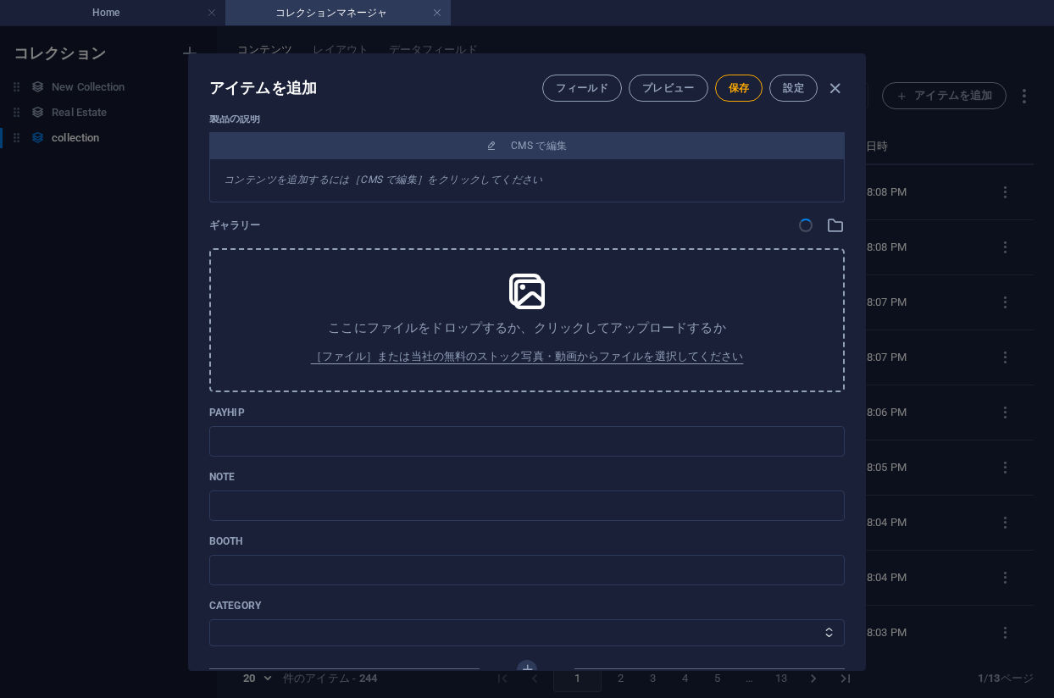
scroll to position [424, 0]
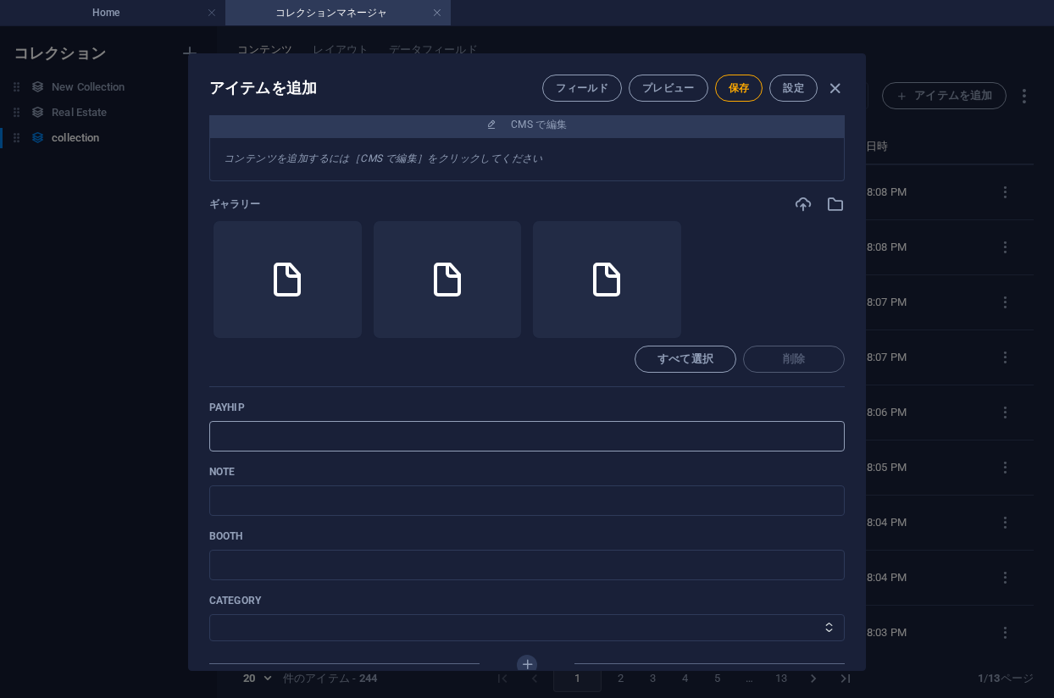
click at [409, 436] on input "text" at bounding box center [527, 436] width 636 height 31
paste input "https://payhip.com/b/7JbPV"
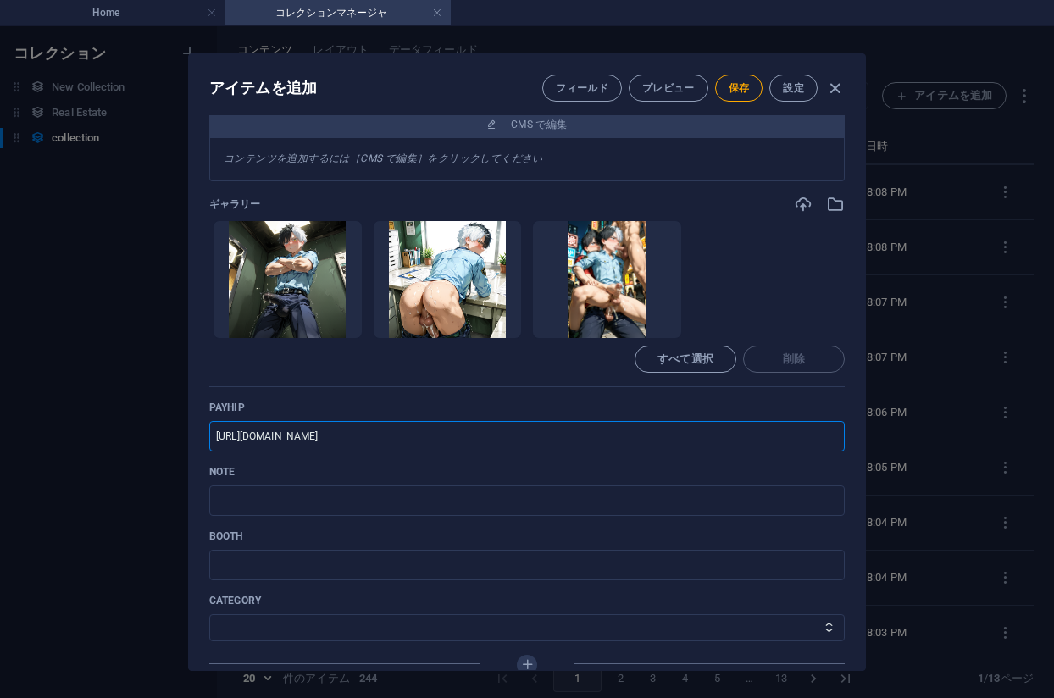
type input "https://payhip.com/b/7JbPV"
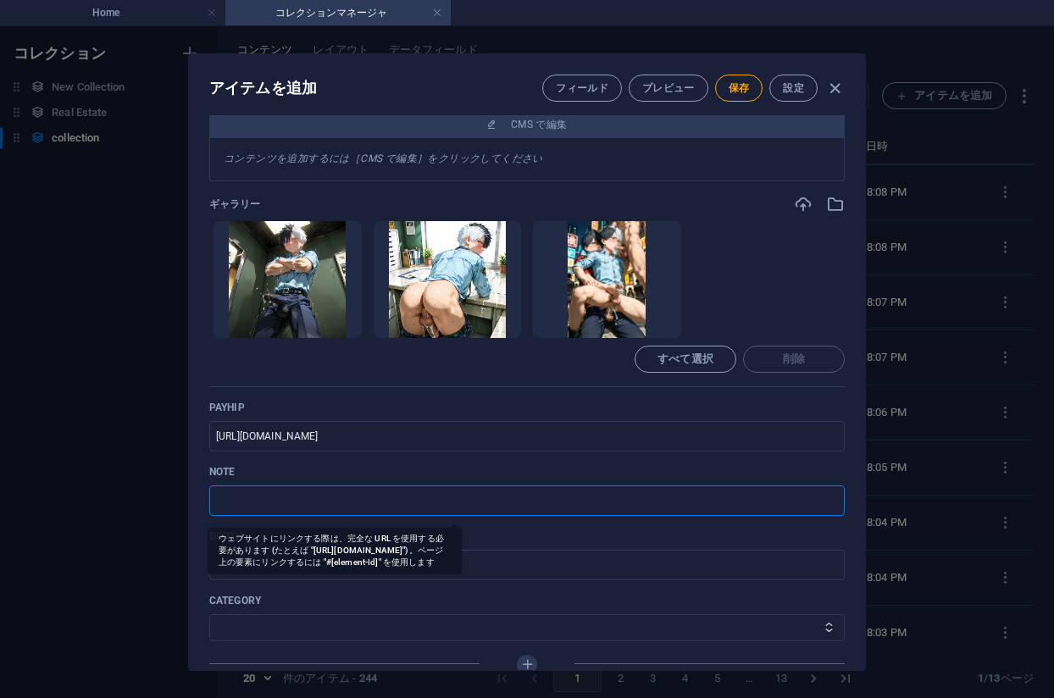
click at [363, 503] on input "text" at bounding box center [527, 501] width 636 height 31
paste input "https://note.com/agile_hippo6599/n/n6ae613620f8e?sub_rt=share_pb"
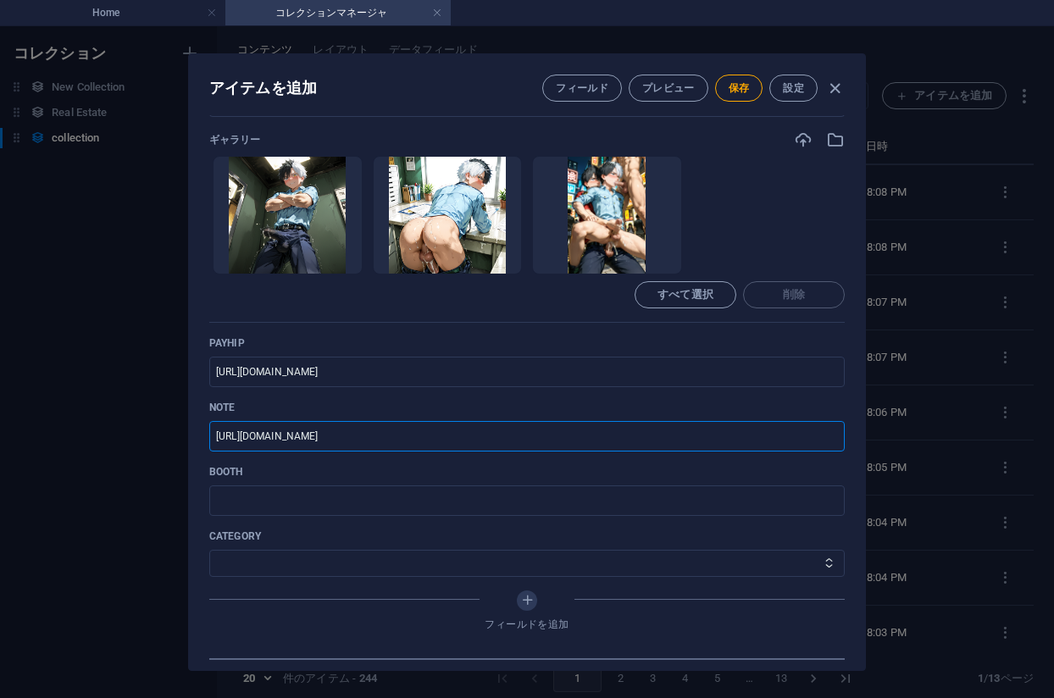
scroll to position [678, 0]
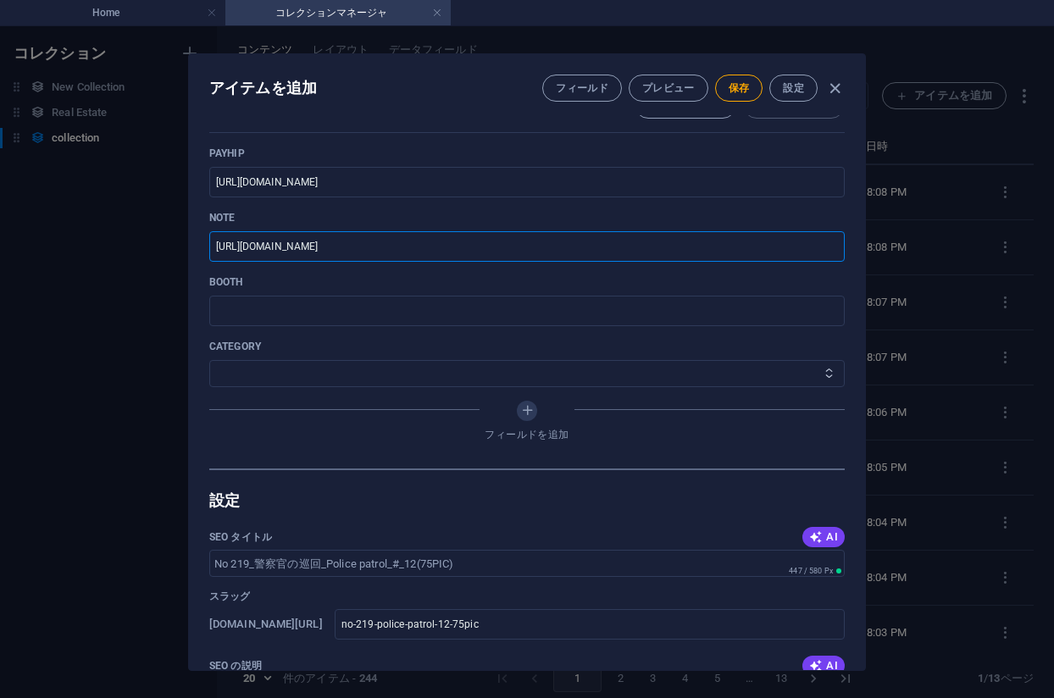
type input "https://note.com/agile_hippo6599/n/n6ae613620f8e?sub_rt=share_pb"
click at [291, 378] on select "その他 ジャマー_jammer レインコート_rain_coat ミリタリービキニ_military_bikini 体操選手_gymnast ドアの向こうのひ…" at bounding box center [527, 373] width 636 height 27
select select "警察官の巡回_Police patrol"
click at [209, 360] on select "その他 ジャマー_jammer レインコート_rain_coat ミリタリービキニ_military_bikini 体操選手_gymnast ドアの向こうのひ…" at bounding box center [527, 373] width 636 height 27
click at [743, 87] on span "保存" at bounding box center [739, 88] width 21 height 14
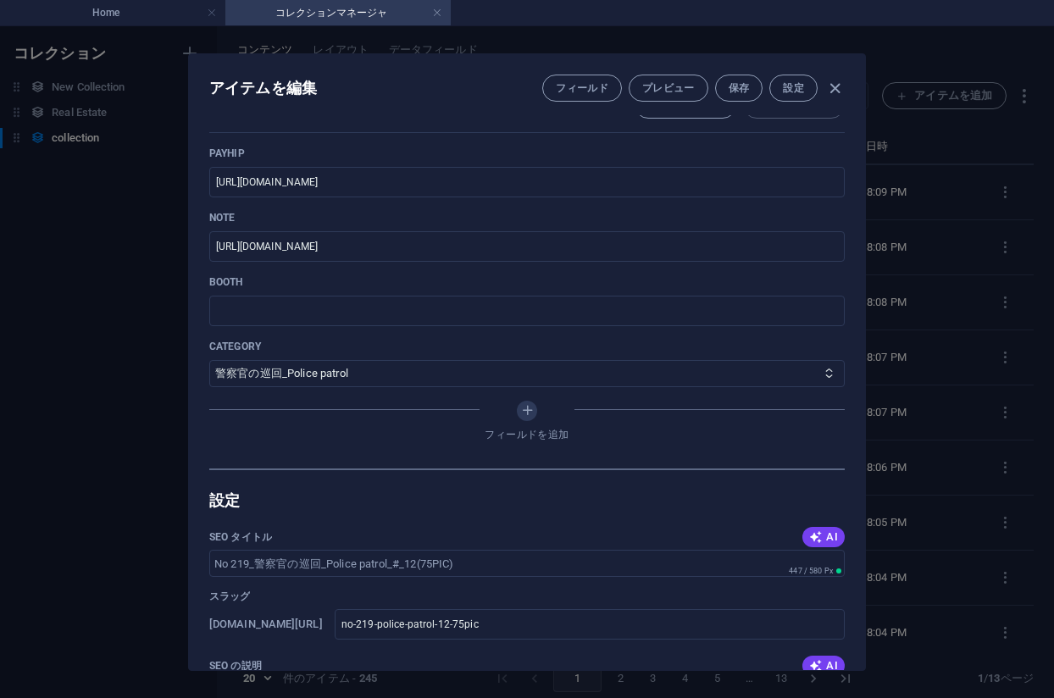
click at [929, 270] on div "アイテムを編集 フィールド プレビュー 保存 設定 Name No 219_警察官の巡回_Police patrol_#_12(75PIC) ​ Slug w…" at bounding box center [527, 362] width 1054 height 672
type input "no-219-police-patrol-12-75pic"
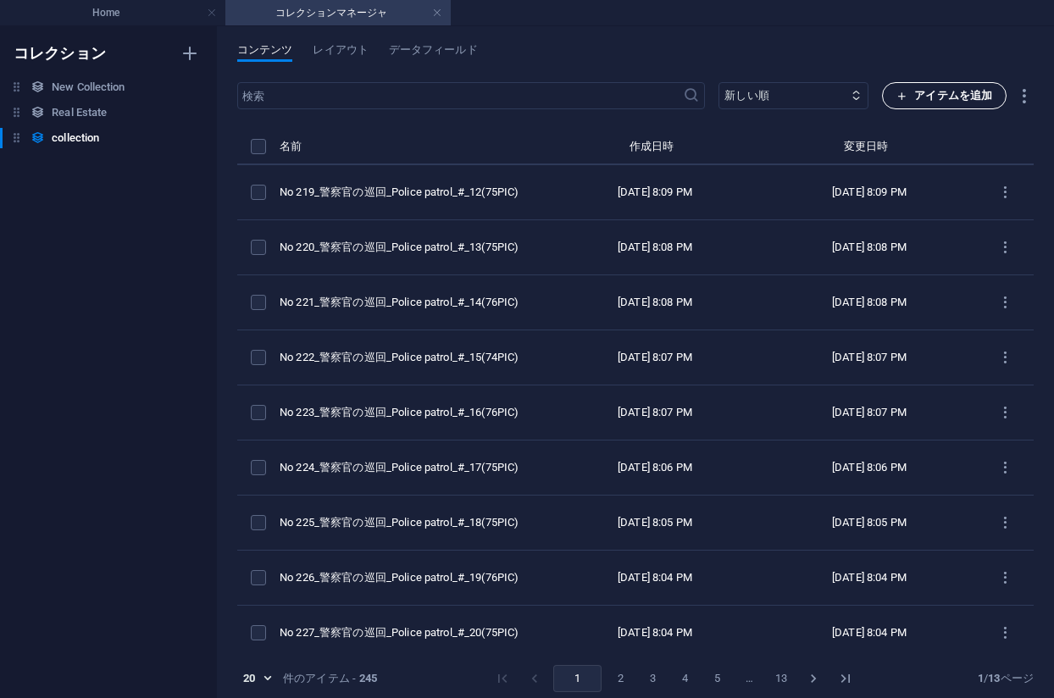
click at [911, 96] on span "アイテムを追加" at bounding box center [945, 96] width 96 height 20
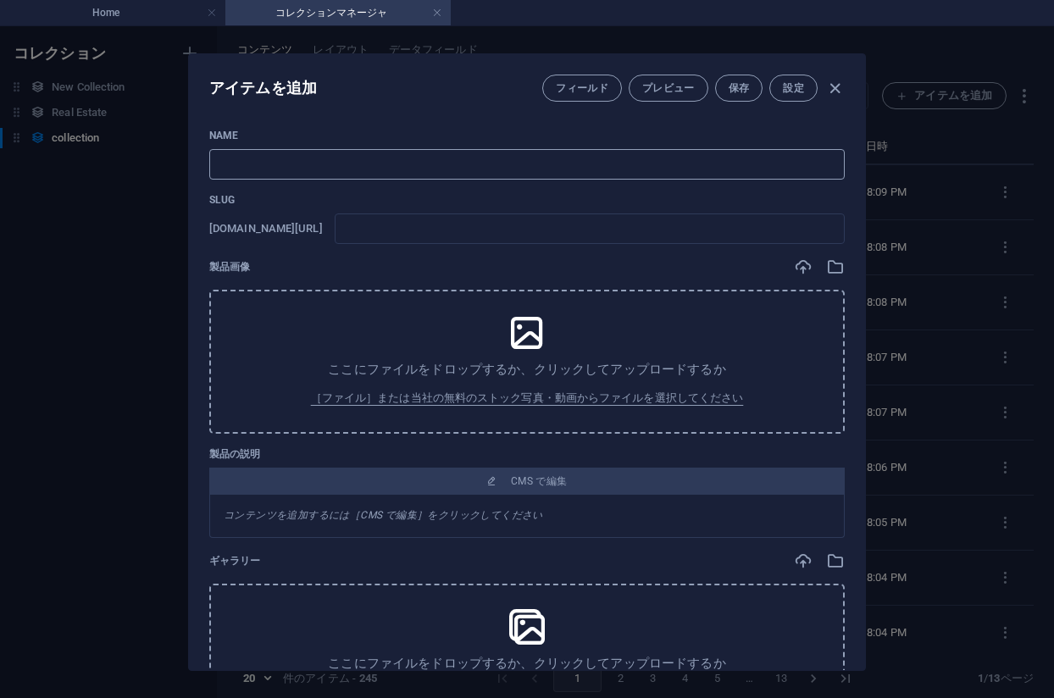
click at [518, 159] on input "text" at bounding box center [527, 164] width 636 height 31
paste input "No 218_警察官の巡回_Police patrol_#_9(75PIC)"
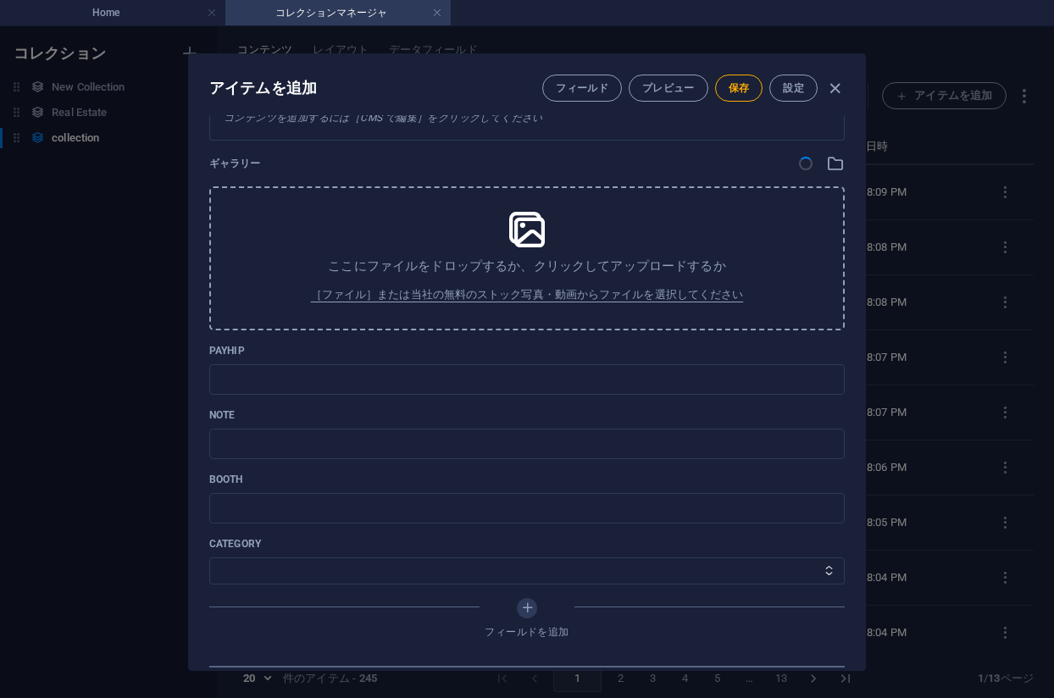
scroll to position [576, 0]
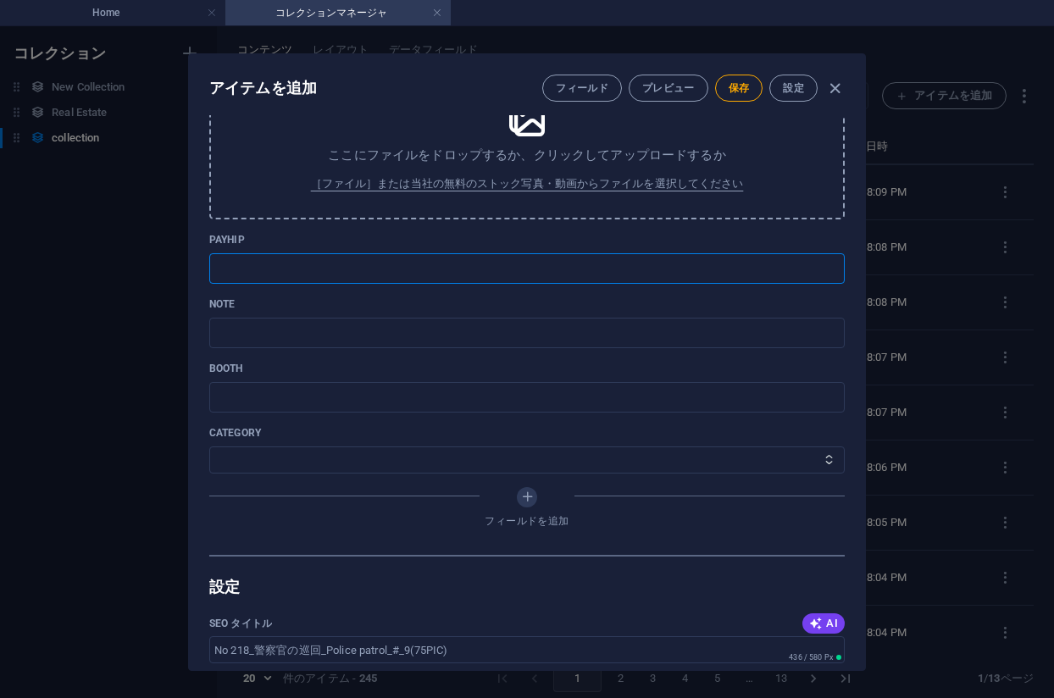
click at [435, 271] on input "text" at bounding box center [527, 268] width 636 height 31
paste input "https://payhip.com/b/Vyf5A"
click at [376, 335] on input "text" at bounding box center [527, 333] width 636 height 31
paste input "https://note.com/agile_hippo6599/n/nb7d50a31ae71?sub_rt=share_pb"
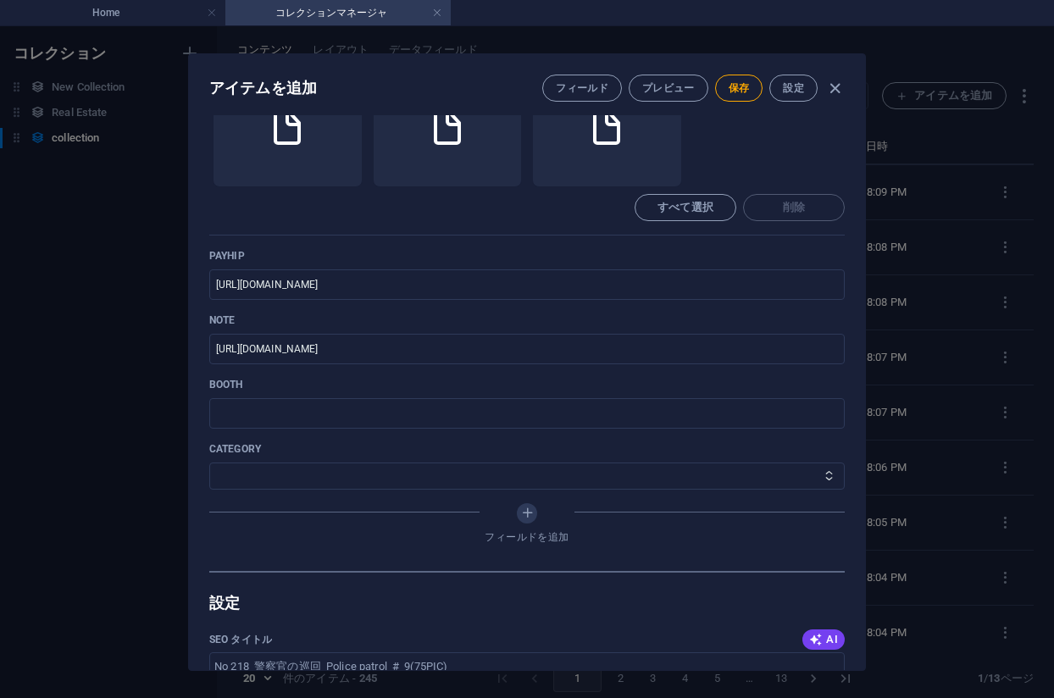
click at [314, 461] on div "category その他 ジャマー_jammer レインコート_rain_coat ミリタリービキニ_military_bikini 体操選手_gymnast…" at bounding box center [527, 465] width 636 height 47
click at [319, 475] on select "その他 ジャマー_jammer レインコート_rain_coat ミリタリービキニ_military_bikini 体操選手_gymnast ドアの向こうのひ…" at bounding box center [527, 476] width 636 height 27
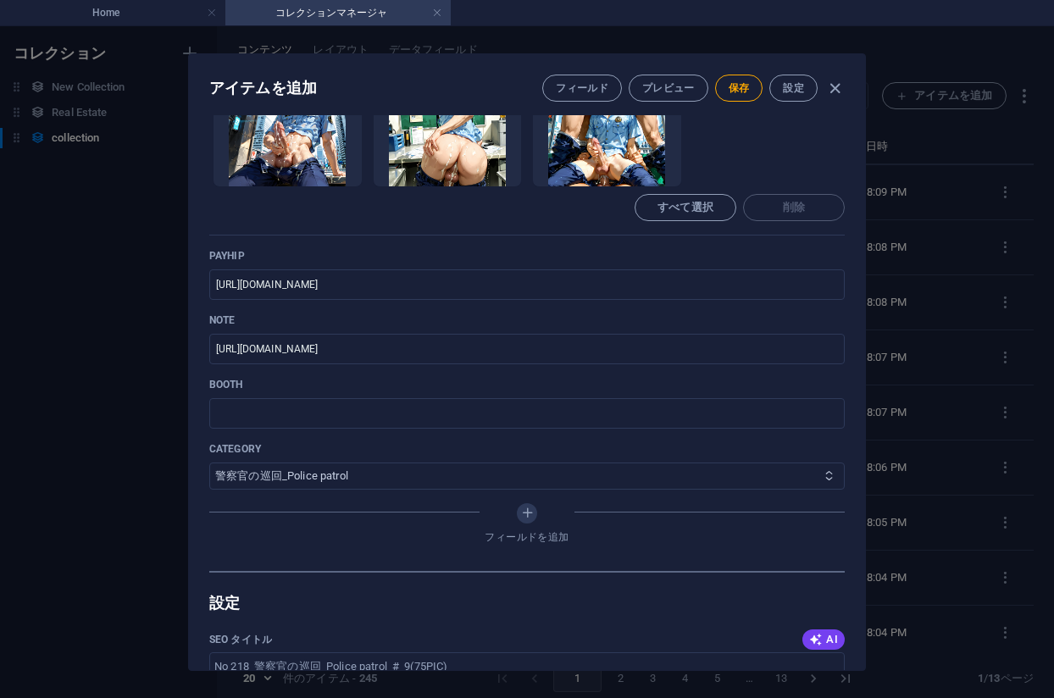
click at [209, 463] on select "その他 ジャマー_jammer レインコート_rain_coat ミリタリービキニ_military_bikini 体操選手_gymnast ドアの向こうのひ…" at bounding box center [527, 476] width 636 height 27
click at [724, 86] on button "保存" at bounding box center [739, 88] width 48 height 27
click at [807, 132] on ul "ここにファイルをドロップすると、すぐにアップロードされます" at bounding box center [527, 128] width 636 height 119
click at [959, 170] on div "アイテムを編集 フィールド プレビュー 保存 設定 Name No 218_警察官の巡回_Police patrol_#_9(75PIC) ​ Slug ww…" at bounding box center [527, 362] width 1054 height 672
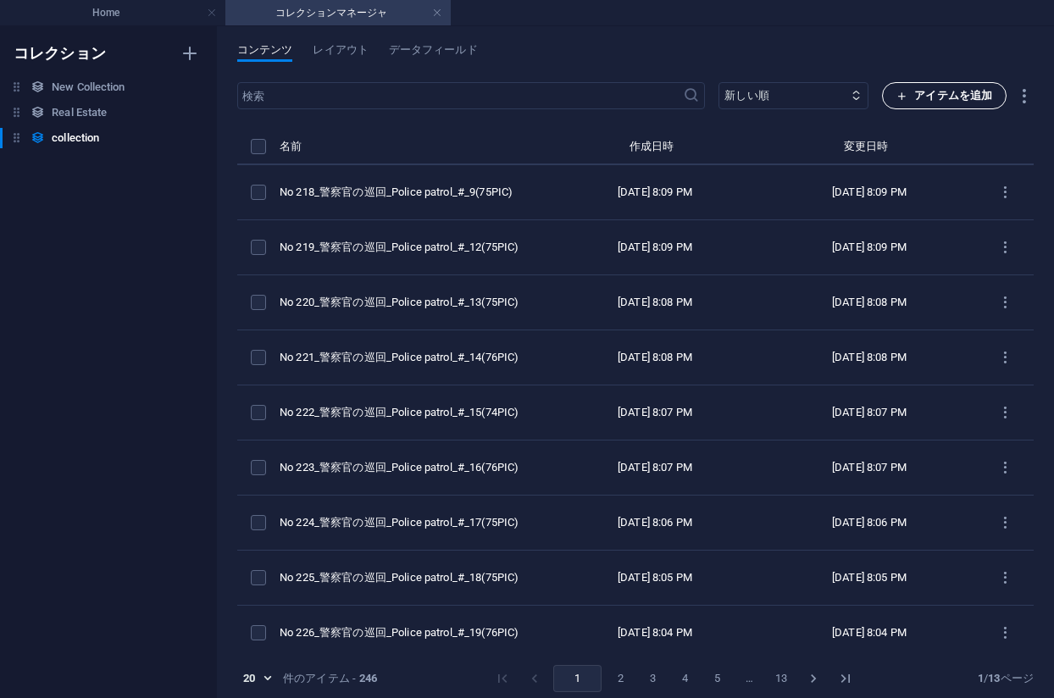
click at [938, 92] on span "アイテムを追加" at bounding box center [945, 96] width 96 height 20
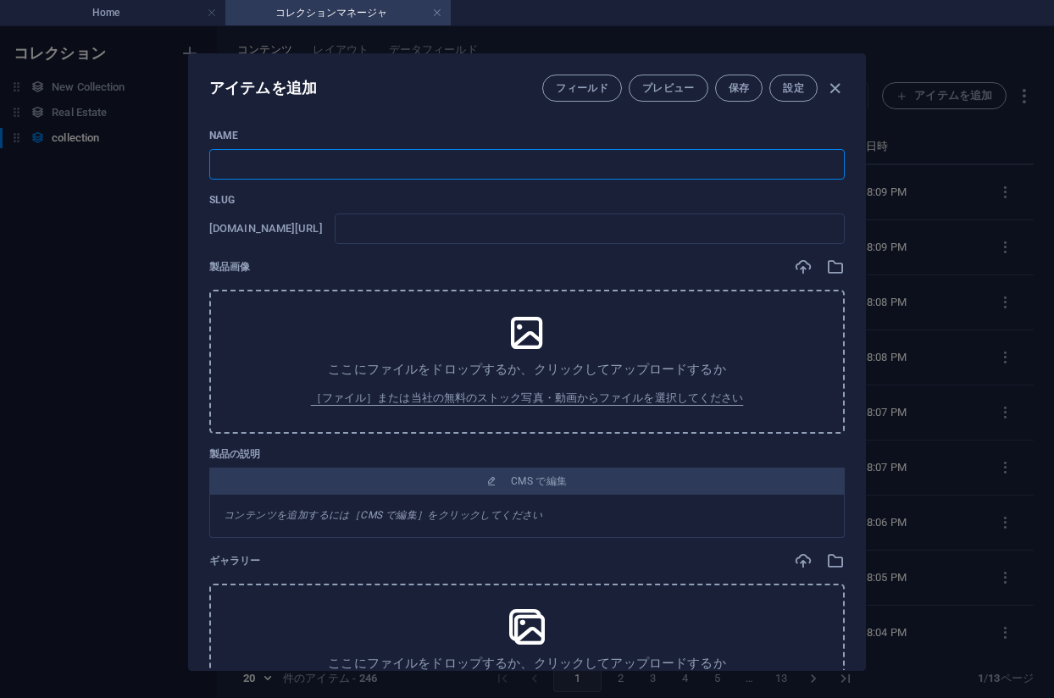
click at [392, 170] on input "text" at bounding box center [527, 164] width 636 height 31
paste input "No 217_警察官の巡回_Police patrol_#_8(75PIC)"
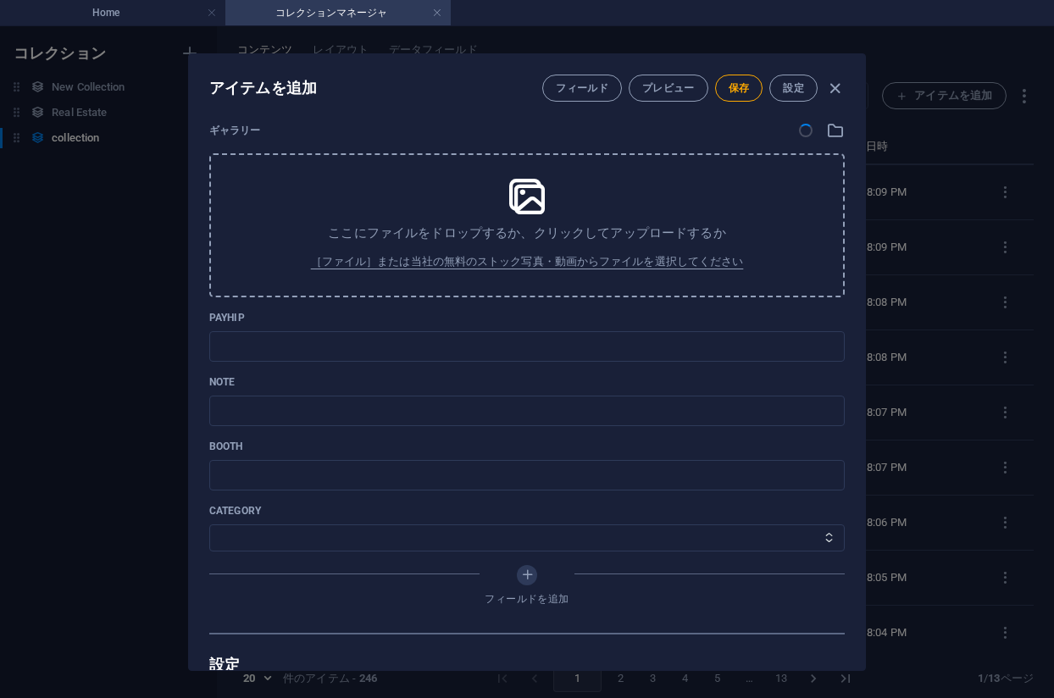
scroll to position [509, 0]
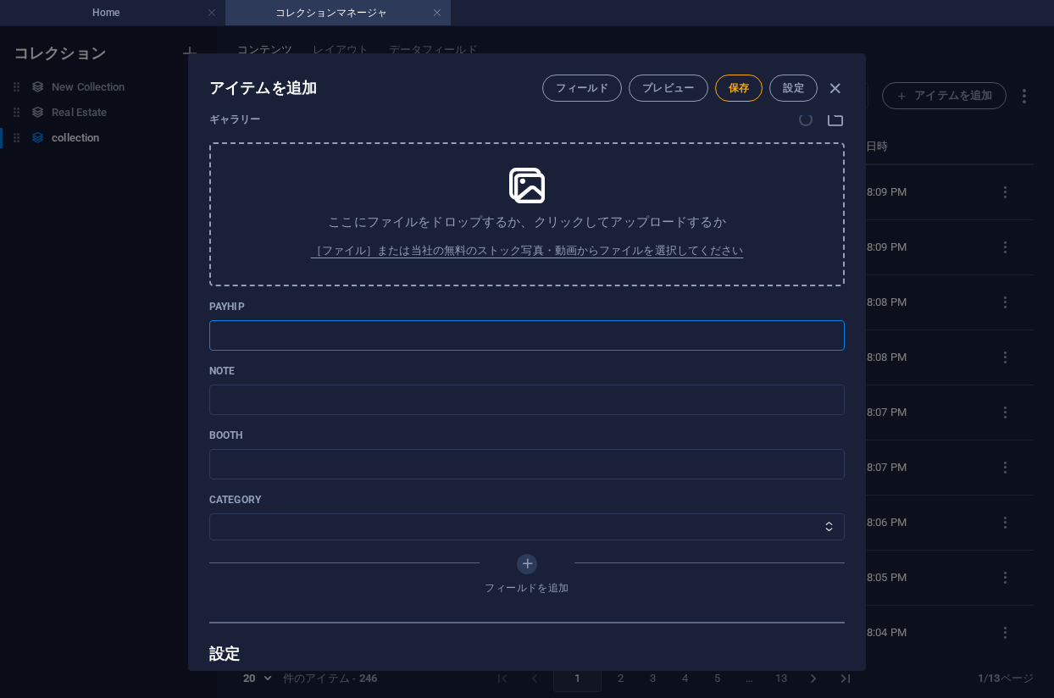
click at [402, 331] on input "text" at bounding box center [527, 335] width 636 height 31
paste input "https://payhip.com/b/usF52"
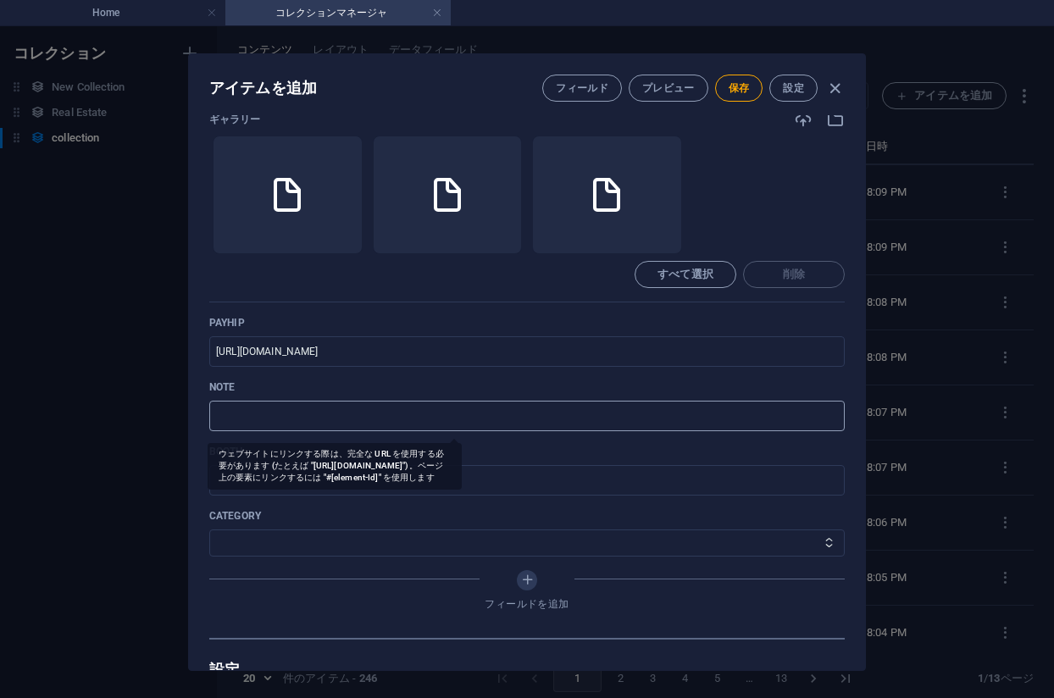
click at [325, 414] on input "text" at bounding box center [527, 416] width 636 height 31
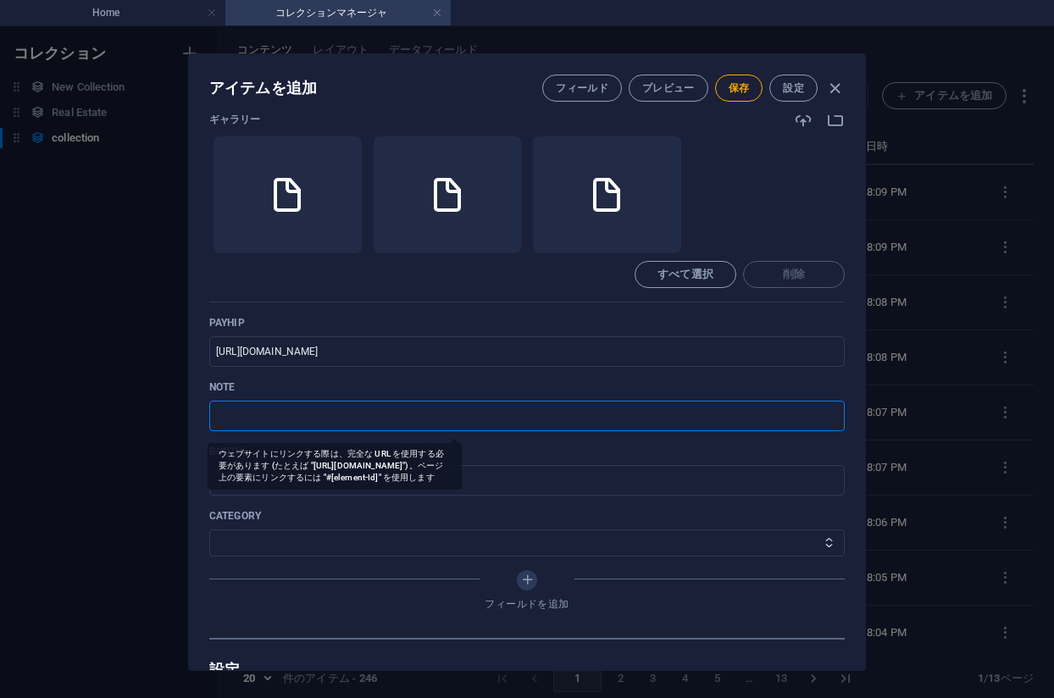
paste input "https://note.com/agile_hippo6599/n/n5f0af65fce24?sub_rt=share_pb"
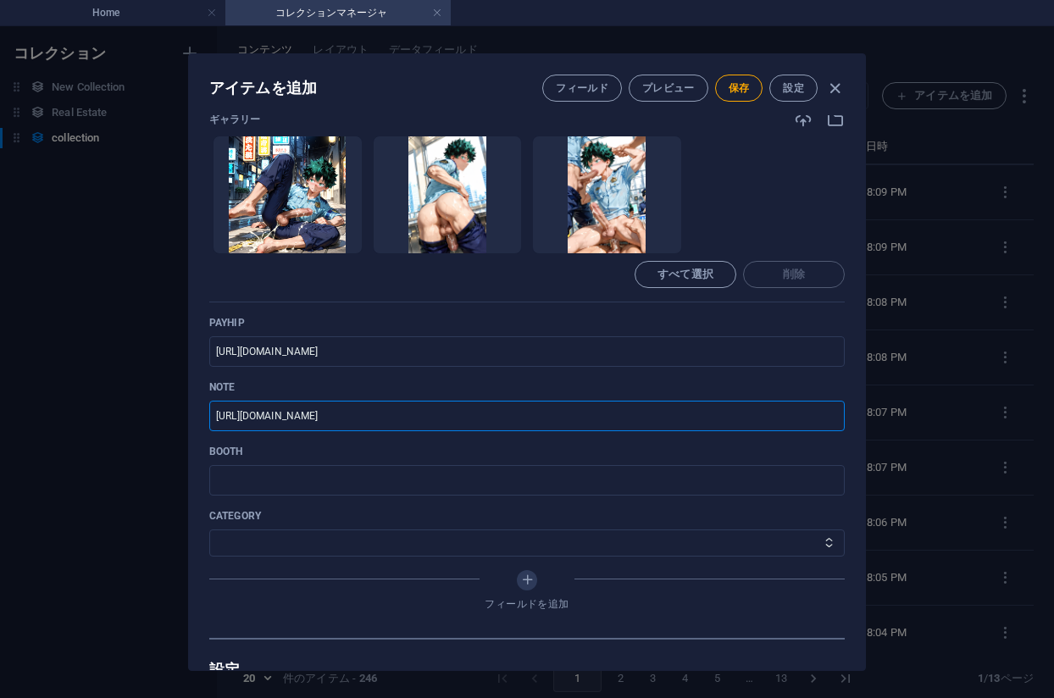
click at [310, 527] on div "category その他 ジャマー_jammer レインコート_rain_coat ミリタリービキニ_military_bikini 体操選手_gymnast…" at bounding box center [527, 532] width 636 height 47
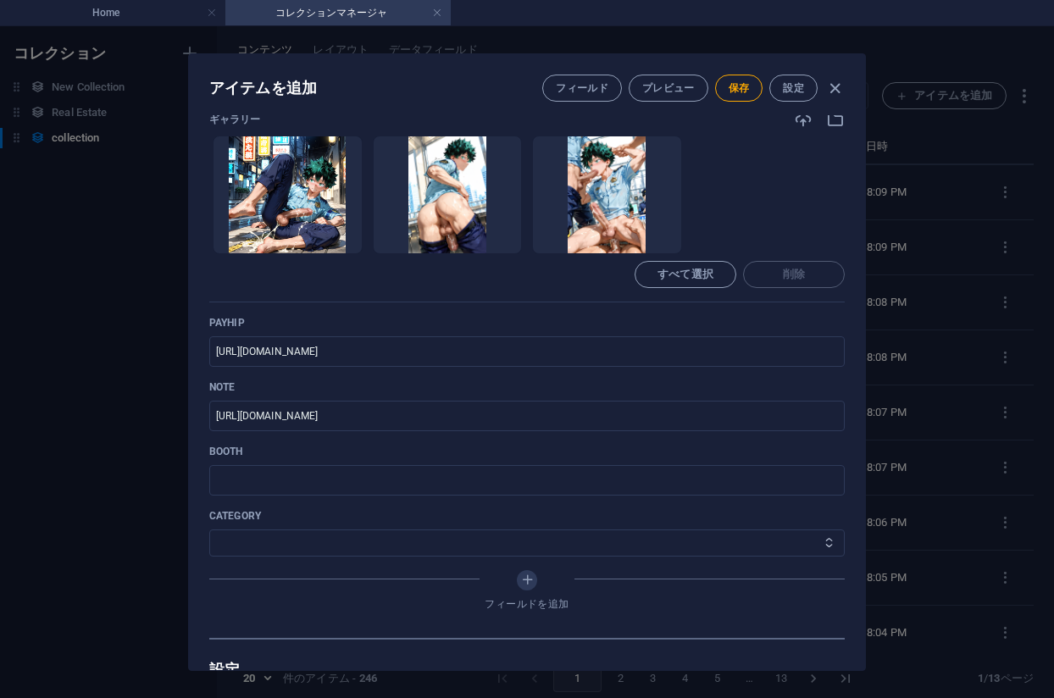
click at [314, 531] on select "その他 ジャマー_jammer レインコート_rain_coat ミリタリービキニ_military_bikini 体操選手_gymnast ドアの向こうのひ…" at bounding box center [527, 543] width 636 height 27
click at [209, 530] on select "その他 ジャマー_jammer レインコート_rain_coat ミリタリービキニ_military_bikini 体操選手_gymnast ドアの向こうのひ…" at bounding box center [527, 543] width 636 height 27
click at [743, 84] on span "保存" at bounding box center [739, 88] width 21 height 14
click at [917, 202] on div "アイテムを編集 フィールド プレビュー 保存 設定 Name No 217_警察官の巡回_Police patrol_#_8(75PIC) ​ Slug ww…" at bounding box center [527, 362] width 1054 height 672
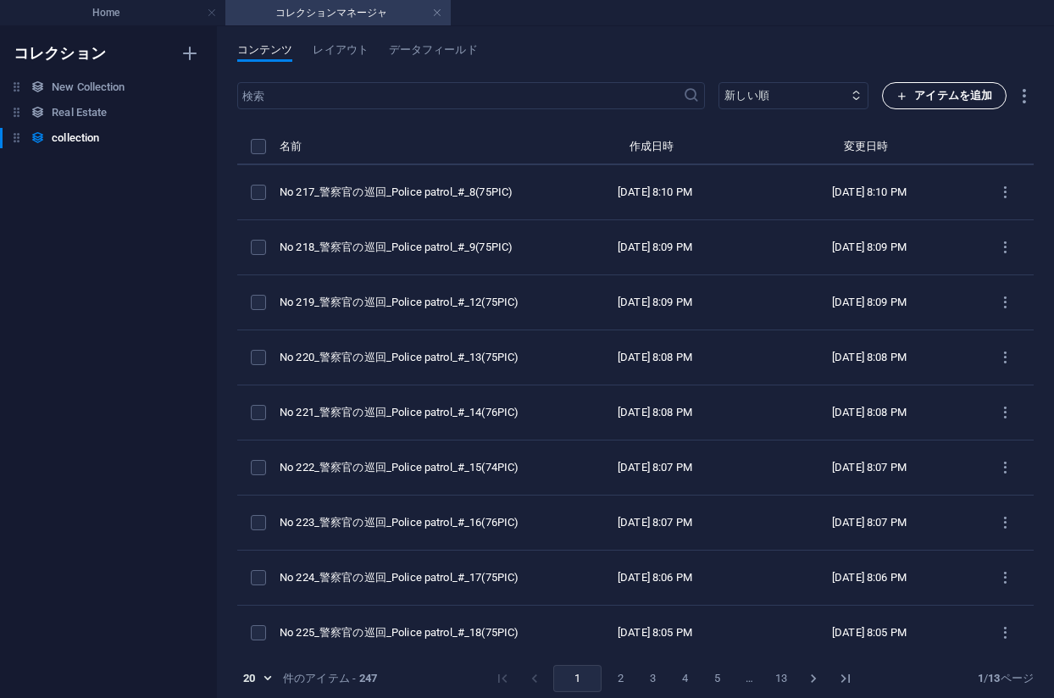
click at [904, 92] on icon "button" at bounding box center [902, 96] width 11 height 11
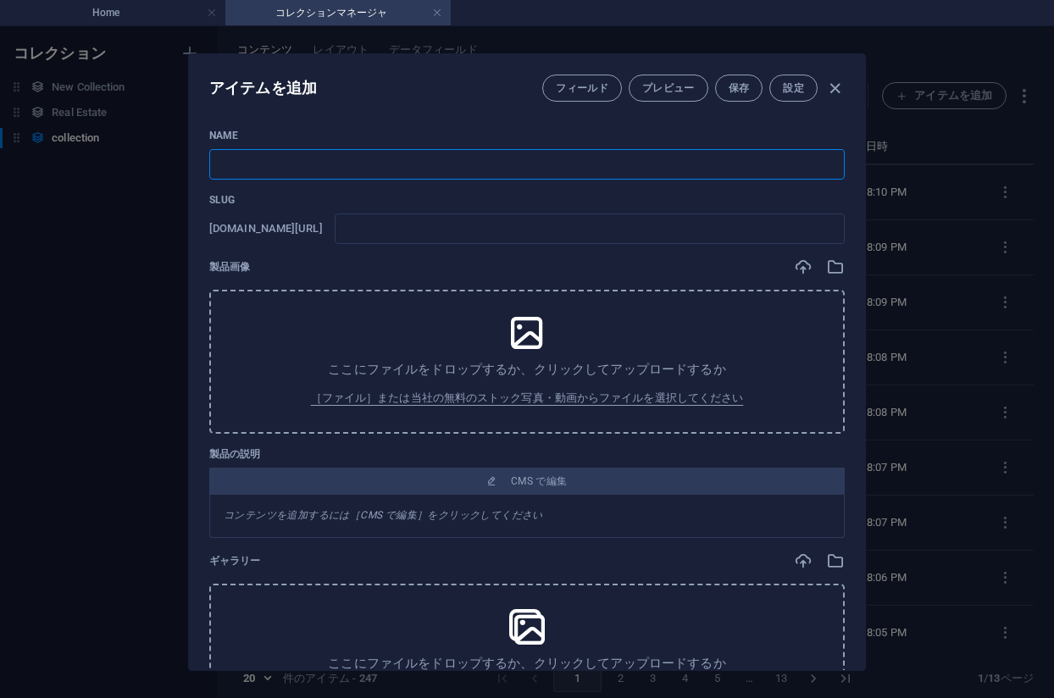
click at [442, 164] on input "text" at bounding box center [527, 164] width 636 height 31
paste input "No 216_警察官の巡回_Police patrol_#_7(75PIC)"
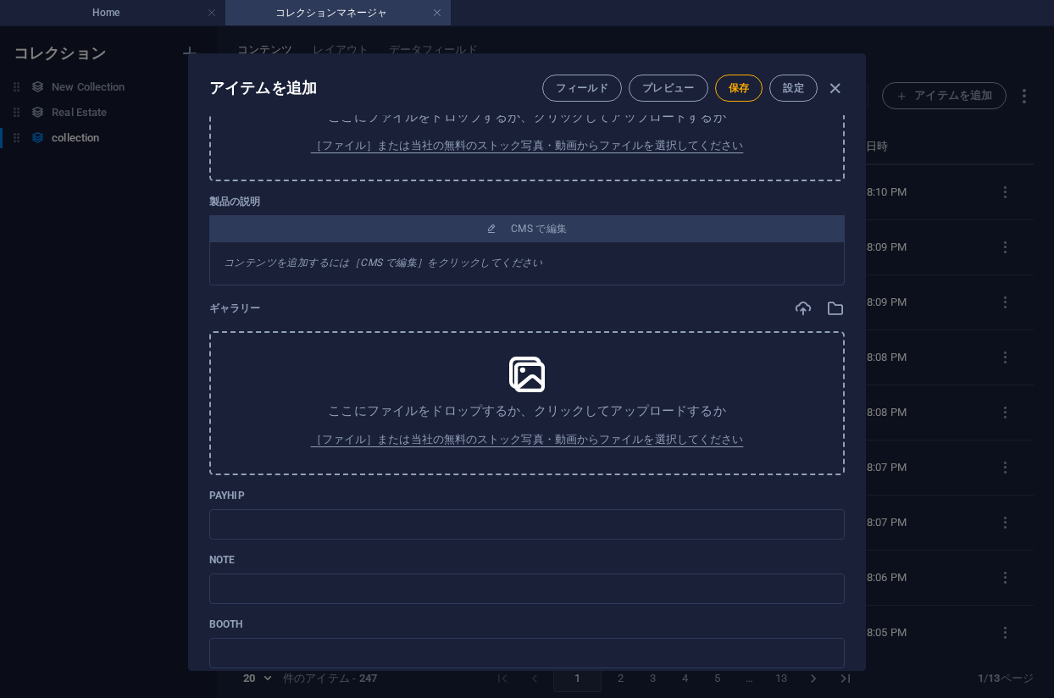
scroll to position [254, 0]
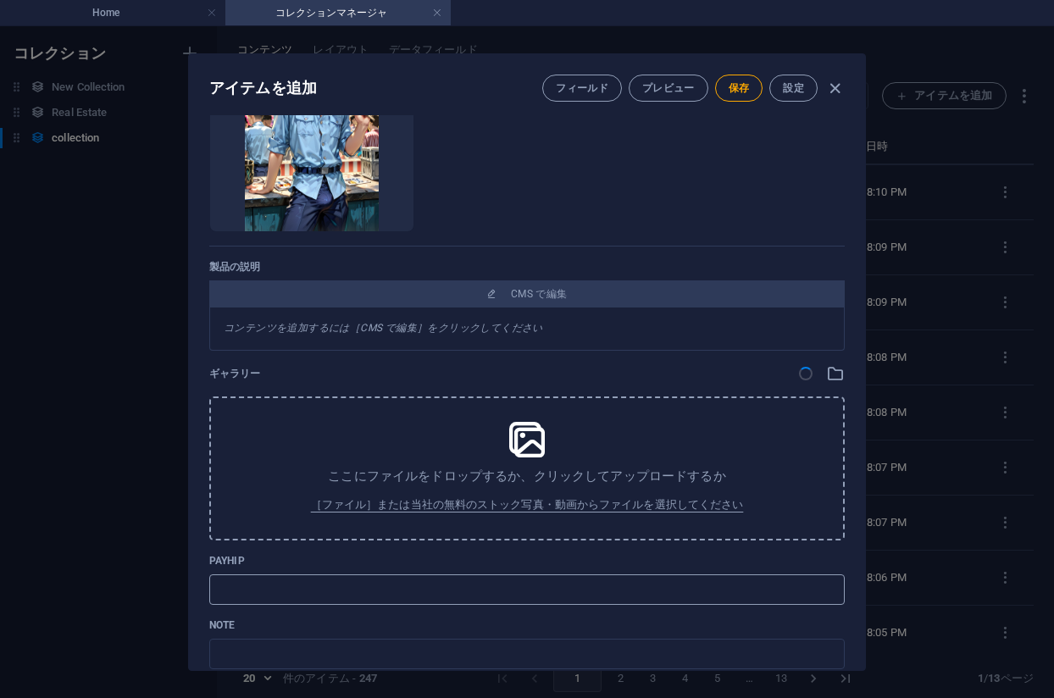
click at [341, 582] on input "text" at bounding box center [527, 590] width 636 height 31
paste input "https://payhip.com/b/ungKU"
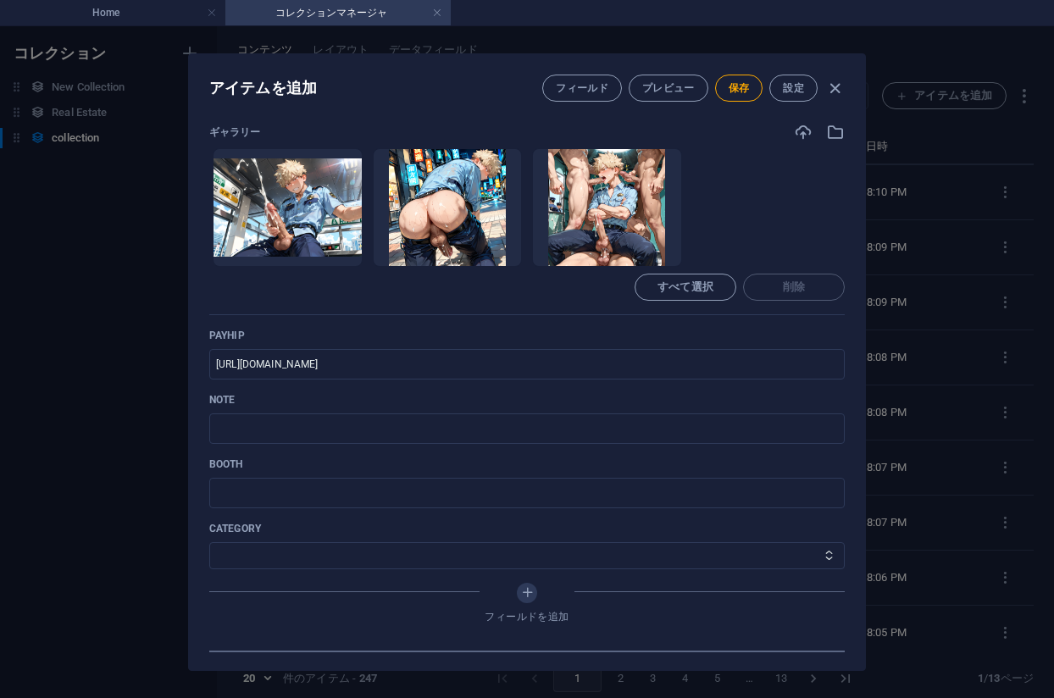
scroll to position [509, 0]
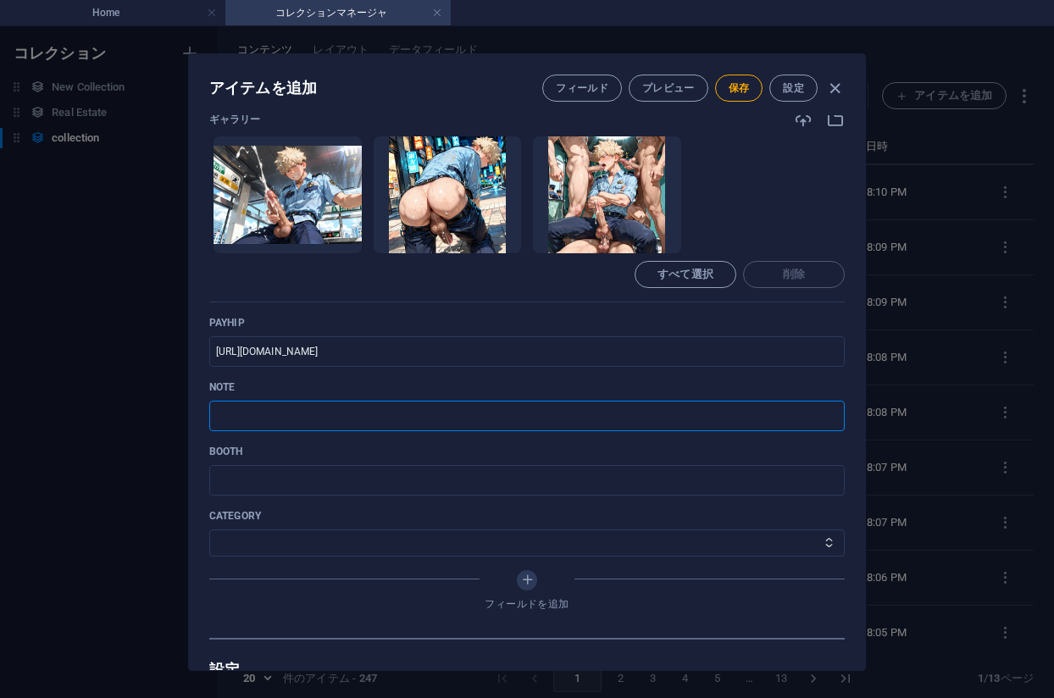
click at [385, 420] on input "text" at bounding box center [527, 416] width 636 height 31
paste input "https://note.com/agile_hippo6599/n/n80acc9a66ff5?sub_rt=share_pb"
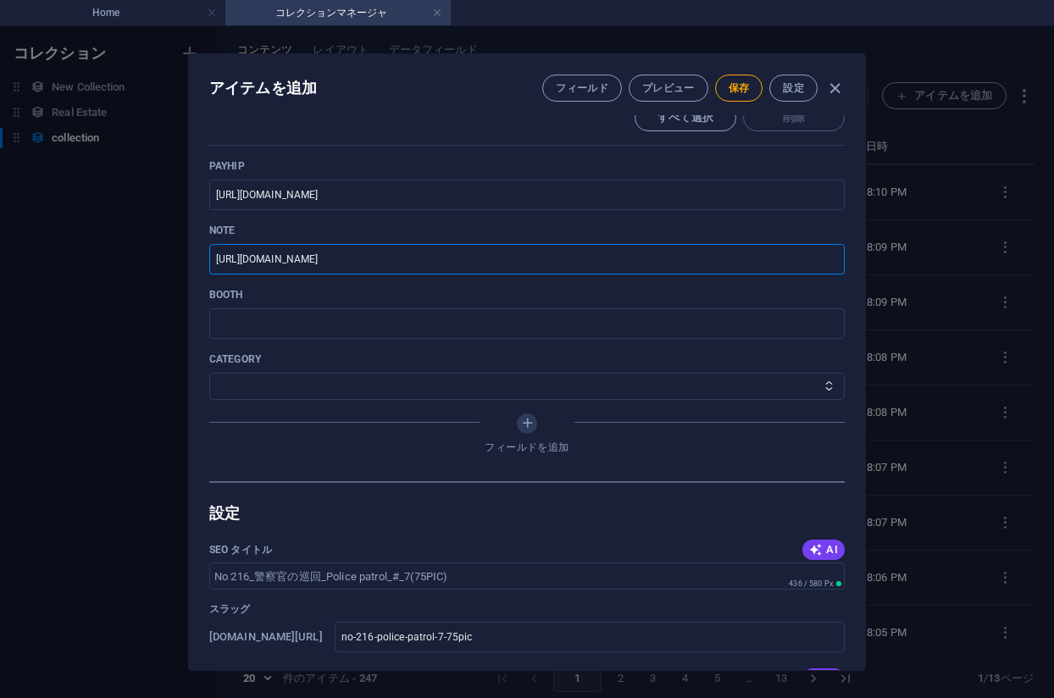
scroll to position [678, 0]
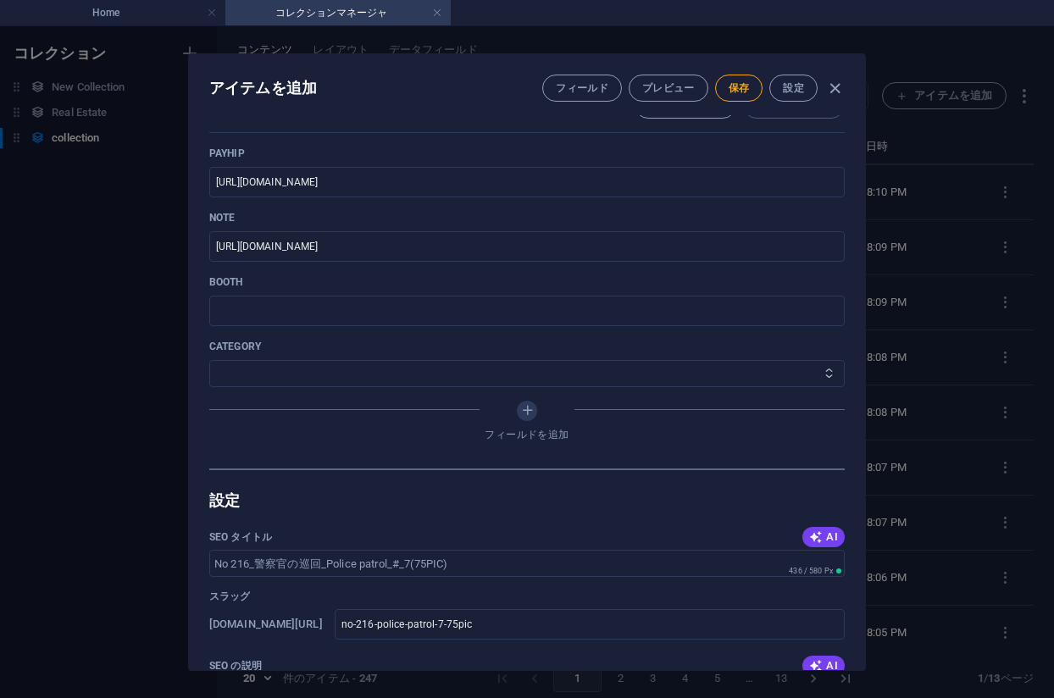
click at [320, 386] on select "その他 ジャマー_jammer レインコート_rain_coat ミリタリービキニ_military_bikini 体操選手_gymnast ドアの向こうのひ…" at bounding box center [527, 373] width 636 height 27
click at [209, 360] on select "その他 ジャマー_jammer レインコート_rain_coat ミリタリービキニ_military_bikini 体操選手_gymnast ドアの向こうのひ…" at bounding box center [527, 373] width 636 height 27
click at [747, 82] on span "保存" at bounding box center [739, 88] width 21 height 14
drag, startPoint x: 447, startPoint y: 121, endPoint x: 531, endPoint y: 158, distance: 91.8
click at [446, 122] on div "ギャラリー ここにファイルをドロップすると、すぐにアップロードされます すべて選択 削除" at bounding box center [527, 37] width 636 height 192
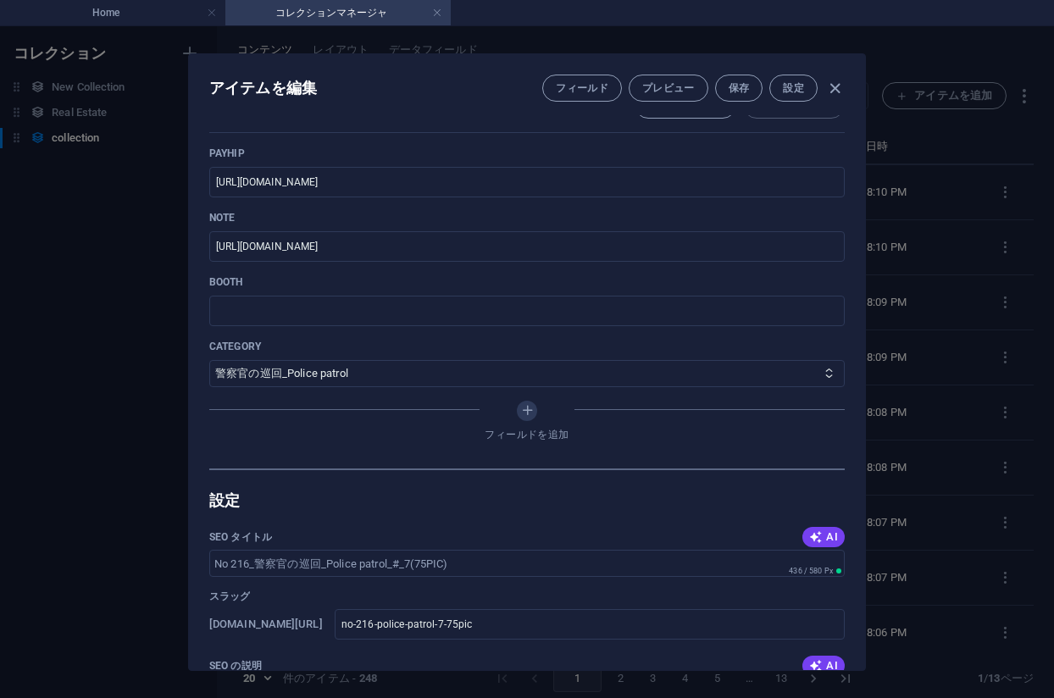
click at [925, 223] on div "アイテムを編集 フィールド プレビュー 保存 設定 Name No 216_警察官の巡回_Police patrol_#_7(75PIC) ​ Slug ww…" at bounding box center [527, 362] width 1054 height 672
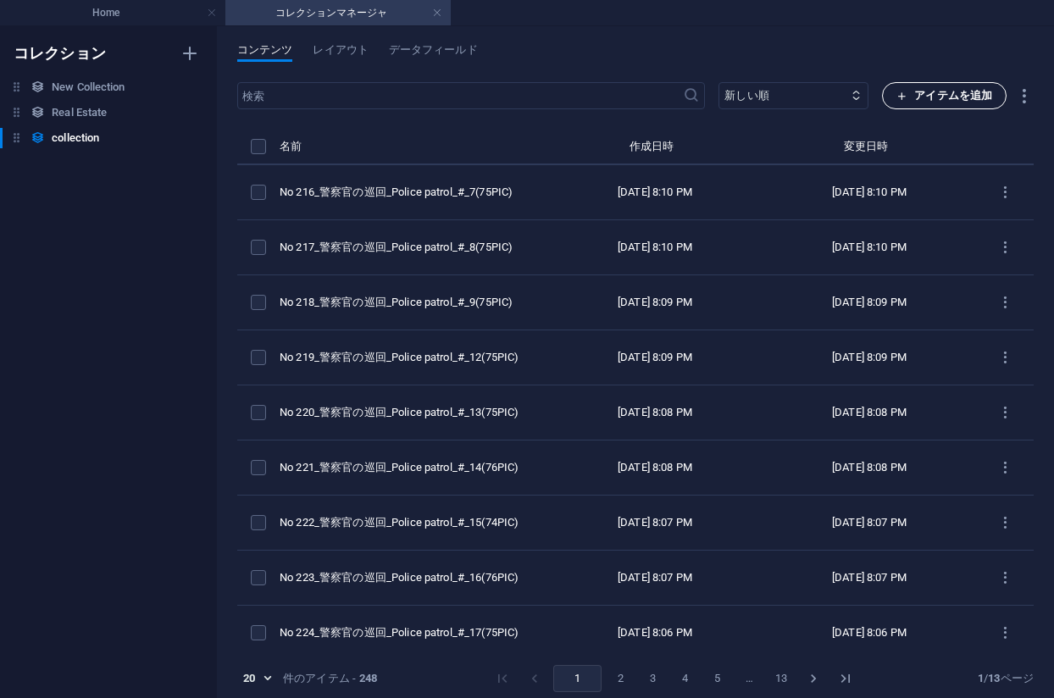
click at [906, 102] on span "アイテムを追加" at bounding box center [945, 96] width 96 height 20
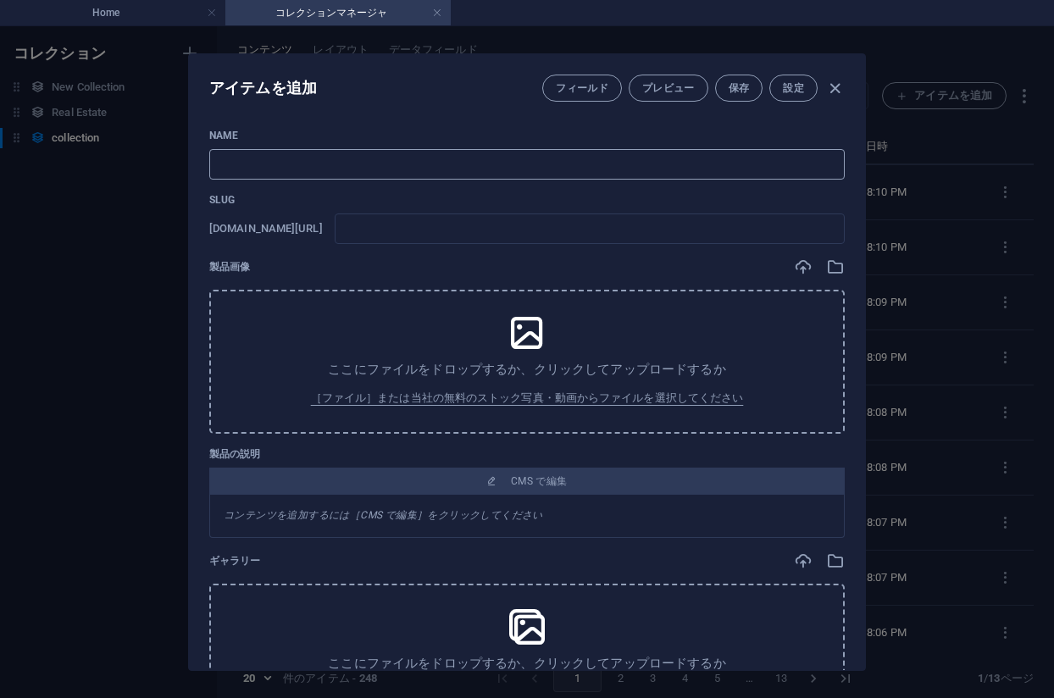
click at [453, 172] on input "text" at bounding box center [527, 164] width 636 height 31
paste input "No 215_警察官の巡回_Police patrol_#_5(77PIC)"
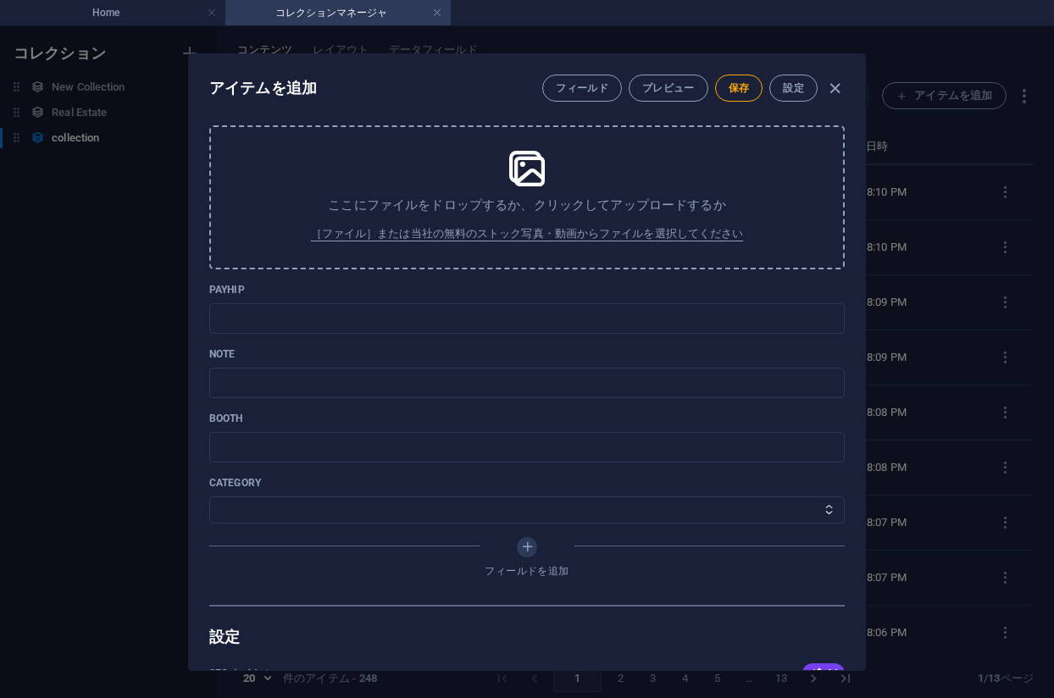
scroll to position [593, 0]
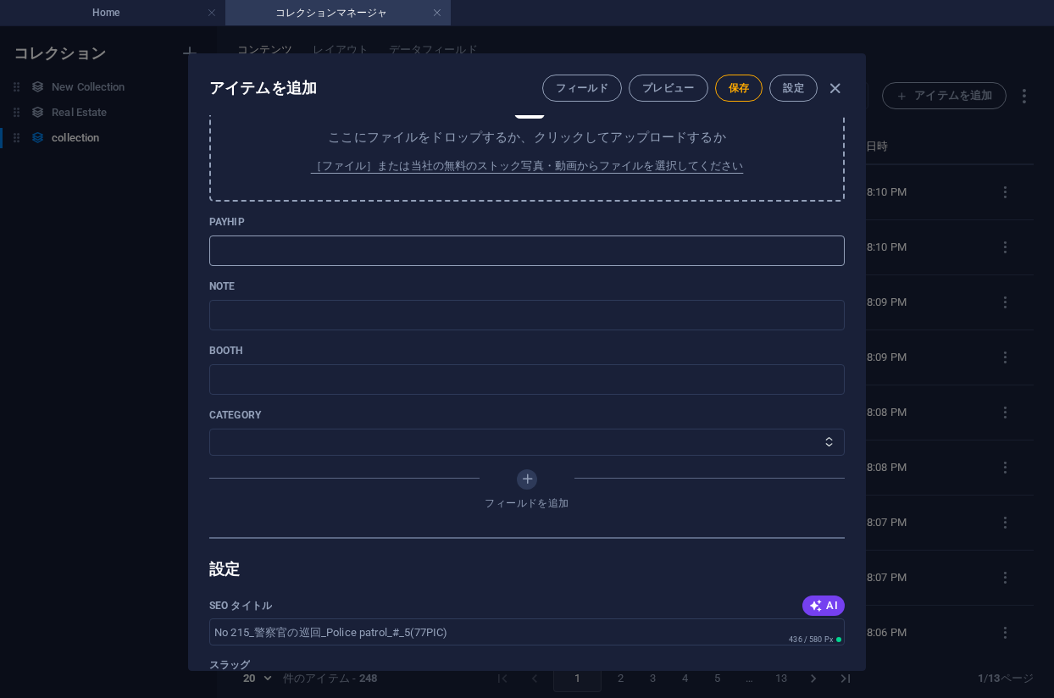
click at [328, 259] on input "text" at bounding box center [527, 251] width 636 height 31
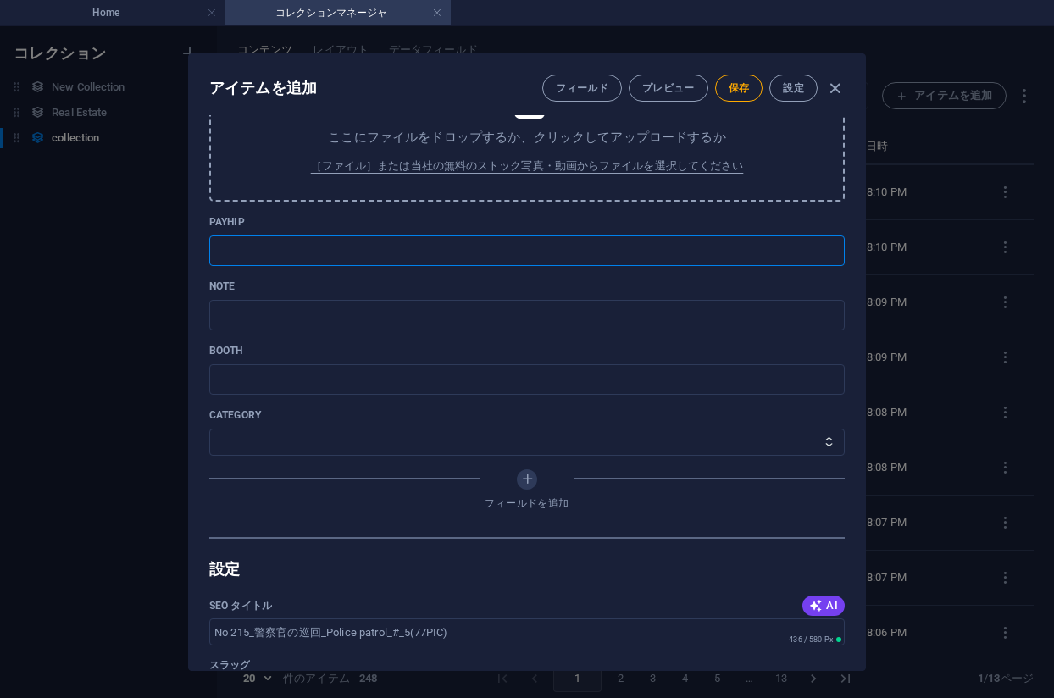
paste input "https://payhip.com/b/4j7Es"
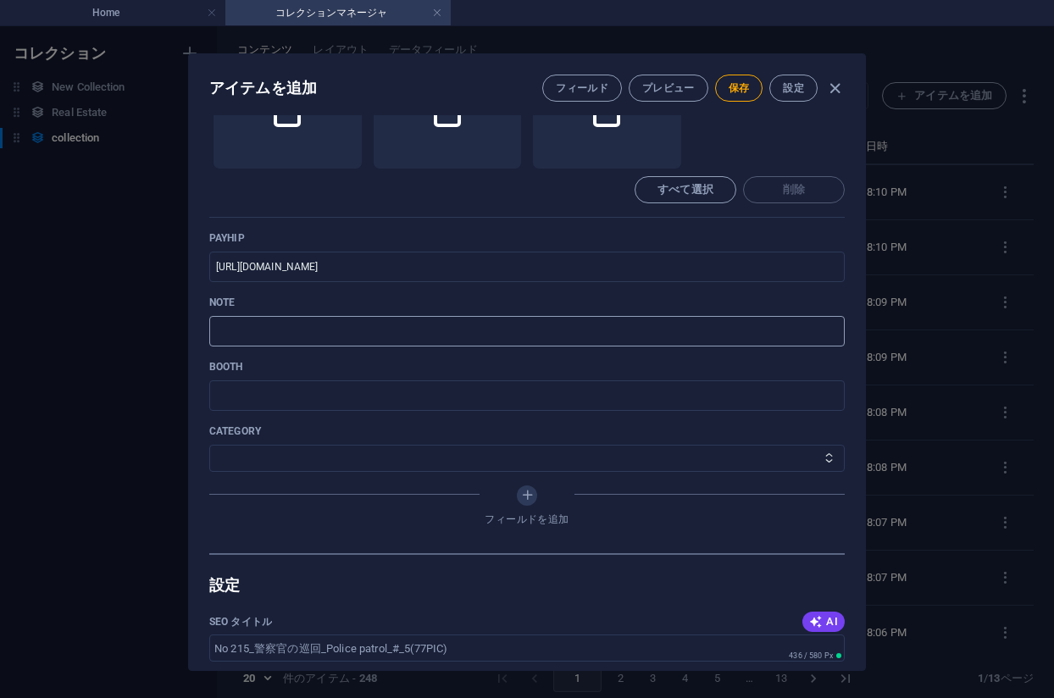
click at [364, 327] on input "text" at bounding box center [527, 331] width 636 height 31
paste input "https://note.com/agile_hippo6599/n/nb888ab067504?sub_rt=share_pb"
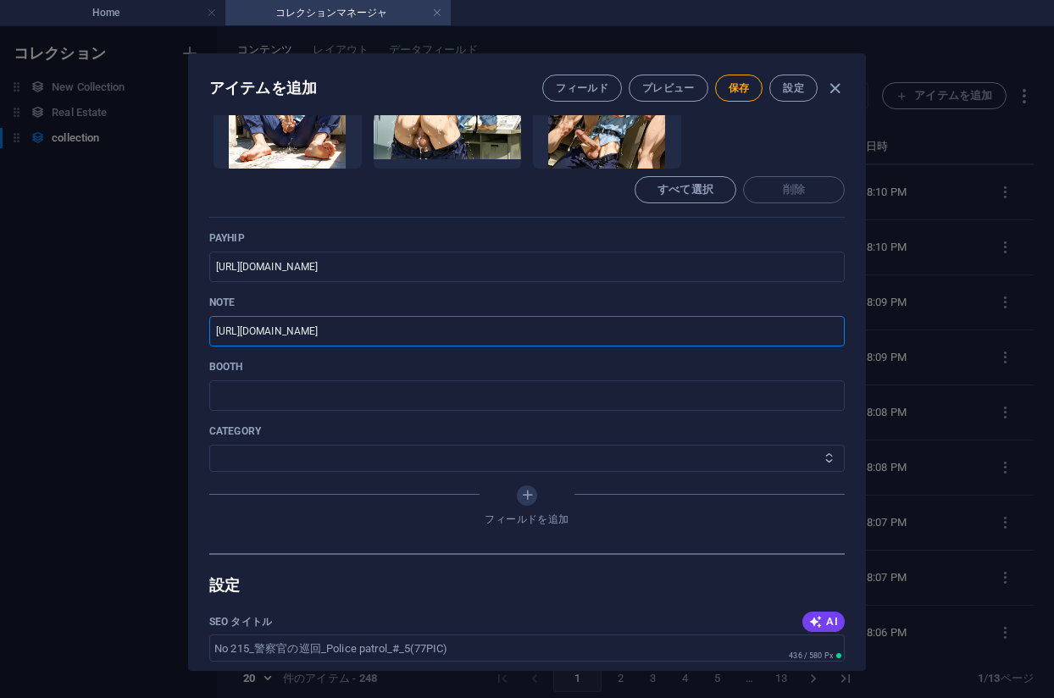
click at [274, 450] on select "その他 ジャマー_jammer レインコート_rain_coat ミリタリービキニ_military_bikini 体操選手_gymnast ドアの向こうのひ…" at bounding box center [527, 458] width 636 height 27
click at [209, 445] on select "その他 ジャマー_jammer レインコート_rain_coat ミリタリービキニ_military_bikini 体操選手_gymnast ドアの向こうのひ…" at bounding box center [527, 458] width 636 height 27
click at [733, 79] on button "保存" at bounding box center [739, 88] width 48 height 27
click at [471, 73] on div "アイテムを編集 フィールド プレビュー 保存 設定" at bounding box center [527, 84] width 676 height 61
click at [936, 204] on div "アイテムを編集 フィールド プレビュー 保存 設定 Name No 215_警察官の巡回_Police patrol_#_5(77PIC) ​ Slug ww…" at bounding box center [527, 362] width 1054 height 672
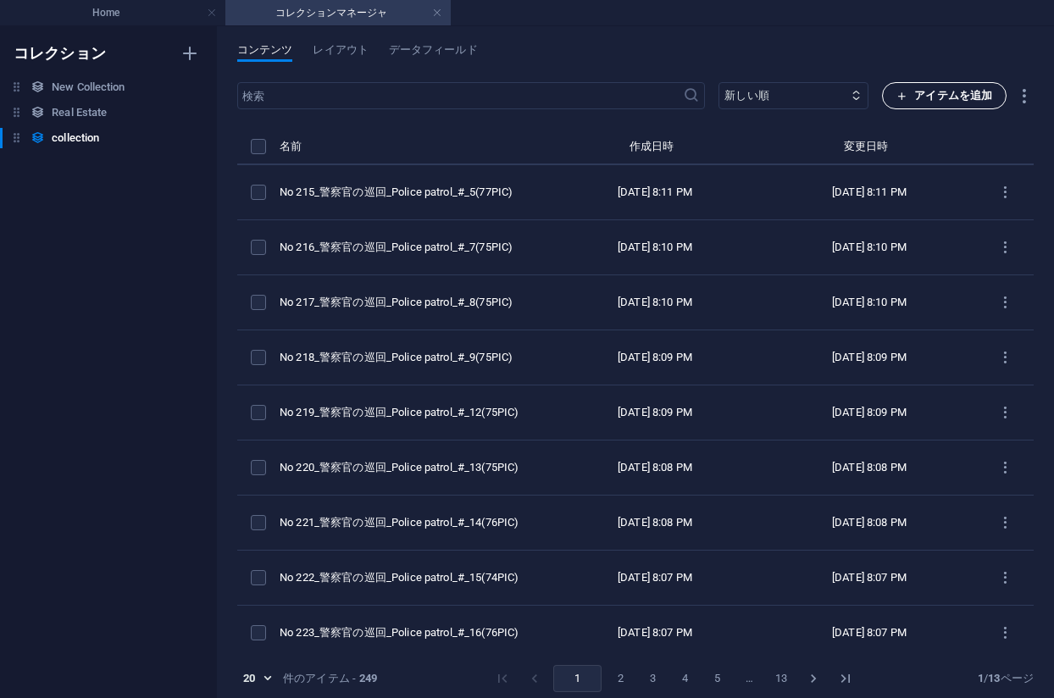
click at [920, 94] on span "アイテムを追加" at bounding box center [945, 96] width 96 height 20
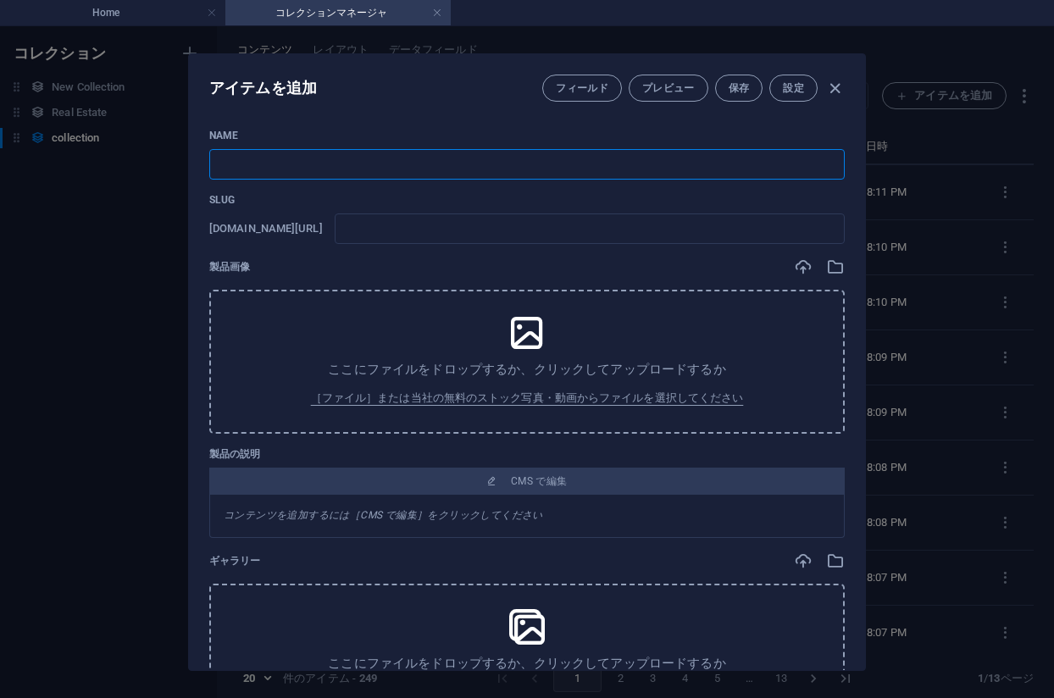
click at [426, 162] on input "text" at bounding box center [527, 164] width 636 height 31
paste input "No 214_警察官の巡回_Police patrol_#_4(75PIC)"
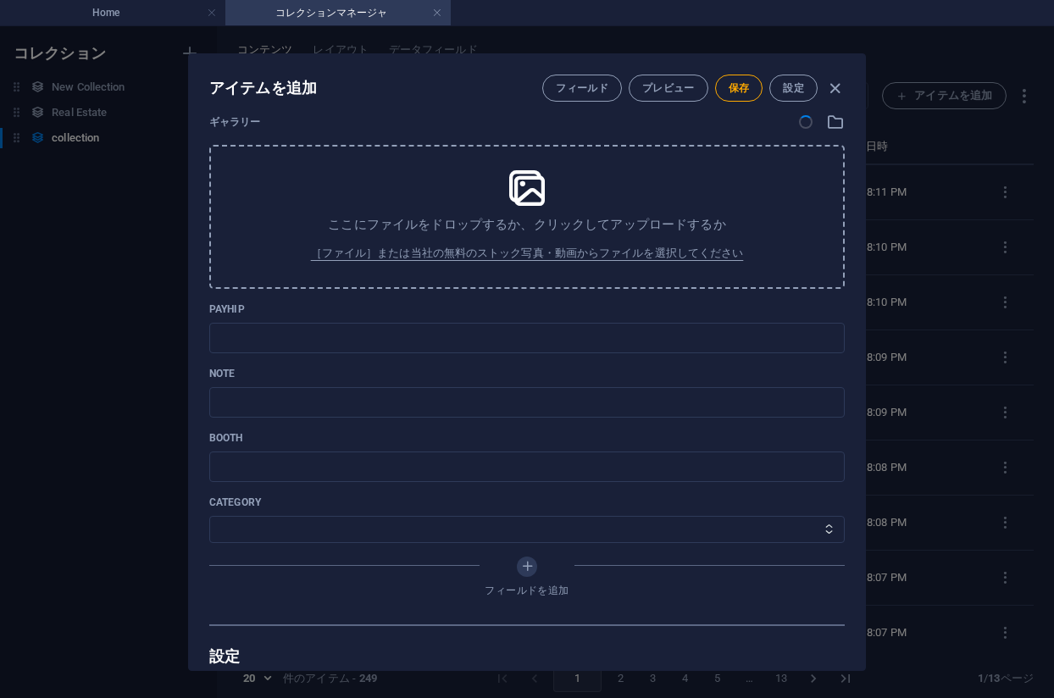
scroll to position [509, 0]
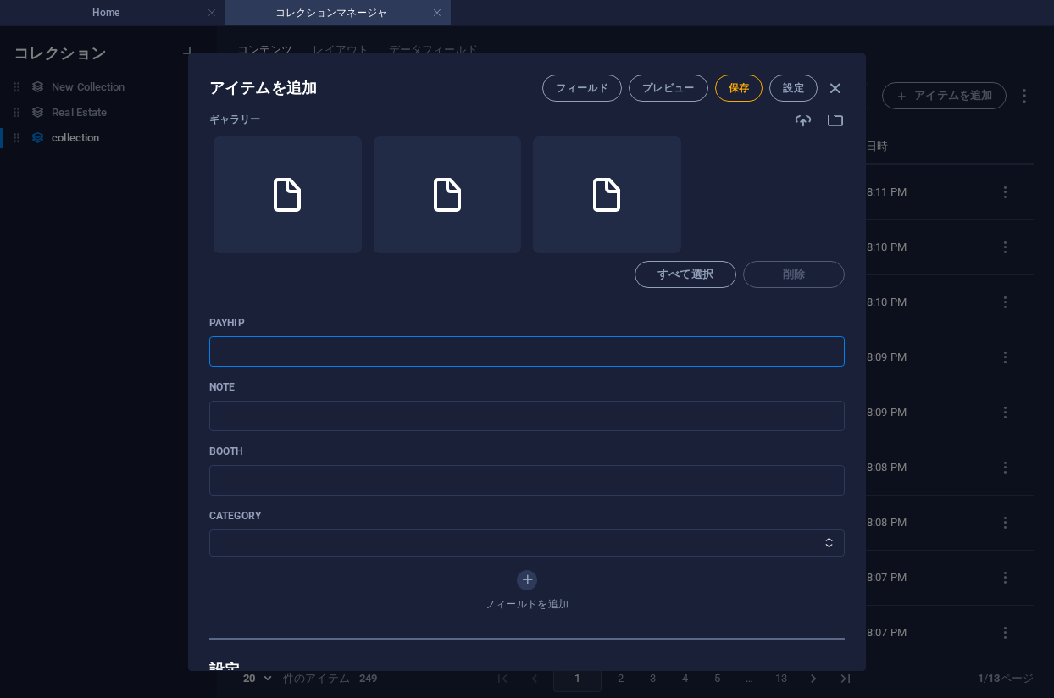
click at [424, 345] on input "text" at bounding box center [527, 351] width 636 height 31
paste input "https://payhip.com/b/oJrkP"
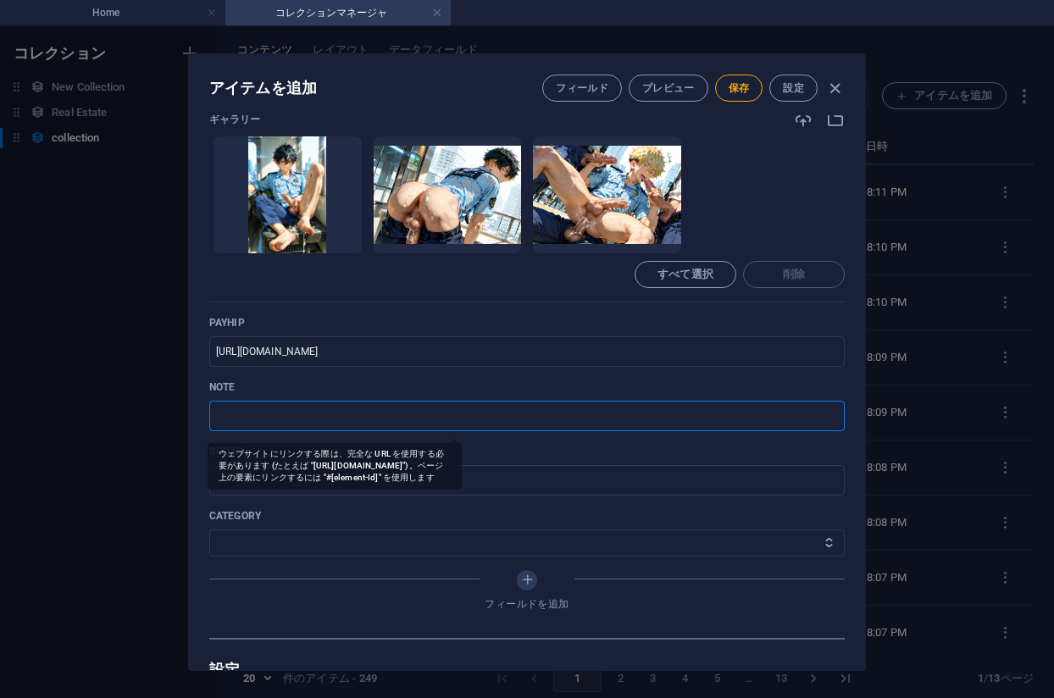
click at [315, 420] on input "text" at bounding box center [527, 416] width 636 height 31
paste input "https://note.com/agile_hippo6599/n/n90b03eeb292a?sub_rt=share_pb"
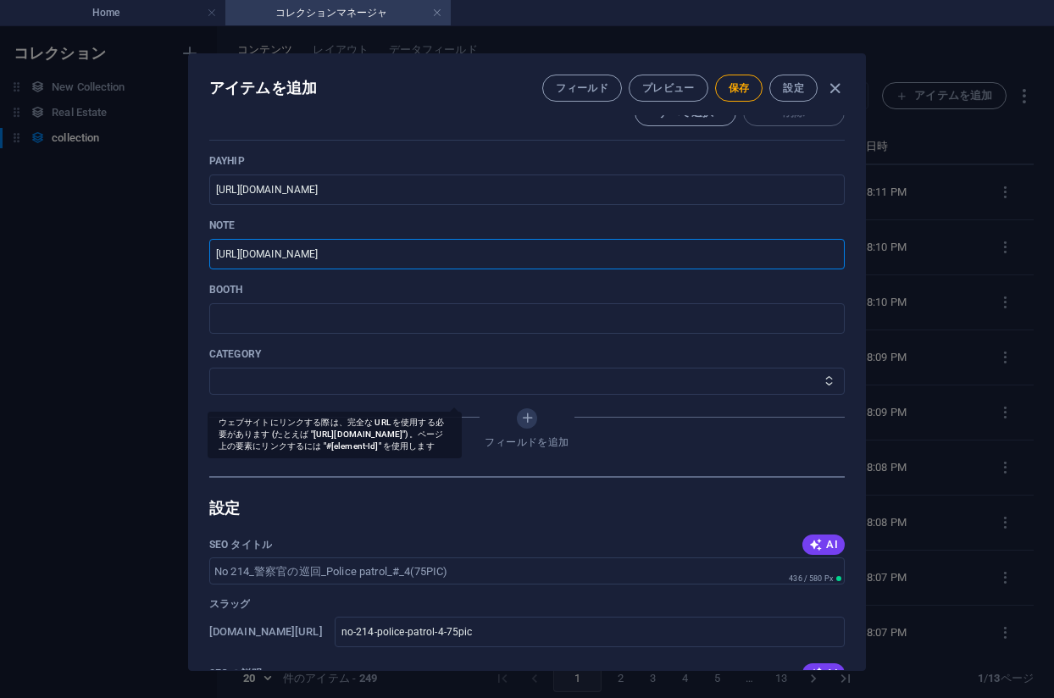
scroll to position [678, 0]
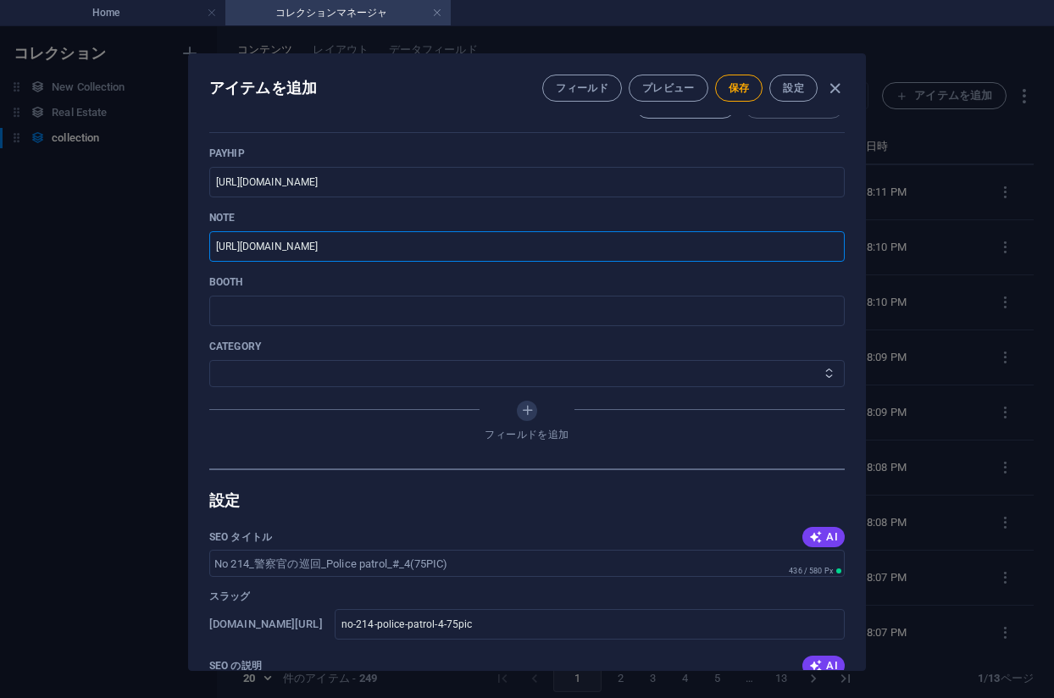
click at [394, 382] on select "その他 ジャマー_jammer レインコート_rain_coat ミリタリービキニ_military_bikini 体操選手_gymnast ドアの向こうのひ…" at bounding box center [527, 373] width 636 height 27
click at [209, 360] on select "その他 ジャマー_jammer レインコート_rain_coat ミリタリービキニ_military_bikini 体操選手_gymnast ドアの向こうのひ…" at bounding box center [527, 373] width 636 height 27
click at [735, 90] on span "保存" at bounding box center [739, 88] width 21 height 14
click at [465, 103] on div "アイテムを編集 フィールド プレビュー 保存 設定" at bounding box center [527, 84] width 676 height 61
click at [930, 295] on div "アイテムを編集 フィールド プレビュー 保存 設定 Name No 214_警察官の巡回_Police patrol_#_4(75PIC) ​ Slug ww…" at bounding box center [527, 362] width 1054 height 672
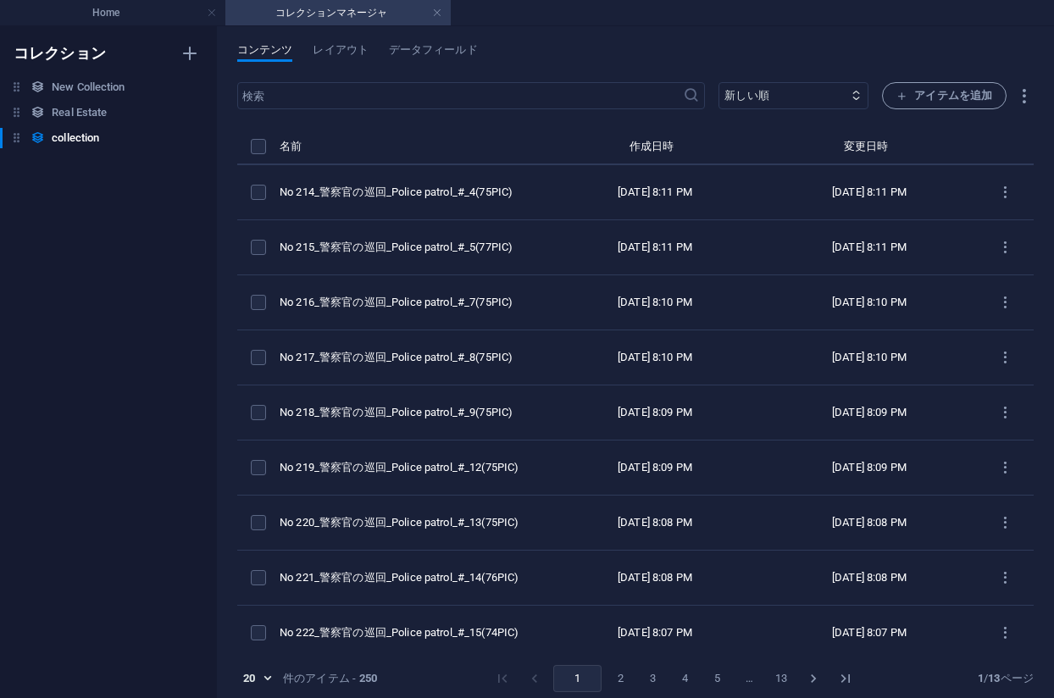
click at [889, 112] on div "​ 新しい順 古い順 最終変更 Name (昇順) Name (降順) Slug (昇順) Slug (降順) category (昇順) category …" at bounding box center [635, 394] width 797 height 624
click at [906, 97] on span "アイテムを追加" at bounding box center [945, 96] width 96 height 20
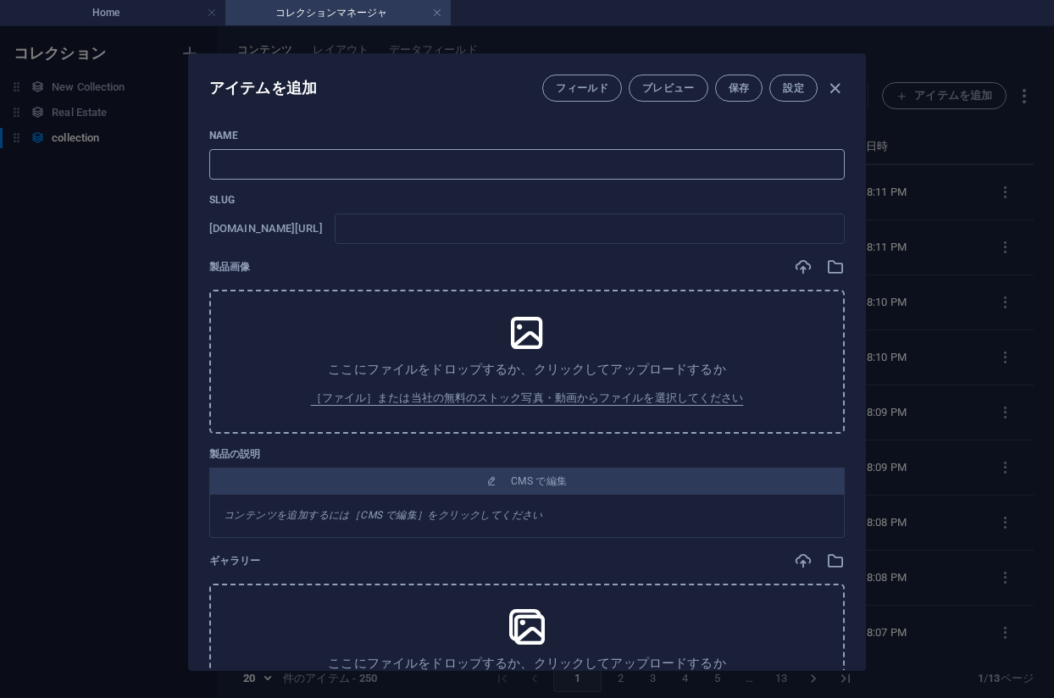
click at [528, 160] on input "text" at bounding box center [527, 164] width 636 height 31
paste input "No 213_警察官の巡回_Police patrol_#_3(75PIC)"
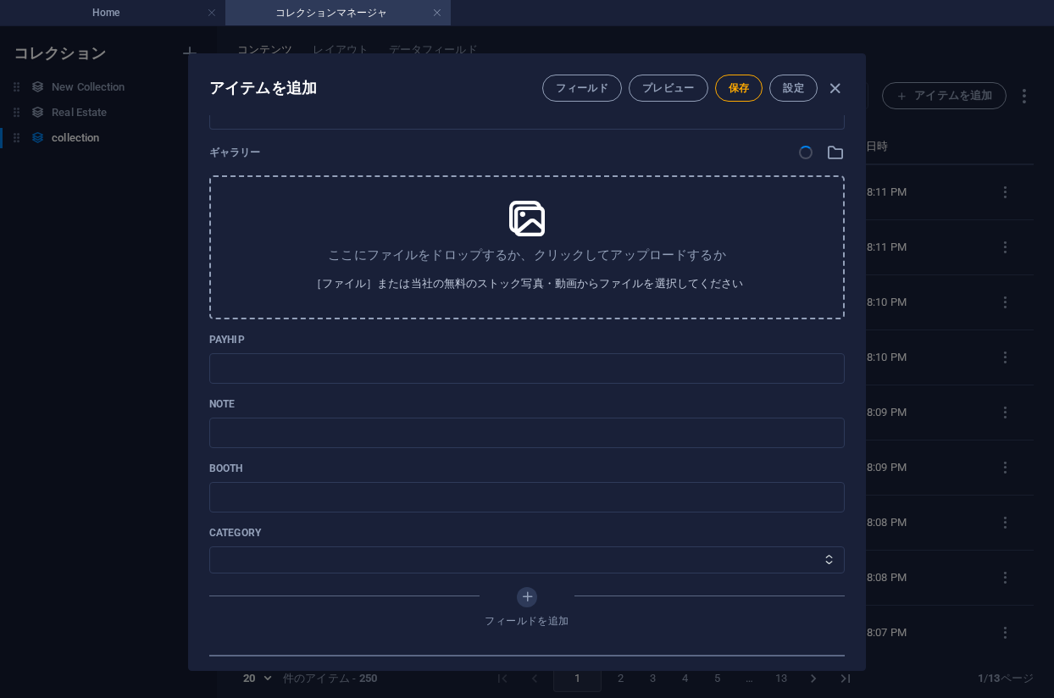
scroll to position [509, 0]
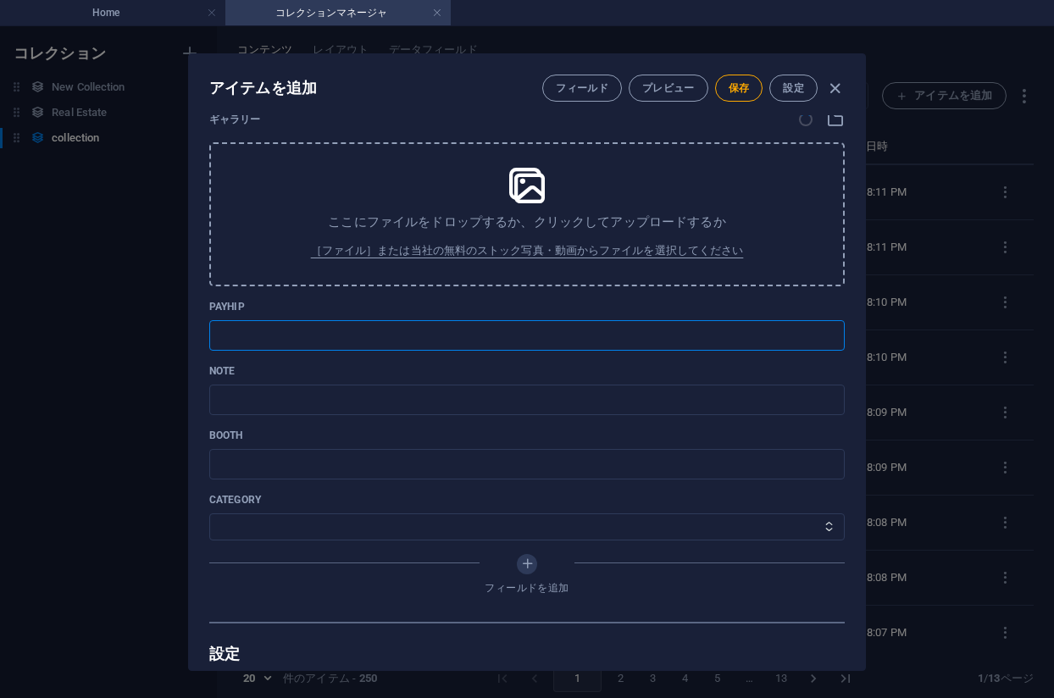
click at [420, 333] on input "text" at bounding box center [527, 335] width 636 height 31
paste input "https://payhip.com/b/Gu5lJ"
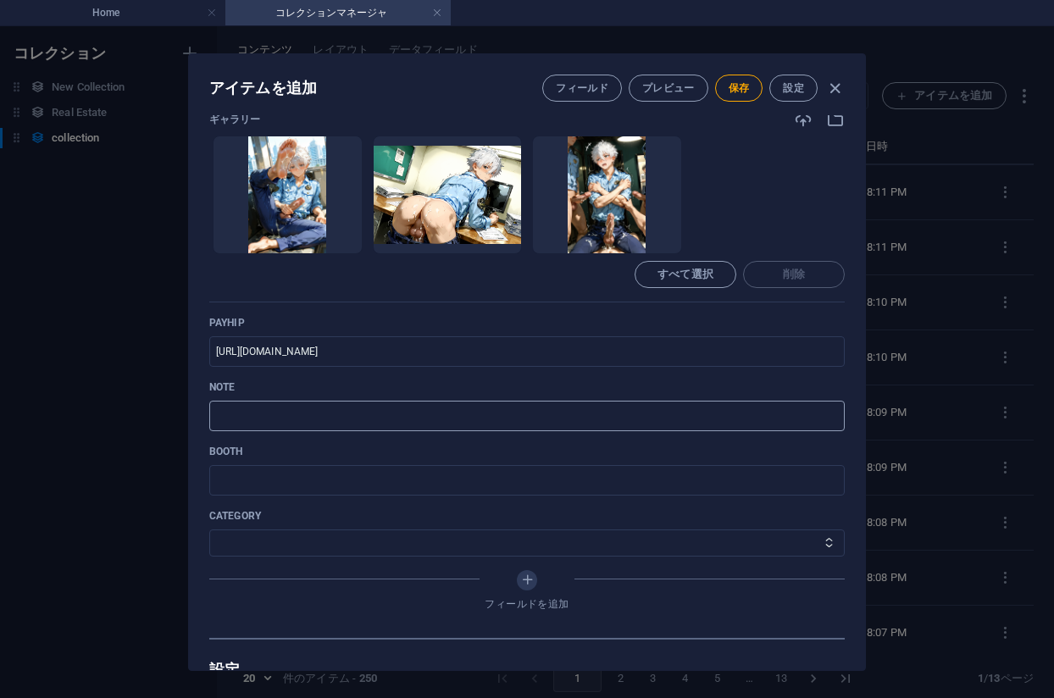
click at [371, 409] on input "text" at bounding box center [527, 416] width 636 height 31
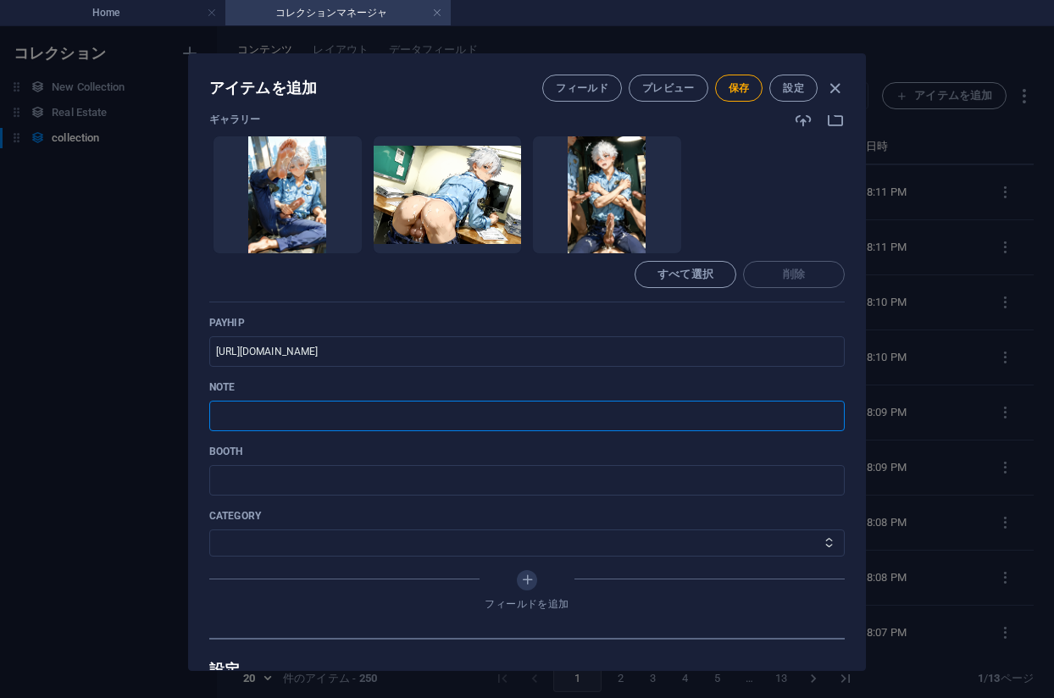
paste input "https://note.com/agile_hippo6599/n/n774cdcce7463?sub_rt=share_pb"
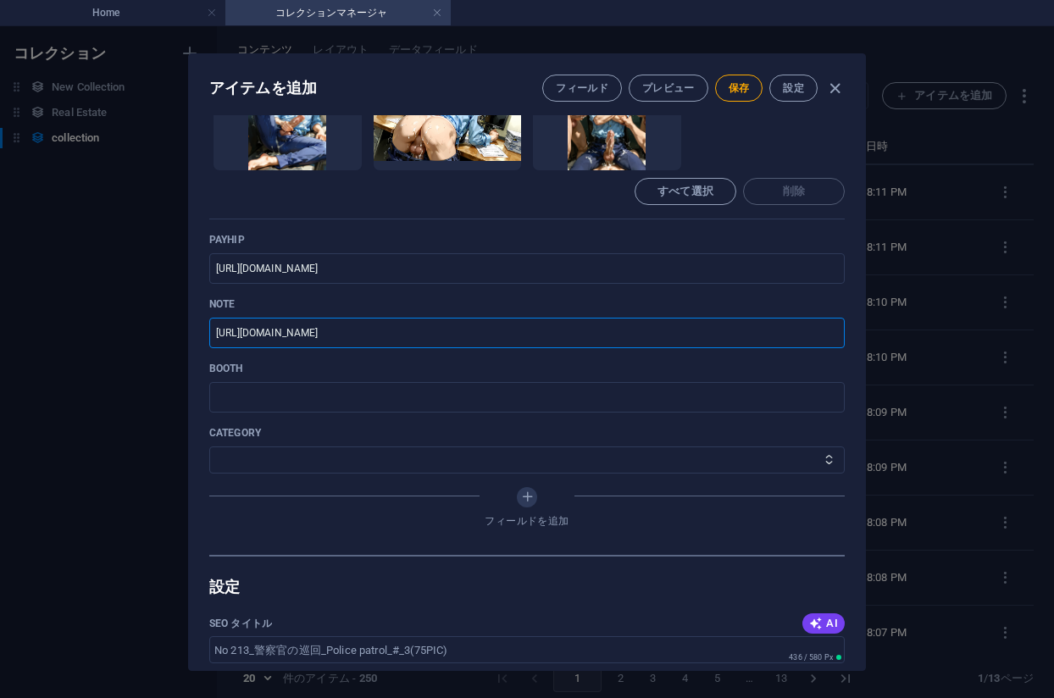
scroll to position [763, 0]
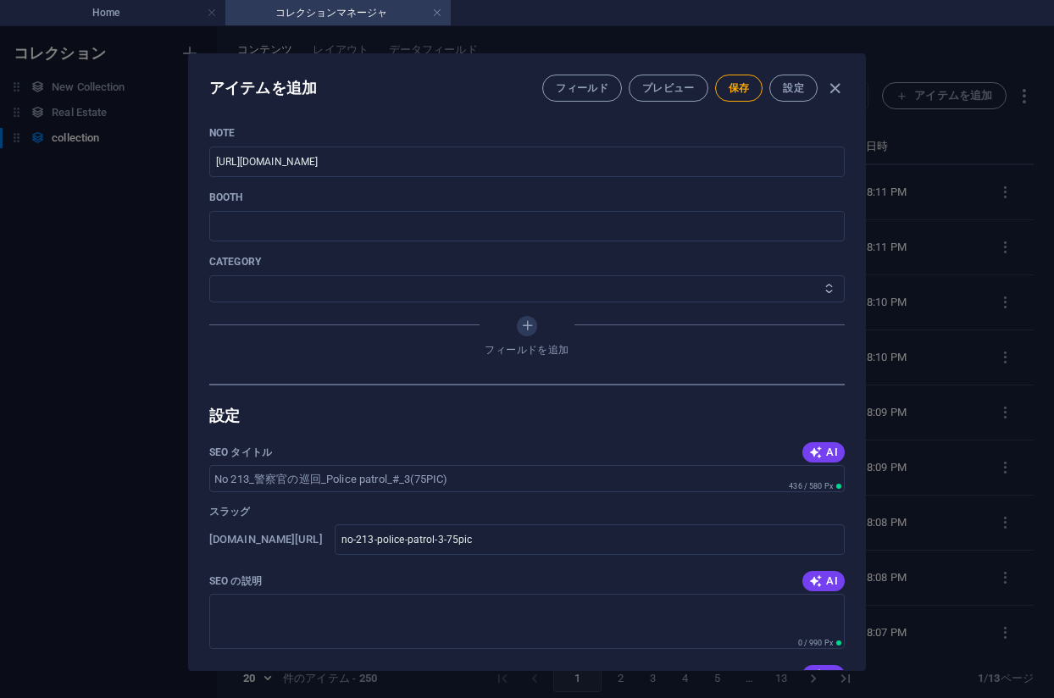
click at [325, 284] on select "その他 ジャマー_jammer レインコート_rain_coat ミリタリービキニ_military_bikini 体操選手_gymnast ドアの向こうのひ…" at bounding box center [527, 288] width 636 height 27
click at [209, 275] on select "その他 ジャマー_jammer レインコート_rain_coat ミリタリービキニ_military_bikini 体操選手_gymnast ドアの向こうのひ…" at bounding box center [527, 288] width 636 height 27
click at [736, 87] on span "保存" at bounding box center [739, 88] width 21 height 14
click at [420, 88] on div "アイテムを編集 フィールド プレビュー 保存 設定" at bounding box center [527, 84] width 676 height 61
click at [987, 248] on div "アイテムを編集 フィールド プレビュー 保存 設定 Name No 213_警察官の巡回_Police patrol_#_3(75PIC) ​ Slug ww…" at bounding box center [527, 362] width 1054 height 672
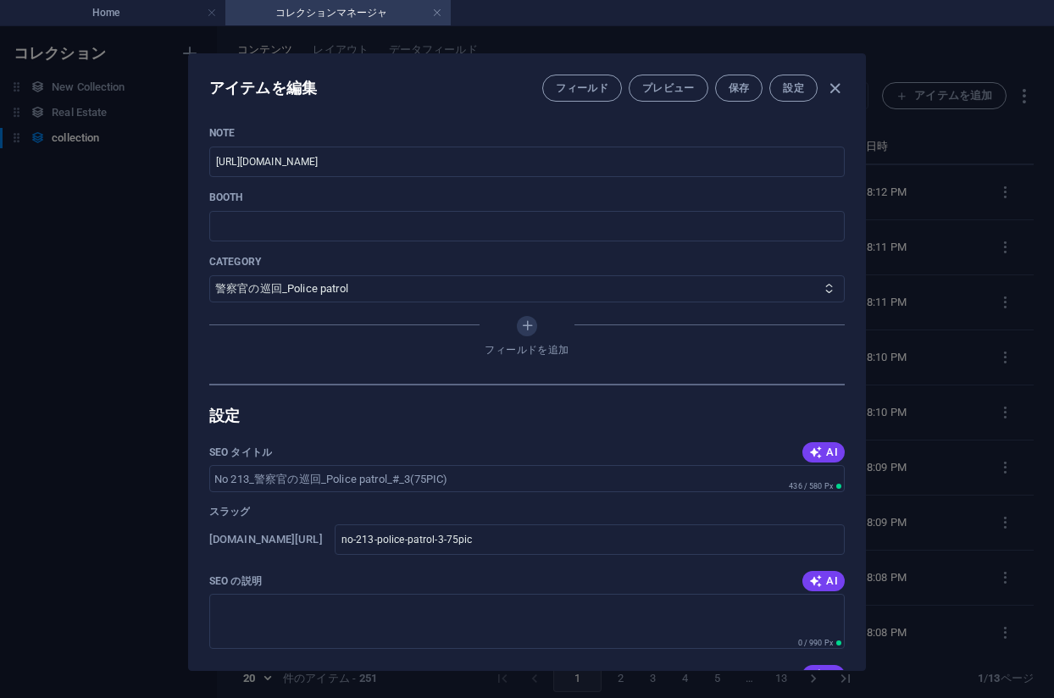
scroll to position [680, 0]
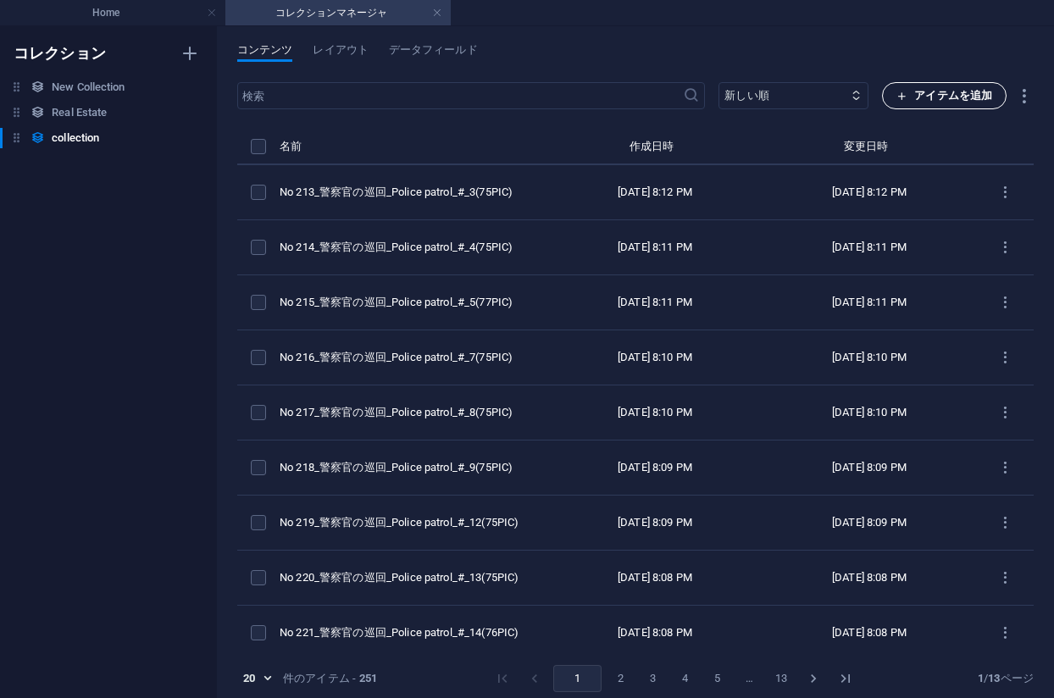
click at [898, 105] on span "アイテムを追加" at bounding box center [945, 96] width 96 height 20
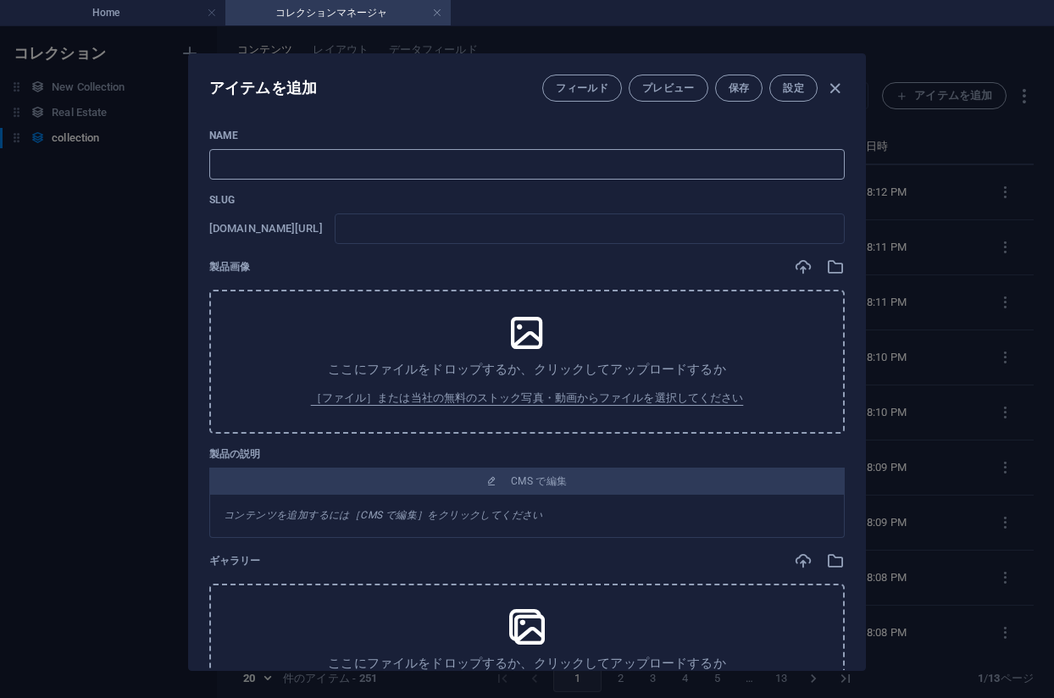
click at [525, 170] on input "text" at bounding box center [527, 164] width 636 height 31
paste input "No 212_警察官の巡回_Police patrol_#_2(75PIC)"
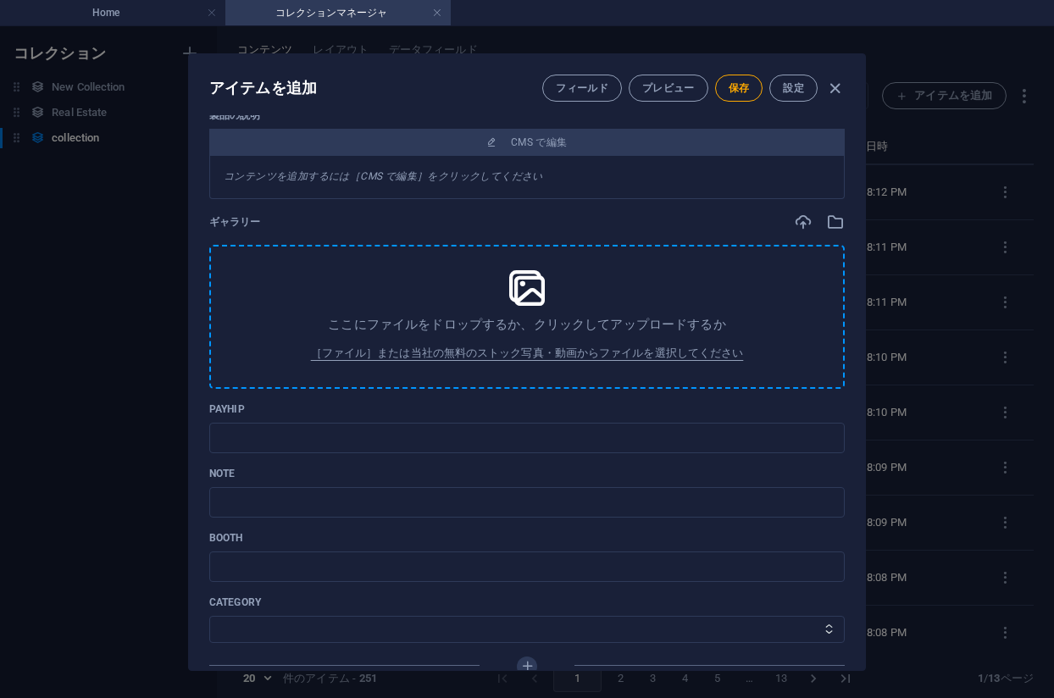
scroll to position [406, 0]
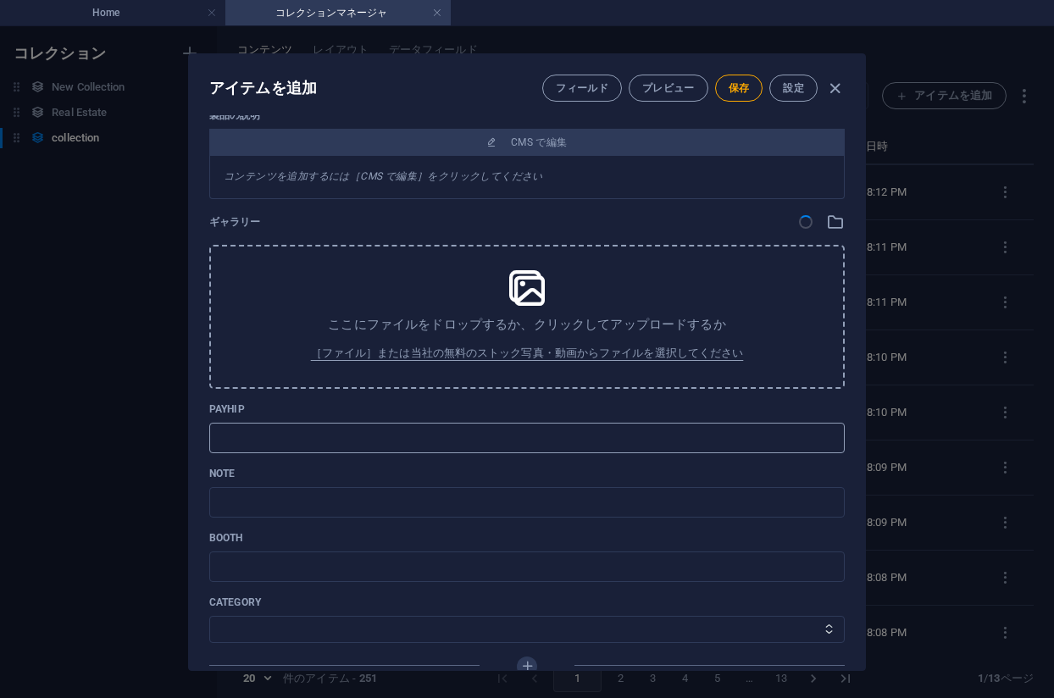
click at [375, 434] on input "text" at bounding box center [527, 438] width 636 height 31
paste input "https://payhip.com/b/YvTAF"
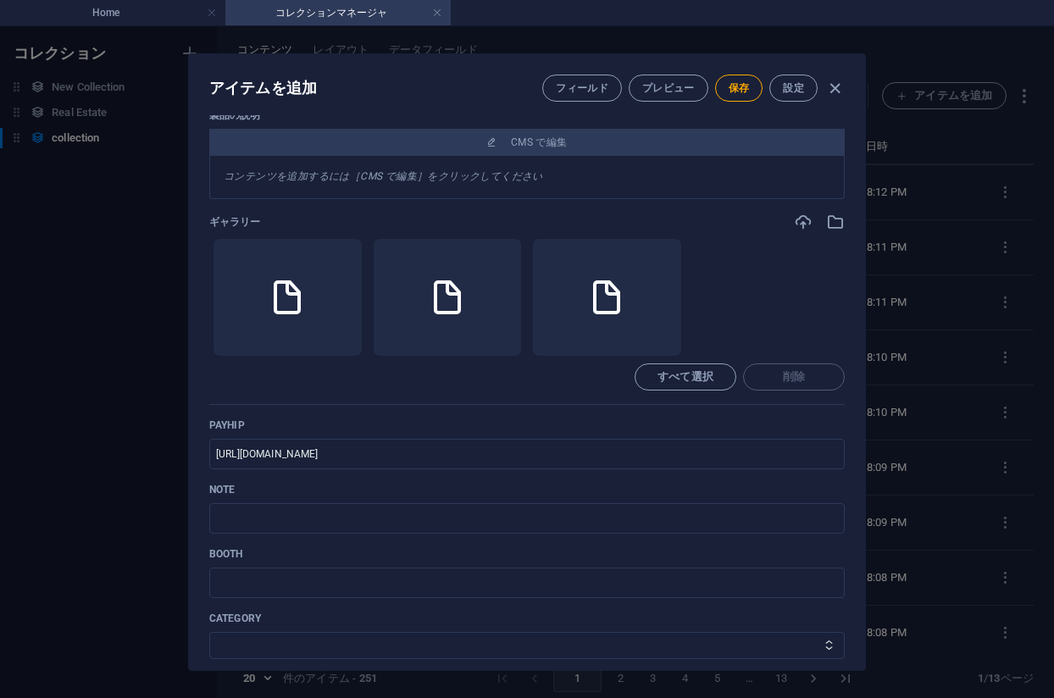
click at [319, 490] on p "note" at bounding box center [527, 490] width 636 height 14
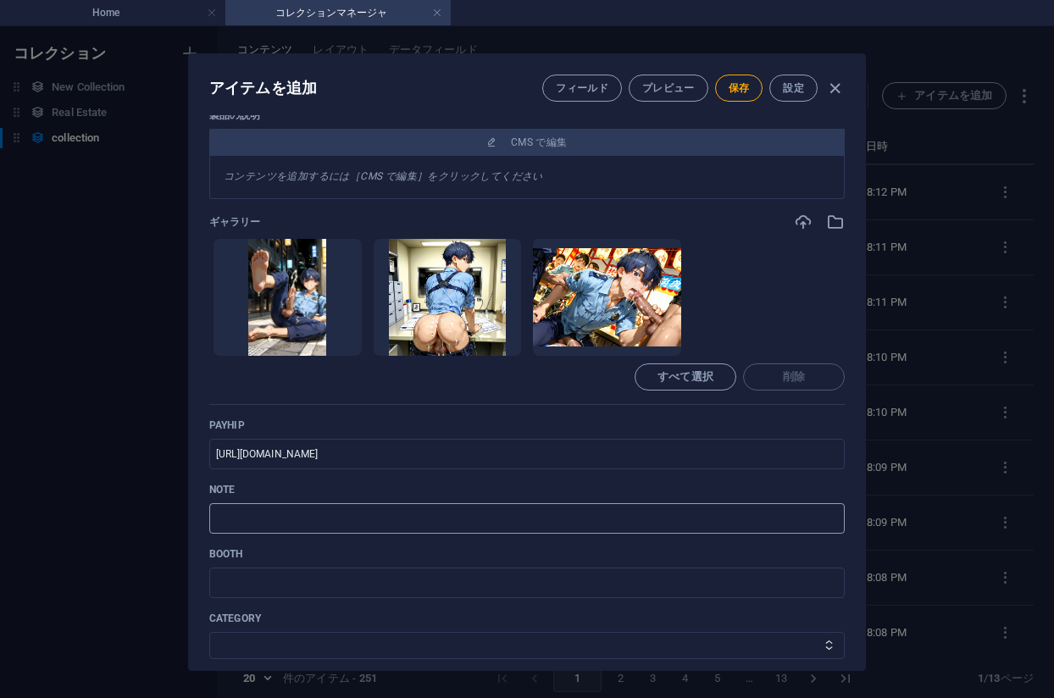
click at [338, 520] on input "text" at bounding box center [527, 518] width 636 height 31
paste input "https://note.com/agile_hippo6599/n/nb9fa469cda09?sub_rt=share_pb"
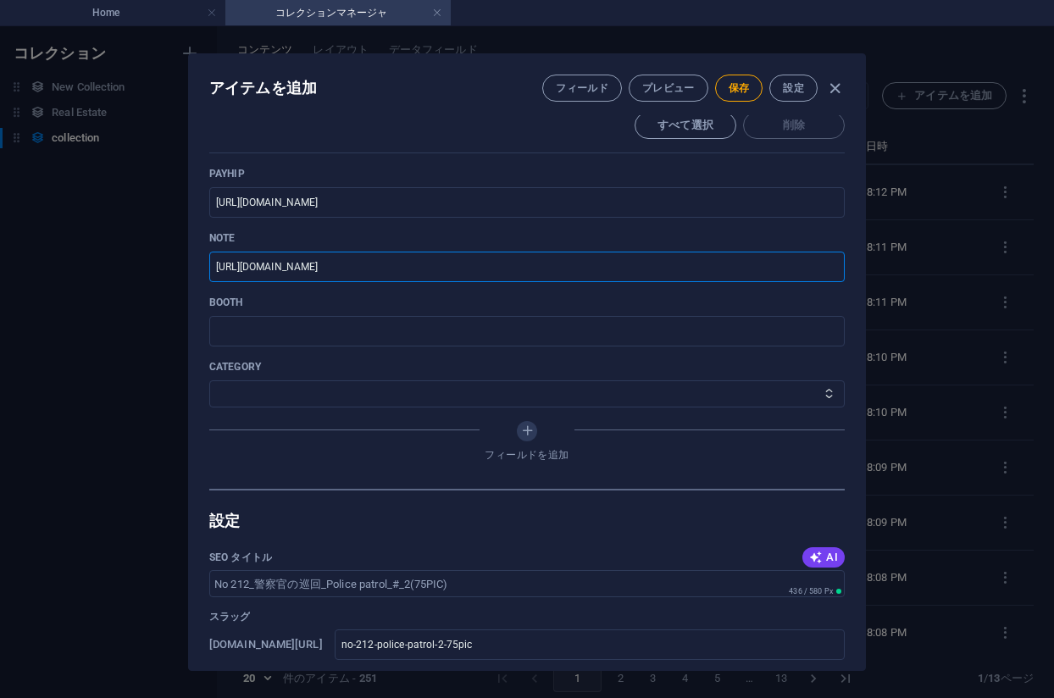
scroll to position [660, 0]
click at [301, 376] on div "category その他 ジャマー_jammer レインコート_rain_coat ミリタリービキニ_military_bikini 体操選手_gymnast…" at bounding box center [527, 381] width 636 height 47
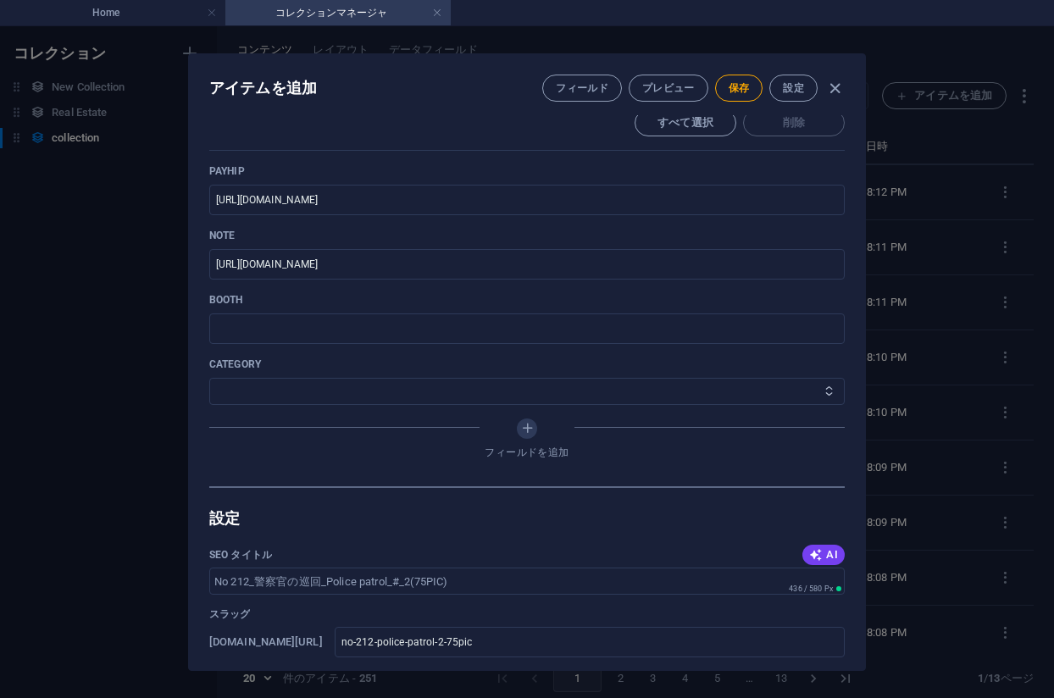
click at [303, 388] on select "その他 ジャマー_jammer レインコート_rain_coat ミリタリービキニ_military_bikini 体操選手_gymnast ドアの向こうのひ…" at bounding box center [527, 391] width 636 height 27
click at [209, 378] on select "その他 ジャマー_jammer レインコート_rain_coat ミリタリービキニ_military_bikini 体操選手_gymnast ドアの向こうのひ…" at bounding box center [527, 391] width 636 height 27
click at [741, 86] on span "保存" at bounding box center [739, 88] width 21 height 14
click at [444, 95] on div "アイテムを編集 フィールド プレビュー 保存 設定" at bounding box center [527, 84] width 676 height 61
click at [1012, 317] on div "アイテムを編集 フィールド プレビュー 保存 設定 Name No 212_警察官の巡回_Police patrol_#_2(75PIC) ​ Slug ww…" at bounding box center [527, 362] width 1054 height 672
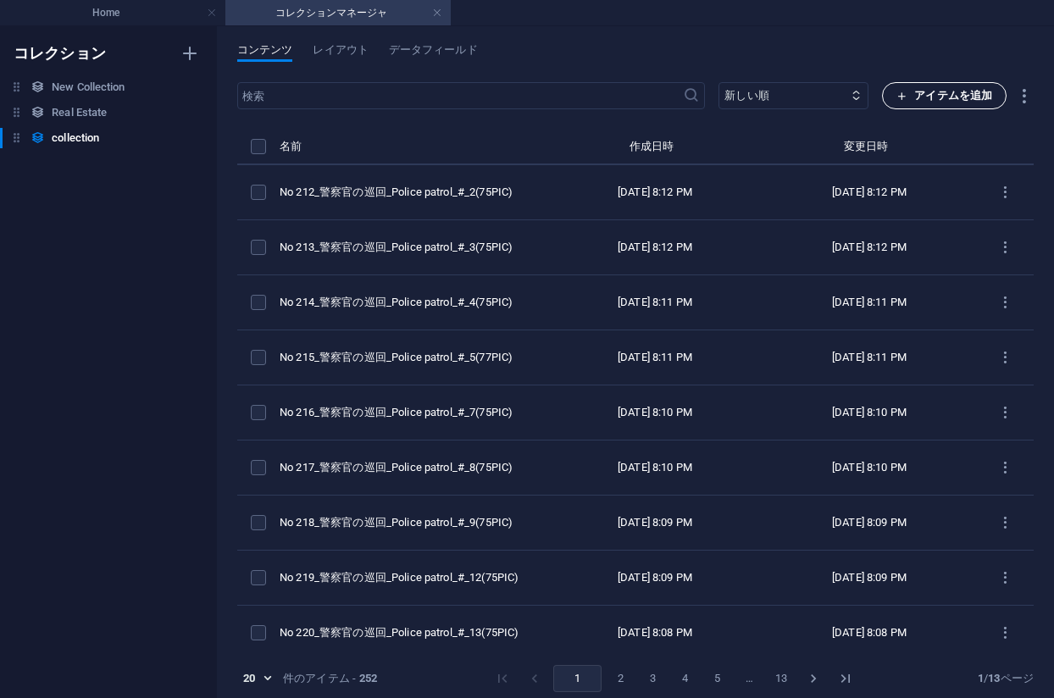
click at [898, 91] on icon "button" at bounding box center [902, 96] width 11 height 11
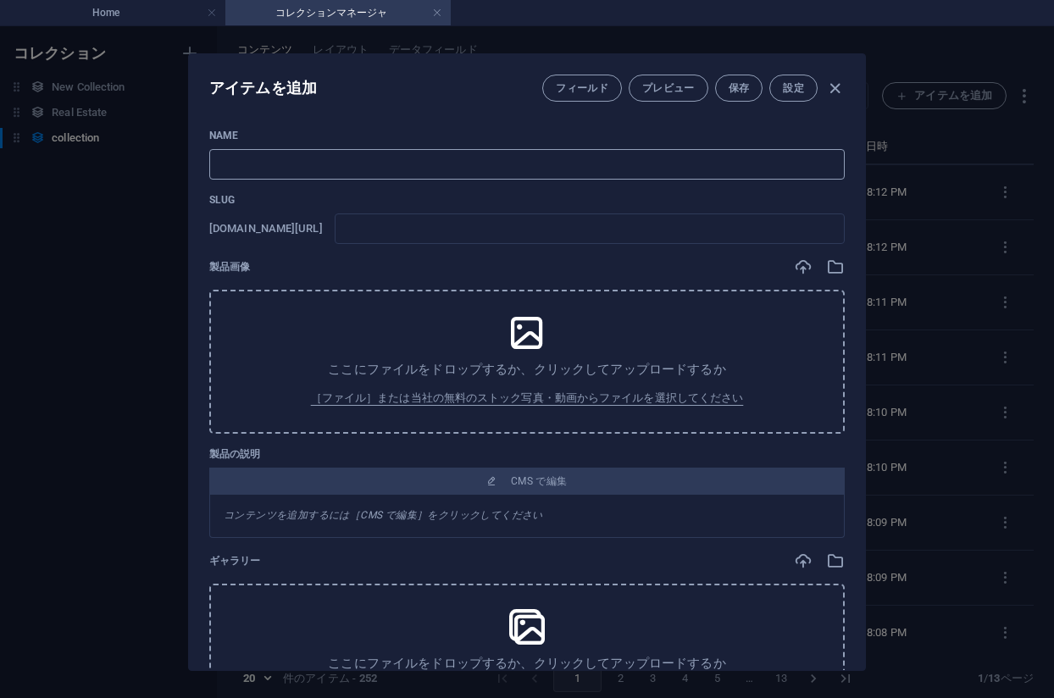
click at [427, 165] on input "text" at bounding box center [527, 164] width 636 height 31
paste input "No 211_警察官の巡回_Police patrol_#_1(76PIC)"
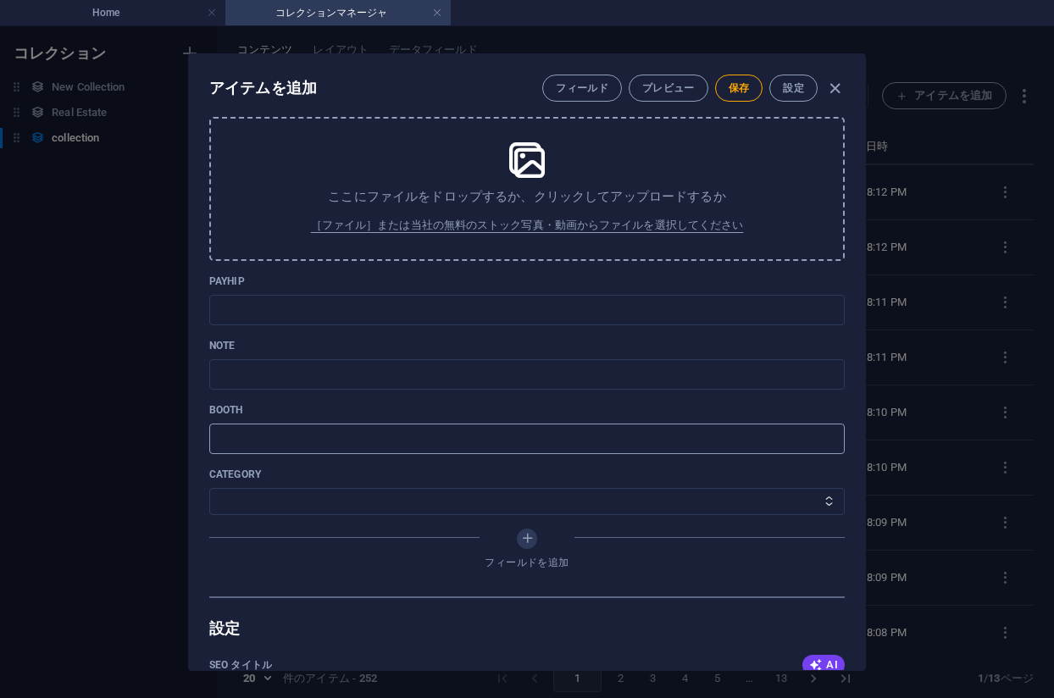
scroll to position [593, 0]
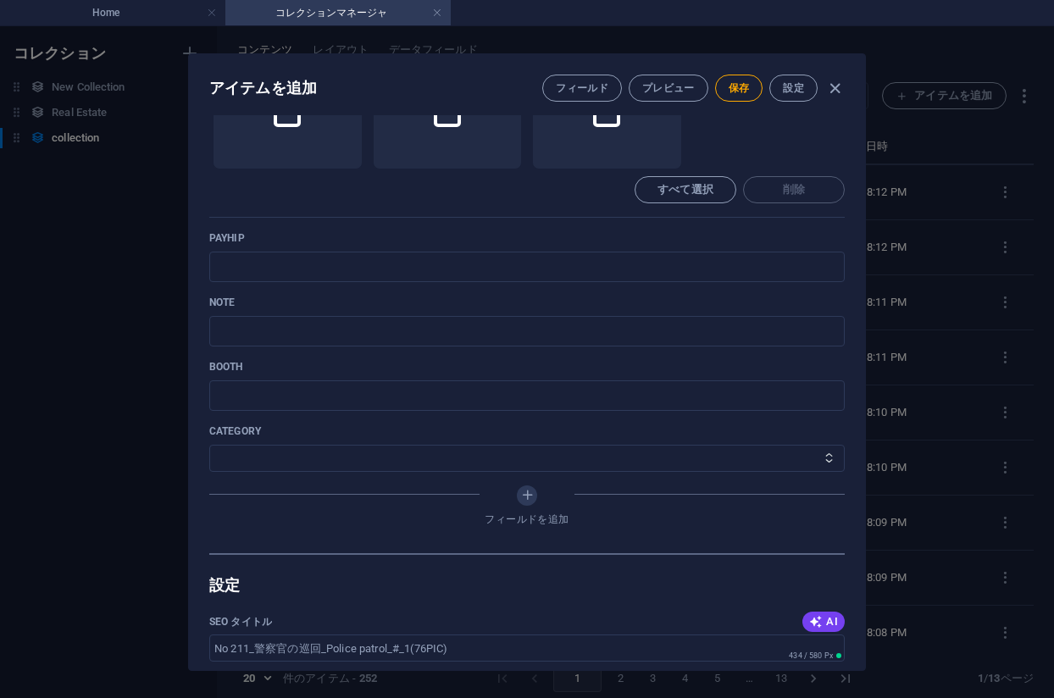
click at [334, 240] on p "payhip" at bounding box center [527, 238] width 636 height 14
click at [335, 259] on input "text" at bounding box center [527, 267] width 636 height 31
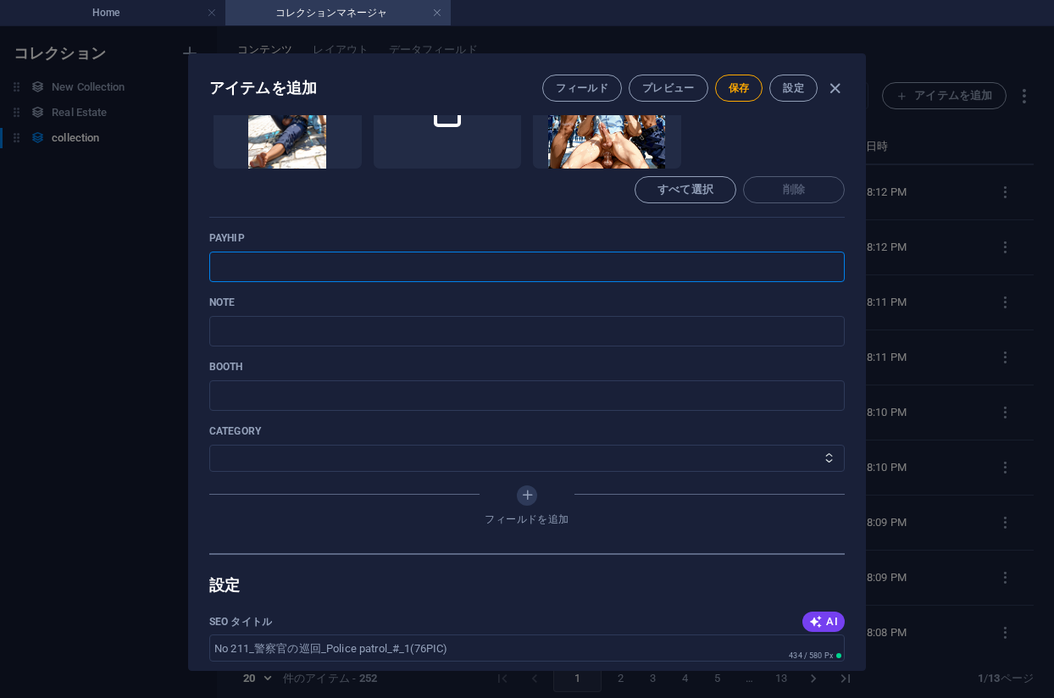
paste input "https://payhip.com/b/MaoVq"
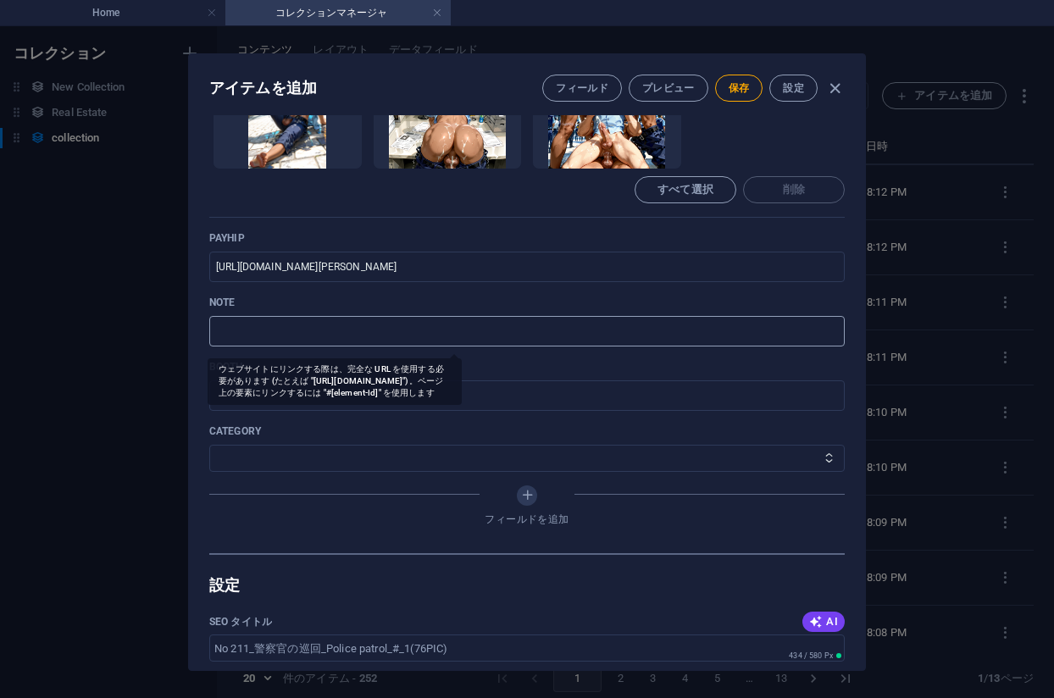
click at [380, 338] on input "text" at bounding box center [527, 331] width 636 height 31
paste input "https://note.com/agile_hippo6599/n/n863f2f0f23b0?sub_rt=share_pb"
click at [308, 449] on select "その他 ジャマー_jammer レインコート_rain_coat ミリタリービキニ_military_bikini 体操選手_gymnast ドアの向こうのひ…" at bounding box center [527, 458] width 636 height 27
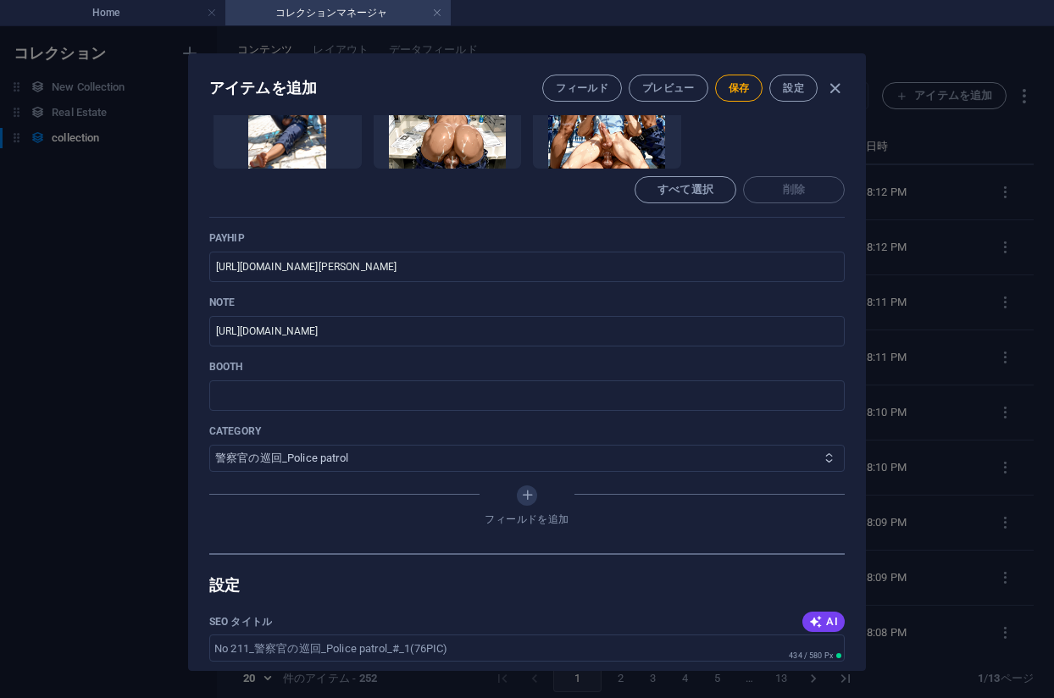
click at [209, 445] on select "その他 ジャマー_jammer レインコート_rain_coat ミリタリービキニ_military_bikini 体操選手_gymnast ドアの向こうのひ…" at bounding box center [527, 458] width 636 height 27
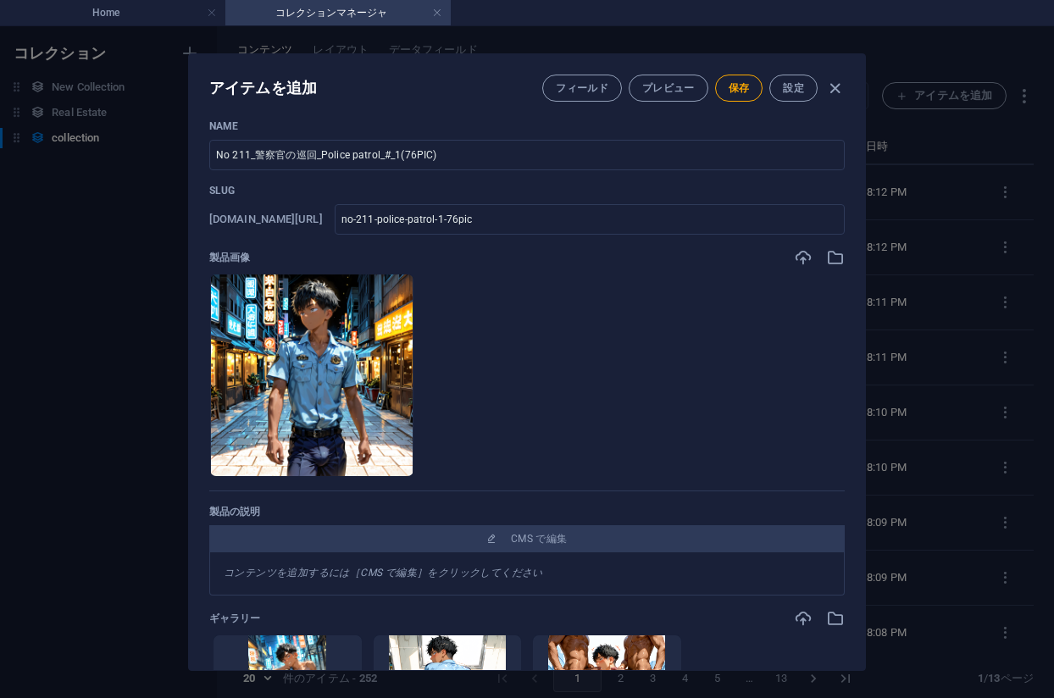
scroll to position [0, 0]
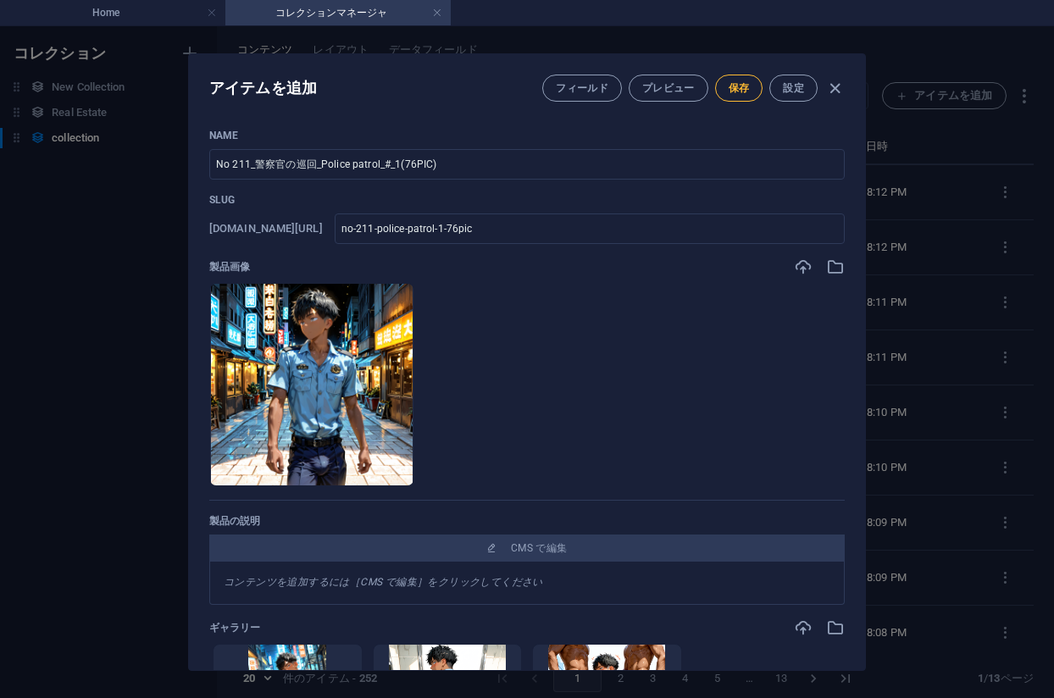
click at [730, 94] on button "保存" at bounding box center [739, 88] width 48 height 27
click at [904, 351] on div "アイテムを編集 フィールド プレビュー 保存 設定 Name No 211_警察官の巡回_Police patrol_#_1(76PIC) ​ Slug ww…" at bounding box center [527, 362] width 1054 height 672
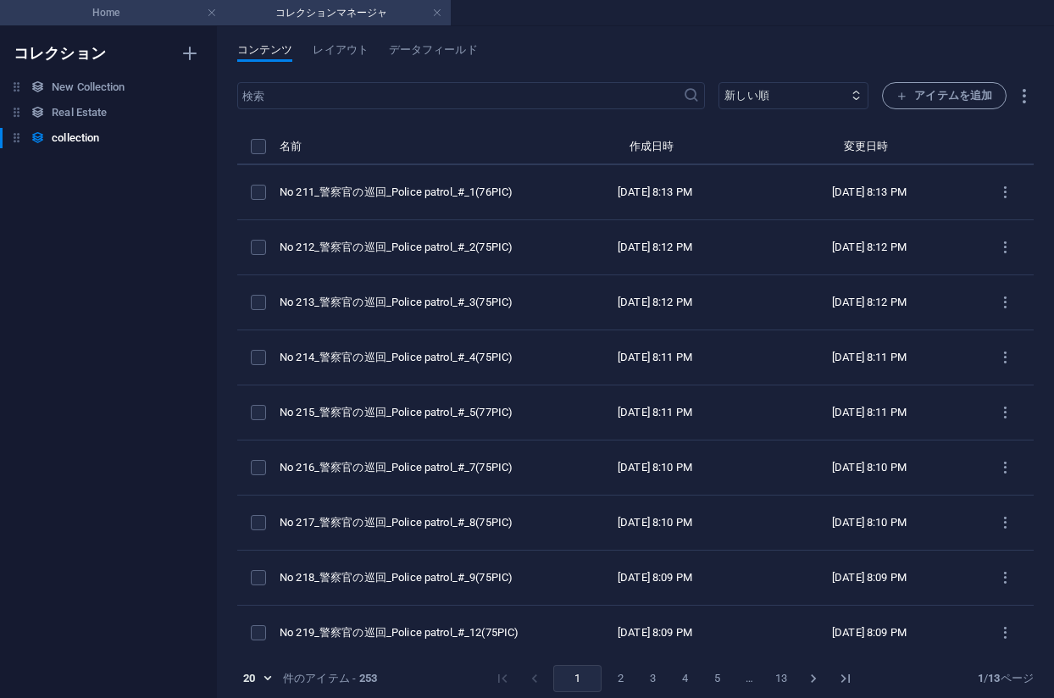
click at [154, 8] on h4 "Home" at bounding box center [112, 12] width 225 height 19
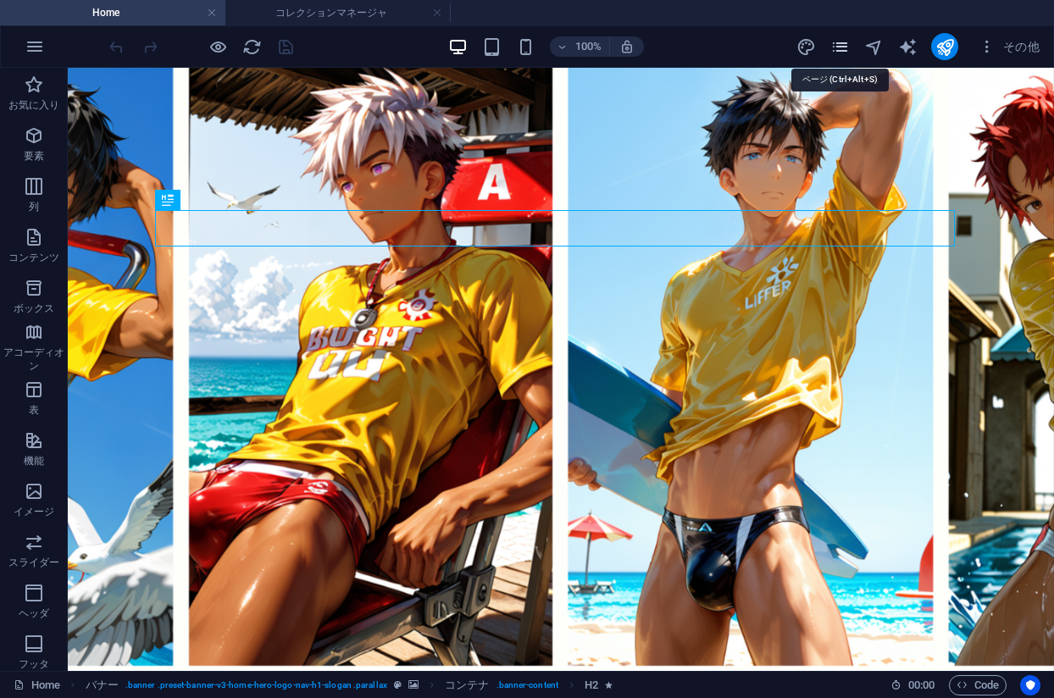
click at [842, 47] on icon "pages" at bounding box center [840, 46] width 19 height 19
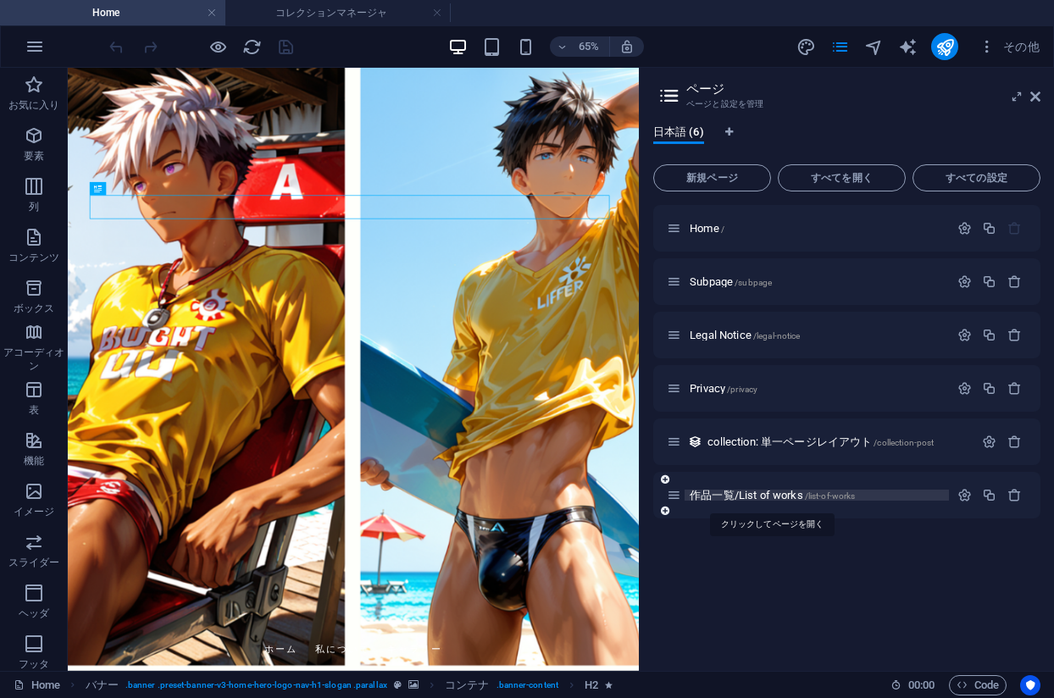
click at [776, 496] on span "作品一覧/List of works /list-of-works" at bounding box center [772, 495] width 165 height 13
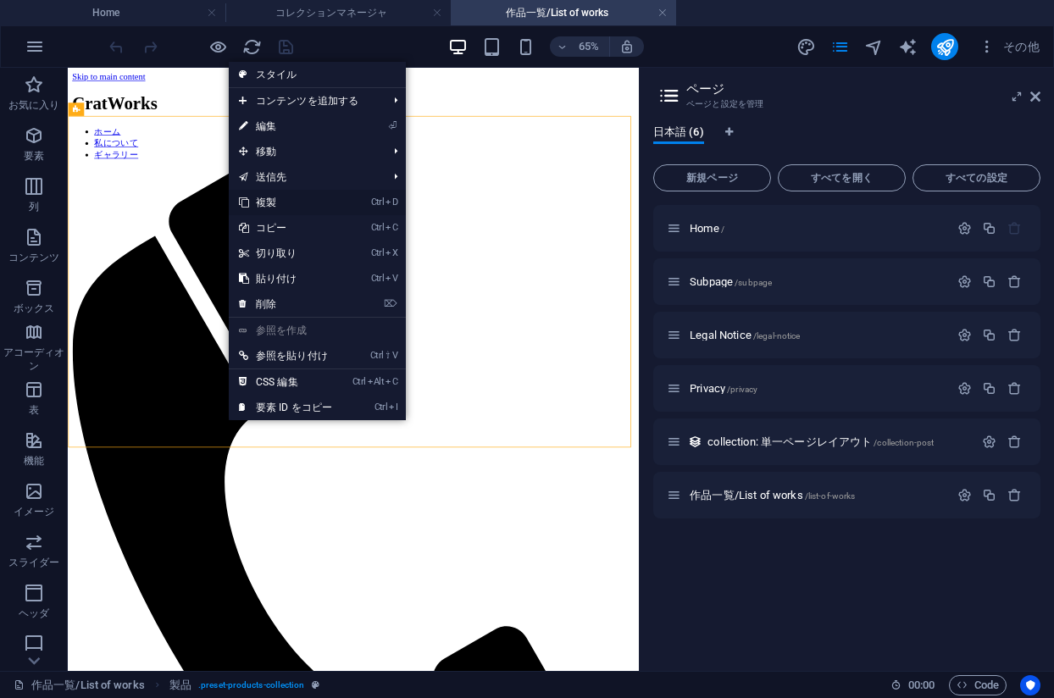
click at [306, 202] on link "Ctrl D 複製" at bounding box center [286, 202] width 114 height 25
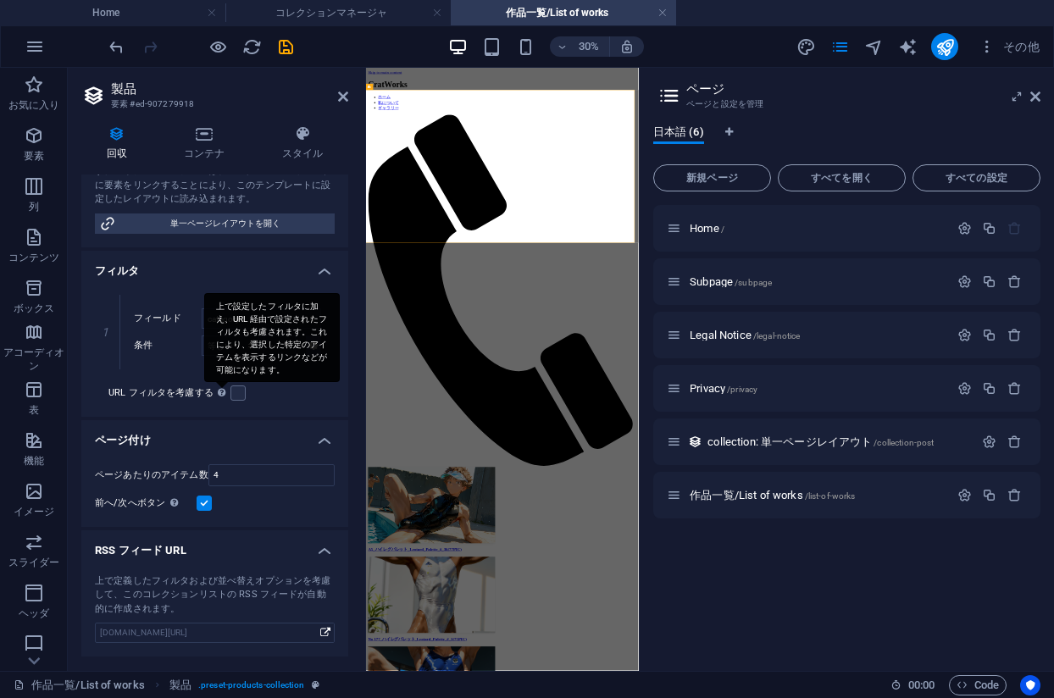
scroll to position [366, 0]
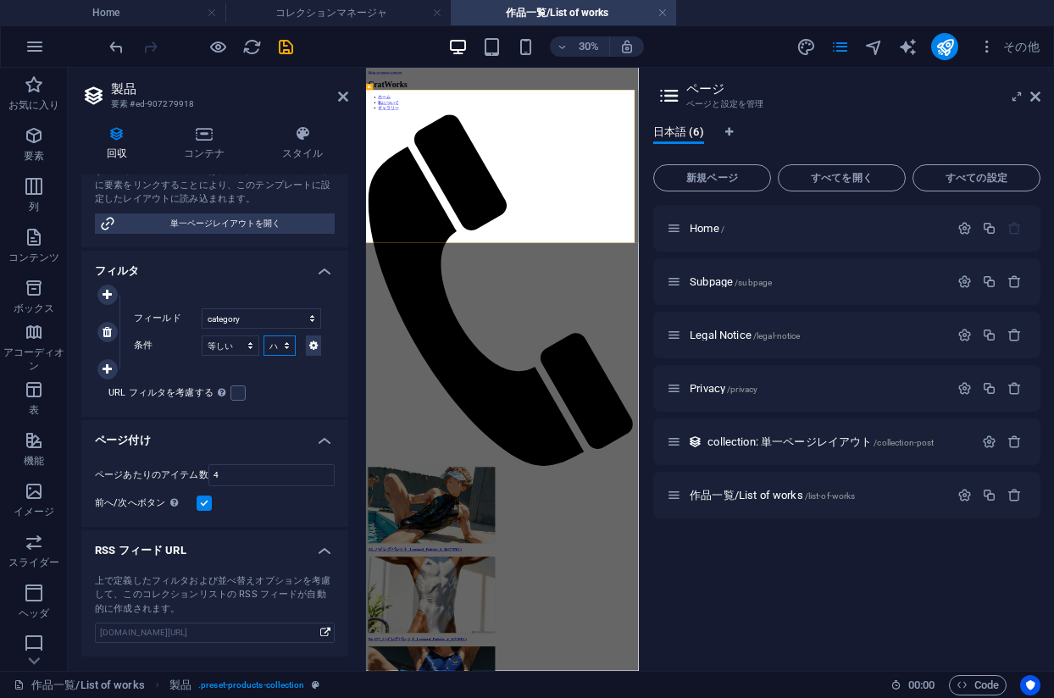
click at [275, 344] on select "その他 ジャマー_jammer レインコート_rain_coat ミリタリービキニ_military_bikini 体操選手_gymnast ドアの向こうのひ…" at bounding box center [280, 346] width 32 height 20
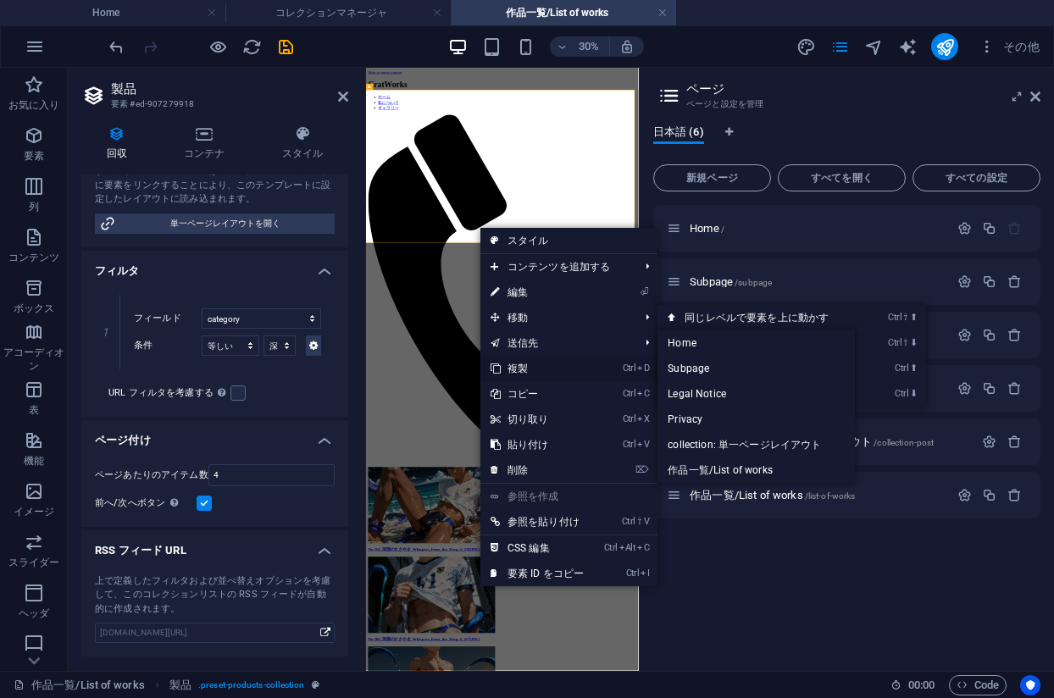
click at [541, 363] on link "Ctrl D 複製" at bounding box center [538, 368] width 114 height 25
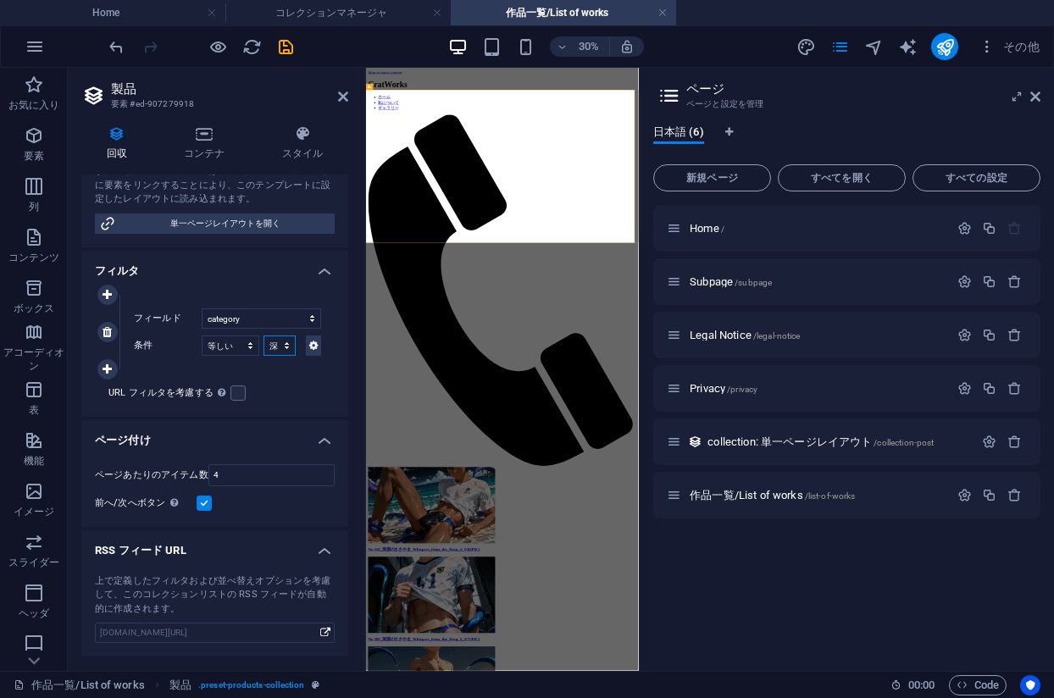
click at [268, 354] on select "その他 ジャマー_jammer レインコート_rain_coat ミリタリービキニ_military_bikini 体操選手_gymnast ドアの向こうのひ…" at bounding box center [280, 346] width 32 height 20
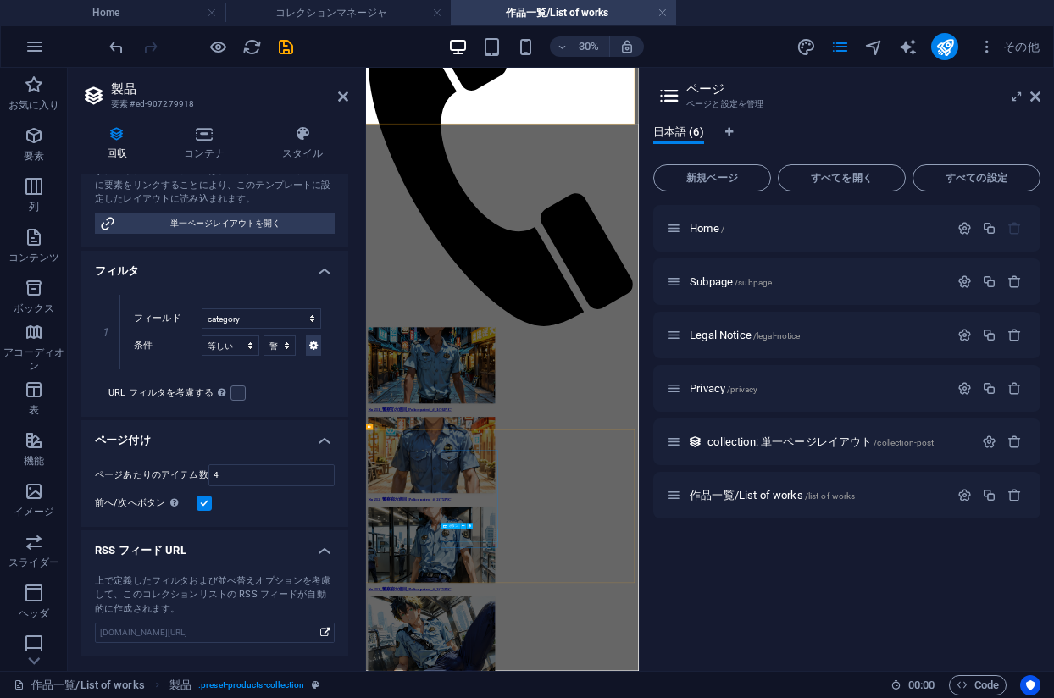
scroll to position [0, 0]
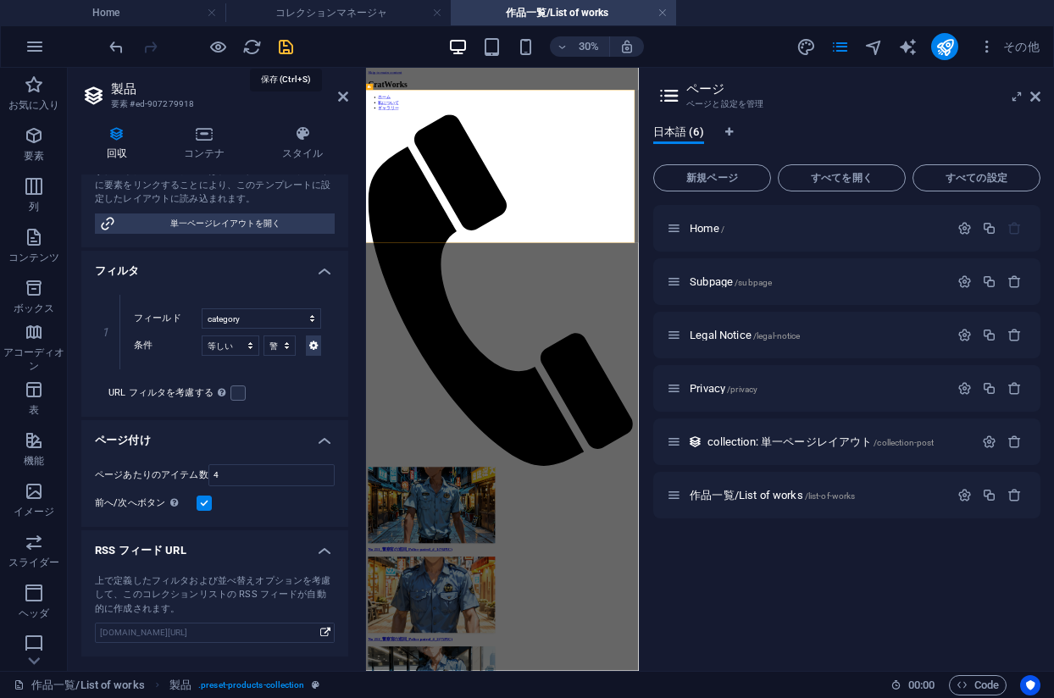
click at [287, 50] on icon "save" at bounding box center [285, 46] width 19 height 19
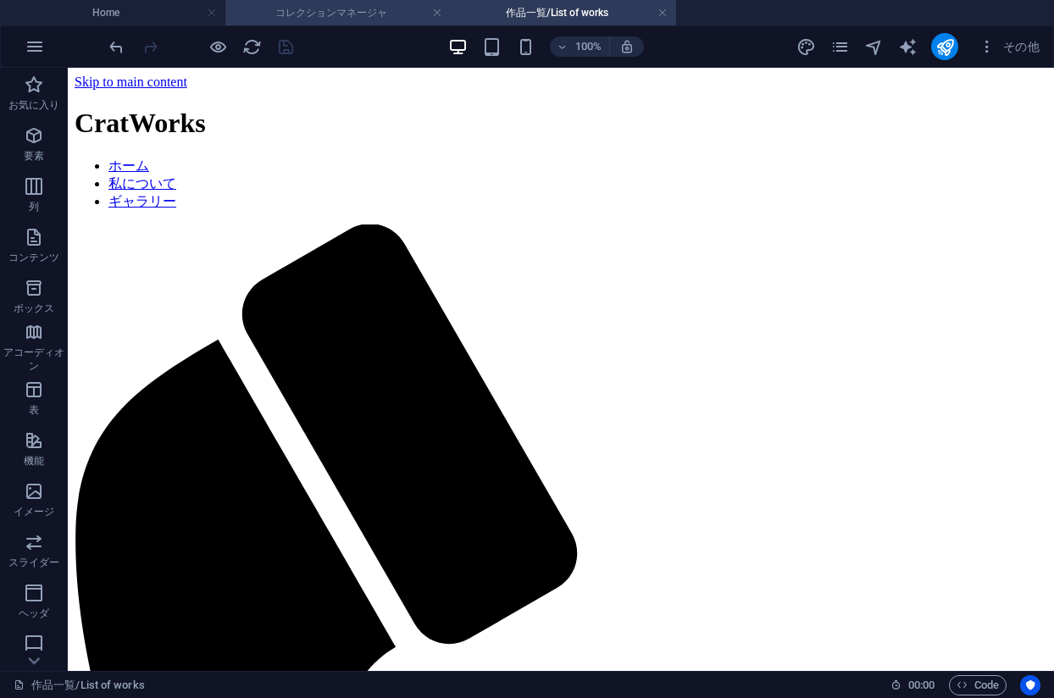
click at [316, 22] on li "コレクションマネージャ" at bounding box center [337, 12] width 225 height 25
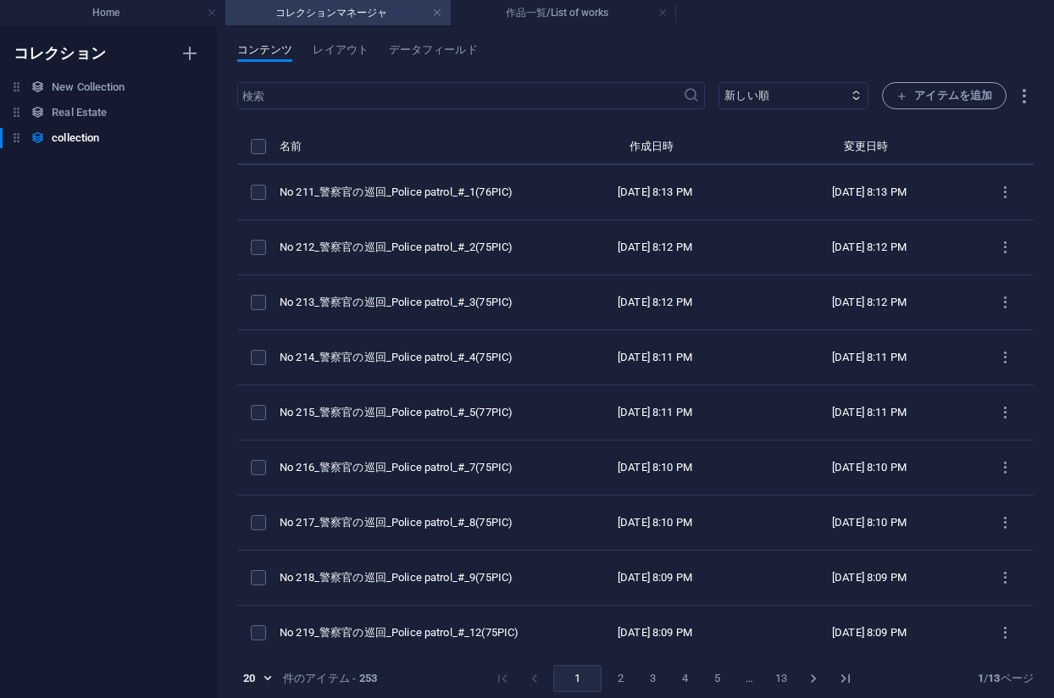
click at [574, 57] on div "コンテンツ レイアウト データフィールド" at bounding box center [635, 59] width 797 height 32
click at [136, 8] on h4 "Home" at bounding box center [112, 12] width 225 height 19
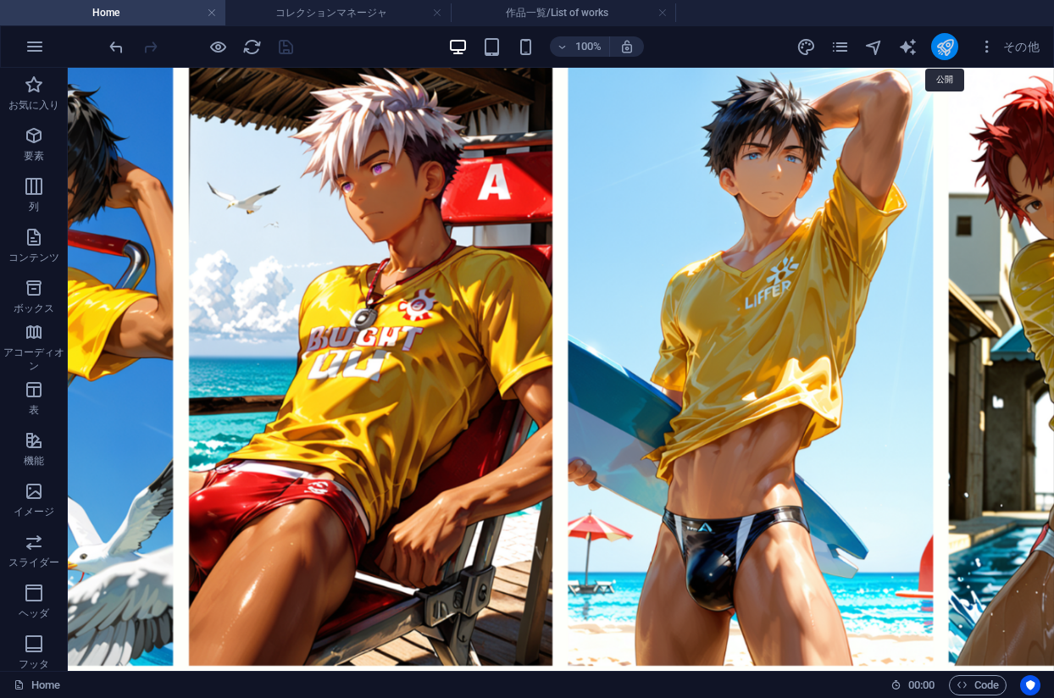
click at [940, 45] on icon "publish" at bounding box center [945, 46] width 19 height 19
